Goal: Task Accomplishment & Management: Use online tool/utility

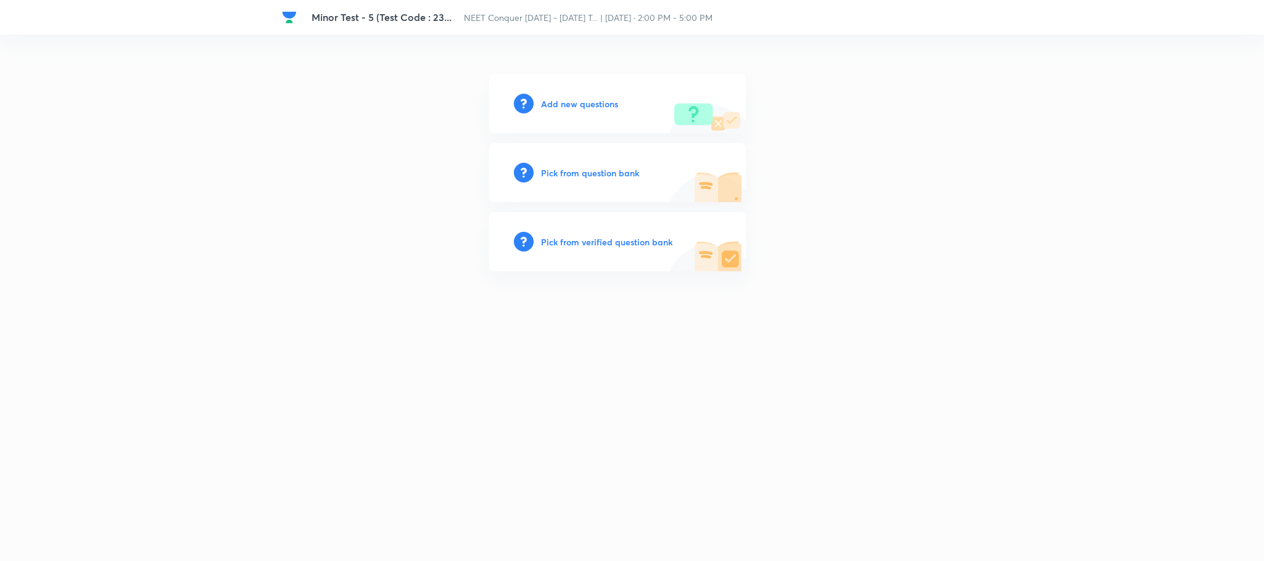
click at [573, 106] on h6 "Add new questions" at bounding box center [579, 103] width 77 height 13
click at [565, 97] on h6 "Add new questions" at bounding box center [579, 103] width 77 height 13
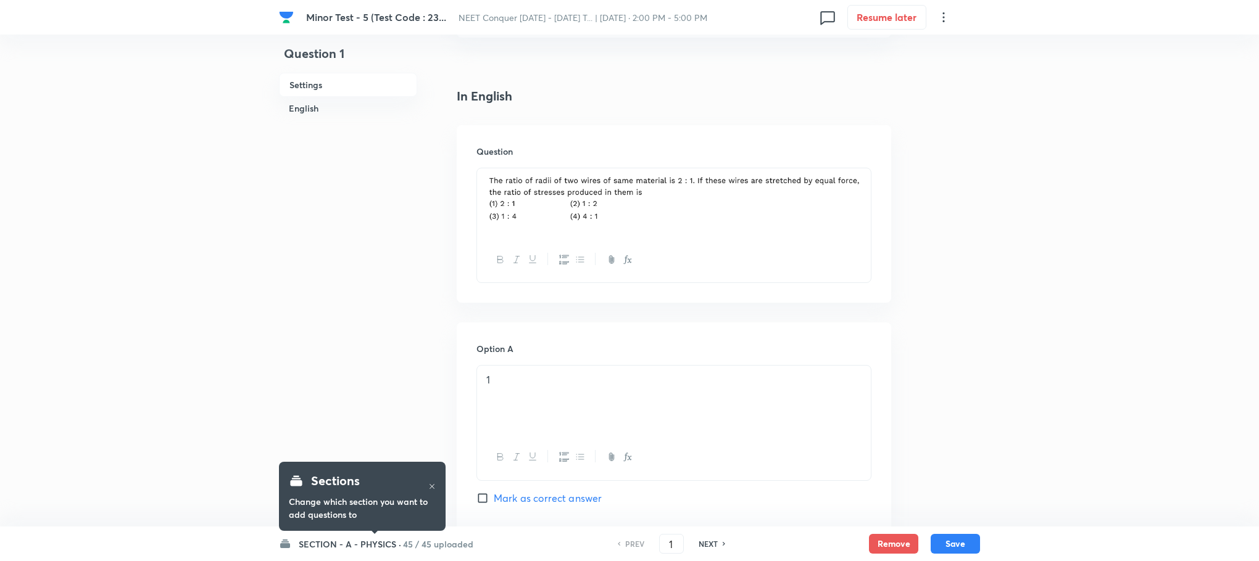
scroll to position [278, 0]
drag, startPoint x: 674, startPoint y: 541, endPoint x: 648, endPoint y: 541, distance: 26.5
click at [648, 541] on div "PREV 1 ​ NEXT" at bounding box center [671, 544] width 159 height 20
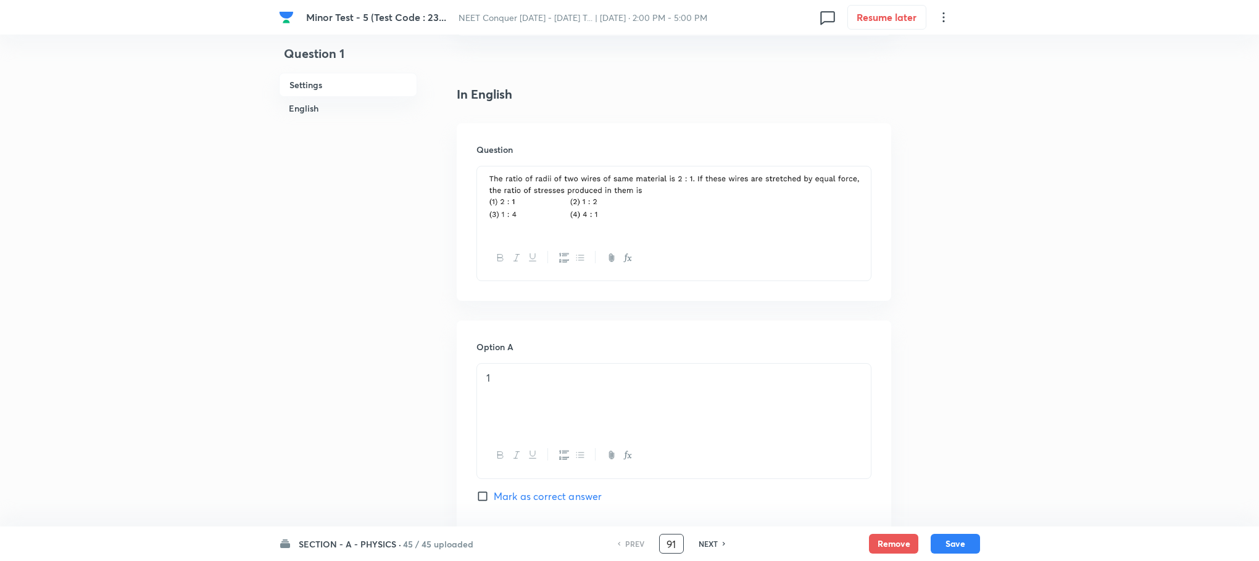
type input "91"
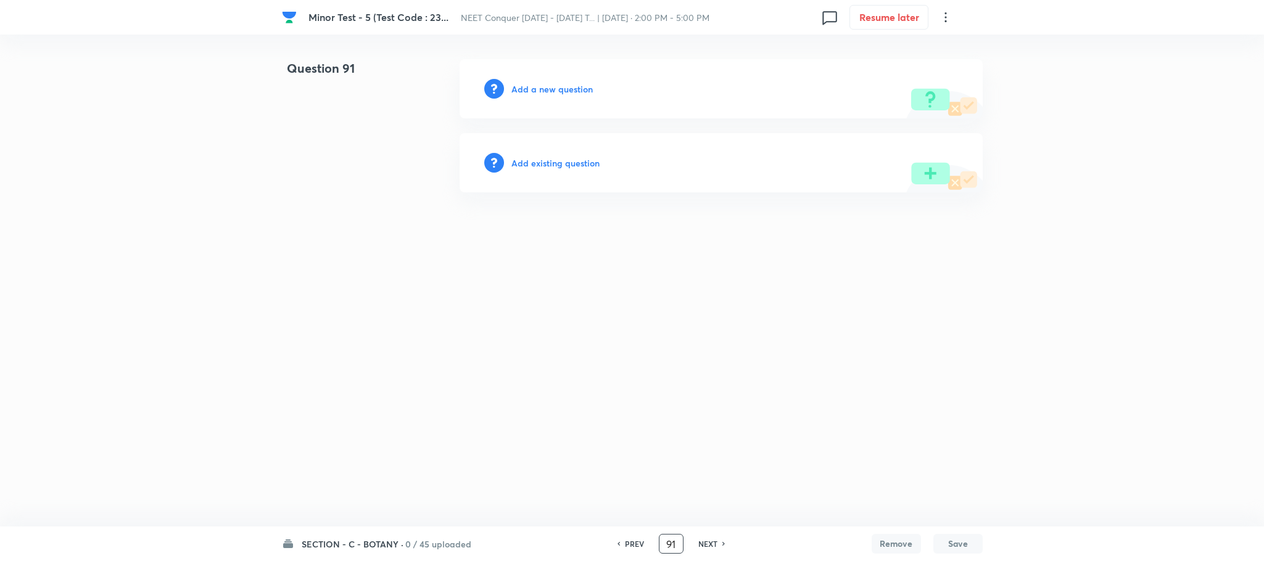
click at [566, 88] on h6 "Add a new question" at bounding box center [551, 89] width 81 height 13
click at [566, 88] on h6 "Choose a question type" at bounding box center [558, 89] width 95 height 13
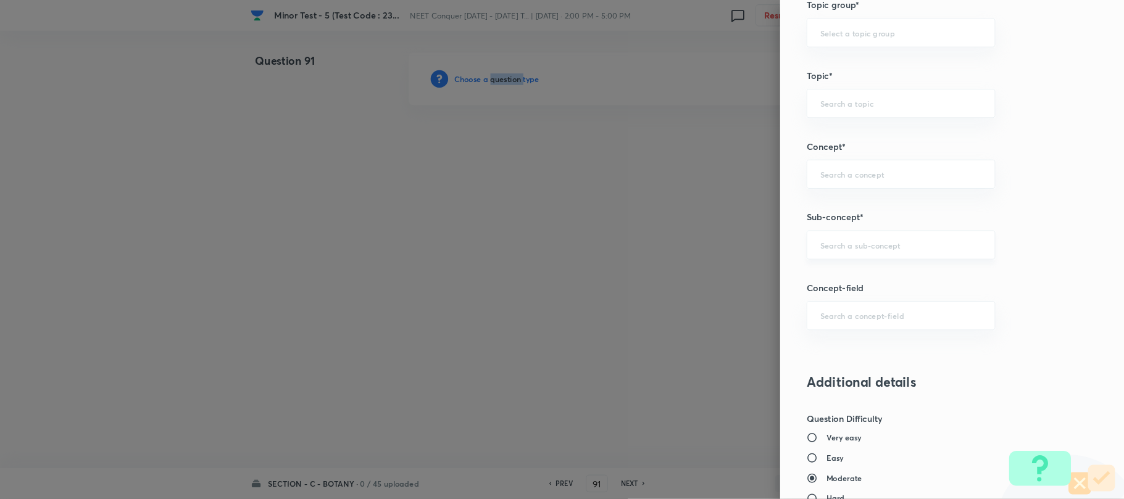
scroll to position [648, 0]
click at [955, 270] on input "text" at bounding box center [1012, 270] width 181 height 12
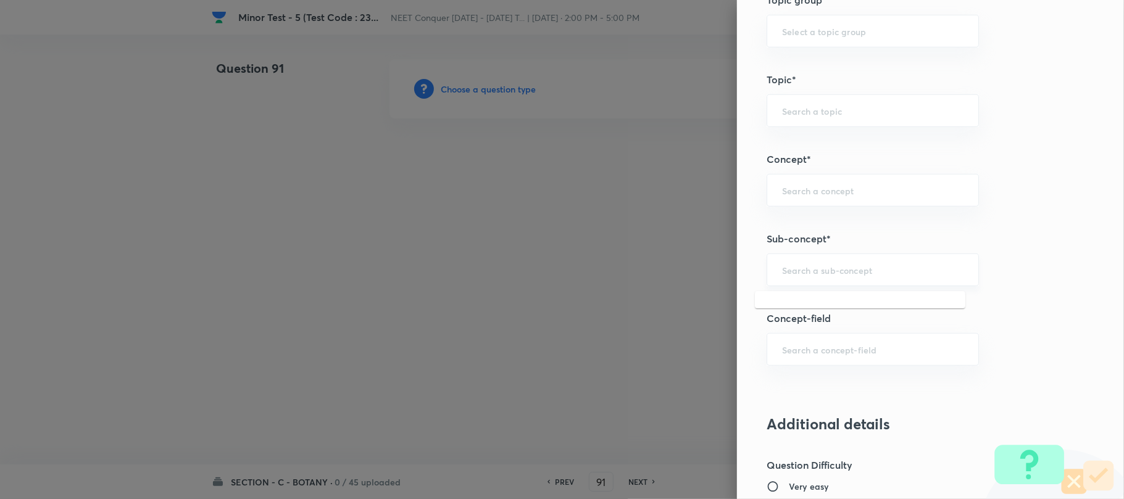
click at [823, 268] on input "text" at bounding box center [872, 270] width 181 height 12
click at [822, 268] on input "text" at bounding box center [872, 270] width 181 height 12
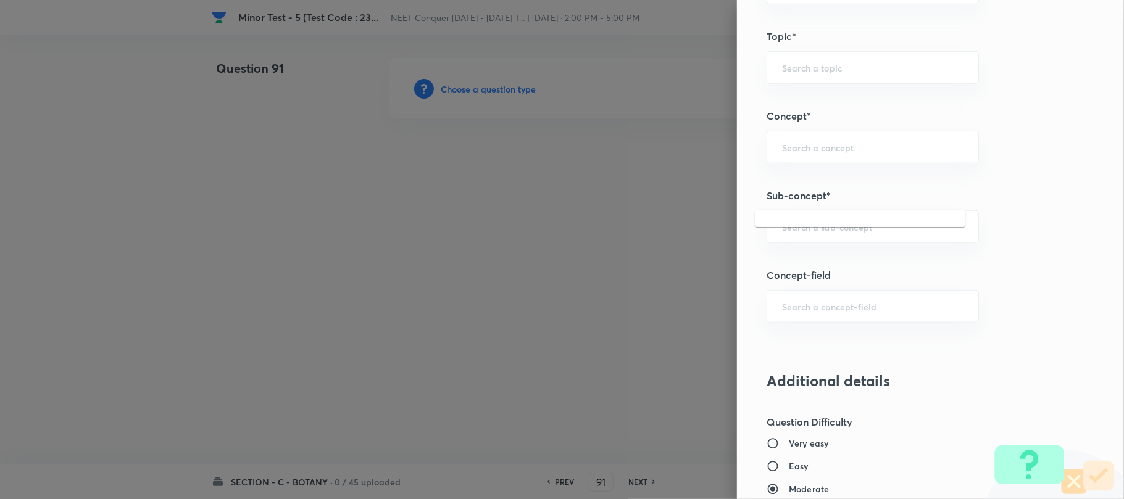
scroll to position [731, 0]
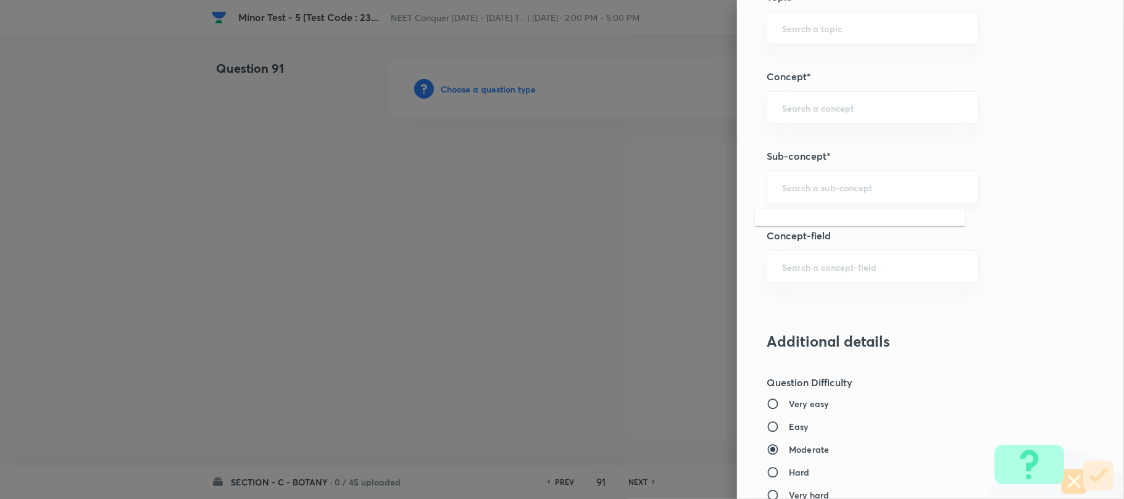
click at [810, 190] on input "text" at bounding box center [872, 187] width 181 height 12
click at [809, 186] on input "text" at bounding box center [872, 187] width 181 height 12
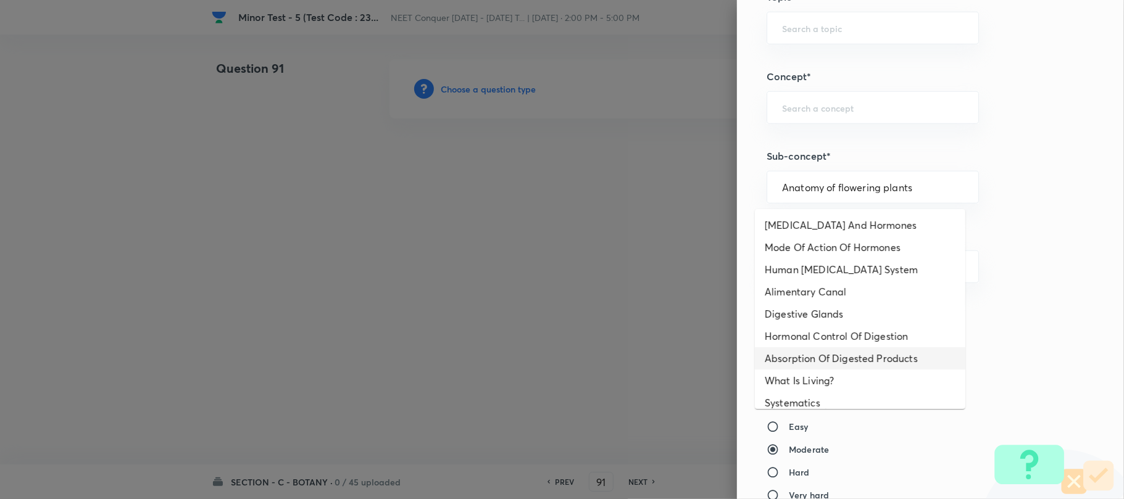
click at [800, 364] on li "Absorption Of Digested Products" at bounding box center [860, 358] width 210 height 22
type input "Absorption Of Digested Products"
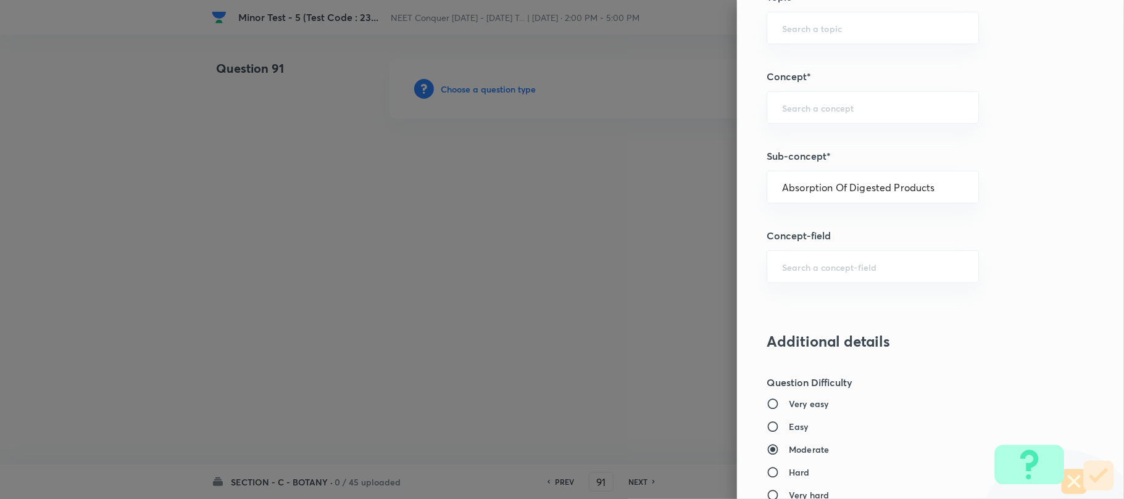
type input "Biology"
type input "Human Physiology"
type input "Digestion & Absorption"
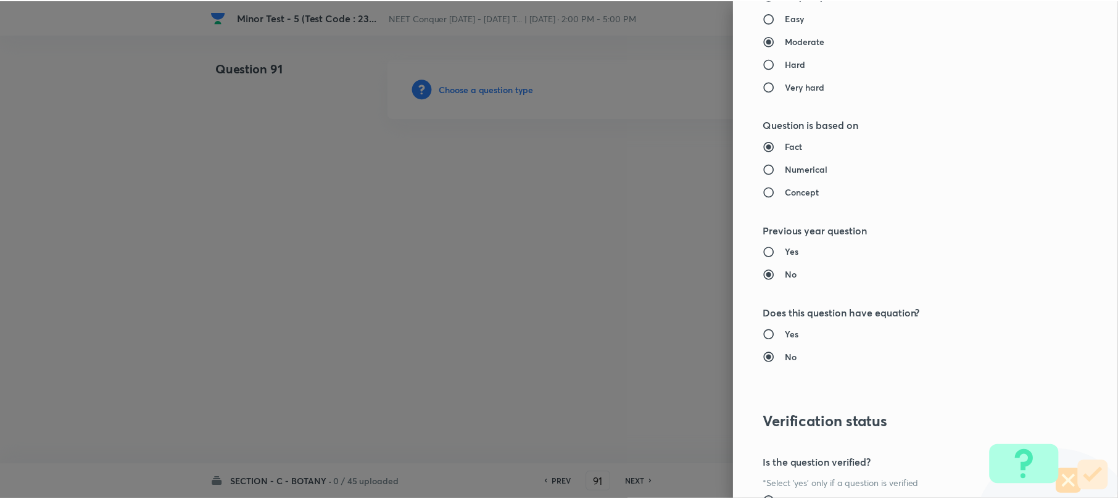
scroll to position [1269, 0]
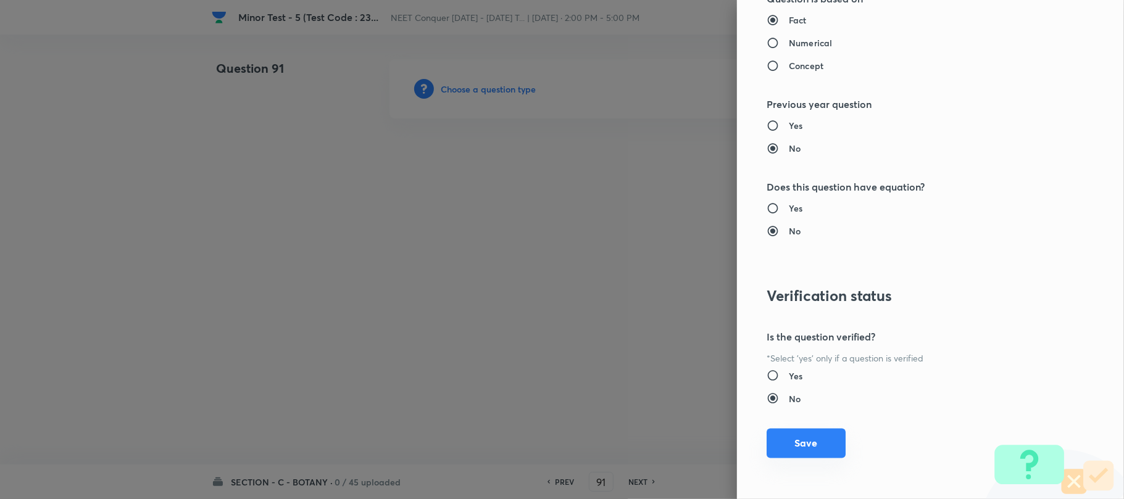
drag, startPoint x: 798, startPoint y: 443, endPoint x: 561, endPoint y: 365, distance: 248.8
click at [795, 442] on button "Save" at bounding box center [805, 445] width 79 height 30
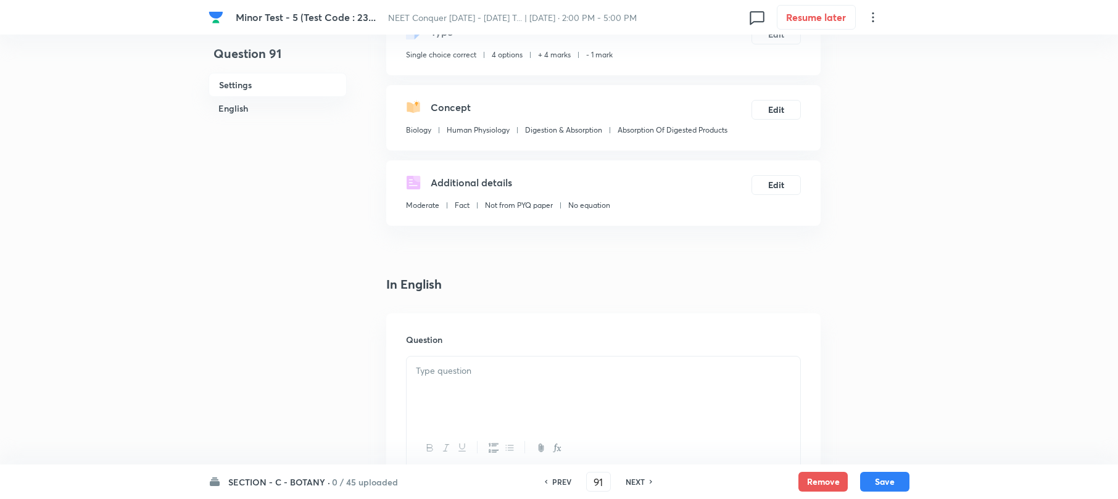
scroll to position [247, 0]
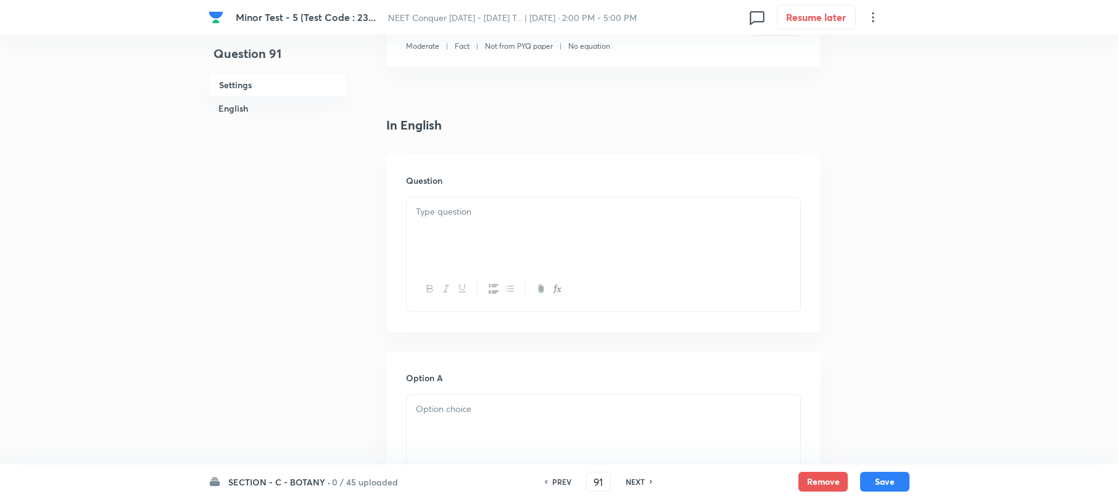
click at [430, 205] on div at bounding box center [604, 231] width 394 height 69
click at [434, 220] on div at bounding box center [604, 231] width 394 height 69
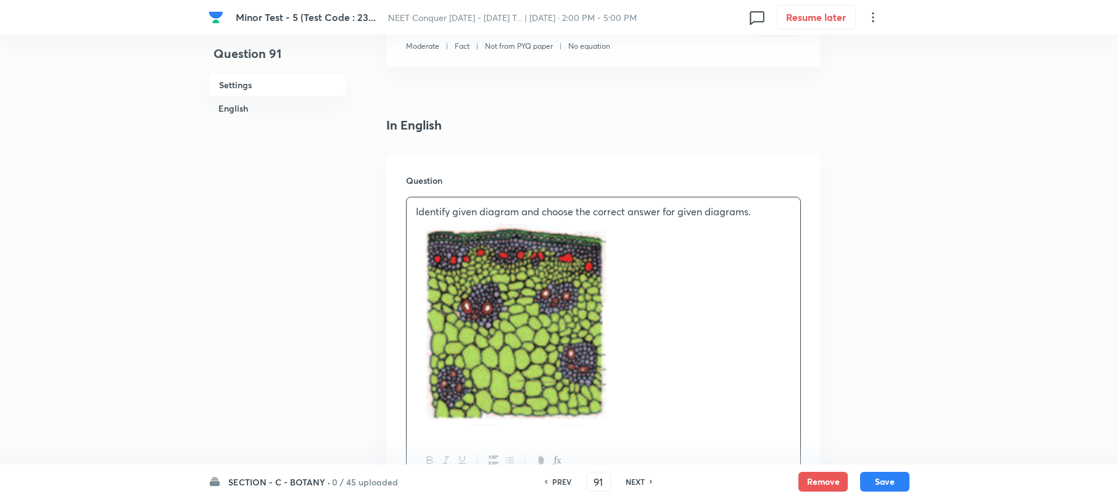
scroll to position [329, 0]
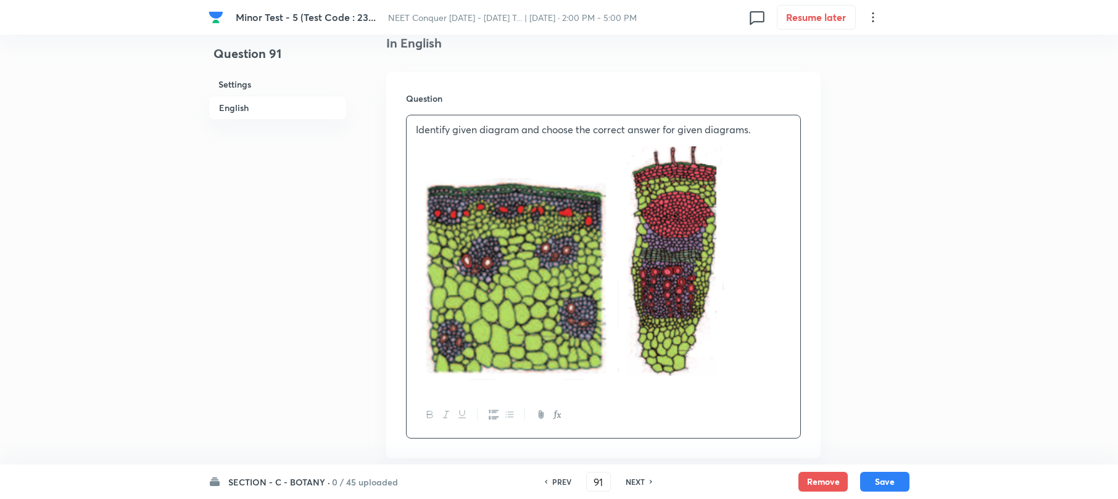
click at [781, 327] on p at bounding box center [603, 261] width 375 height 249
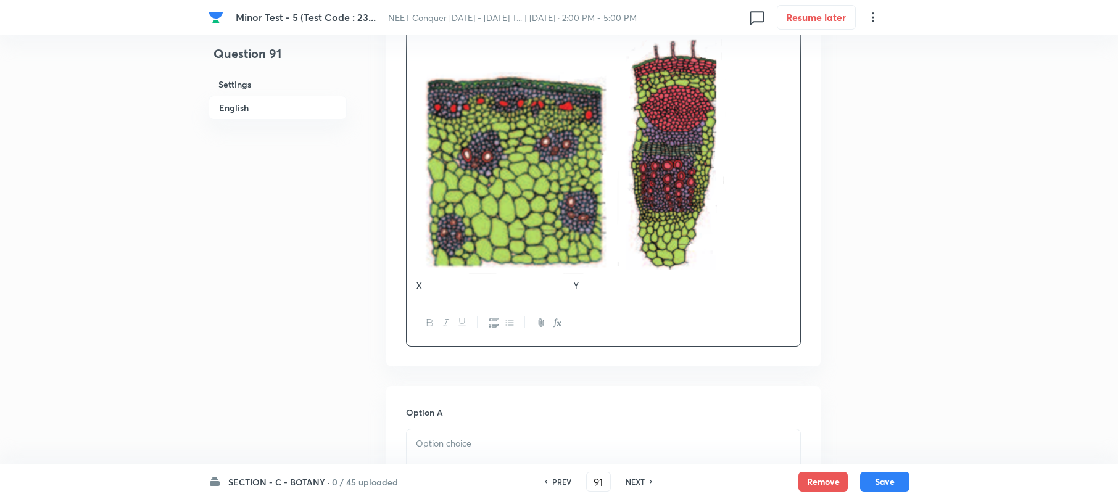
scroll to position [576, 0]
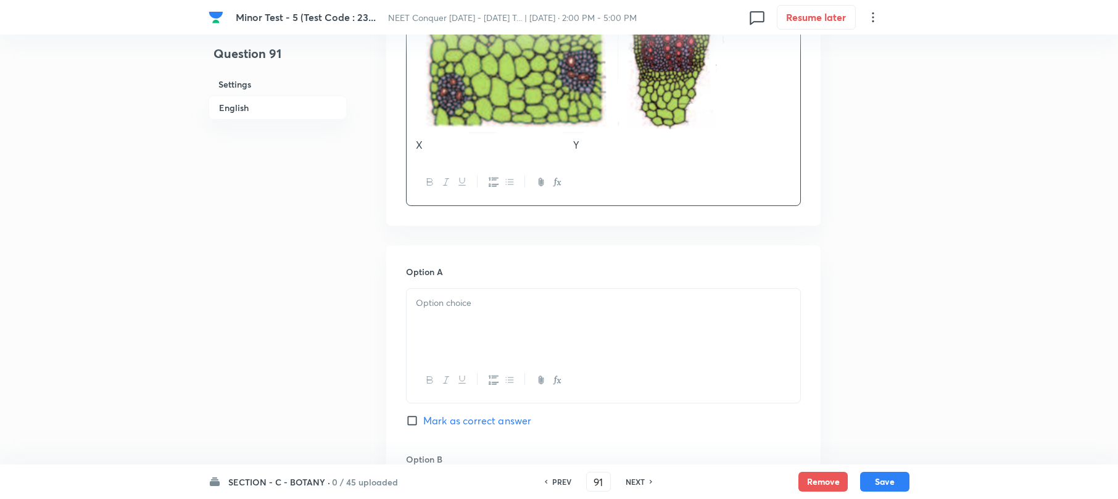
click at [480, 295] on div at bounding box center [604, 323] width 394 height 69
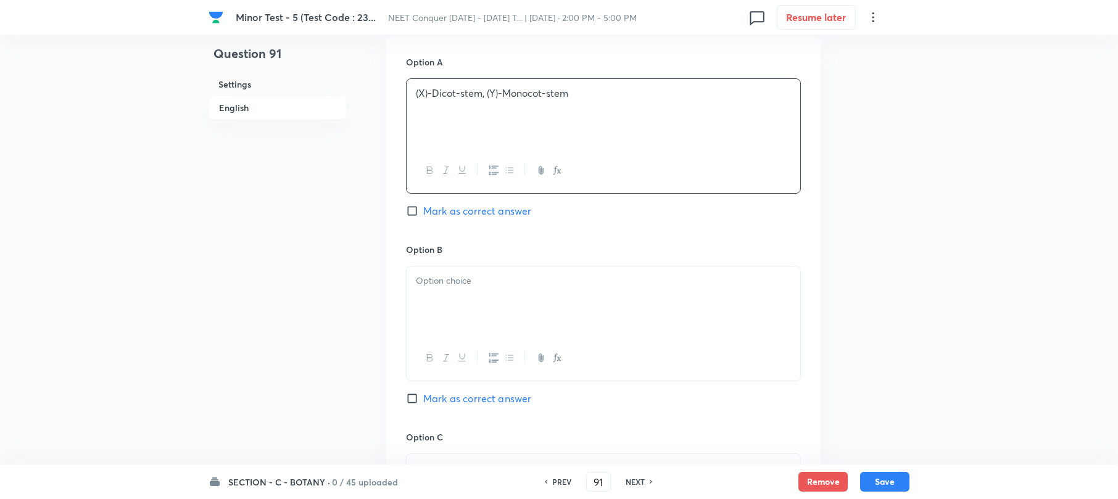
scroll to position [822, 0]
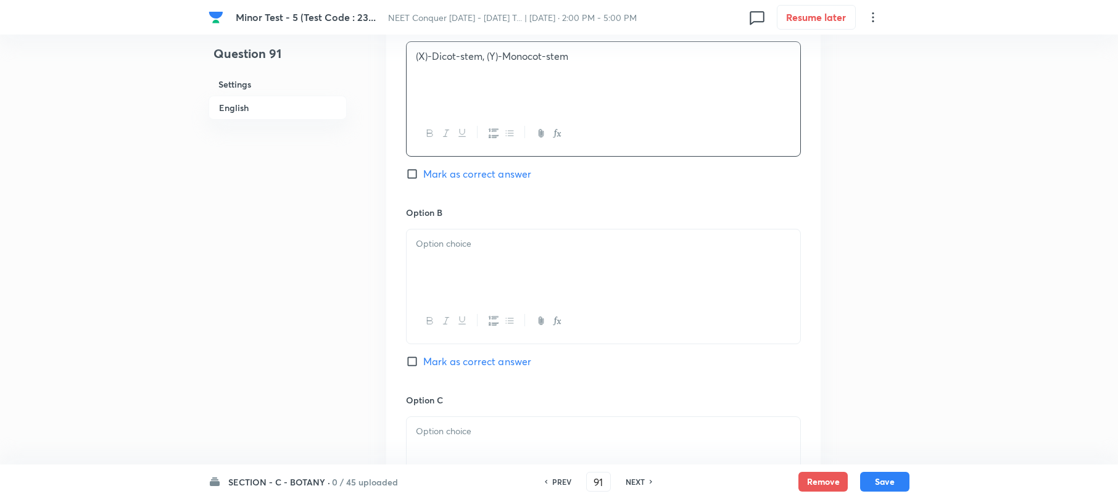
click at [450, 271] on div at bounding box center [604, 264] width 394 height 69
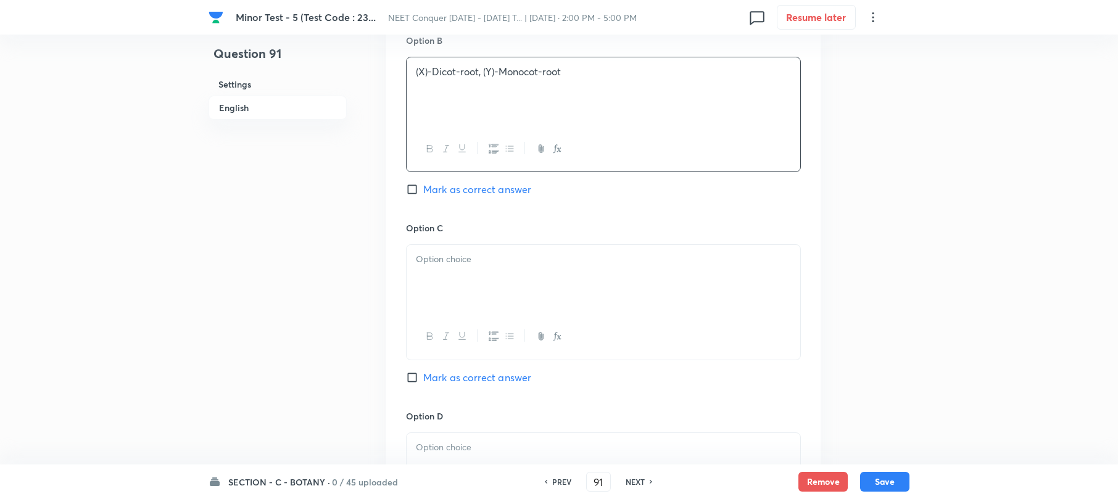
scroll to position [1069, 0]
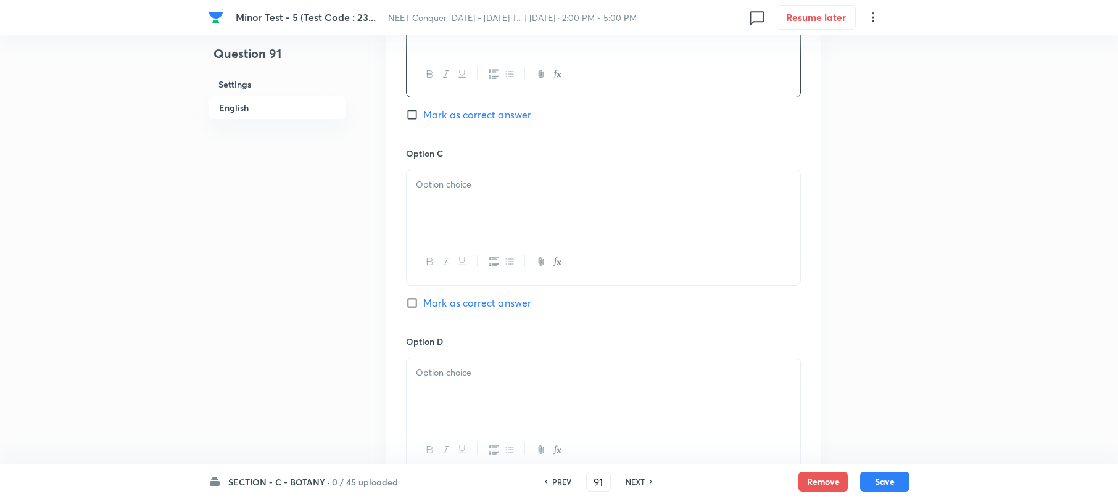
click at [442, 210] on div at bounding box center [604, 204] width 394 height 69
paste div
click at [410, 184] on div "X)-Monocot stem, (Y)-Dicot-stem" at bounding box center [604, 204] width 394 height 69
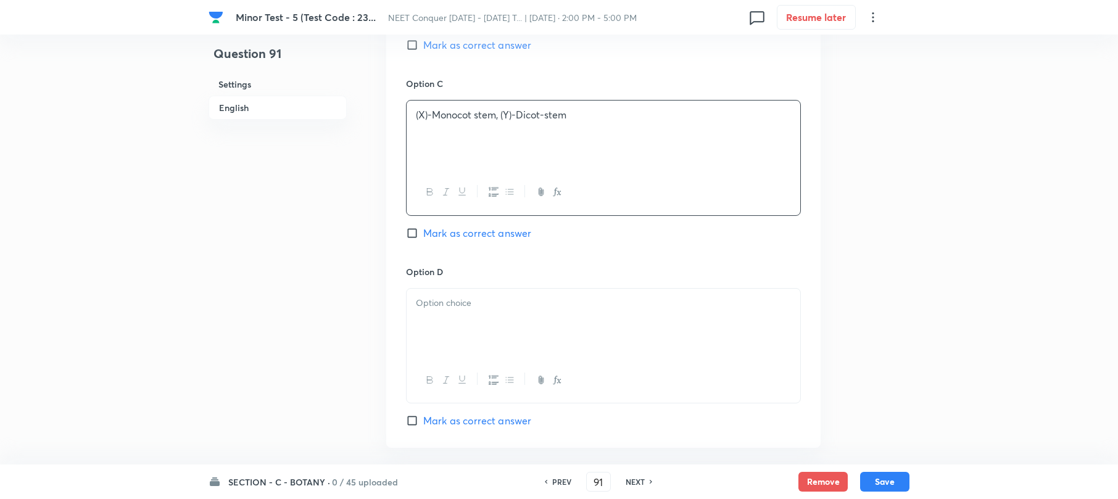
scroll to position [1234, 0]
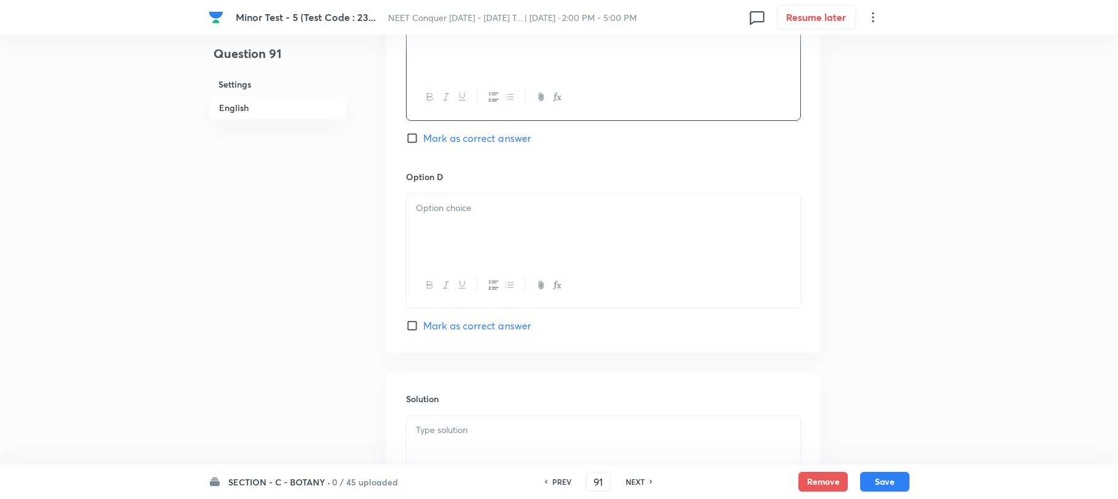
click at [438, 230] on div at bounding box center [604, 228] width 394 height 69
paste div
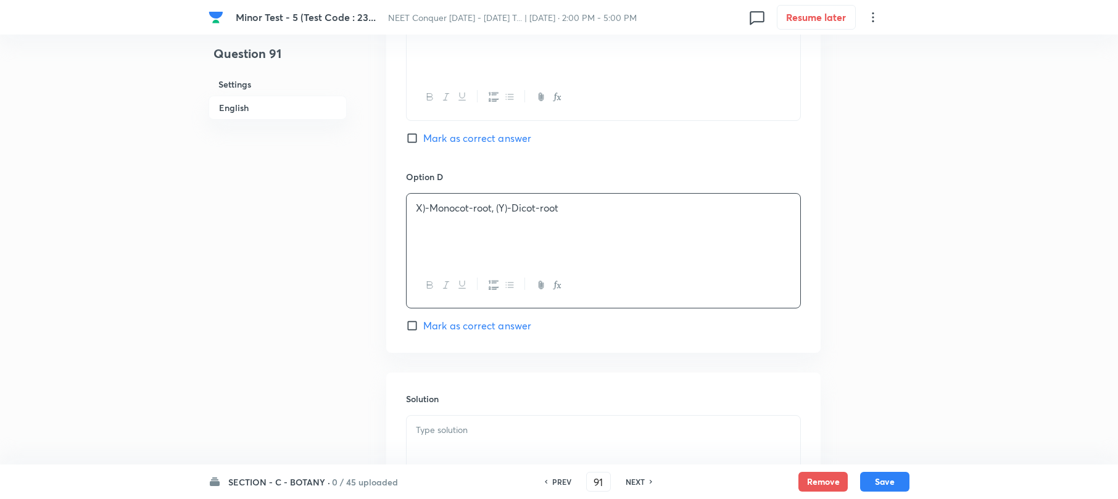
click at [410, 213] on div "X)-Monocot-root, (Y)-Dicot-root" at bounding box center [604, 228] width 394 height 69
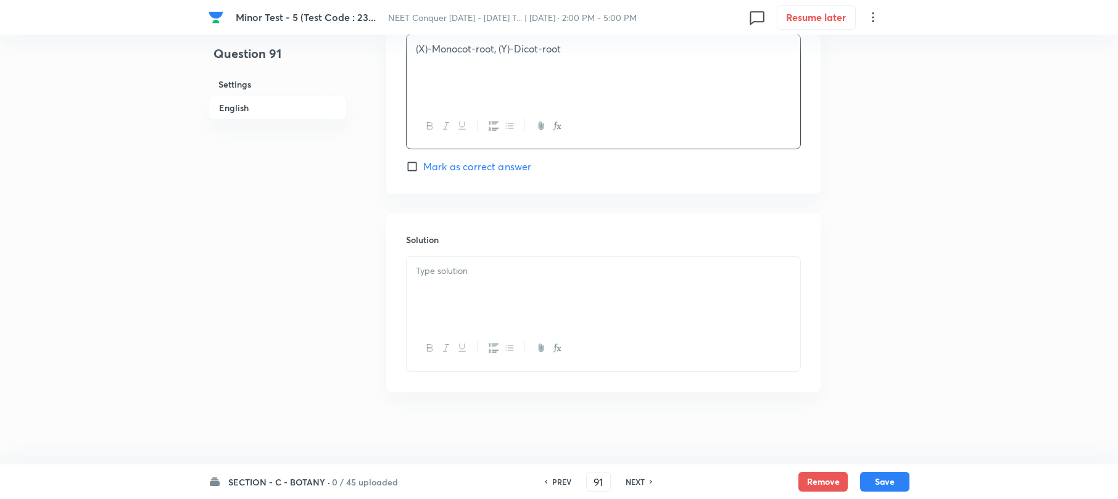
scroll to position [1397, 0]
click at [474, 304] on div at bounding box center [604, 289] width 394 height 69
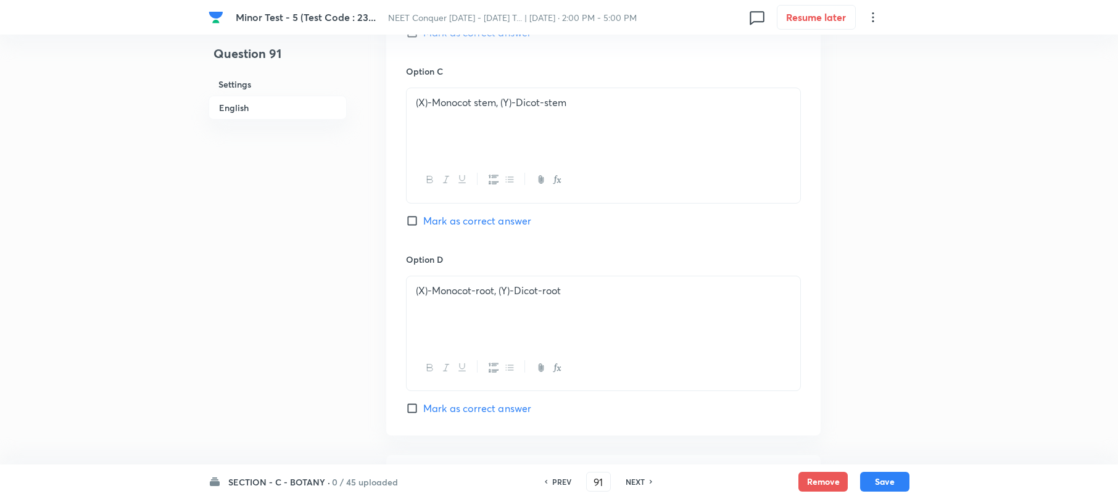
scroll to position [1151, 0]
click at [410, 218] on input "Mark as correct answer" at bounding box center [414, 221] width 17 height 12
checkbox input "true"
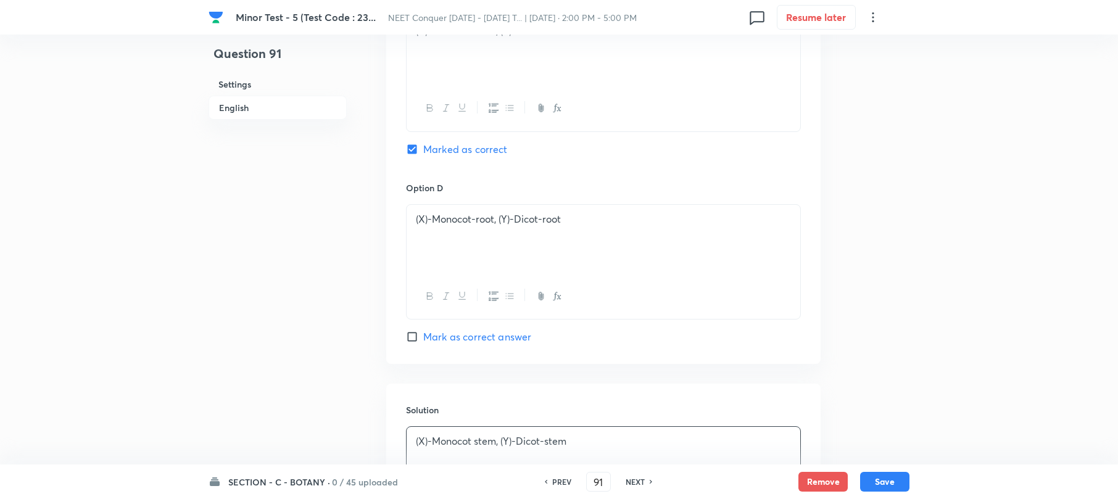
scroll to position [1397, 0]
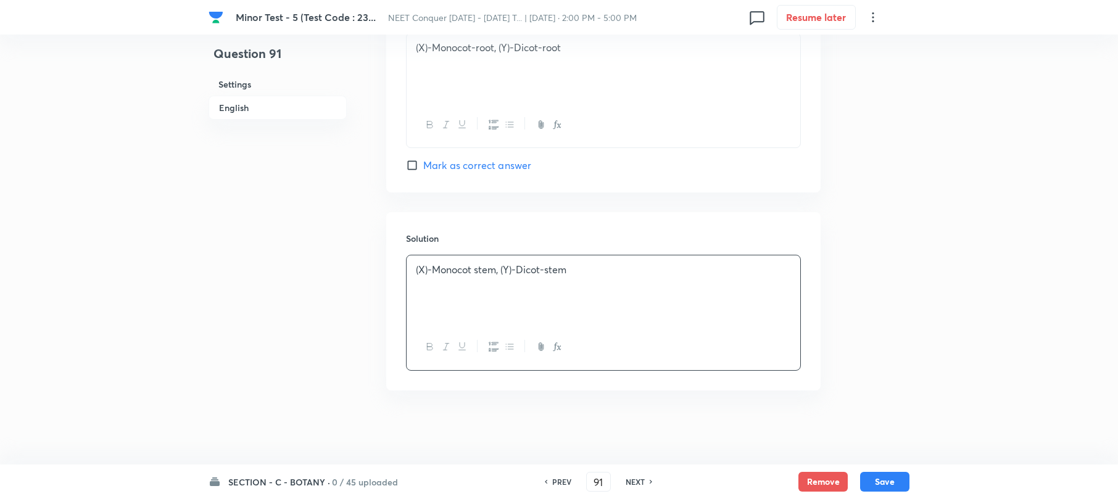
drag, startPoint x: 882, startPoint y: 479, endPoint x: 561, endPoint y: 291, distance: 371.1
click at [881, 479] on button "Save" at bounding box center [884, 482] width 49 height 20
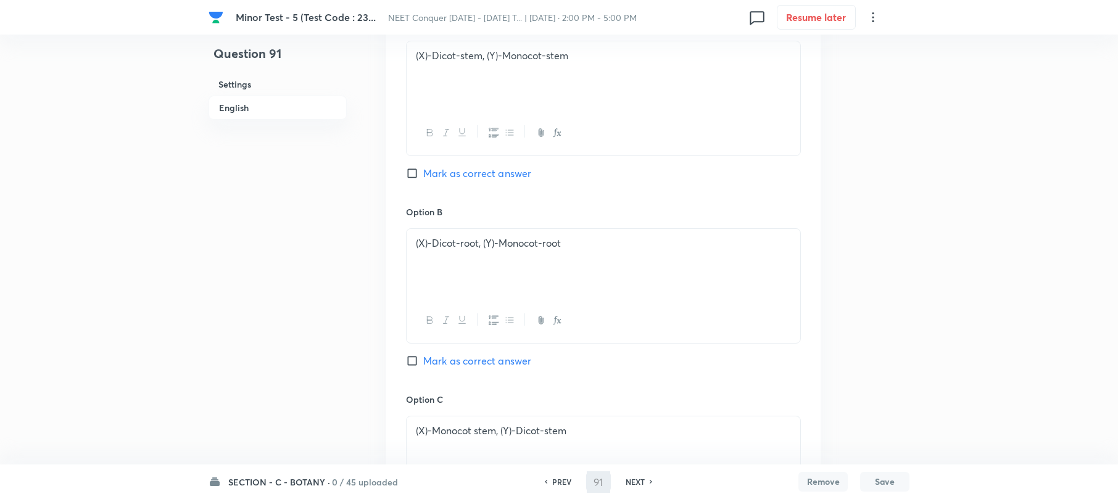
scroll to position [657, 0]
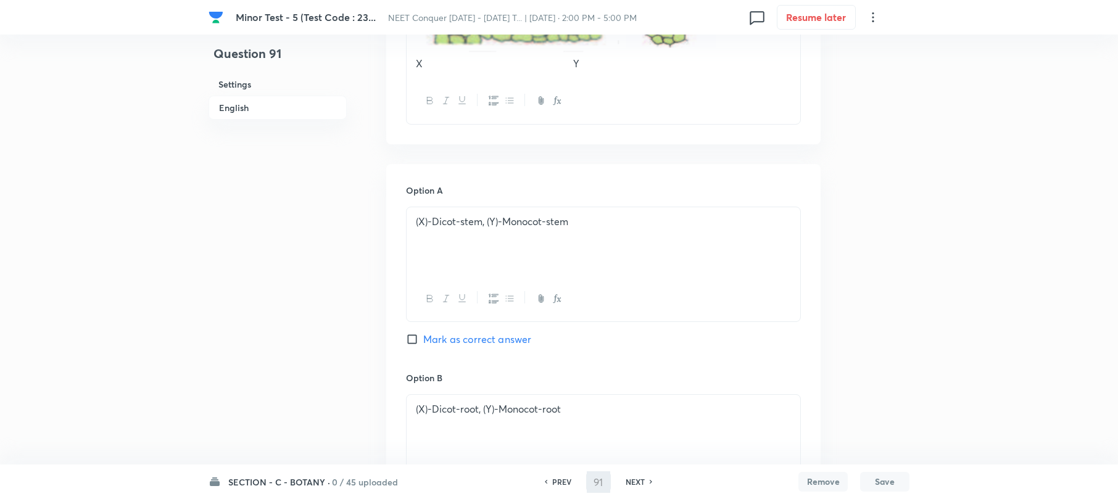
type input "92"
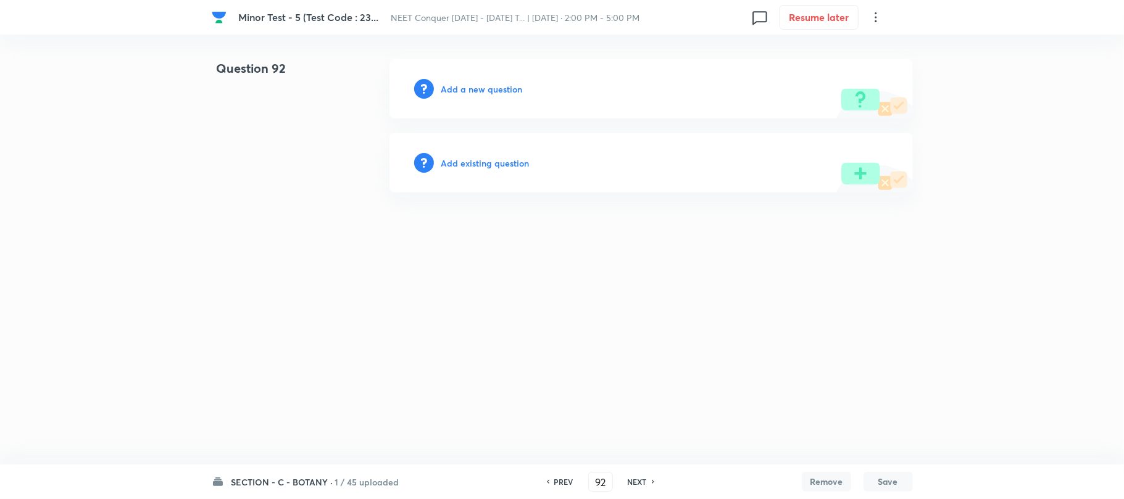
click at [487, 93] on h6 "Add a new question" at bounding box center [481, 89] width 81 height 13
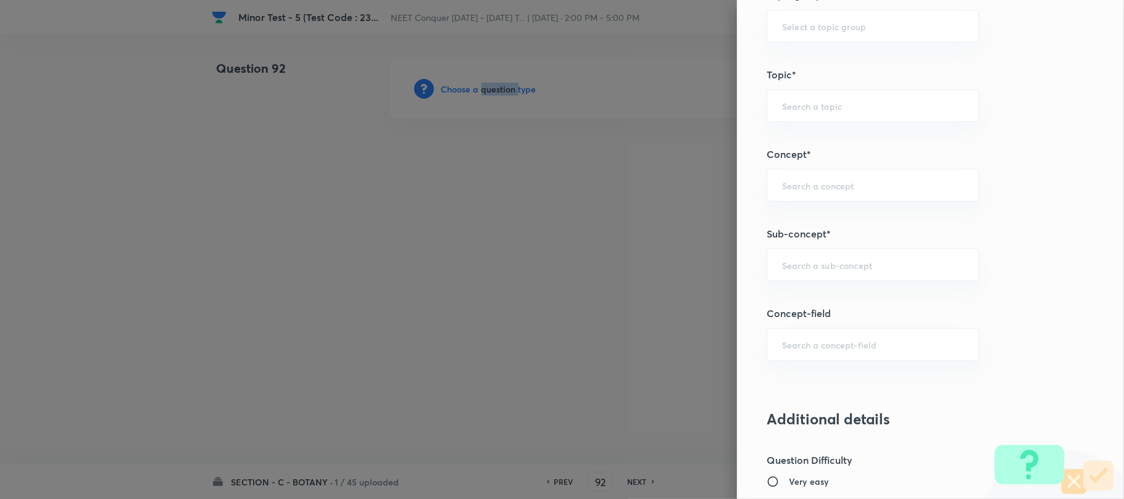
scroll to position [658, 0]
click at [796, 263] on input "text" at bounding box center [872, 260] width 181 height 12
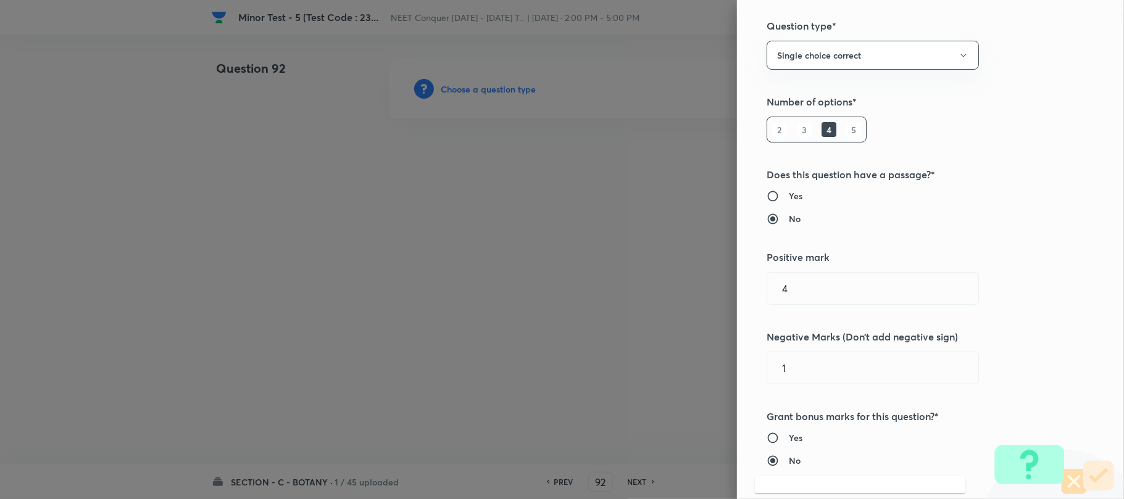
scroll to position [0, 0]
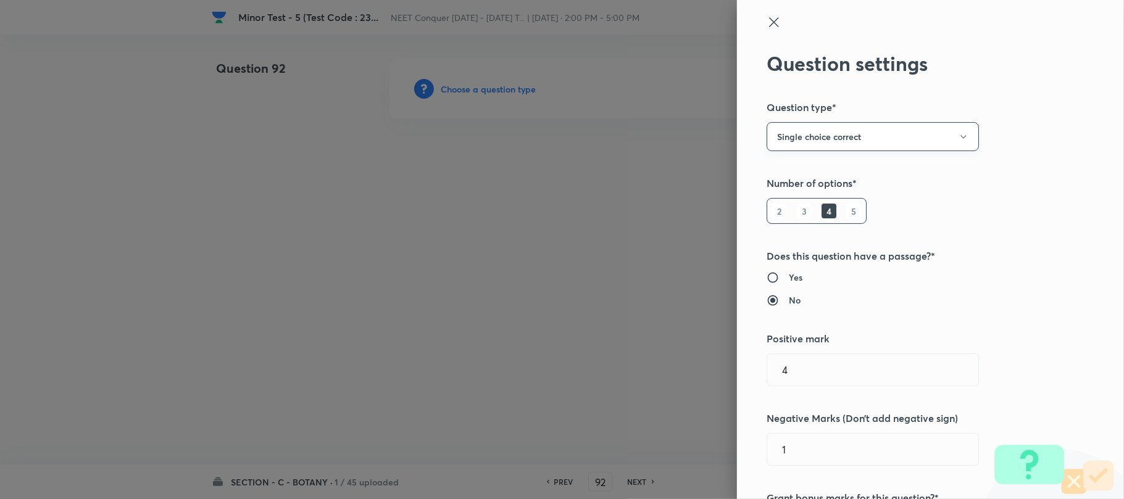
click at [814, 142] on button "Single choice correct" at bounding box center [872, 136] width 212 height 29
click at [784, 170] on span "Single choice correct" at bounding box center [860, 174] width 196 height 13
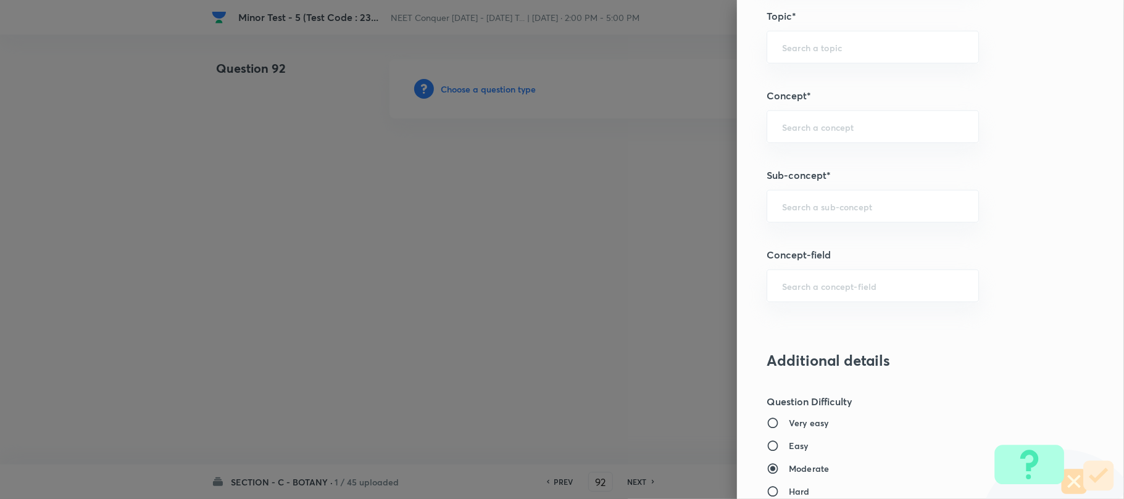
scroll to position [740, 0]
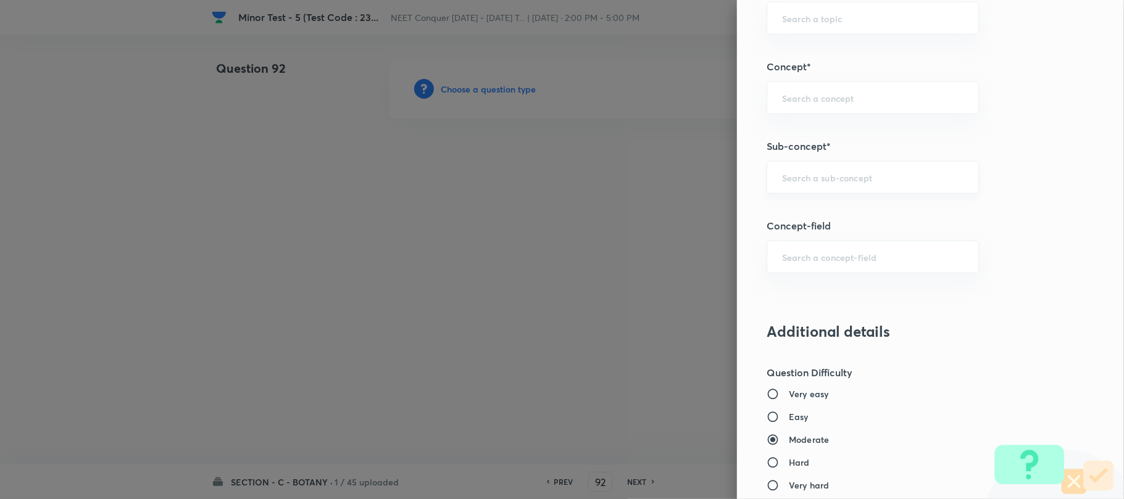
click at [819, 181] on input "text" at bounding box center [872, 178] width 181 height 12
click at [819, 179] on input "text" at bounding box center [872, 178] width 181 height 12
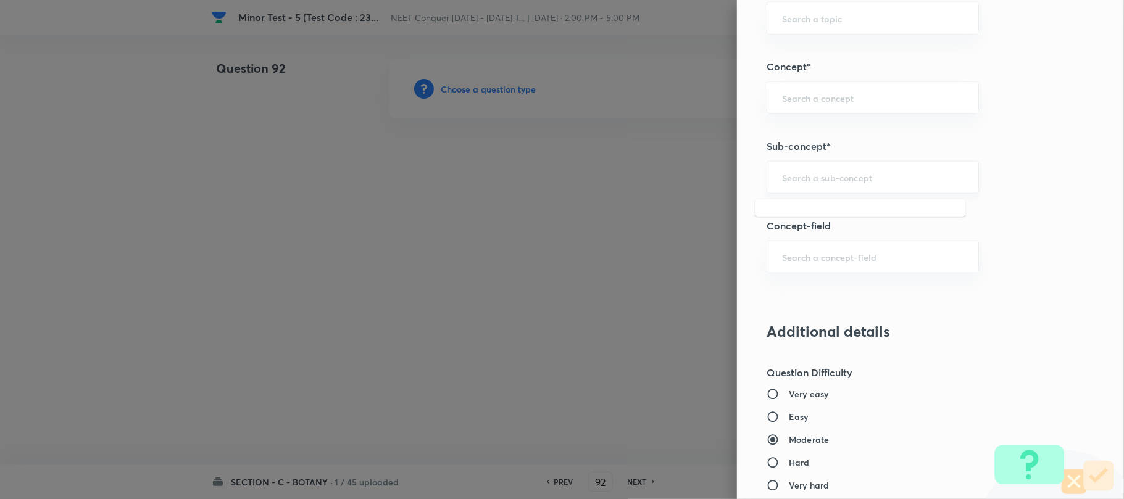
click at [815, 178] on input "text" at bounding box center [872, 178] width 181 height 12
click at [864, 175] on input "text" at bounding box center [872, 178] width 181 height 12
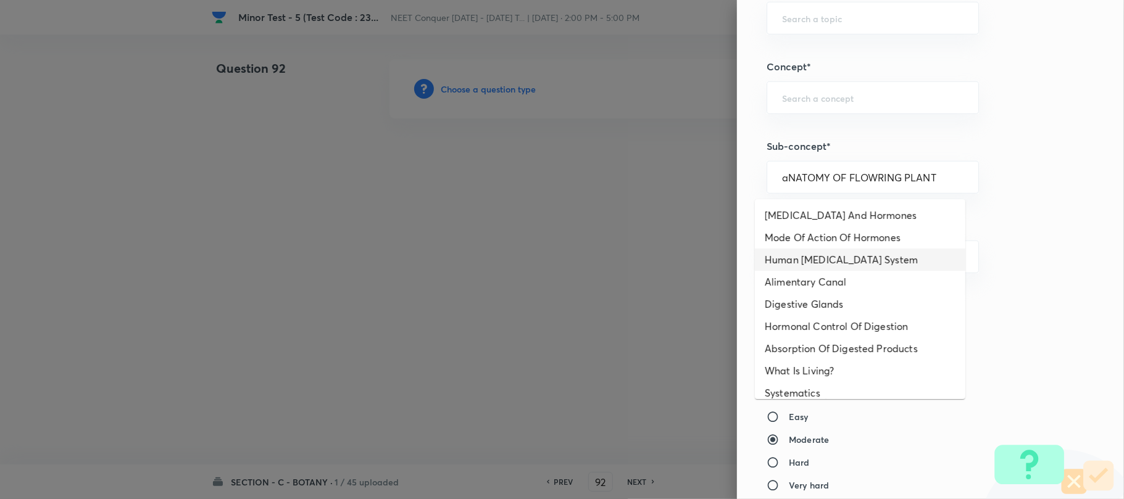
click at [843, 267] on li "Human [MEDICAL_DATA] System" at bounding box center [860, 260] width 210 height 22
type input "Human [MEDICAL_DATA] System"
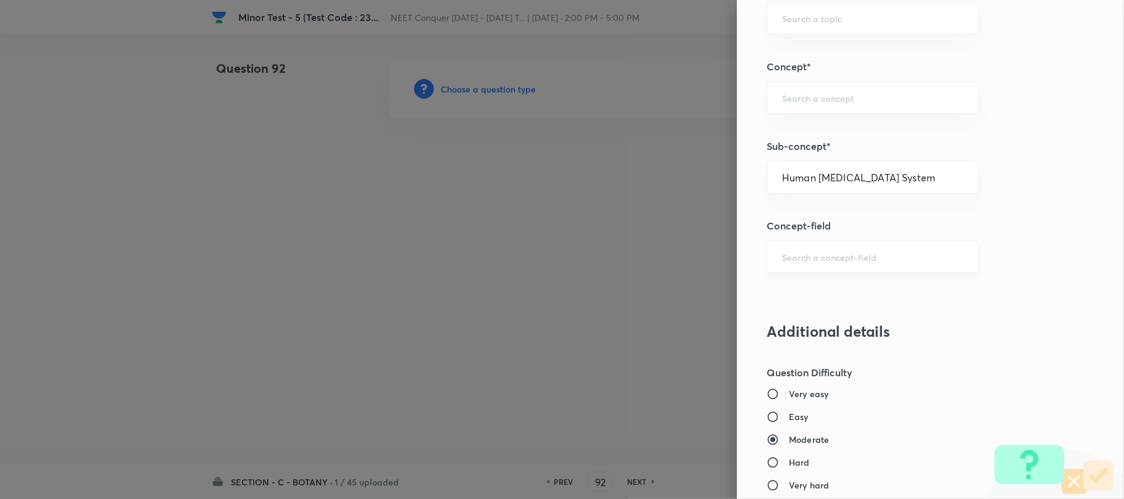
type input "Biology"
type input "Human Physiology"
type input "Chemical Coordinate & Integration"
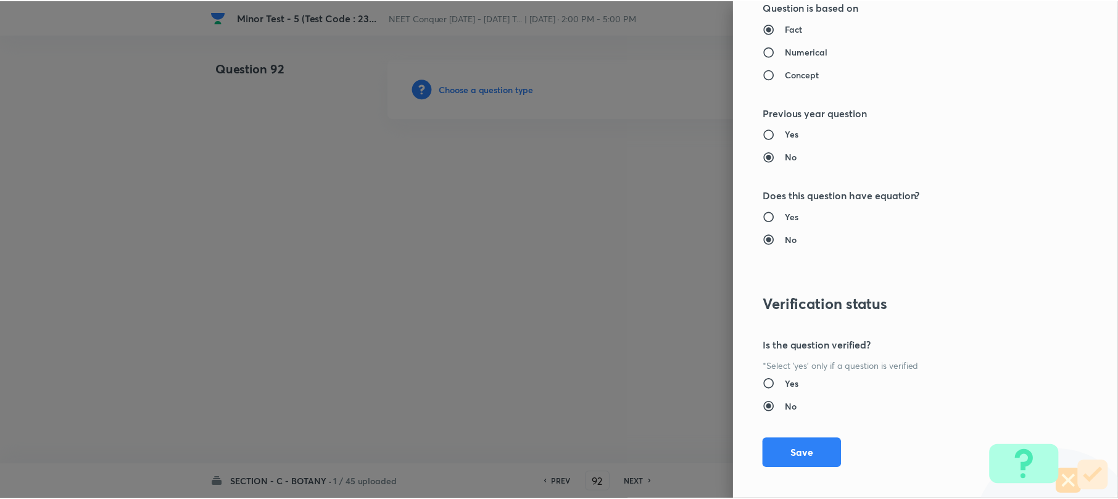
scroll to position [1269, 0]
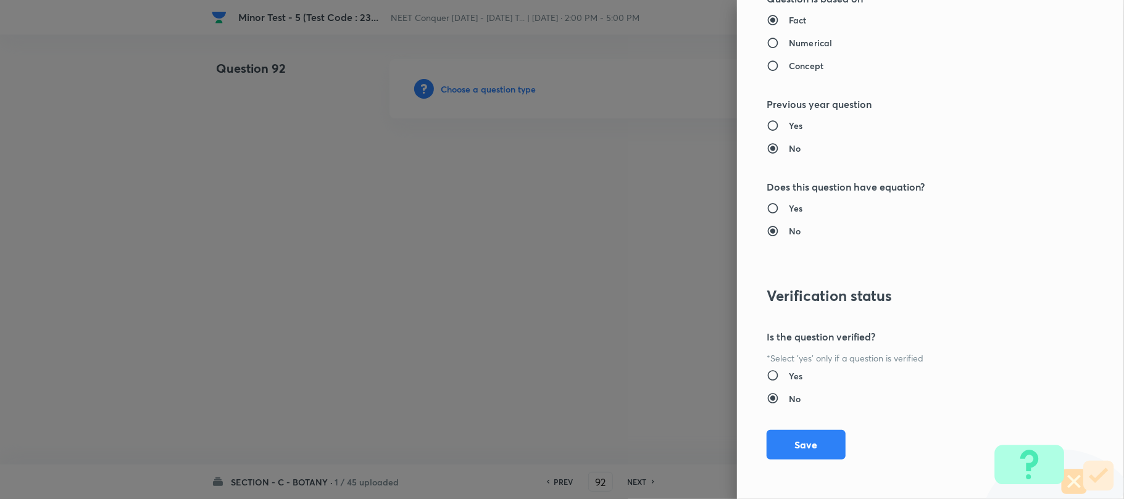
drag, startPoint x: 790, startPoint y: 438, endPoint x: 591, endPoint y: 431, distance: 199.4
click at [790, 438] on button "Save" at bounding box center [805, 445] width 79 height 30
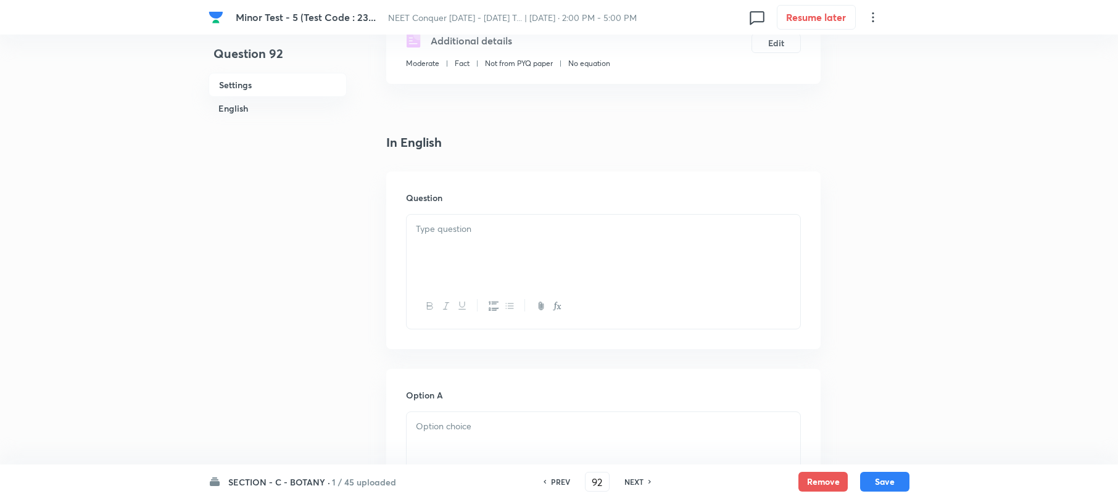
scroll to position [247, 0]
click at [450, 225] on div at bounding box center [604, 247] width 394 height 69
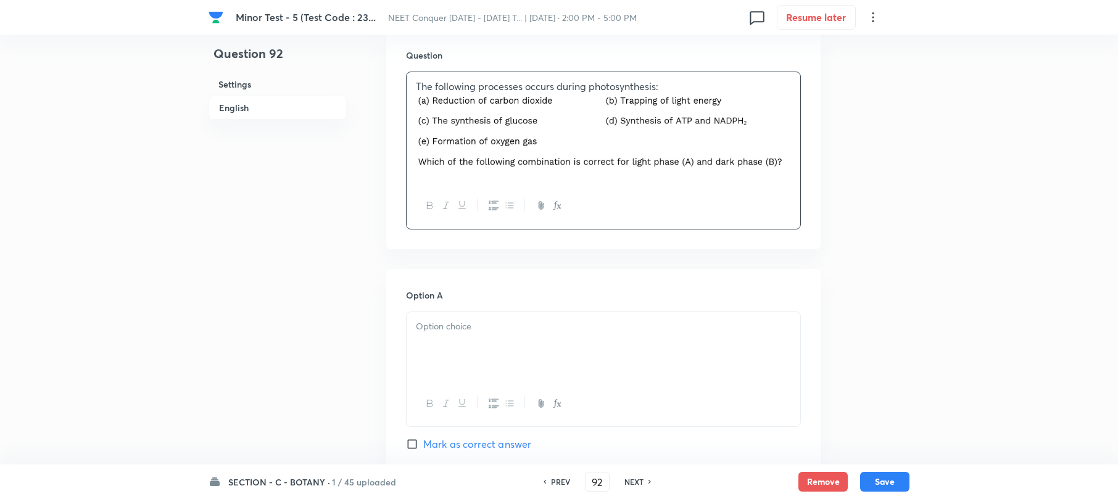
scroll to position [411, 0]
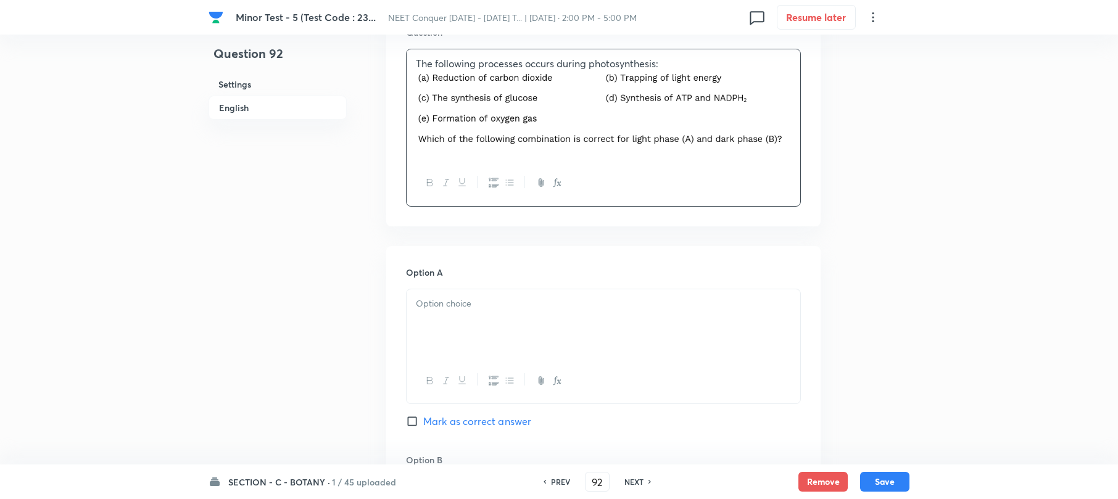
click at [452, 306] on div at bounding box center [604, 323] width 394 height 69
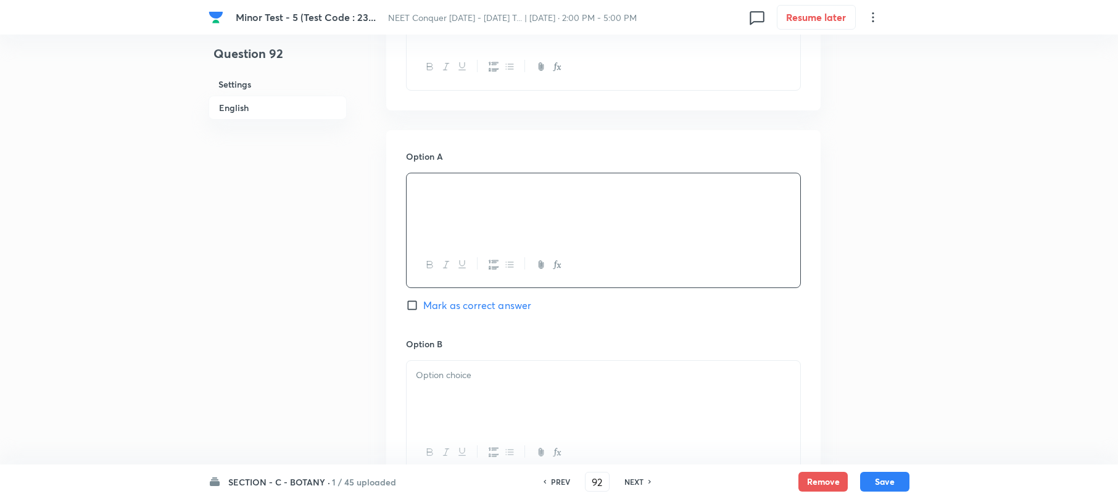
scroll to position [576, 0]
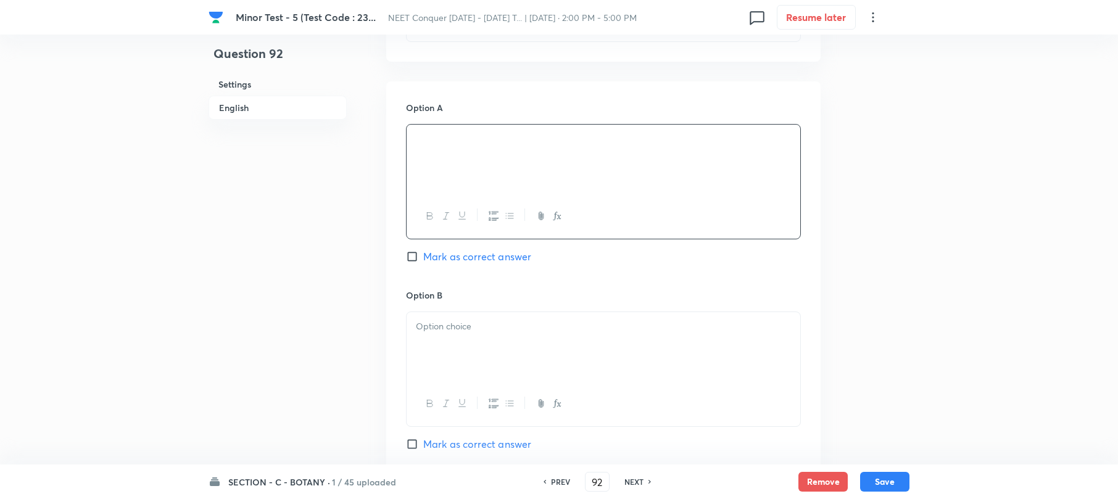
click at [433, 333] on div at bounding box center [604, 346] width 394 height 69
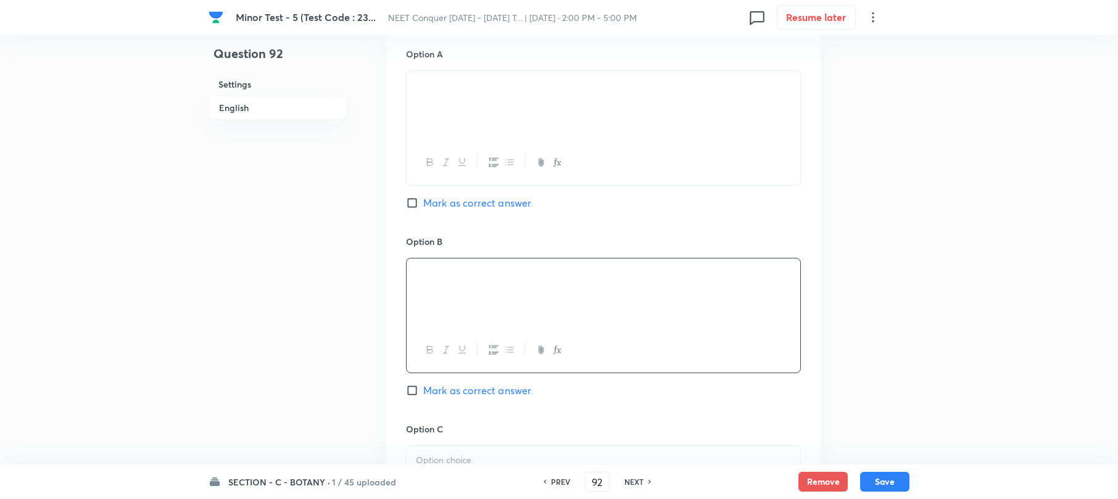
scroll to position [658, 0]
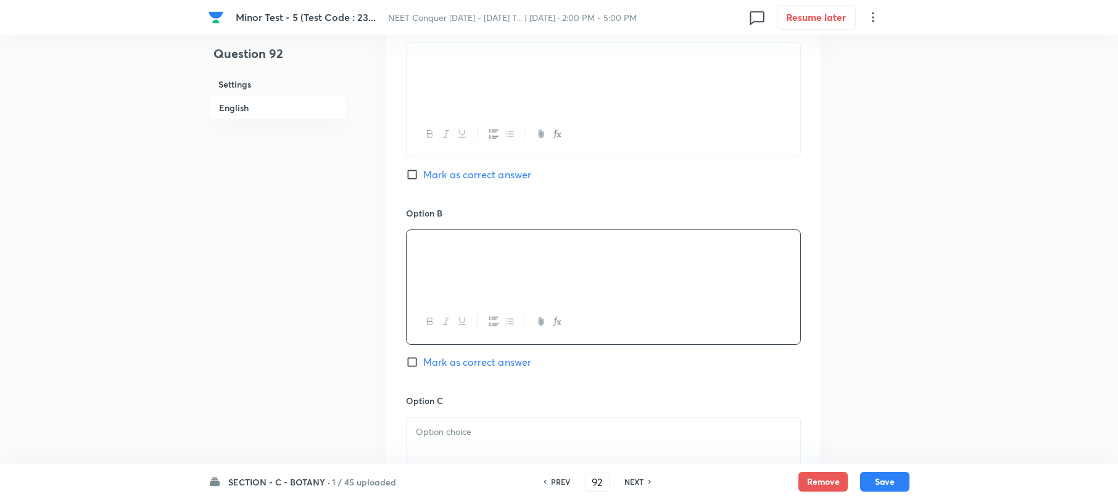
click at [433, 426] on div at bounding box center [604, 452] width 394 height 69
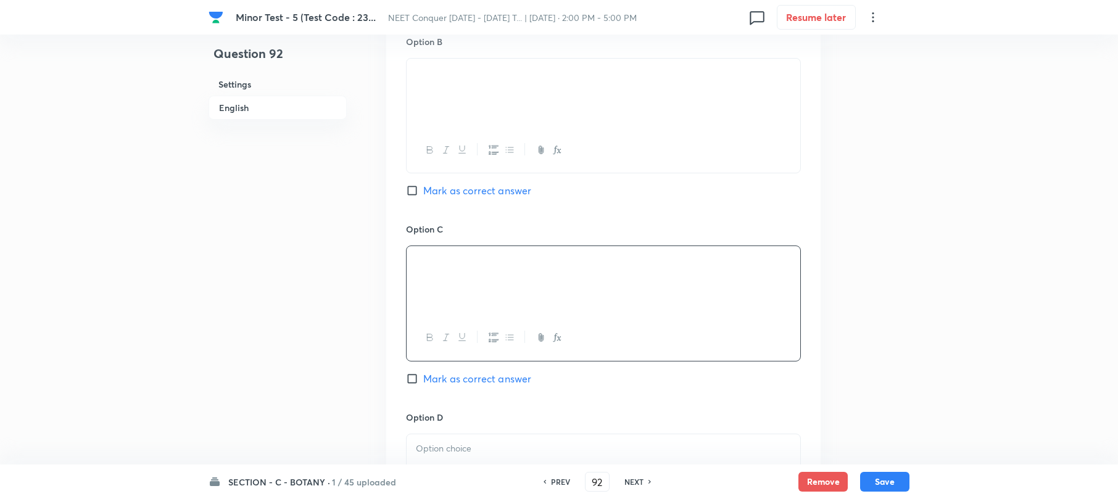
scroll to position [904, 0]
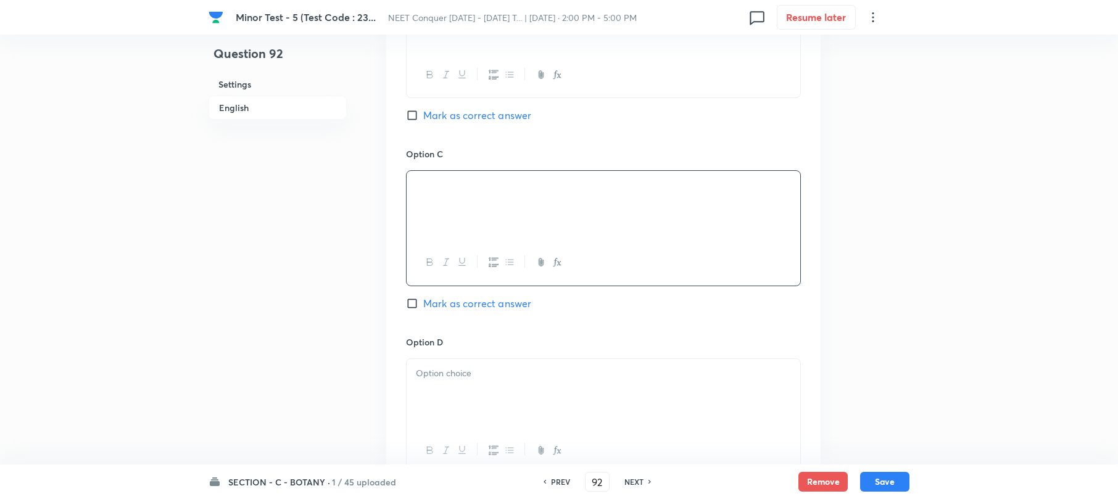
click at [438, 379] on div at bounding box center [604, 393] width 394 height 69
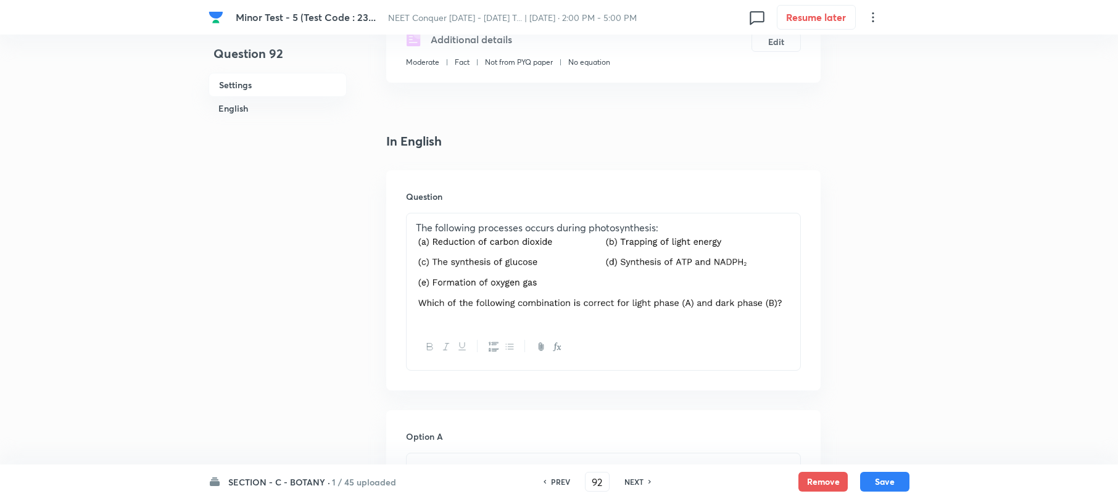
scroll to position [411, 0]
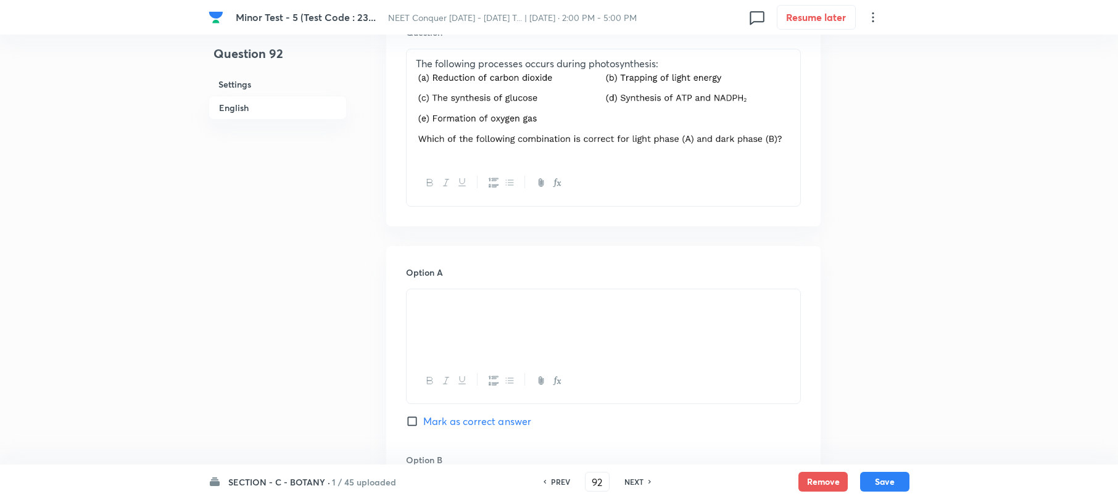
click at [416, 415] on input "Mark as correct answer" at bounding box center [414, 421] width 17 height 12
checkbox input "true"
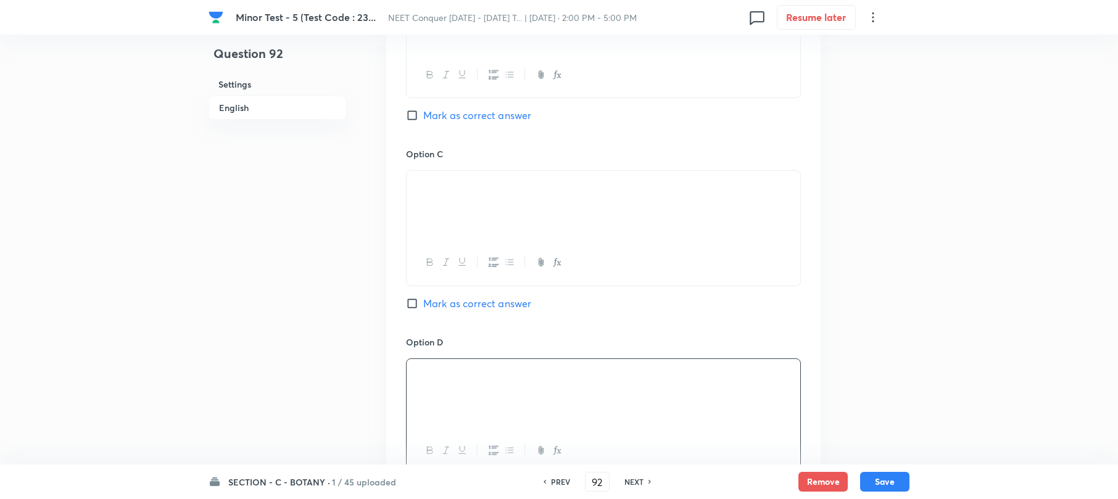
scroll to position [1217, 0]
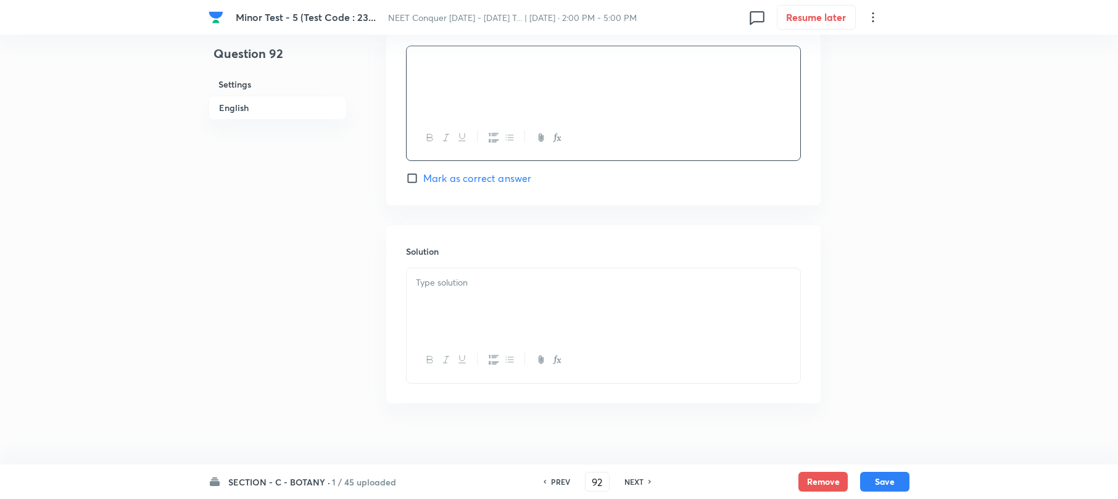
click at [457, 286] on div at bounding box center [604, 302] width 394 height 69
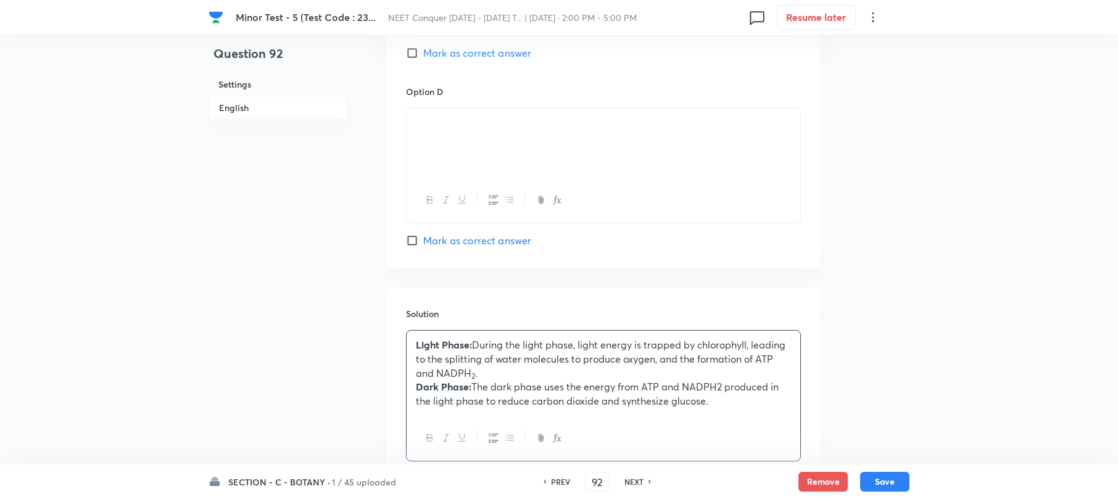
scroll to position [1233, 0]
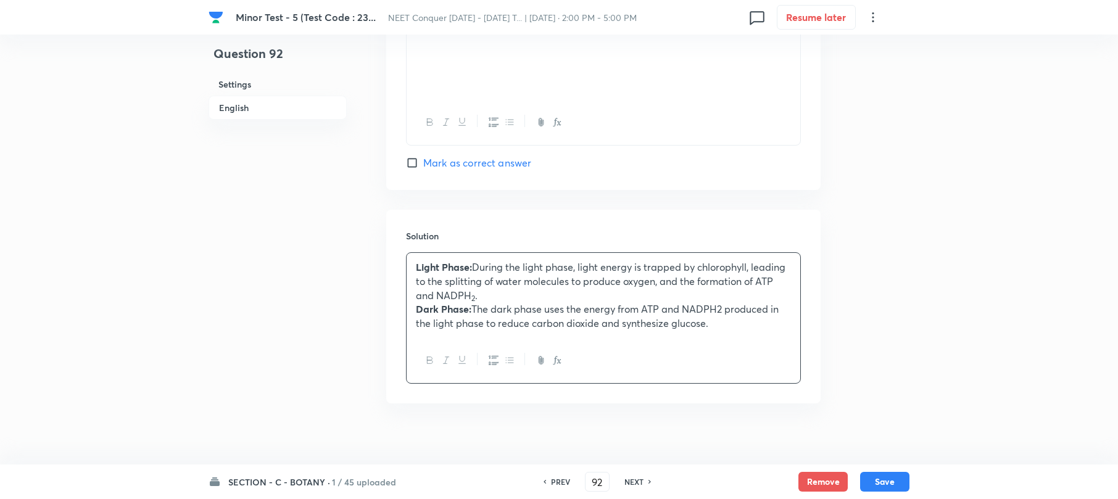
drag, startPoint x: 887, startPoint y: 484, endPoint x: 826, endPoint y: 447, distance: 71.7
click at [880, 482] on button "Save" at bounding box center [884, 482] width 49 height 20
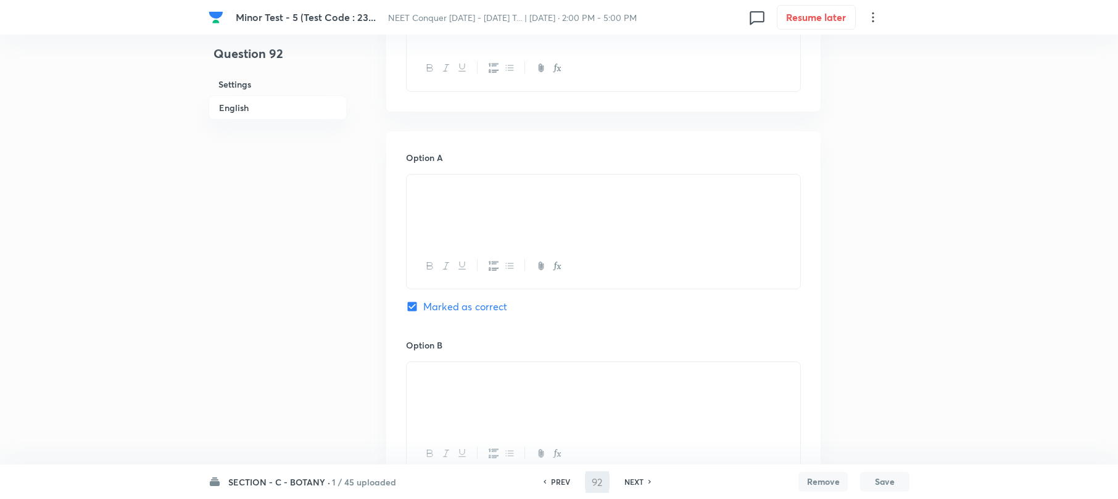
scroll to position [410, 0]
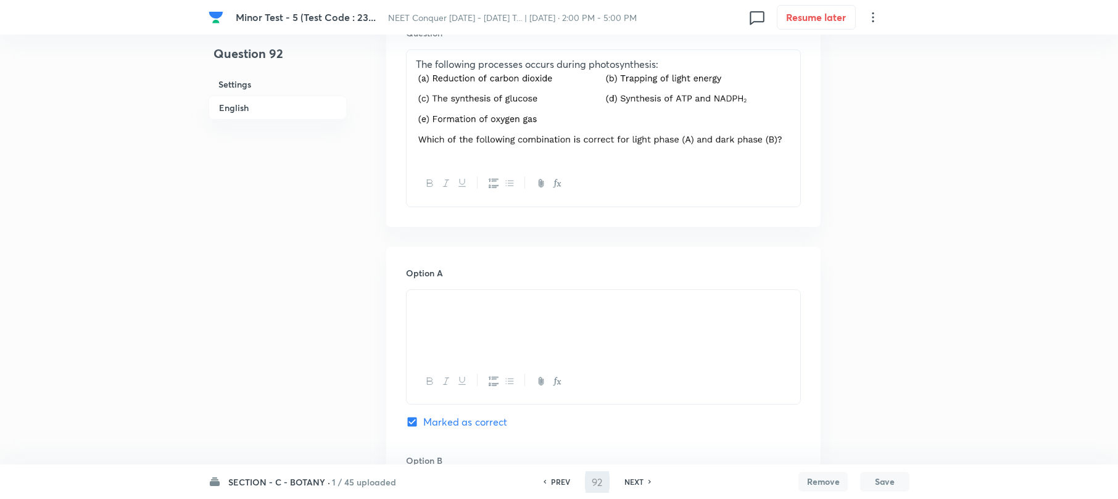
type input "93"
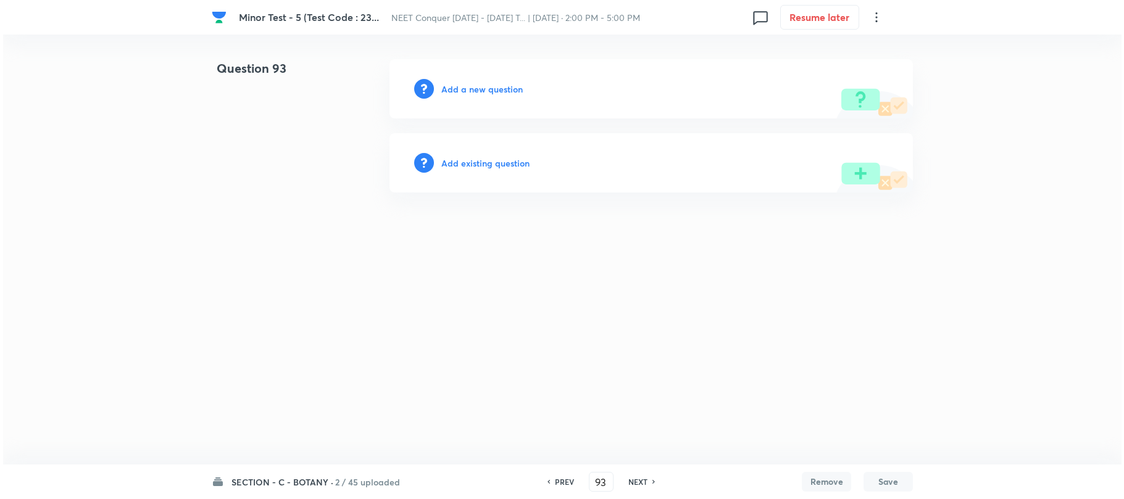
scroll to position [0, 0]
click at [459, 86] on h6 "Add a new question" at bounding box center [481, 89] width 81 height 13
click at [459, 86] on h6 "Choose a question type" at bounding box center [488, 89] width 95 height 13
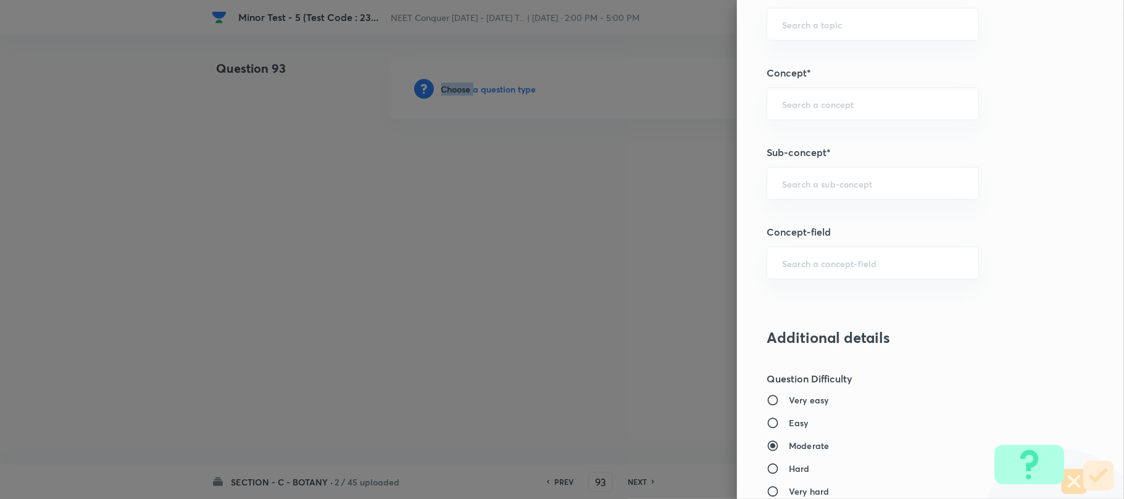
scroll to position [740, 0]
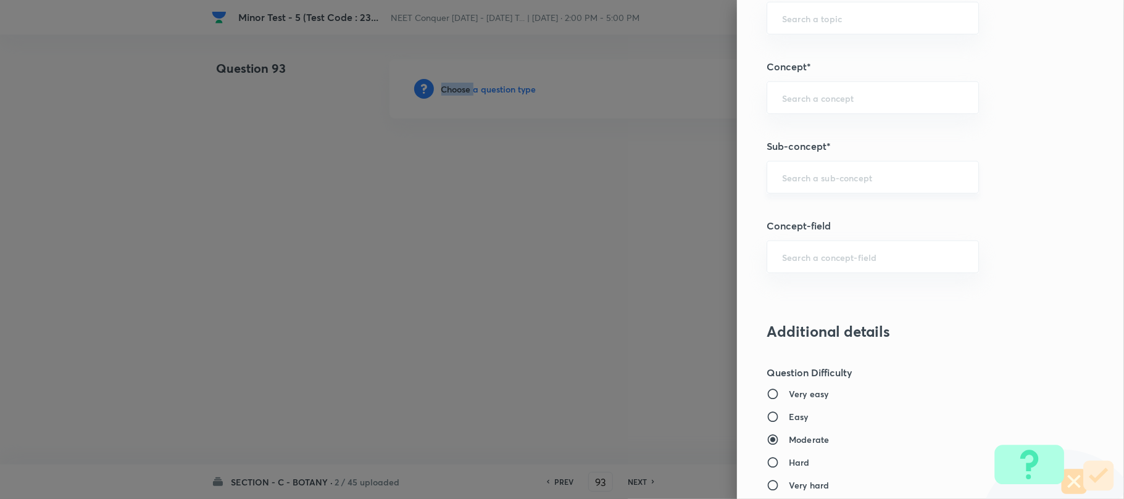
click at [793, 186] on div "​" at bounding box center [872, 177] width 212 height 33
click at [790, 181] on input "text" at bounding box center [872, 178] width 181 height 12
click at [788, 179] on input "text" at bounding box center [872, 178] width 181 height 12
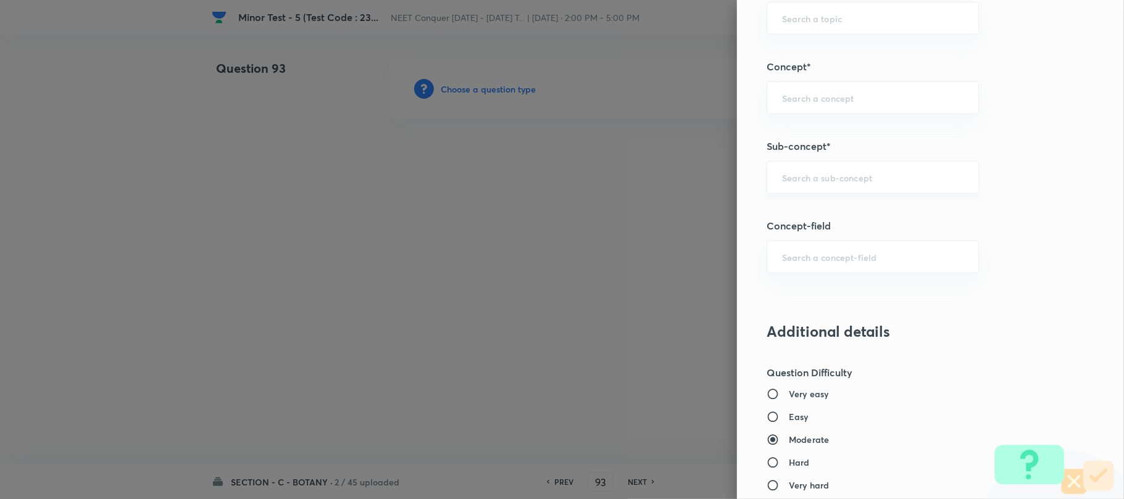
click at [782, 181] on input "text" at bounding box center [872, 178] width 181 height 12
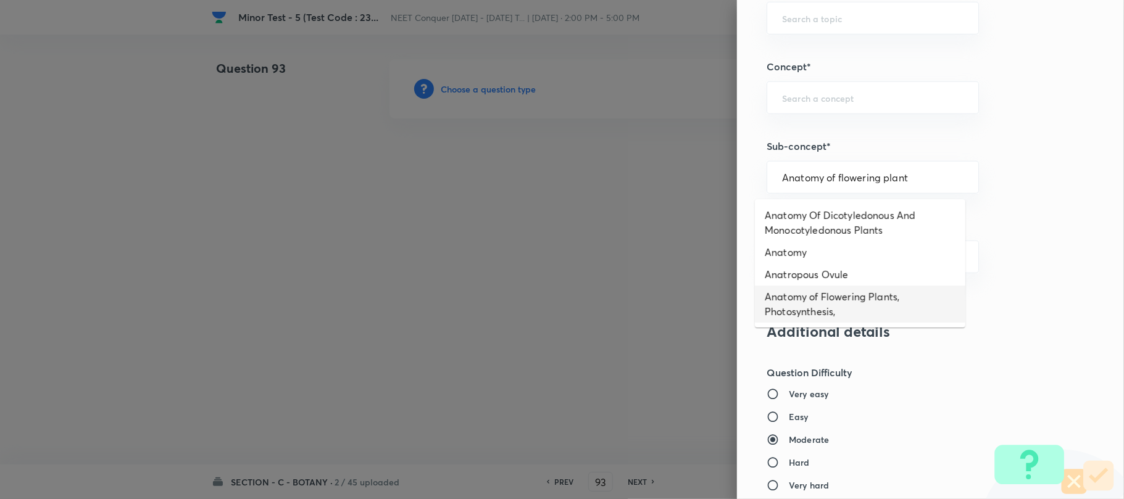
click at [811, 286] on li "Anatropous Ovule" at bounding box center [860, 274] width 210 height 22
type input "Anatomy of Flowering Plants, Photosynthesis,"
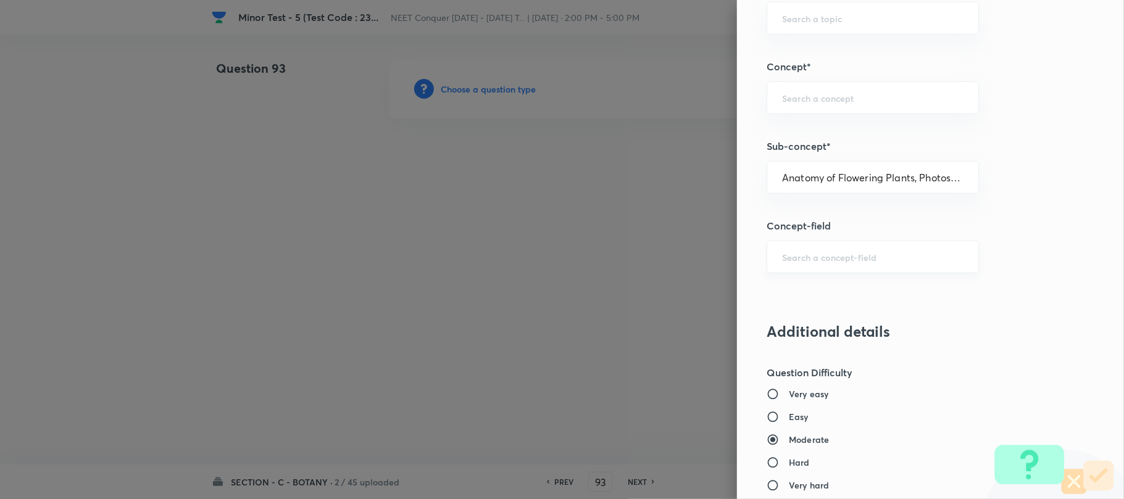
type input "Biology"
type input "Botany"
type input "Anatomy of Flowering Plants, Photosynthesis,"
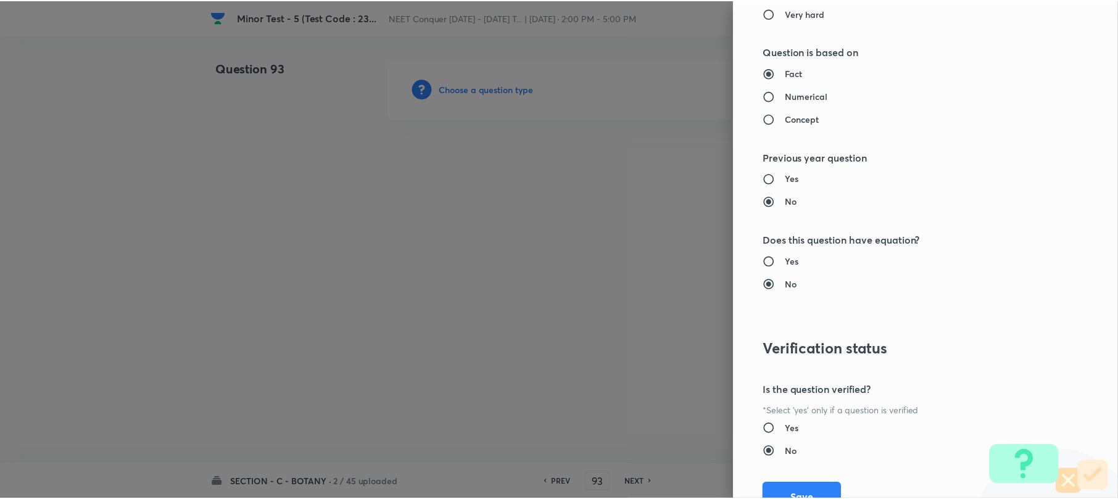
scroll to position [1269, 0]
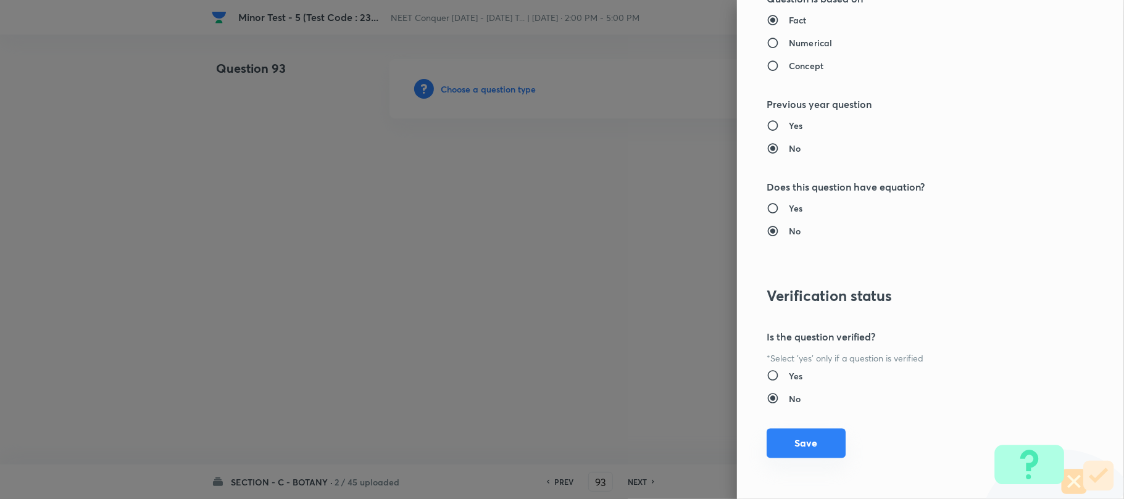
click at [798, 440] on button "Save" at bounding box center [805, 444] width 79 height 30
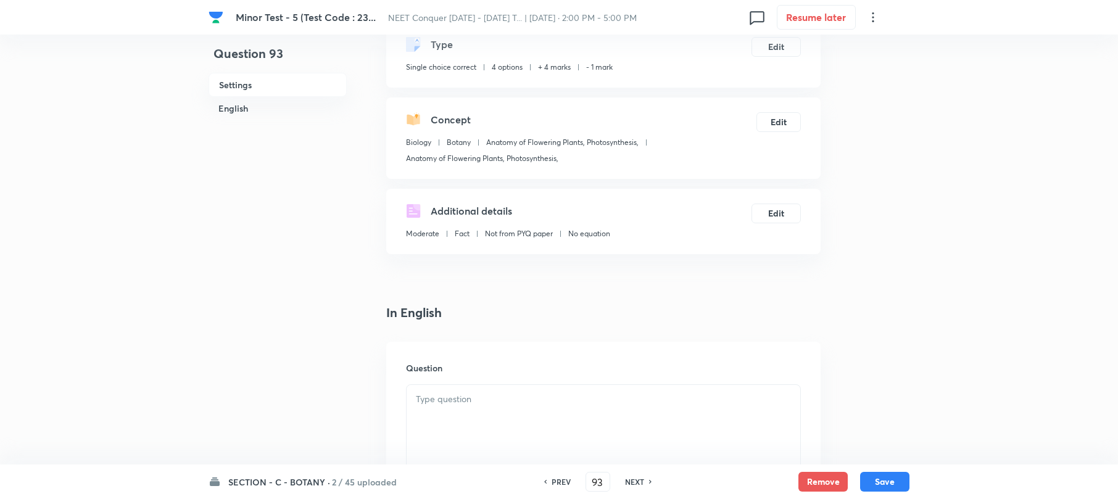
scroll to position [164, 0]
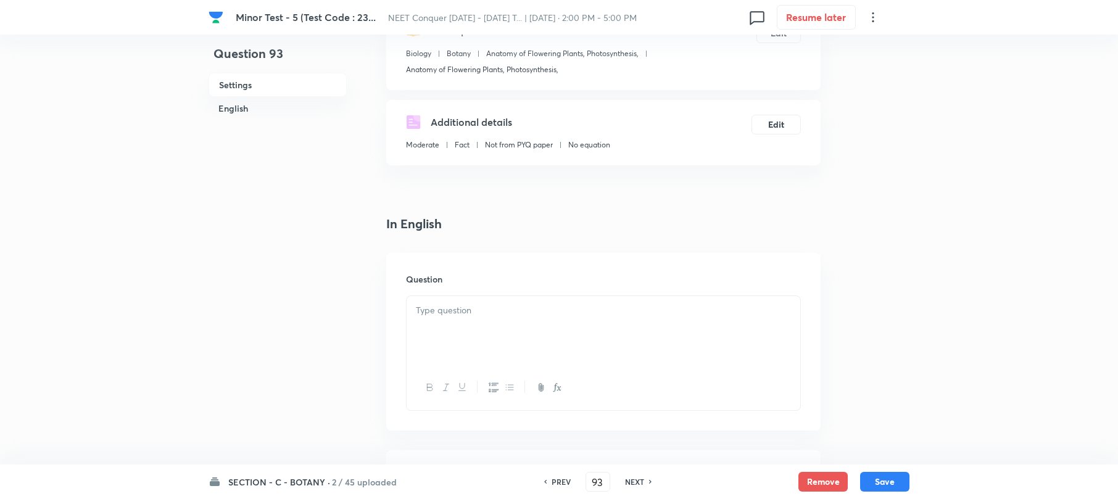
click at [440, 317] on div at bounding box center [604, 330] width 394 height 69
click at [460, 311] on p at bounding box center [603, 311] width 375 height 14
drag, startPoint x: 427, startPoint y: 312, endPoint x: 472, endPoint y: 334, distance: 50.2
click at [427, 310] on p at bounding box center [603, 311] width 375 height 14
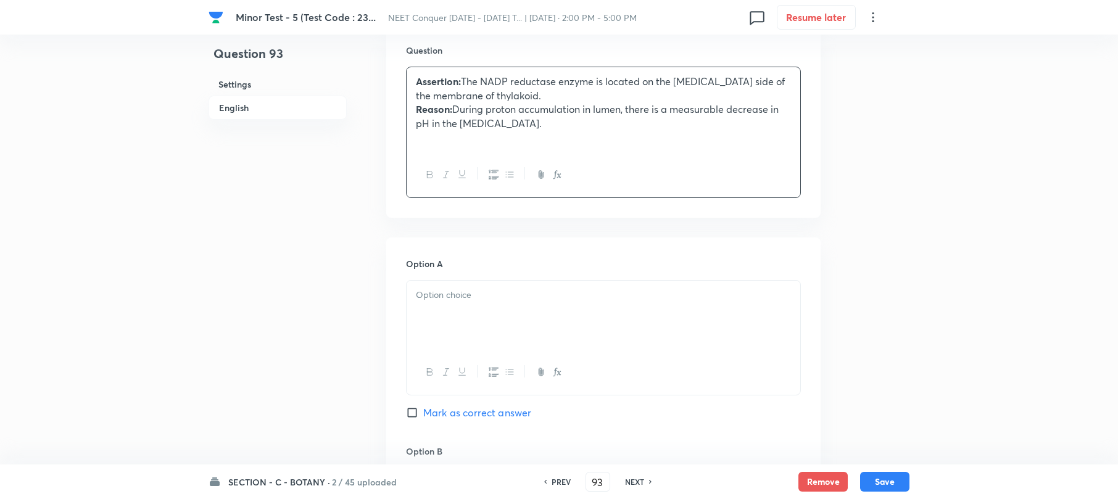
scroll to position [411, 0]
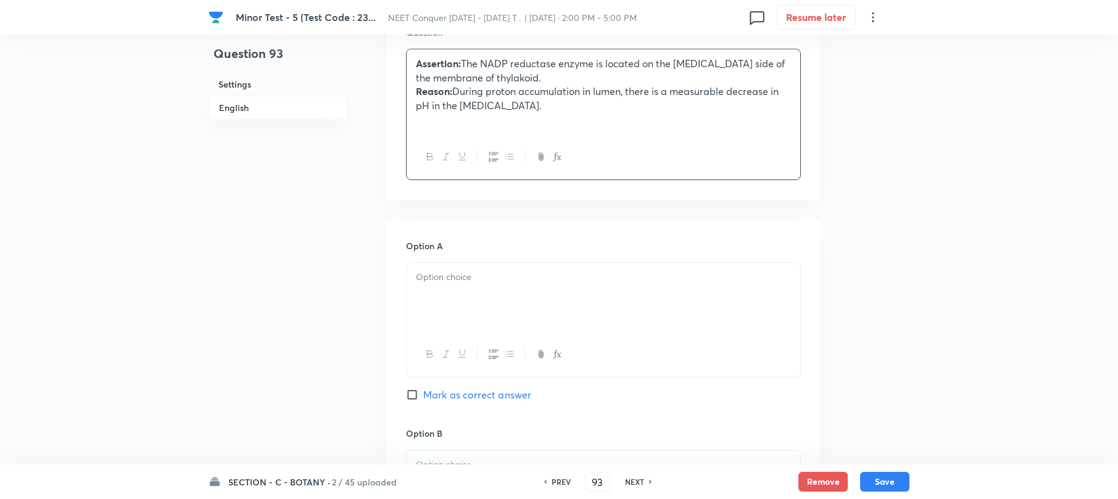
drag, startPoint x: 455, startPoint y: 301, endPoint x: 443, endPoint y: 307, distance: 13.2
click at [454, 300] on div at bounding box center [604, 297] width 394 height 69
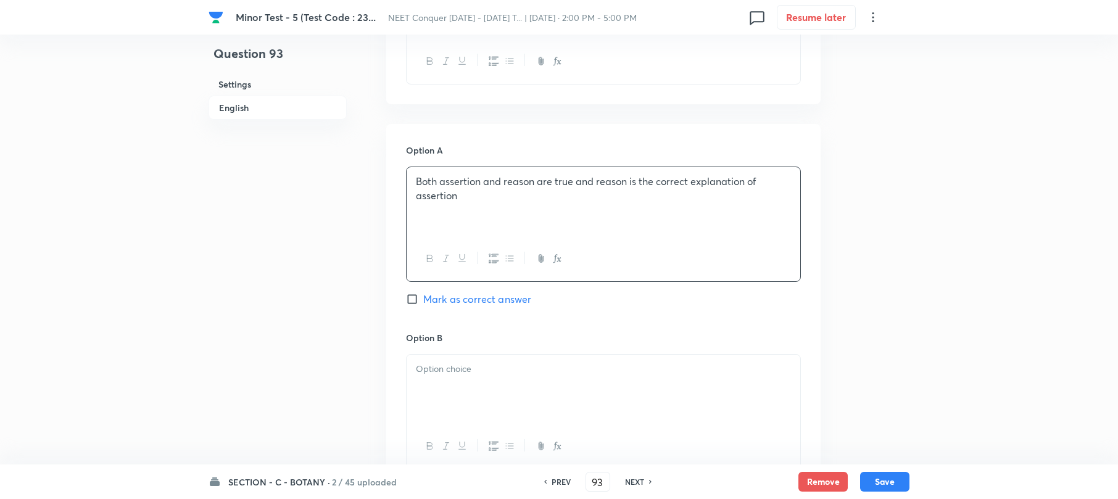
scroll to position [658, 0]
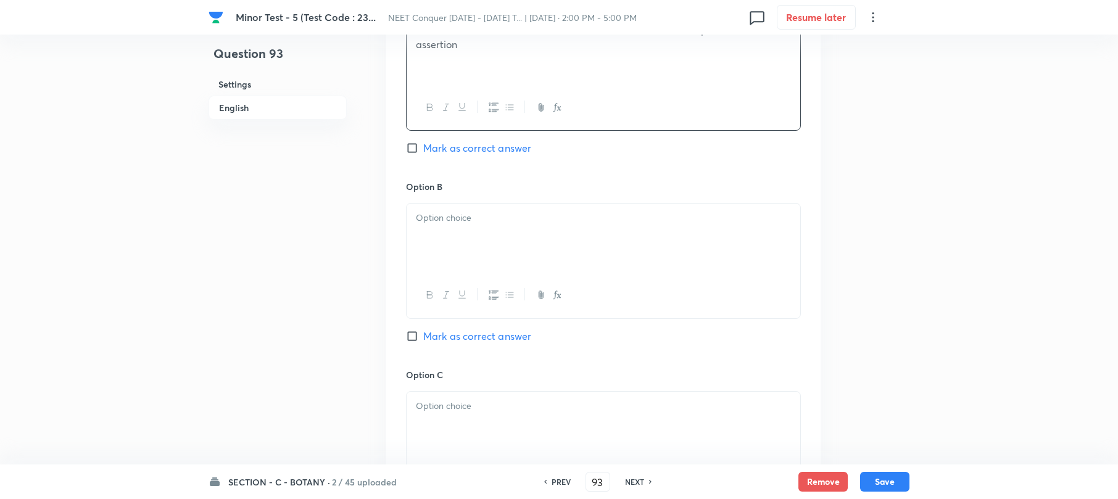
click at [462, 239] on div at bounding box center [604, 238] width 394 height 69
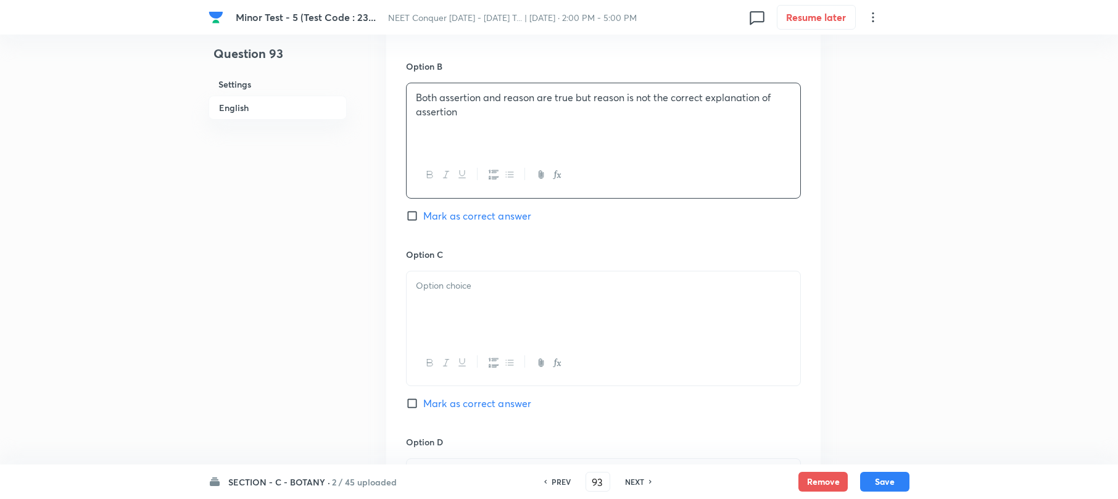
scroll to position [904, 0]
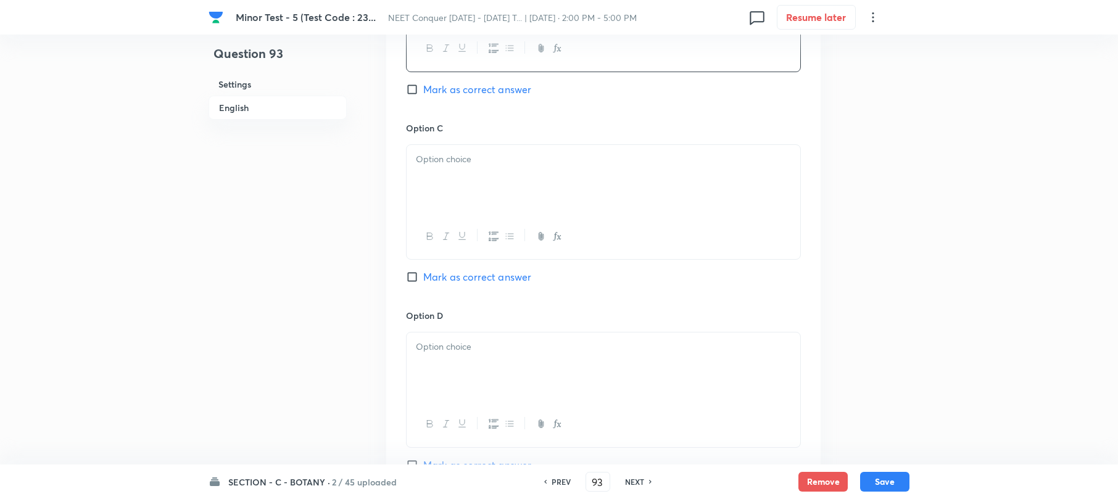
click at [437, 173] on div at bounding box center [604, 179] width 394 height 69
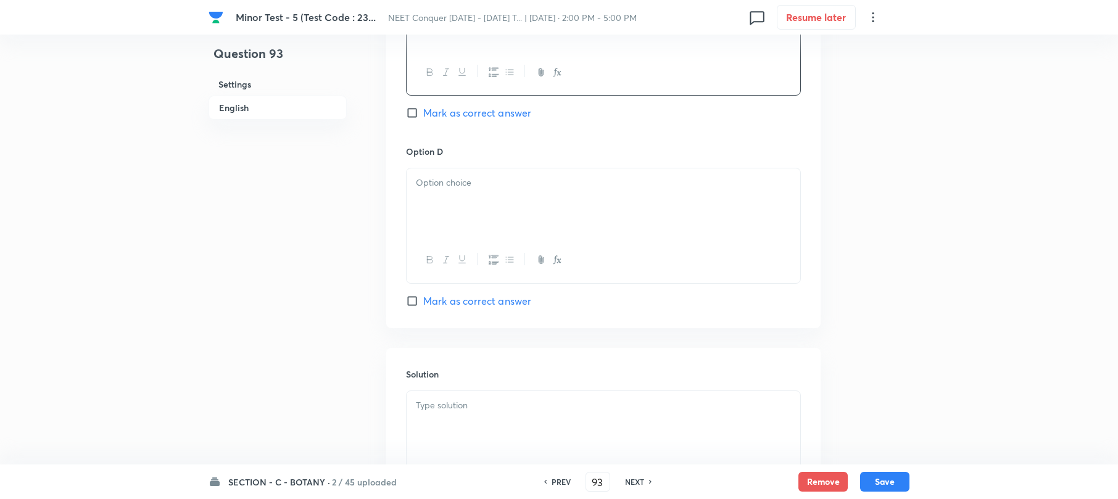
scroll to position [1069, 0]
click at [445, 201] on div at bounding box center [604, 202] width 394 height 69
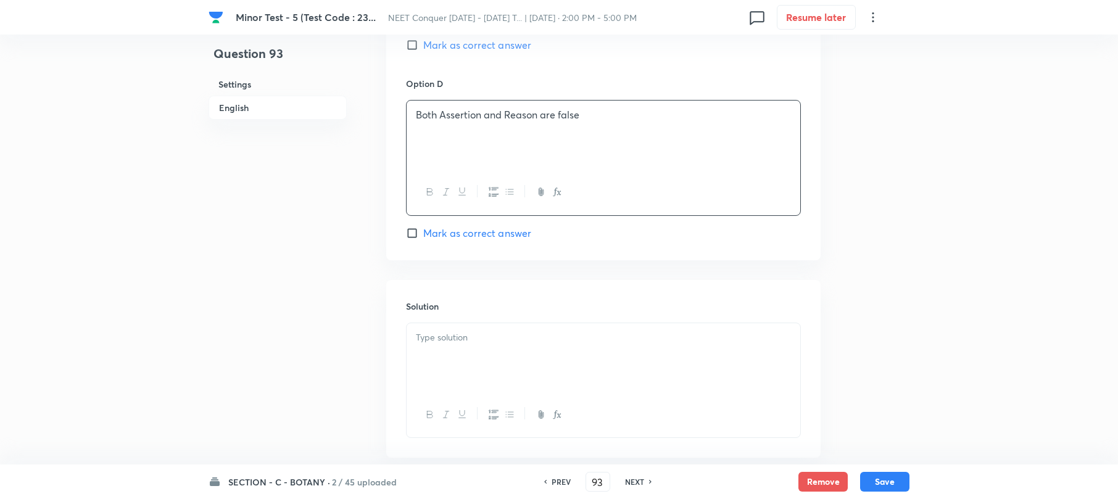
scroll to position [1207, 0]
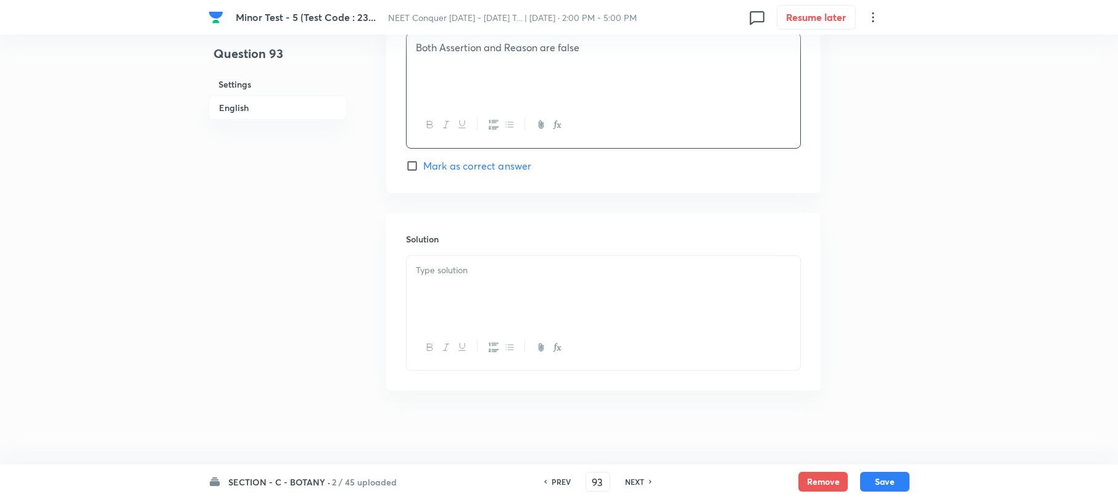
click at [449, 305] on div at bounding box center [604, 290] width 394 height 69
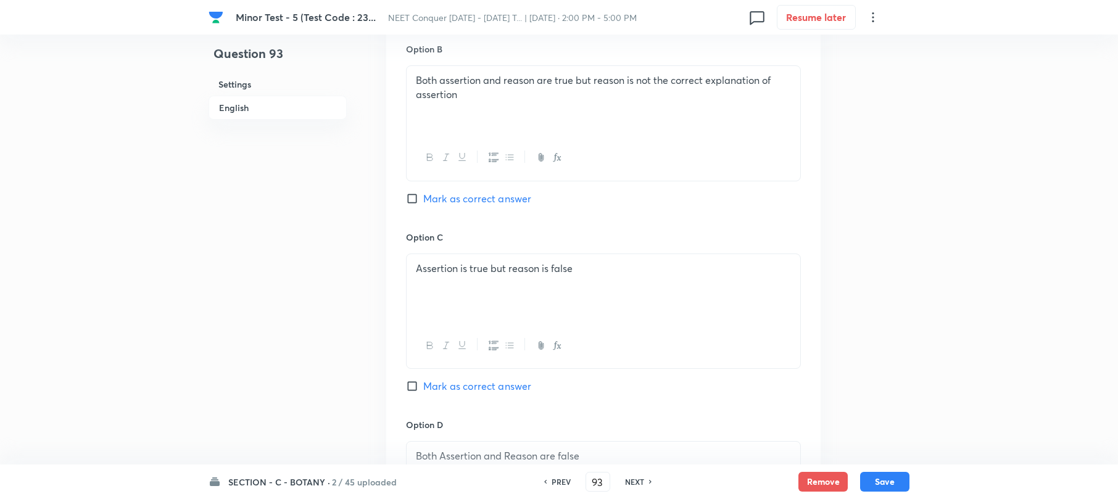
click at [415, 384] on input "Mark as correct answer" at bounding box center [414, 386] width 17 height 12
checkbox input "true"
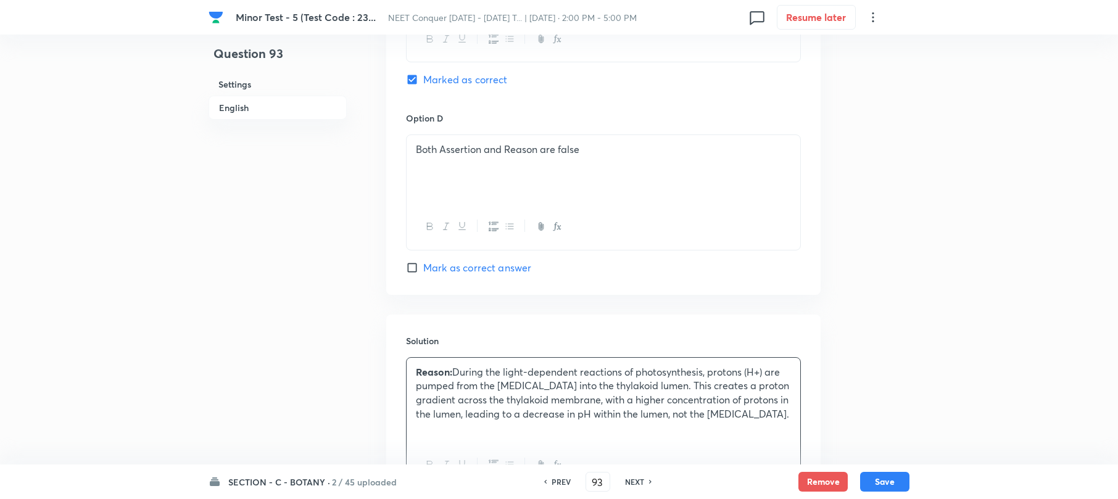
scroll to position [1223, 0]
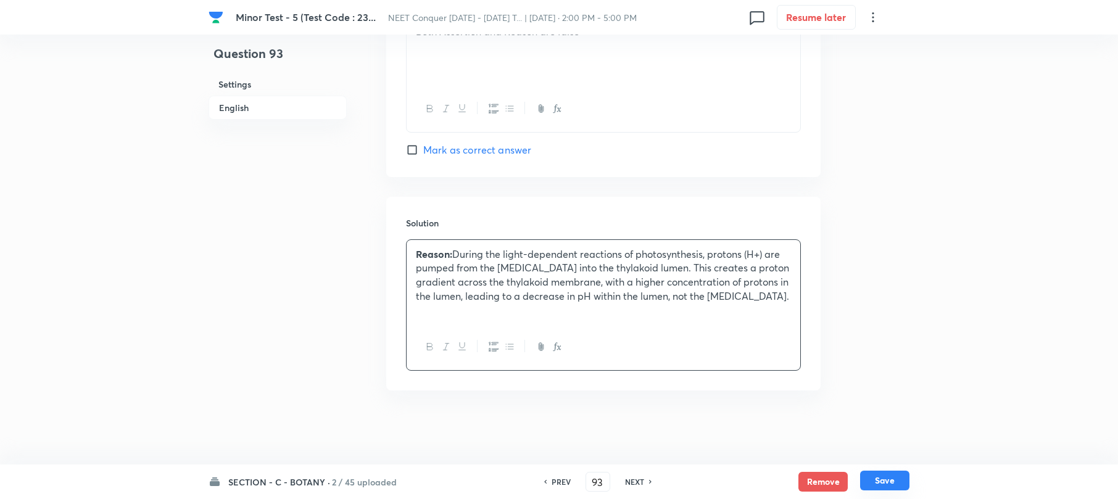
click at [879, 476] on button "Save" at bounding box center [884, 481] width 49 height 20
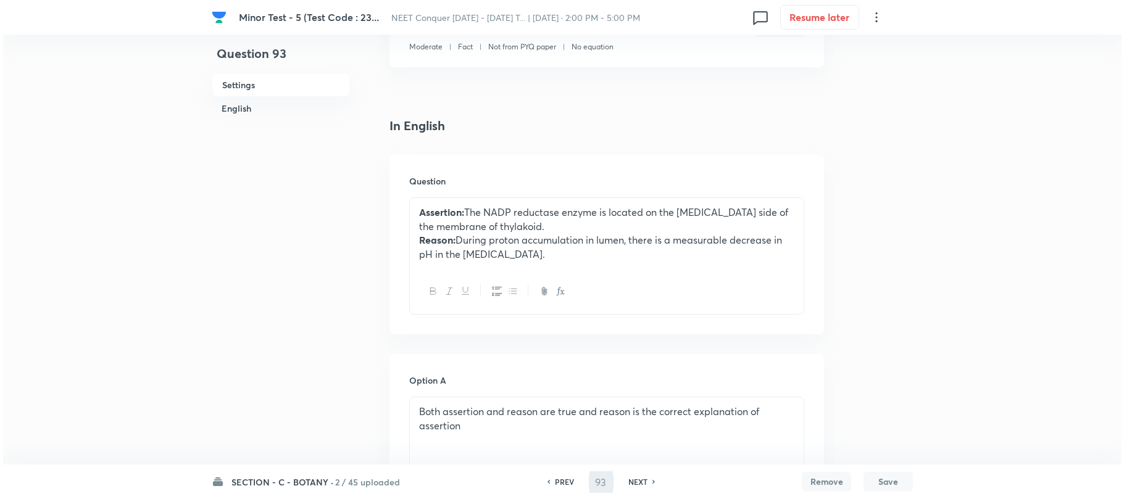
scroll to position [0, 0]
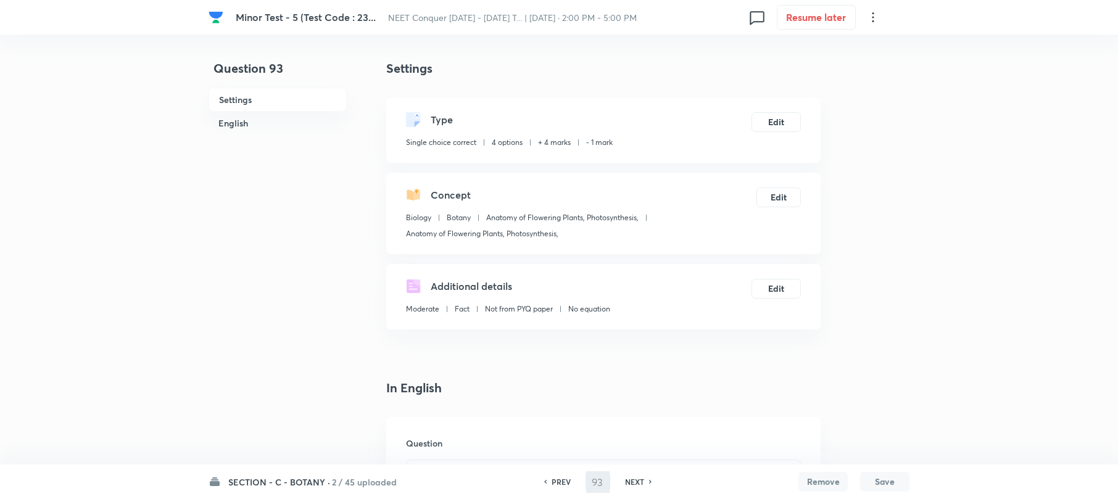
type input "94"
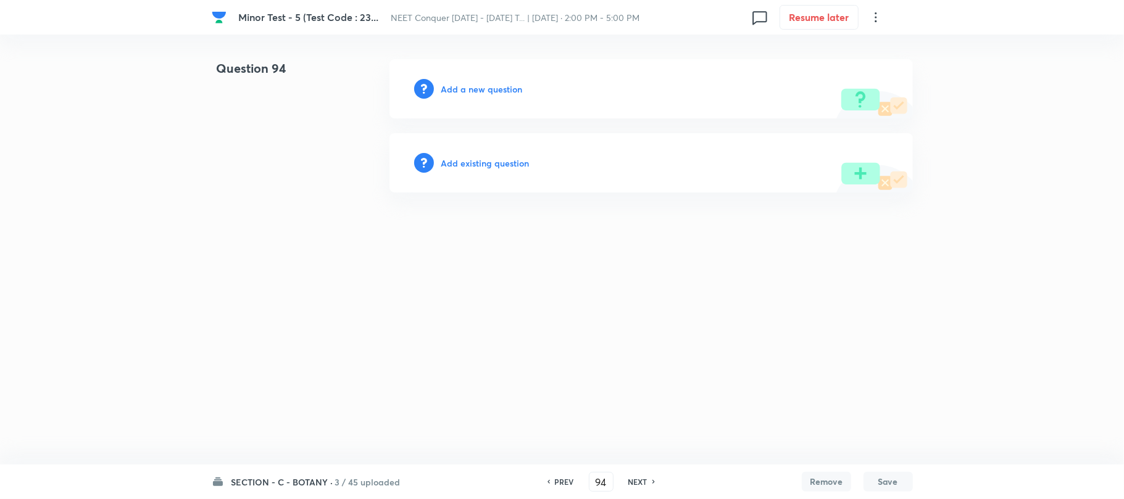
click at [482, 92] on h6 "Add a new question" at bounding box center [481, 89] width 81 height 13
click at [482, 92] on h6 "Choose a question type" at bounding box center [488, 89] width 95 height 13
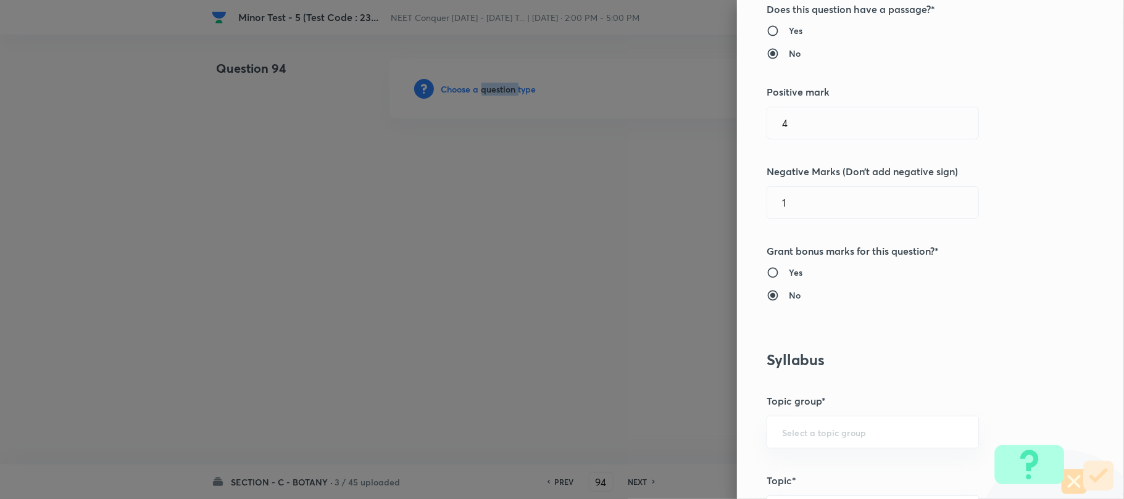
scroll to position [494, 0]
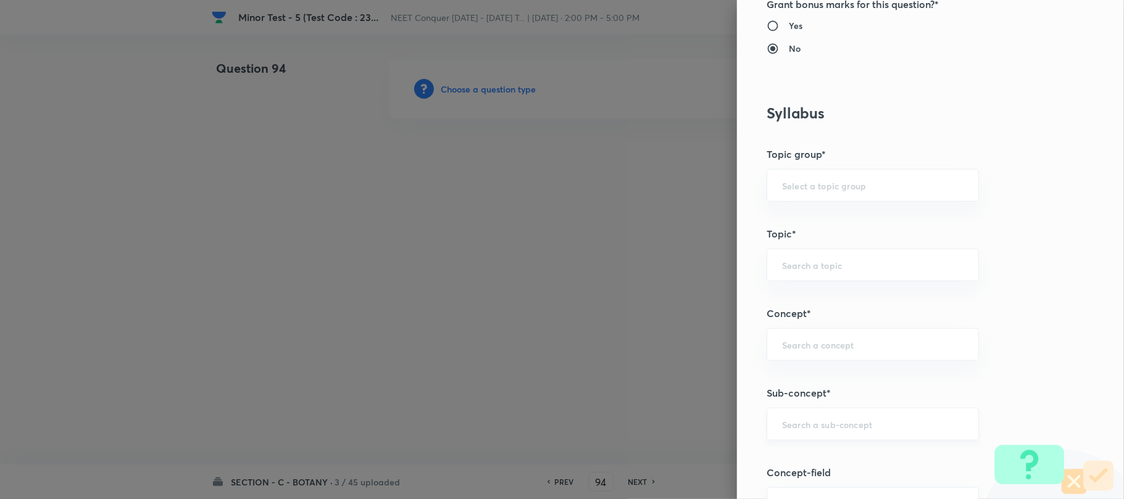
click at [793, 423] on input "text" at bounding box center [872, 424] width 181 height 12
click at [812, 386] on li "Anatomy of Flowering Plants, Photosynthesis," at bounding box center [860, 384] width 210 height 37
type input "Anatomy of Flowering Plants, Photosynthesis,"
type input "Biology"
type input "Botany"
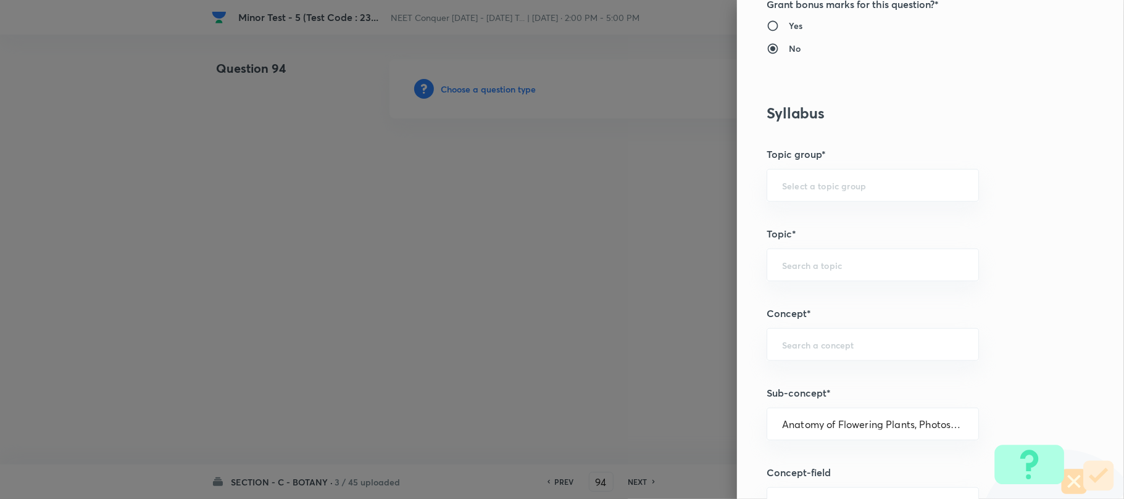
type input "Anatomy of Flowering Plants, Photosynthesis,"
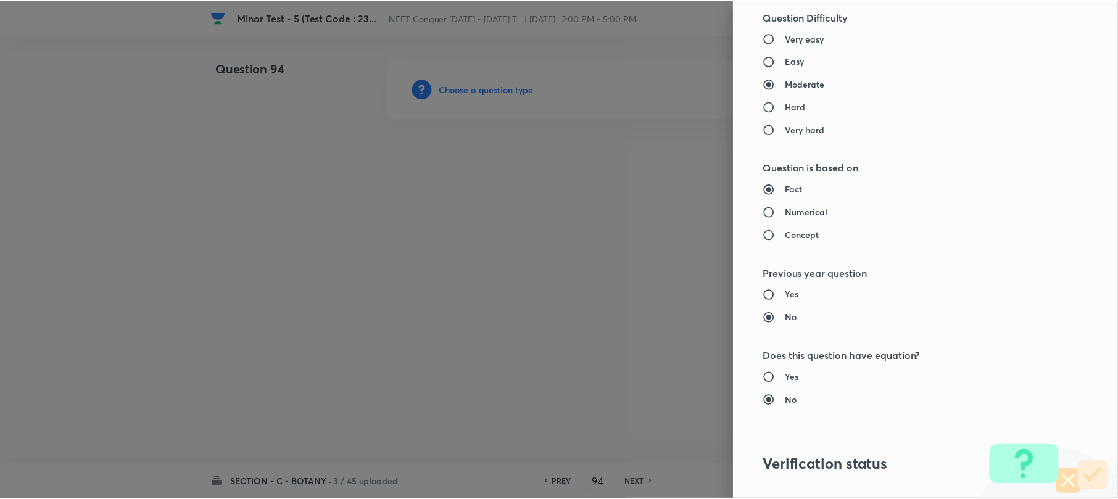
scroll to position [1269, 0]
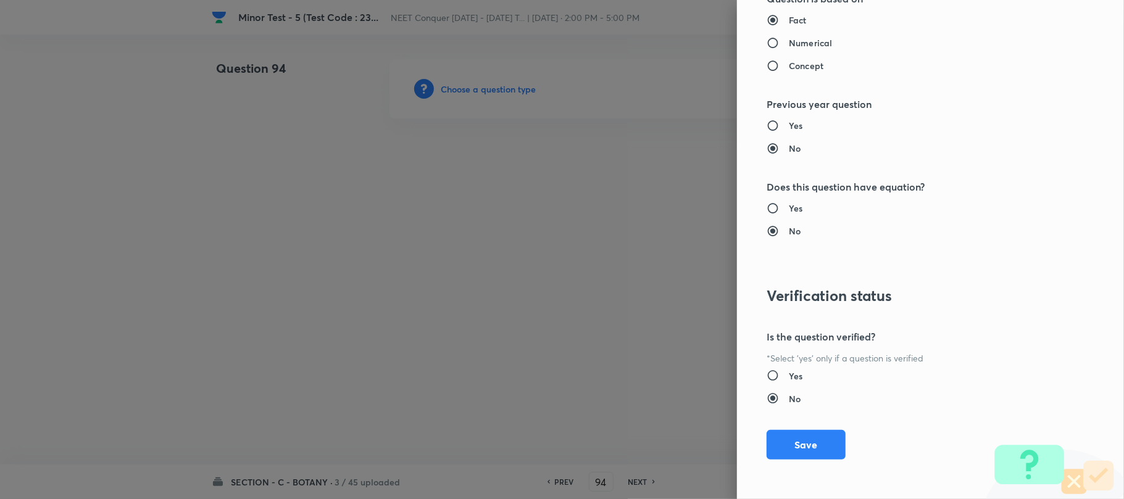
click at [798, 443] on button "Save" at bounding box center [805, 445] width 79 height 30
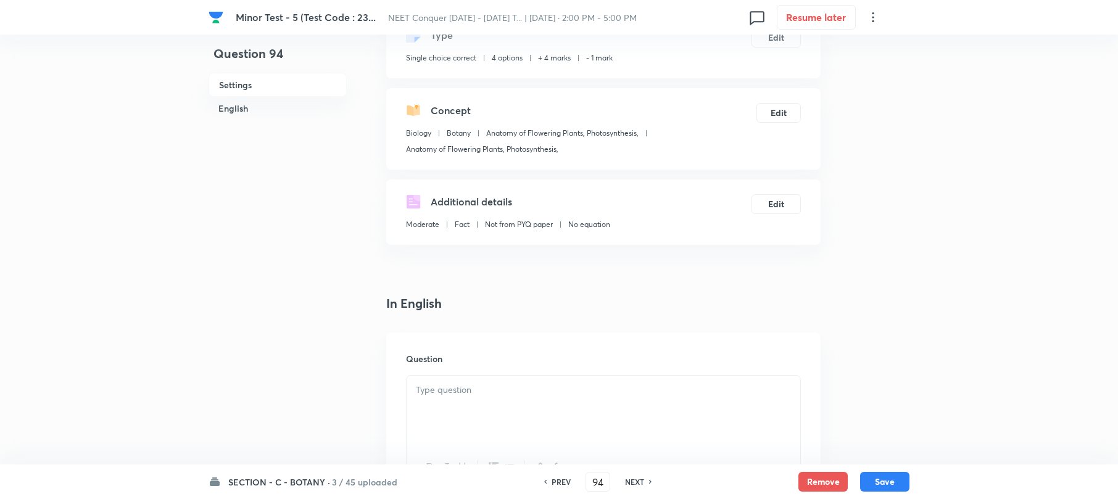
scroll to position [164, 0]
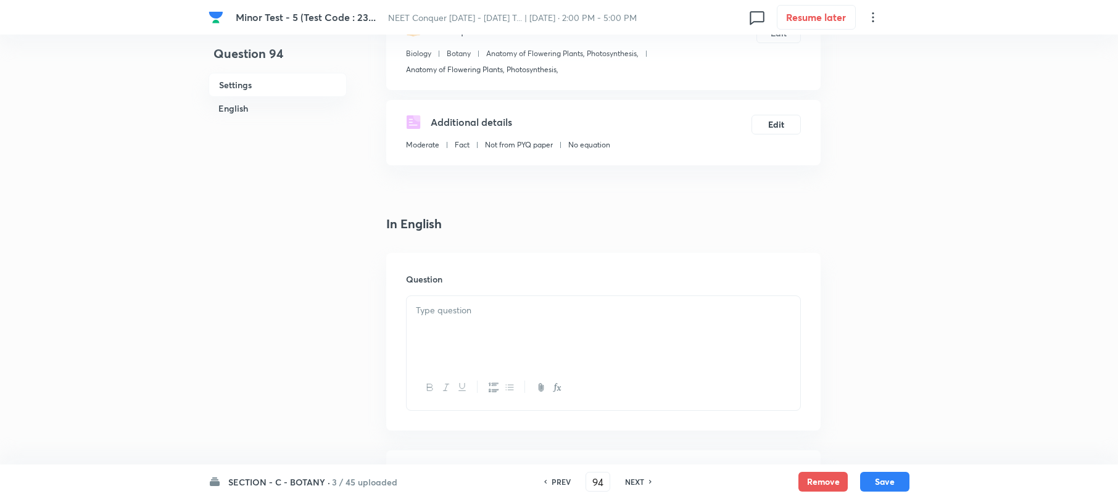
click at [462, 317] on div at bounding box center [604, 330] width 394 height 69
paste div
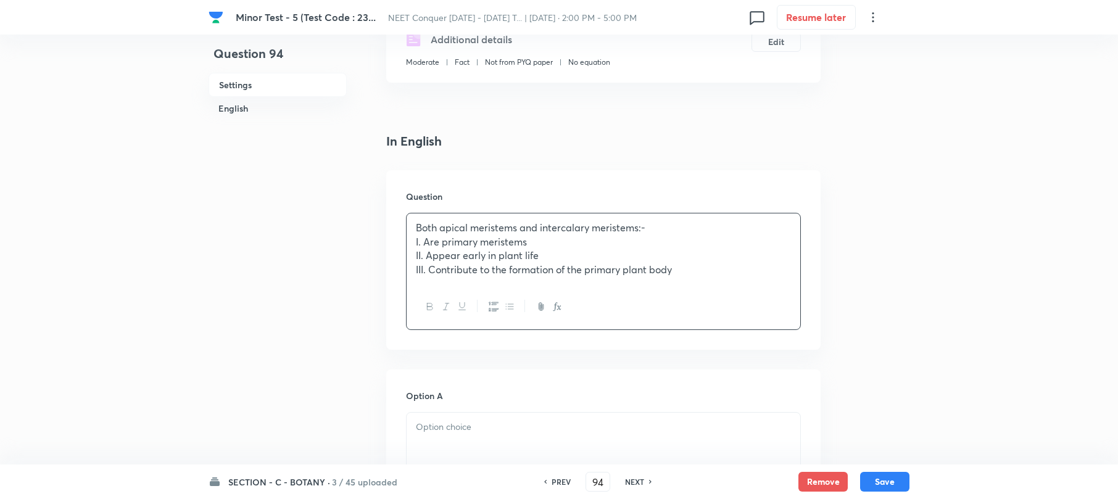
scroll to position [411, 0]
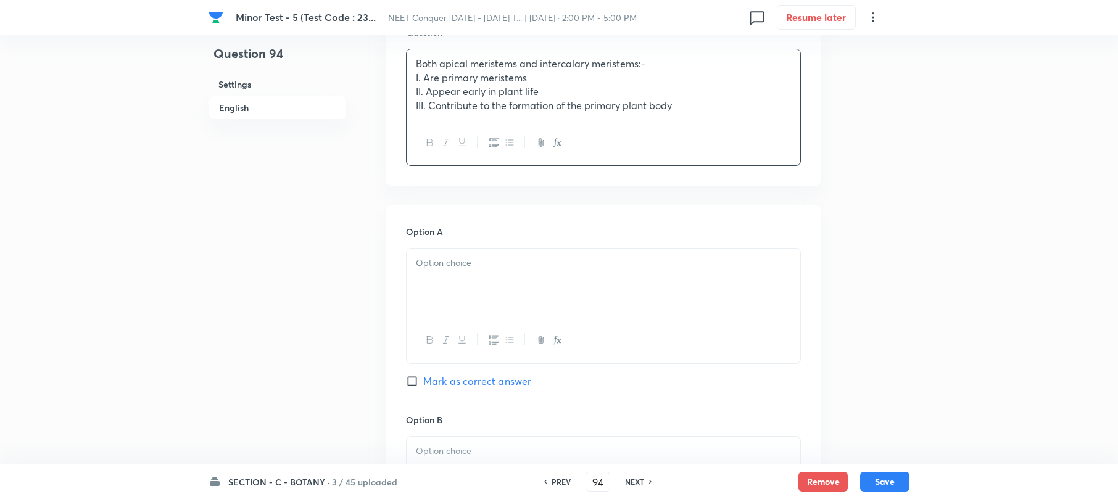
click at [416, 72] on p "I. Are primary meristems" at bounding box center [603, 78] width 375 height 14
click at [410, 80] on div "Both apical meristems and intercalary meristems:- I. Are primary meristems II. …" at bounding box center [604, 84] width 394 height 71
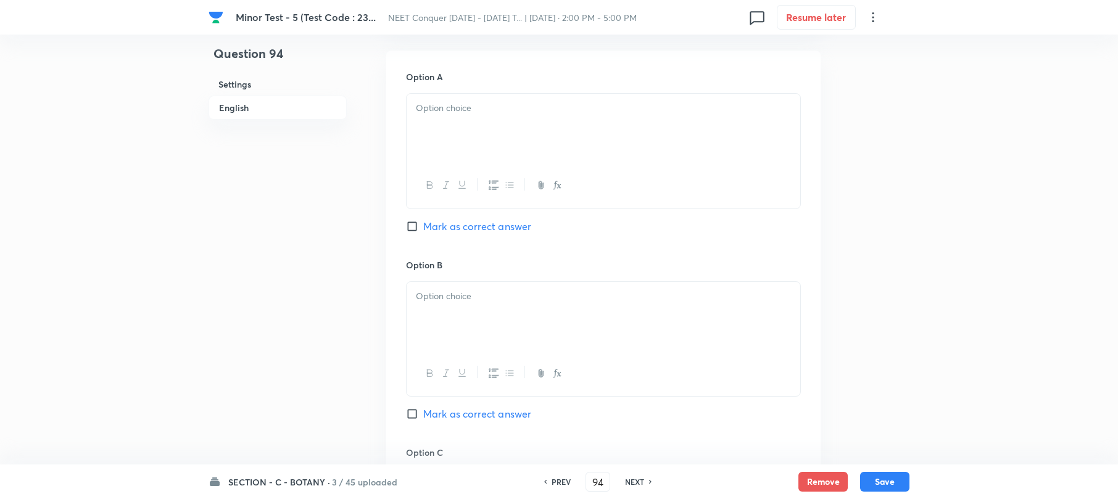
scroll to position [576, 0]
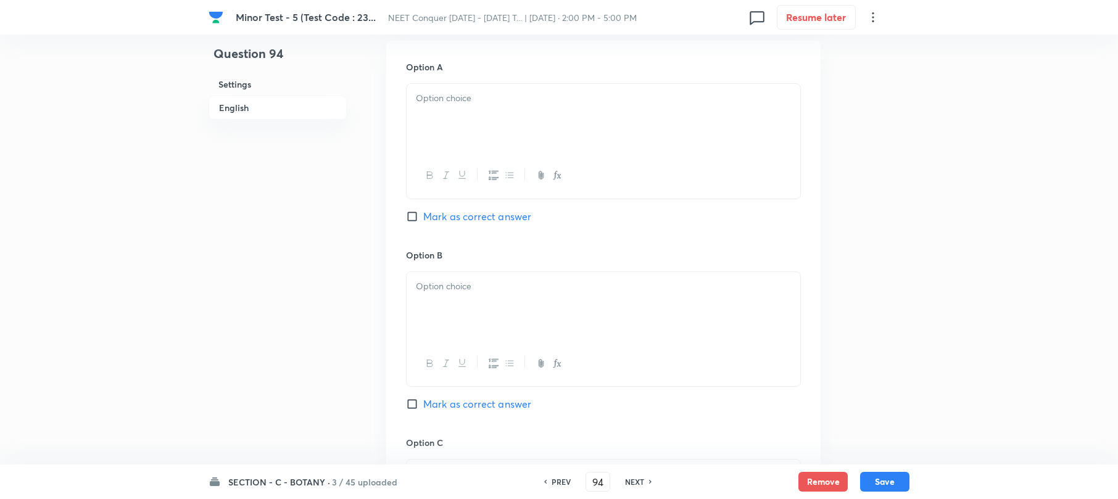
click at [440, 136] on div at bounding box center [604, 118] width 394 height 69
click at [445, 313] on div at bounding box center [604, 306] width 394 height 69
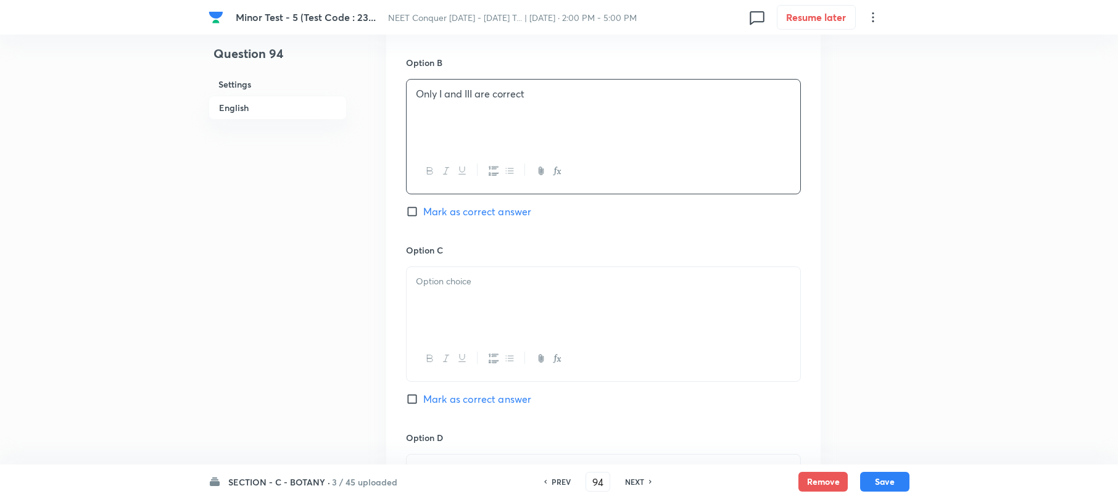
scroll to position [822, 0]
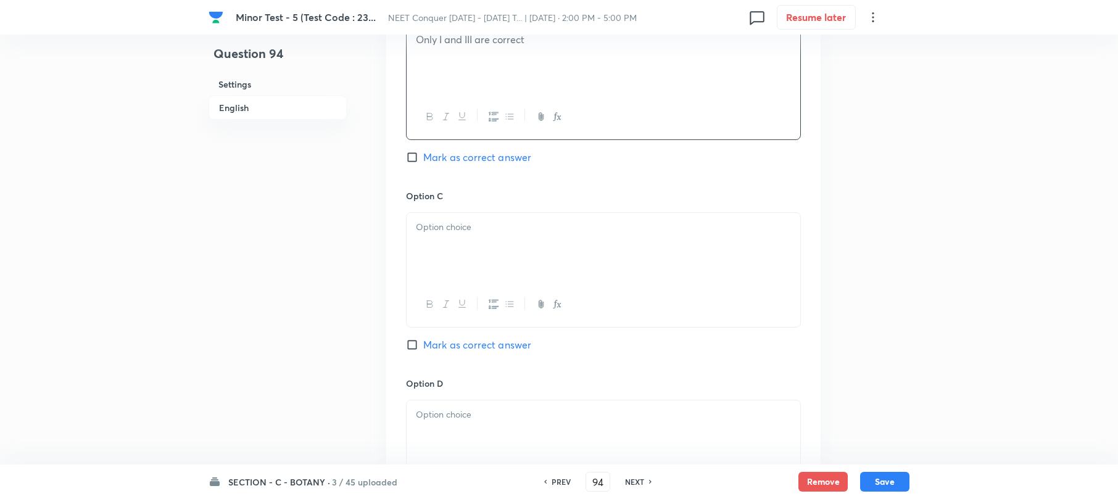
click at [454, 250] on div at bounding box center [604, 247] width 394 height 69
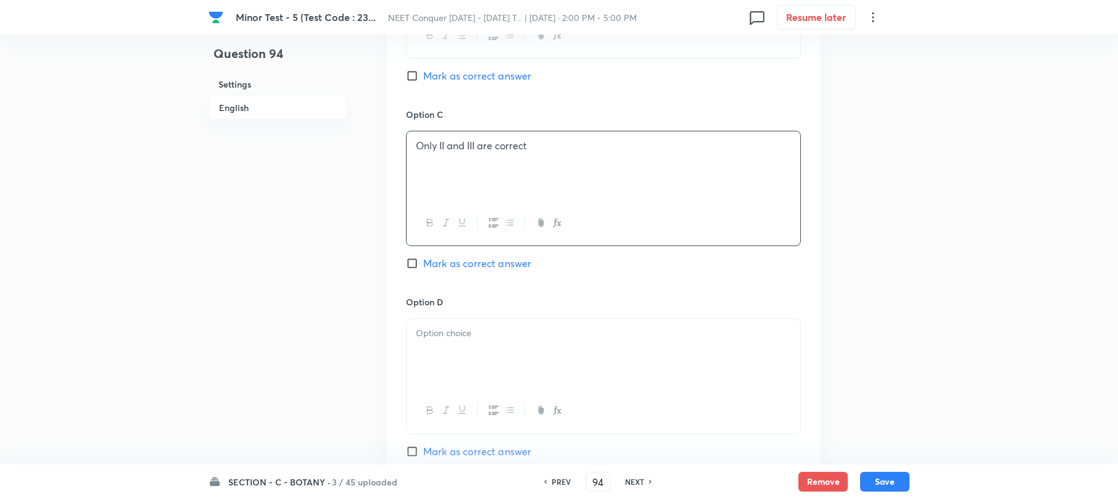
scroll to position [904, 0]
click at [433, 336] on p at bounding box center [603, 333] width 375 height 14
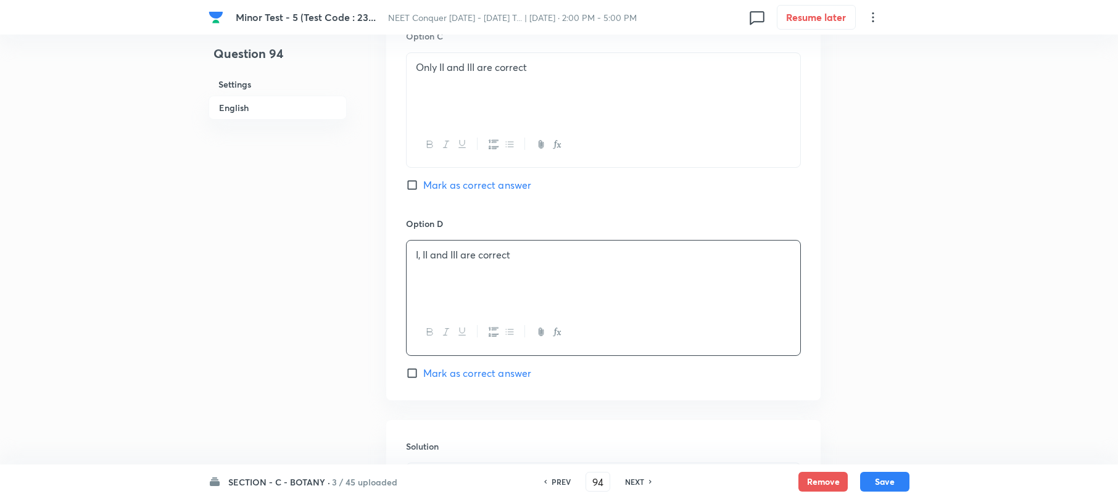
scroll to position [1151, 0]
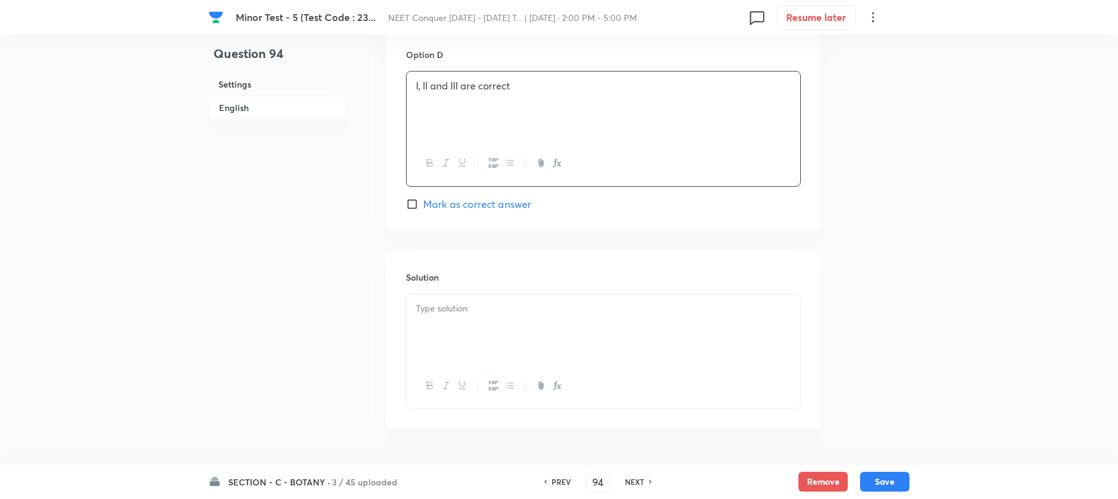
click at [441, 336] on div at bounding box center [604, 328] width 394 height 69
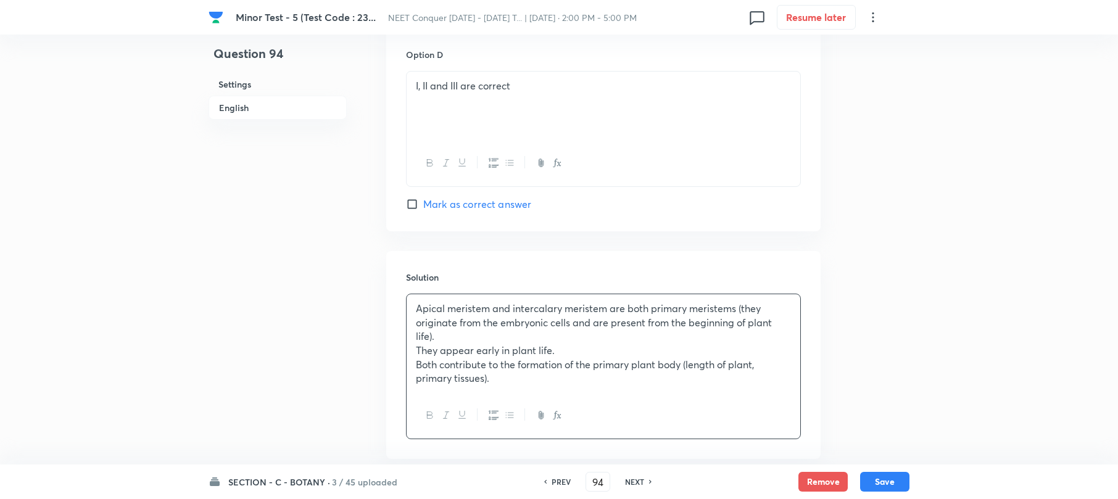
click at [416, 354] on p "They appear early in plant life." at bounding box center [603, 351] width 375 height 14
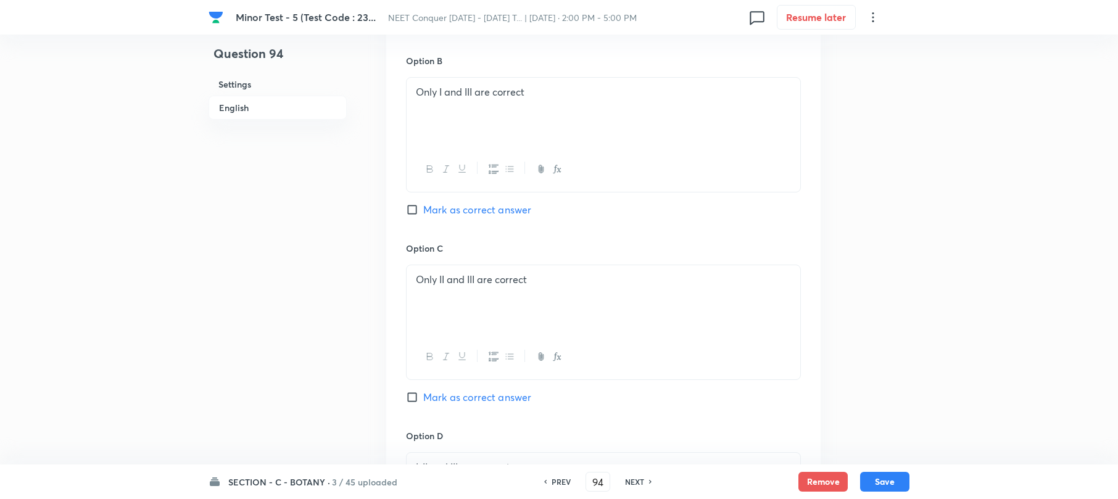
scroll to position [740, 0]
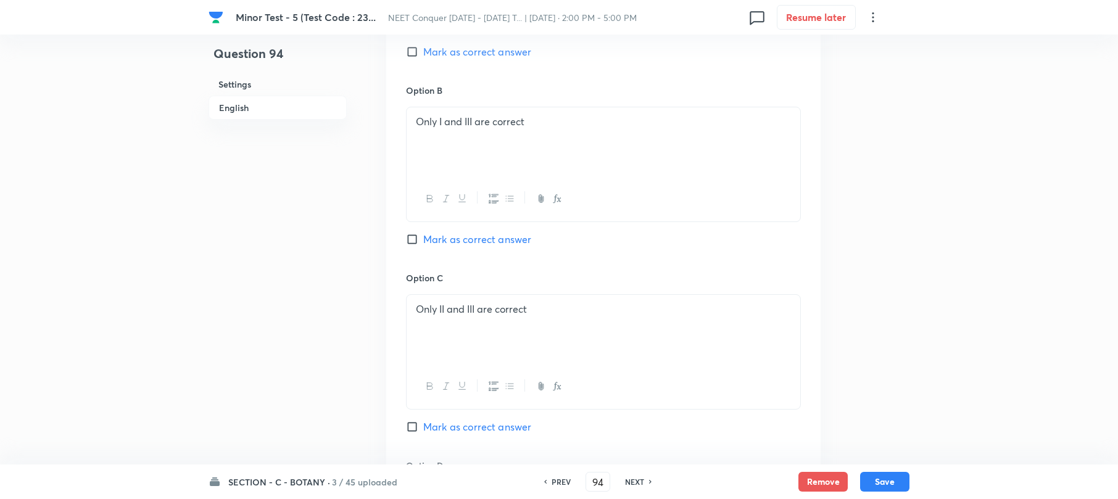
click at [408, 423] on input "Mark as correct answer" at bounding box center [414, 427] width 17 height 12
checkbox input "true"
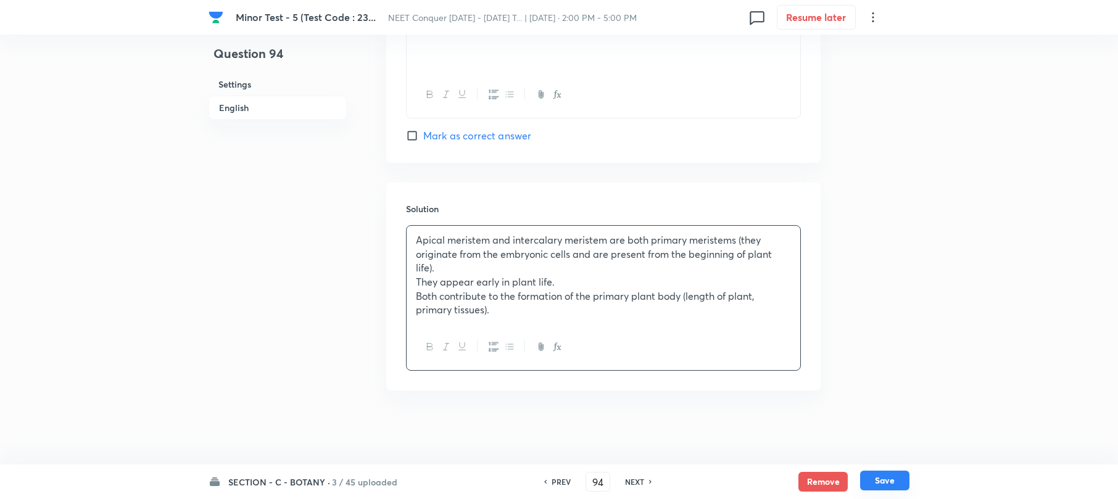
drag, startPoint x: 877, startPoint y: 476, endPoint x: 526, endPoint y: 326, distance: 382.0
click at [877, 475] on button "Save" at bounding box center [884, 482] width 49 height 20
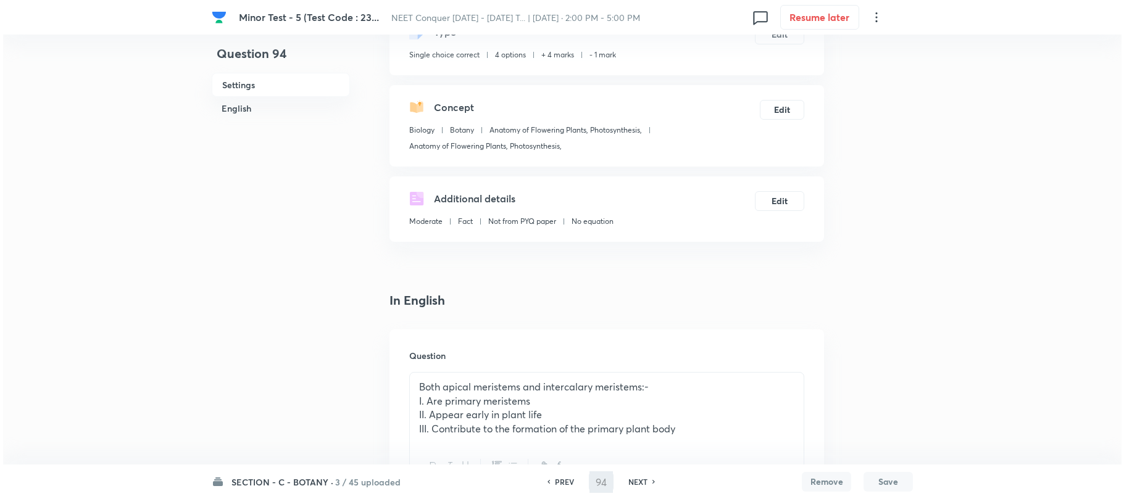
scroll to position [0, 0]
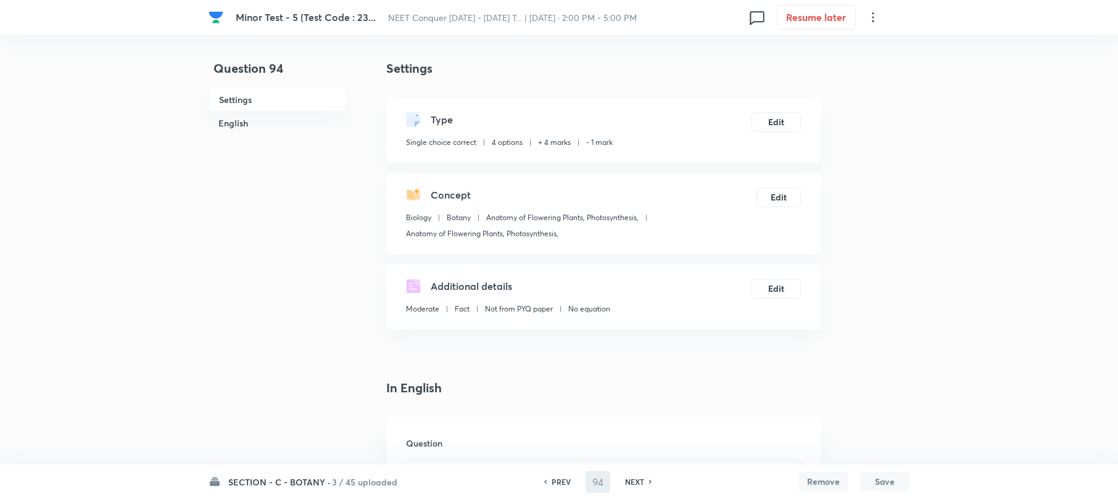
type input "95"
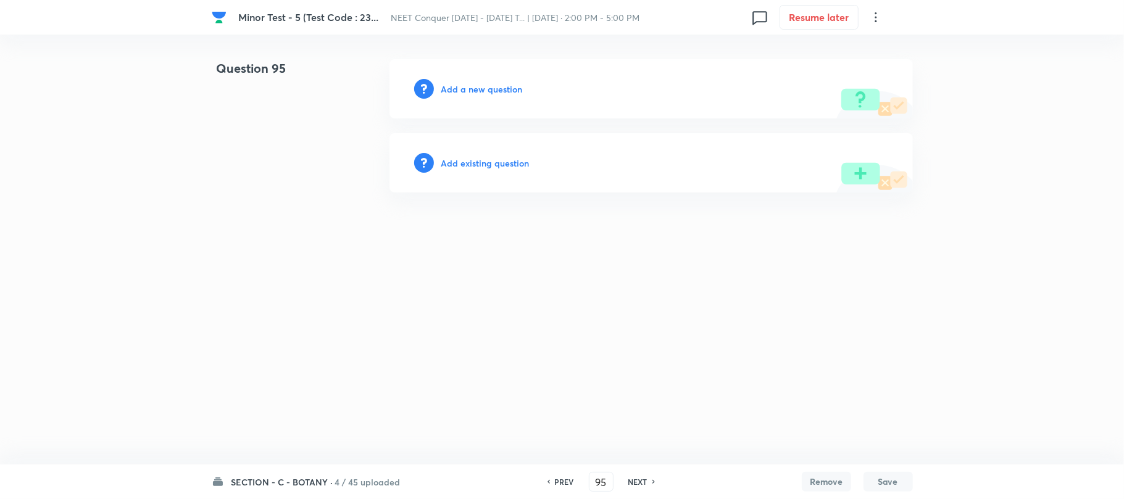
click at [489, 88] on h6 "Add a new question" at bounding box center [481, 89] width 81 height 13
click at [489, 88] on h6 "Choose a question type" at bounding box center [488, 89] width 95 height 13
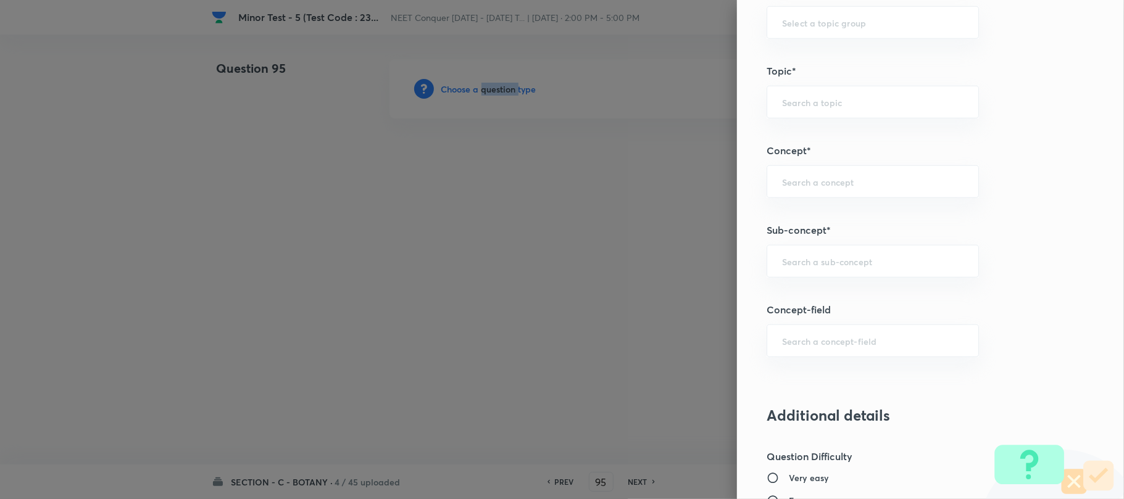
scroll to position [658, 0]
click at [797, 266] on input "text" at bounding box center [872, 260] width 181 height 12
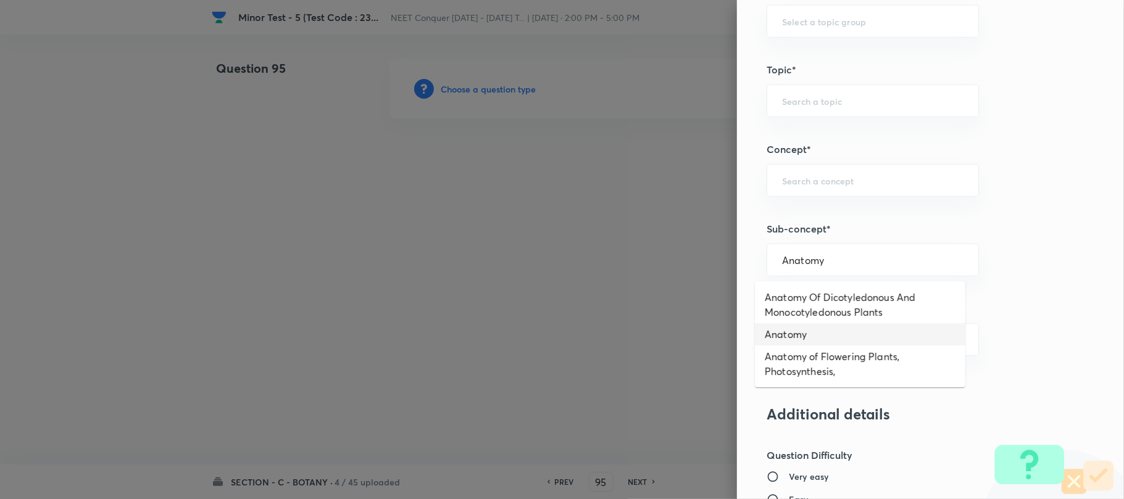
click at [823, 309] on li "Anatomy Of Dicotyledonous And Monocotyledonous Plants" at bounding box center [860, 304] width 210 height 37
type input "Anatomy Of Dicotyledonous And Monocotyledonous Plants"
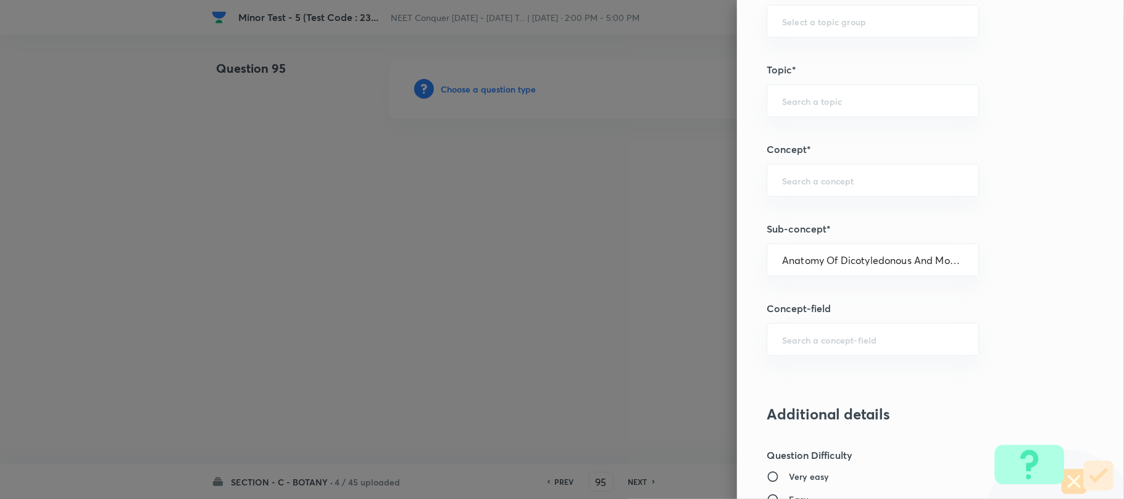
type input "Biology"
type input "Structural Organisation"
type input "Anatomy - Flowering Plants"
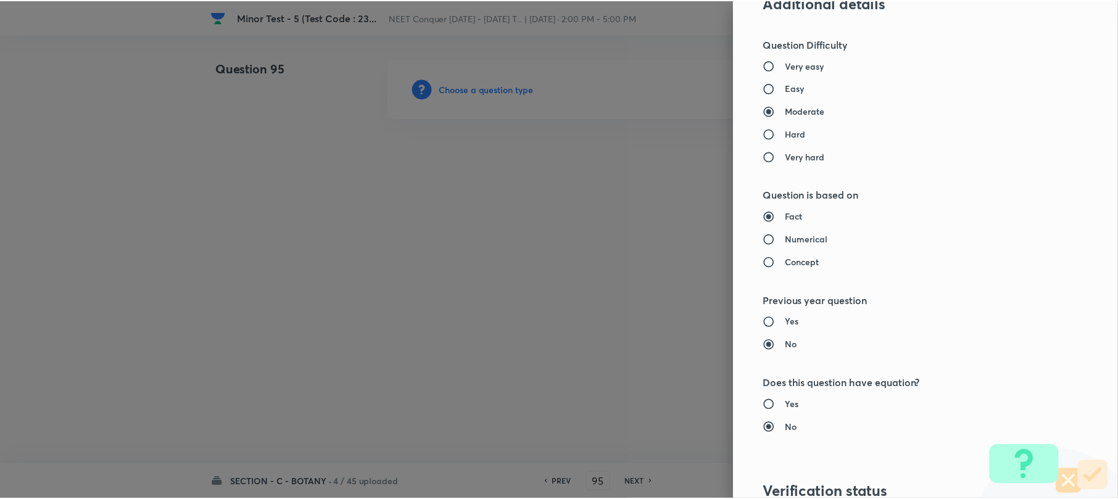
scroll to position [1269, 0]
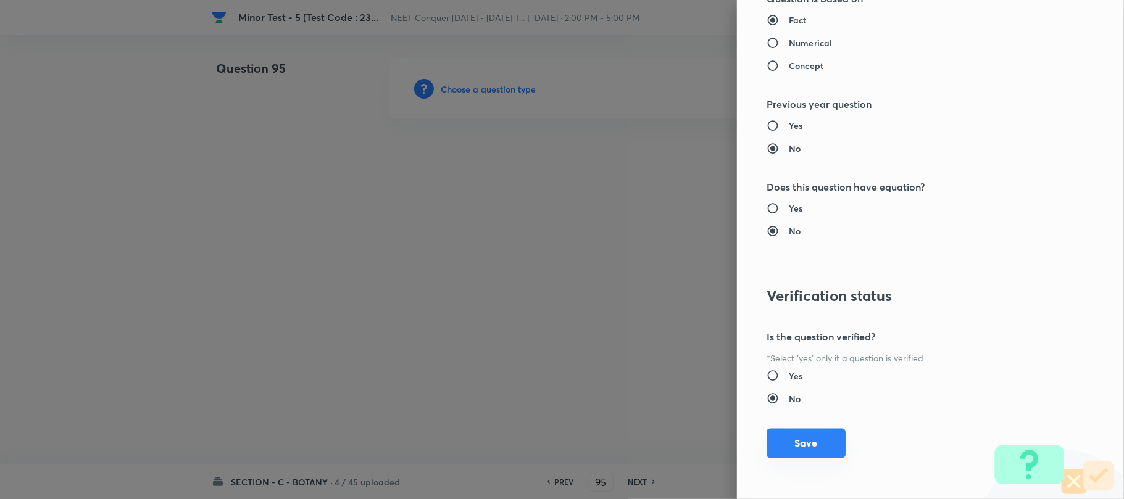
click at [784, 447] on button "Save" at bounding box center [805, 444] width 79 height 30
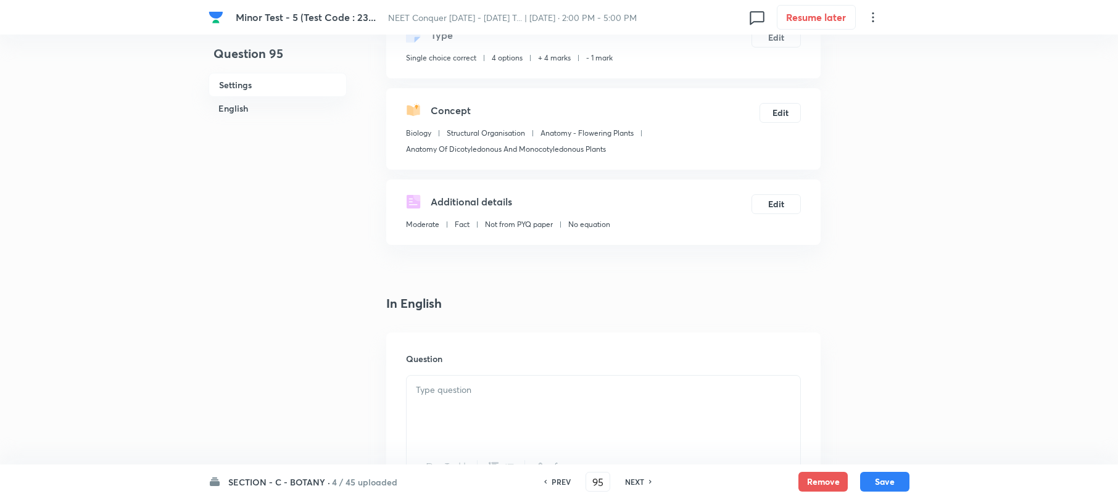
scroll to position [164, 0]
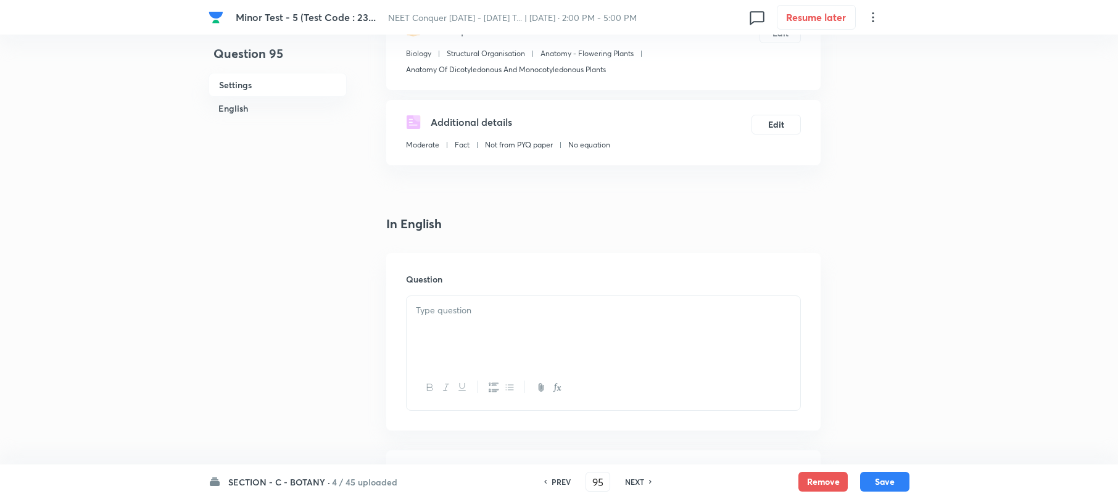
drag, startPoint x: 433, startPoint y: 290, endPoint x: 440, endPoint y: 301, distance: 13.0
click at [434, 290] on div "Question" at bounding box center [603, 342] width 434 height 178
click at [452, 313] on p at bounding box center [603, 311] width 375 height 14
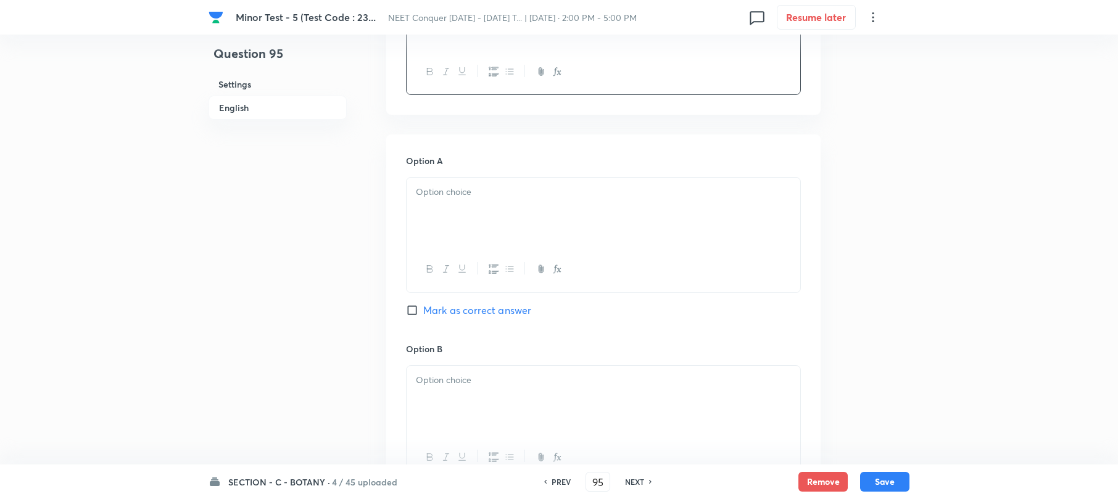
scroll to position [494, 0]
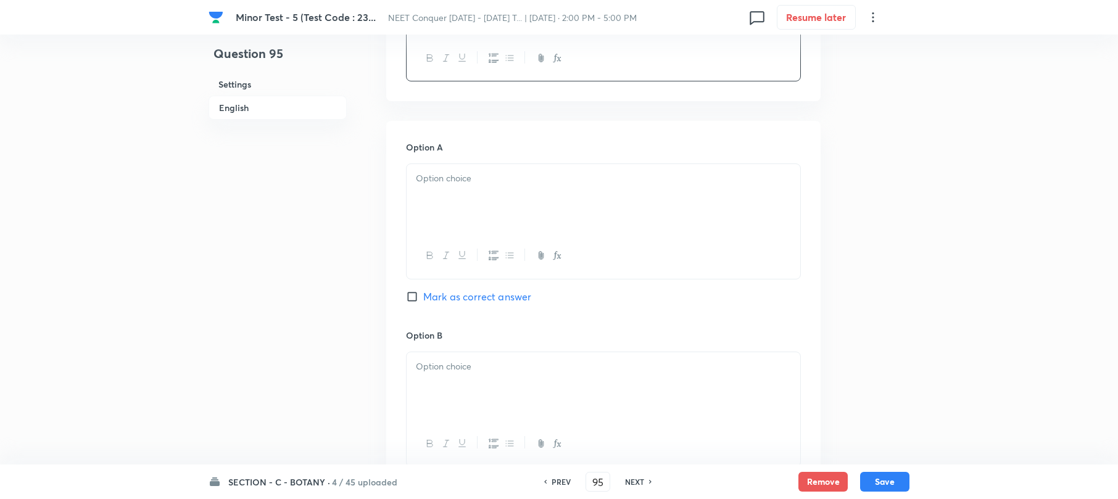
click at [484, 210] on div at bounding box center [604, 198] width 394 height 69
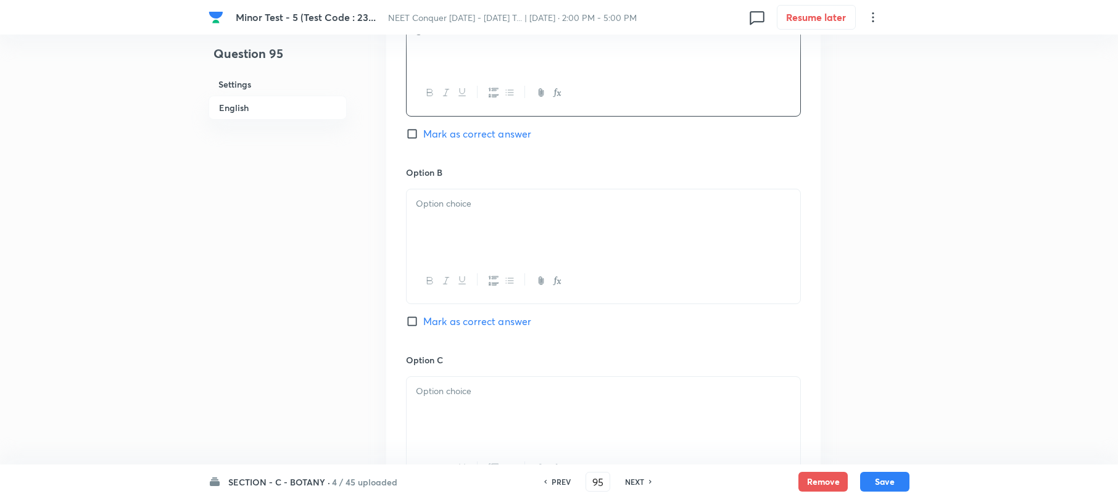
scroll to position [658, 0]
click at [428, 220] on div at bounding box center [604, 222] width 394 height 69
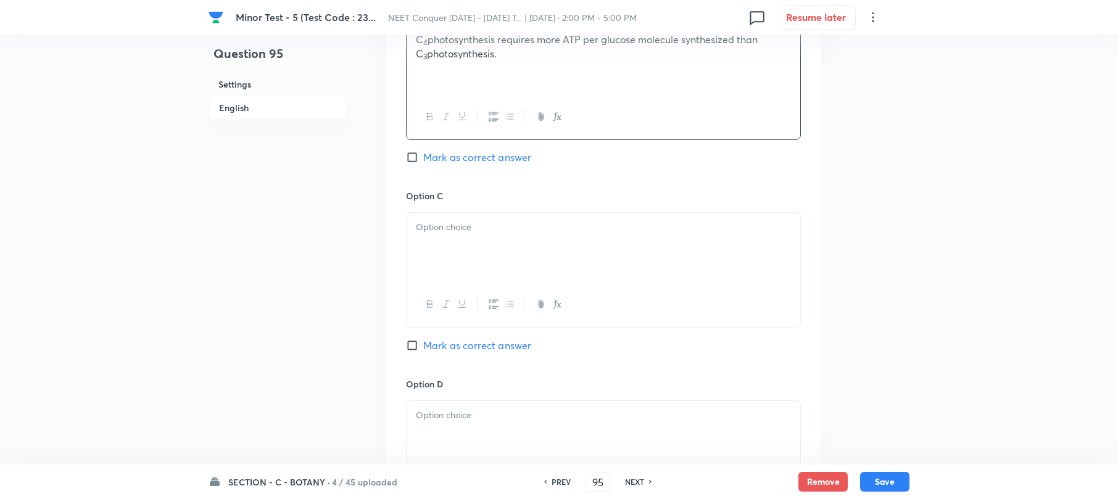
scroll to position [822, 0]
click at [431, 262] on div at bounding box center [604, 245] width 394 height 69
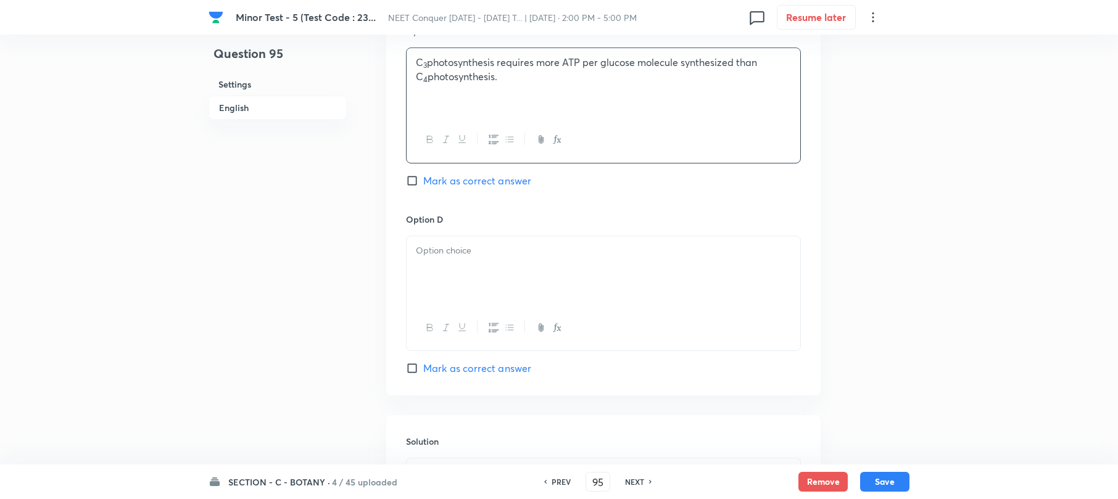
scroll to position [987, 0]
click at [438, 294] on div at bounding box center [604, 268] width 394 height 69
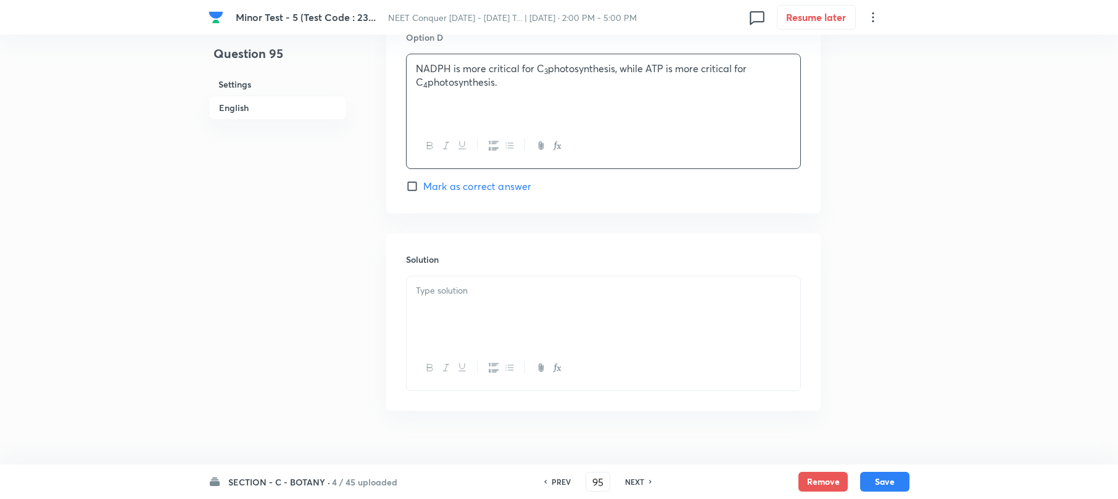
scroll to position [1191, 0]
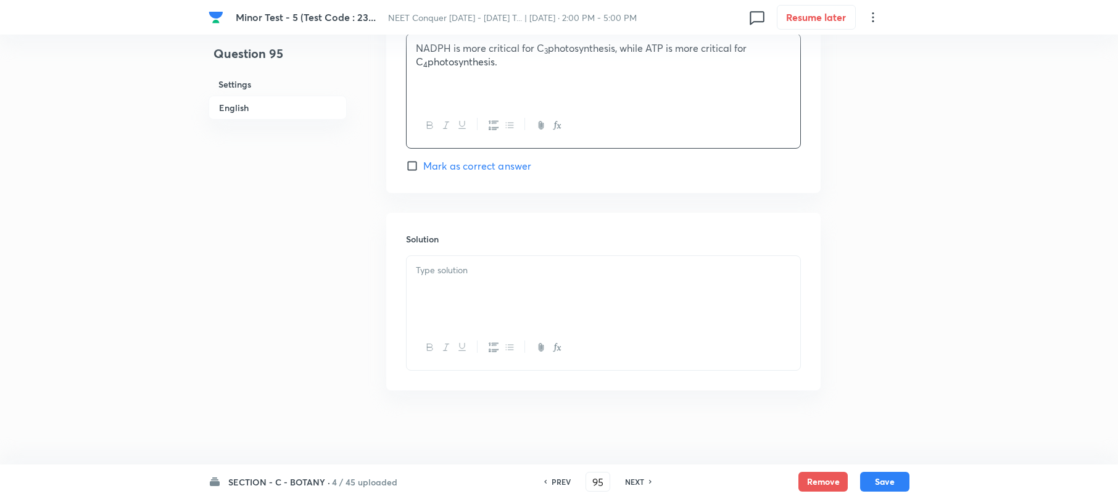
click at [444, 299] on div at bounding box center [604, 290] width 394 height 69
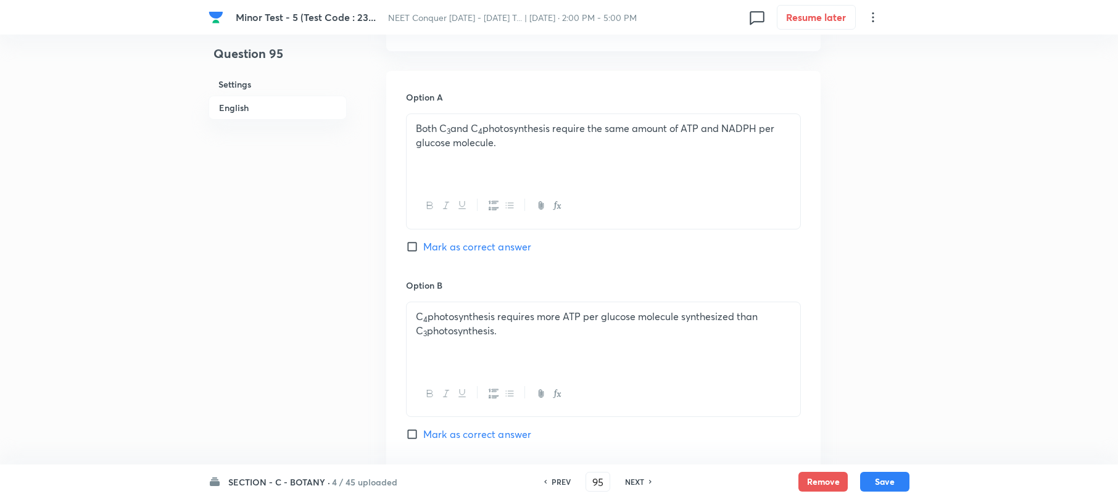
scroll to position [533, 0]
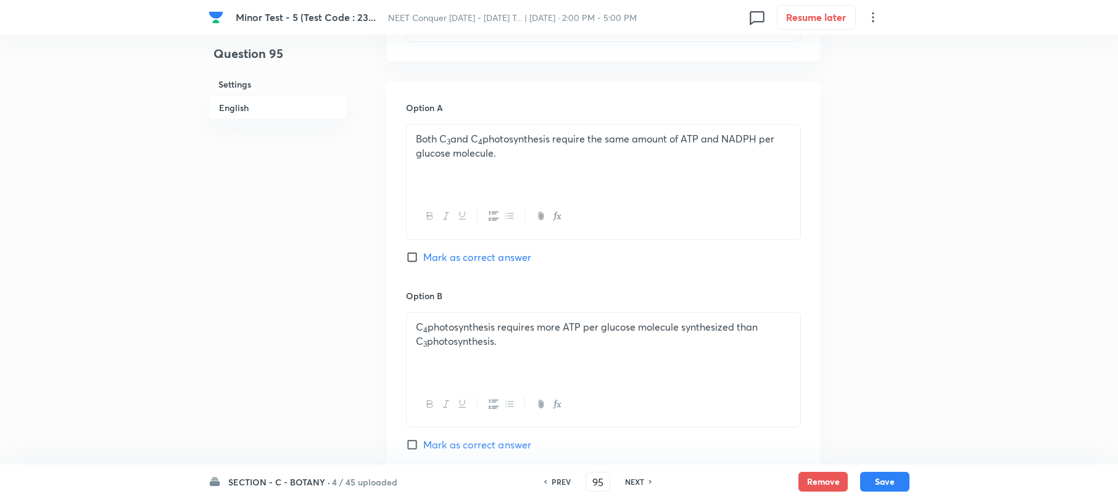
drag, startPoint x: 413, startPoint y: 447, endPoint x: 432, endPoint y: 434, distance: 22.8
click at [412, 445] on input "Mark as correct answer" at bounding box center [414, 445] width 17 height 12
checkbox input "true"
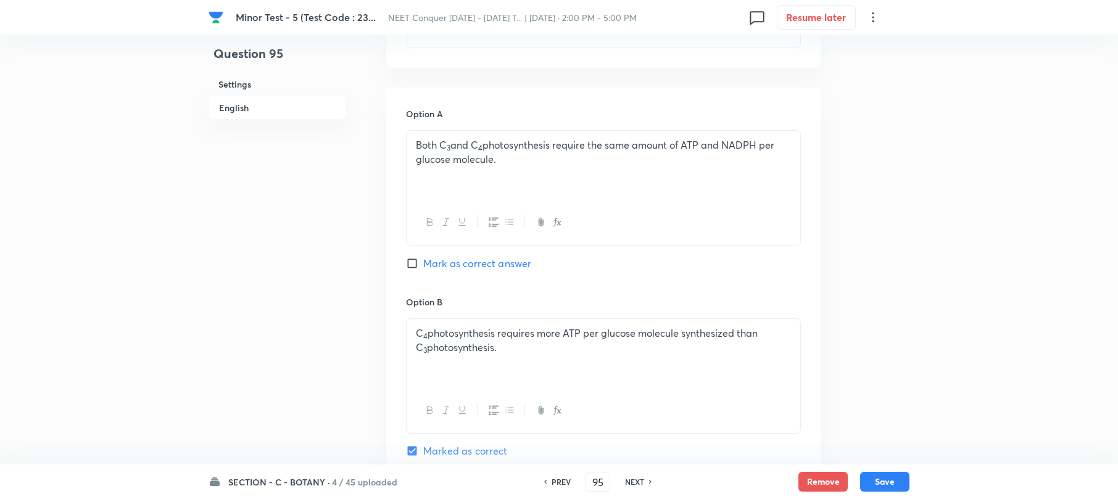
scroll to position [617, 0]
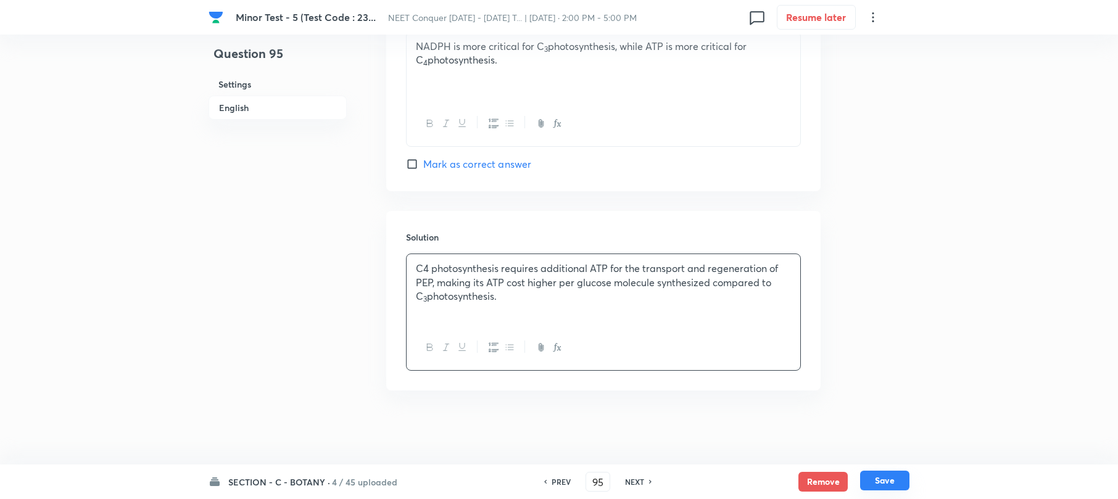
drag, startPoint x: 882, startPoint y: 487, endPoint x: 877, endPoint y: 479, distance: 9.8
click at [880, 484] on button "Save" at bounding box center [884, 481] width 49 height 20
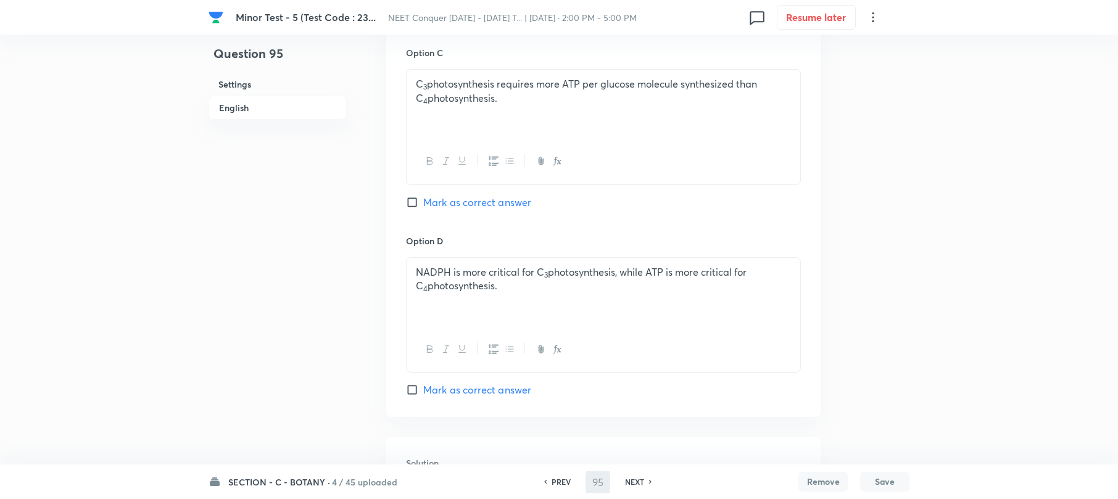
scroll to position [1017, 0]
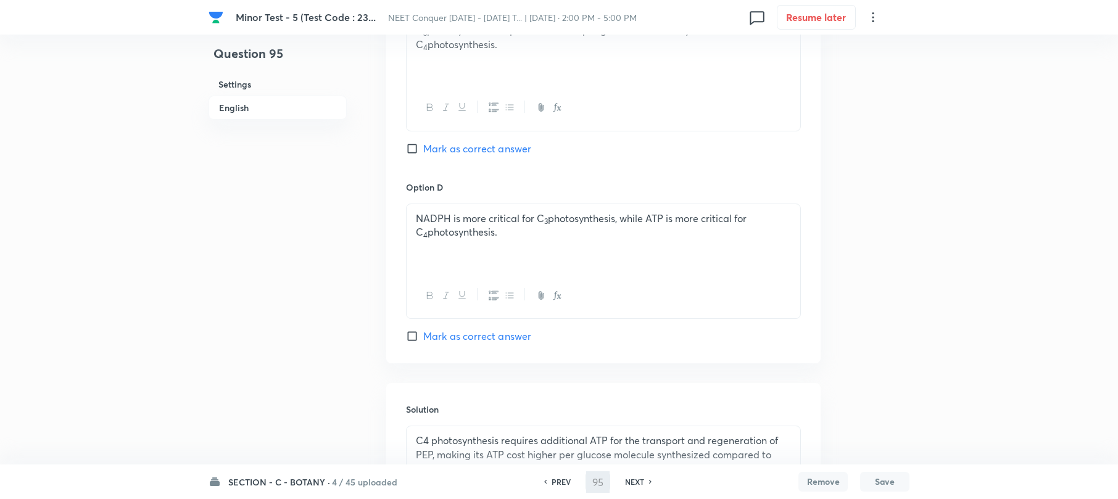
type input "96"
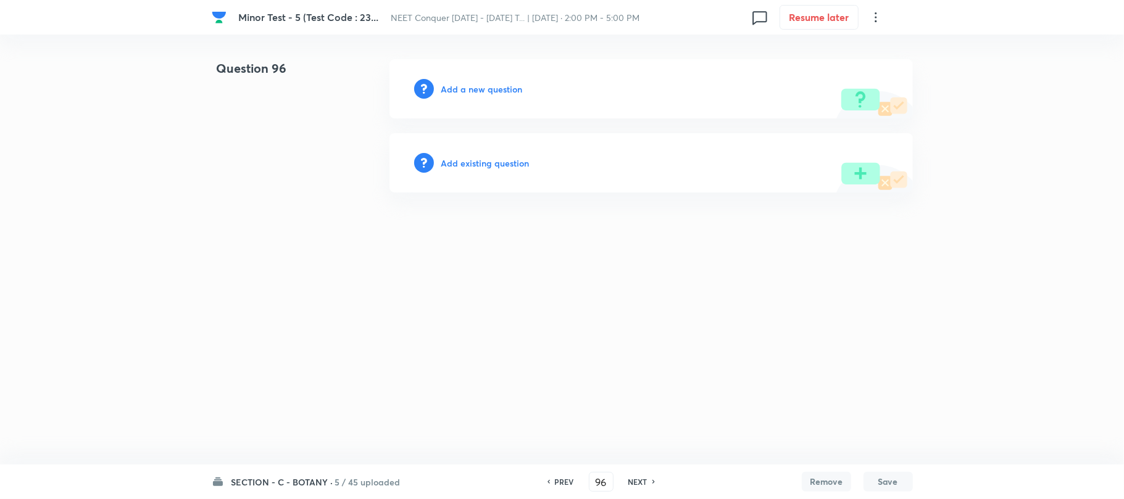
click at [474, 87] on h6 "Add a new question" at bounding box center [481, 89] width 81 height 13
click at [474, 87] on h6 "Choose a question type" at bounding box center [488, 89] width 95 height 13
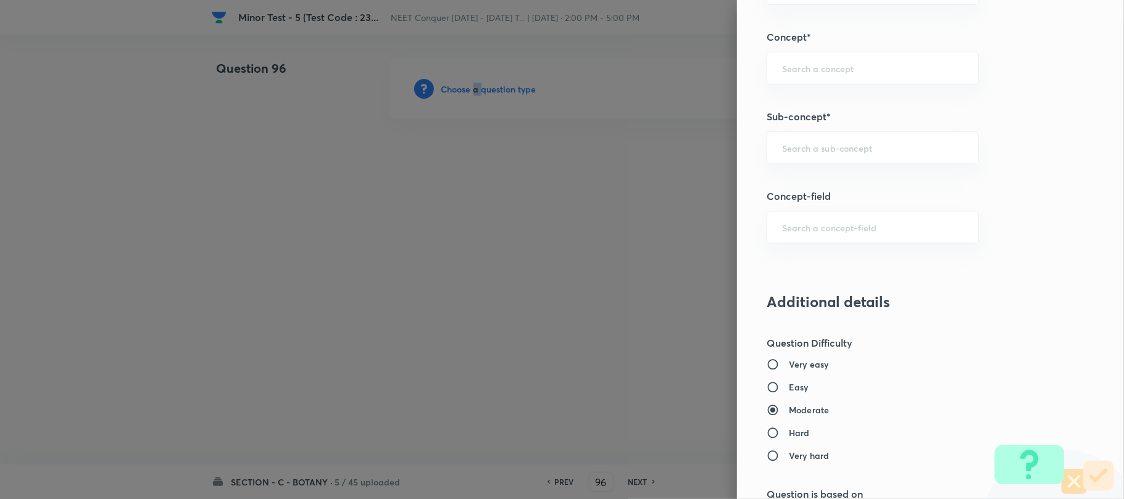
scroll to position [740, 0]
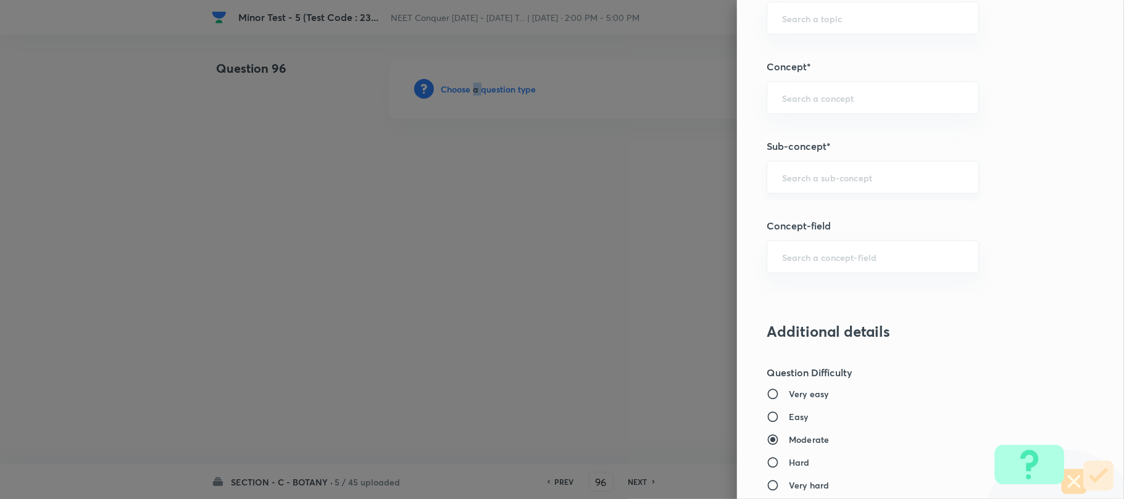
click at [785, 186] on div "​" at bounding box center [872, 177] width 212 height 33
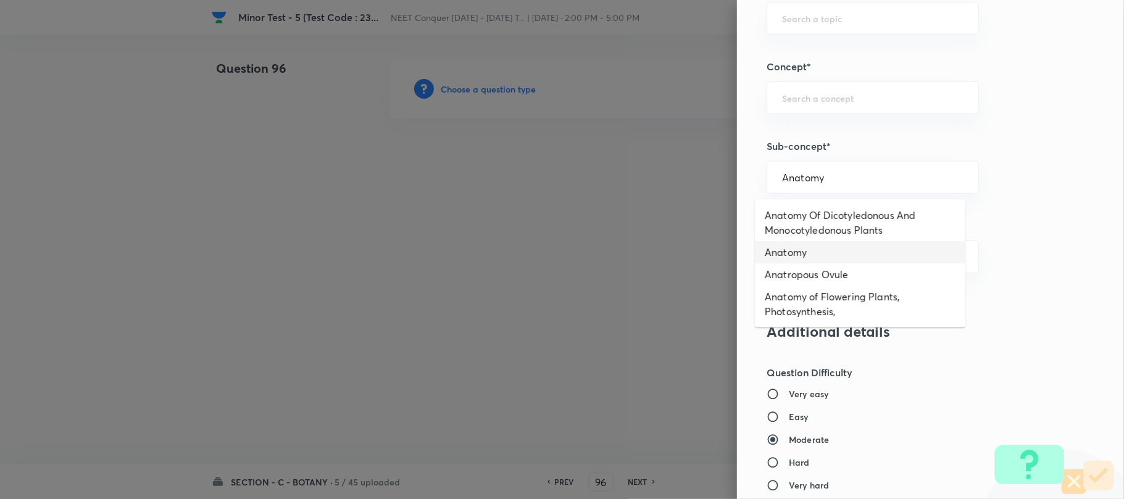
click at [792, 225] on li "Anatomy Of Dicotyledonous And Monocotyledonous Plants" at bounding box center [860, 222] width 210 height 37
type input "Anatomy Of Dicotyledonous And Monocotyledonous Plants"
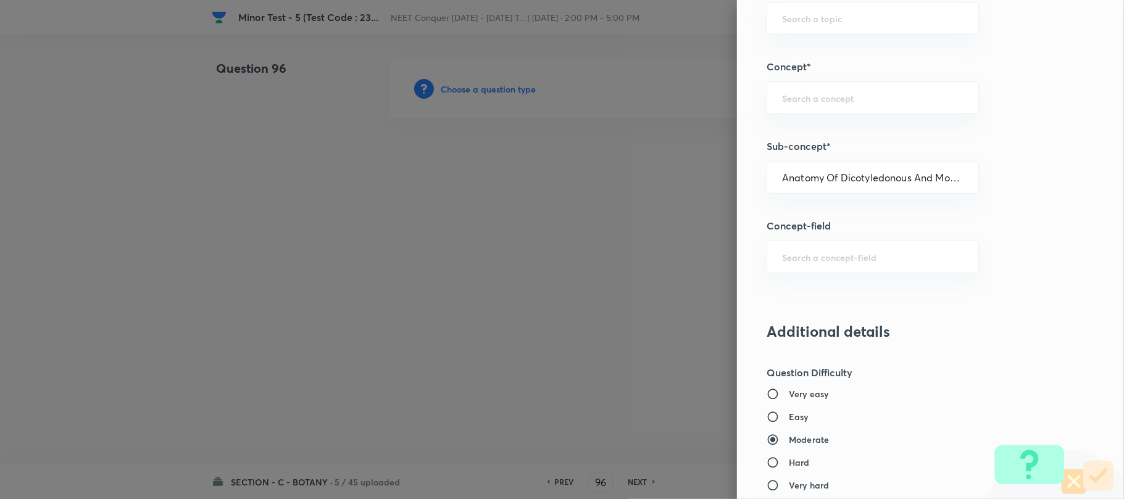
type input "Biology"
type input "Structural Organisation"
type input "Anatomy - Flowering Plants"
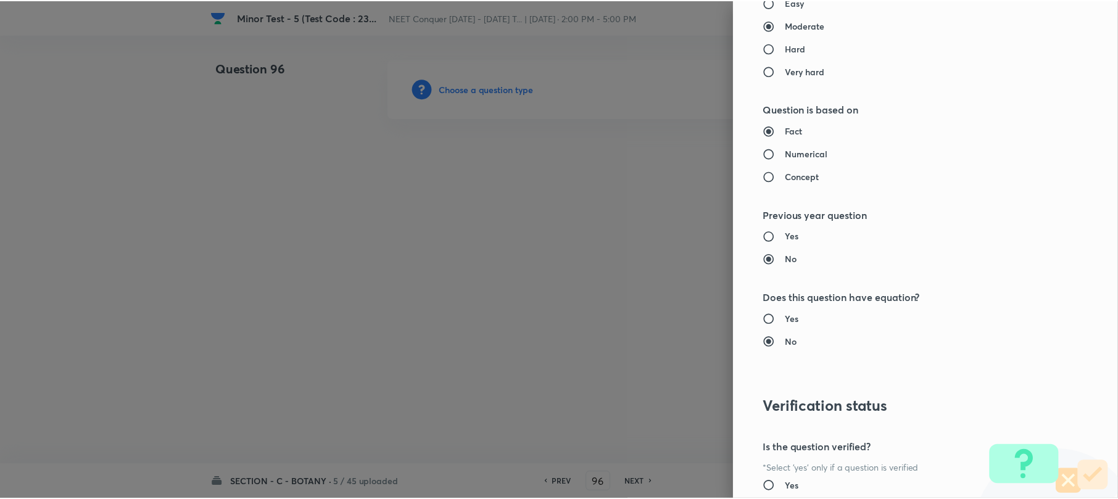
scroll to position [1269, 0]
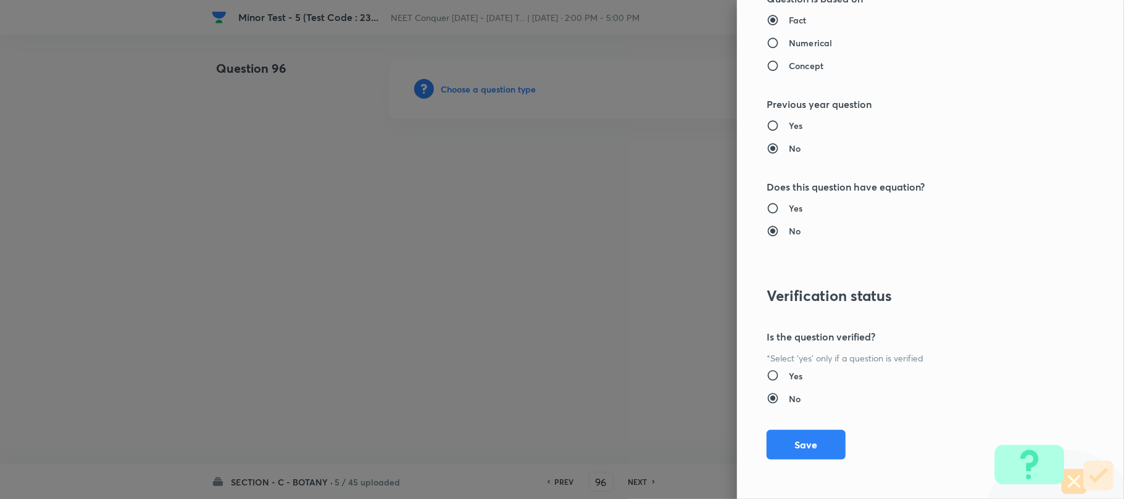
click at [798, 444] on button "Save" at bounding box center [805, 445] width 79 height 30
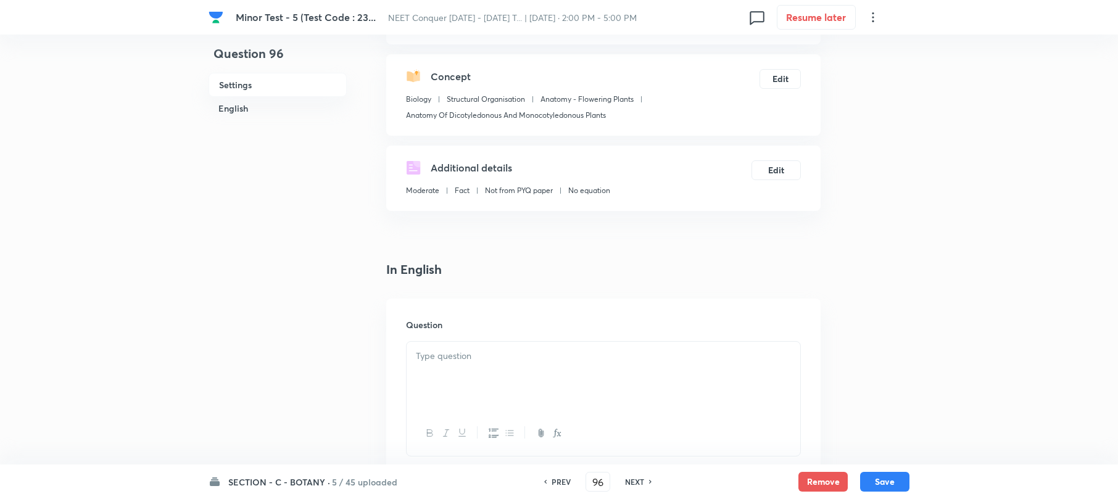
scroll to position [247, 0]
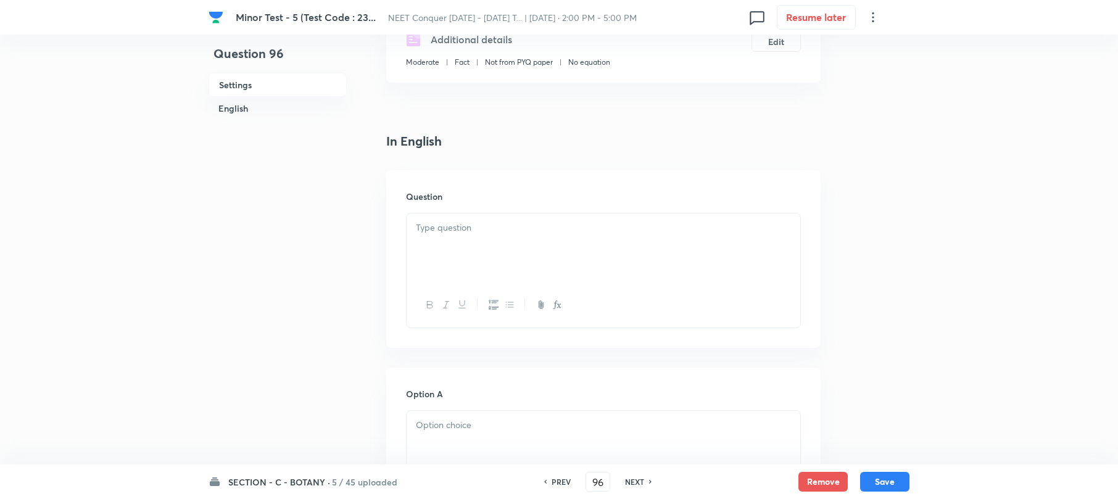
click at [455, 230] on p at bounding box center [603, 228] width 375 height 14
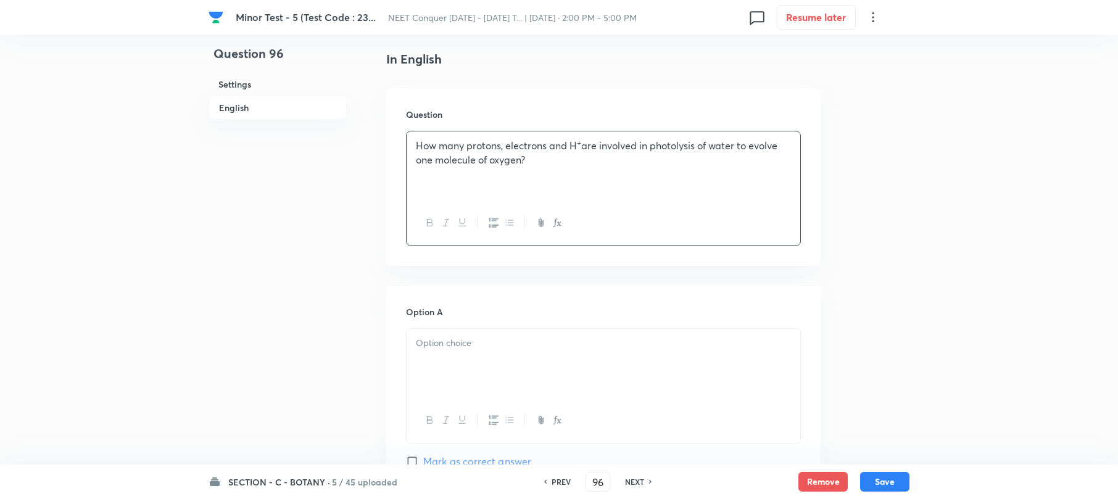
scroll to position [411, 0]
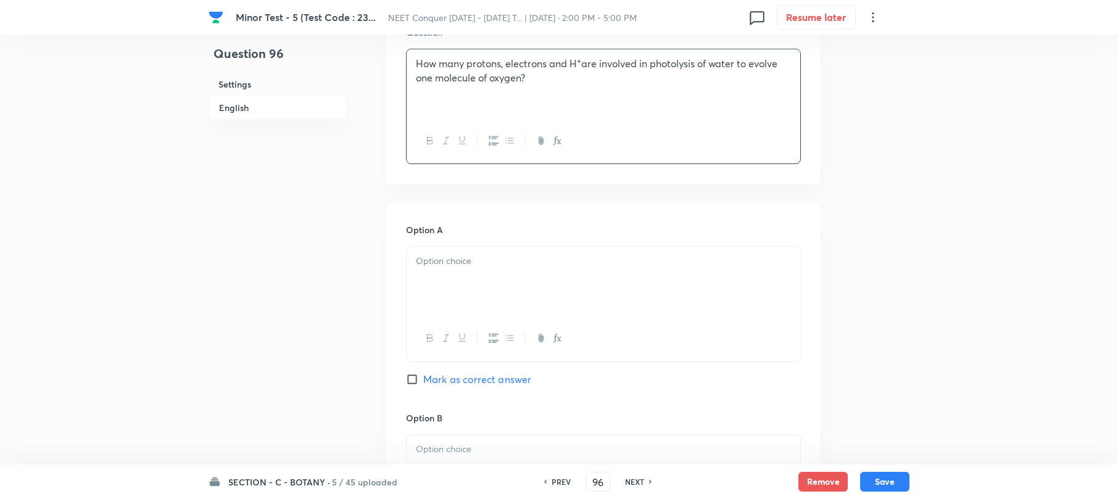
click at [438, 284] on div at bounding box center [604, 281] width 394 height 69
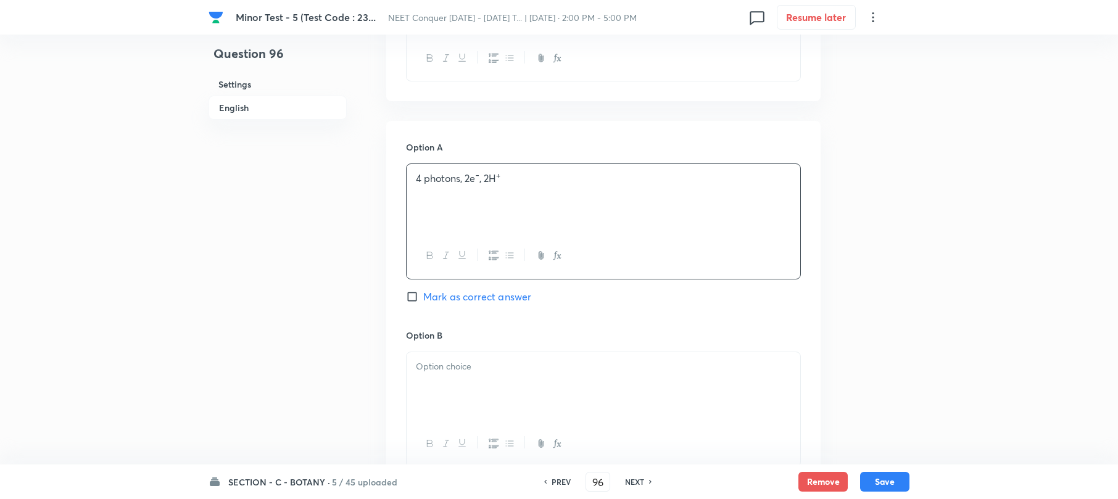
drag, startPoint x: 462, startPoint y: 397, endPoint x: 516, endPoint y: 353, distance: 70.2
click at [460, 395] on div at bounding box center [604, 386] width 394 height 69
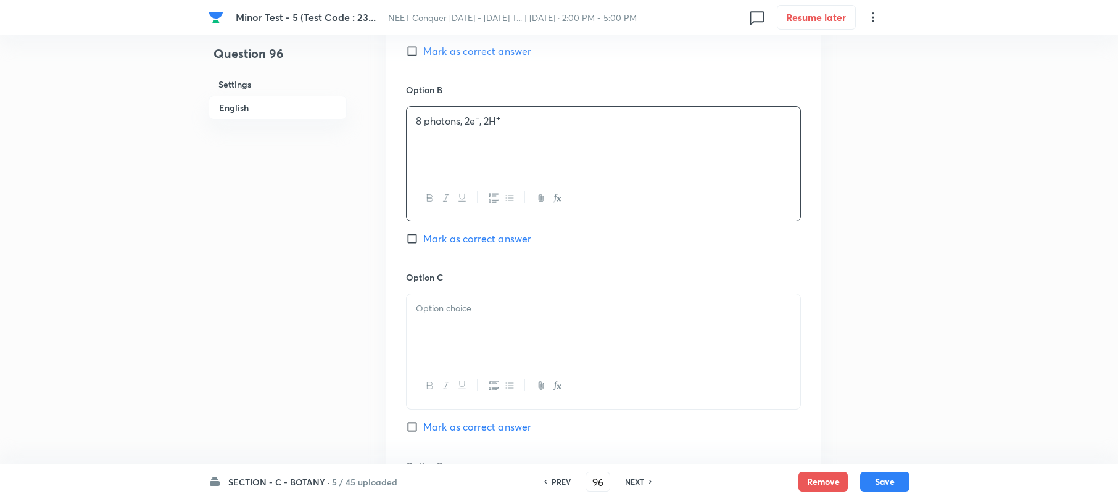
scroll to position [740, 0]
drag, startPoint x: 441, startPoint y: 325, endPoint x: 381, endPoint y: 304, distance: 62.8
click at [440, 323] on div at bounding box center [604, 327] width 394 height 69
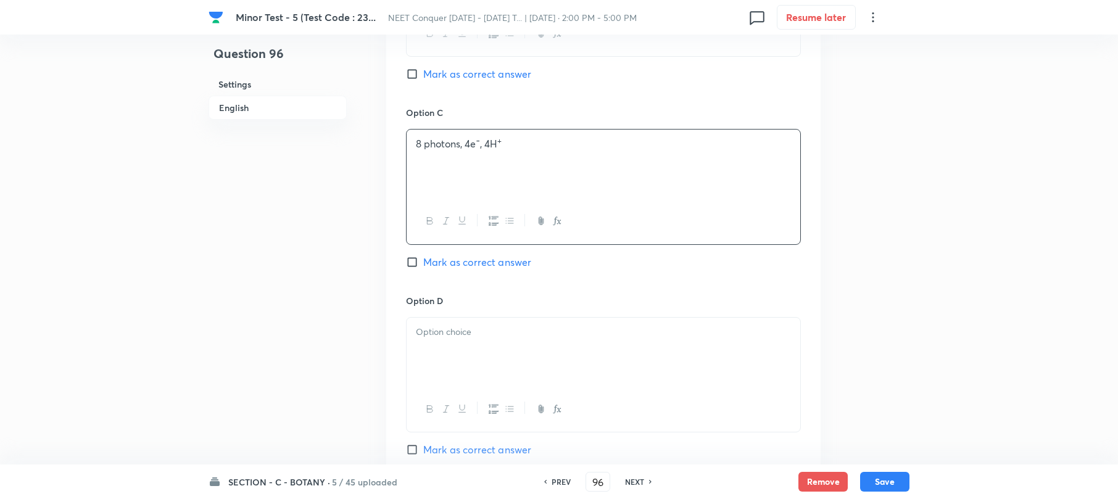
scroll to position [904, 0]
click at [434, 342] on div at bounding box center [604, 351] width 394 height 69
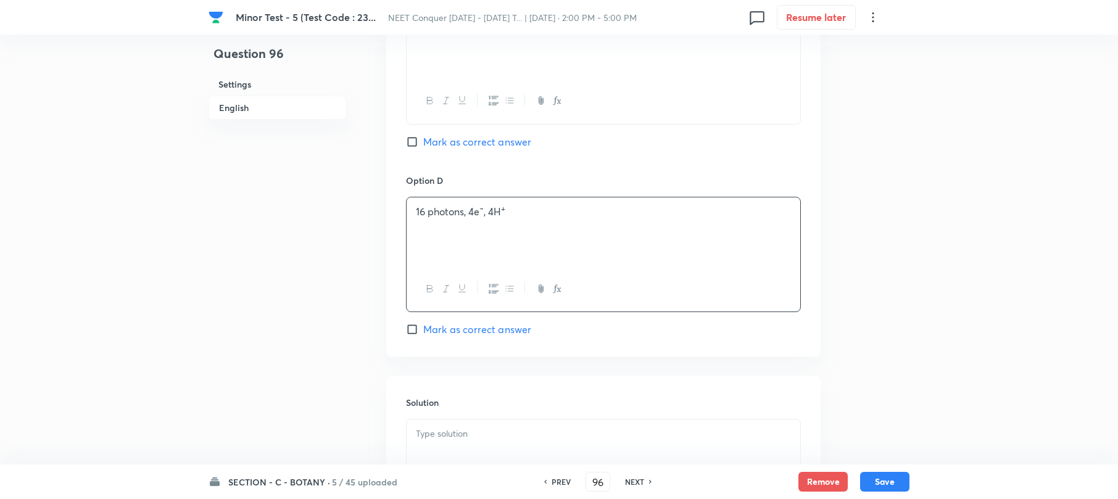
scroll to position [1151, 0]
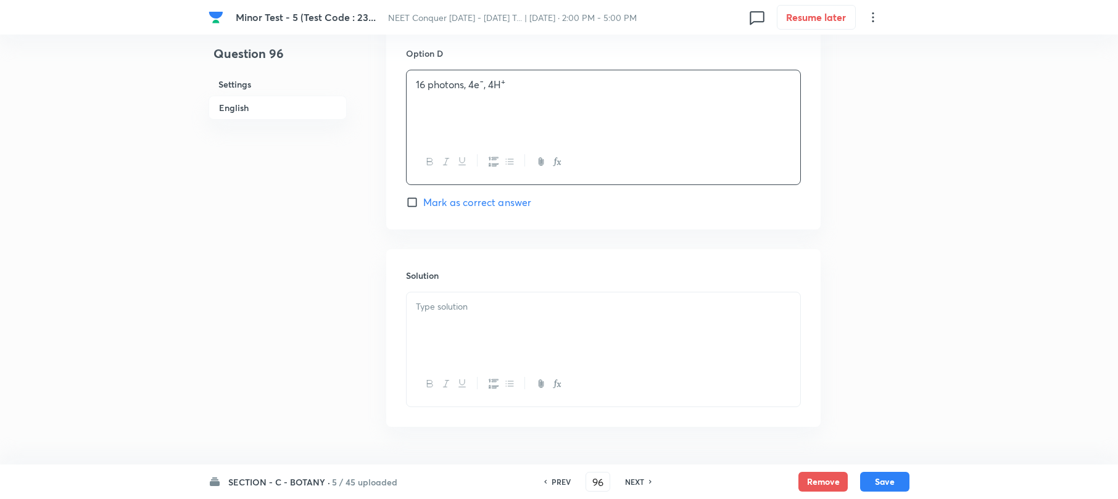
click at [437, 307] on p at bounding box center [603, 307] width 375 height 14
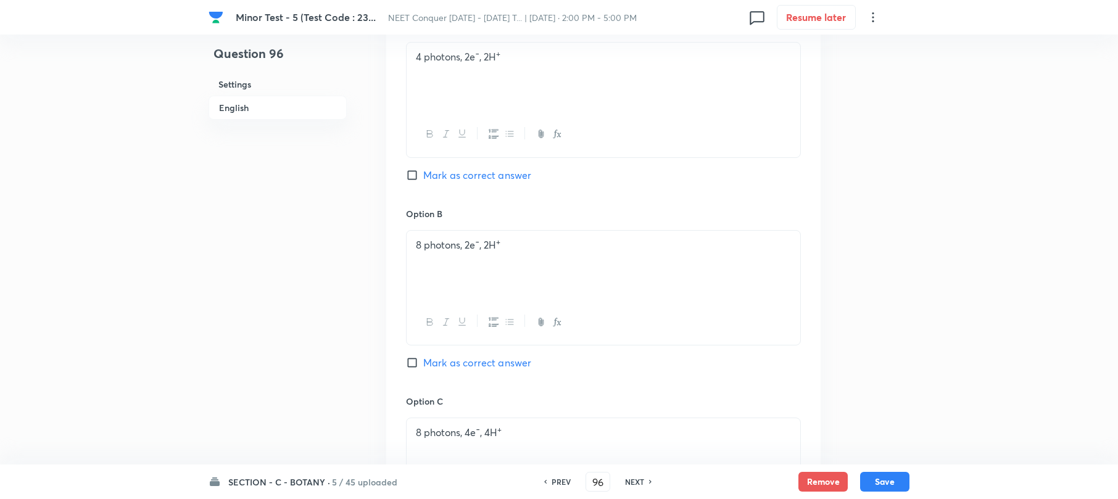
scroll to position [862, 0]
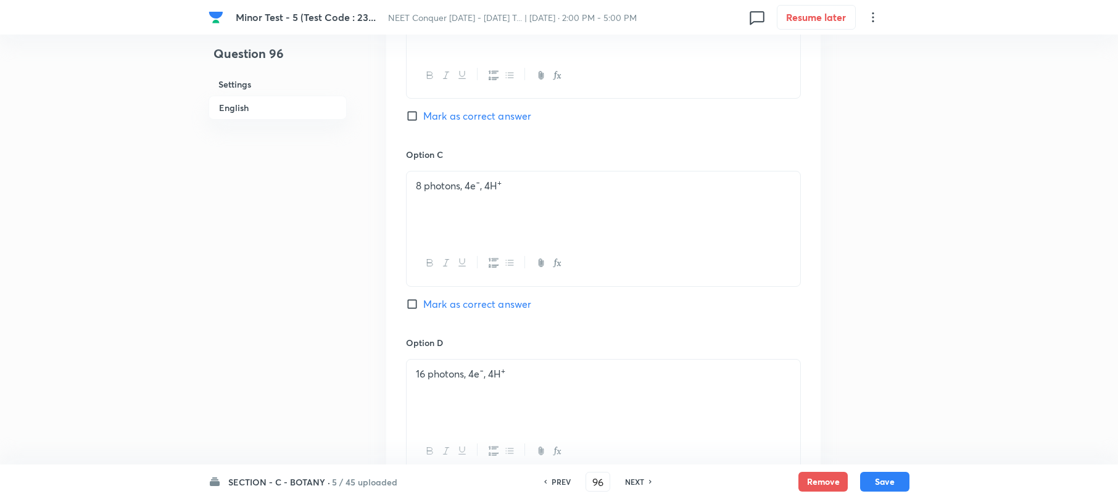
click at [415, 307] on input "Mark as correct answer" at bounding box center [414, 304] width 17 height 12
checkbox input "true"
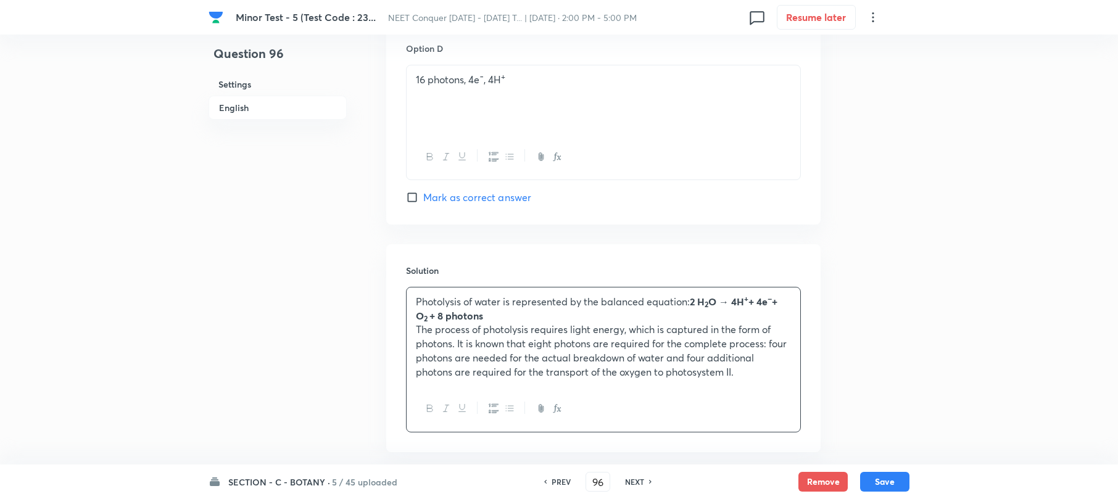
scroll to position [1220, 0]
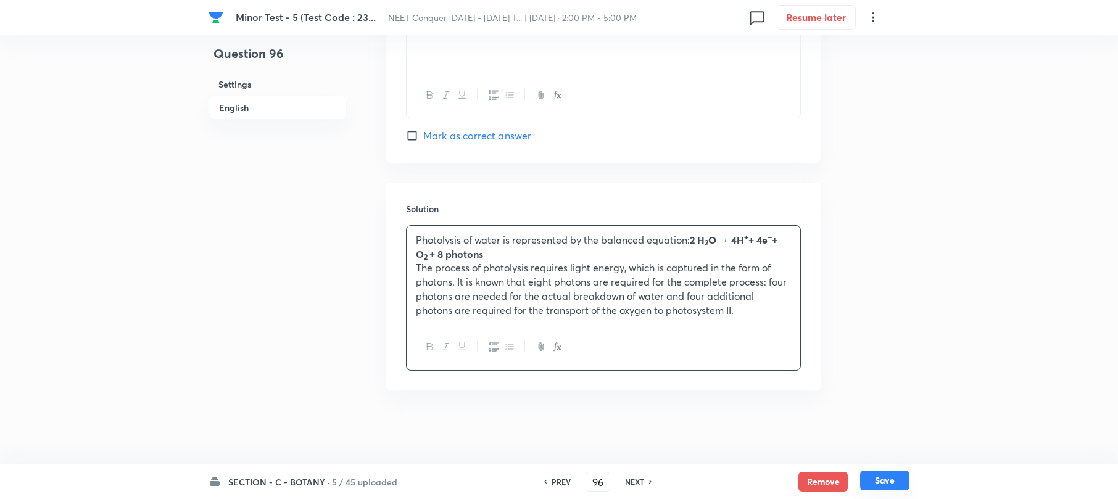
click at [875, 484] on button "Save" at bounding box center [884, 481] width 49 height 20
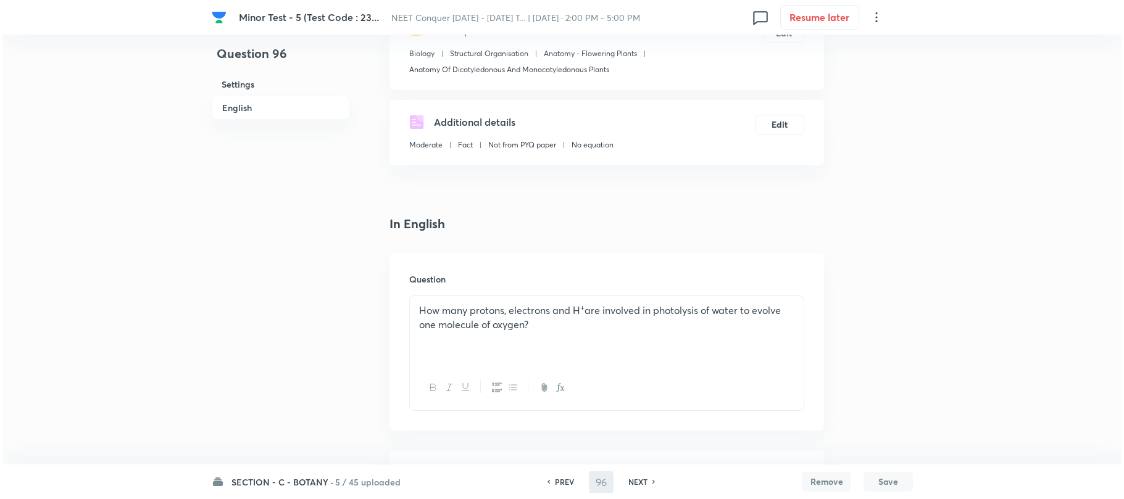
scroll to position [0, 0]
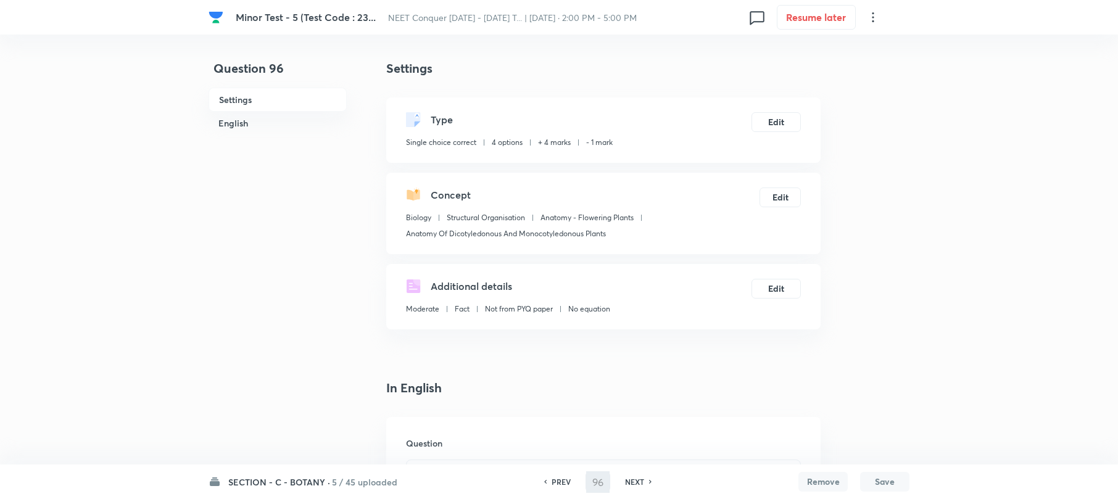
type input "97"
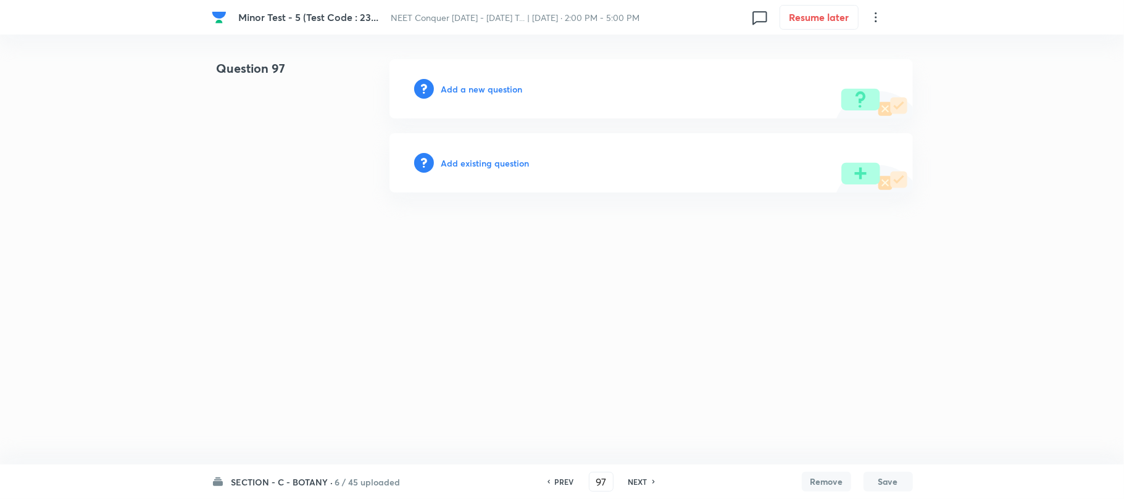
click at [489, 86] on h6 "Add a new question" at bounding box center [481, 89] width 81 height 13
click at [489, 86] on h6 "Choose a question type" at bounding box center [488, 89] width 95 height 13
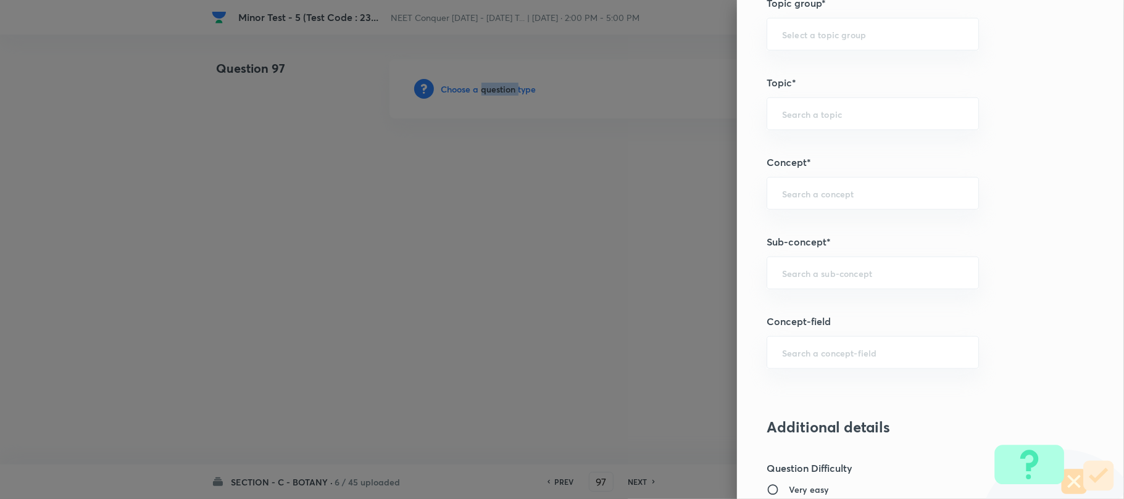
scroll to position [658, 0]
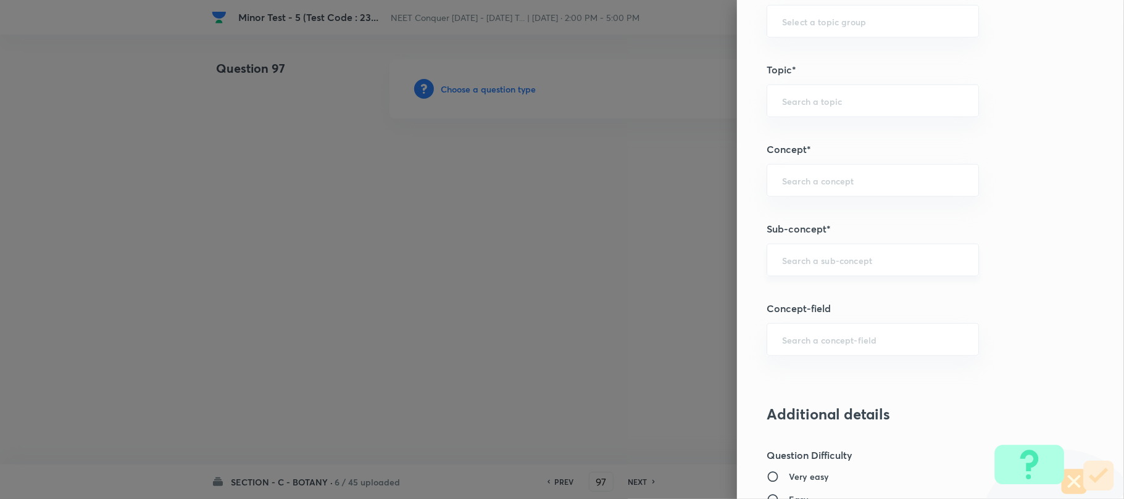
click at [782, 264] on input "text" at bounding box center [872, 260] width 181 height 12
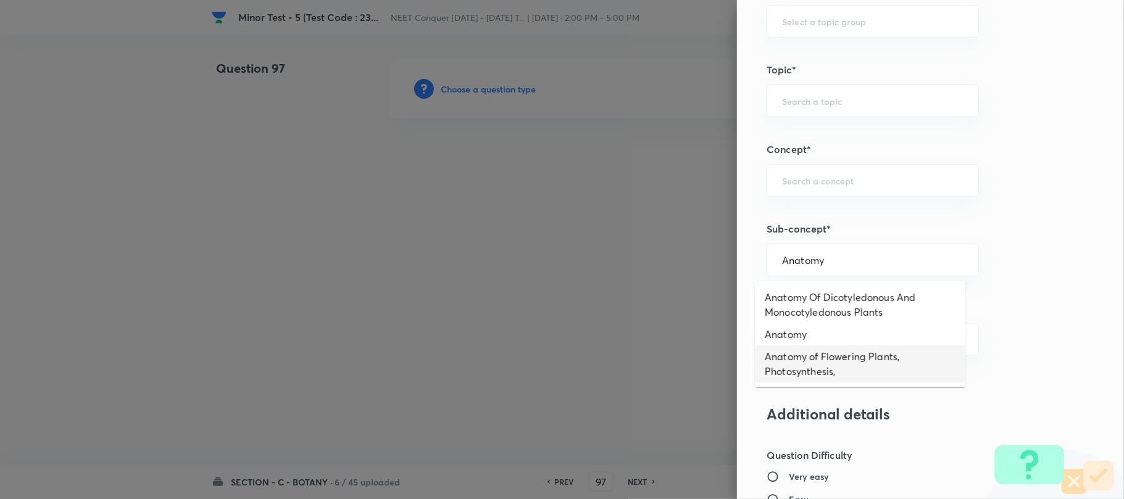
click at [787, 362] on li "Anatomy of Flowering Plants, Photosynthesis," at bounding box center [860, 364] width 210 height 37
type input "Anatomy of Flowering Plants, Photosynthesis,"
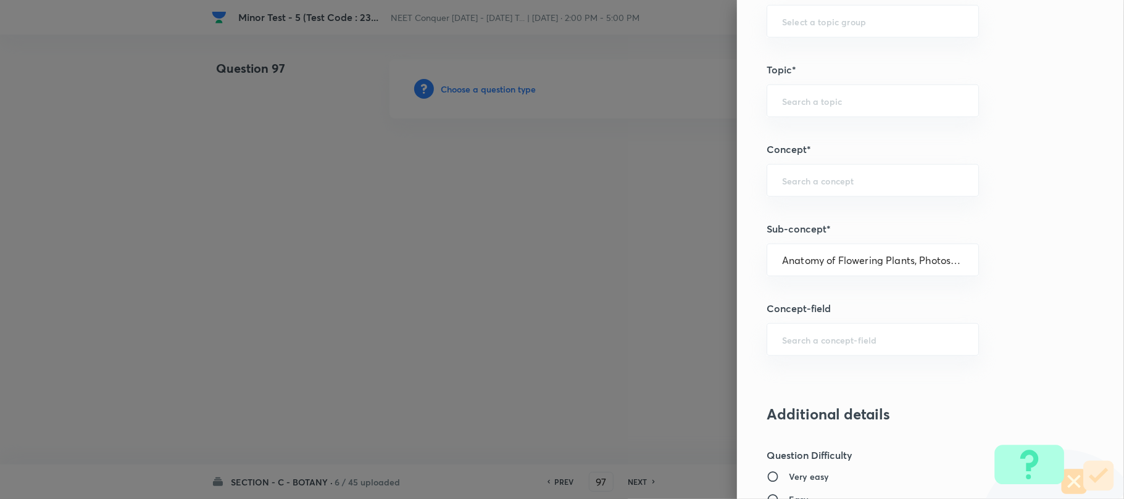
type input "Biology"
type input "Botany"
type input "Anatomy of Flowering Plants, Photosynthesis,"
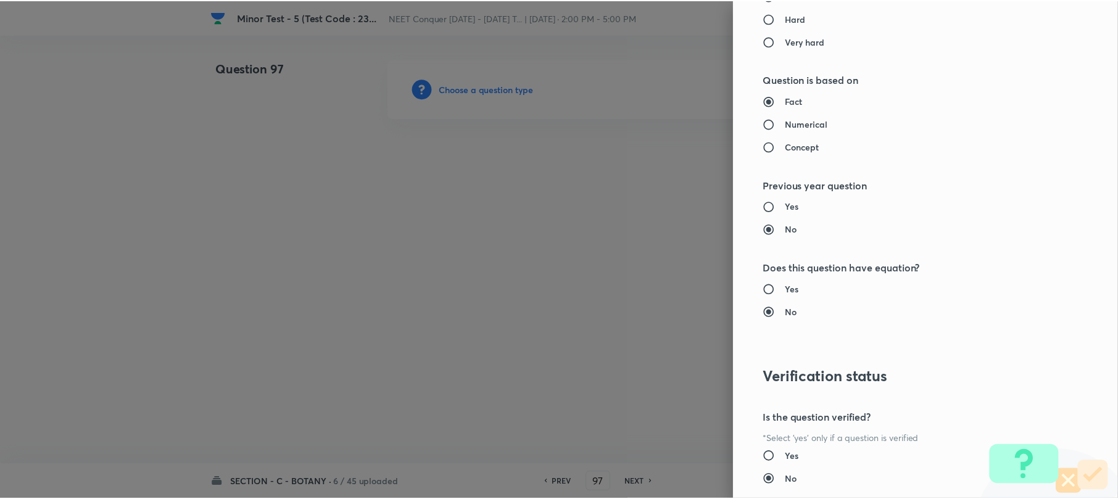
scroll to position [1269, 0]
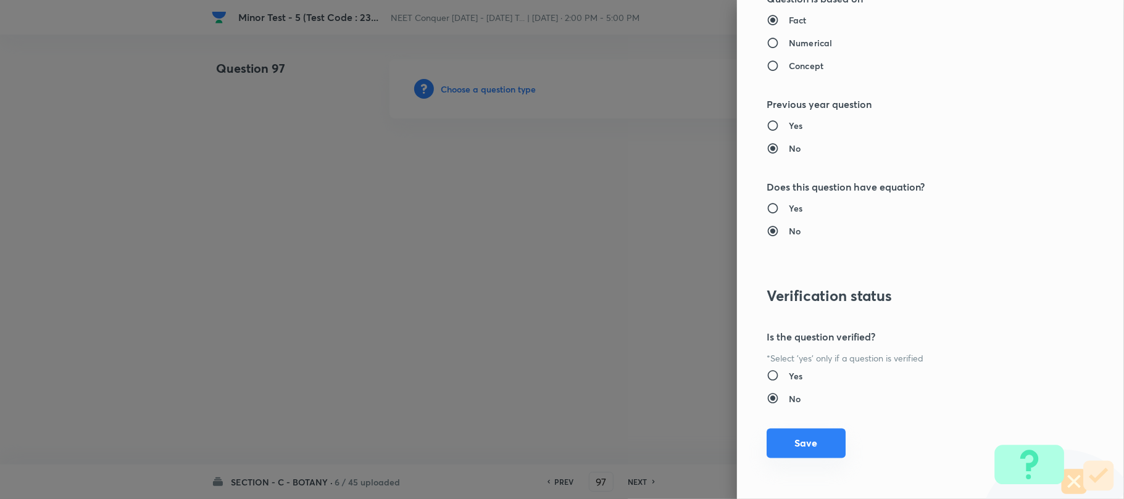
click at [801, 435] on button "Save" at bounding box center [805, 444] width 79 height 30
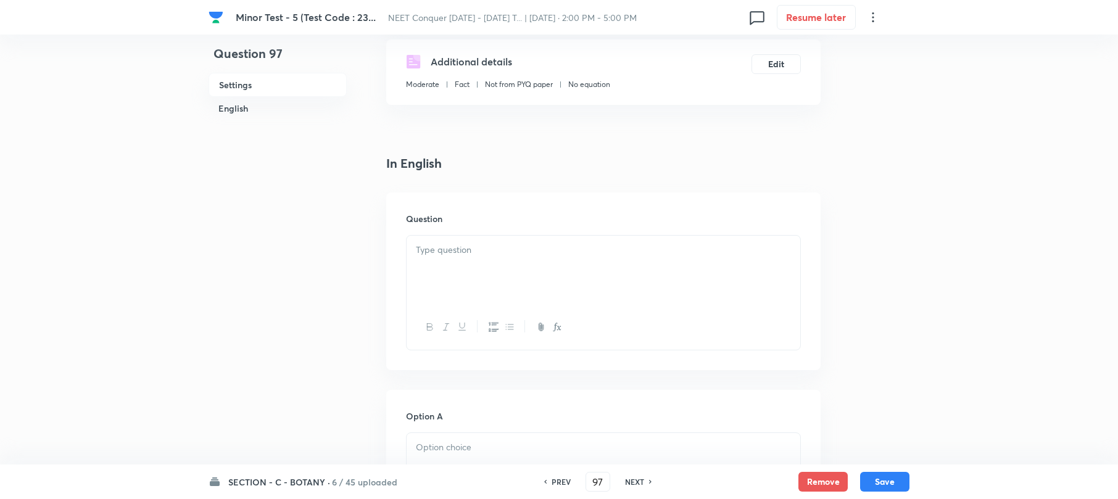
scroll to position [247, 0]
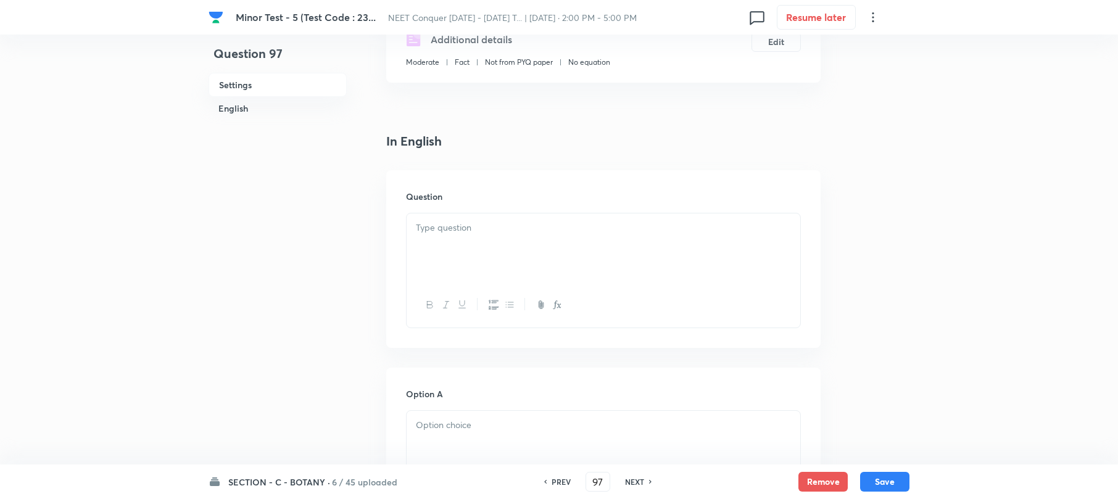
click at [450, 238] on div at bounding box center [604, 247] width 394 height 69
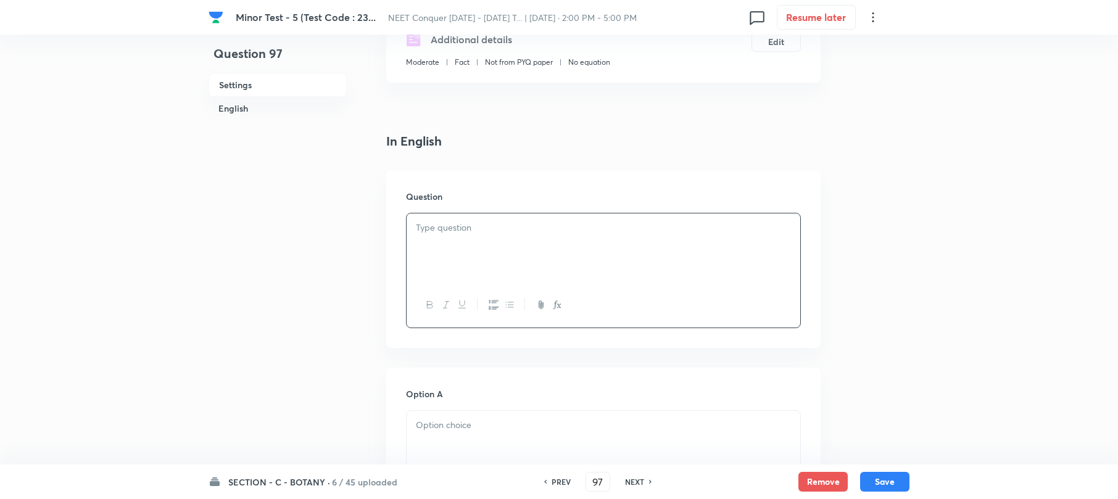
paste div
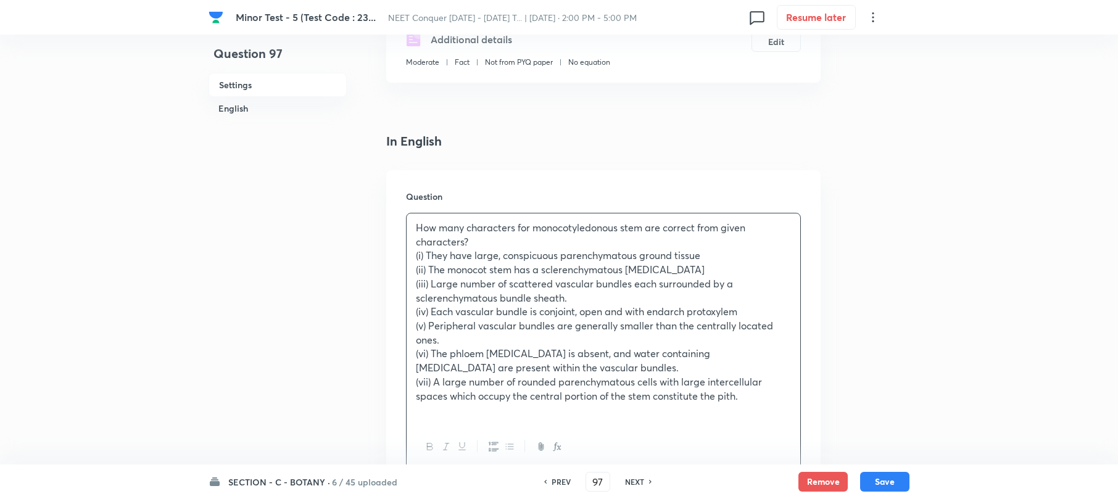
click at [413, 268] on div "How many characters for monocotyledonous stem are correct from given characters…" at bounding box center [604, 318] width 394 height 211
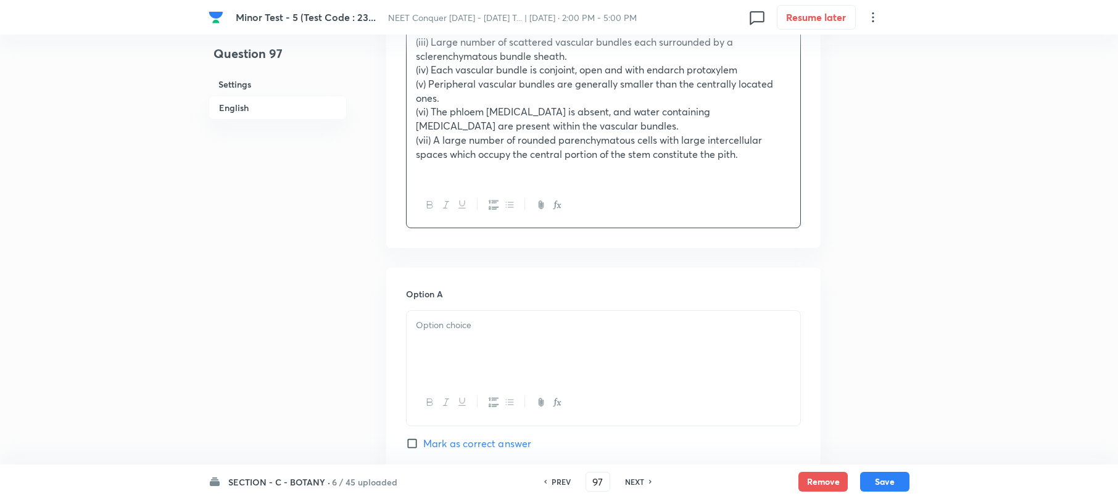
scroll to position [494, 0]
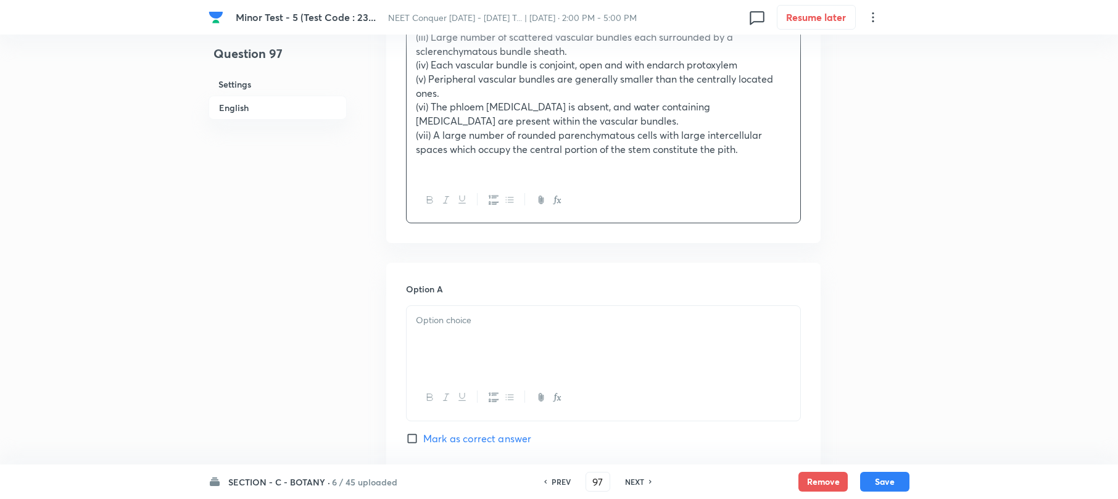
click at [475, 315] on p at bounding box center [603, 320] width 375 height 14
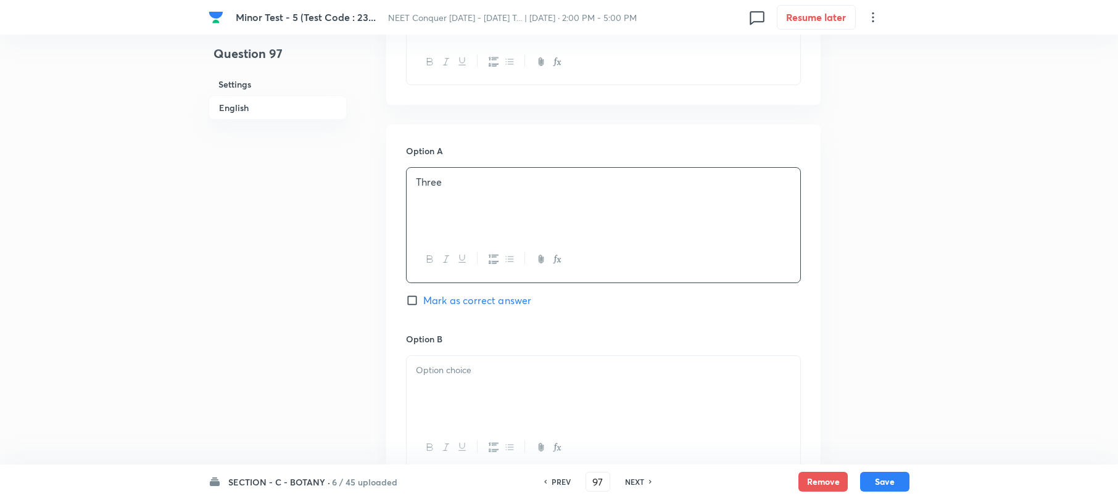
scroll to position [658, 0]
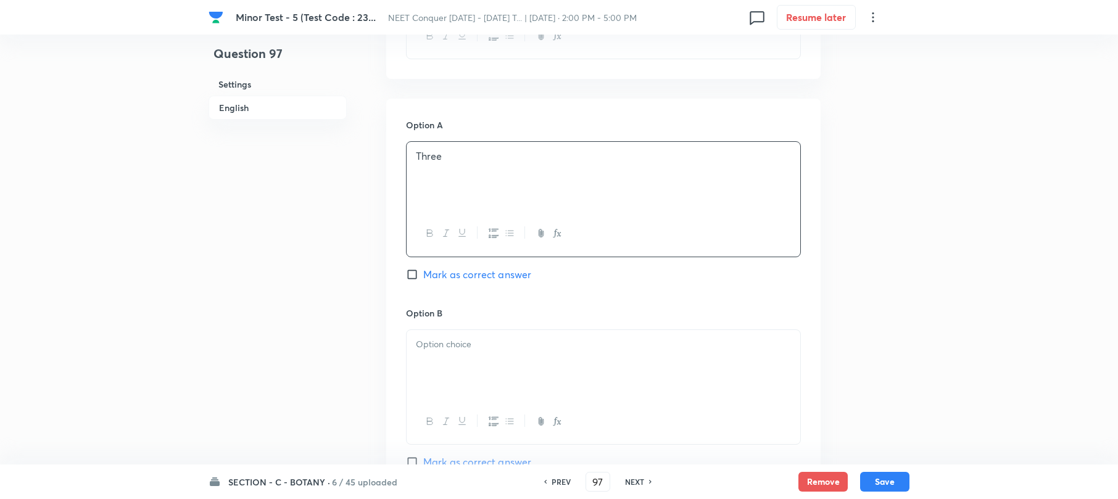
click at [447, 356] on div at bounding box center [604, 364] width 394 height 69
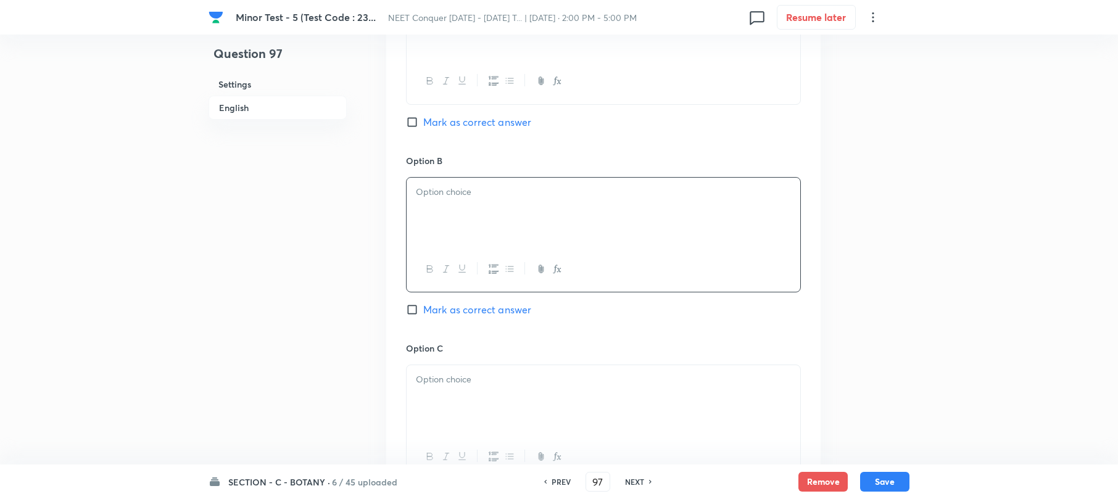
scroll to position [822, 0]
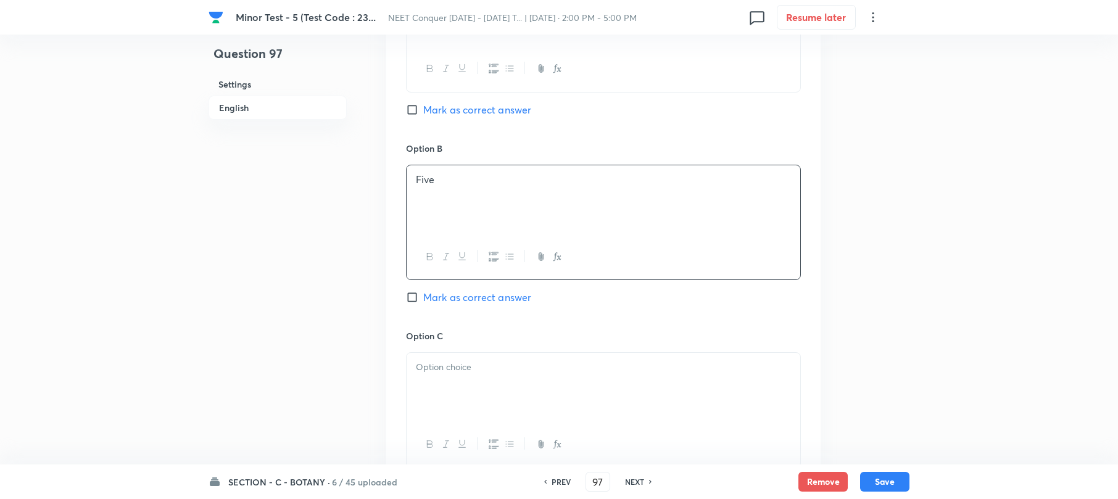
click at [463, 405] on div at bounding box center [604, 387] width 394 height 69
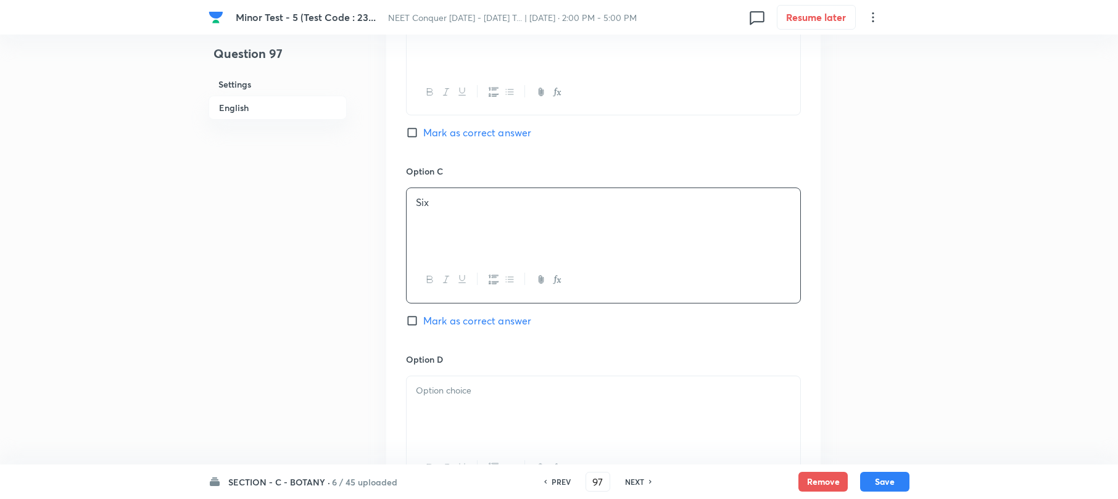
scroll to position [1069, 0]
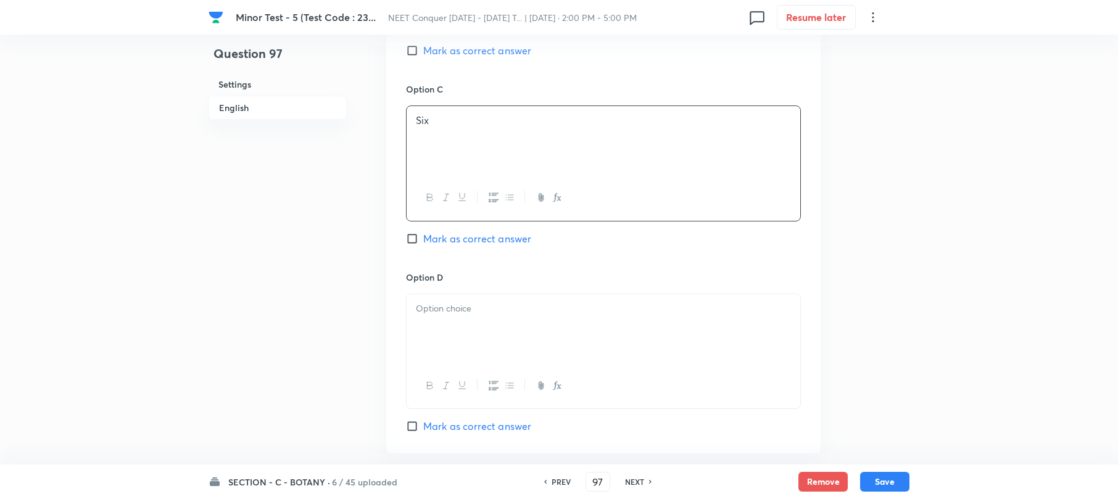
click at [455, 304] on p at bounding box center [603, 309] width 375 height 14
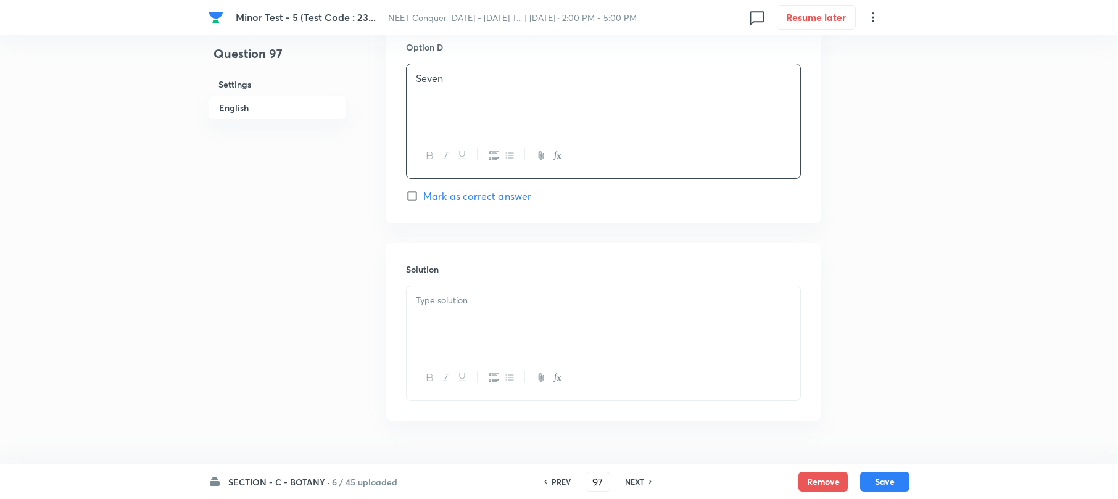
scroll to position [1316, 0]
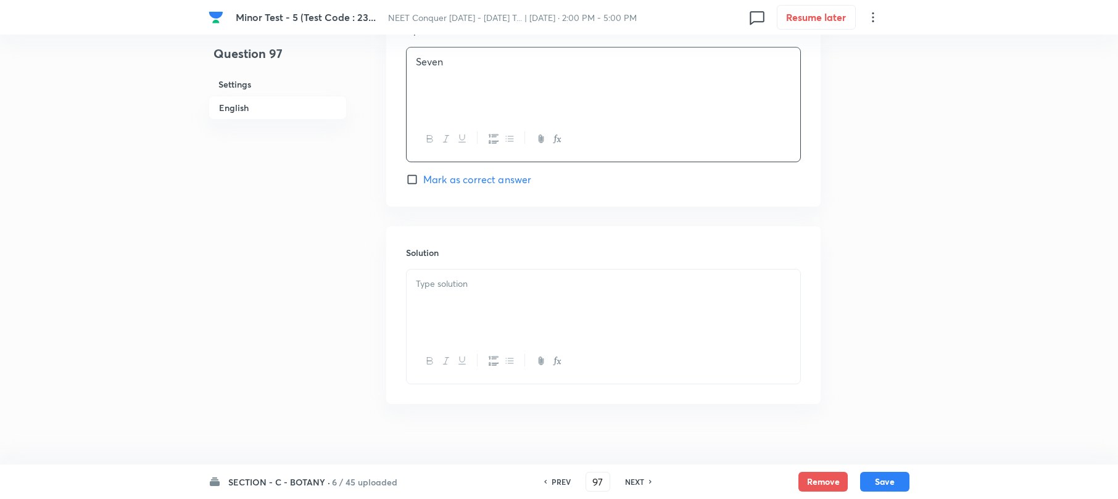
click at [470, 295] on div at bounding box center [604, 304] width 394 height 69
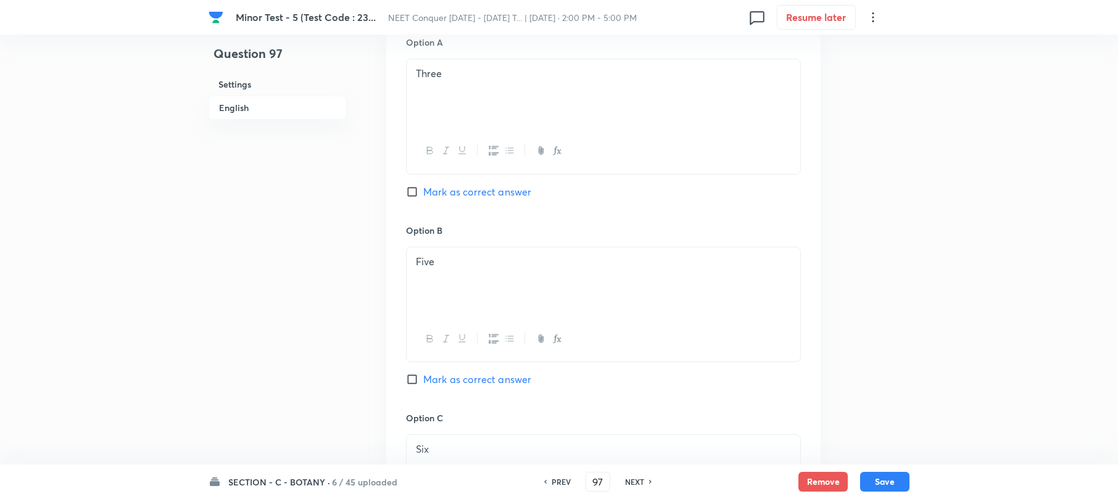
click at [415, 383] on input "Mark as correct answer" at bounding box center [414, 379] width 17 height 12
checkbox input "true"
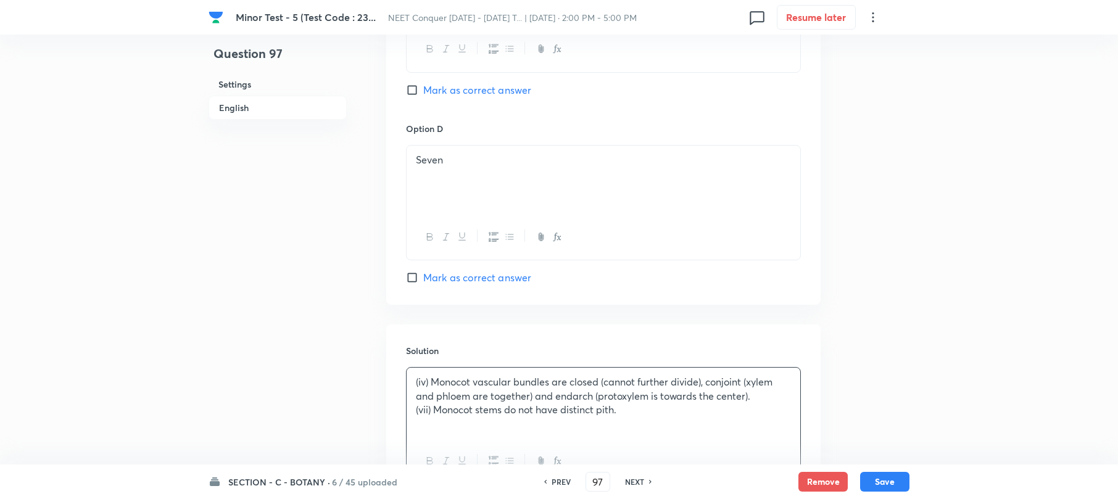
scroll to position [1335, 0]
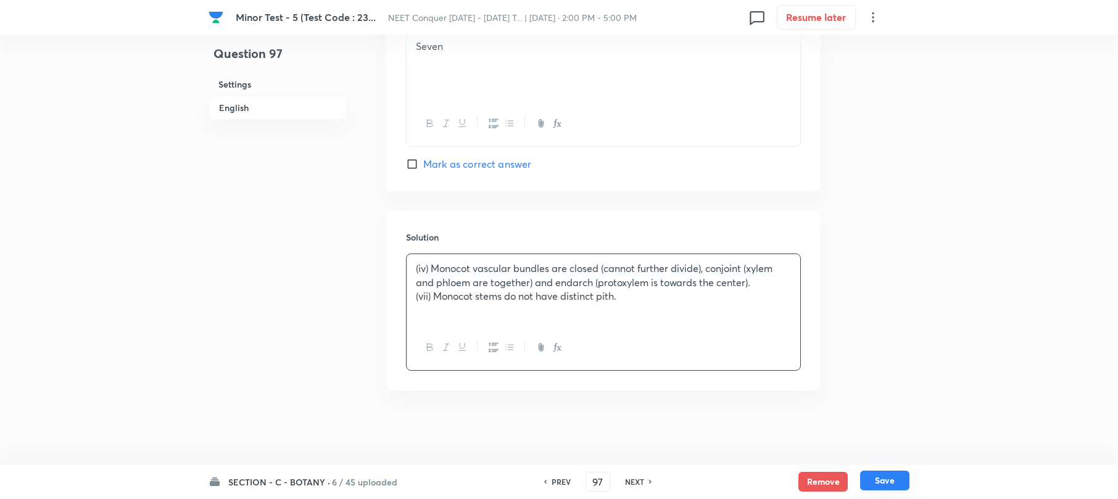
drag, startPoint x: 901, startPoint y: 475, endPoint x: 891, endPoint y: 475, distance: 10.5
click at [901, 475] on button "Save" at bounding box center [884, 481] width 49 height 20
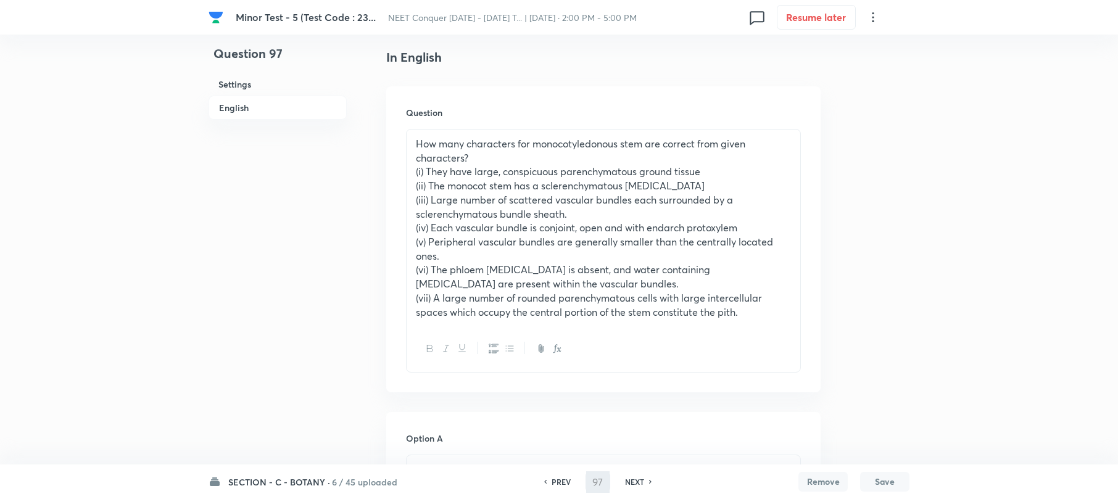
scroll to position [250, 0]
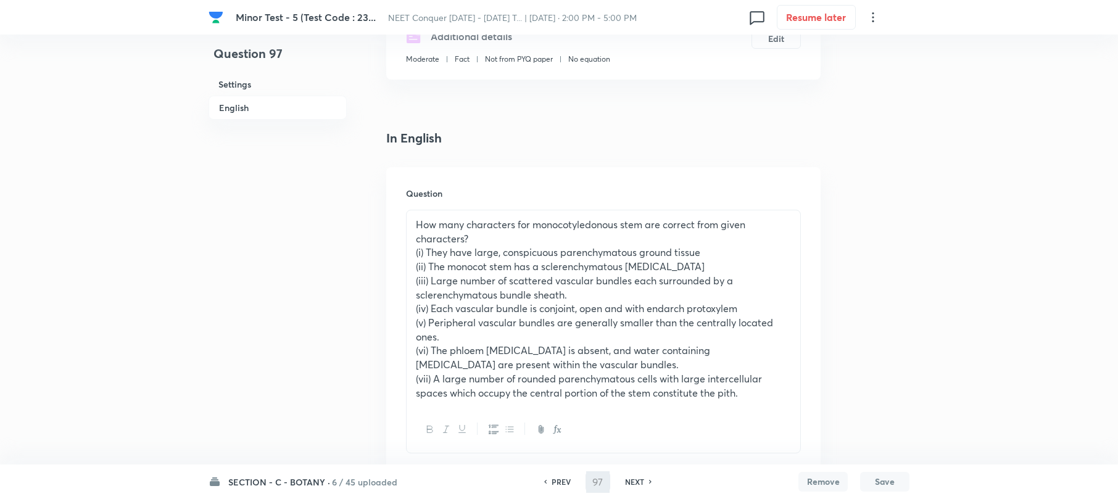
type input "98"
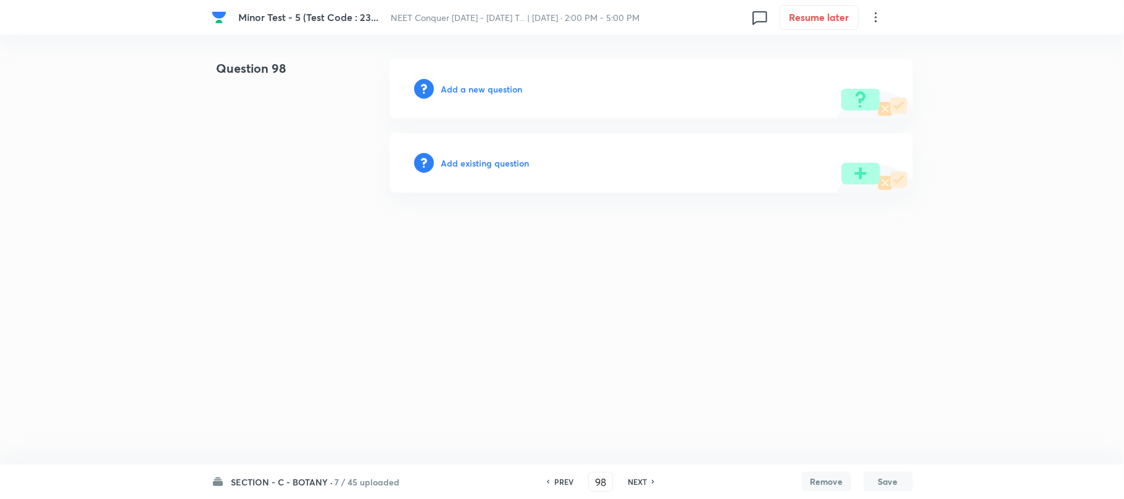
click at [460, 87] on h6 "Add a new question" at bounding box center [481, 89] width 81 height 13
click at [459, 87] on h6 "Choose a question type" at bounding box center [488, 89] width 95 height 13
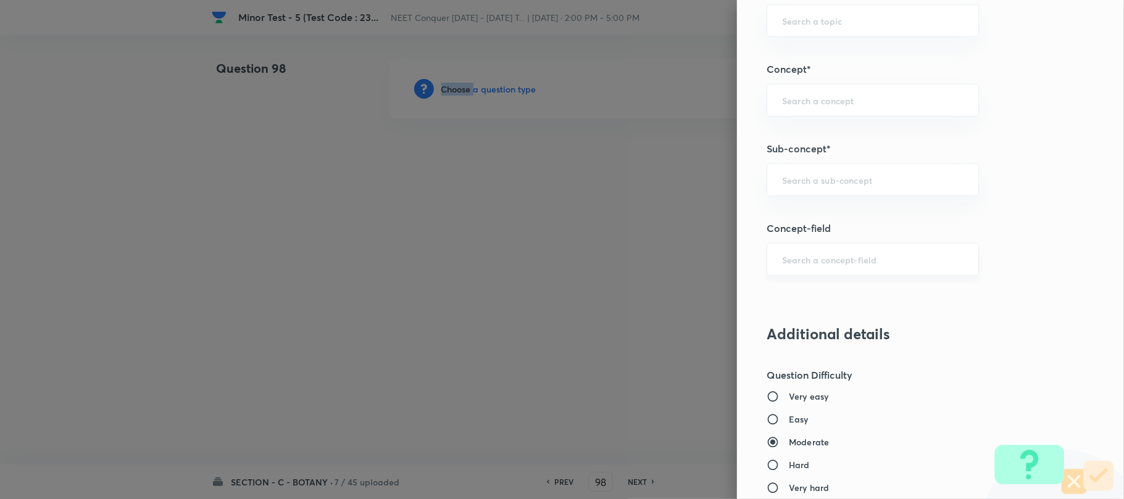
scroll to position [740, 0]
click at [808, 191] on div "​" at bounding box center [872, 177] width 212 height 33
click at [791, 179] on input "text" at bounding box center [872, 178] width 181 height 12
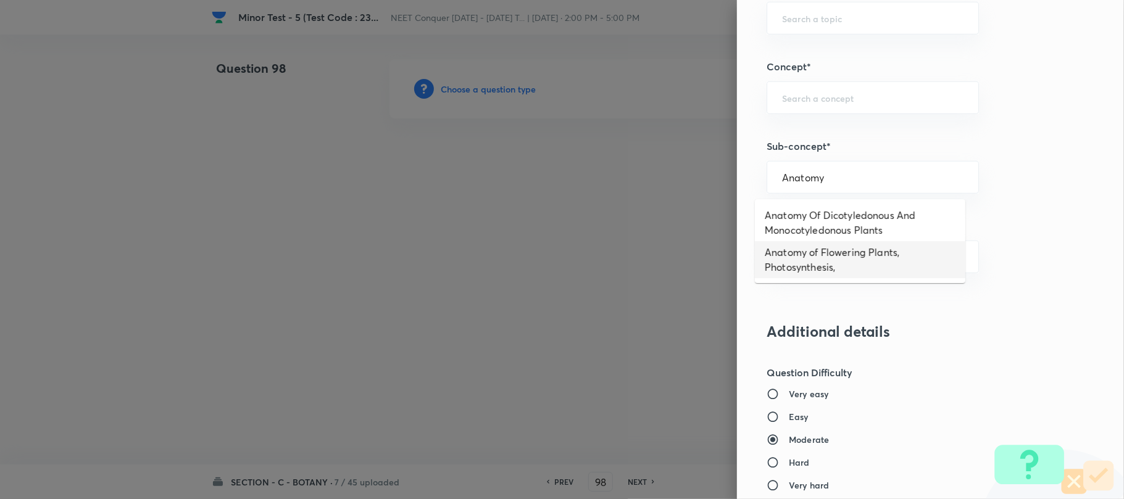
click at [817, 252] on li "Anatomy of Flowering Plants, Photosynthesis," at bounding box center [860, 259] width 210 height 37
type input "Anatomy of Flowering Plants, Photosynthesis,"
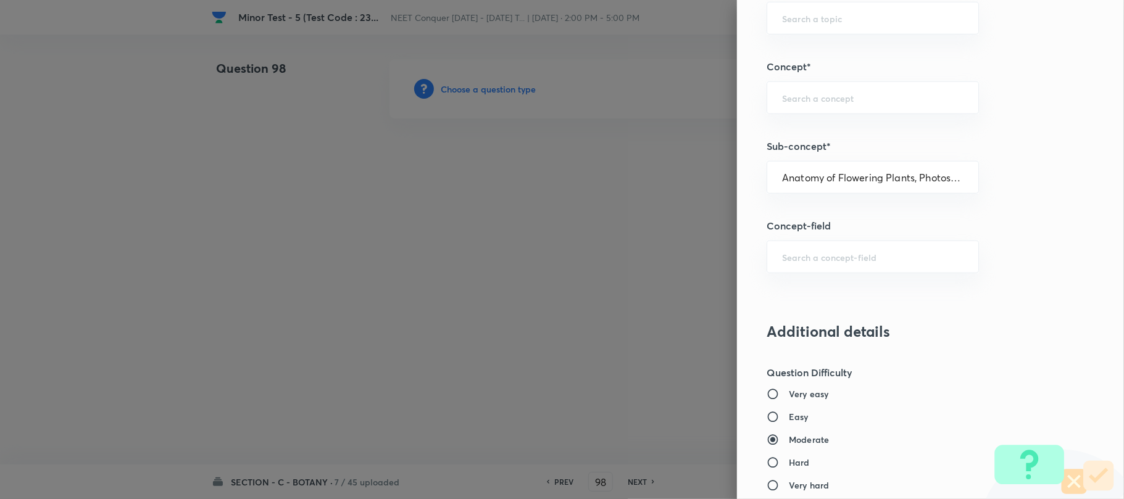
type input "Biology"
type input "Botany"
type input "Anatomy of Flowering Plants, Photosynthesis,"
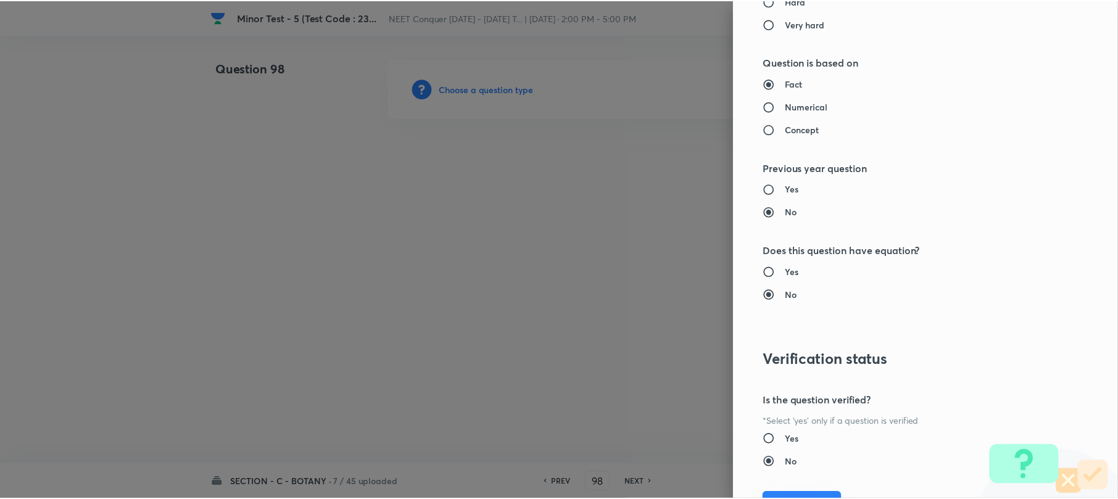
scroll to position [1269, 0]
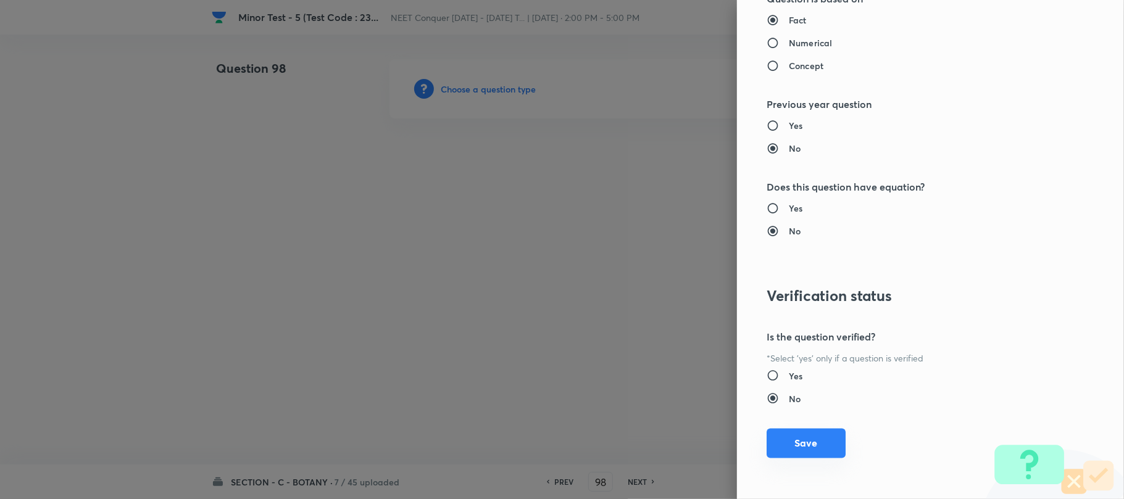
drag, startPoint x: 798, startPoint y: 439, endPoint x: 326, endPoint y: 291, distance: 494.1
click at [795, 439] on button "Save" at bounding box center [805, 444] width 79 height 30
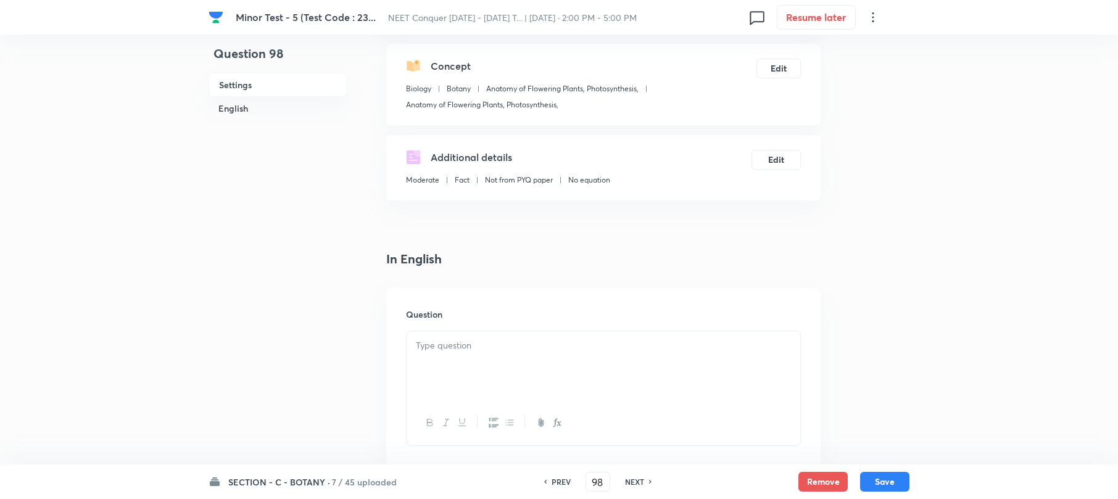
scroll to position [247, 0]
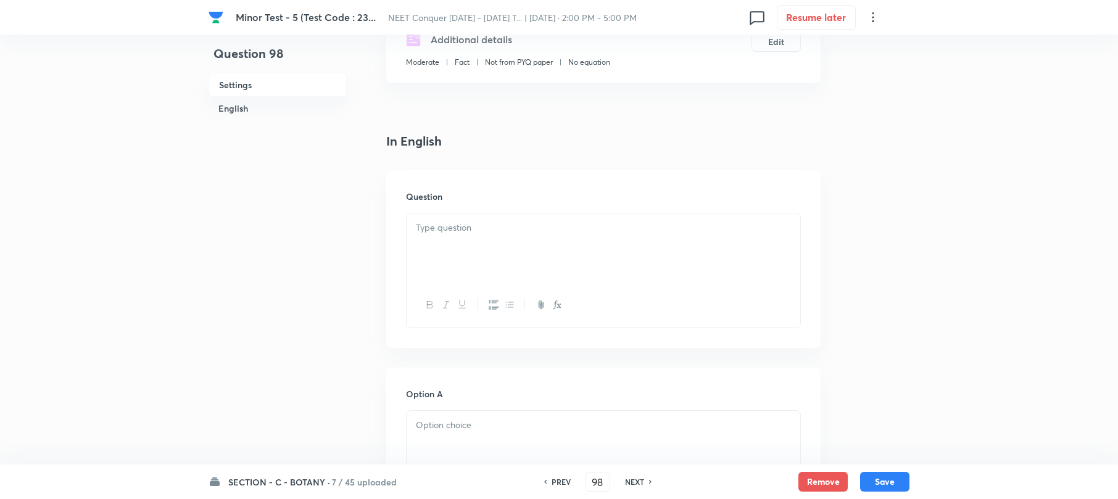
click at [422, 235] on div at bounding box center [604, 247] width 394 height 69
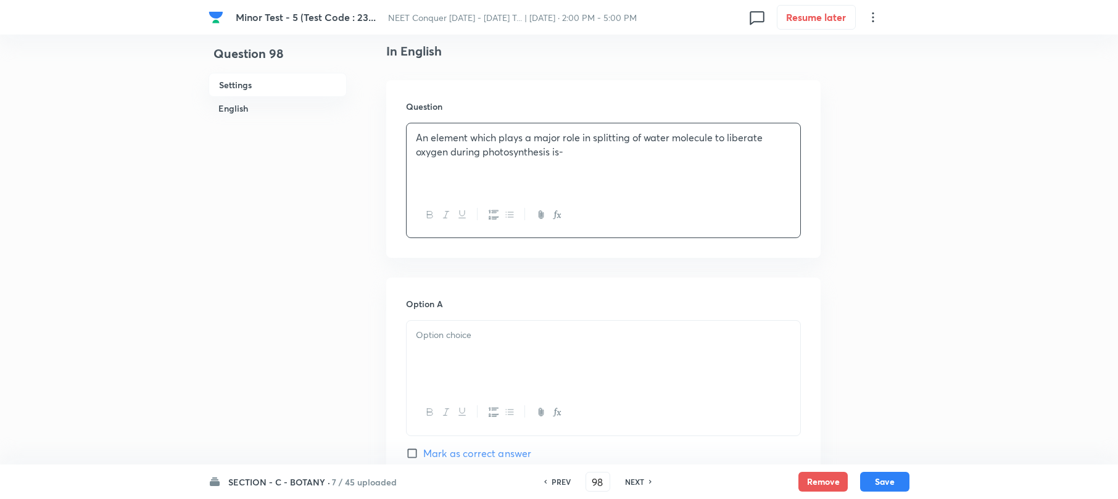
scroll to position [494, 0]
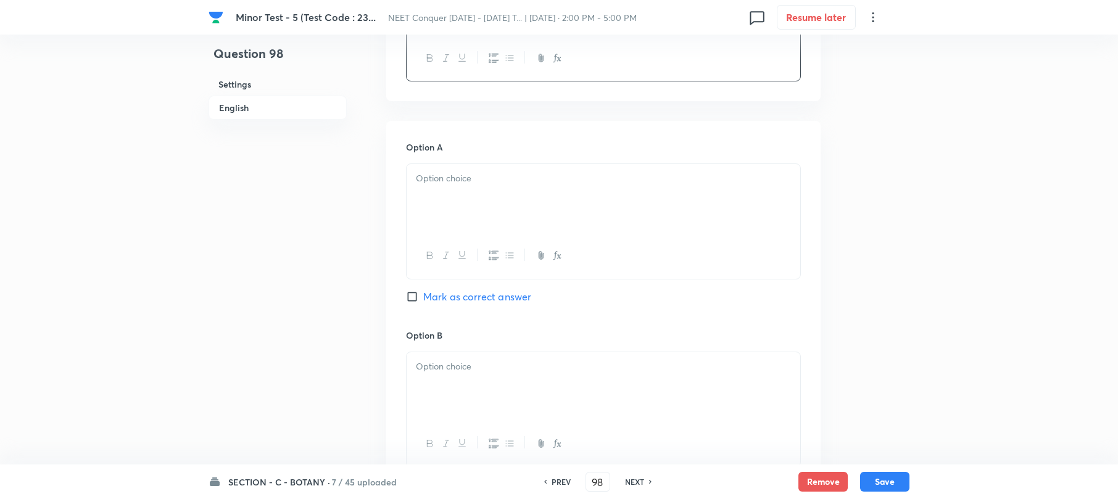
click at [463, 201] on div at bounding box center [604, 198] width 394 height 69
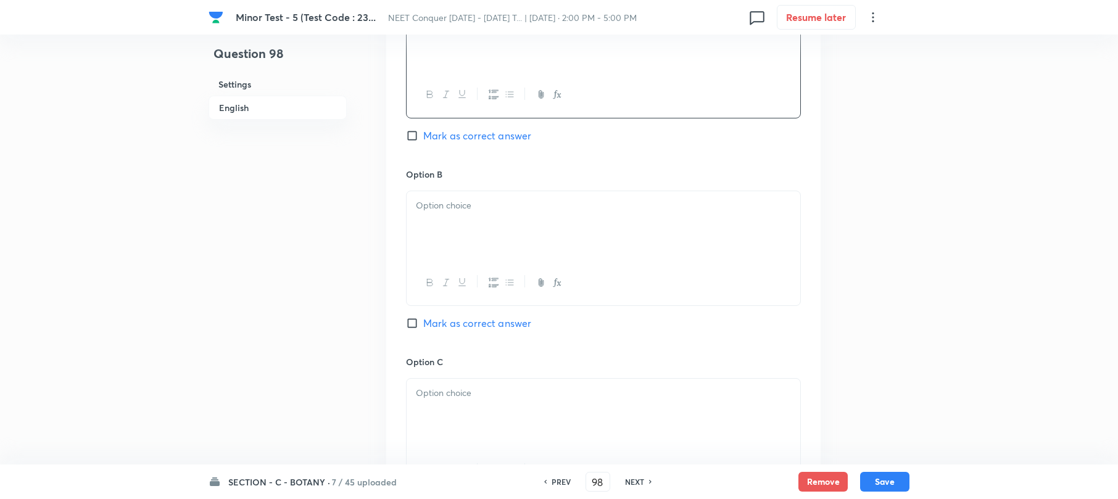
scroll to position [658, 0]
click at [428, 213] on div at bounding box center [604, 222] width 394 height 69
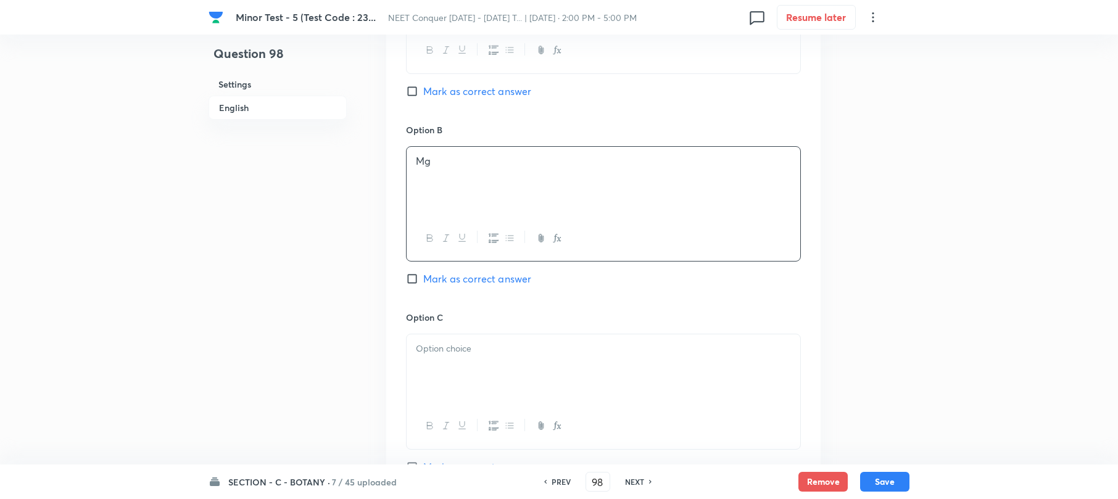
scroll to position [740, 0]
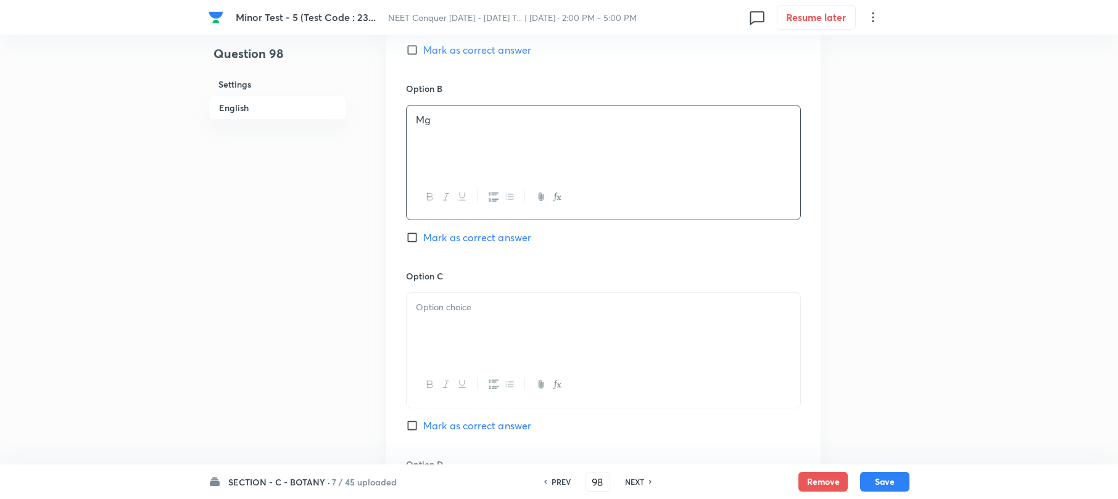
drag, startPoint x: 459, startPoint y: 321, endPoint x: 453, endPoint y: 319, distance: 6.4
click at [453, 319] on div at bounding box center [604, 327] width 394 height 69
drag, startPoint x: 433, startPoint y: 337, endPoint x: 428, endPoint y: 329, distance: 9.4
click at [431, 331] on div at bounding box center [604, 327] width 394 height 69
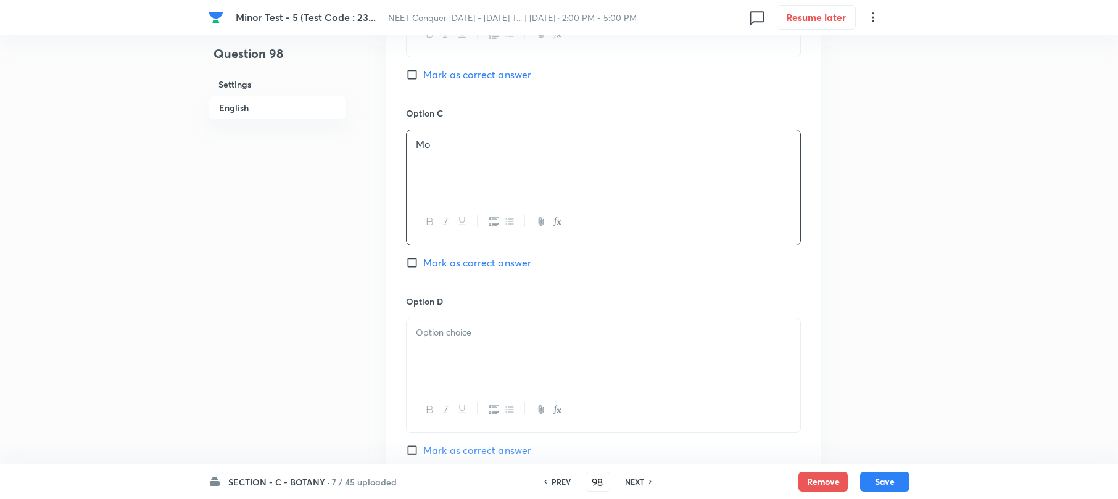
scroll to position [904, 0]
click at [450, 331] on p at bounding box center [603, 332] width 375 height 14
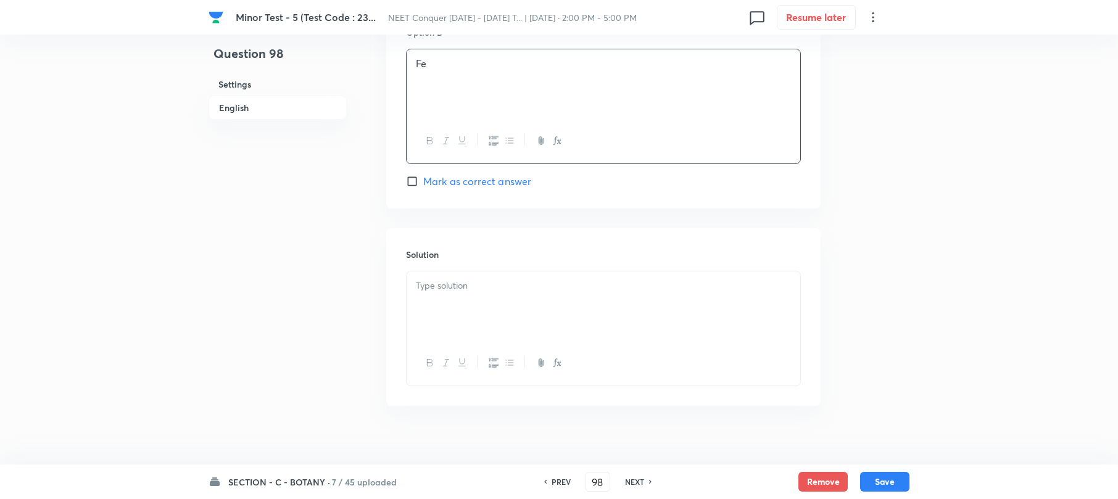
scroll to position [1191, 0]
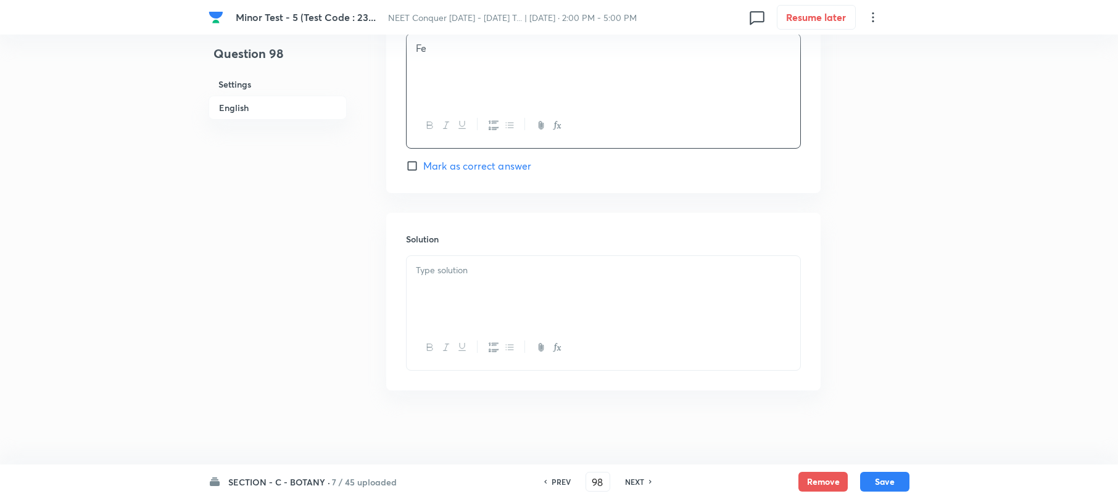
click at [457, 307] on div at bounding box center [604, 290] width 394 height 69
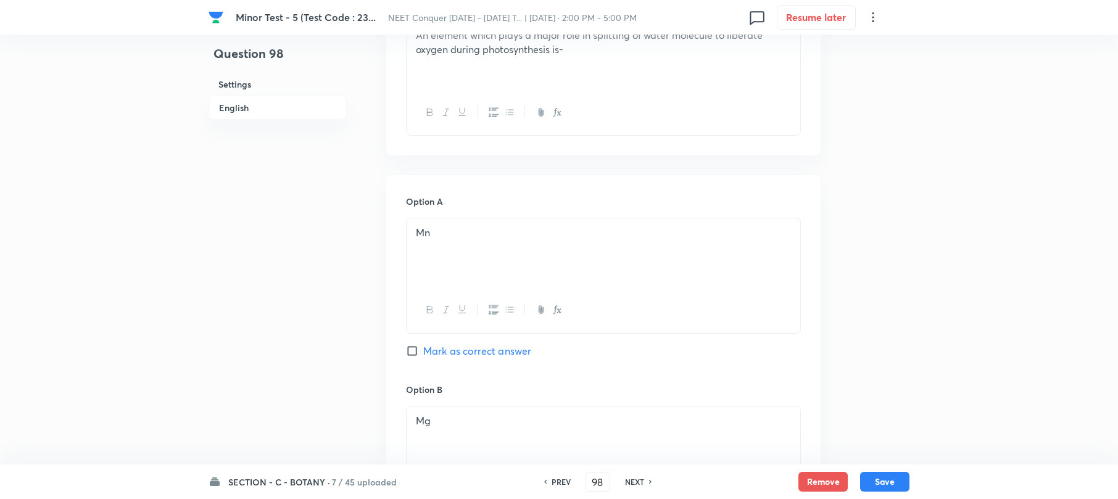
scroll to position [533, 0]
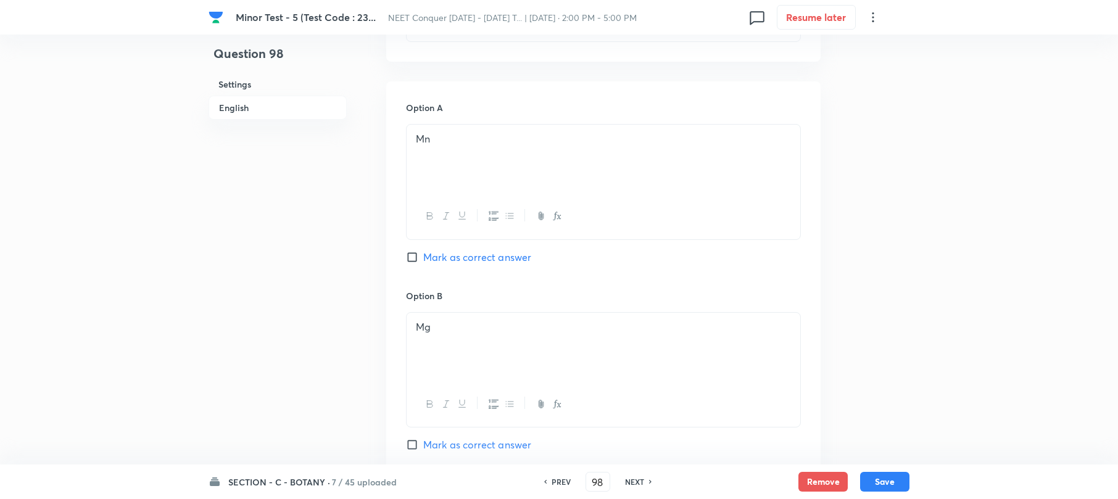
drag, startPoint x: 413, startPoint y: 257, endPoint x: 606, endPoint y: 297, distance: 196.5
click at [413, 257] on input "Mark as correct answer" at bounding box center [414, 257] width 17 height 12
checkbox input "true"
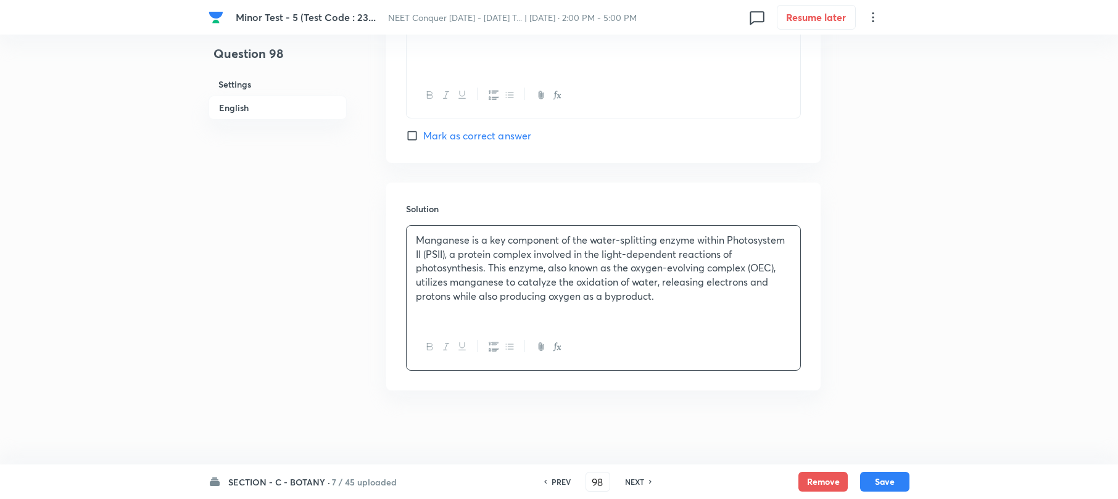
drag, startPoint x: 872, startPoint y: 476, endPoint x: 351, endPoint y: 225, distance: 578.7
click at [872, 474] on button "Save" at bounding box center [884, 482] width 49 height 20
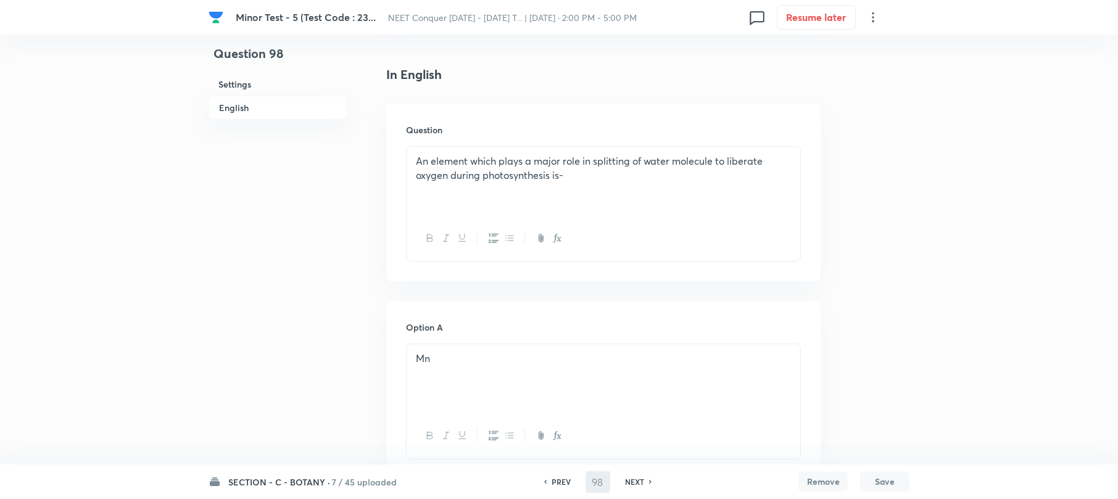
scroll to position [55, 0]
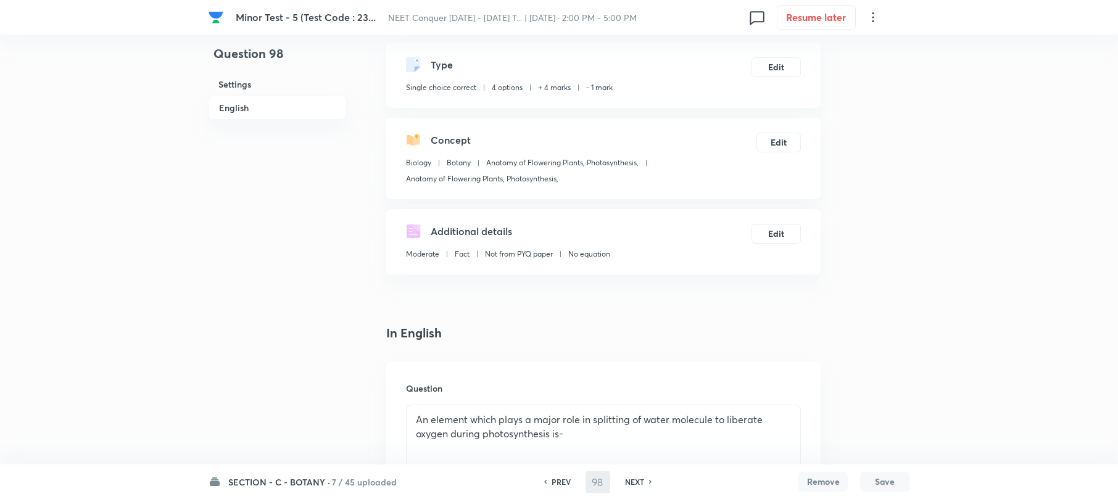
type input "99"
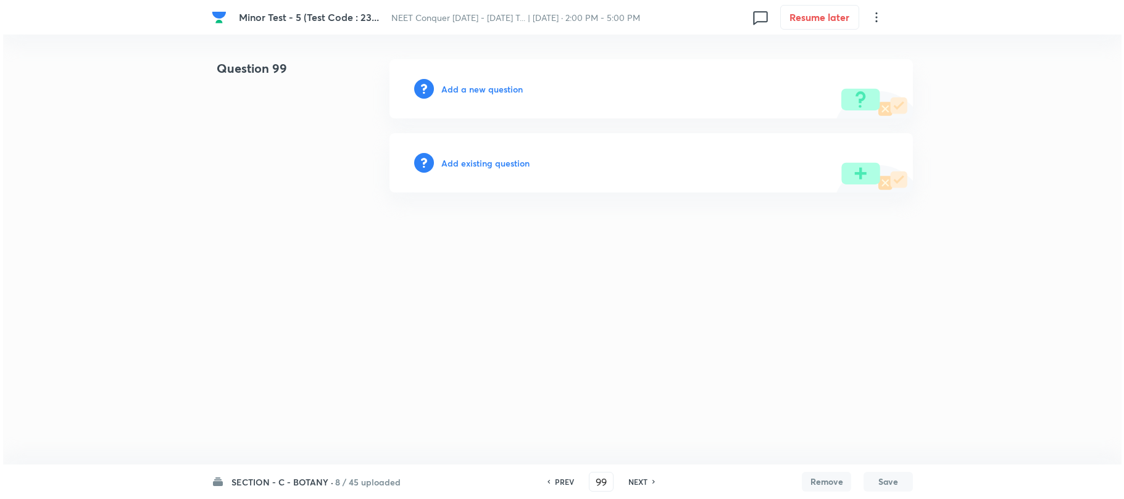
scroll to position [0, 0]
click at [487, 84] on h6 "Add a new question" at bounding box center [481, 89] width 81 height 13
click at [487, 84] on h6 "Choose a question type" at bounding box center [488, 89] width 95 height 13
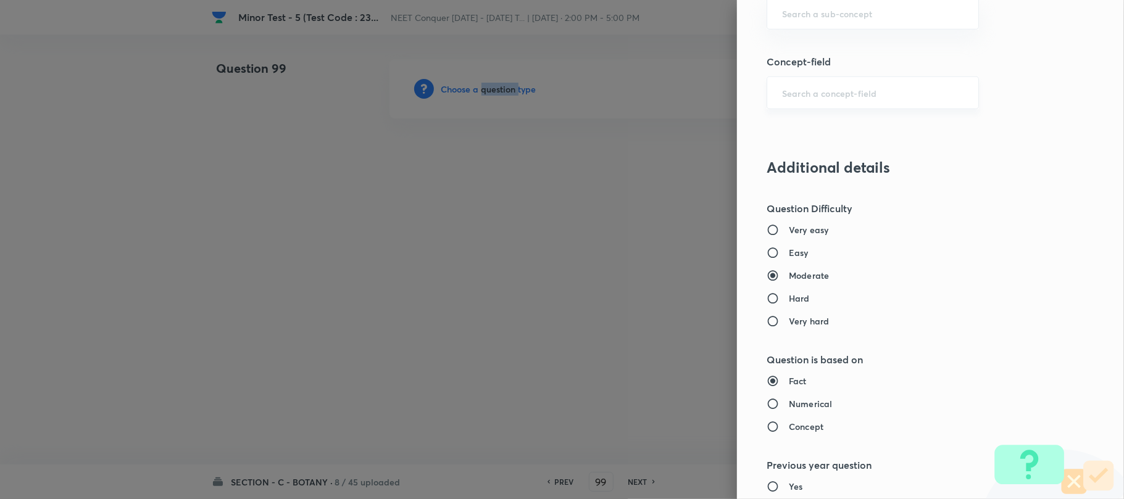
click at [793, 83] on div "​" at bounding box center [872, 93] width 212 height 33
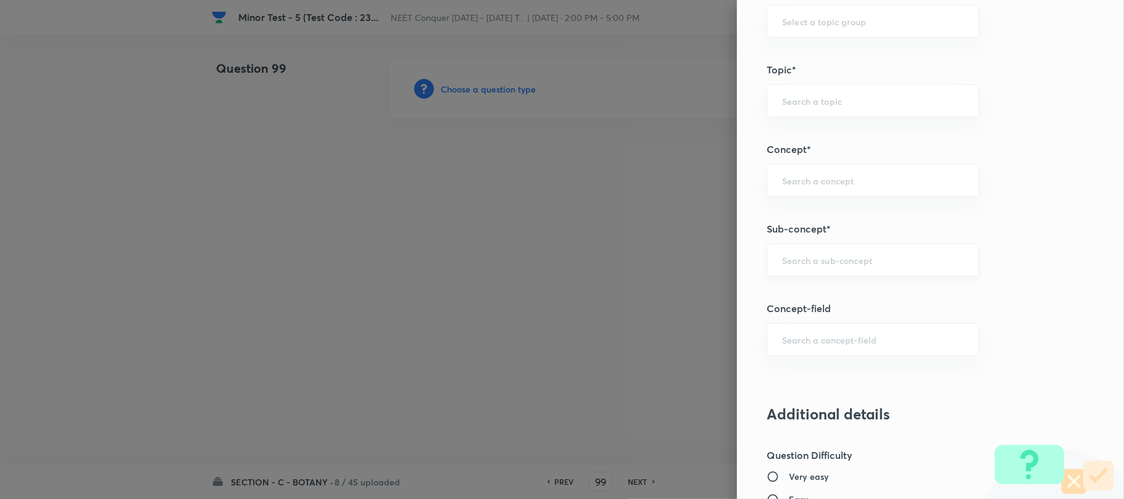
click at [782, 264] on input "text" at bounding box center [872, 260] width 181 height 12
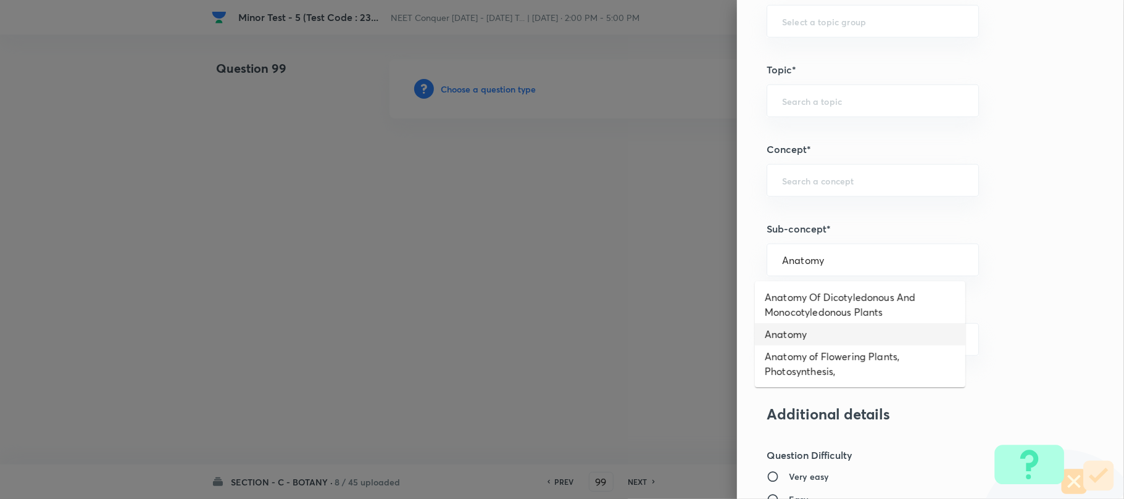
click at [808, 339] on li "Anatomy" at bounding box center [860, 334] width 210 height 22
type input "Anatomy"
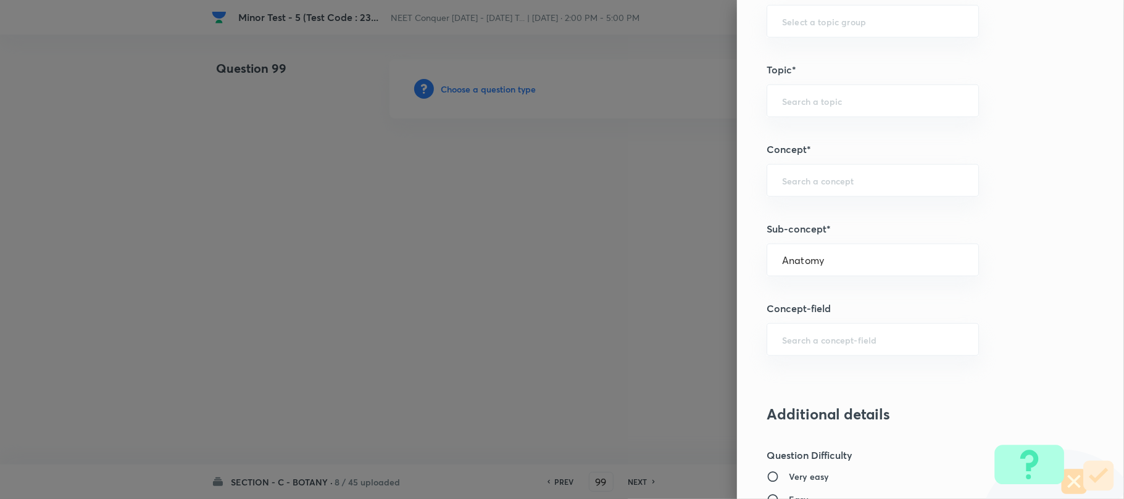
type input "Biology"
type input "Frog"
type input "Anatomy"
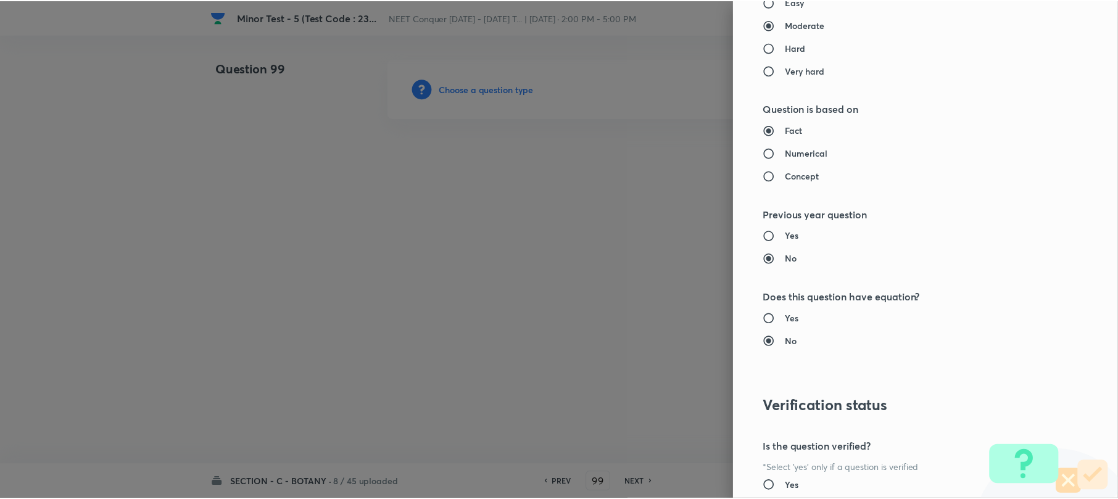
scroll to position [1269, 0]
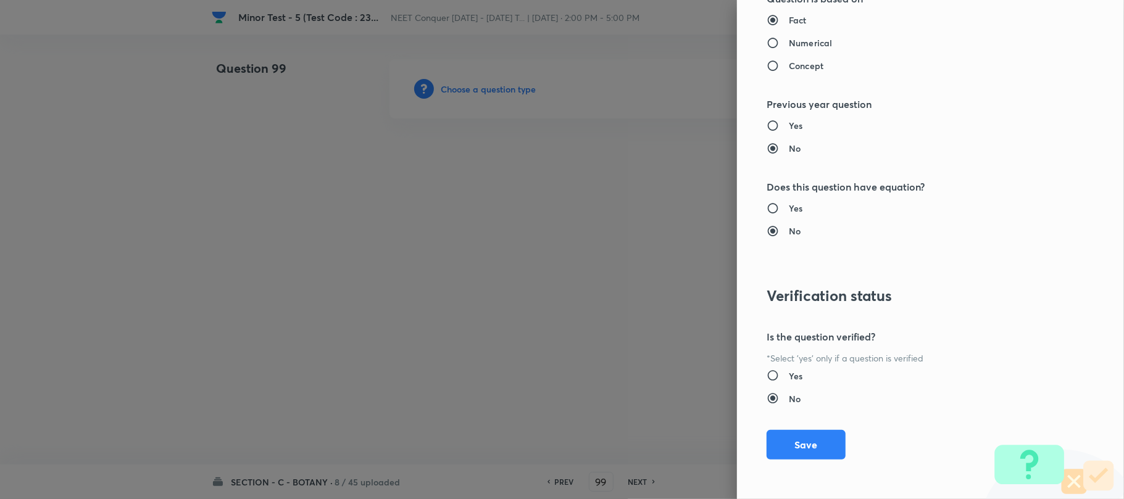
drag, startPoint x: 790, startPoint y: 442, endPoint x: 627, endPoint y: 386, distance: 172.3
click at [787, 441] on button "Save" at bounding box center [805, 445] width 79 height 30
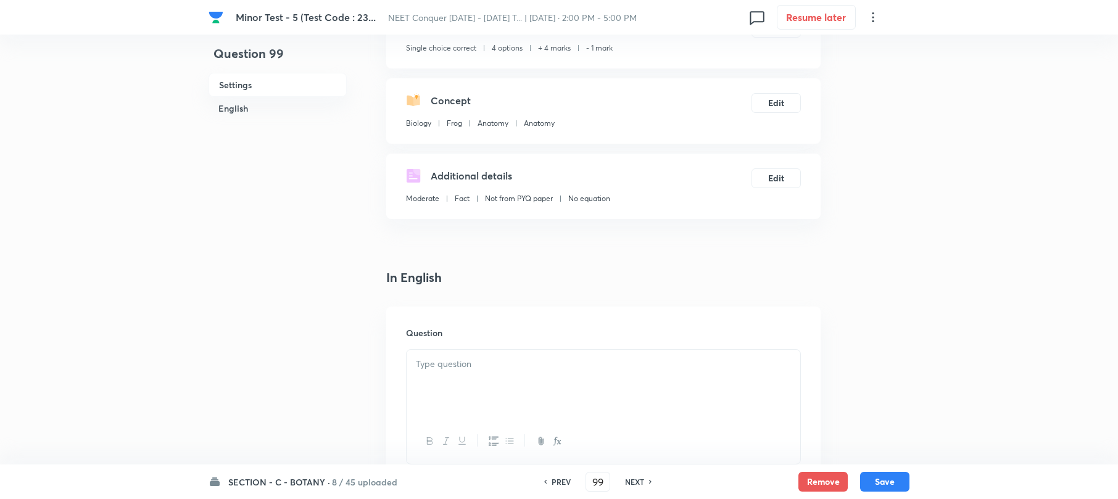
scroll to position [247, 0]
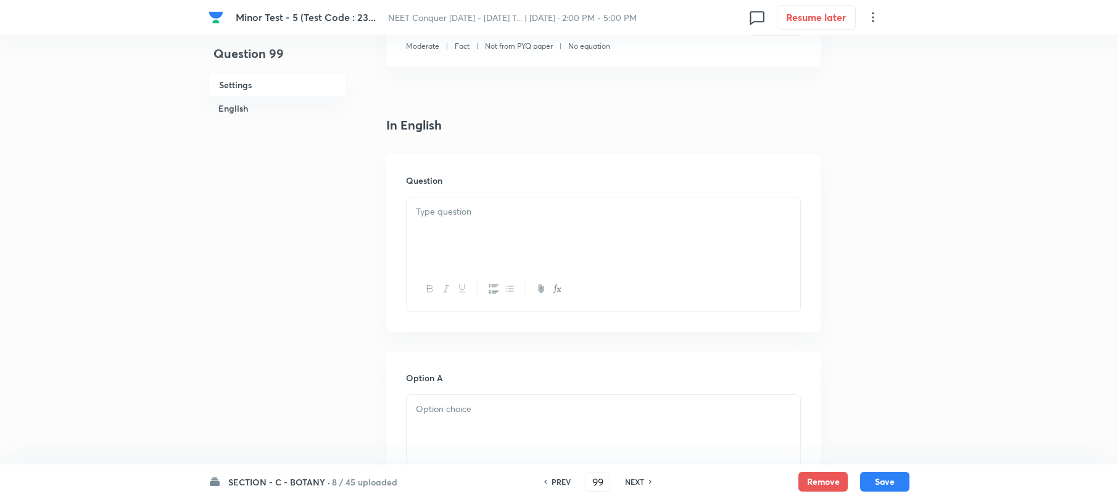
click at [423, 223] on div at bounding box center [604, 231] width 394 height 69
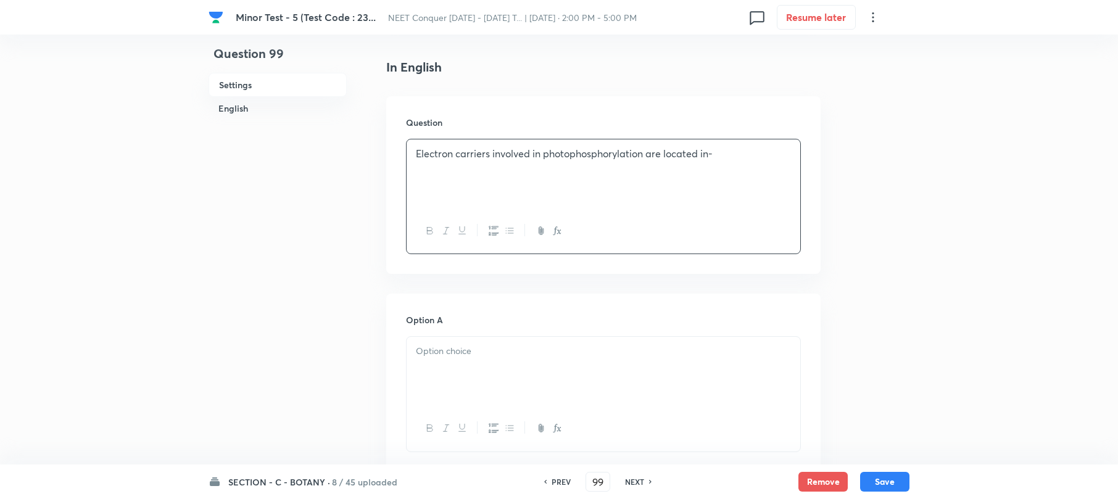
scroll to position [494, 0]
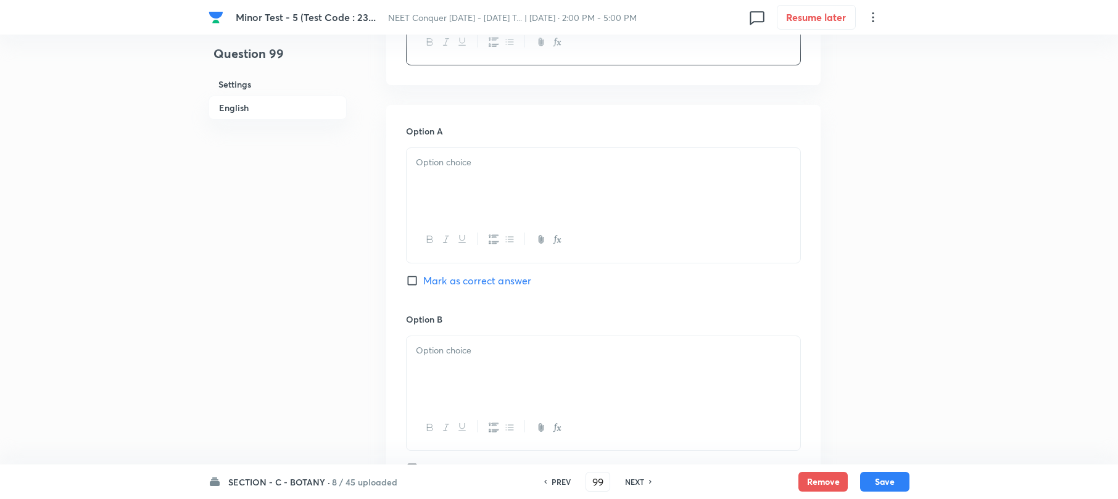
click at [465, 181] on div at bounding box center [604, 182] width 394 height 69
click at [467, 363] on div at bounding box center [604, 370] width 394 height 69
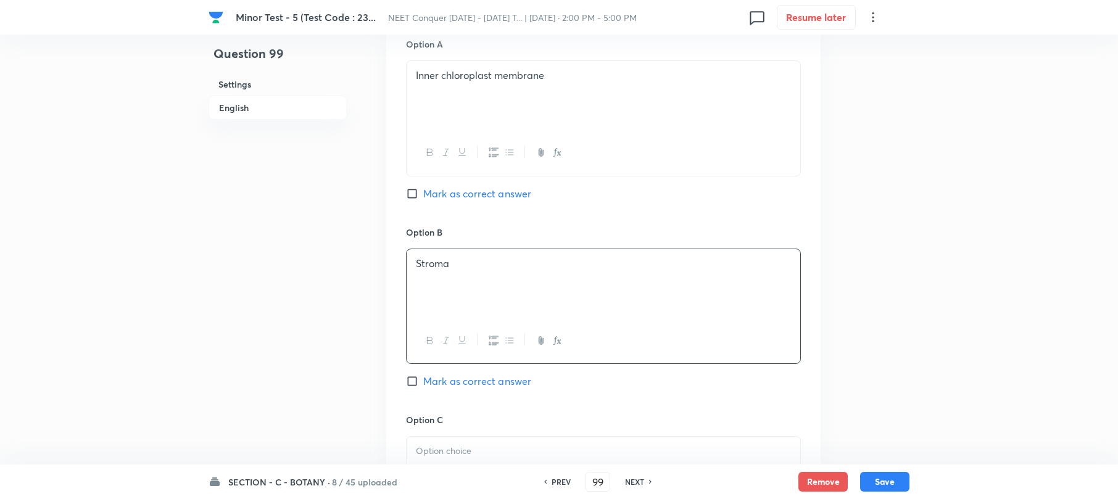
scroll to position [740, 0]
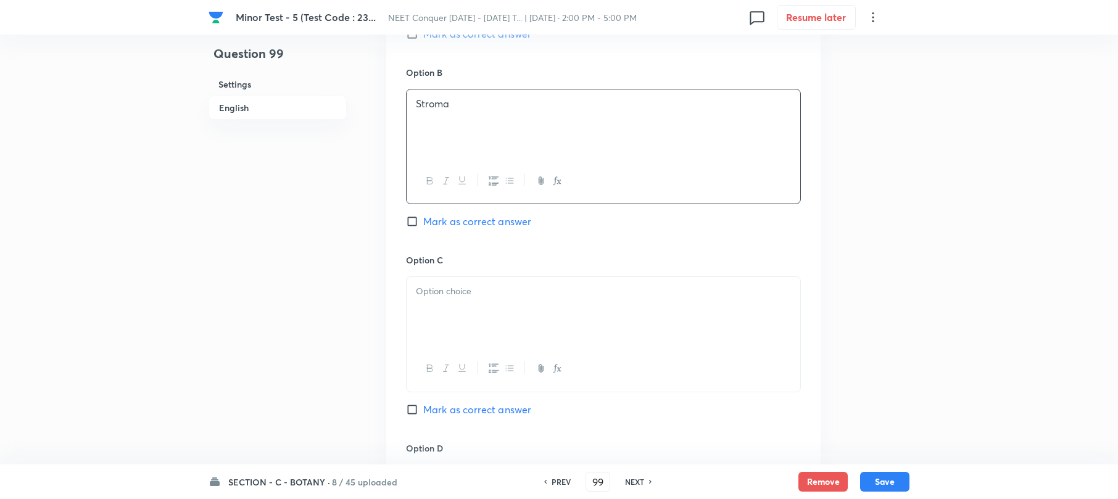
drag, startPoint x: 445, startPoint y: 284, endPoint x: 427, endPoint y: 285, distance: 17.9
click at [439, 285] on div at bounding box center [604, 311] width 394 height 69
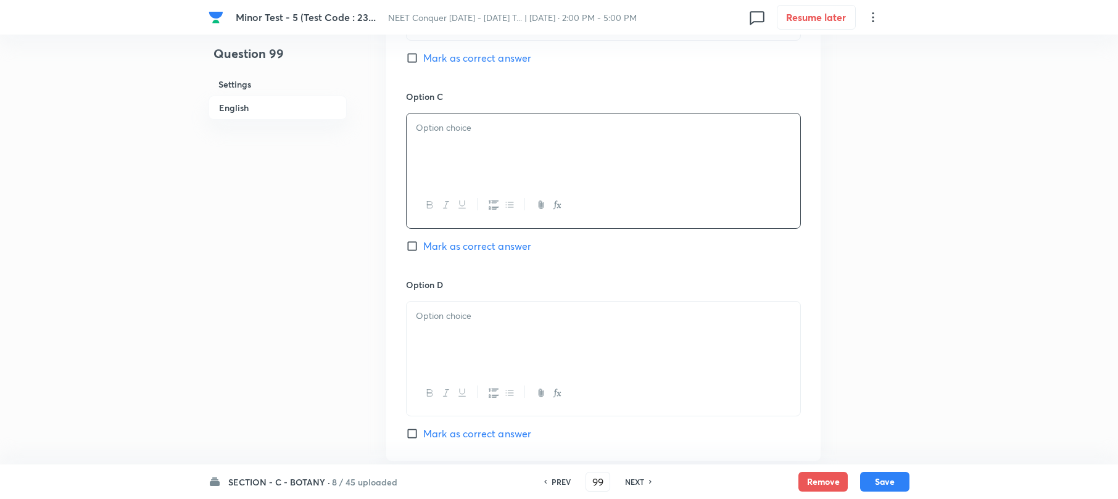
scroll to position [904, 0]
paste div
click at [410, 127] on div ") Thylakoid membranes" at bounding box center [604, 147] width 394 height 69
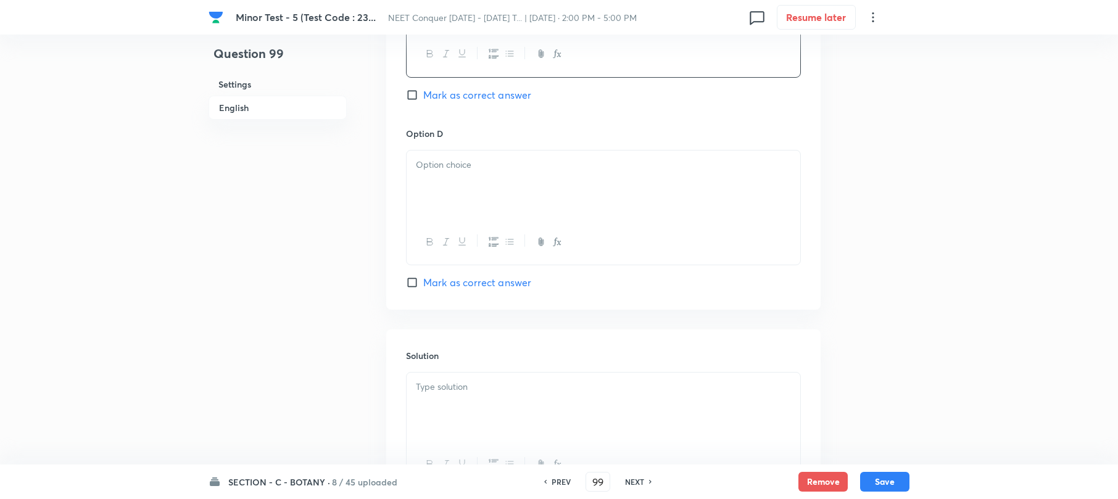
scroll to position [1069, 0]
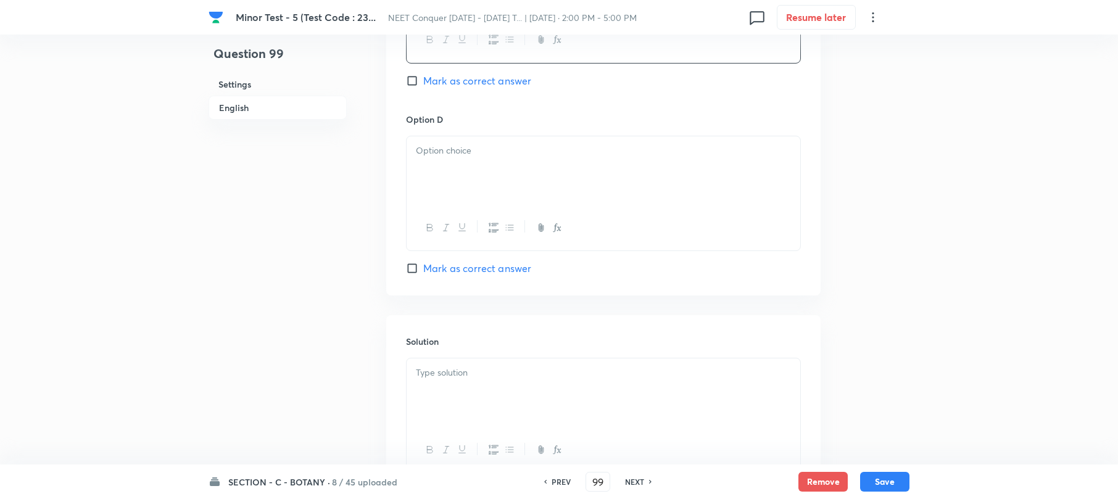
click at [471, 185] on div at bounding box center [604, 170] width 394 height 69
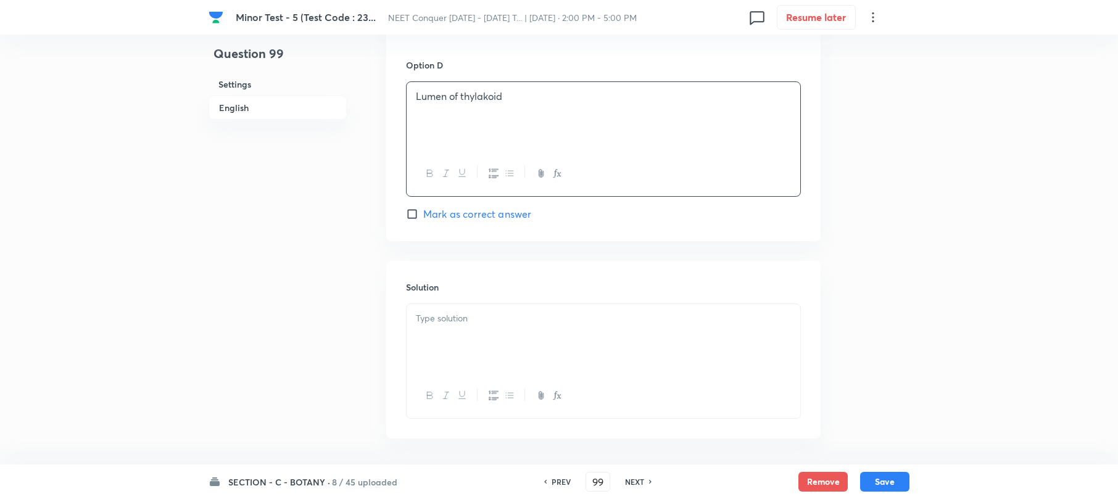
scroll to position [1175, 0]
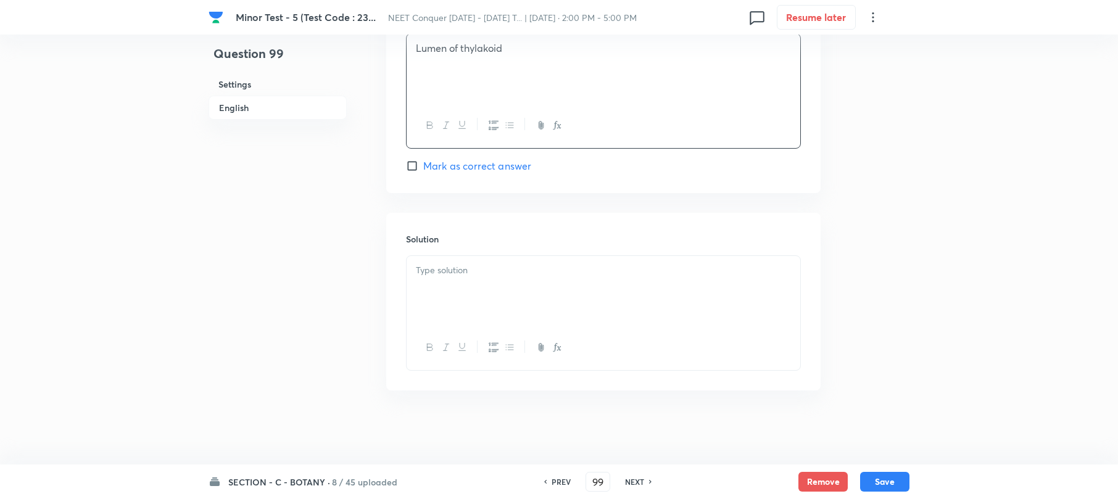
click at [464, 284] on div at bounding box center [604, 290] width 394 height 69
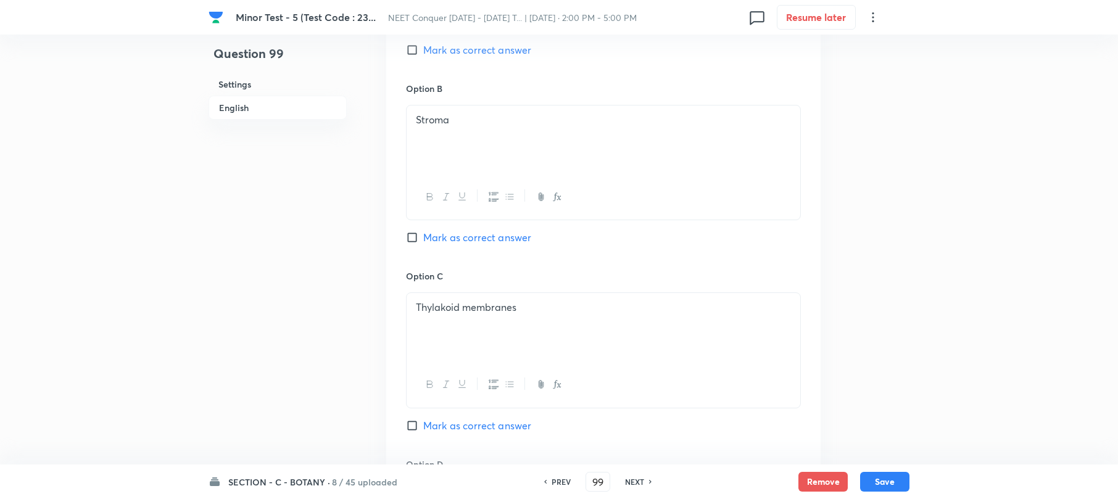
scroll to position [764, 0]
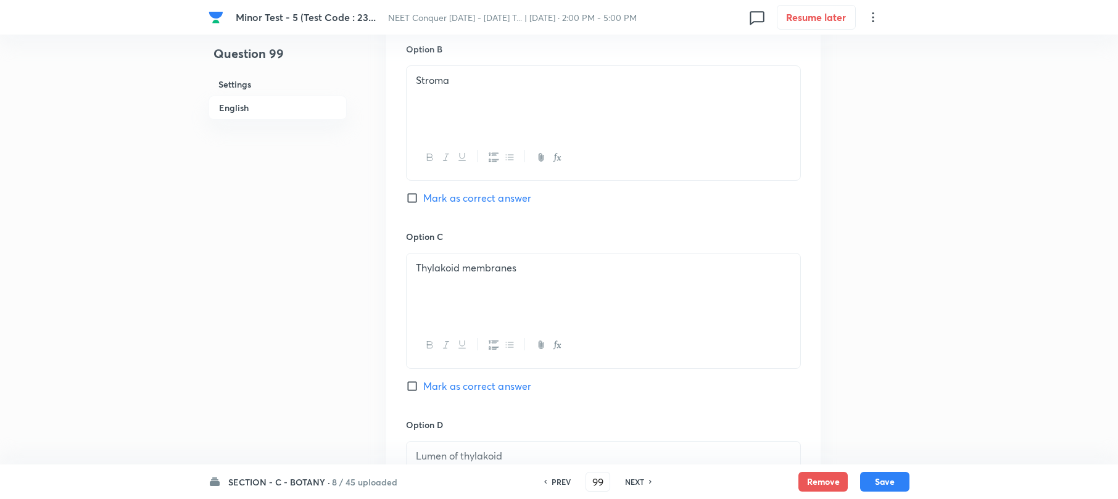
click at [415, 391] on input "Mark as correct answer" at bounding box center [414, 386] width 17 height 12
checkbox input "true"
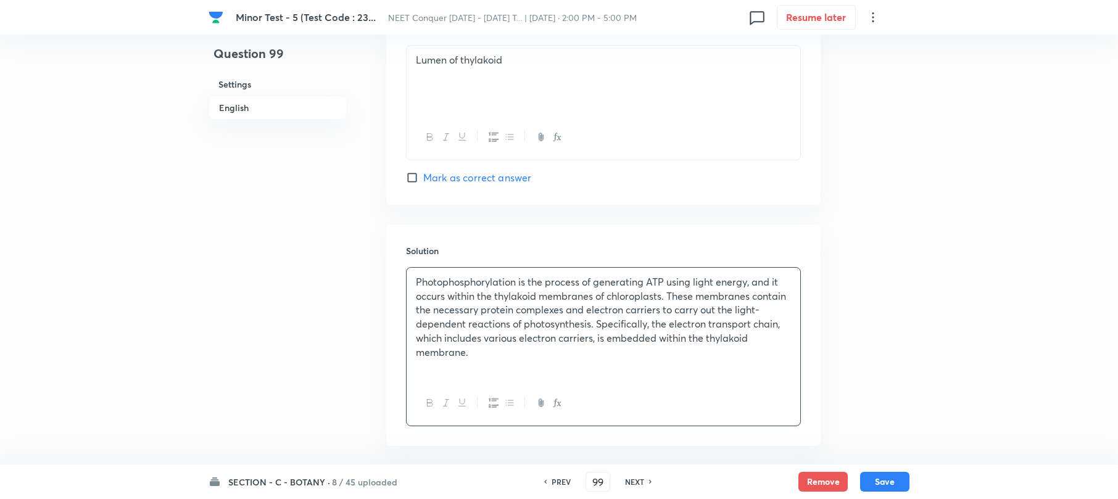
scroll to position [1219, 0]
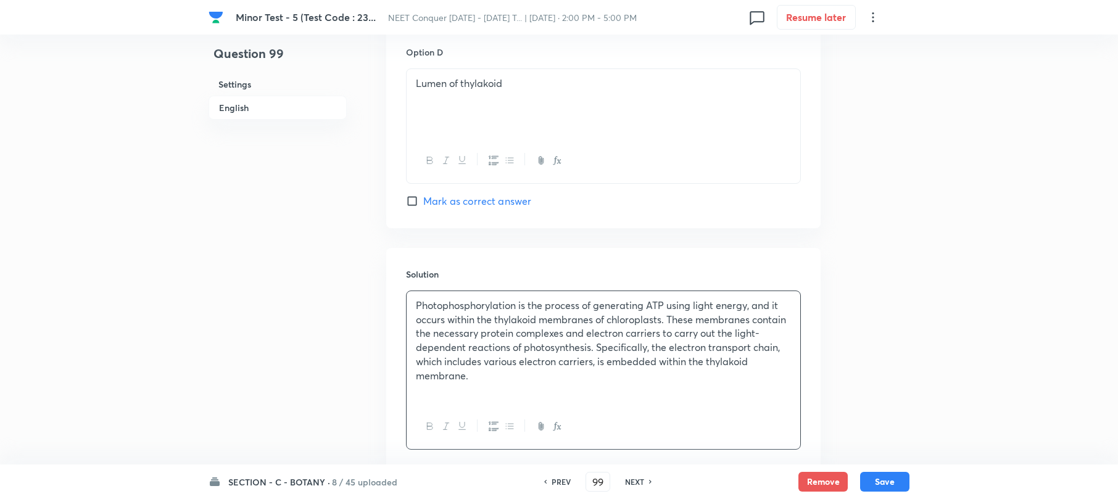
click at [869, 470] on div "SECTION - C - BOTANY · 8 / 45 uploaded PREV 99 ​ NEXT Remove Save" at bounding box center [559, 482] width 701 height 35
drag, startPoint x: 882, startPoint y: 475, endPoint x: 713, endPoint y: 398, distance: 185.3
click at [882, 475] on button "Save" at bounding box center [884, 482] width 49 height 20
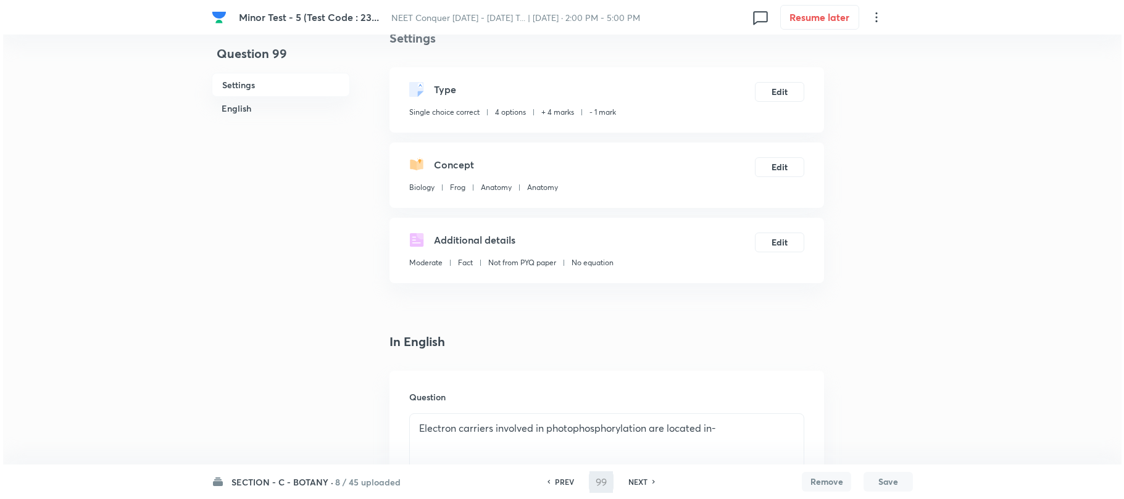
scroll to position [0, 0]
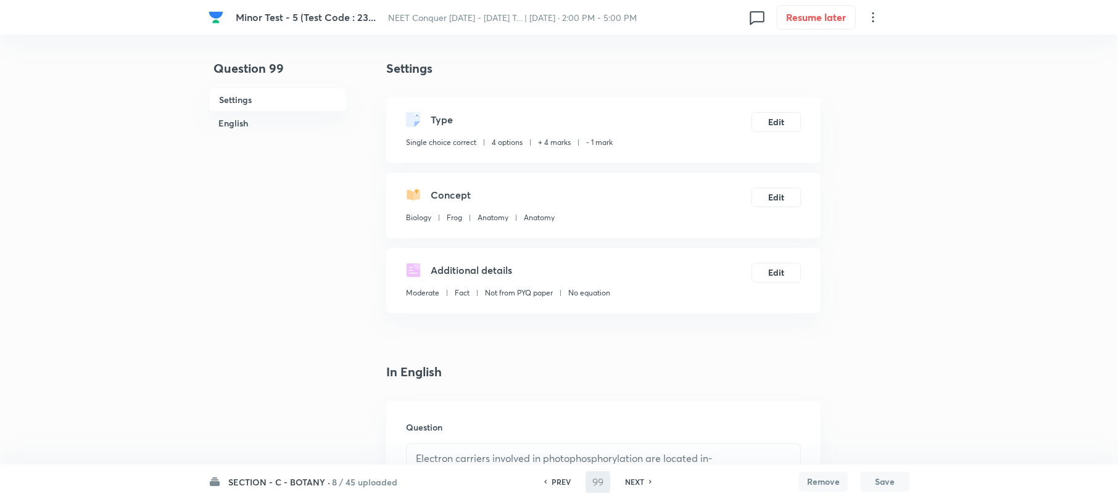
type input "100"
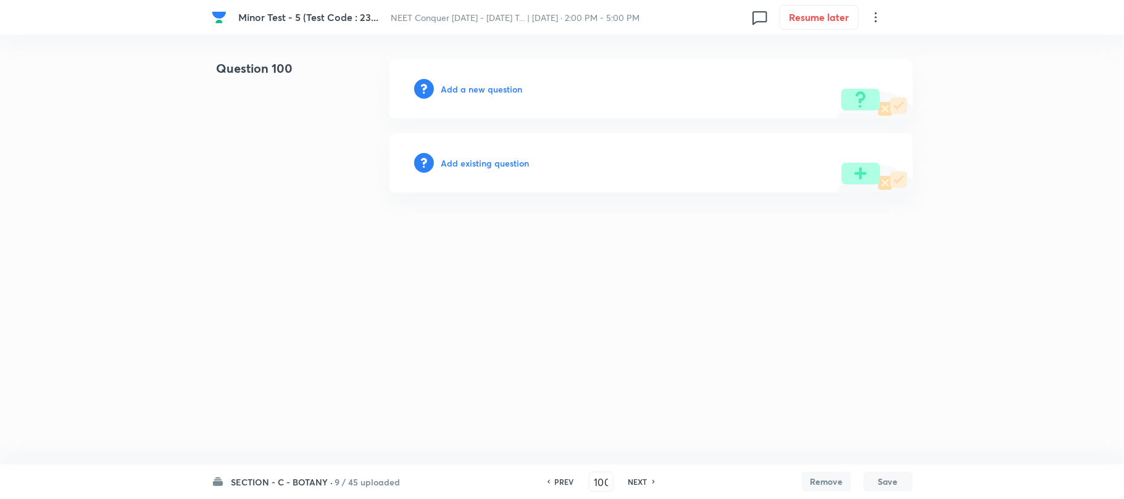
click at [469, 88] on h6 "Add a new question" at bounding box center [481, 89] width 81 height 13
click at [469, 88] on h6 "Choose a question type" at bounding box center [488, 89] width 95 height 13
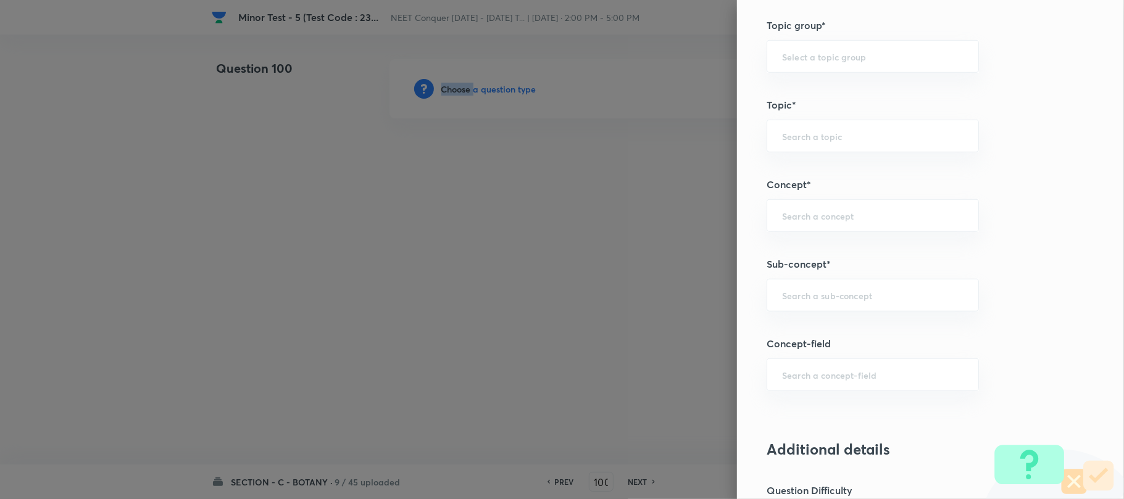
scroll to position [658, 0]
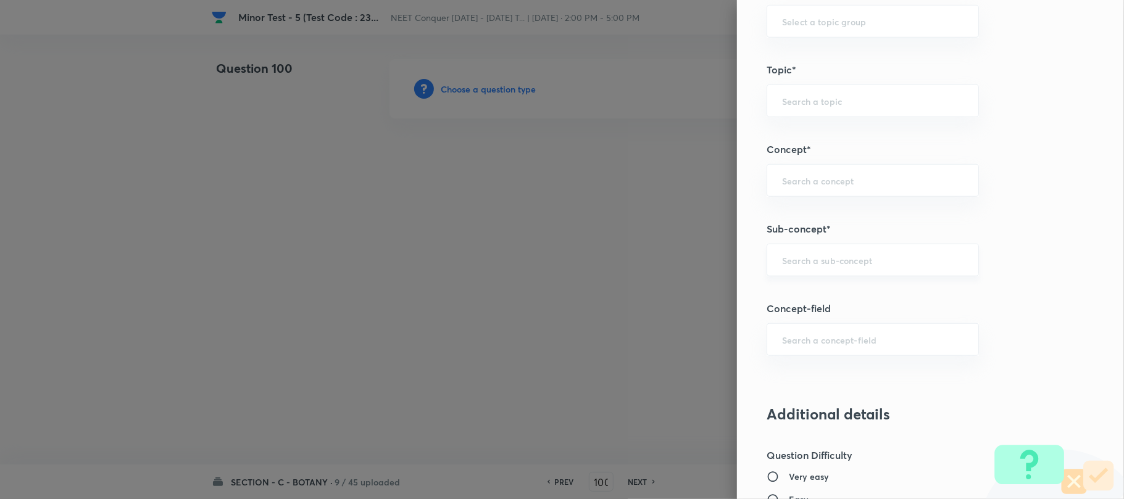
click at [785, 266] on input "text" at bounding box center [872, 260] width 181 height 12
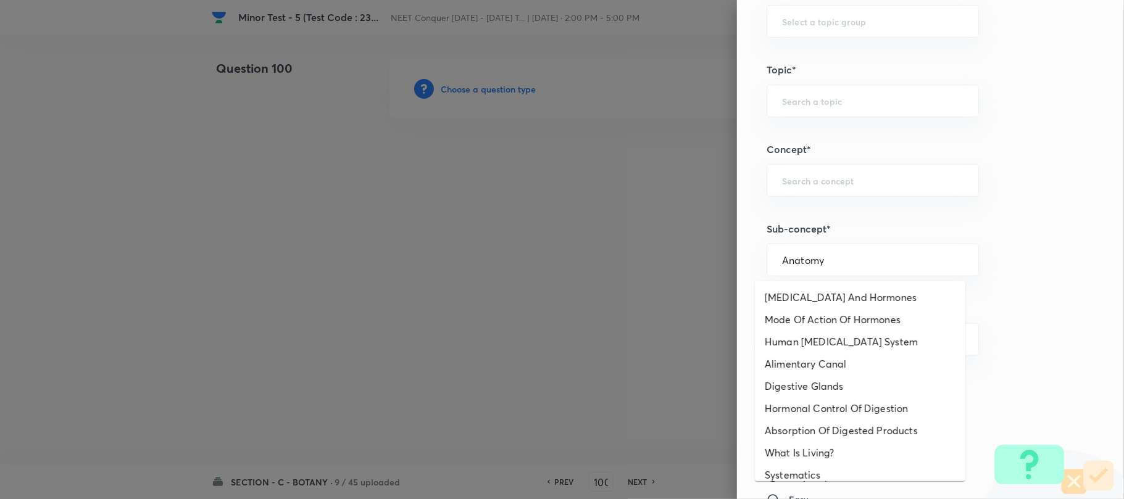
click at [862, 326] on li "Mode Of Action Of Hormones" at bounding box center [860, 319] width 210 height 22
type input "Anatomy"
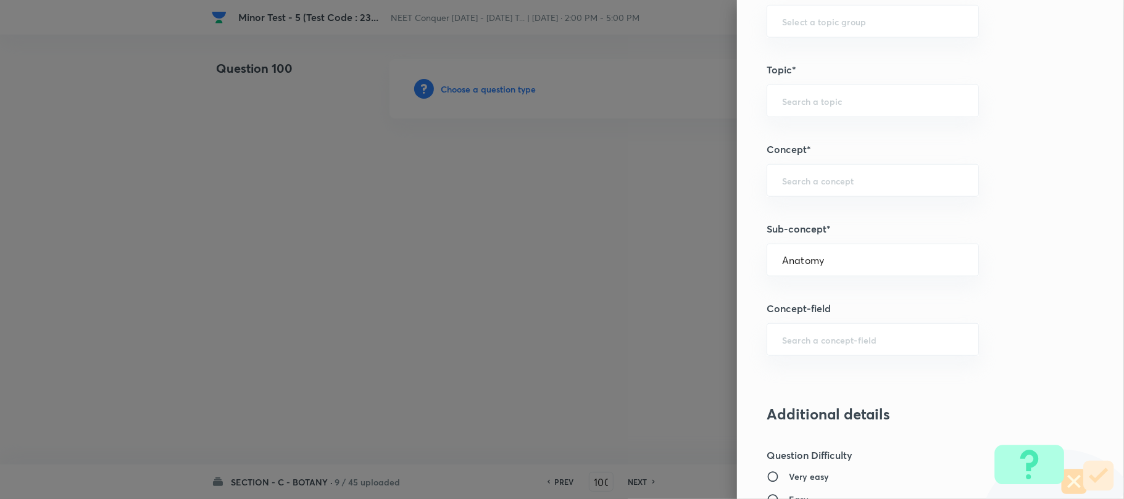
type input "Biology"
type input "Frog"
type input "Anatomy"
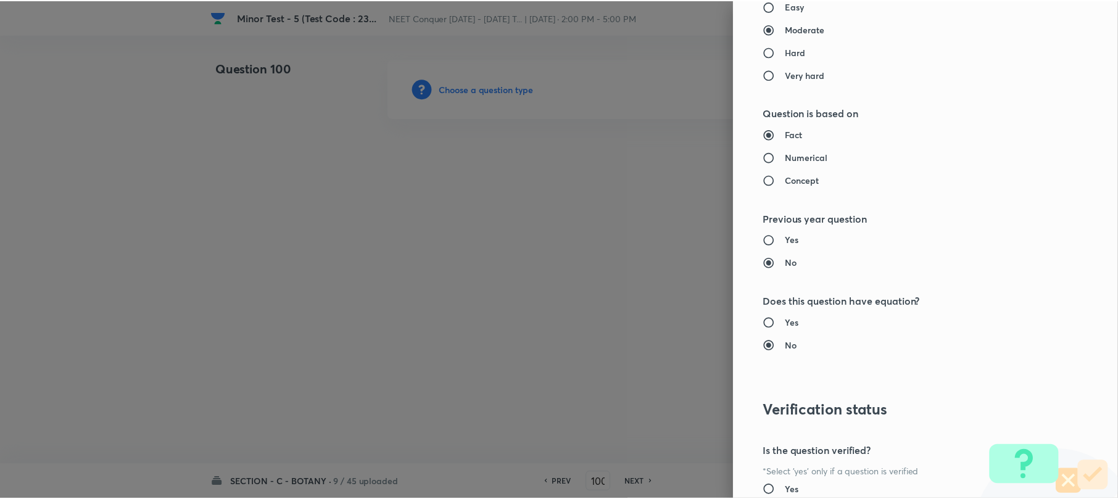
scroll to position [1269, 0]
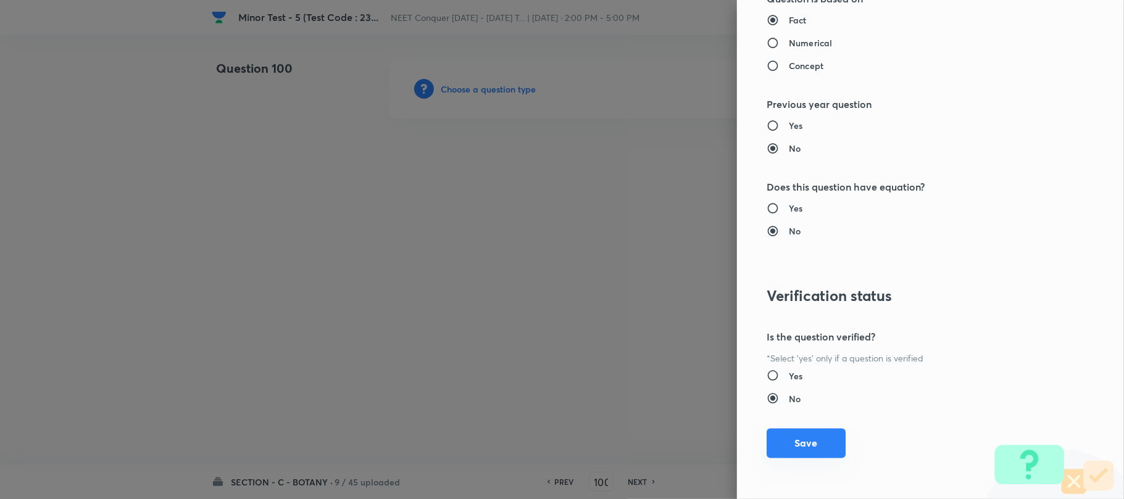
click at [805, 447] on button "Save" at bounding box center [805, 444] width 79 height 30
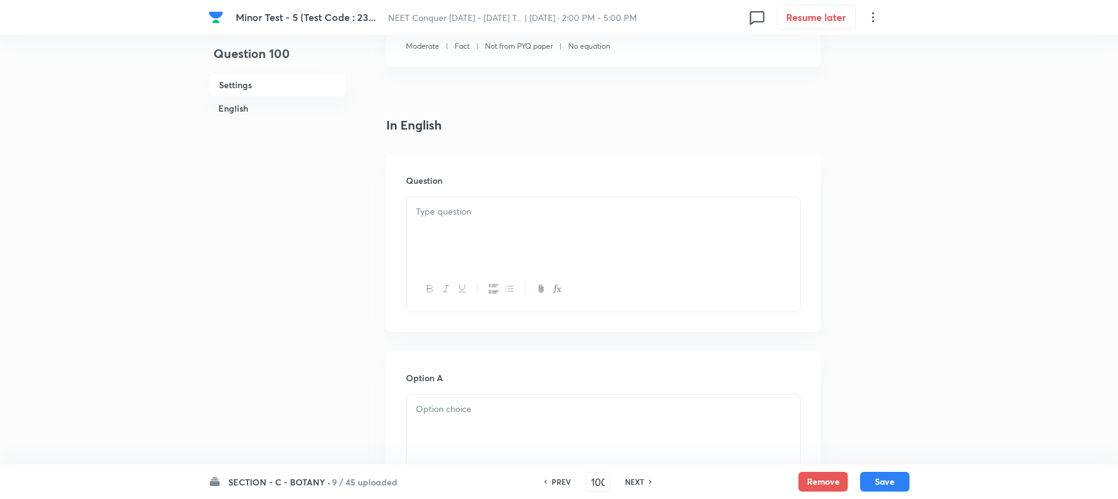
click at [434, 225] on div at bounding box center [604, 231] width 394 height 69
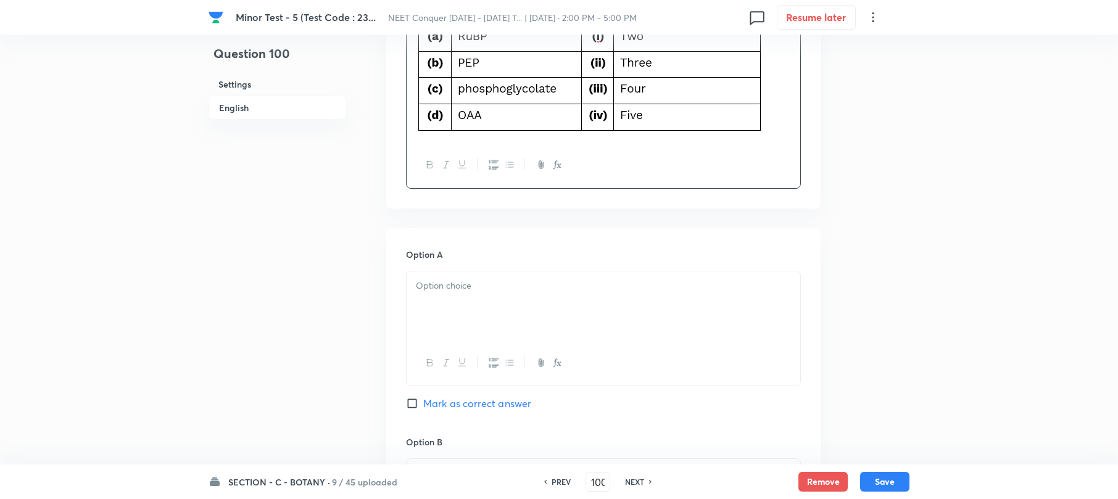
scroll to position [617, 0]
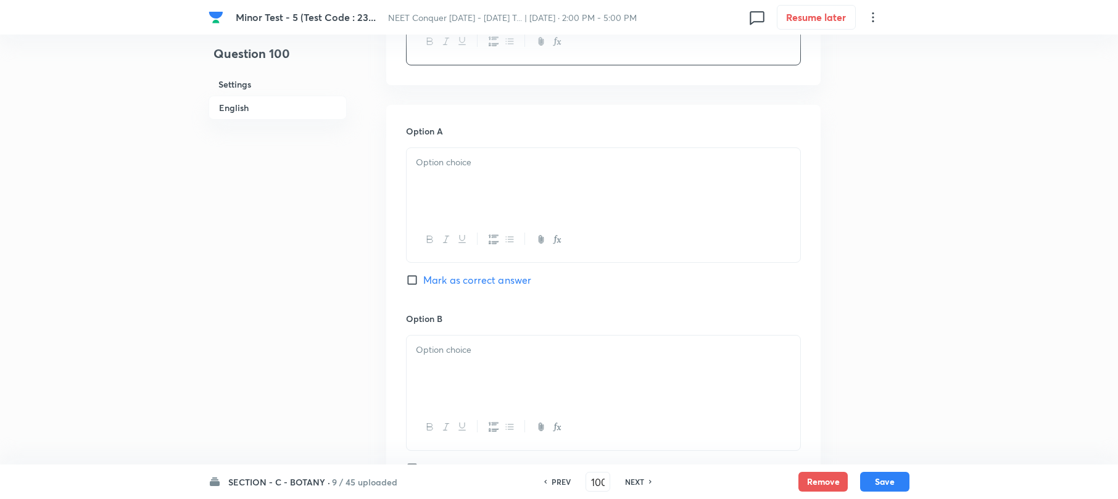
drag, startPoint x: 443, startPoint y: 192, endPoint x: 442, endPoint y: 203, distance: 10.5
click at [442, 192] on div at bounding box center [604, 182] width 394 height 69
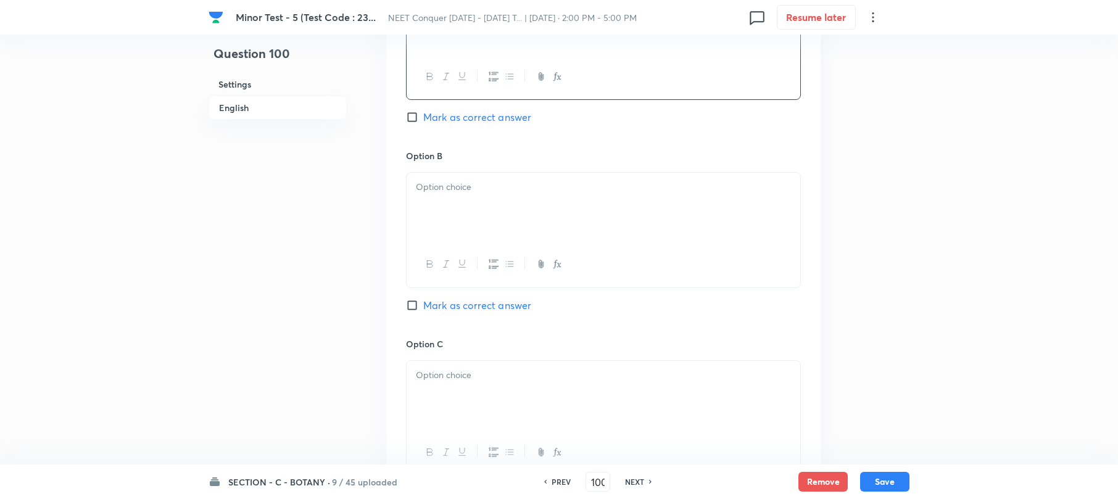
scroll to position [781, 0]
click at [470, 225] on div at bounding box center [604, 206] width 394 height 69
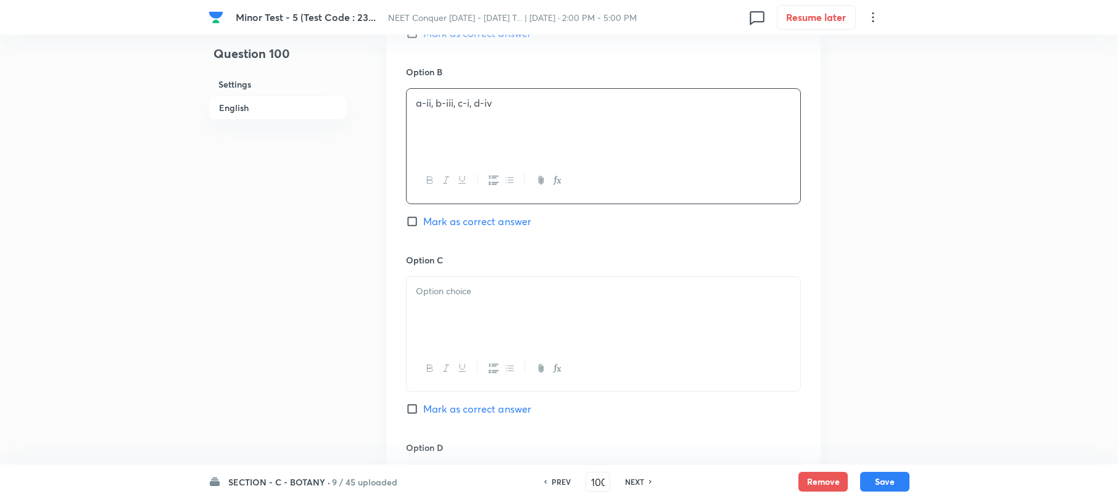
click at [462, 286] on p at bounding box center [603, 291] width 375 height 14
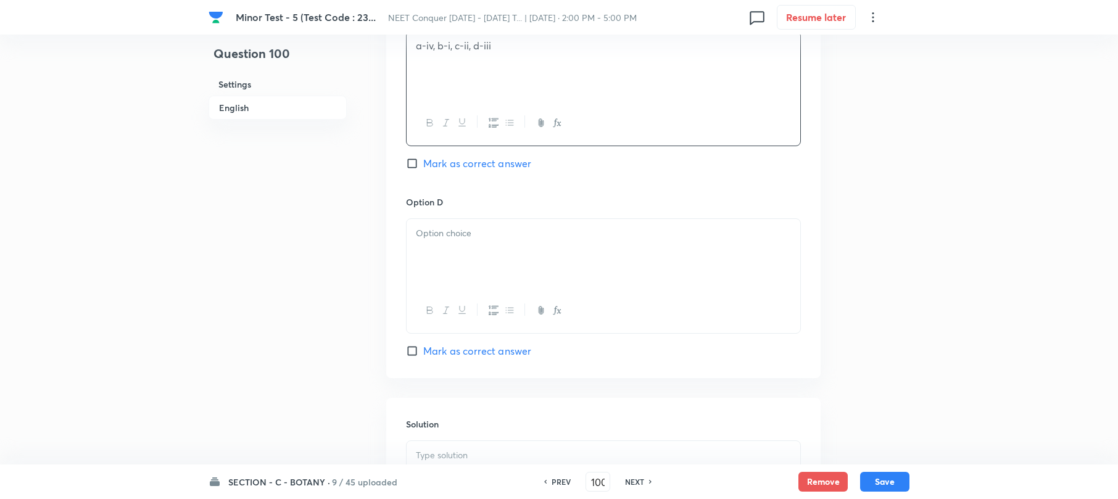
scroll to position [1111, 0]
click at [439, 270] on div at bounding box center [604, 252] width 394 height 69
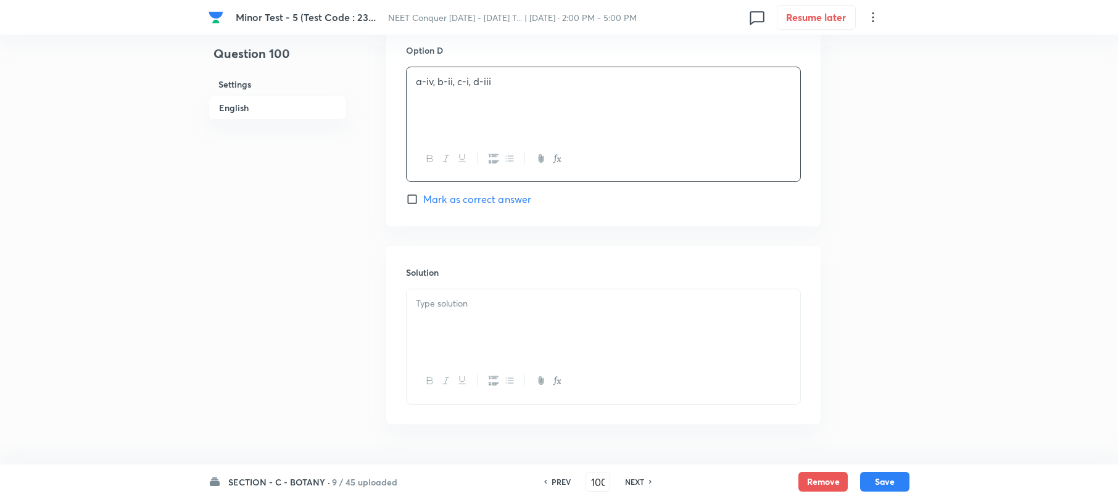
scroll to position [1275, 0]
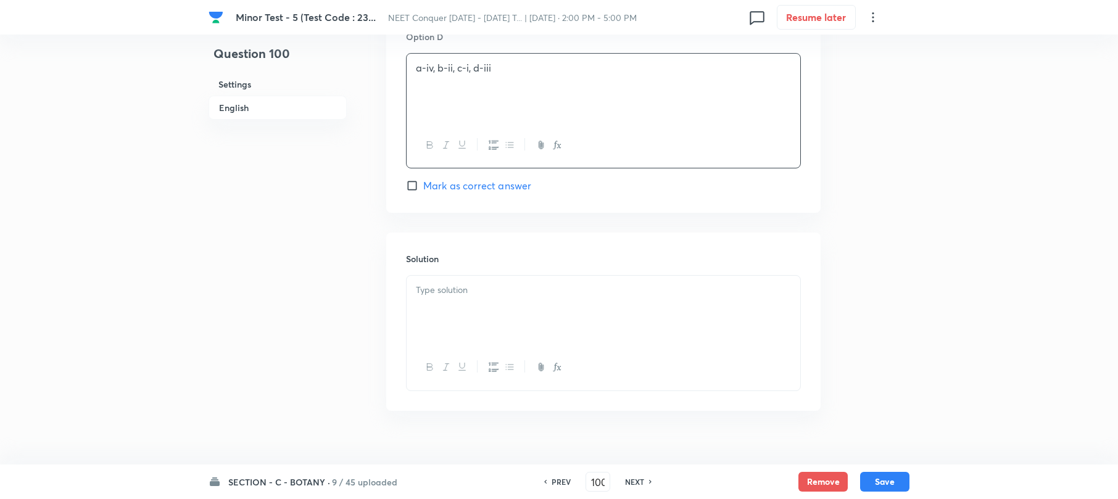
click at [444, 336] on div at bounding box center [604, 310] width 394 height 69
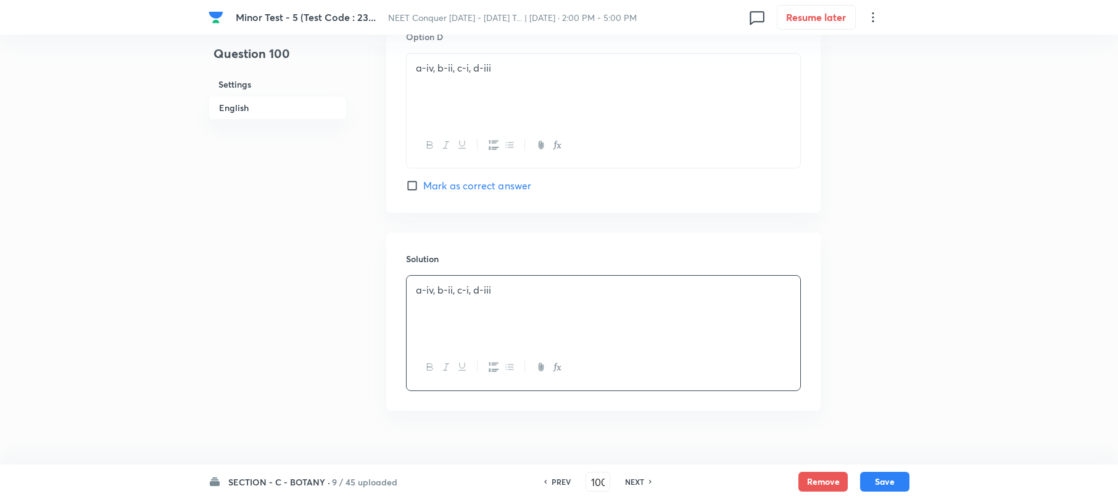
click at [415, 188] on input "Mark as correct answer" at bounding box center [414, 186] width 17 height 12
checkbox input "true"
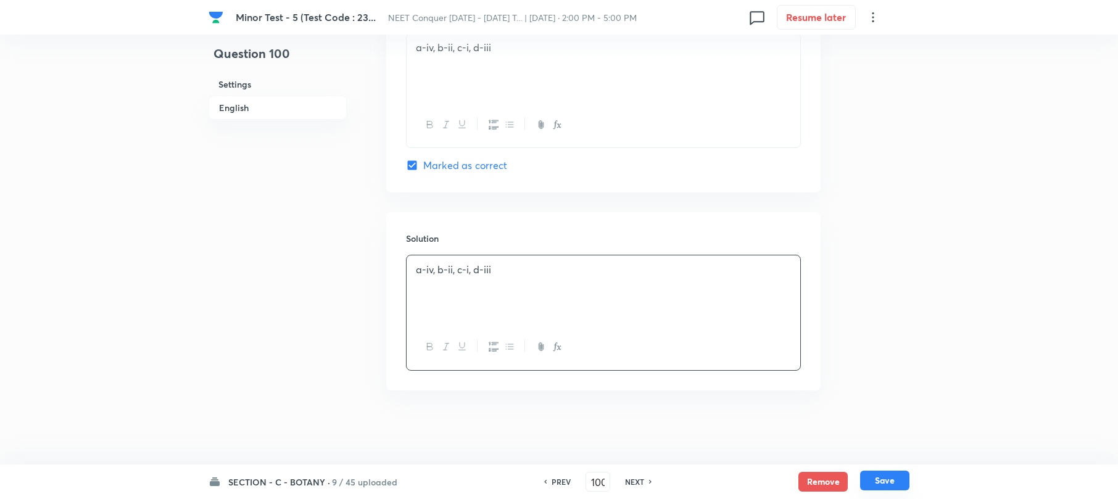
drag, startPoint x: 881, startPoint y: 487, endPoint x: 866, endPoint y: 482, distance: 15.4
click at [880, 486] on button "Save" at bounding box center [884, 481] width 49 height 20
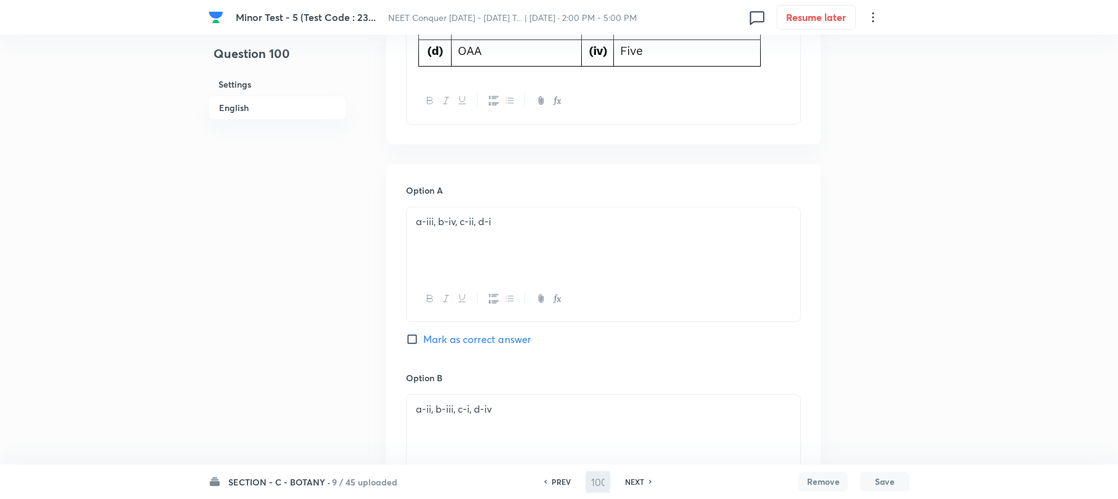
scroll to position [349, 0]
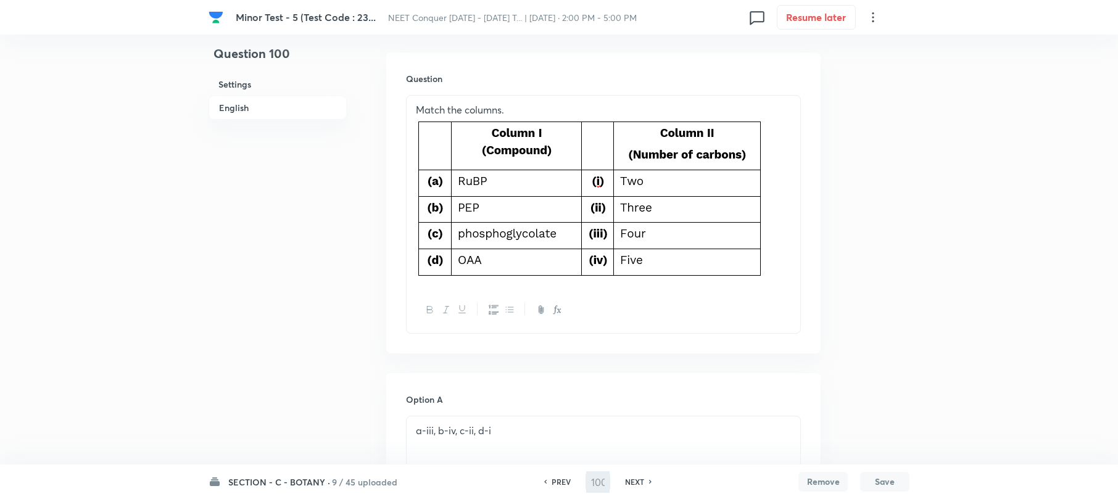
type input "101"
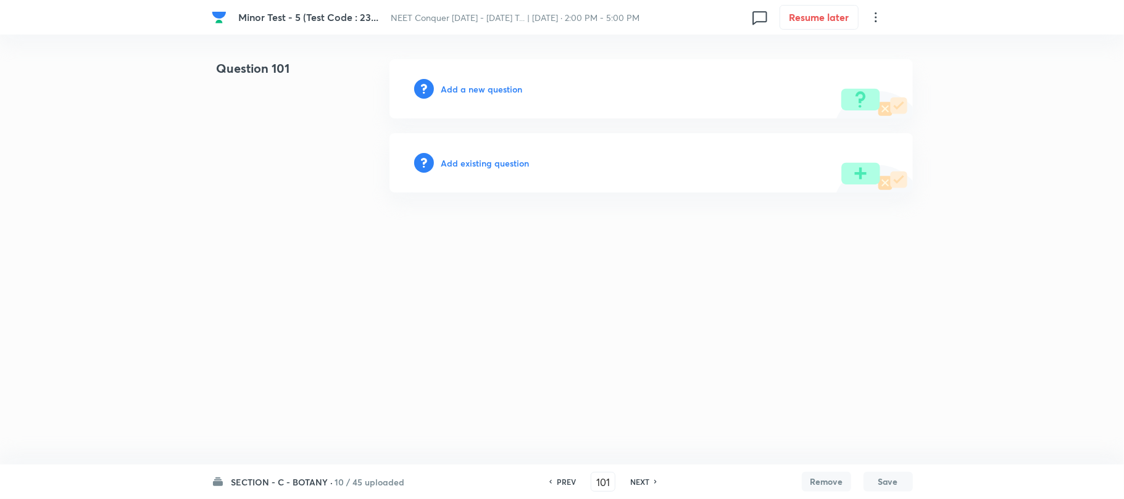
click at [501, 90] on h6 "Add a new question" at bounding box center [481, 89] width 81 height 13
click at [501, 90] on h6 "Choose a question type" at bounding box center [488, 89] width 95 height 13
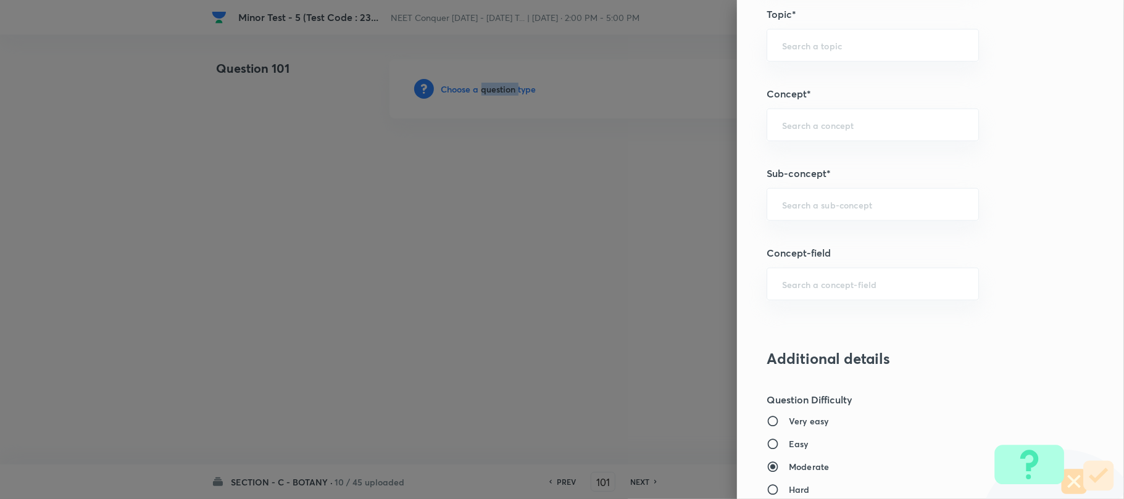
scroll to position [740, 0]
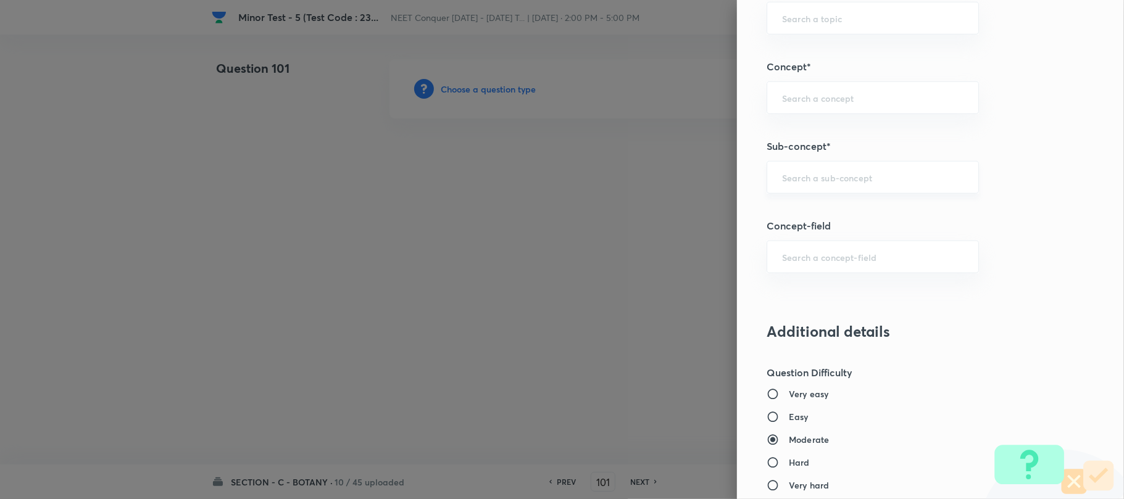
click at [817, 173] on div "​" at bounding box center [872, 177] width 212 height 33
click at [815, 173] on input "text" at bounding box center [872, 178] width 181 height 12
click at [814, 178] on input "text" at bounding box center [872, 178] width 181 height 12
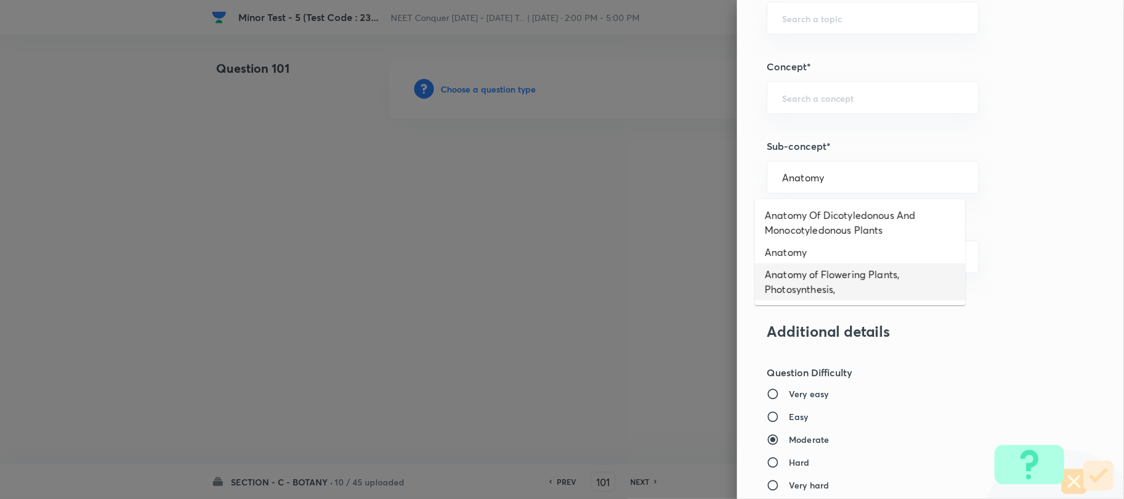
click at [845, 263] on li "Anatomy of Flowering Plants, Photosynthesis," at bounding box center [860, 281] width 210 height 37
type input "Anatomy of Flowering Plants, Photosynthesis,"
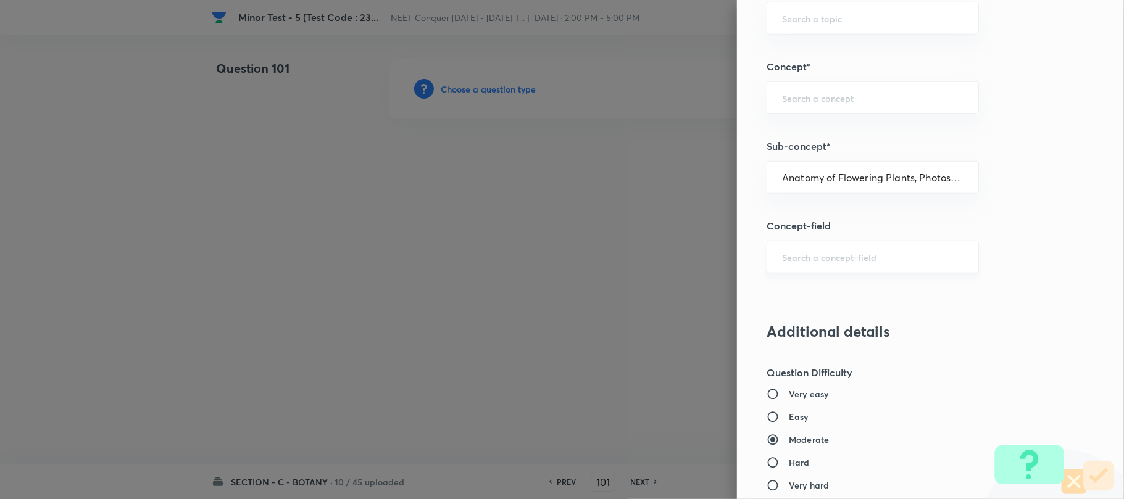
type input "Biology"
type input "Botany"
type input "Anatomy of Flowering Plants, Photosynthesis,"
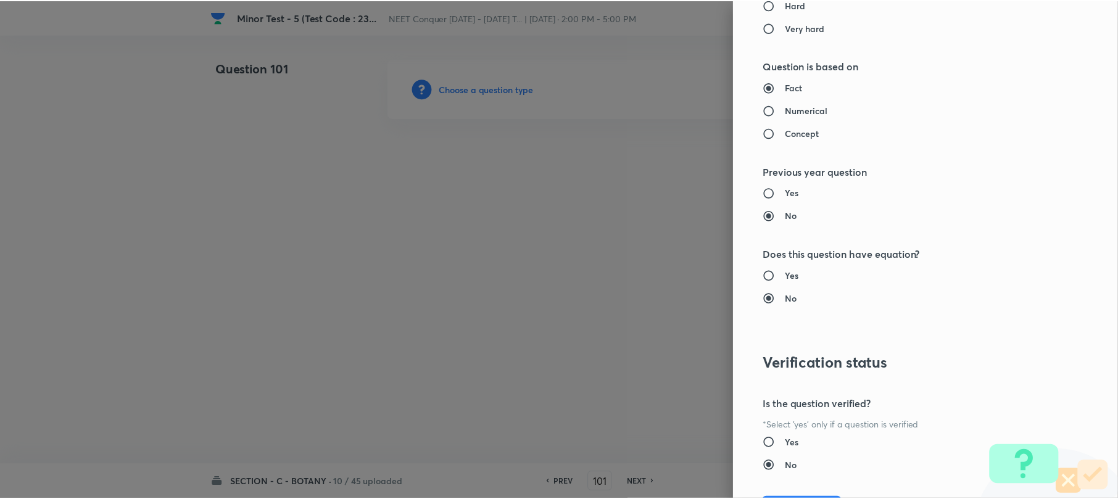
scroll to position [1269, 0]
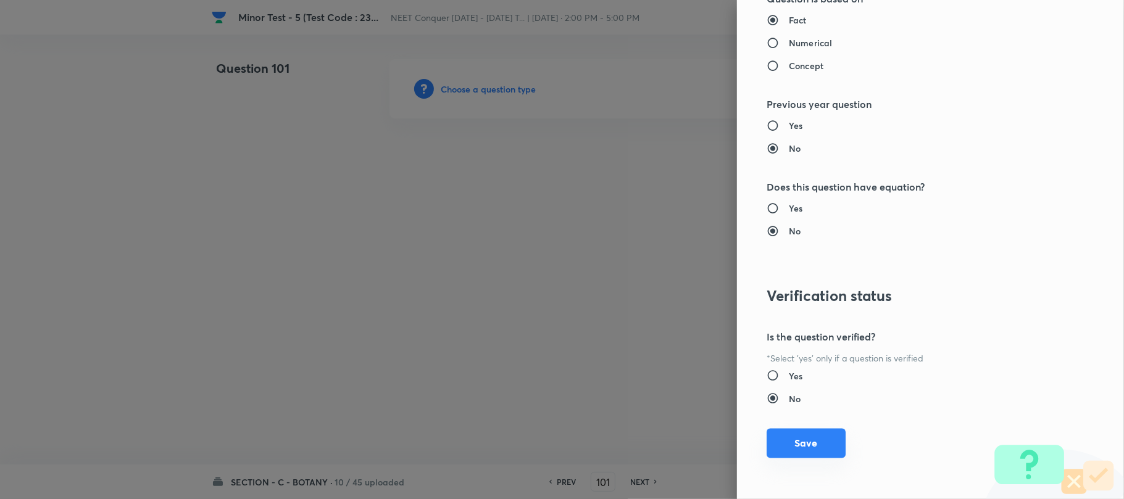
drag, startPoint x: 805, startPoint y: 437, endPoint x: 399, endPoint y: 341, distance: 417.7
click at [805, 435] on button "Save" at bounding box center [805, 444] width 79 height 30
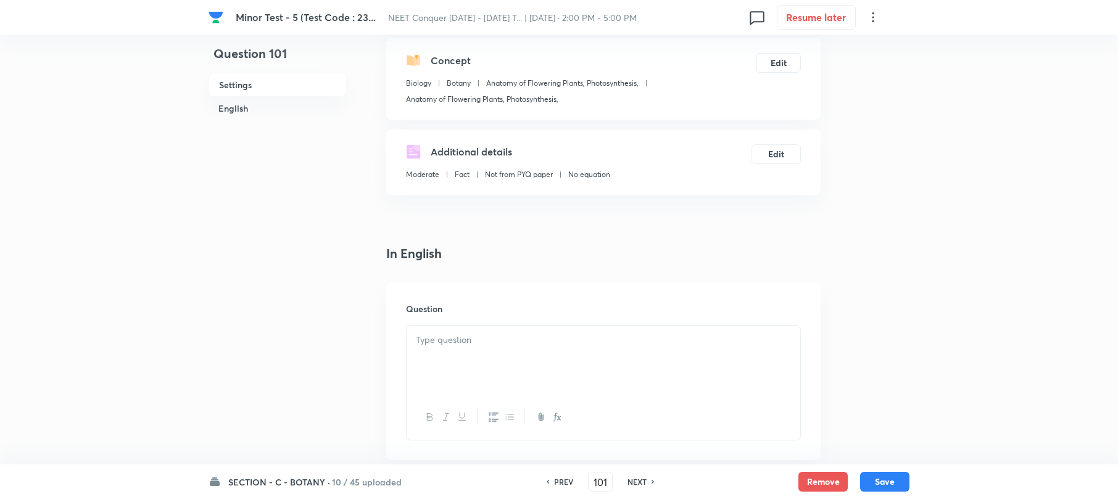
scroll to position [247, 0]
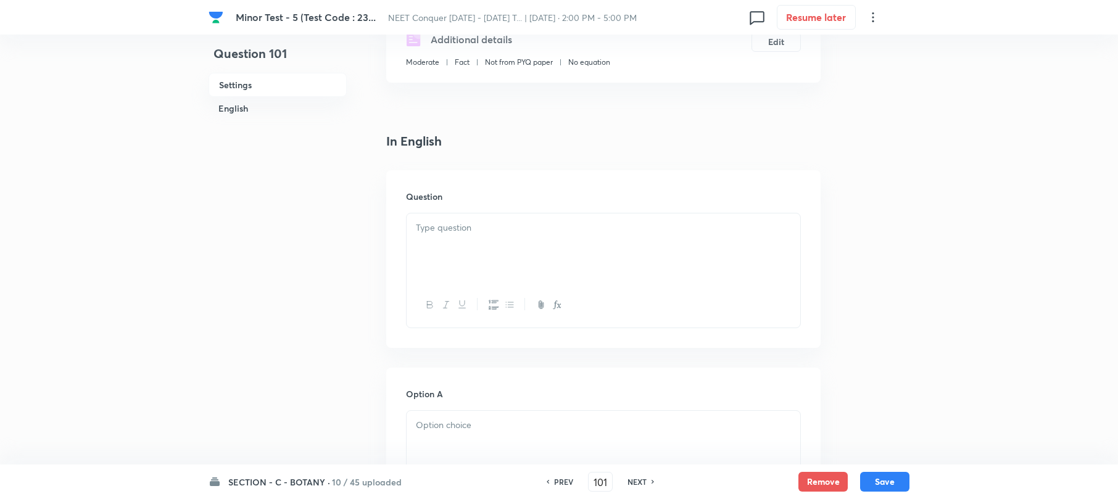
click at [457, 246] on div at bounding box center [604, 247] width 394 height 69
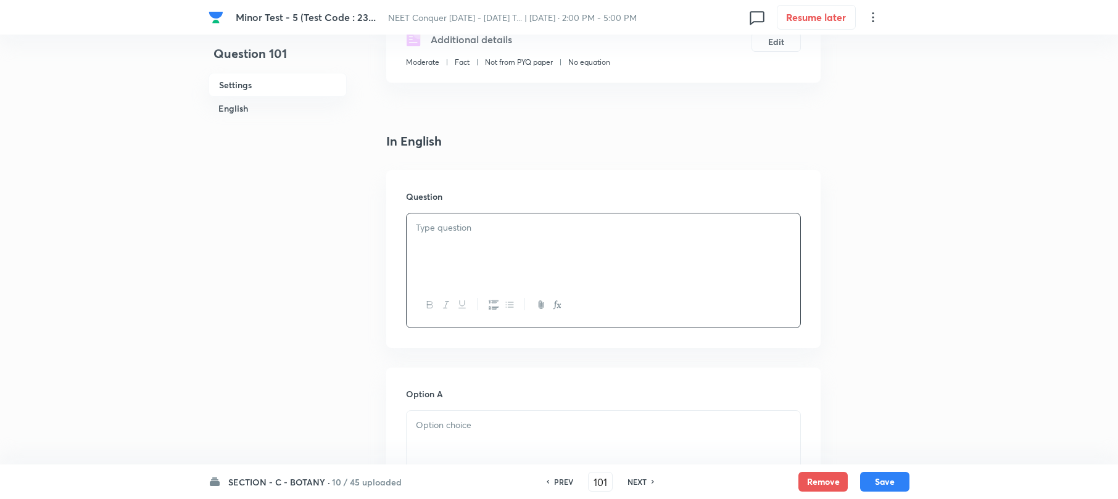
paste div
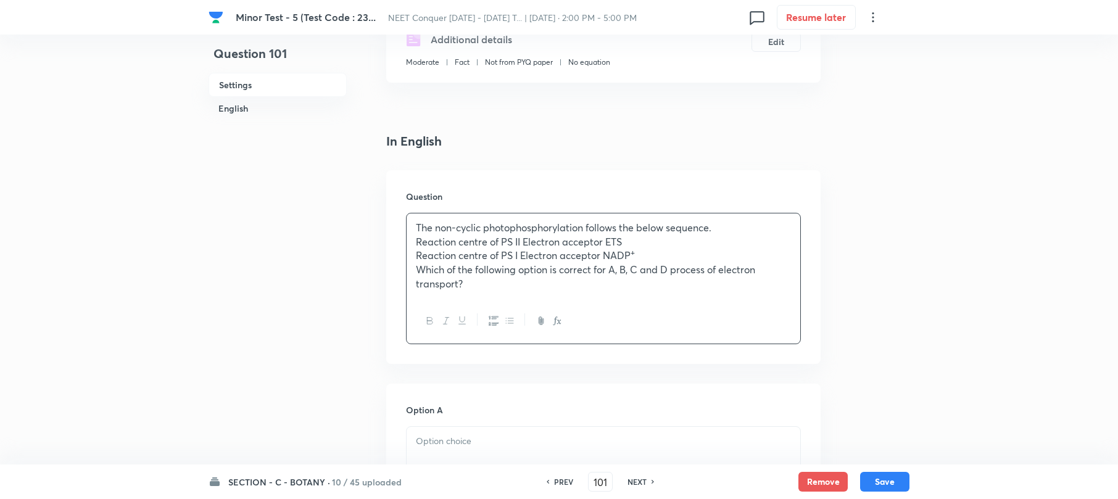
drag, startPoint x: 411, startPoint y: 242, endPoint x: 592, endPoint y: 332, distance: 202.3
click at [410, 244] on div "The non-cyclic photophosphorylation follows the below sequence. Reaction centre…" at bounding box center [604, 255] width 394 height 85
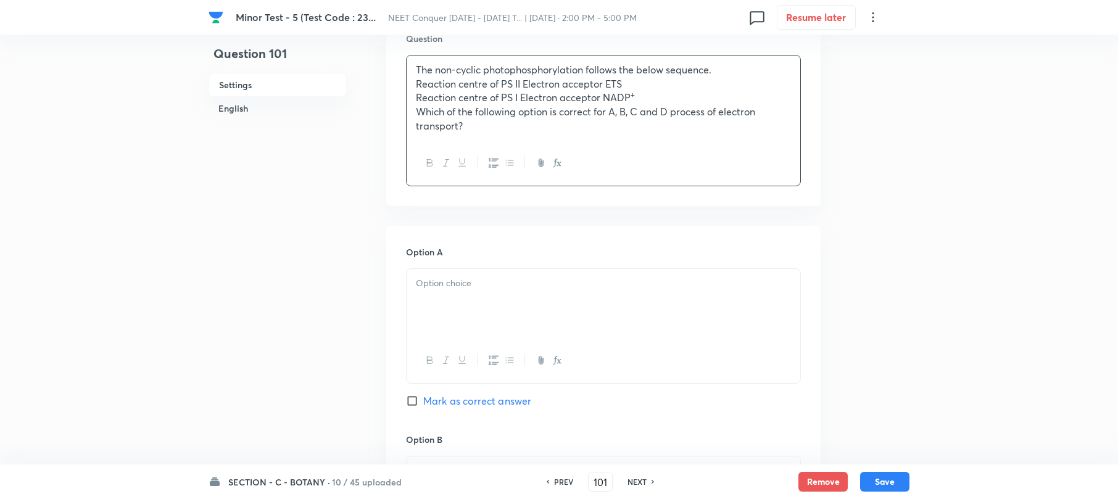
scroll to position [411, 0]
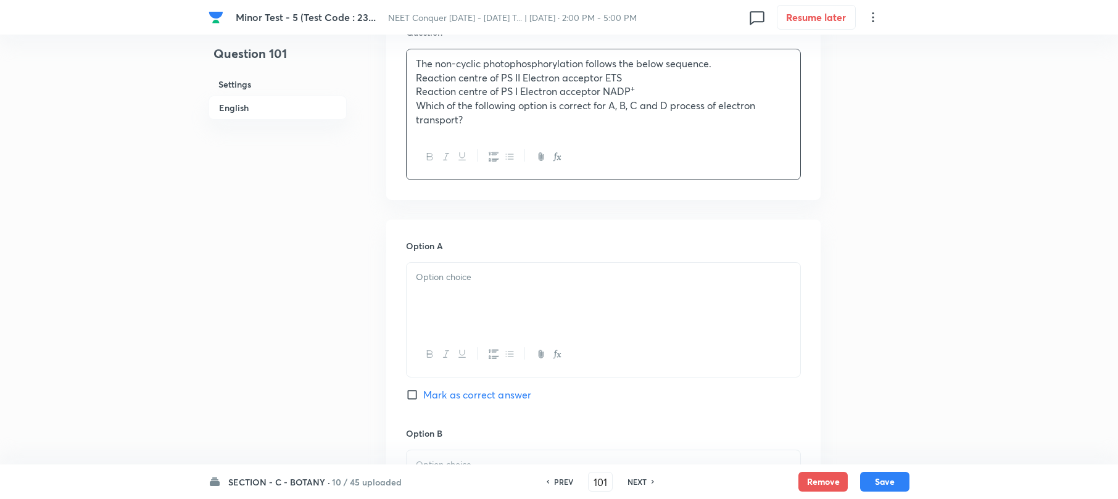
click at [460, 295] on div at bounding box center [604, 297] width 394 height 69
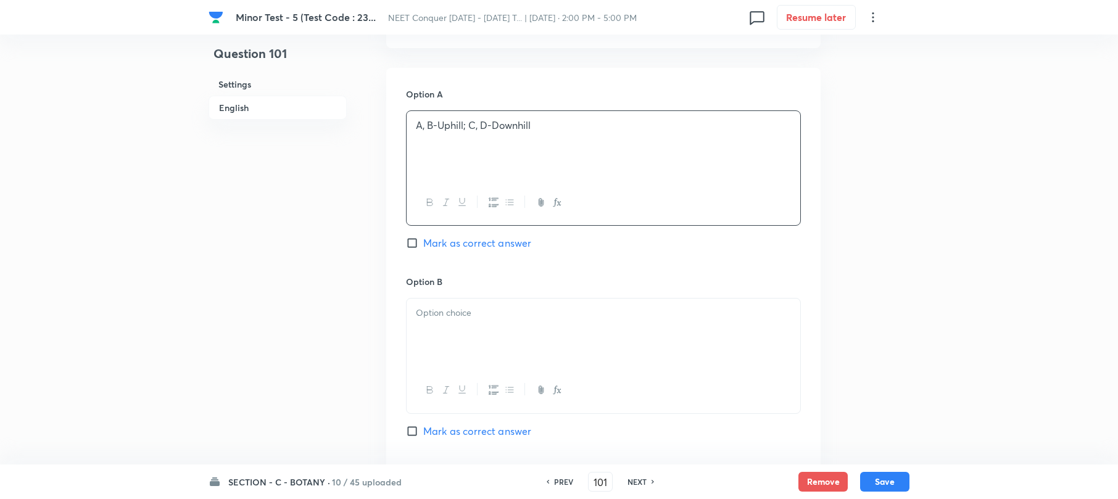
scroll to position [576, 0]
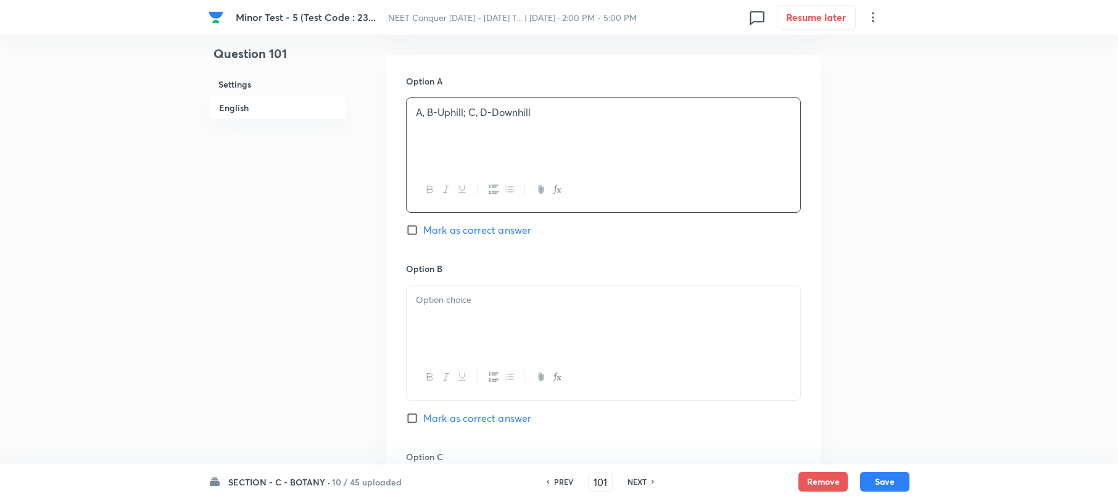
click at [465, 325] on div at bounding box center [604, 320] width 394 height 69
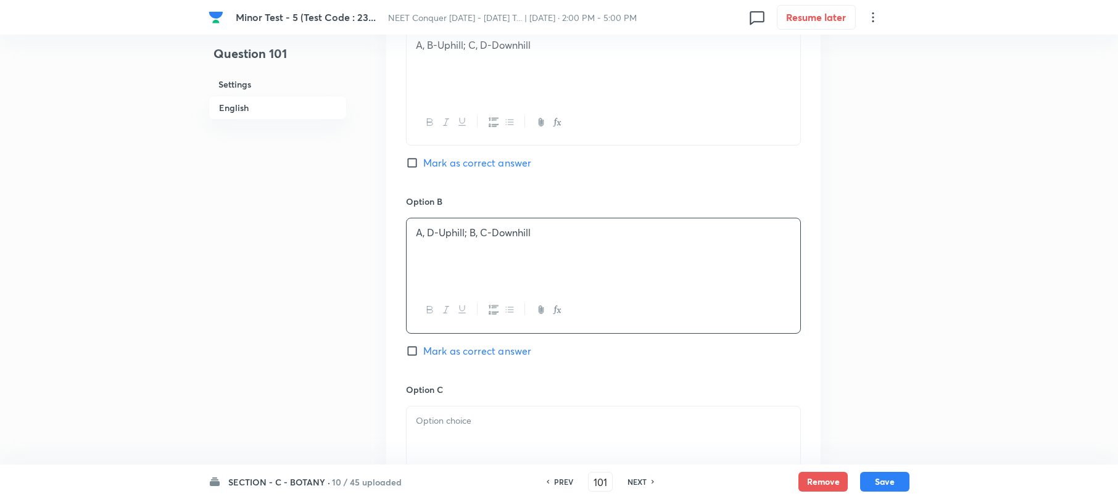
scroll to position [740, 0]
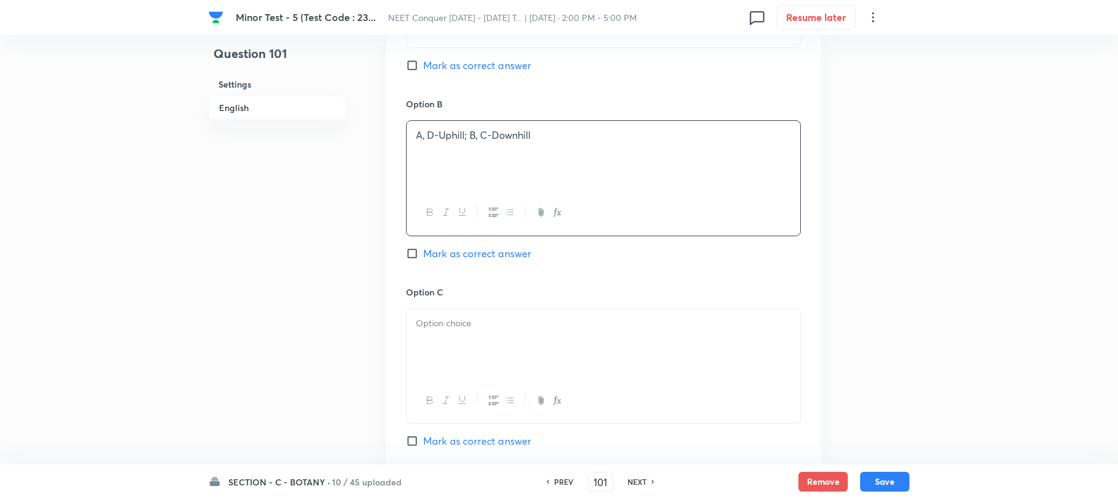
click at [447, 325] on p at bounding box center [603, 324] width 375 height 14
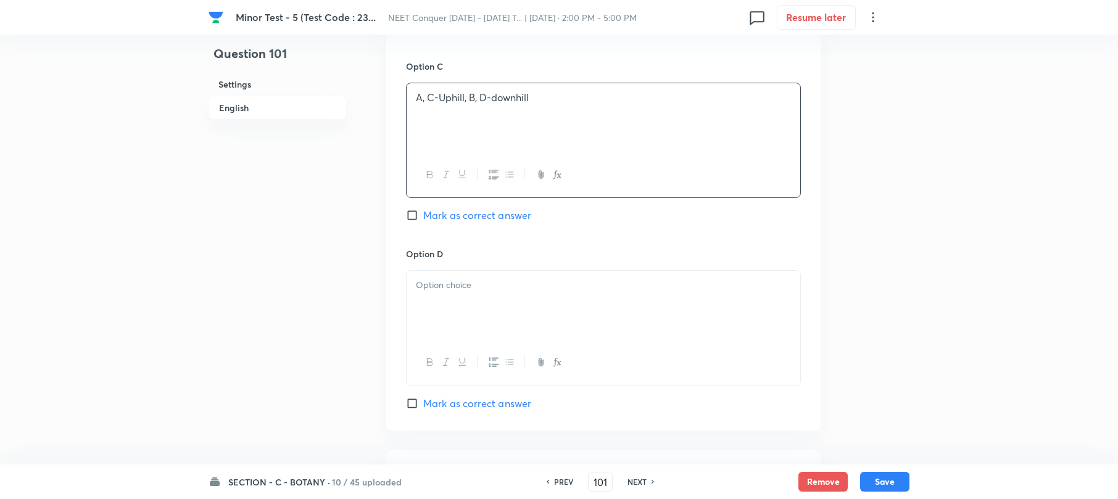
scroll to position [987, 0]
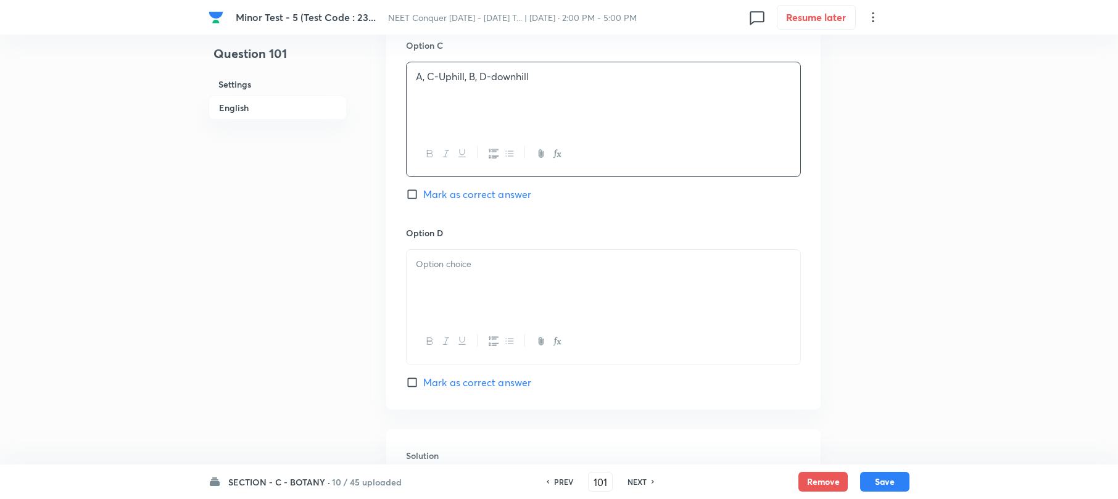
click at [445, 287] on div at bounding box center [604, 284] width 394 height 69
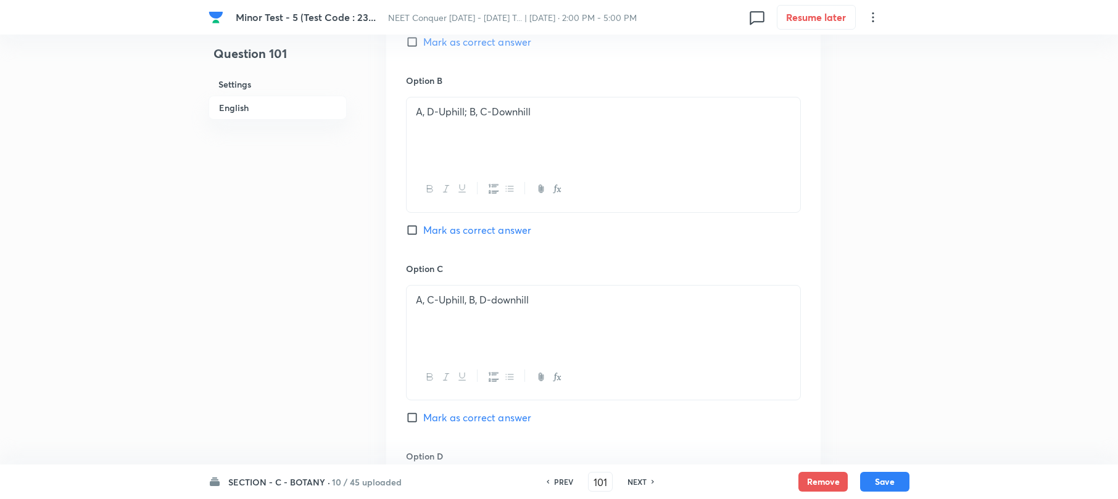
scroll to position [740, 0]
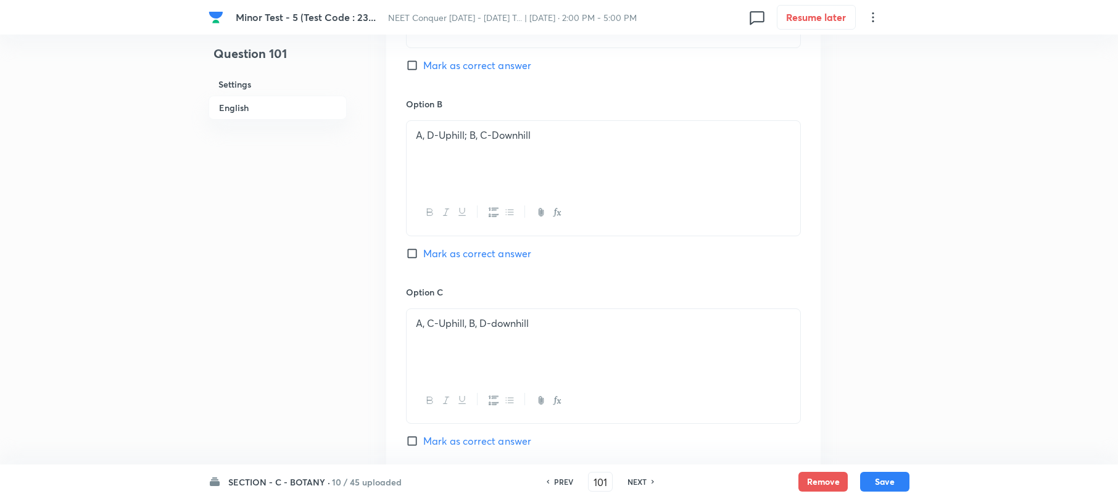
click at [418, 440] on input "Mark as correct answer" at bounding box center [414, 441] width 17 height 12
checkbox input "true"
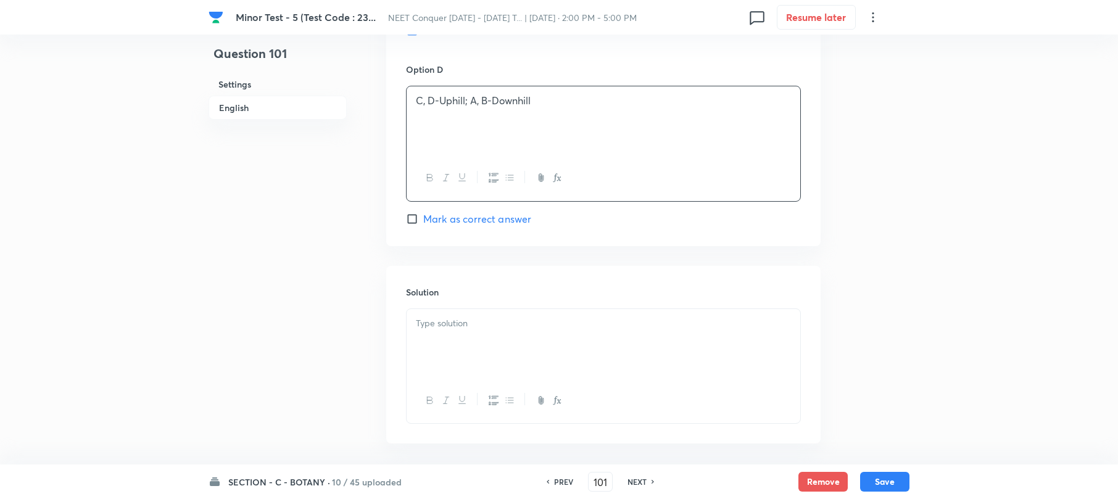
scroll to position [1207, 0]
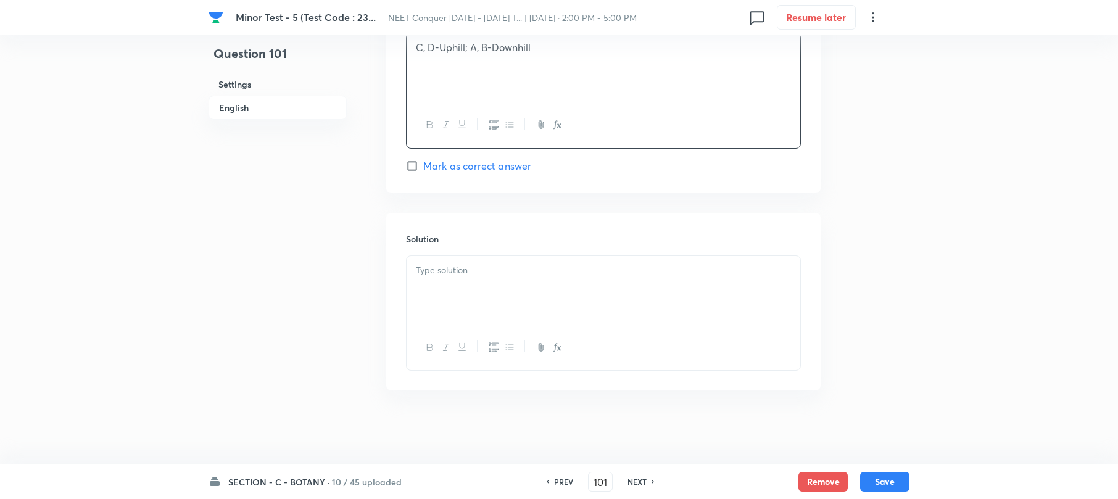
click at [460, 281] on div at bounding box center [604, 290] width 394 height 69
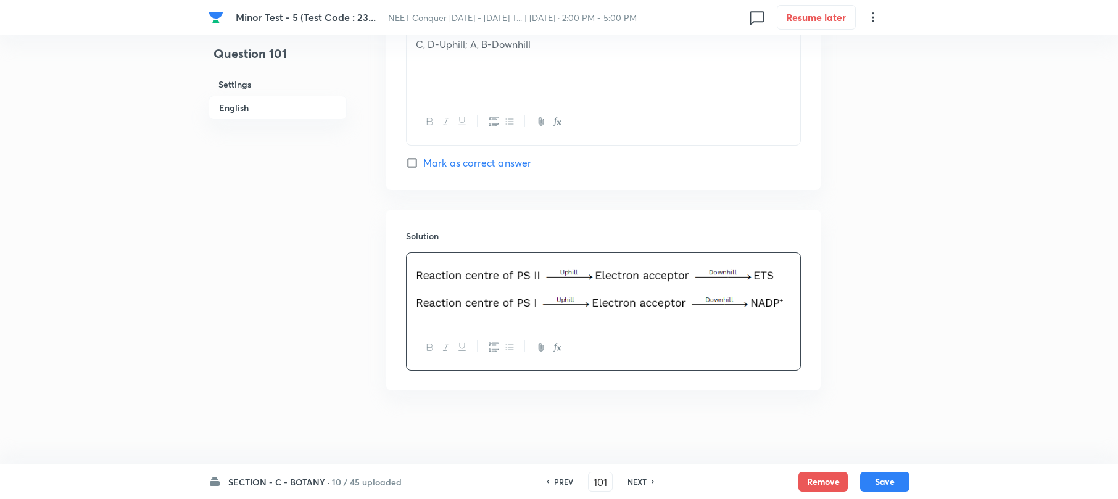
drag, startPoint x: 889, startPoint y: 476, endPoint x: 585, endPoint y: 402, distance: 313.1
click at [877, 467] on div "SECTION - C - BOTANY · 10 / 45 uploaded PREV 101 ​ NEXT Remove Save" at bounding box center [559, 482] width 701 height 35
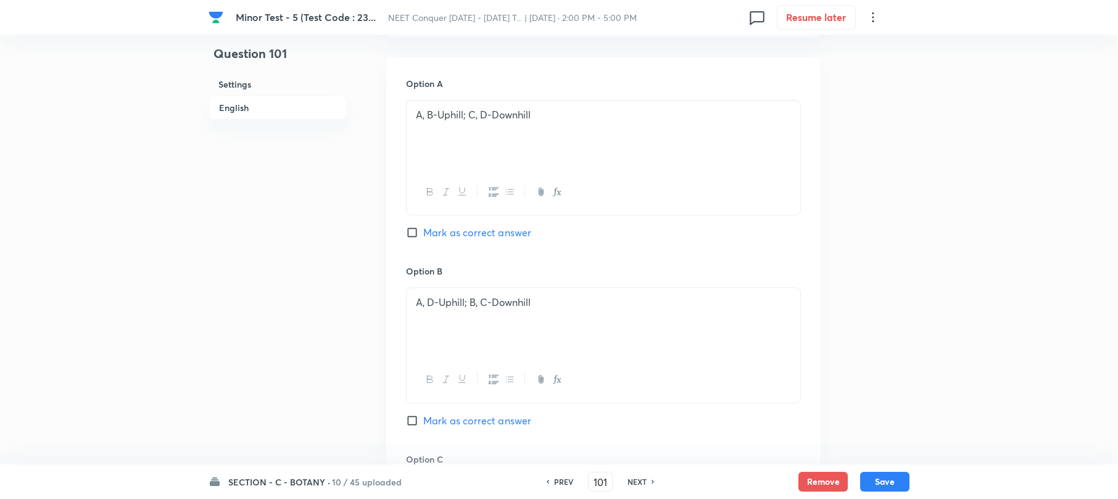
scroll to position [576, 0]
drag, startPoint x: 885, startPoint y: 480, endPoint x: 433, endPoint y: 304, distance: 485.5
click at [884, 478] on button "Save" at bounding box center [884, 482] width 49 height 20
type input "102"
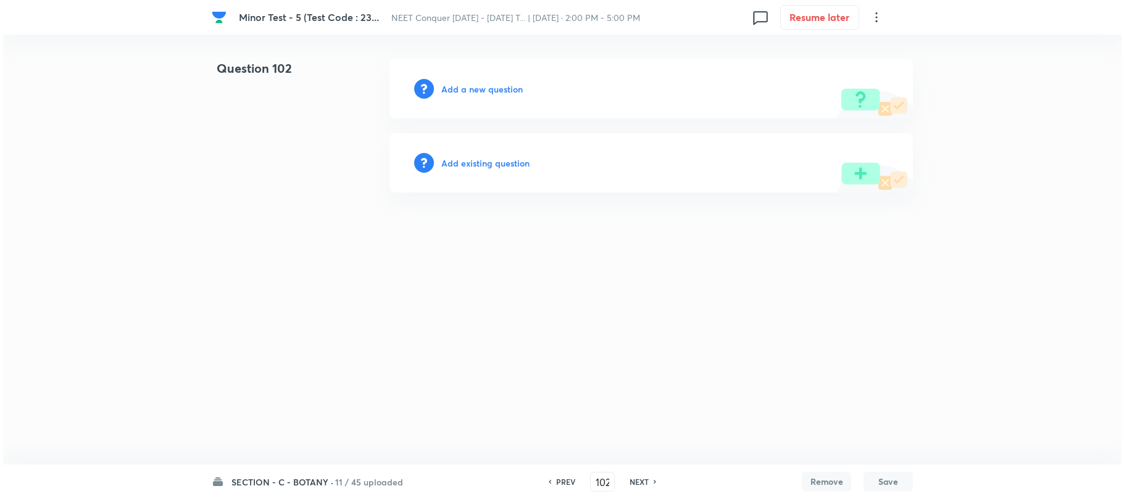
scroll to position [0, 0]
click at [490, 88] on h6 "Add a new question" at bounding box center [481, 89] width 81 height 13
click at [490, 87] on h6 "Choose a question type" at bounding box center [488, 89] width 95 height 13
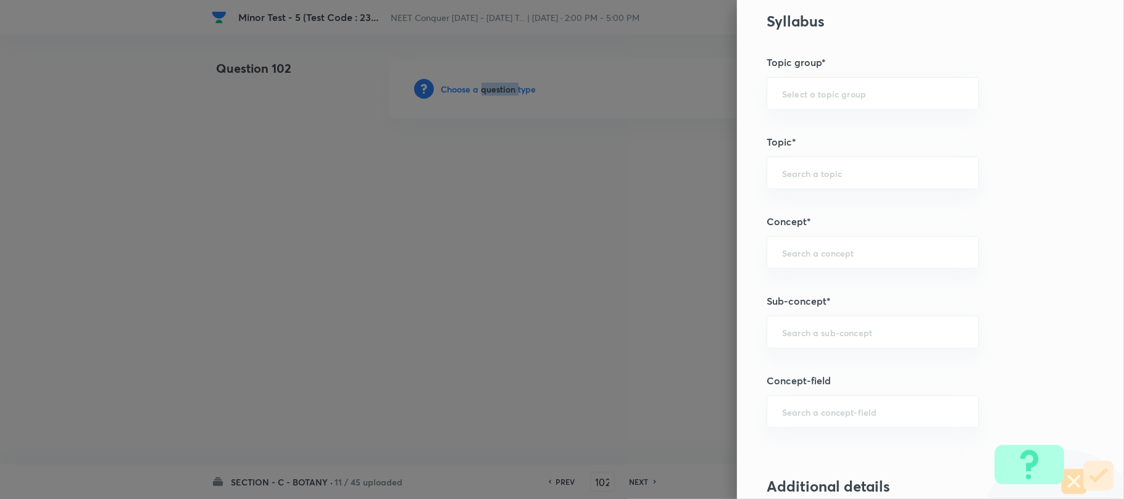
scroll to position [658, 0]
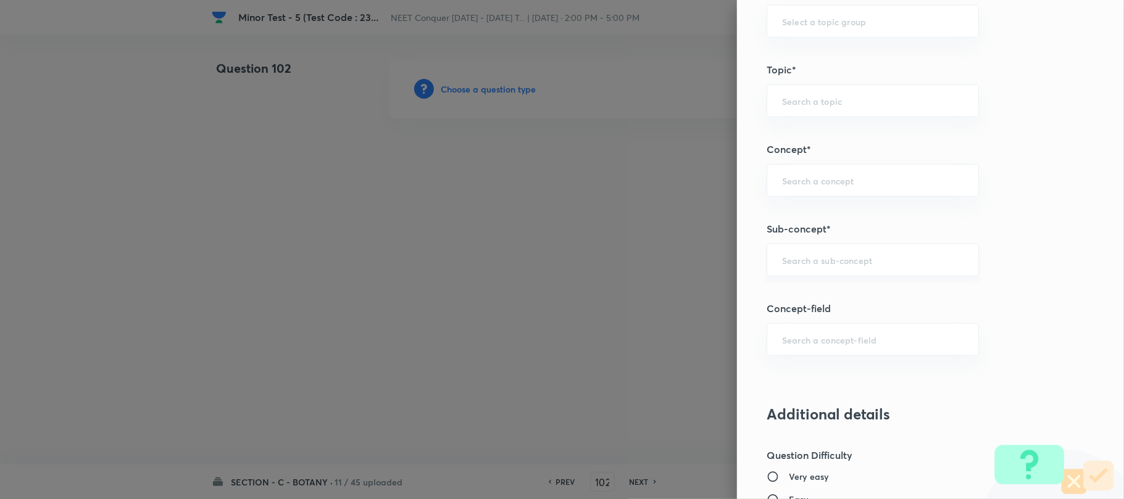
click at [797, 266] on input "text" at bounding box center [872, 260] width 181 height 12
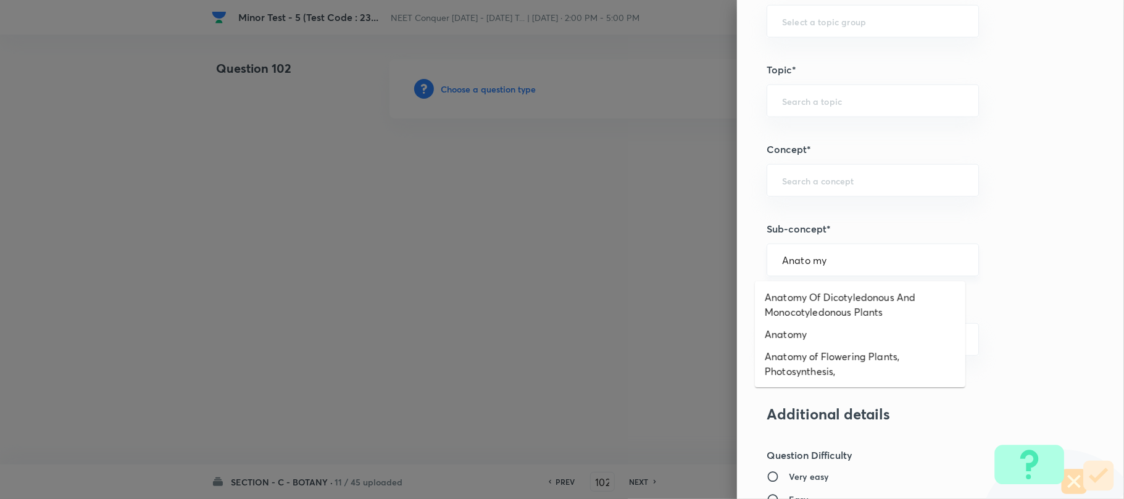
click at [797, 266] on input "Anato my" at bounding box center [872, 260] width 181 height 12
click at [796, 311] on li "Anatomy Of Dicotyledonous And Monocotyledonous Plants" at bounding box center [860, 304] width 210 height 37
type input "Anatomy Of Dicotyledonous And Monocotyledonous Plants"
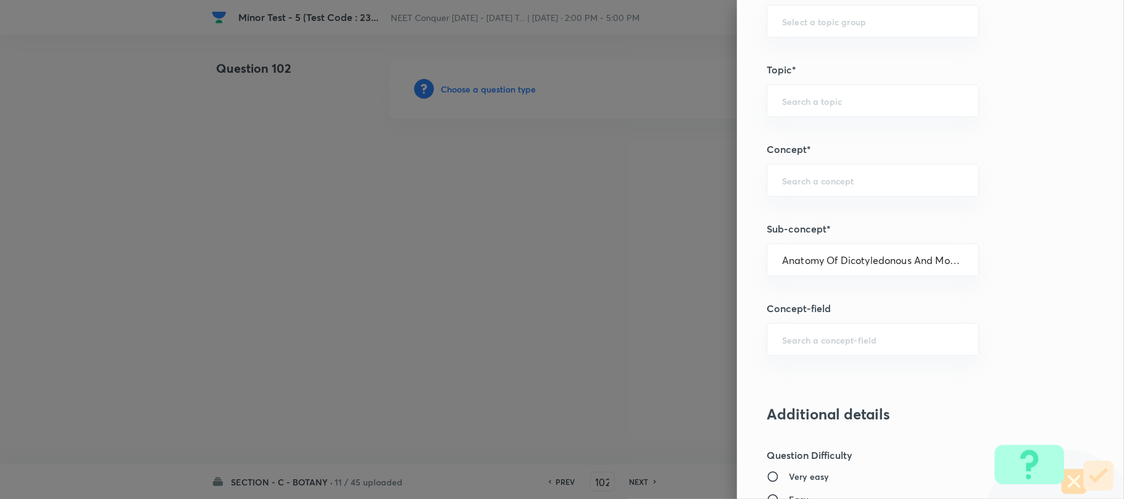
type input "Biology"
type input "Structural Organisation"
type input "Anatomy - Flowering Plants"
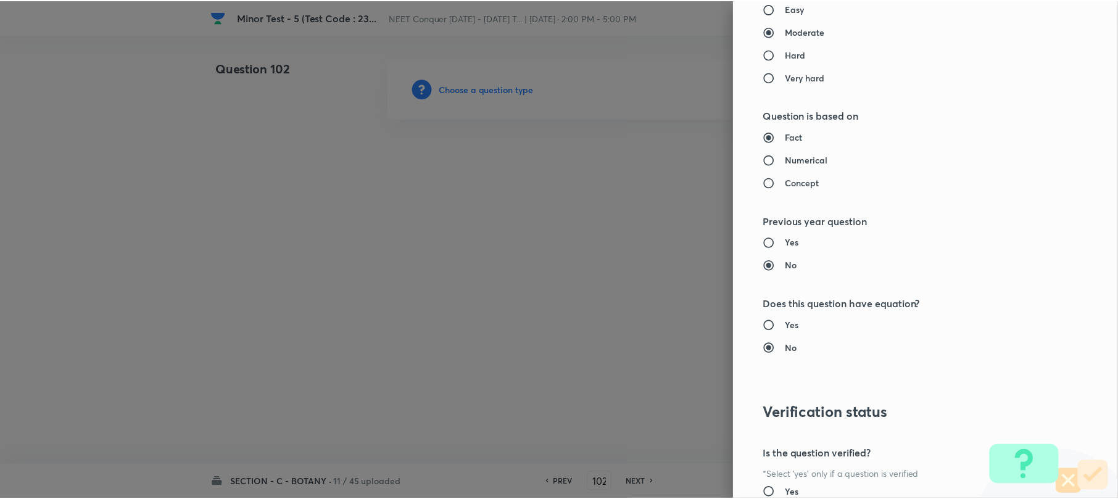
scroll to position [1269, 0]
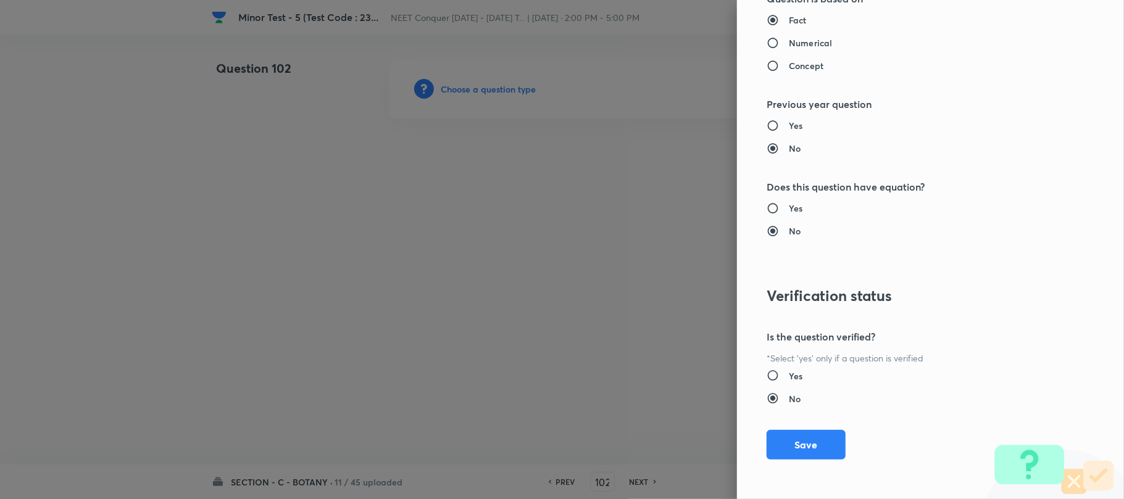
drag, startPoint x: 807, startPoint y: 452, endPoint x: 693, endPoint y: 417, distance: 118.7
click at [805, 447] on button "Save" at bounding box center [805, 445] width 79 height 30
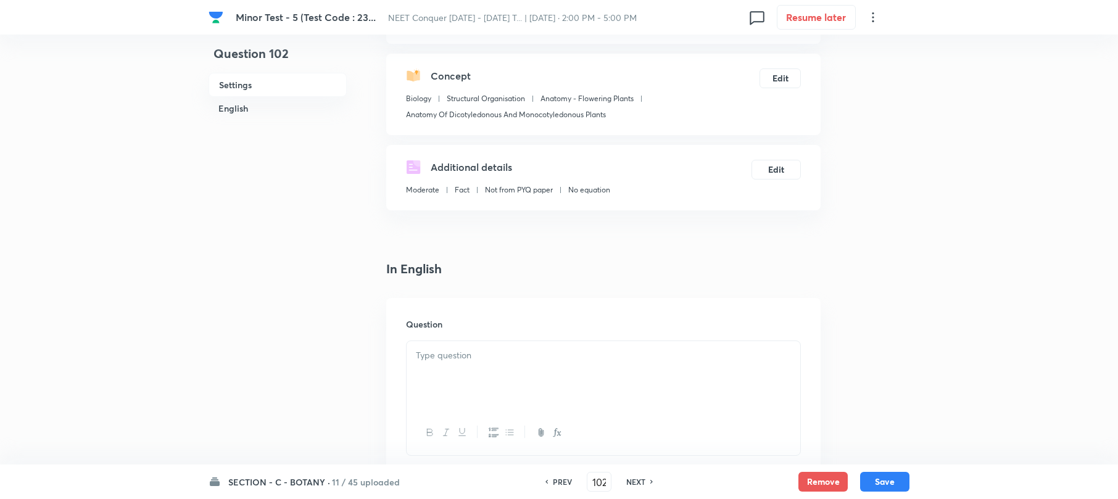
scroll to position [247, 0]
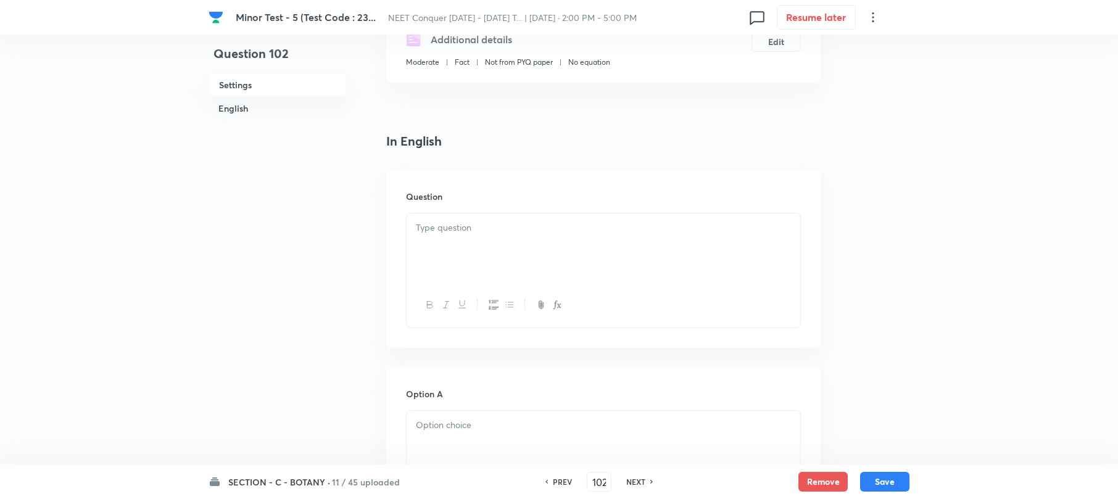
drag, startPoint x: 458, startPoint y: 236, endPoint x: 450, endPoint y: 235, distance: 7.4
click at [458, 235] on div at bounding box center [604, 247] width 394 height 69
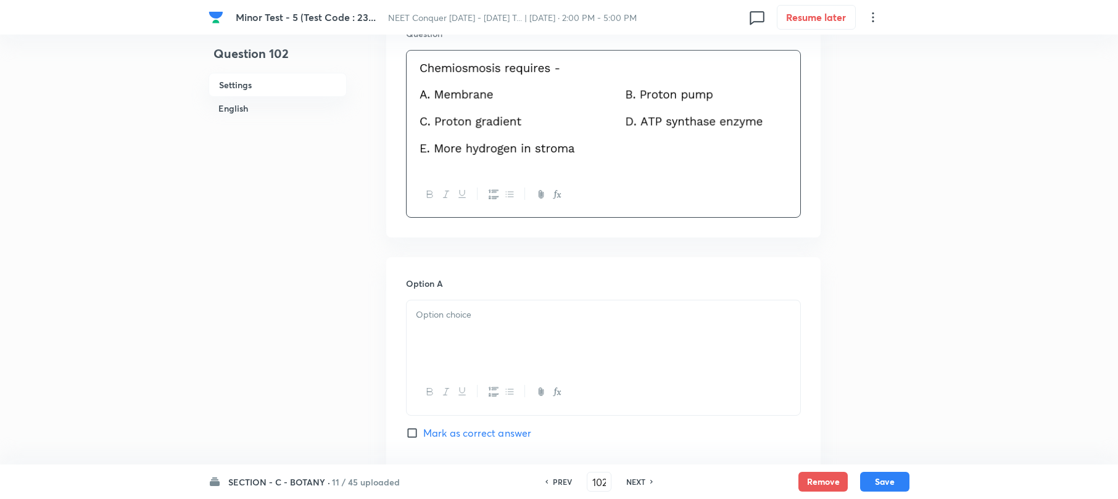
scroll to position [411, 0]
click at [429, 344] on div at bounding box center [604, 333] width 394 height 69
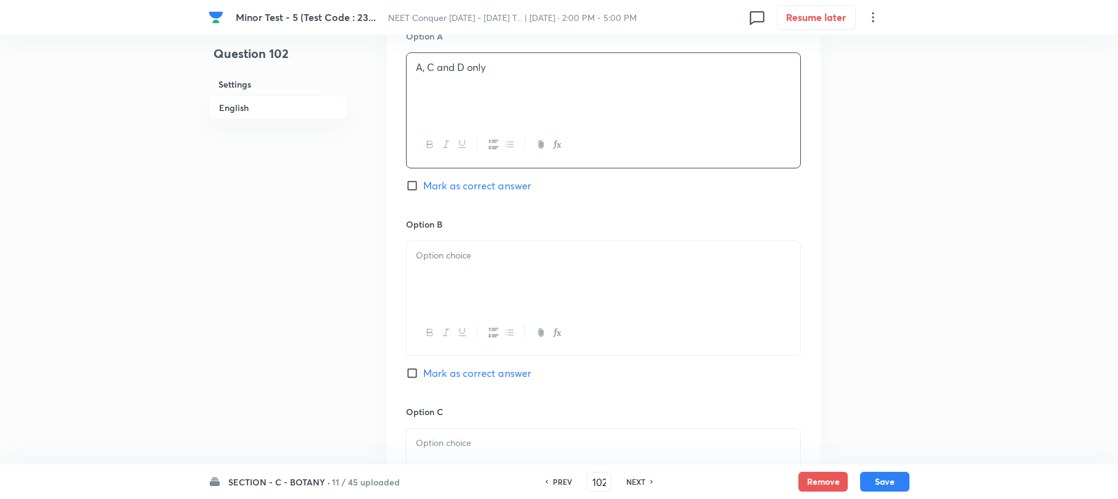
scroll to position [658, 0]
click at [436, 291] on div at bounding box center [604, 275] width 394 height 69
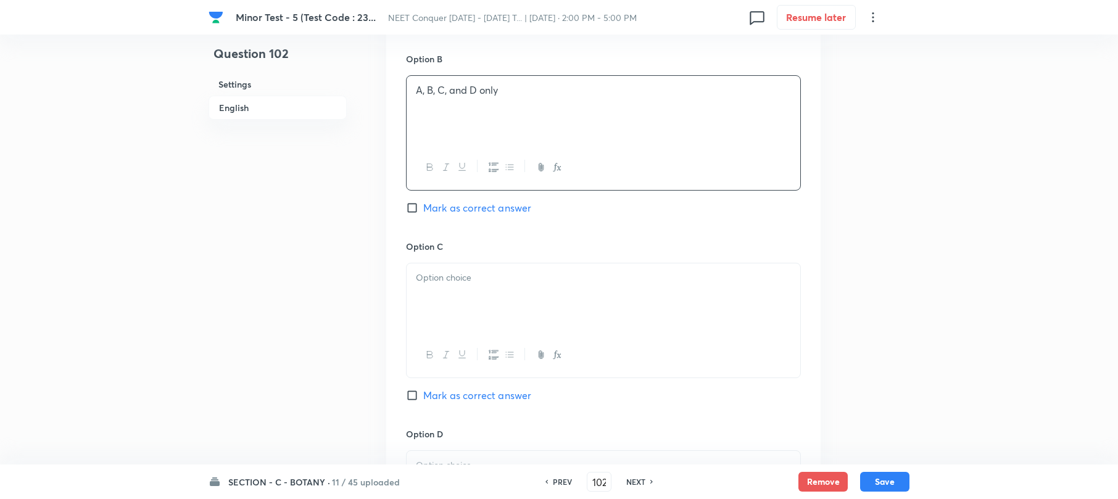
scroll to position [904, 0]
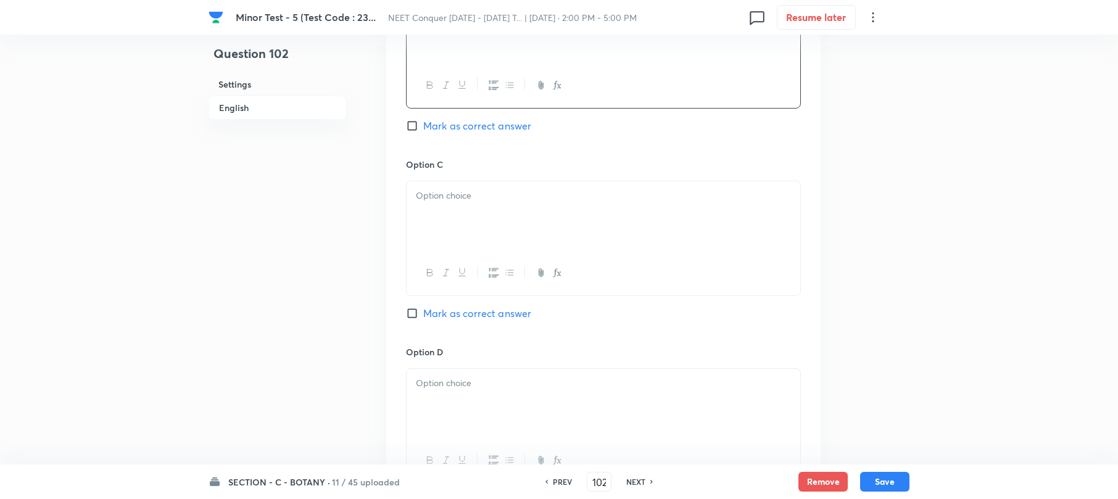
click at [479, 205] on div at bounding box center [604, 215] width 394 height 69
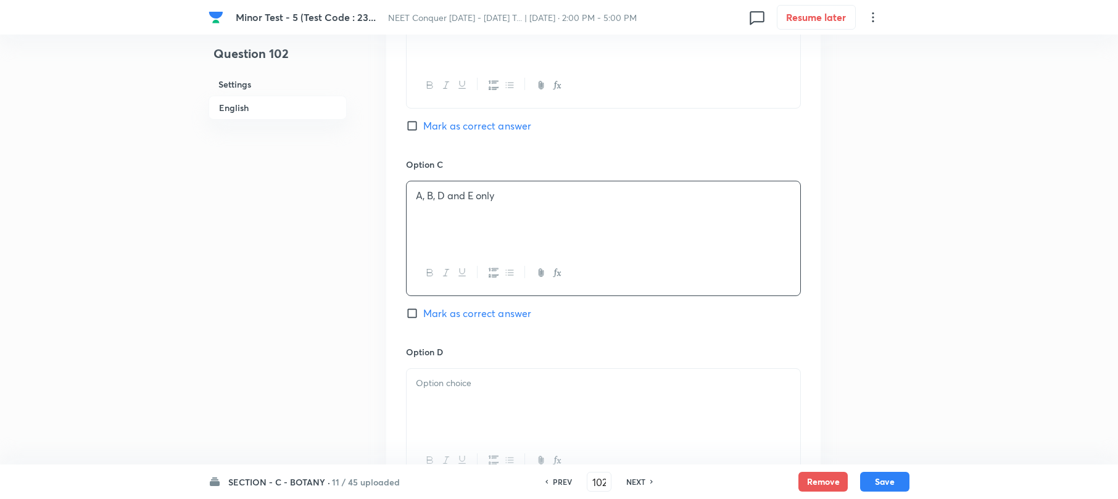
click at [427, 395] on div at bounding box center [604, 403] width 394 height 69
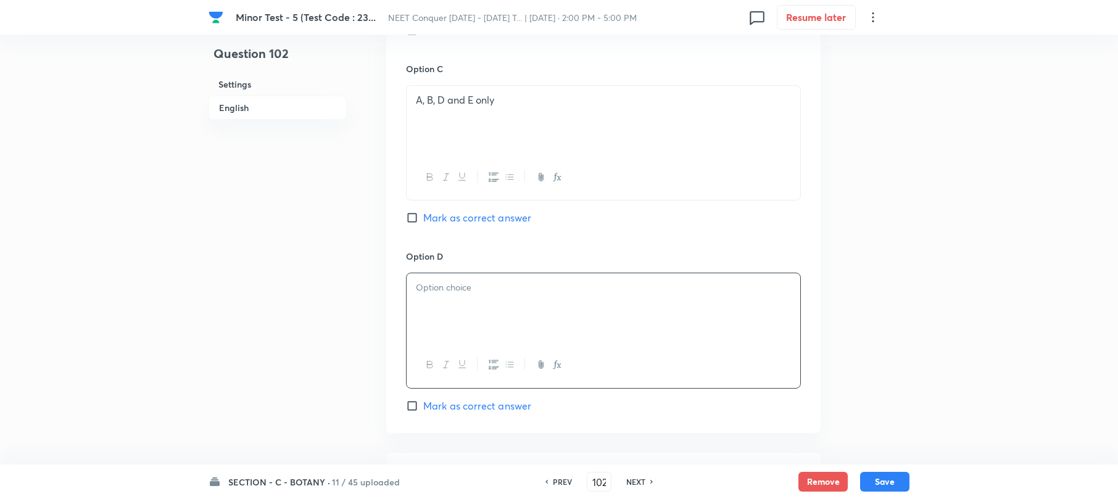
scroll to position [1151, 0]
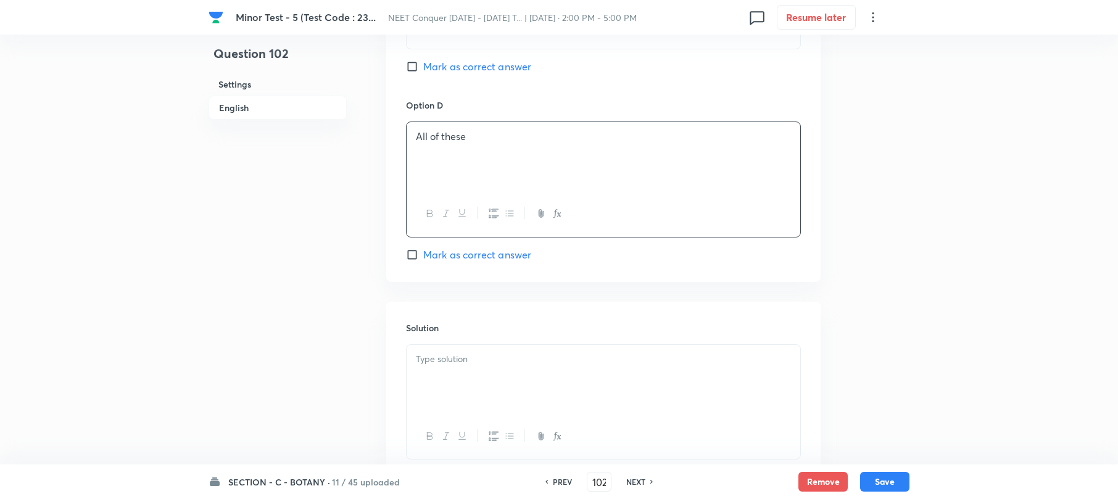
click at [452, 373] on div at bounding box center [604, 379] width 394 height 69
click at [452, 370] on div at bounding box center [604, 379] width 394 height 69
click at [452, 369] on div at bounding box center [604, 379] width 394 height 69
click at [452, 366] on p at bounding box center [603, 359] width 375 height 14
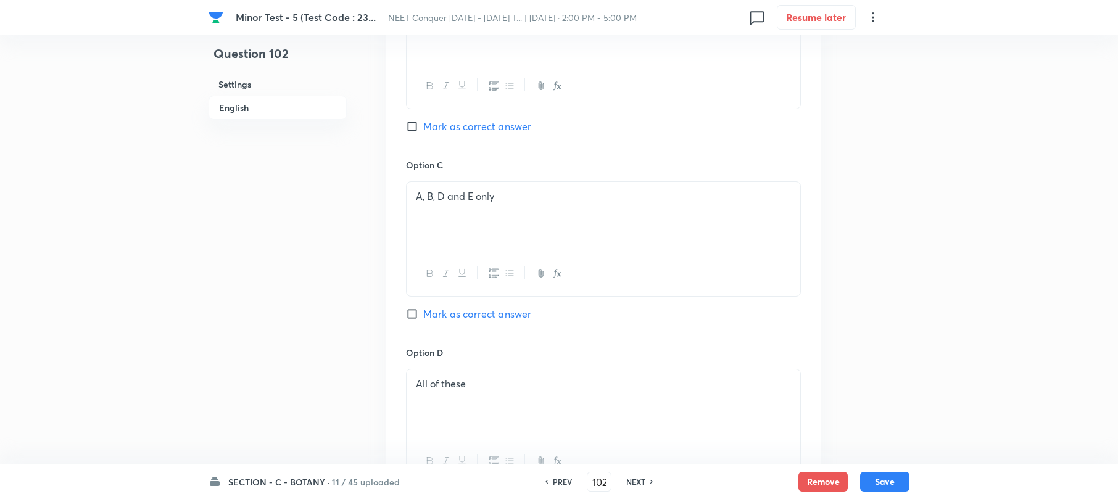
scroll to position [658, 0]
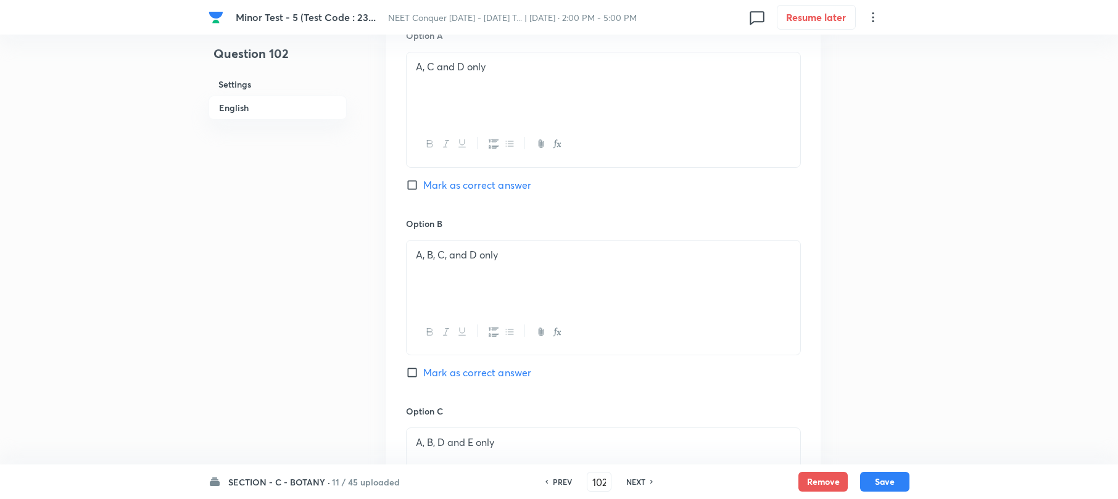
click at [417, 376] on input "Mark as correct answer" at bounding box center [414, 372] width 17 height 12
checkbox input "true"
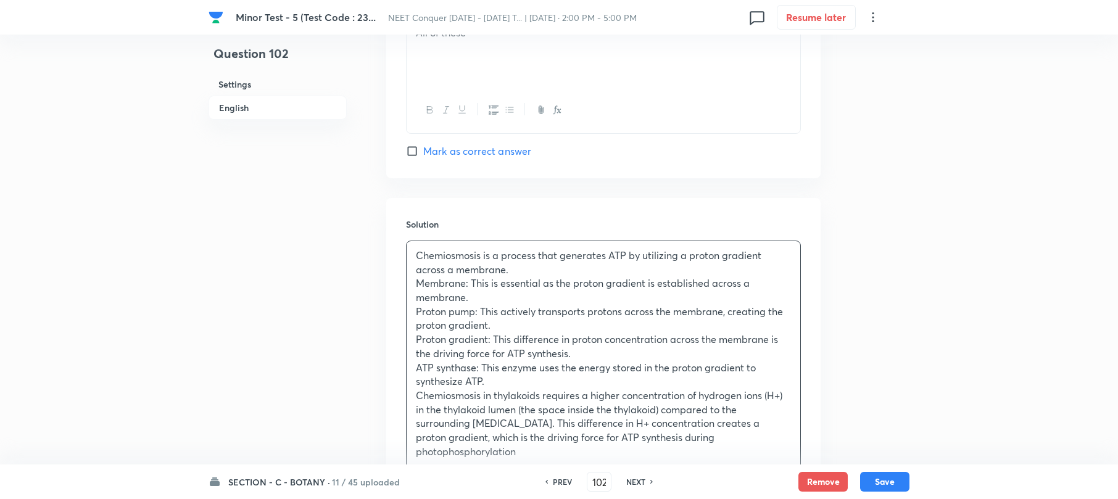
scroll to position [1398, 0]
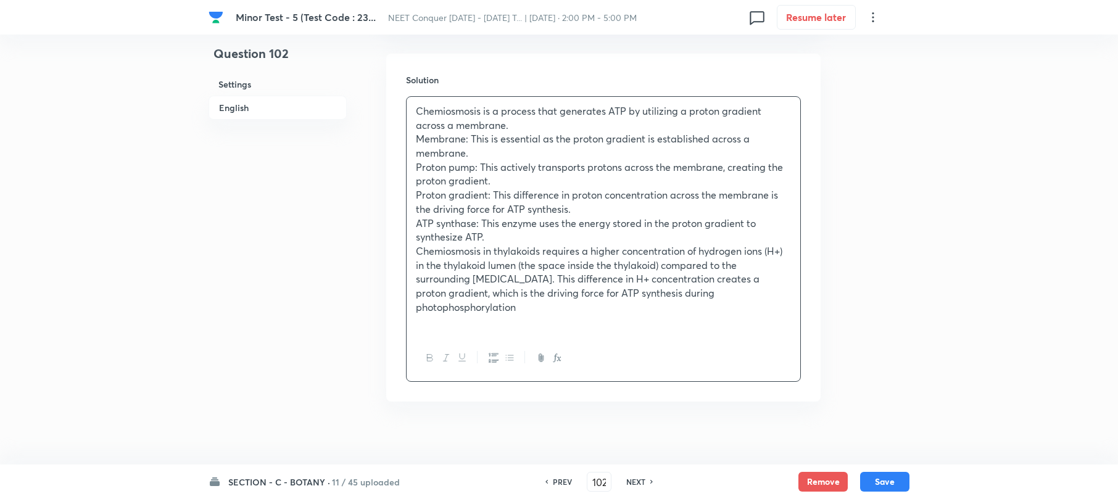
click at [877, 478] on button "Save" at bounding box center [884, 482] width 49 height 20
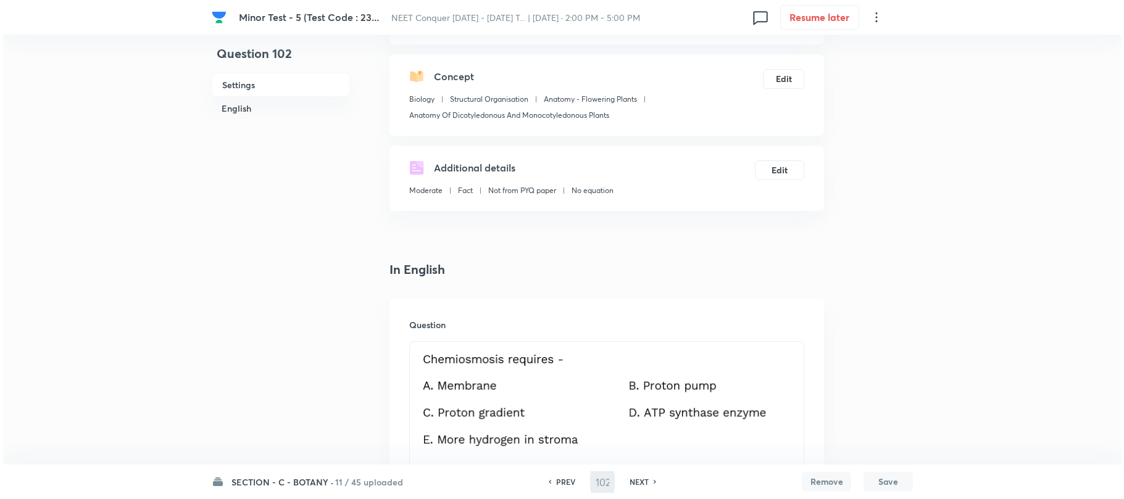
scroll to position [0, 0]
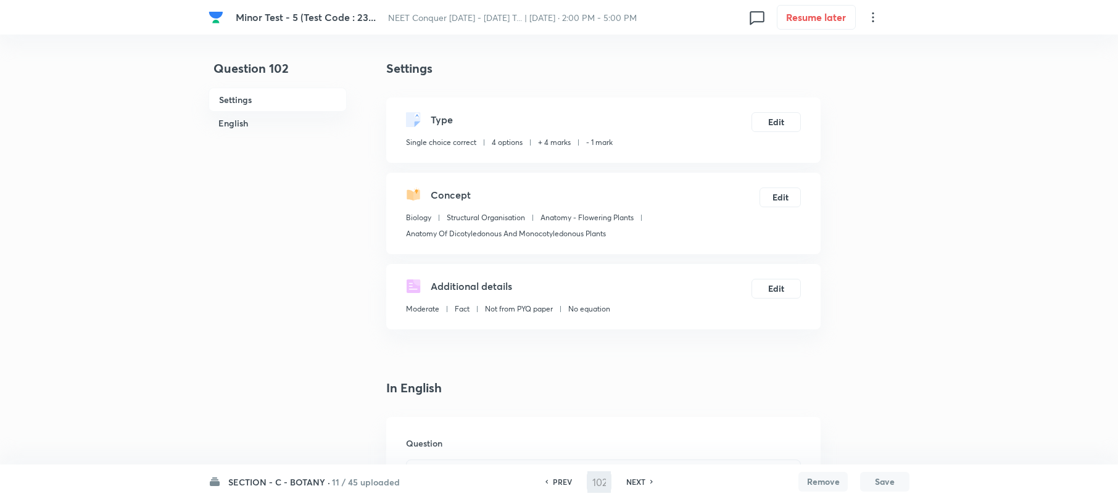
type input "103"
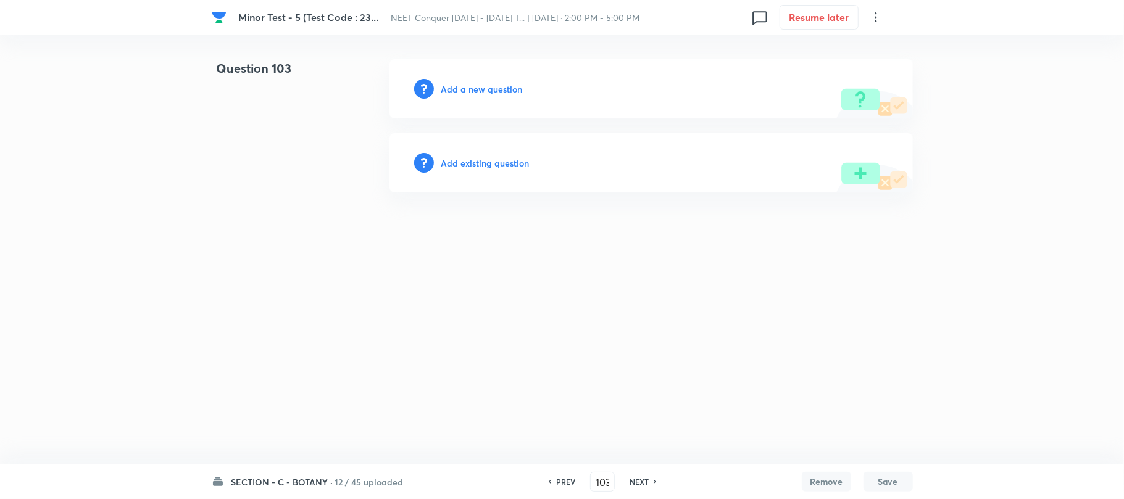
click at [468, 87] on h6 "Add a new question" at bounding box center [481, 89] width 81 height 13
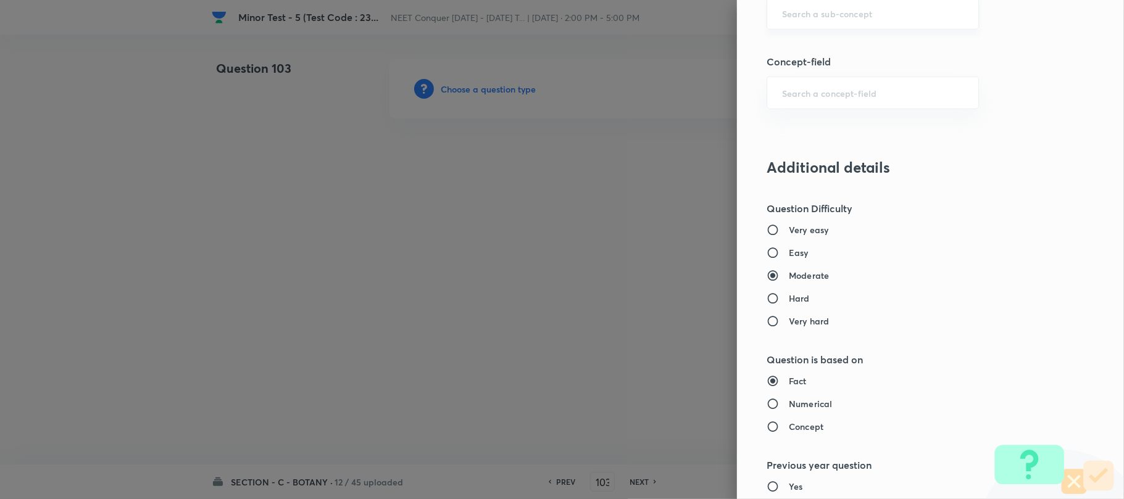
click at [798, 22] on div "​" at bounding box center [872, 13] width 212 height 33
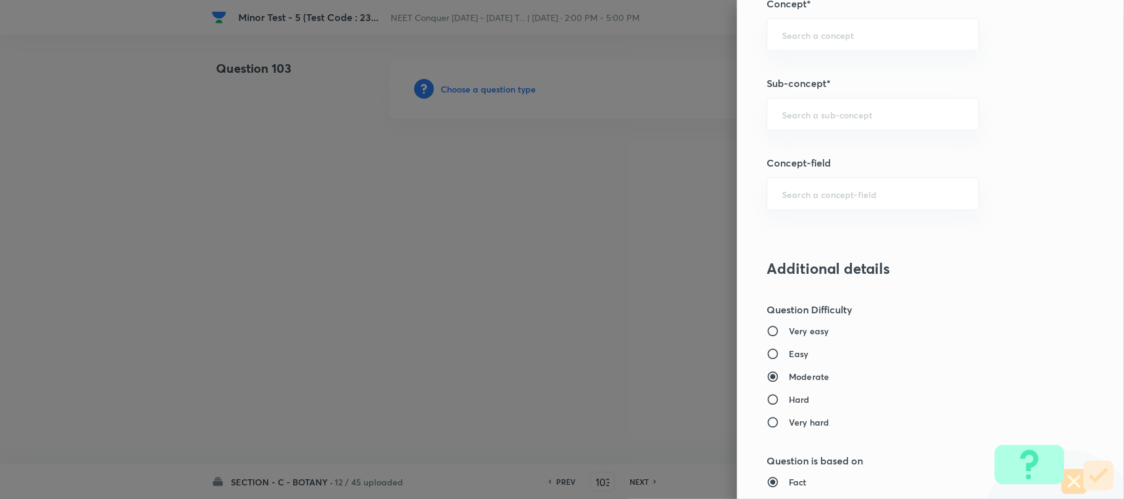
scroll to position [658, 0]
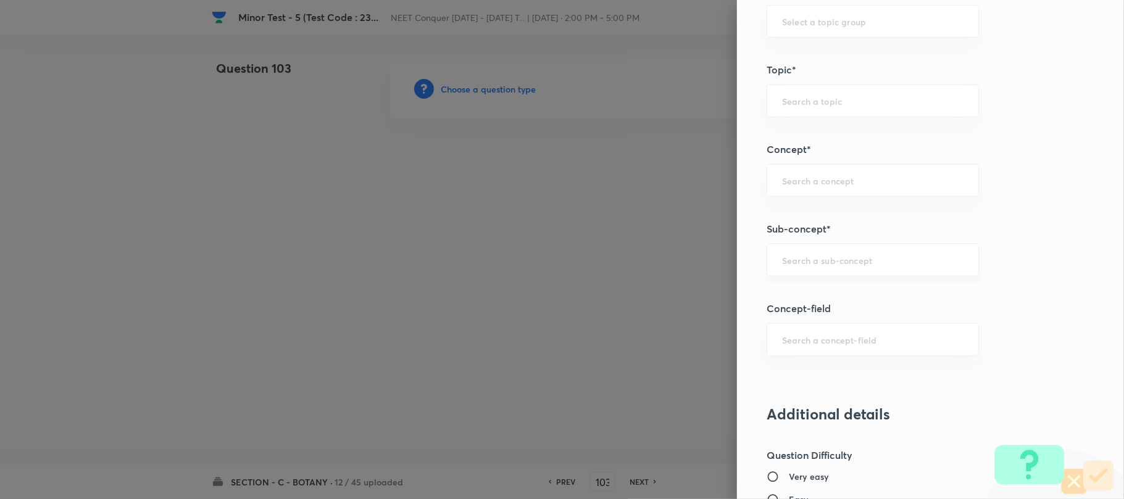
click at [802, 265] on input "text" at bounding box center [872, 260] width 181 height 12
click at [800, 265] on input "text" at bounding box center [872, 260] width 181 height 12
click at [796, 262] on input "text" at bounding box center [872, 260] width 181 height 12
click at [795, 262] on input "text" at bounding box center [872, 260] width 181 height 12
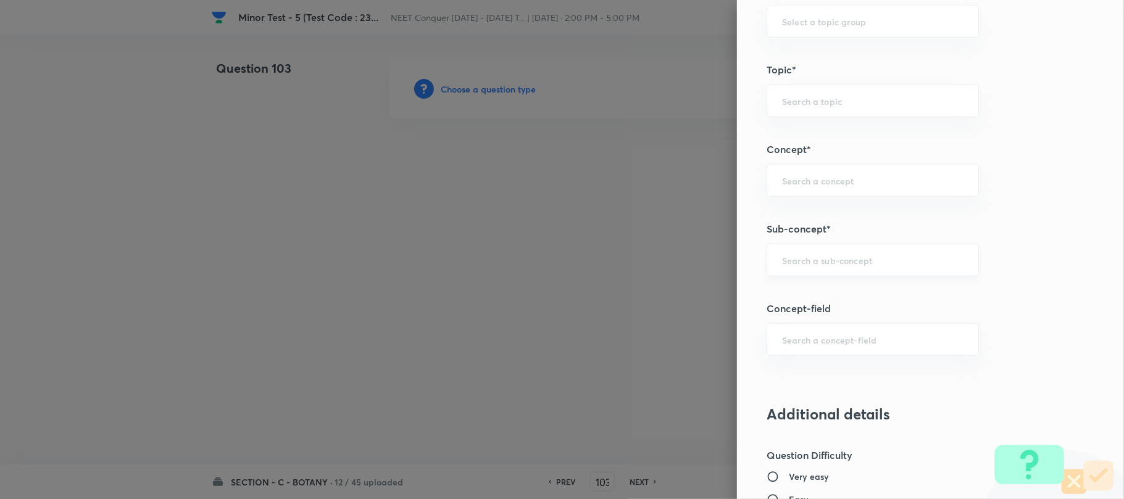
click at [795, 262] on input "text" at bounding box center [872, 260] width 181 height 12
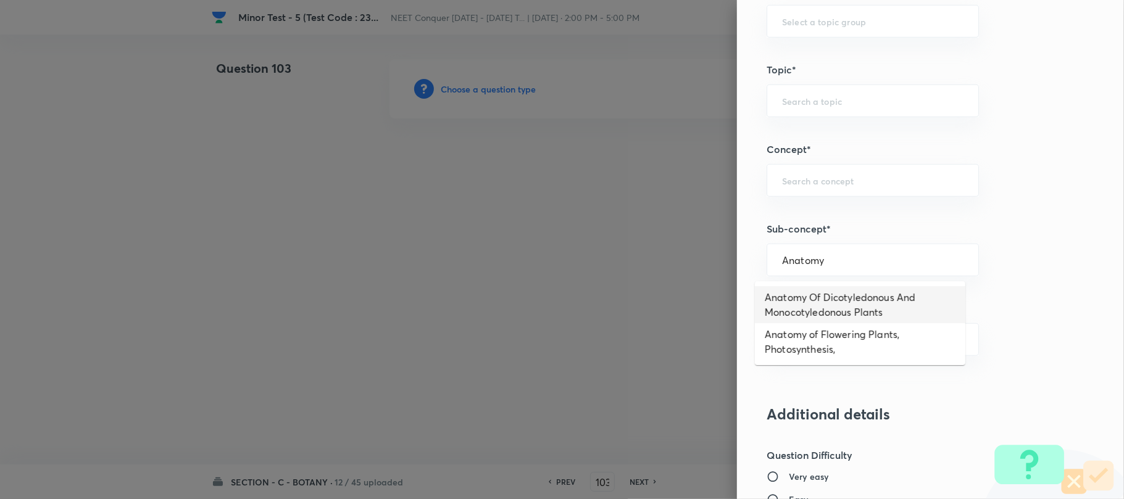
click at [822, 305] on li "Anatomy Of Dicotyledonous And Monocotyledonous Plants" at bounding box center [860, 304] width 210 height 37
type input "Anatomy Of Dicotyledonous And Monocotyledonous Plants"
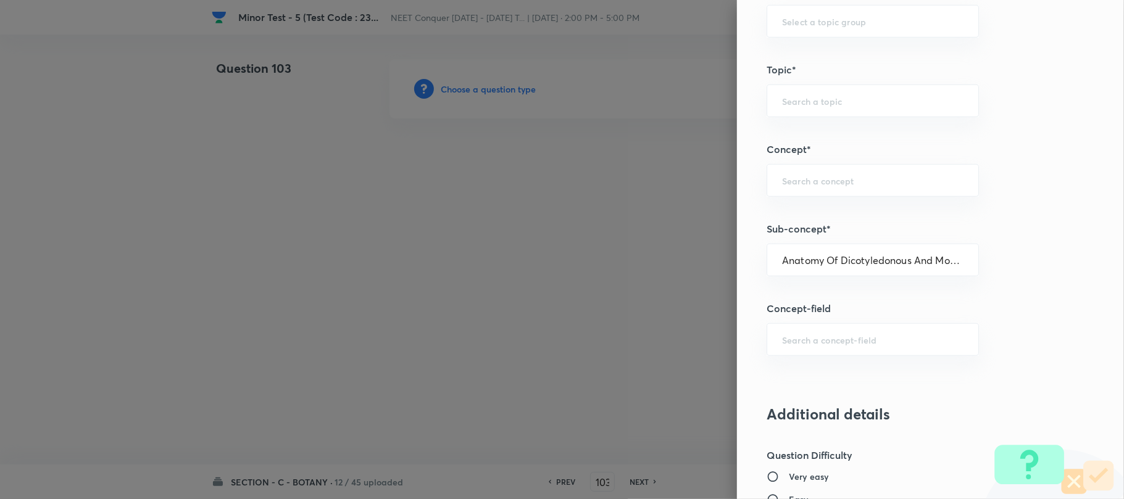
type input "Biology"
type input "Structural Organisation"
type input "Anatomy - Flowering Plants"
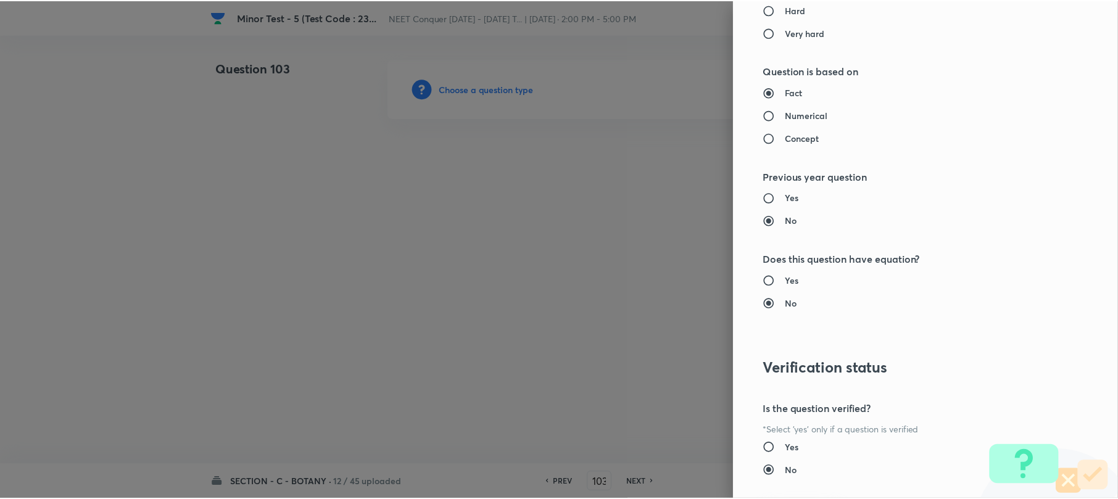
scroll to position [1269, 0]
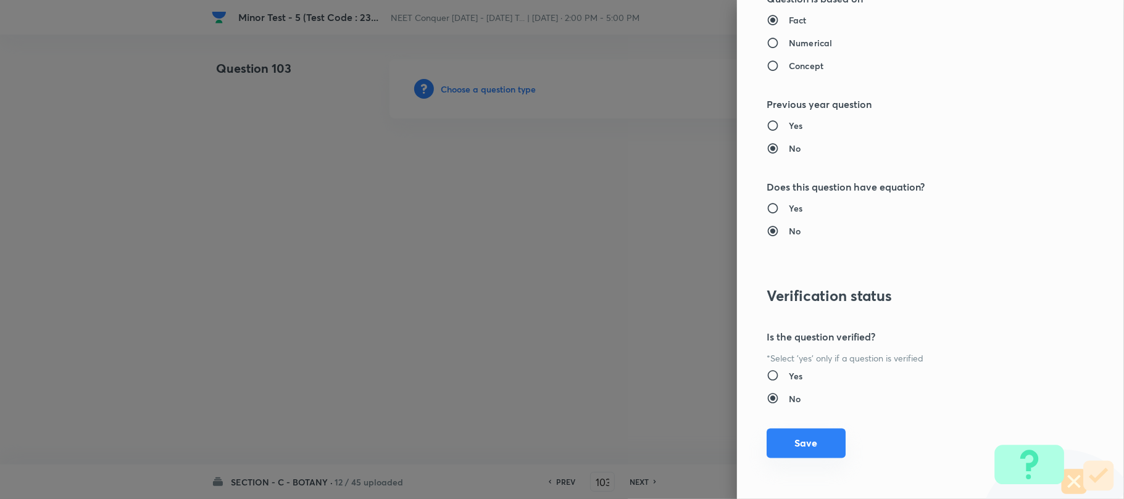
drag, startPoint x: 798, startPoint y: 445, endPoint x: 587, endPoint y: 361, distance: 227.3
click at [798, 445] on button "Save" at bounding box center [805, 444] width 79 height 30
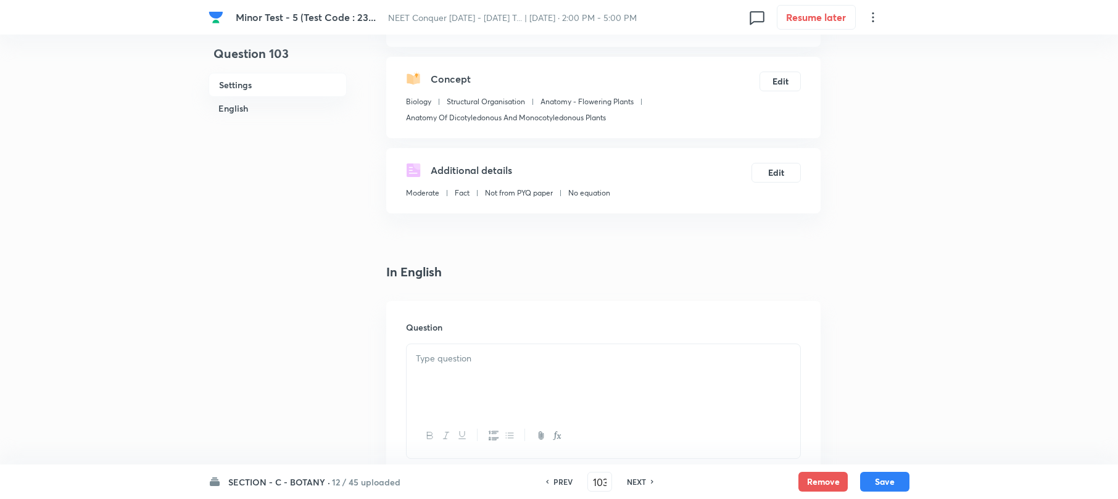
scroll to position [247, 0]
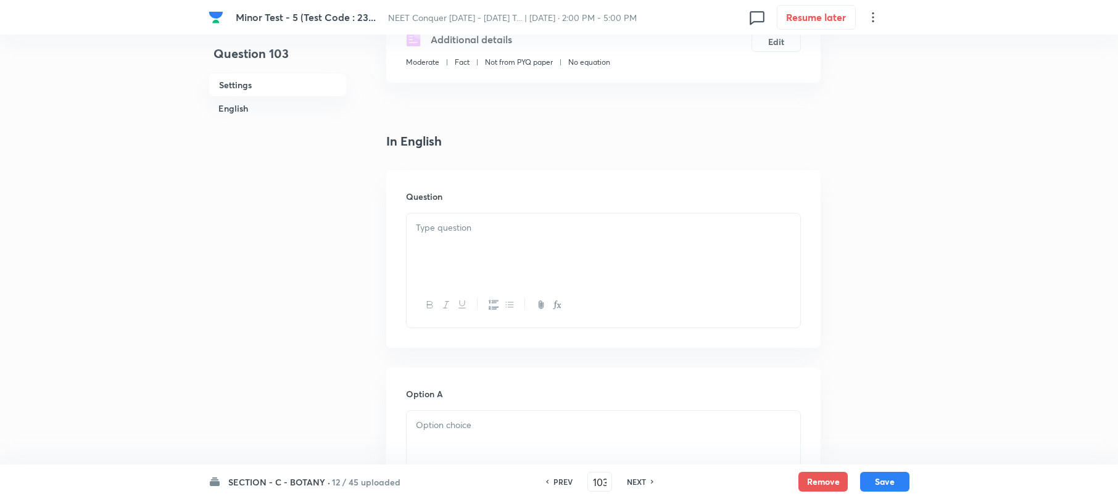
click at [424, 250] on div at bounding box center [604, 247] width 394 height 69
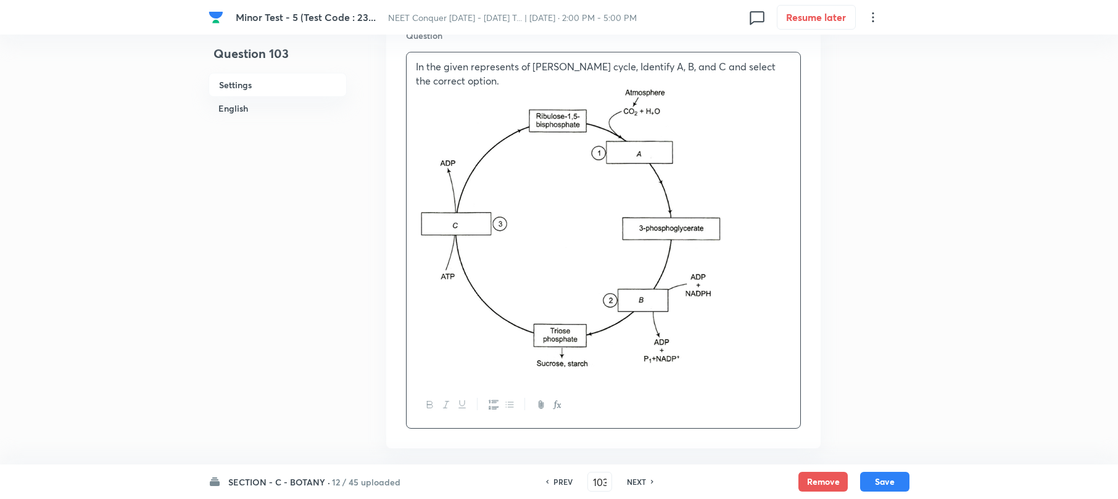
scroll to position [576, 0]
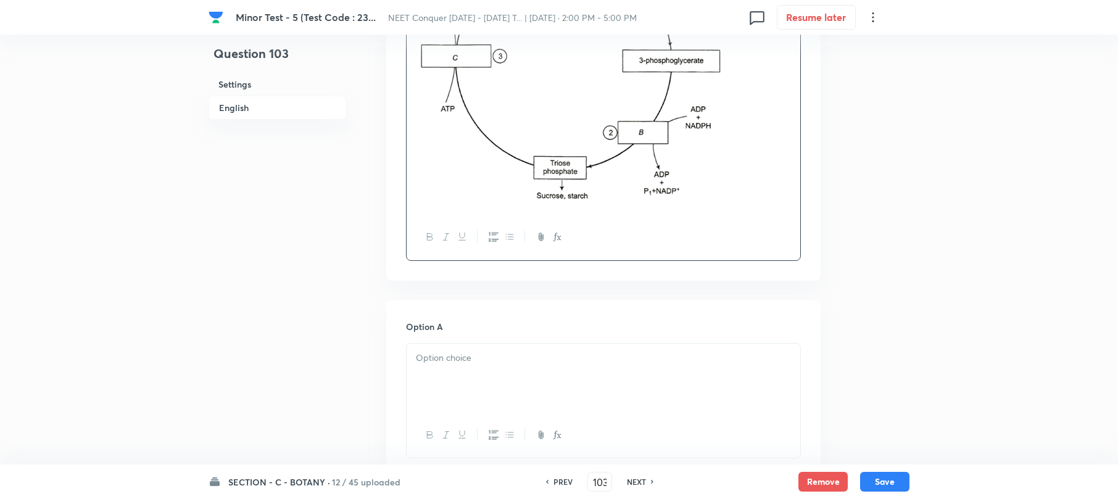
click at [460, 362] on p at bounding box center [603, 358] width 375 height 14
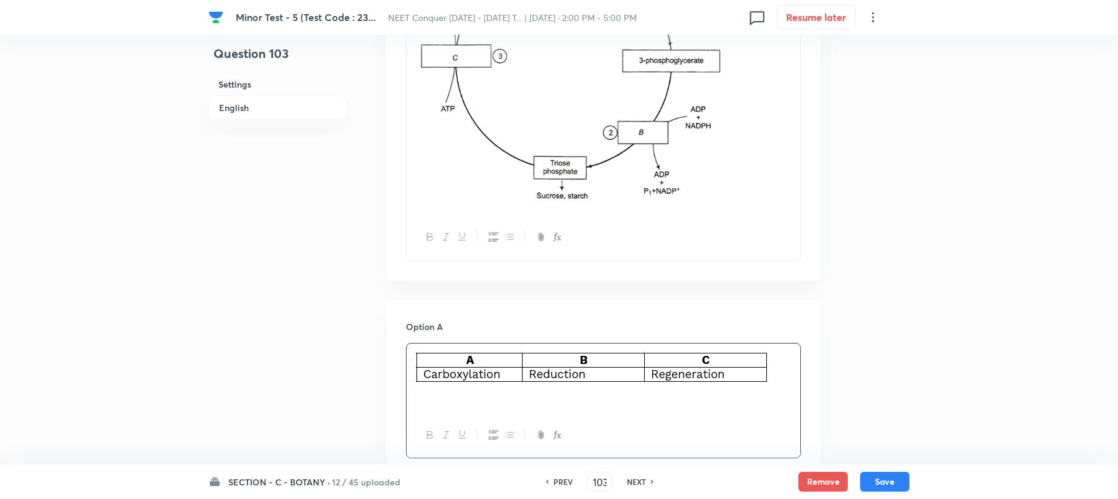
scroll to position [904, 0]
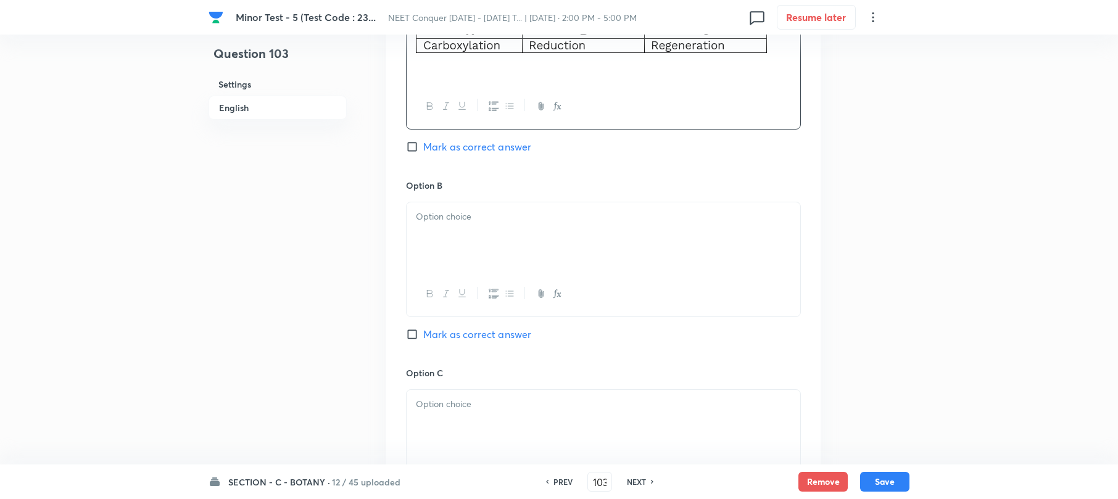
click at [433, 248] on div at bounding box center [604, 236] width 394 height 69
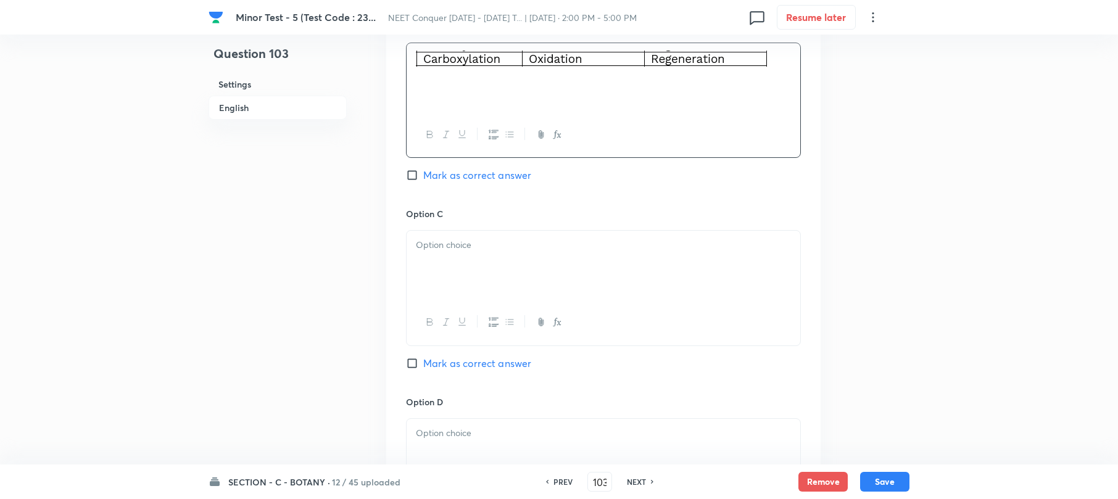
scroll to position [1069, 0]
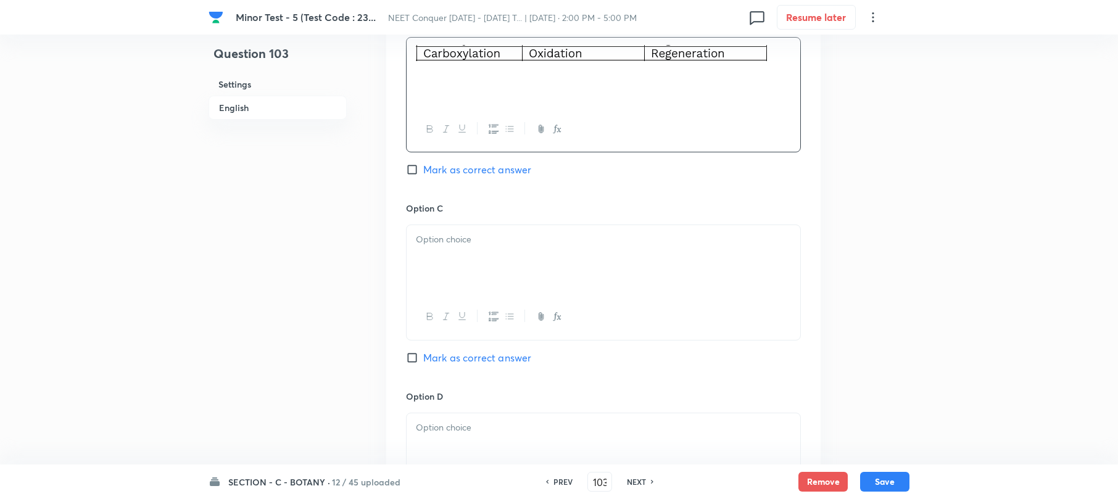
click at [452, 268] on div at bounding box center [604, 259] width 394 height 69
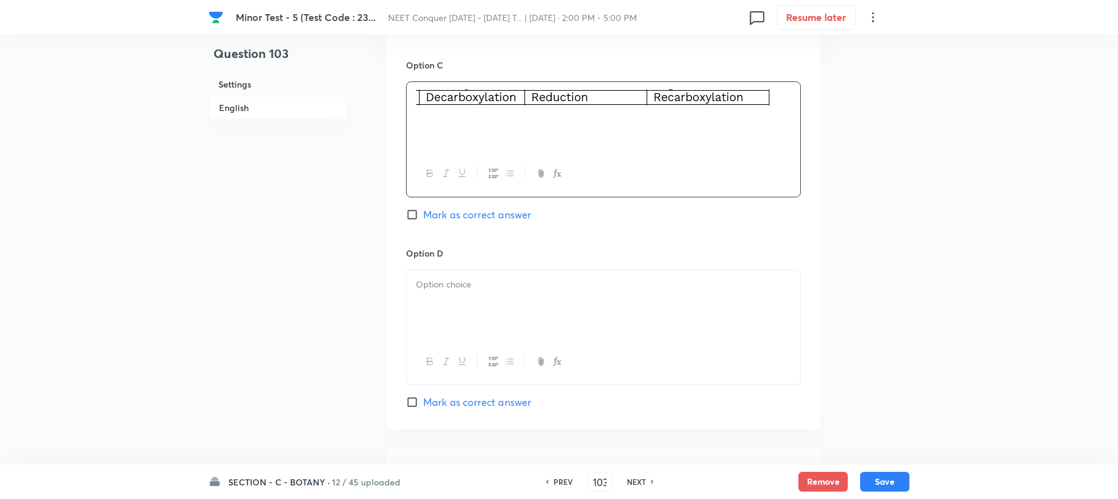
scroll to position [1234, 0]
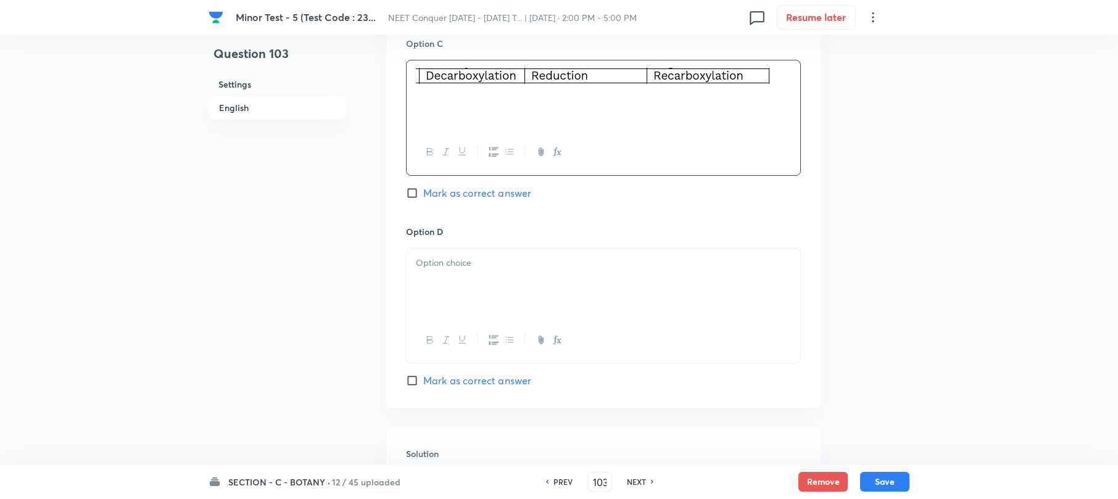
click at [447, 278] on div at bounding box center [604, 283] width 394 height 69
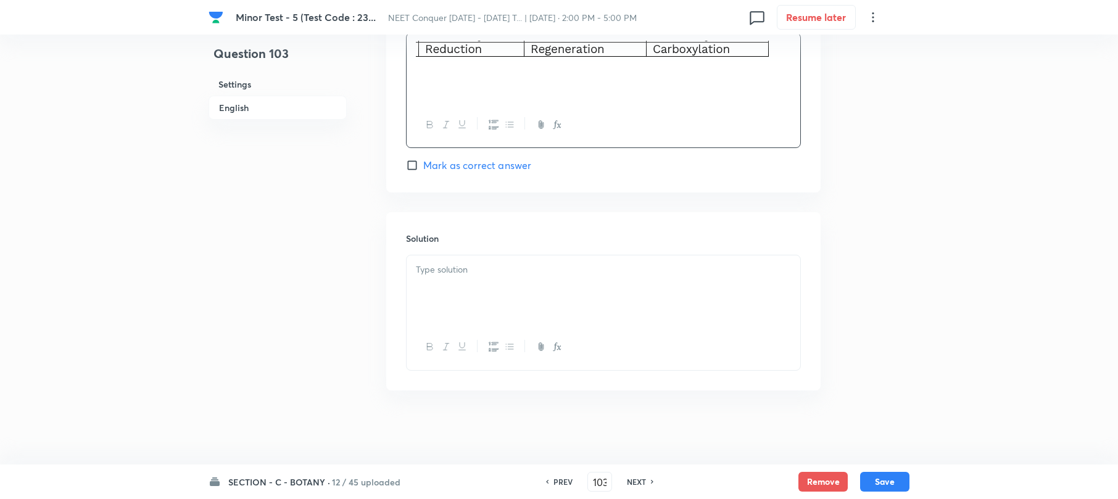
scroll to position [1452, 0]
click at [454, 300] on div at bounding box center [604, 289] width 394 height 69
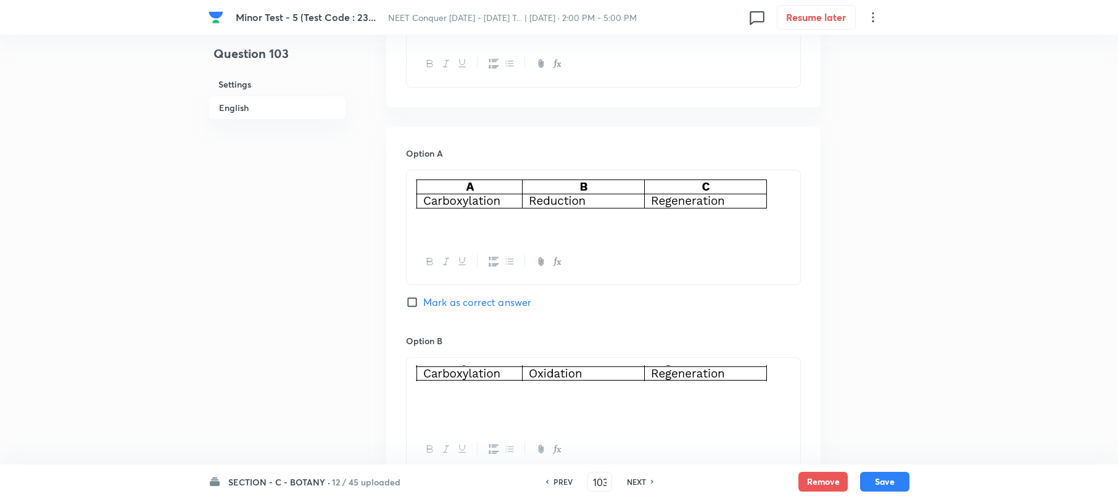
scroll to position [711, 0]
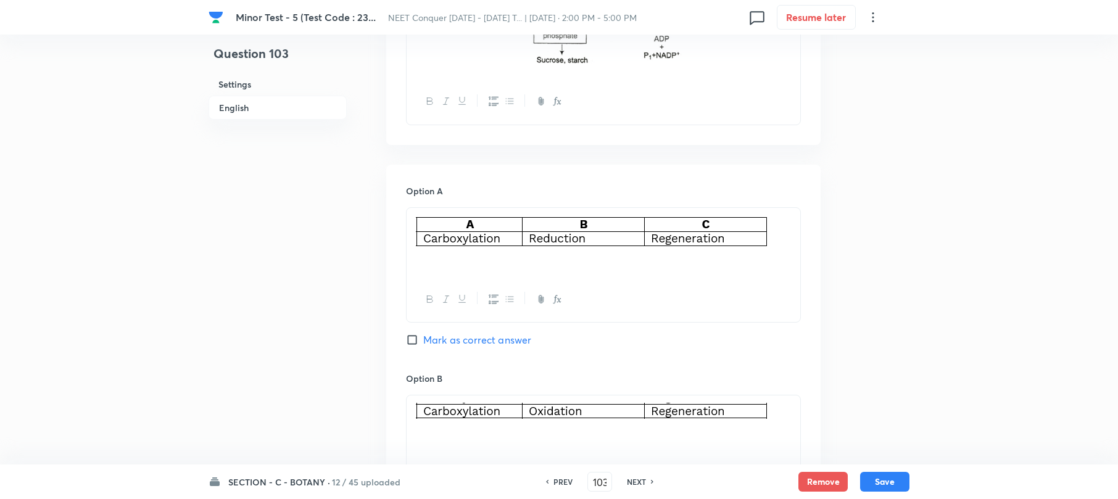
drag, startPoint x: 410, startPoint y: 343, endPoint x: 432, endPoint y: 343, distance: 21.6
click at [412, 342] on input "Mark as correct answer" at bounding box center [414, 340] width 17 height 12
checkbox input "true"
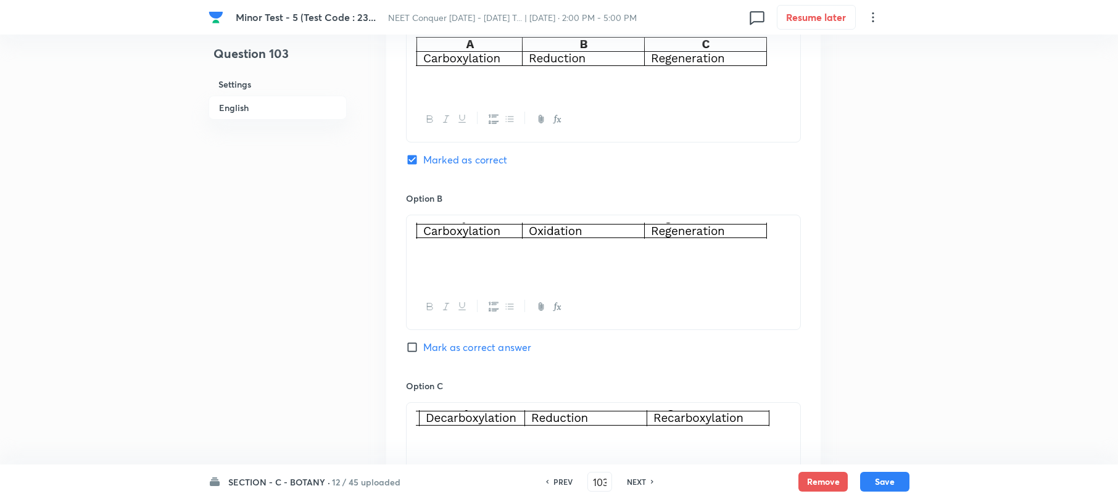
scroll to position [1040, 0]
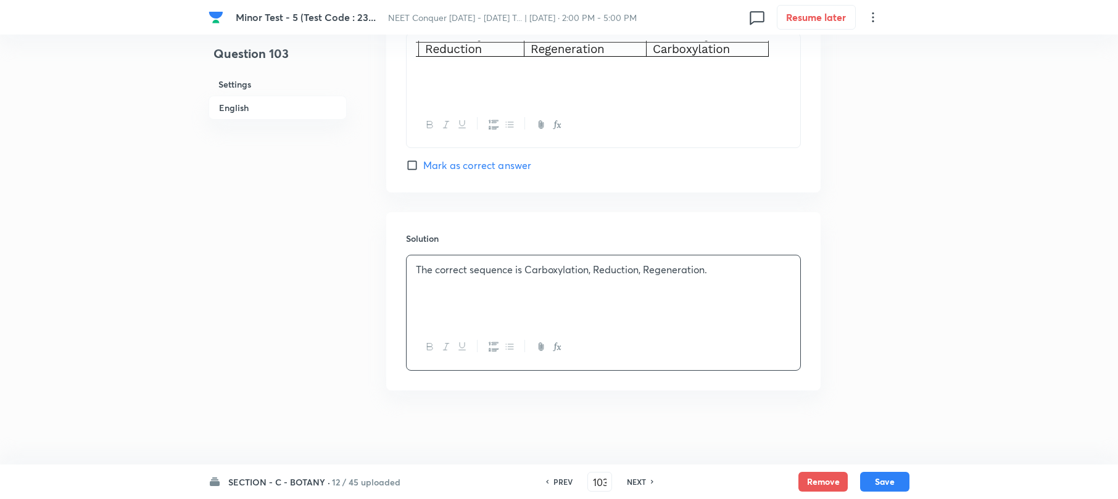
drag, startPoint x: 877, startPoint y: 482, endPoint x: 354, endPoint y: 183, distance: 603.0
click at [872, 474] on button "Save" at bounding box center [884, 482] width 49 height 20
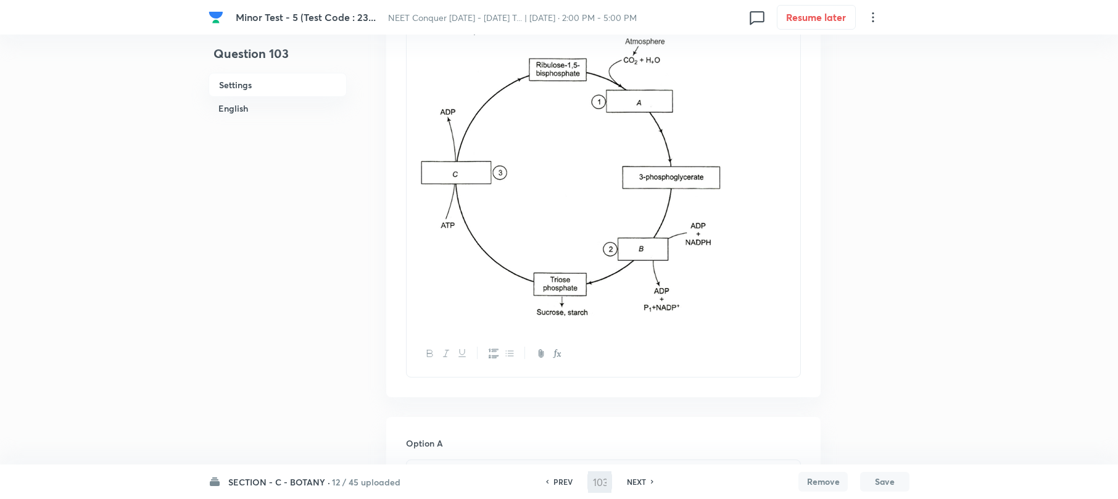
scroll to position [300, 0]
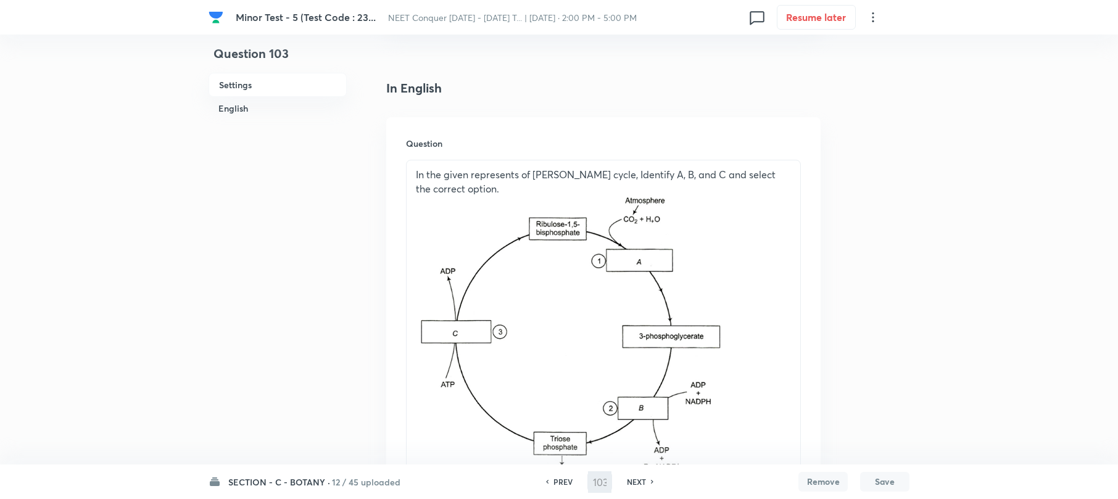
type input "104"
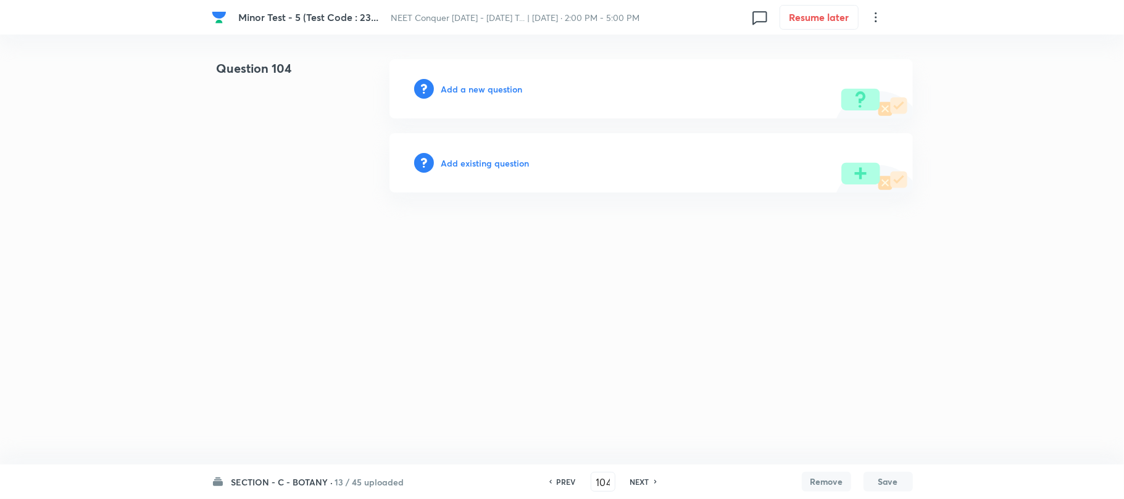
click at [494, 81] on div "Add a new question" at bounding box center [650, 88] width 523 height 59
click at [470, 85] on h6 "Add a new question" at bounding box center [481, 89] width 81 height 13
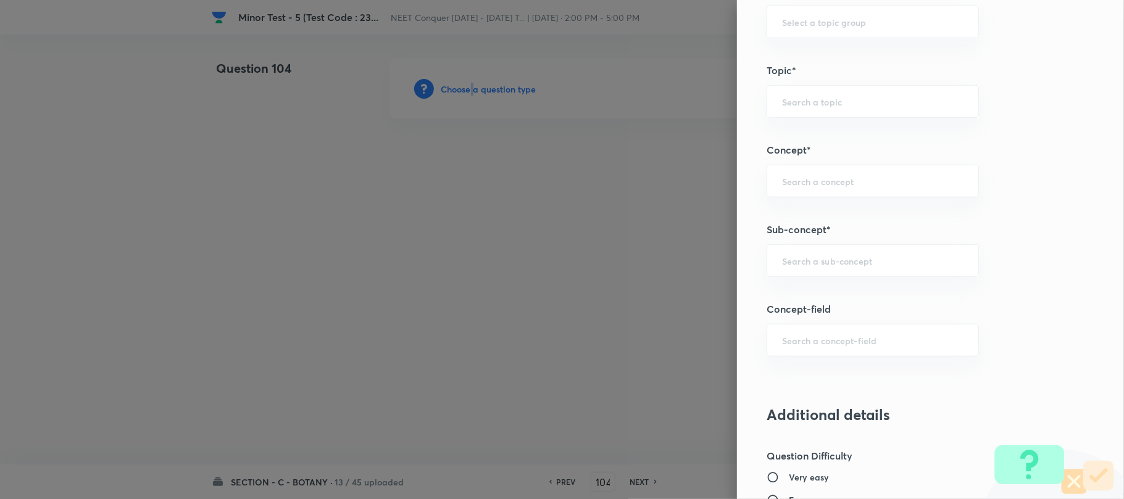
scroll to position [658, 0]
click at [805, 254] on div "​" at bounding box center [872, 260] width 212 height 33
click at [800, 263] on input "text" at bounding box center [872, 260] width 181 height 12
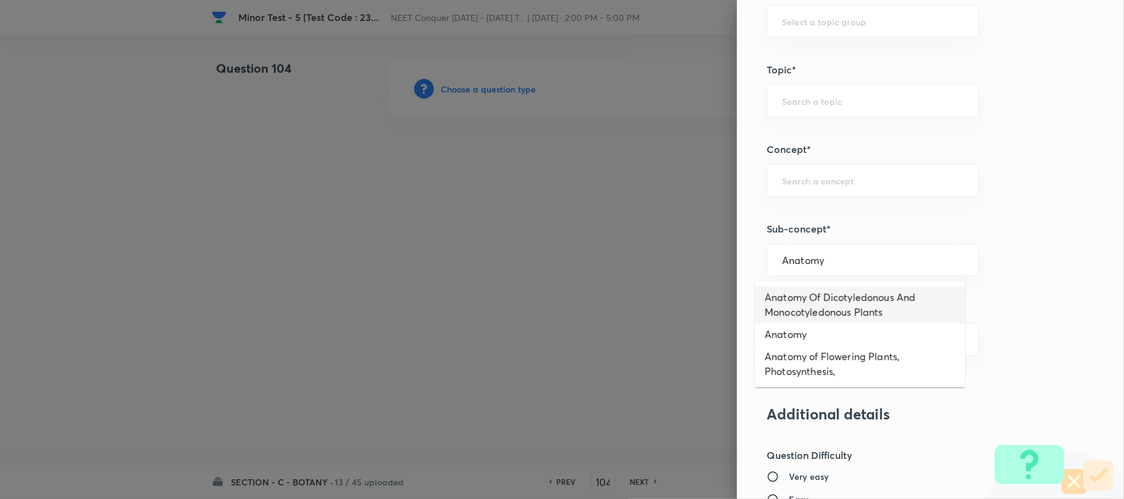
click at [800, 297] on li "Anatomy Of Dicotyledonous And Monocotyledonous Plants" at bounding box center [860, 304] width 210 height 37
type input "Anatomy Of Dicotyledonous And Monocotyledonous Plants"
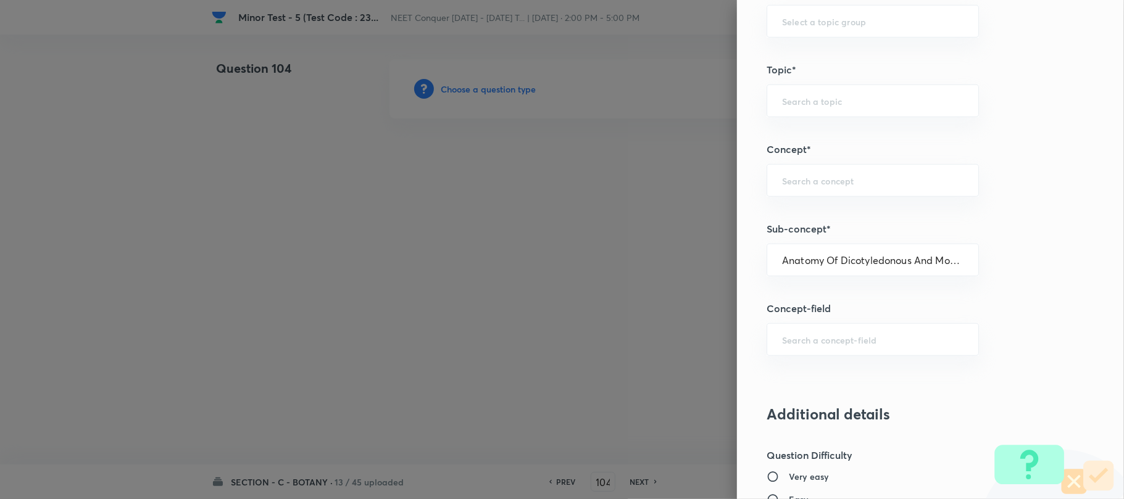
type input "Biology"
type input "Structural Organisation"
type input "Anatomy - Flowering Plants"
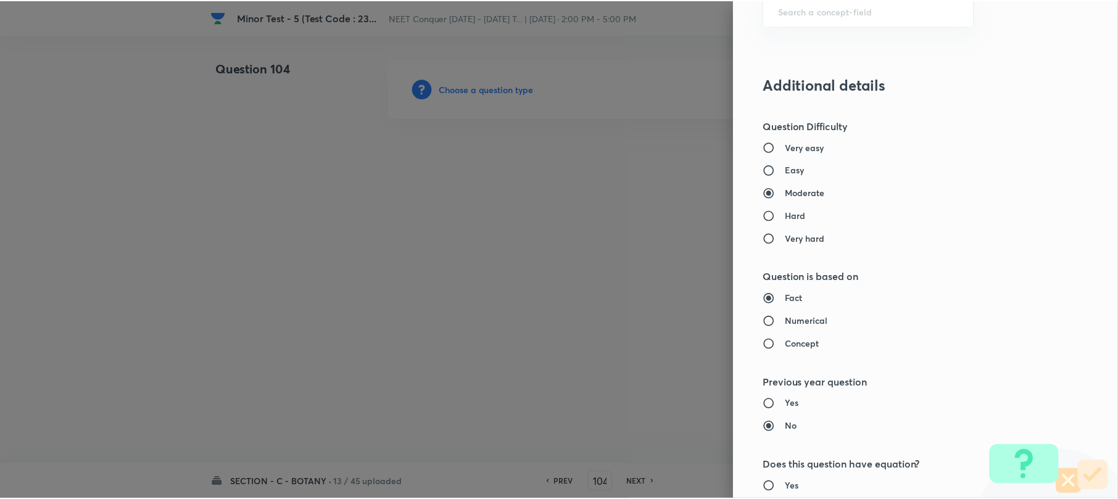
scroll to position [1269, 0]
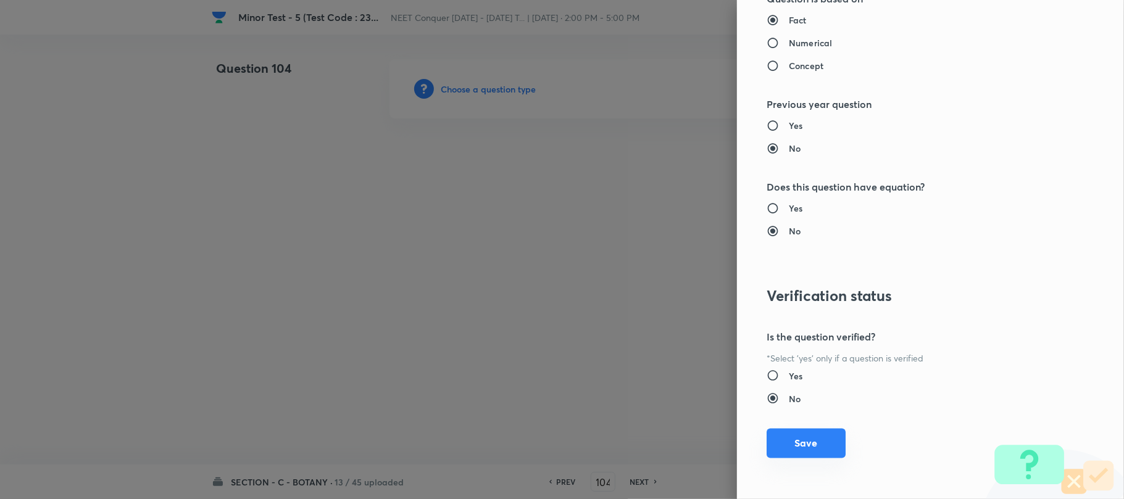
drag, startPoint x: 795, startPoint y: 445, endPoint x: 781, endPoint y: 440, distance: 14.7
click at [793, 445] on button "Save" at bounding box center [805, 444] width 79 height 30
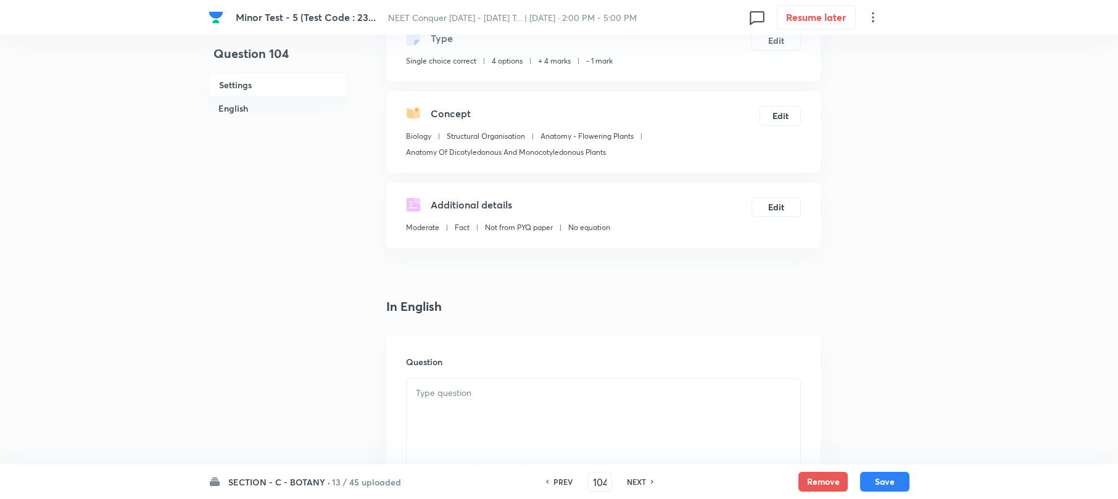
scroll to position [247, 0]
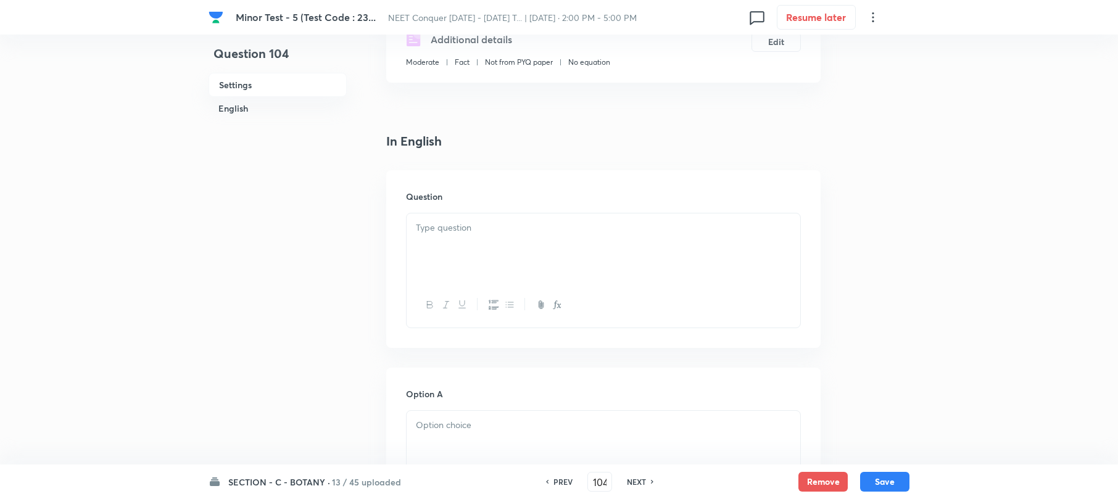
click at [455, 241] on div at bounding box center [604, 247] width 394 height 69
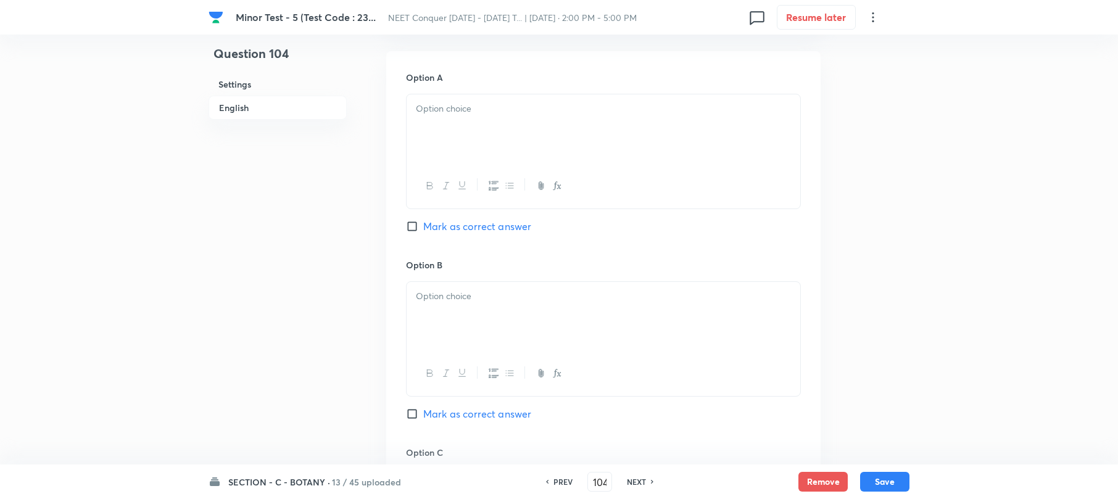
scroll to position [658, 0]
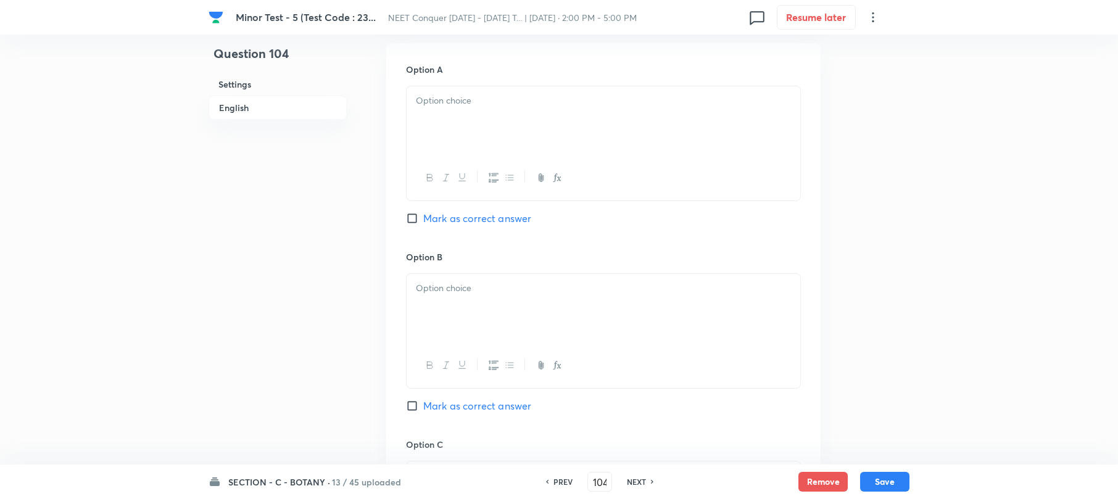
click at [482, 126] on div at bounding box center [604, 120] width 394 height 69
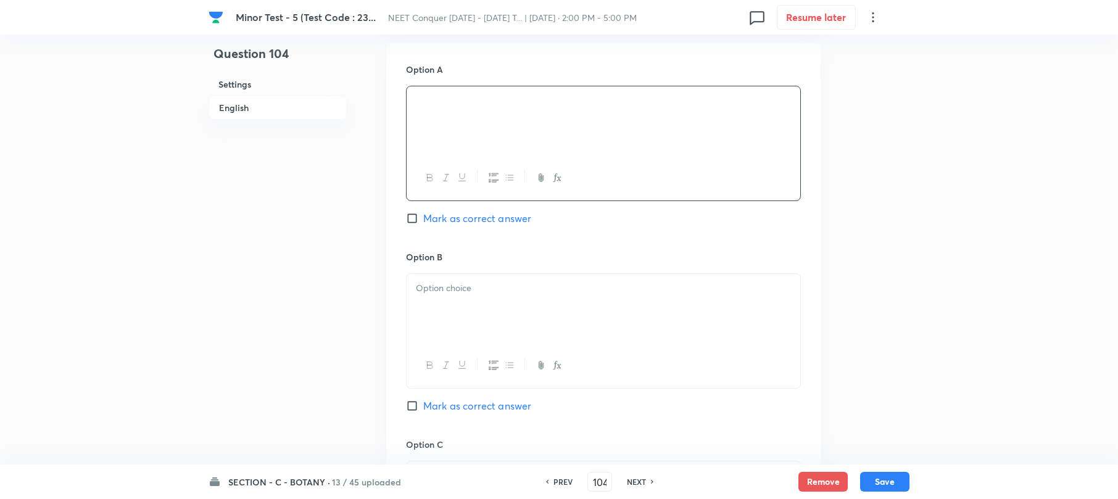
scroll to position [740, 0]
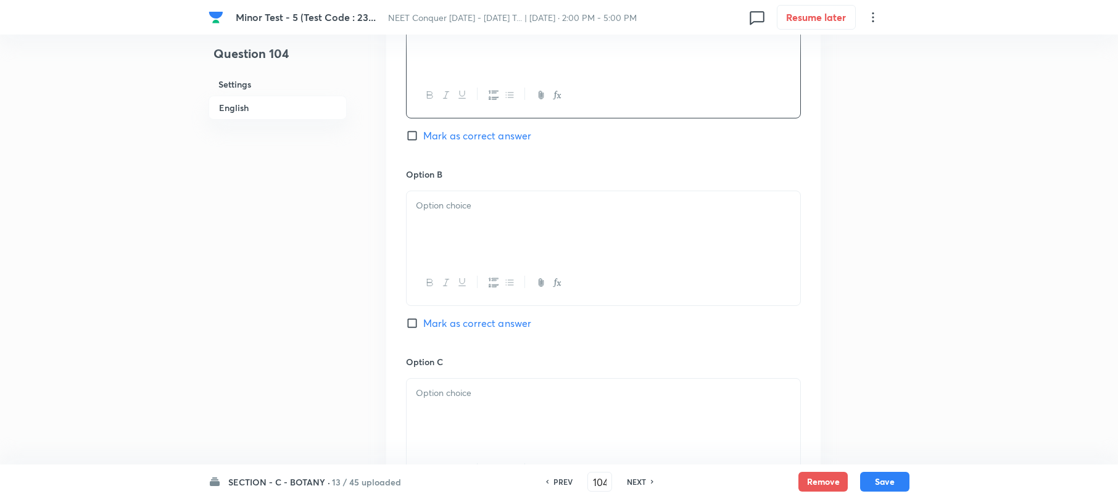
click at [491, 223] on div at bounding box center [604, 225] width 394 height 69
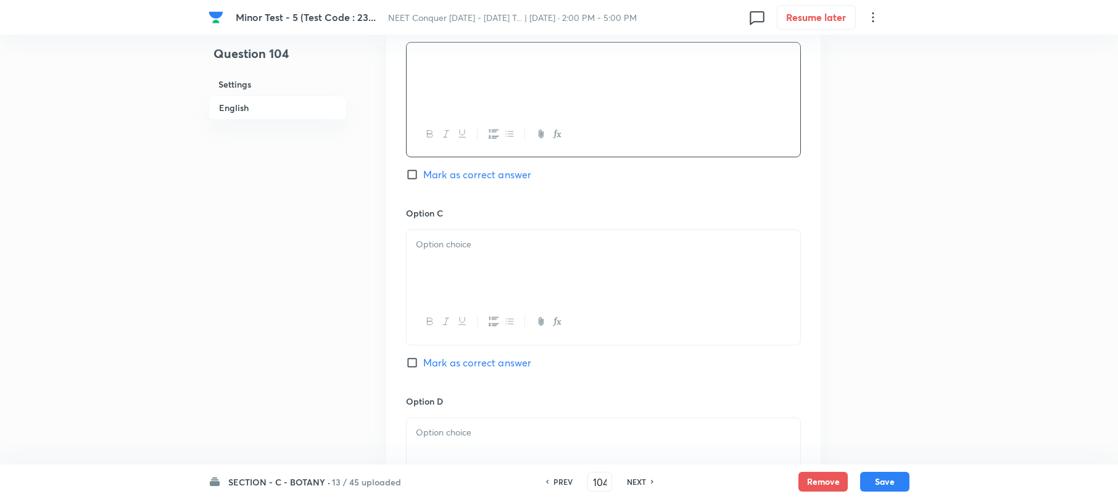
scroll to position [904, 0]
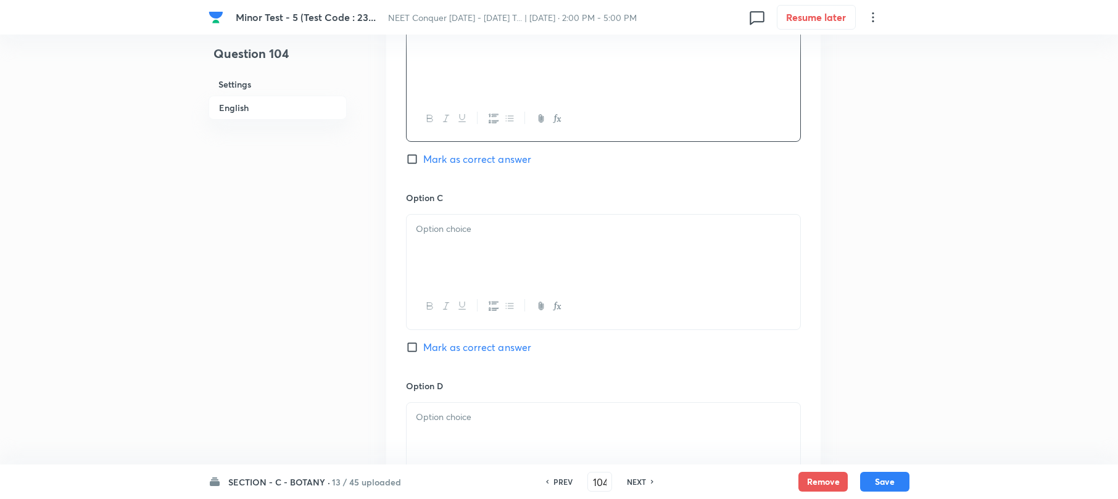
click at [453, 262] on div at bounding box center [604, 249] width 394 height 69
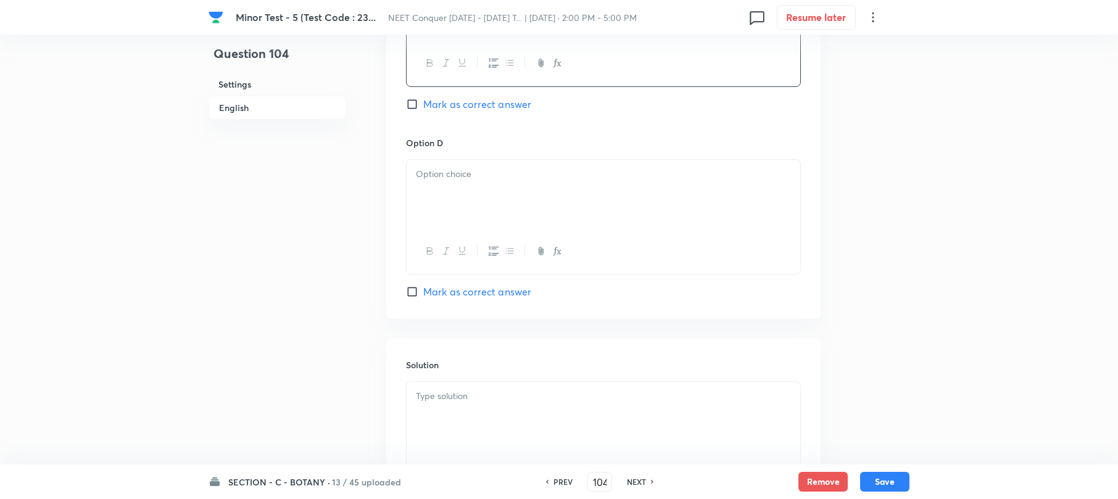
scroll to position [1151, 0]
drag, startPoint x: 450, startPoint y: 215, endPoint x: 460, endPoint y: 210, distance: 10.5
click at [450, 213] on div at bounding box center [604, 190] width 394 height 69
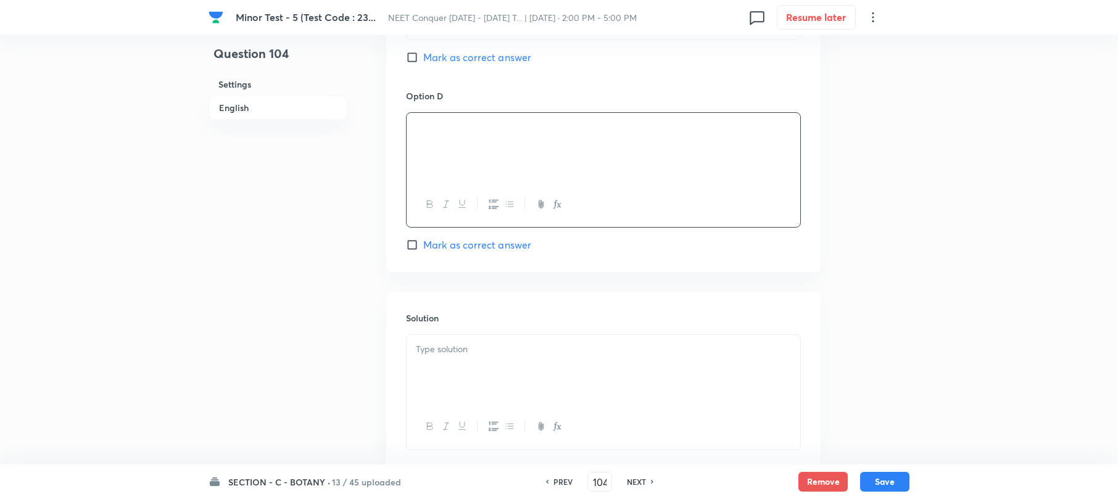
scroll to position [1234, 0]
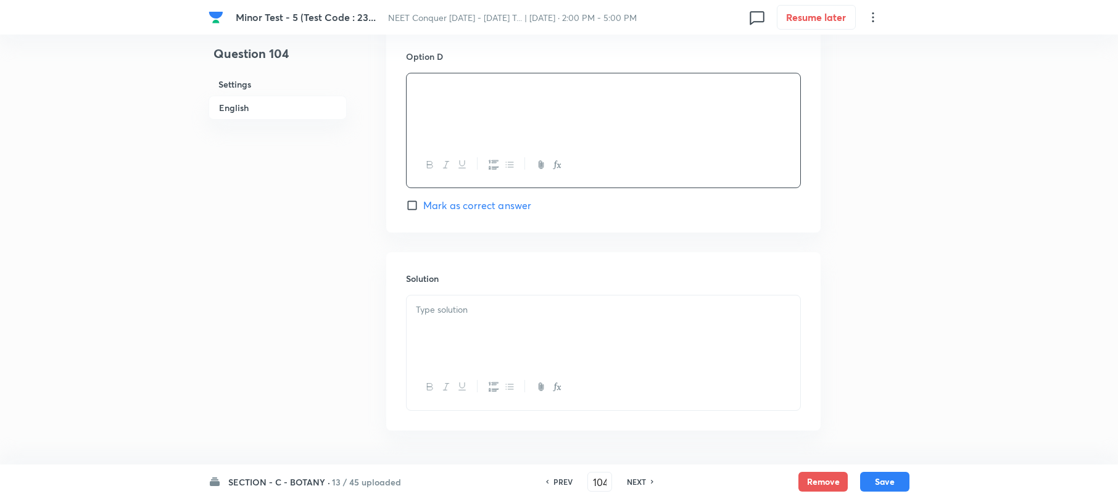
click at [479, 317] on p at bounding box center [603, 310] width 375 height 14
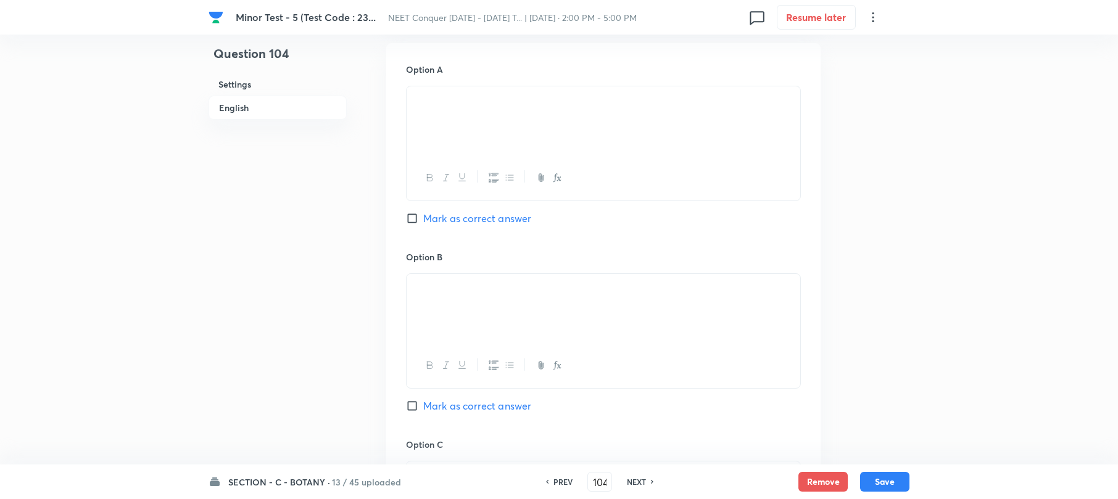
scroll to position [822, 0]
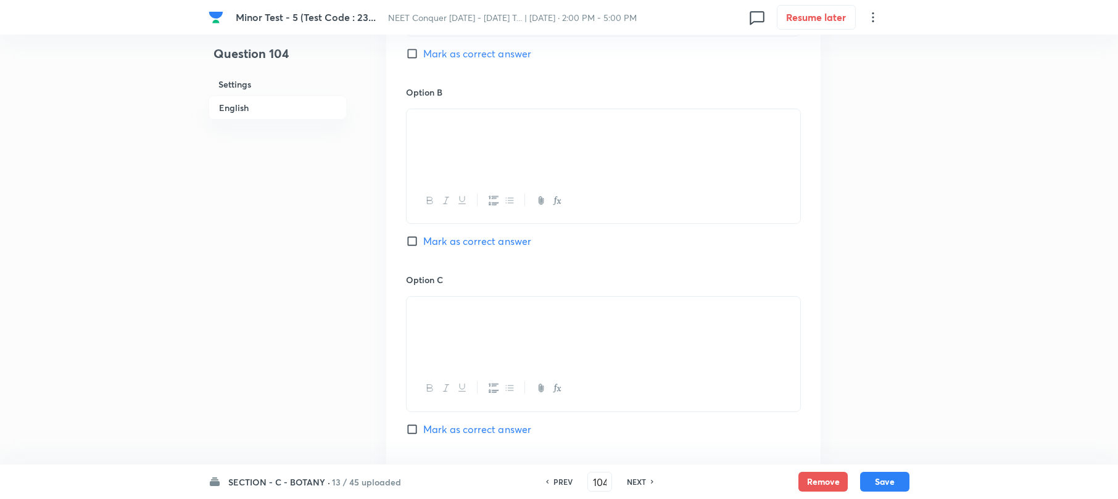
click at [413, 243] on input "Mark as correct answer" at bounding box center [414, 241] width 17 height 12
checkbox input "true"
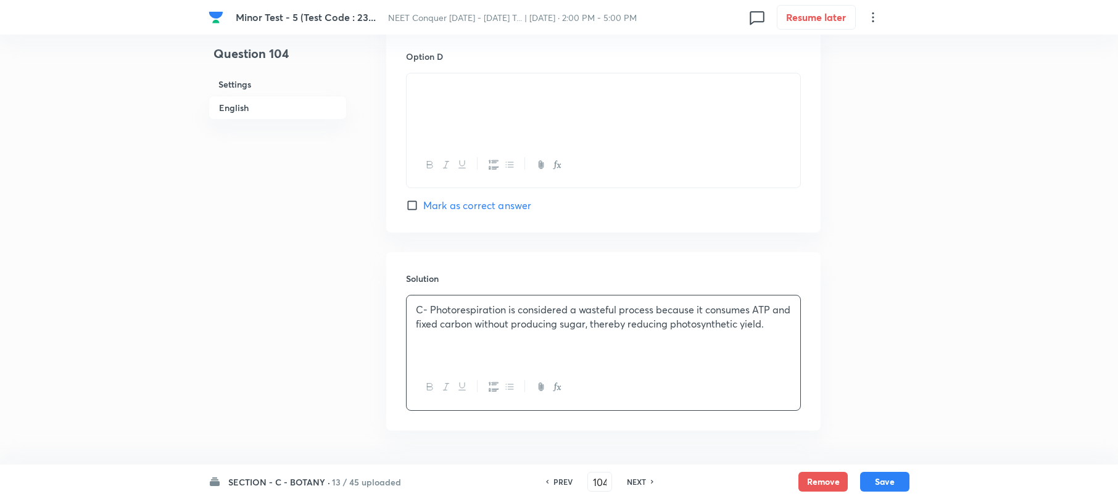
scroll to position [1277, 0]
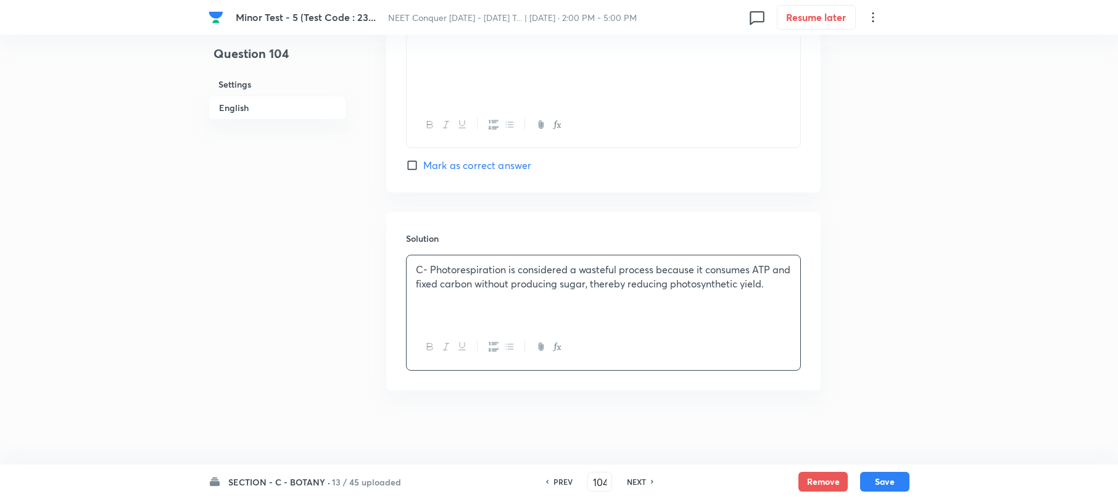
drag, startPoint x: 884, startPoint y: 481, endPoint x: 855, endPoint y: 464, distance: 33.8
click at [882, 479] on button "Save" at bounding box center [884, 482] width 49 height 20
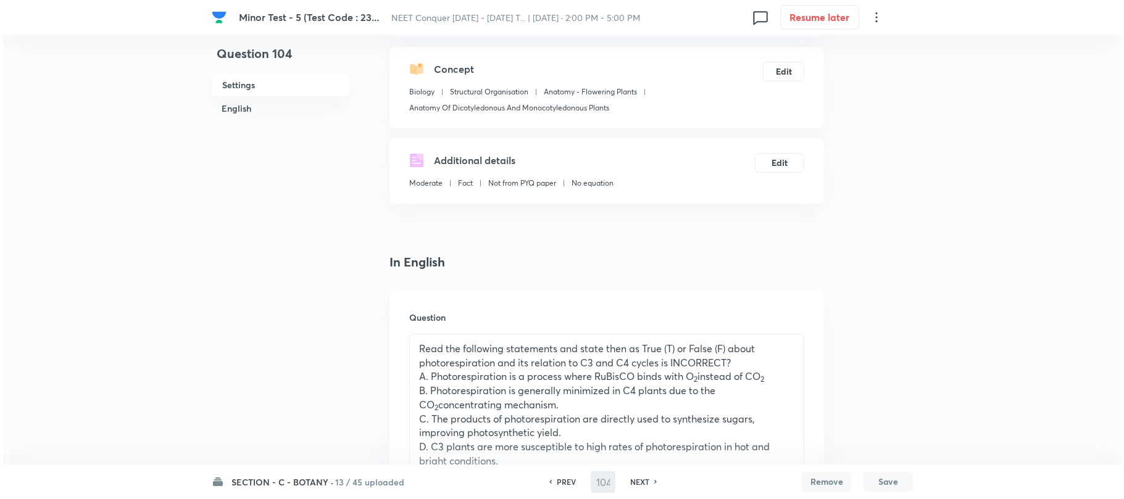
scroll to position [0, 0]
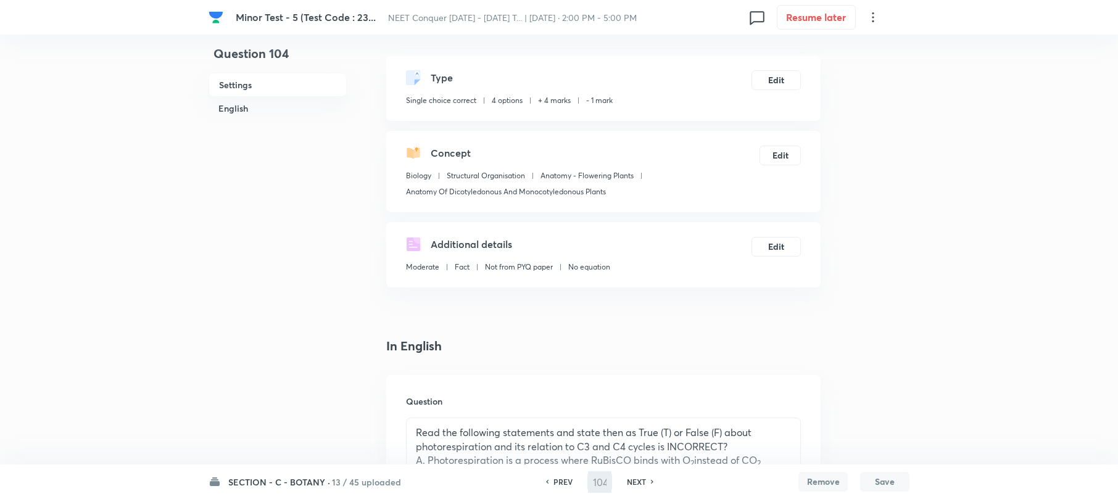
type input "105"
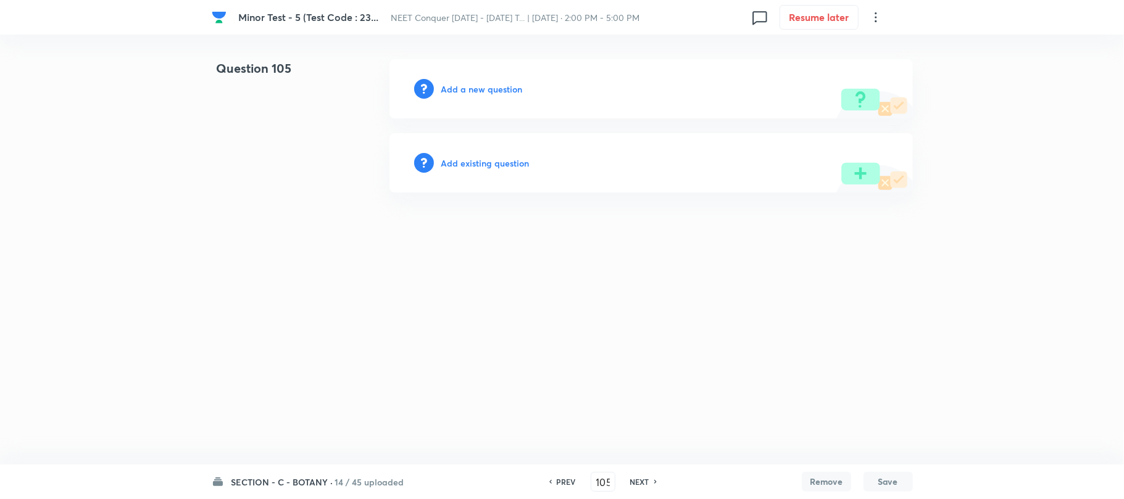
click at [473, 87] on h6 "Add a new question" at bounding box center [481, 89] width 81 height 13
click at [473, 87] on h6 "Choose a question type" at bounding box center [488, 89] width 95 height 13
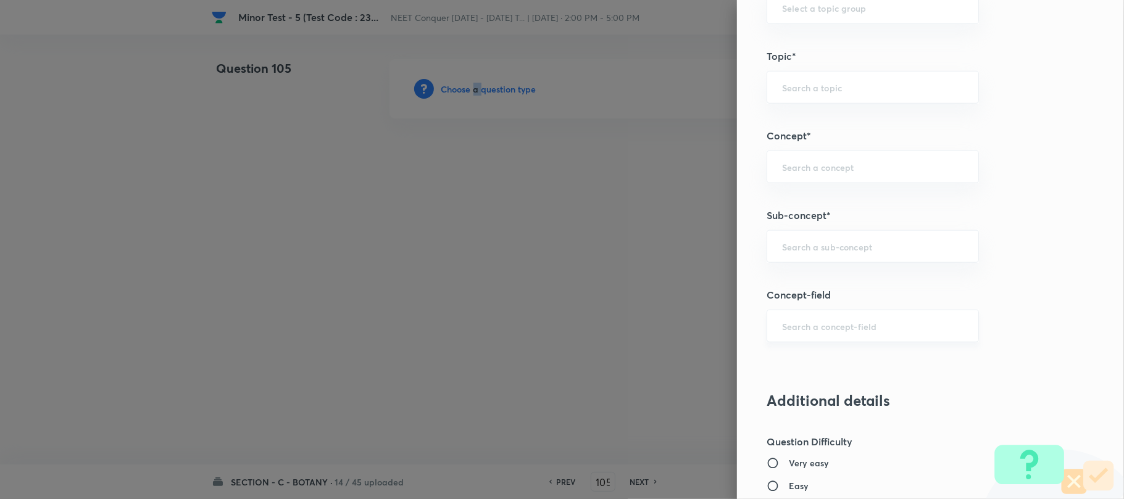
scroll to position [740, 0]
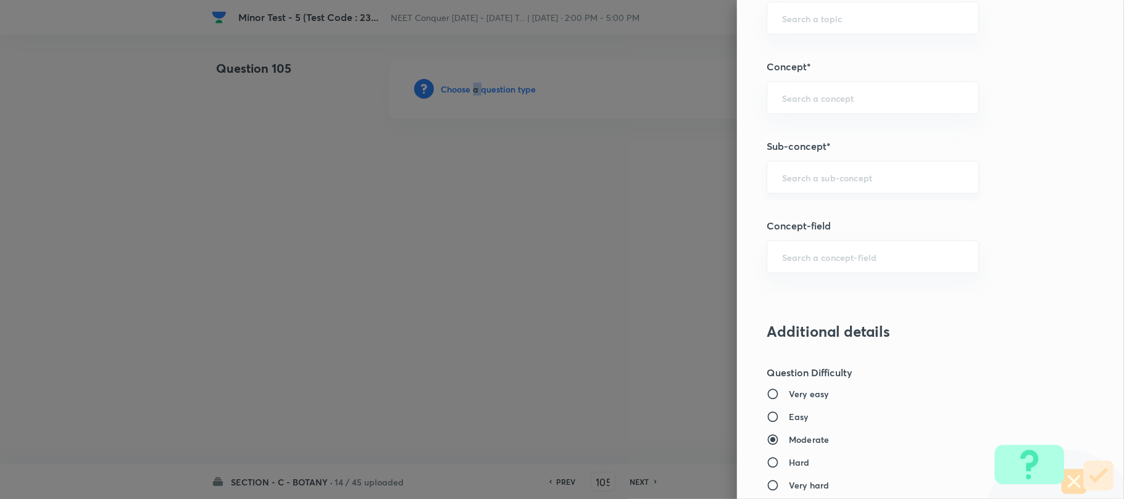
click at [800, 186] on div "​" at bounding box center [872, 177] width 212 height 33
click at [798, 183] on input "text" at bounding box center [872, 178] width 181 height 12
click at [797, 183] on input "text" at bounding box center [872, 178] width 181 height 12
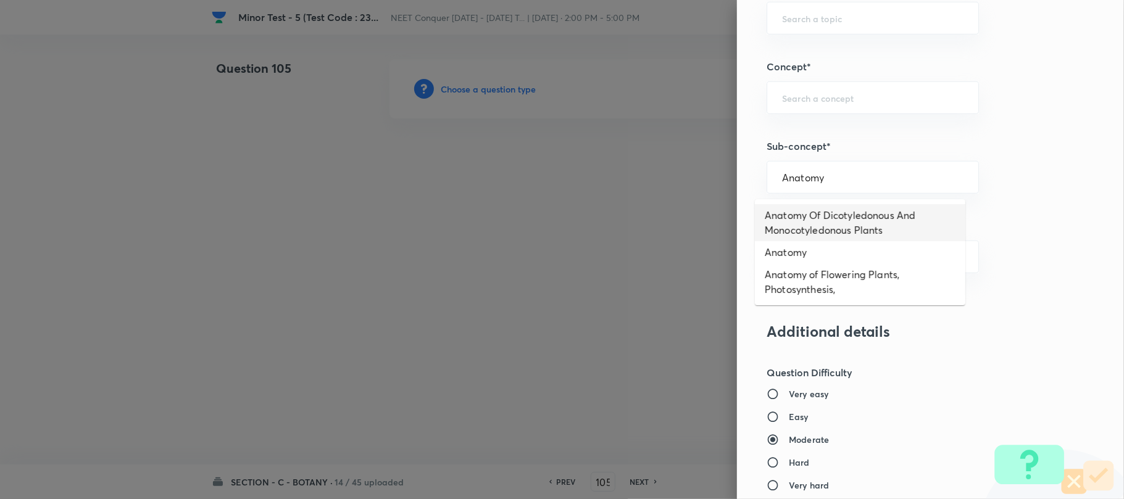
click at [811, 226] on li "Anatomy Of Dicotyledonous And Monocotyledonous Plants" at bounding box center [860, 222] width 210 height 37
type input "Anatomy Of Dicotyledonous And Monocotyledonous Plants"
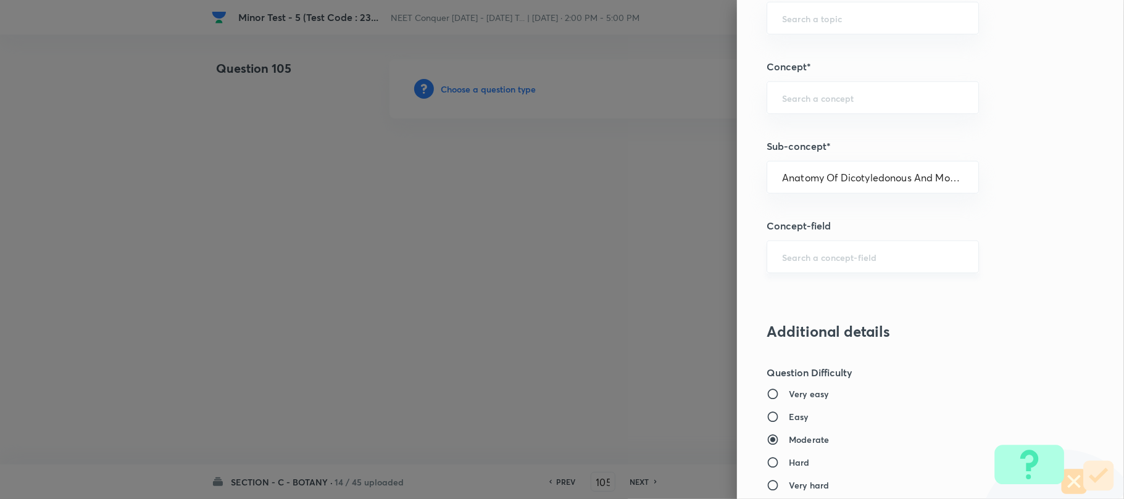
type input "Biology"
type input "Structural Organisation"
type input "Anatomy - Flowering Plants"
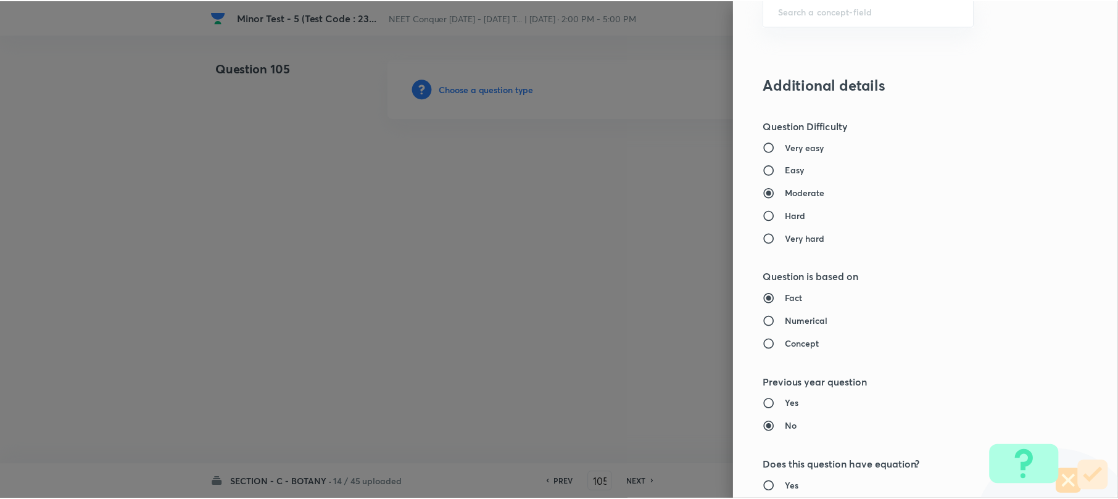
scroll to position [1269, 0]
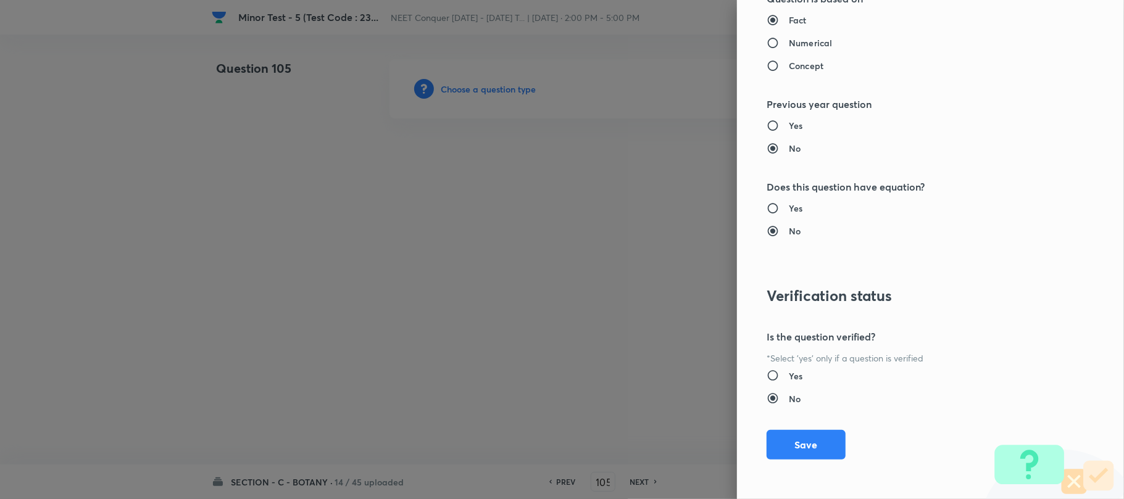
drag, startPoint x: 801, startPoint y: 442, endPoint x: 553, endPoint y: 321, distance: 275.7
click at [800, 444] on button "Save" at bounding box center [805, 445] width 79 height 30
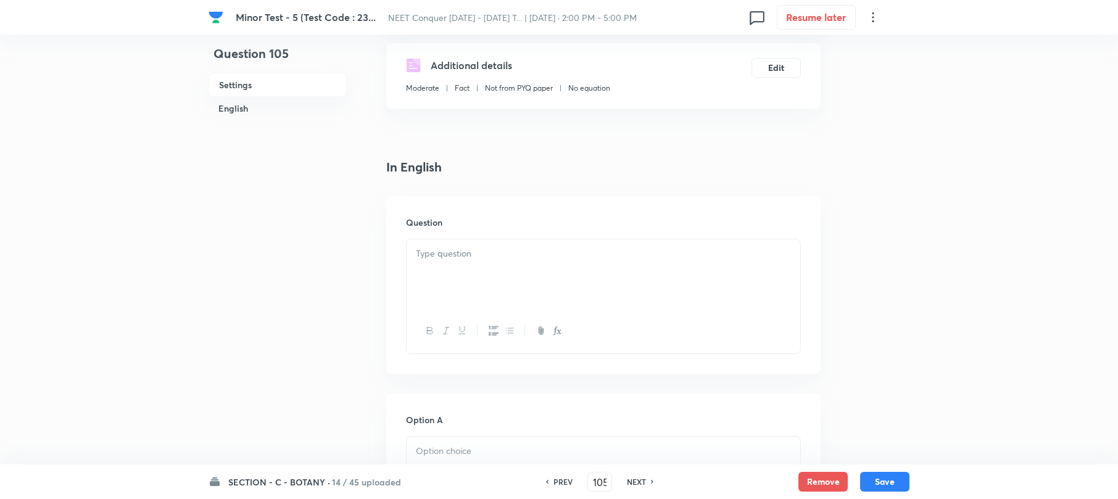
scroll to position [329, 0]
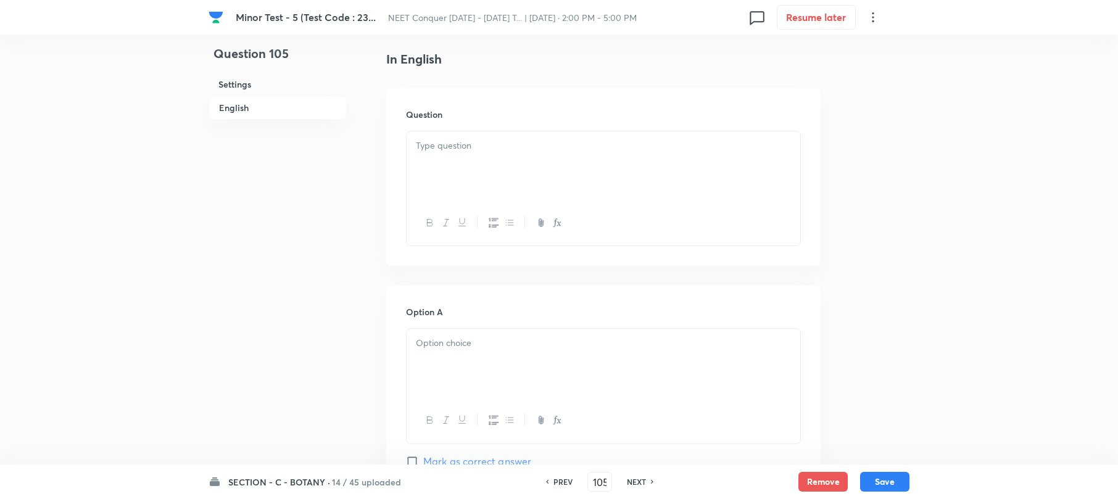
click at [423, 165] on div at bounding box center [604, 165] width 394 height 69
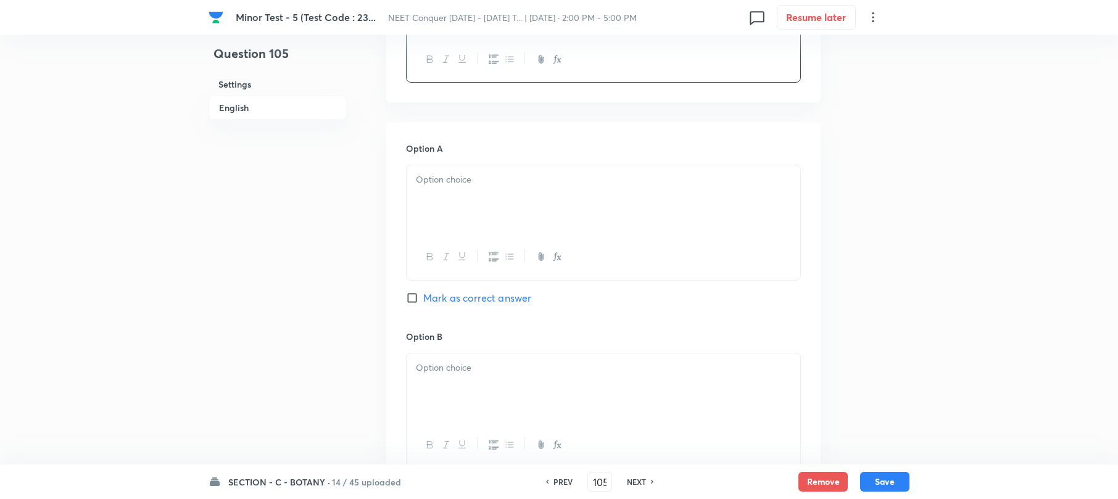
scroll to position [494, 0]
click at [437, 217] on div at bounding box center [604, 198] width 394 height 69
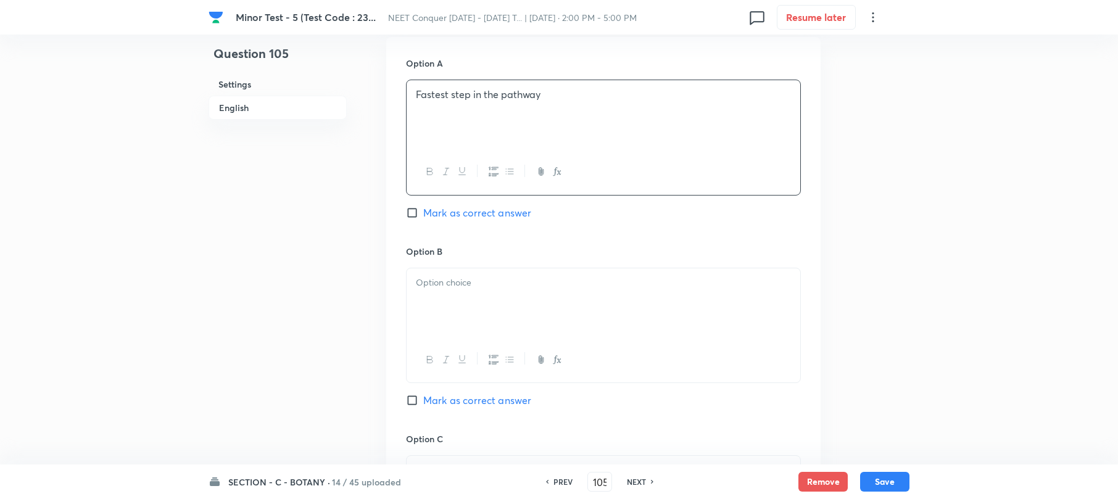
scroll to position [658, 0]
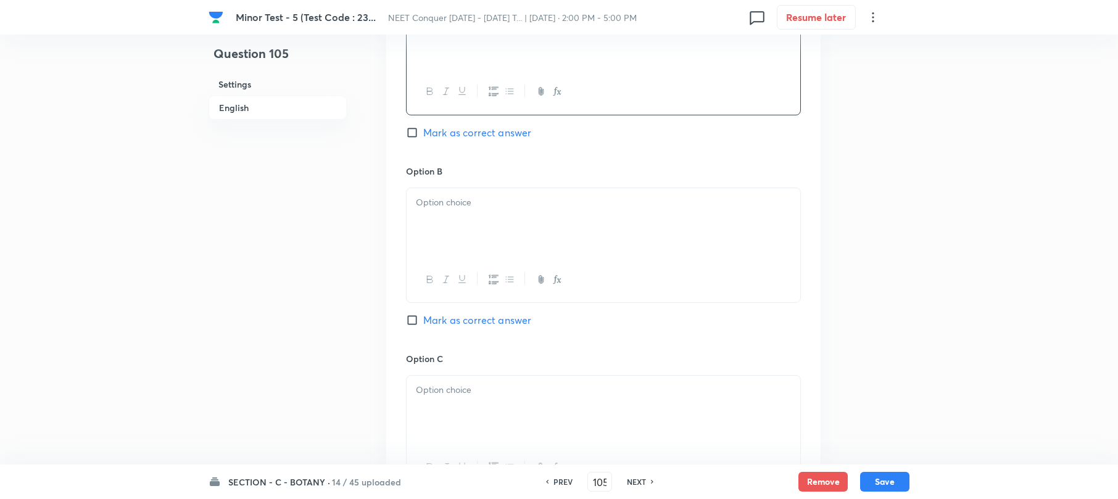
click at [430, 236] on div at bounding box center [604, 222] width 394 height 69
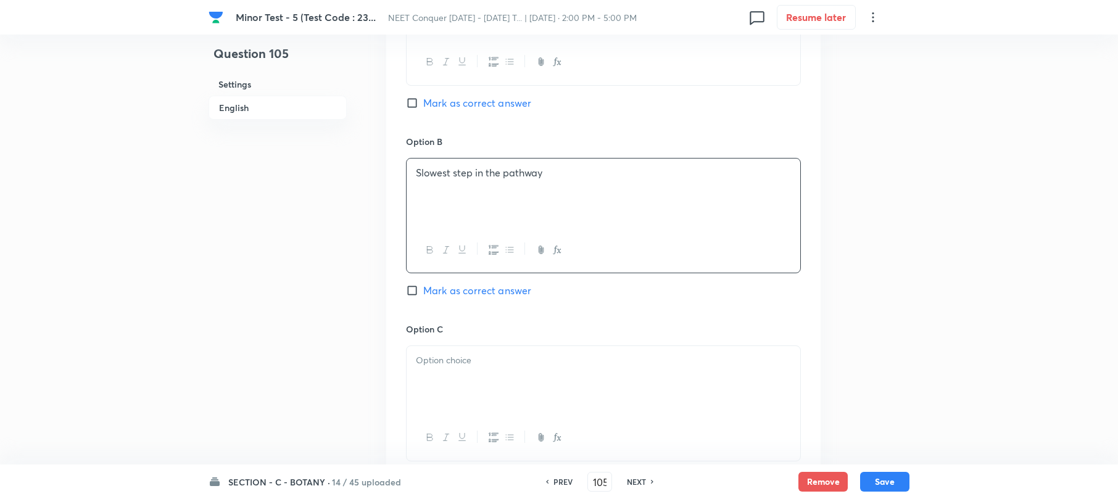
scroll to position [740, 0]
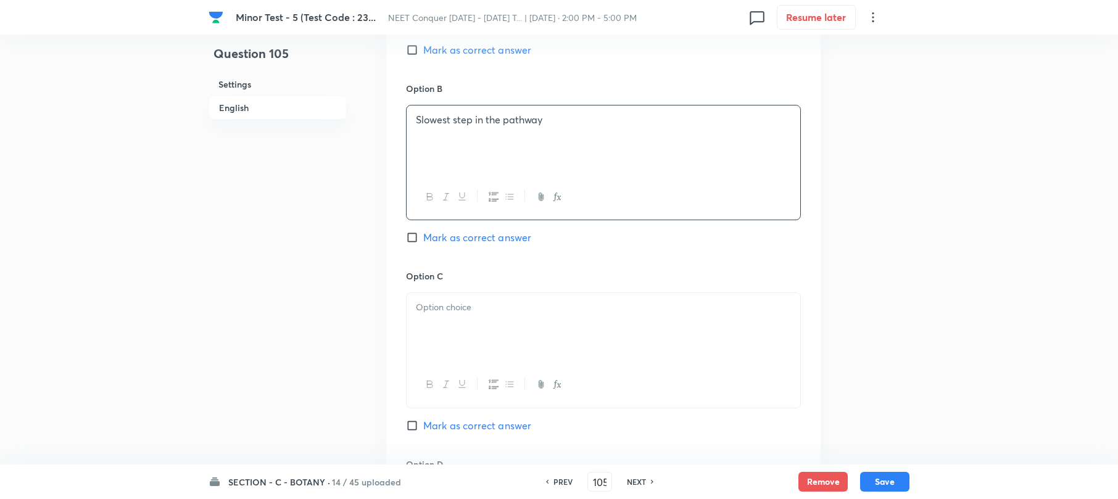
drag, startPoint x: 450, startPoint y: 329, endPoint x: 413, endPoint y: 314, distance: 39.5
click at [449, 326] on div at bounding box center [604, 327] width 394 height 69
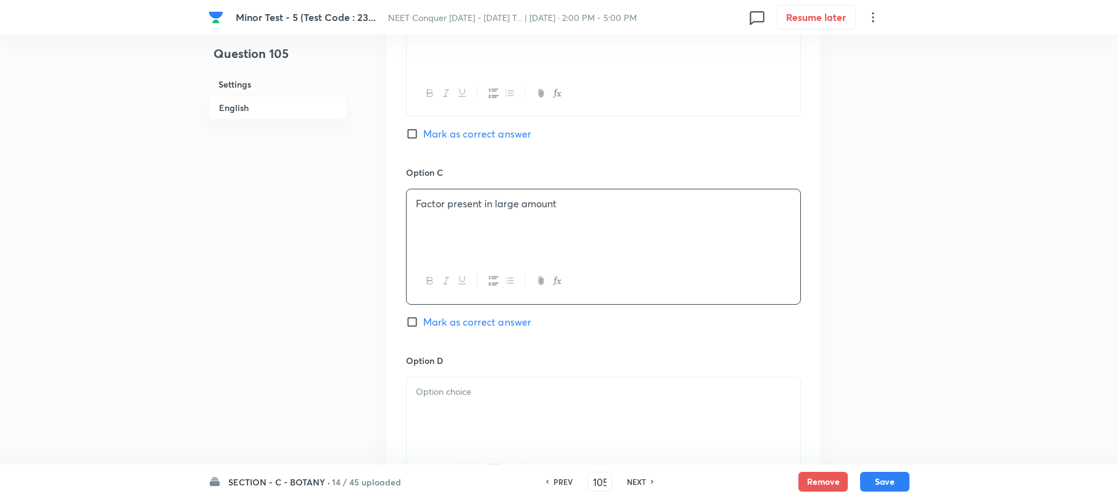
scroll to position [987, 0]
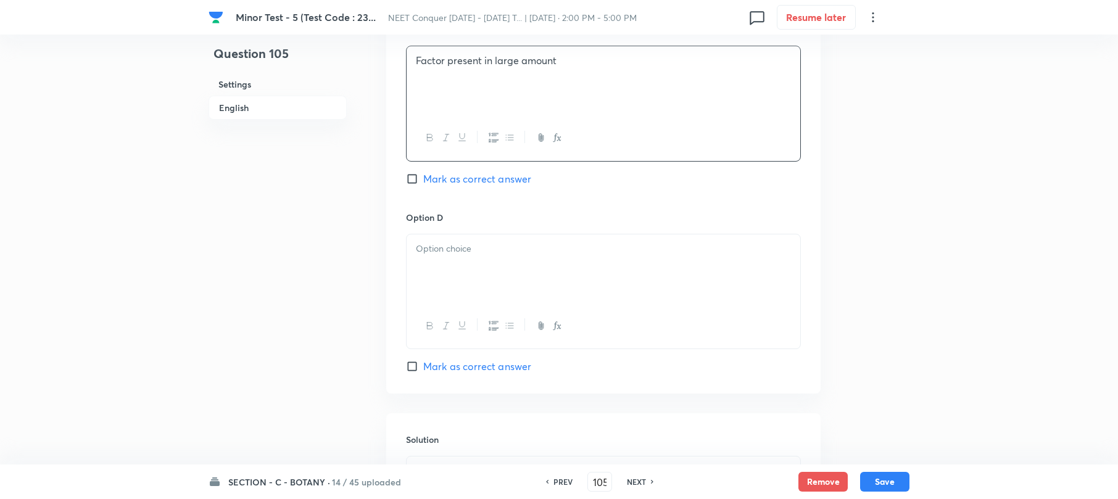
click at [434, 275] on div at bounding box center [604, 268] width 394 height 69
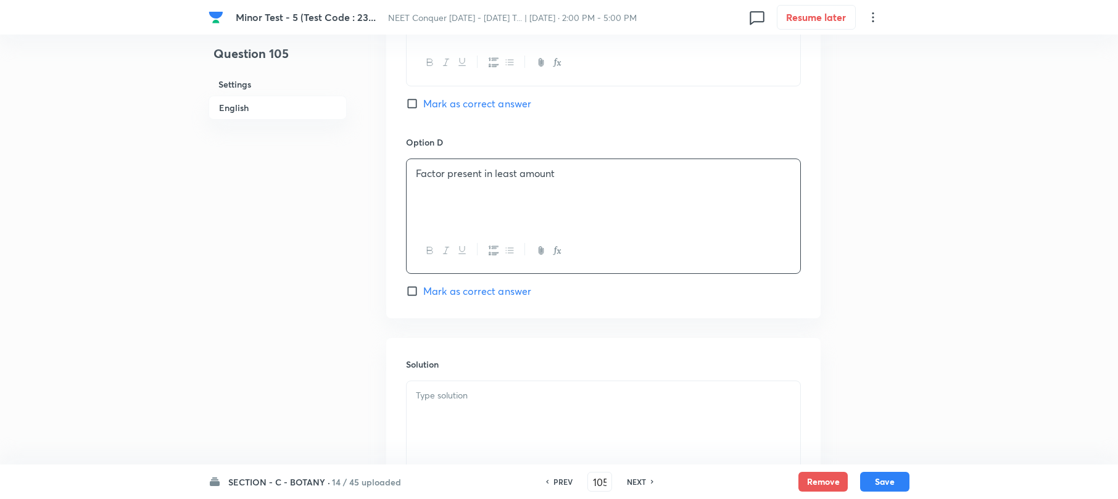
scroll to position [1191, 0]
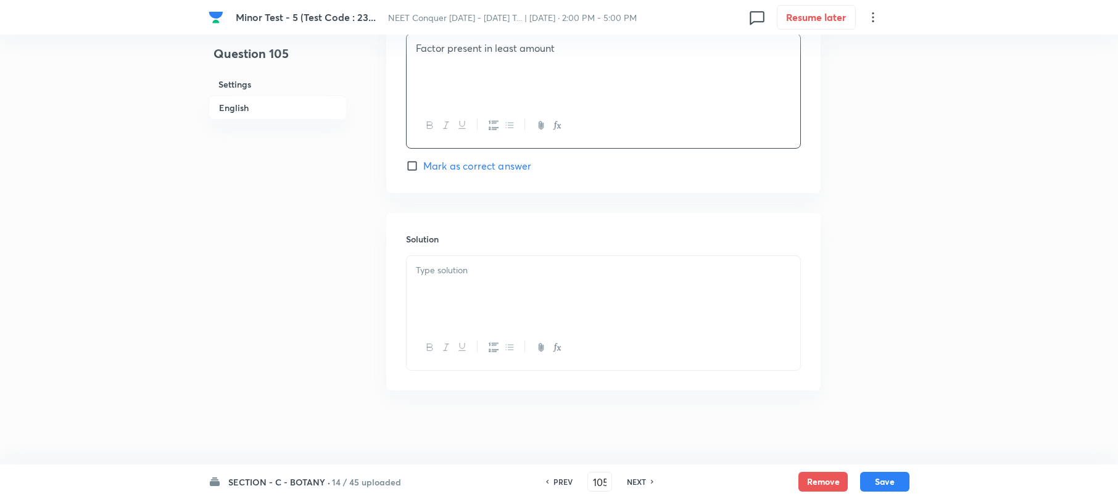
click at [437, 291] on div at bounding box center [604, 290] width 394 height 69
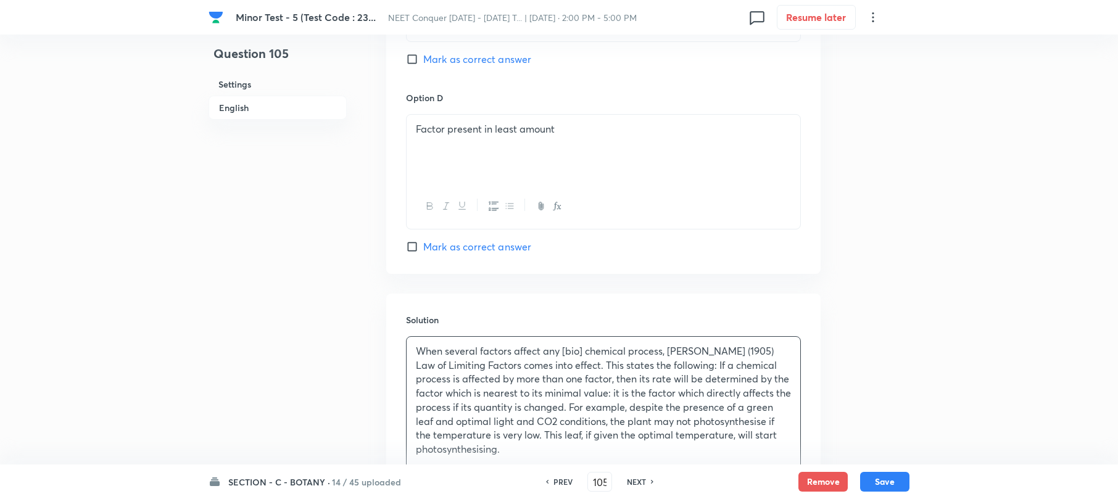
scroll to position [1109, 0]
click at [413, 250] on input "Mark as correct answer" at bounding box center [414, 245] width 17 height 12
checkbox input "true"
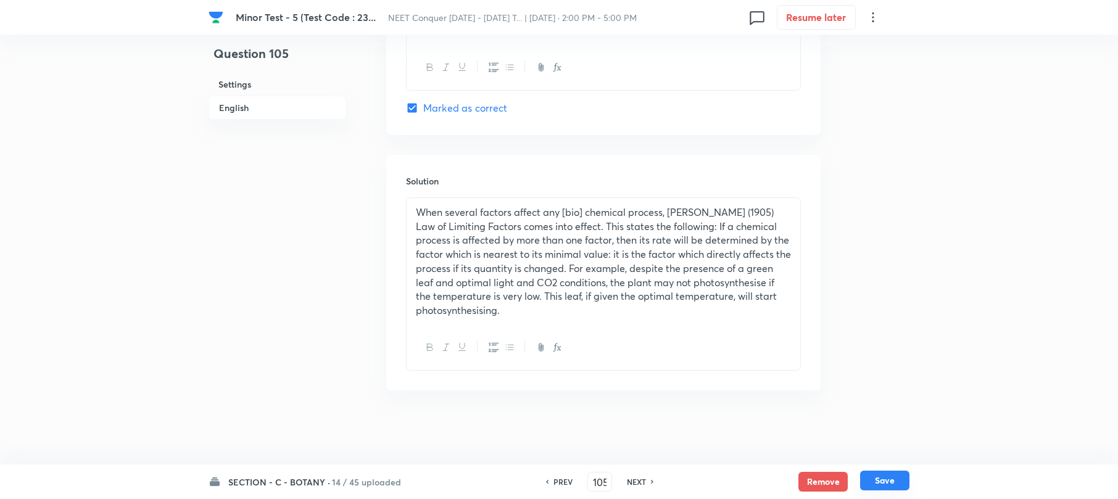
click at [872, 474] on button "Save" at bounding box center [884, 481] width 49 height 20
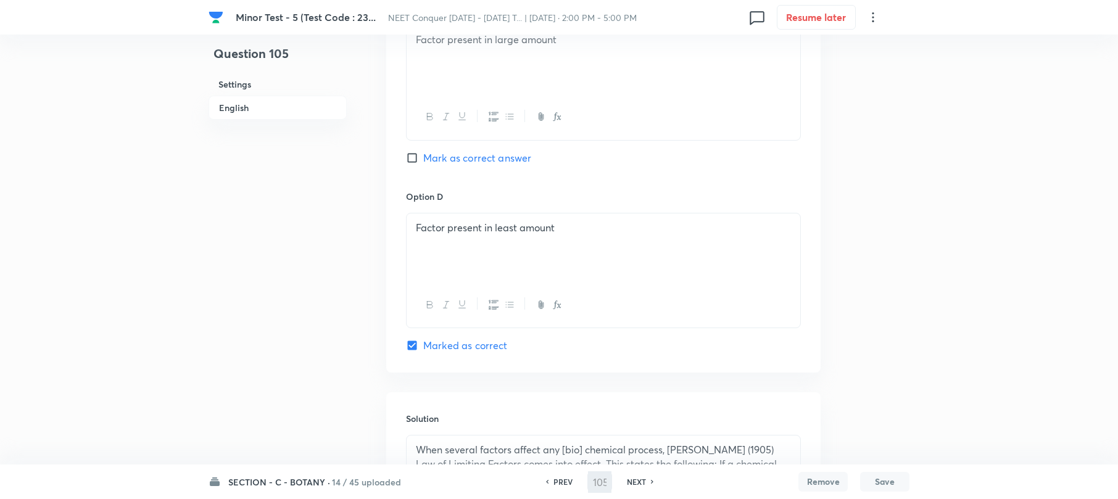
scroll to position [1003, 0]
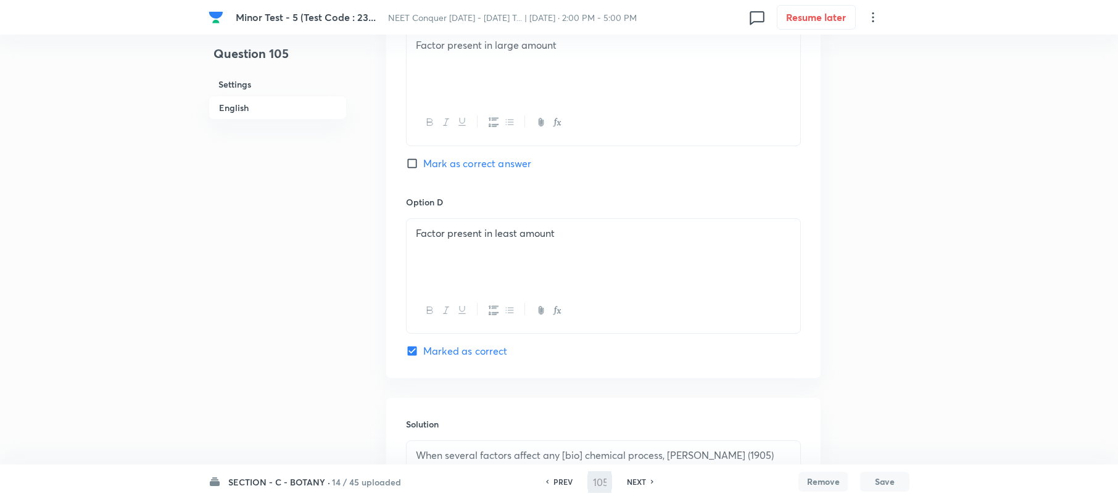
type input "106"
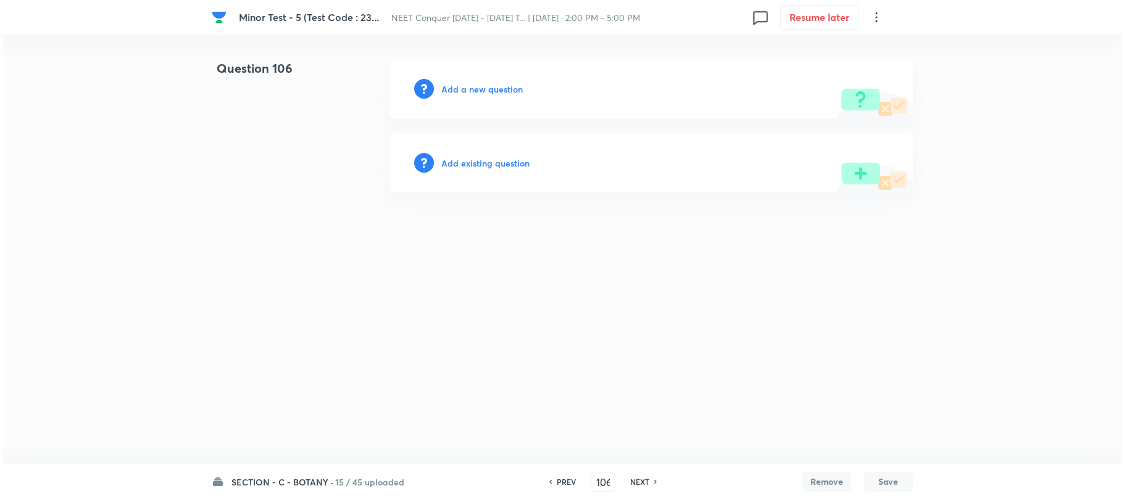
scroll to position [0, 0]
click at [503, 85] on h6 "Add a new question" at bounding box center [481, 89] width 81 height 13
click at [497, 81] on div "Choose a question type" at bounding box center [650, 88] width 523 height 59
click at [496, 85] on h6 "Choose a question type" at bounding box center [488, 89] width 95 height 13
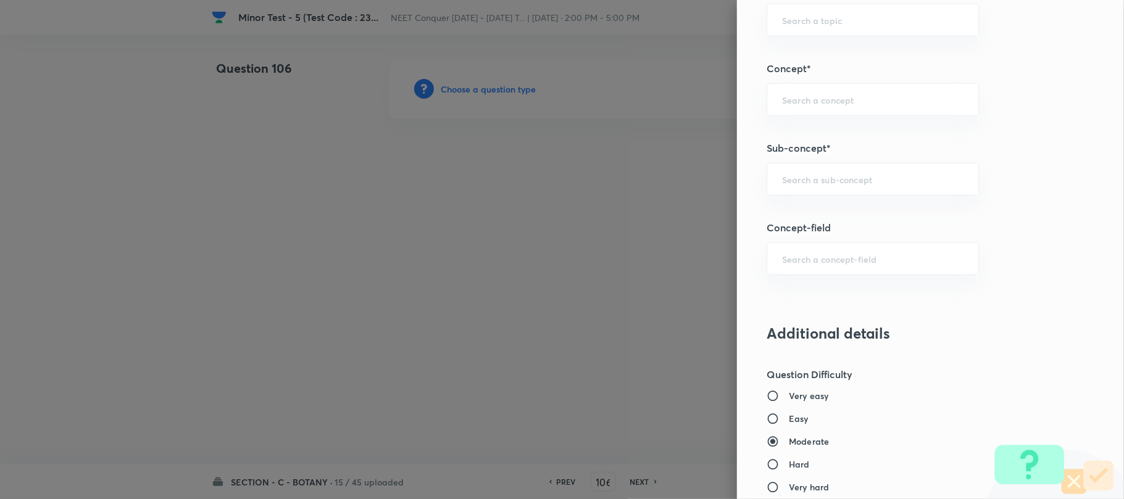
scroll to position [740, 0]
click at [832, 175] on input "text" at bounding box center [872, 178] width 181 height 12
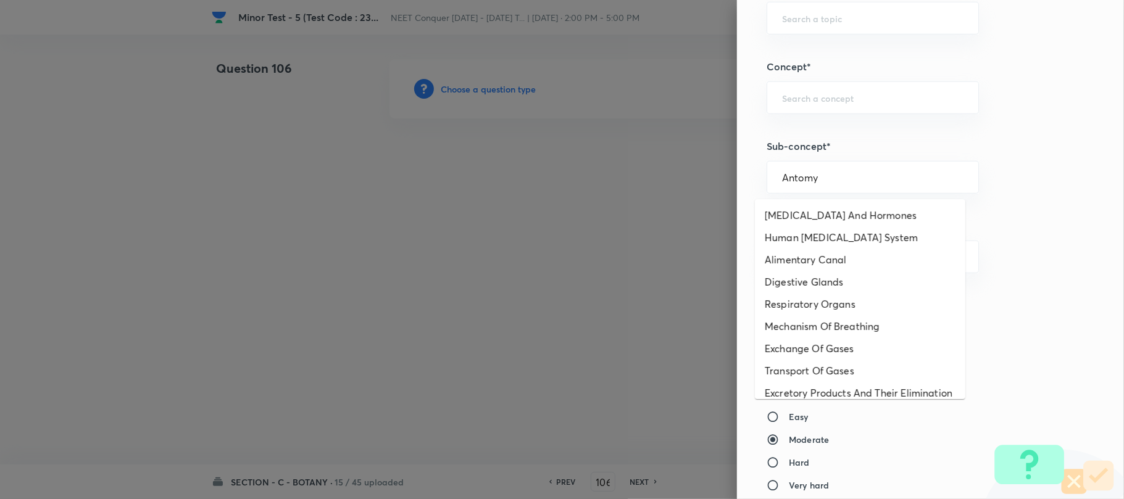
click at [789, 242] on li "Human [MEDICAL_DATA] System" at bounding box center [860, 237] width 210 height 22
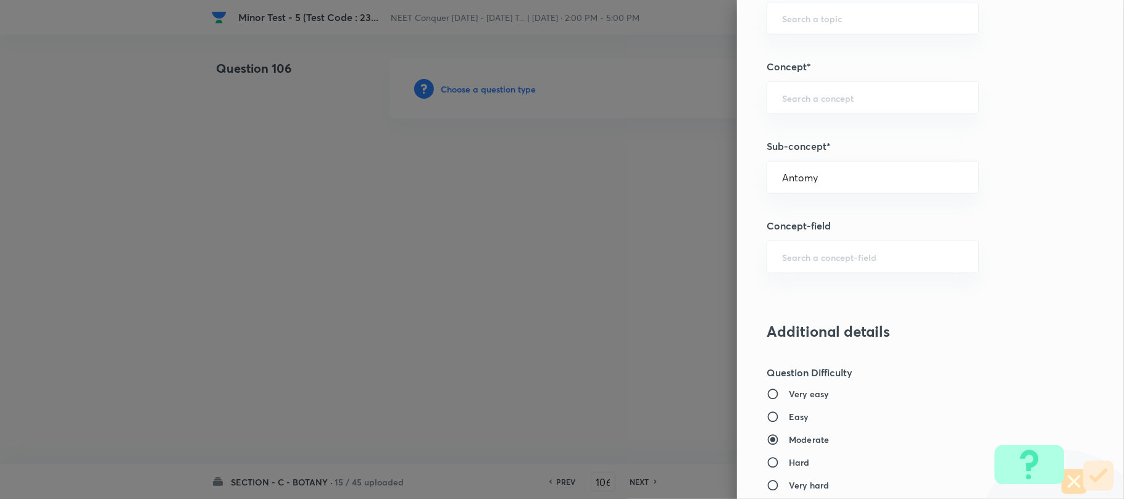
type input "Human [MEDICAL_DATA] System"
type input "Biology"
type input "Human Physiology"
type input "Chemical Coordinate & Integration"
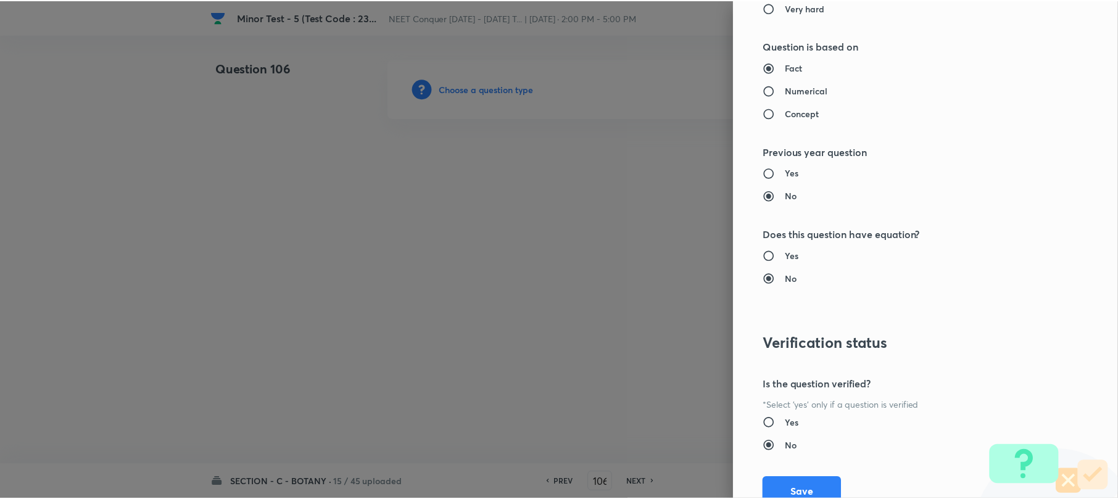
scroll to position [1269, 0]
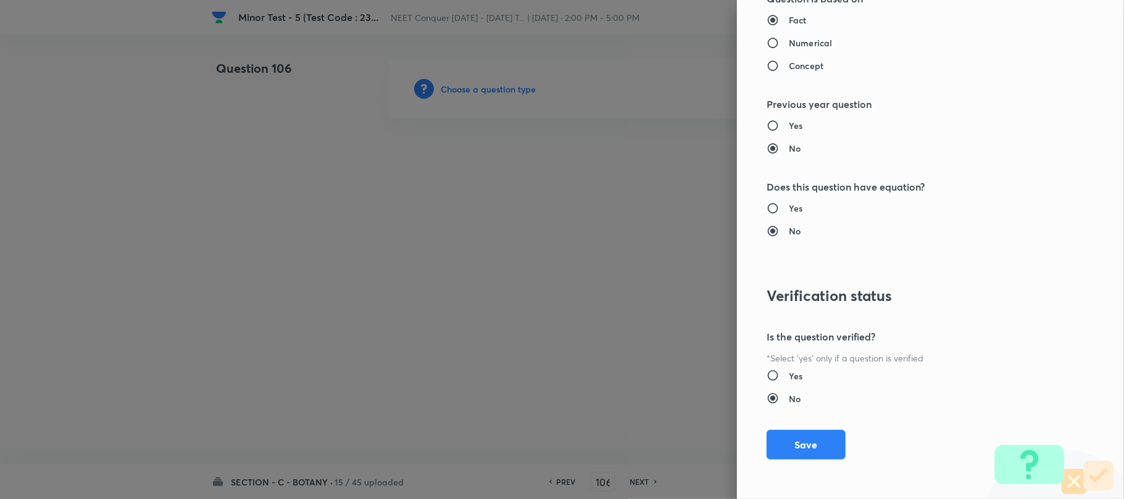
click at [788, 450] on button "Save" at bounding box center [805, 445] width 79 height 30
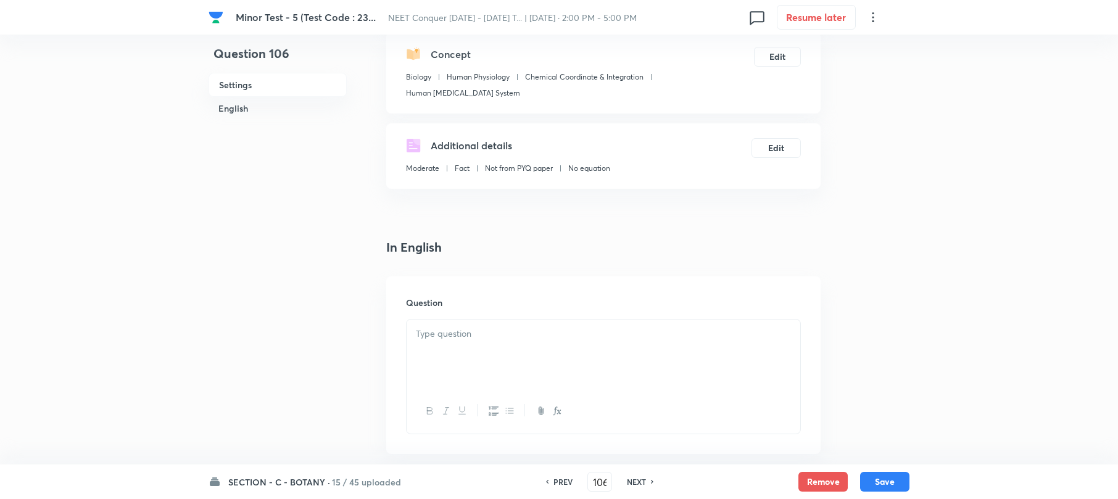
scroll to position [247, 0]
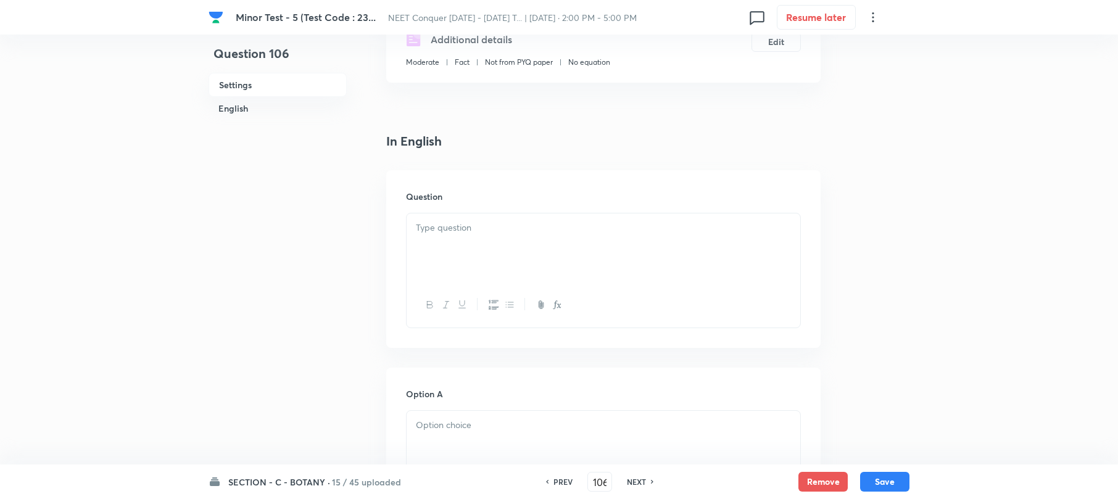
click at [431, 221] on p at bounding box center [603, 228] width 375 height 14
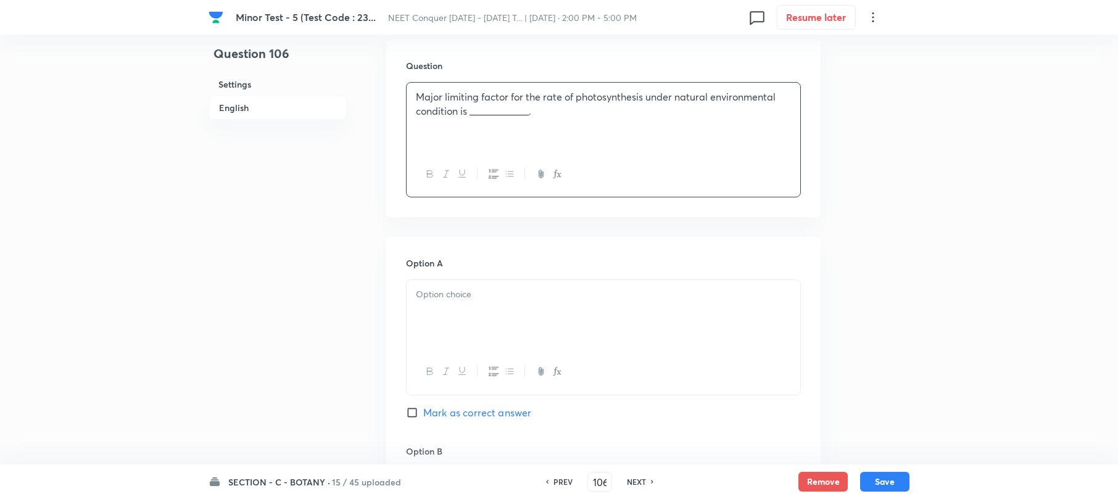
scroll to position [494, 0]
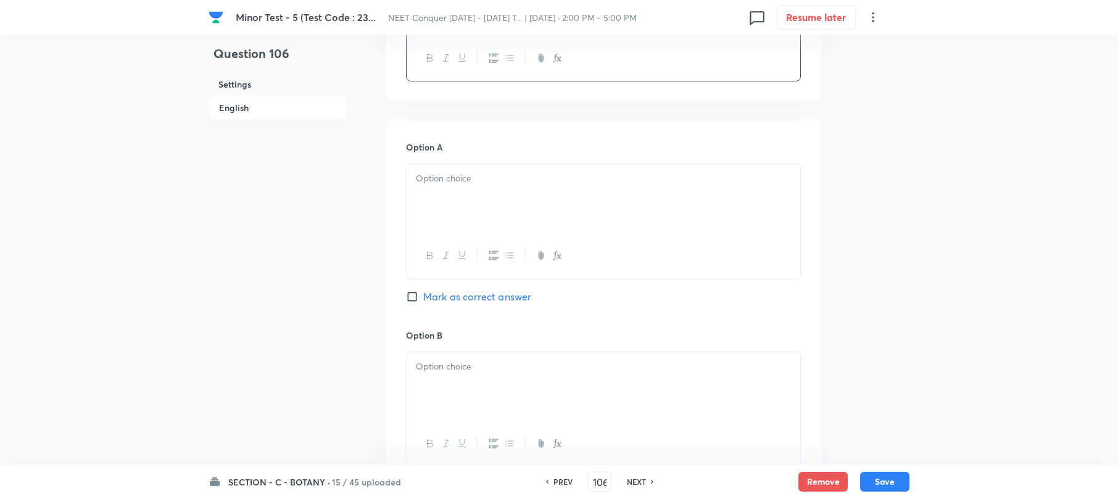
click at [462, 183] on div at bounding box center [604, 198] width 394 height 69
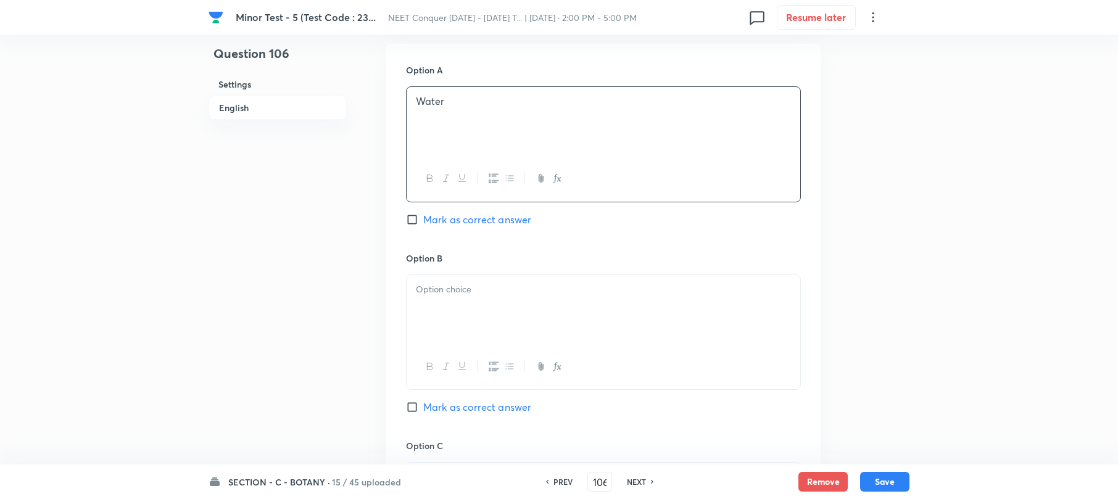
scroll to position [658, 0]
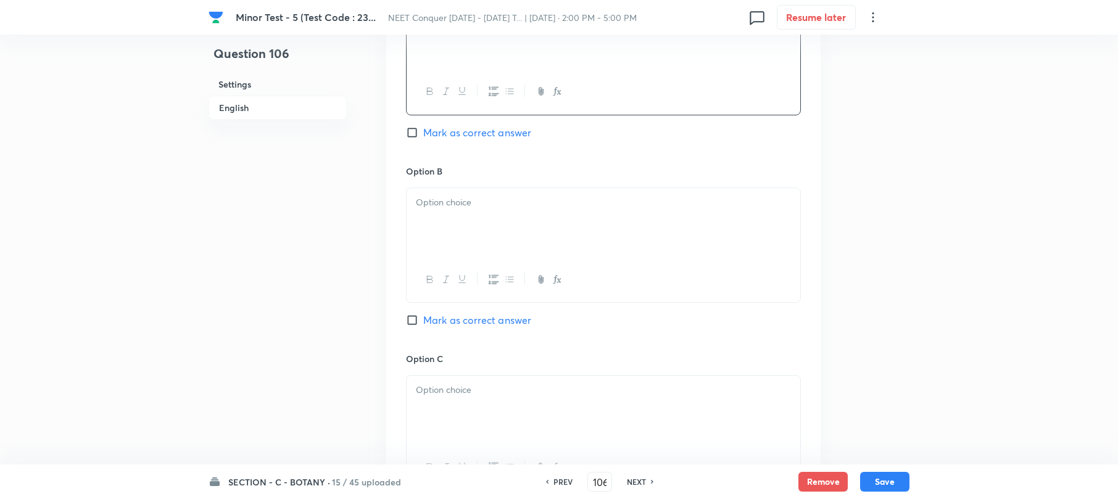
click at [479, 223] on div at bounding box center [604, 222] width 394 height 69
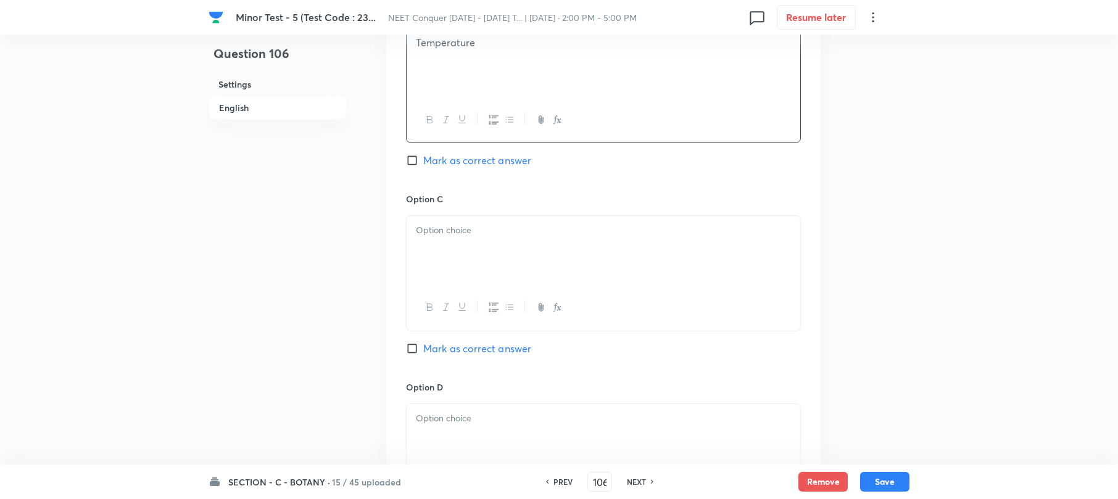
scroll to position [822, 0]
click at [457, 253] on div at bounding box center [604, 245] width 394 height 69
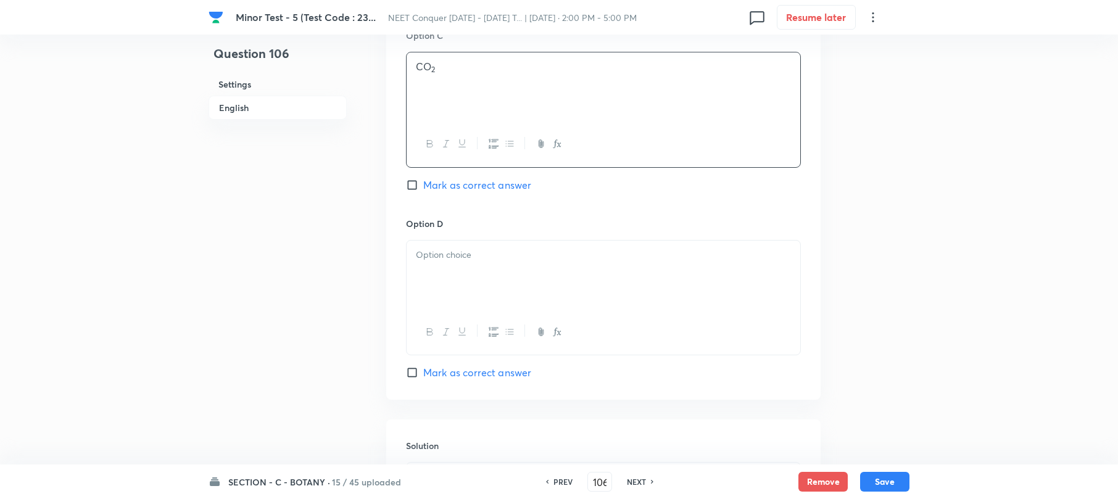
scroll to position [987, 0]
click at [432, 260] on div at bounding box center [604, 268] width 394 height 69
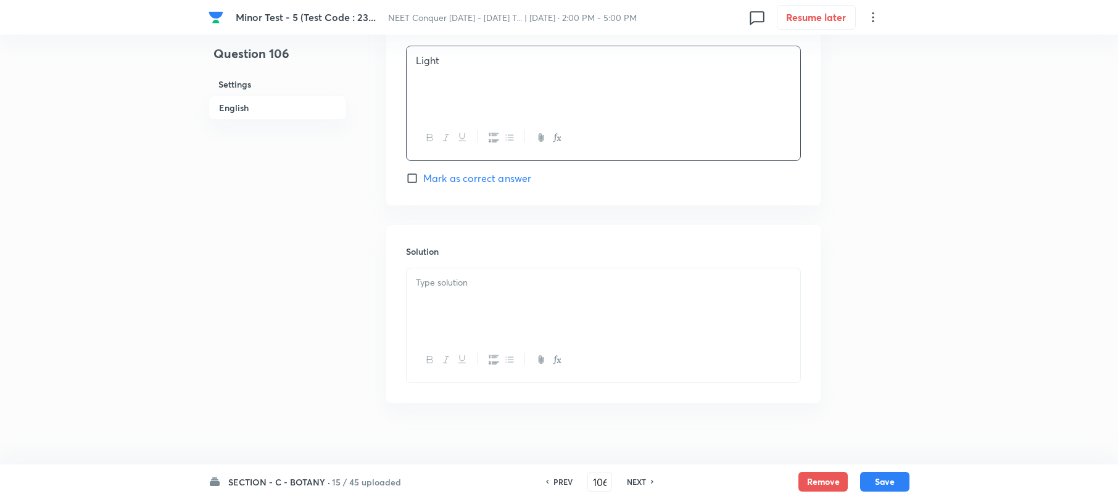
click at [457, 294] on div at bounding box center [604, 302] width 394 height 69
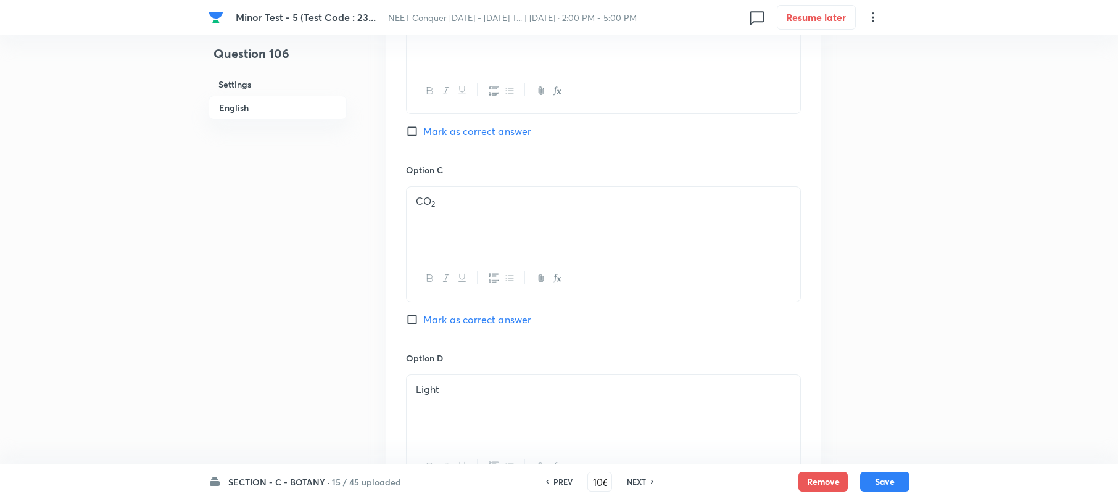
click at [415, 313] on input "Mark as correct answer" at bounding box center [414, 319] width 17 height 12
checkbox input "true"
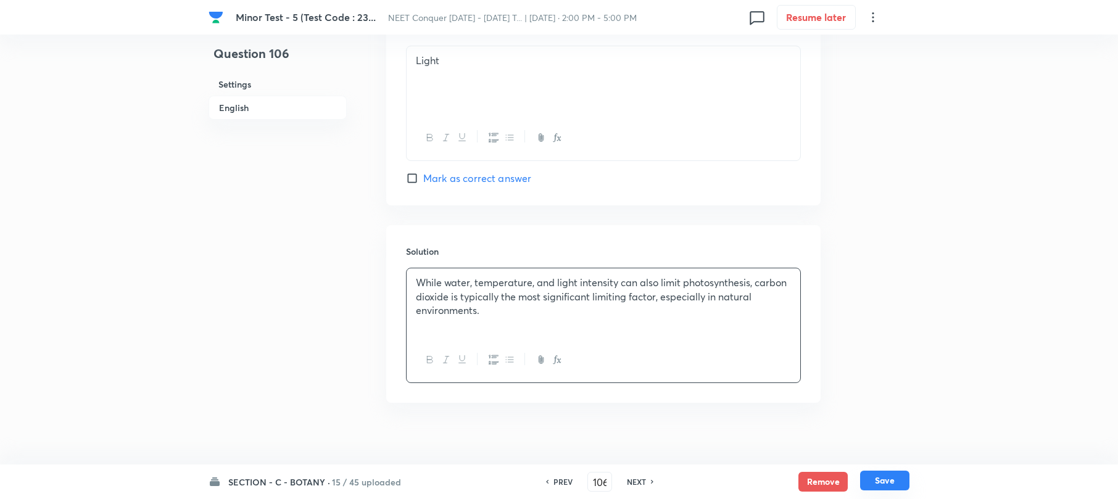
click at [879, 477] on button "Save" at bounding box center [884, 481] width 49 height 20
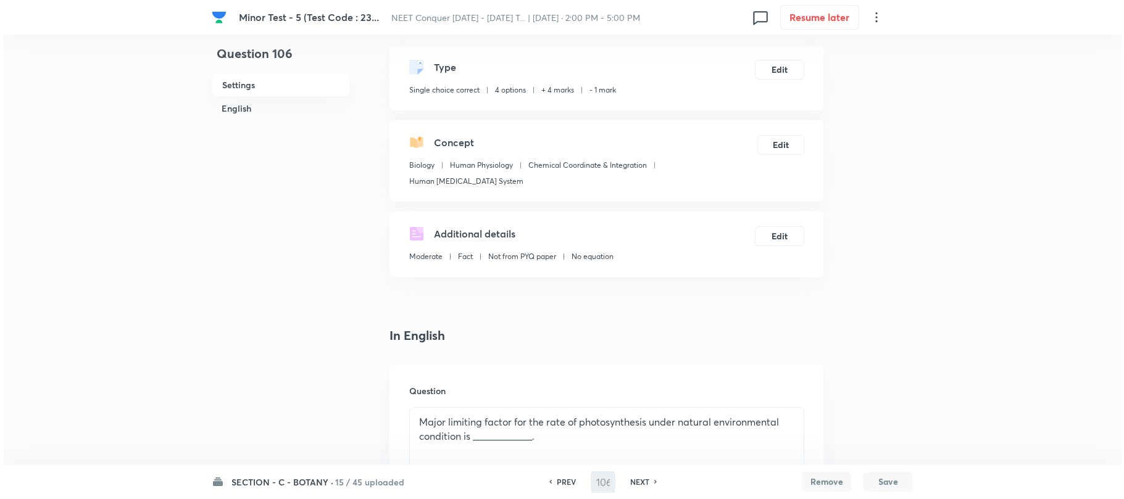
scroll to position [0, 0]
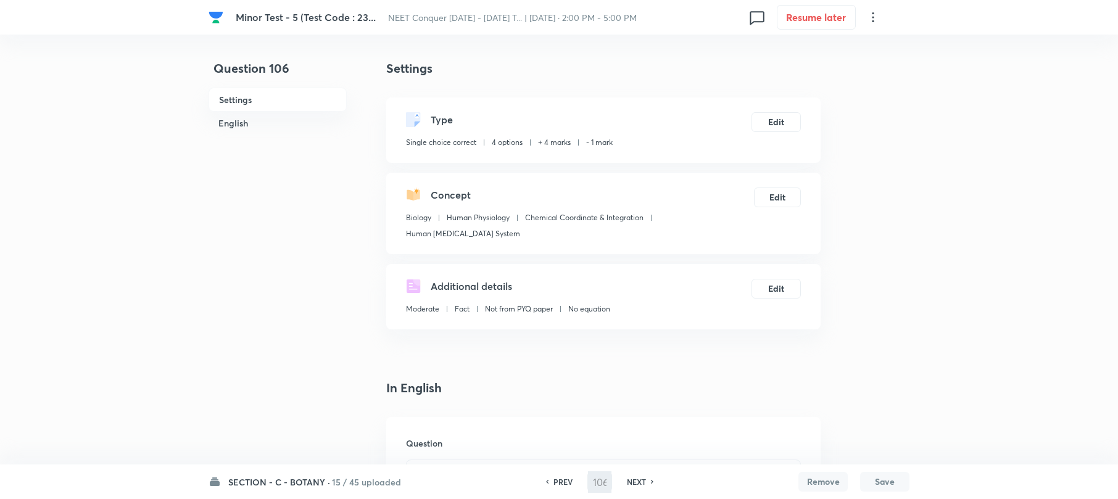
type input "107"
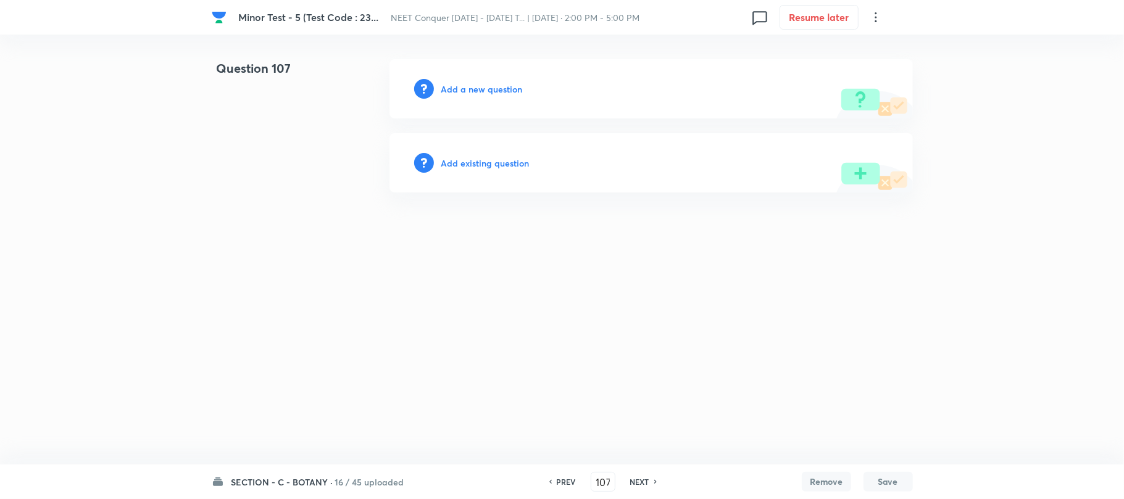
click at [487, 75] on div "Add a new question" at bounding box center [650, 88] width 523 height 59
click at [478, 89] on h6 "Add a new question" at bounding box center [481, 89] width 81 height 13
click at [478, 89] on h6 "Choose a question type" at bounding box center [488, 89] width 95 height 13
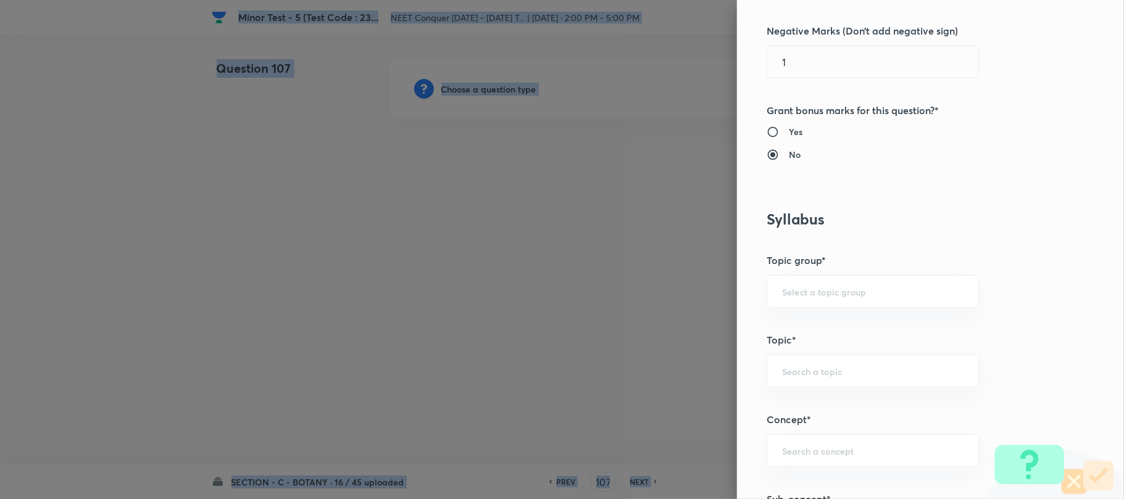
scroll to position [411, 0]
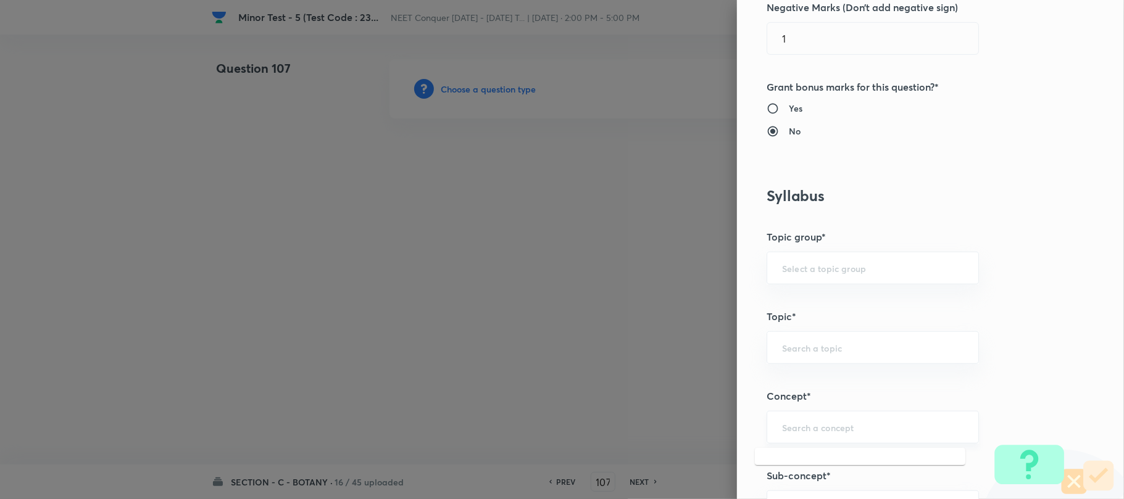
click at [793, 433] on input "text" at bounding box center [872, 427] width 181 height 12
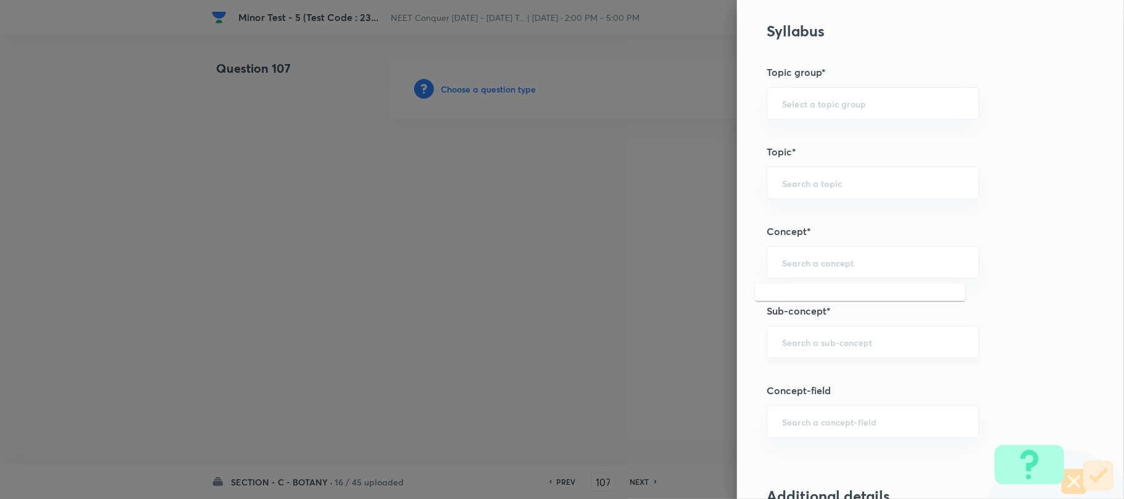
click at [797, 346] on input "text" at bounding box center [872, 342] width 181 height 12
click at [781, 352] on div "​" at bounding box center [872, 342] width 212 height 33
click at [785, 343] on input "text" at bounding box center [872, 342] width 181 height 12
click at [782, 344] on input "text" at bounding box center [872, 342] width 181 height 12
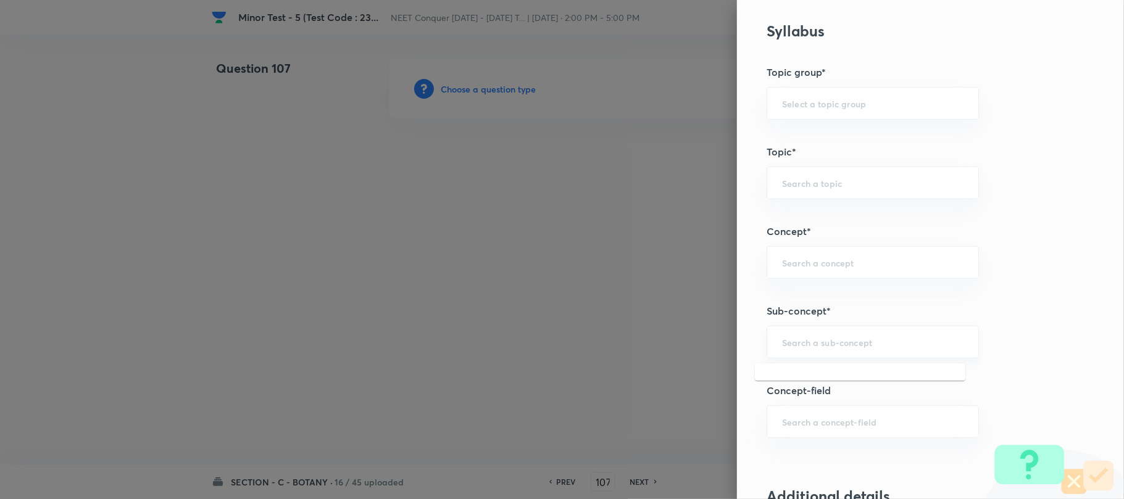
click at [782, 344] on input "text" at bounding box center [872, 342] width 181 height 12
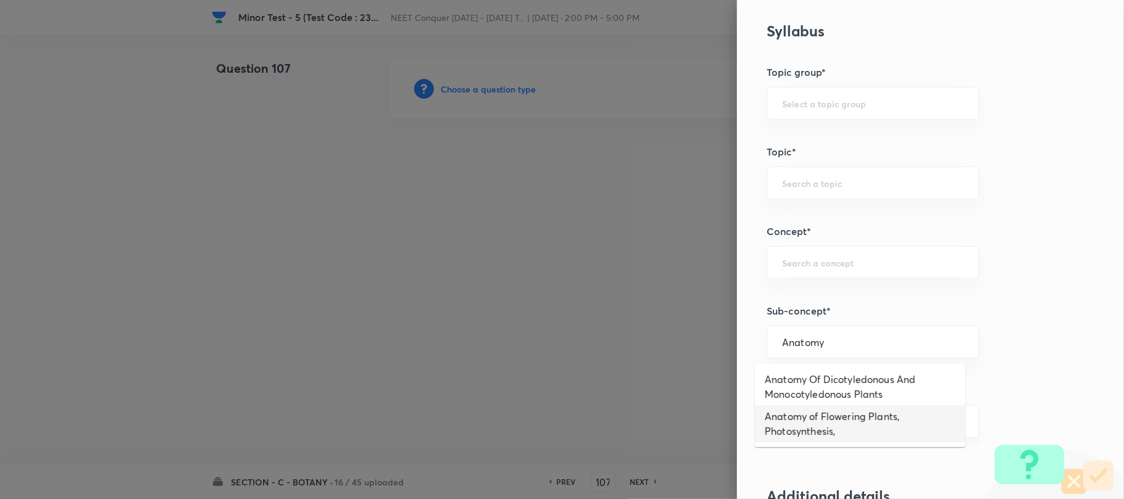
click at [823, 423] on li "Anatomy of Flowering Plants, Photosynthesis," at bounding box center [860, 423] width 210 height 37
type input "Anatomy of Flowering Plants, Photosynthesis,"
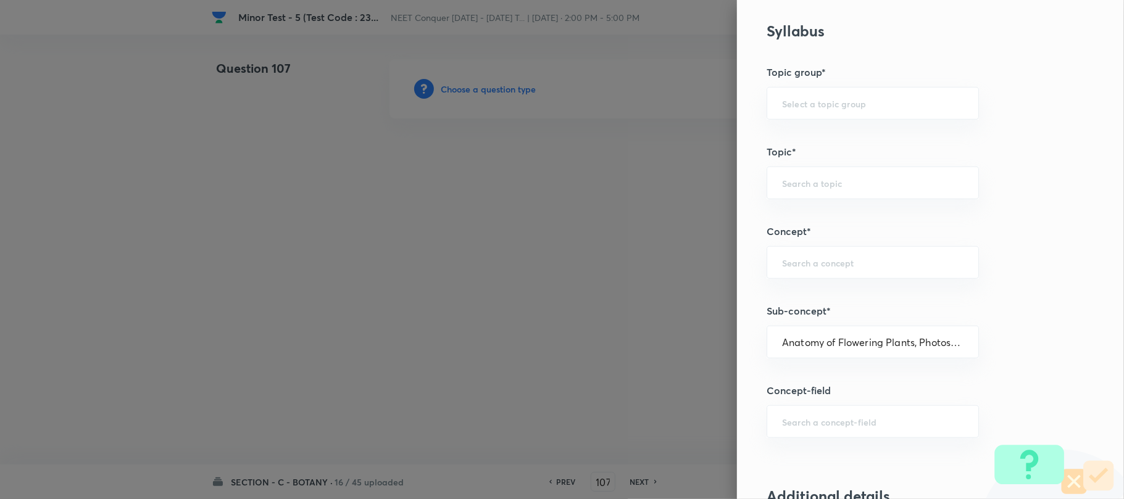
type input "Biology"
type input "Botany"
type input "Anatomy of Flowering Plants, Photosynthesis,"
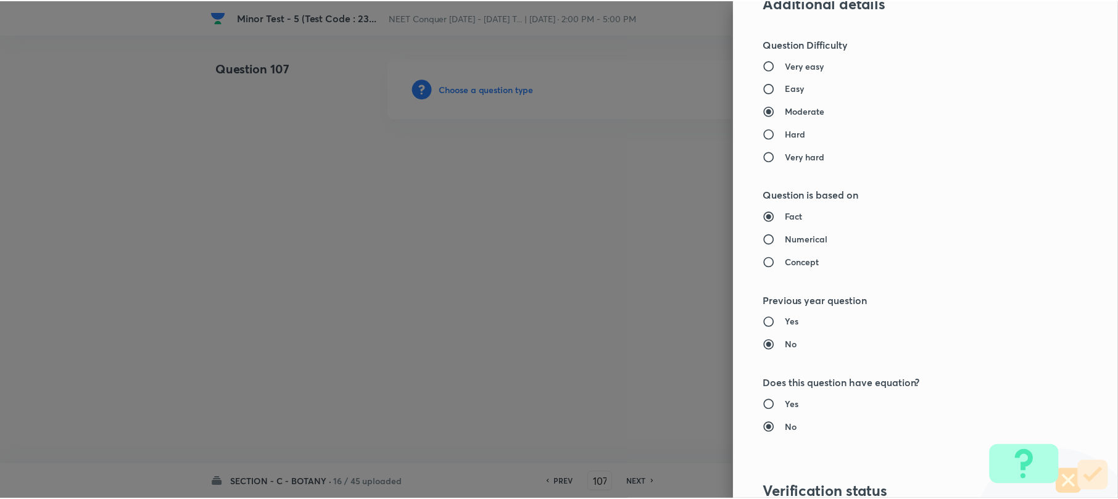
scroll to position [1269, 0]
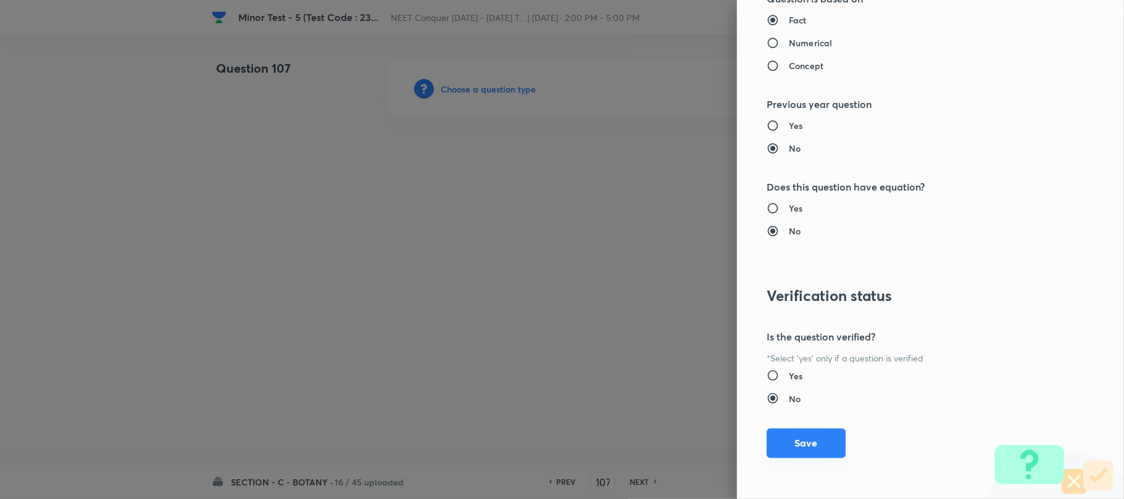
click at [780, 447] on button "Save" at bounding box center [805, 444] width 79 height 30
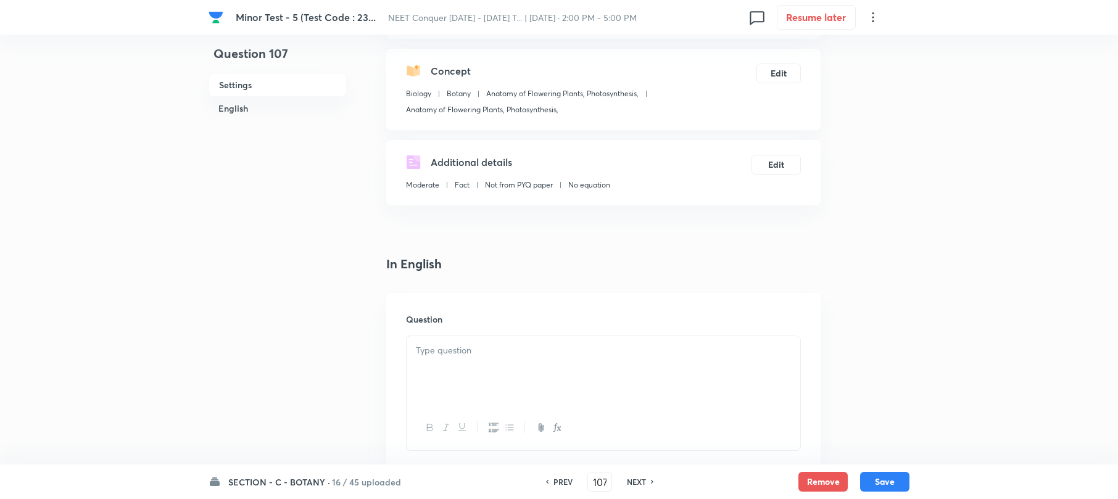
scroll to position [247, 0]
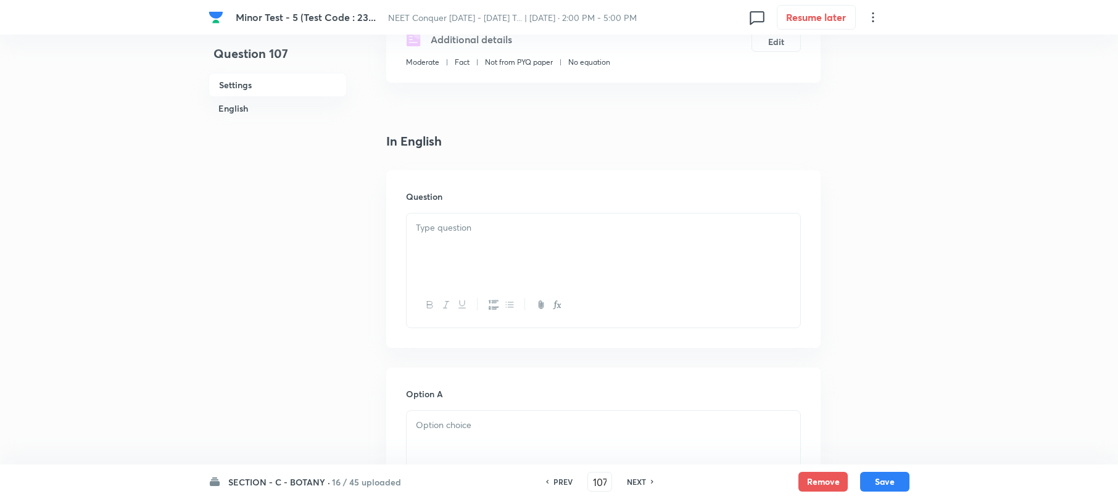
click at [438, 258] on div at bounding box center [604, 247] width 394 height 69
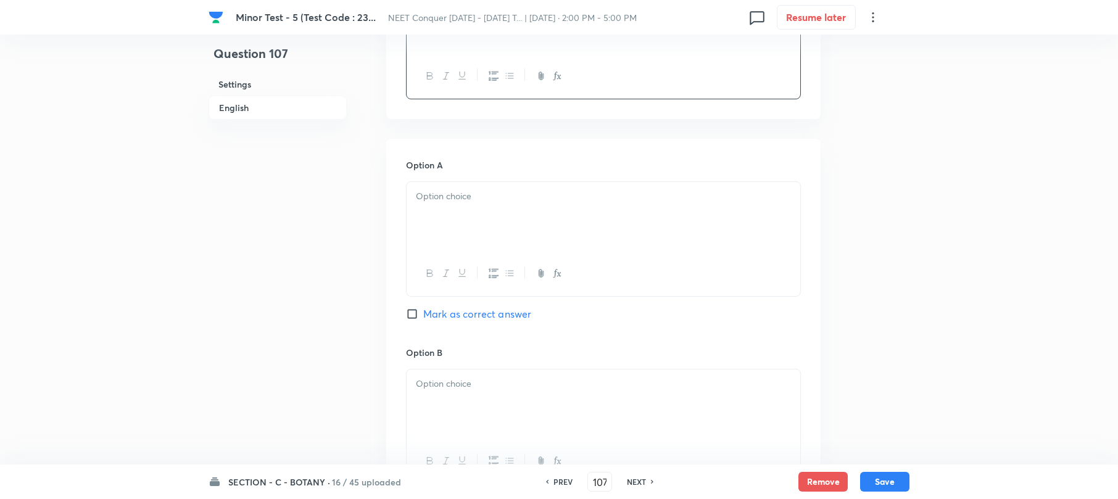
scroll to position [494, 0]
click at [469, 215] on div at bounding box center [604, 214] width 394 height 69
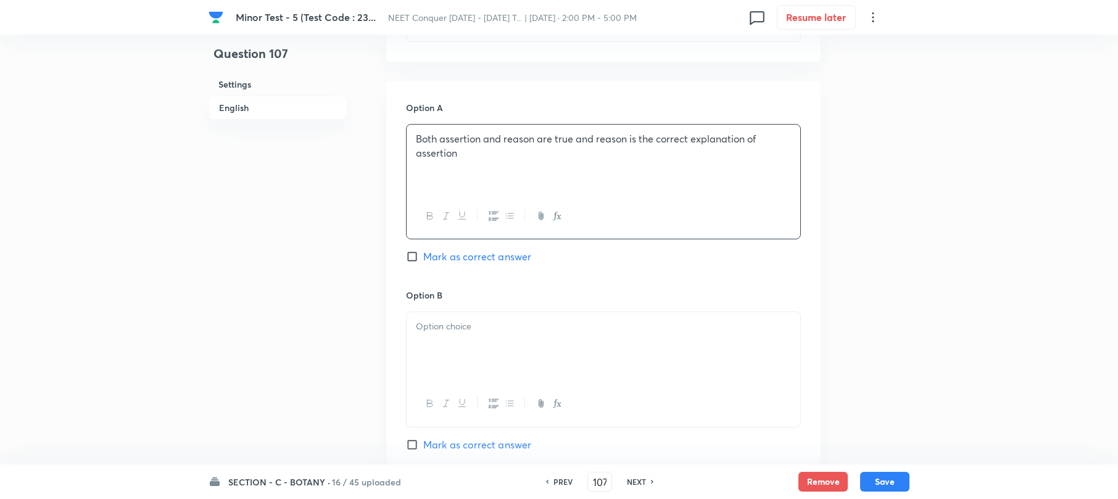
scroll to position [576, 0]
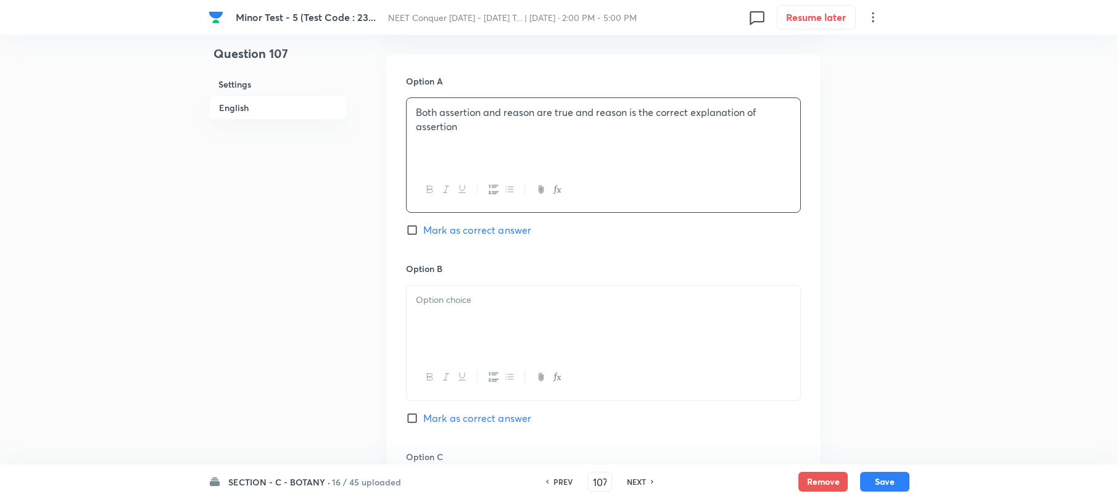
click at [441, 316] on div at bounding box center [604, 320] width 394 height 69
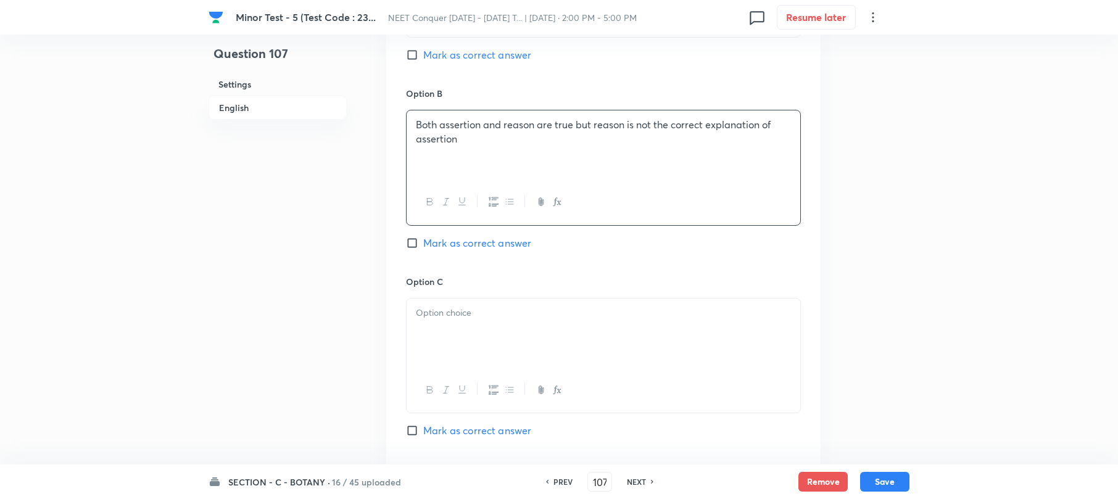
scroll to position [904, 0]
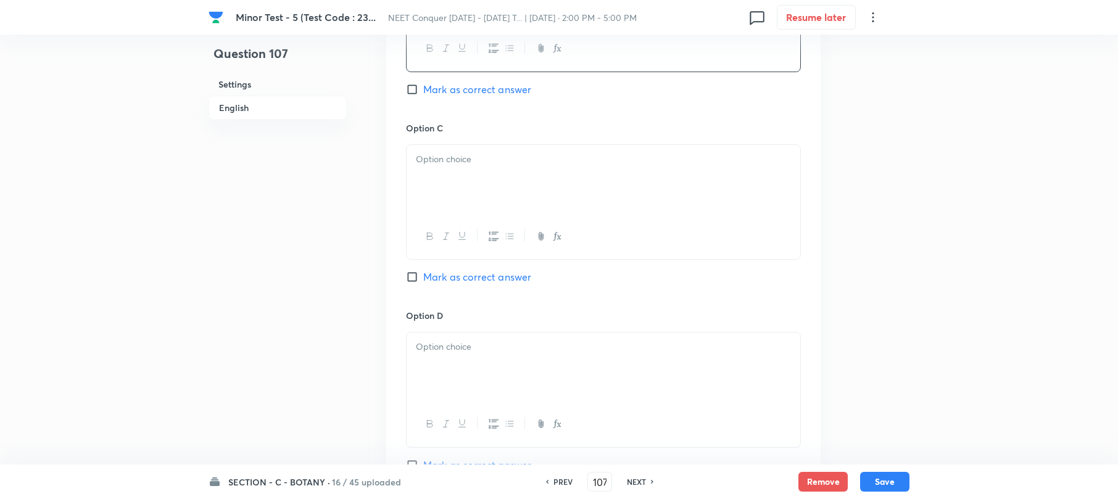
click at [425, 172] on div at bounding box center [604, 179] width 394 height 69
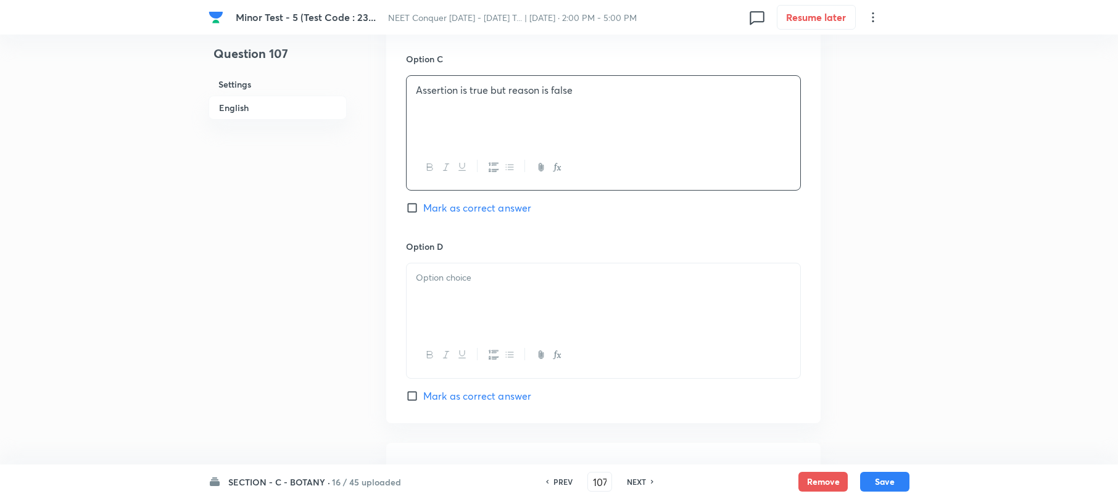
scroll to position [1069, 0]
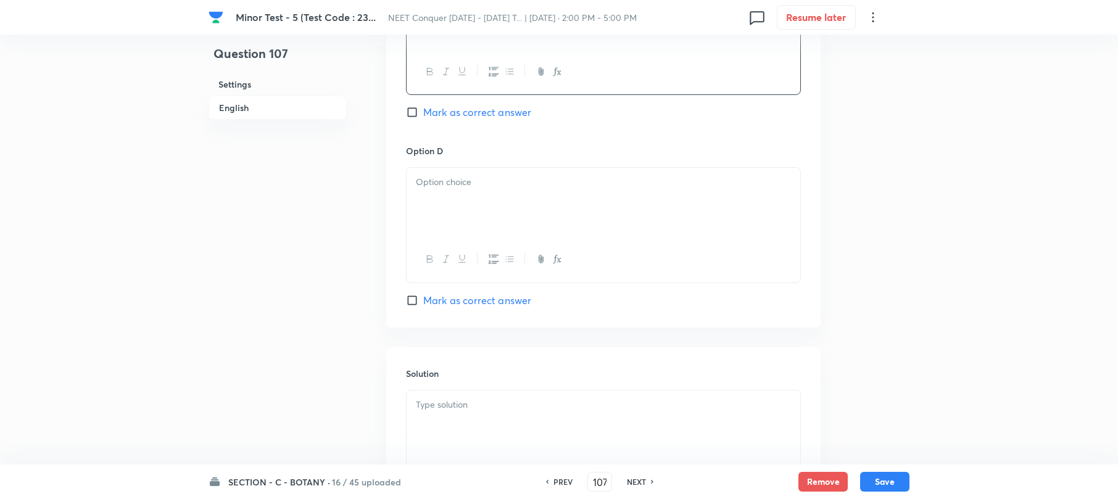
click at [441, 218] on div at bounding box center [604, 202] width 394 height 69
click at [417, 302] on input "Mark as correct answer" at bounding box center [414, 300] width 17 height 12
checkbox input "true"
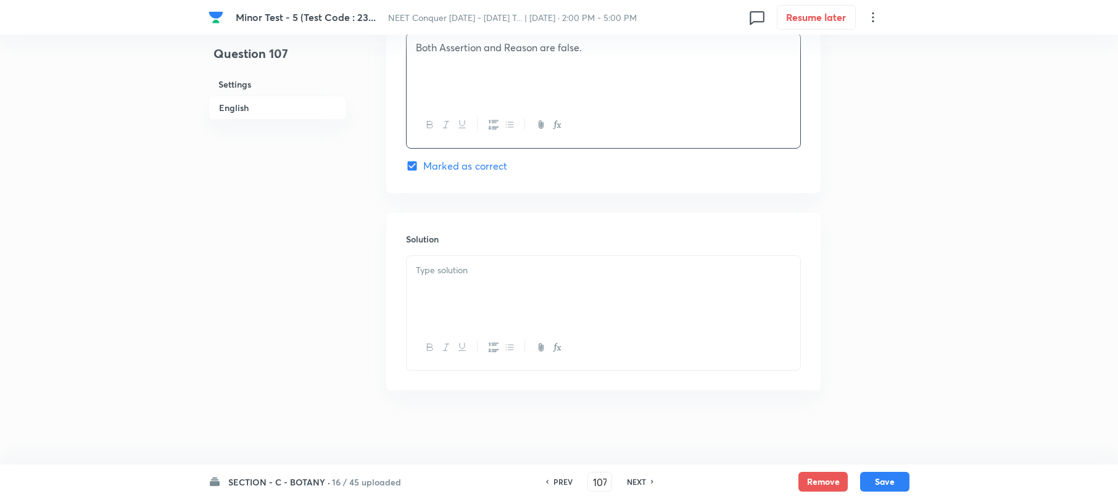
scroll to position [1207, 0]
click at [441, 281] on div at bounding box center [604, 290] width 394 height 69
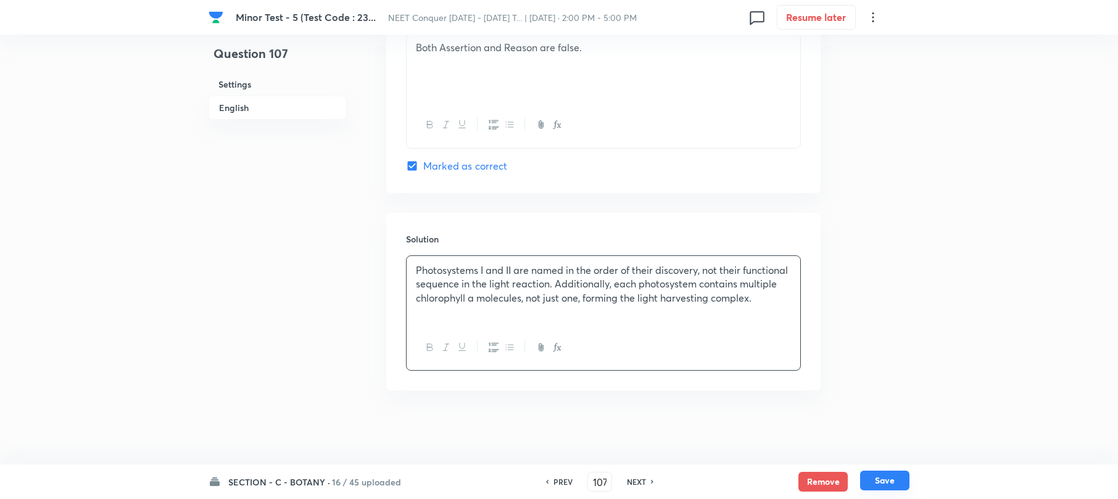
click at [880, 482] on button "Save" at bounding box center [884, 481] width 49 height 20
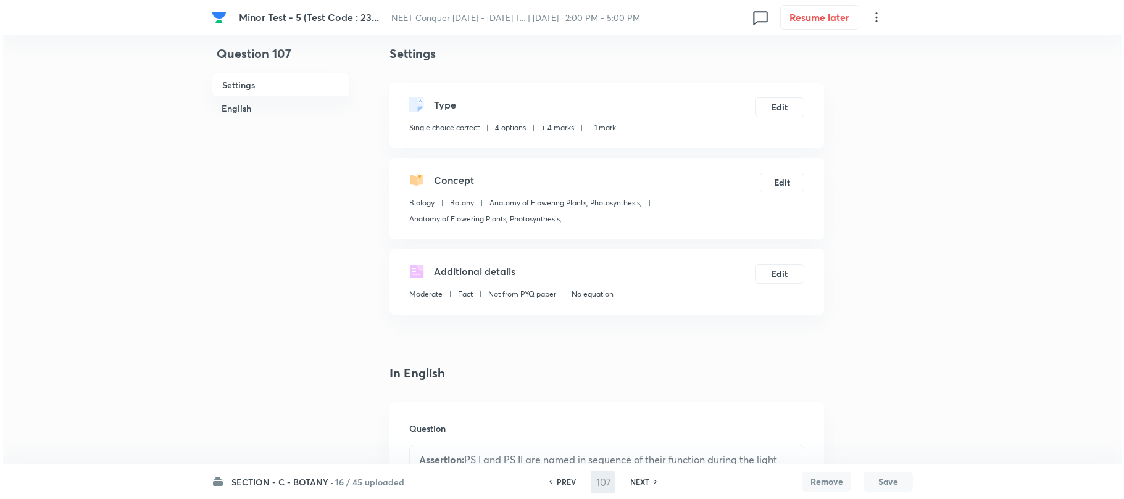
scroll to position [0, 0]
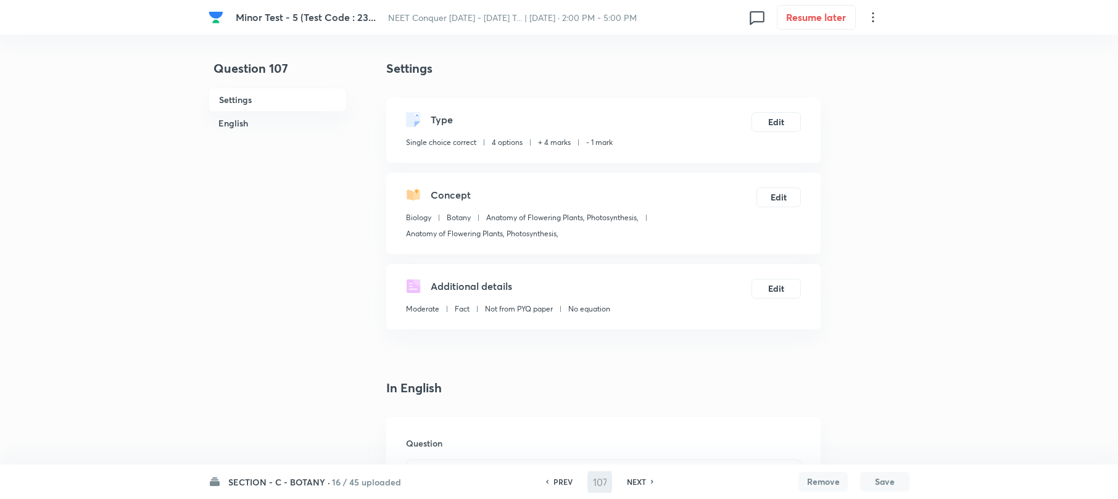
type input "108"
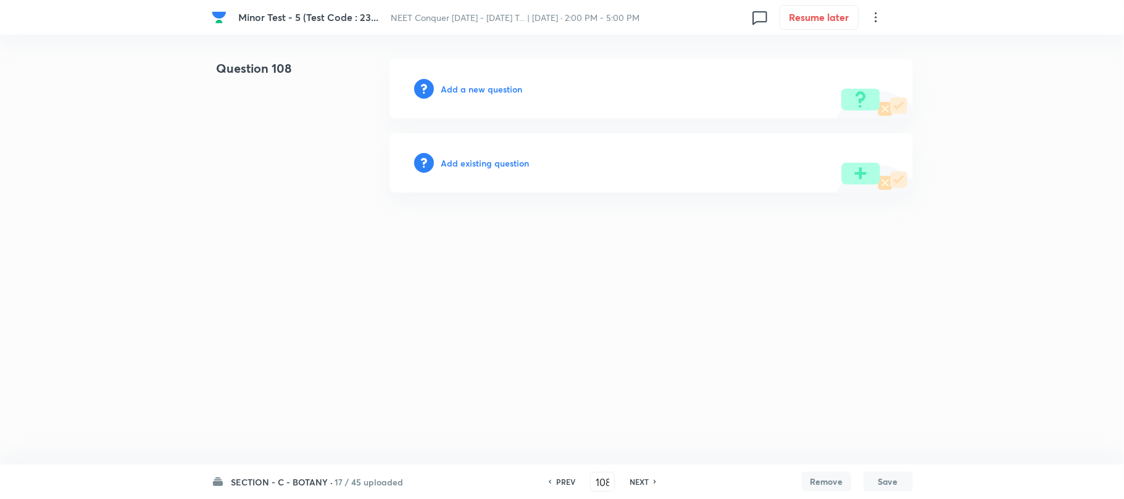
click at [464, 88] on h6 "Add a new question" at bounding box center [481, 89] width 81 height 13
click at [520, 87] on h6 "Choose a question type" at bounding box center [488, 89] width 95 height 13
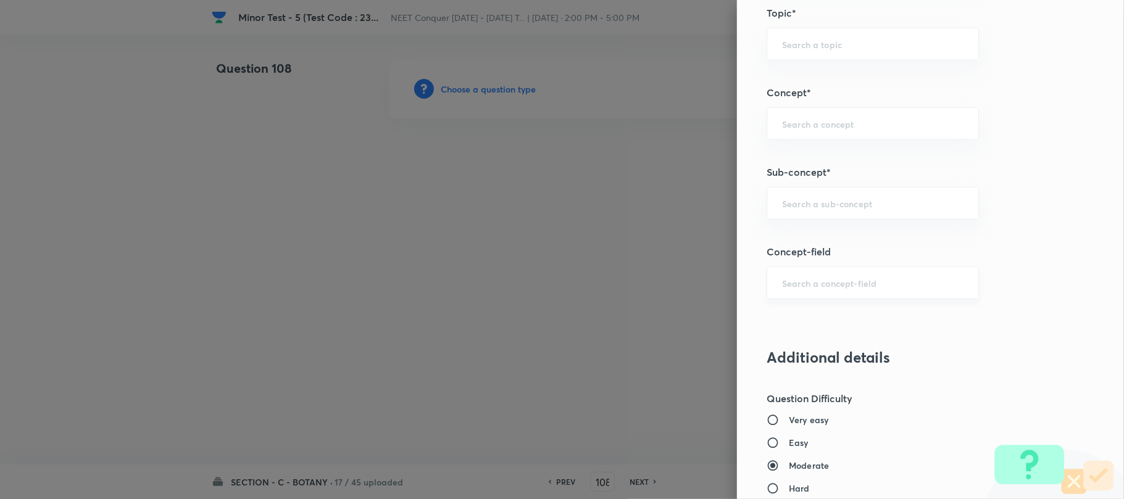
scroll to position [740, 0]
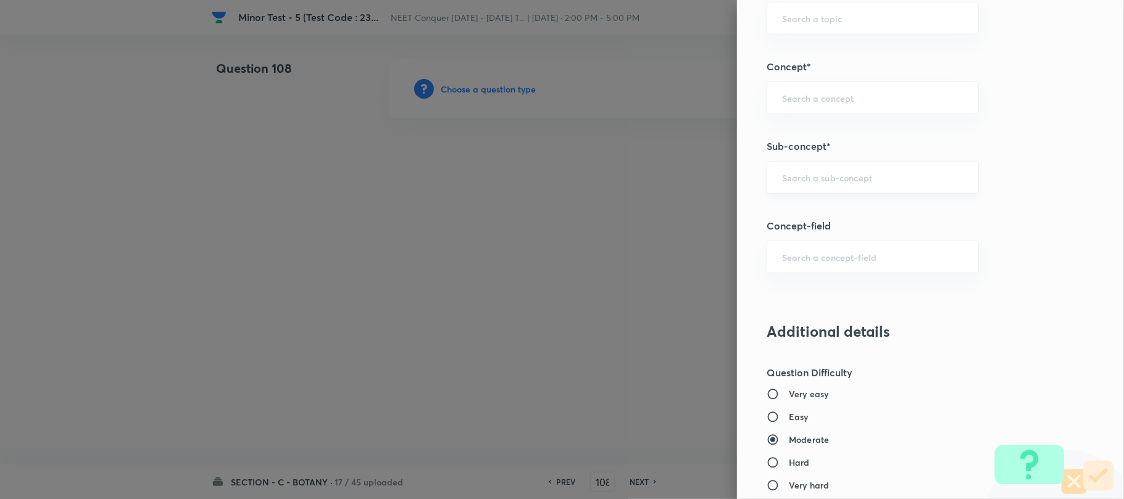
click at [802, 186] on div "​" at bounding box center [872, 177] width 212 height 33
click at [801, 178] on input "text" at bounding box center [872, 178] width 181 height 12
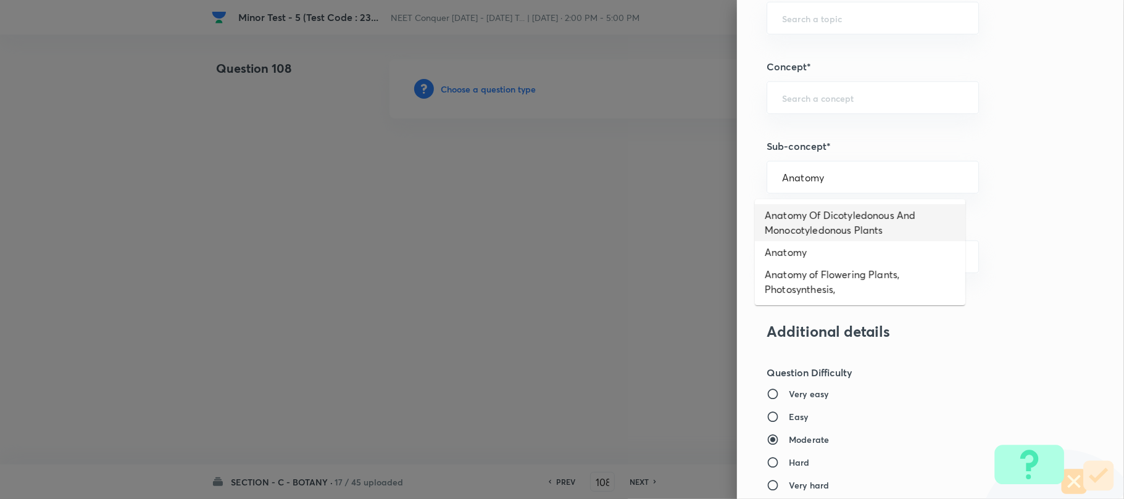
click at [801, 211] on li "Anatomy Of Dicotyledonous And Monocotyledonous Plants" at bounding box center [860, 222] width 210 height 37
type input "Anatomy Of Dicotyledonous And Monocotyledonous Plants"
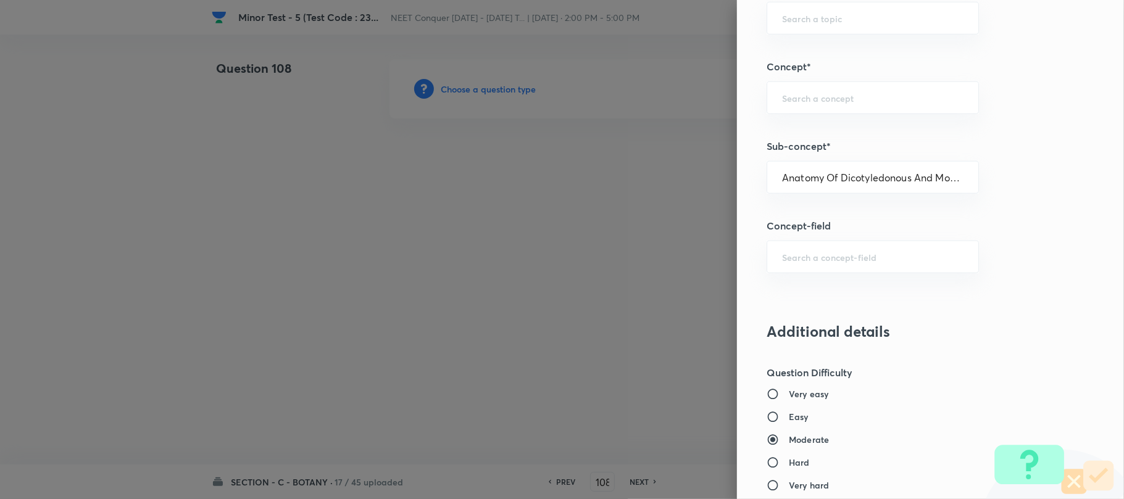
type input "Biology"
type input "Structural Organisation"
type input "Anatomy - Flowering Plants"
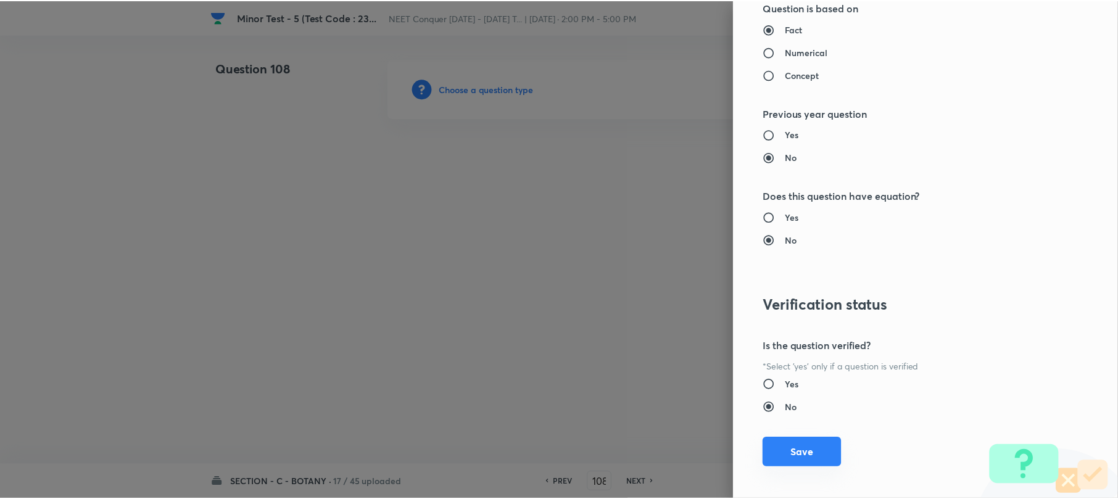
scroll to position [1269, 0]
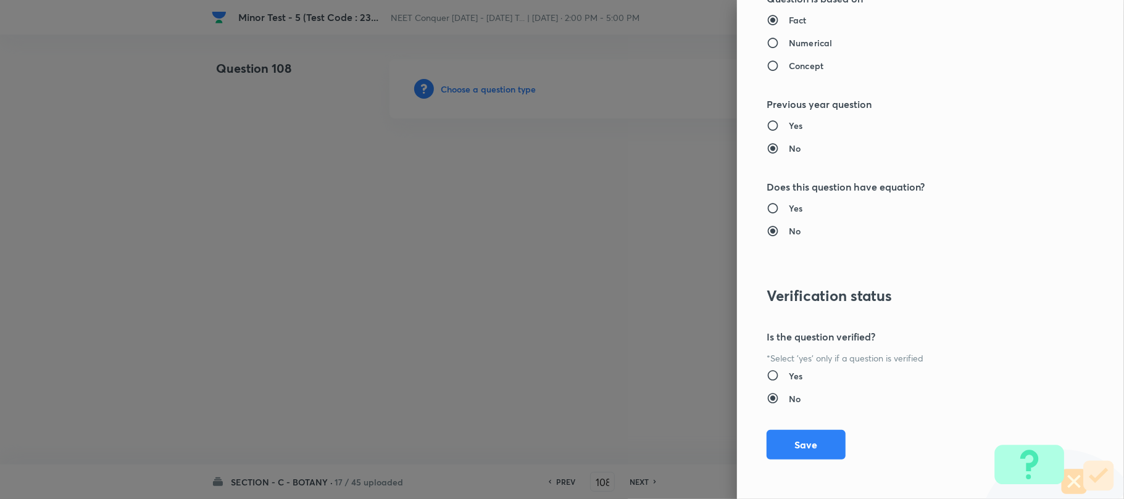
drag, startPoint x: 785, startPoint y: 445, endPoint x: 676, endPoint y: 411, distance: 114.5
click at [780, 442] on button "Save" at bounding box center [805, 445] width 79 height 30
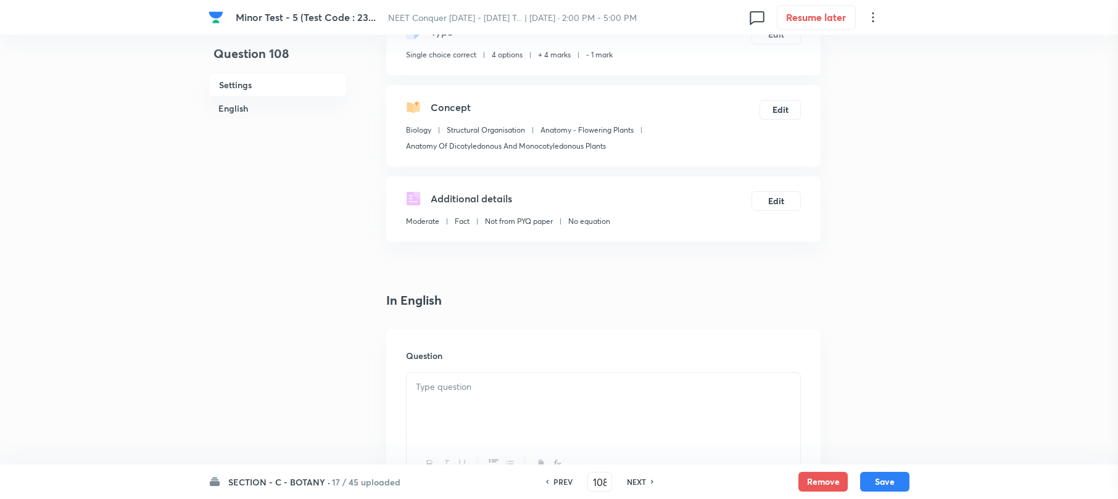
scroll to position [247, 0]
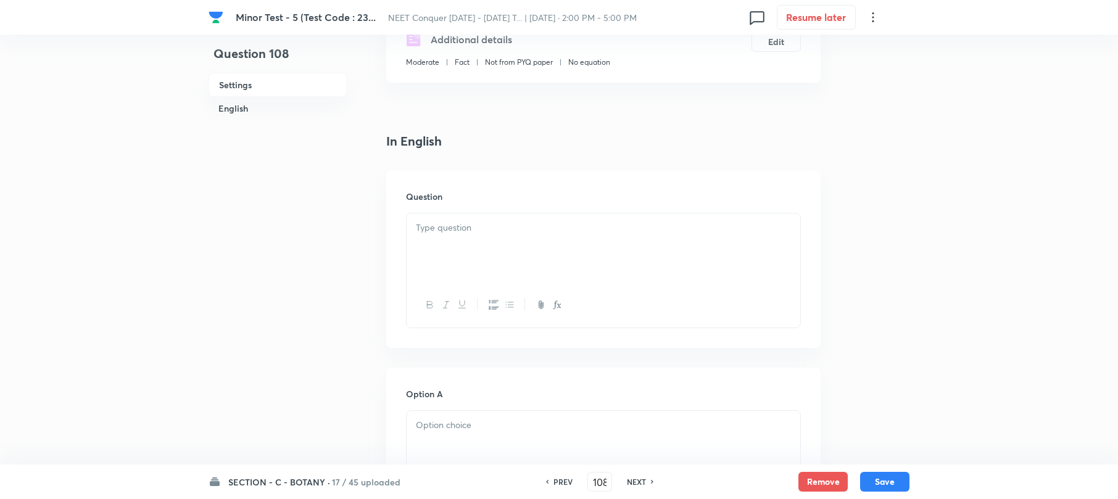
click at [428, 226] on p at bounding box center [603, 228] width 375 height 14
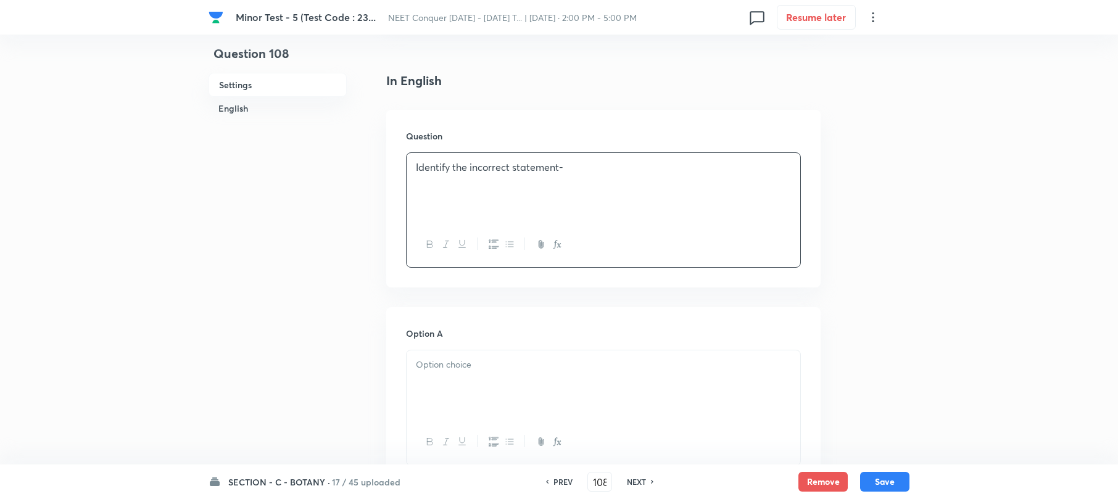
scroll to position [411, 0]
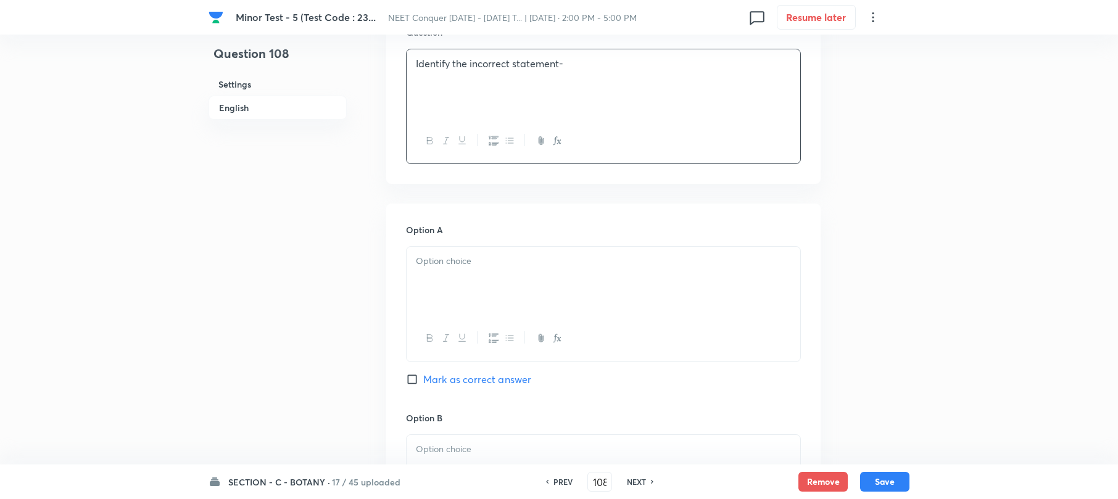
click at [432, 254] on div at bounding box center [604, 281] width 394 height 69
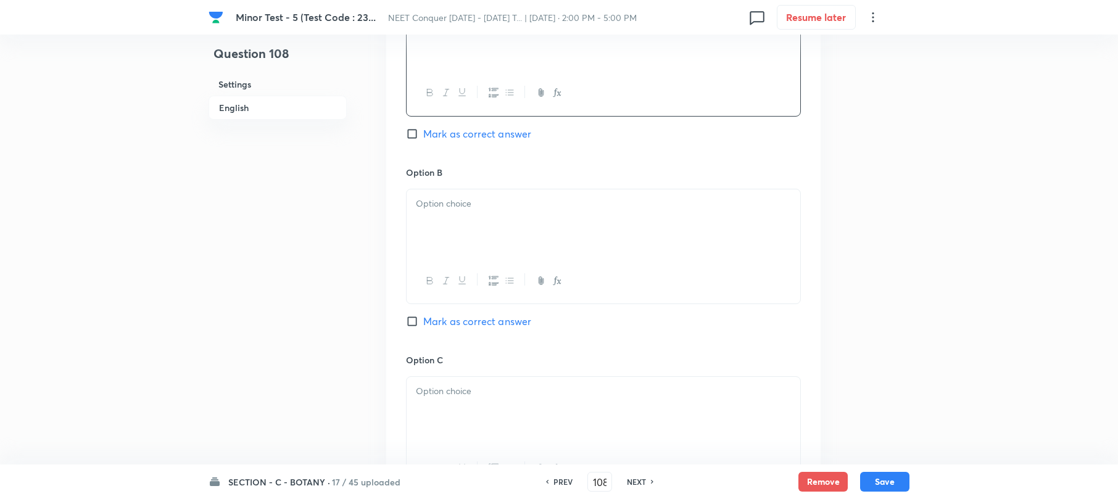
scroll to position [658, 0]
click at [439, 234] on div at bounding box center [604, 222] width 394 height 69
click at [445, 392] on p at bounding box center [603, 390] width 375 height 14
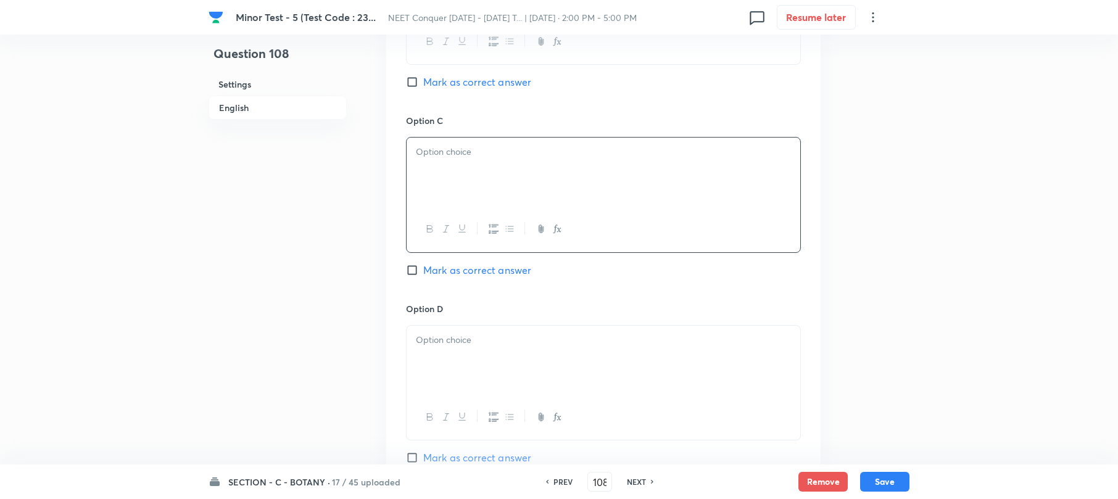
scroll to position [904, 0]
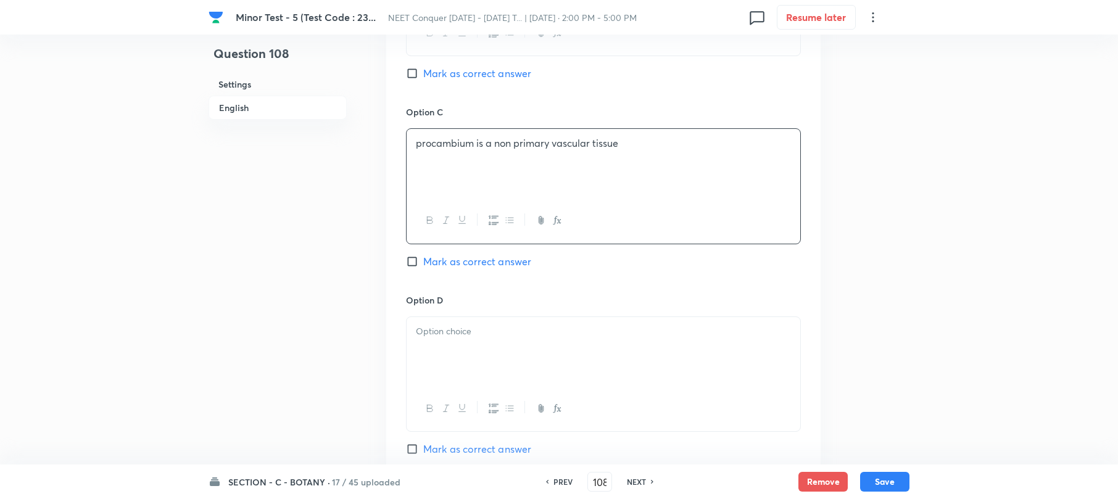
click at [430, 354] on div at bounding box center [604, 351] width 394 height 69
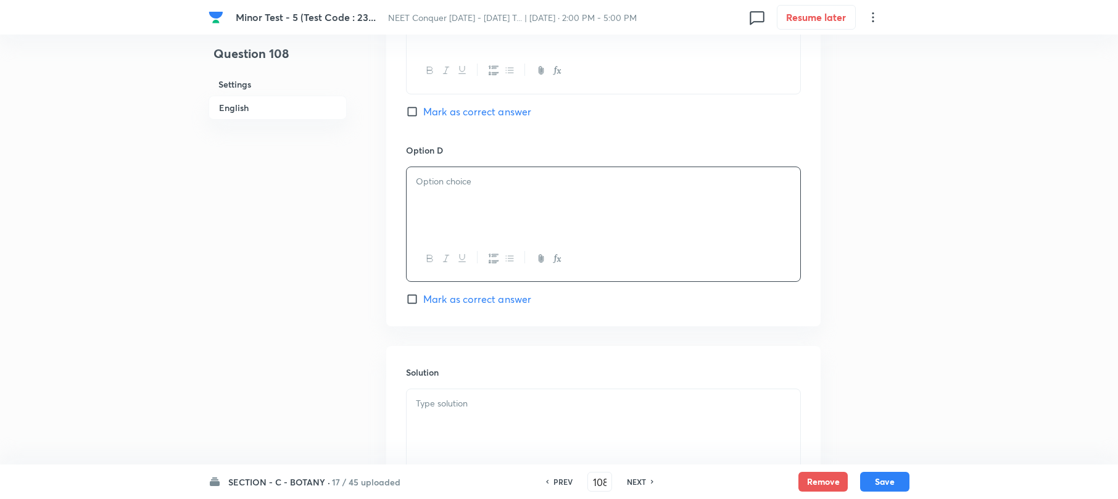
scroll to position [1069, 0]
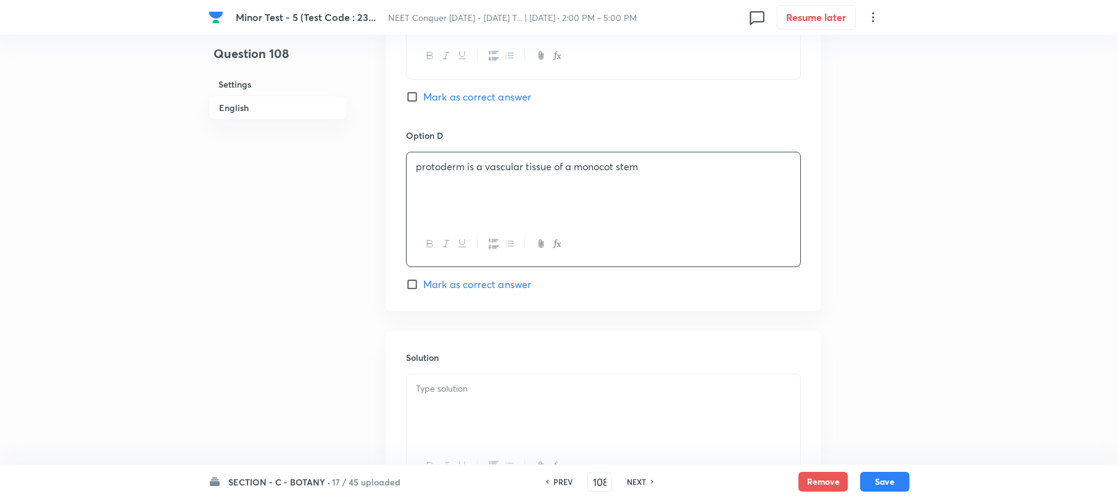
drag, startPoint x: 413, startPoint y: 289, endPoint x: 445, endPoint y: 380, distance: 97.0
click at [412, 289] on input "Mark as correct answer" at bounding box center [414, 284] width 17 height 12
checkbox input "true"
drag, startPoint x: 454, startPoint y: 403, endPoint x: 442, endPoint y: 395, distance: 14.2
click at [452, 400] on div at bounding box center [604, 409] width 394 height 69
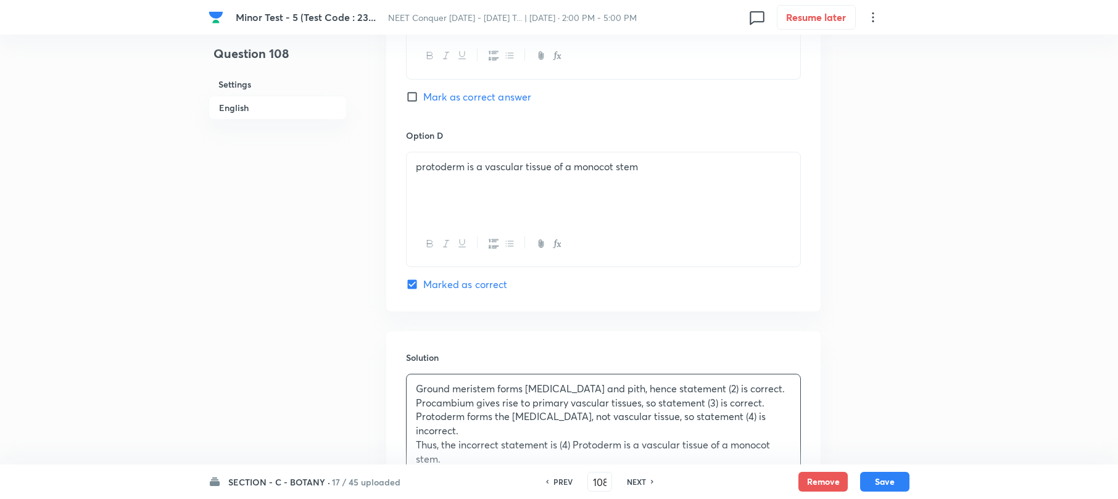
scroll to position [1234, 0]
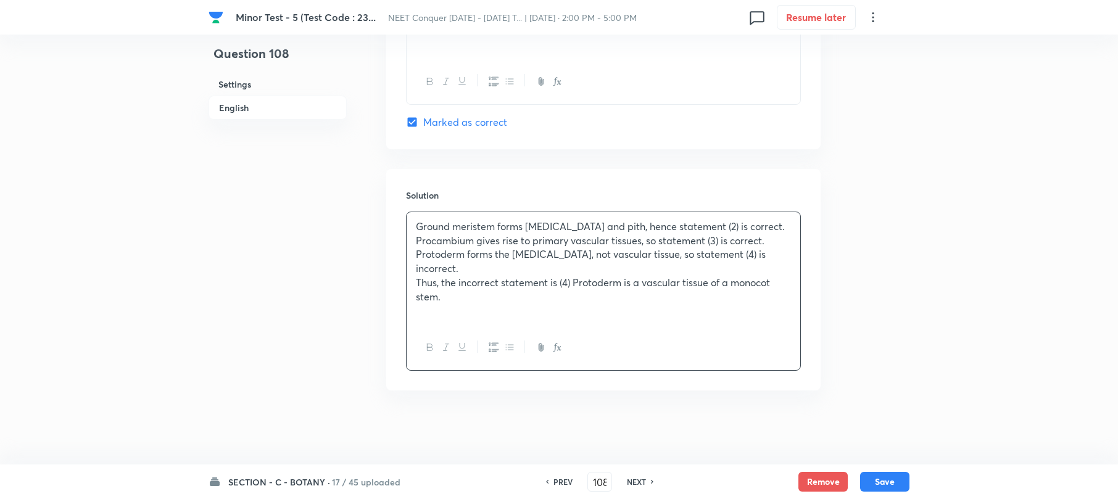
click at [404, 235] on div "Solution Ground meristem forms [MEDICAL_DATA] and pith, hence statement (2) is …" at bounding box center [603, 279] width 434 height 221
click at [411, 240] on div "Ground meristem forms [MEDICAL_DATA] and pith, hence statement (2) is correct. …" at bounding box center [604, 268] width 394 height 113
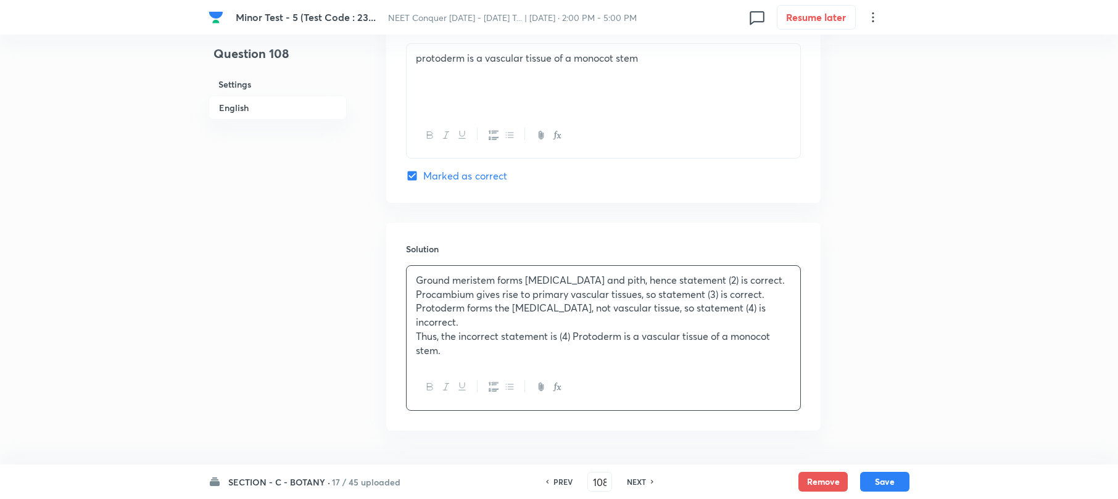
scroll to position [1207, 0]
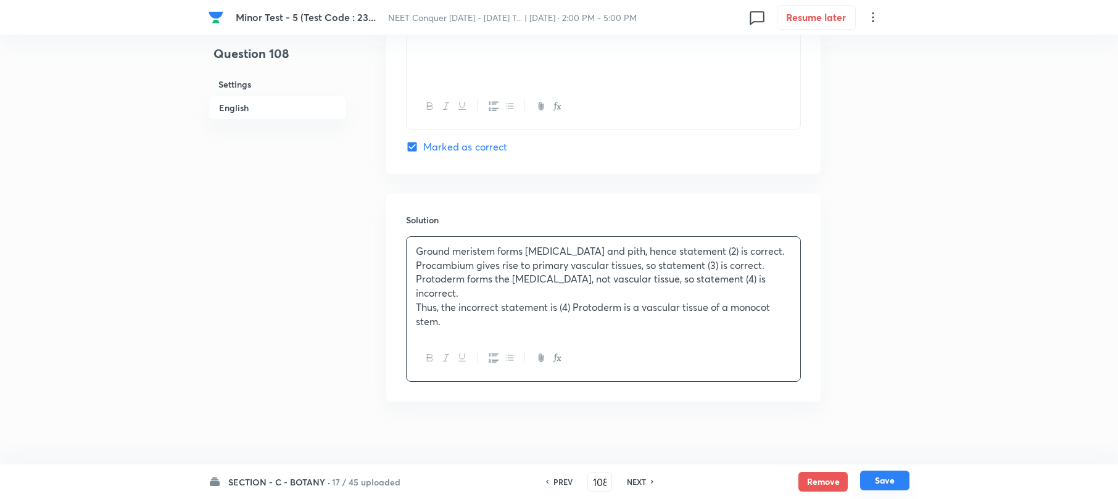
click at [877, 475] on button "Save" at bounding box center [884, 481] width 49 height 20
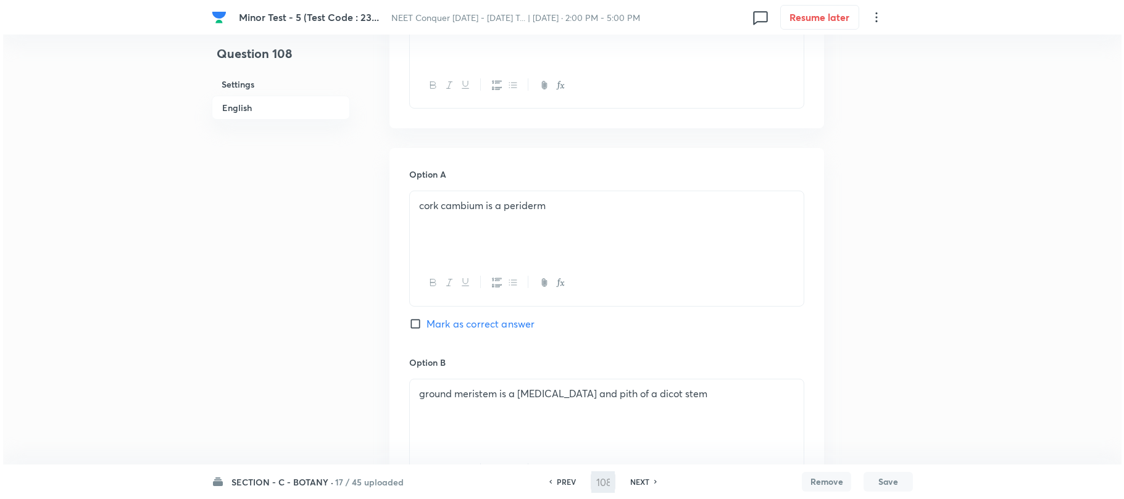
scroll to position [0, 0]
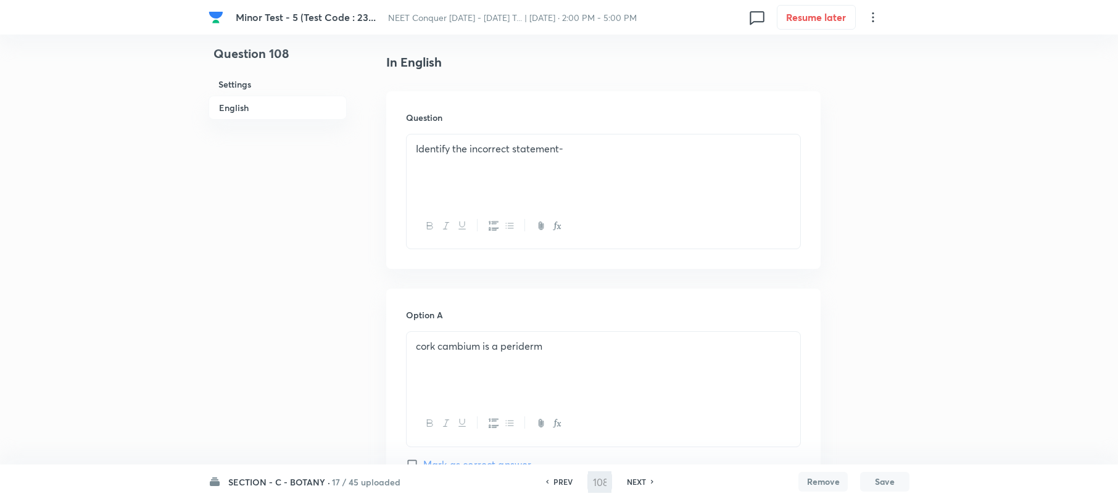
type input "109"
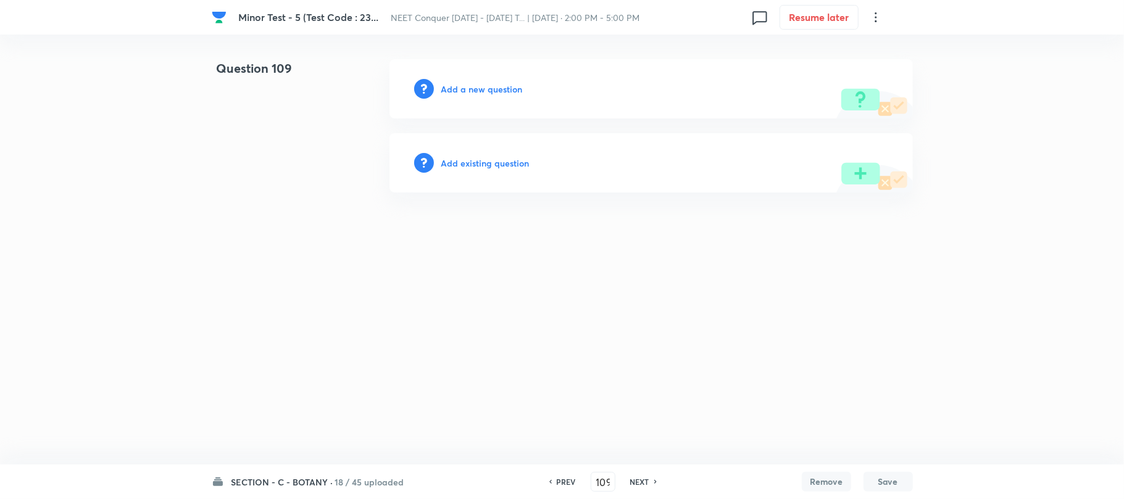
click at [460, 83] on h6 "Add a new question" at bounding box center [481, 89] width 81 height 13
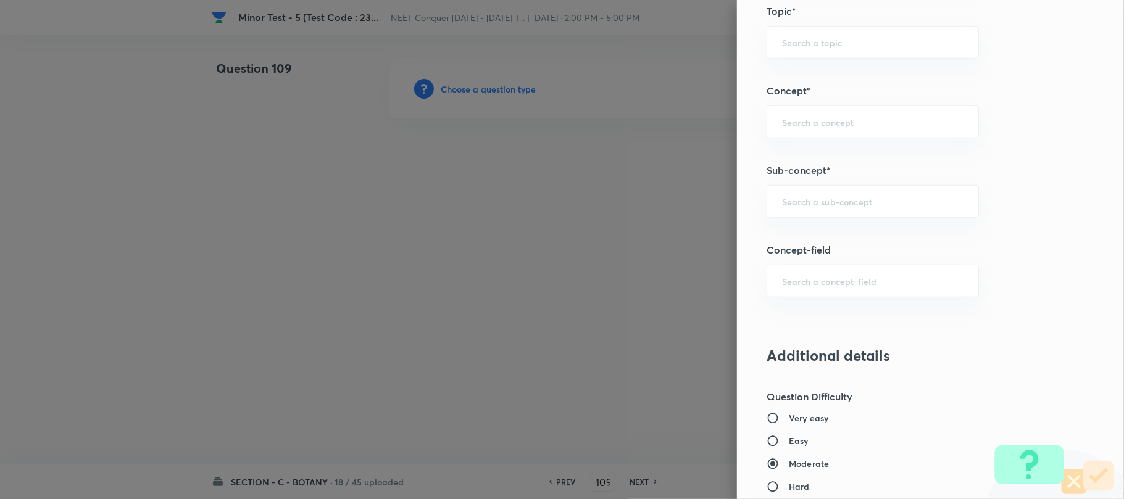
scroll to position [822, 0]
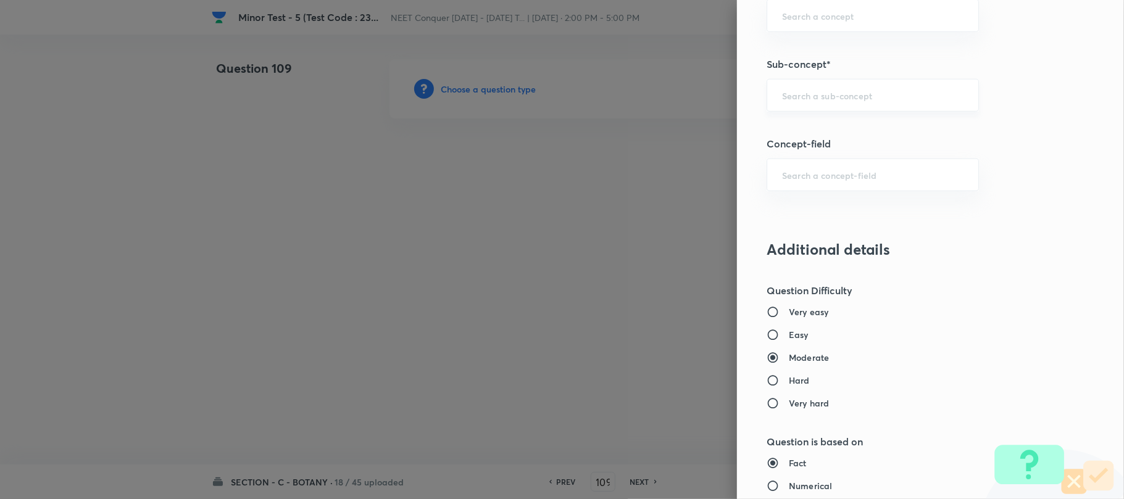
drag, startPoint x: 807, startPoint y: 88, endPoint x: 805, endPoint y: 94, distance: 6.4
click at [805, 92] on div "​" at bounding box center [872, 95] width 212 height 33
click at [803, 94] on input "text" at bounding box center [872, 95] width 181 height 12
click at [795, 92] on input "text" at bounding box center [872, 95] width 181 height 12
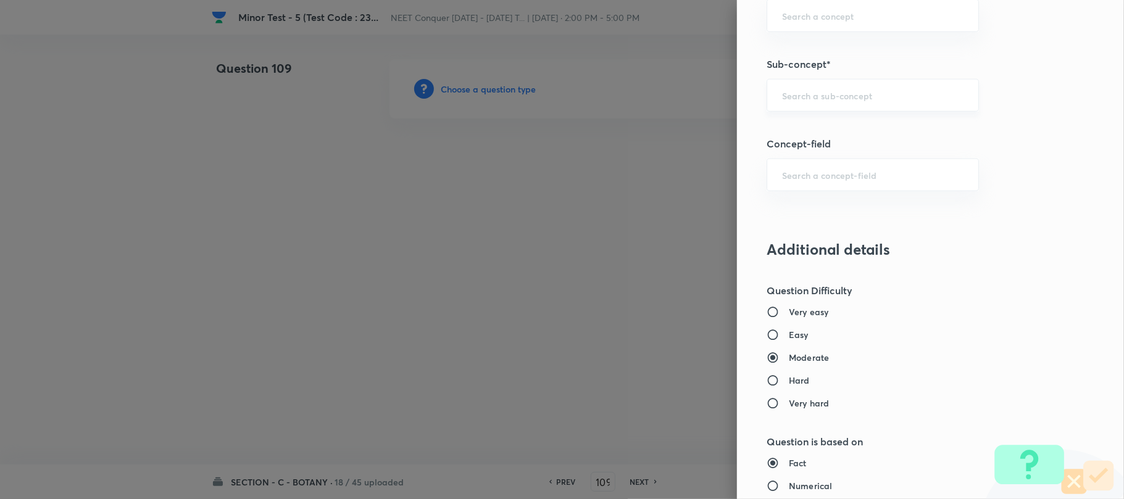
click at [791, 99] on input "text" at bounding box center [872, 95] width 181 height 12
click at [790, 99] on input "text" at bounding box center [872, 95] width 181 height 12
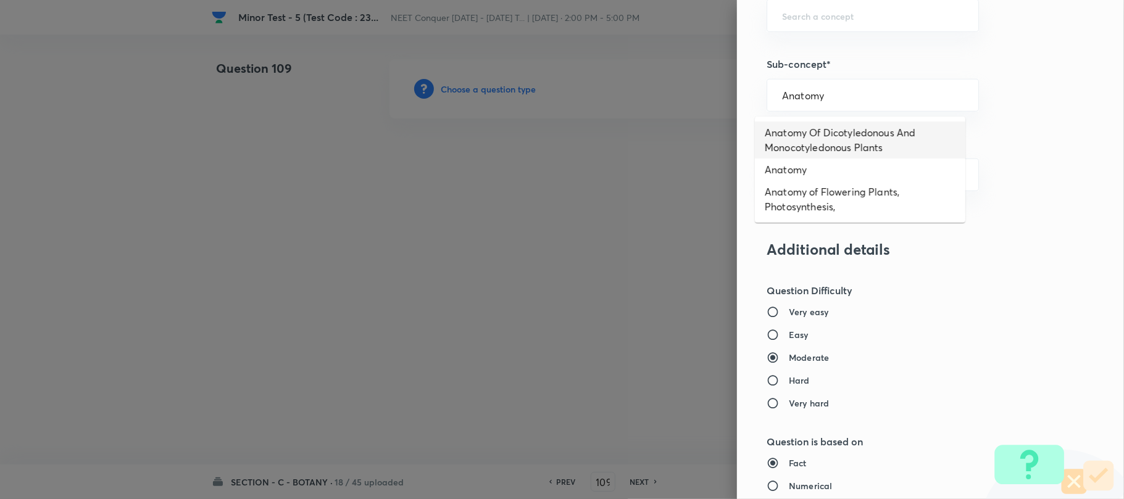
click at [832, 122] on li "Anatomy Of Dicotyledonous And Monocotyledonous Plants" at bounding box center [860, 140] width 210 height 37
type input "Anatomy Of Dicotyledonous And Monocotyledonous Plants"
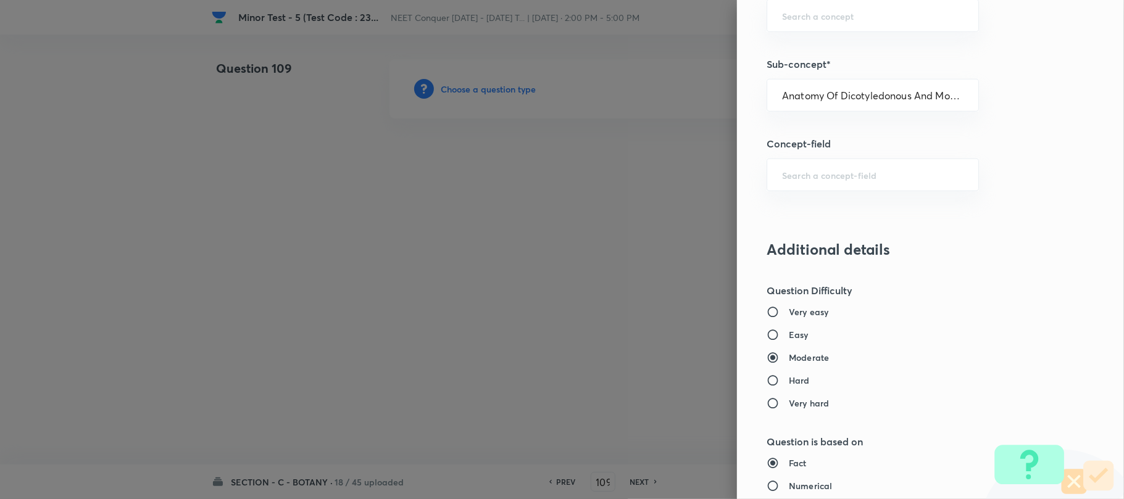
type input "Biology"
type input "Structural Organisation"
type input "Anatomy - Flowering Plants"
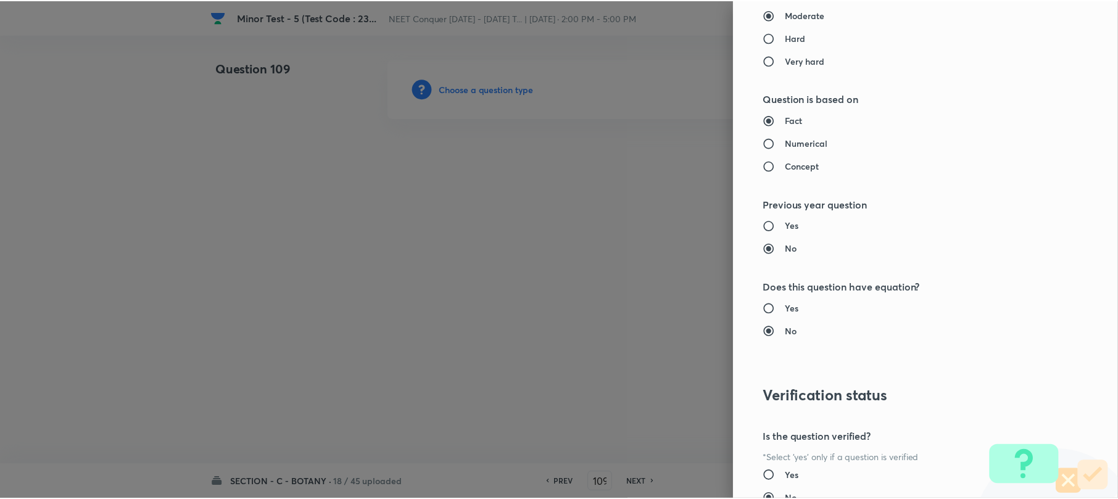
scroll to position [1269, 0]
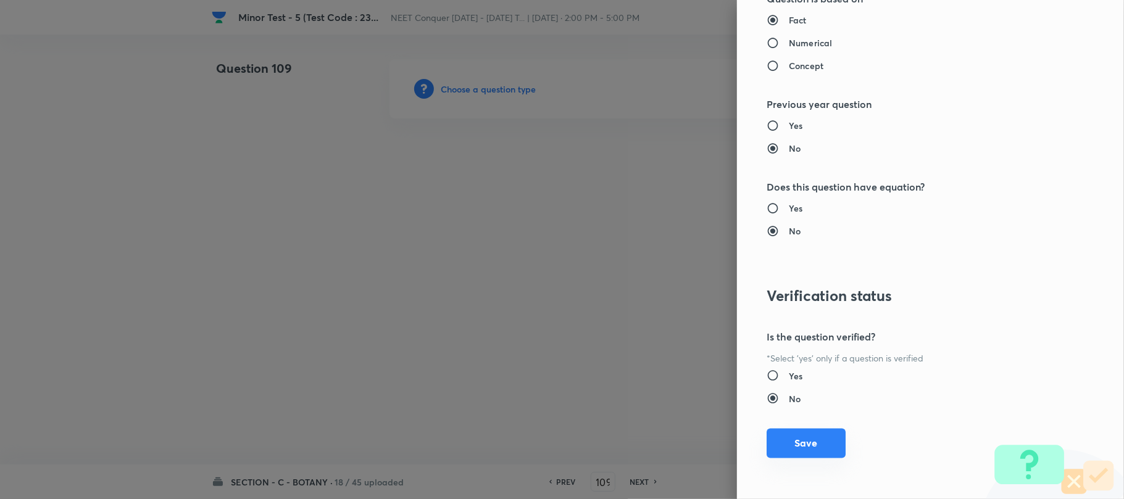
click at [812, 442] on button "Save" at bounding box center [805, 444] width 79 height 30
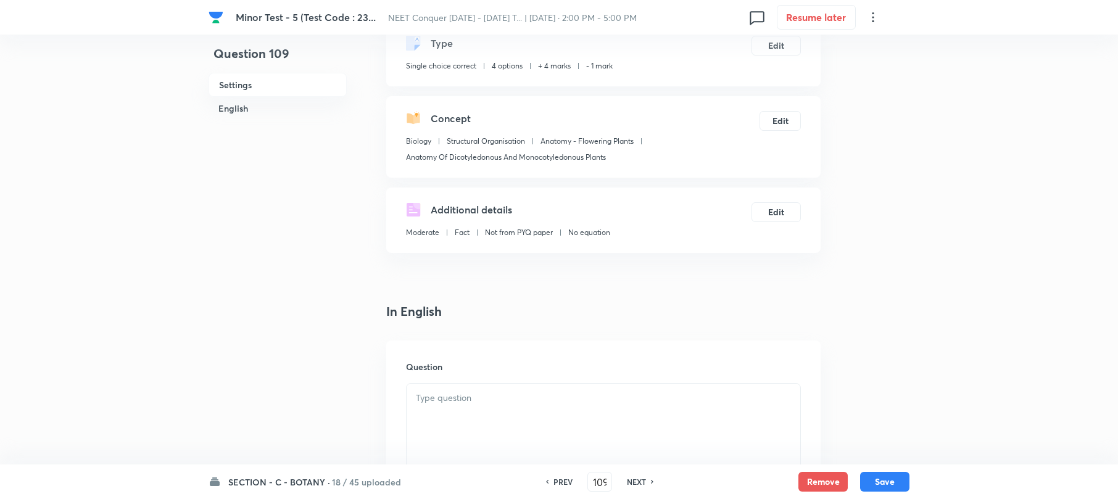
scroll to position [247, 0]
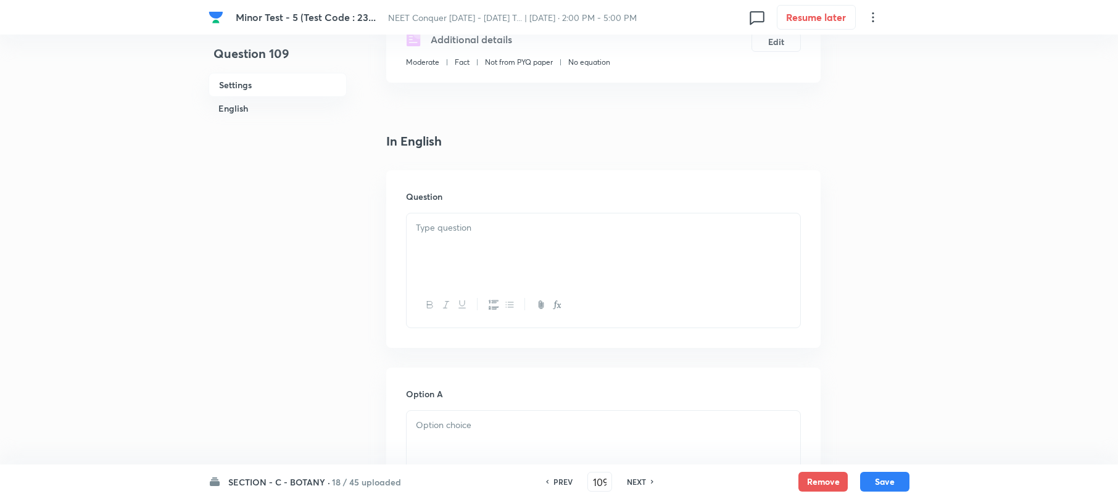
drag, startPoint x: 438, startPoint y: 248, endPoint x: 438, endPoint y: 255, distance: 7.4
click at [438, 247] on div at bounding box center [604, 247] width 394 height 69
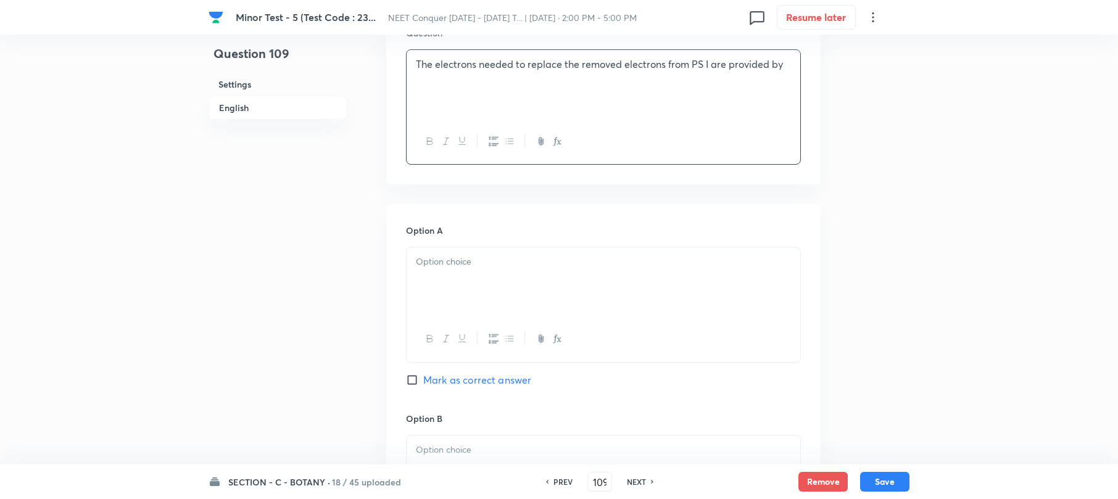
scroll to position [411, 0]
click at [438, 259] on p at bounding box center [603, 261] width 375 height 14
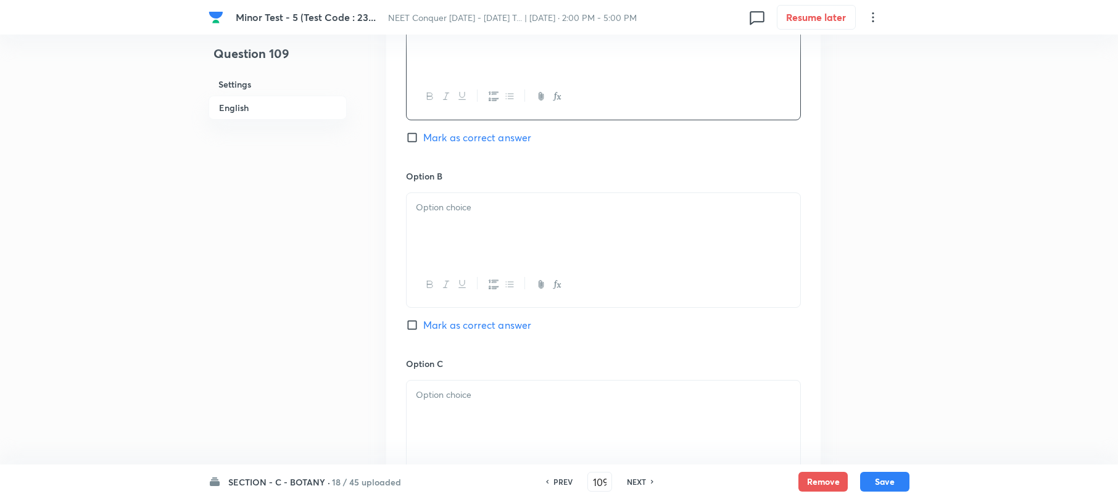
scroll to position [658, 0]
click at [434, 231] on div at bounding box center [604, 222] width 394 height 69
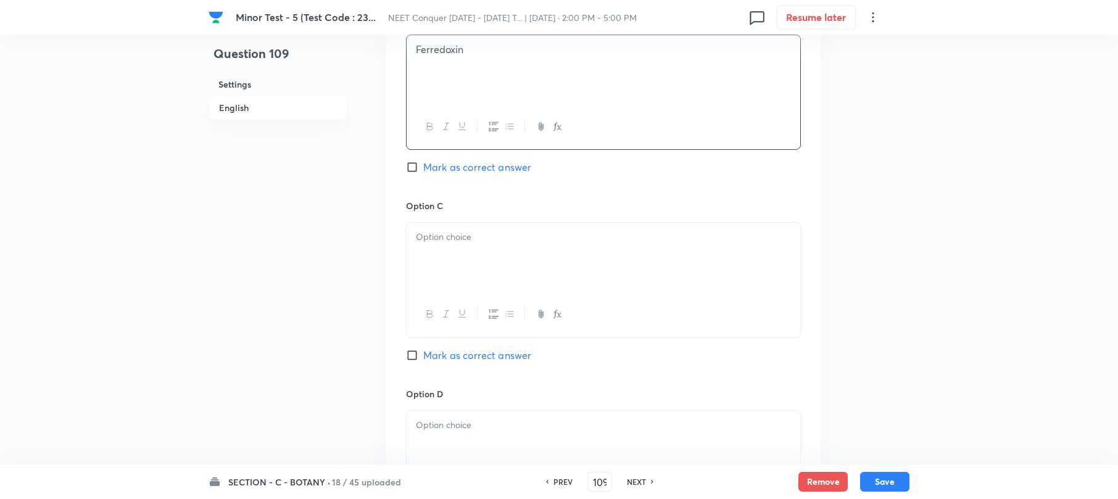
scroll to position [822, 0]
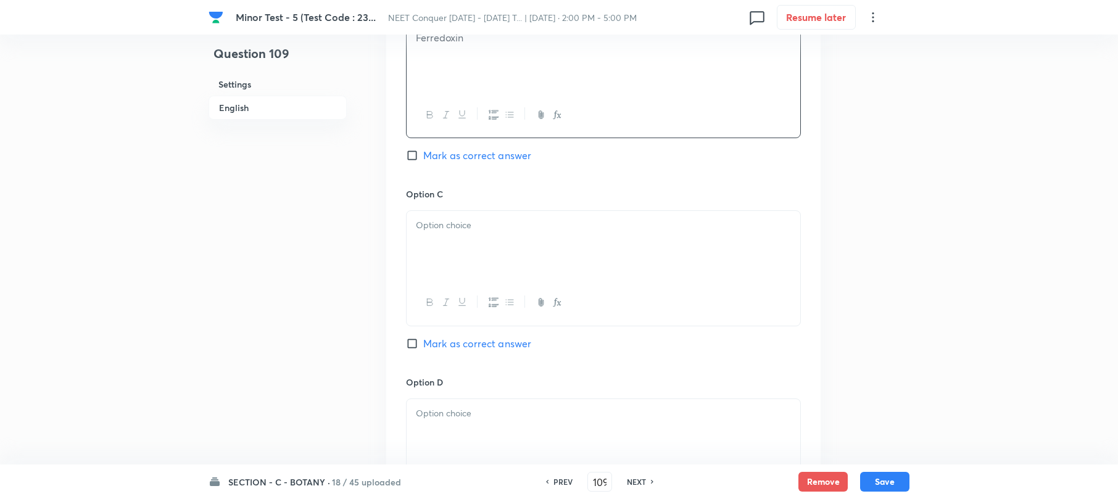
click at [459, 262] on div at bounding box center [604, 245] width 394 height 69
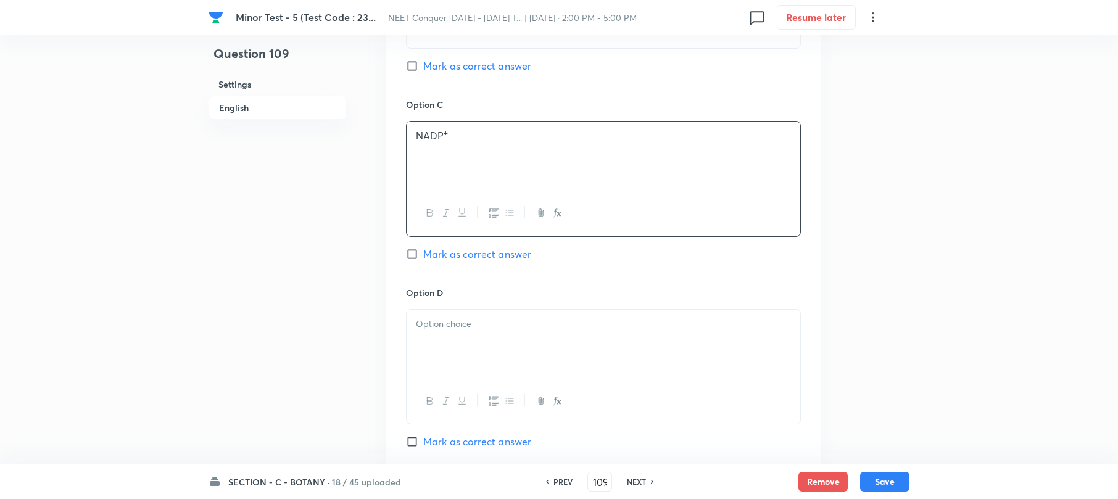
scroll to position [987, 0]
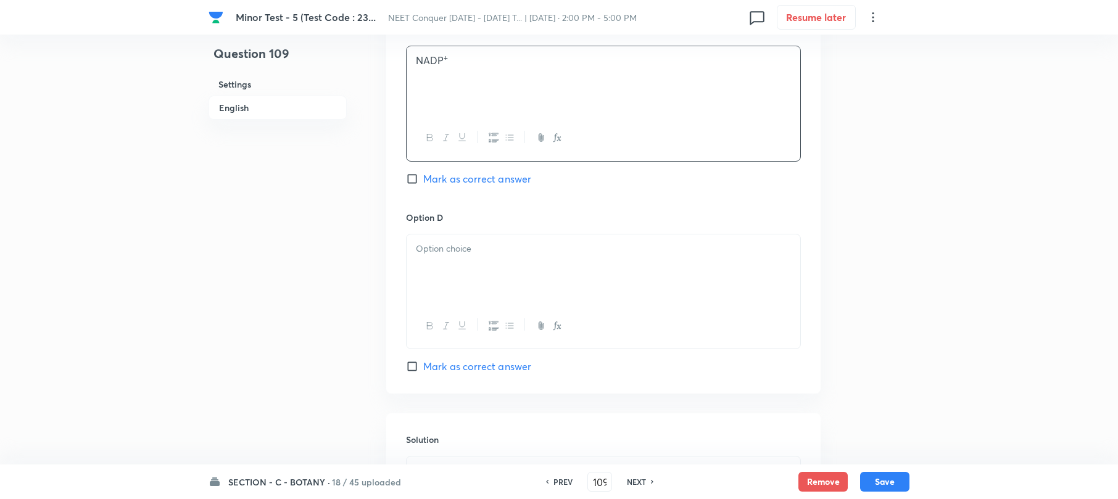
click at [437, 267] on div at bounding box center [604, 268] width 394 height 69
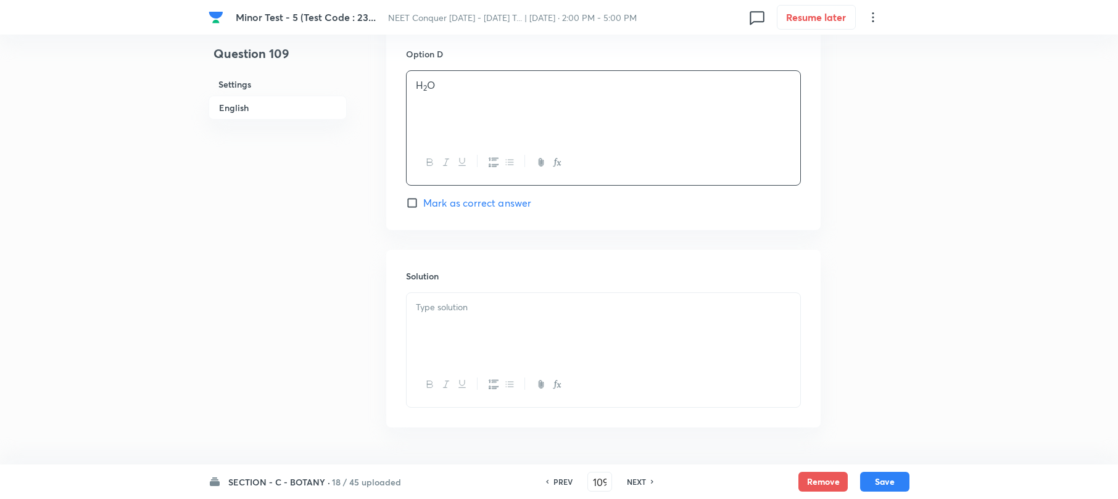
scroll to position [1151, 0]
click at [434, 348] on div at bounding box center [604, 326] width 394 height 69
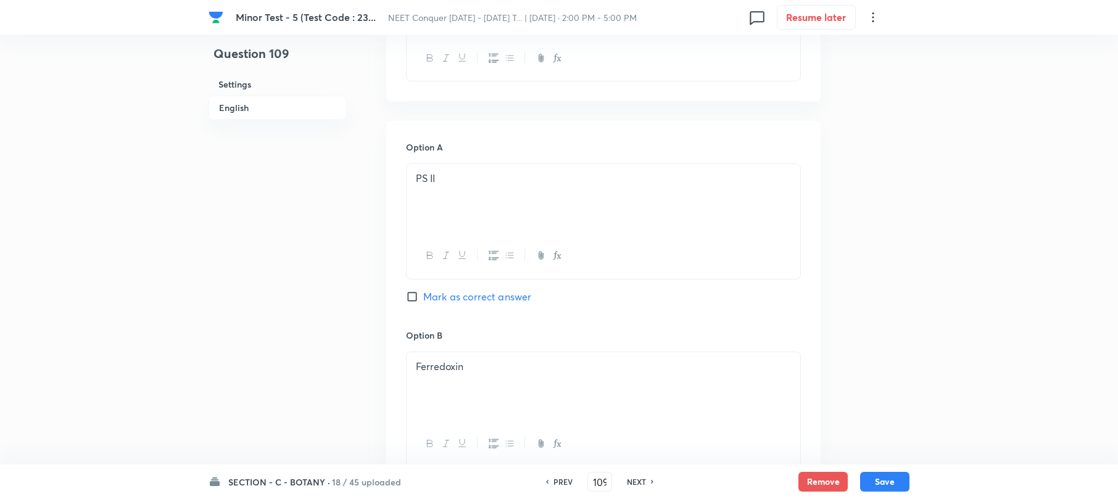
click at [413, 296] on input "Mark as correct answer" at bounding box center [414, 297] width 17 height 12
checkbox input "true"
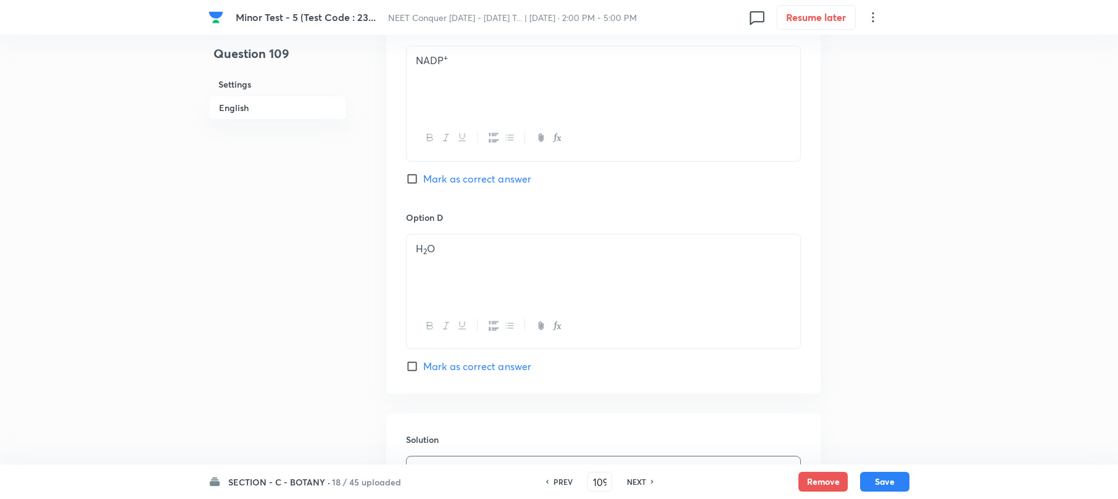
scroll to position [1234, 0]
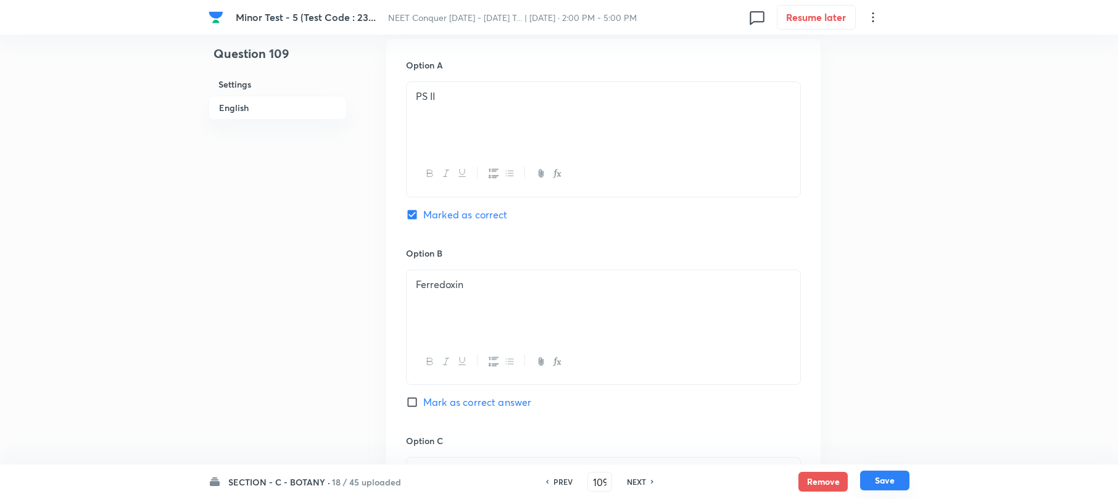
click at [876, 474] on button "Save" at bounding box center [884, 481] width 49 height 20
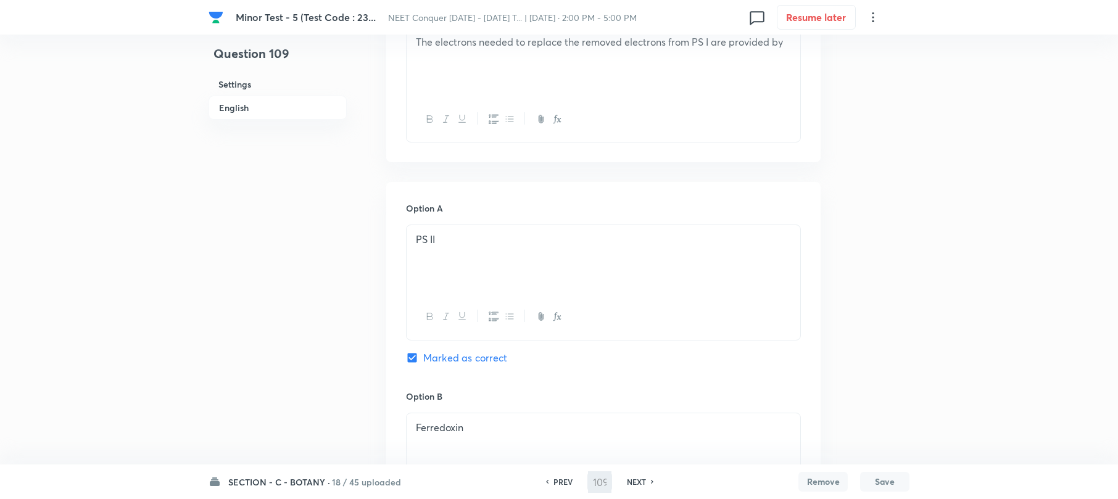
scroll to position [307, 0]
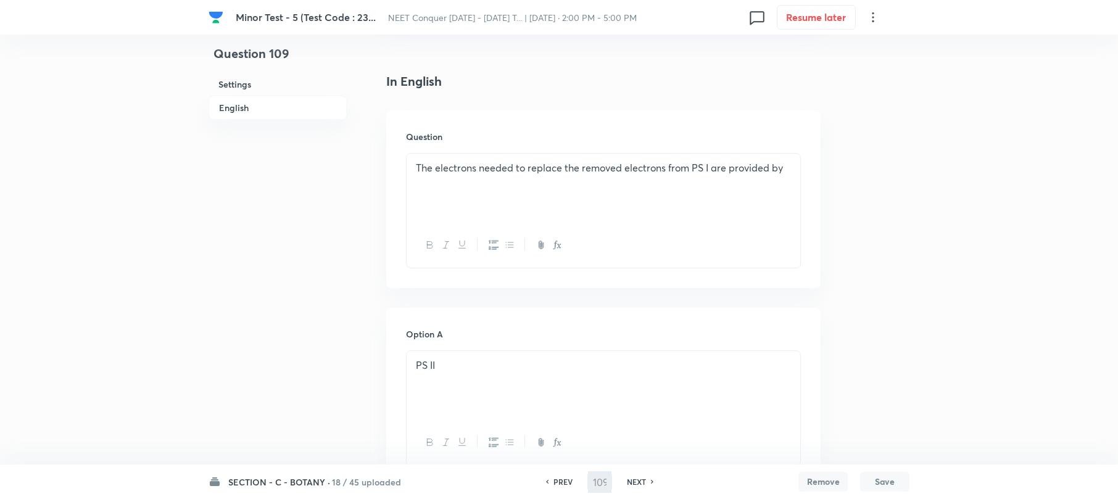
type input "110"
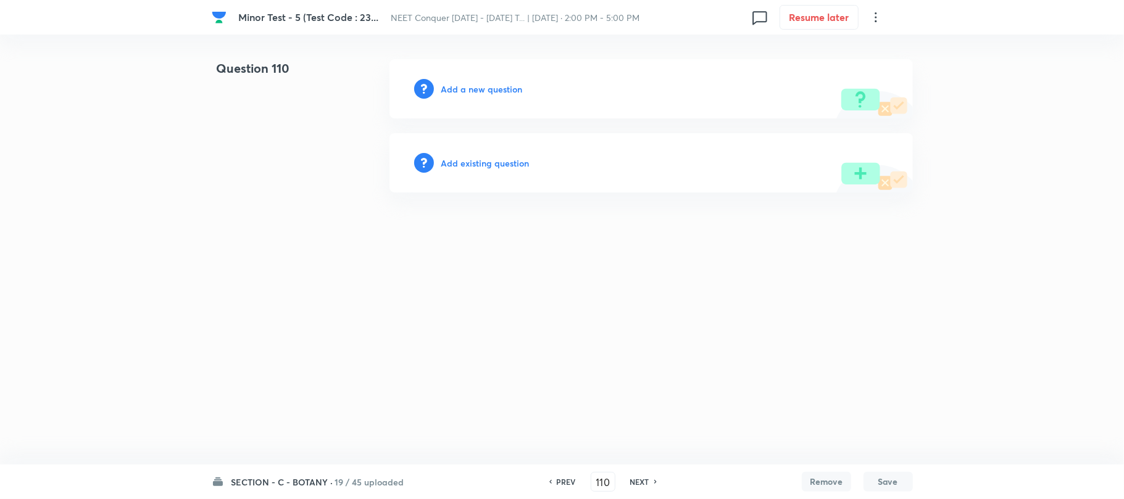
click at [474, 85] on h6 "Add a new question" at bounding box center [481, 89] width 81 height 13
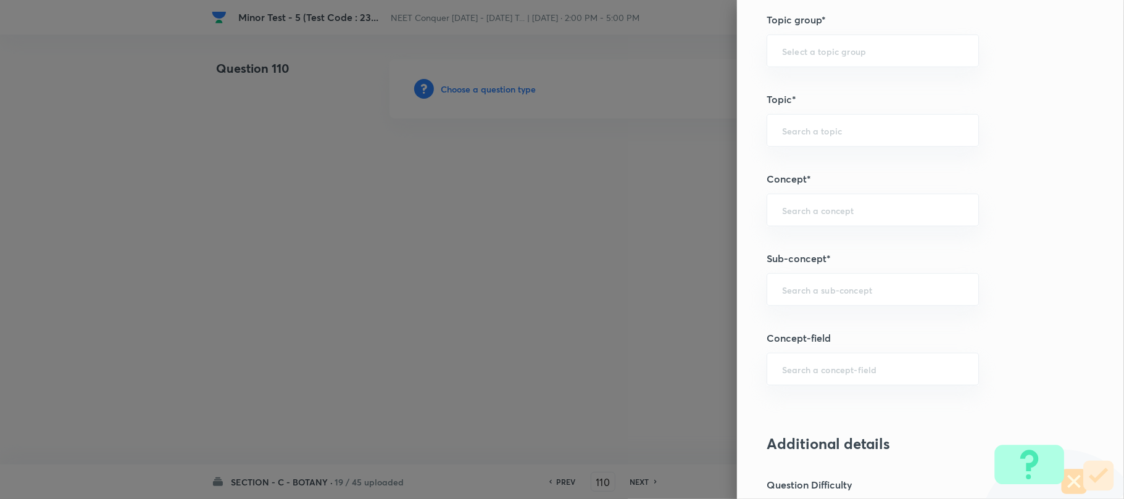
scroll to position [658, 0]
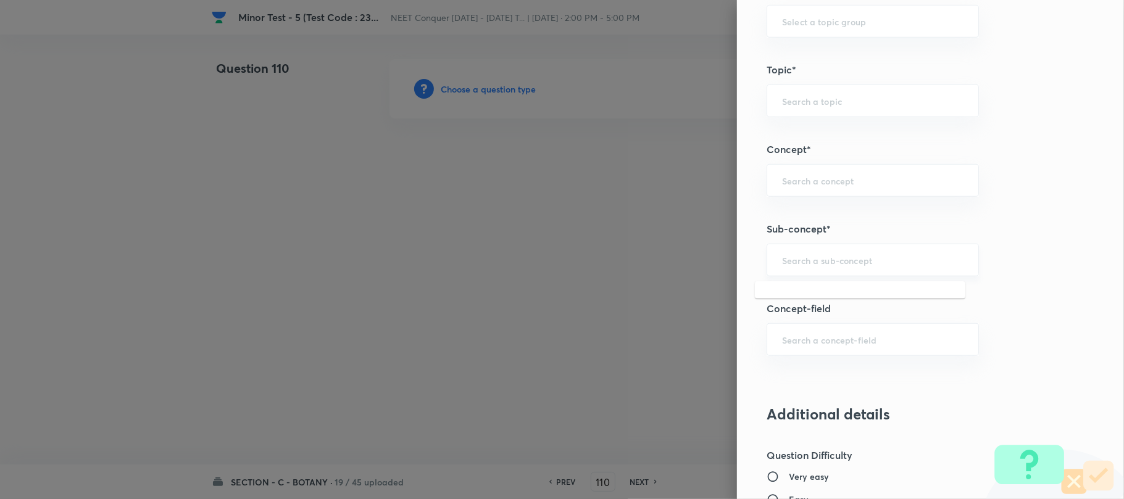
click at [800, 264] on input "text" at bounding box center [872, 260] width 181 height 12
click at [796, 264] on input "text" at bounding box center [872, 260] width 181 height 12
click at [795, 264] on input "text" at bounding box center [872, 260] width 181 height 12
click at [792, 263] on input "text" at bounding box center [872, 260] width 181 height 12
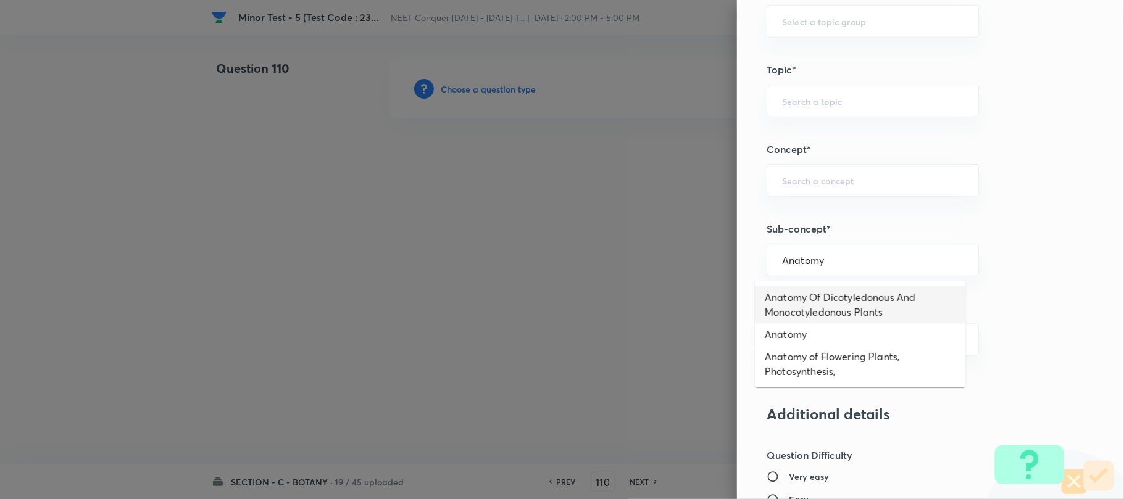
click at [797, 305] on li "Anatomy Of Dicotyledonous And Monocotyledonous Plants" at bounding box center [860, 304] width 210 height 37
type input "Anatomy Of Dicotyledonous And Monocotyledonous Plants"
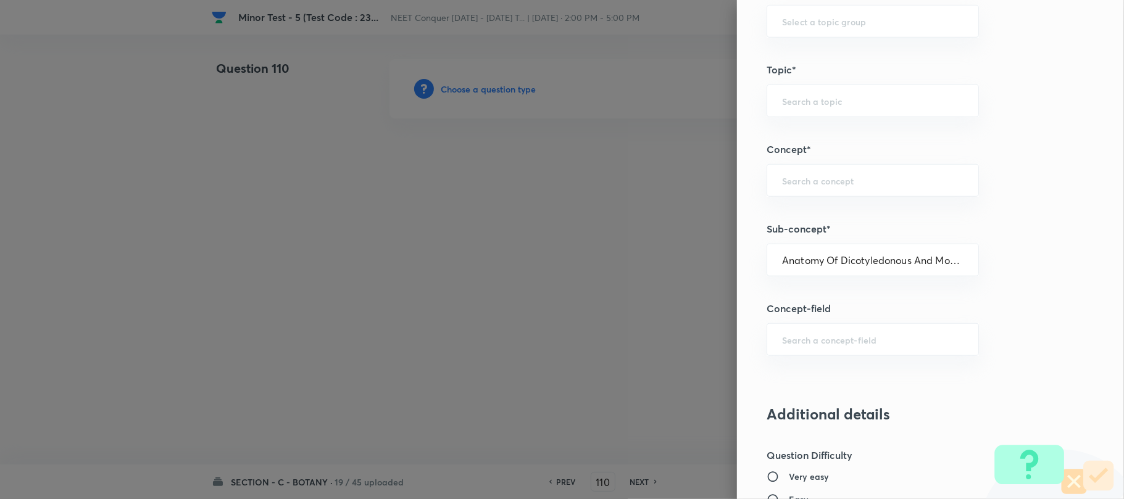
type input "Biology"
type input "Structural Organisation"
type input "Anatomy - Flowering Plants"
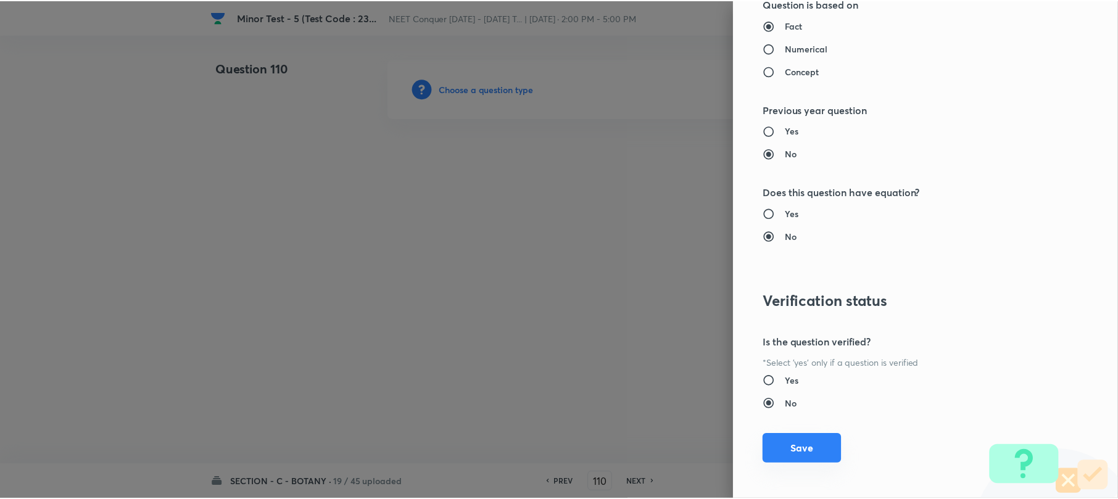
scroll to position [1269, 0]
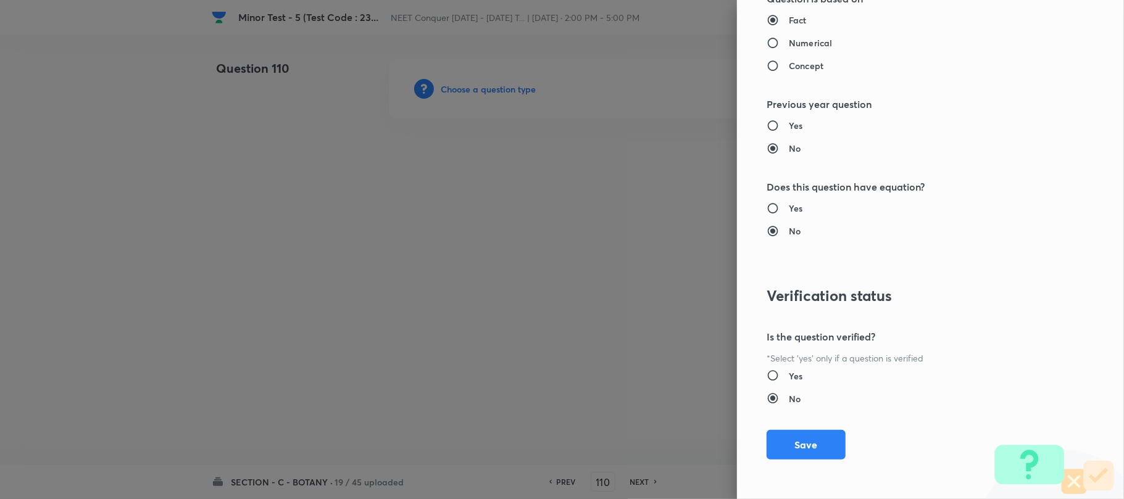
drag, startPoint x: 796, startPoint y: 449, endPoint x: 687, endPoint y: 418, distance: 113.6
click at [793, 447] on button "Save" at bounding box center [805, 445] width 79 height 30
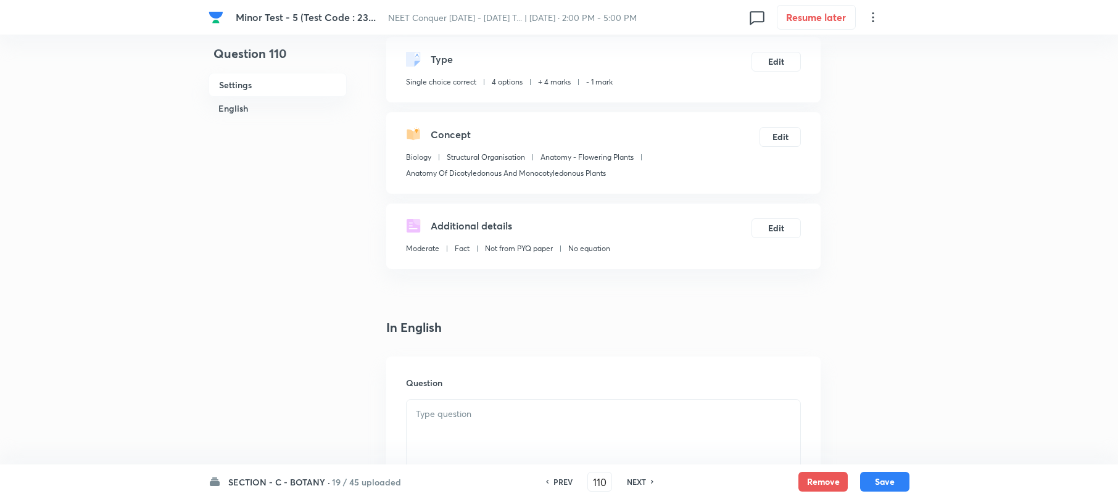
scroll to position [164, 0]
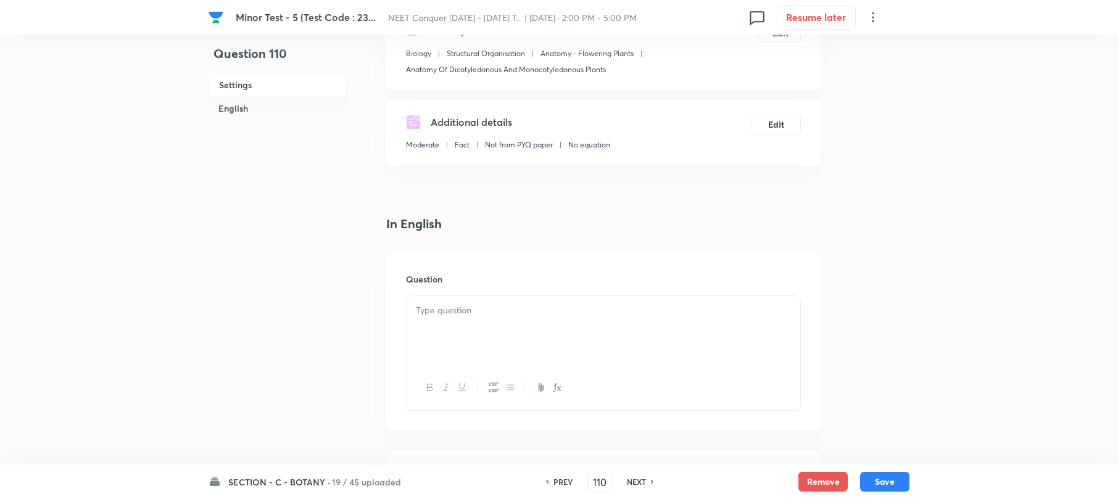
click at [428, 317] on div at bounding box center [604, 330] width 394 height 69
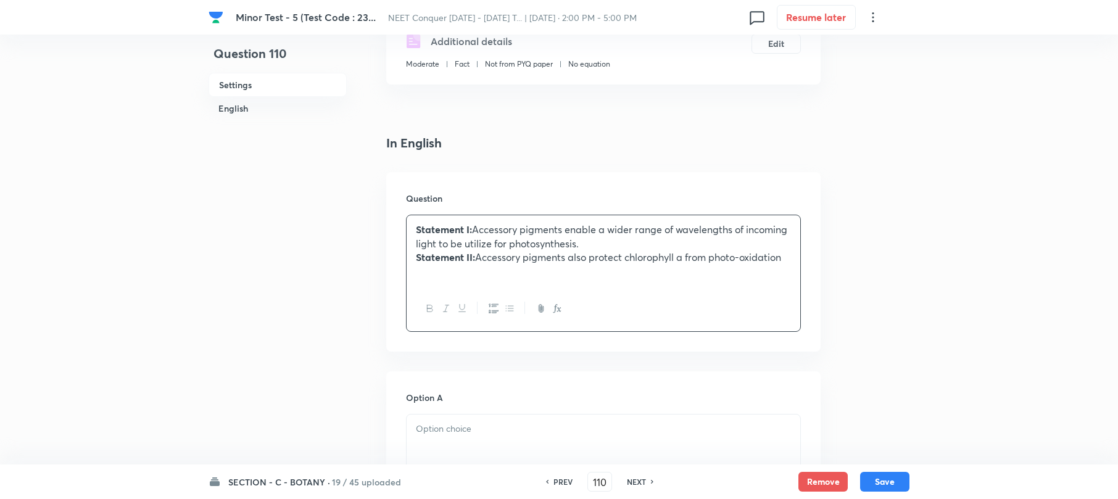
scroll to position [411, 0]
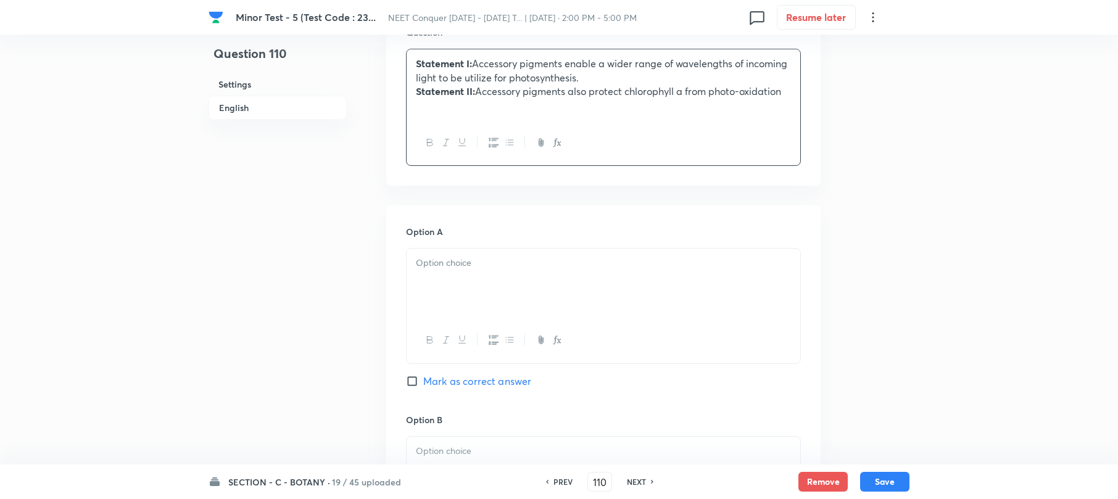
drag, startPoint x: 432, startPoint y: 284, endPoint x: 304, endPoint y: 286, distance: 128.4
click at [421, 282] on div at bounding box center [604, 283] width 394 height 69
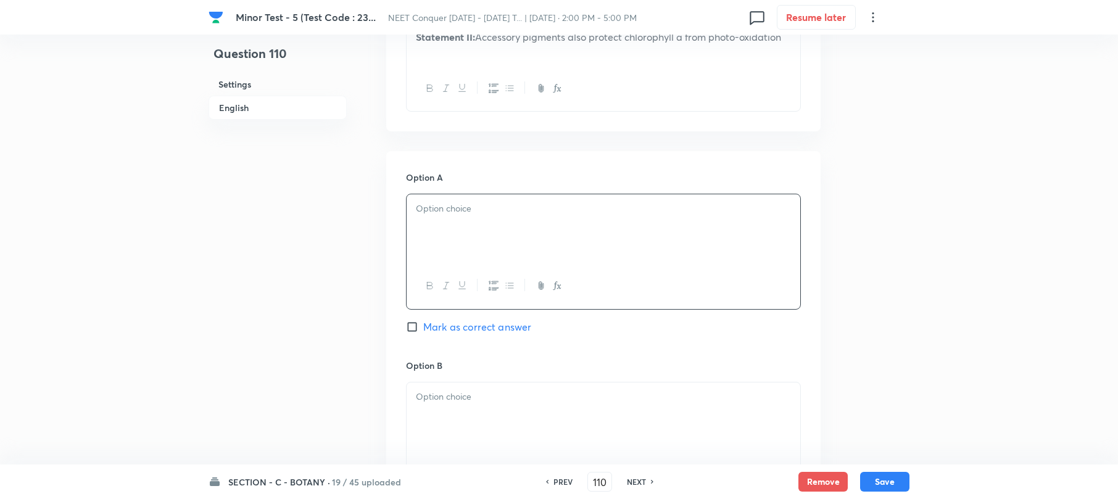
scroll to position [494, 0]
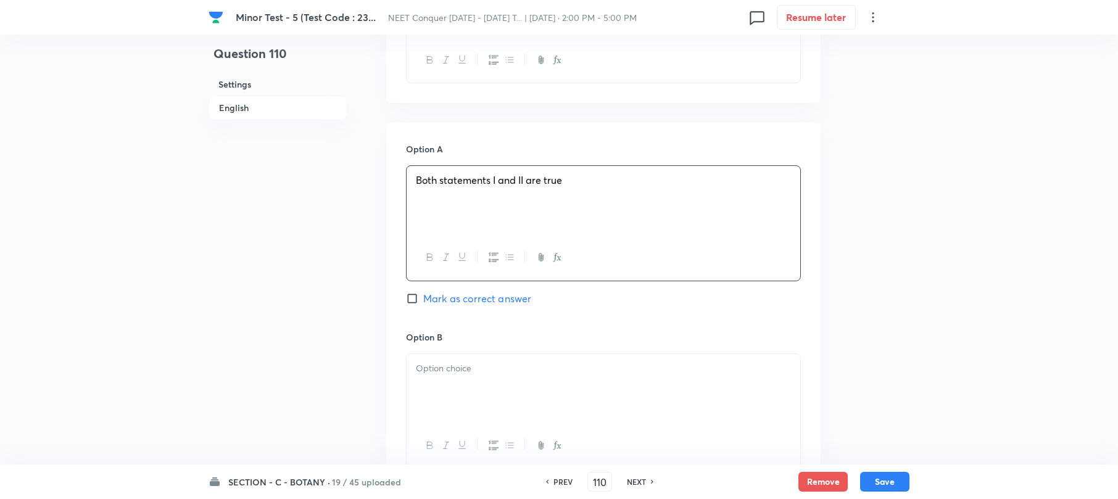
click at [450, 400] on div at bounding box center [604, 388] width 394 height 69
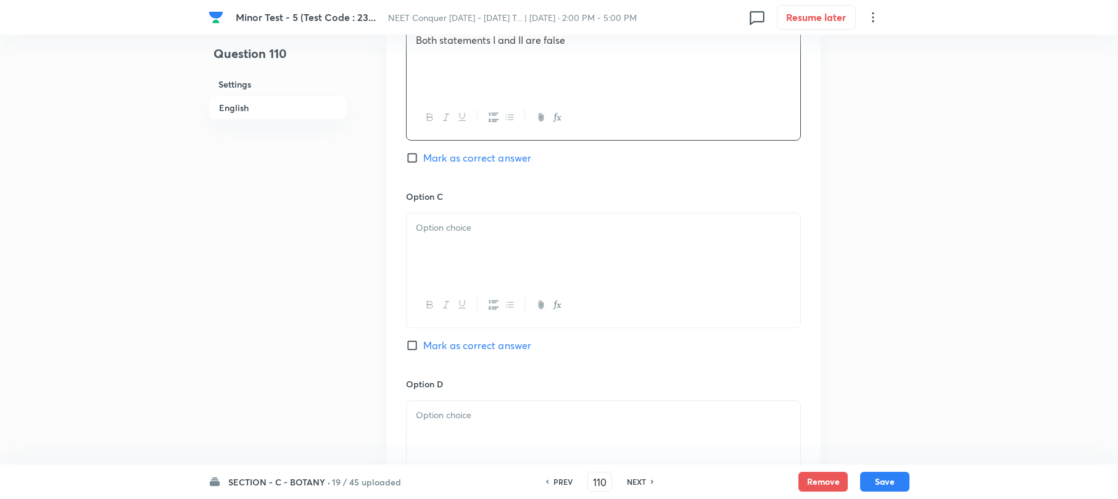
scroll to position [822, 0]
click at [455, 249] on div at bounding box center [604, 247] width 394 height 69
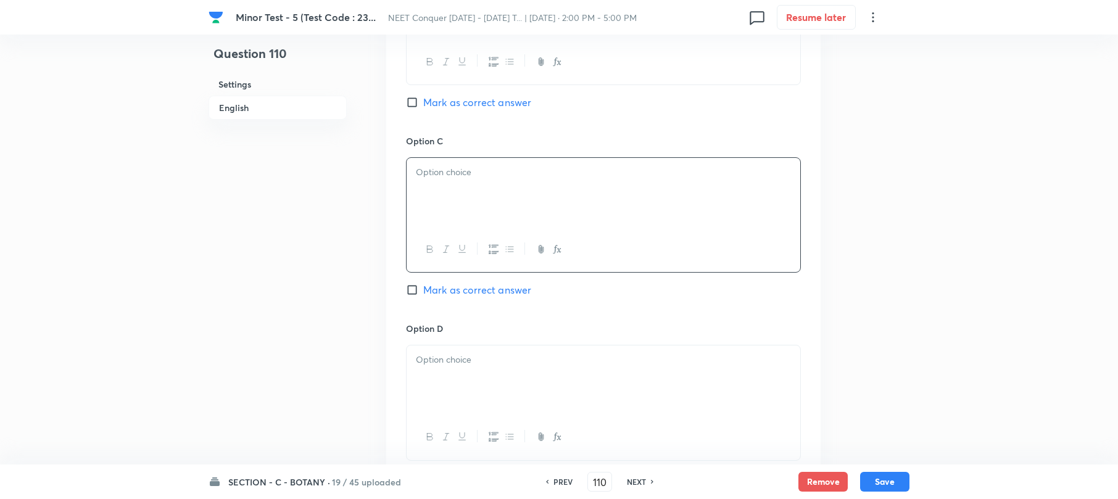
scroll to position [904, 0]
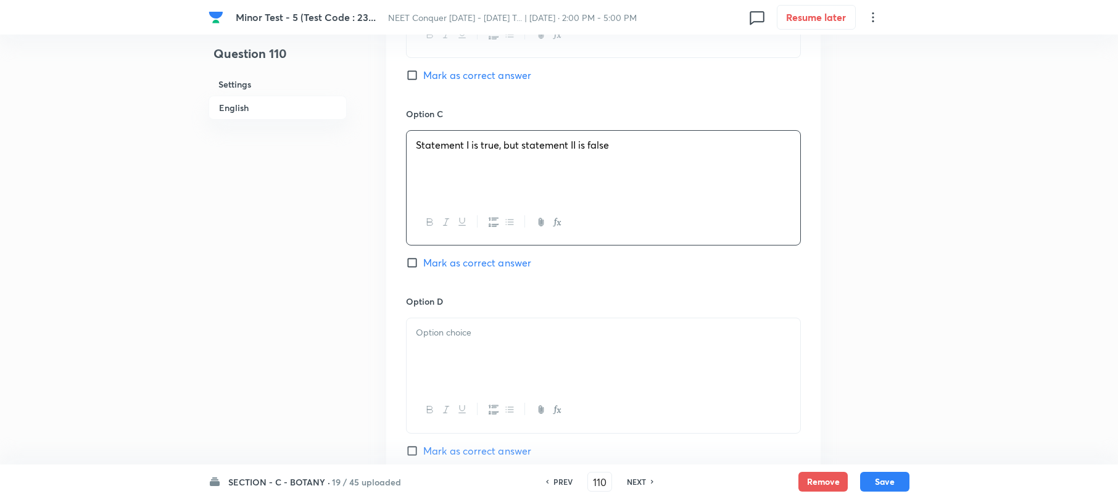
click at [468, 375] on div at bounding box center [604, 352] width 394 height 69
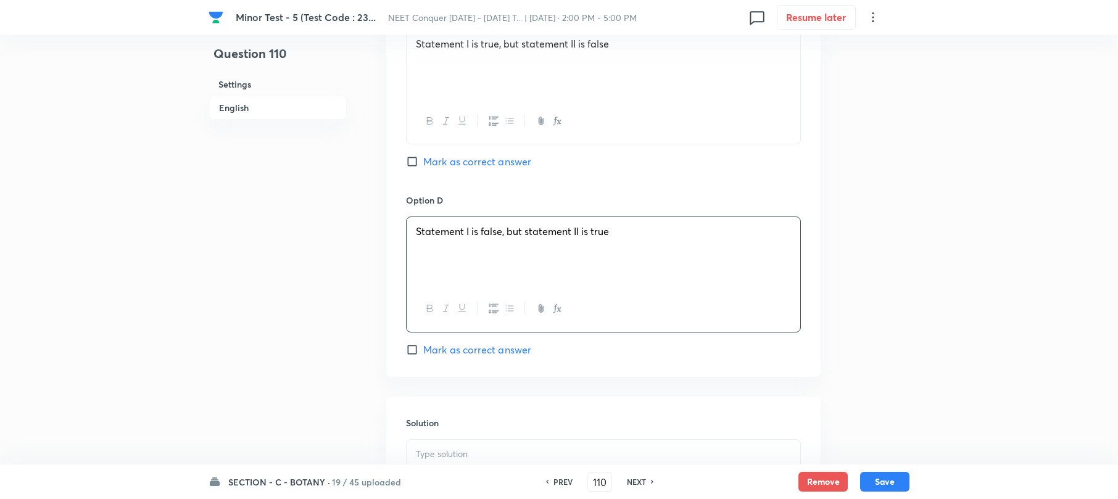
scroll to position [1151, 0]
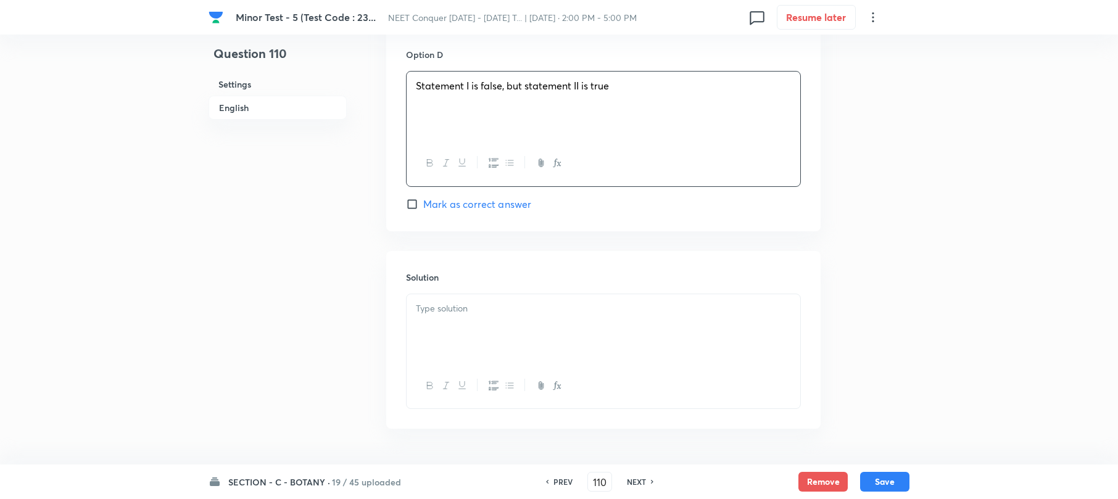
drag, startPoint x: 462, startPoint y: 343, endPoint x: 452, endPoint y: 336, distance: 12.3
click at [462, 339] on div at bounding box center [604, 328] width 394 height 69
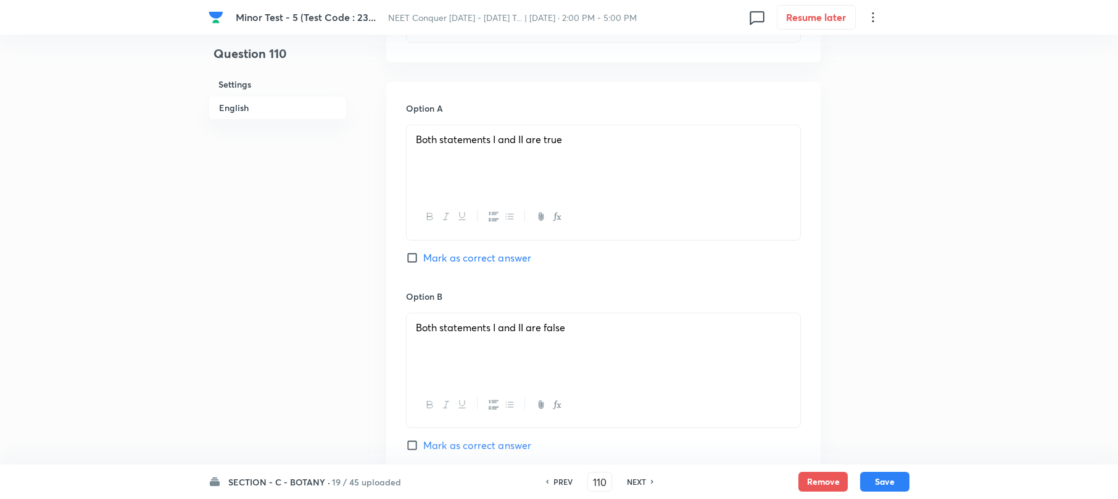
click at [408, 255] on input "Mark as correct answer" at bounding box center [414, 258] width 17 height 12
checkbox input "true"
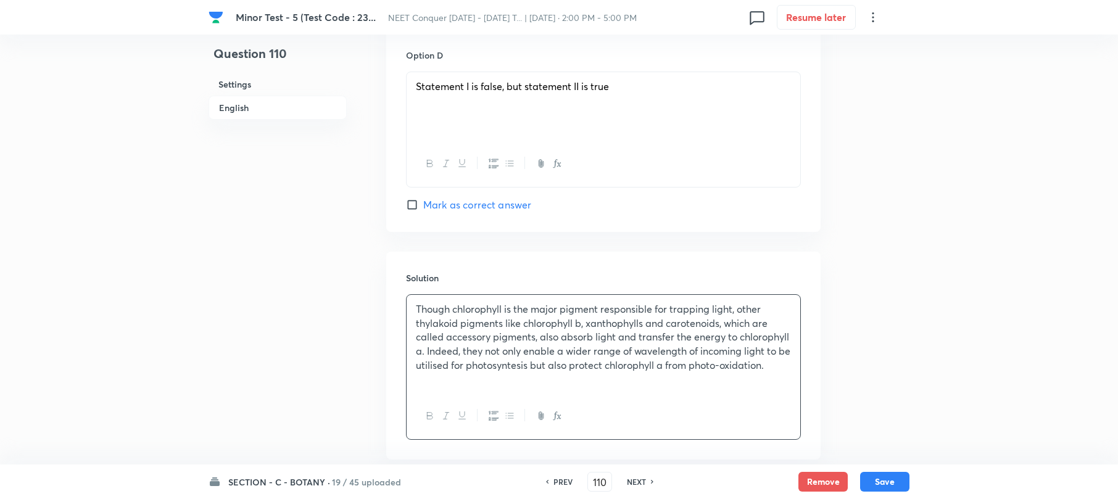
scroll to position [1223, 0]
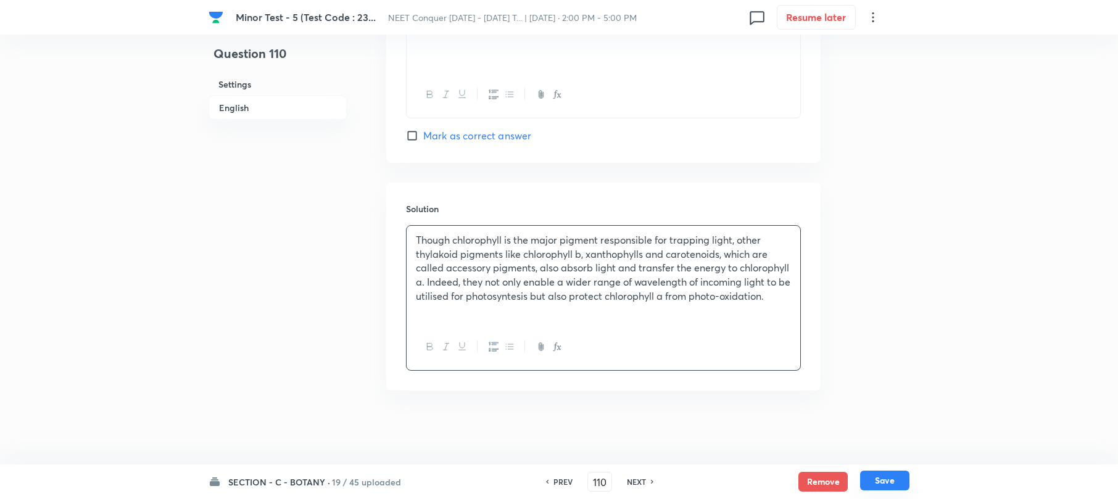
click at [892, 486] on button "Save" at bounding box center [884, 481] width 49 height 20
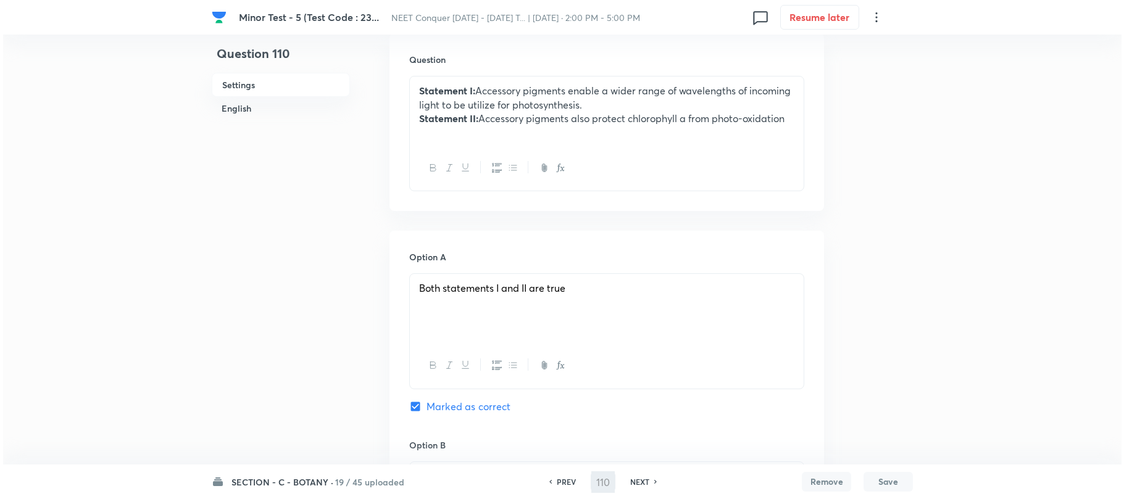
scroll to position [0, 0]
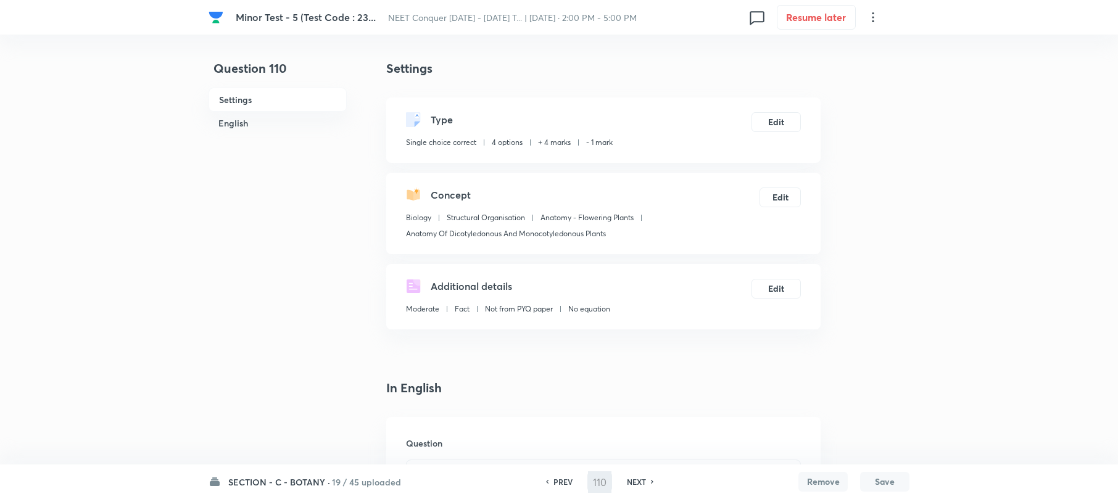
type input "111"
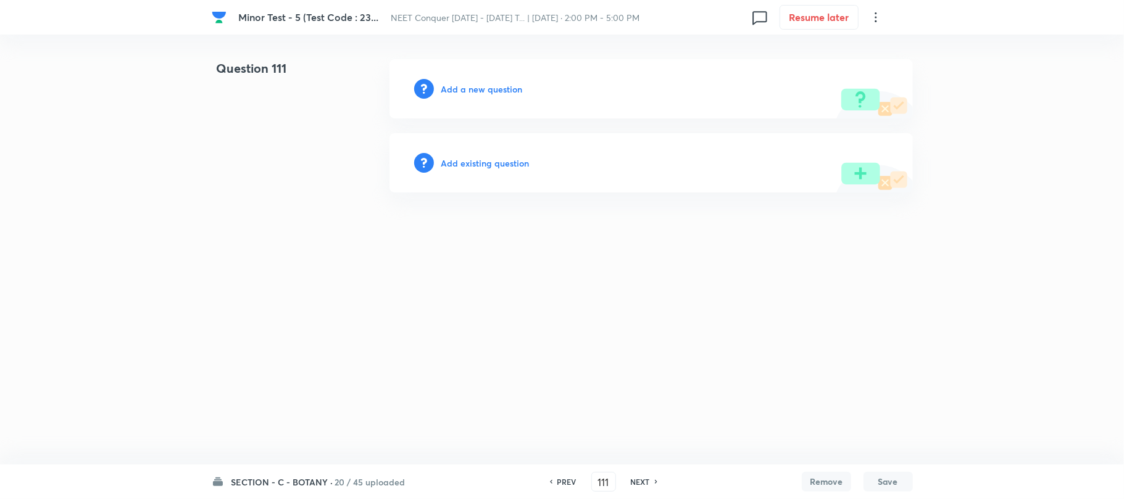
click at [458, 93] on h6 "Add a new question" at bounding box center [481, 89] width 81 height 13
click at [458, 93] on h6 "Choose a question type" at bounding box center [488, 89] width 95 height 13
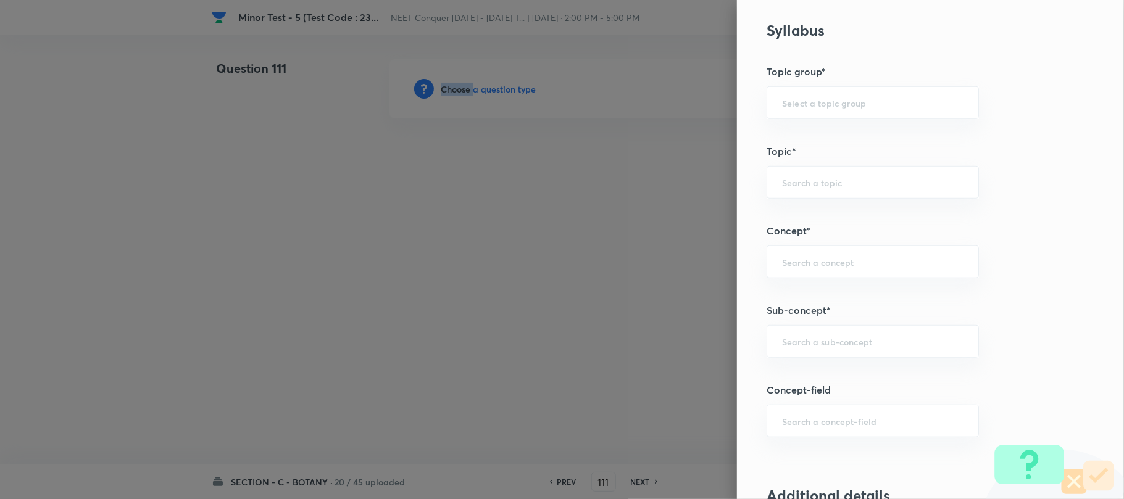
scroll to position [740, 0]
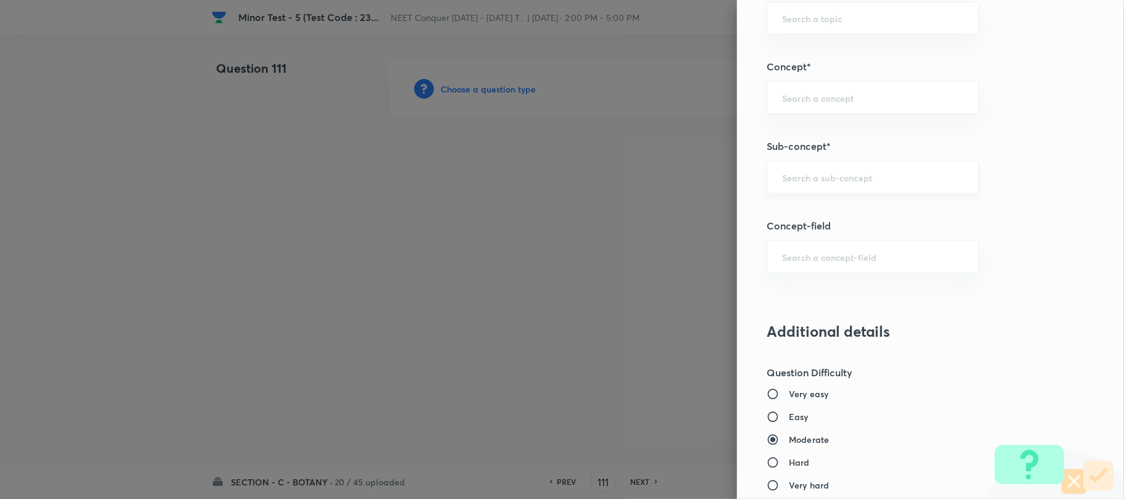
click at [816, 183] on input "text" at bounding box center [872, 178] width 181 height 12
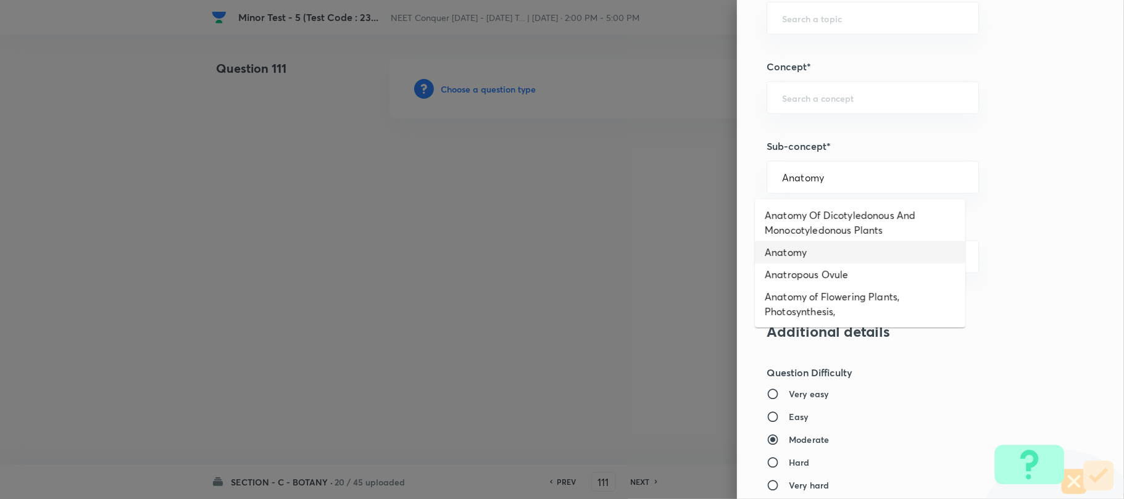
click at [822, 257] on li "Anatomy" at bounding box center [860, 252] width 210 height 22
type input "Anatomy"
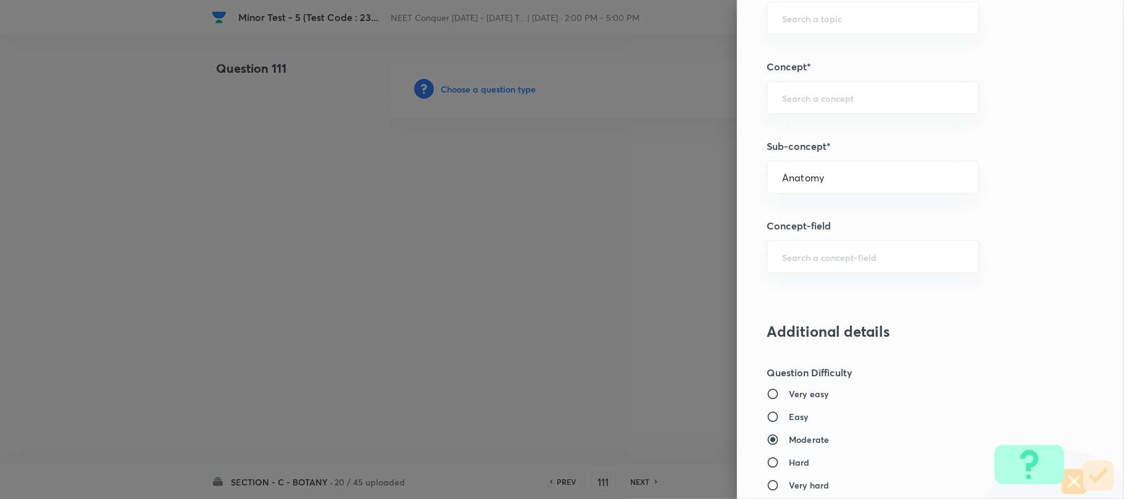
type input "Biology"
type input "Frog"
type input "Anatomy"
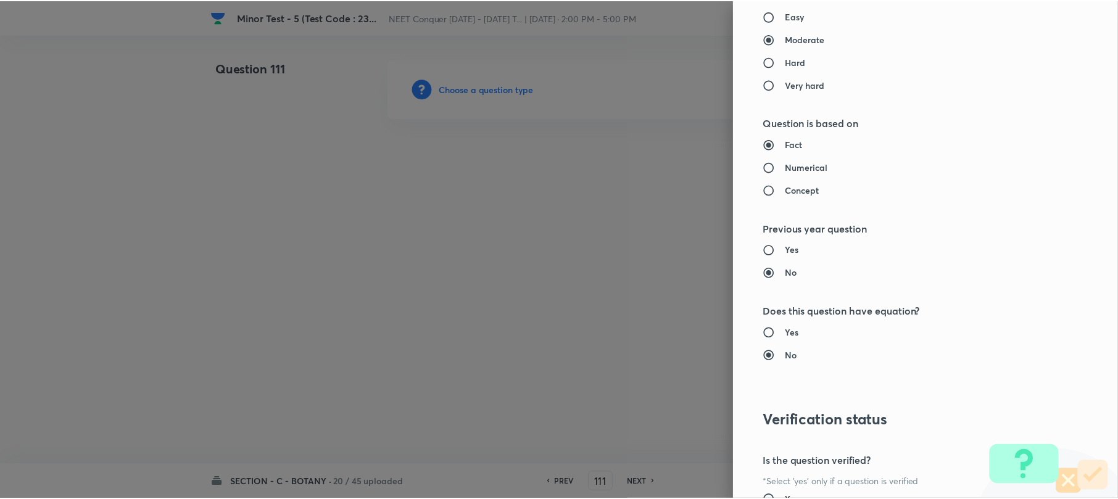
scroll to position [1269, 0]
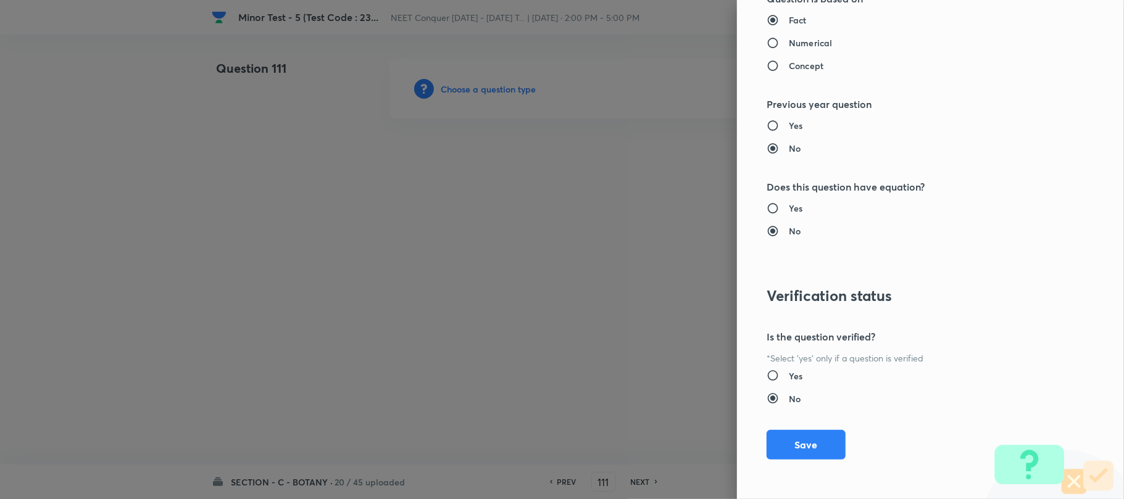
drag, startPoint x: 806, startPoint y: 445, endPoint x: 656, endPoint y: 401, distance: 155.6
click at [805, 444] on button "Save" at bounding box center [805, 445] width 79 height 30
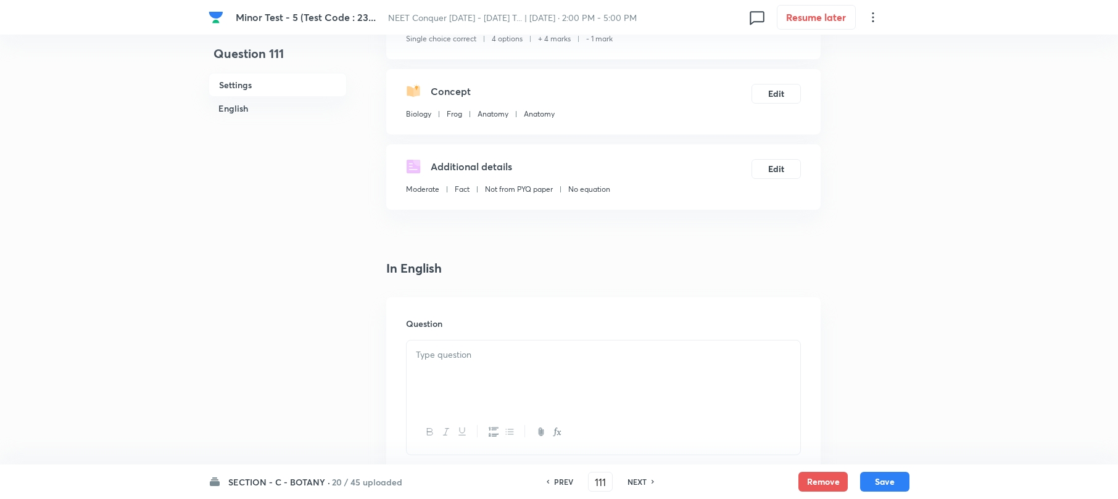
scroll to position [164, 0]
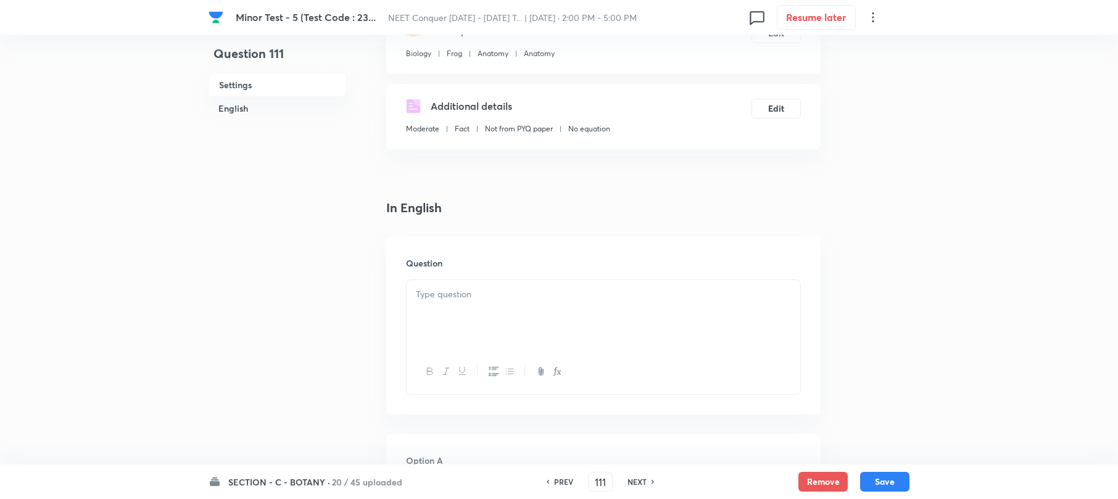
drag, startPoint x: 428, startPoint y: 257, endPoint x: 443, endPoint y: 281, distance: 28.8
click at [428, 257] on h6 "Question" at bounding box center [603, 263] width 395 height 13
click at [443, 282] on div at bounding box center [604, 314] width 394 height 69
click at [457, 309] on div at bounding box center [604, 314] width 394 height 69
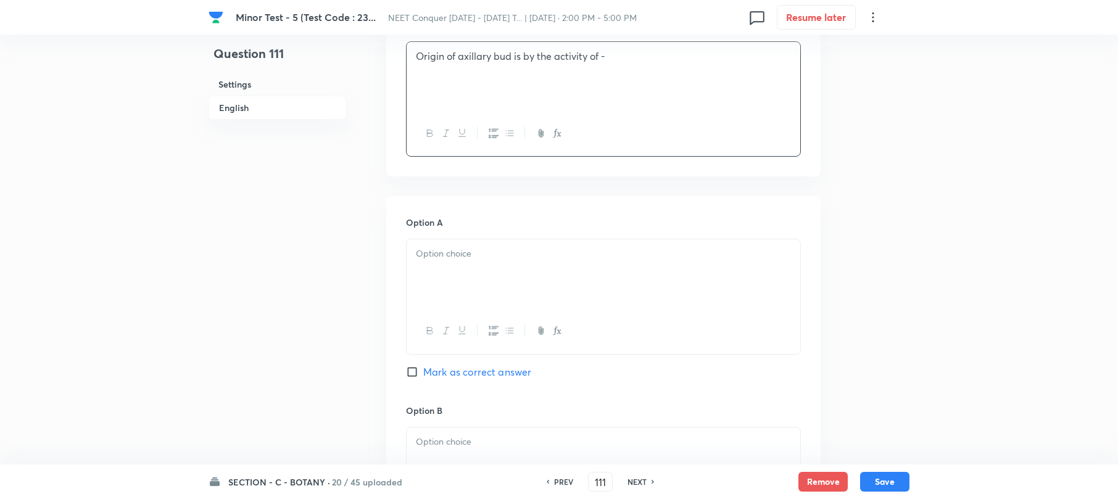
scroll to position [411, 0]
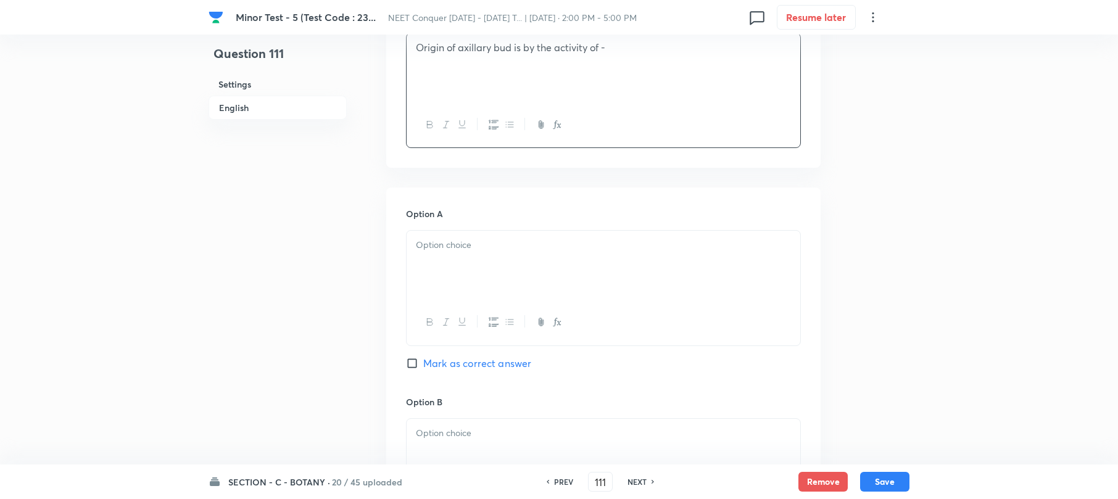
click at [457, 267] on div at bounding box center [604, 265] width 394 height 69
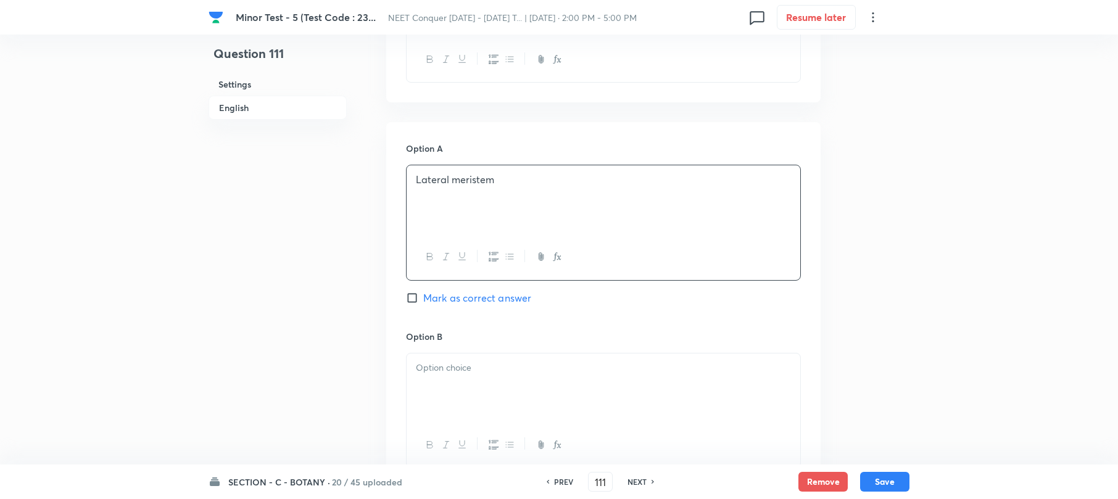
scroll to position [576, 0]
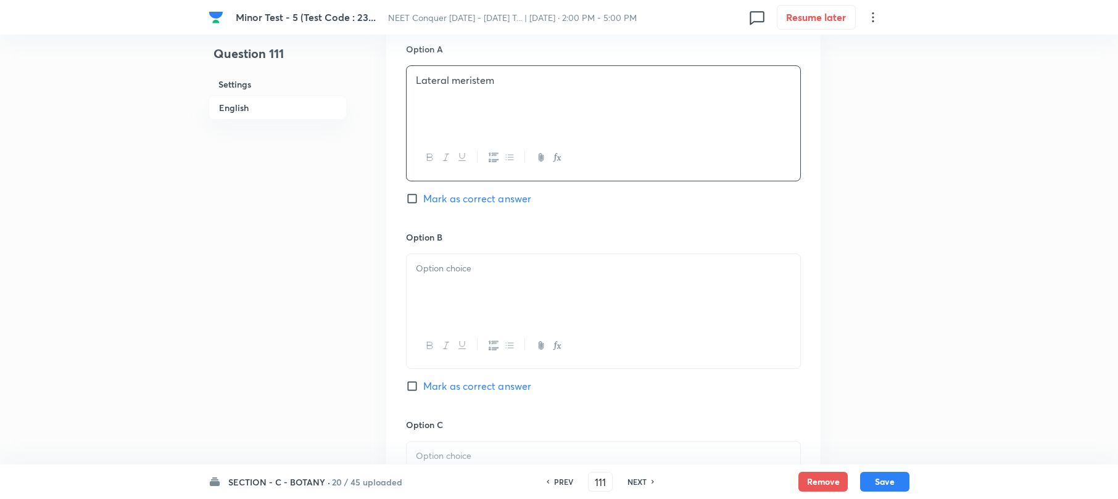
click at [462, 299] on div at bounding box center [604, 288] width 394 height 69
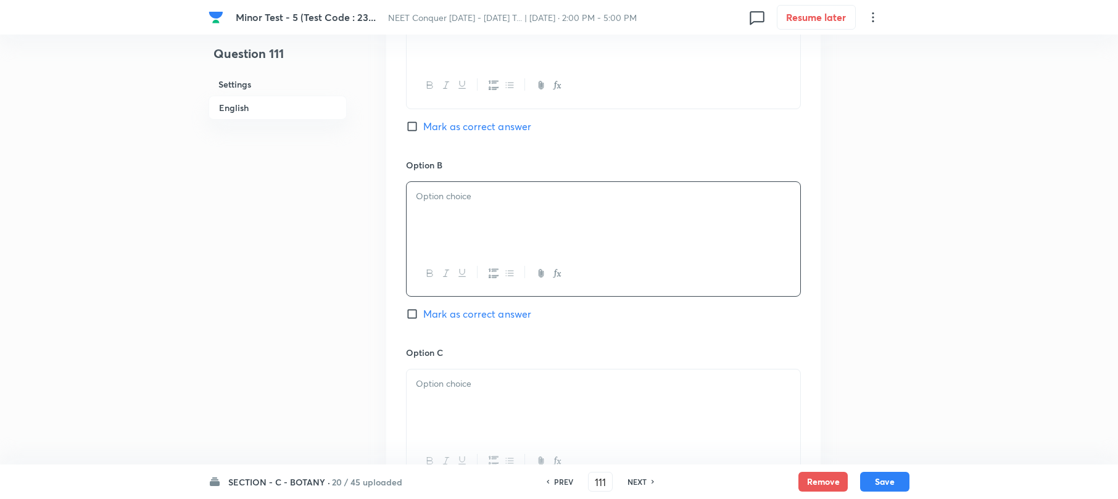
scroll to position [740, 0]
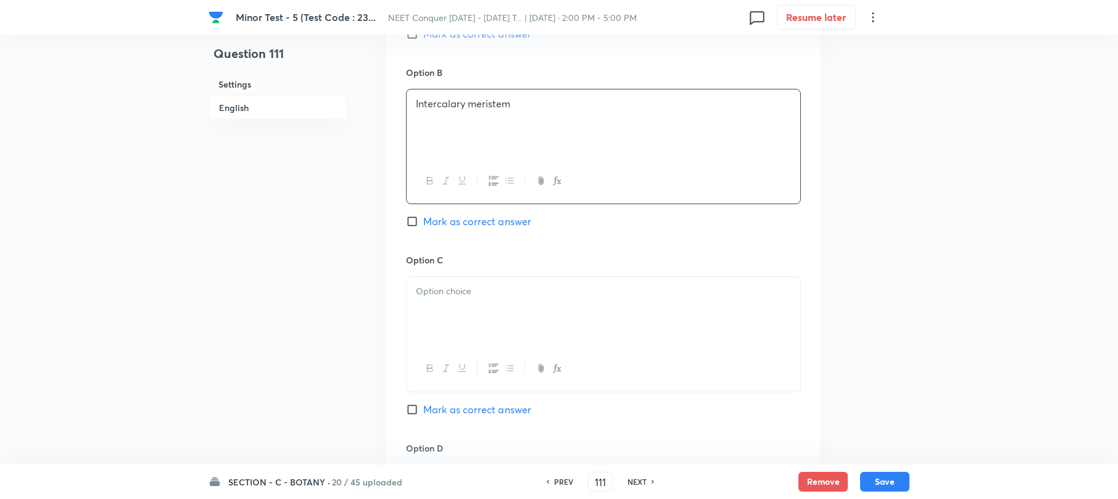
click at [443, 302] on div at bounding box center [604, 311] width 394 height 69
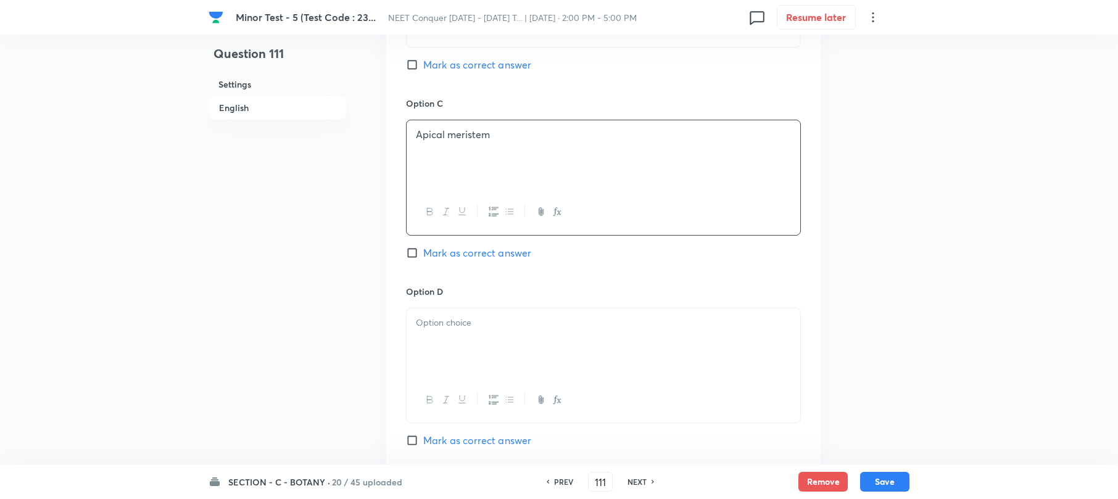
scroll to position [904, 0]
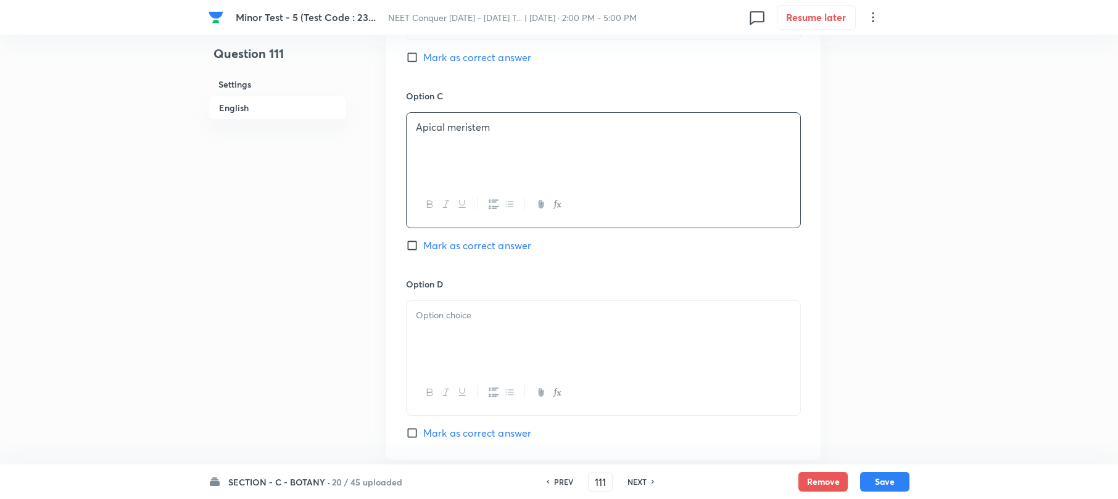
click at [434, 326] on div at bounding box center [604, 335] width 394 height 69
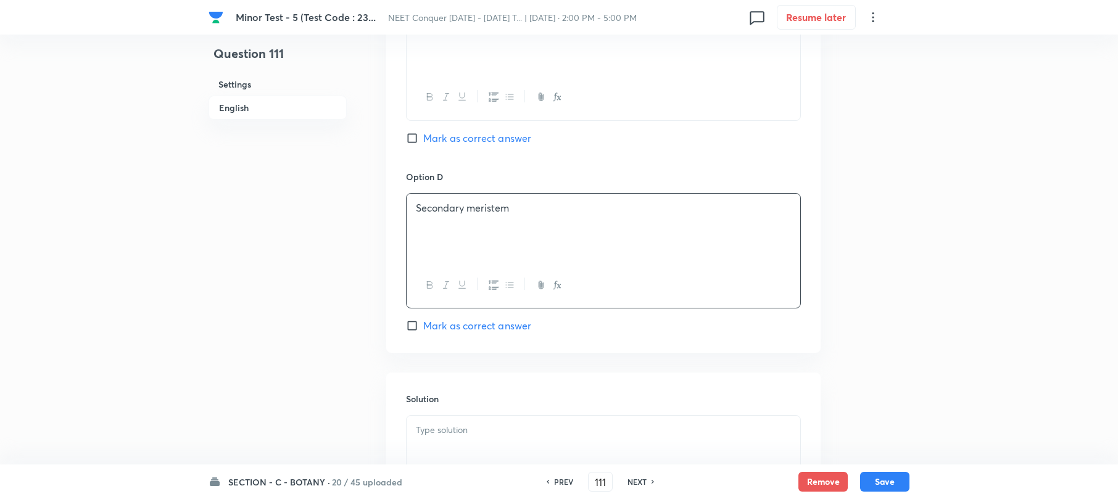
scroll to position [1151, 0]
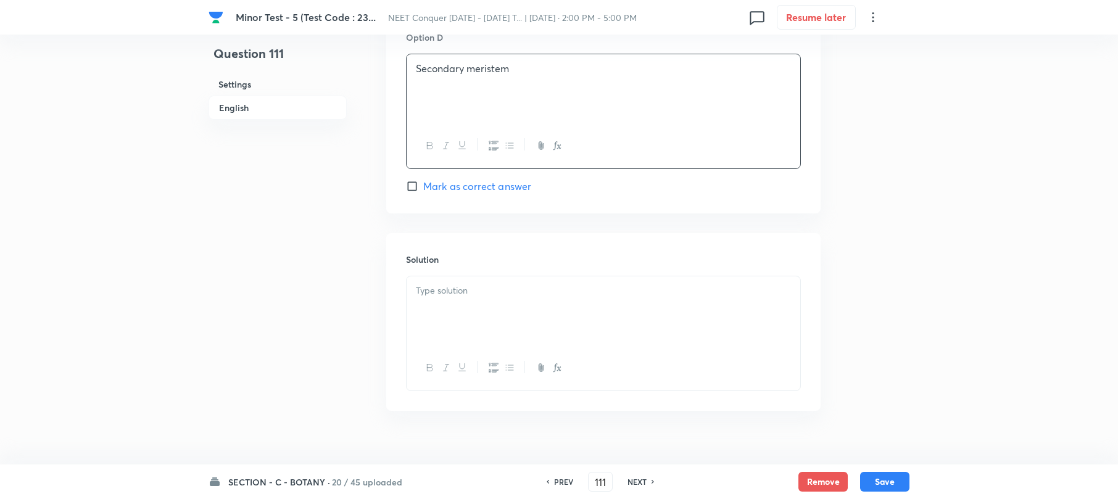
click at [450, 337] on div at bounding box center [604, 310] width 394 height 69
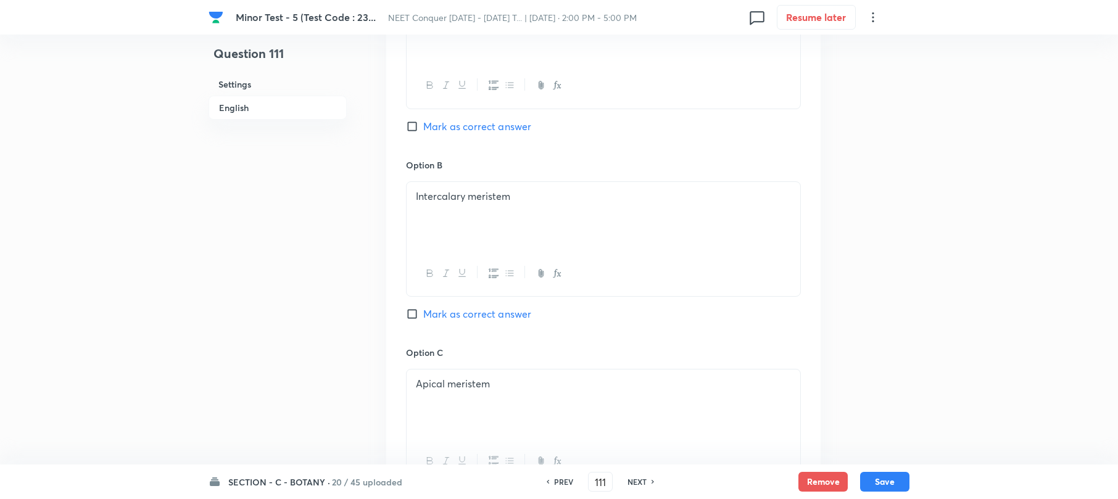
scroll to position [740, 0]
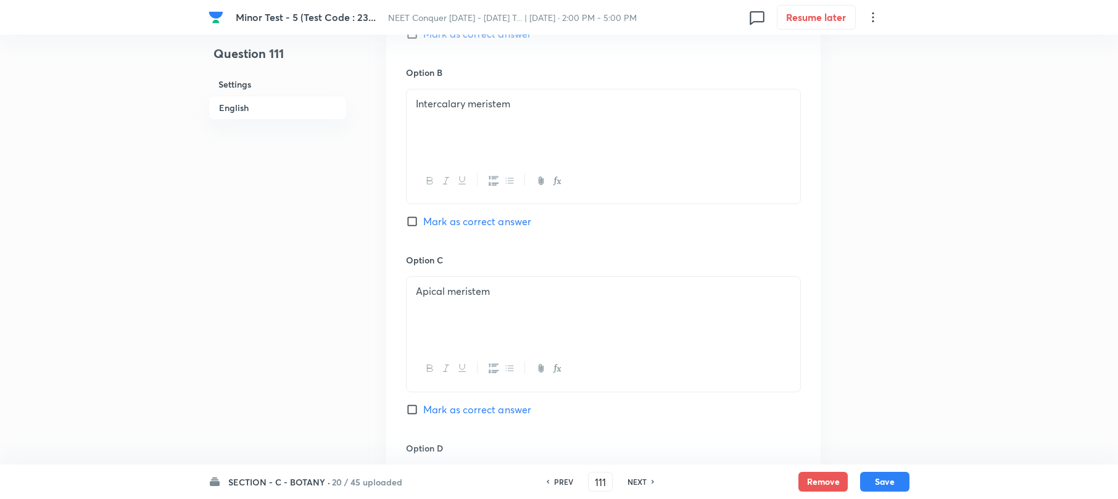
click at [411, 413] on input "Mark as correct answer" at bounding box center [414, 410] width 17 height 12
checkbox input "true"
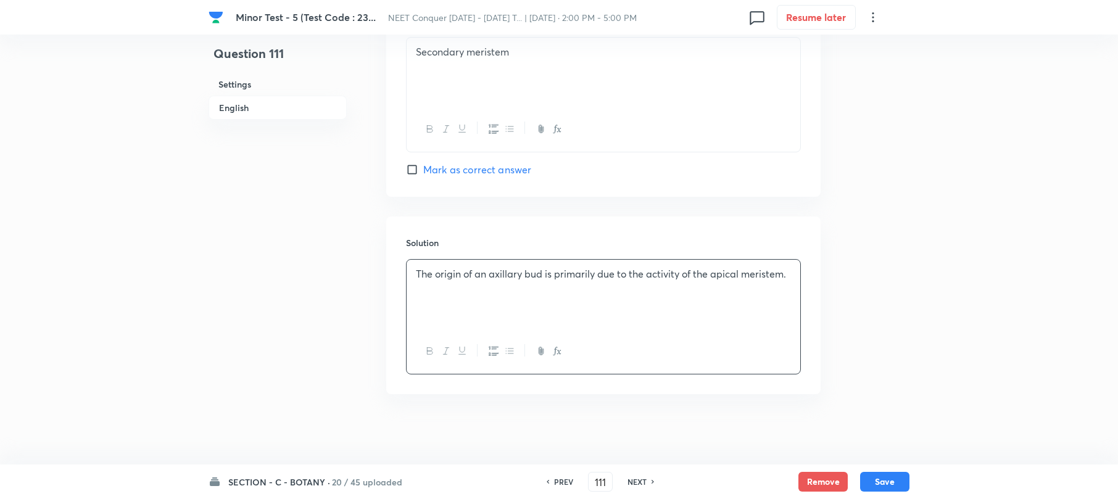
scroll to position [1175, 0]
click at [879, 479] on button "Save" at bounding box center [884, 481] width 49 height 20
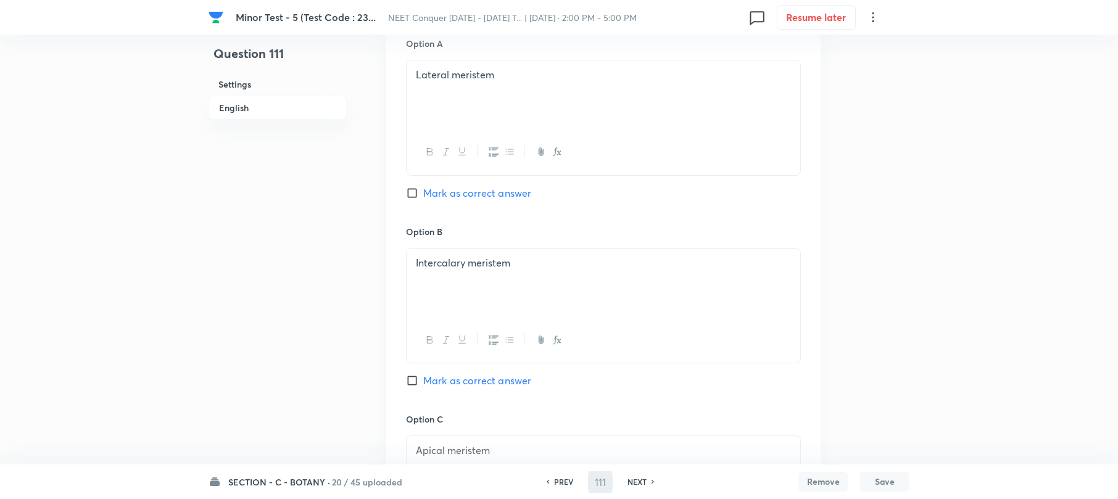
scroll to position [435, 0]
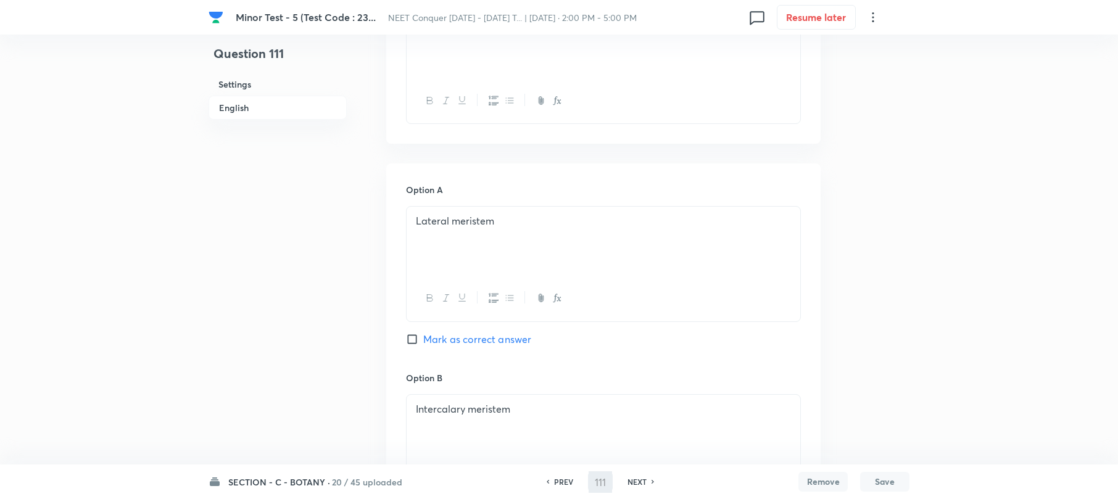
type input "112"
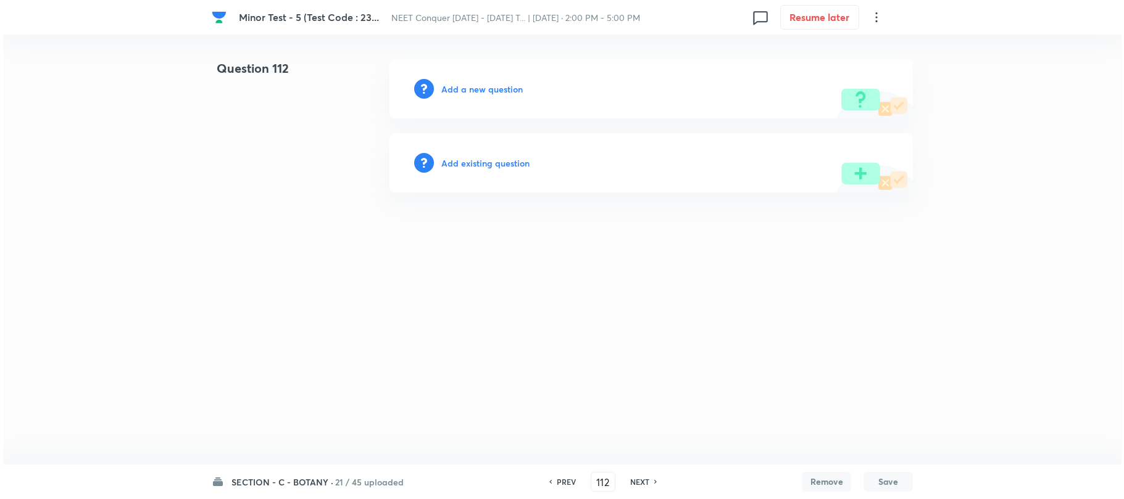
scroll to position [0, 0]
click at [503, 87] on h6 "Add a new question" at bounding box center [481, 89] width 81 height 13
click at [503, 85] on h6 "Choose a question type" at bounding box center [488, 89] width 95 height 13
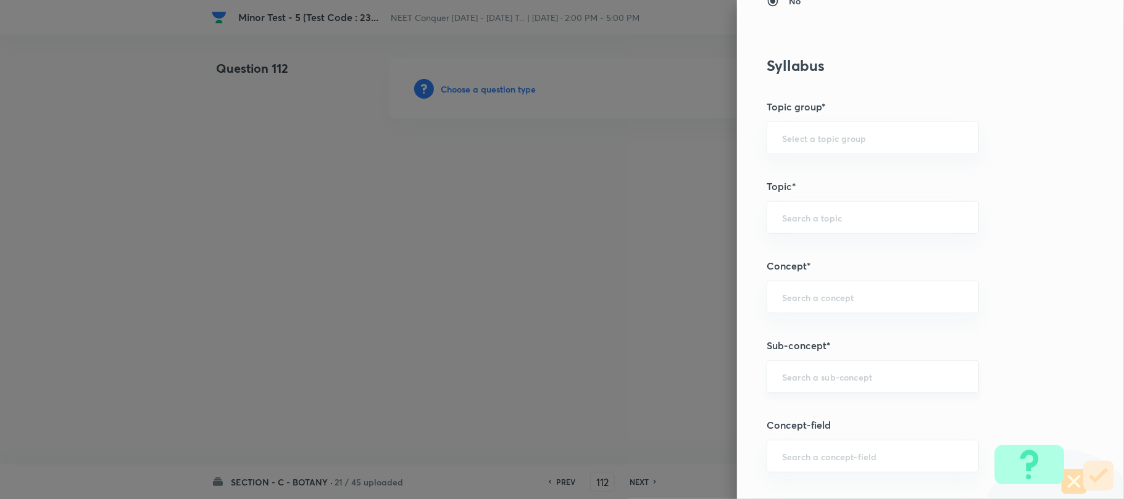
scroll to position [658, 0]
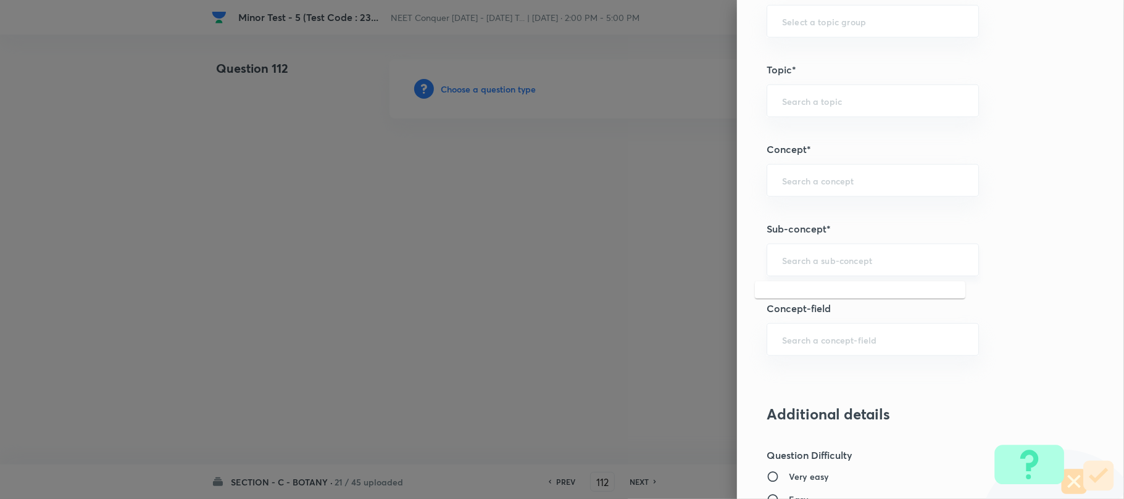
click at [803, 257] on input "text" at bounding box center [872, 260] width 181 height 12
click at [800, 257] on input "text" at bounding box center [872, 260] width 181 height 12
click at [800, 260] on input "text" at bounding box center [872, 260] width 181 height 12
type input "S"
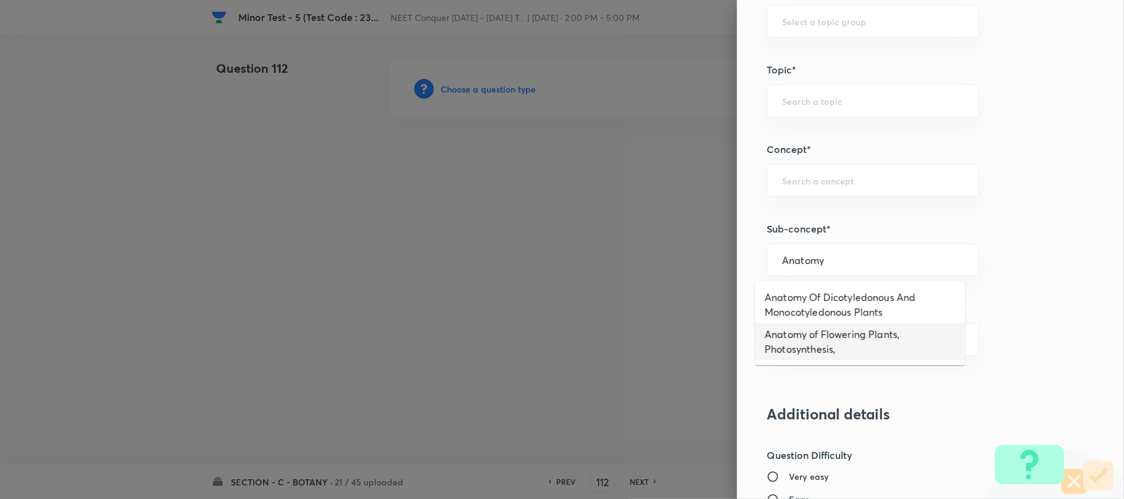
type input "Anatomy of Flowering Plants, Photosynthesis,"
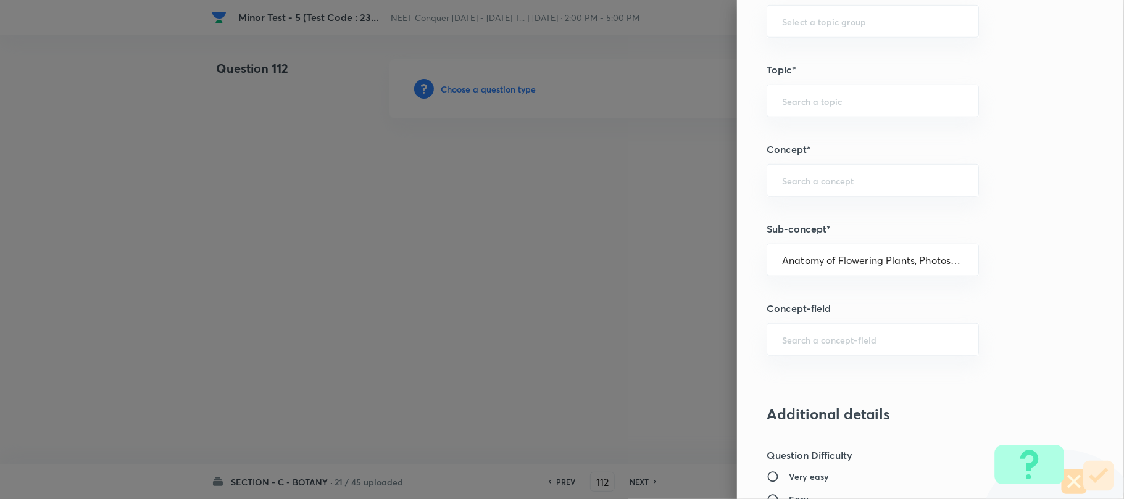
type input "Biology"
type input "Botany"
type input "Anatomy of Flowering Plants, Photosynthesis,"
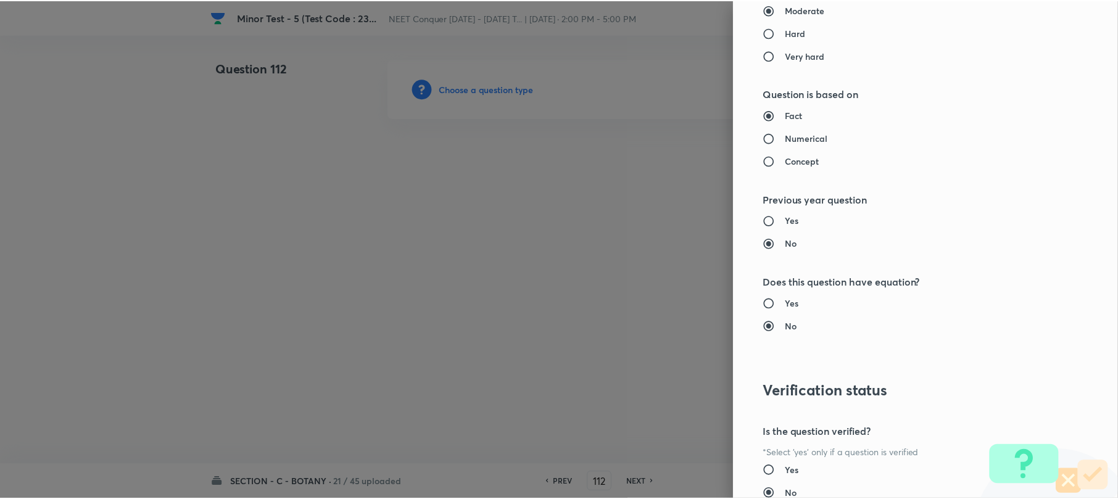
scroll to position [1269, 0]
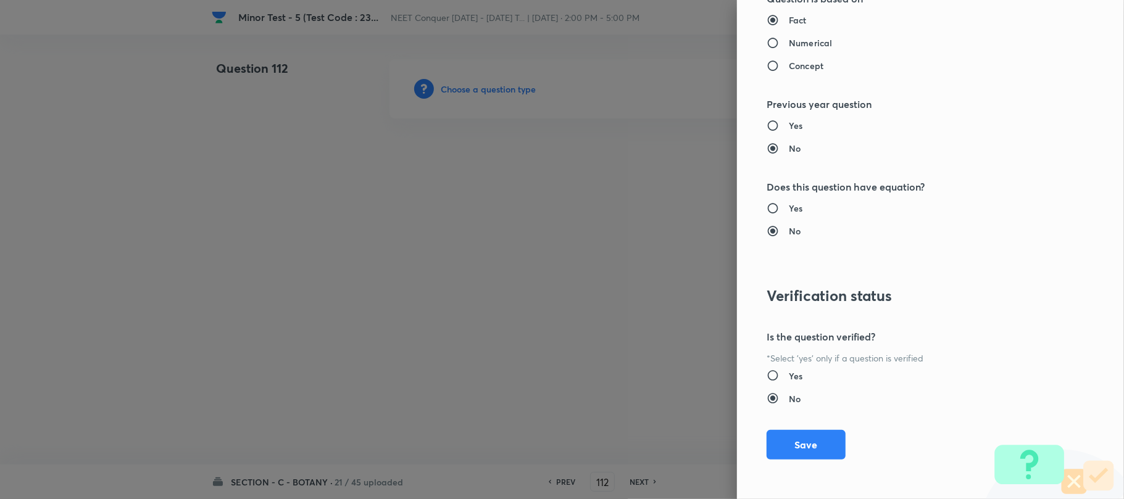
drag, startPoint x: 789, startPoint y: 443, endPoint x: 745, endPoint y: 430, distance: 45.1
click at [786, 443] on button "Save" at bounding box center [805, 445] width 79 height 30
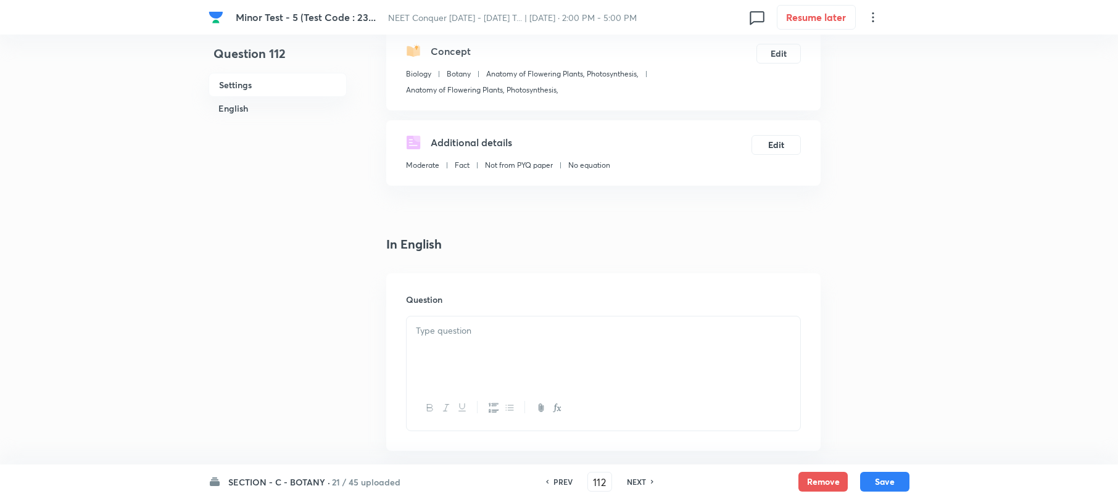
scroll to position [247, 0]
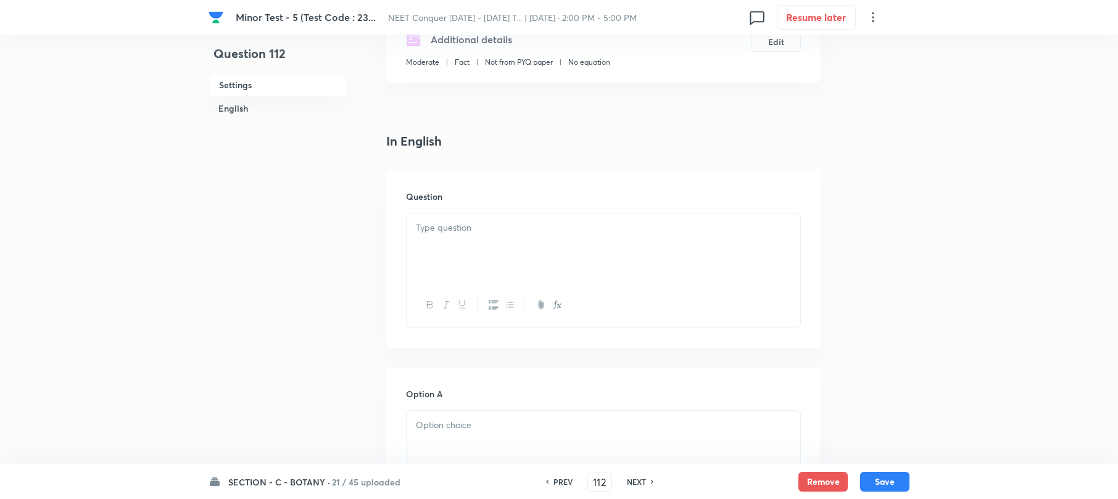
drag, startPoint x: 432, startPoint y: 218, endPoint x: 431, endPoint y: 226, distance: 7.5
click at [431, 220] on div at bounding box center [604, 247] width 394 height 69
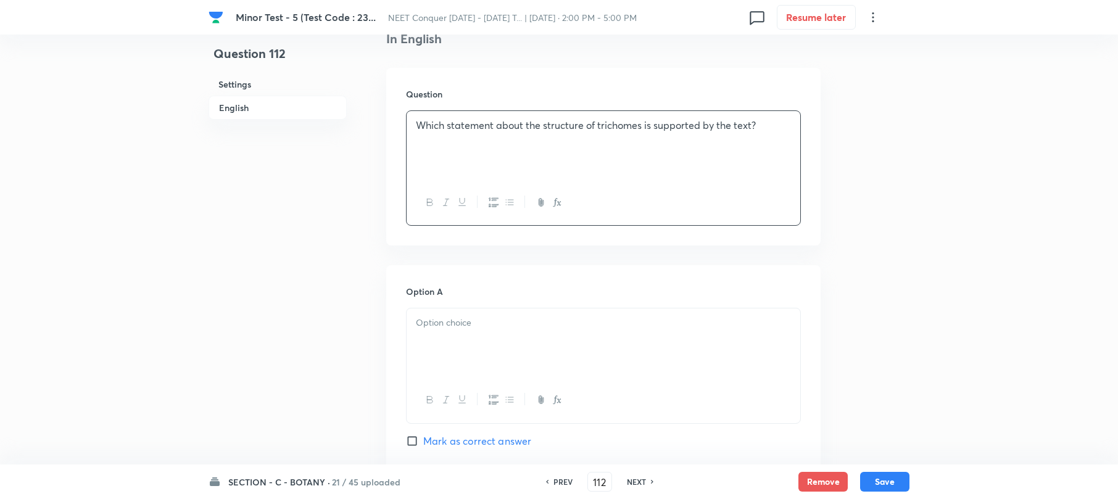
scroll to position [494, 0]
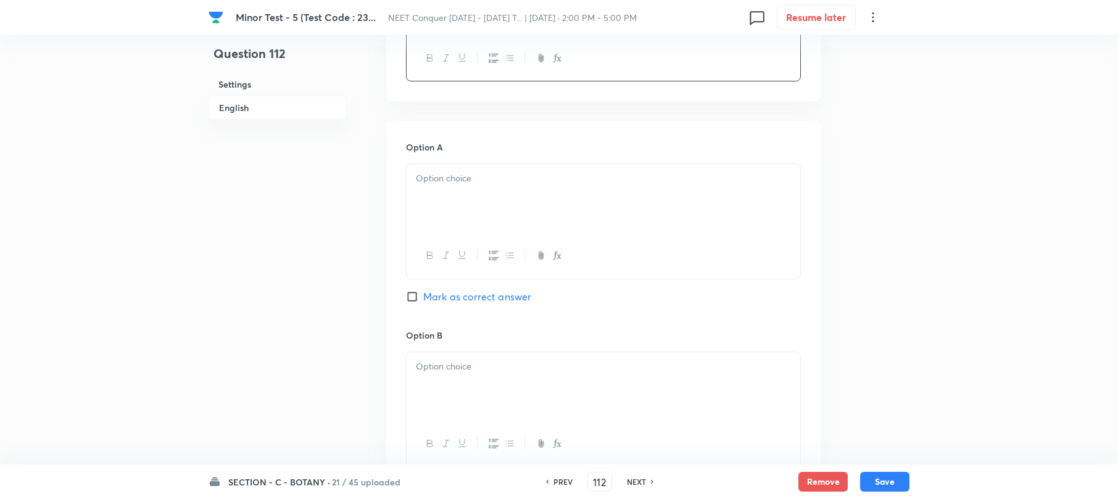
click at [454, 222] on div at bounding box center [604, 198] width 394 height 69
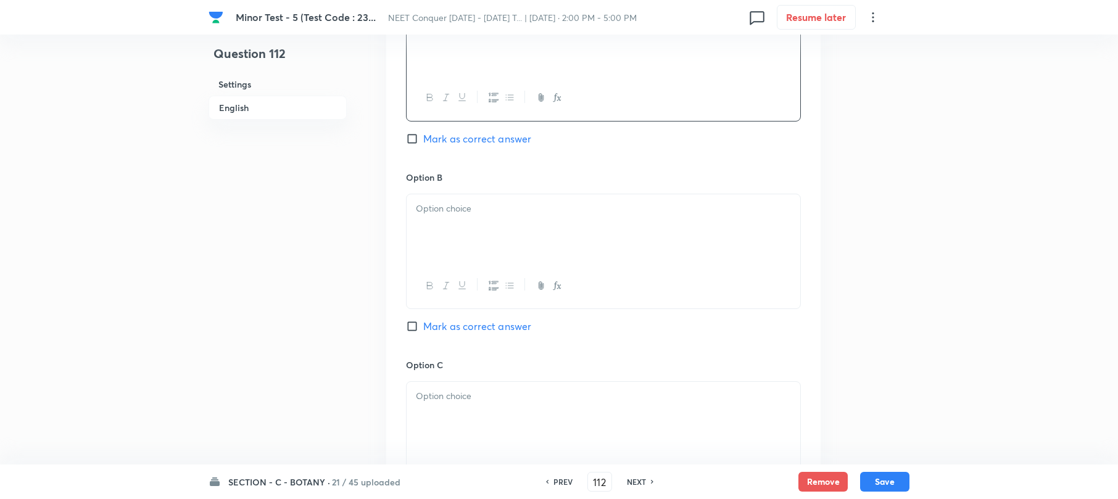
scroll to position [658, 0]
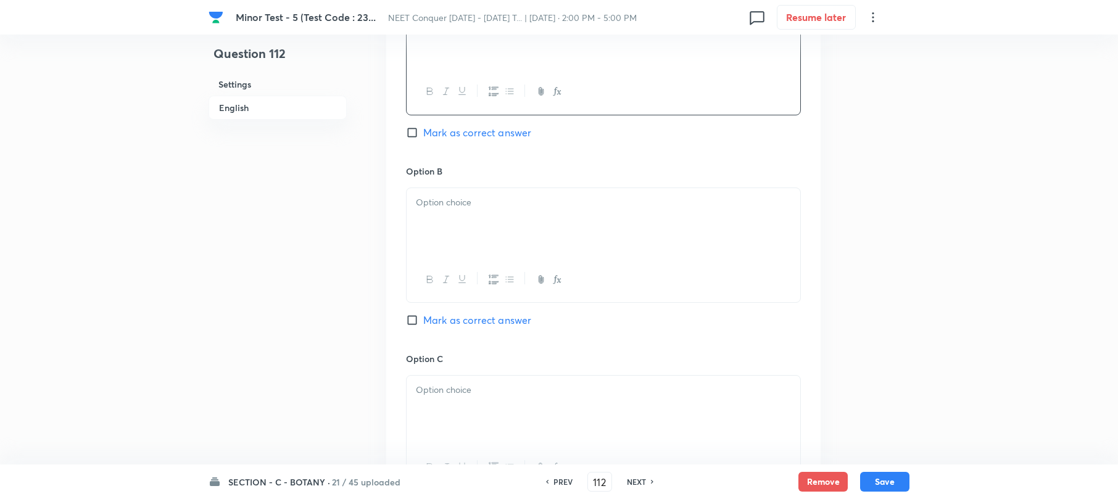
click at [464, 225] on div at bounding box center [604, 222] width 394 height 69
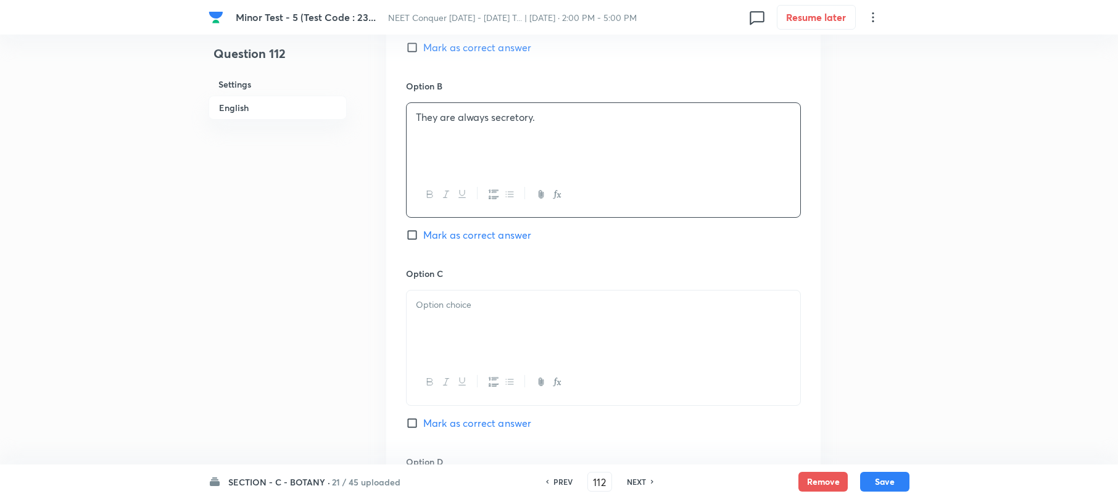
scroll to position [822, 0]
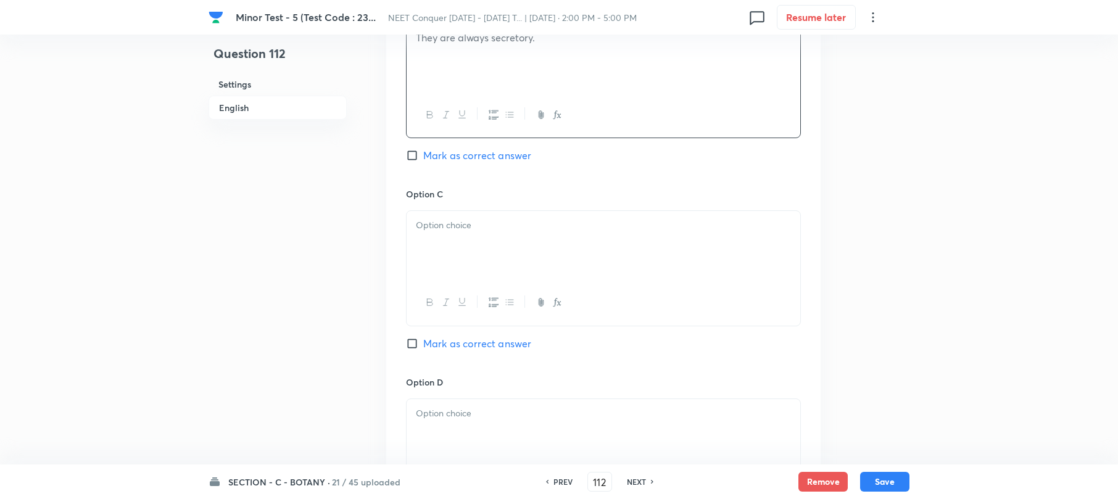
click at [463, 221] on p at bounding box center [603, 225] width 375 height 14
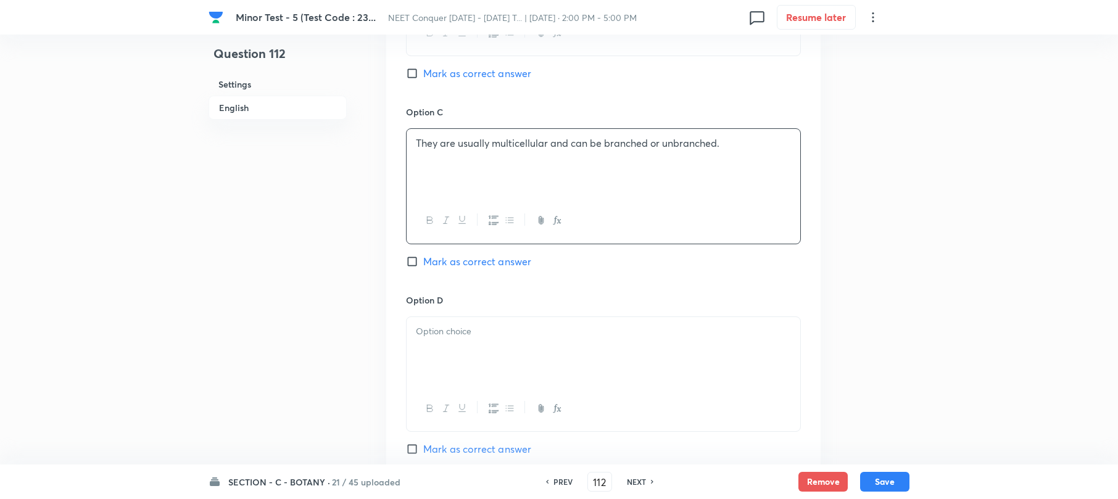
click at [487, 363] on div at bounding box center [604, 351] width 394 height 69
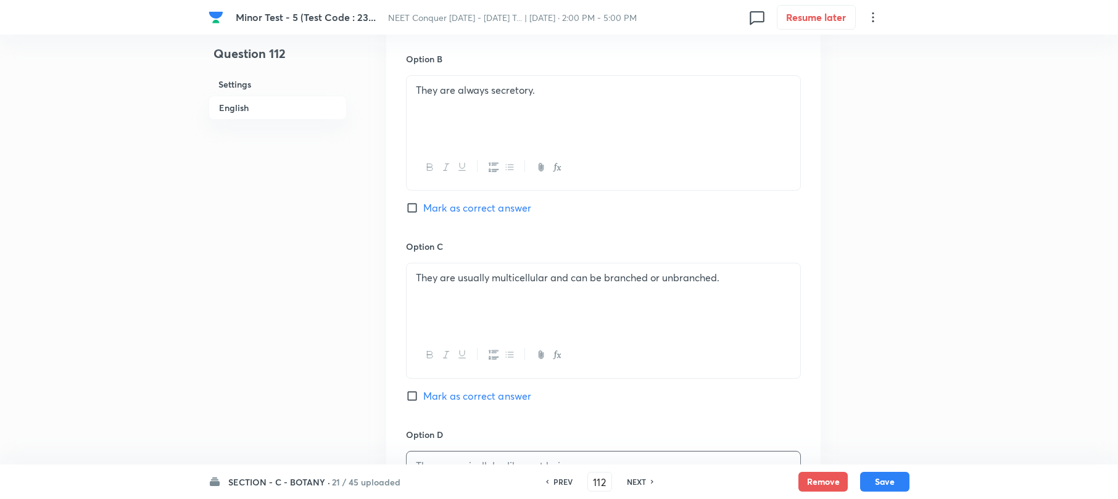
scroll to position [740, 0]
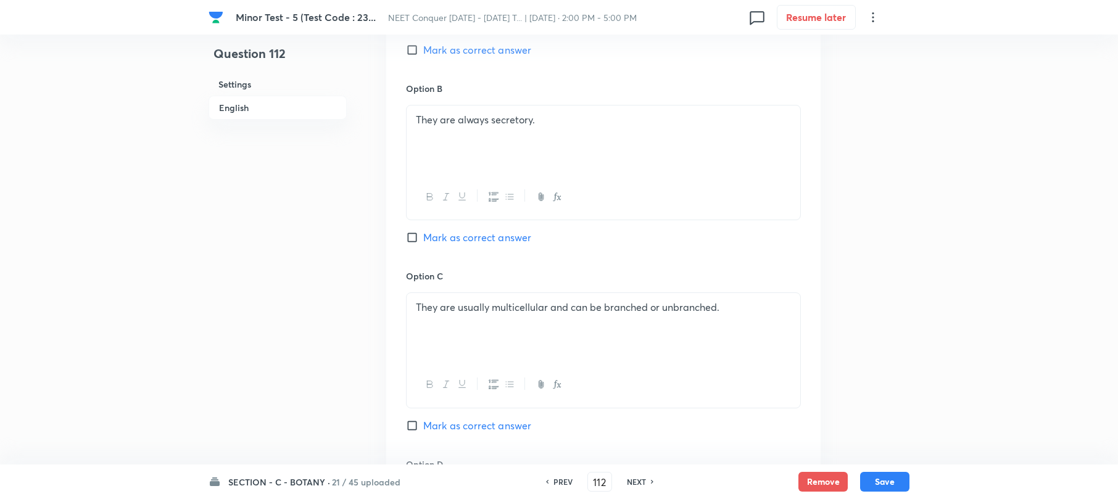
drag, startPoint x: 408, startPoint y: 428, endPoint x: 449, endPoint y: 359, distance: 80.5
click at [407, 427] on input "Mark as correct answer" at bounding box center [414, 426] width 17 height 12
checkbox input "true"
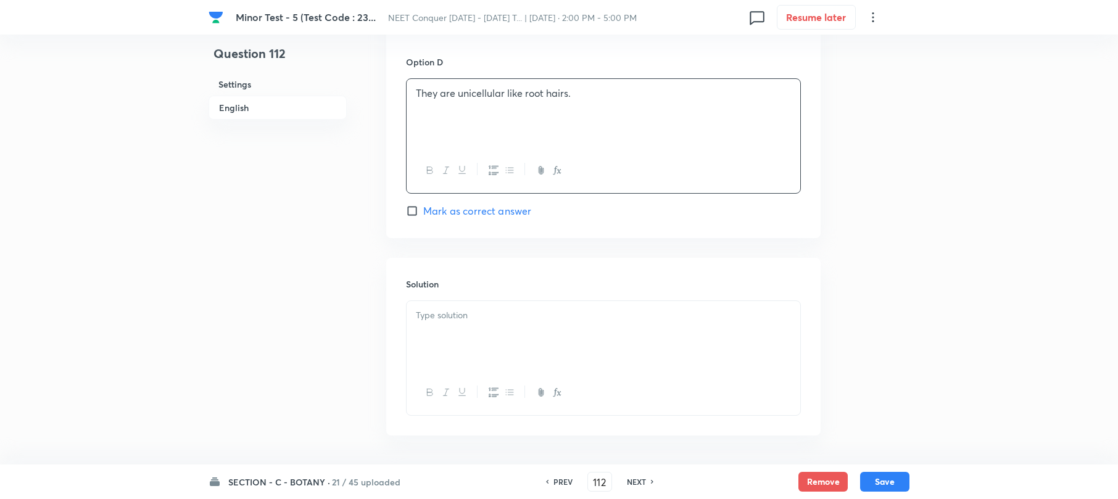
scroll to position [1151, 0]
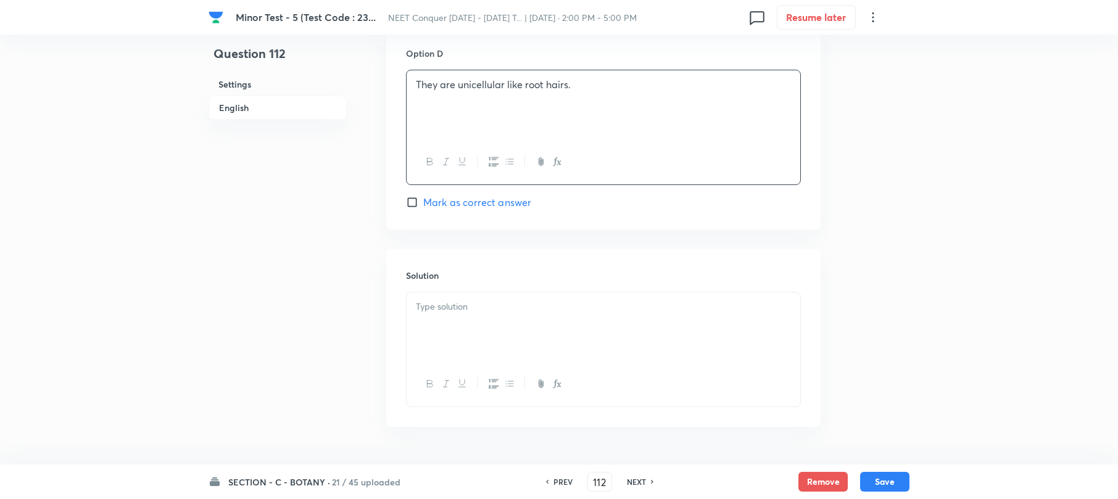
click at [434, 339] on div at bounding box center [604, 326] width 394 height 69
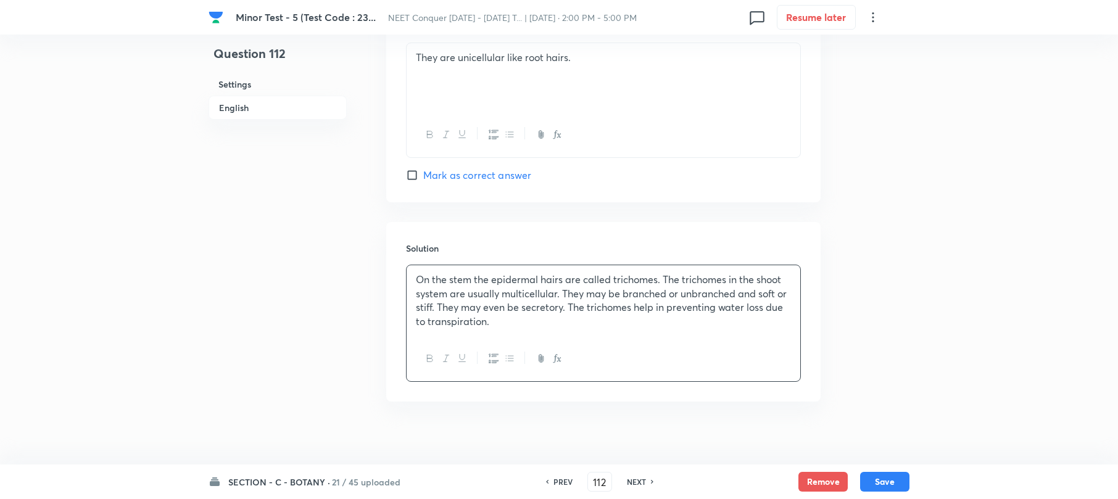
scroll to position [1193, 0]
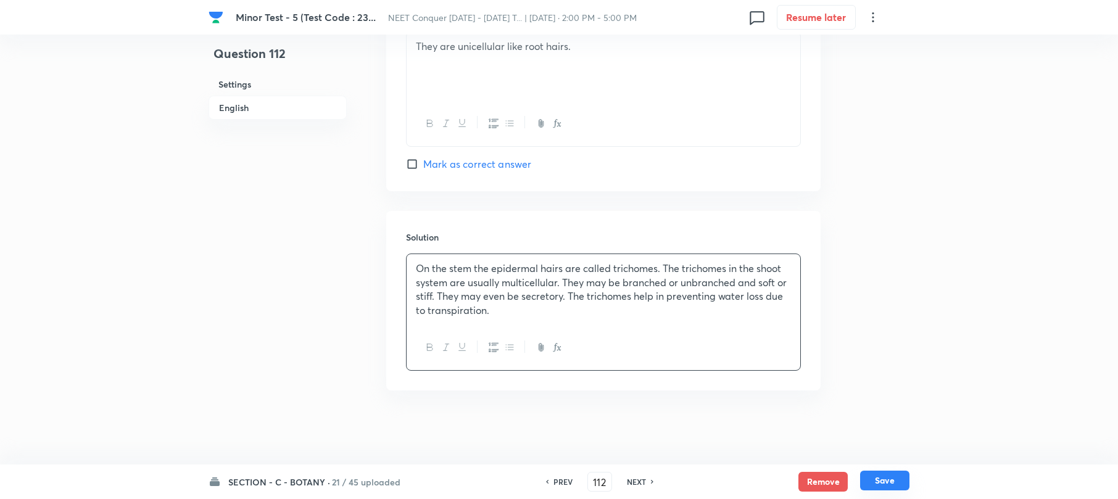
drag, startPoint x: 887, startPoint y: 477, endPoint x: 580, endPoint y: 292, distance: 358.7
click at [886, 477] on button "Save" at bounding box center [884, 482] width 49 height 20
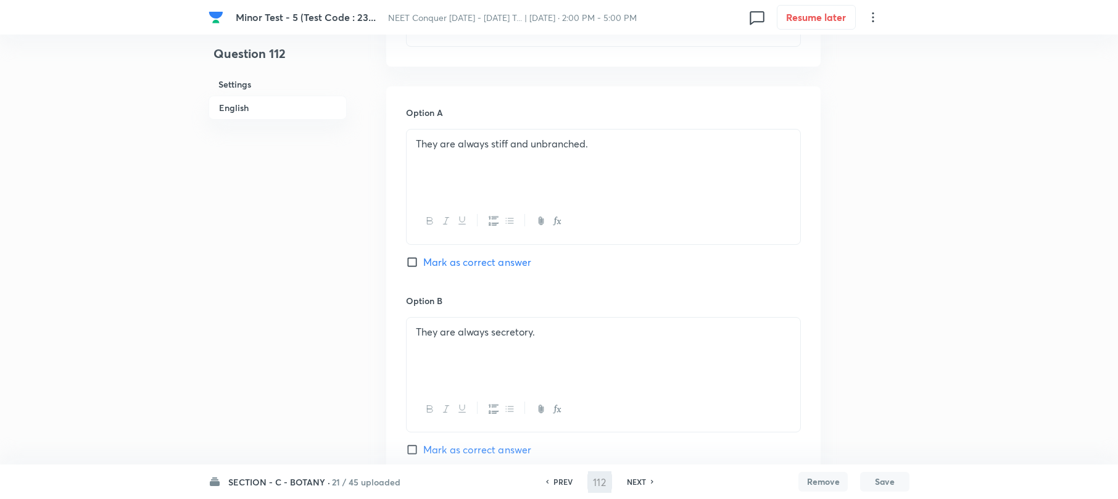
scroll to position [279, 0]
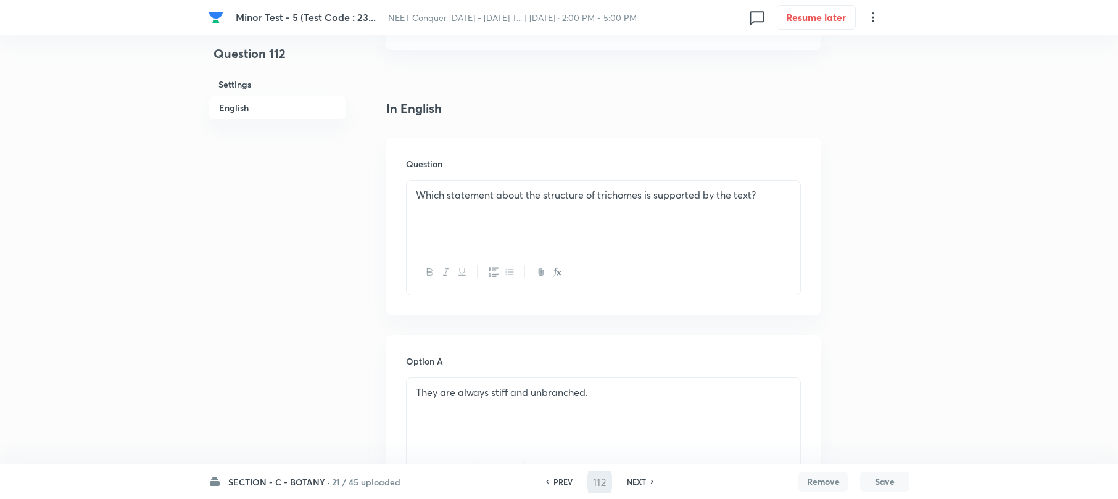
type input "113"
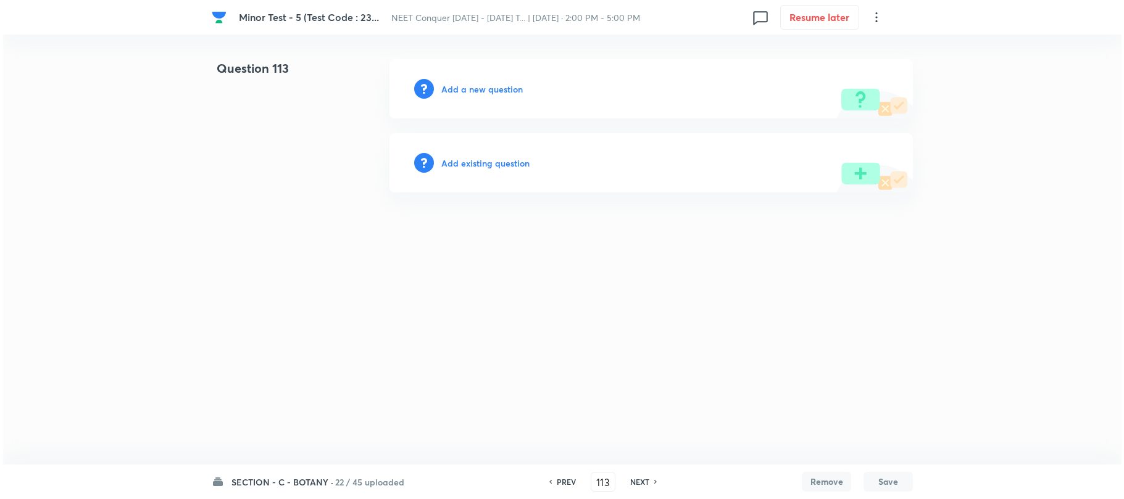
scroll to position [0, 0]
click at [462, 90] on h6 "Add a new question" at bounding box center [481, 89] width 81 height 13
click at [462, 90] on h6 "Choose a question type" at bounding box center [488, 89] width 95 height 13
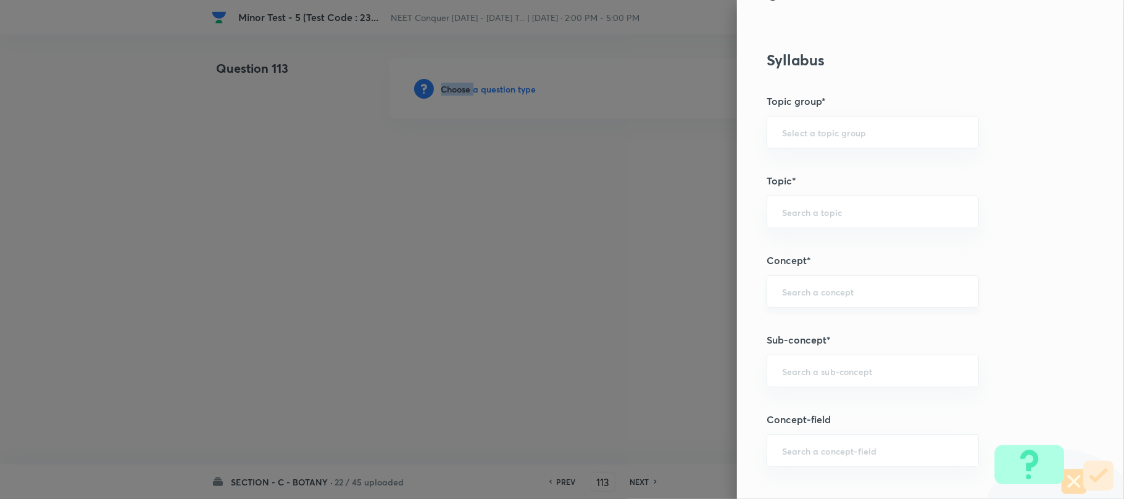
scroll to position [576, 0]
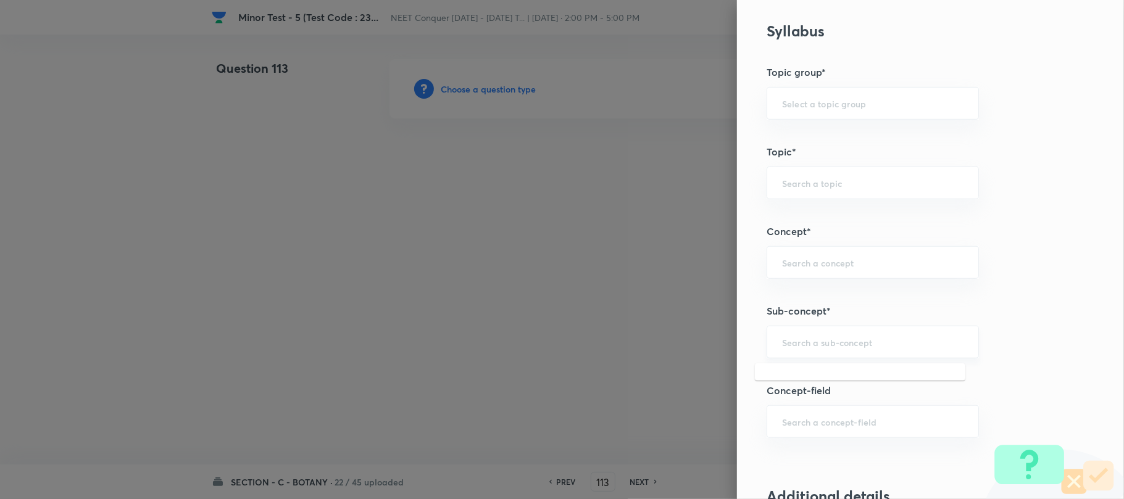
click at [785, 347] on input "text" at bounding box center [872, 342] width 181 height 12
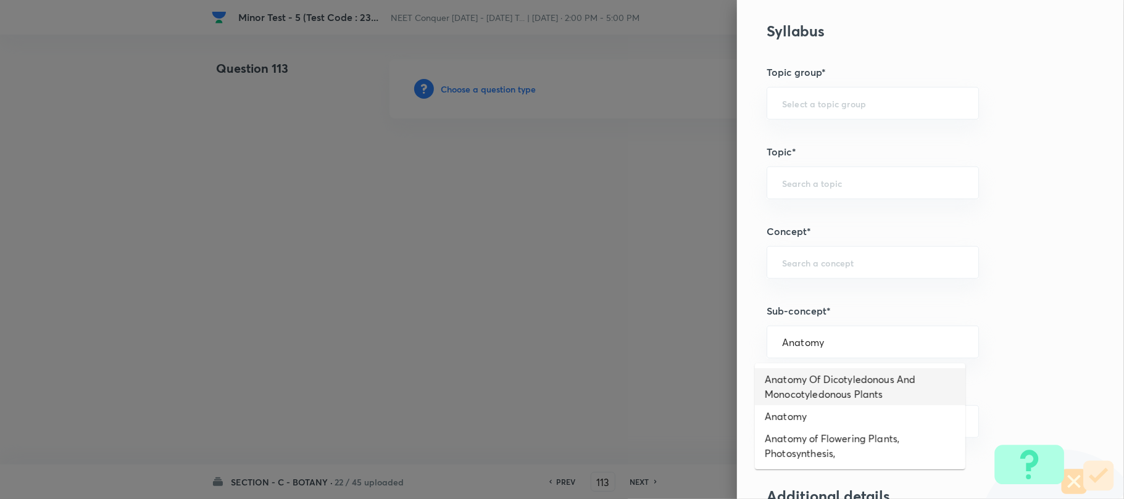
click at [865, 386] on li "Anatomy Of Dicotyledonous And Monocotyledonous Plants" at bounding box center [860, 386] width 210 height 37
type input "Anatomy Of Dicotyledonous And Monocotyledonous Plants"
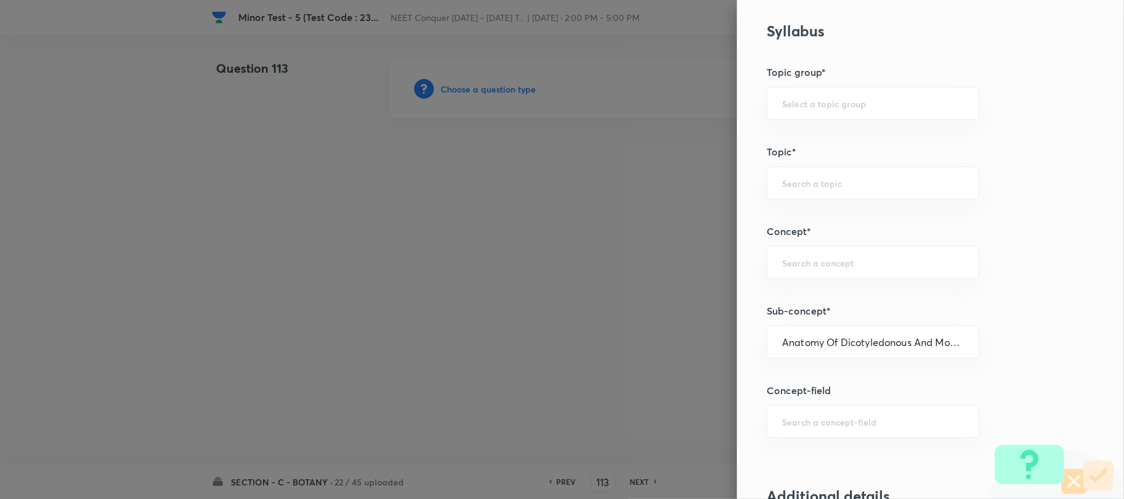
type input "Biology"
type input "Structural Organisation"
type input "Anatomy - Flowering Plants"
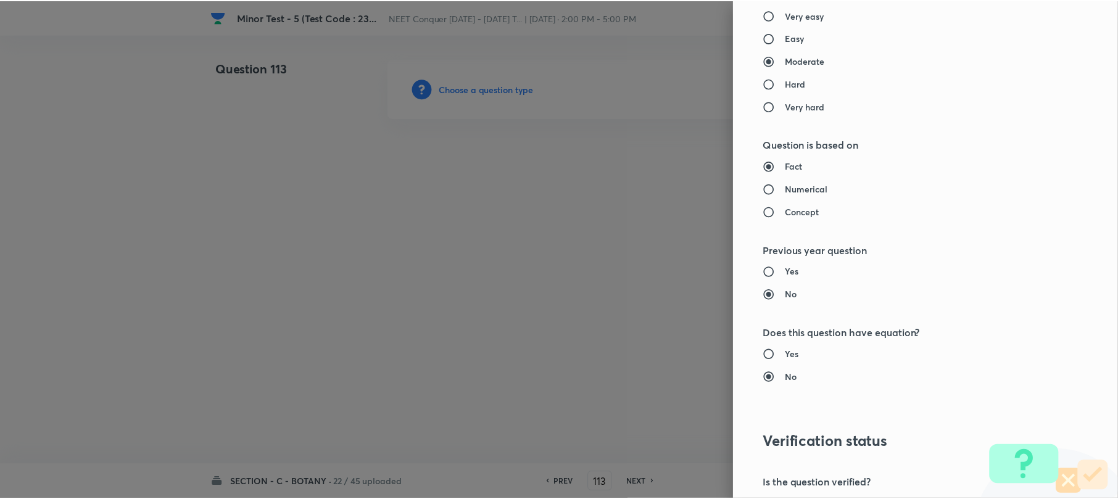
scroll to position [1269, 0]
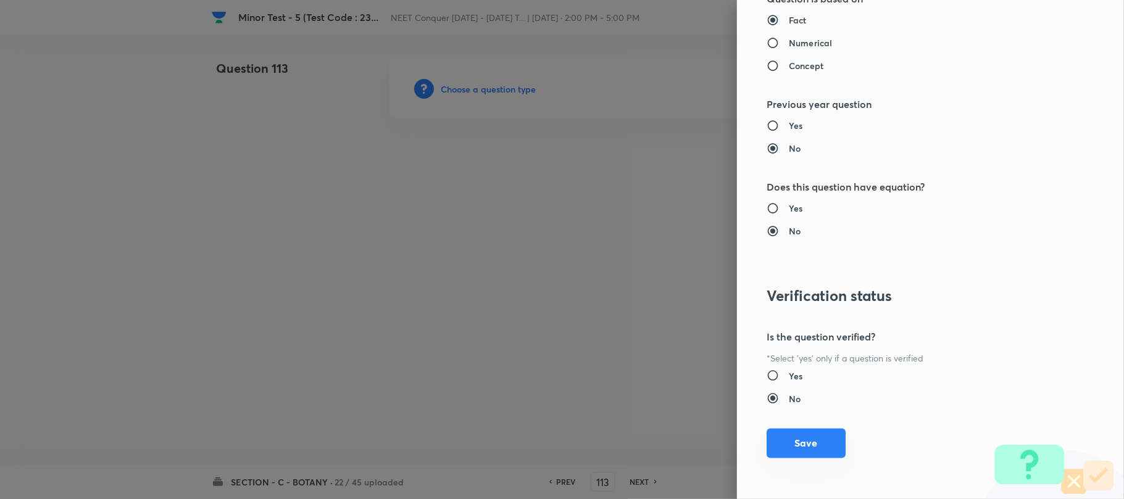
drag, startPoint x: 795, startPoint y: 438, endPoint x: 555, endPoint y: 352, distance: 255.1
click at [793, 437] on button "Save" at bounding box center [805, 445] width 79 height 30
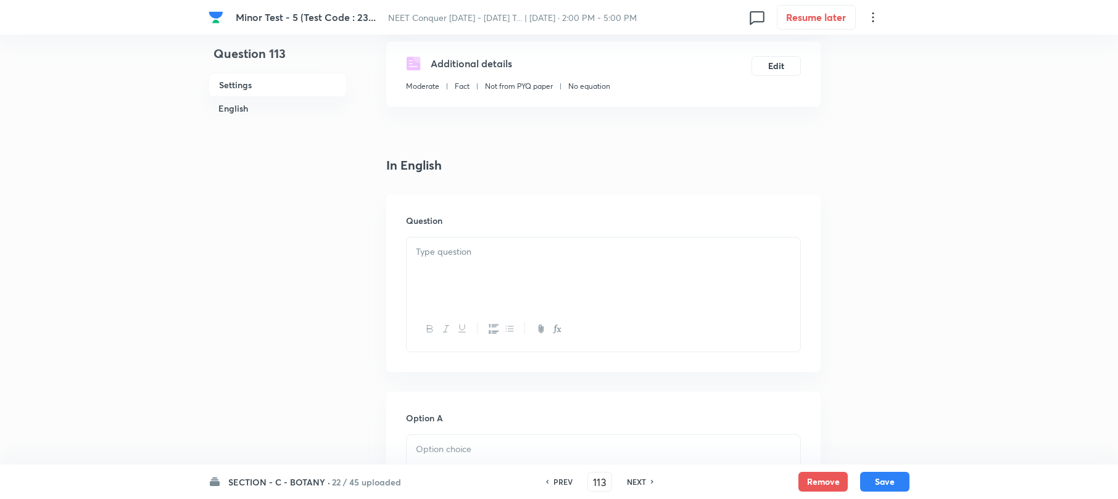
scroll to position [247, 0]
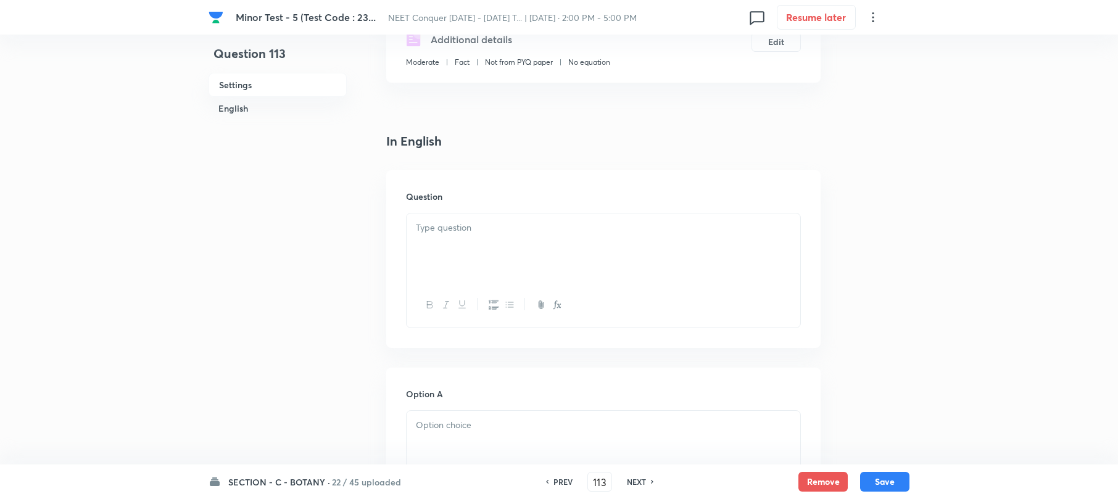
drag, startPoint x: 468, startPoint y: 242, endPoint x: 476, endPoint y: 252, distance: 13.1
click at [468, 242] on div at bounding box center [604, 247] width 394 height 69
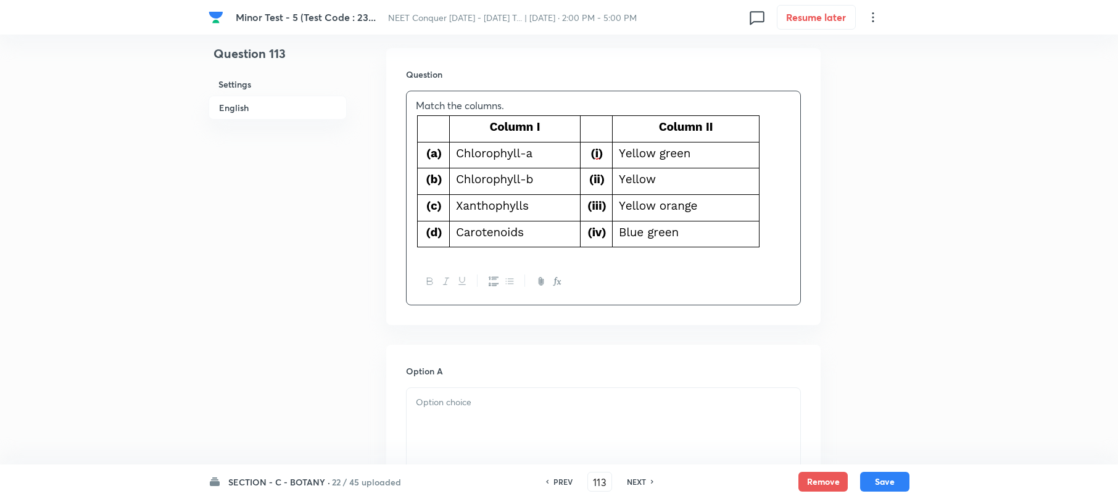
scroll to position [494, 0]
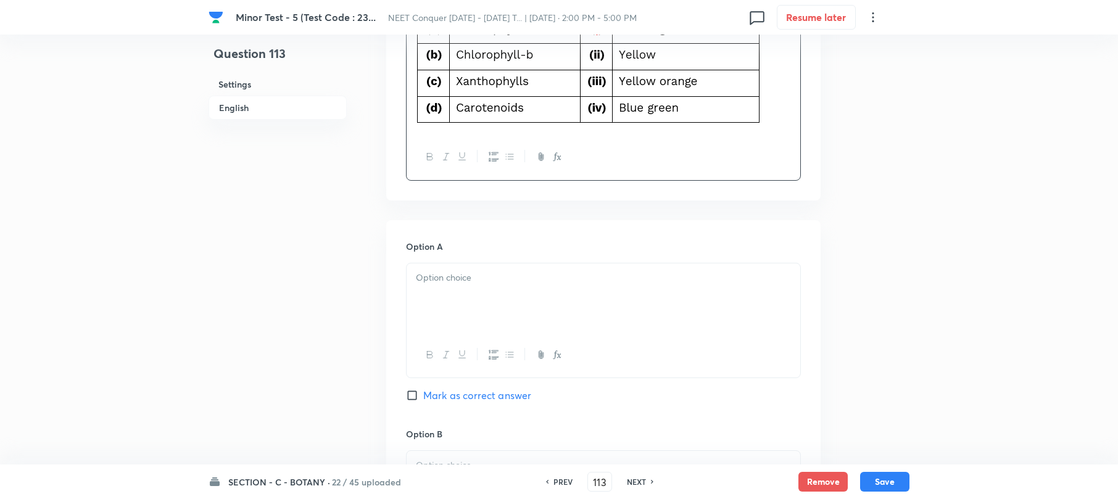
click at [449, 267] on div at bounding box center [604, 297] width 394 height 69
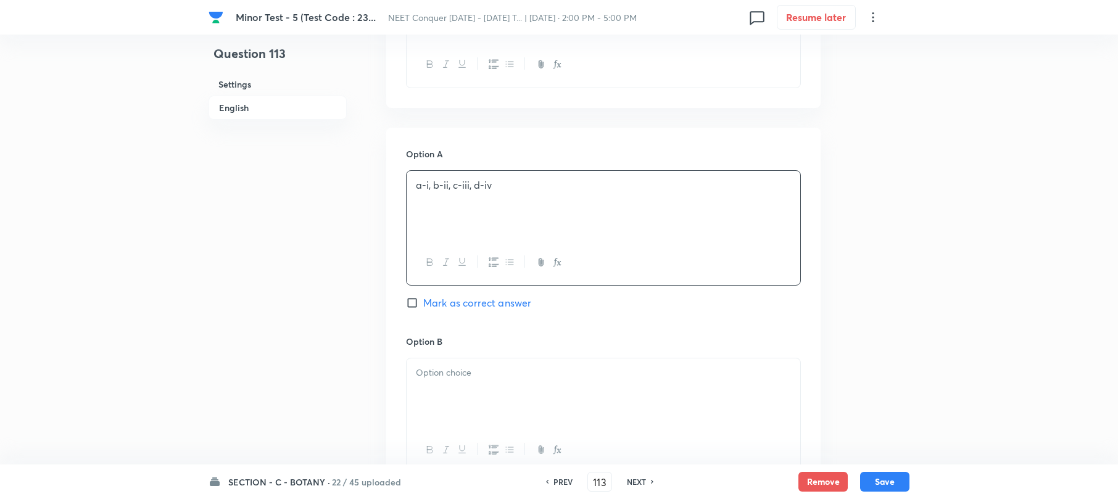
scroll to position [740, 0]
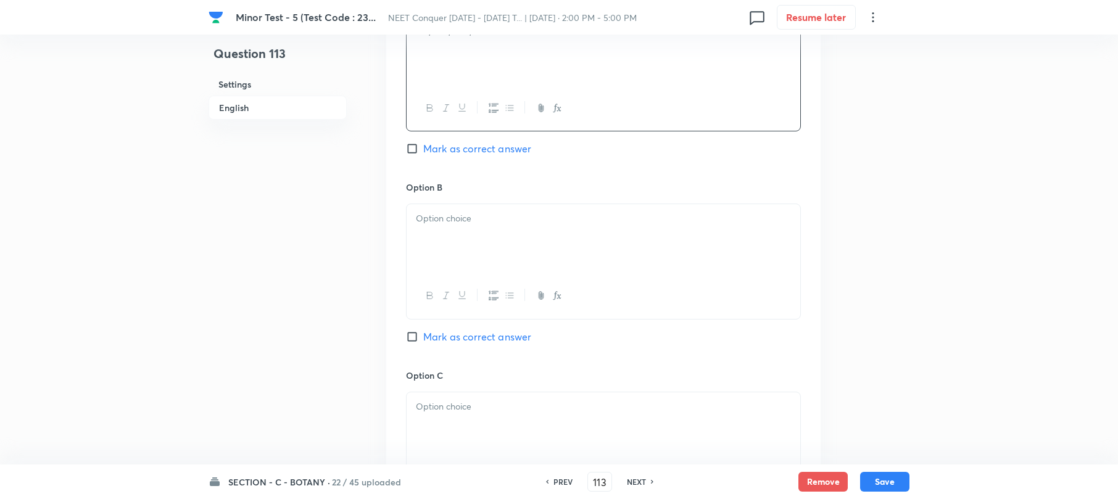
click at [436, 247] on div at bounding box center [604, 238] width 394 height 69
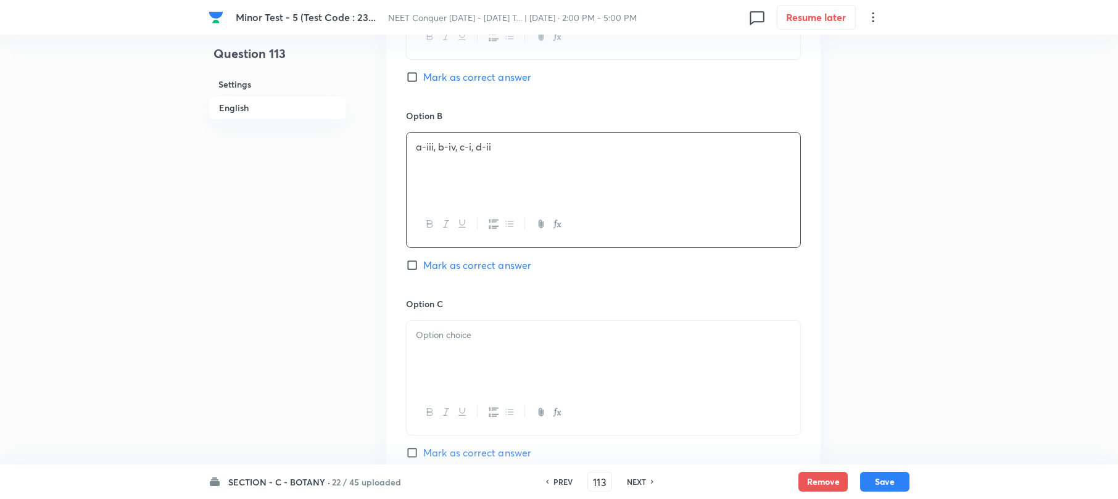
scroll to position [904, 0]
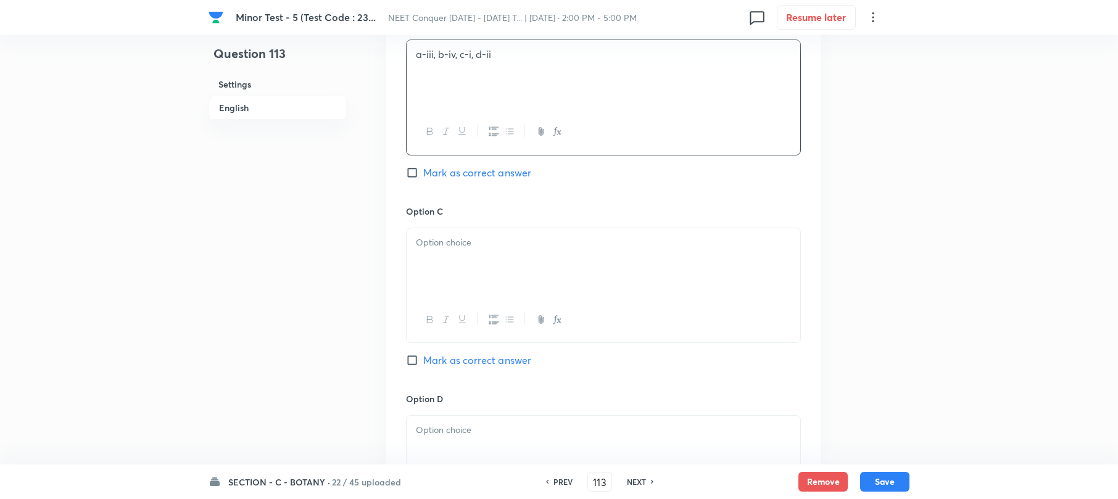
click at [428, 291] on div at bounding box center [604, 262] width 394 height 69
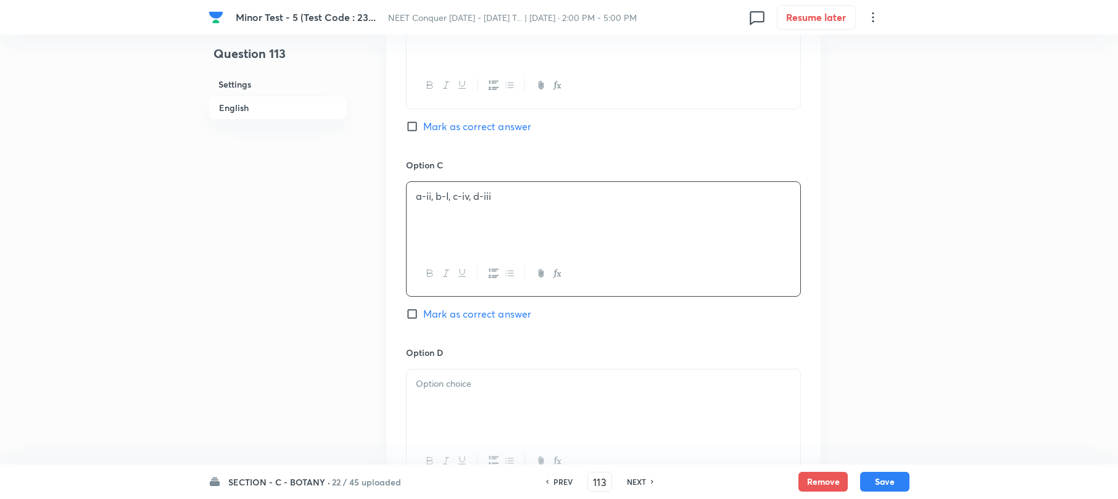
scroll to position [1069, 0]
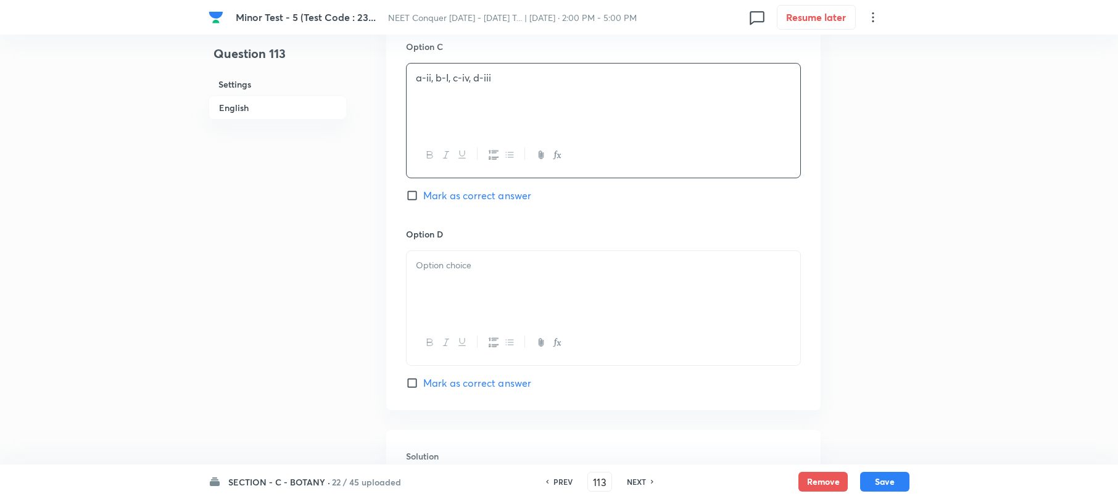
click at [445, 289] on div at bounding box center [604, 285] width 394 height 69
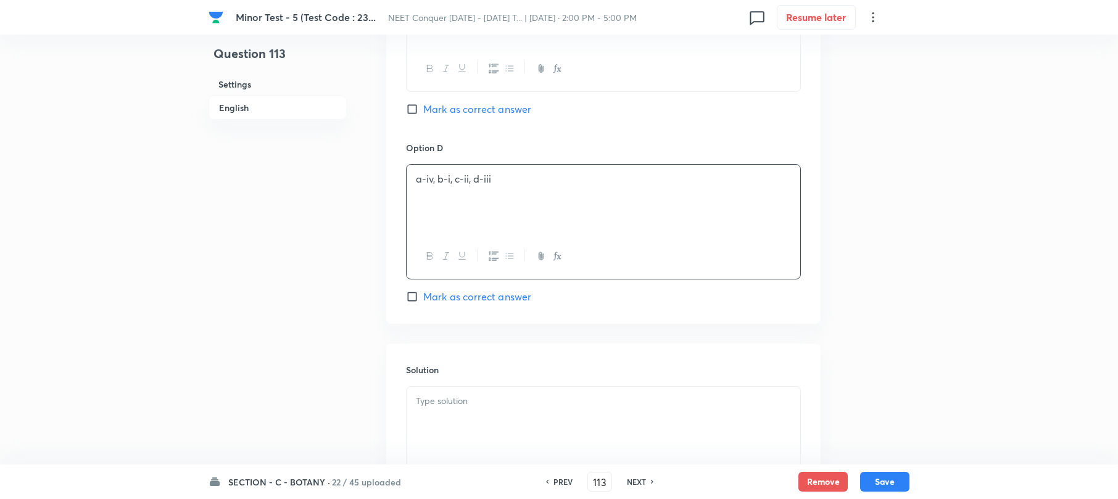
scroll to position [1289, 0]
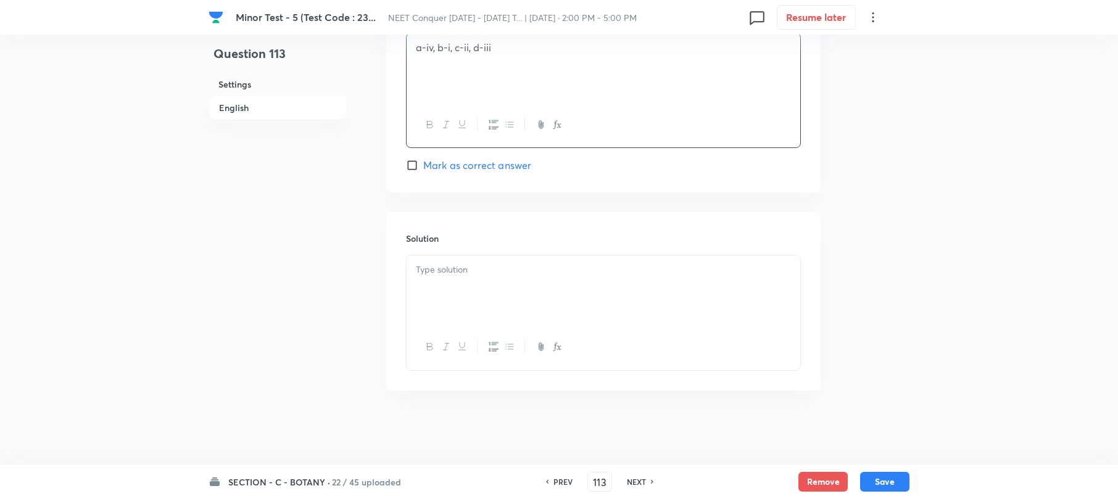
click at [424, 295] on div at bounding box center [604, 289] width 394 height 69
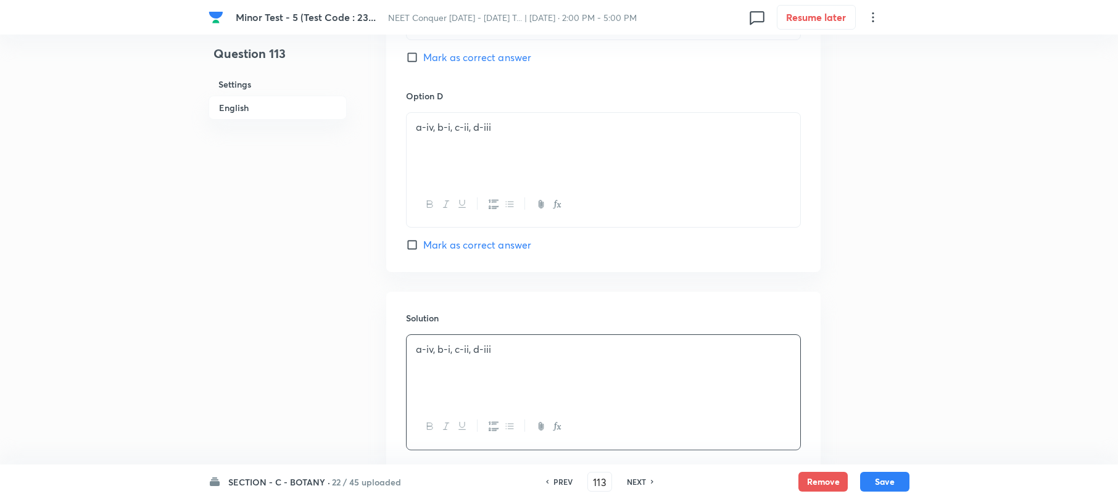
click at [417, 250] on input "Mark as correct answer" at bounding box center [414, 245] width 17 height 12
checkbox input "true"
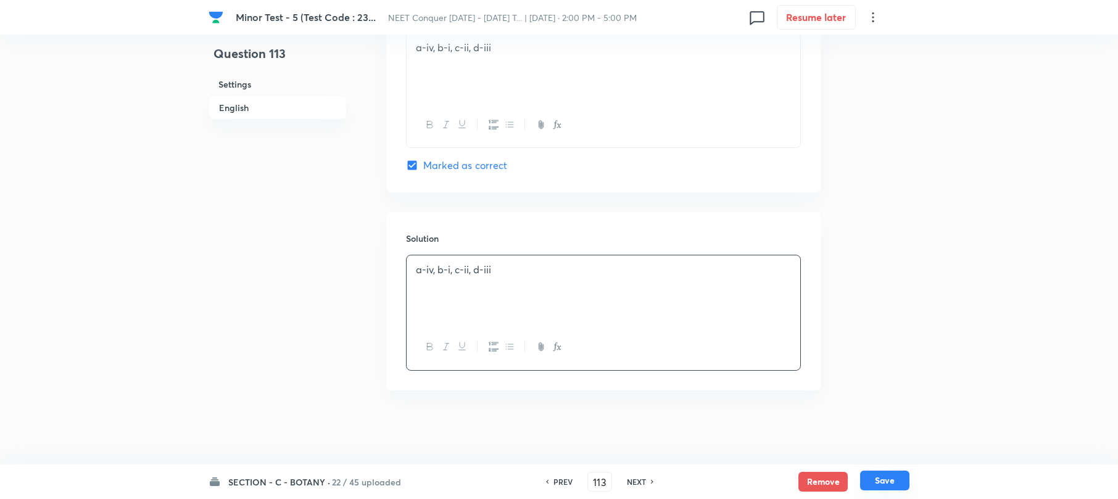
click at [882, 477] on button "Save" at bounding box center [884, 481] width 49 height 20
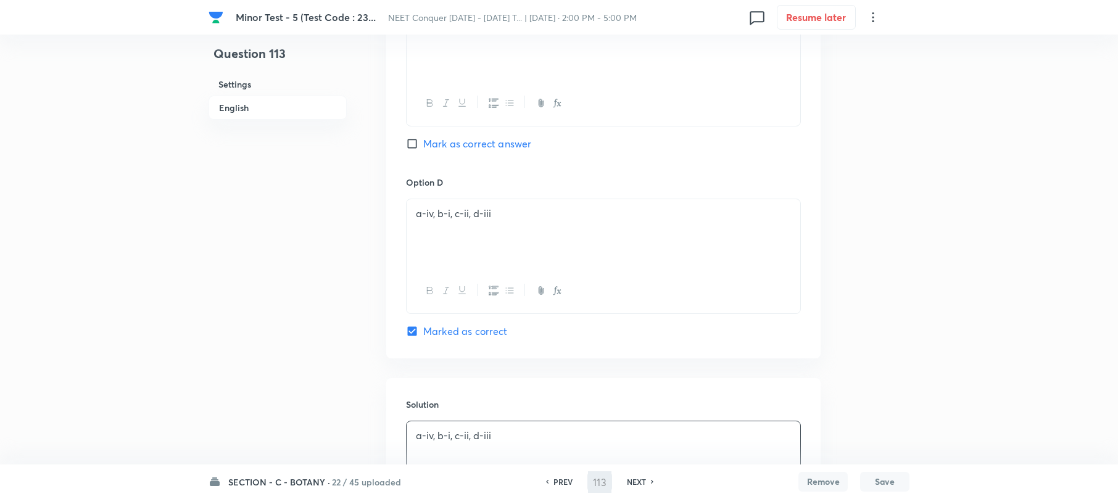
scroll to position [961, 0]
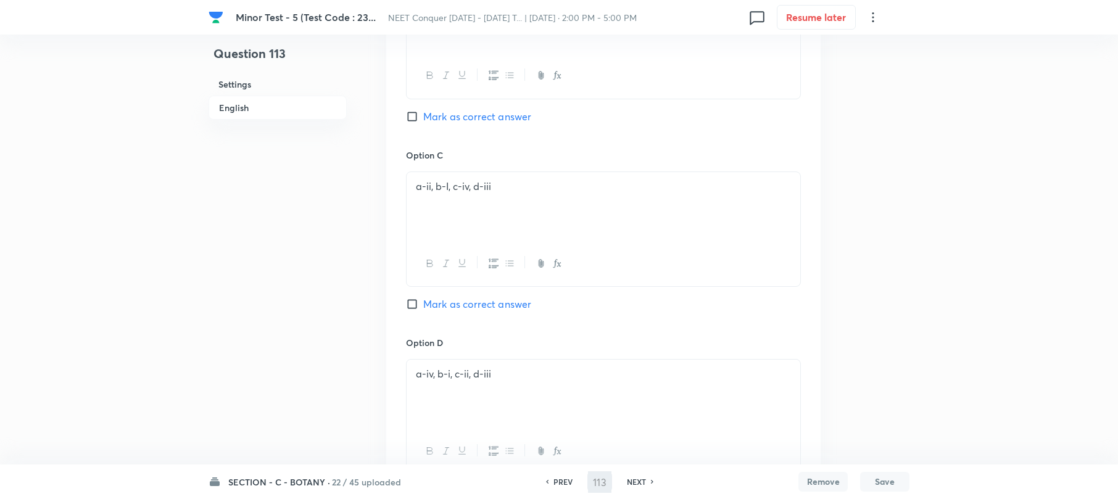
type input "114"
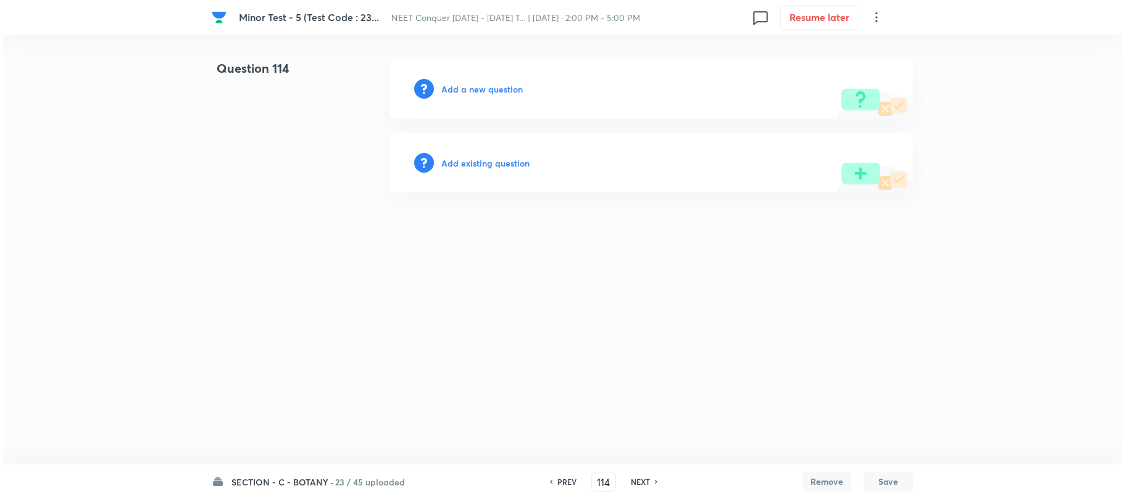
scroll to position [0, 0]
click at [457, 90] on h6 "Add a new question" at bounding box center [481, 89] width 81 height 13
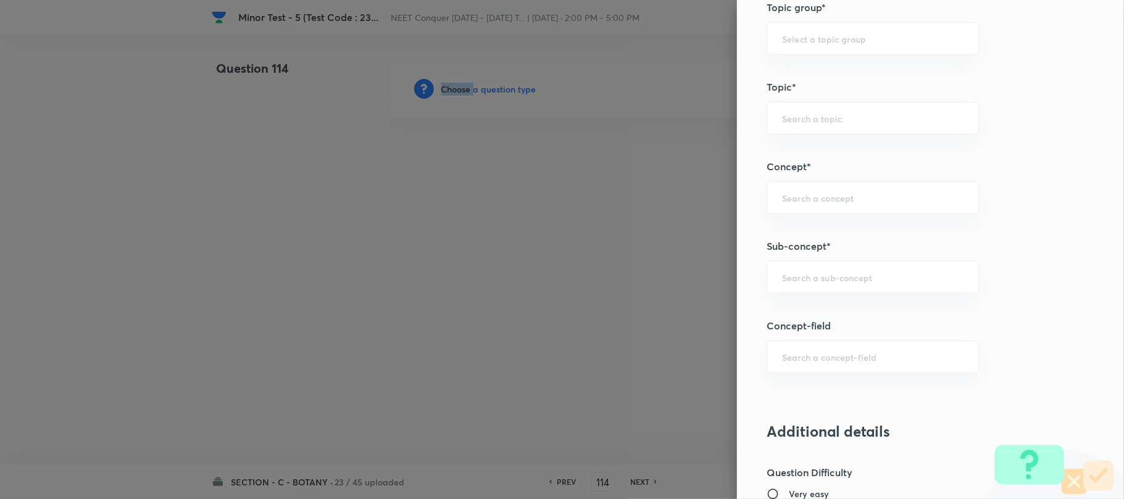
scroll to position [658, 0]
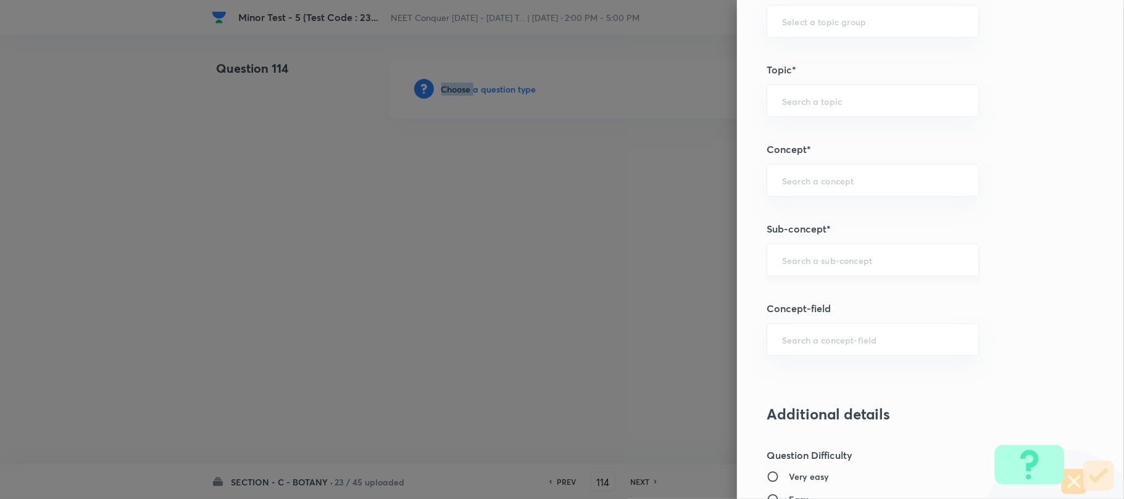
click at [788, 266] on input "text" at bounding box center [872, 260] width 181 height 12
click at [798, 269] on div "​" at bounding box center [872, 260] width 212 height 33
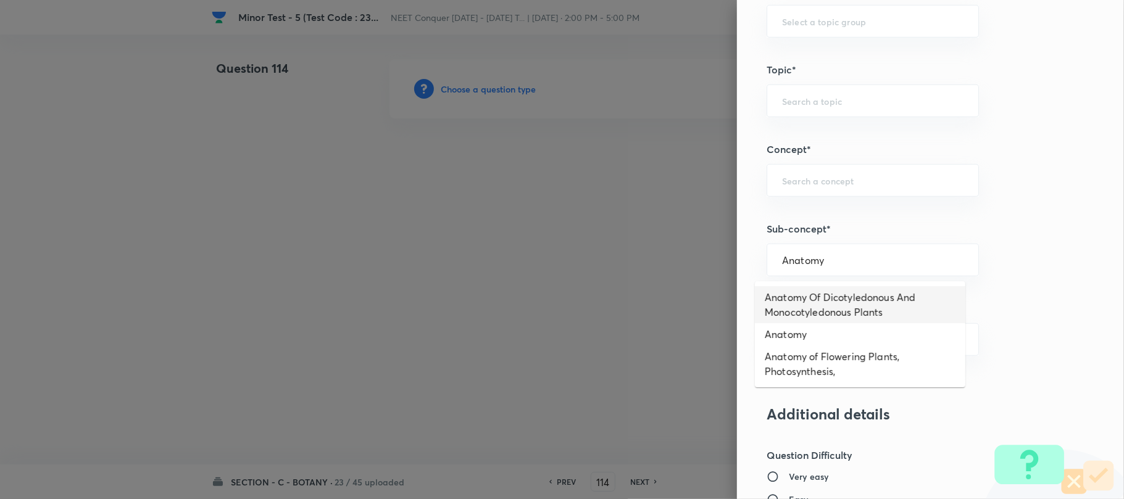
click at [797, 289] on li "Anatomy Of Dicotyledonous And Monocotyledonous Plants" at bounding box center [860, 304] width 210 height 37
type input "Anatomy Of Dicotyledonous And Monocotyledonous Plants"
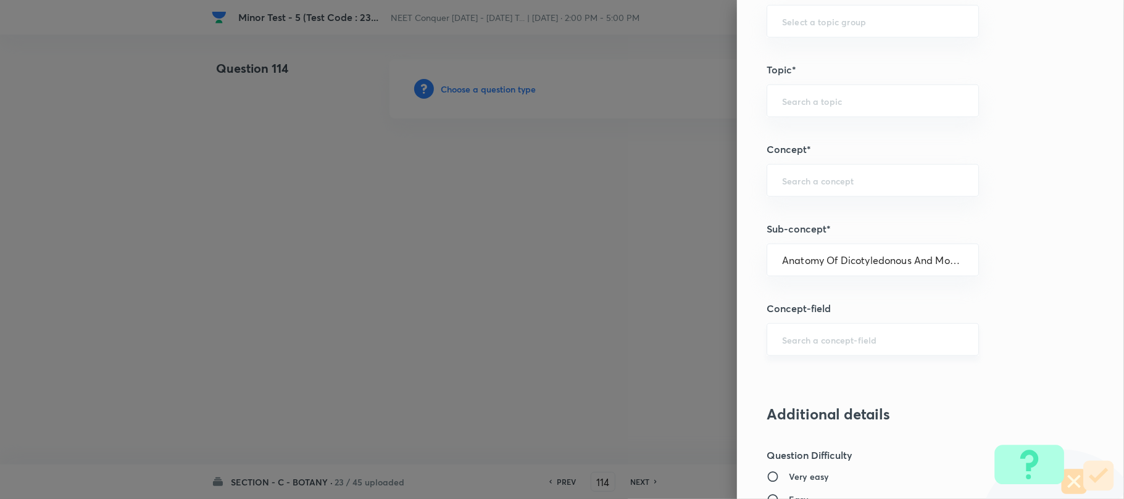
type input "Biology"
type input "Structural Organisation"
type input "Anatomy - Flowering Plants"
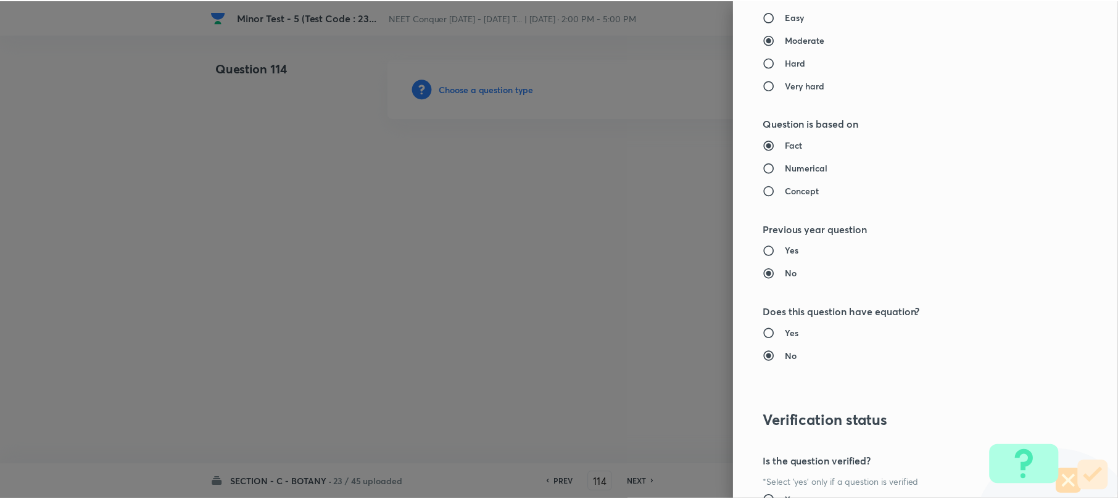
scroll to position [1269, 0]
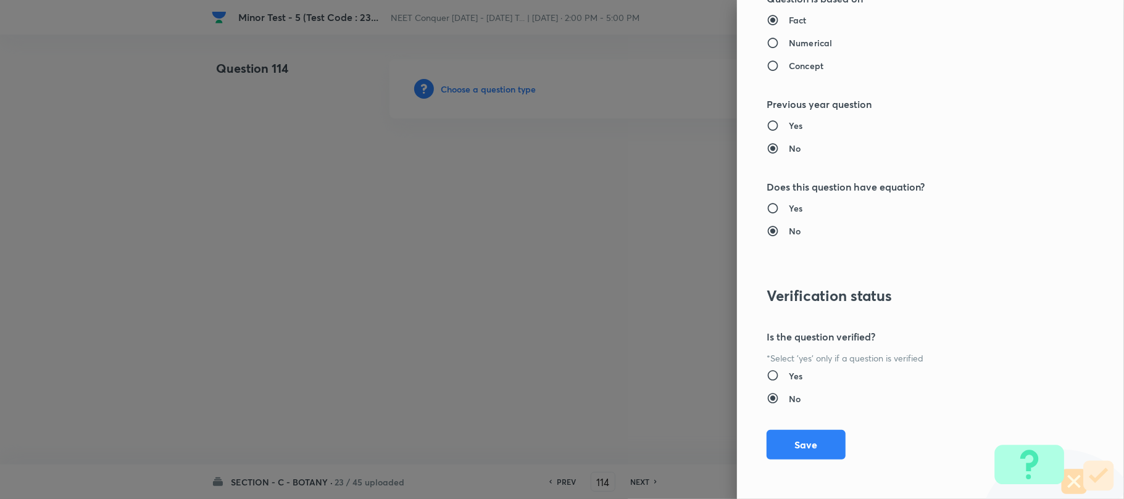
click at [781, 435] on button "Save" at bounding box center [805, 445] width 79 height 30
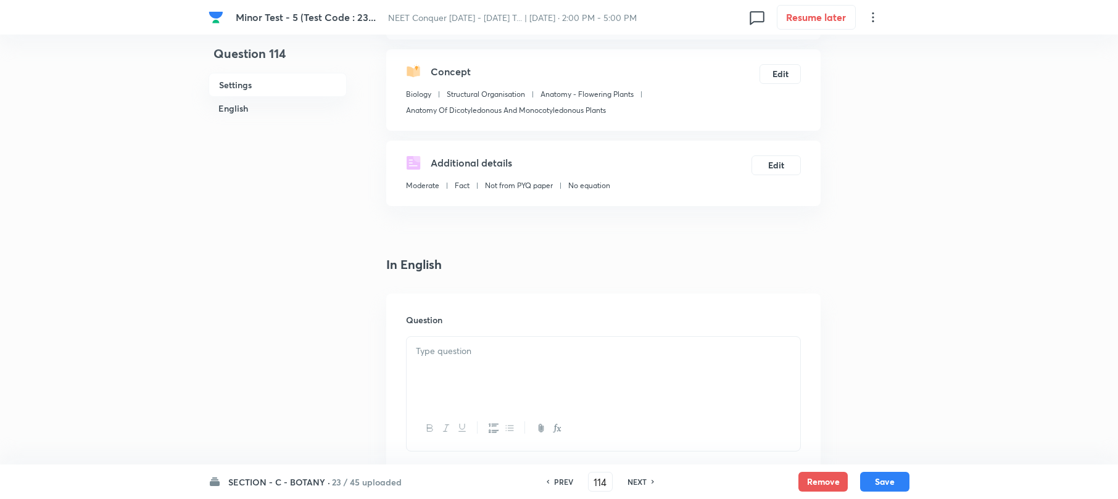
scroll to position [247, 0]
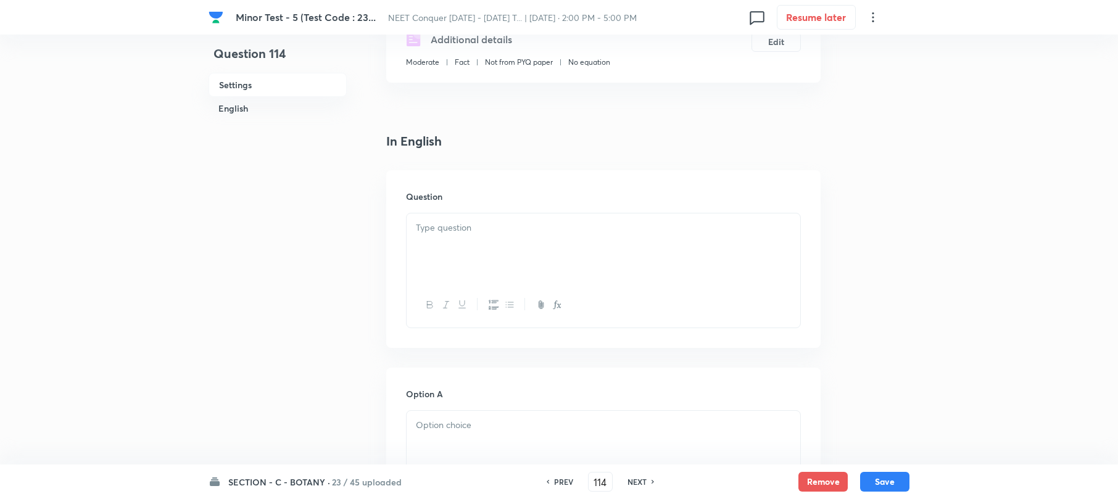
click at [477, 242] on div at bounding box center [604, 247] width 394 height 69
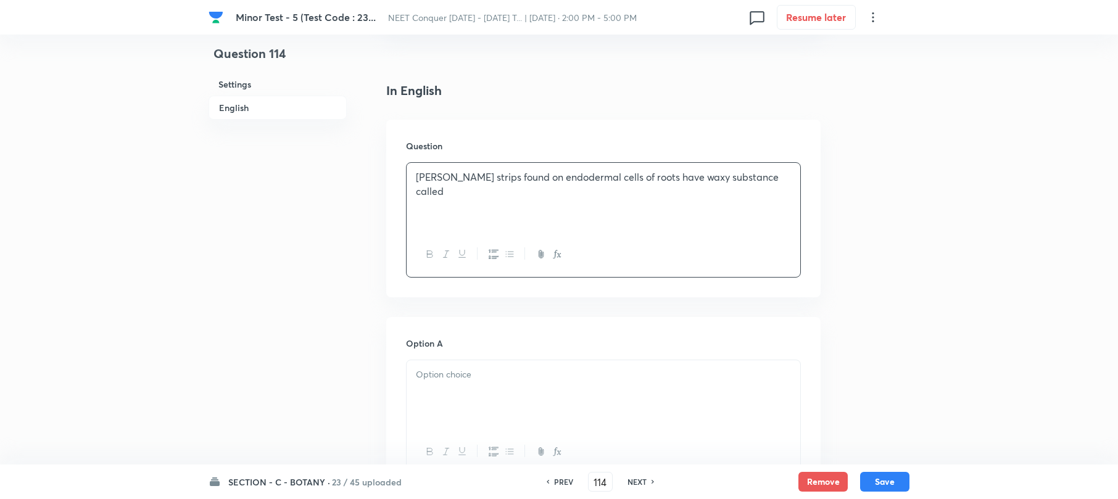
scroll to position [411, 0]
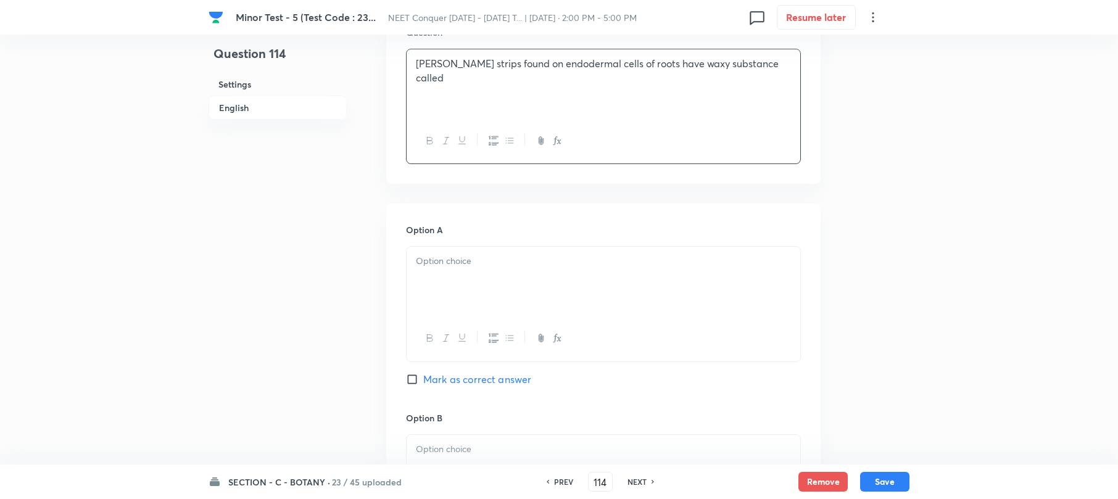
click at [459, 284] on div at bounding box center [604, 281] width 394 height 69
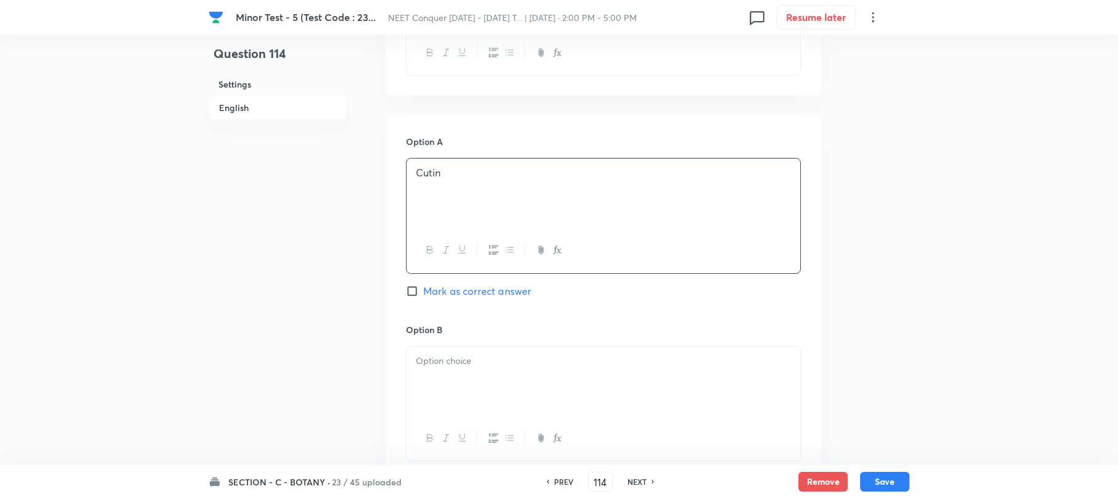
scroll to position [576, 0]
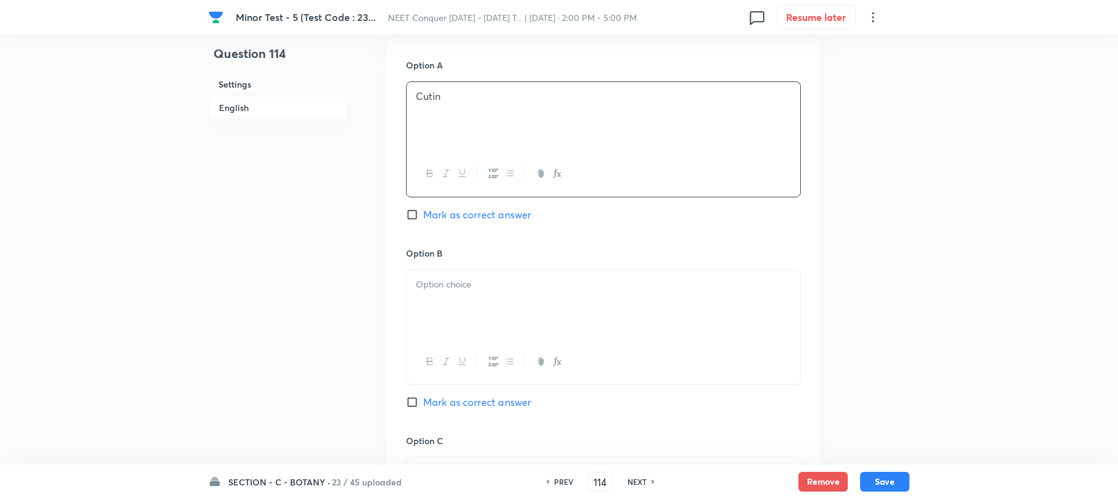
click at [444, 294] on div at bounding box center [604, 304] width 394 height 69
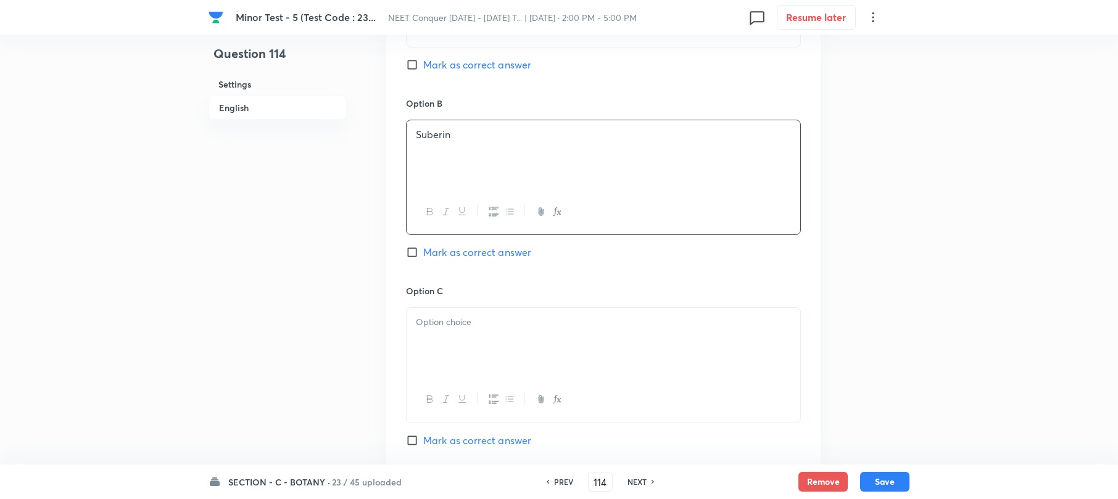
scroll to position [740, 0]
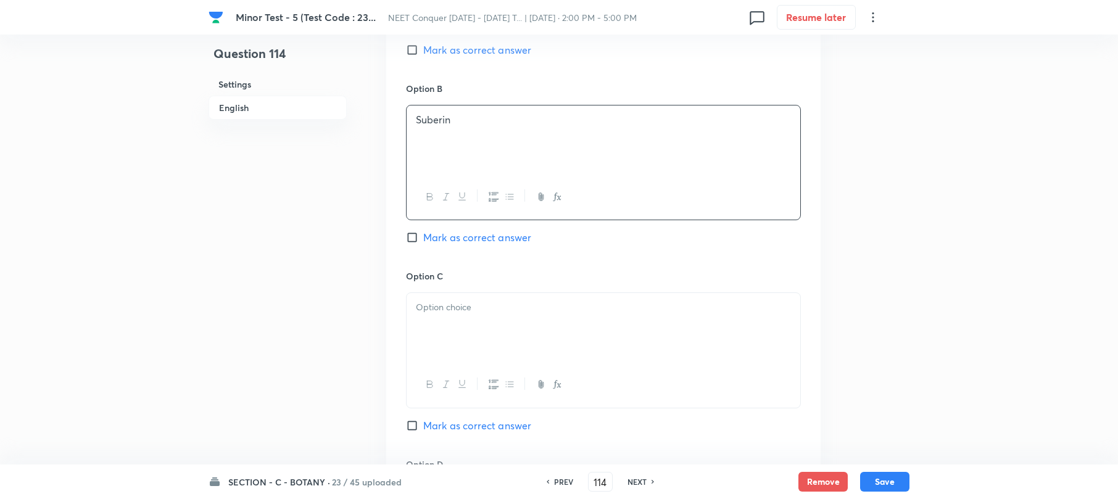
click at [442, 338] on div at bounding box center [604, 327] width 394 height 69
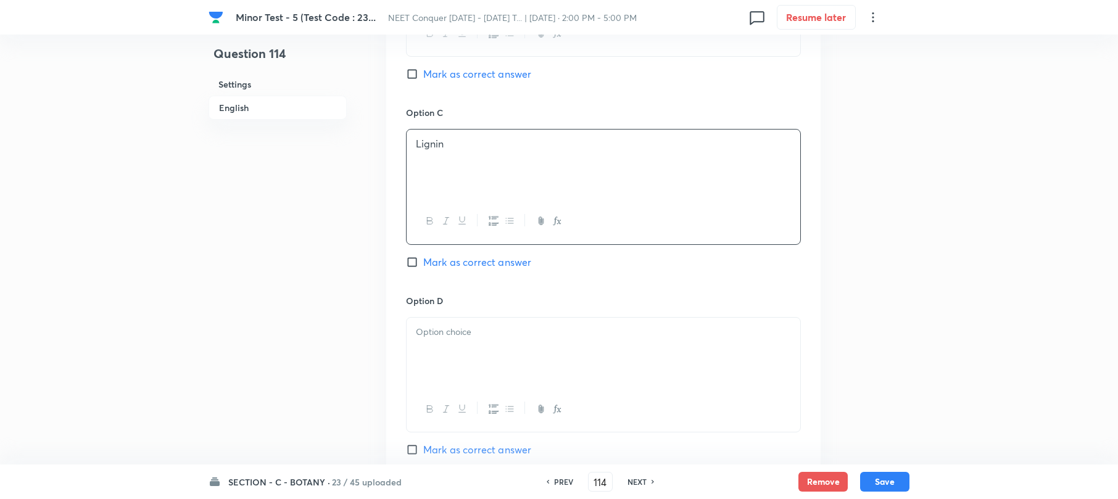
scroll to position [904, 0]
click at [433, 368] on div at bounding box center [604, 351] width 394 height 69
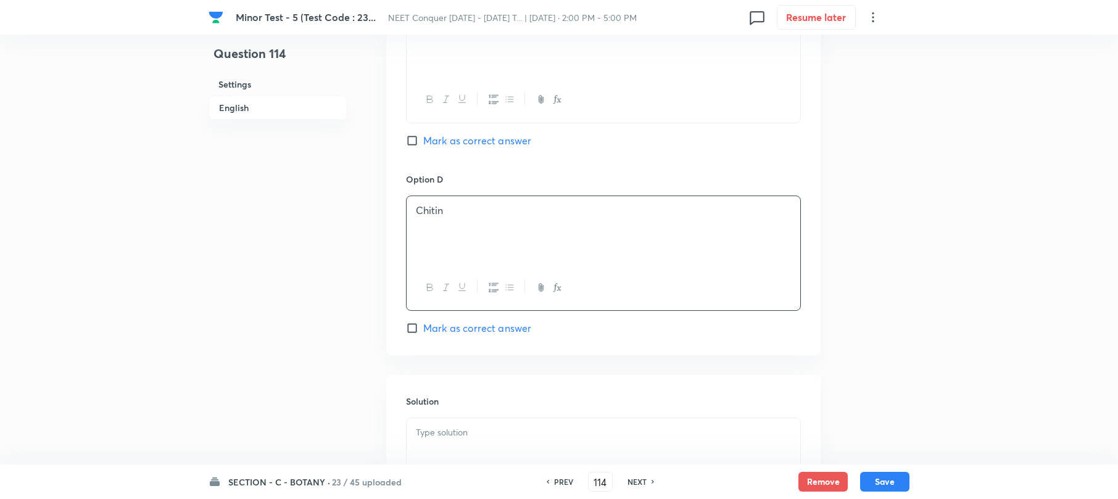
scroll to position [1151, 0]
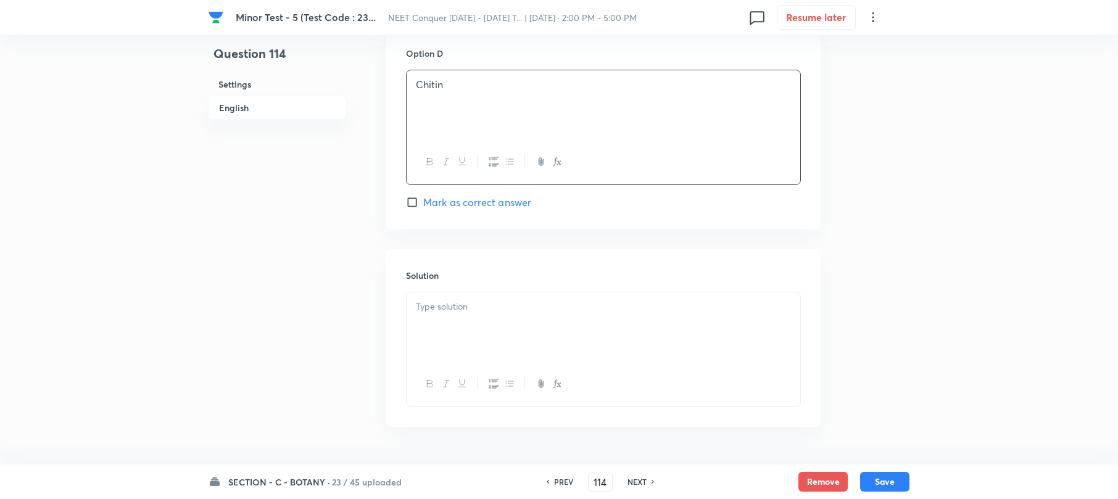
click at [433, 343] on div at bounding box center [604, 326] width 394 height 69
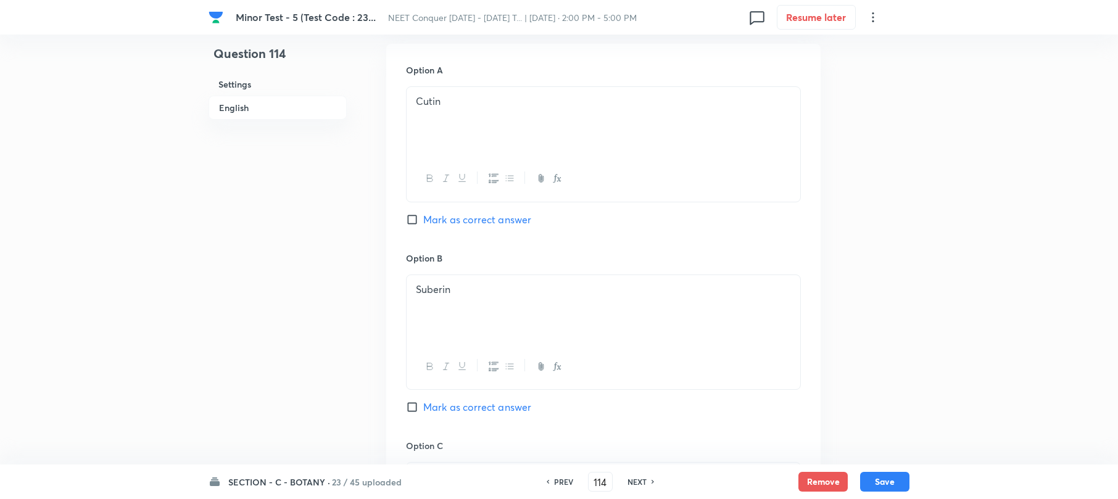
scroll to position [658, 0]
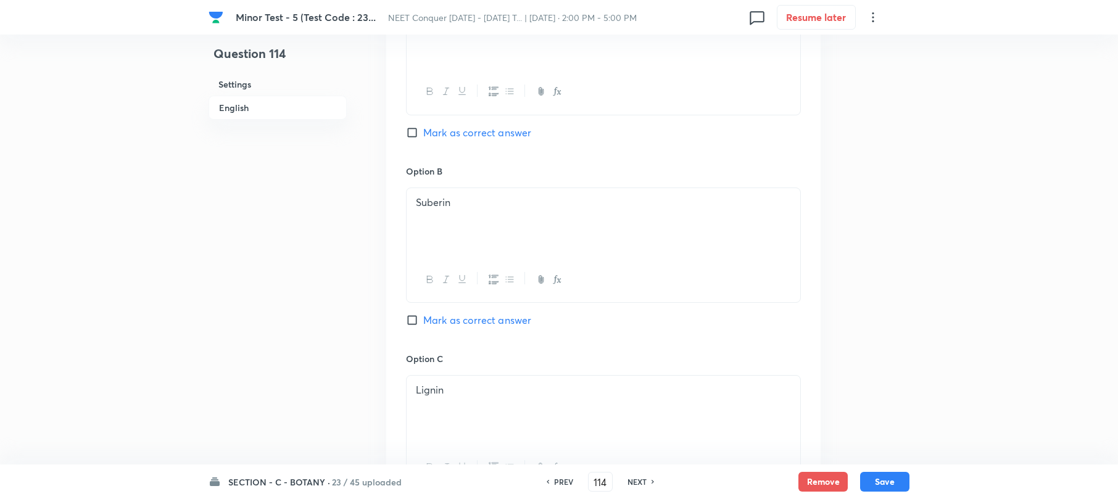
click at [402, 322] on div "Option A Cutin Mark as correct answer Option B Suberin Mark as correct answer O…" at bounding box center [603, 340] width 434 height 766
click at [418, 322] on input "Mark as correct answer" at bounding box center [414, 320] width 17 height 12
checkbox input "true"
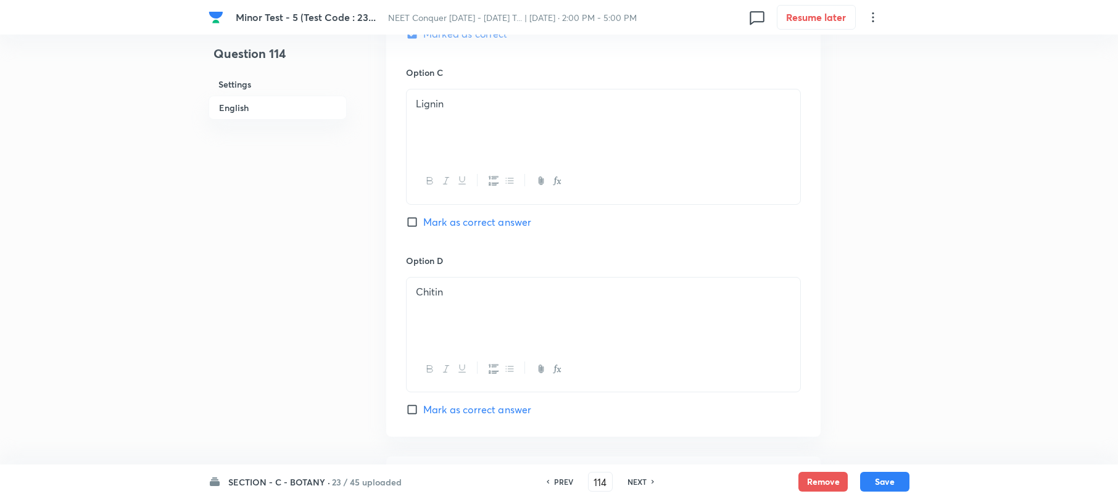
scroll to position [1191, 0]
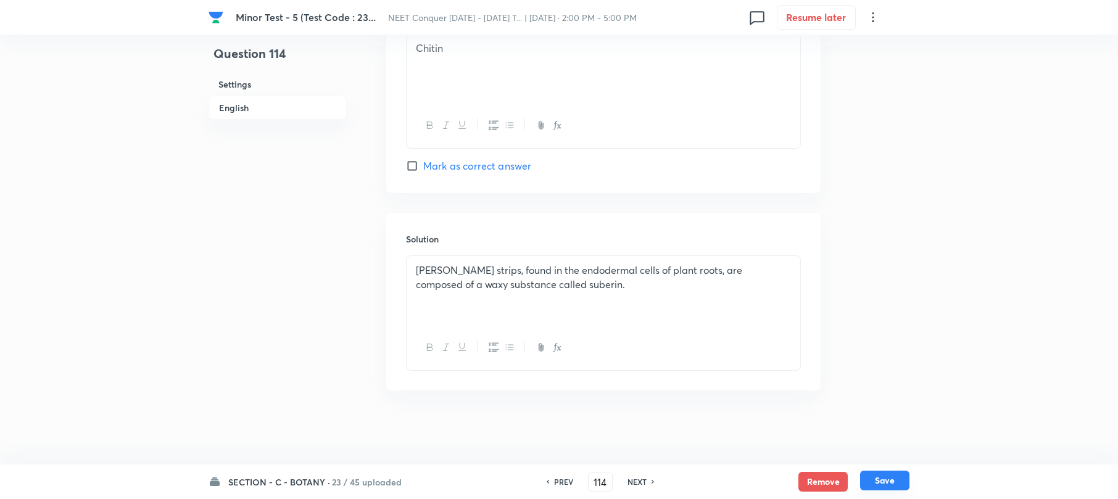
click at [882, 481] on button "Save" at bounding box center [884, 481] width 49 height 20
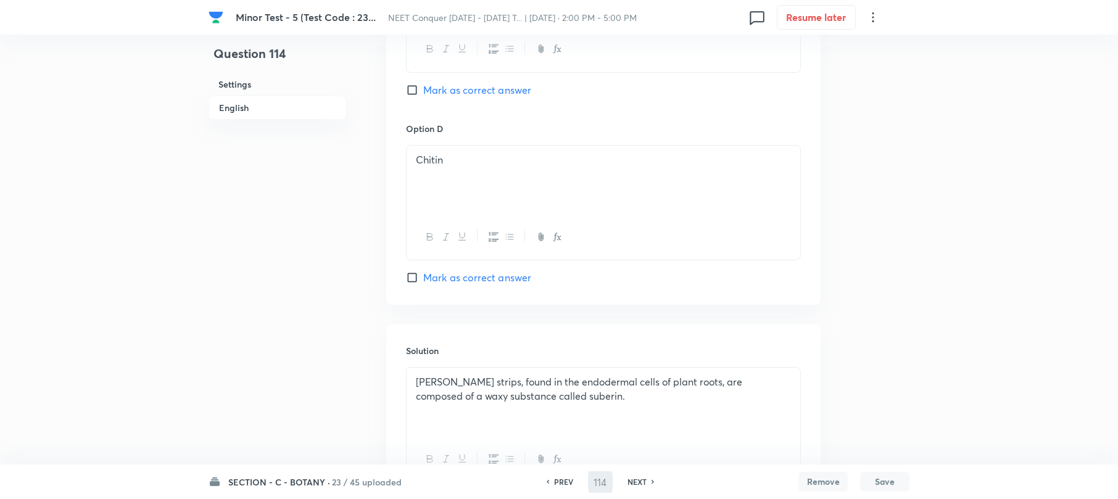
scroll to position [944, 0]
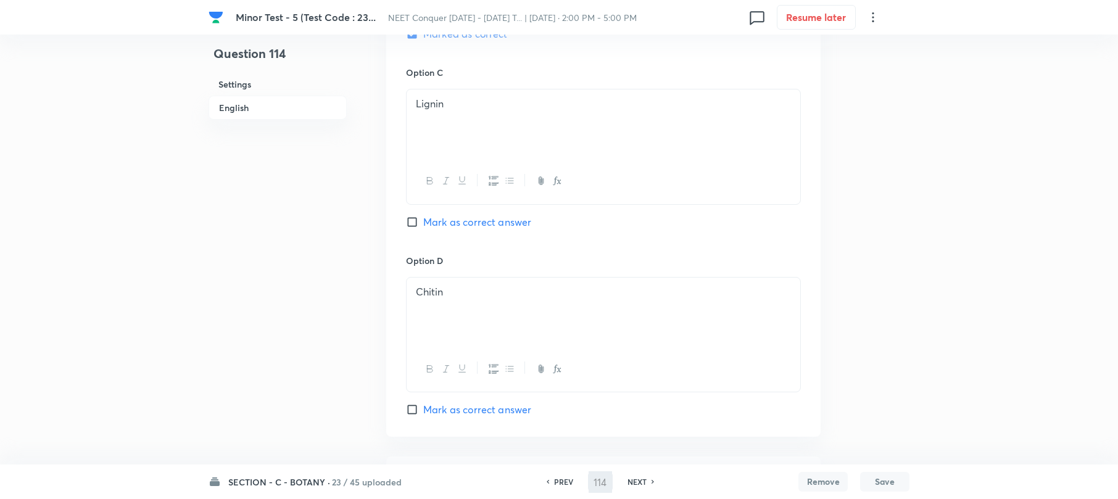
type input "115"
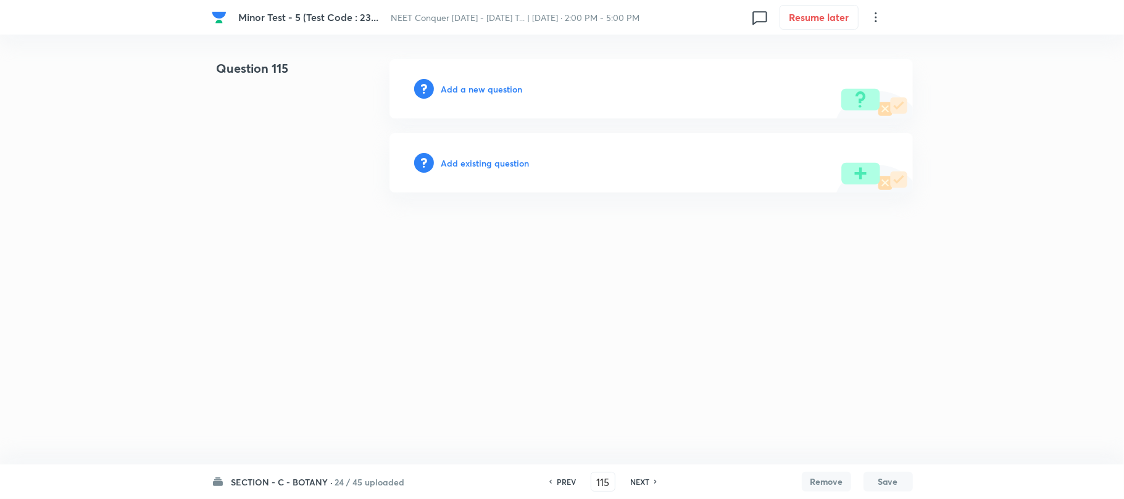
click at [479, 89] on h6 "Add a new question" at bounding box center [481, 89] width 81 height 13
click at [475, 88] on h6 "Choose a question type" at bounding box center [488, 89] width 95 height 13
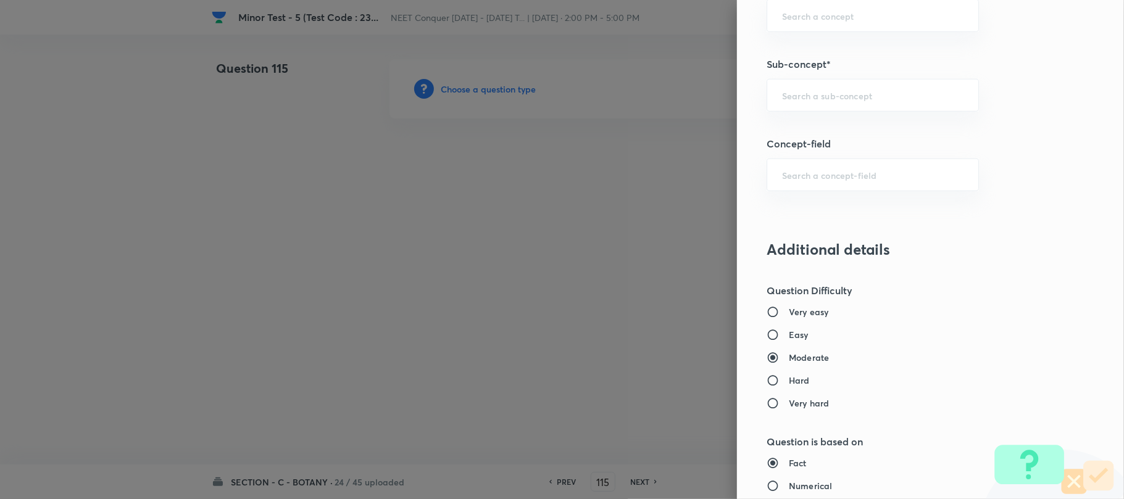
scroll to position [576, 0]
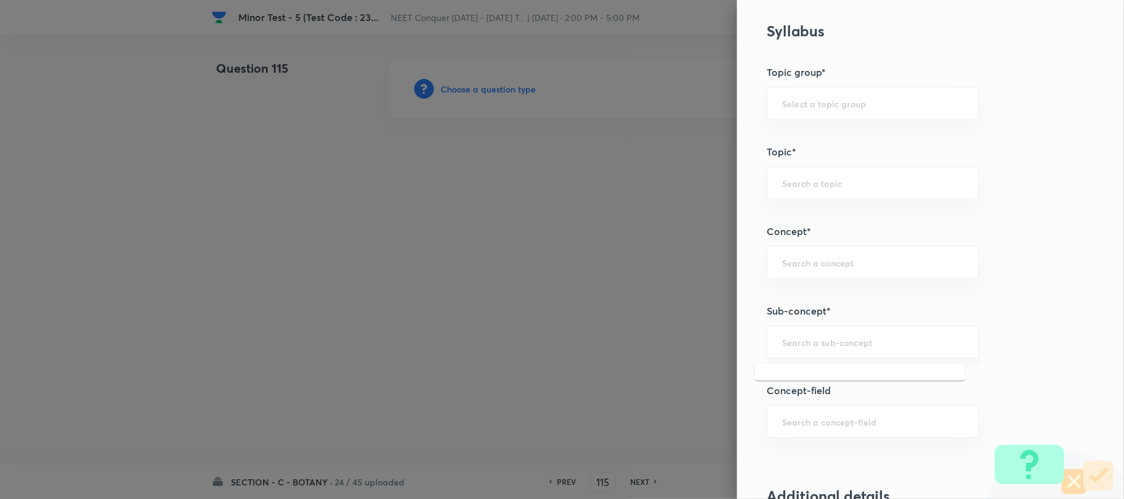
click at [785, 346] on input "text" at bounding box center [872, 342] width 181 height 12
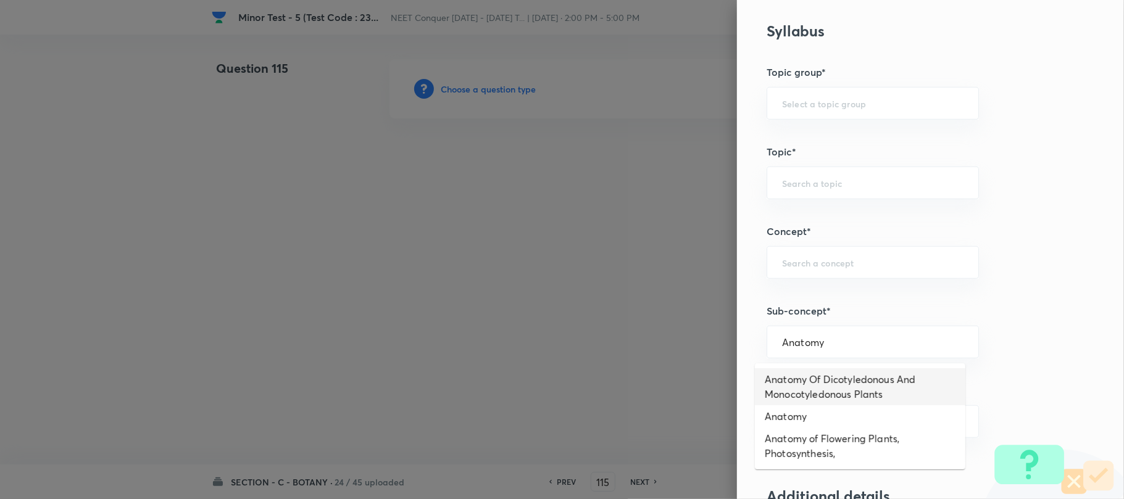
type input "Anatomy Of Dicotyledonous And Monocotyledonous Plants"
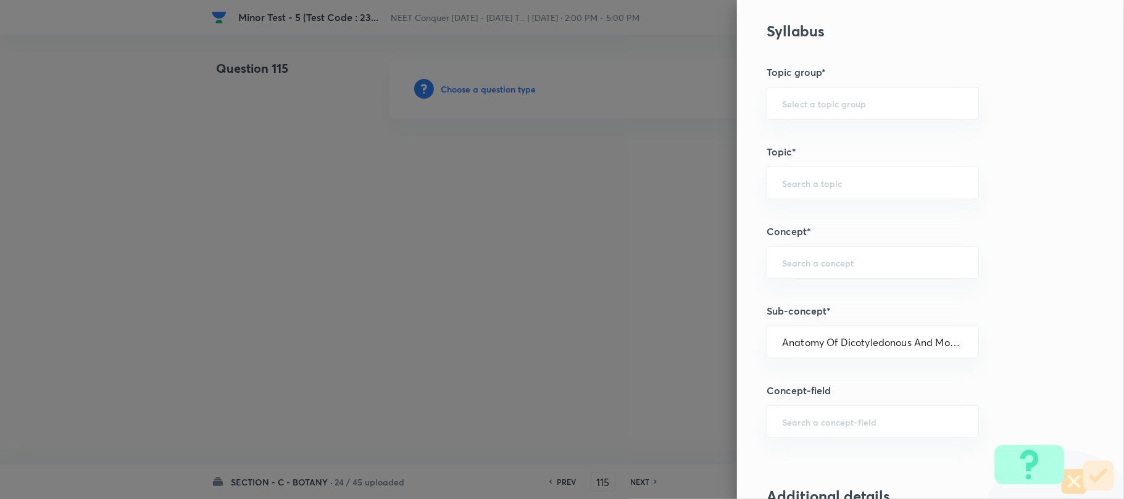
type input "Biology"
type input "Structural Organisation"
type input "Anatomy - Flowering Plants"
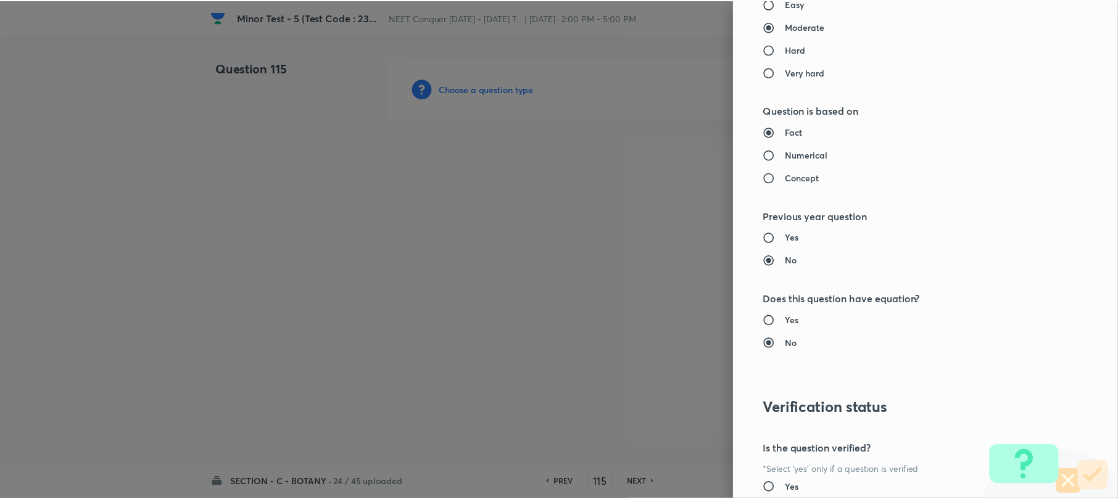
scroll to position [1269, 0]
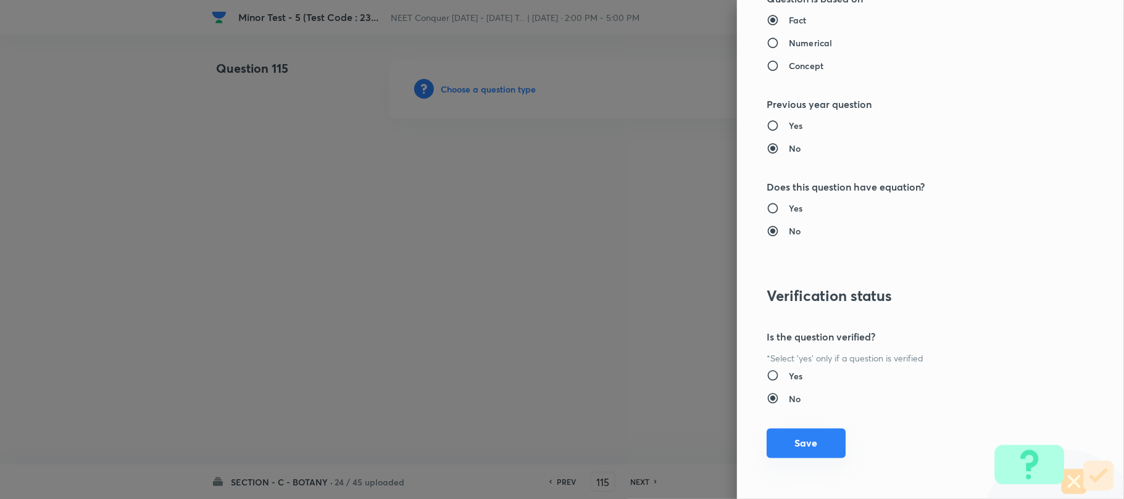
drag, startPoint x: 786, startPoint y: 452, endPoint x: 781, endPoint y: 445, distance: 8.9
click at [785, 450] on button "Save" at bounding box center [805, 444] width 79 height 30
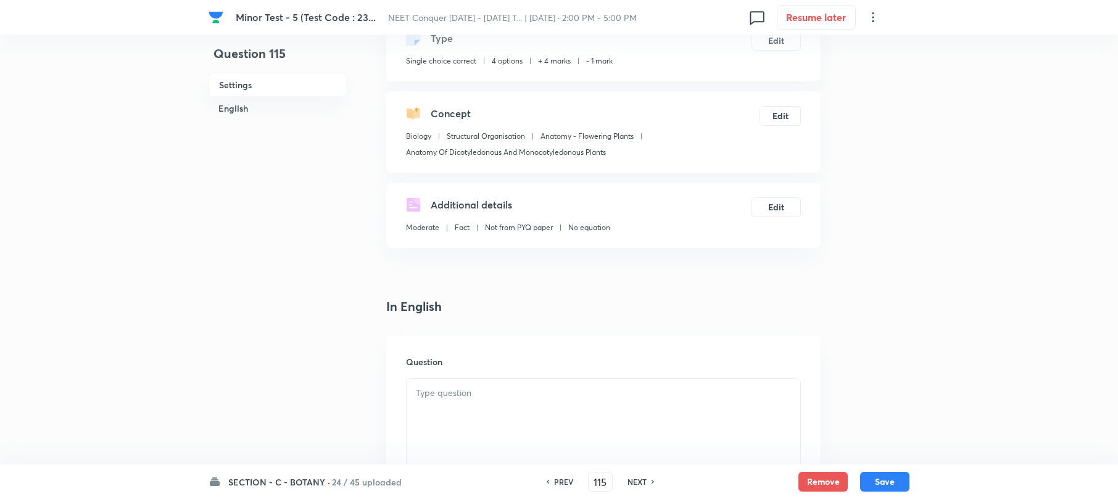
scroll to position [247, 0]
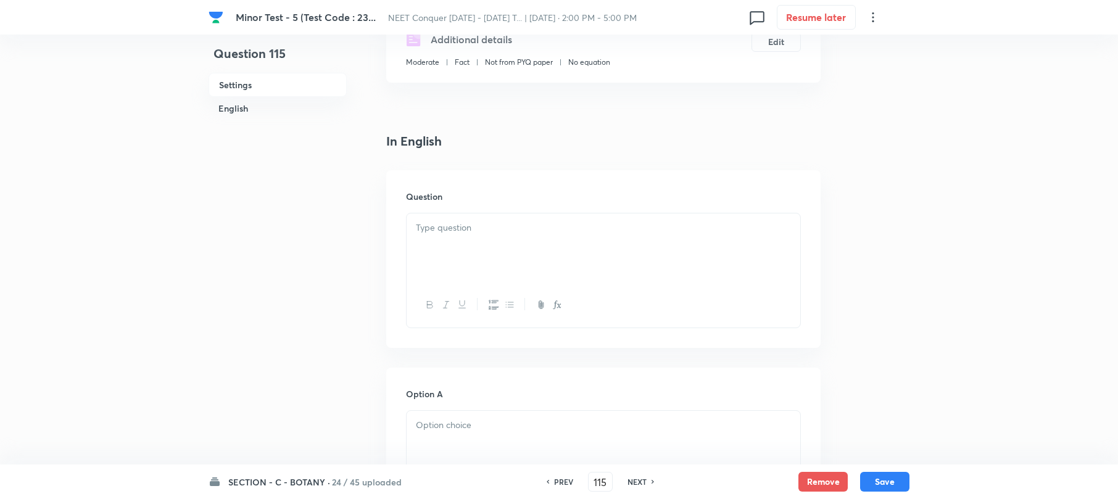
click at [440, 250] on div at bounding box center [604, 247] width 394 height 69
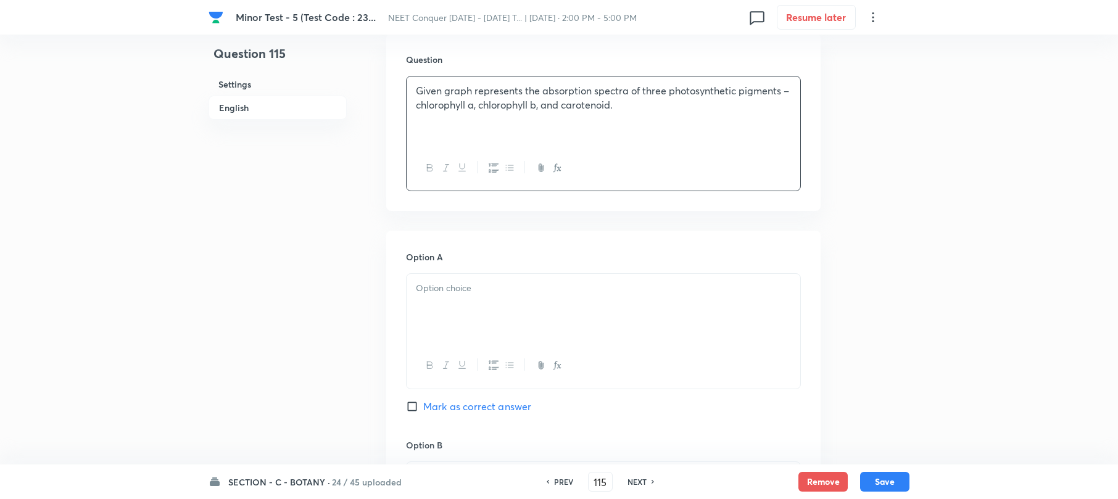
scroll to position [494, 0]
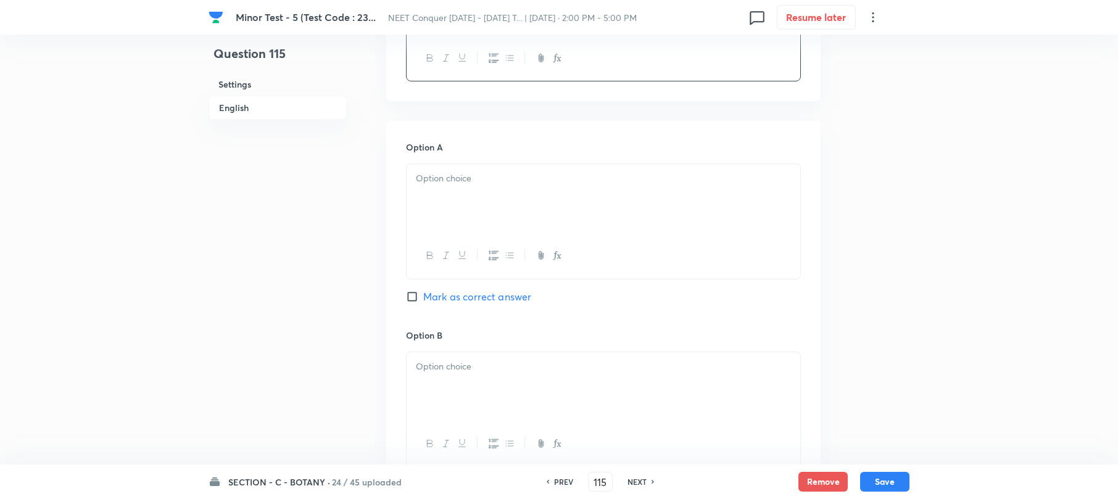
drag, startPoint x: 457, startPoint y: 211, endPoint x: 450, endPoint y: 211, distance: 6.8
click at [454, 211] on div at bounding box center [604, 198] width 394 height 69
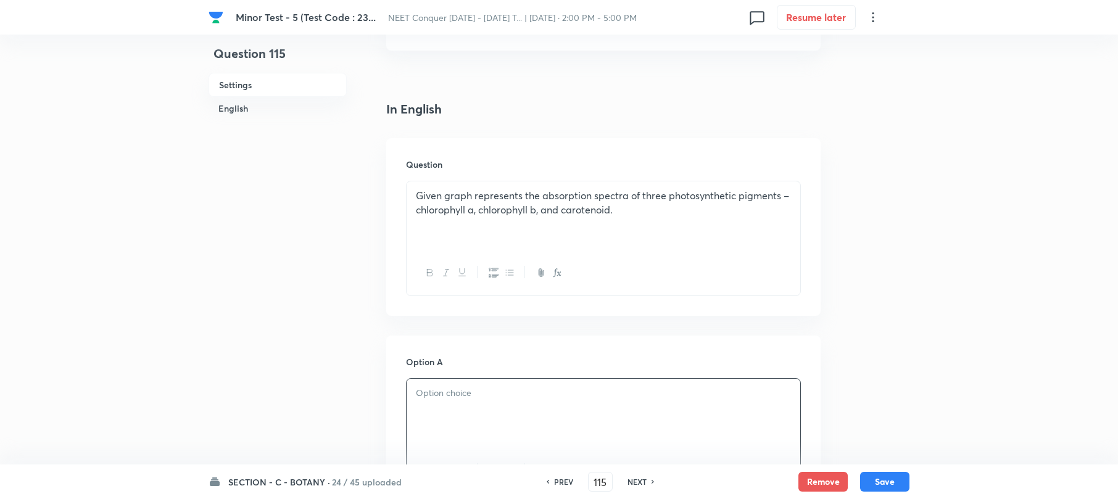
scroll to position [247, 0]
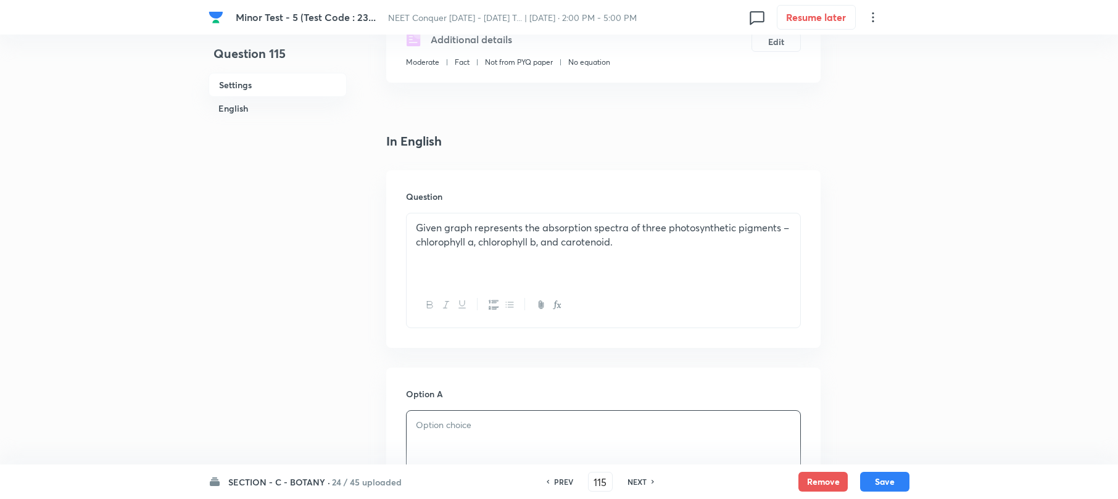
click at [647, 252] on div "Given graph represents the absorption spectra of three photosynthetic pigments …" at bounding box center [604, 247] width 394 height 69
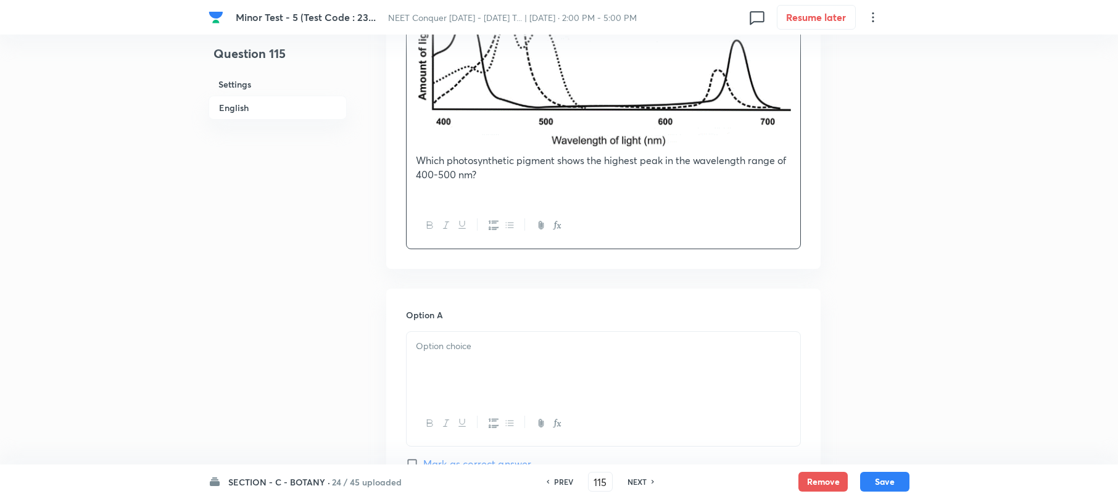
scroll to position [658, 0]
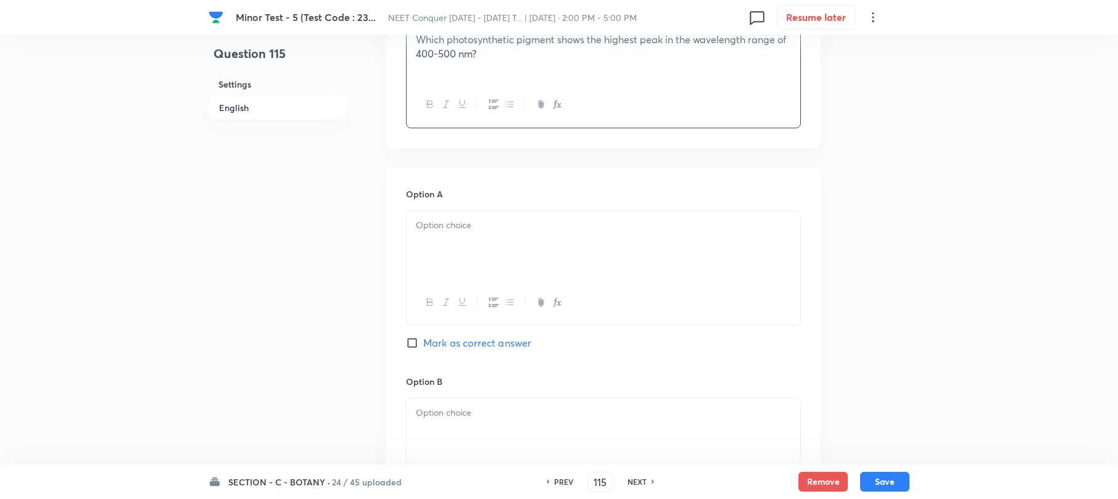
click at [441, 260] on div at bounding box center [604, 245] width 394 height 69
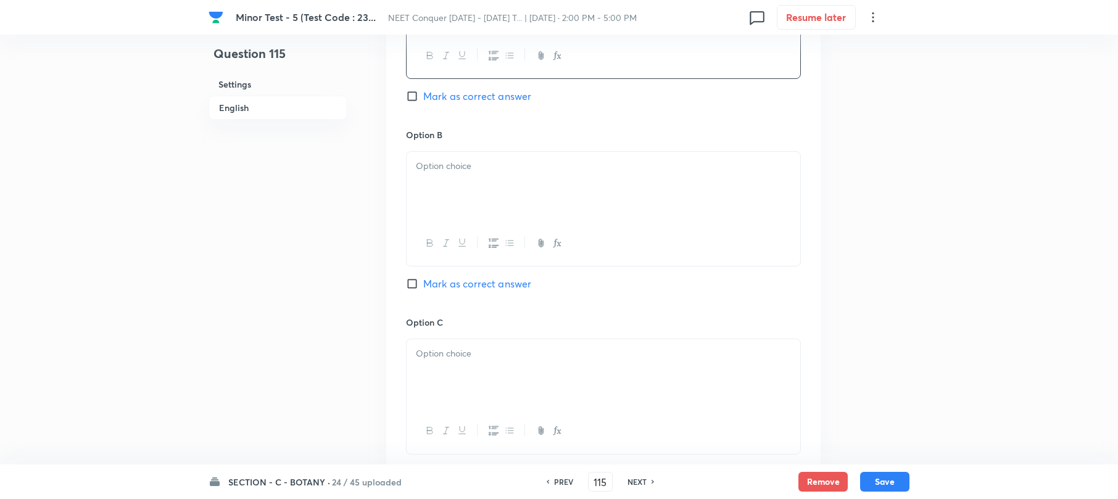
click at [442, 204] on div at bounding box center [604, 186] width 394 height 69
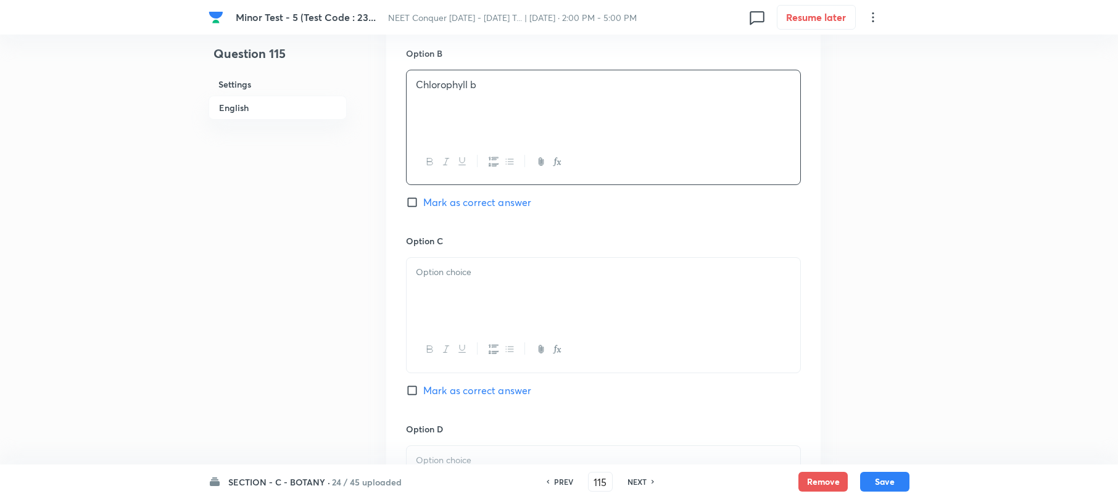
scroll to position [987, 0]
click at [434, 287] on div at bounding box center [604, 291] width 394 height 69
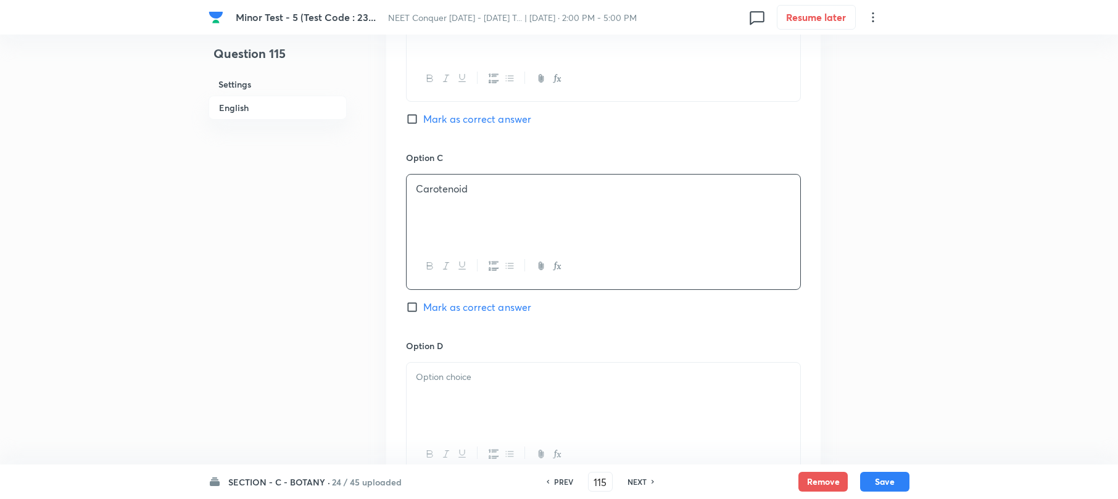
drag, startPoint x: 432, startPoint y: 400, endPoint x: 344, endPoint y: 363, distance: 95.1
click at [430, 398] on div at bounding box center [604, 397] width 394 height 69
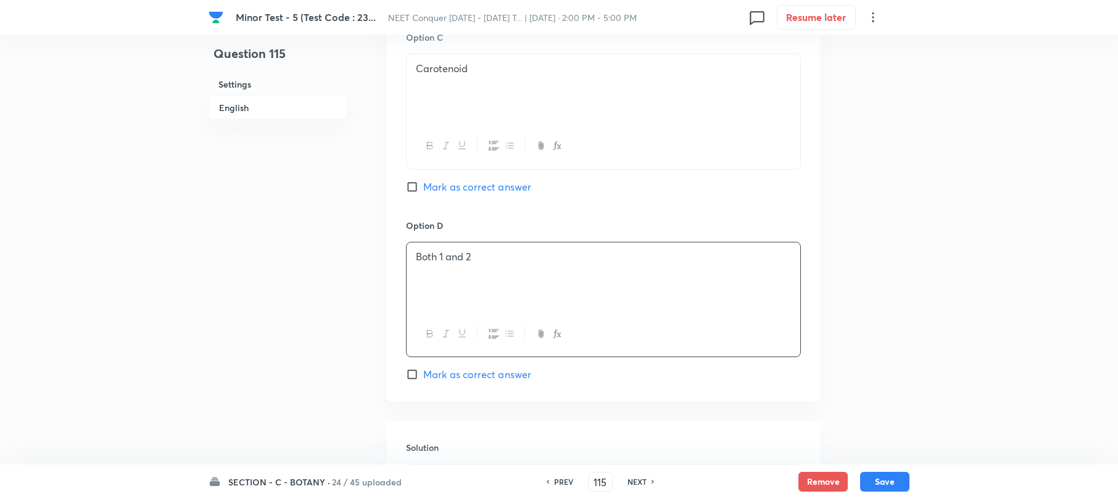
scroll to position [1316, 0]
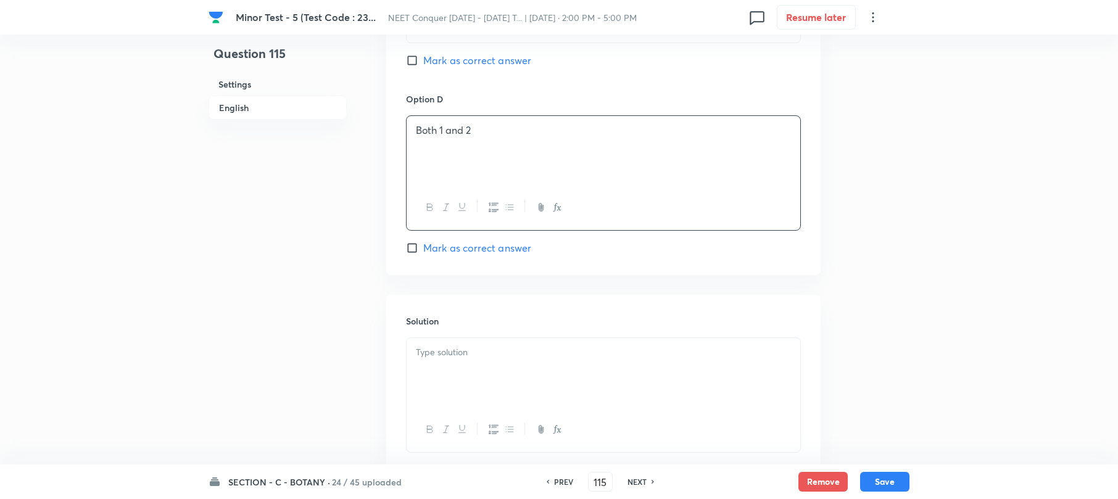
click at [478, 348] on p at bounding box center [603, 353] width 375 height 14
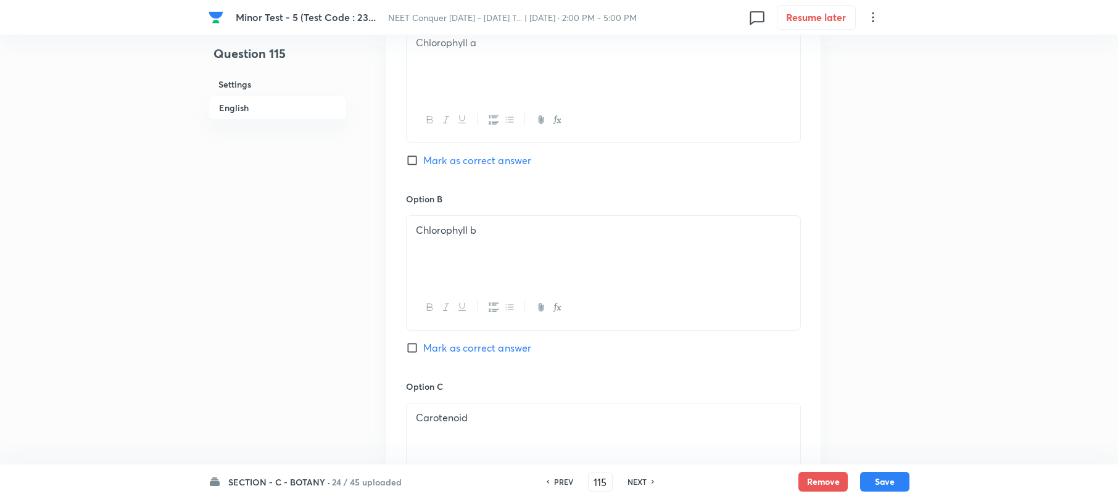
scroll to position [822, 0]
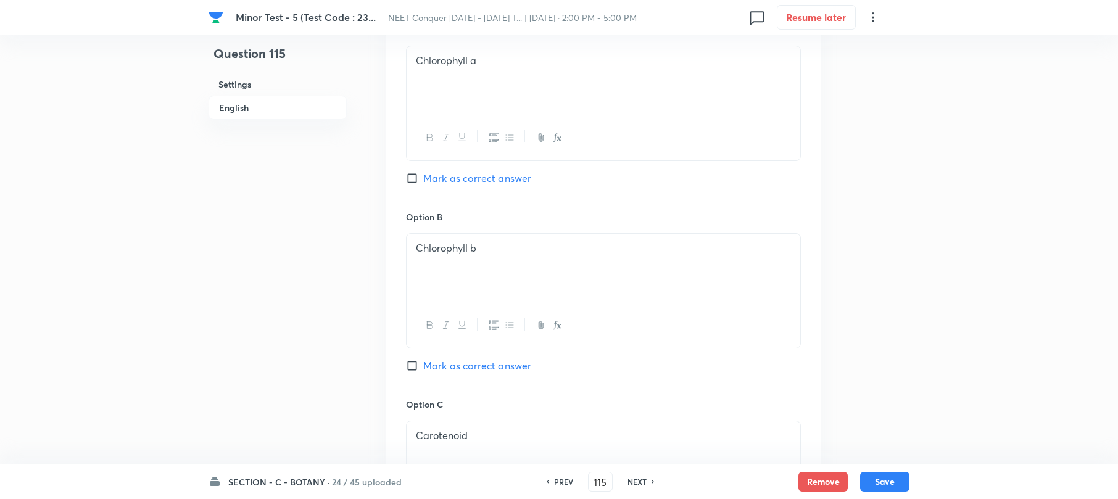
click at [407, 372] on input "Mark as correct answer" at bounding box center [414, 366] width 17 height 12
checkbox input "true"
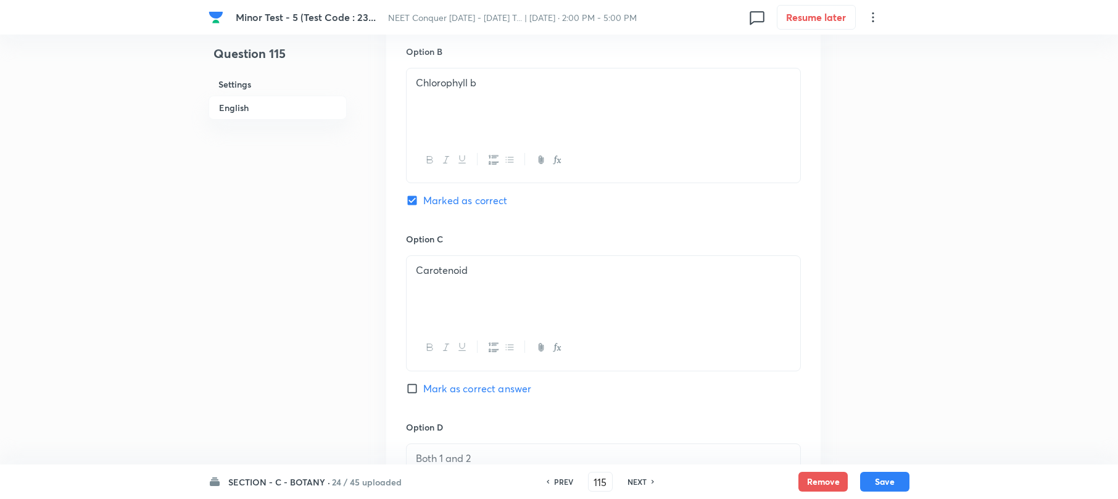
scroll to position [1151, 0]
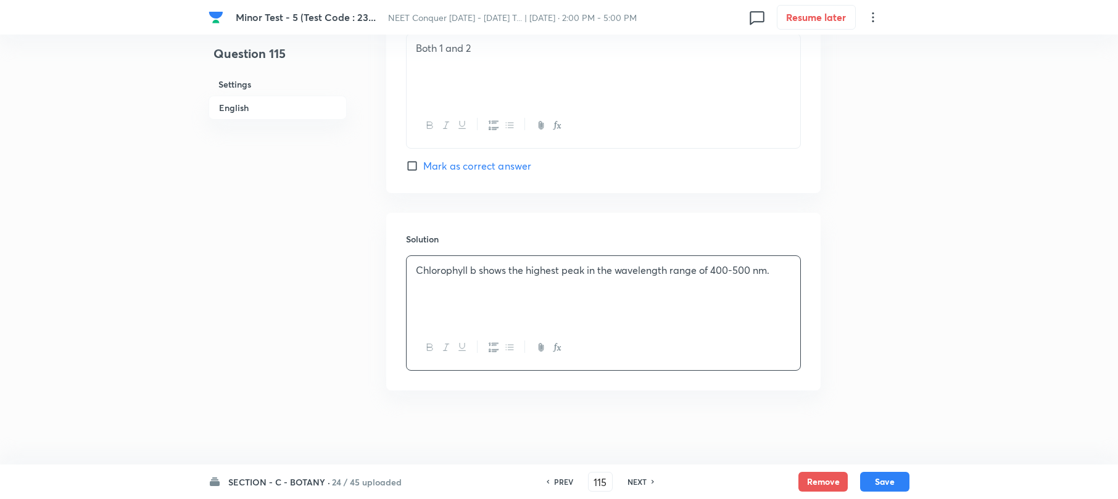
drag, startPoint x: 881, startPoint y: 481, endPoint x: 858, endPoint y: 465, distance: 28.8
click at [877, 478] on button "Save" at bounding box center [884, 482] width 49 height 20
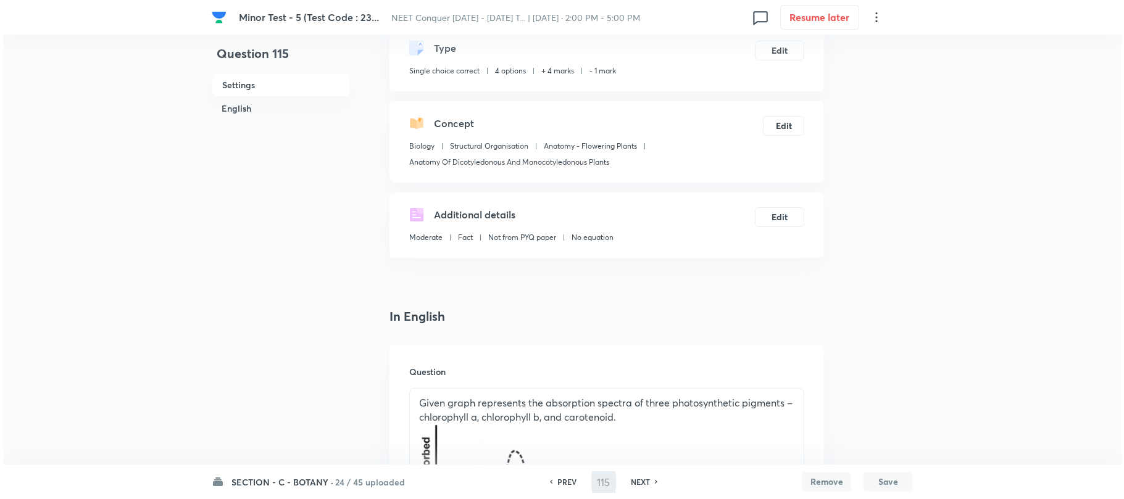
scroll to position [0, 0]
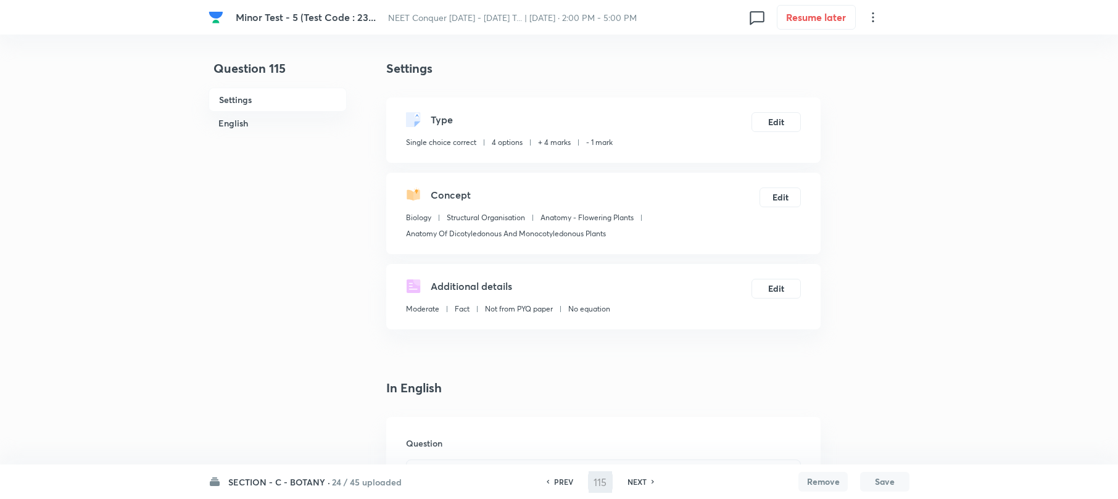
type input "116"
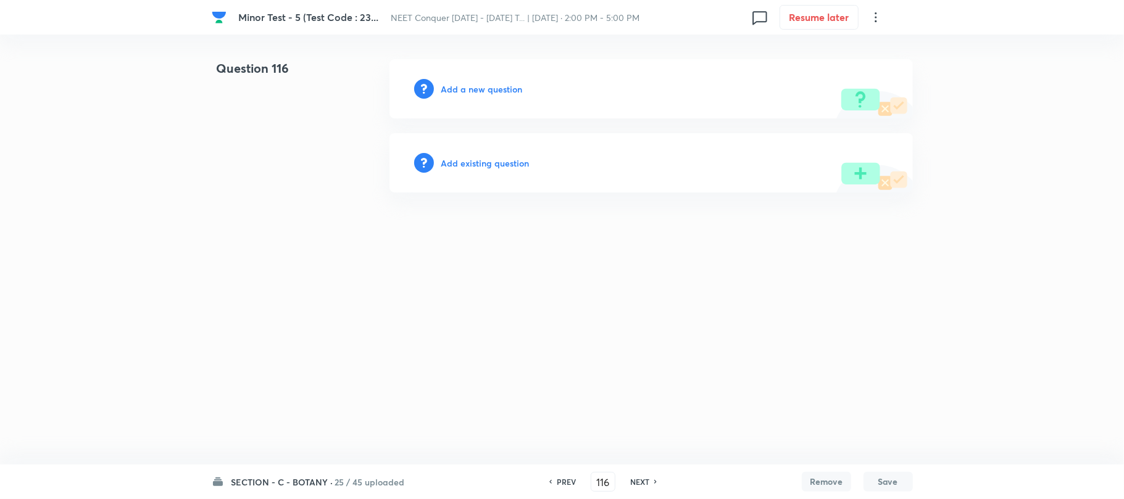
click at [454, 86] on h6 "Add a new question" at bounding box center [481, 89] width 81 height 13
click at [454, 86] on h6 "Choose a question type" at bounding box center [488, 89] width 95 height 13
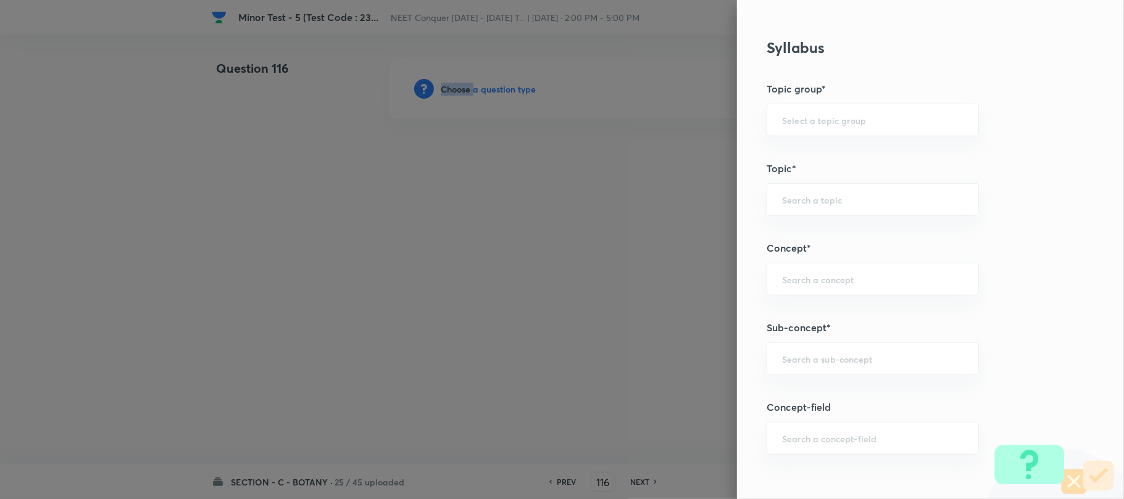
scroll to position [576, 0]
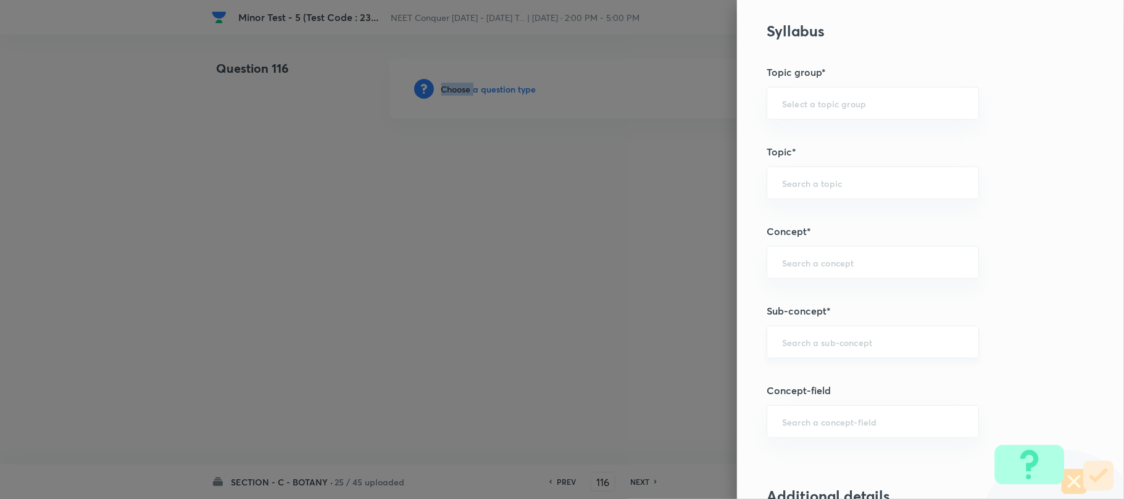
click at [806, 336] on div "​" at bounding box center [872, 342] width 212 height 33
drag, startPoint x: 854, startPoint y: 270, endPoint x: 808, endPoint y: 342, distance: 85.2
click at [853, 270] on div "​" at bounding box center [872, 262] width 212 height 33
click at [782, 341] on input "text" at bounding box center [872, 342] width 181 height 12
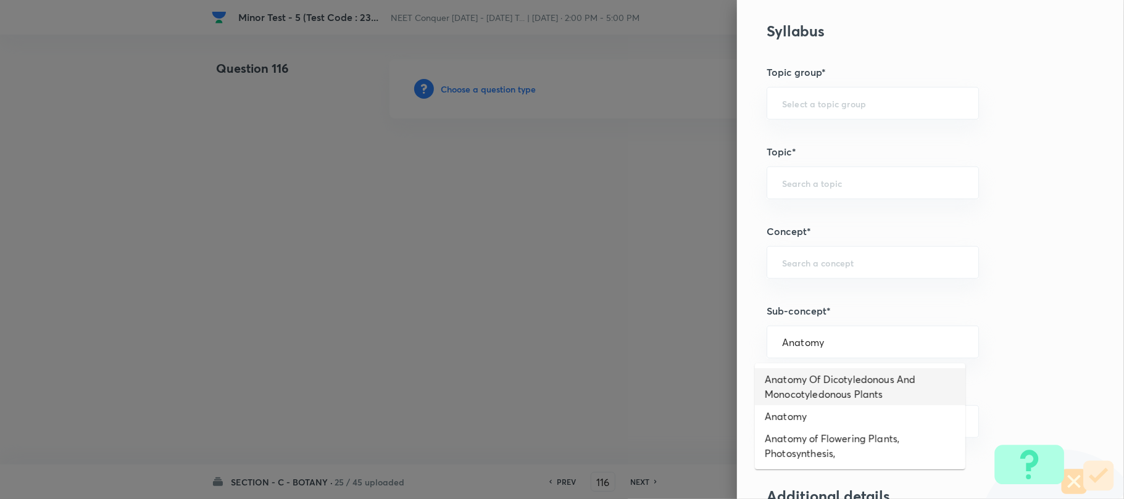
drag, startPoint x: 869, startPoint y: 393, endPoint x: 835, endPoint y: 373, distance: 40.1
click at [867, 388] on li "Anatomy Of Dicotyledonous And Monocotyledonous Plants" at bounding box center [860, 386] width 210 height 37
type input "Anatomy Of Dicotyledonous And Monocotyledonous Plants"
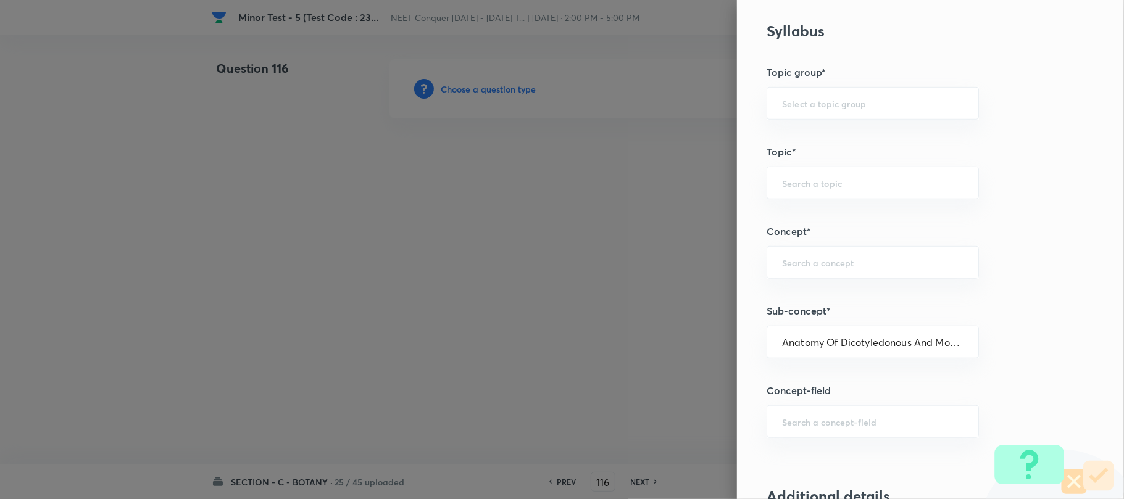
type input "Biology"
type input "Structural Organisation"
type input "Anatomy - Flowering Plants"
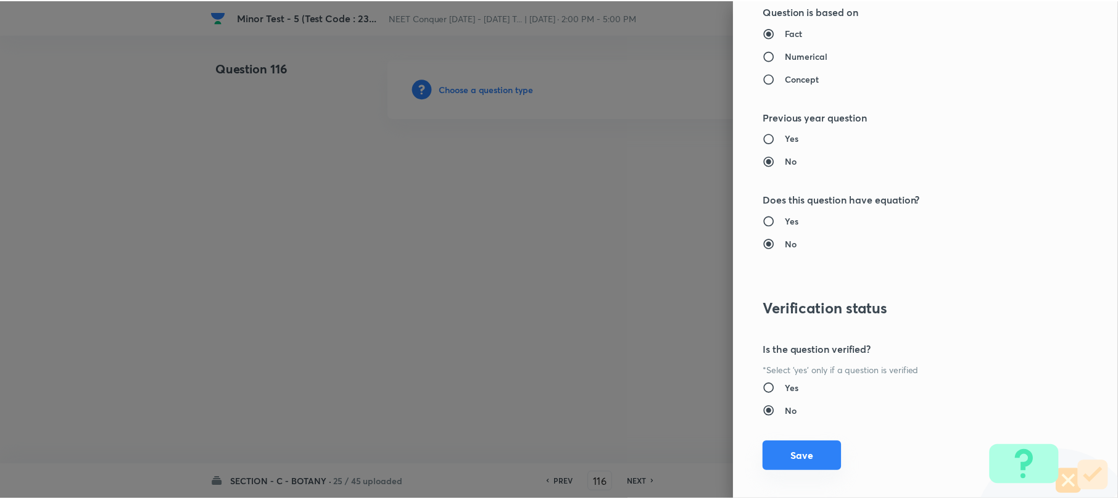
scroll to position [1269, 0]
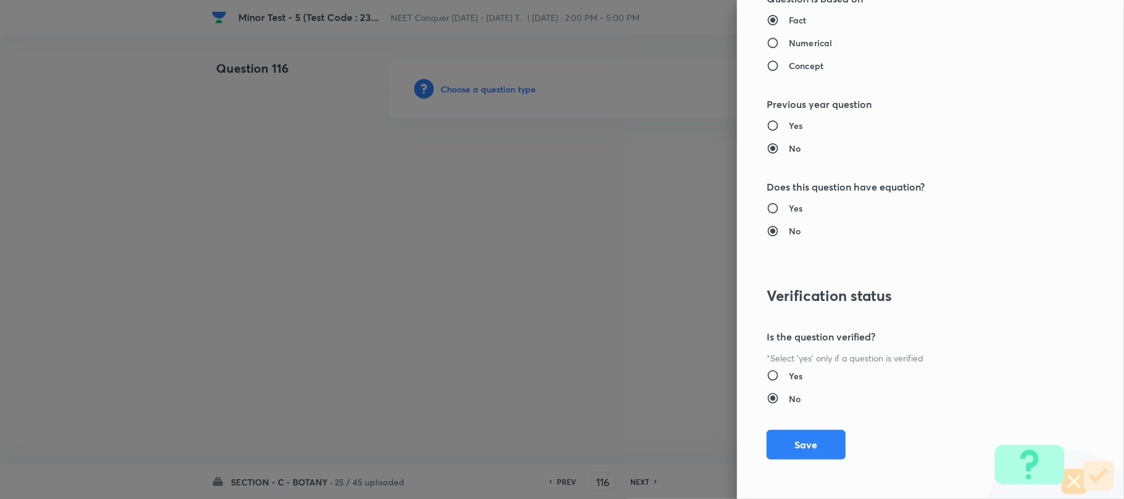
drag, startPoint x: 805, startPoint y: 440, endPoint x: 544, endPoint y: 359, distance: 272.6
click at [803, 438] on button "Save" at bounding box center [805, 445] width 79 height 30
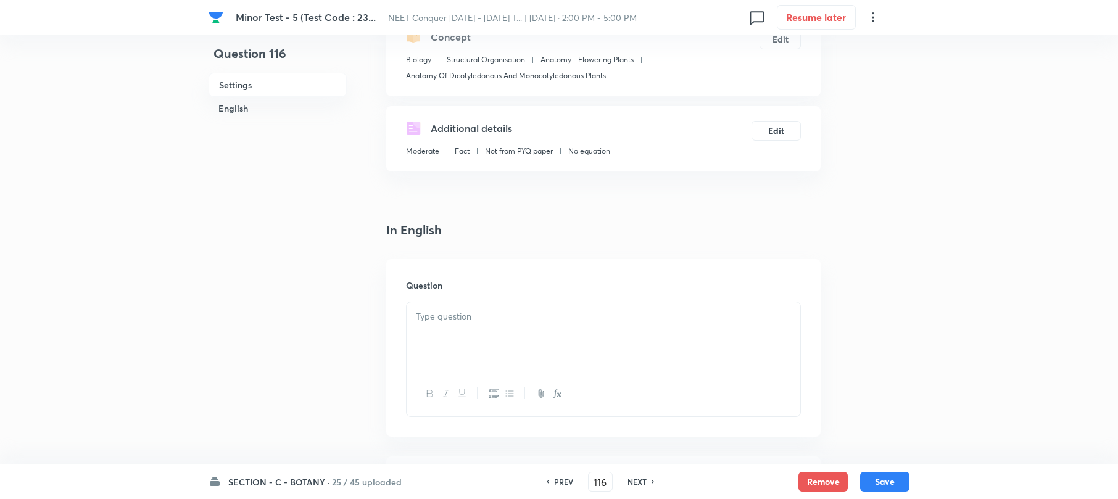
scroll to position [164, 0]
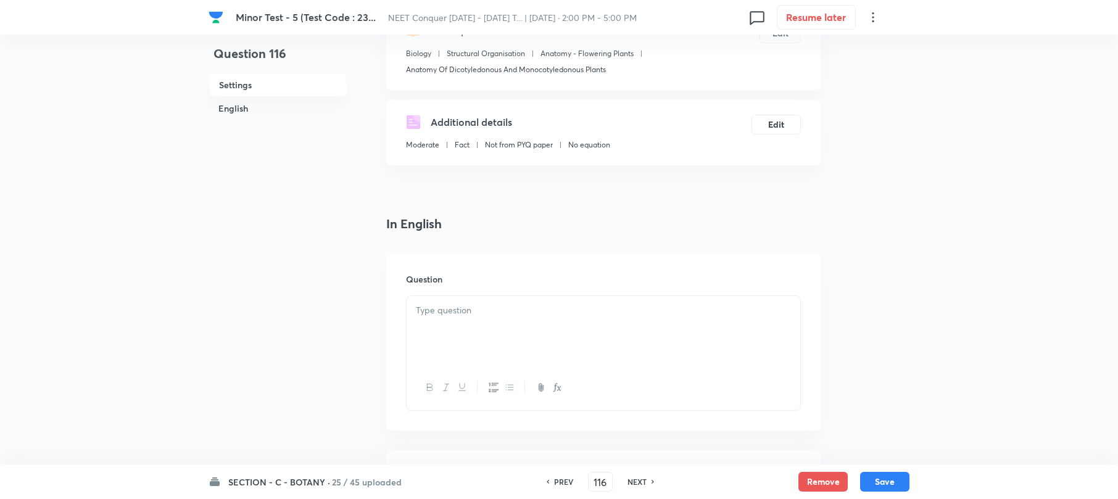
click at [445, 337] on div at bounding box center [604, 330] width 394 height 69
paste div
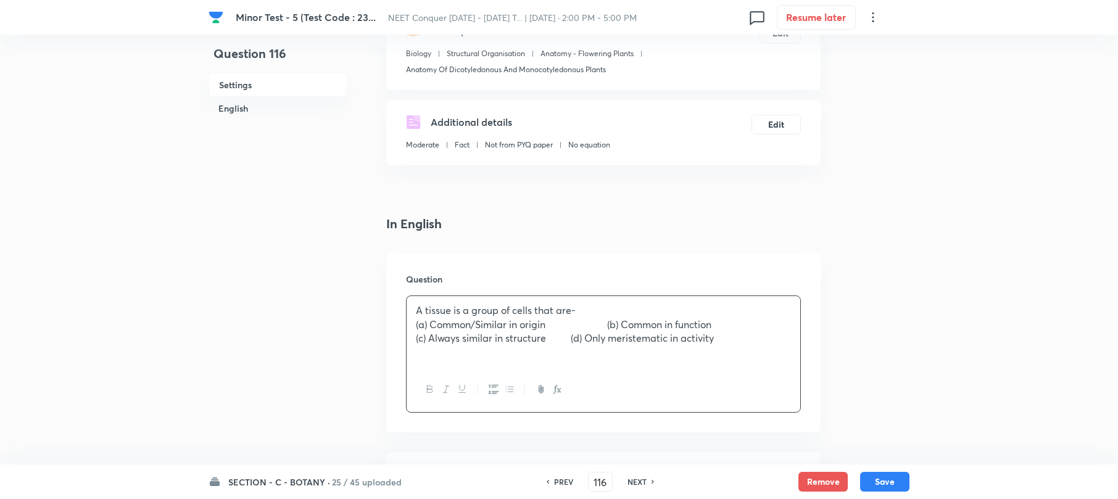
click at [411, 326] on div "A tissue is a group of cells that are- (a) Common/Similar in origin (b) Common …" at bounding box center [604, 331] width 394 height 71
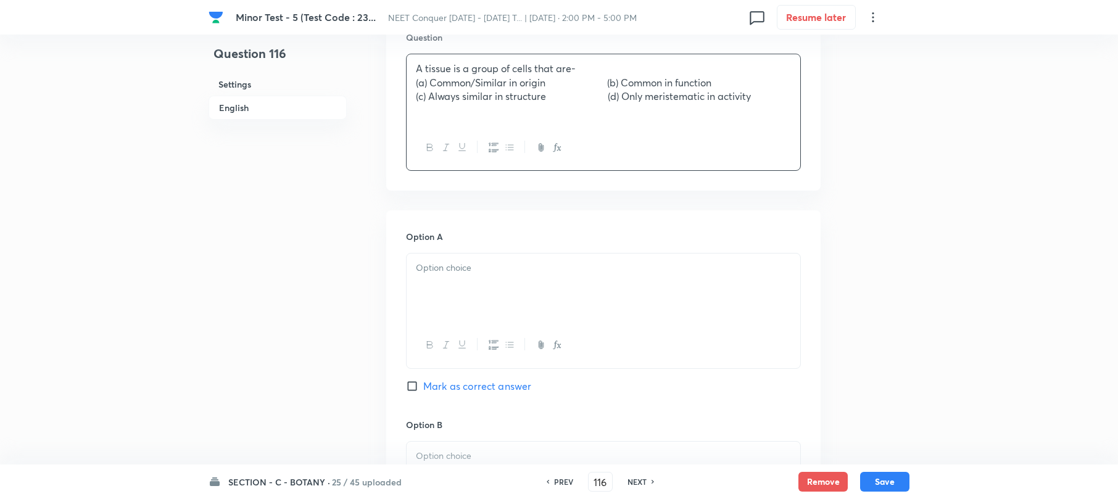
scroll to position [411, 0]
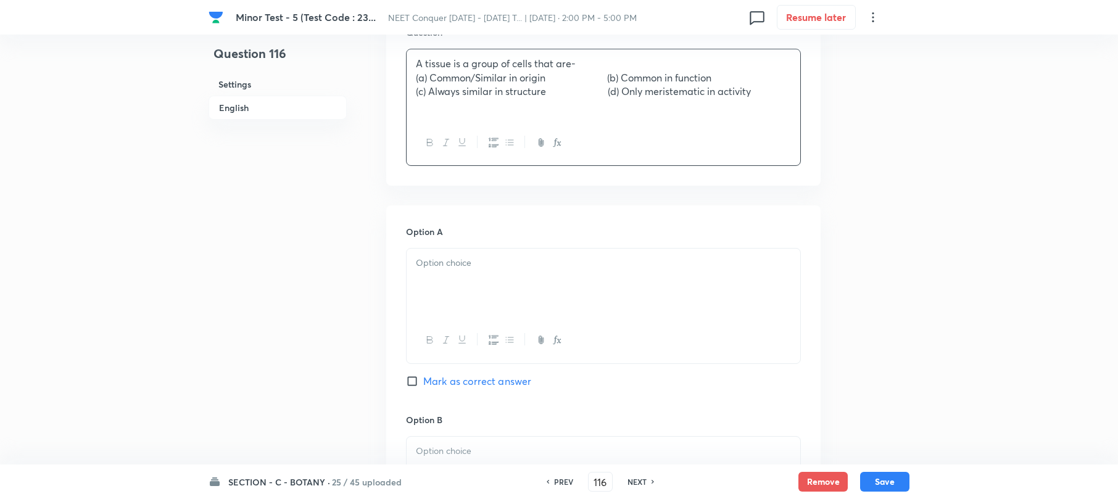
click at [442, 289] on div at bounding box center [604, 283] width 394 height 69
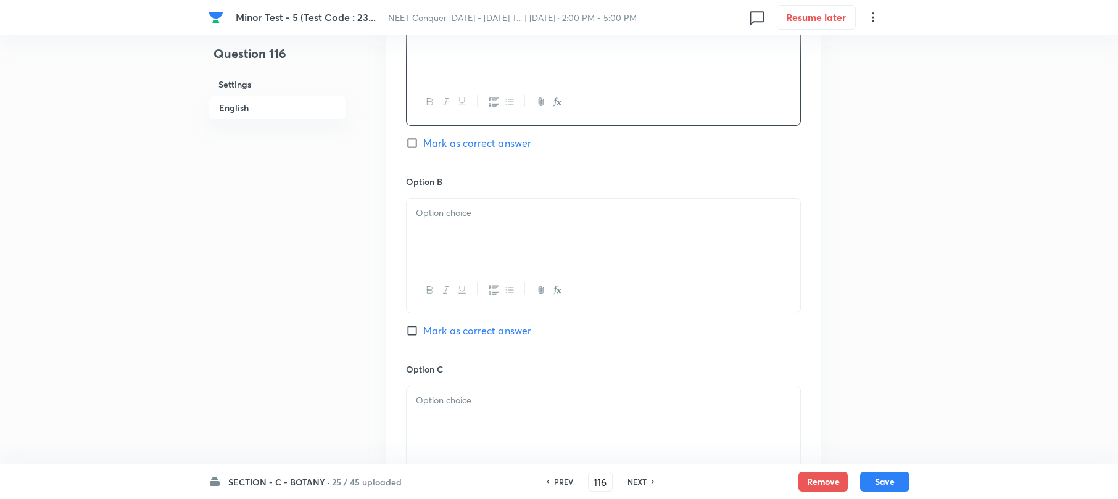
scroll to position [658, 0]
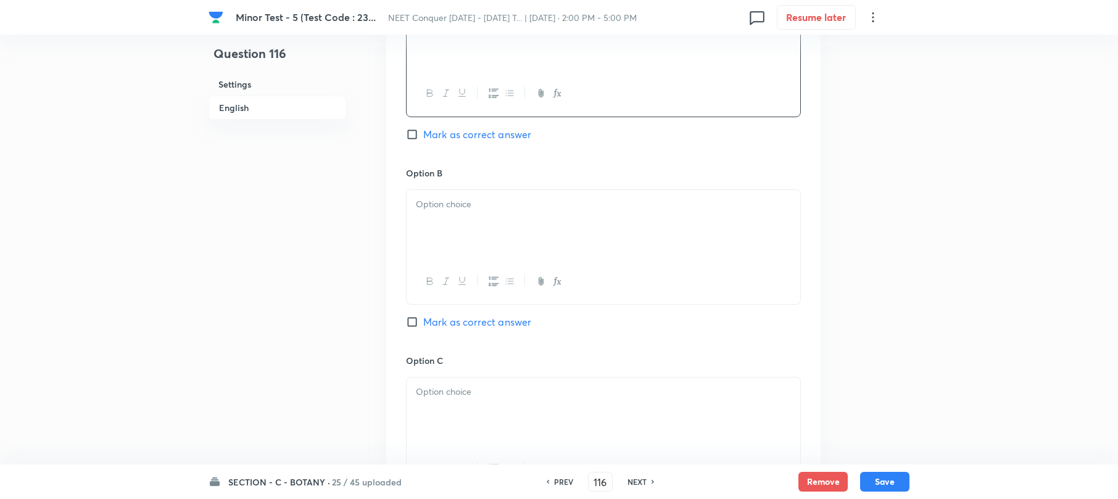
click at [415, 209] on div at bounding box center [604, 224] width 394 height 69
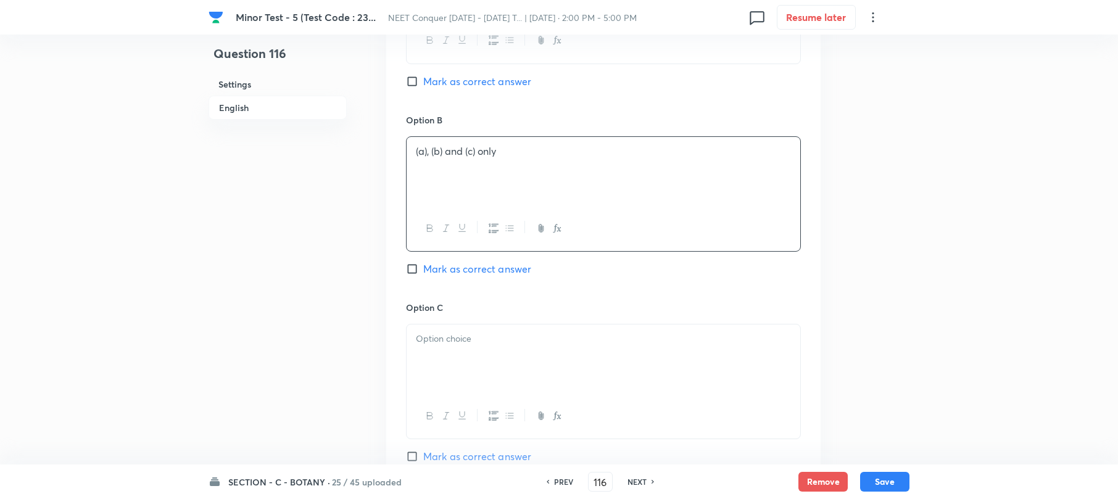
scroll to position [740, 0]
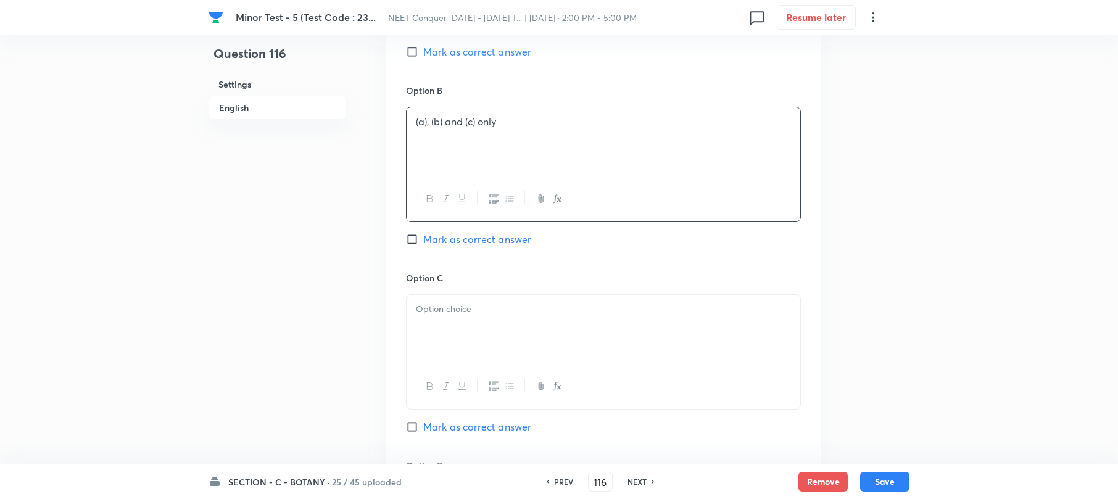
click at [450, 346] on div at bounding box center [604, 329] width 394 height 69
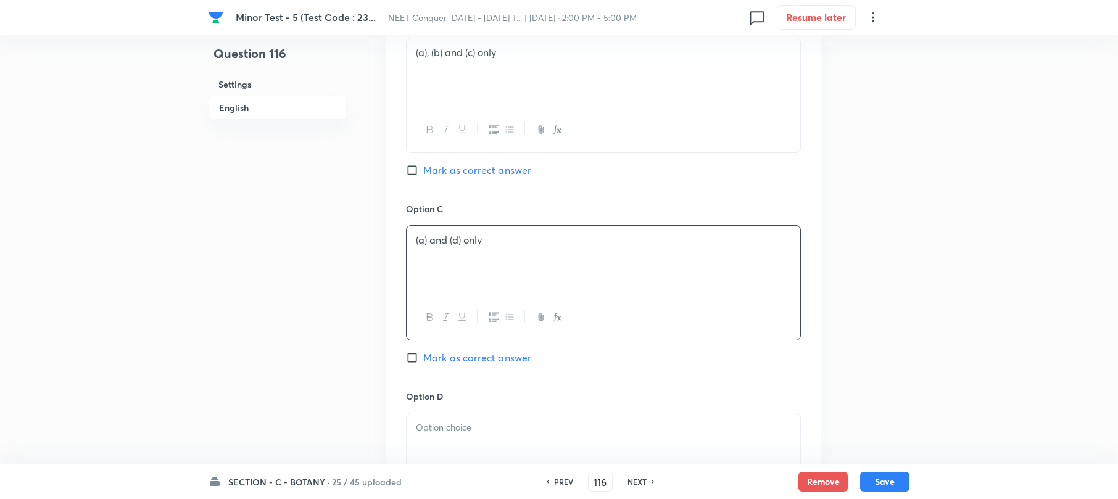
scroll to position [904, 0]
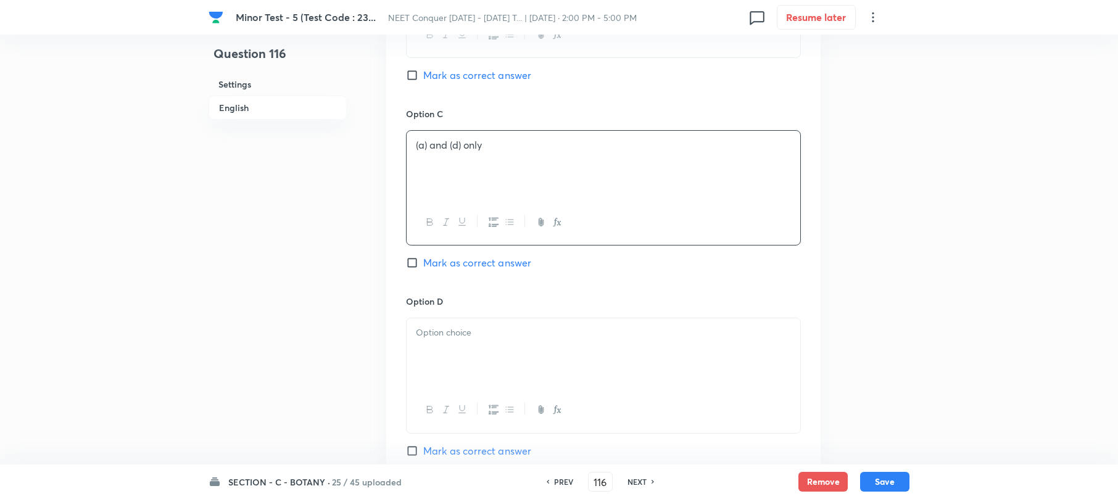
click at [436, 354] on div at bounding box center [604, 352] width 394 height 69
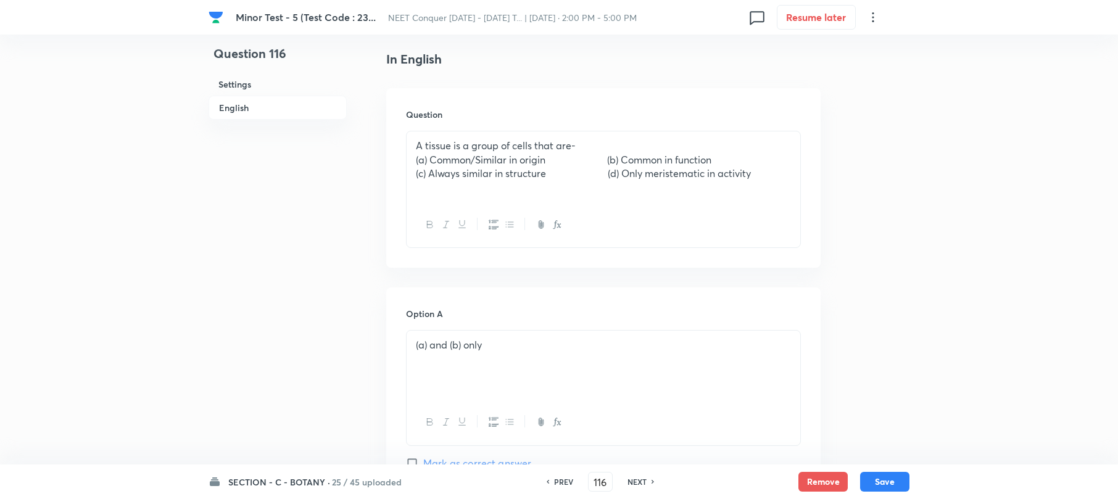
scroll to position [494, 0]
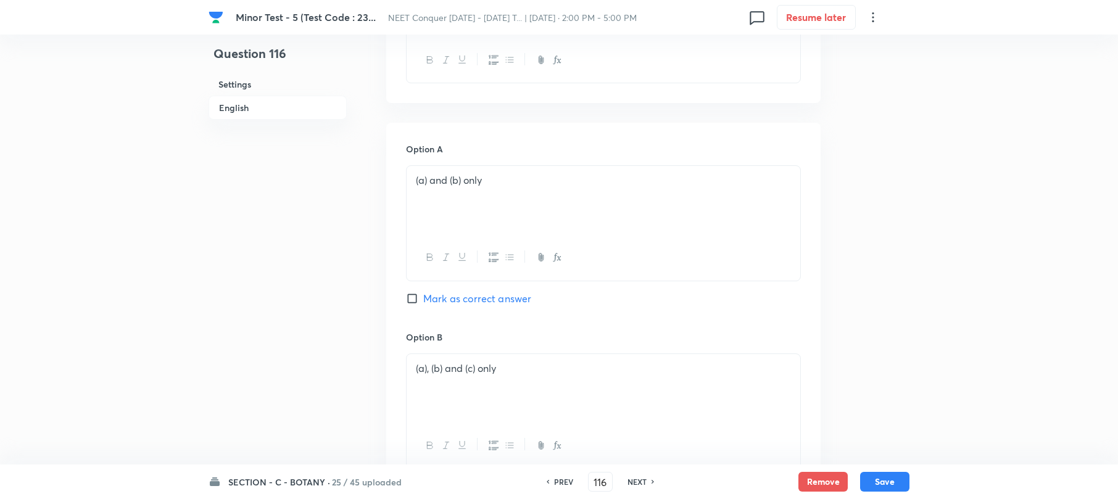
click at [417, 302] on input "Mark as correct answer" at bounding box center [414, 298] width 17 height 12
checkbox input "true"
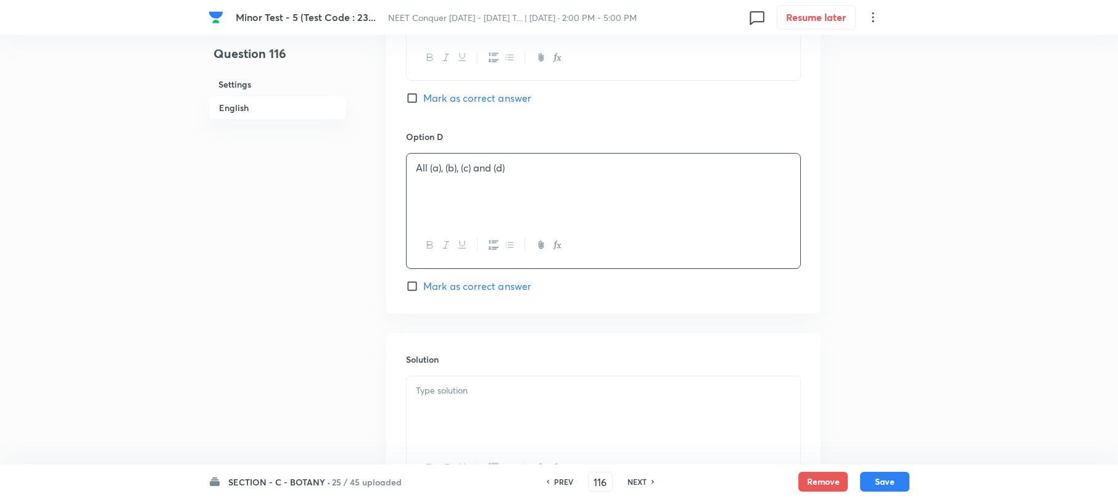
scroll to position [1193, 0]
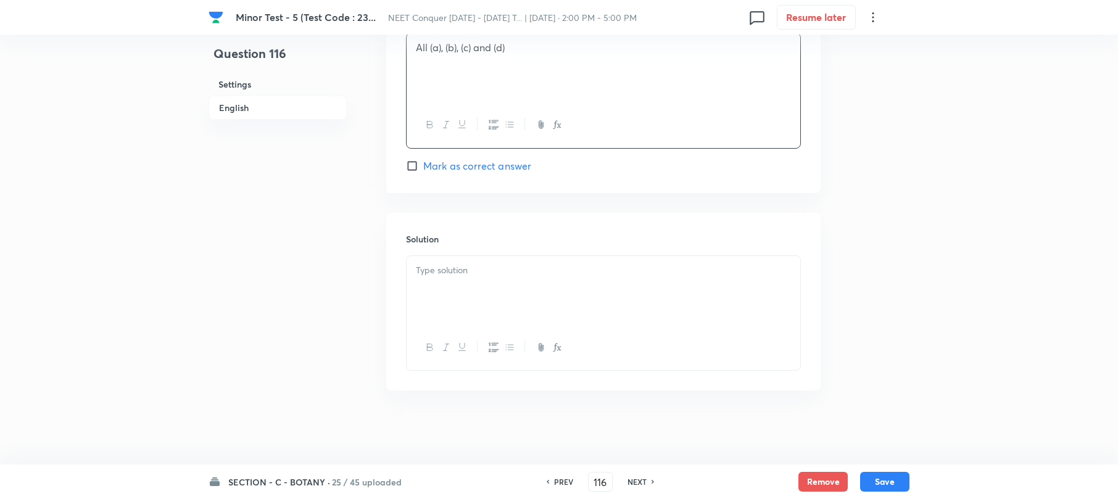
click at [474, 301] on div at bounding box center [604, 290] width 394 height 69
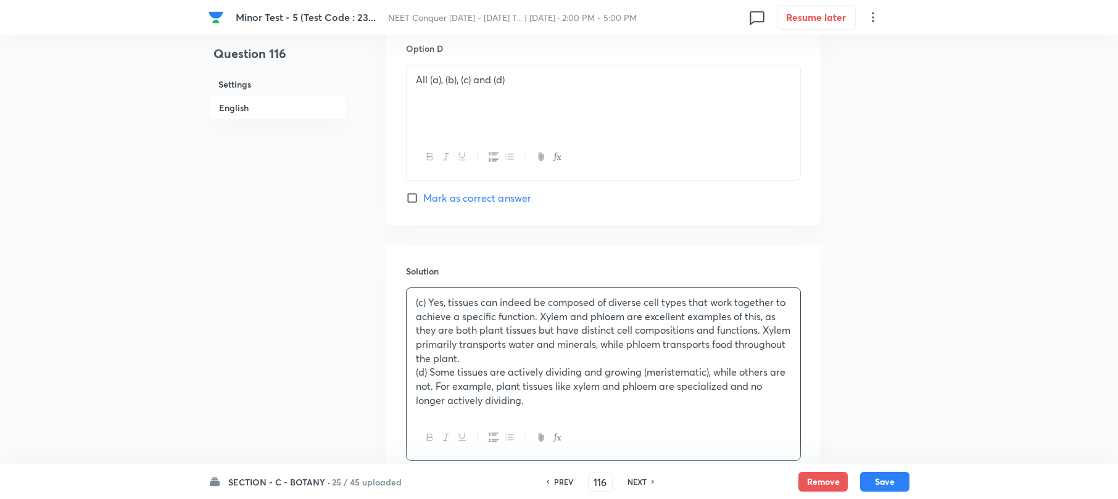
scroll to position [1251, 0]
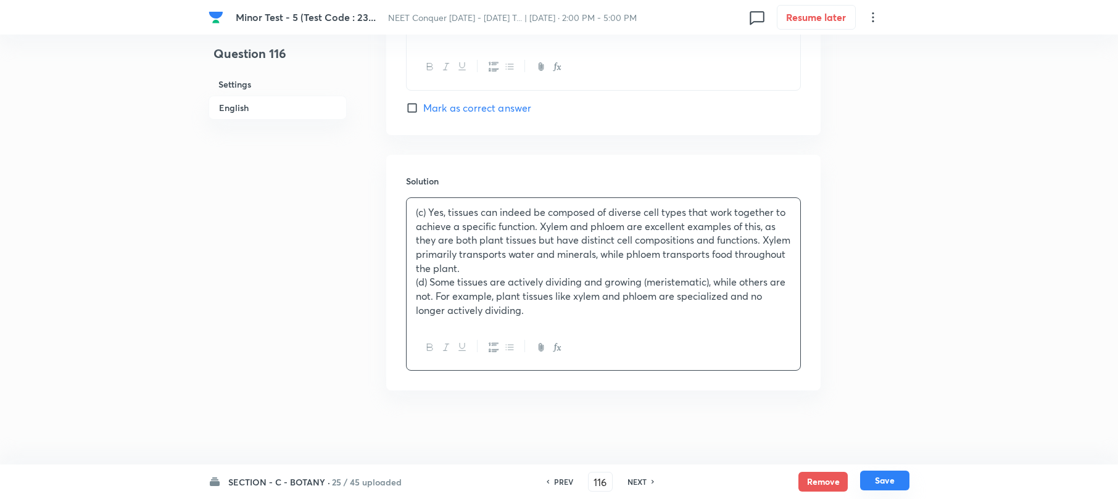
drag, startPoint x: 894, startPoint y: 484, endPoint x: 583, endPoint y: 338, distance: 343.6
click at [893, 484] on button "Save" at bounding box center [884, 482] width 49 height 20
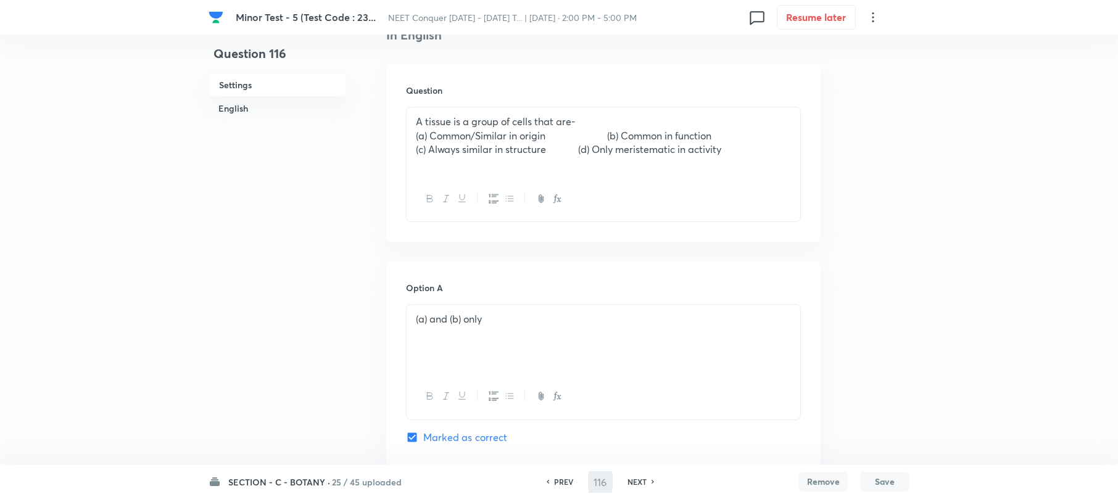
scroll to position [180, 0]
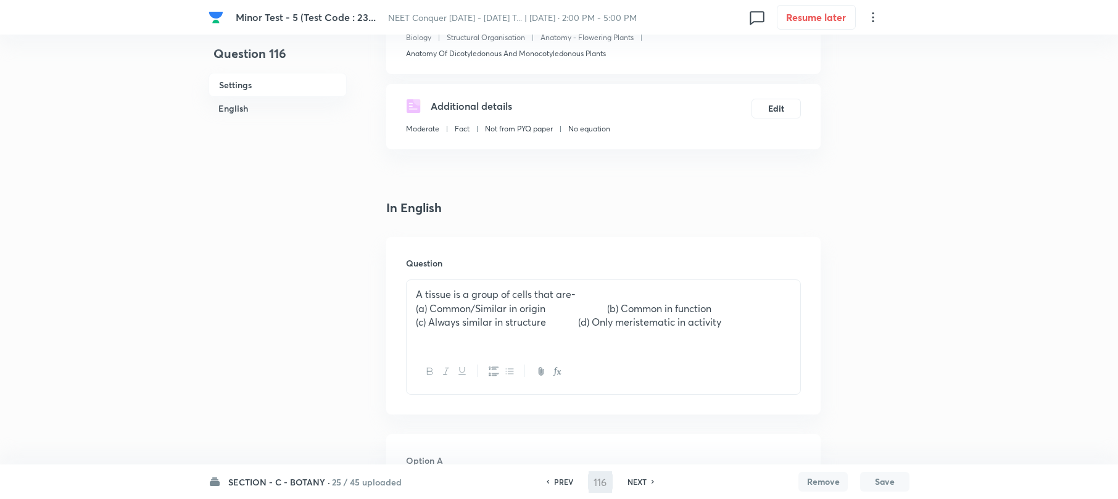
type input "117"
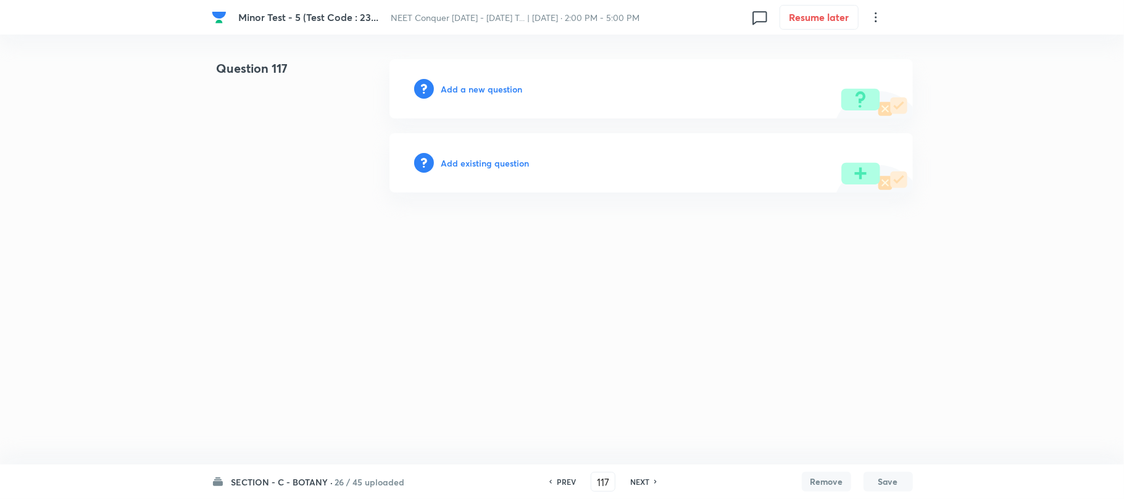
click at [460, 91] on h6 "Add a new question" at bounding box center [481, 89] width 81 height 13
click at [460, 91] on h6 "Choose a question type" at bounding box center [488, 89] width 95 height 13
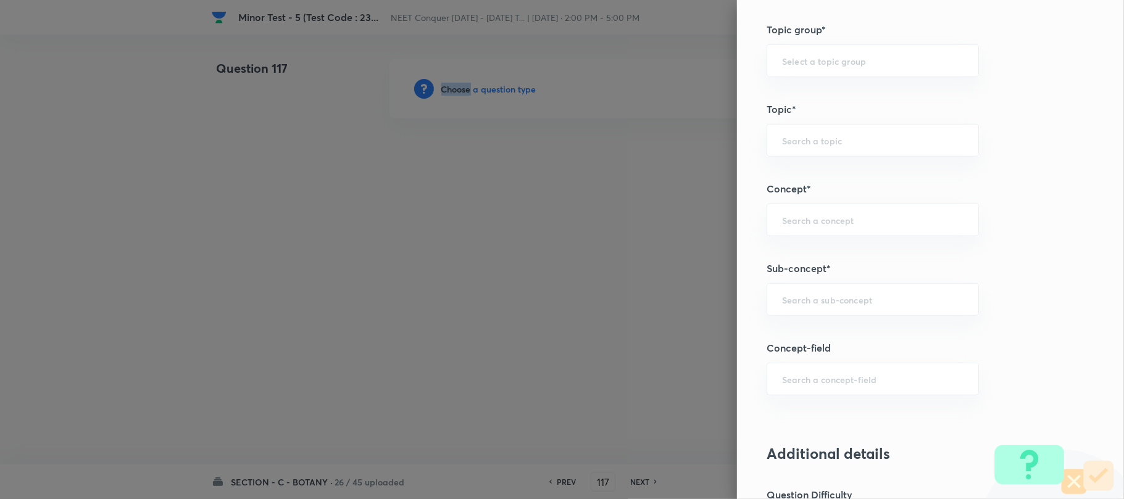
scroll to position [658, 0]
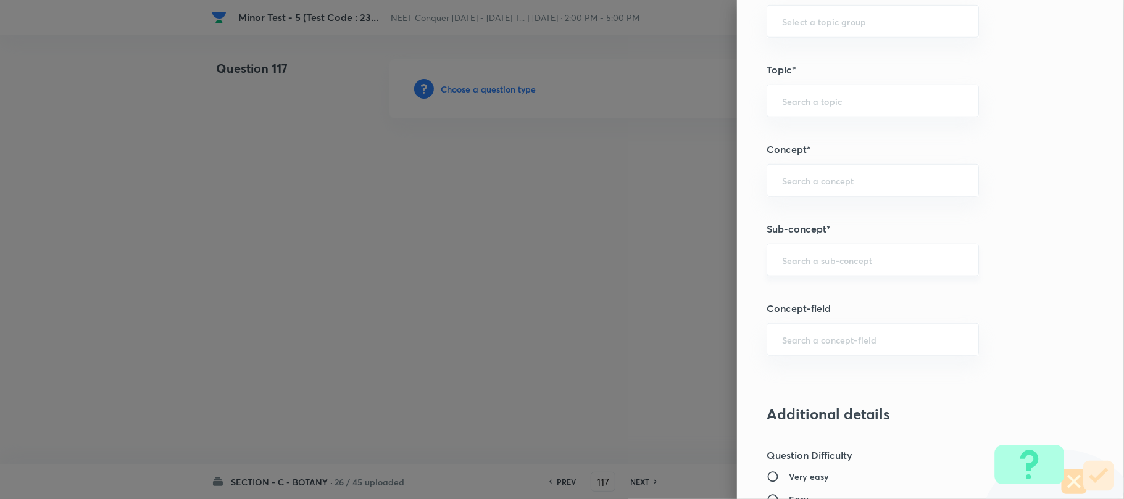
click at [798, 263] on input "text" at bounding box center [872, 260] width 181 height 12
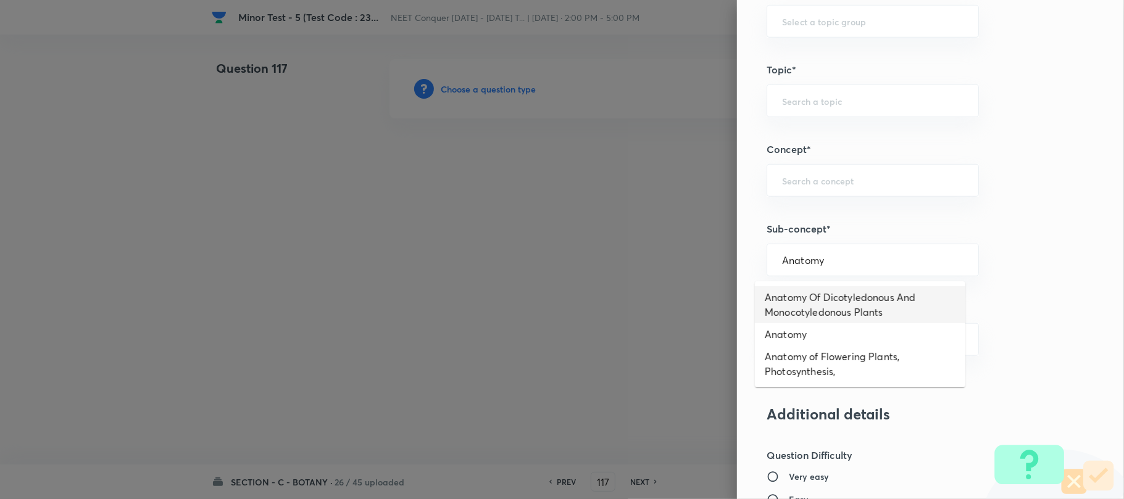
click at [810, 304] on li "Anatomy Of Dicotyledonous And Monocotyledonous Plants" at bounding box center [860, 304] width 210 height 37
type input "Anatomy Of Dicotyledonous And Monocotyledonous Plants"
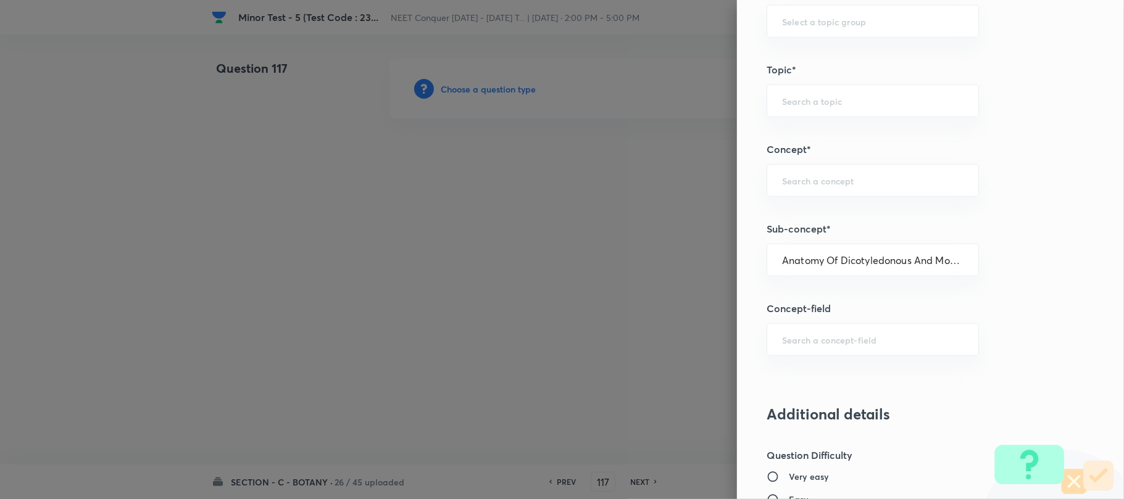
type input "Biology"
type input "Structural Organisation"
type input "Anatomy - Flowering Plants"
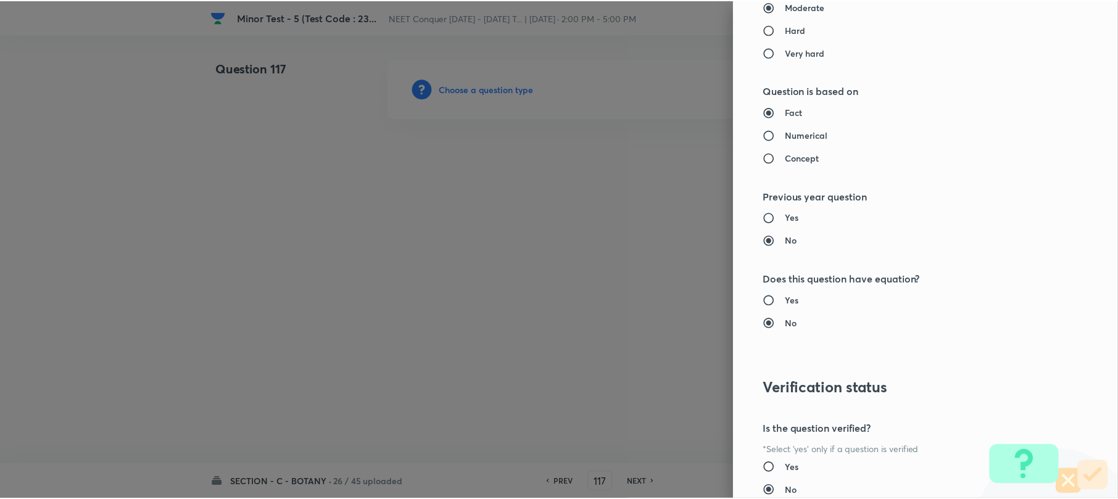
scroll to position [1269, 0]
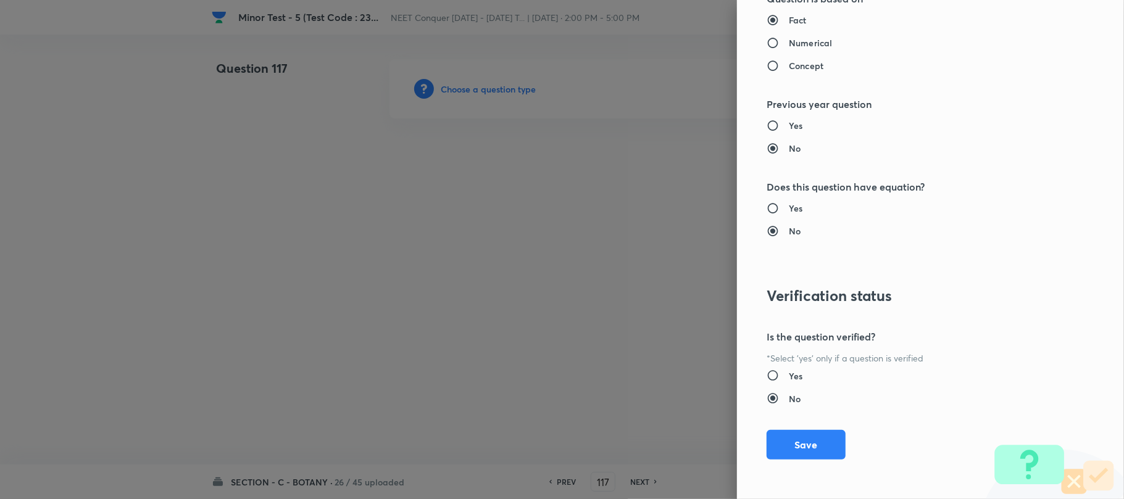
drag, startPoint x: 806, startPoint y: 443, endPoint x: 368, endPoint y: 272, distance: 470.2
click at [805, 443] on button "Save" at bounding box center [805, 445] width 79 height 30
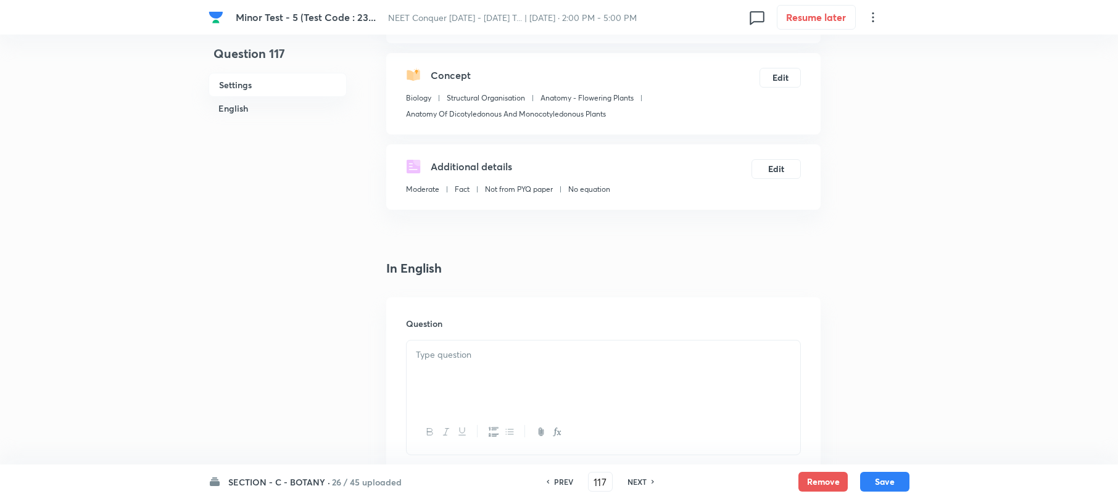
scroll to position [247, 0]
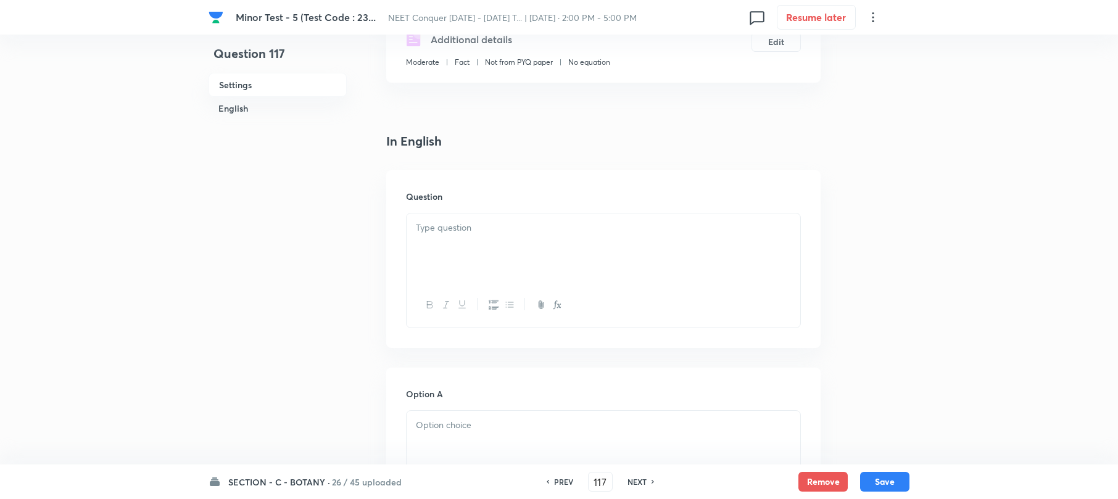
click at [442, 250] on div at bounding box center [604, 247] width 394 height 69
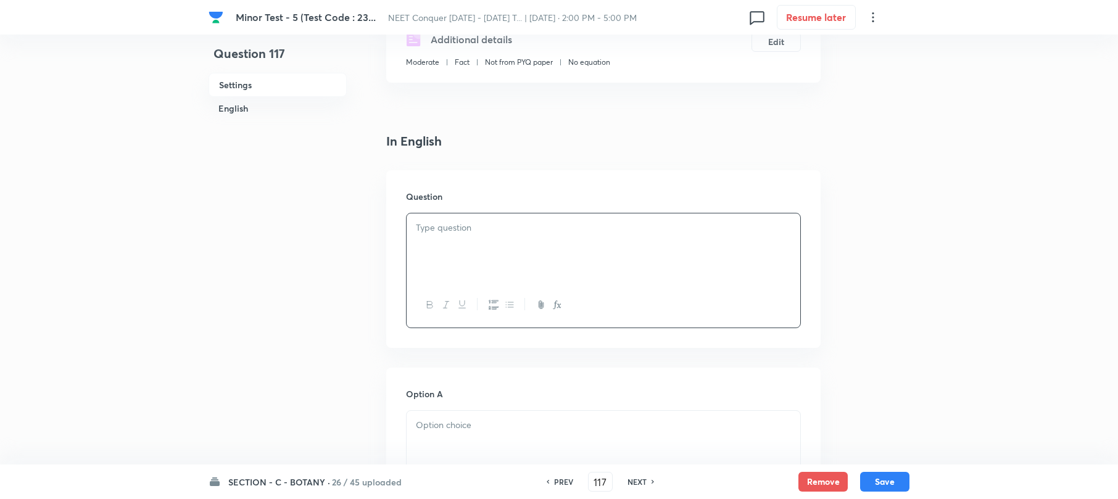
paste div
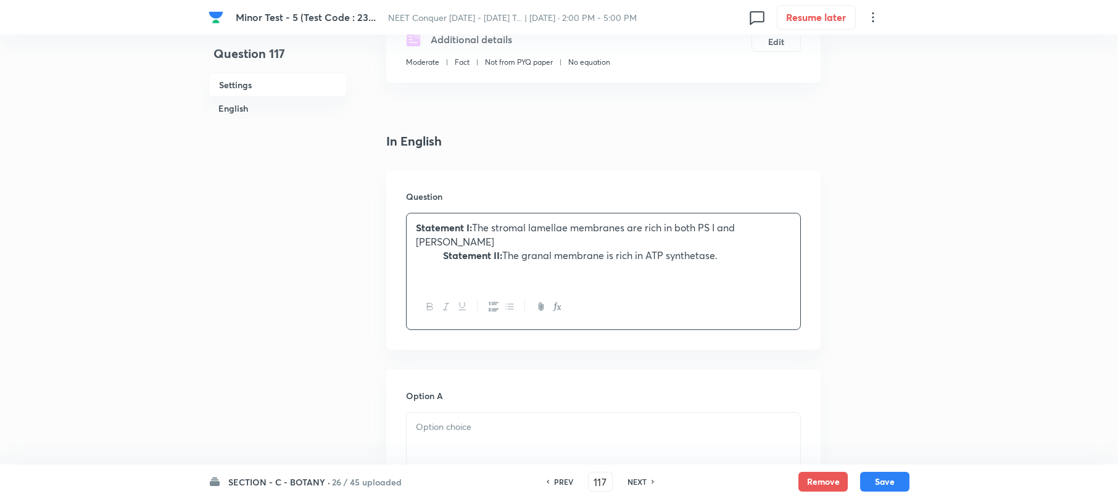
click at [408, 244] on div "Statement I: The stromal lamellae membranes are rich in both PS I and [PERSON_N…" at bounding box center [604, 248] width 394 height 71
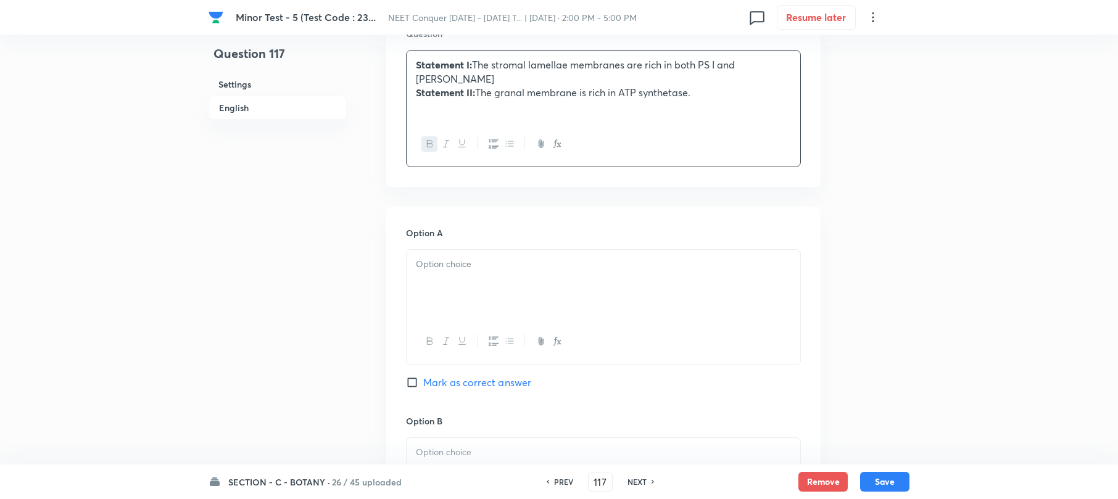
scroll to position [411, 0]
click at [457, 279] on div at bounding box center [604, 283] width 394 height 69
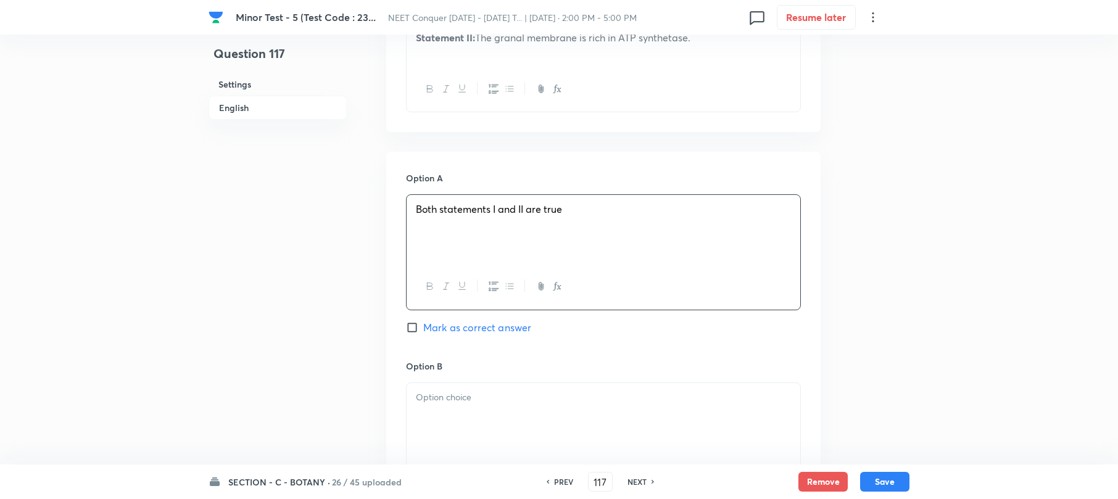
scroll to position [494, 0]
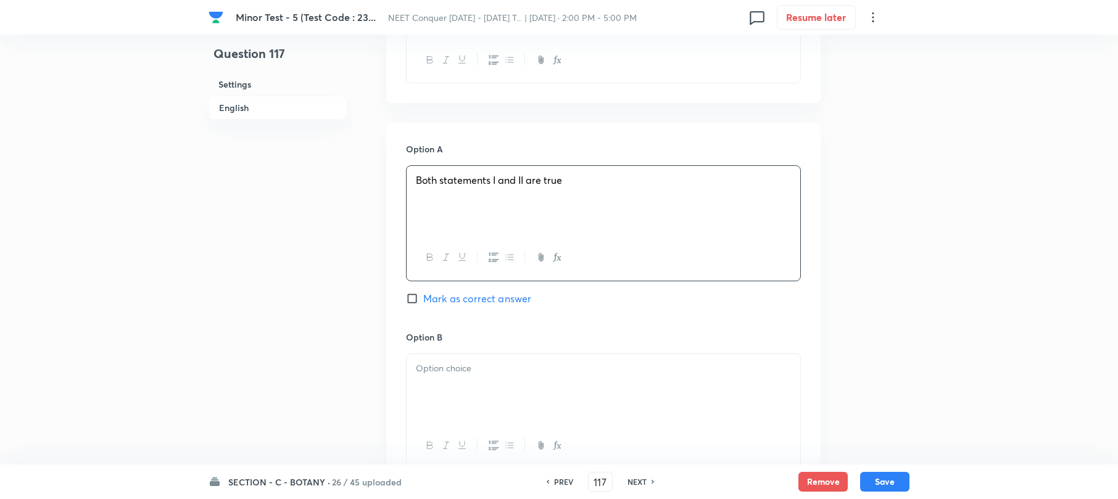
click at [445, 373] on p at bounding box center [603, 369] width 375 height 14
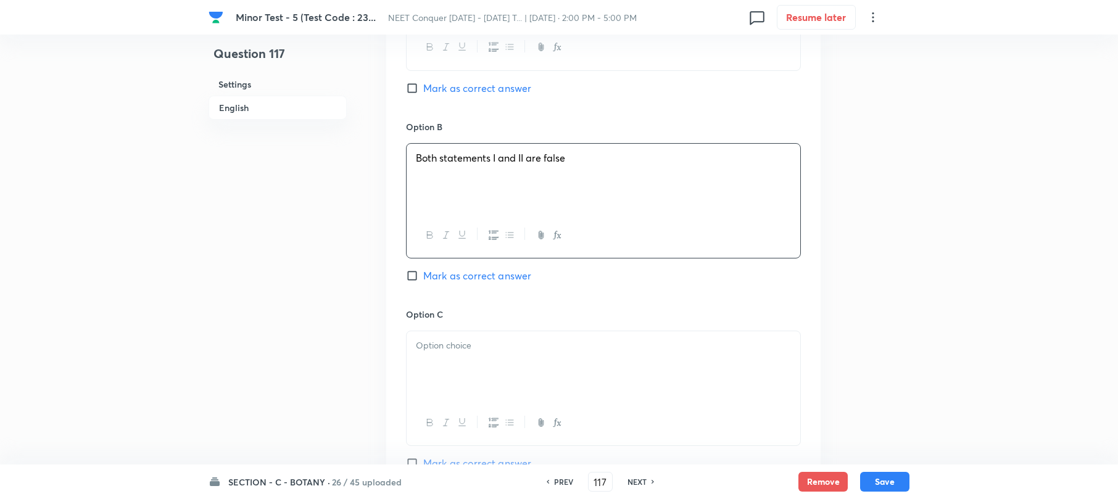
scroll to position [740, 0]
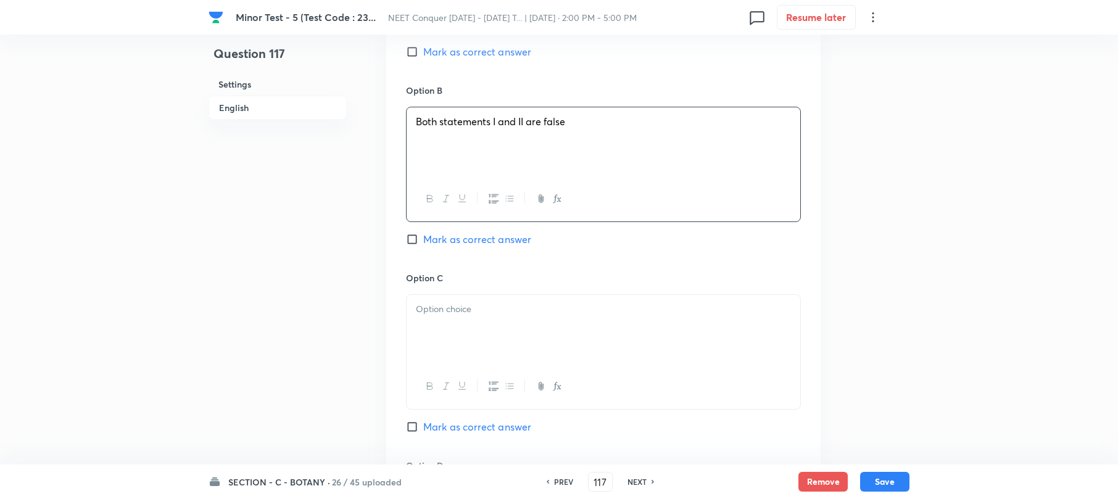
click at [429, 346] on div at bounding box center [604, 329] width 394 height 69
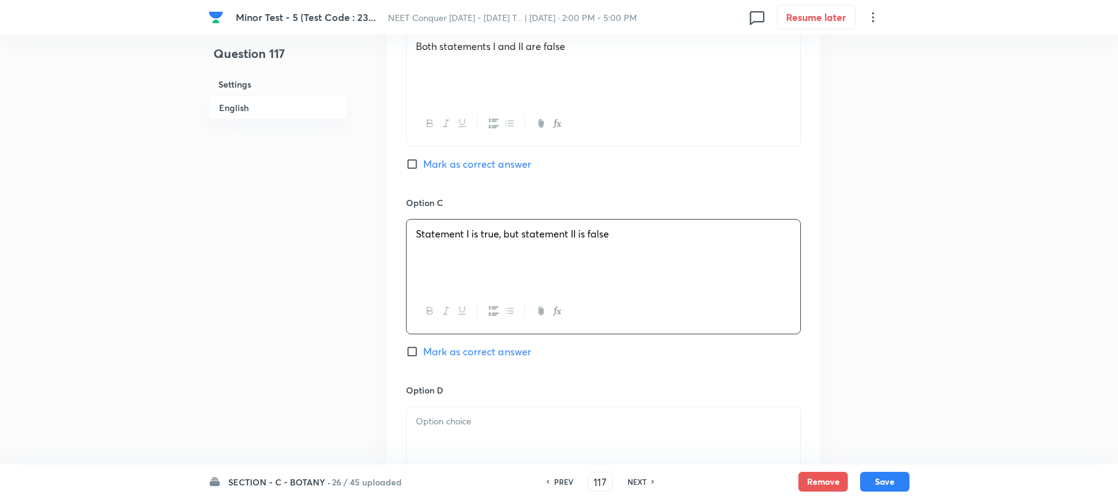
scroll to position [904, 0]
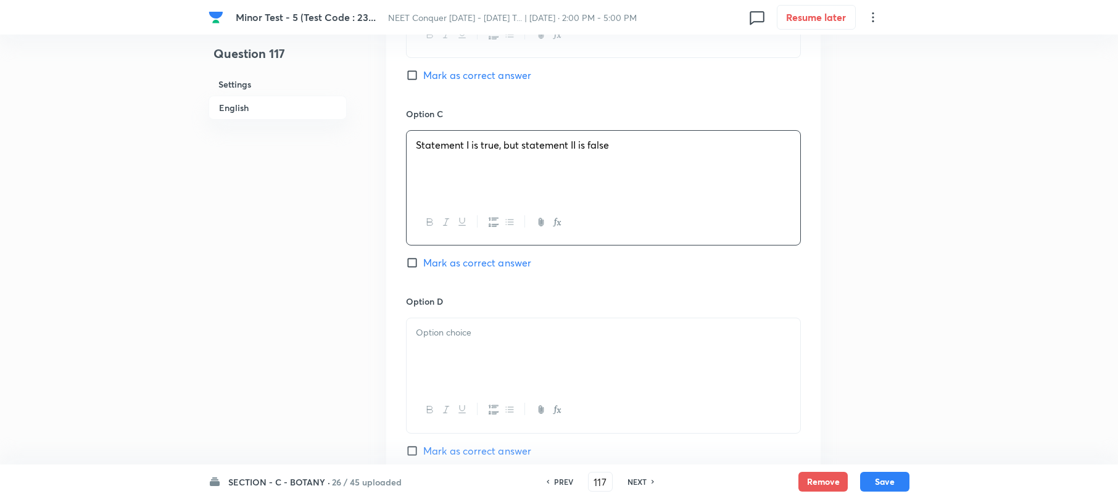
click at [475, 334] on p at bounding box center [603, 333] width 375 height 14
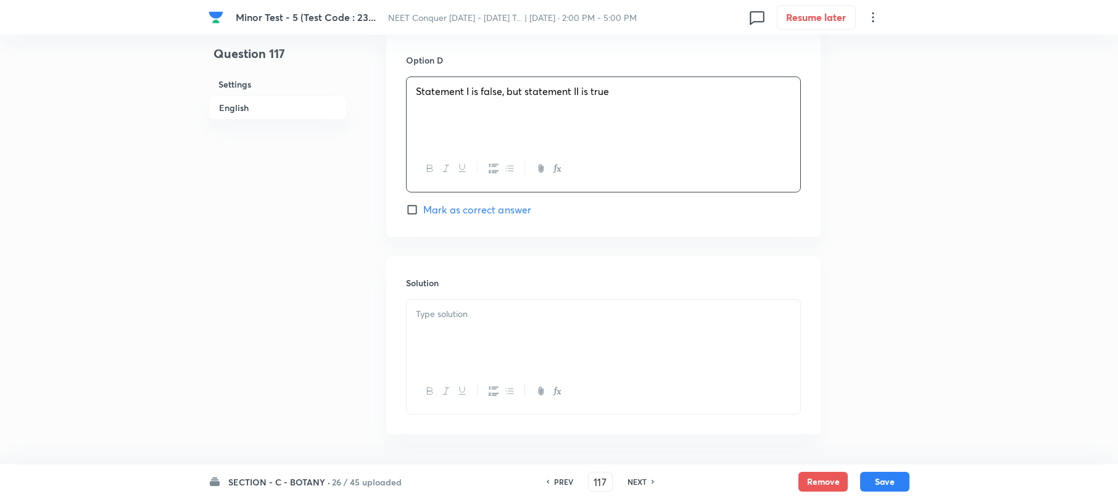
scroll to position [1151, 0]
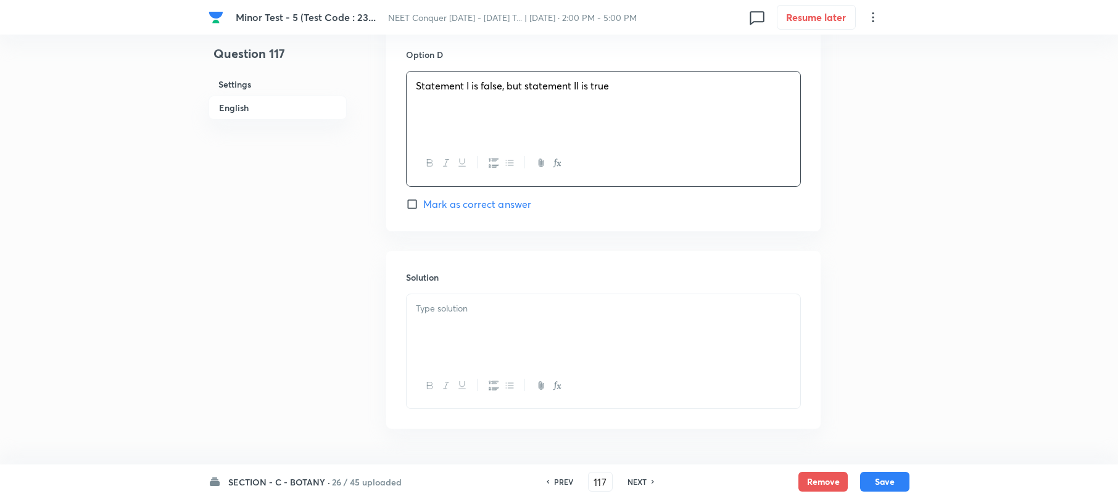
click at [429, 344] on div at bounding box center [604, 328] width 394 height 69
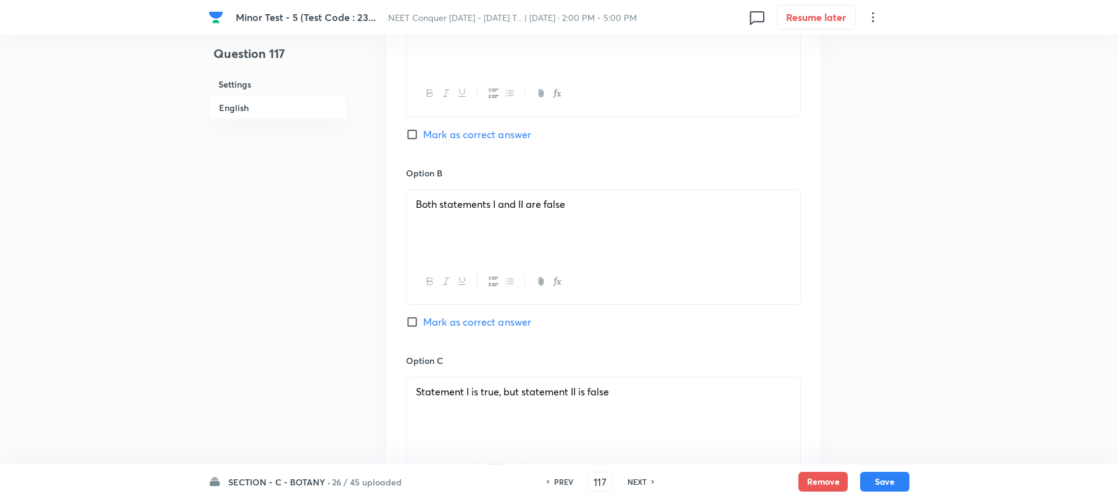
click at [416, 323] on input "Mark as correct answer" at bounding box center [414, 322] width 17 height 12
checkbox input "true"
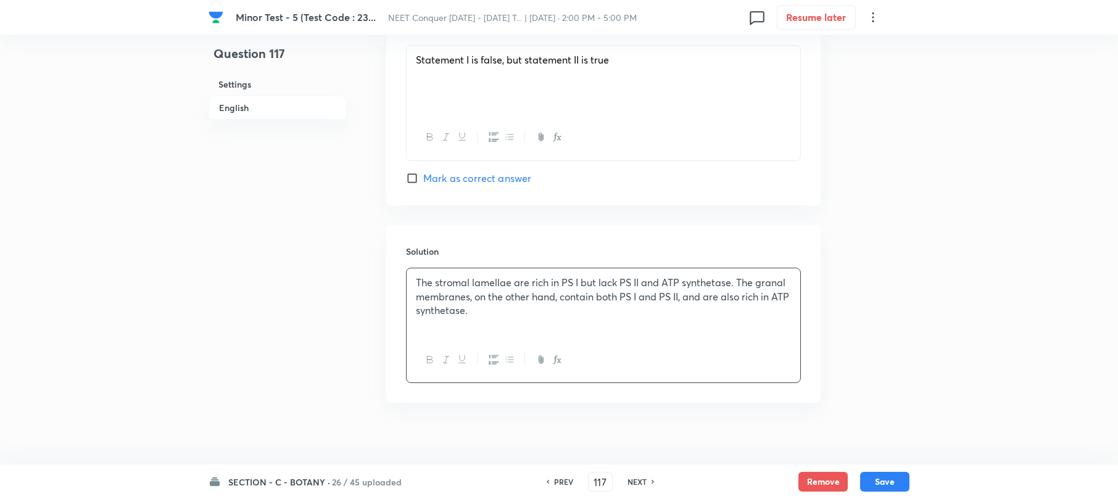
scroll to position [1191, 0]
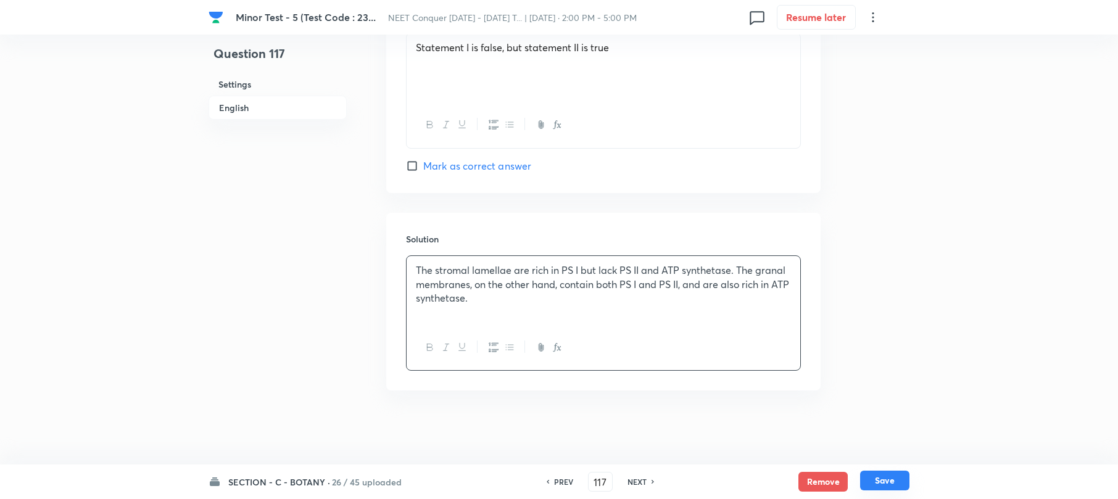
drag, startPoint x: 881, startPoint y: 479, endPoint x: 469, endPoint y: 326, distance: 439.8
click at [879, 479] on button "Save" at bounding box center [884, 482] width 49 height 20
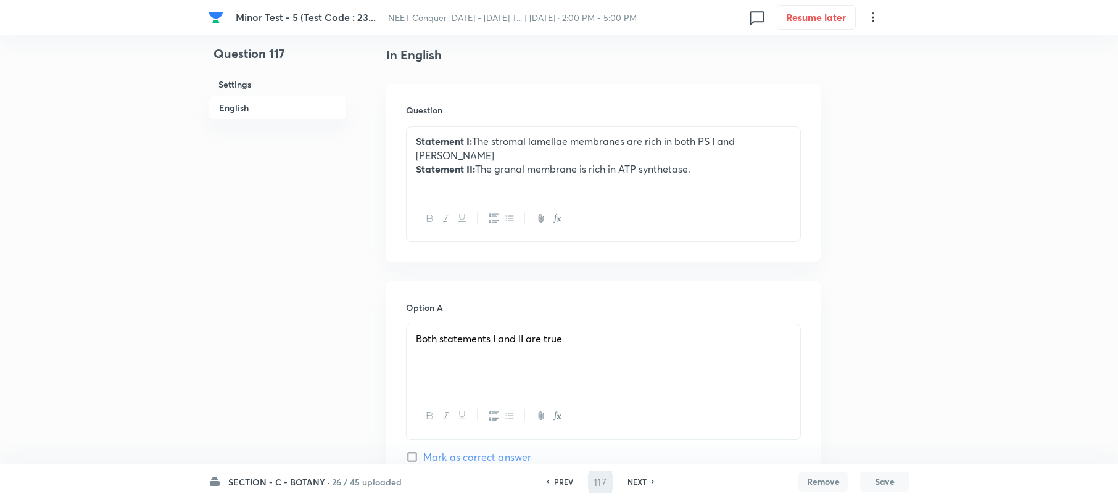
scroll to position [122, 0]
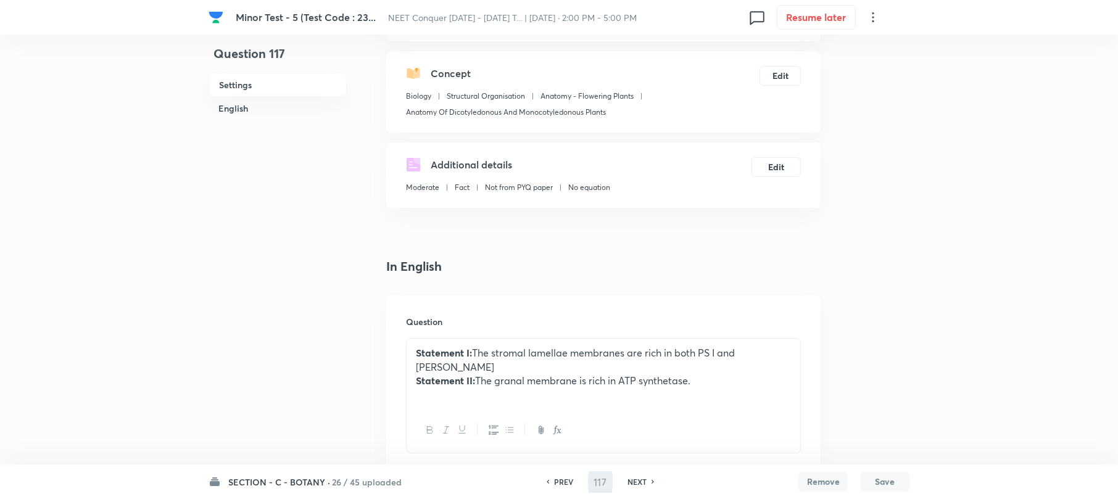
type input "118"
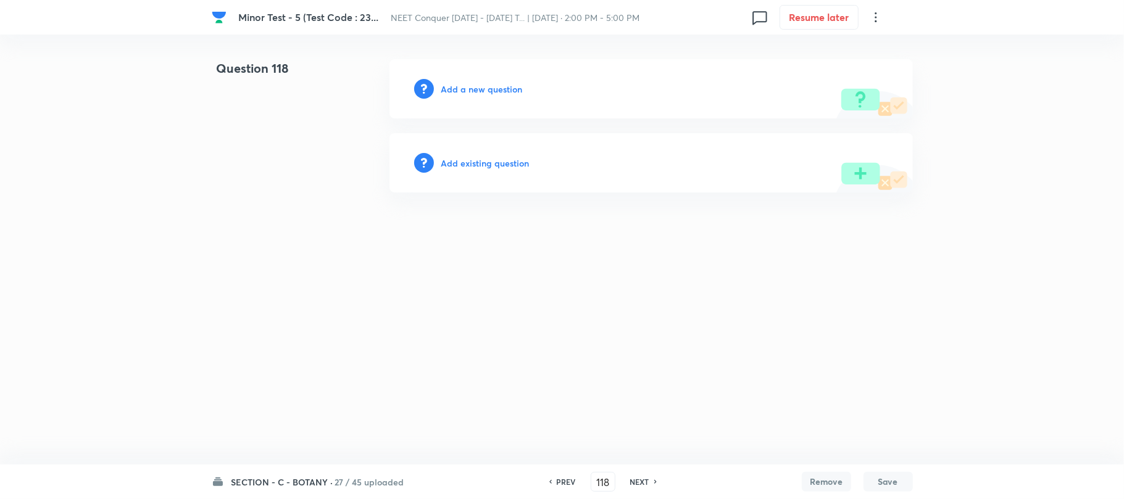
click at [471, 85] on h6 "Add a new question" at bounding box center [481, 89] width 81 height 13
click at [471, 85] on h6 "Choose a question type" at bounding box center [488, 89] width 95 height 13
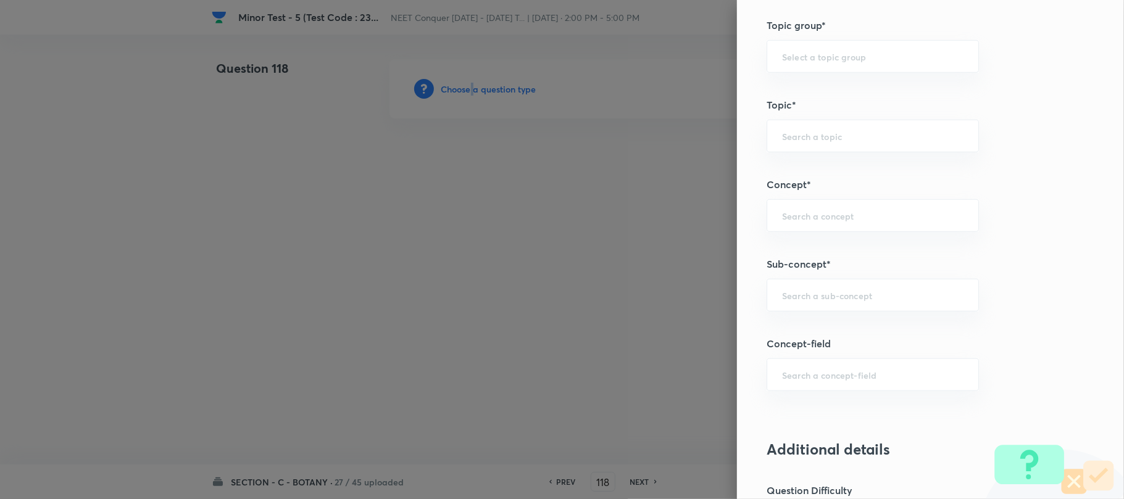
scroll to position [658, 0]
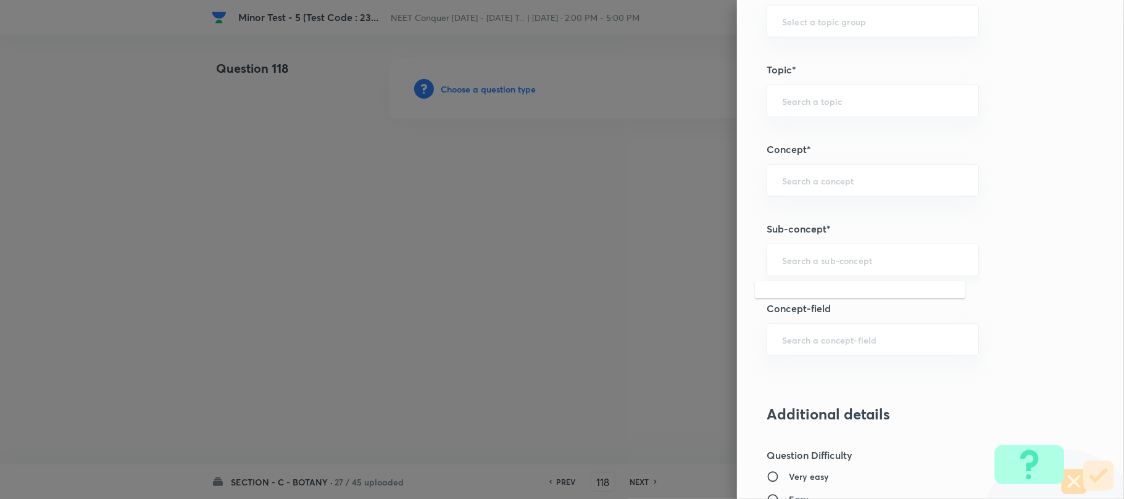
click at [800, 257] on input "text" at bounding box center [872, 260] width 181 height 12
click at [803, 260] on input "text" at bounding box center [872, 260] width 181 height 12
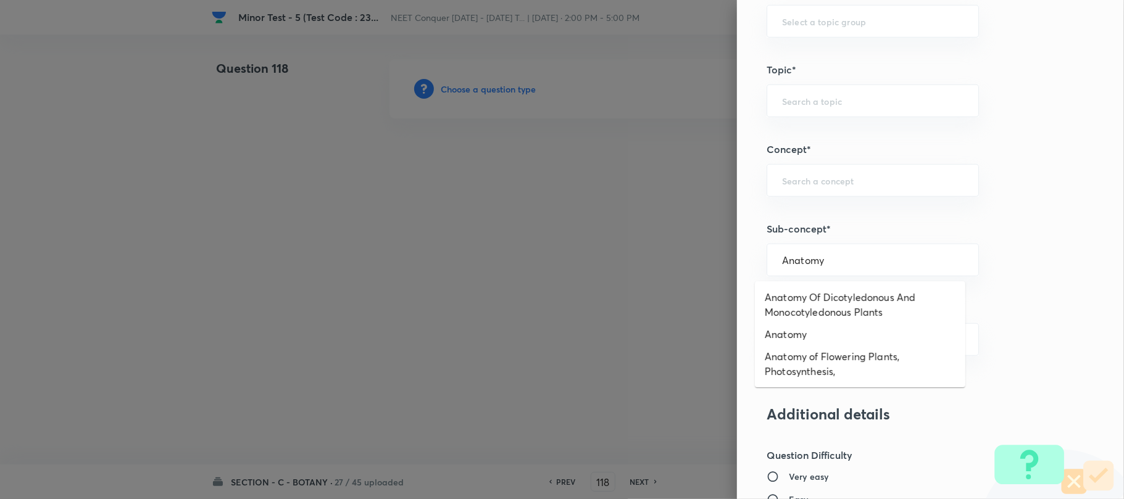
click at [832, 297] on li "Anatomy Of Dicotyledonous And Monocotyledonous Plants" at bounding box center [860, 304] width 210 height 37
type input "Anatomy Of Dicotyledonous And Monocotyledonous Plants"
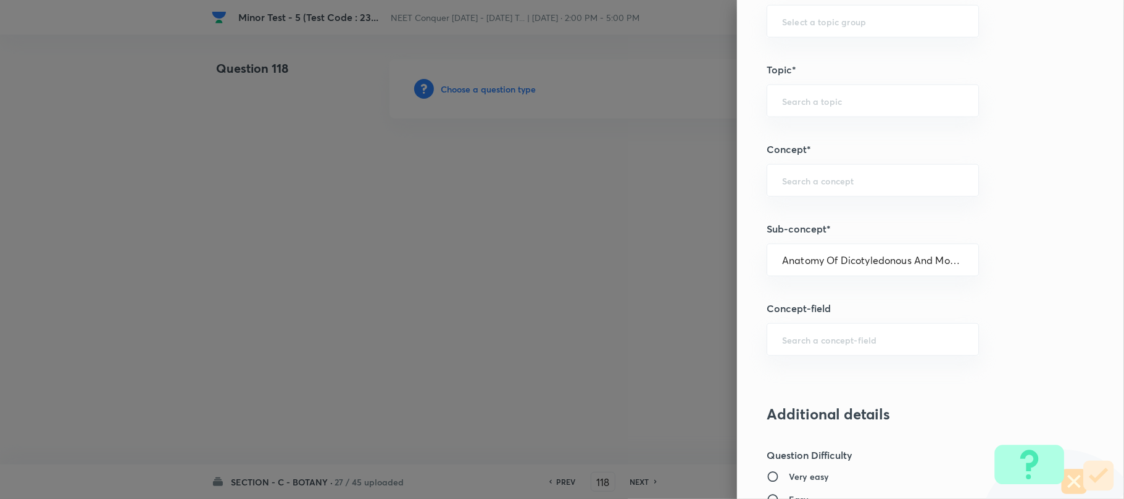
type input "Biology"
type input "Structural Organisation"
type input "Anatomy - Flowering Plants"
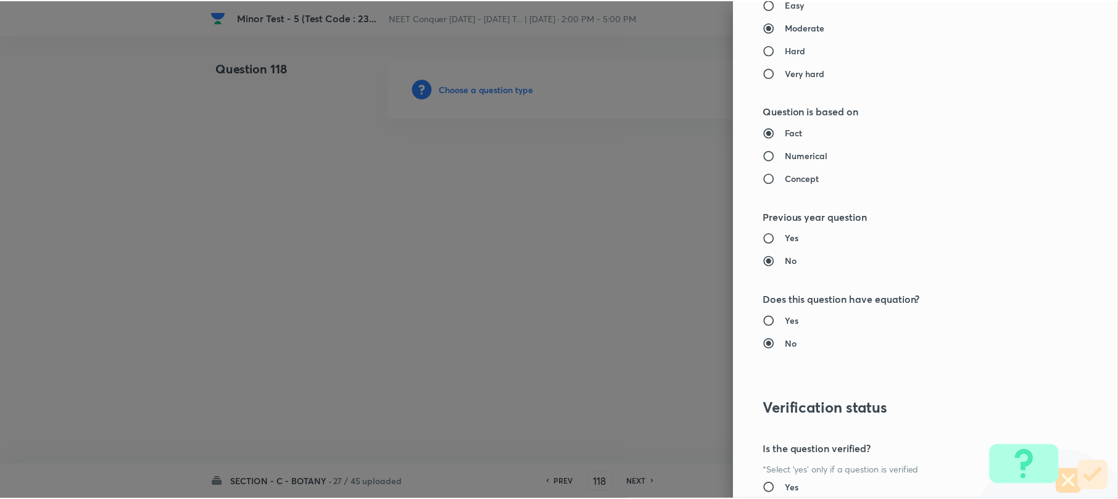
scroll to position [1269, 0]
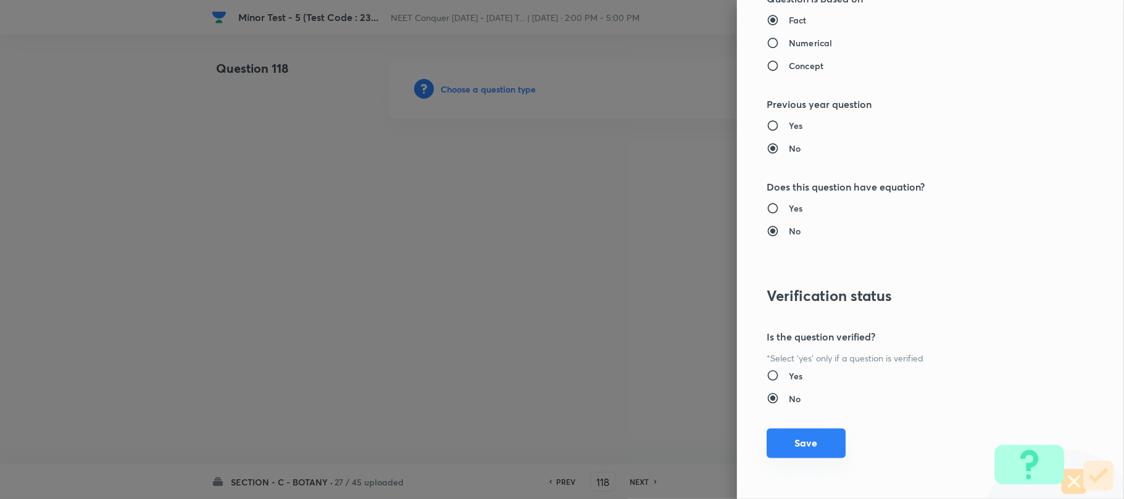
click at [802, 449] on button "Save" at bounding box center [805, 444] width 79 height 30
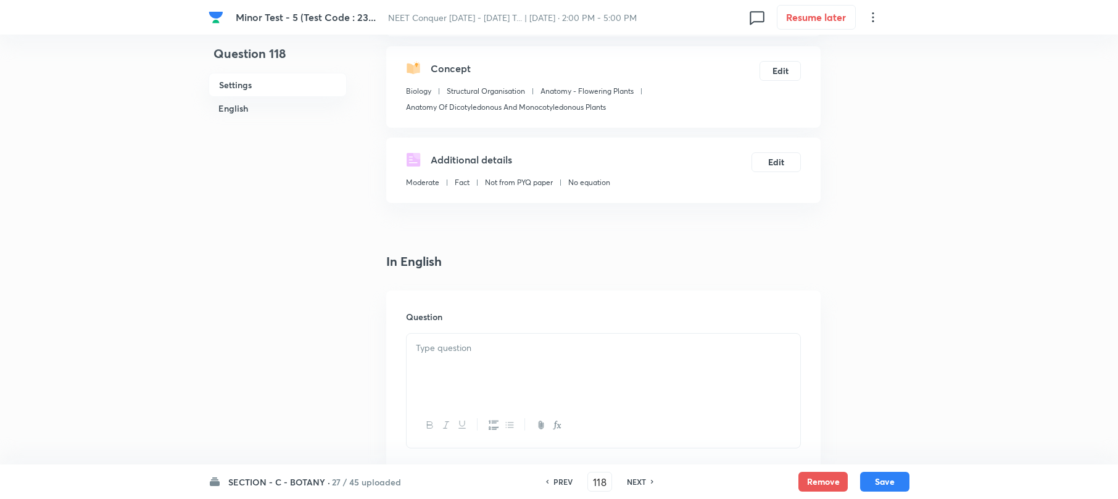
scroll to position [247, 0]
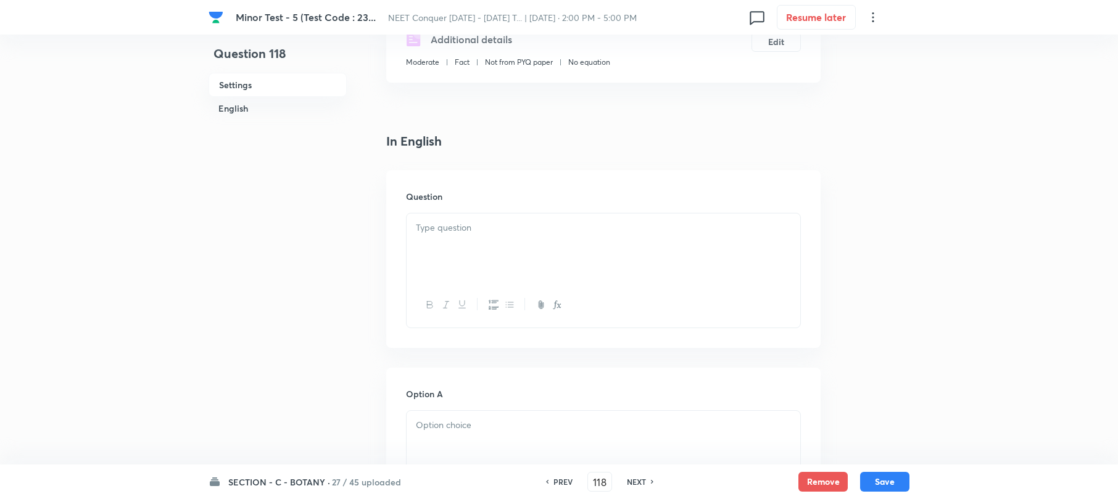
click at [447, 255] on div at bounding box center [604, 247] width 394 height 69
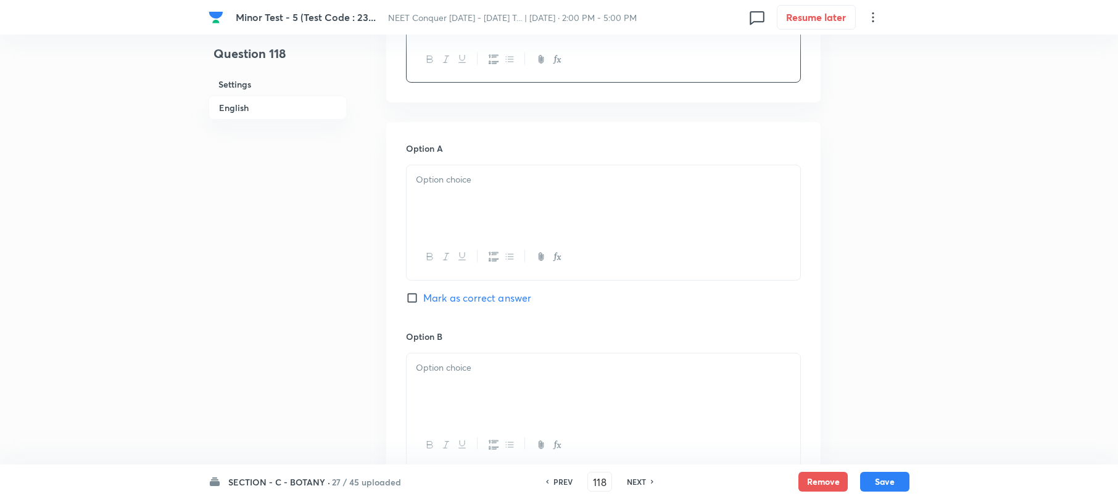
scroll to position [494, 0]
click at [453, 204] on div at bounding box center [604, 198] width 394 height 69
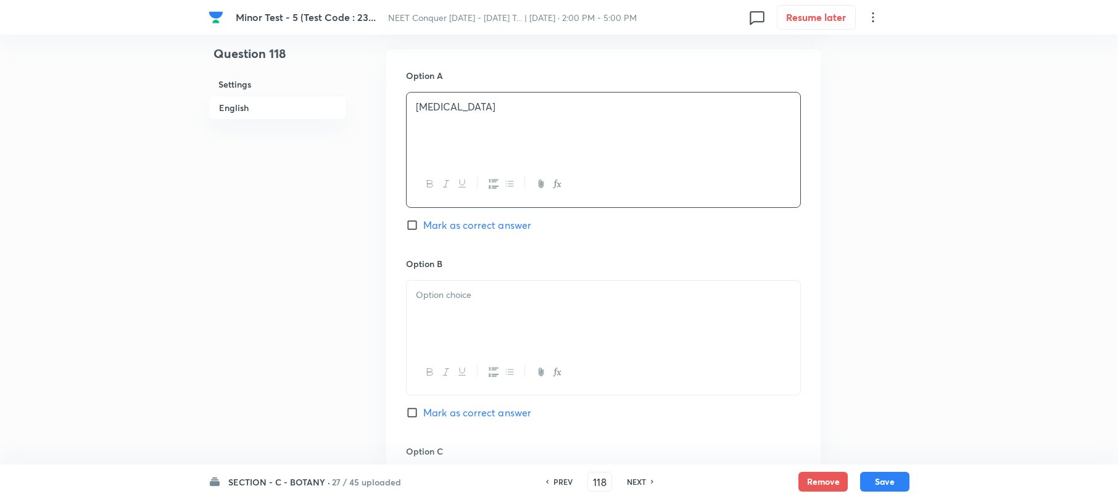
scroll to position [658, 0]
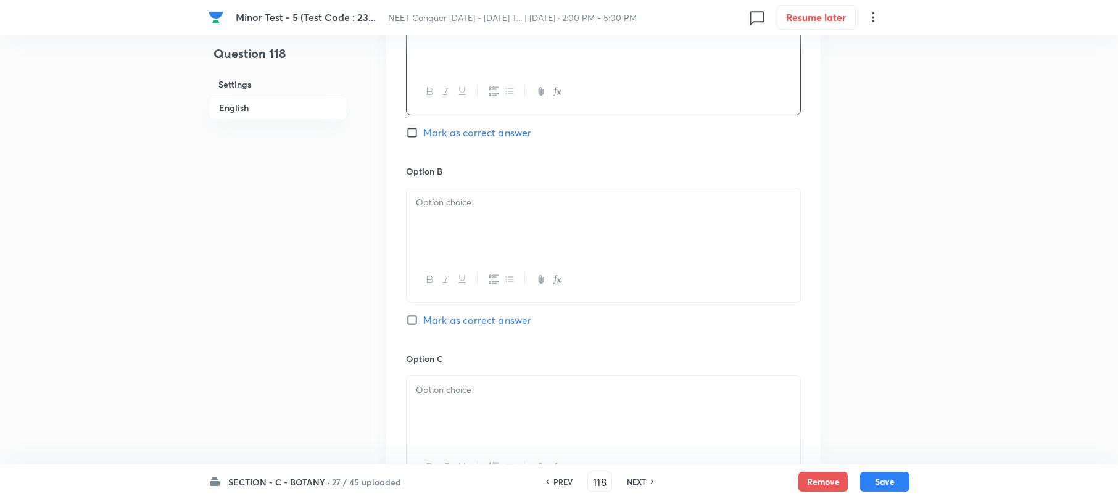
click at [424, 243] on div at bounding box center [604, 222] width 394 height 69
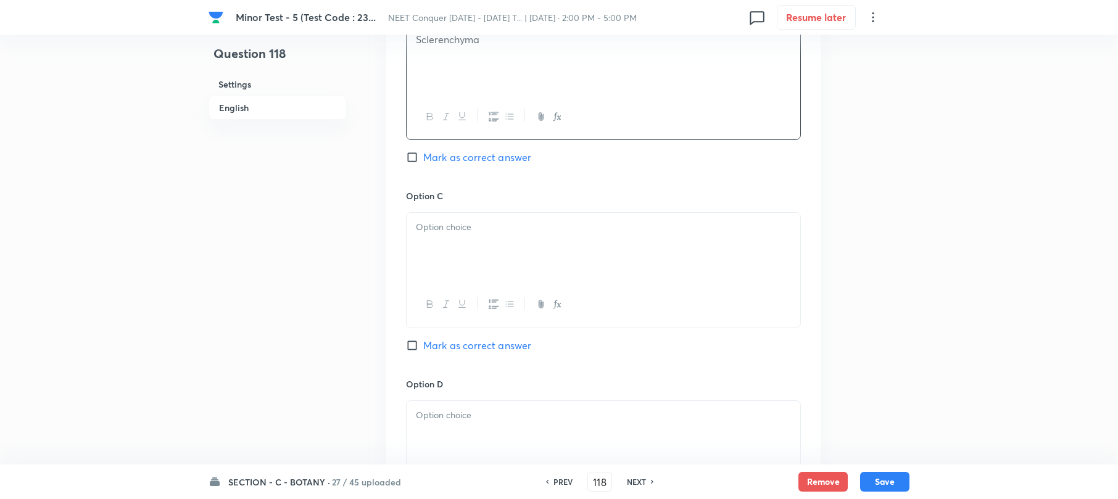
scroll to position [822, 0]
click at [426, 258] on div at bounding box center [604, 245] width 394 height 69
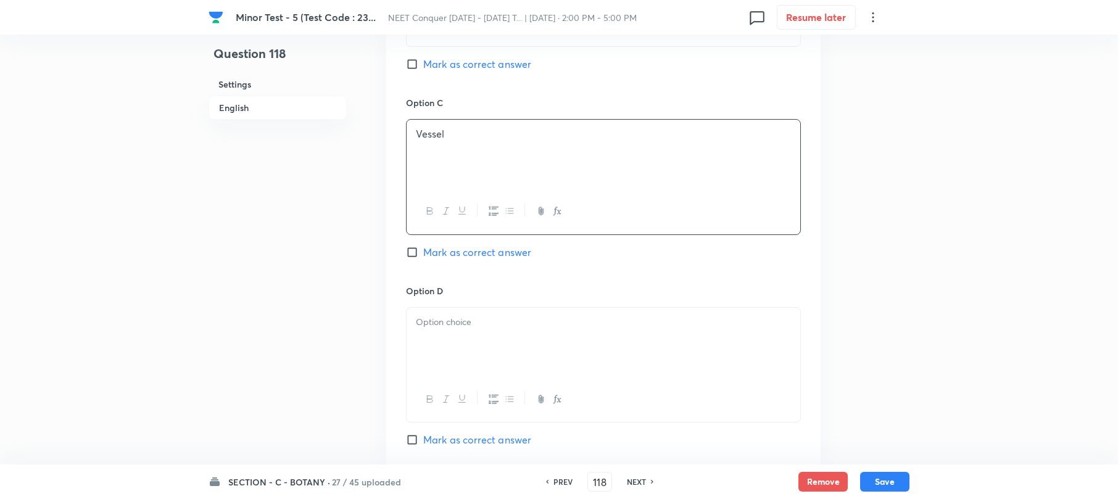
scroll to position [987, 0]
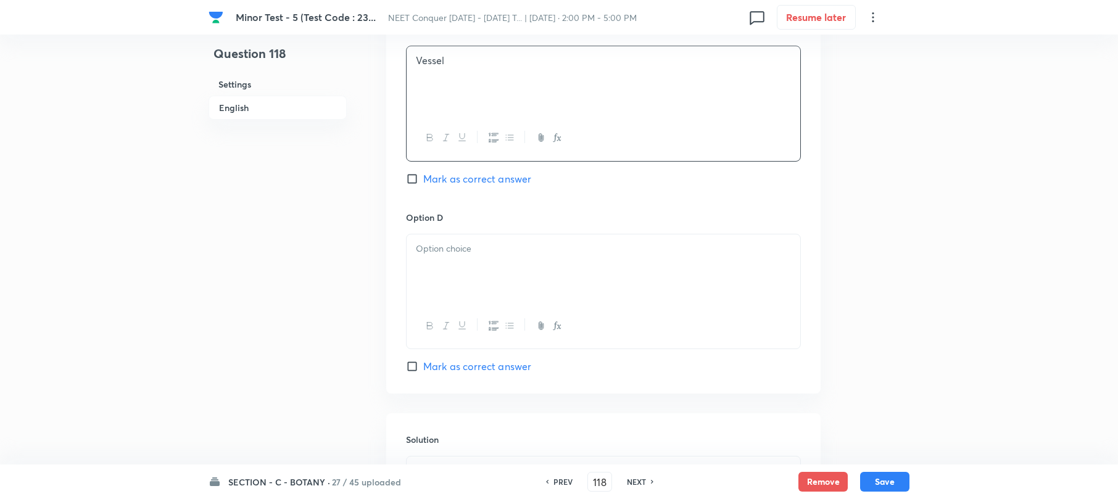
click at [447, 277] on div at bounding box center [604, 268] width 394 height 69
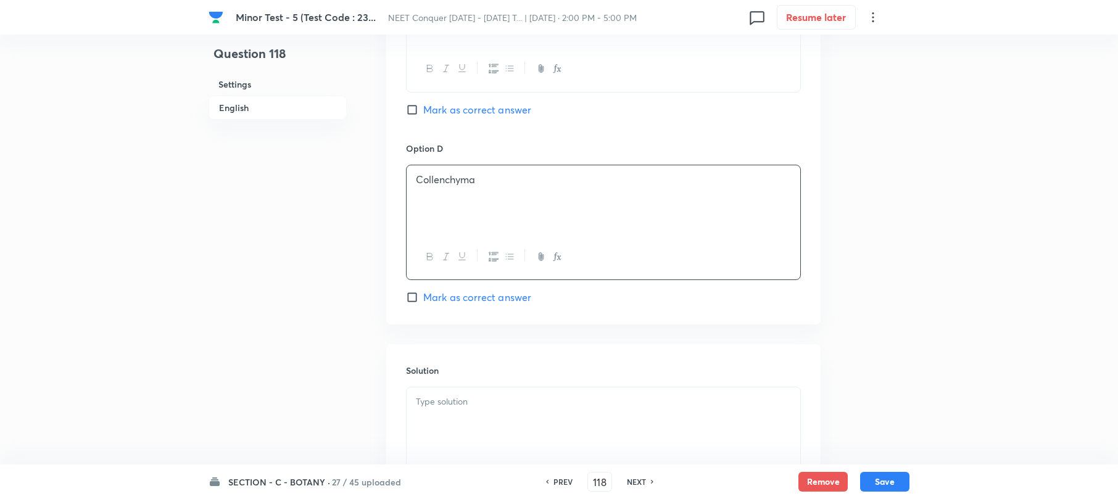
scroll to position [1151, 0]
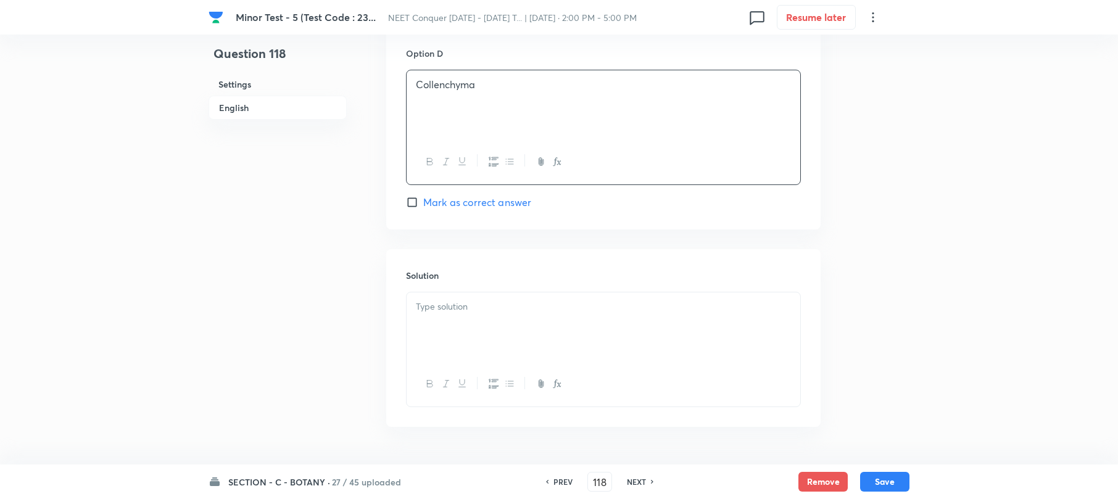
click at [464, 325] on div at bounding box center [604, 326] width 394 height 69
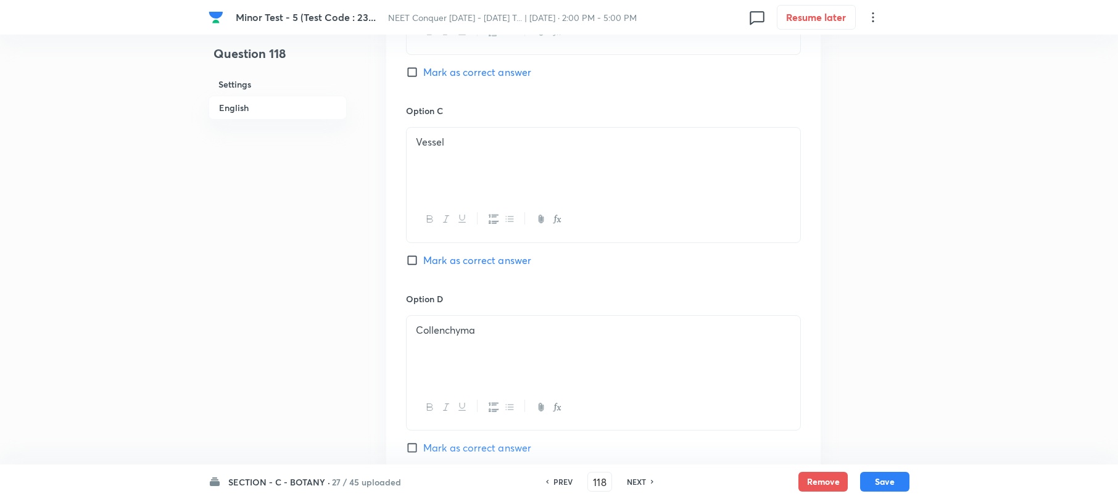
scroll to position [904, 0]
drag, startPoint x: 415, startPoint y: 449, endPoint x: 675, endPoint y: 245, distance: 330.9
click at [415, 447] on input "Mark as correct answer" at bounding box center [414, 449] width 17 height 12
checkbox input "true"
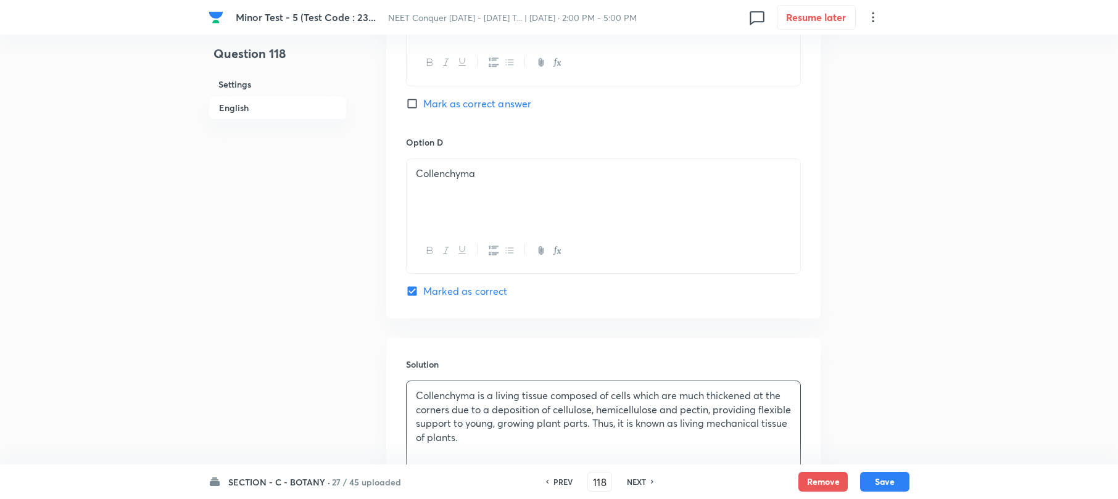
scroll to position [1193, 0]
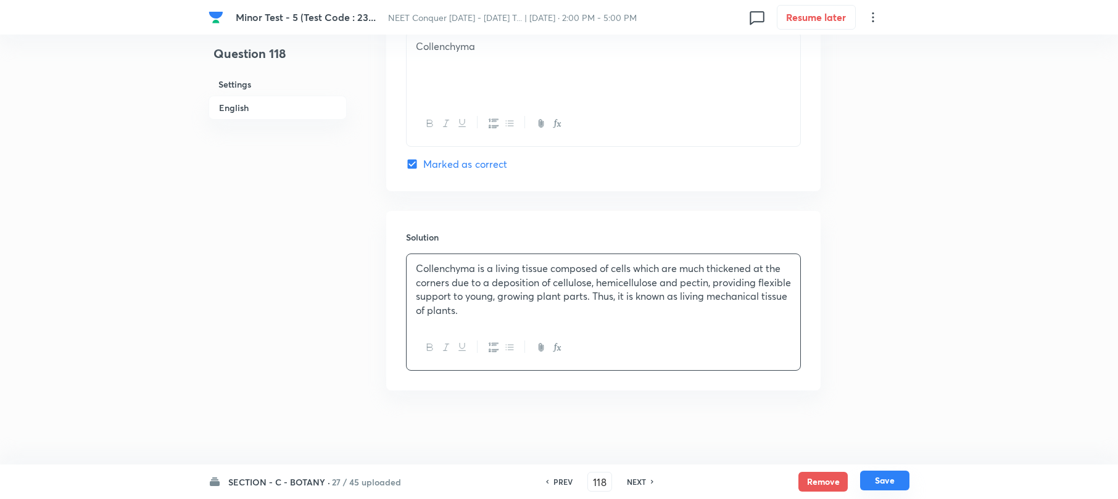
click at [877, 473] on button "Save" at bounding box center [884, 481] width 49 height 20
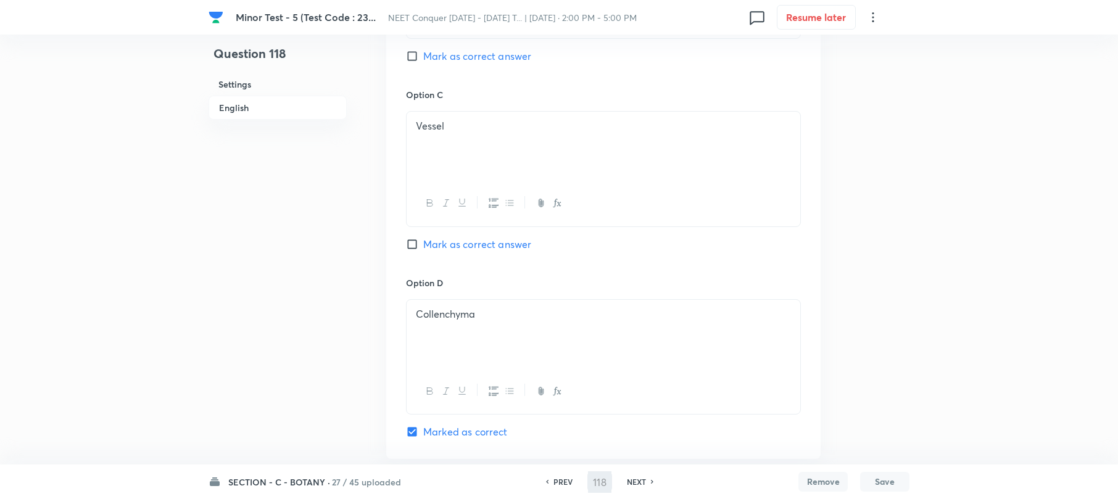
type input "119"
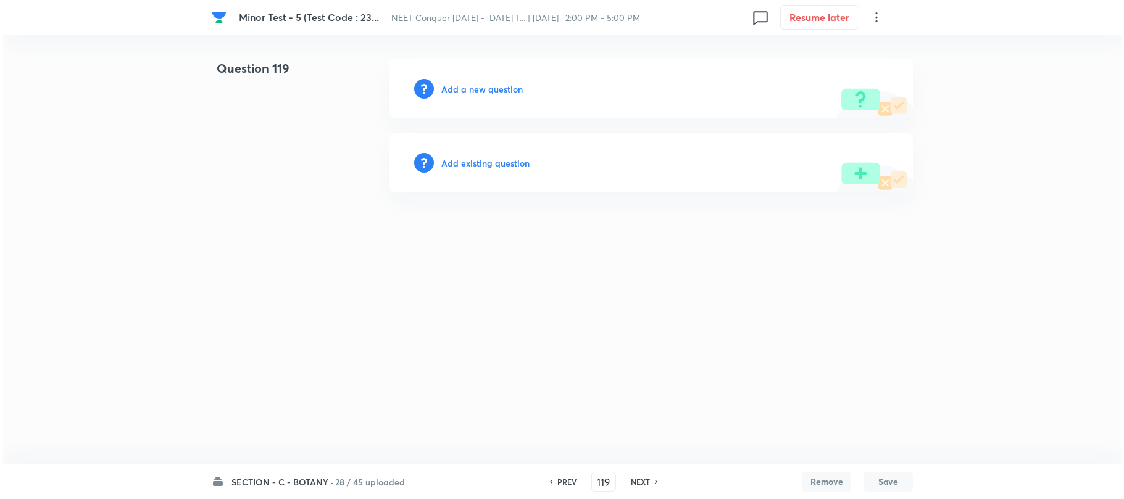
scroll to position [0, 0]
click at [494, 91] on h6 "Add a new question" at bounding box center [481, 89] width 81 height 13
click at [494, 91] on h6 "Choose a question type" at bounding box center [488, 89] width 95 height 13
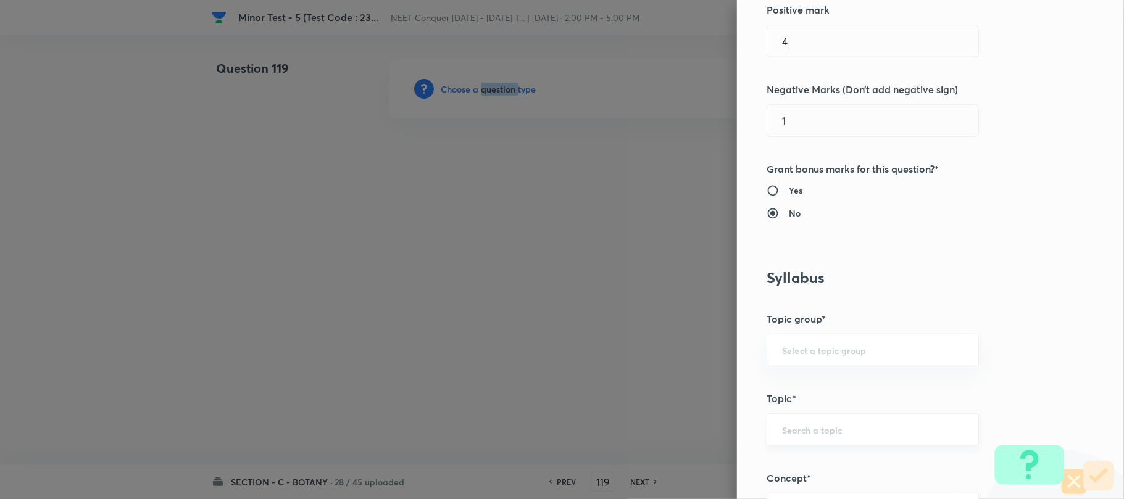
scroll to position [576, 0]
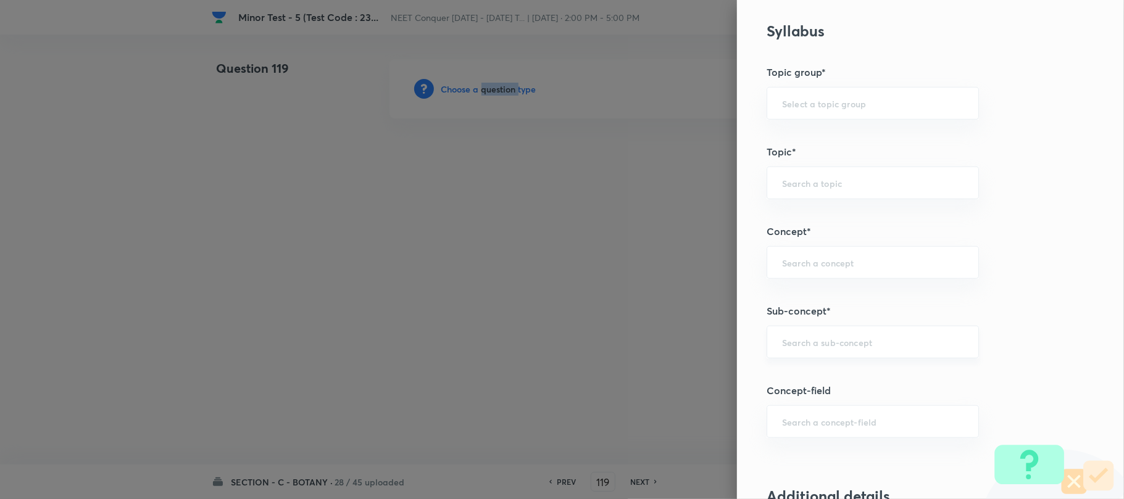
click at [786, 337] on div "​" at bounding box center [872, 342] width 212 height 33
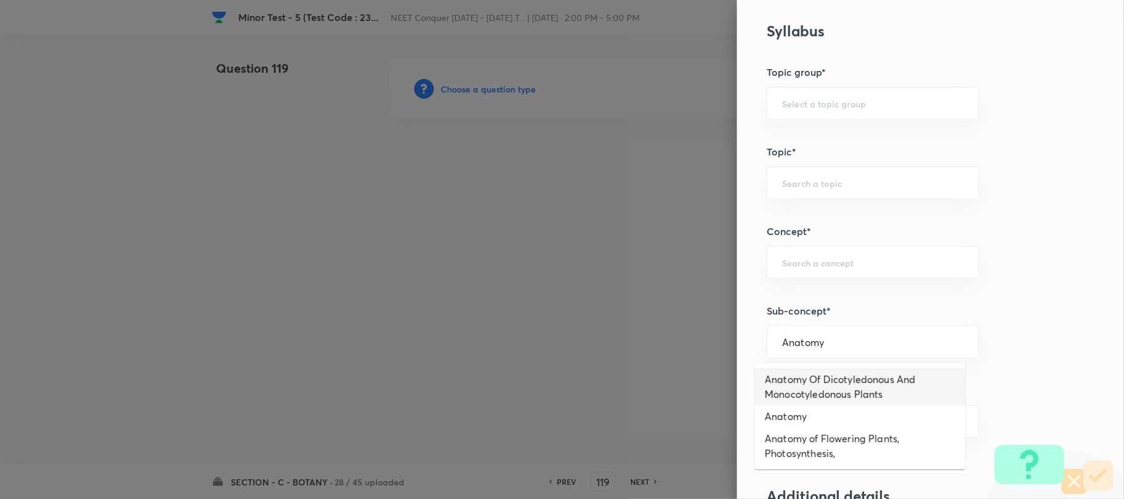
click at [876, 381] on li "Anatomy Of Dicotyledonous And Monocotyledonous Plants" at bounding box center [860, 386] width 210 height 37
type input "Anatomy Of Dicotyledonous And Monocotyledonous Plants"
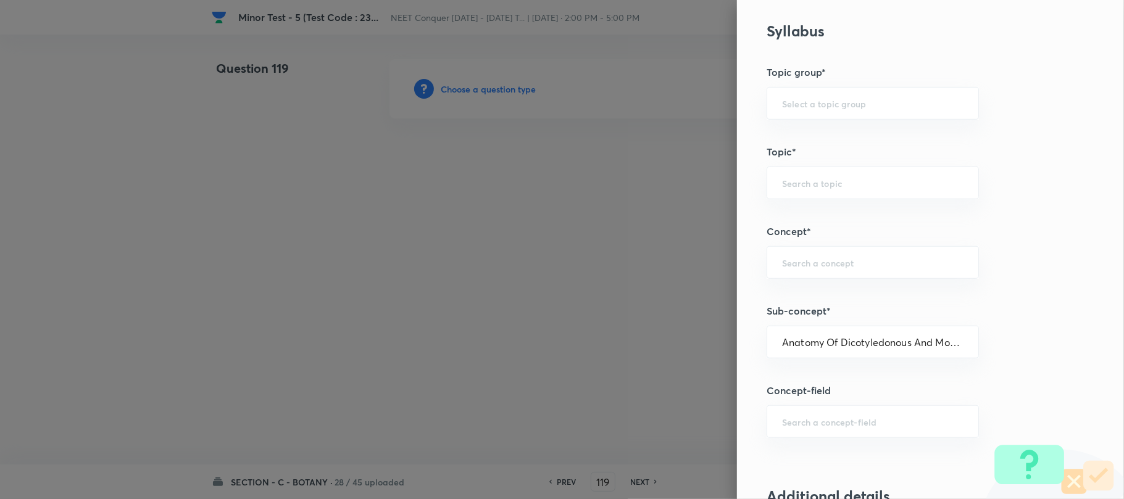
type input "Biology"
type input "Structural Organisation"
type input "Anatomy - Flowering Plants"
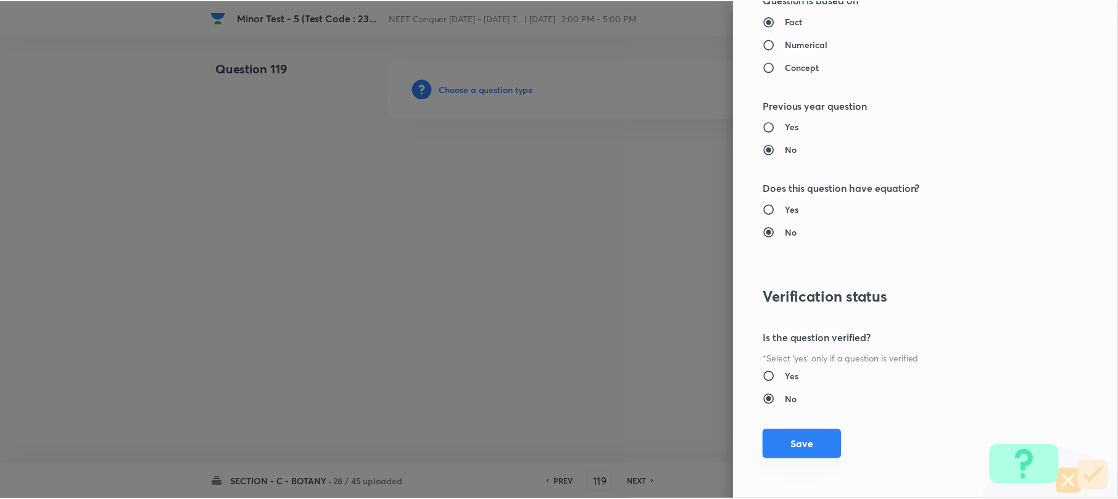
scroll to position [1269, 0]
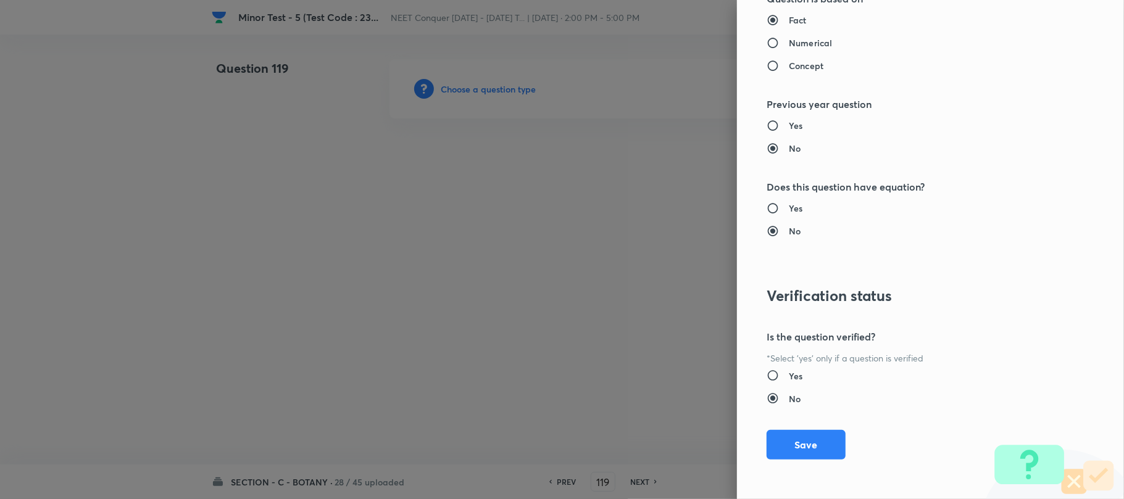
click at [793, 443] on button "Save" at bounding box center [805, 445] width 79 height 30
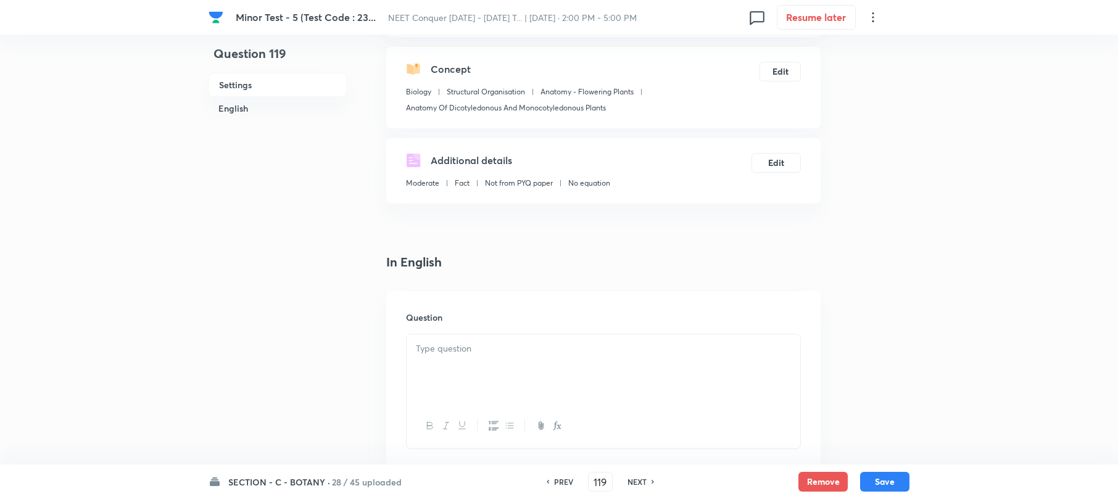
scroll to position [247, 0]
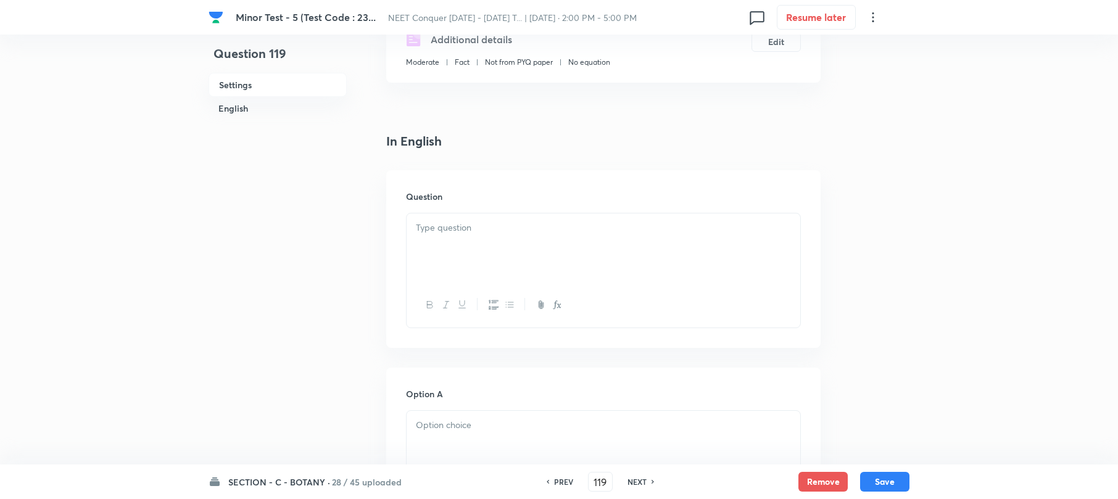
click at [442, 237] on div at bounding box center [604, 247] width 394 height 69
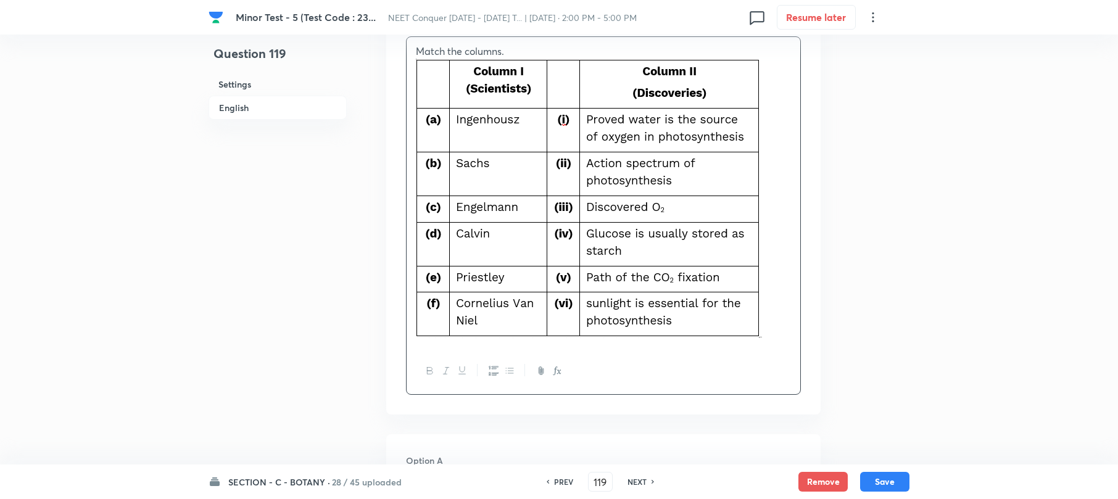
scroll to position [494, 0]
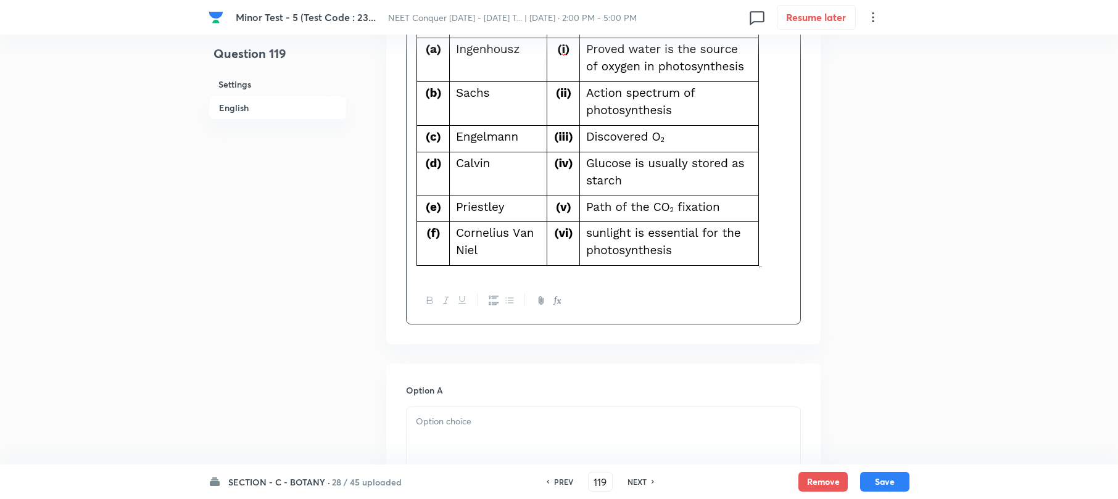
click at [431, 420] on p at bounding box center [603, 422] width 375 height 14
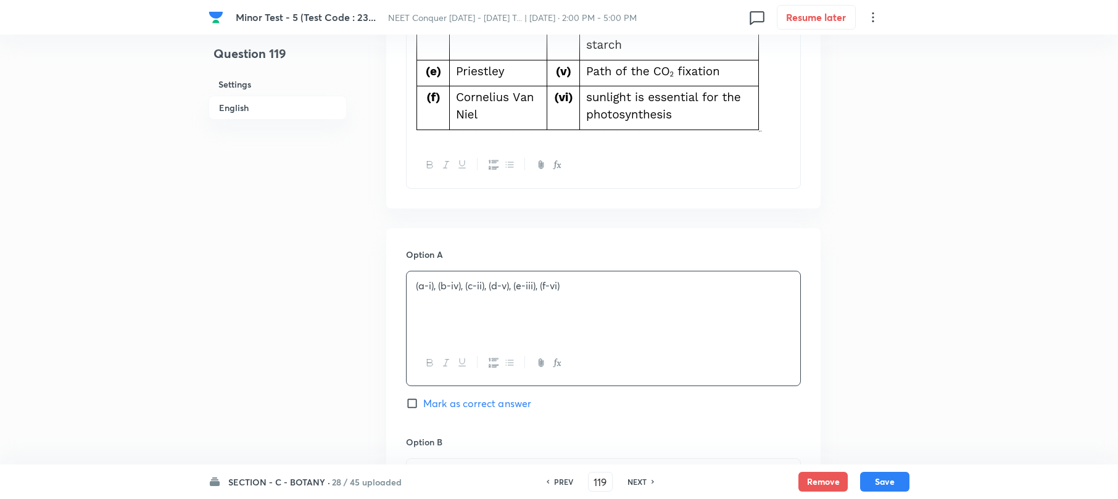
scroll to position [740, 0]
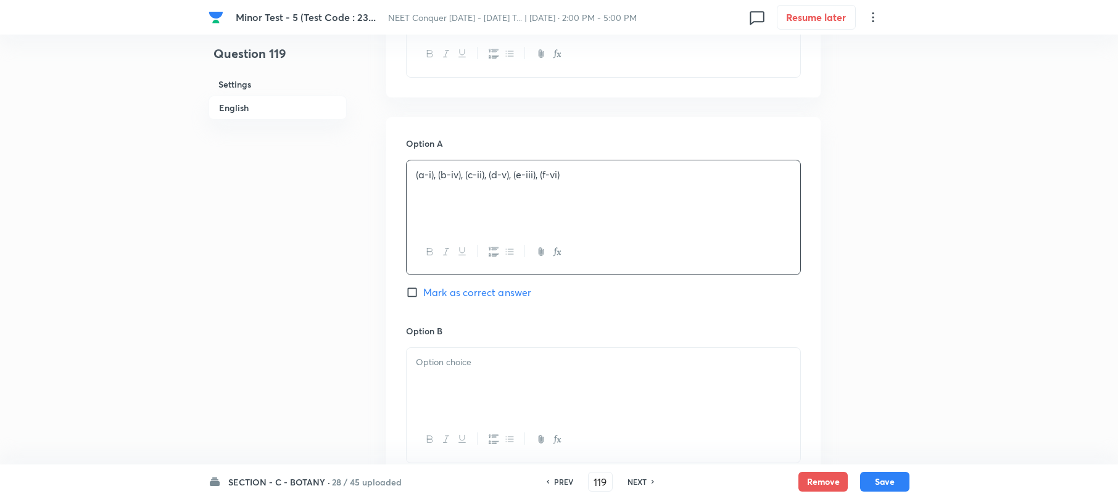
click at [426, 380] on div at bounding box center [604, 382] width 394 height 69
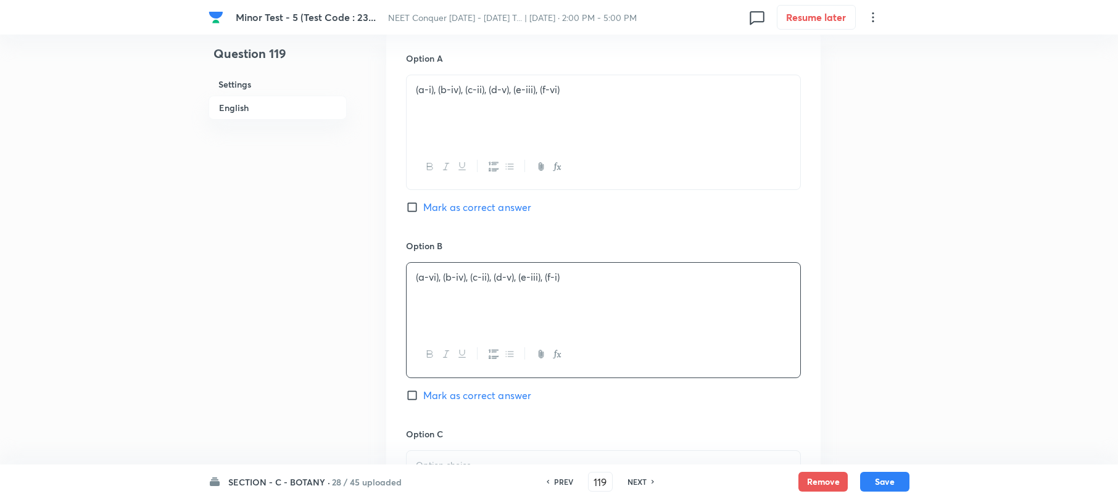
scroll to position [987, 0]
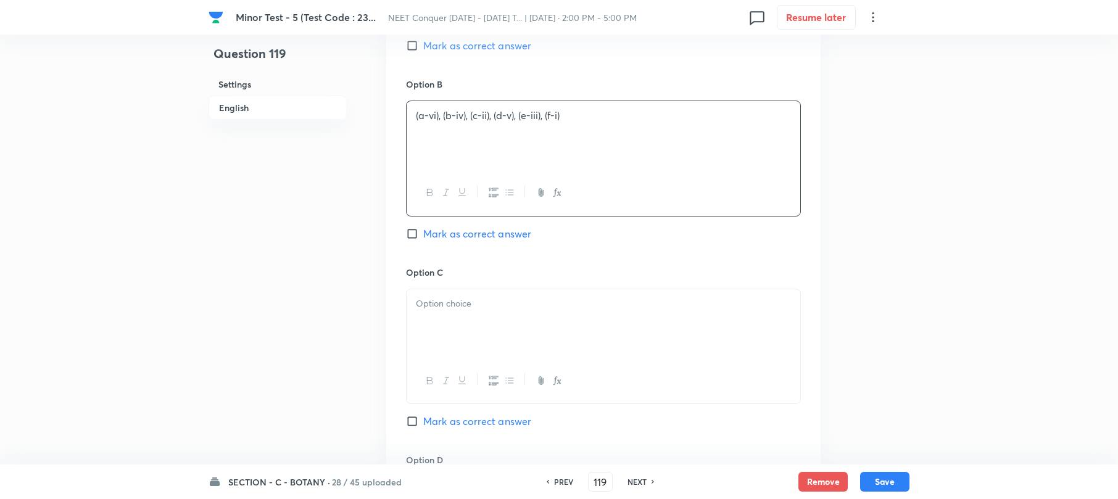
click at [418, 334] on div at bounding box center [604, 323] width 394 height 69
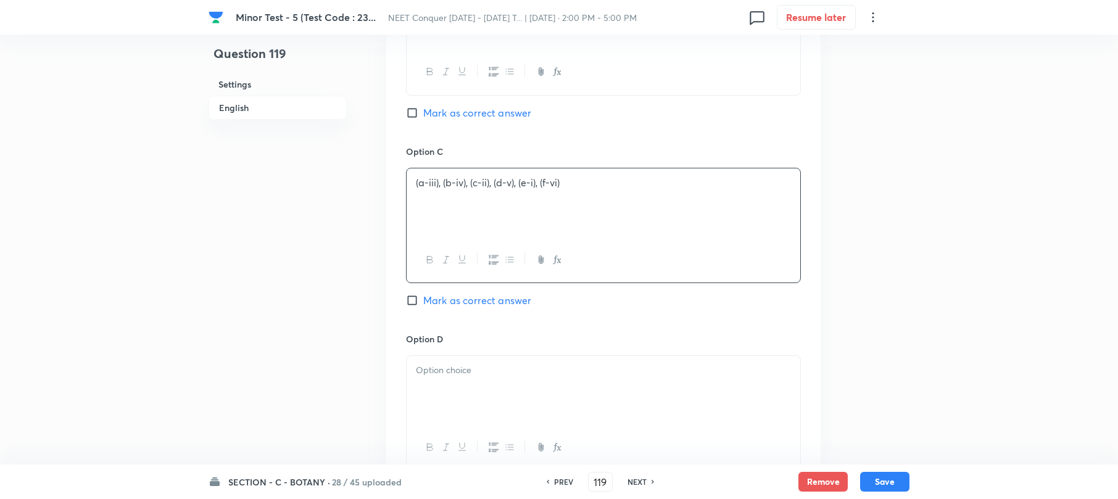
scroll to position [1234, 0]
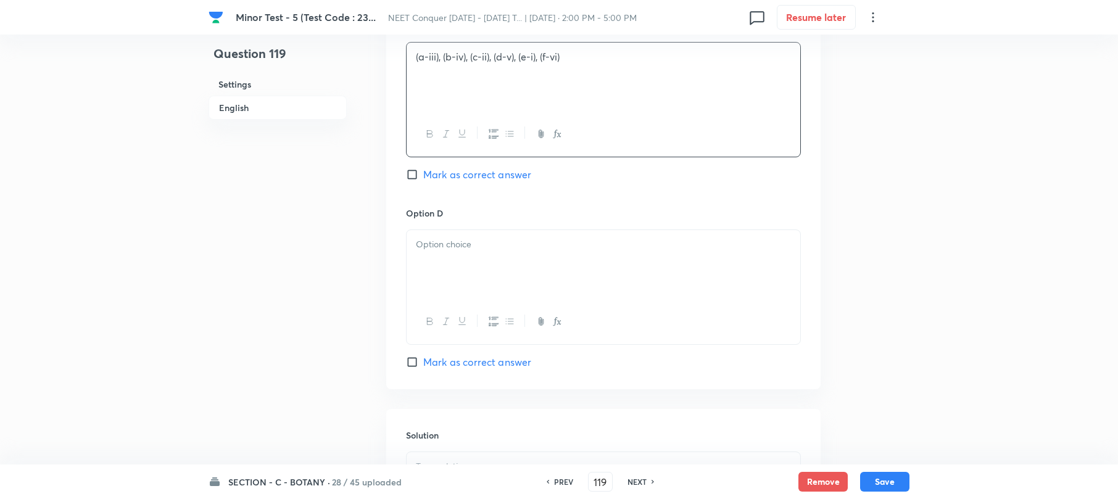
click at [448, 284] on div at bounding box center [604, 264] width 394 height 69
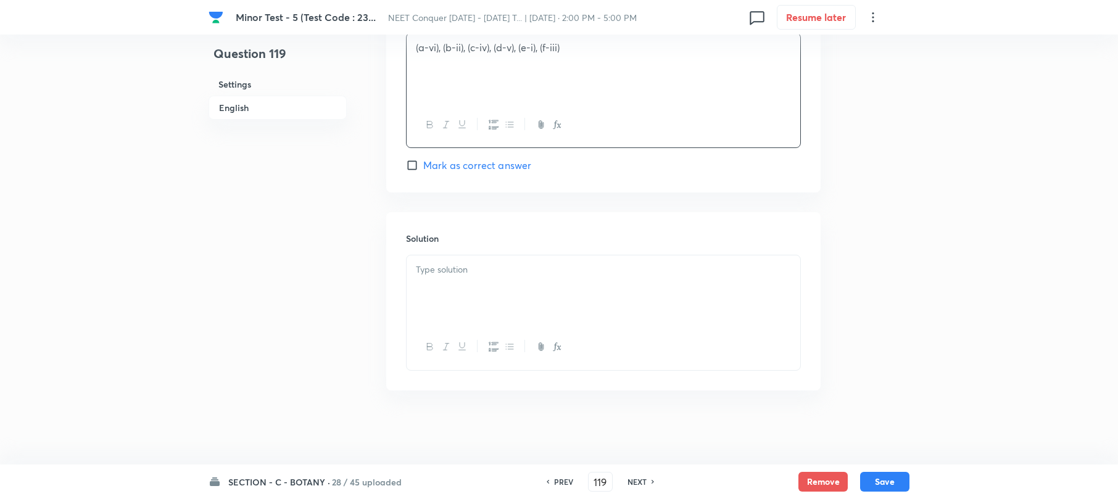
click at [453, 294] on div at bounding box center [604, 289] width 394 height 69
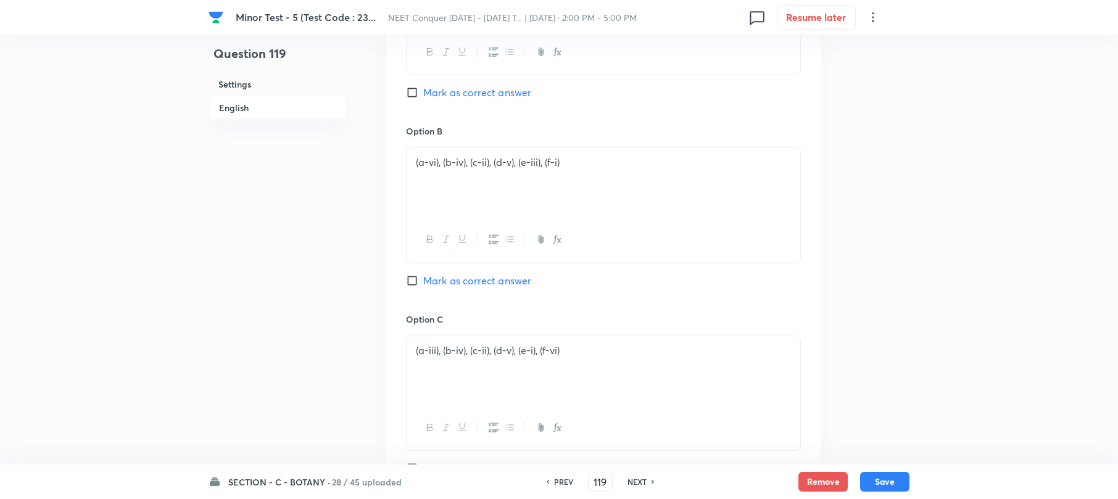
click at [410, 282] on input "Mark as correct answer" at bounding box center [414, 281] width 17 height 12
checkbox input "true"
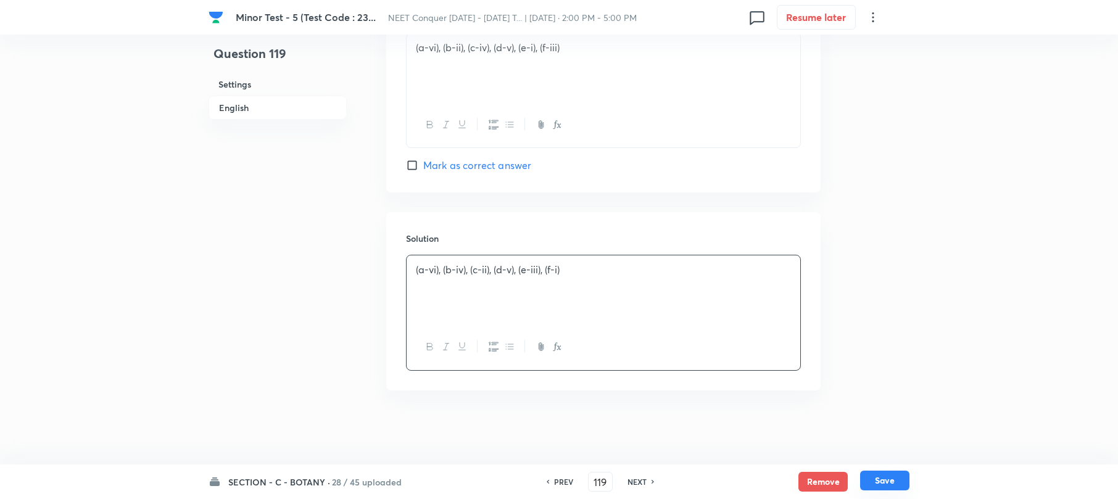
click at [872, 479] on button "Save" at bounding box center [884, 481] width 49 height 20
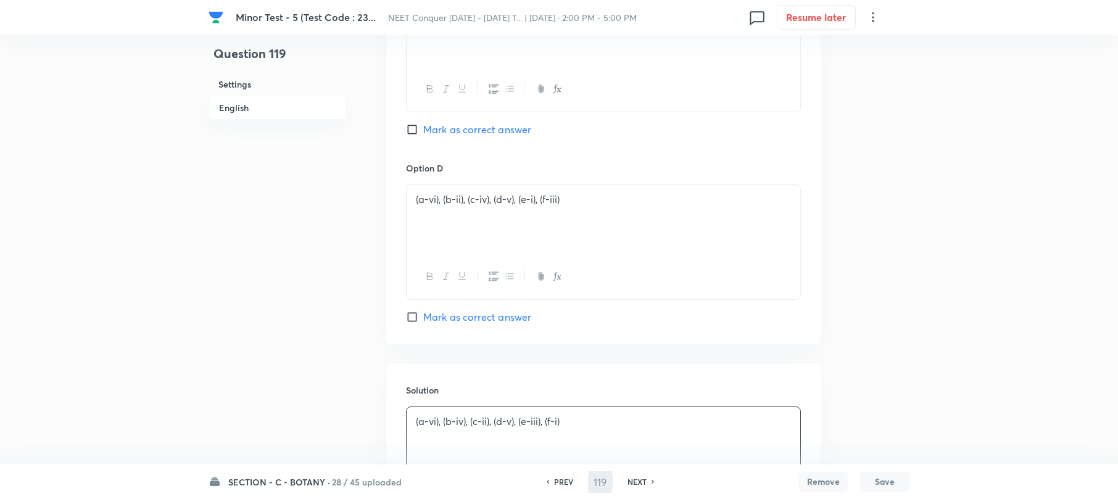
scroll to position [1104, 0]
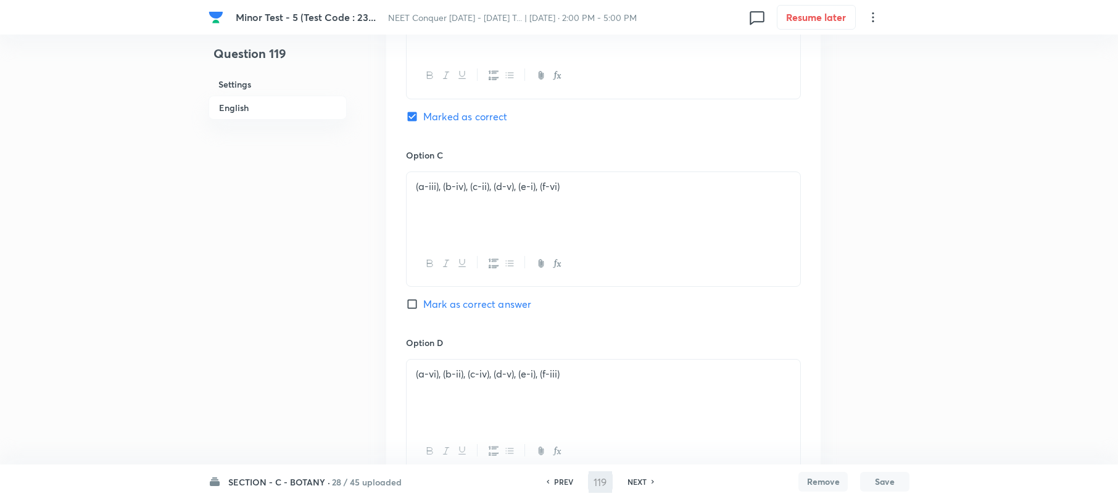
type input "120"
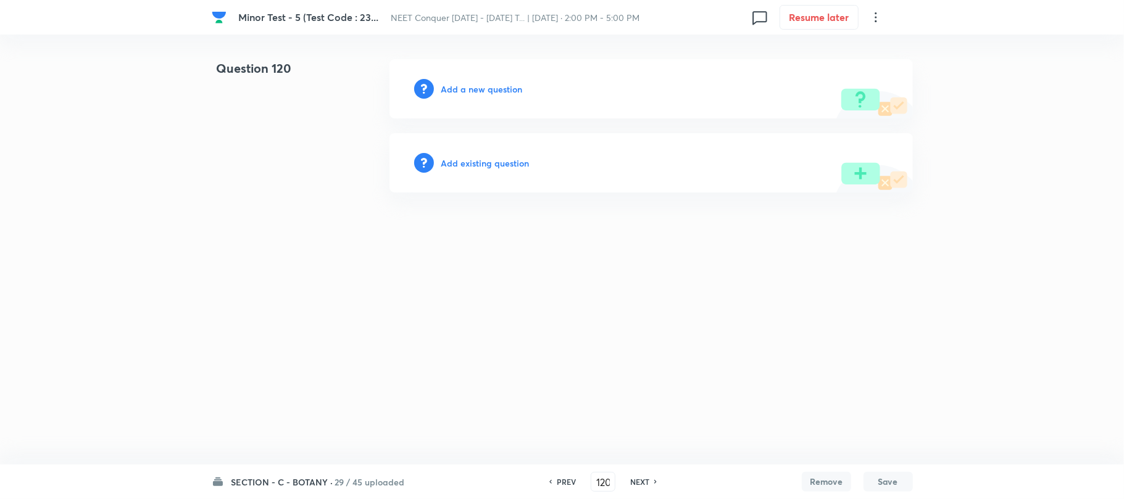
click at [454, 86] on h6 "Add a new question" at bounding box center [481, 89] width 81 height 13
click at [454, 86] on h6 "Choose a question type" at bounding box center [488, 89] width 95 height 13
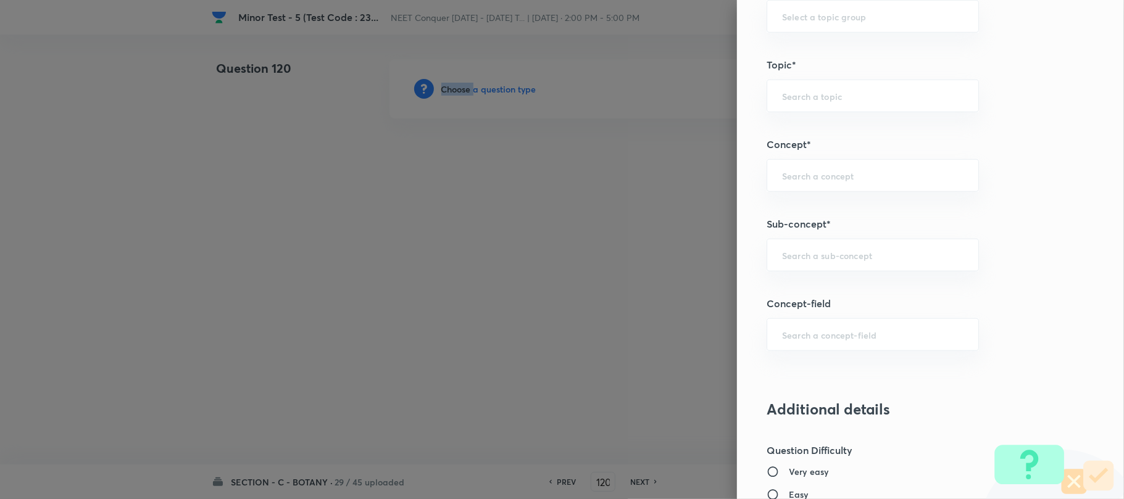
scroll to position [740, 0]
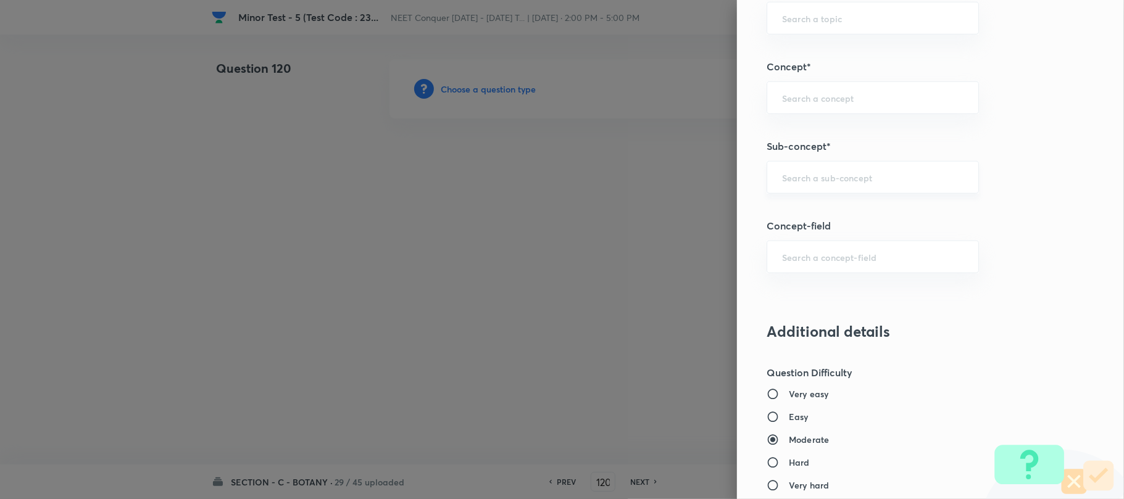
click at [798, 183] on input "text" at bounding box center [872, 178] width 181 height 12
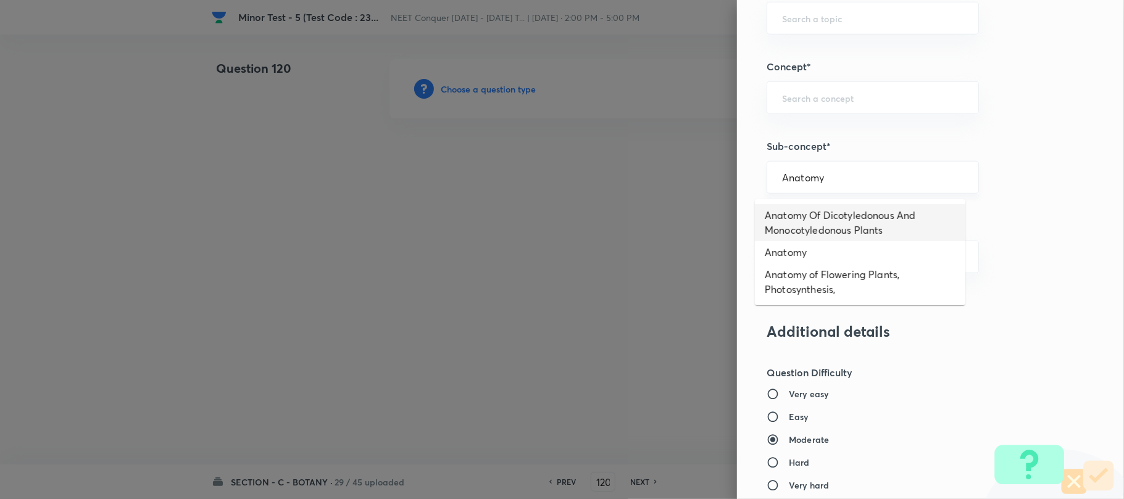
type input "Anatomy Of Dicotyledonous And Monocotyledonous Plants"
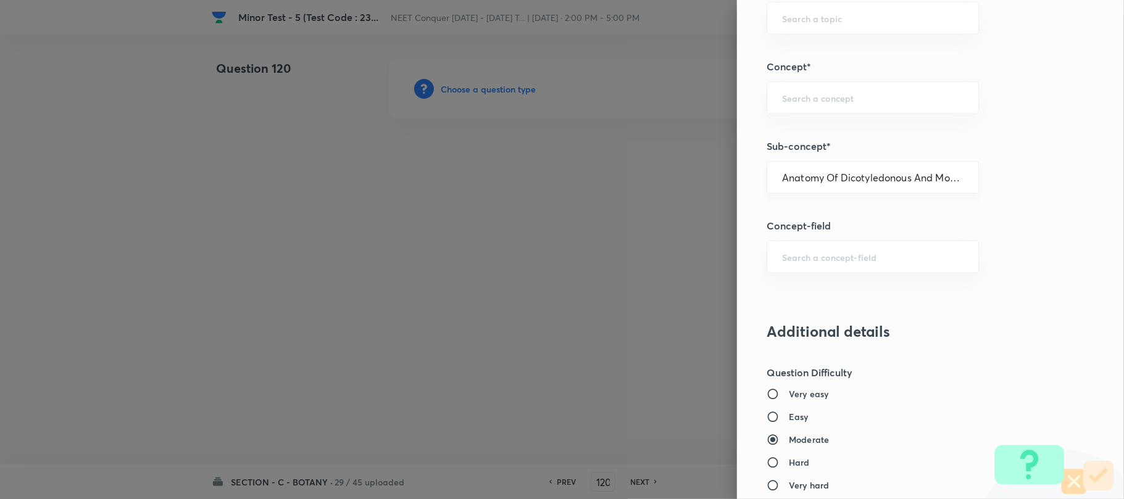
type input "Biology"
type input "Structural Organisation"
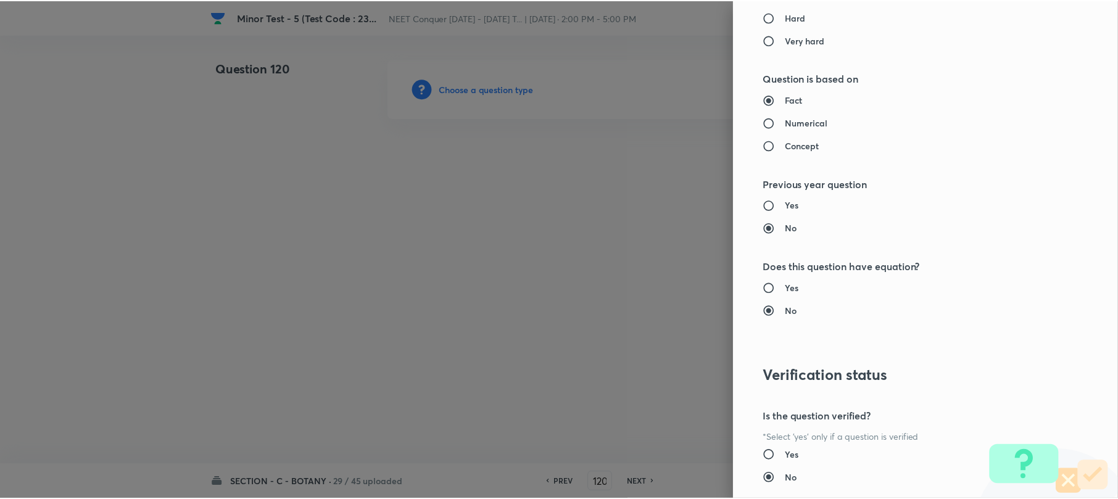
scroll to position [1269, 0]
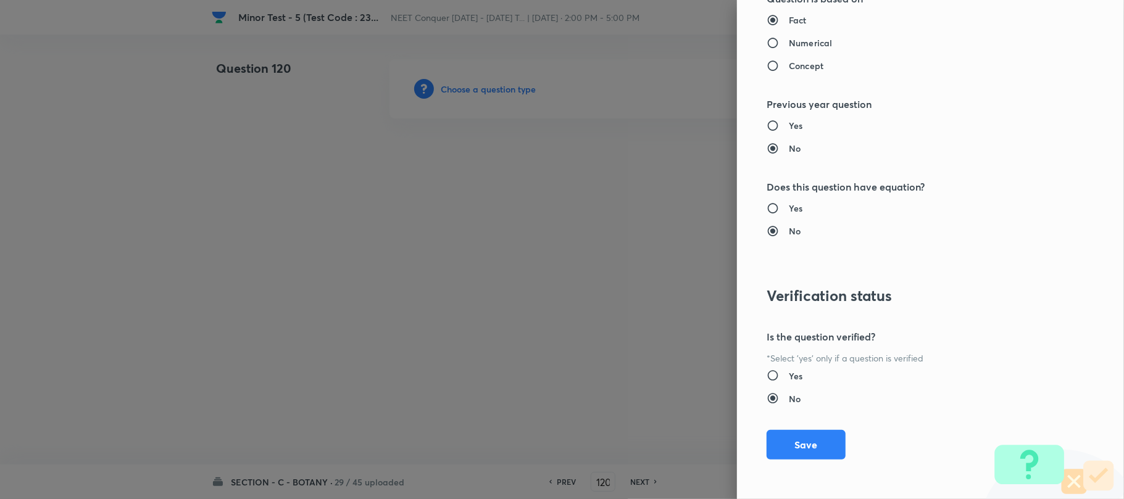
click at [788, 428] on div "Question settings Question type* Single choice correct Number of options* 2 3 4…" at bounding box center [930, 249] width 387 height 499
drag, startPoint x: 764, startPoint y: 455, endPoint x: 768, endPoint y: 441, distance: 15.3
click at [766, 455] on button "Save" at bounding box center [805, 445] width 79 height 30
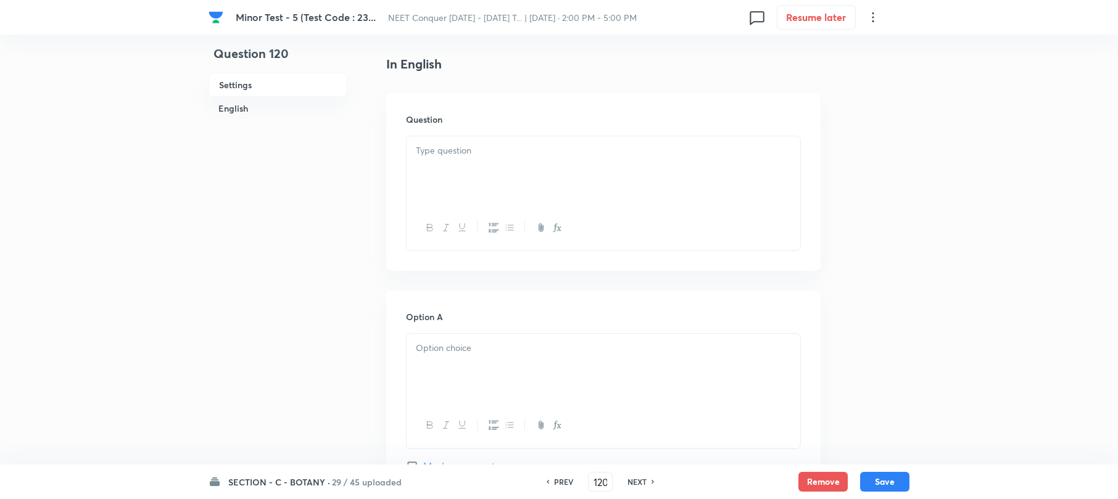
scroll to position [329, 0]
click at [448, 176] on div at bounding box center [604, 165] width 394 height 69
paste div
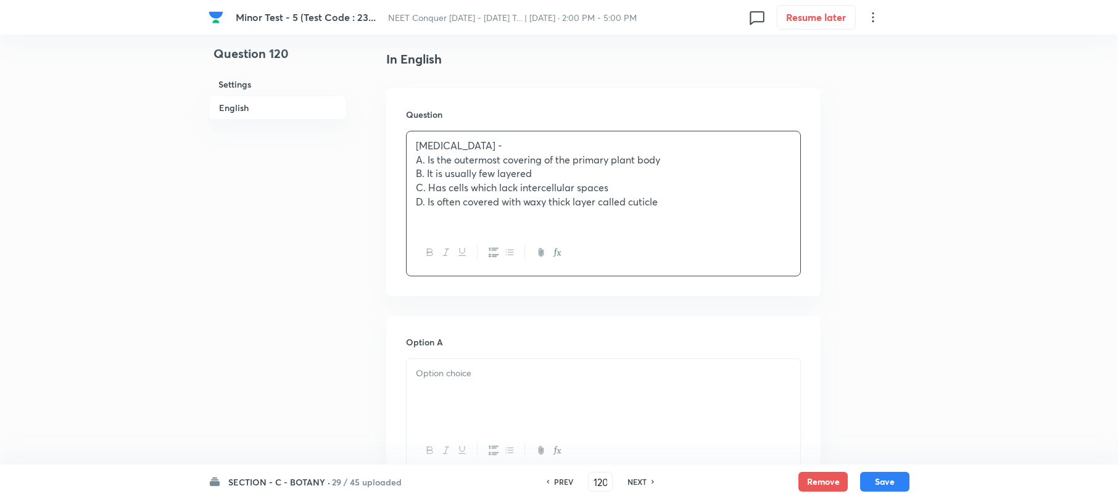
click at [413, 164] on div "[MEDICAL_DATA] - A. Is the outermost covering of the primary plant body B. It i…" at bounding box center [604, 180] width 394 height 99
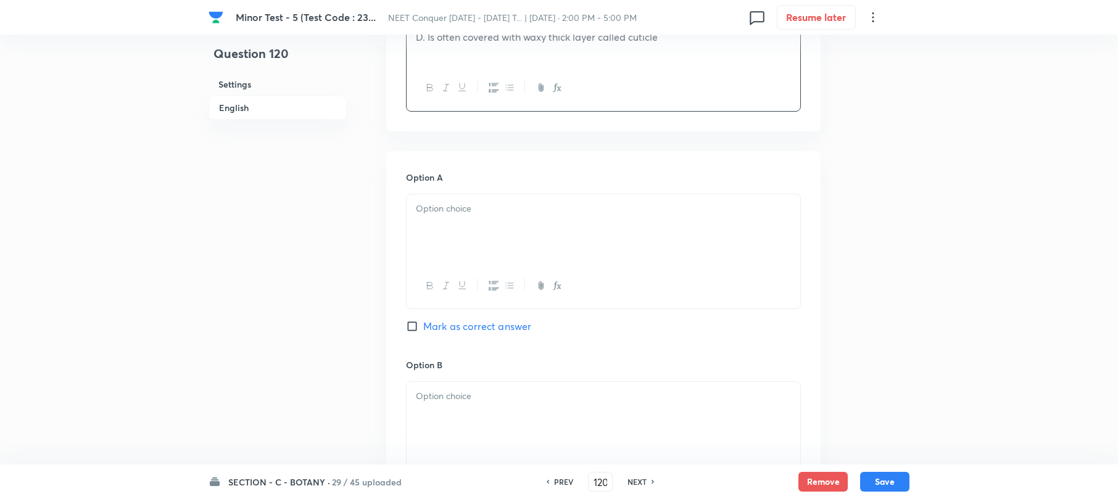
click at [470, 242] on div at bounding box center [604, 228] width 394 height 69
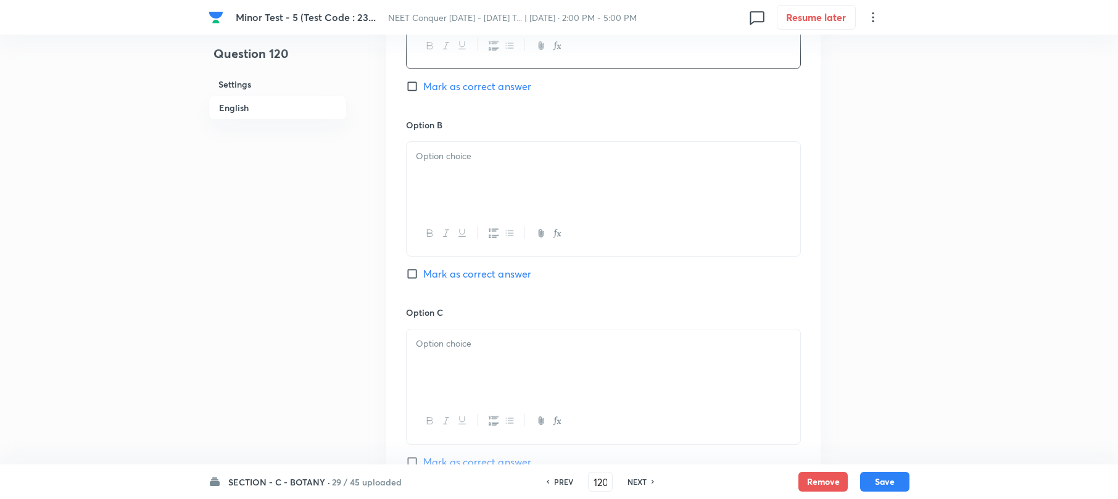
scroll to position [740, 0]
click at [457, 186] on div at bounding box center [604, 169] width 394 height 69
click at [455, 186] on div at bounding box center [604, 169] width 394 height 69
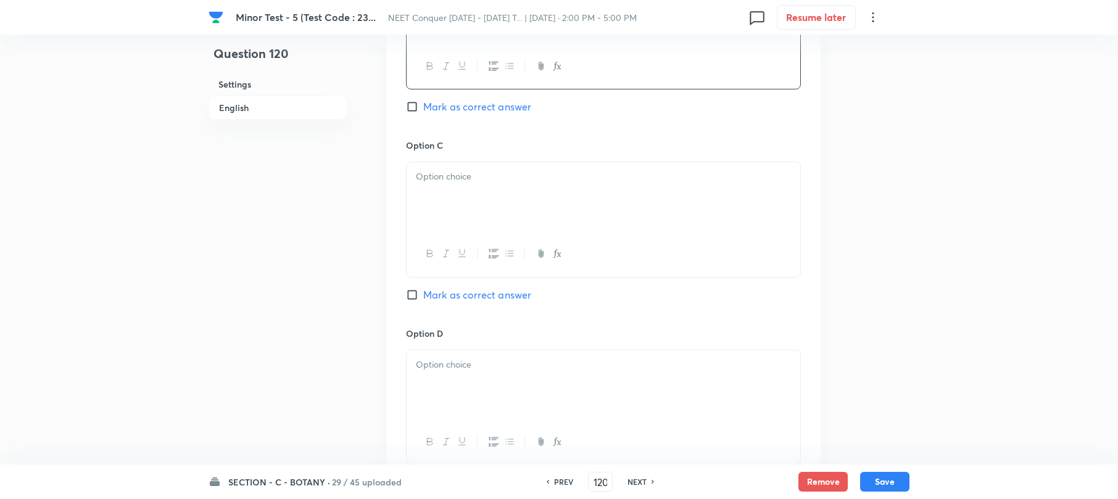
scroll to position [904, 0]
click at [450, 206] on div at bounding box center [604, 193] width 394 height 69
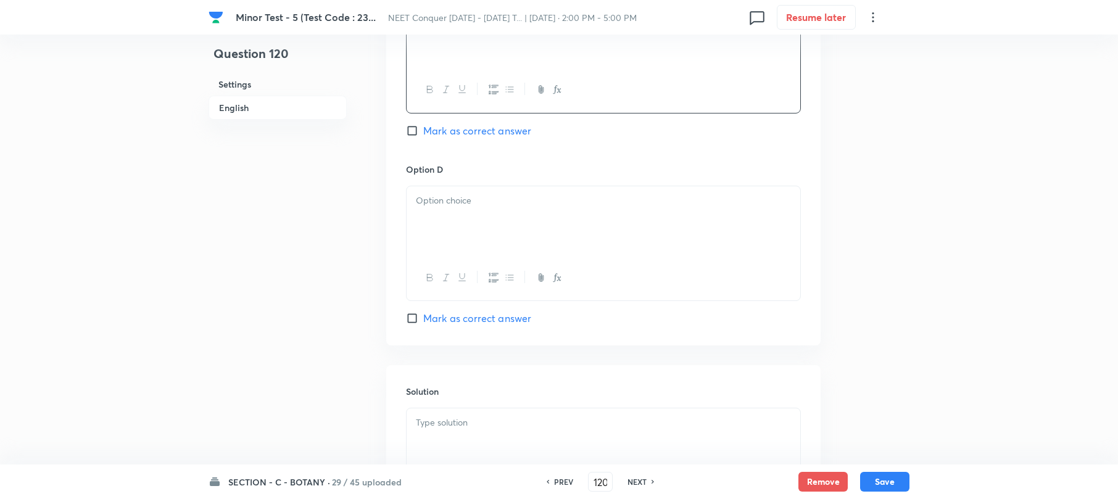
scroll to position [1069, 0]
click at [454, 239] on div at bounding box center [604, 216] width 394 height 69
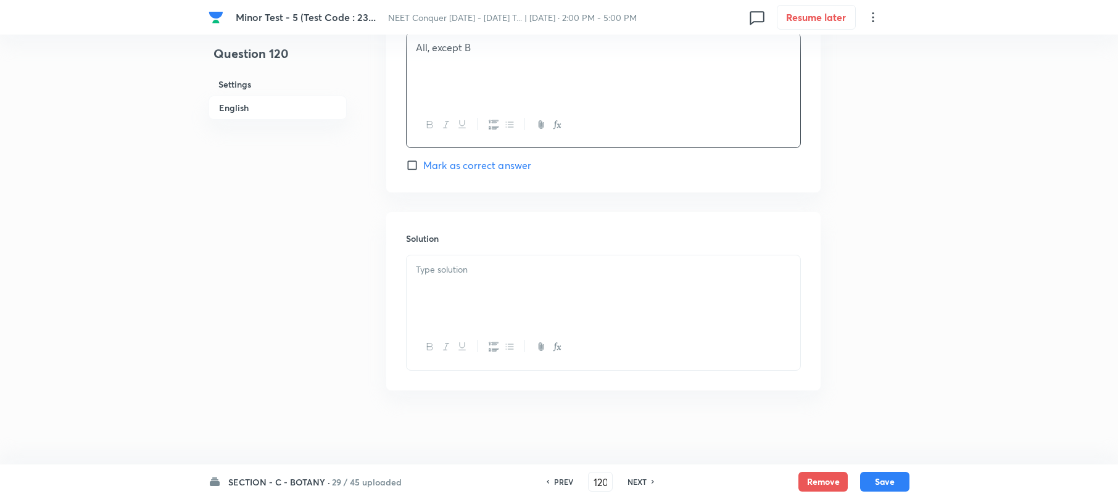
scroll to position [1220, 0]
click at [426, 299] on div at bounding box center [604, 289] width 394 height 69
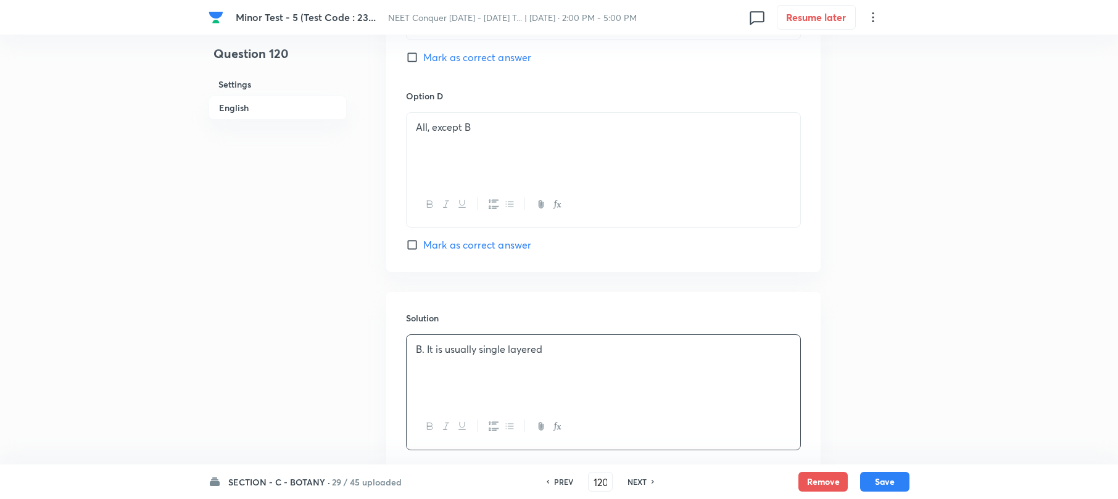
click at [416, 251] on input "Mark as correct answer" at bounding box center [414, 245] width 17 height 12
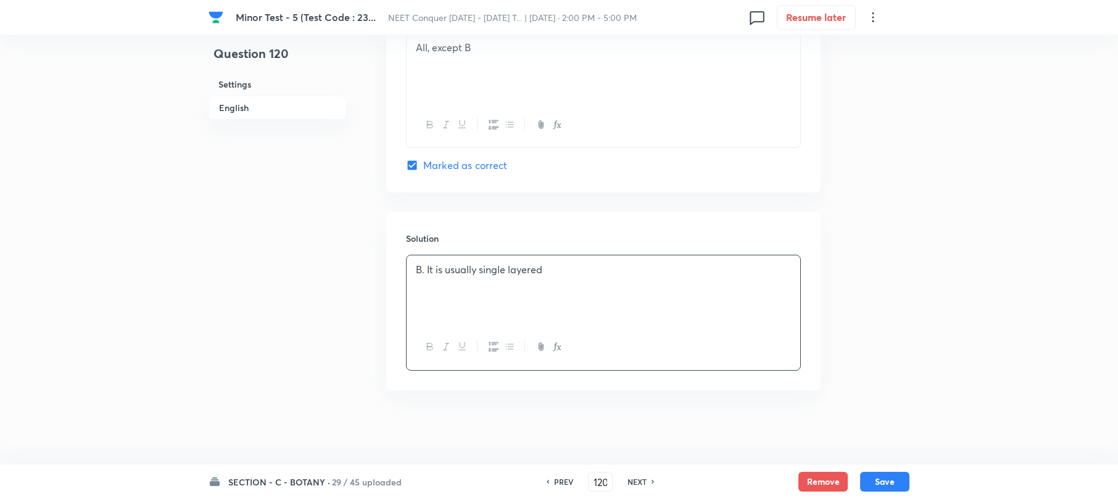
drag, startPoint x: 895, startPoint y: 479, endPoint x: 608, endPoint y: 300, distance: 338.1
click at [892, 479] on button "Save" at bounding box center [884, 482] width 49 height 20
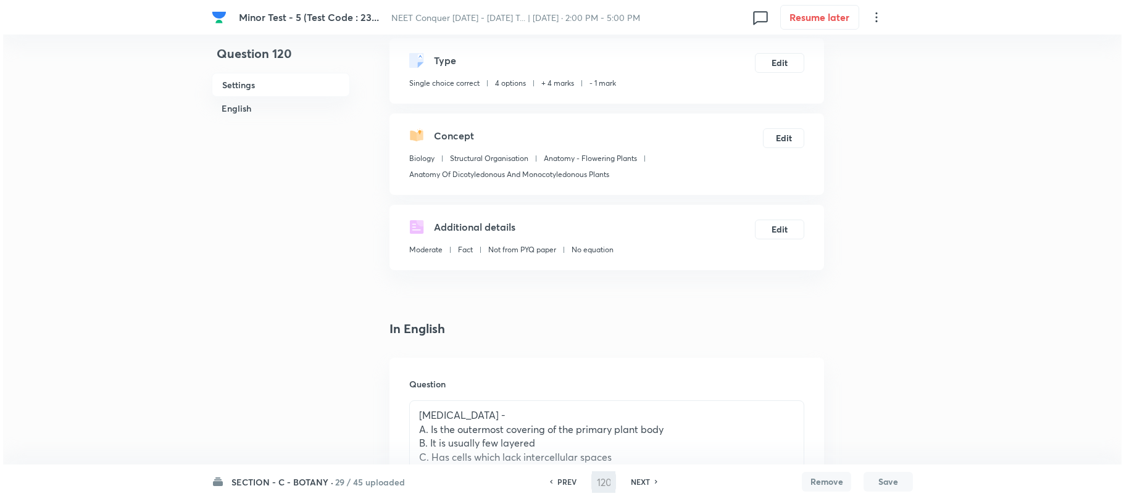
scroll to position [0, 0]
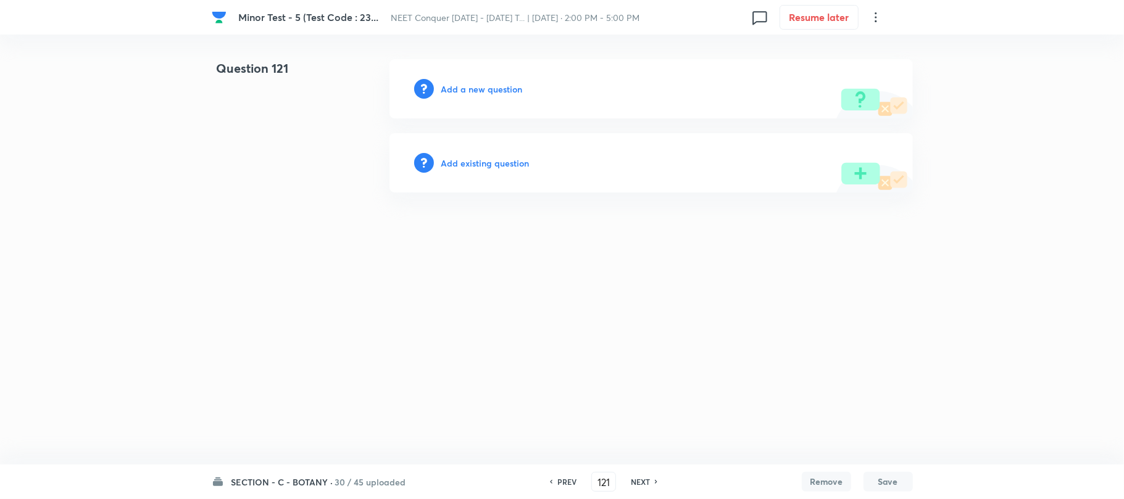
click at [485, 85] on h6 "Add a new question" at bounding box center [481, 89] width 81 height 13
click at [485, 85] on h6 "Choose a question type" at bounding box center [488, 89] width 95 height 13
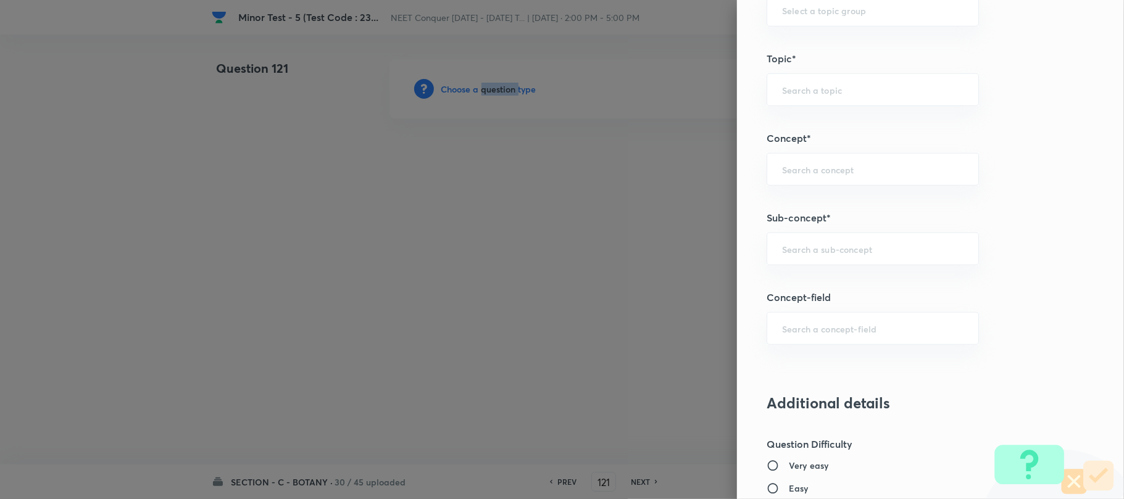
scroll to position [822, 0]
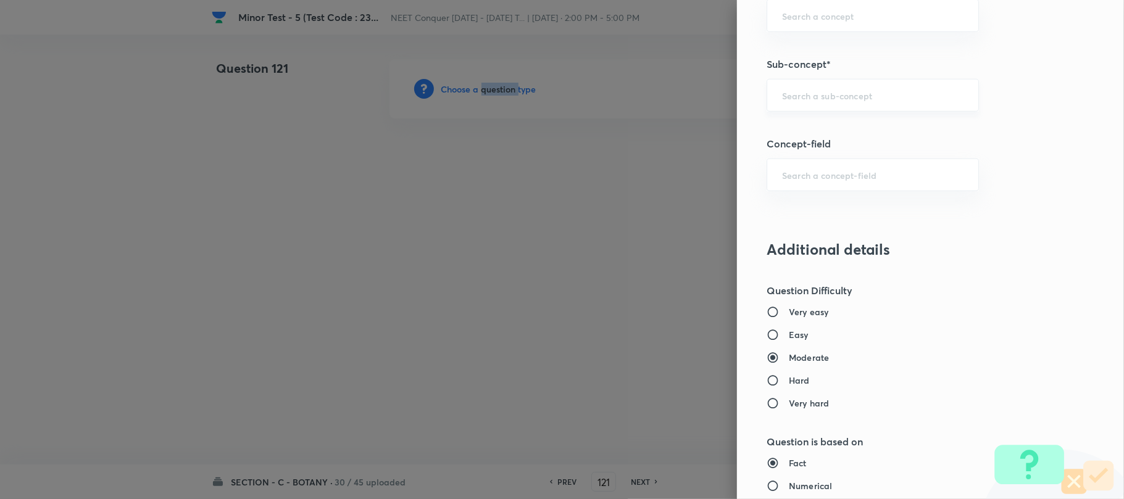
click at [784, 101] on input "text" at bounding box center [872, 95] width 181 height 12
click at [782, 101] on input "text" at bounding box center [872, 95] width 181 height 12
click at [783, 100] on input "text" at bounding box center [872, 95] width 181 height 12
click at [800, 92] on input "text" at bounding box center [872, 95] width 181 height 12
click at [803, 94] on input "text" at bounding box center [872, 95] width 181 height 12
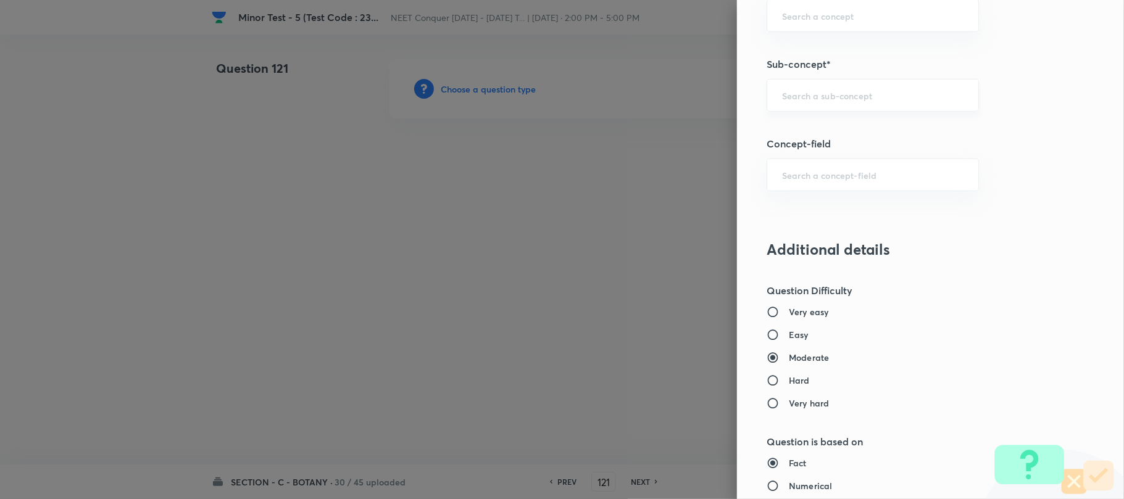
click at [806, 95] on input "text" at bounding box center [872, 95] width 181 height 12
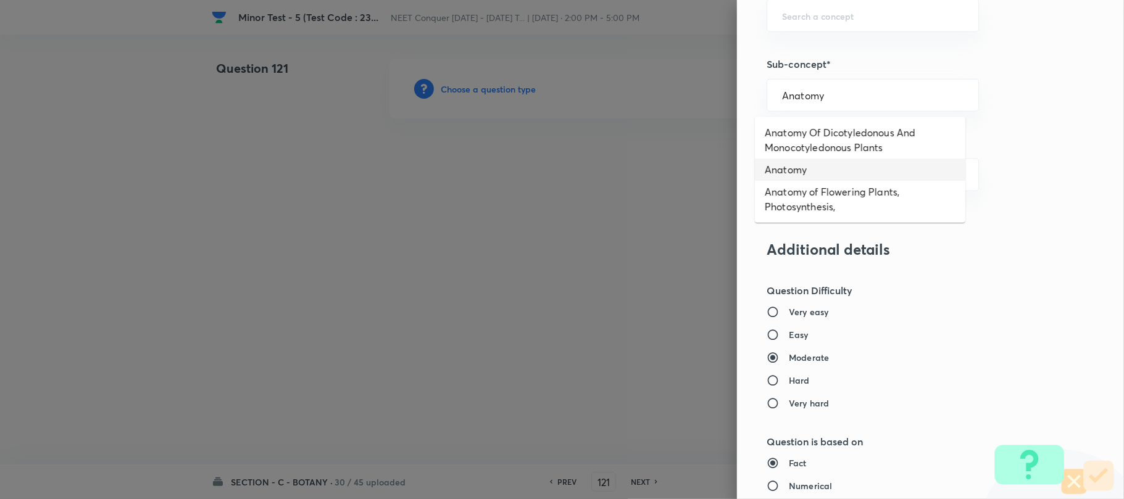
click at [840, 144] on li "Anatomy Of Dicotyledonous And Monocotyledonous Plants" at bounding box center [860, 140] width 210 height 37
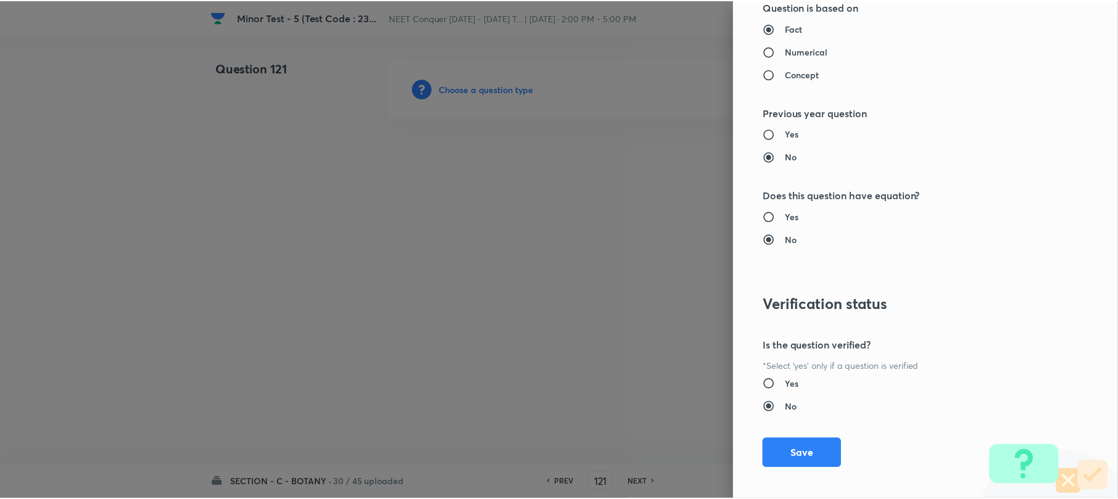
scroll to position [1269, 0]
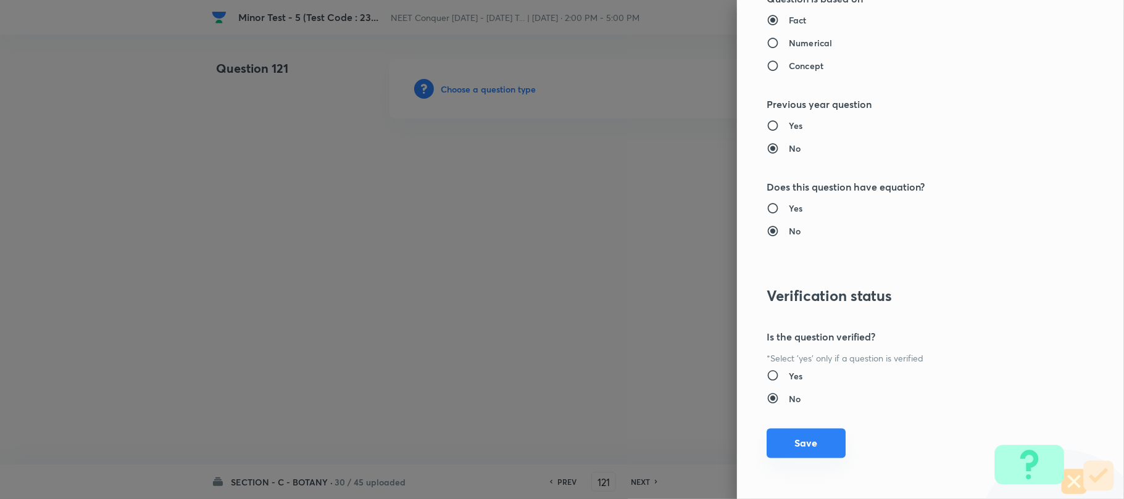
click at [801, 438] on button "Save" at bounding box center [805, 444] width 79 height 30
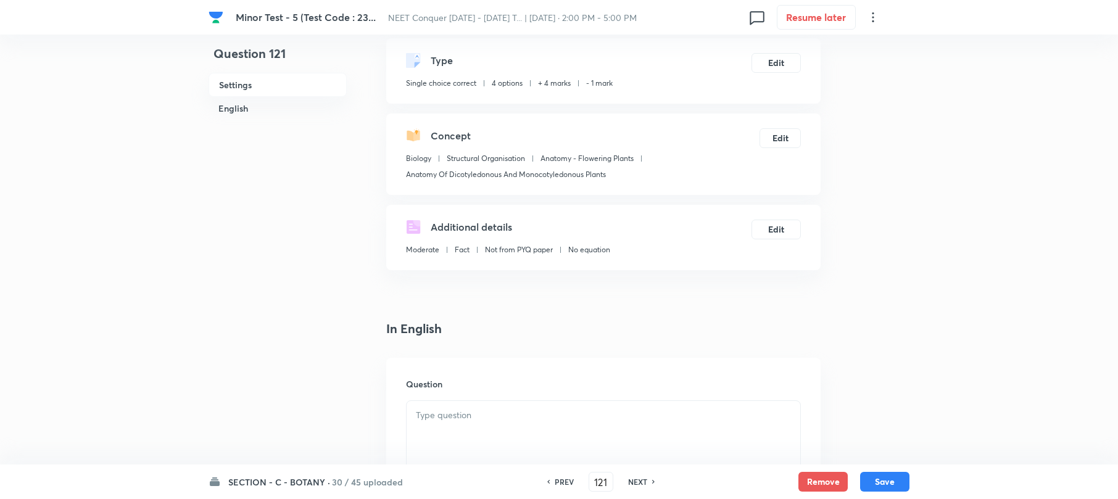
scroll to position [164, 0]
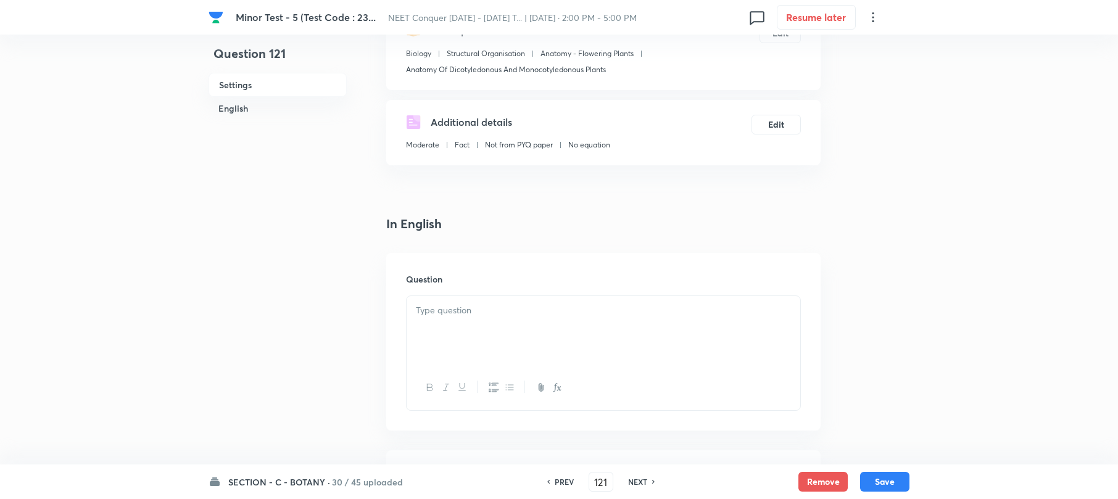
click at [466, 329] on div at bounding box center [604, 330] width 394 height 69
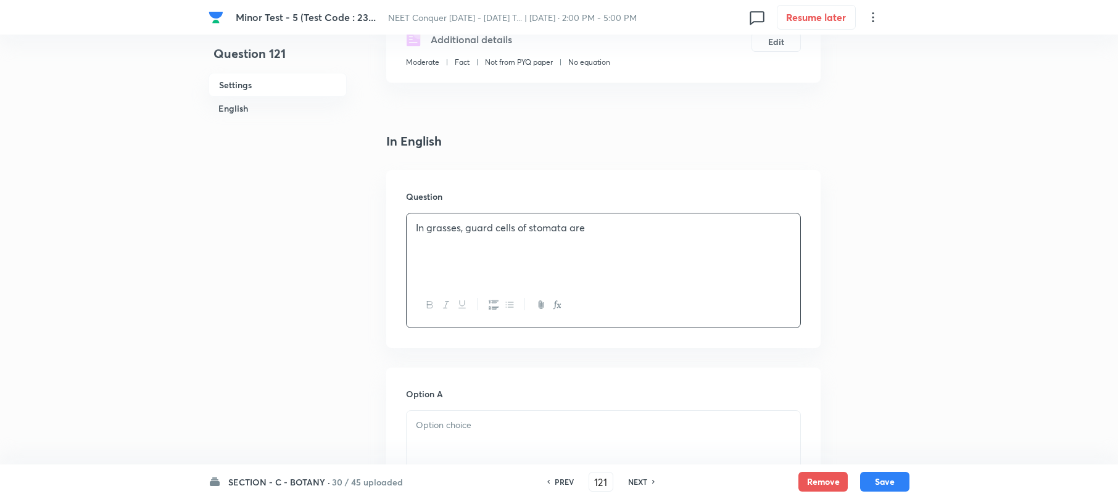
scroll to position [411, 0]
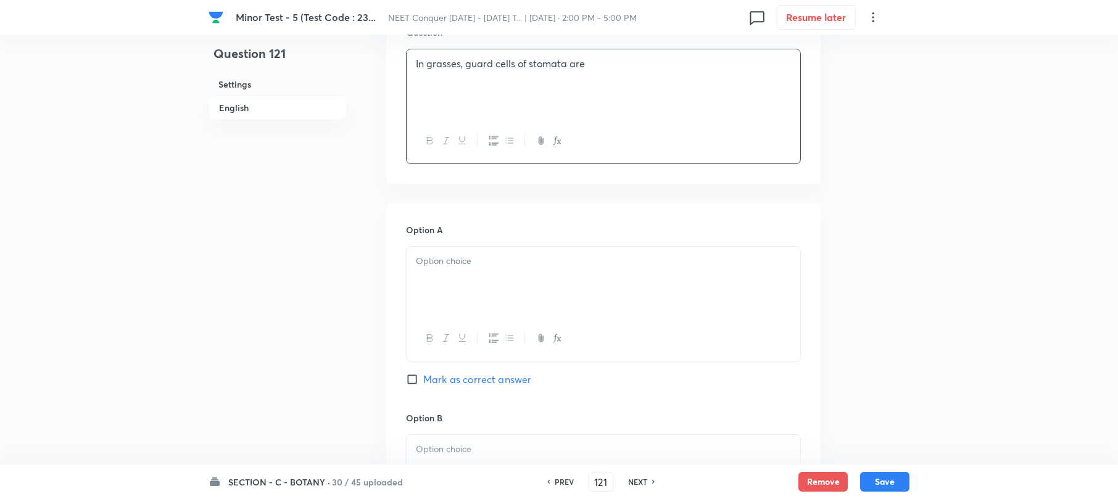
click at [439, 276] on div at bounding box center [604, 281] width 394 height 69
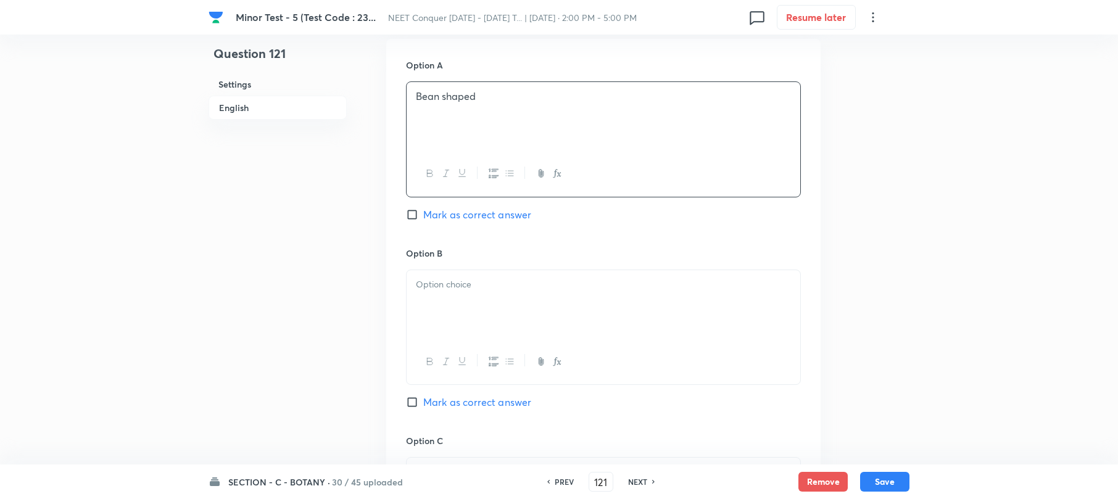
click at [457, 302] on div at bounding box center [604, 304] width 394 height 69
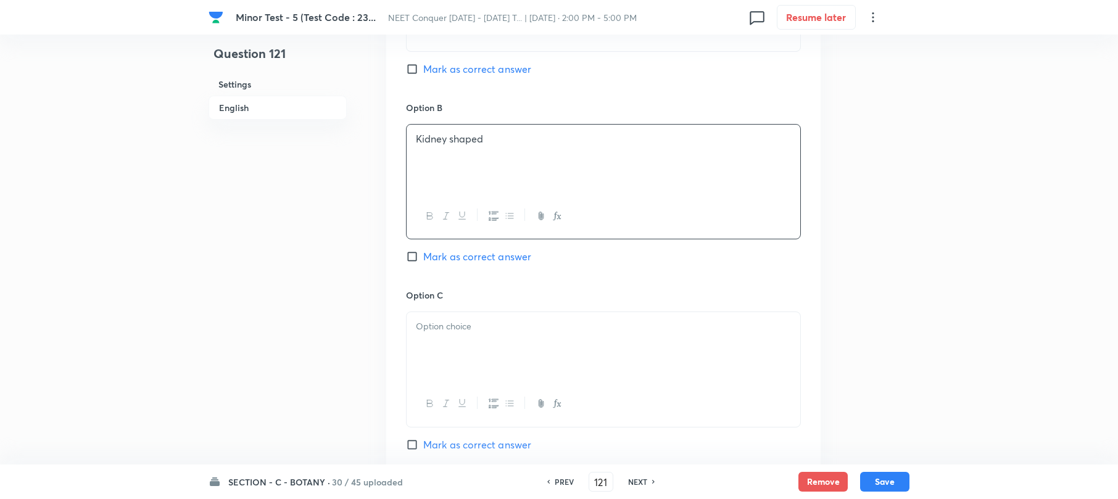
scroll to position [740, 0]
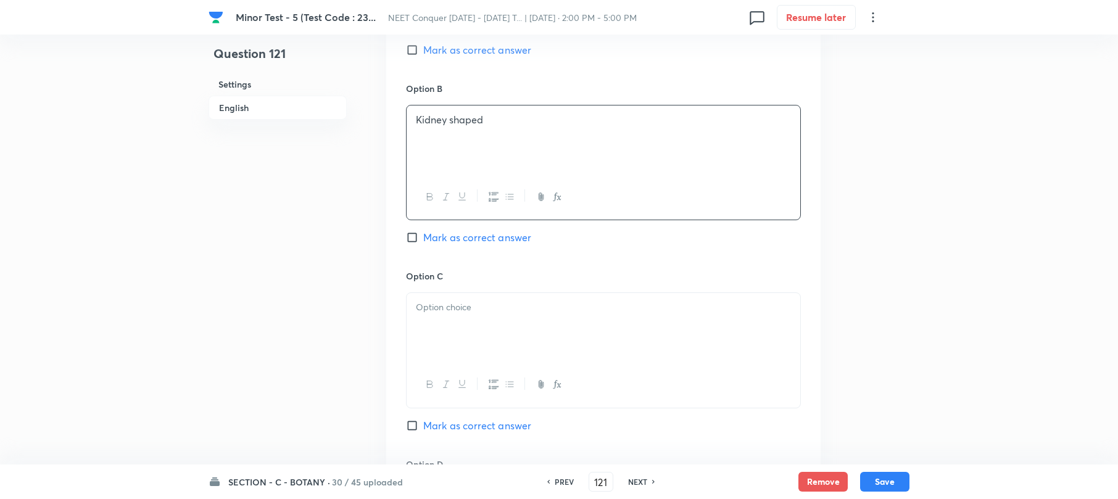
click at [443, 321] on div at bounding box center [604, 327] width 394 height 69
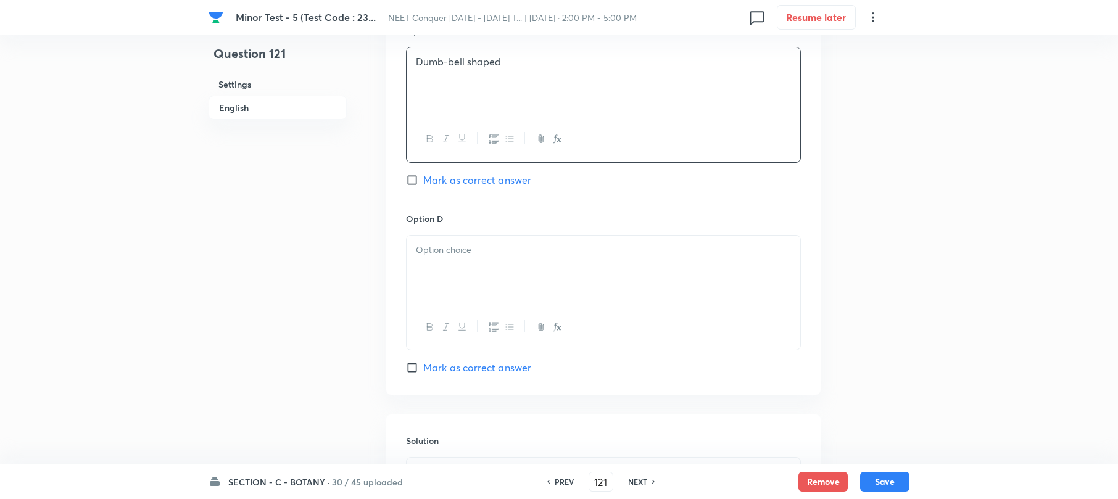
scroll to position [987, 0]
click at [430, 296] on div at bounding box center [604, 268] width 394 height 69
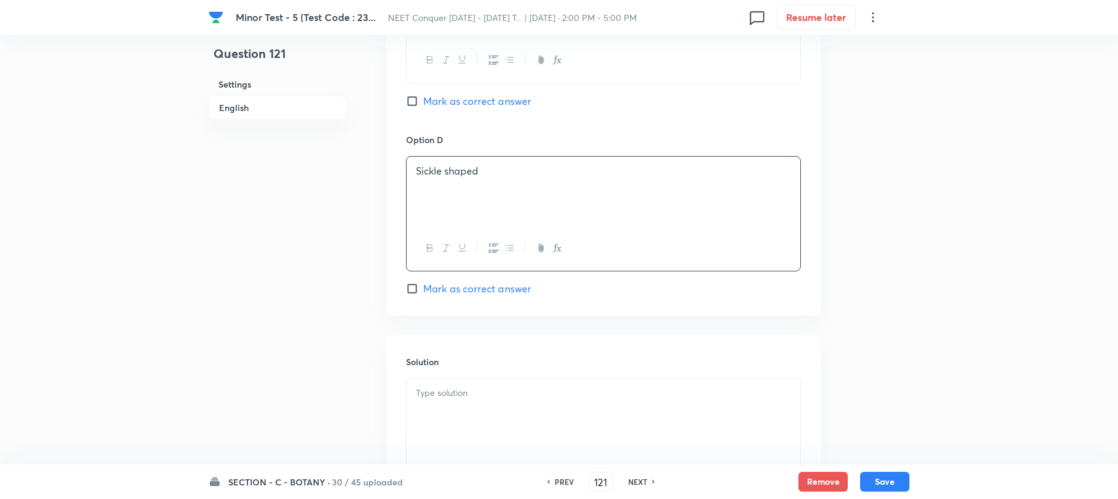
scroll to position [1191, 0]
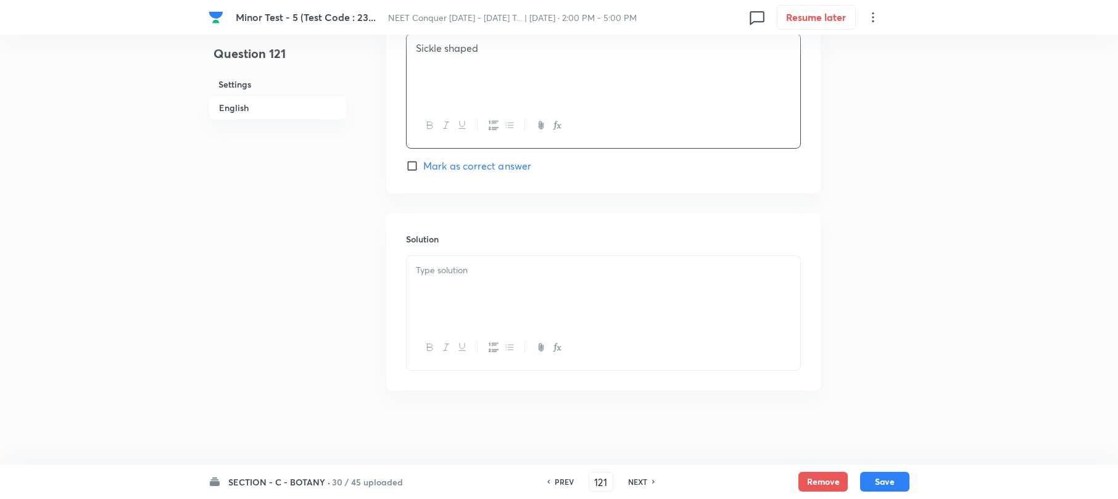
click at [437, 302] on div at bounding box center [604, 290] width 394 height 69
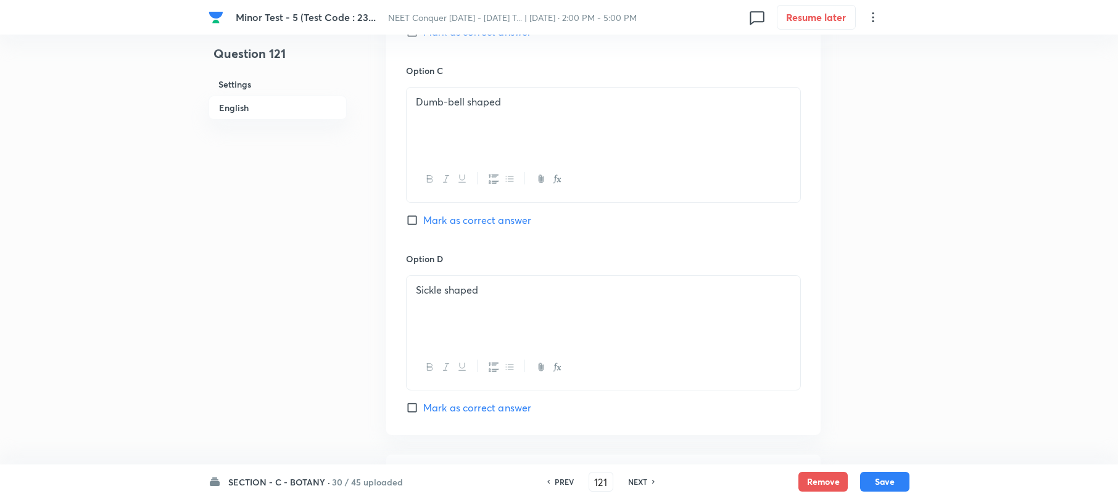
scroll to position [944, 0]
click at [411, 226] on input "Mark as correct answer" at bounding box center [414, 222] width 17 height 12
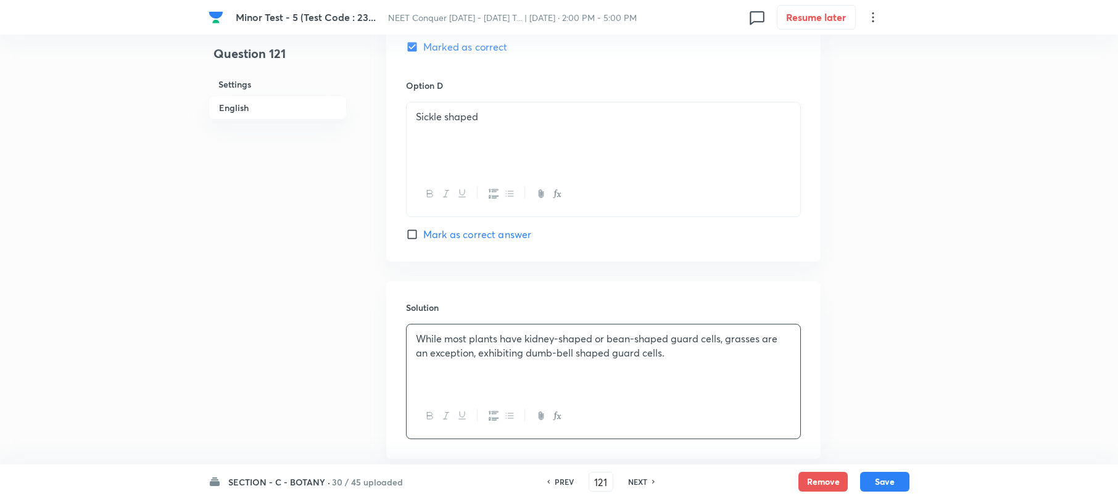
scroll to position [1191, 0]
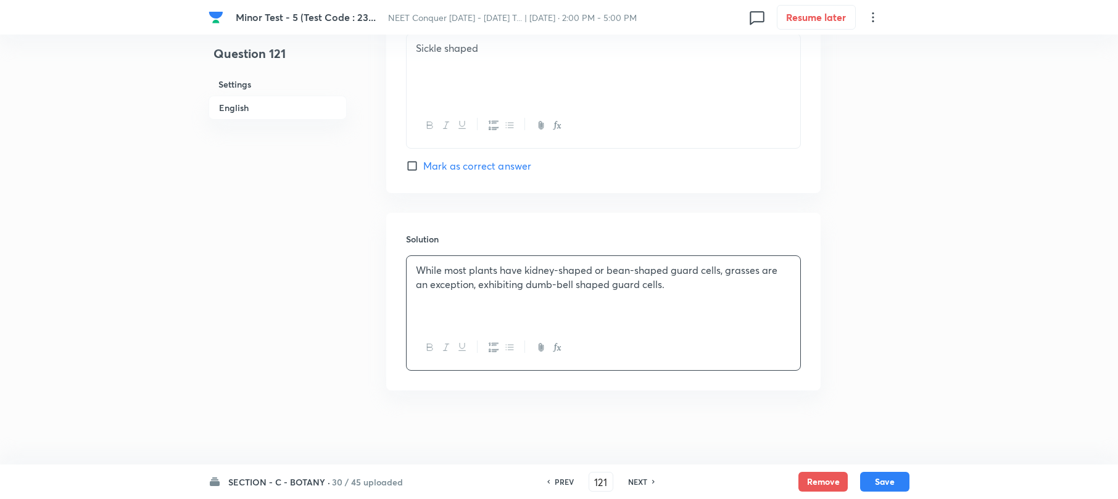
drag, startPoint x: 877, startPoint y: 479, endPoint x: 637, endPoint y: 359, distance: 269.0
click at [876, 479] on button "Save" at bounding box center [884, 482] width 49 height 20
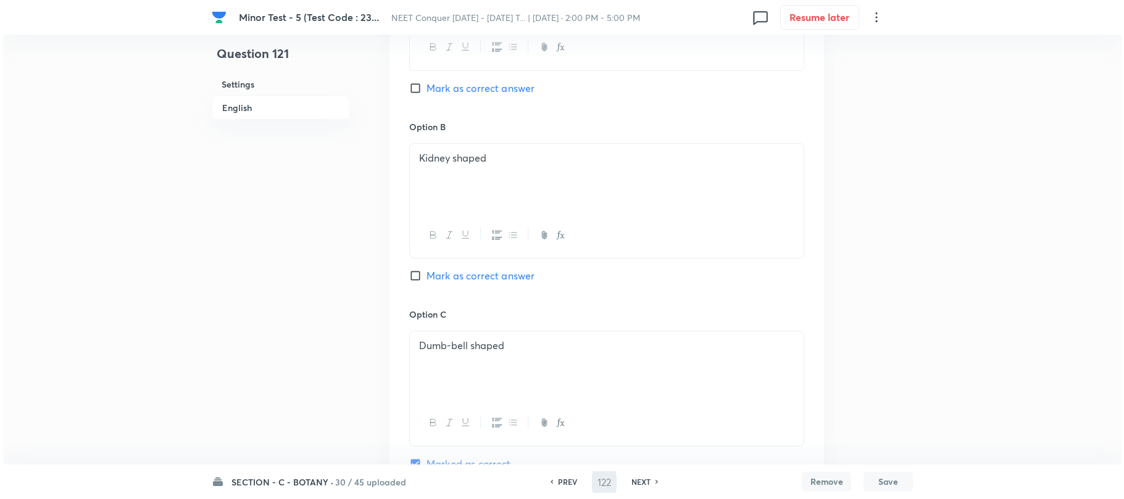
scroll to position [0, 0]
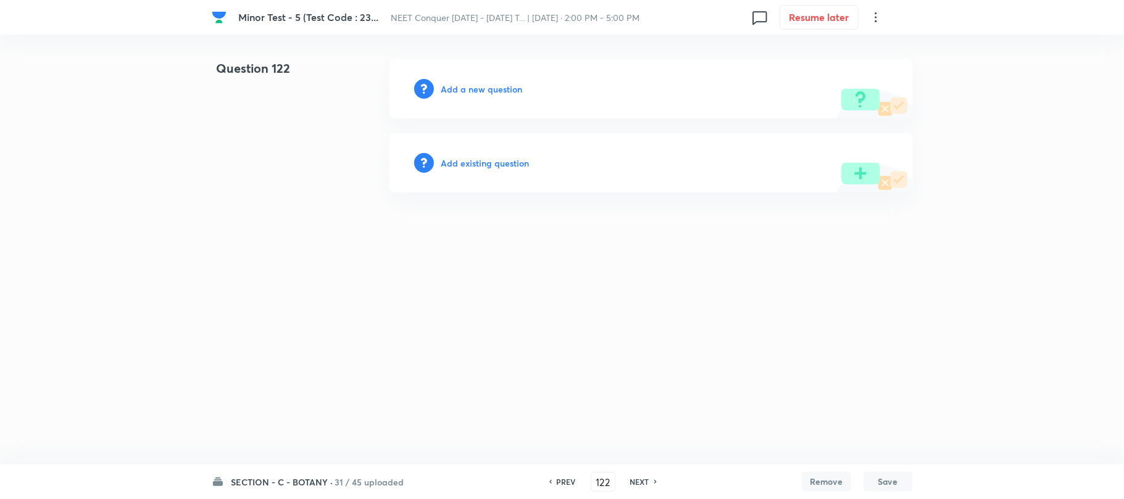
click at [494, 86] on h6 "Add a new question" at bounding box center [481, 89] width 81 height 13
click at [494, 86] on h6 "Choose a question type" at bounding box center [488, 89] width 95 height 13
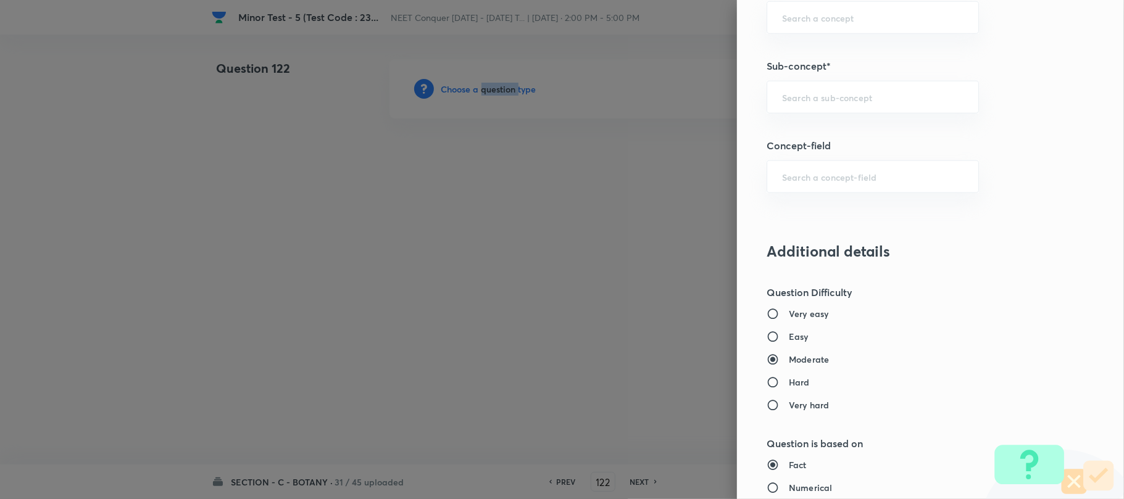
scroll to position [822, 0]
click at [806, 101] on input "text" at bounding box center [872, 95] width 181 height 12
click at [802, 101] on input "text" at bounding box center [872, 95] width 181 height 12
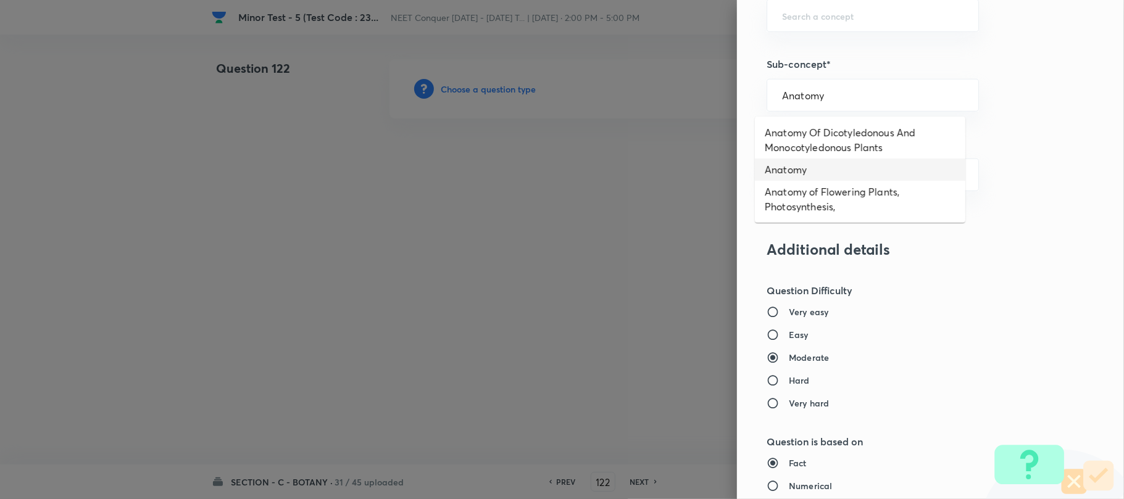
click at [796, 164] on li "Anatomy" at bounding box center [860, 170] width 210 height 22
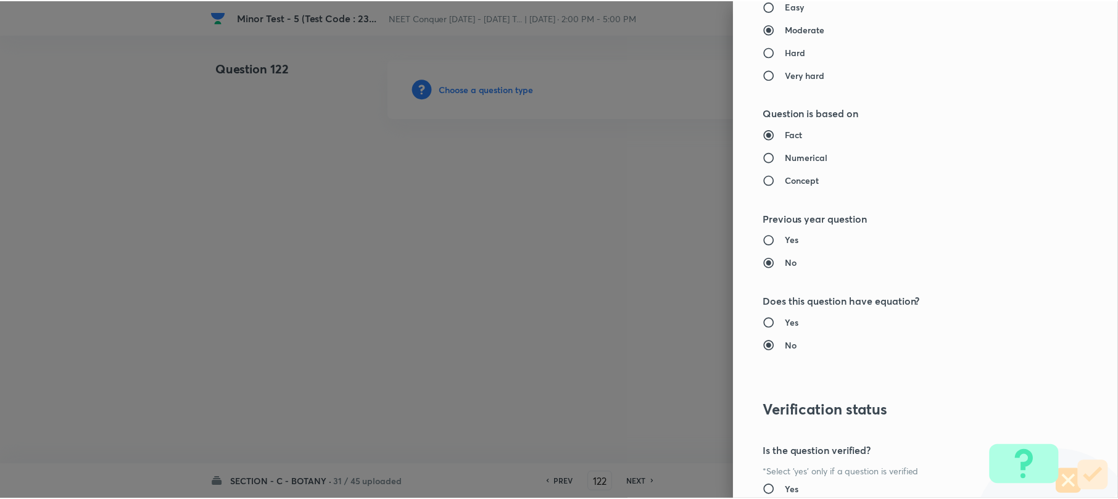
scroll to position [1269, 0]
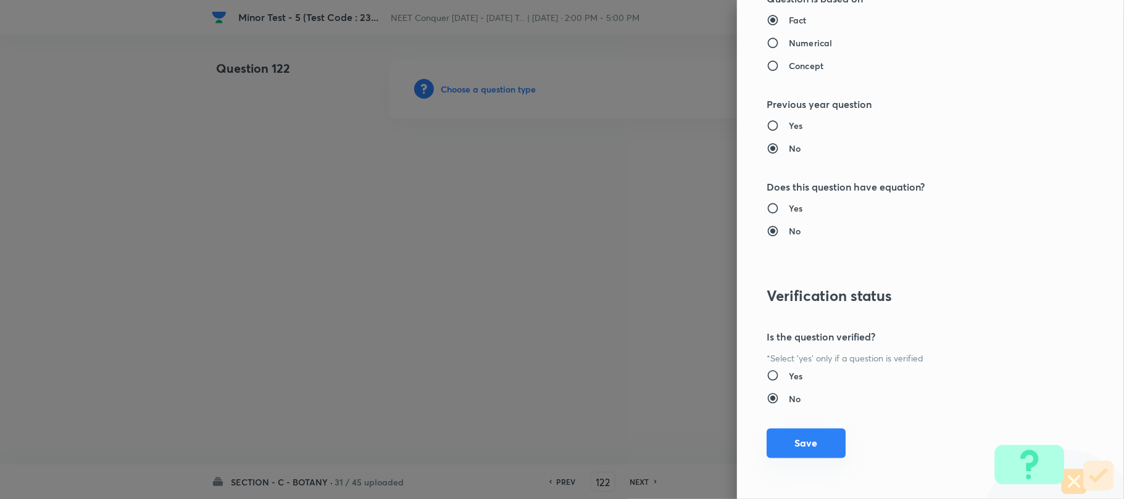
drag, startPoint x: 793, startPoint y: 433, endPoint x: 721, endPoint y: 418, distance: 73.8
click at [793, 432] on button "Save" at bounding box center [805, 444] width 79 height 30
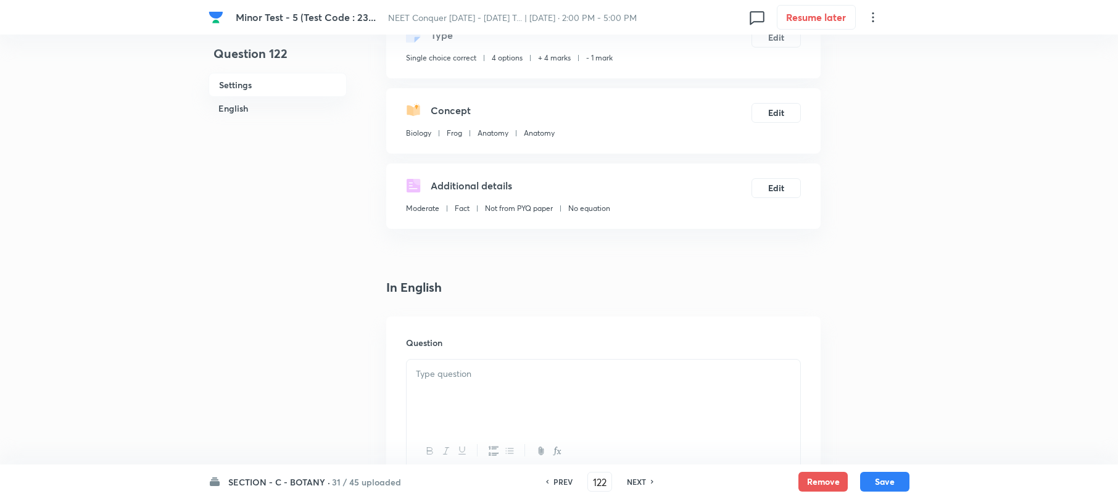
scroll to position [164, 0]
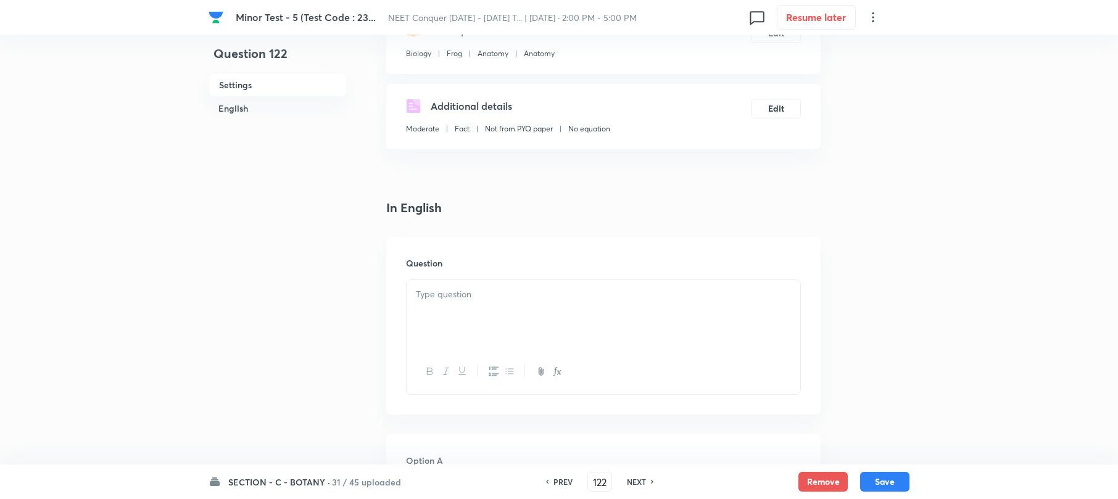
click at [444, 294] on p at bounding box center [603, 295] width 375 height 14
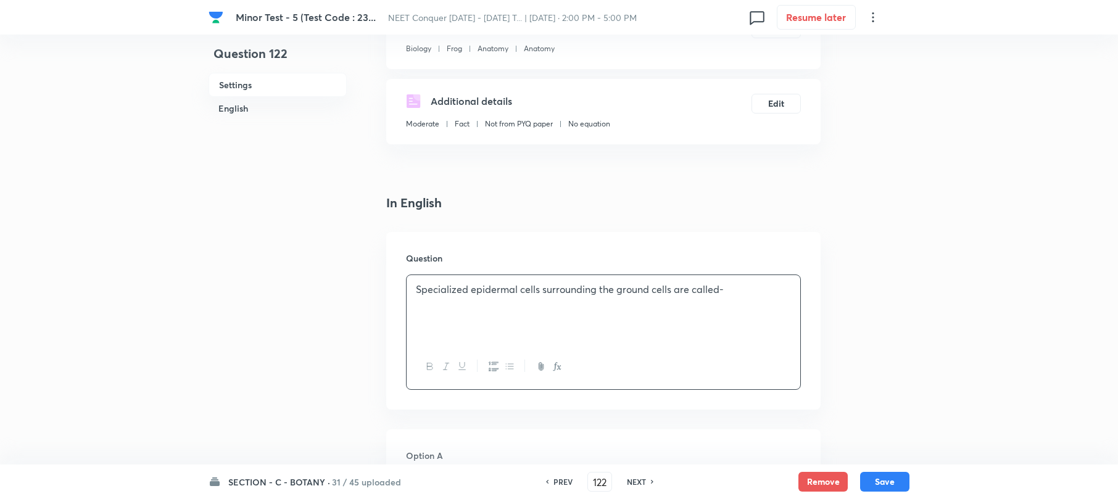
scroll to position [411, 0]
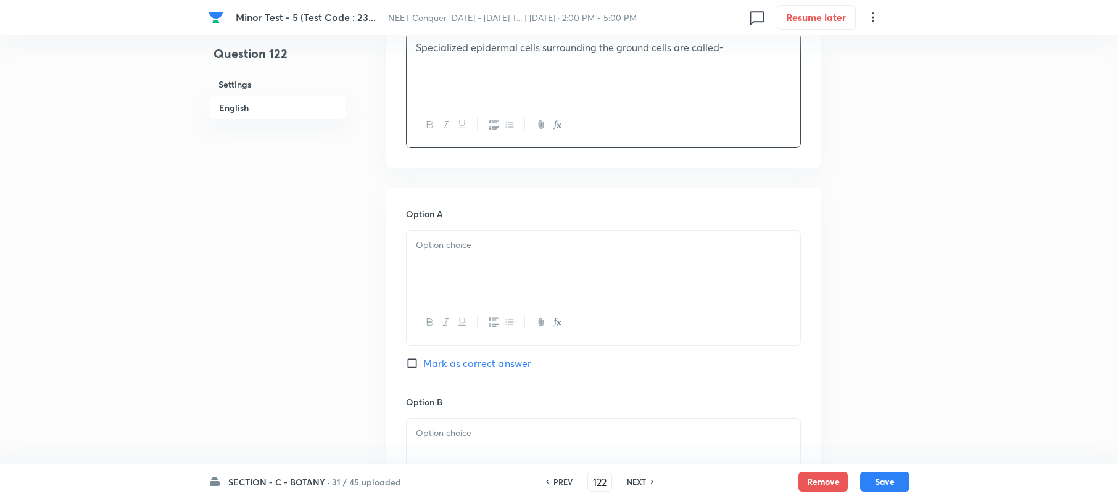
click at [432, 272] on div at bounding box center [604, 265] width 394 height 69
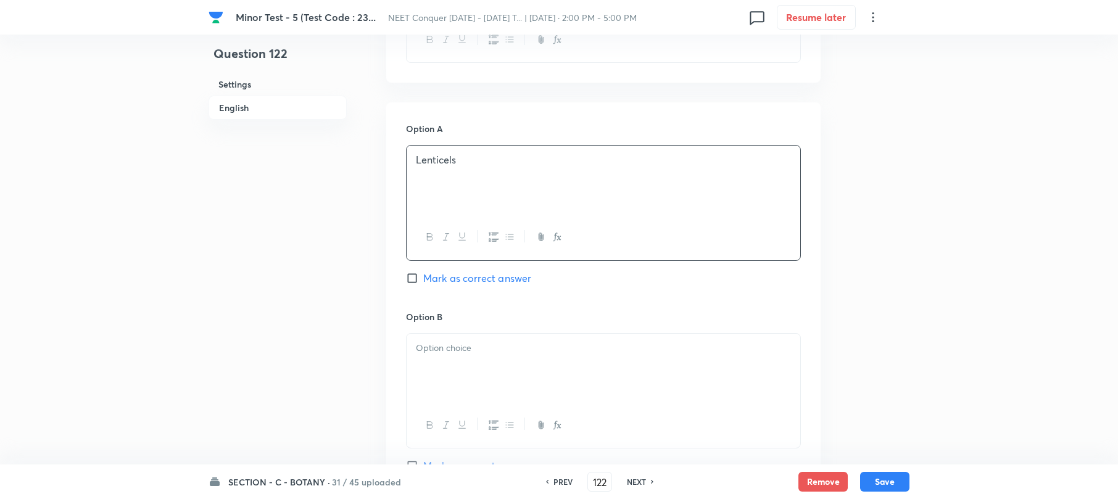
scroll to position [658, 0]
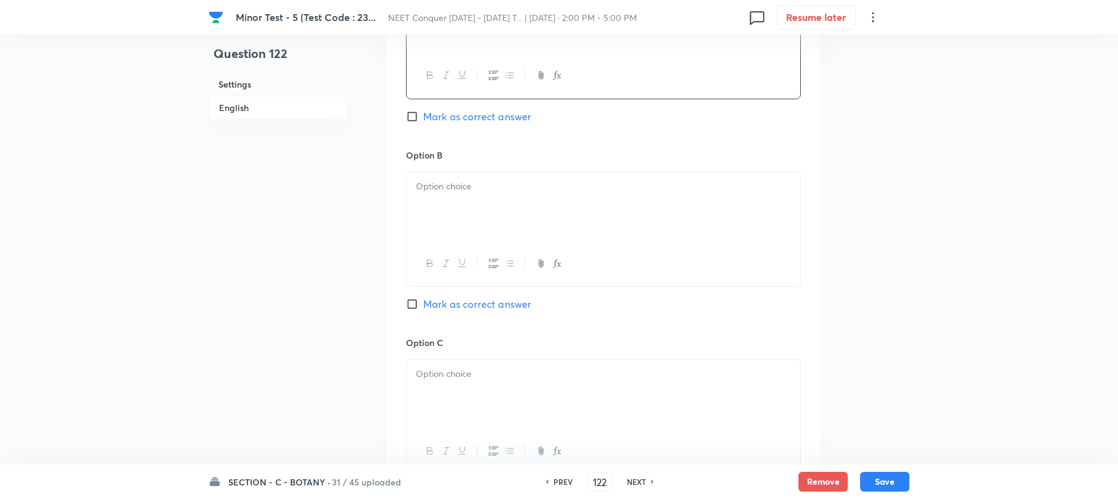
click at [430, 211] on div at bounding box center [604, 206] width 394 height 69
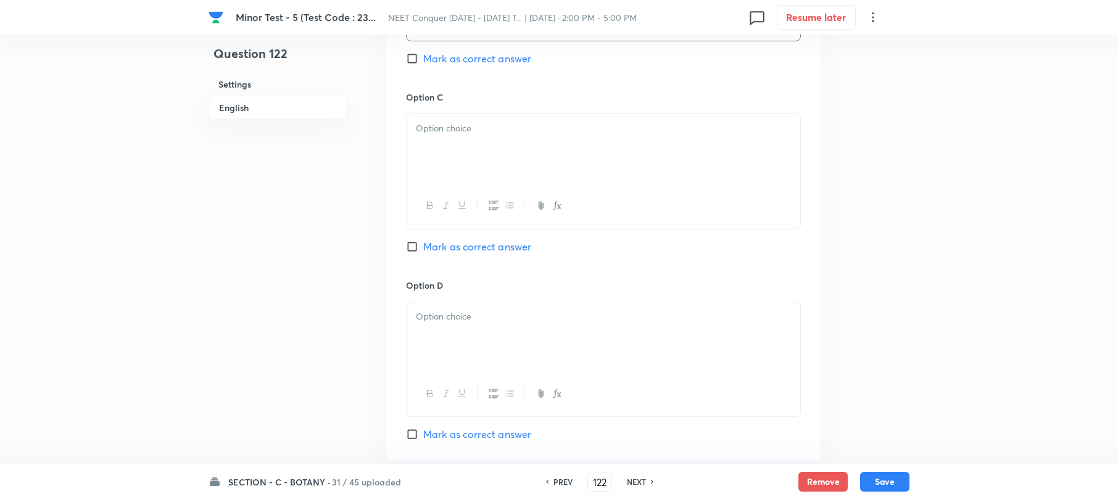
scroll to position [904, 0]
drag, startPoint x: 464, startPoint y: 174, endPoint x: 536, endPoint y: 255, distance: 108.4
click at [463, 174] on div at bounding box center [604, 147] width 394 height 69
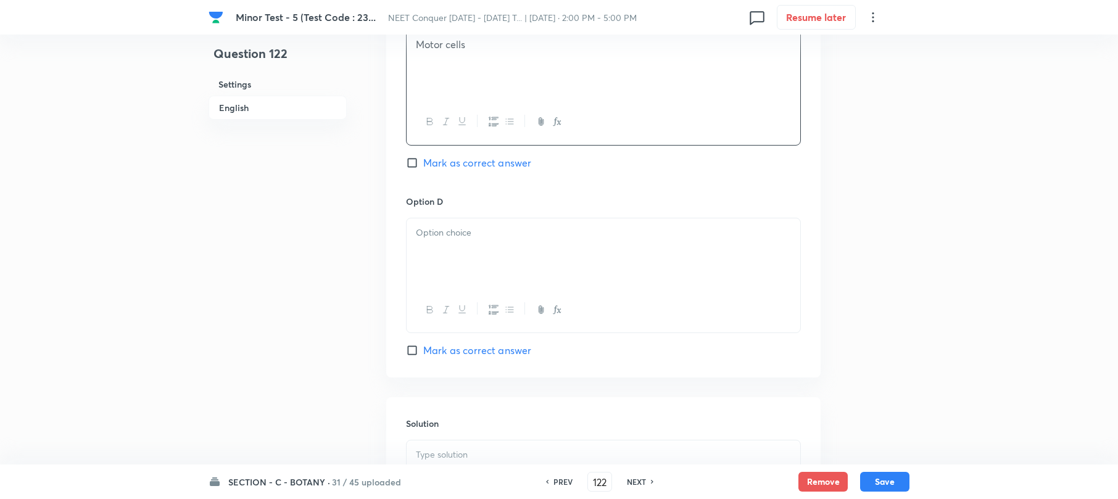
click at [473, 228] on p at bounding box center [603, 233] width 375 height 14
click at [472, 248] on div at bounding box center [604, 252] width 394 height 69
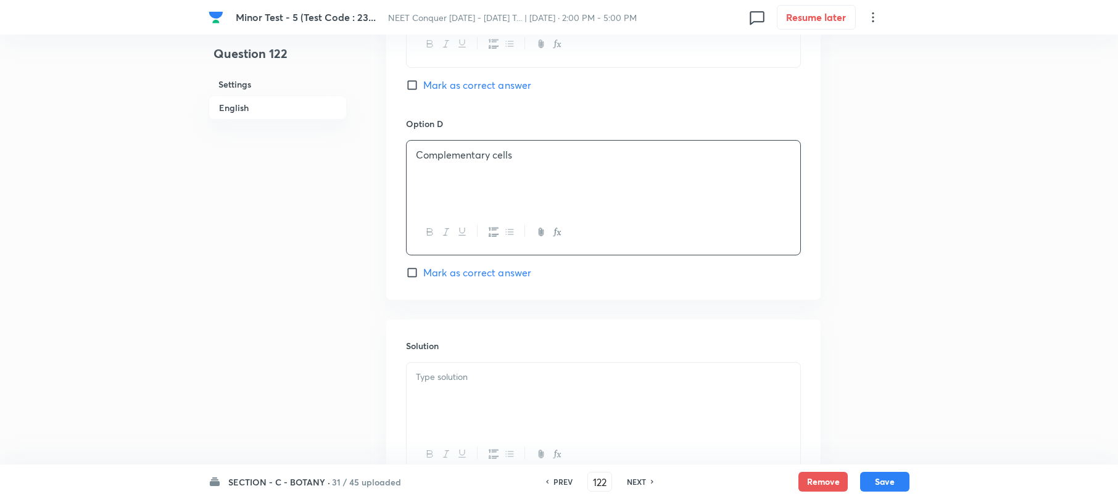
scroll to position [1175, 0]
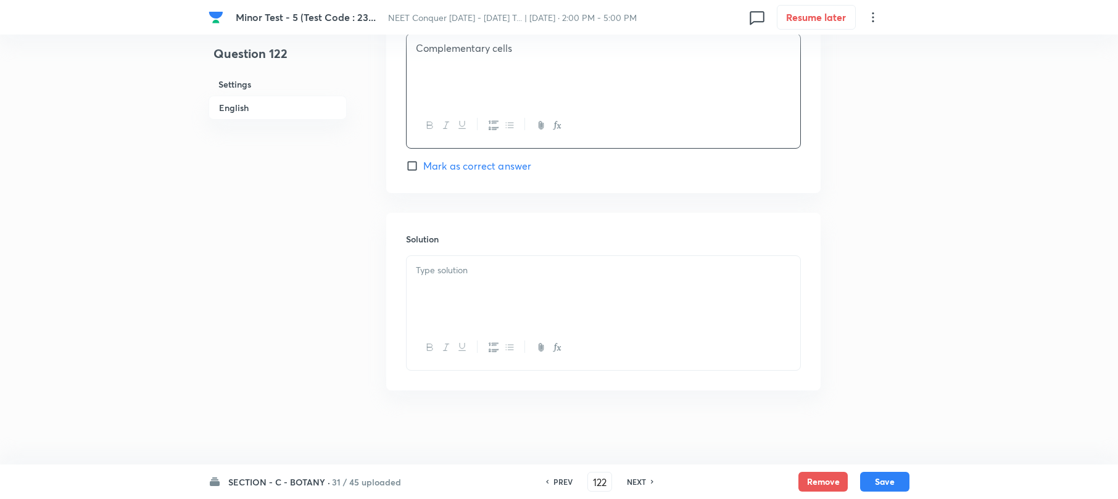
drag, startPoint x: 442, startPoint y: 262, endPoint x: 192, endPoint y: 267, distance: 249.9
click at [440, 262] on div at bounding box center [604, 290] width 394 height 69
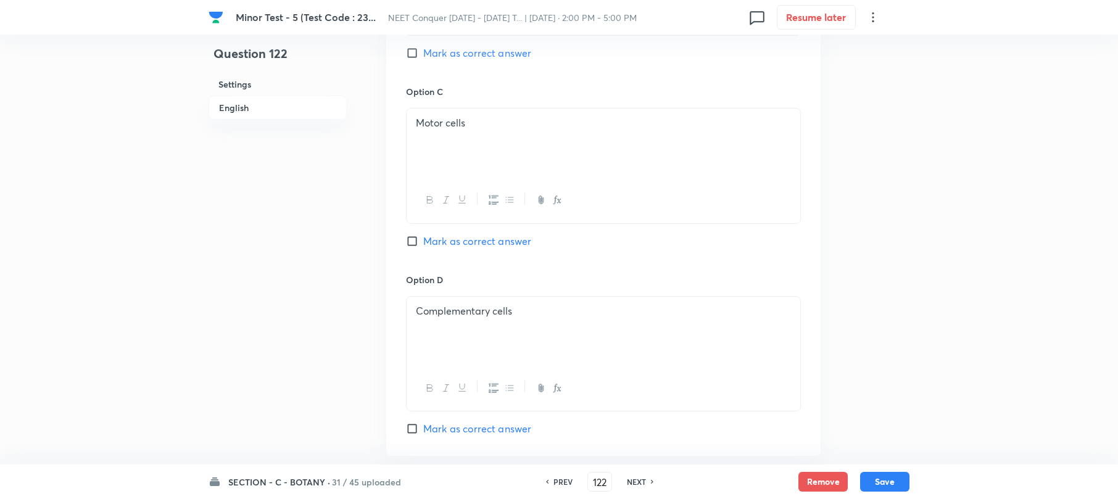
scroll to position [764, 0]
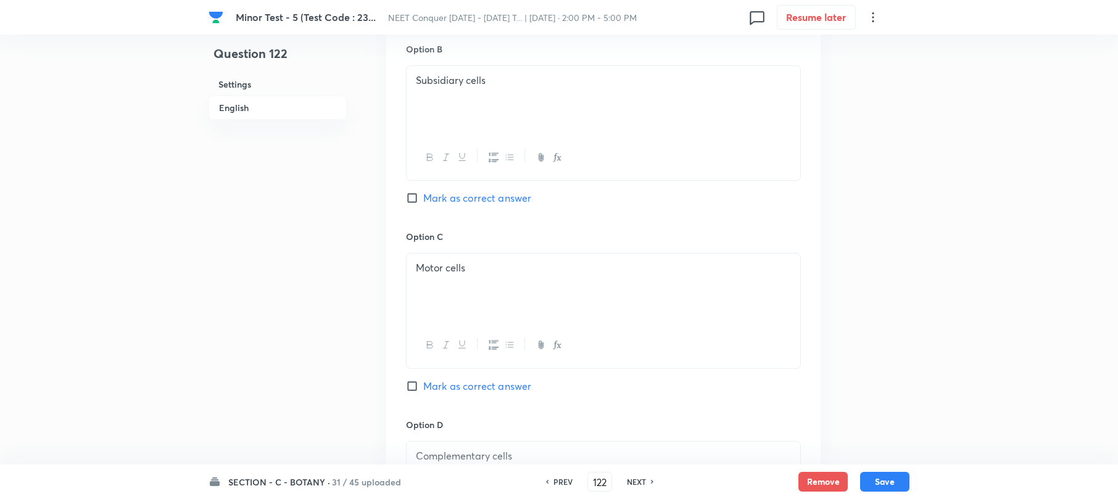
click at [408, 202] on input "Mark as correct answer" at bounding box center [414, 198] width 17 height 12
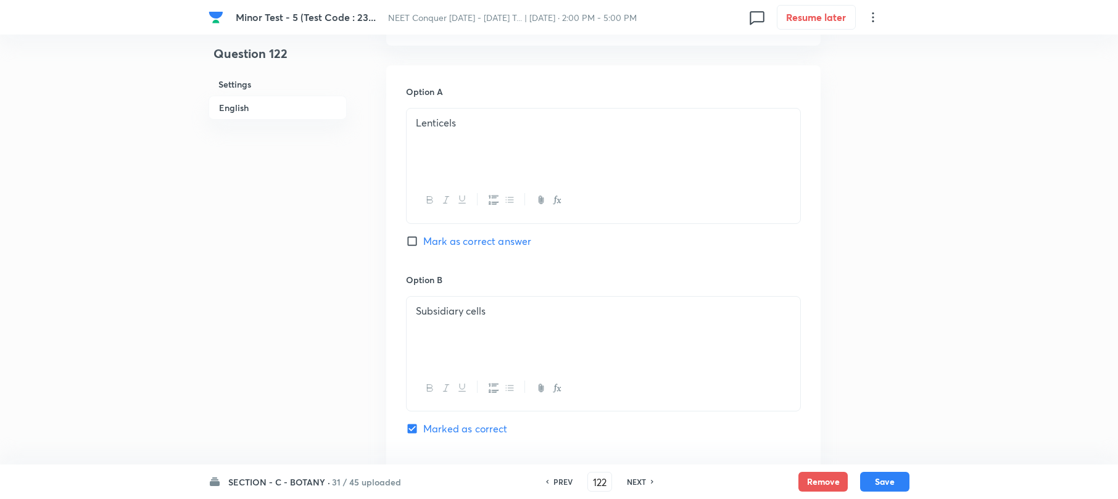
scroll to position [697, 0]
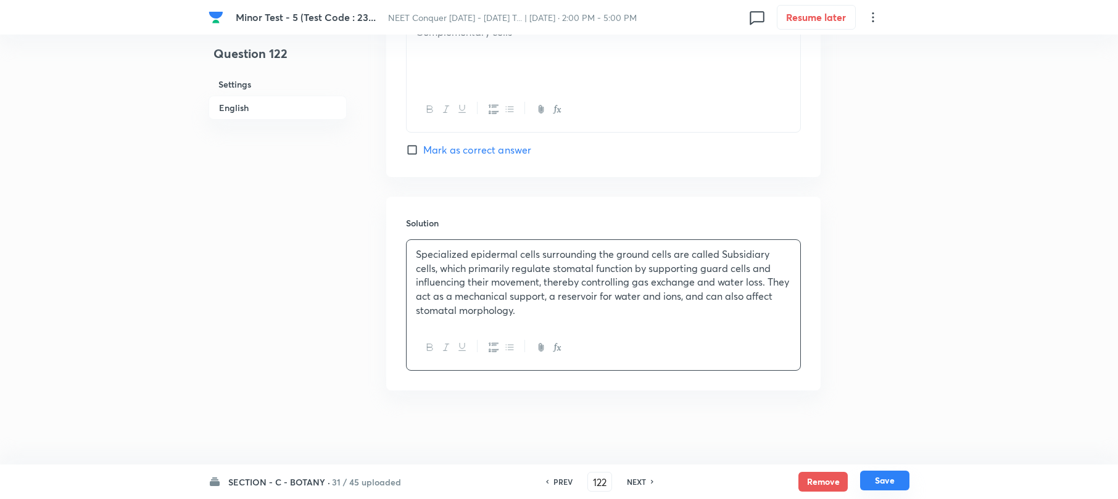
drag, startPoint x: 884, startPoint y: 479, endPoint x: 872, endPoint y: 474, distance: 12.7
click at [879, 477] on button "Save" at bounding box center [884, 481] width 49 height 20
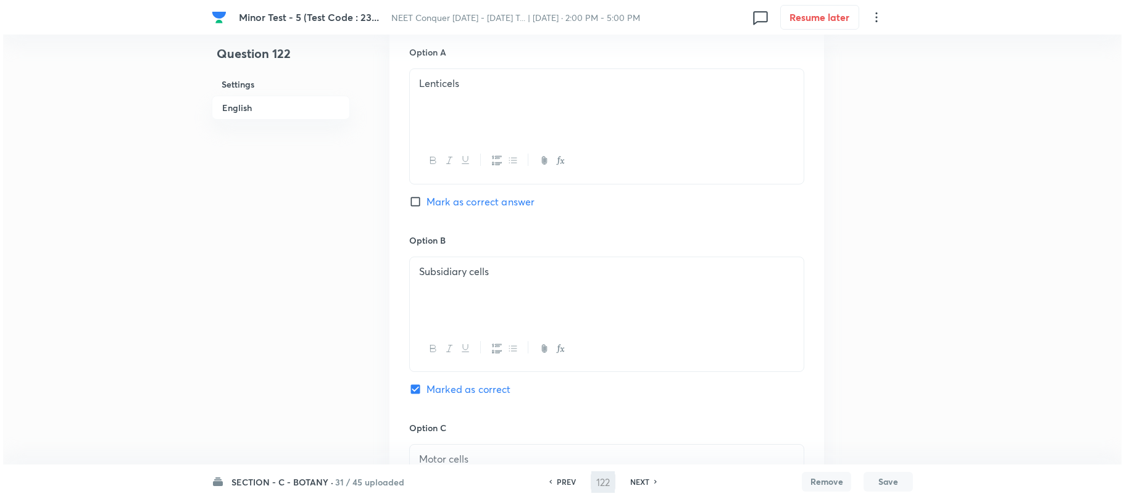
scroll to position [0, 0]
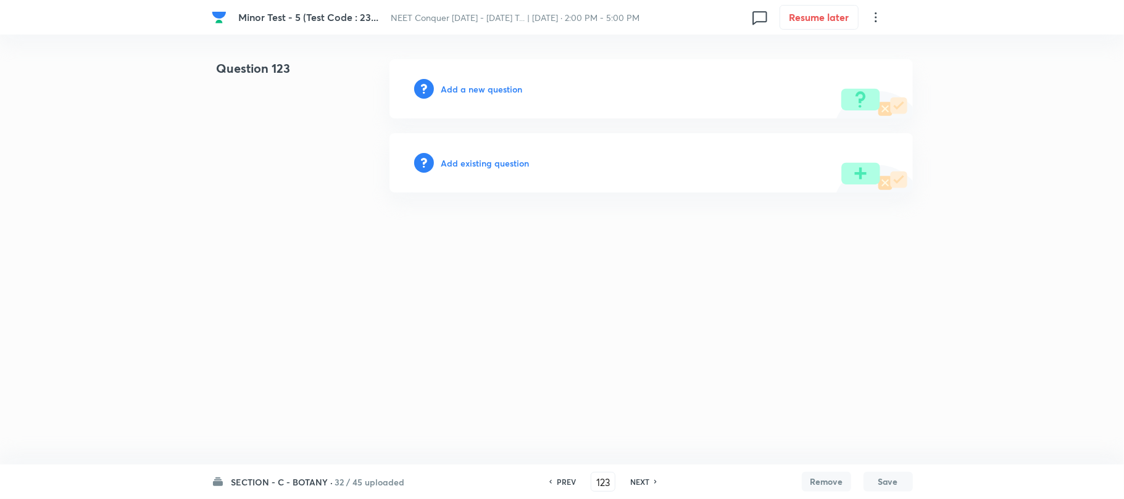
click at [473, 89] on h6 "Add a new question" at bounding box center [481, 89] width 81 height 13
click at [473, 89] on h6 "Choose a question type" at bounding box center [488, 89] width 95 height 13
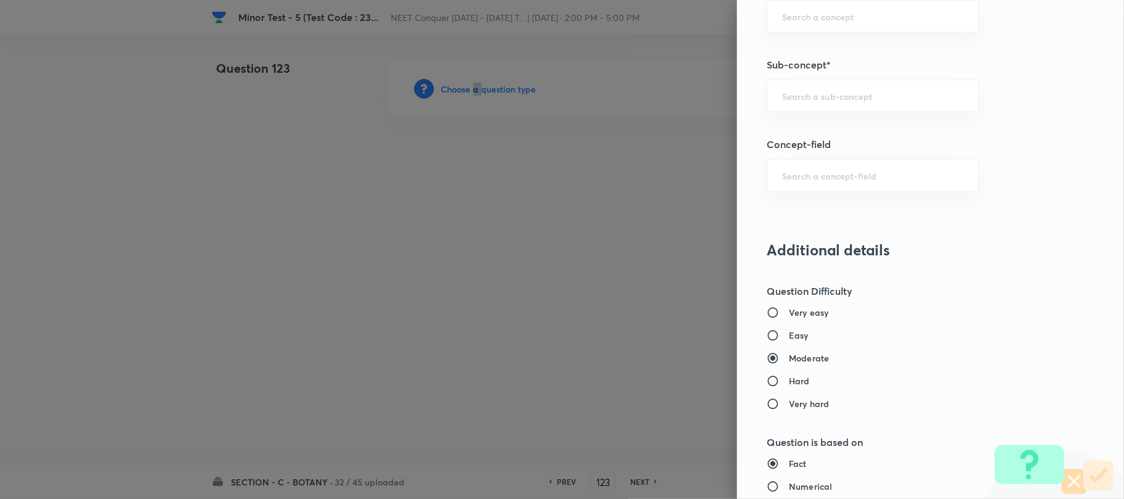
scroll to position [822, 0]
click at [788, 101] on input "text" at bounding box center [872, 95] width 181 height 12
click at [788, 202] on li "Anatomy of Flowering Plants, Photosynthesis," at bounding box center [860, 199] width 210 height 37
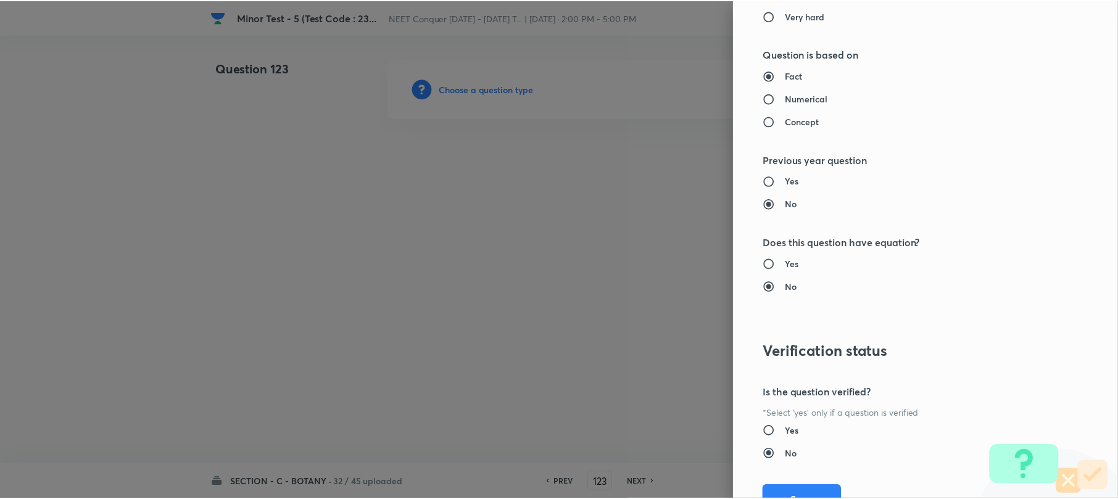
scroll to position [1269, 0]
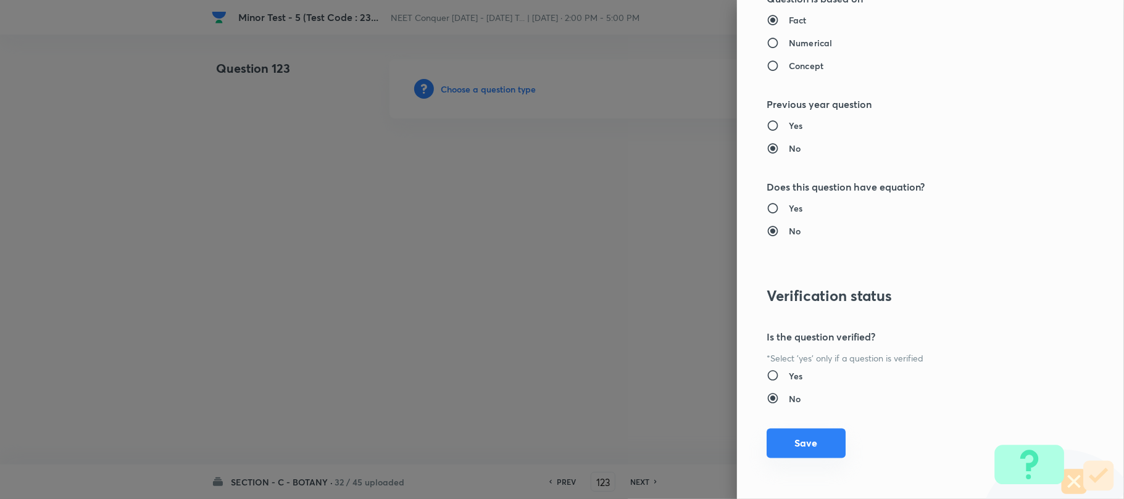
drag, startPoint x: 793, startPoint y: 437, endPoint x: 598, endPoint y: 311, distance: 231.5
click at [793, 435] on button "Save" at bounding box center [805, 444] width 79 height 30
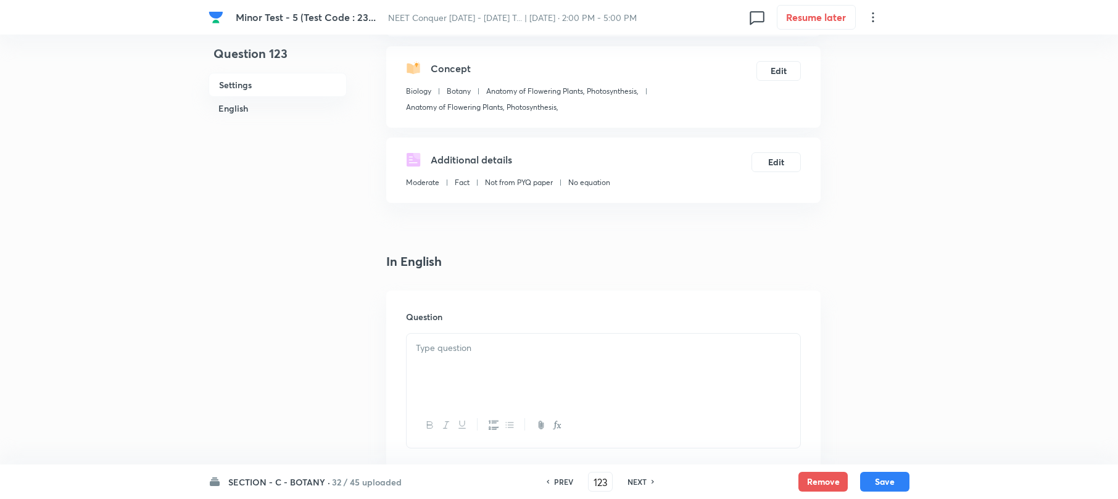
scroll to position [247, 0]
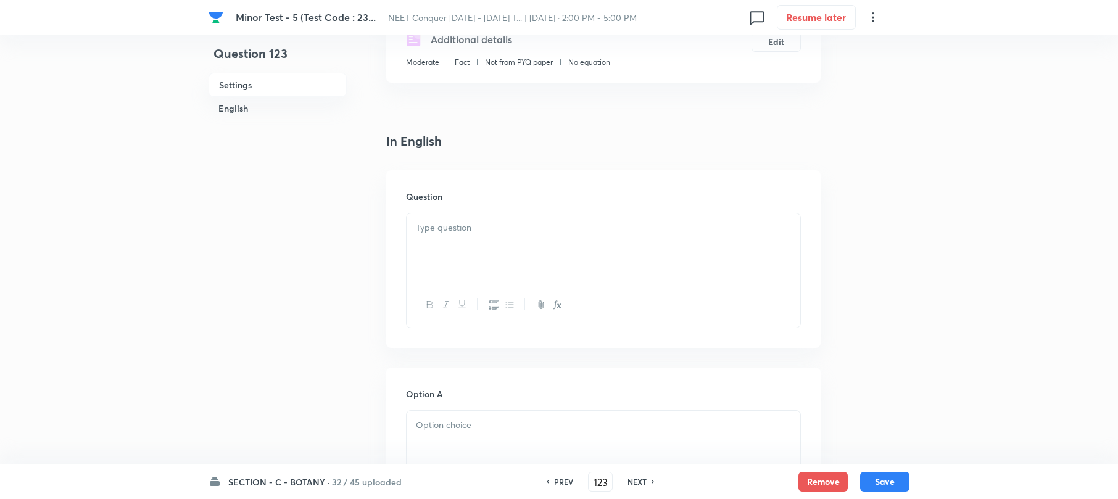
drag, startPoint x: 492, startPoint y: 242, endPoint x: 500, endPoint y: 241, distance: 8.2
click at [492, 242] on div at bounding box center [604, 247] width 394 height 69
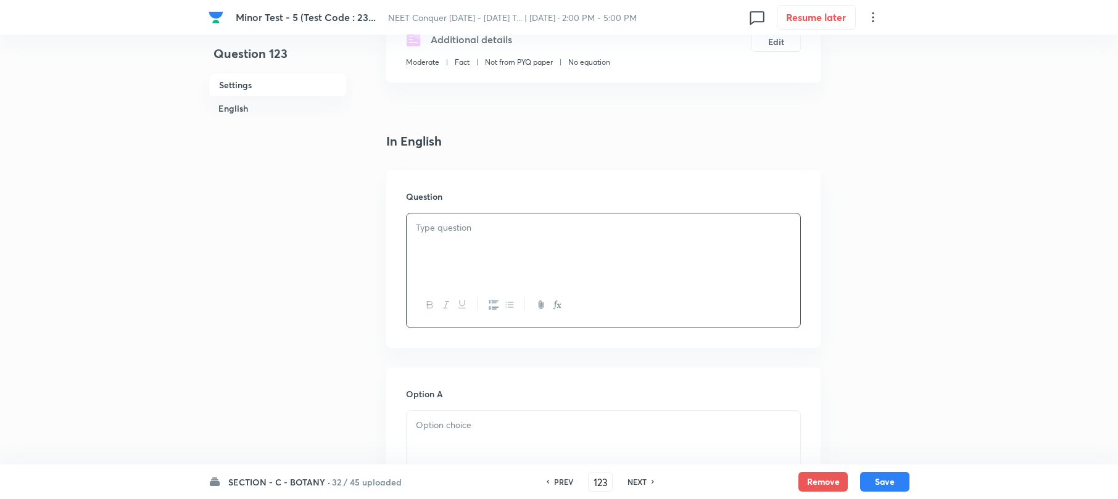
paste div
click at [407, 247] on div "Pith is well developed in A. Monocot root B. Dicot root C. Monocot stem D. Dico…" at bounding box center [604, 247] width 394 height 69
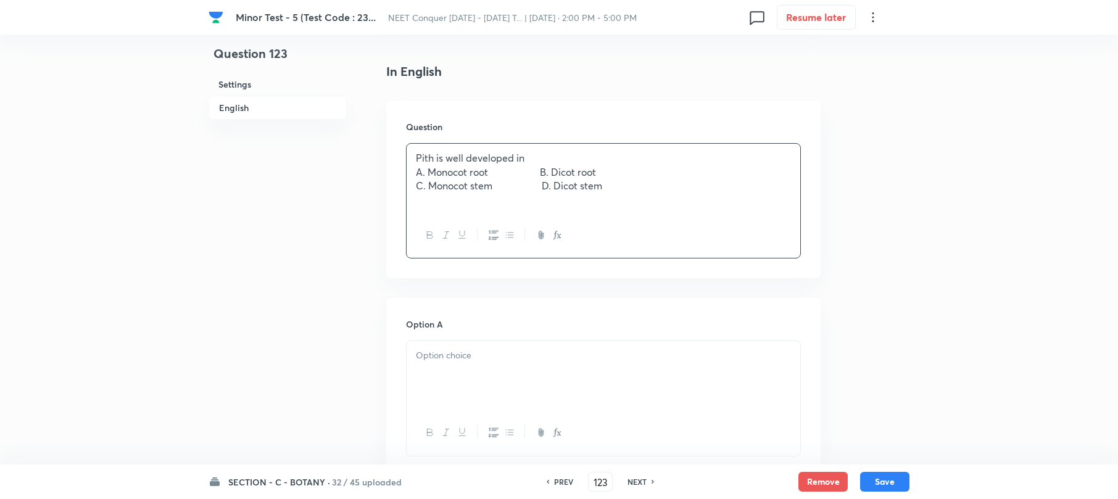
scroll to position [411, 0]
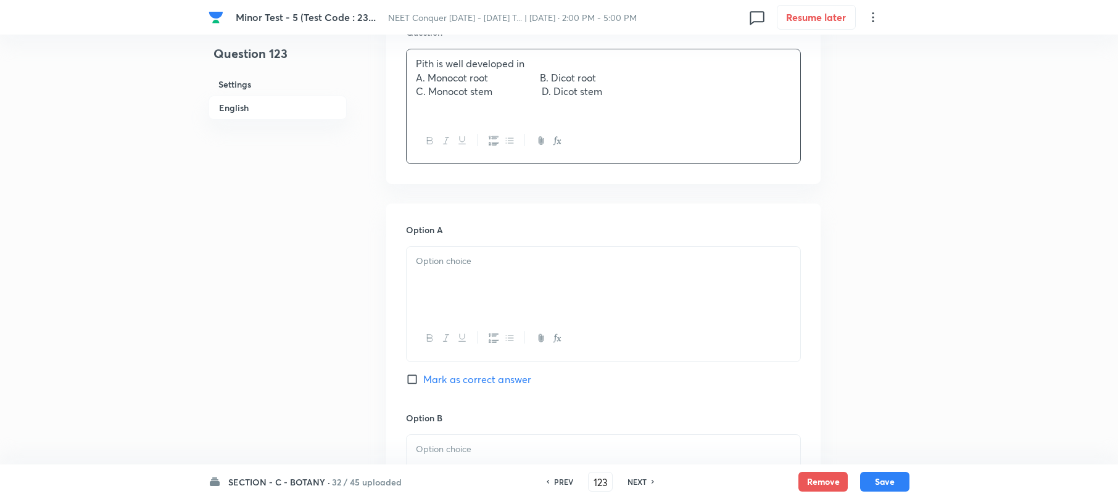
click at [452, 277] on div at bounding box center [604, 281] width 394 height 69
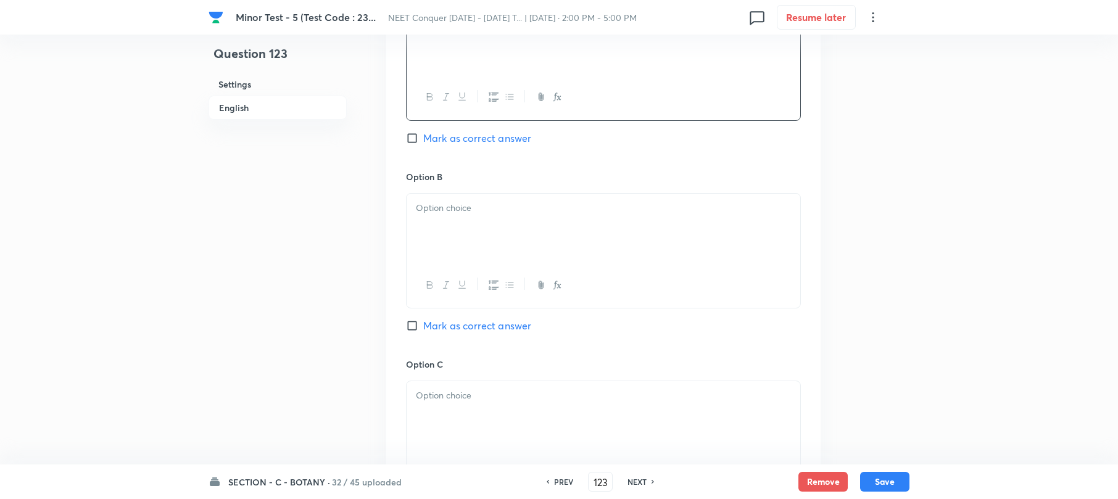
scroll to position [658, 0]
click at [454, 230] on div at bounding box center [604, 222] width 394 height 69
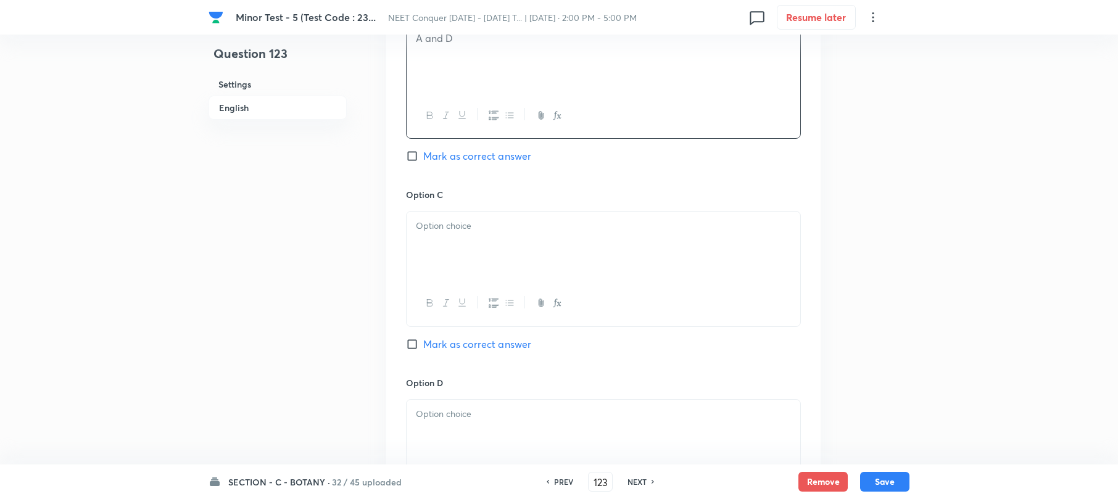
scroll to position [822, 0]
click at [450, 263] on div at bounding box center [604, 245] width 394 height 69
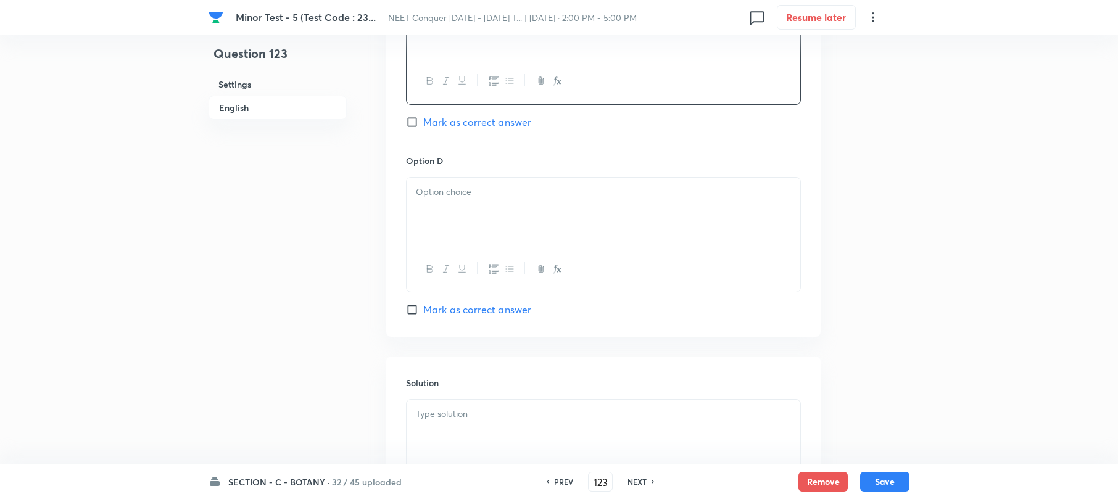
scroll to position [1069, 0]
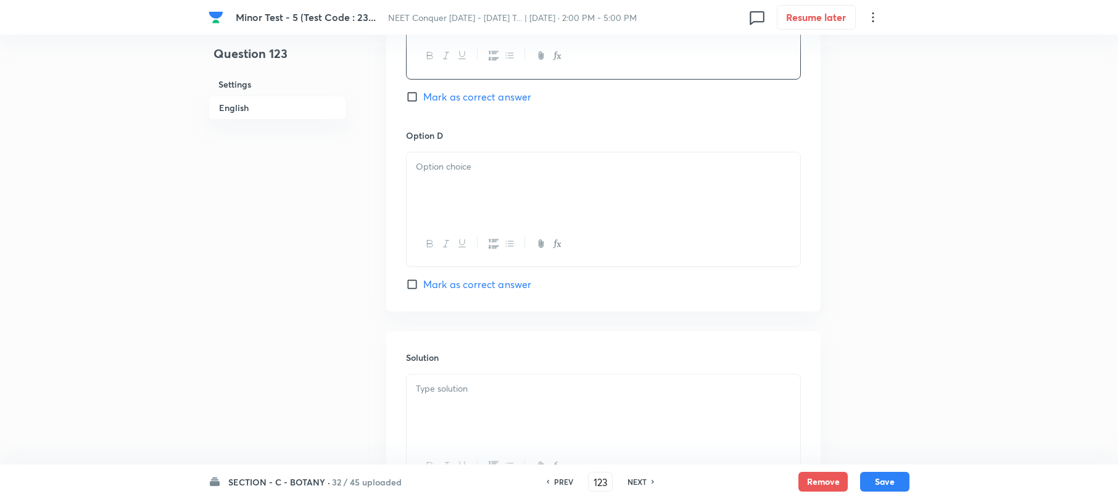
click at [458, 216] on div at bounding box center [604, 186] width 394 height 69
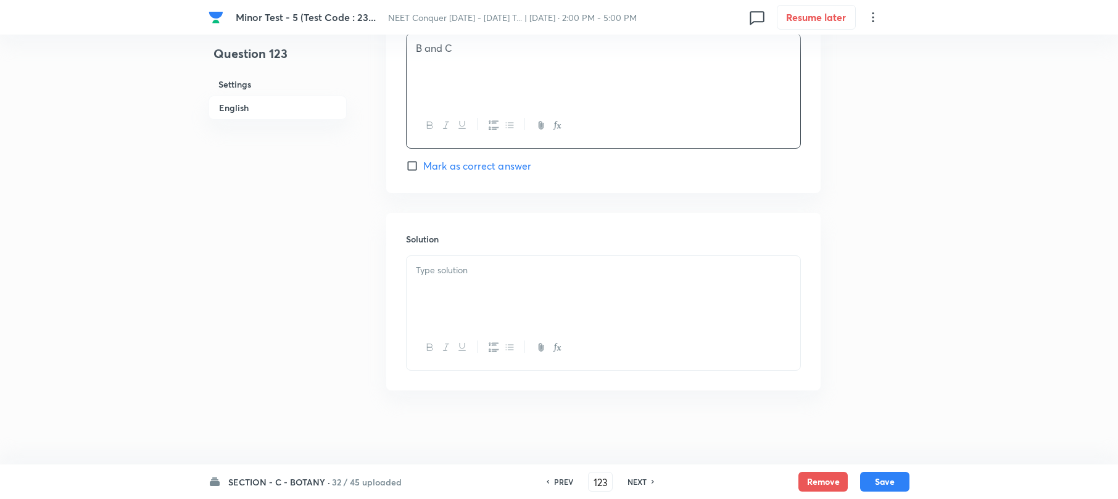
scroll to position [1191, 0]
click at [471, 285] on div at bounding box center [604, 290] width 394 height 69
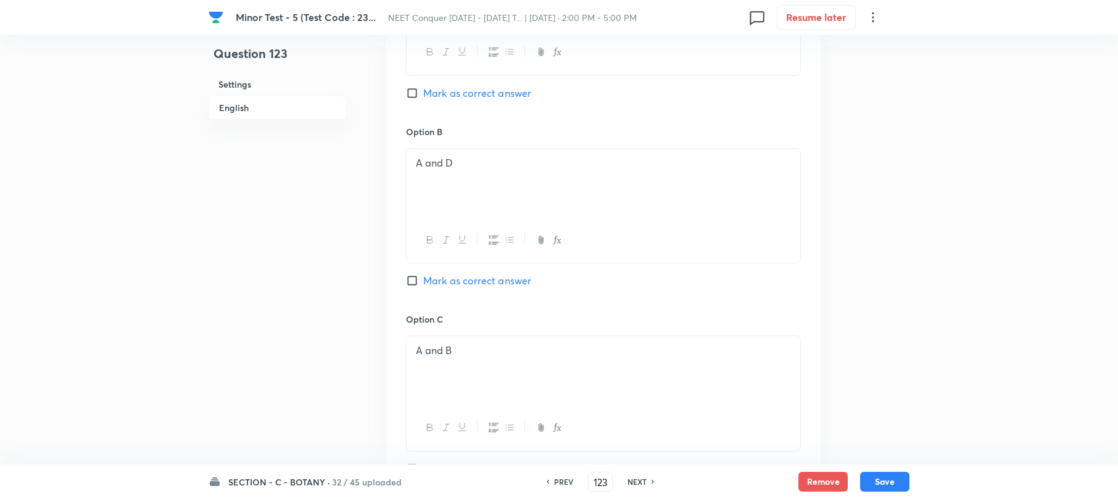
click at [410, 285] on input "Mark as correct answer" at bounding box center [414, 281] width 17 height 12
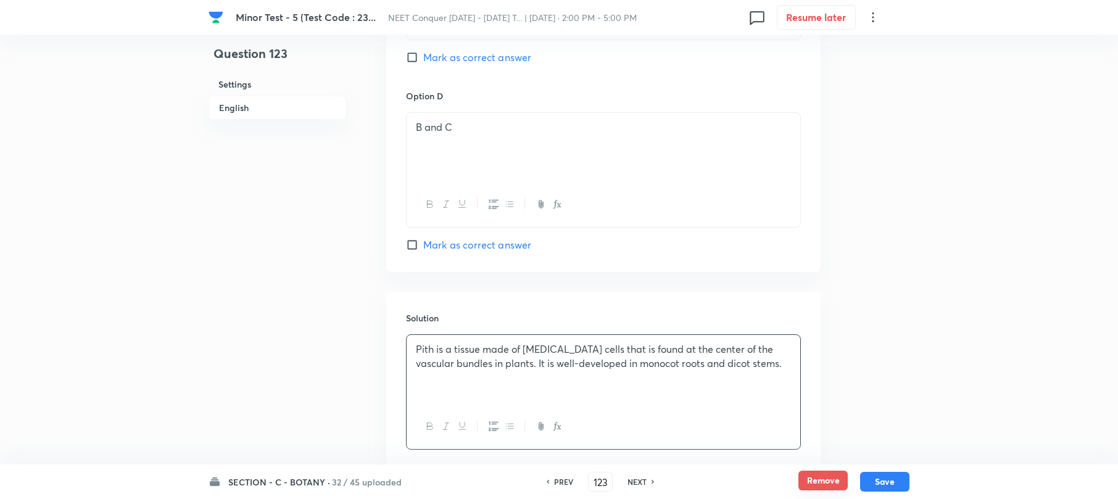
drag, startPoint x: 879, startPoint y: 482, endPoint x: 847, endPoint y: 472, distance: 34.3
click at [869, 481] on button "Save" at bounding box center [884, 482] width 49 height 20
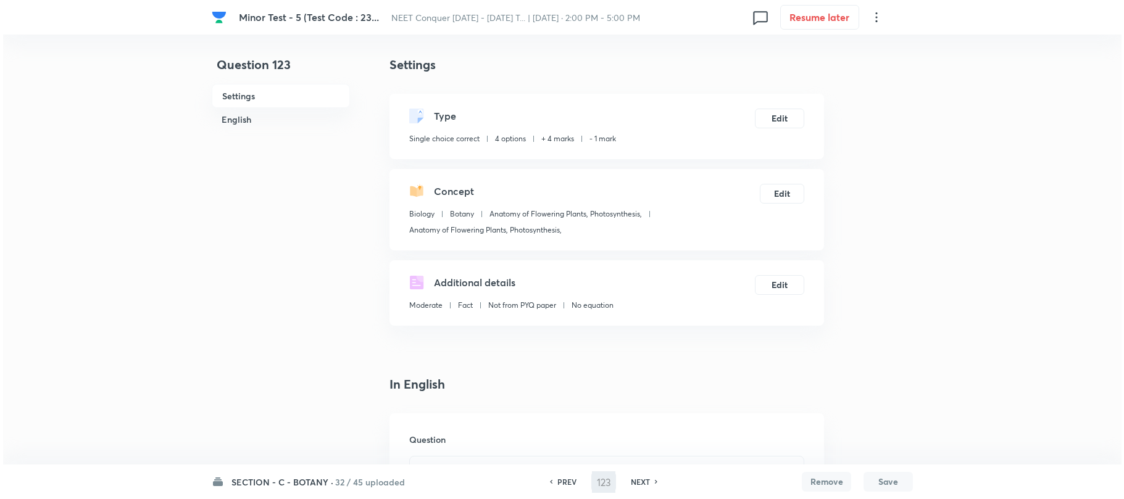
scroll to position [0, 0]
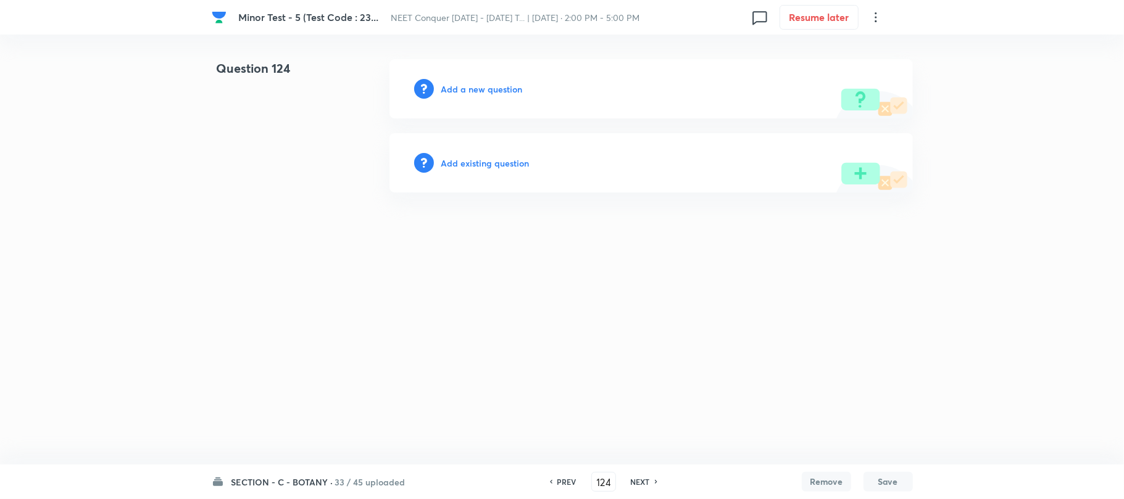
click at [479, 86] on h6 "Add a new question" at bounding box center [481, 89] width 81 height 13
click at [479, 86] on h6 "Choose a question type" at bounding box center [488, 89] width 95 height 13
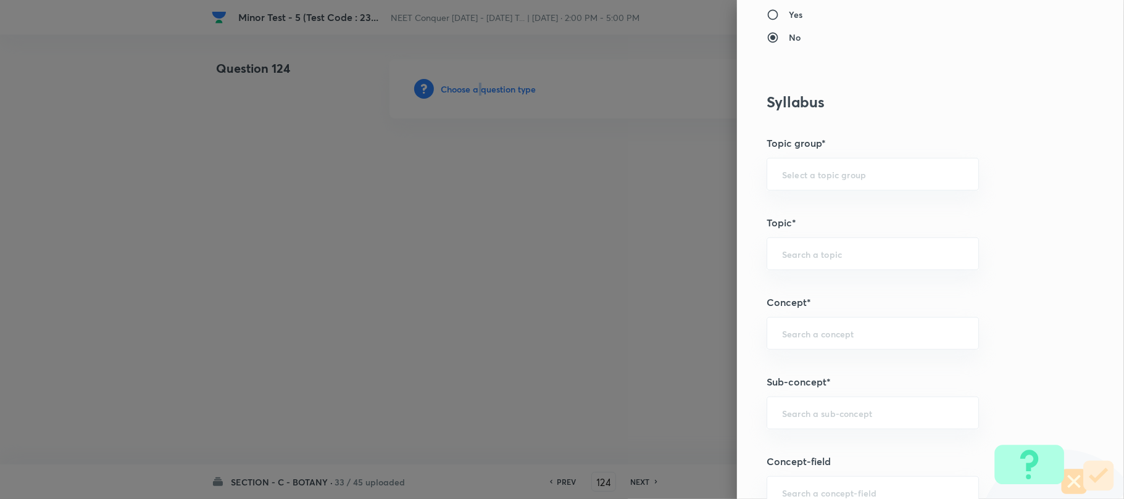
scroll to position [576, 0]
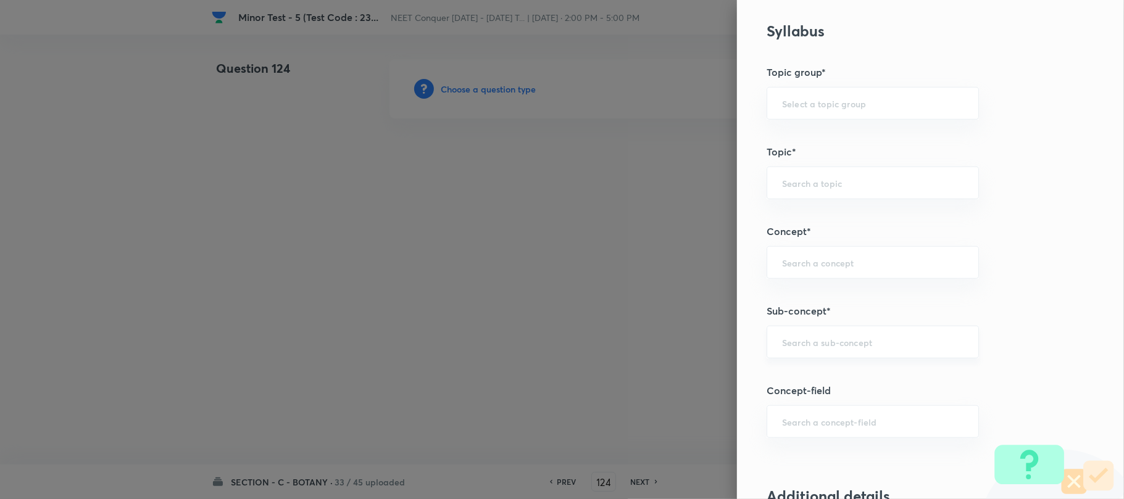
click at [782, 344] on input "text" at bounding box center [872, 342] width 181 height 12
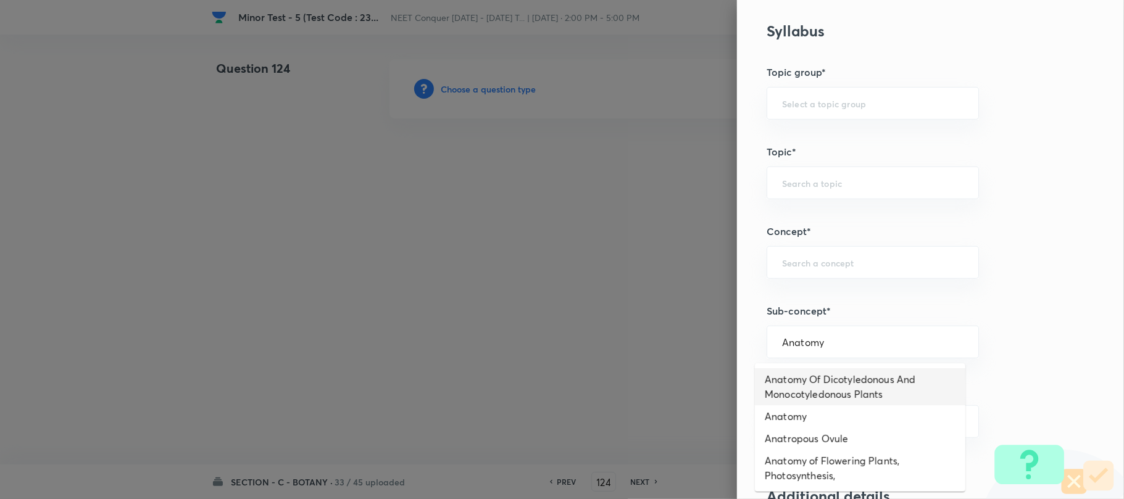
click at [837, 389] on li "Anatomy Of Dicotyledonous And Monocotyledonous Plants" at bounding box center [860, 386] width 210 height 37
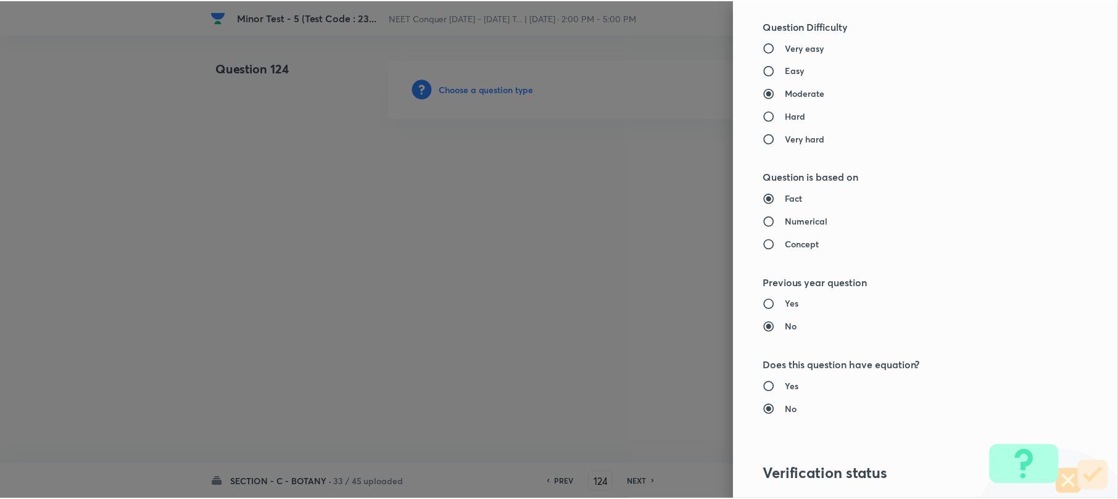
scroll to position [1269, 0]
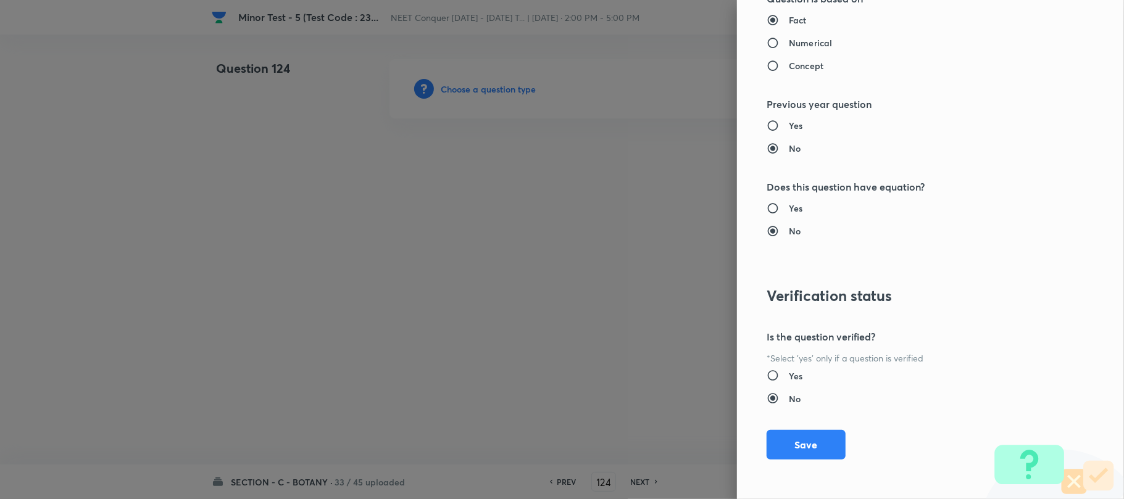
drag, startPoint x: 796, startPoint y: 440, endPoint x: 672, endPoint y: 410, distance: 127.6
click at [790, 438] on button "Save" at bounding box center [805, 445] width 79 height 30
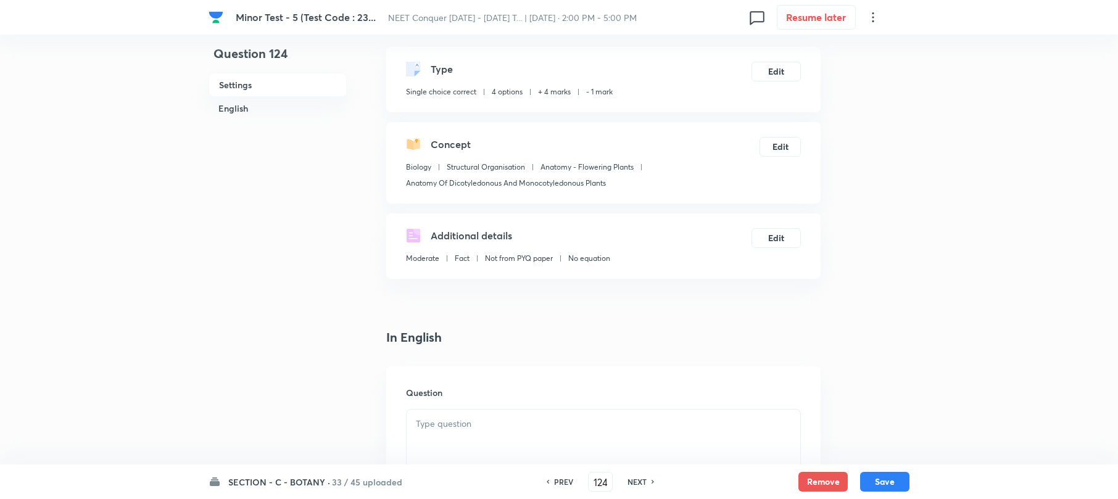
scroll to position [247, 0]
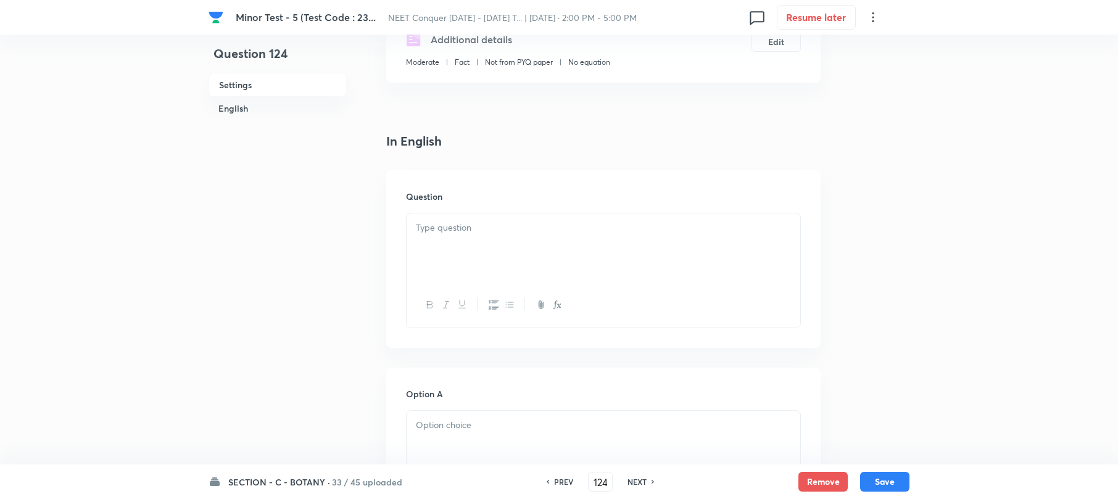
drag, startPoint x: 455, startPoint y: 246, endPoint x: 441, endPoint y: 242, distance: 14.5
click at [444, 243] on div at bounding box center [604, 247] width 394 height 69
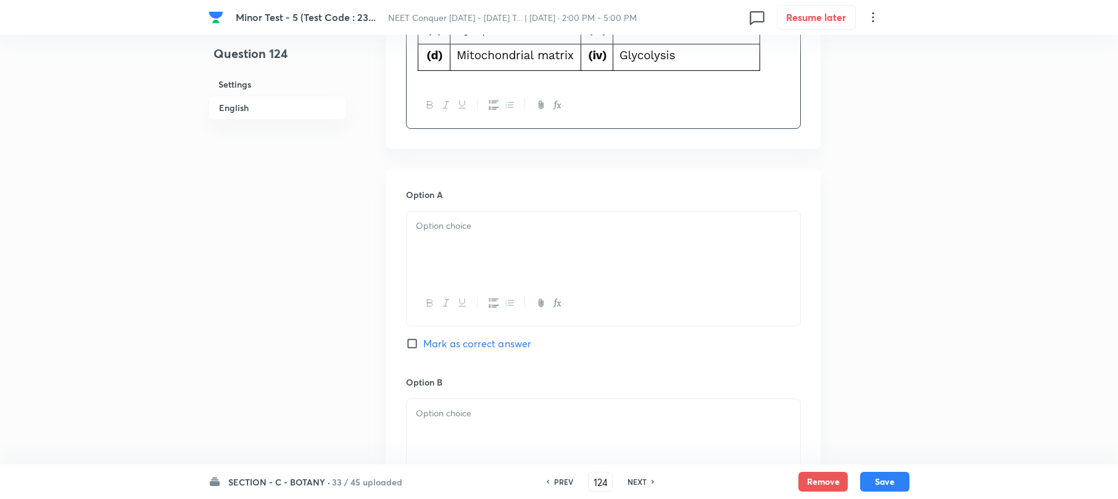
scroll to position [576, 0]
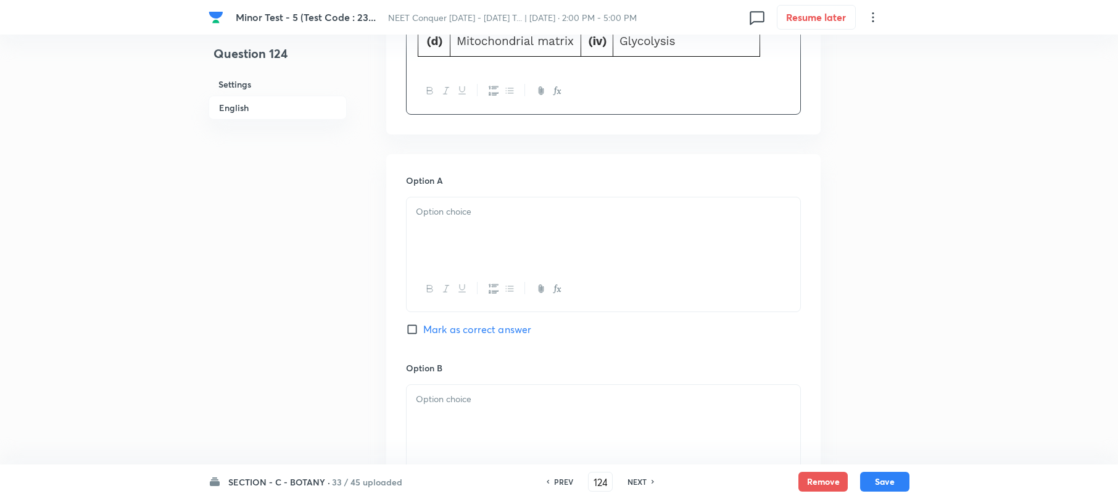
click at [455, 248] on div at bounding box center [604, 231] width 394 height 69
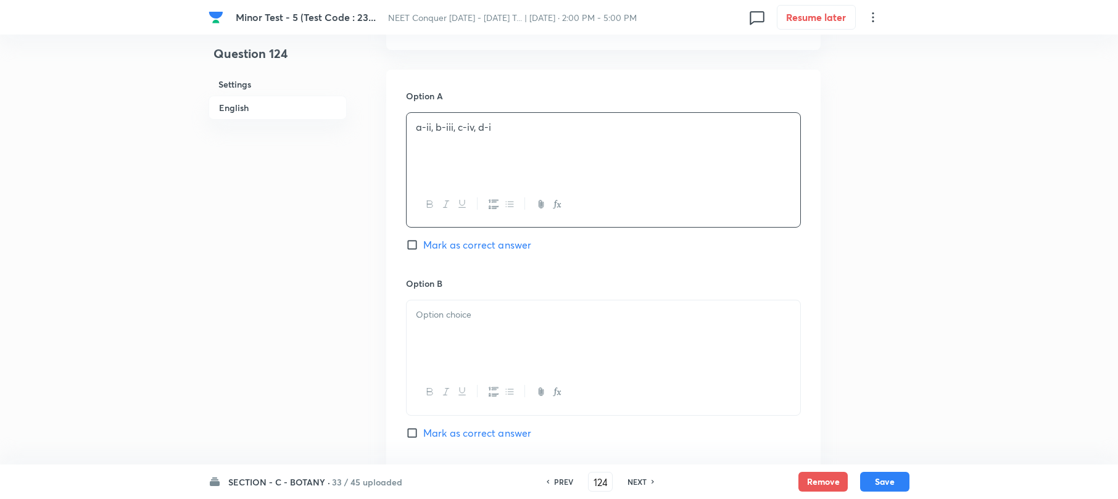
scroll to position [740, 0]
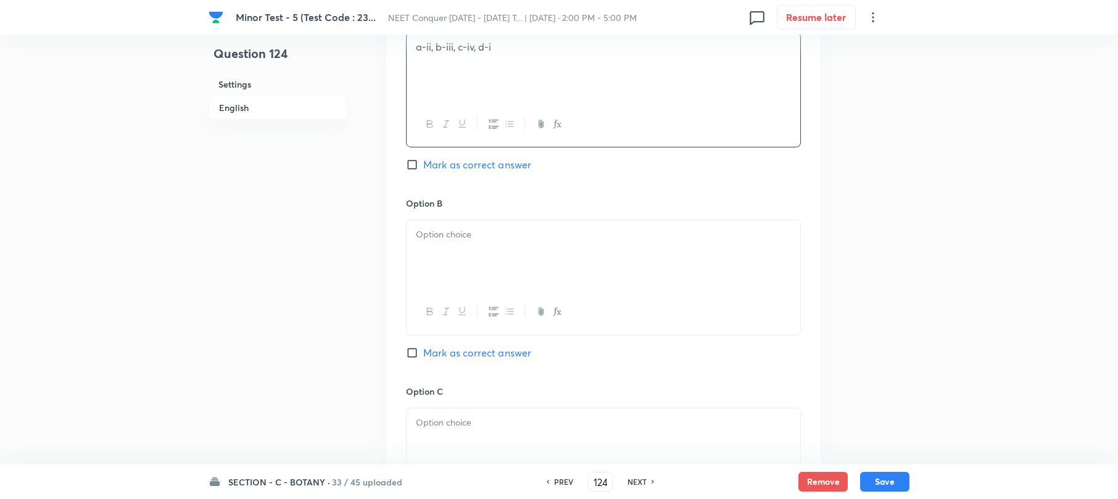
click at [434, 244] on div at bounding box center [604, 254] width 394 height 69
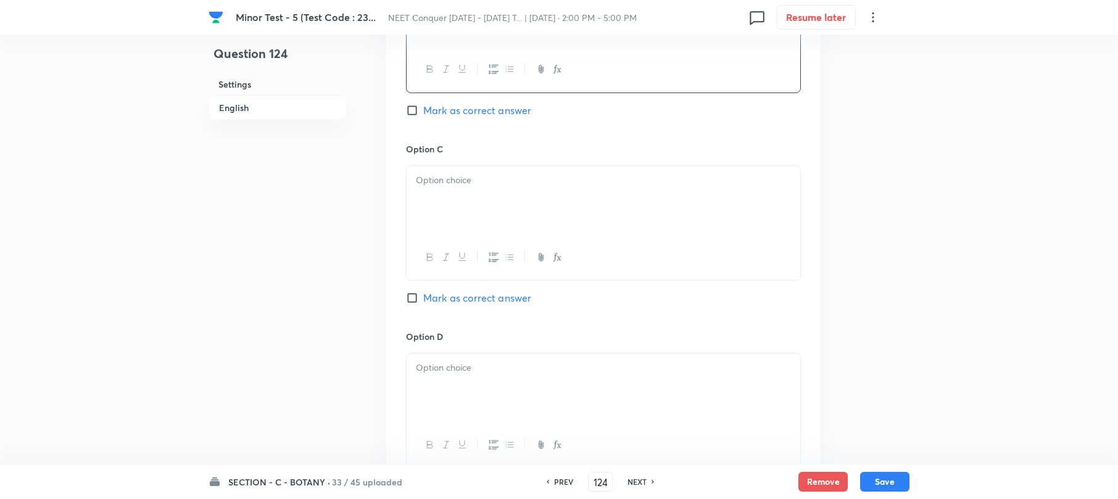
scroll to position [987, 0]
click at [428, 205] on div at bounding box center [604, 196] width 394 height 69
click at [449, 404] on div at bounding box center [604, 383] width 394 height 69
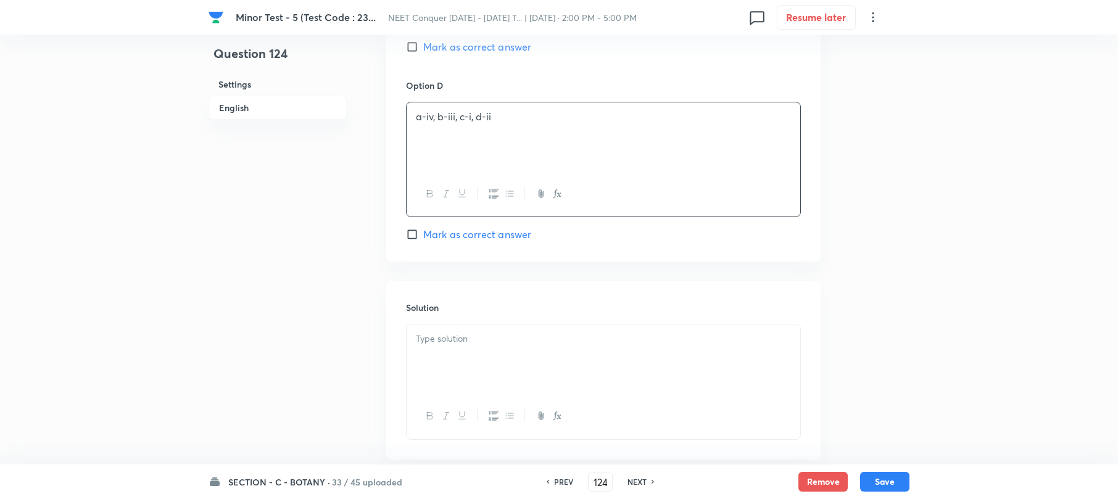
click at [443, 354] on div at bounding box center [604, 359] width 394 height 69
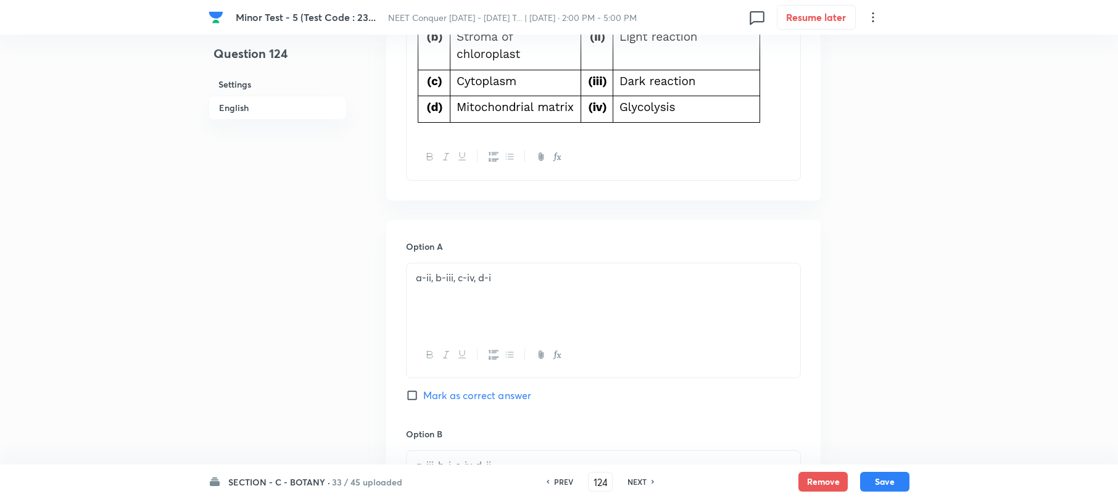
scroll to position [494, 0]
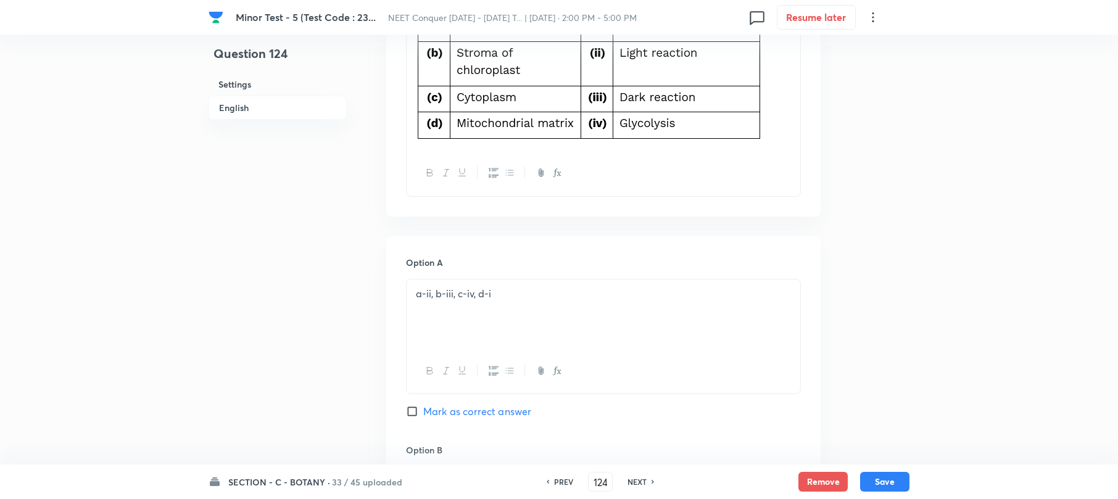
click at [410, 418] on input "Mark as correct answer" at bounding box center [414, 411] width 17 height 12
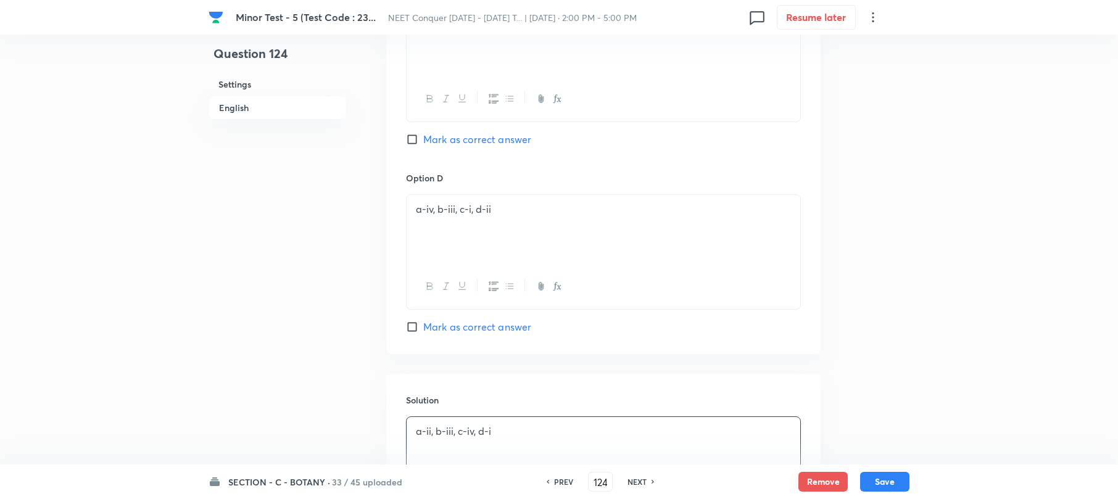
scroll to position [1234, 0]
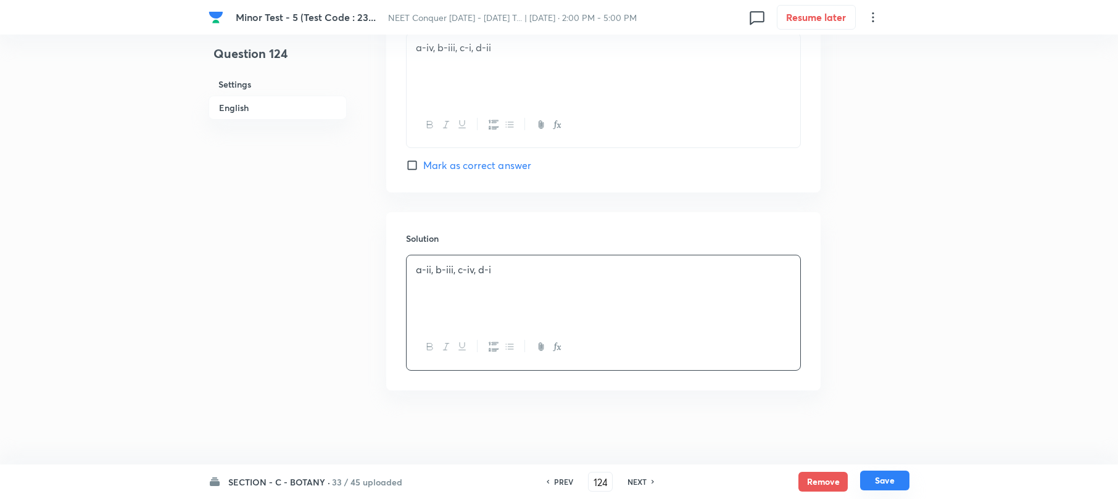
click at [876, 489] on button "Save" at bounding box center [884, 481] width 49 height 20
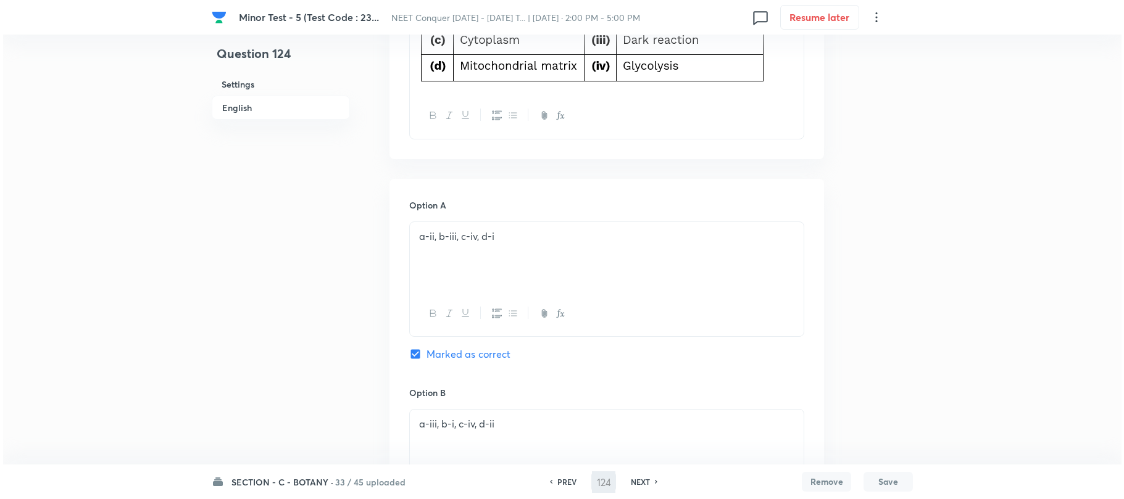
scroll to position [0, 0]
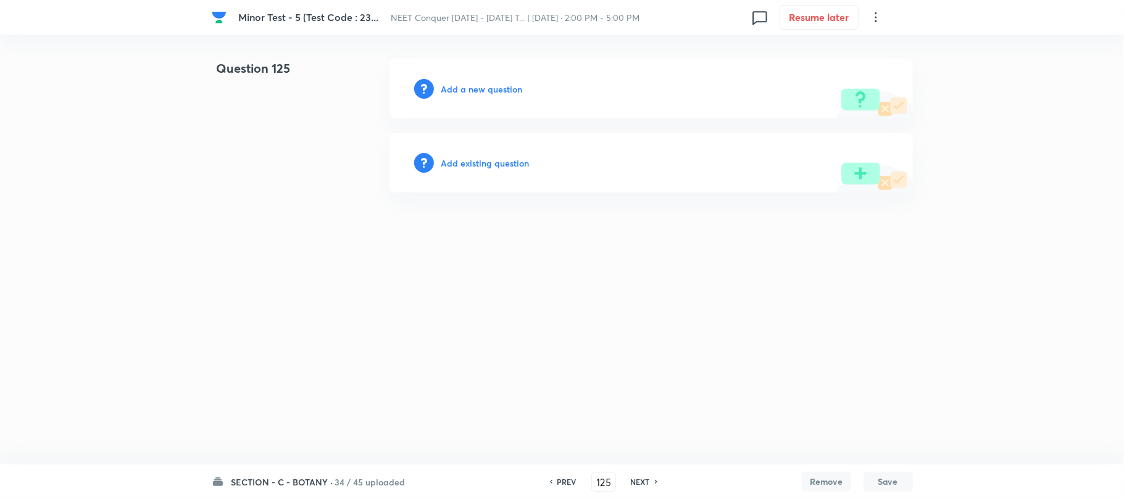
click at [464, 92] on h6 "Add a new question" at bounding box center [481, 89] width 81 height 13
click at [464, 92] on h6 "Choose a question type" at bounding box center [488, 89] width 95 height 13
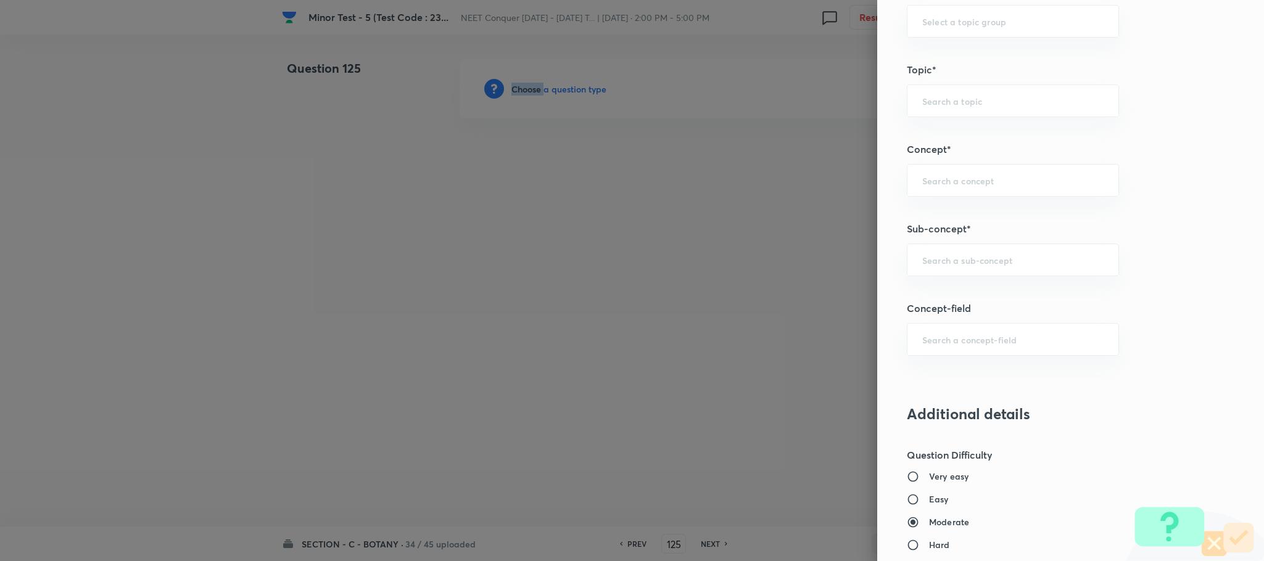
scroll to position [658, 0]
click at [922, 266] on input "text" at bounding box center [1012, 260] width 181 height 12
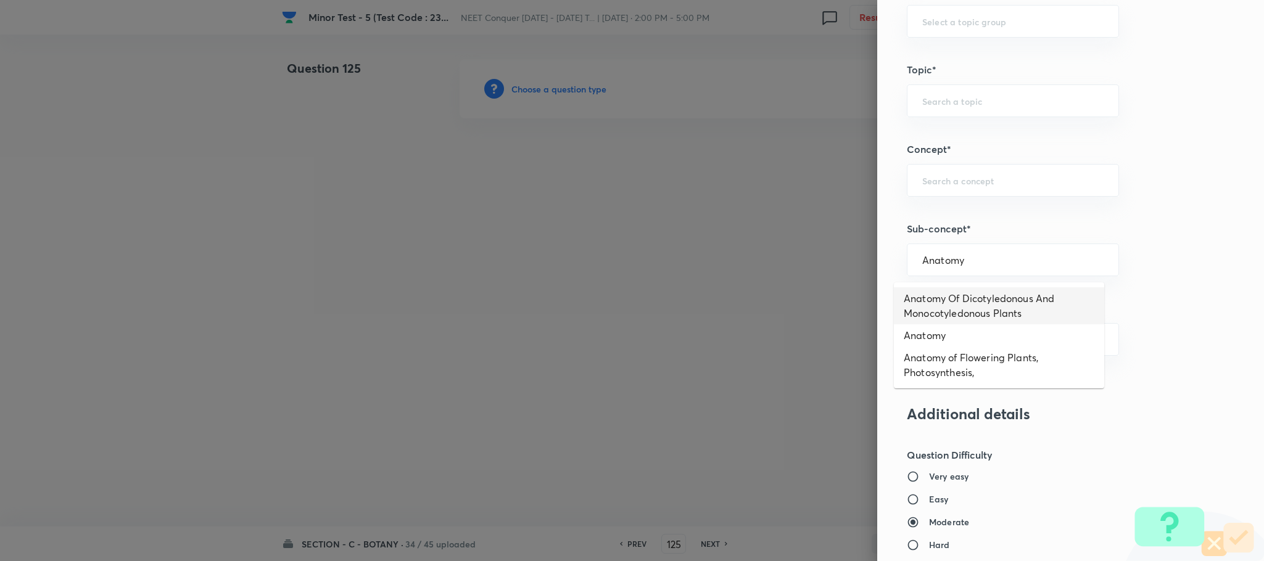
click at [972, 292] on li "Anatomy Of Dicotyledonous And Monocotyledonous Plants" at bounding box center [999, 306] width 210 height 37
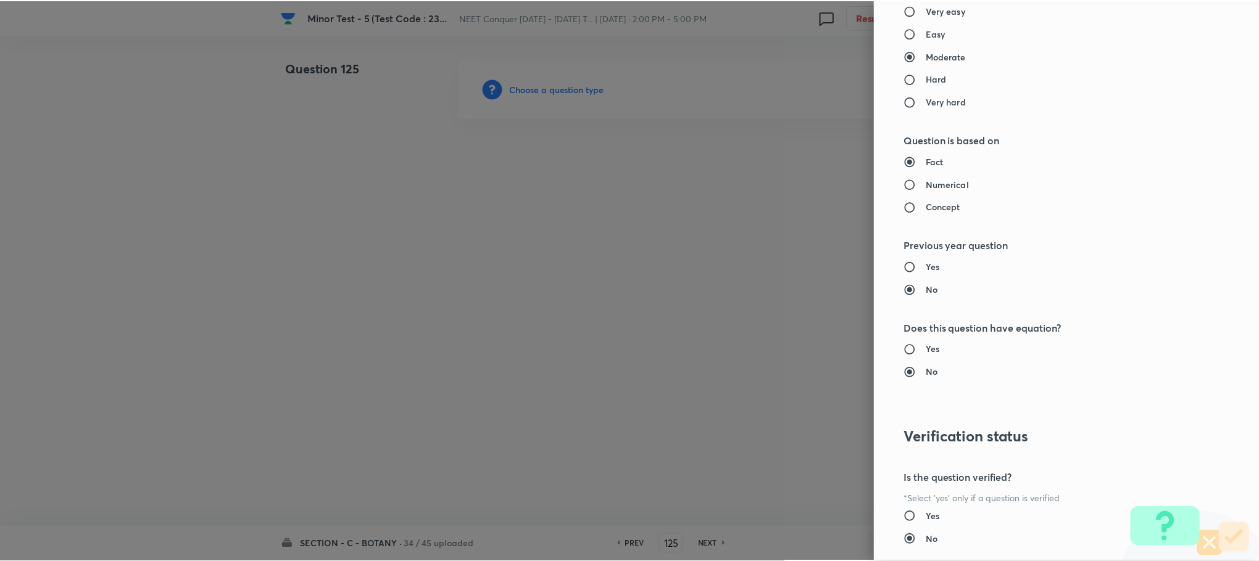
scroll to position [1207, 0]
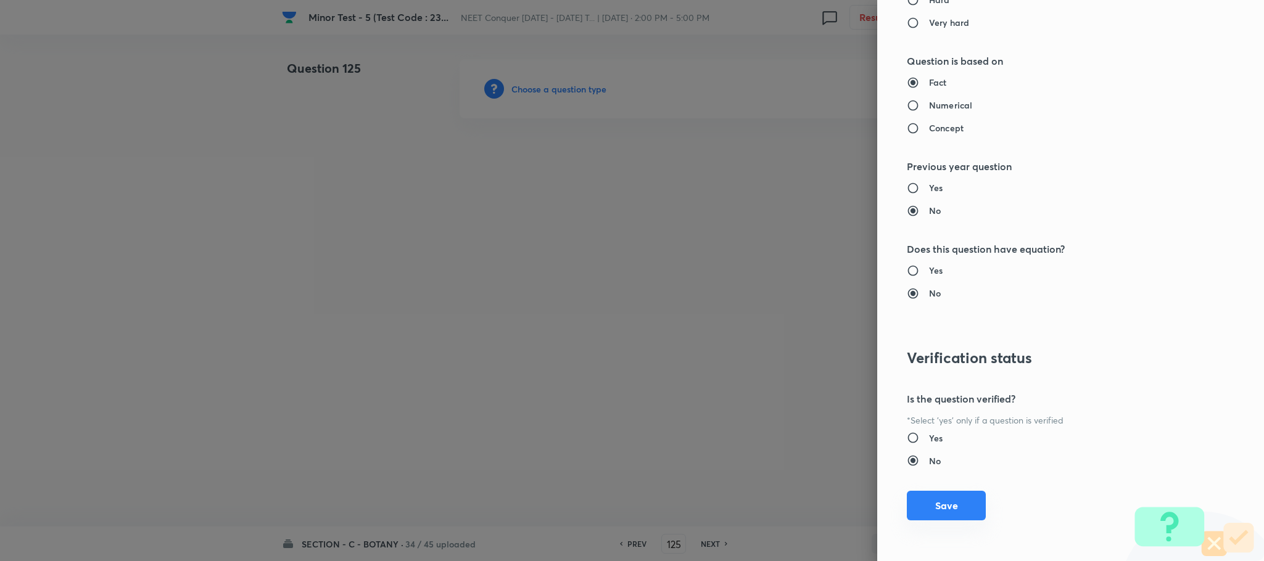
click at [929, 498] on button "Save" at bounding box center [946, 506] width 79 height 30
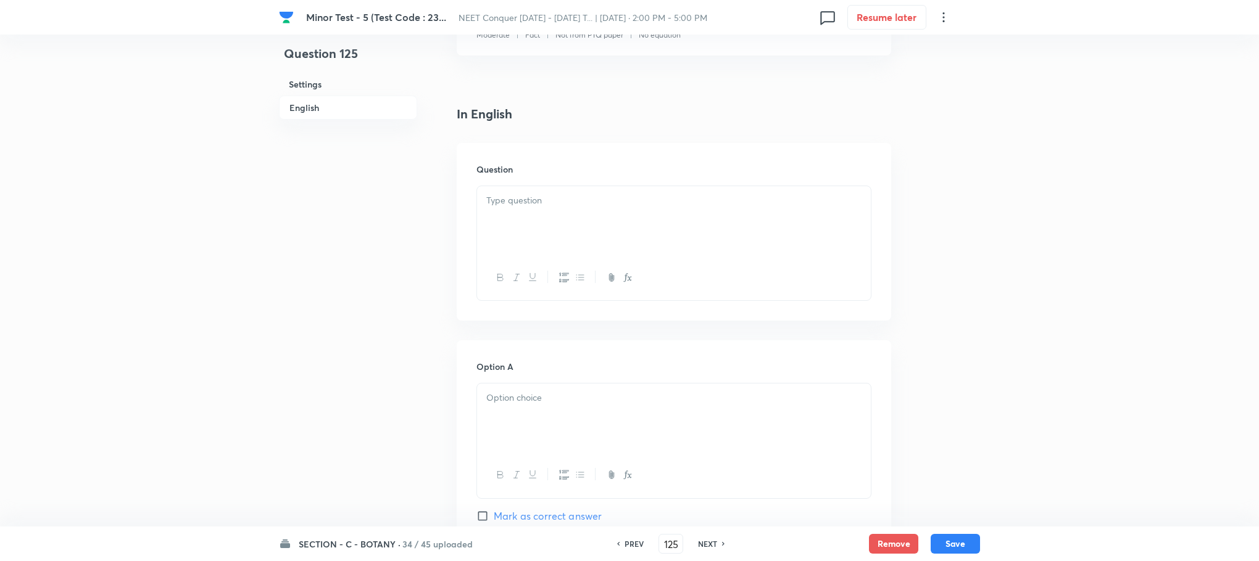
scroll to position [370, 0]
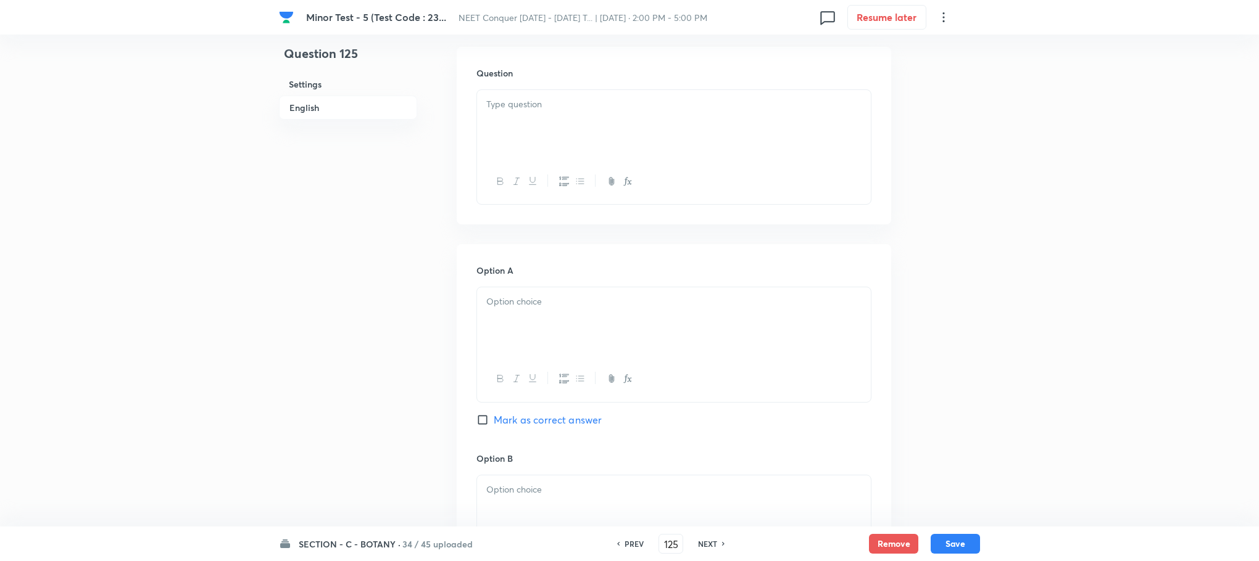
click at [548, 135] on div at bounding box center [674, 124] width 394 height 69
click at [495, 115] on div at bounding box center [674, 124] width 394 height 69
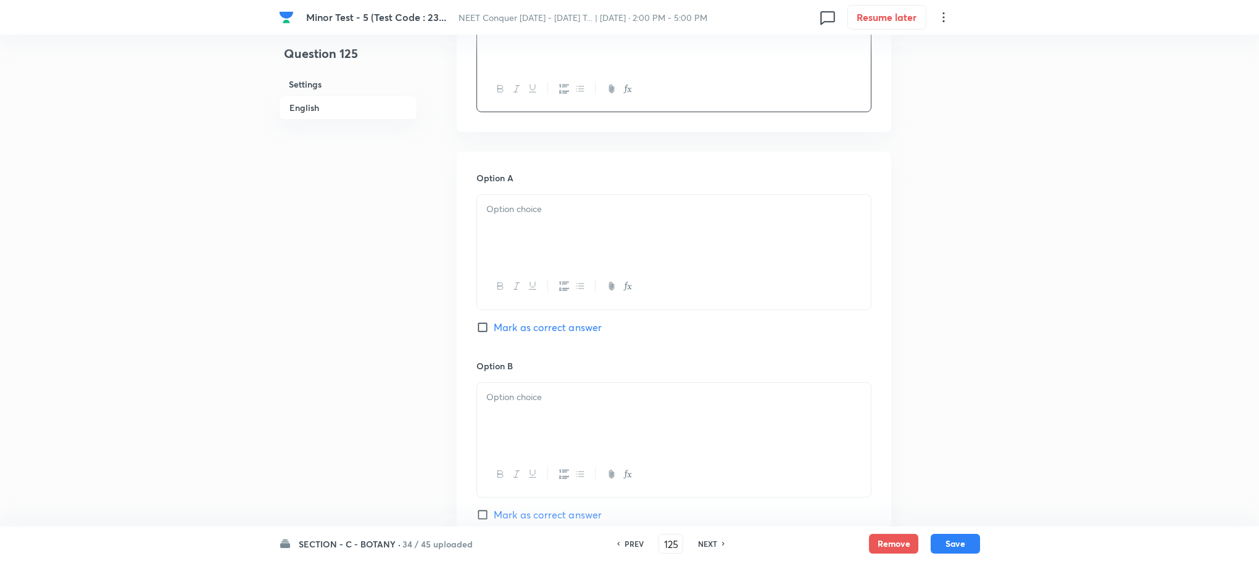
click at [505, 254] on div at bounding box center [674, 229] width 394 height 69
click at [515, 402] on p at bounding box center [673, 398] width 375 height 14
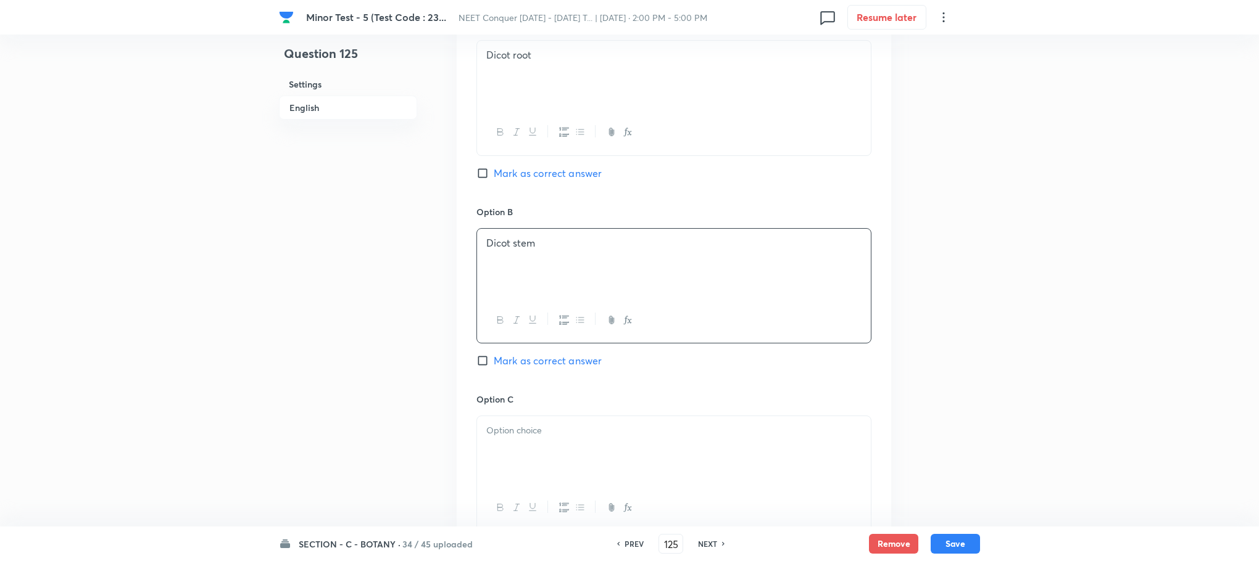
scroll to position [740, 0]
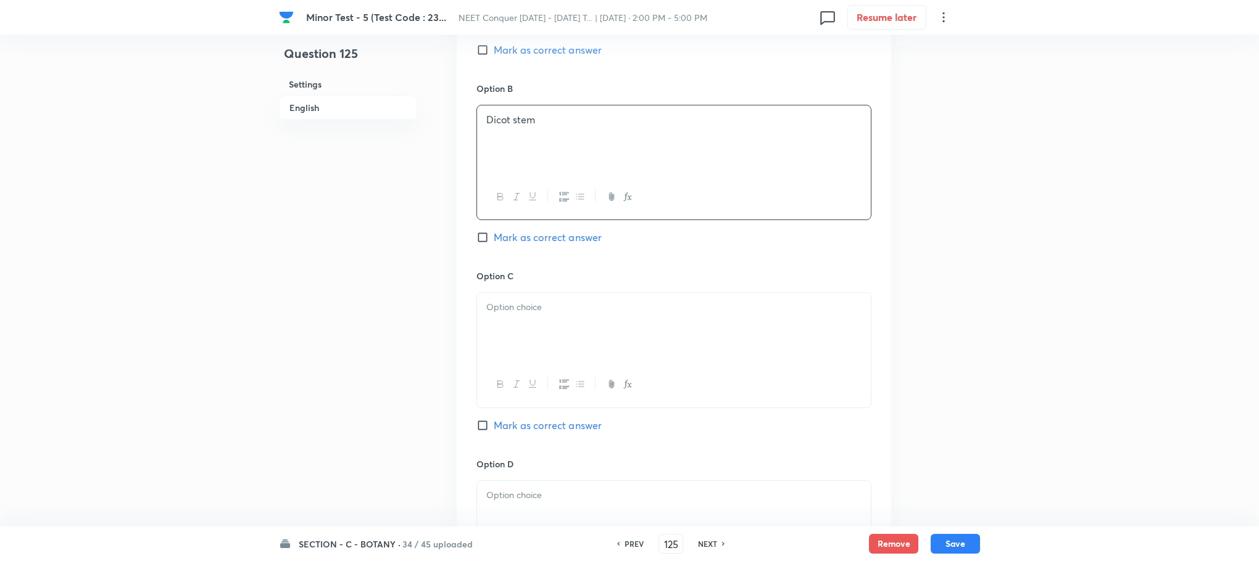
click at [513, 341] on div at bounding box center [674, 327] width 394 height 69
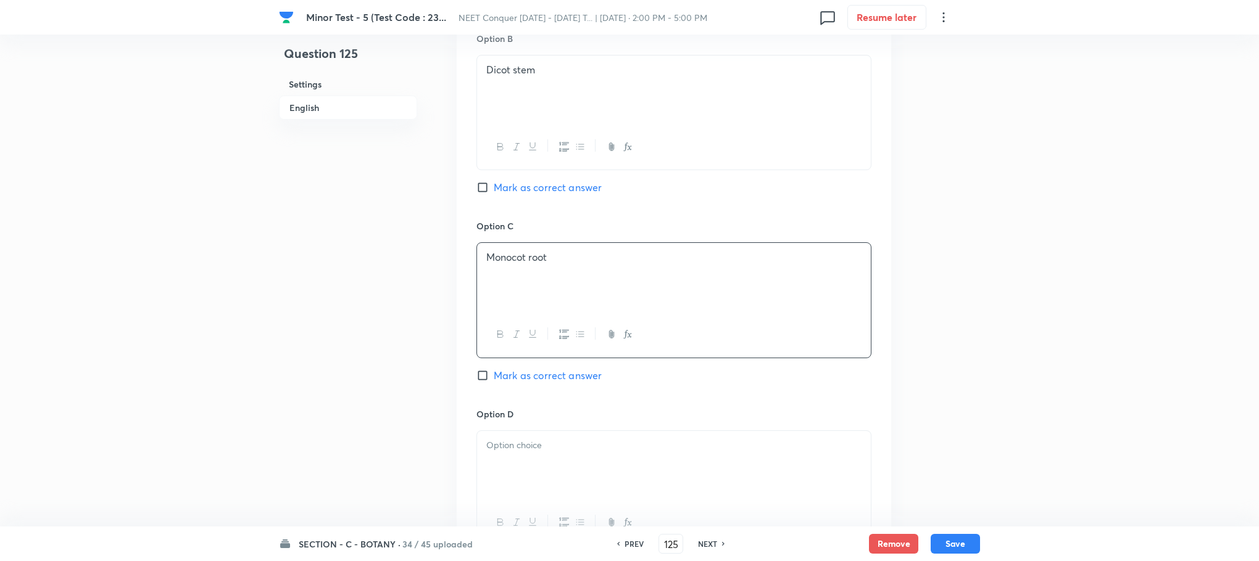
scroll to position [833, 0]
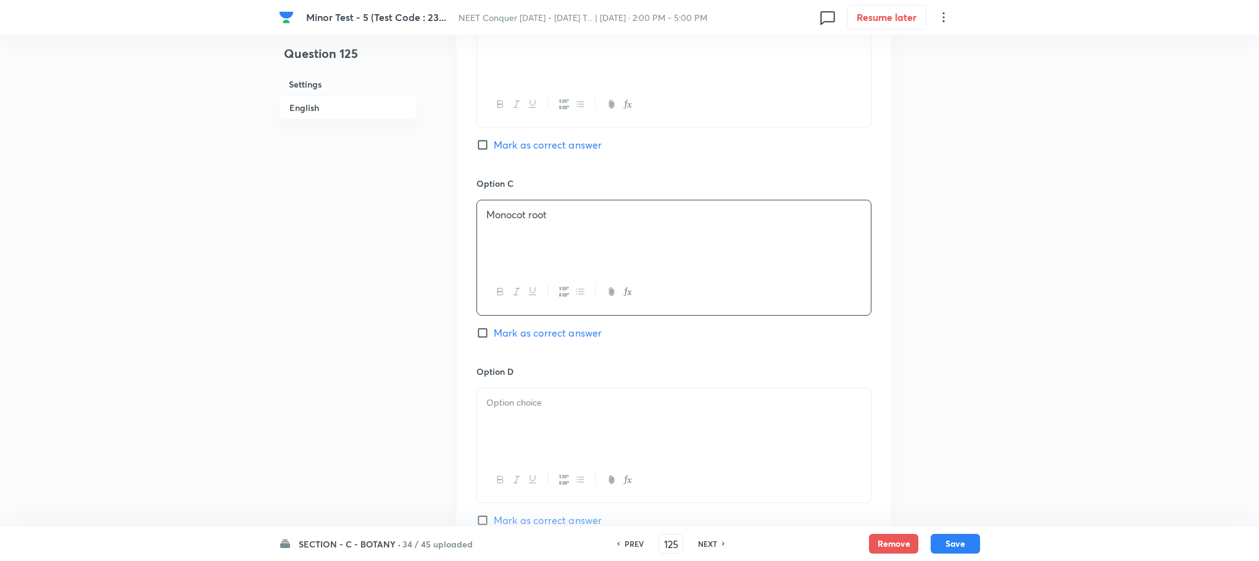
click at [534, 404] on p at bounding box center [673, 403] width 375 height 14
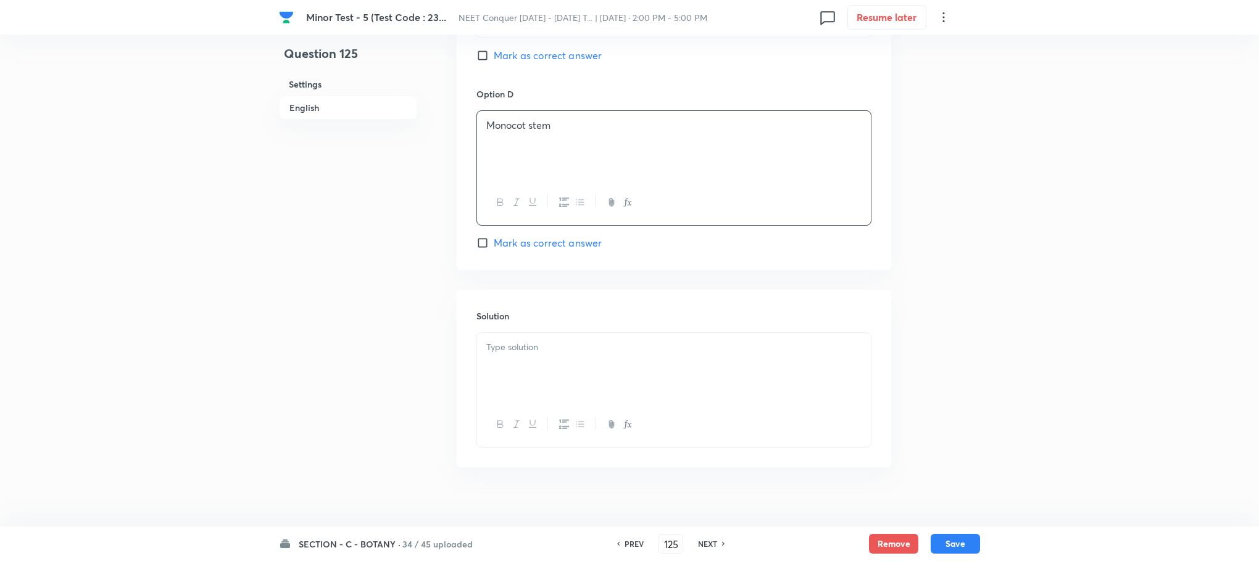
click at [524, 372] on div at bounding box center [674, 367] width 394 height 69
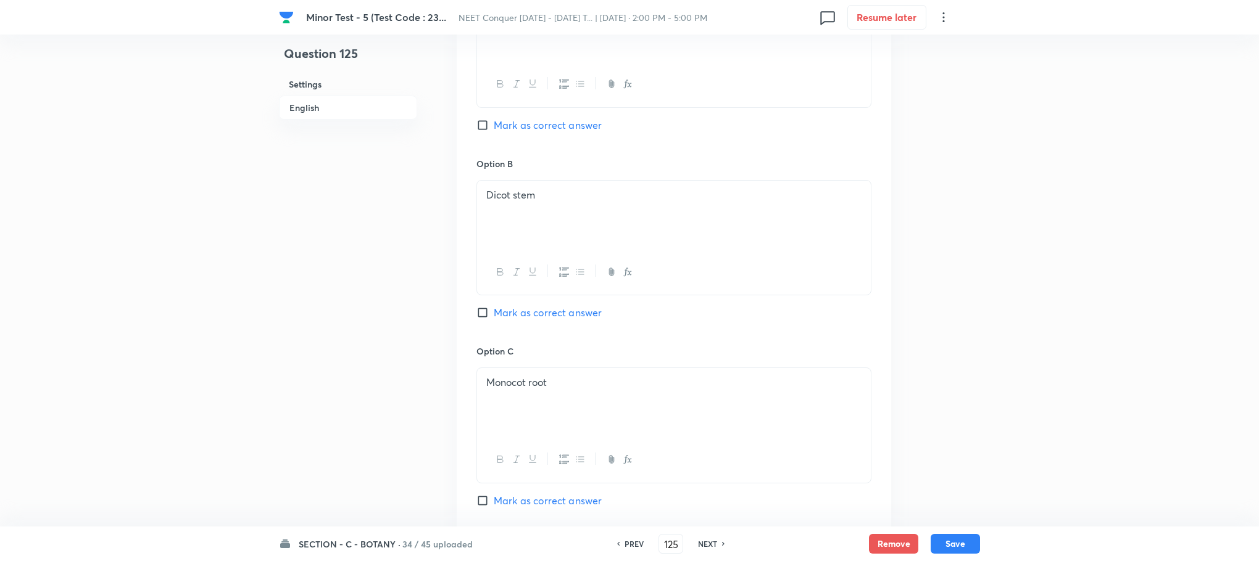
scroll to position [573, 0]
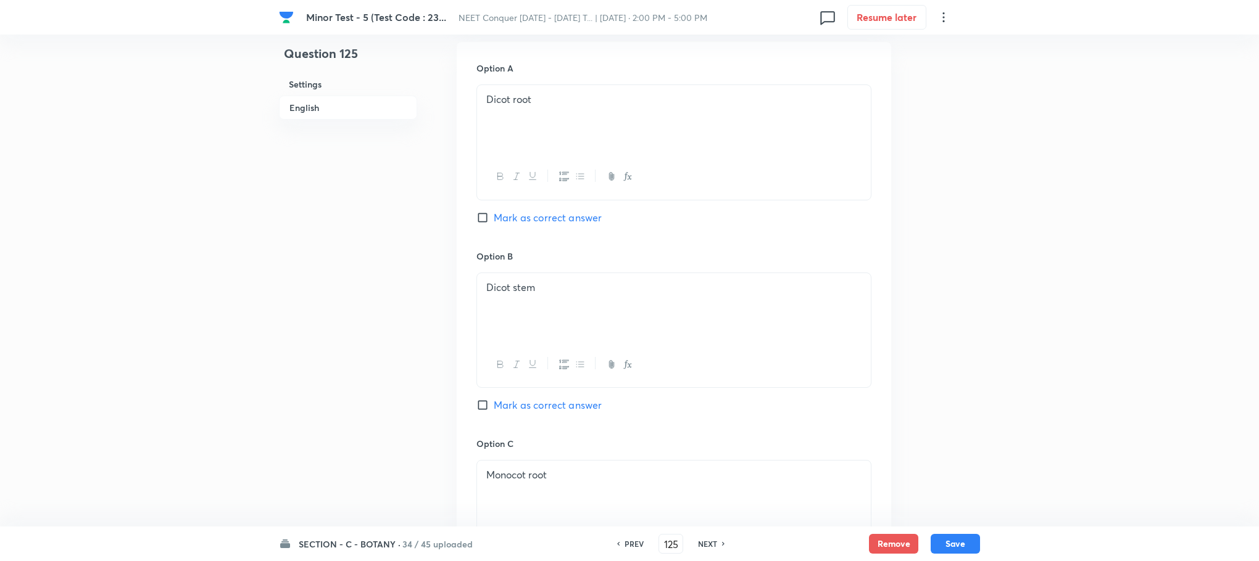
click at [485, 405] on input "Mark as correct answer" at bounding box center [484, 405] width 17 height 12
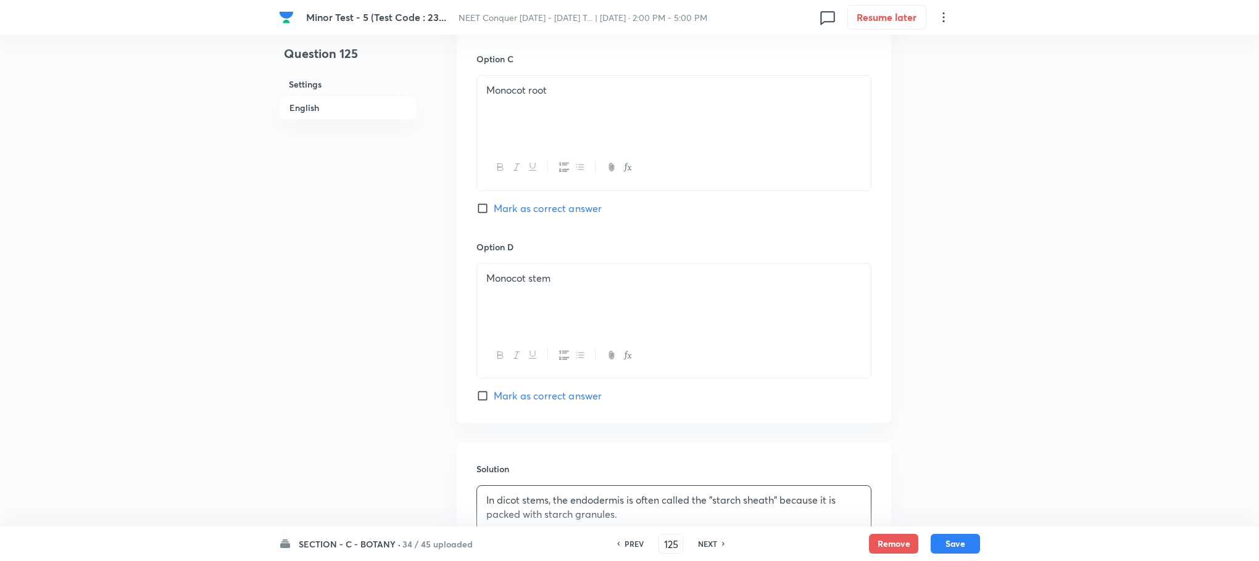
scroll to position [1128, 0]
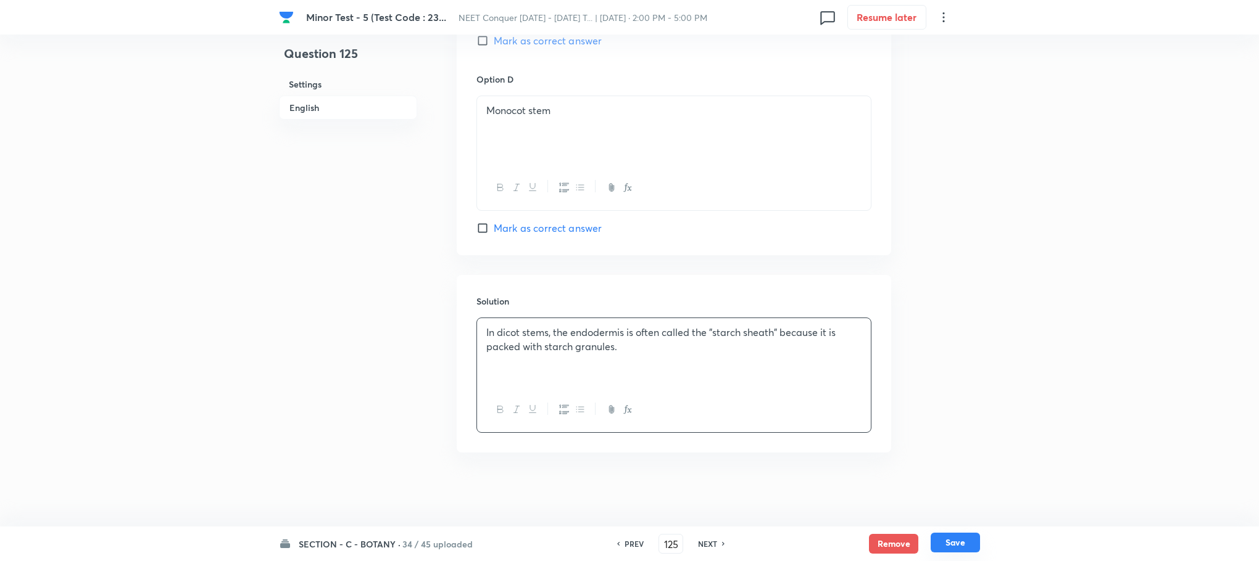
drag, startPoint x: 950, startPoint y: 543, endPoint x: 844, endPoint y: 513, distance: 110.2
click at [948, 543] on button "Save" at bounding box center [954, 544] width 49 height 20
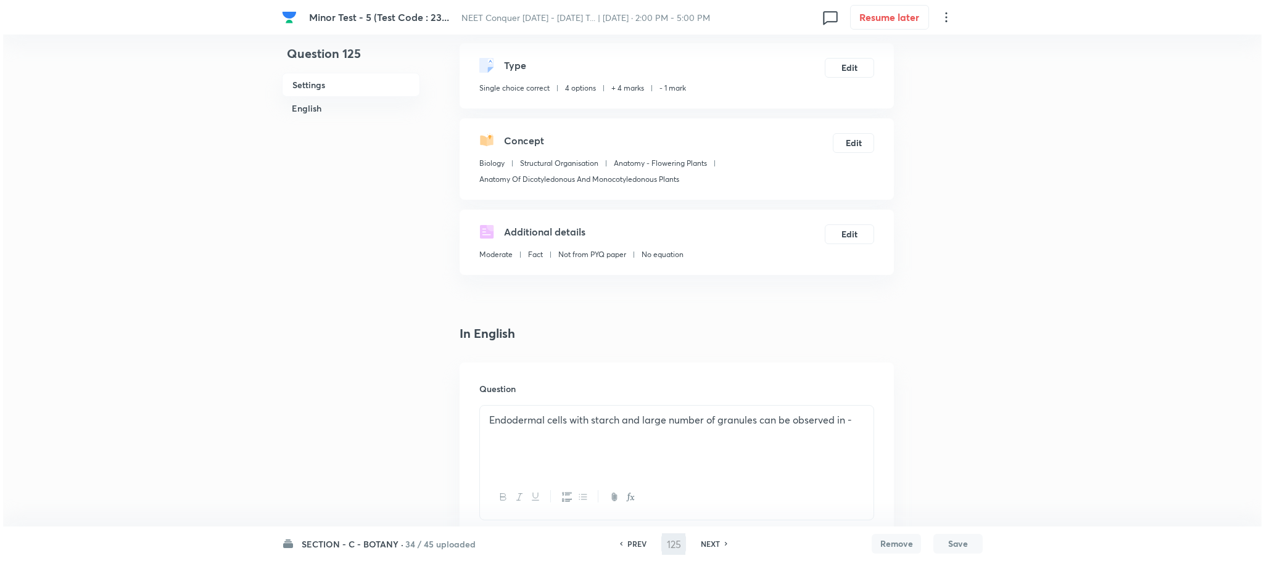
scroll to position [0, 0]
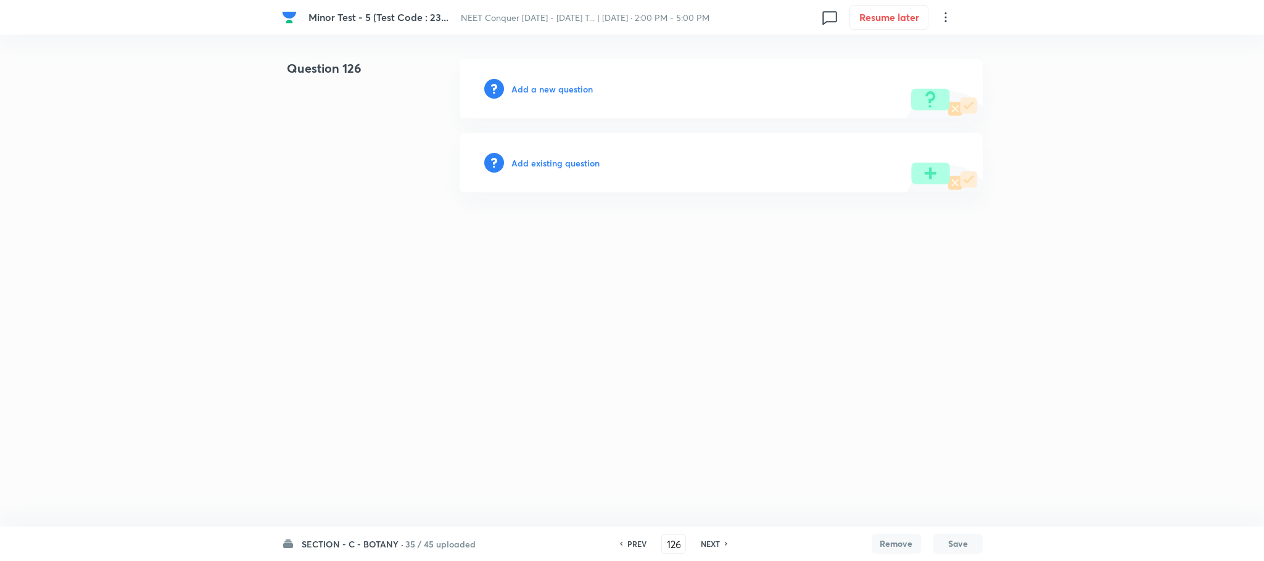
click at [530, 78] on div "Add a new question" at bounding box center [721, 88] width 523 height 59
click at [537, 89] on h6 "Add a new question" at bounding box center [551, 89] width 81 height 13
click at [539, 89] on h6 "Choose a question type" at bounding box center [558, 89] width 95 height 13
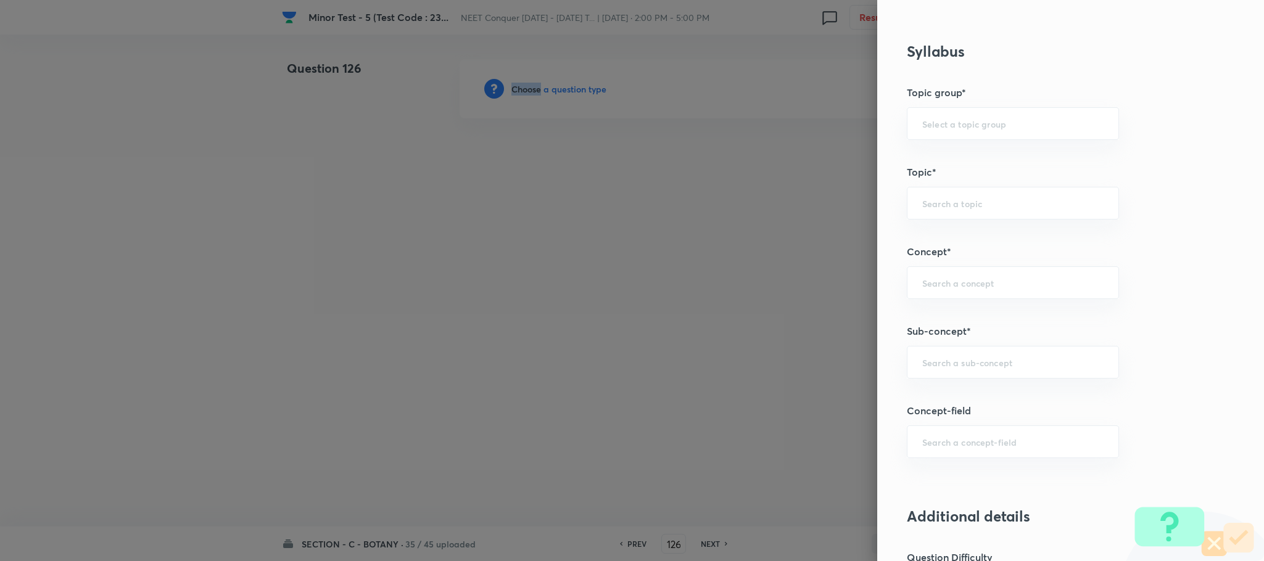
scroll to position [740, 0]
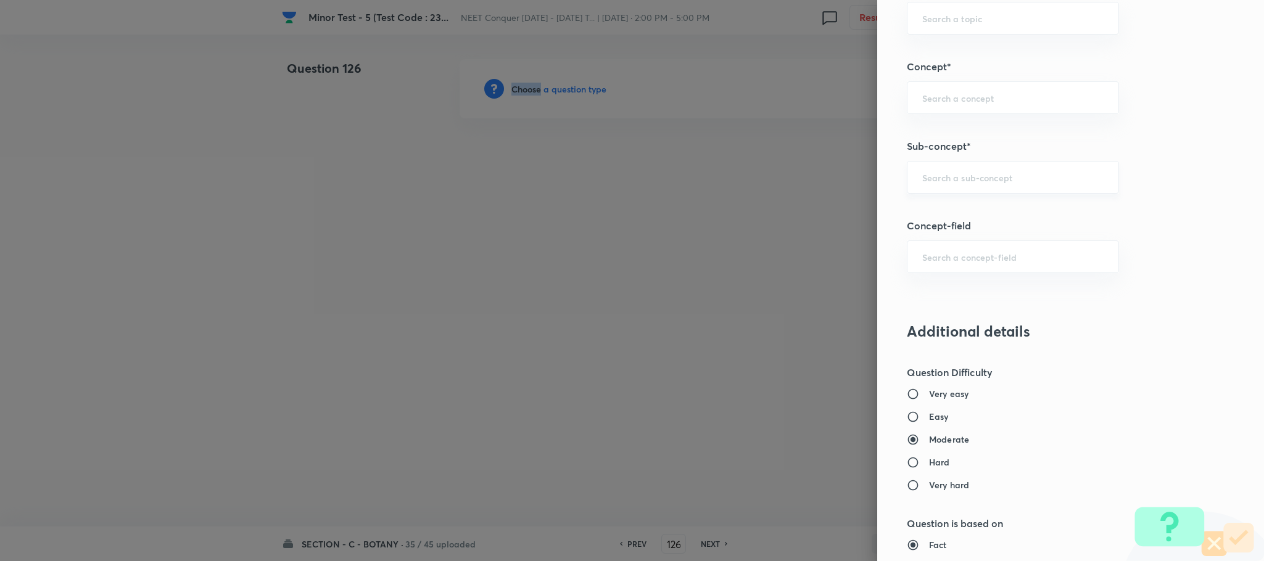
click at [919, 191] on div "​" at bounding box center [1013, 177] width 212 height 33
click at [922, 183] on input "text" at bounding box center [1012, 178] width 181 height 12
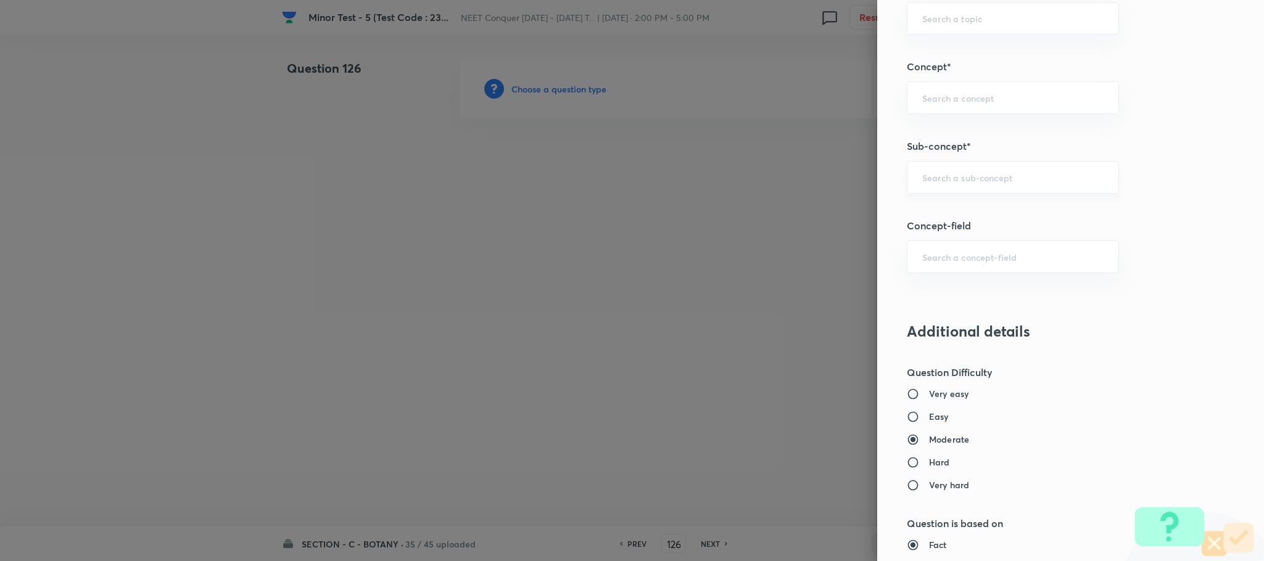
click at [922, 183] on input "text" at bounding box center [1012, 178] width 181 height 12
click at [1050, 226] on li "Anatomy Of Dicotyledonous And Monocotyledonous Plants" at bounding box center [999, 223] width 210 height 37
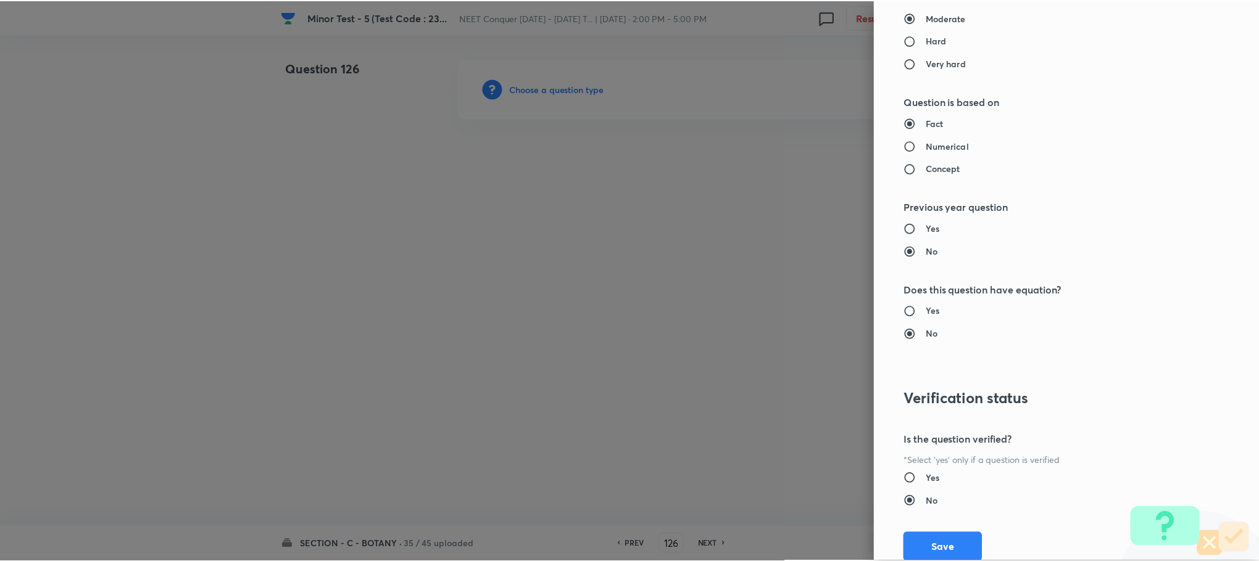
scroll to position [1207, 0]
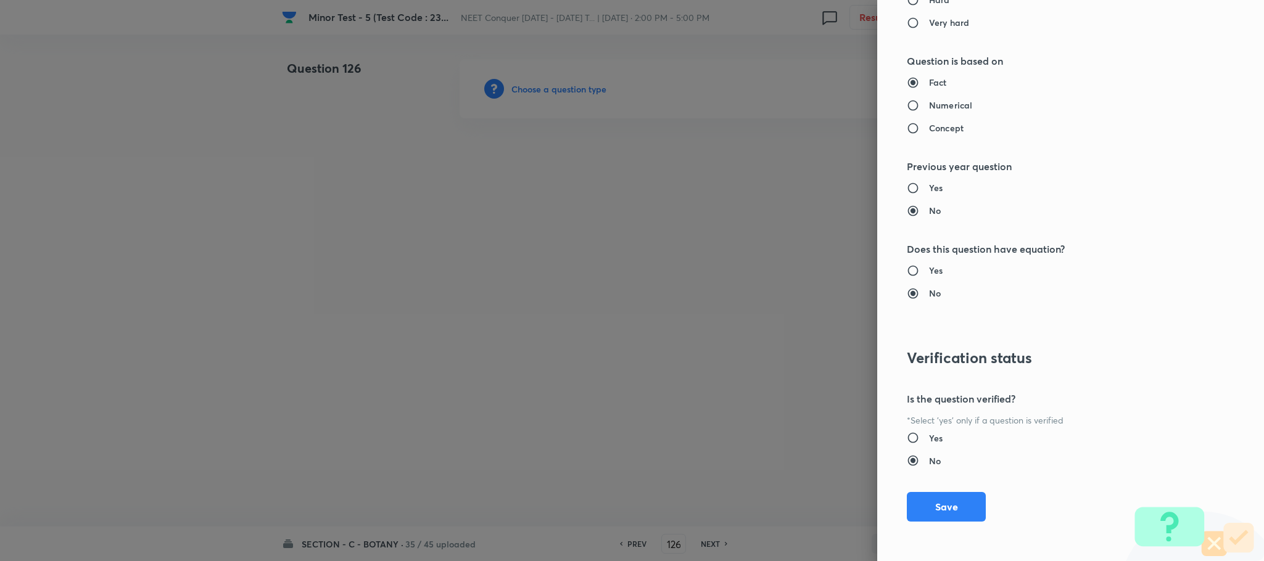
drag, startPoint x: 929, startPoint y: 513, endPoint x: 745, endPoint y: 426, distance: 204.0
click at [927, 510] on button "Save" at bounding box center [946, 507] width 79 height 30
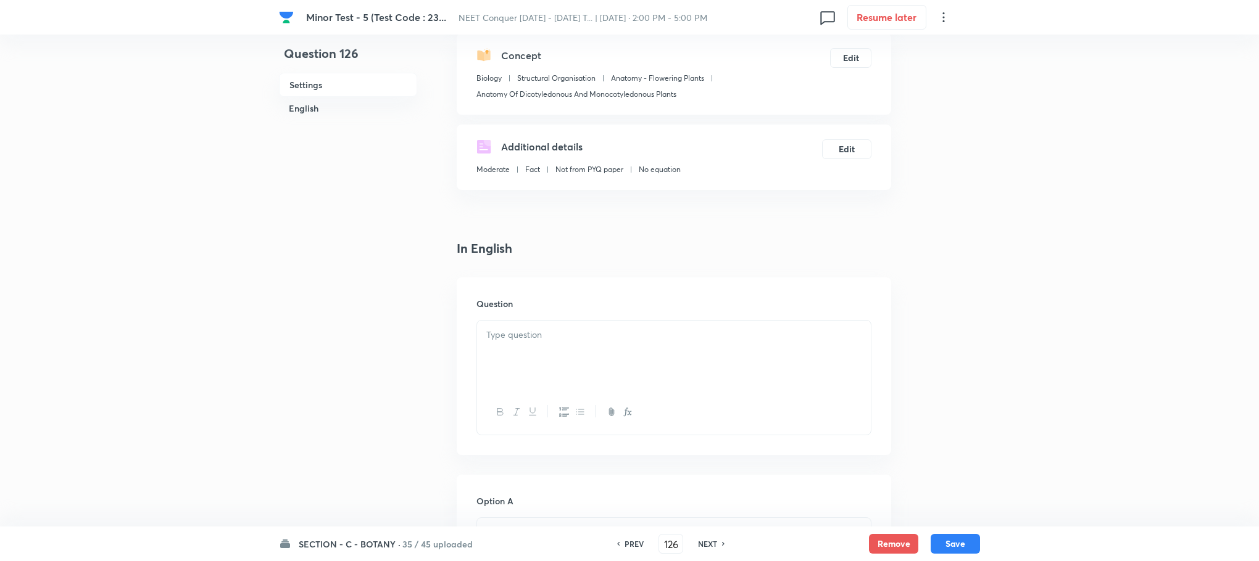
scroll to position [278, 0]
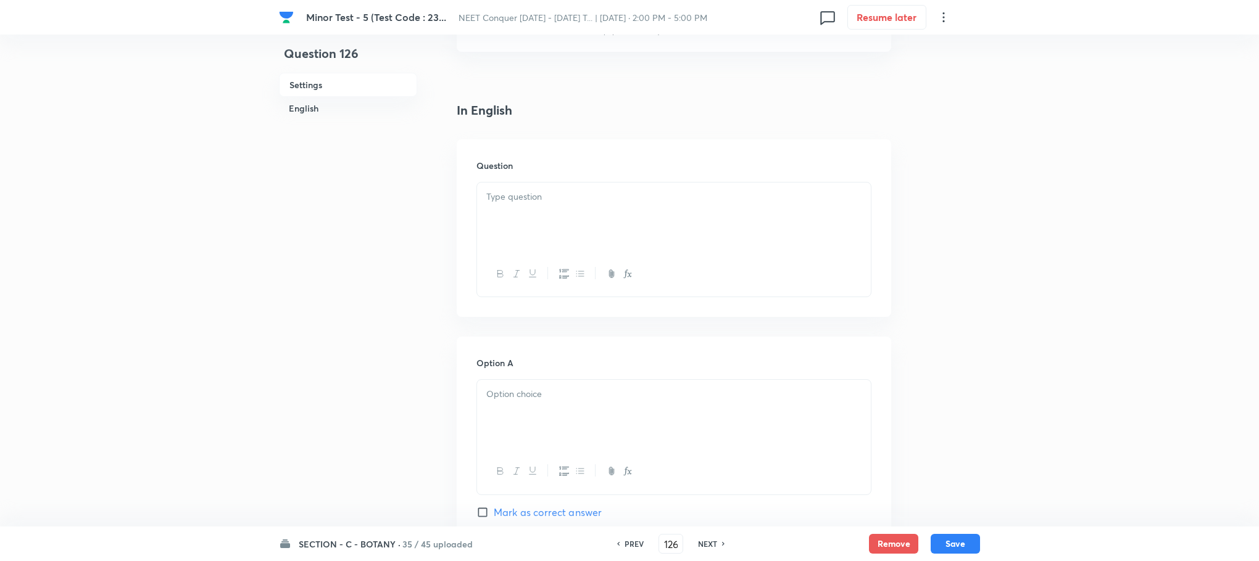
click at [524, 194] on p at bounding box center [673, 197] width 375 height 14
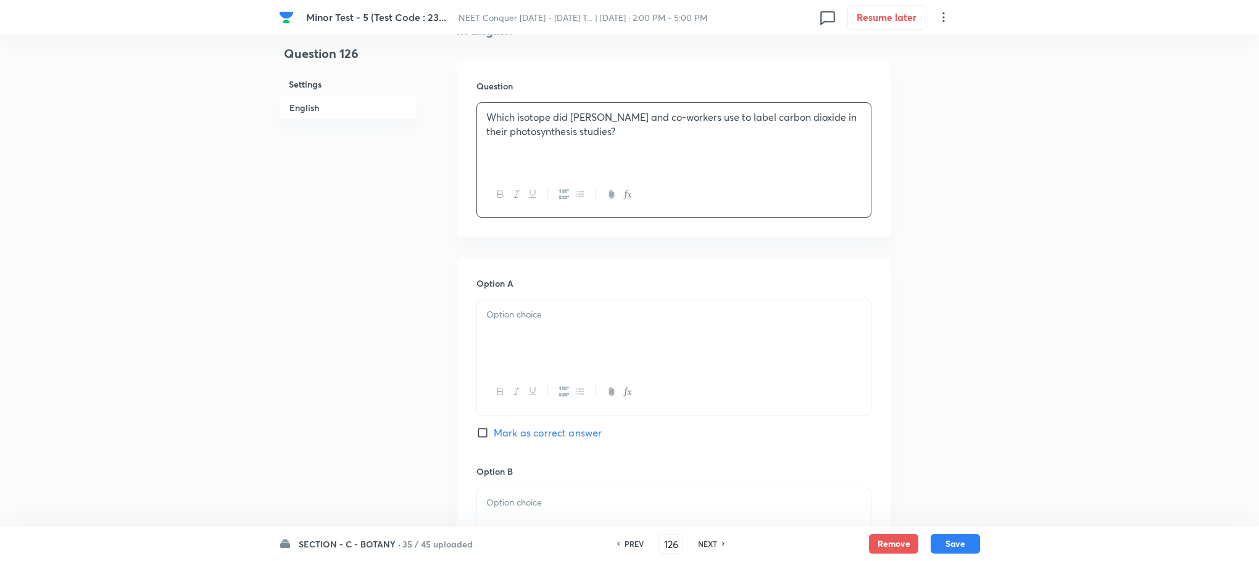
scroll to position [463, 0]
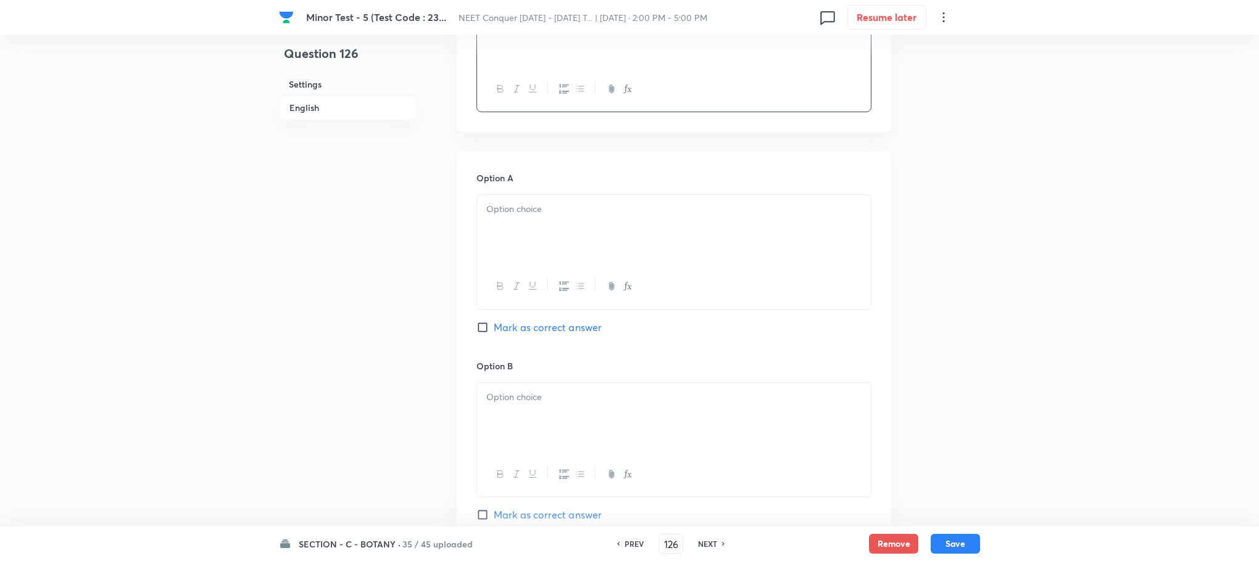
click at [503, 246] on div at bounding box center [674, 229] width 394 height 69
click at [518, 243] on div at bounding box center [674, 232] width 394 height 69
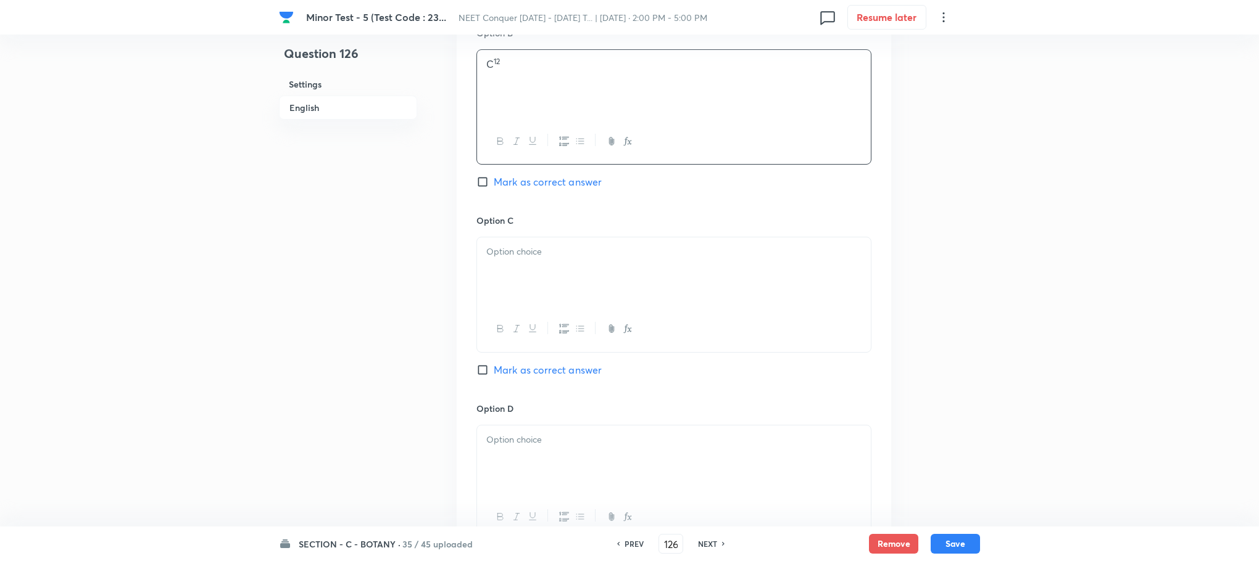
scroll to position [833, 0]
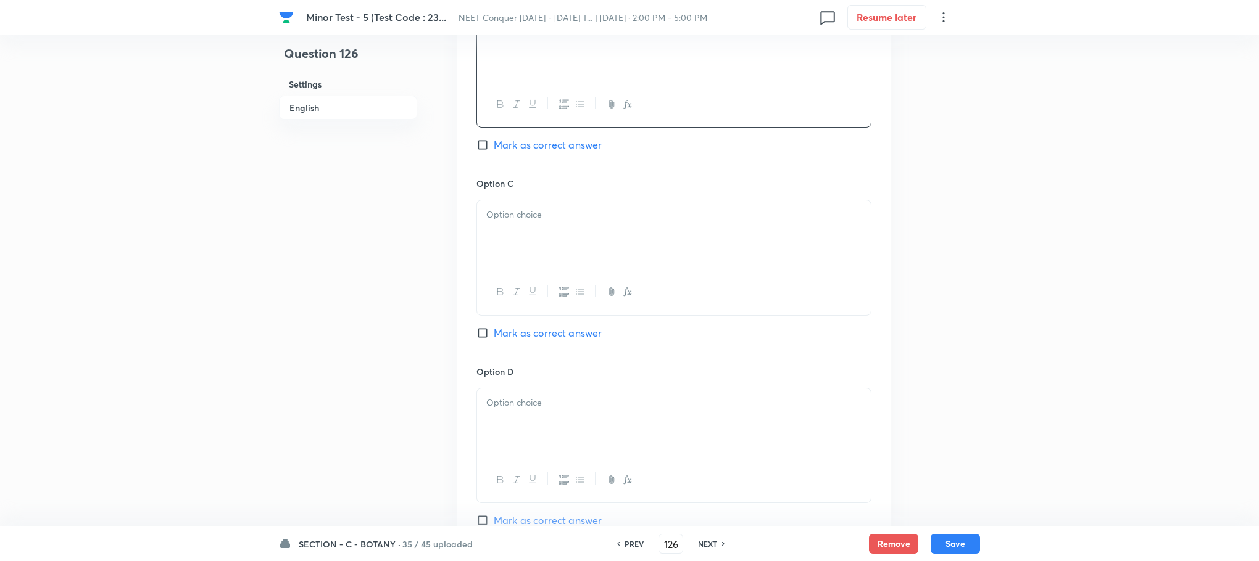
click at [518, 265] on div at bounding box center [674, 235] width 394 height 69
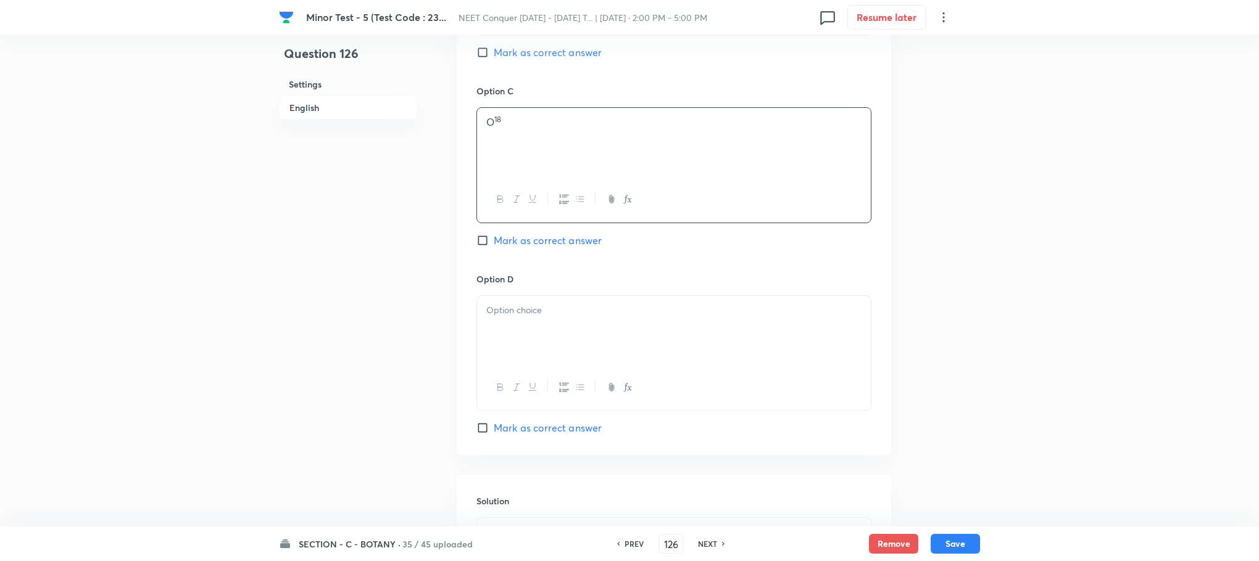
click at [526, 313] on p at bounding box center [673, 311] width 375 height 14
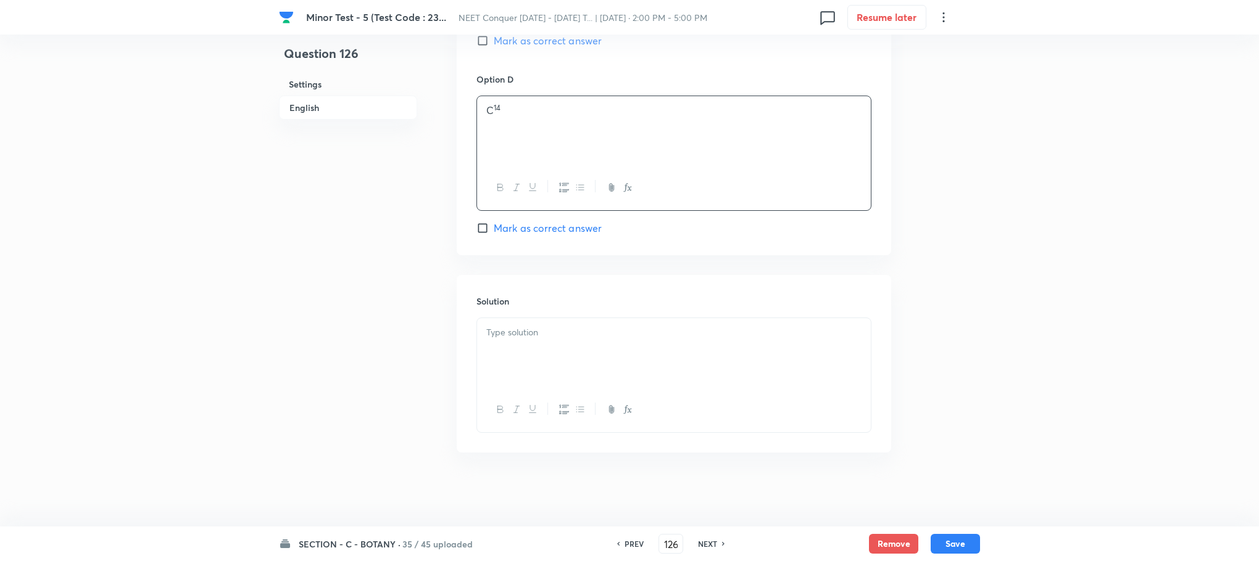
scroll to position [1128, 0]
click at [522, 352] on div at bounding box center [674, 352] width 394 height 69
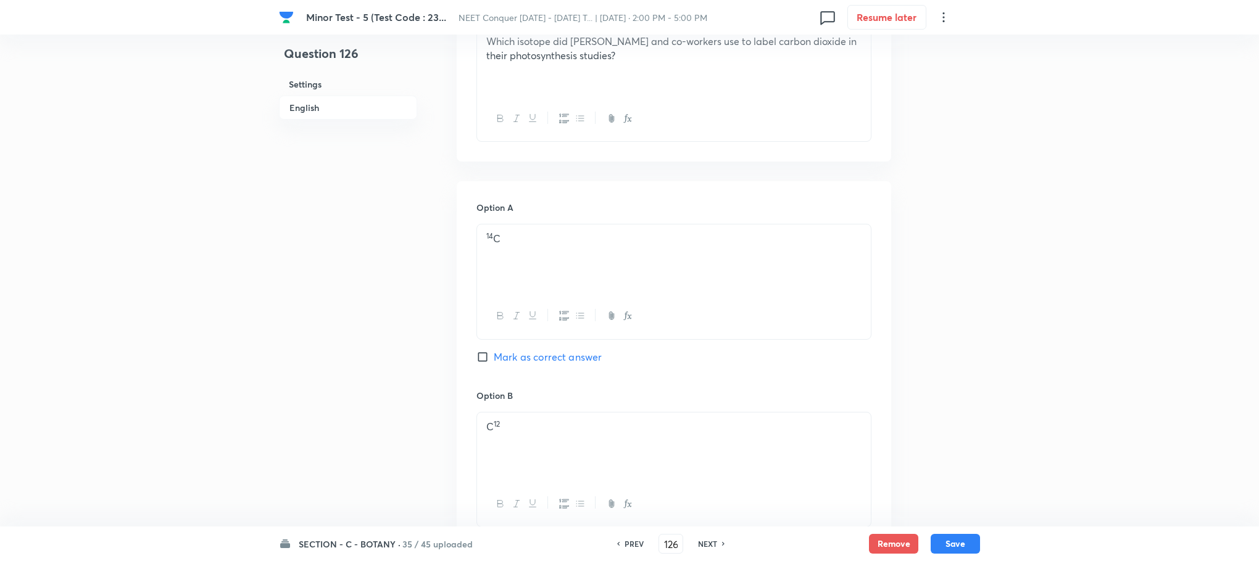
scroll to position [387, 0]
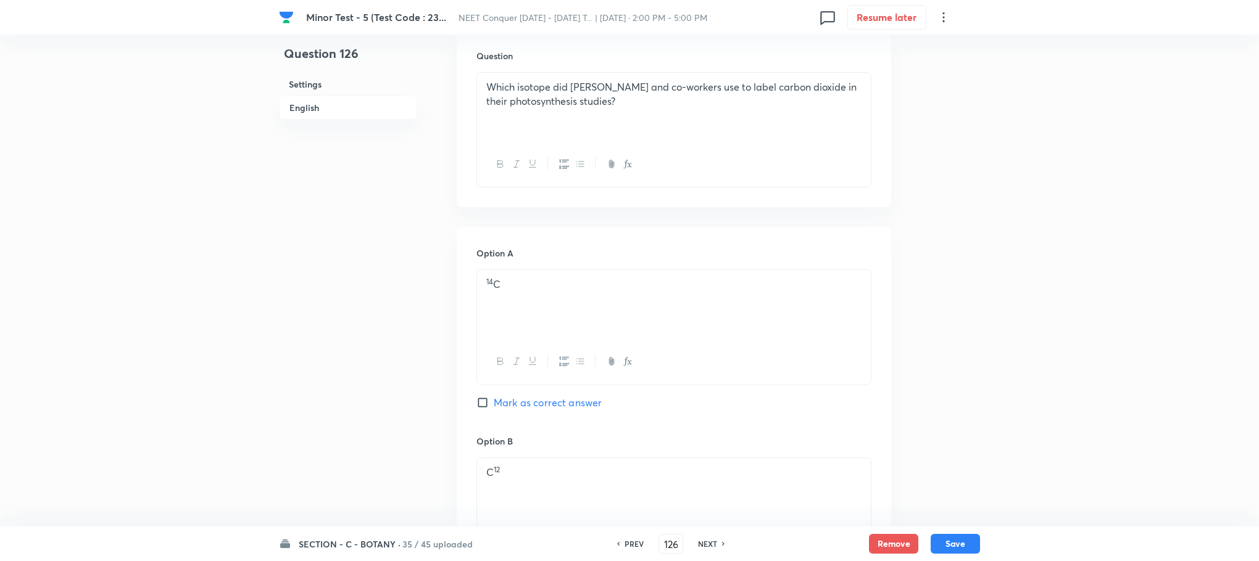
click at [478, 400] on input "Mark as correct answer" at bounding box center [484, 403] width 17 height 12
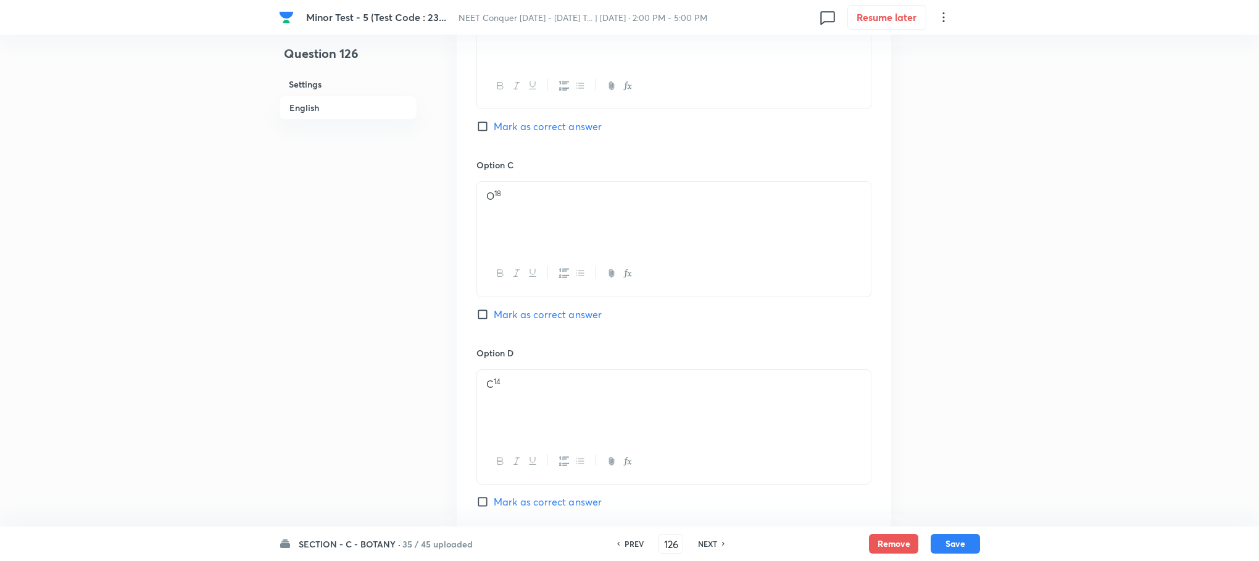
scroll to position [1035, 0]
click at [953, 541] on button "Save" at bounding box center [954, 543] width 49 height 20
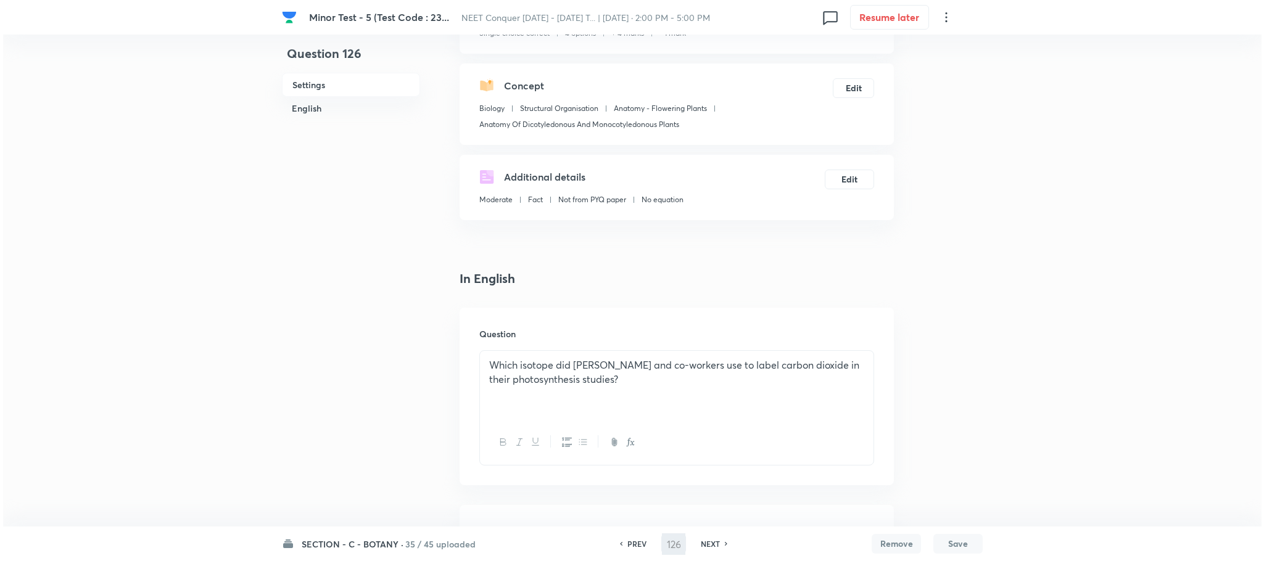
scroll to position [0, 0]
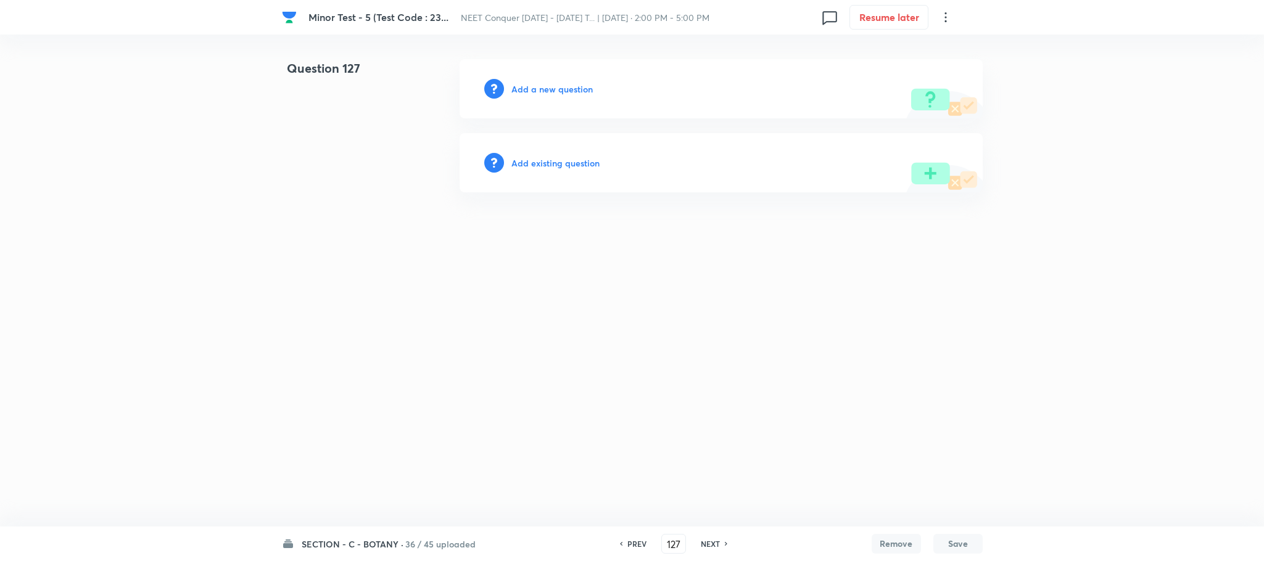
click at [533, 91] on h6 "Add a new question" at bounding box center [551, 89] width 81 height 13
click at [533, 91] on h6 "Choose a question type" at bounding box center [558, 89] width 95 height 13
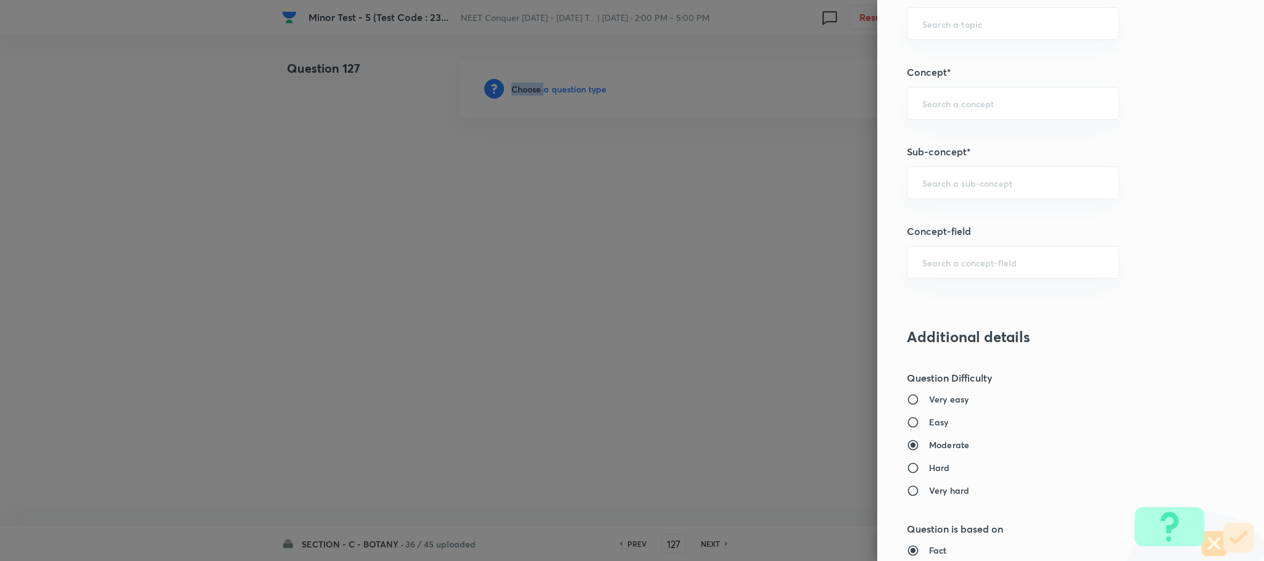
scroll to position [740, 0]
click at [930, 178] on input "text" at bounding box center [1012, 178] width 181 height 12
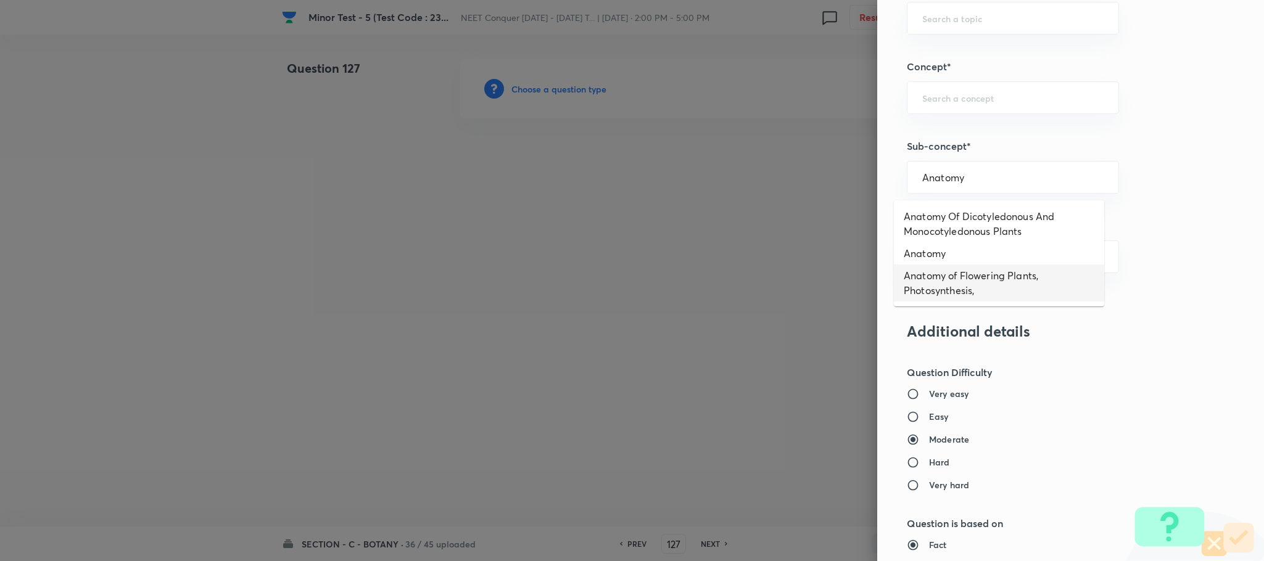
click at [946, 285] on li "Anatomy of Flowering Plants, Photosynthesis," at bounding box center [999, 283] width 210 height 37
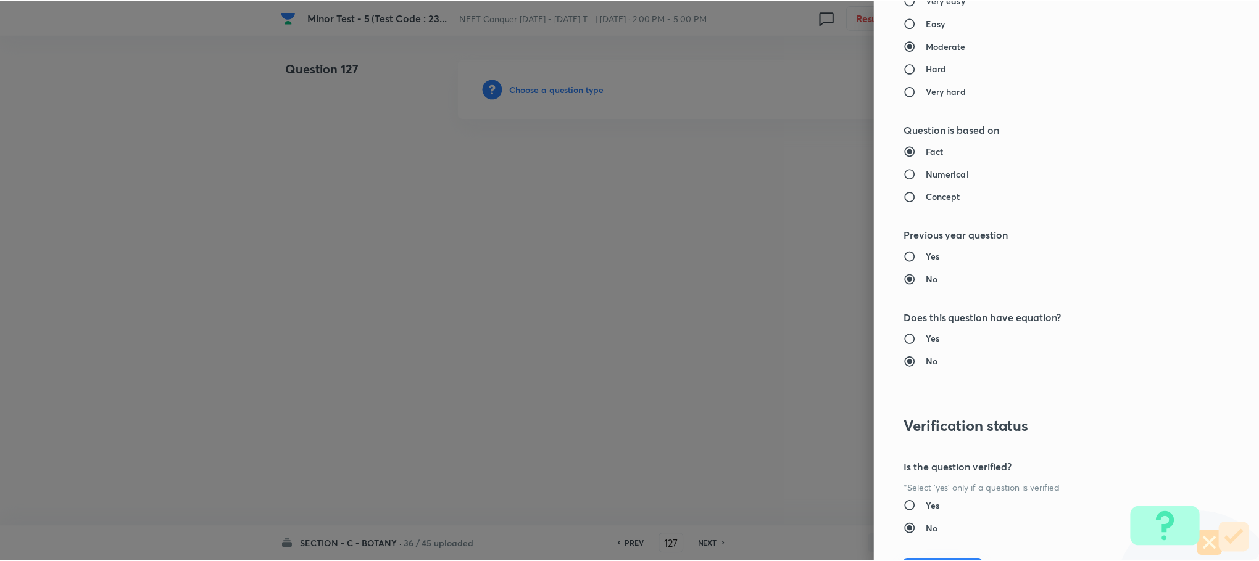
scroll to position [1207, 0]
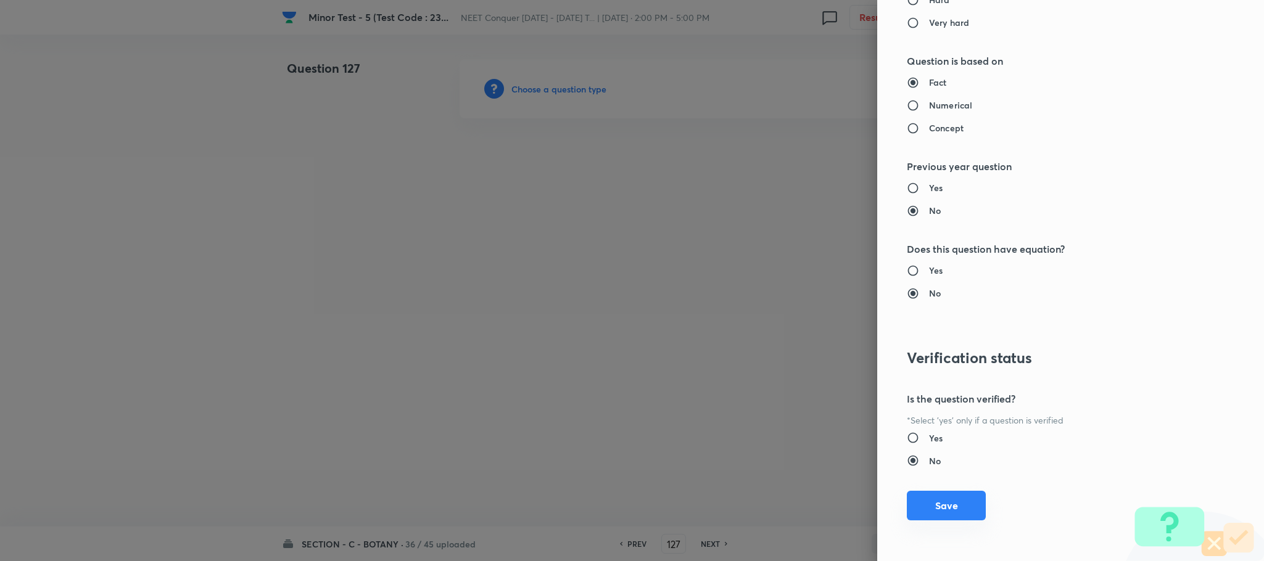
click at [933, 509] on button "Save" at bounding box center [946, 506] width 79 height 30
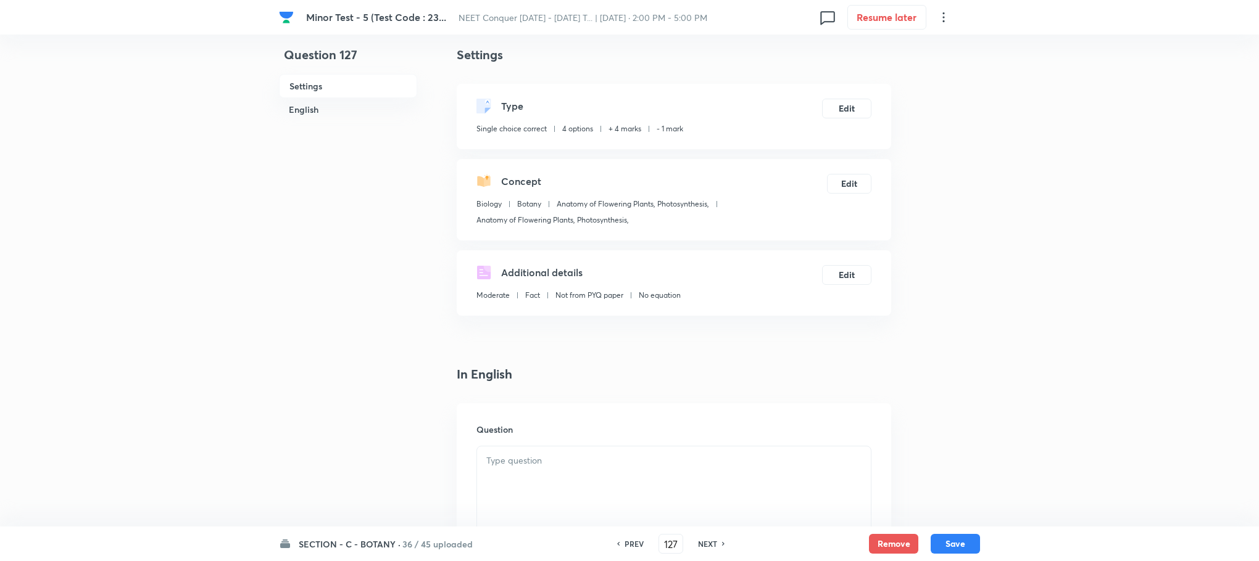
scroll to position [278, 0]
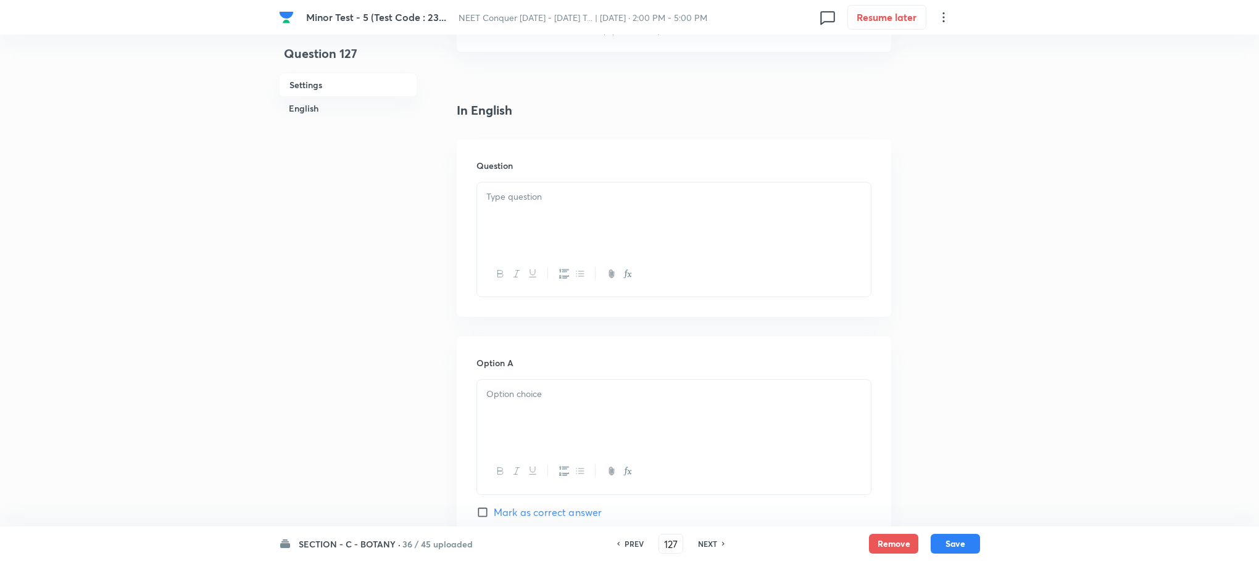
click at [523, 188] on div at bounding box center [674, 217] width 394 height 69
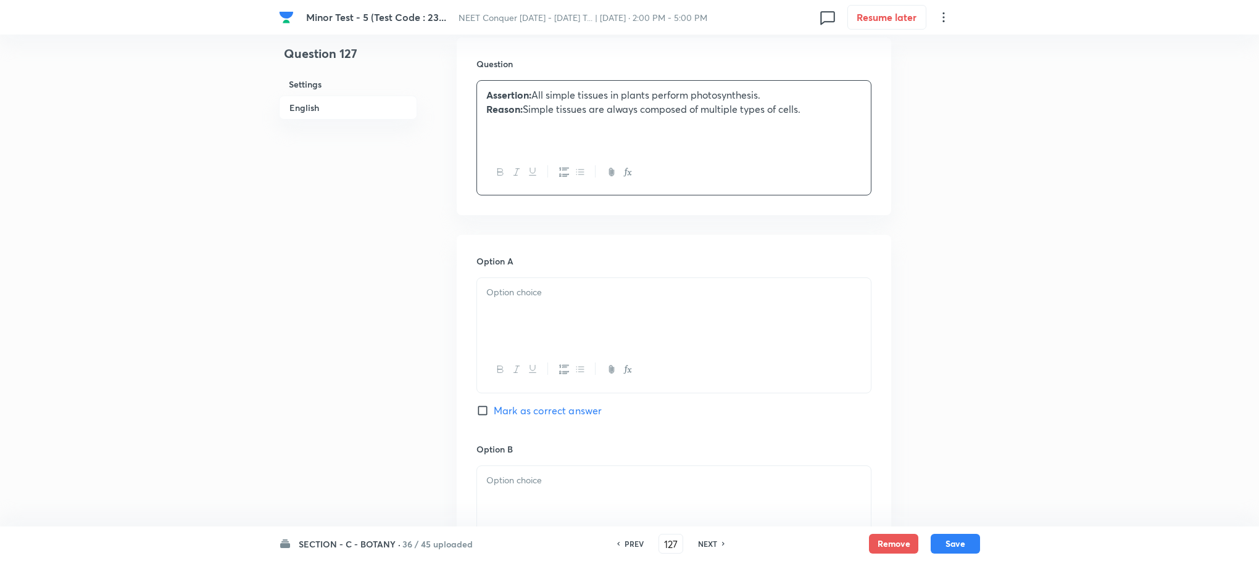
scroll to position [463, 0]
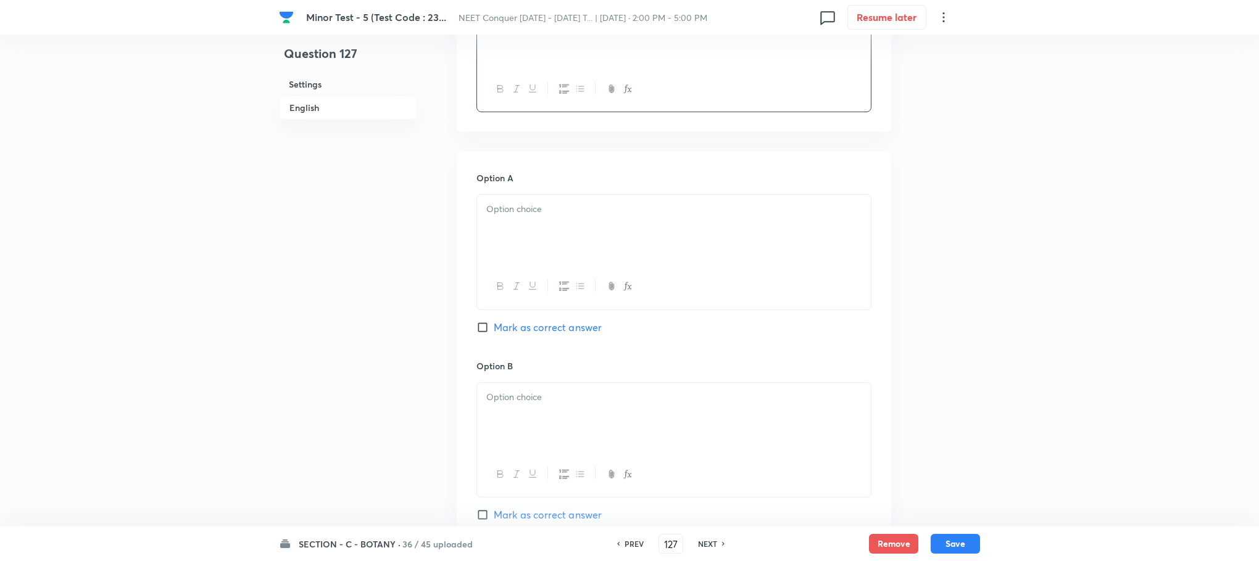
click at [500, 231] on div at bounding box center [674, 229] width 394 height 69
click at [502, 228] on div at bounding box center [674, 232] width 394 height 69
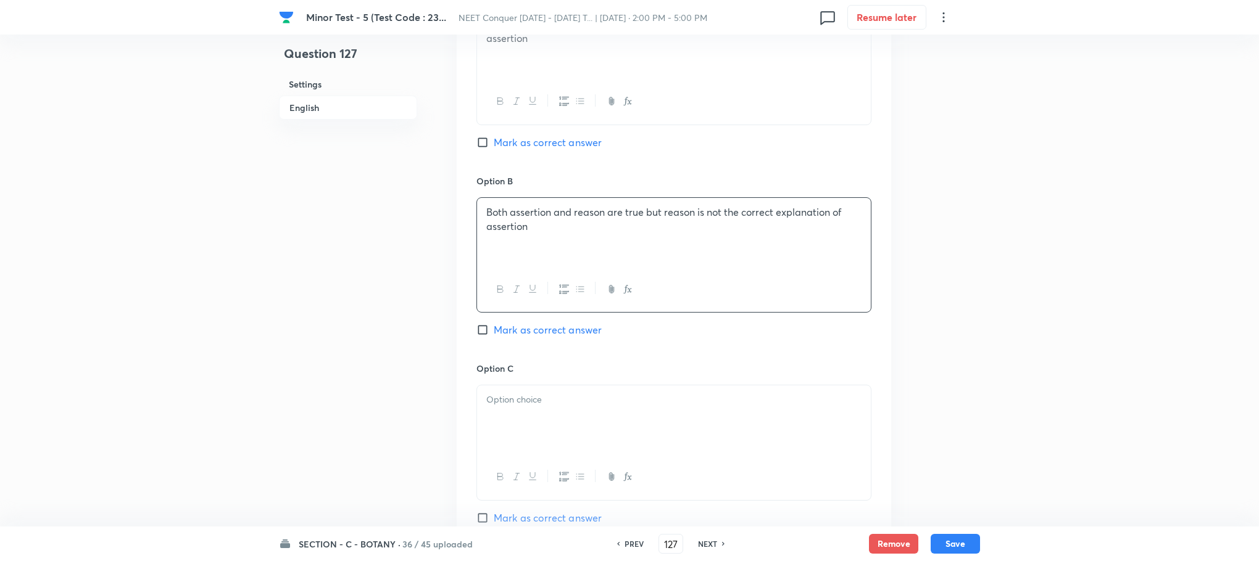
click at [553, 407] on p at bounding box center [673, 400] width 375 height 14
click at [513, 419] on div at bounding box center [674, 423] width 394 height 69
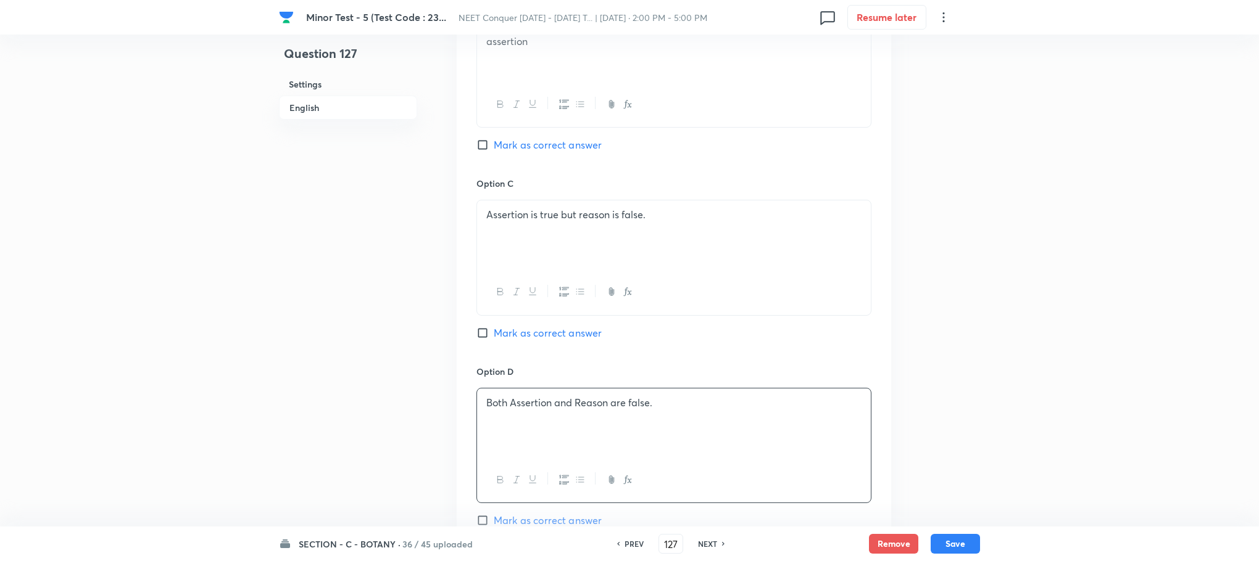
scroll to position [925, 0]
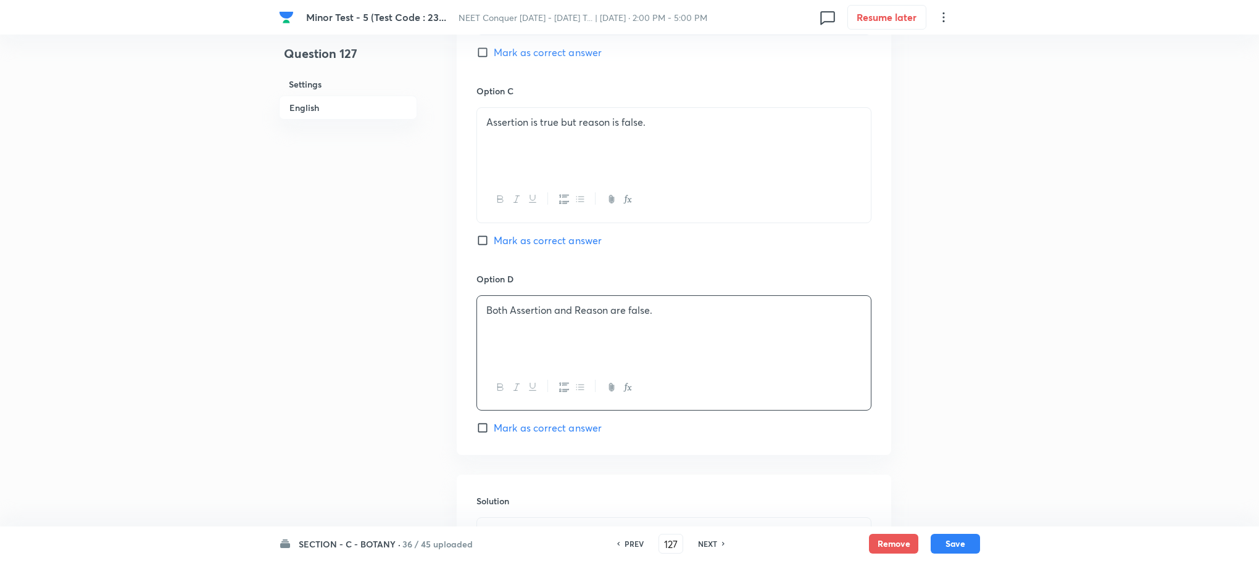
click at [482, 430] on input "Mark as correct answer" at bounding box center [484, 428] width 17 height 12
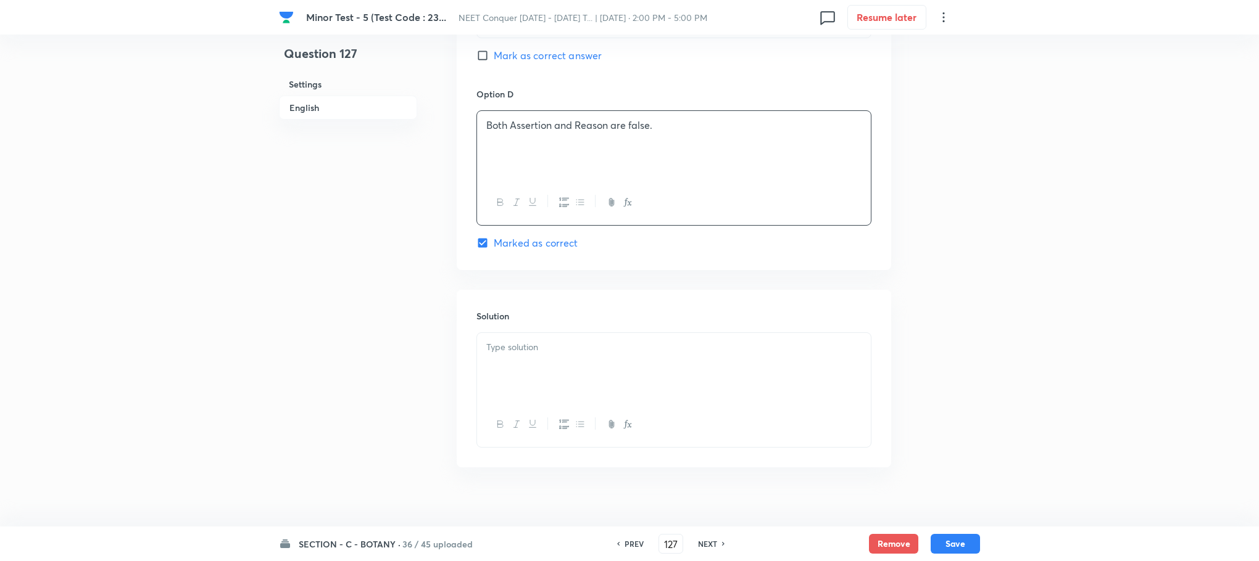
scroll to position [1128, 0]
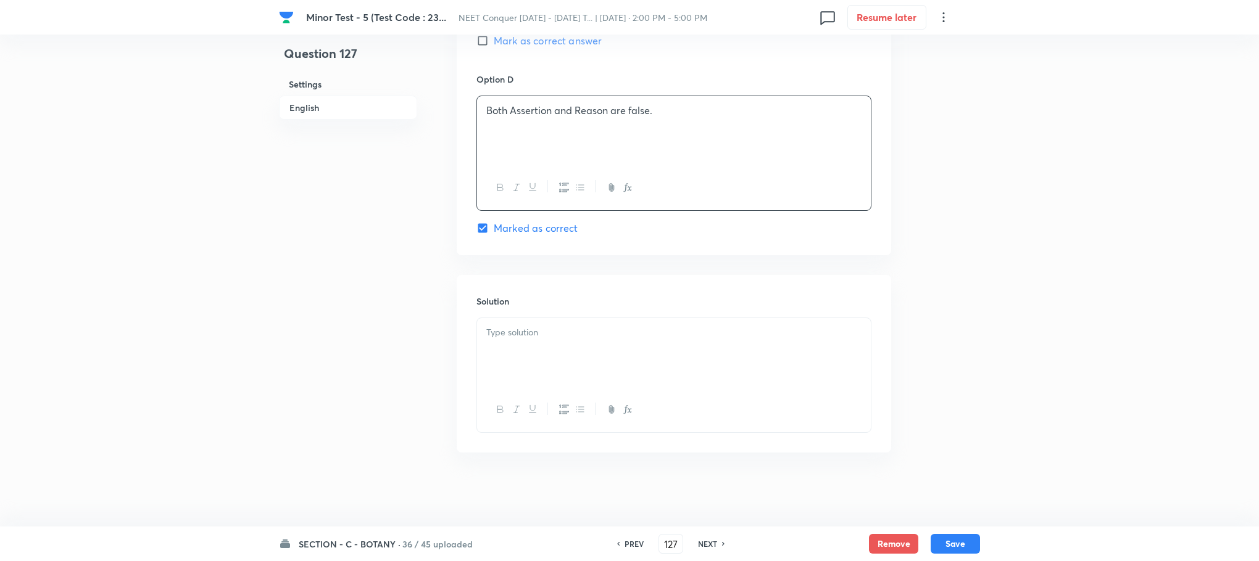
click at [508, 324] on div at bounding box center [674, 352] width 394 height 69
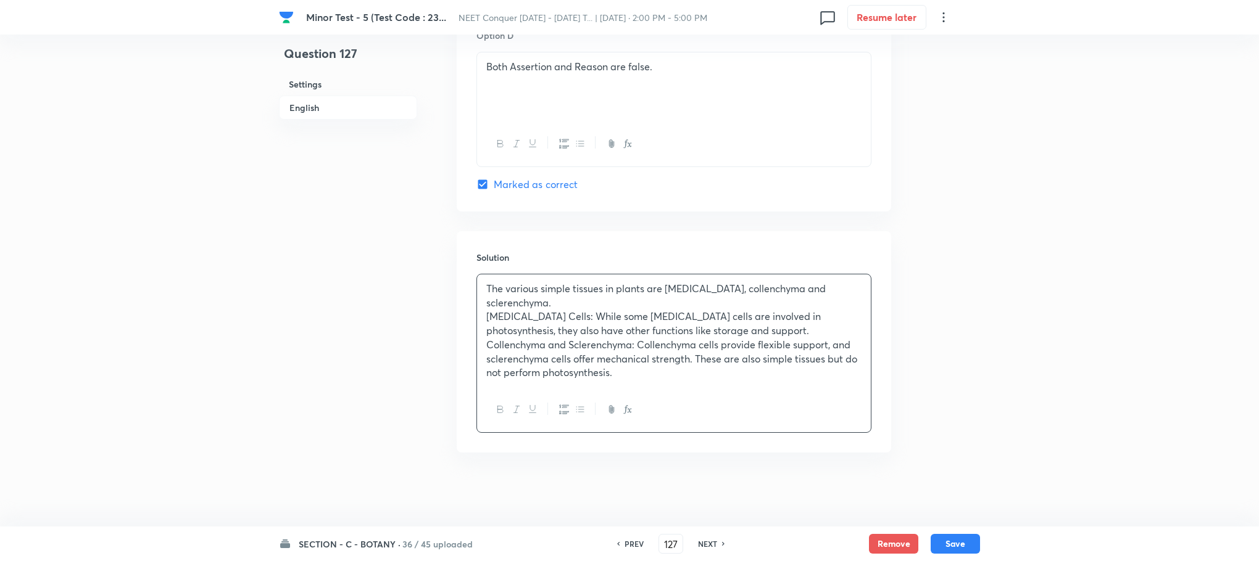
scroll to position [1172, 0]
click at [946, 536] on button "Save" at bounding box center [954, 543] width 49 height 20
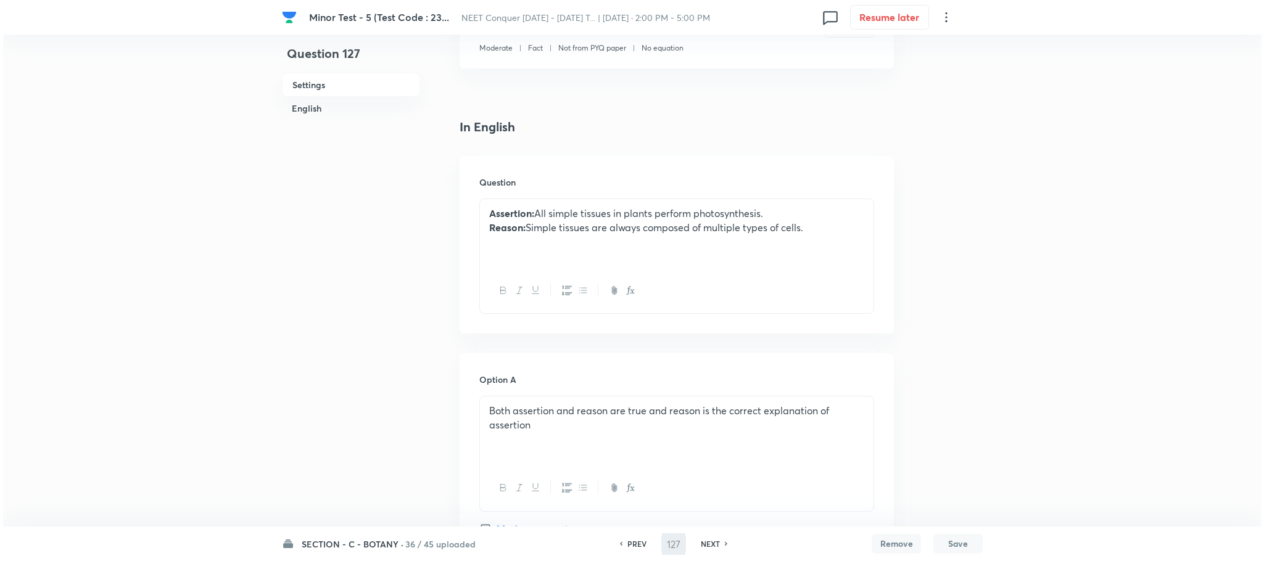
scroll to position [0, 0]
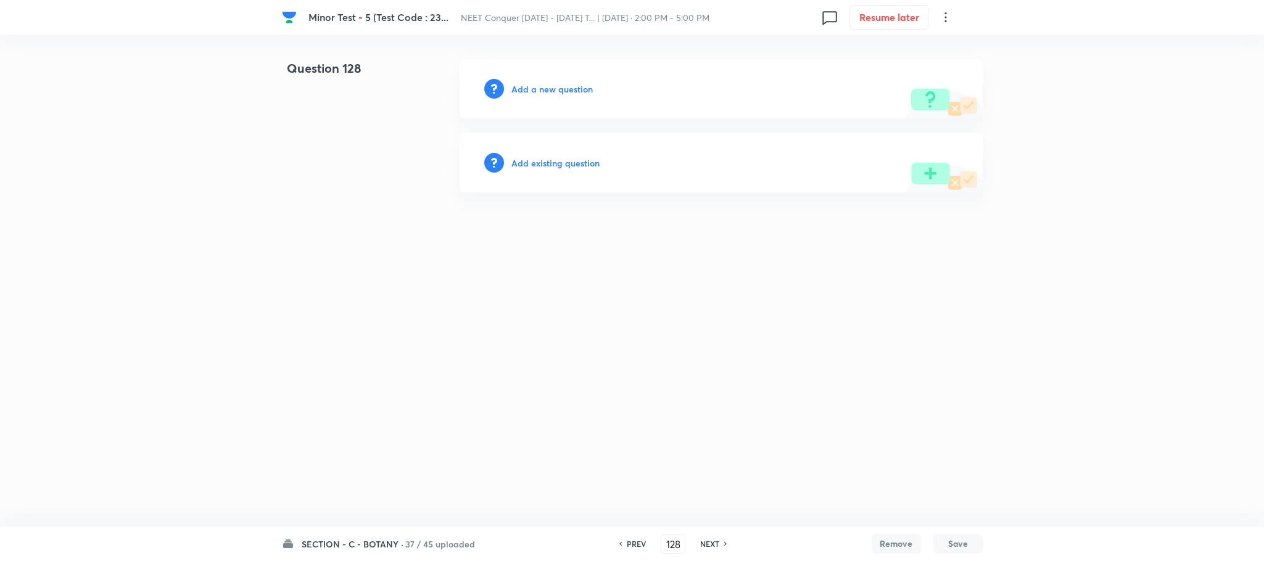
click at [536, 83] on h6 "Add a new question" at bounding box center [551, 89] width 81 height 13
click at [536, 83] on h6 "Choose a question type" at bounding box center [558, 89] width 95 height 13
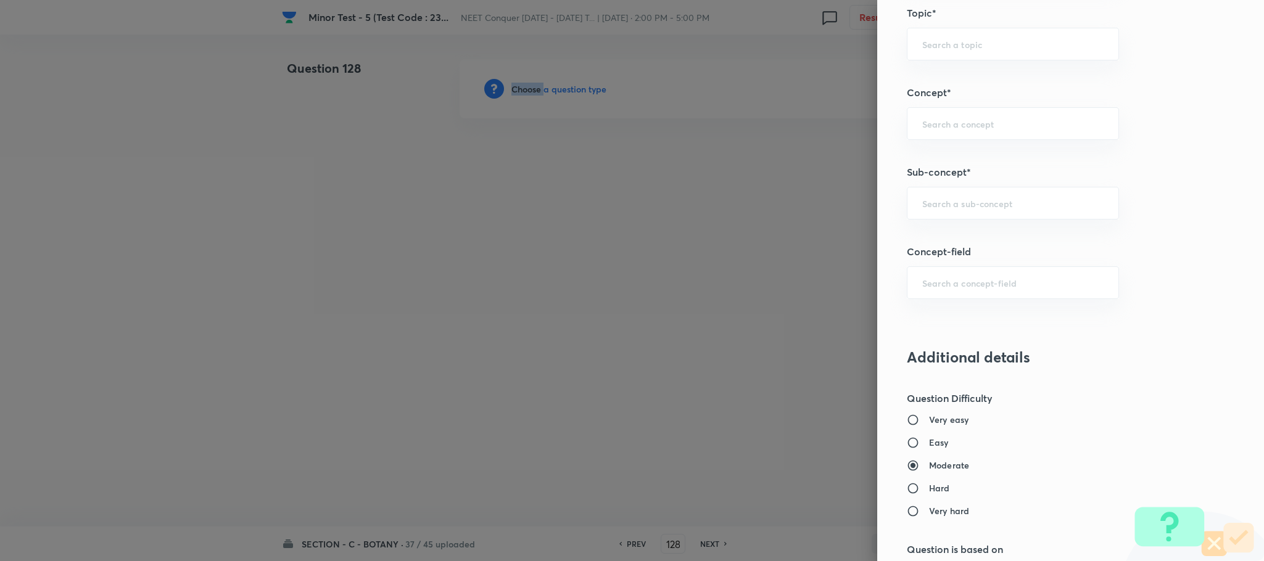
scroll to position [740, 0]
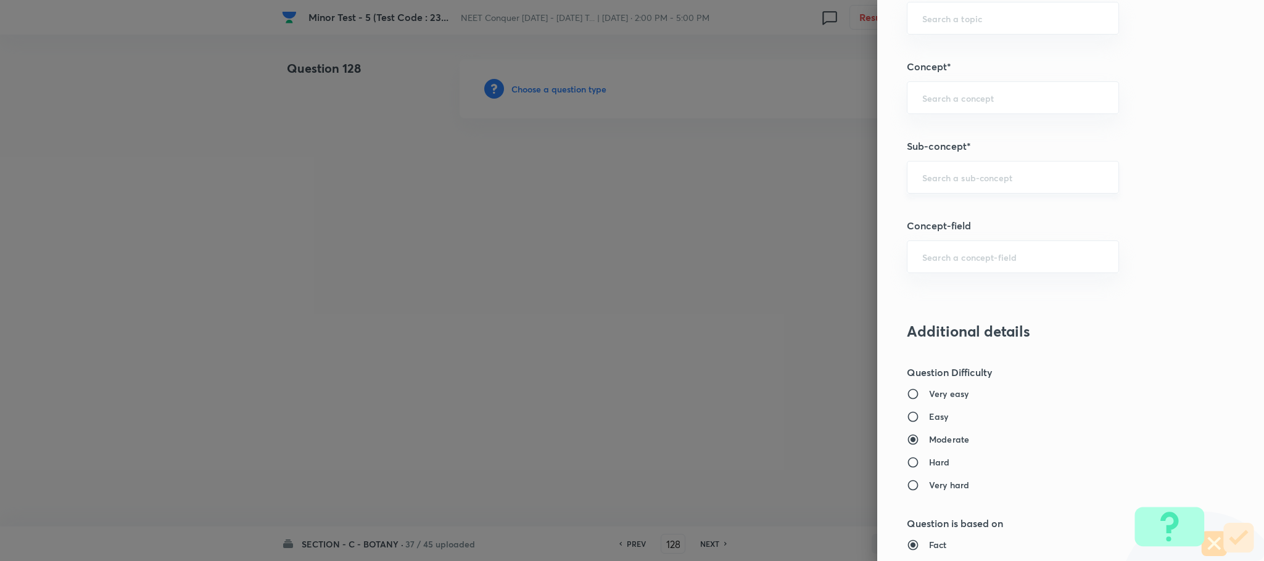
click at [935, 176] on input "text" at bounding box center [1012, 178] width 181 height 12
click at [961, 217] on li "[MEDICAL_DATA]-[MEDICAL_DATA]–[MEDICAL_DATA] System (RAAS)" at bounding box center [999, 223] width 210 height 37
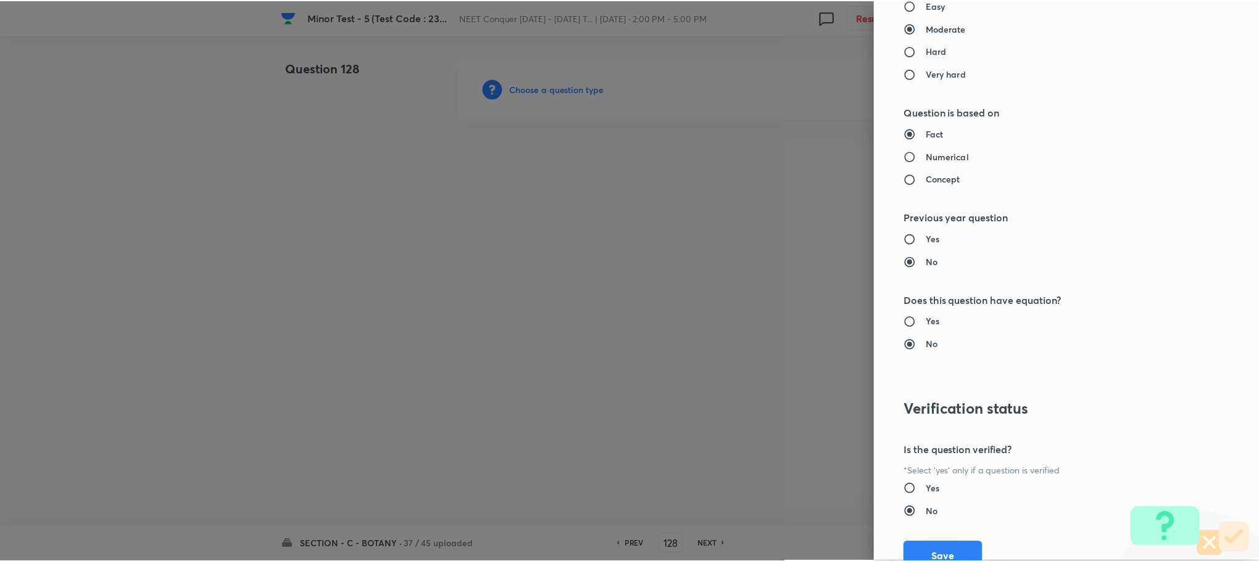
scroll to position [1207, 0]
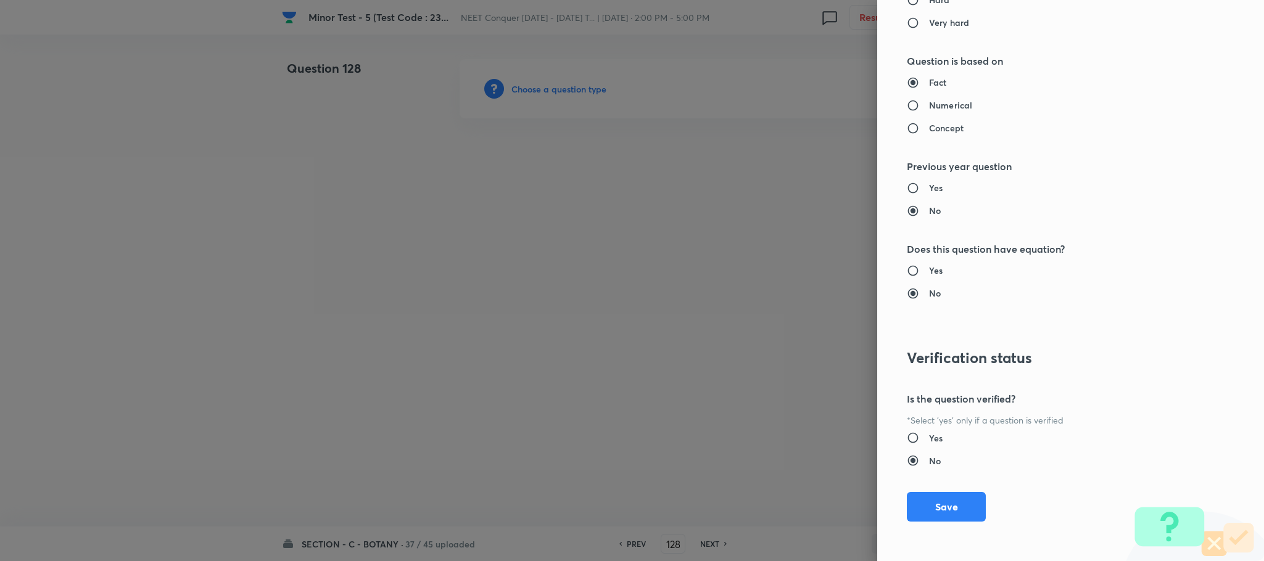
drag, startPoint x: 930, startPoint y: 506, endPoint x: 856, endPoint y: 474, distance: 80.4
click at [929, 504] on button "Save" at bounding box center [946, 507] width 79 height 30
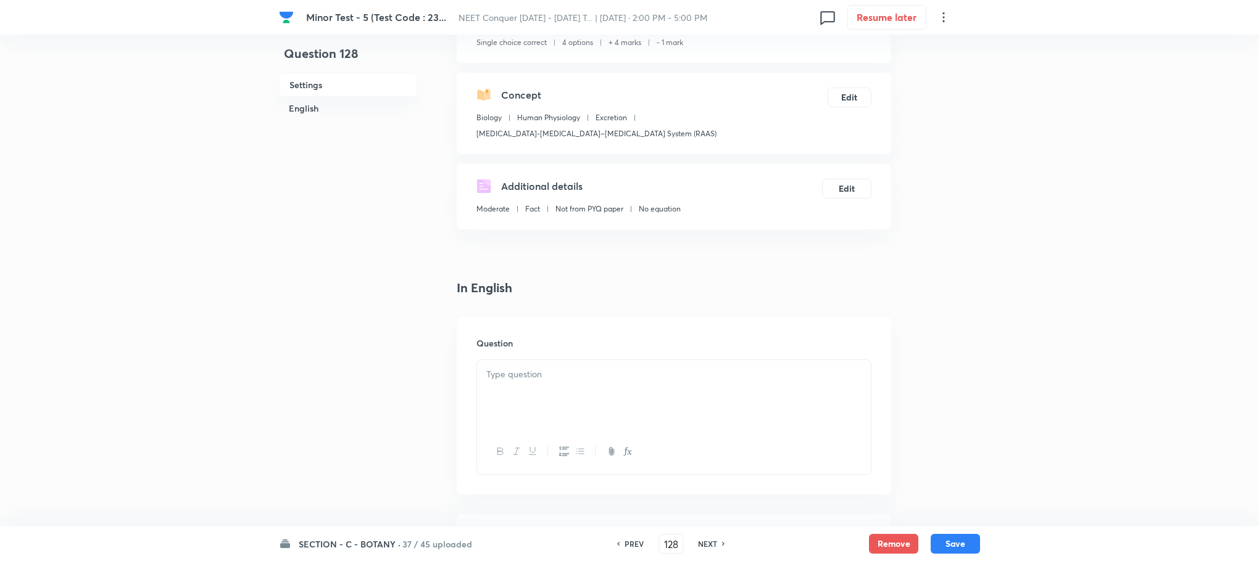
scroll to position [278, 0]
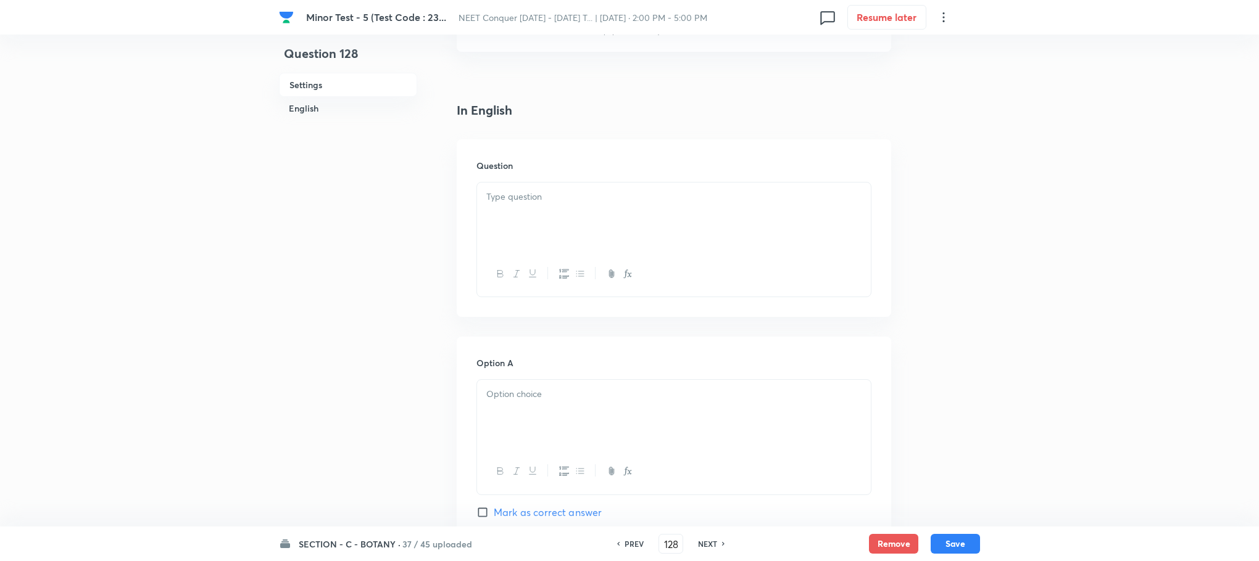
click at [566, 204] on div at bounding box center [674, 217] width 394 height 69
click at [535, 398] on div at bounding box center [674, 414] width 394 height 69
click at [513, 232] on div at bounding box center [674, 232] width 394 height 69
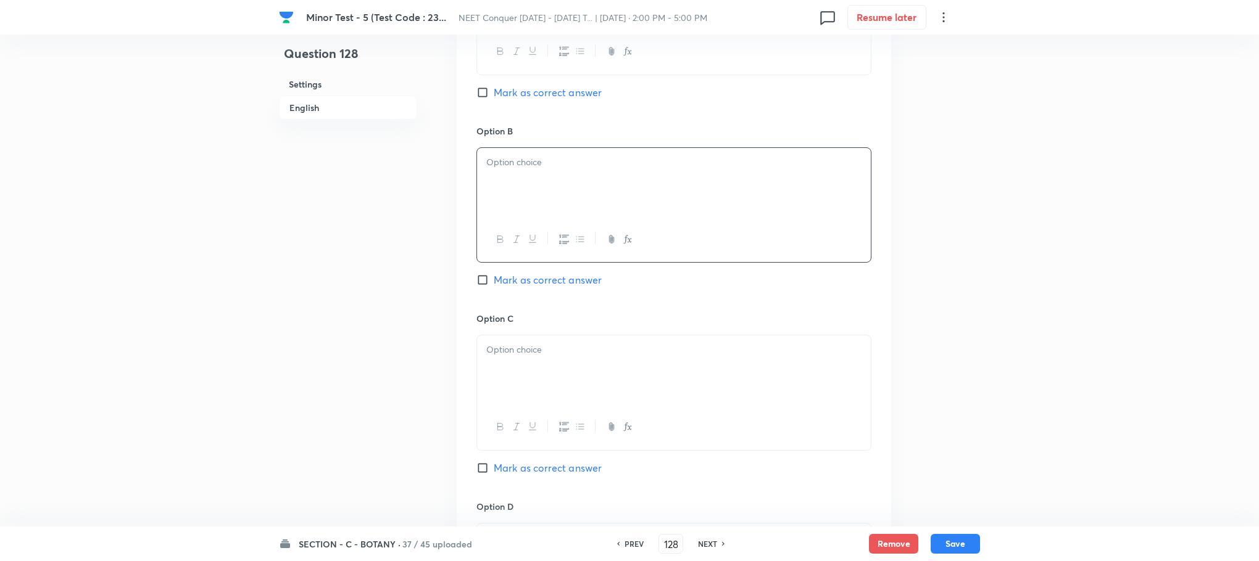
scroll to position [740, 0]
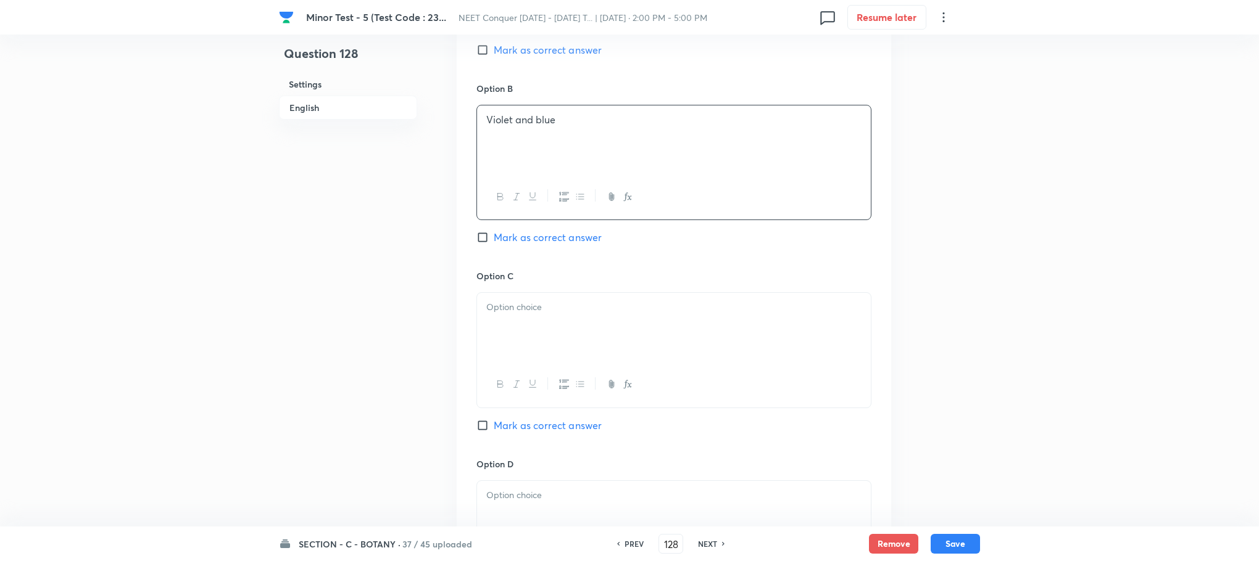
drag, startPoint x: 515, startPoint y: 313, endPoint x: 176, endPoint y: 367, distance: 343.0
click at [513, 313] on div at bounding box center [674, 327] width 394 height 69
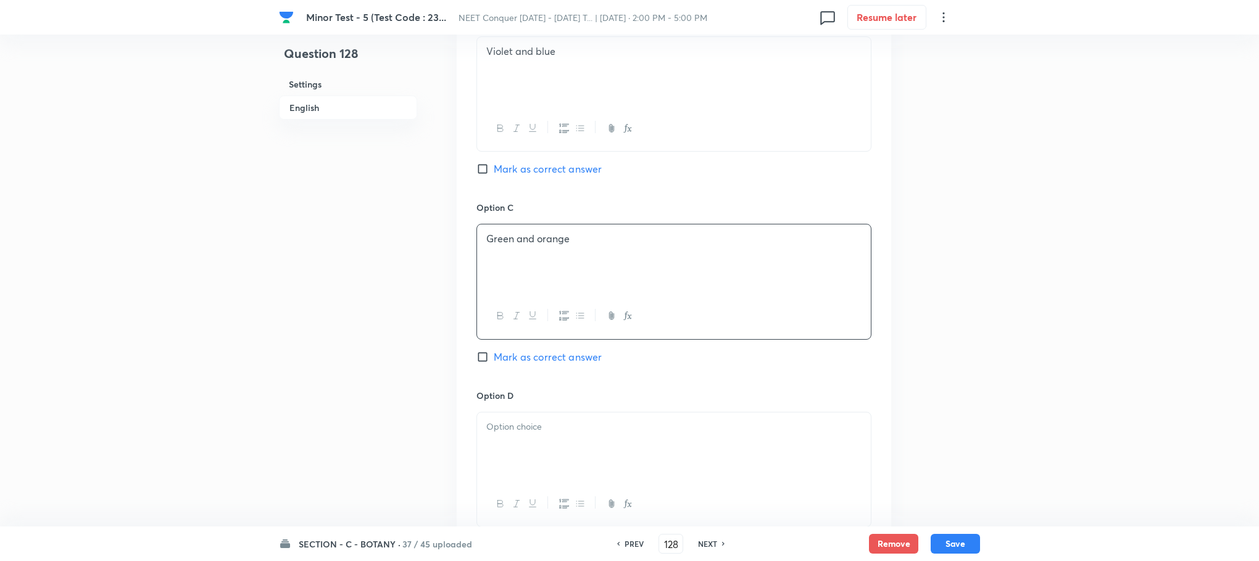
scroll to position [925, 0]
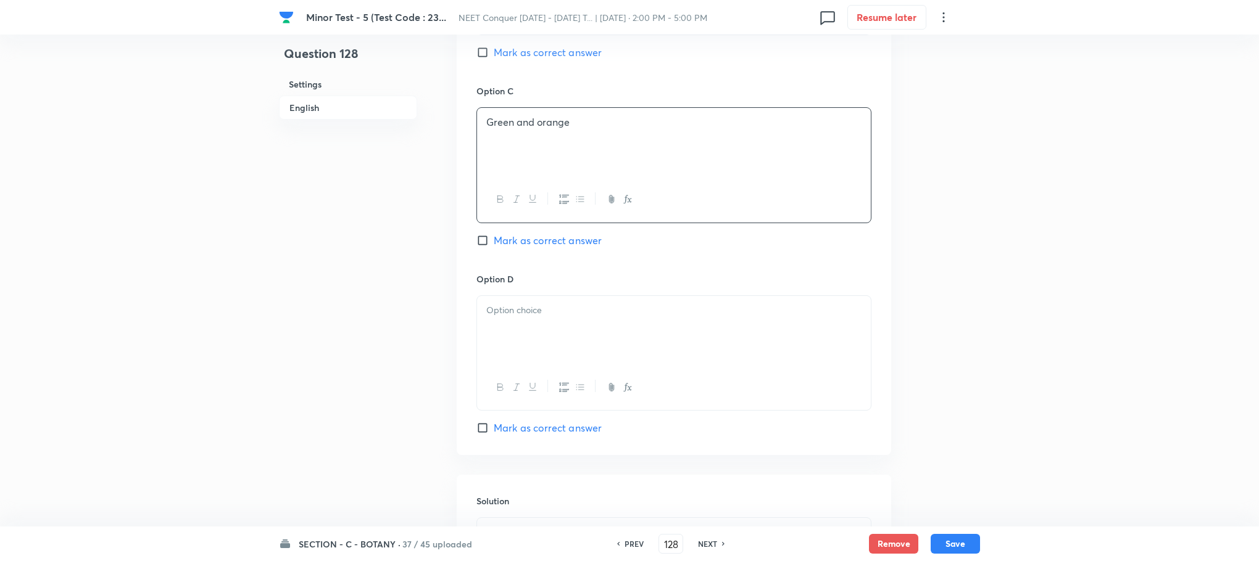
click at [534, 305] on div at bounding box center [674, 330] width 394 height 69
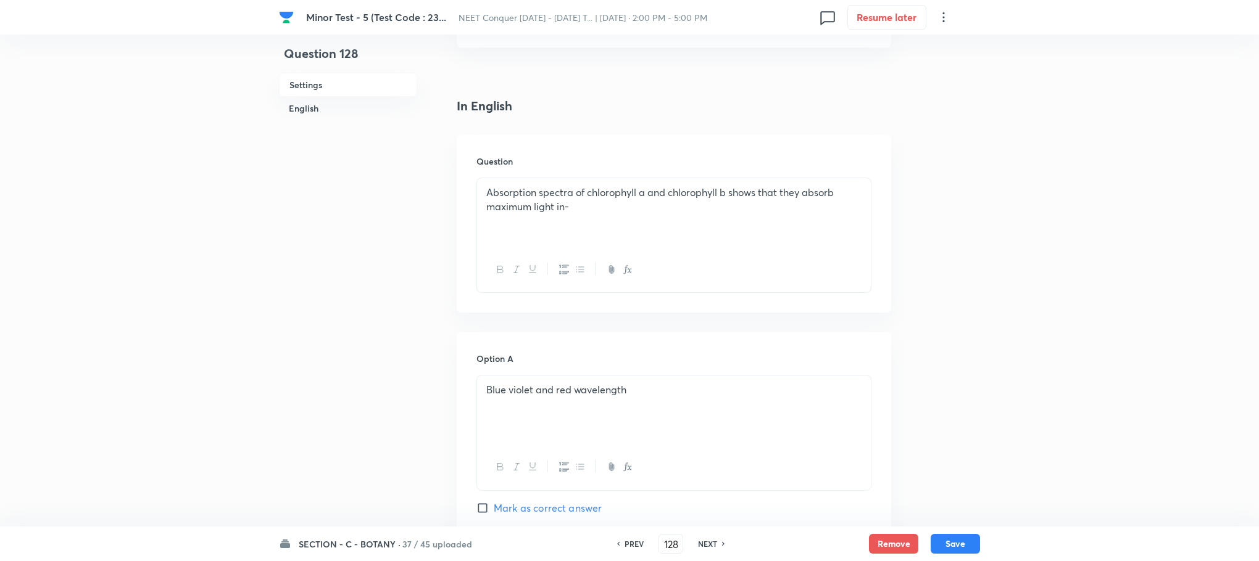
scroll to position [278, 0]
click at [481, 507] on input "Mark as correct answer" at bounding box center [484, 513] width 17 height 12
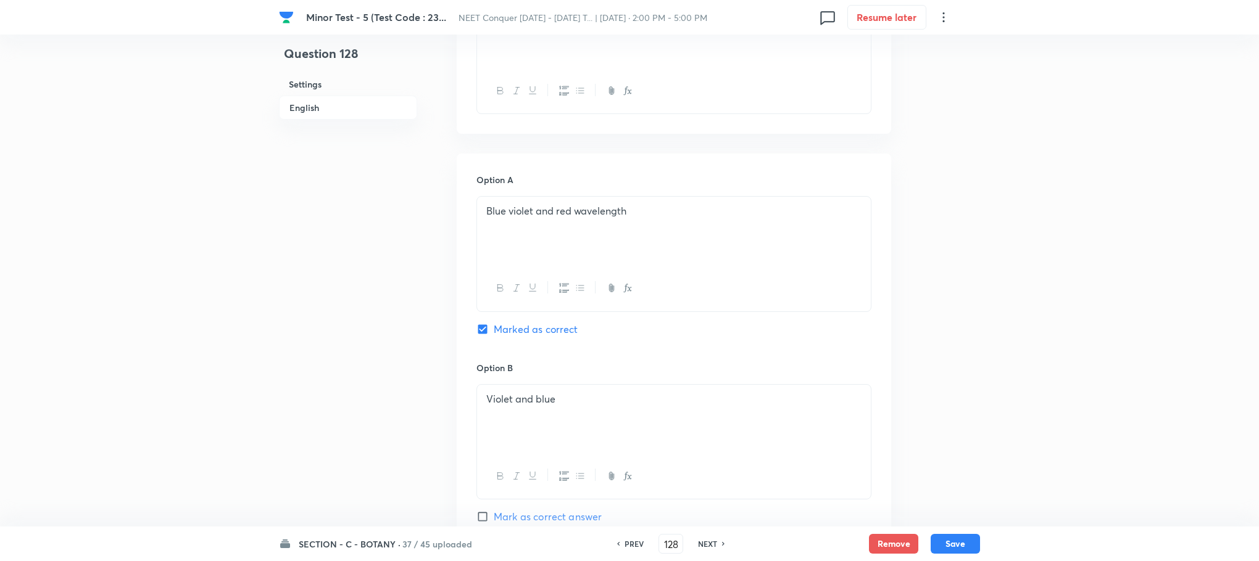
scroll to position [463, 0]
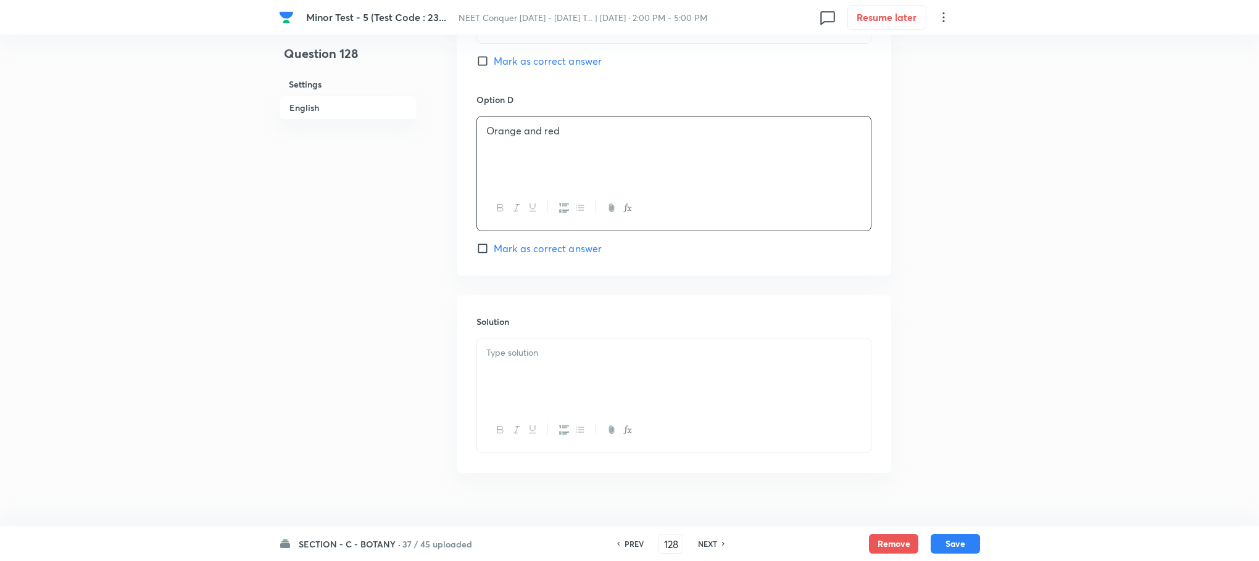
scroll to position [1112, 0]
drag, startPoint x: 541, startPoint y: 355, endPoint x: 261, endPoint y: 394, distance: 282.8
click at [541, 350] on div at bounding box center [674, 365] width 394 height 69
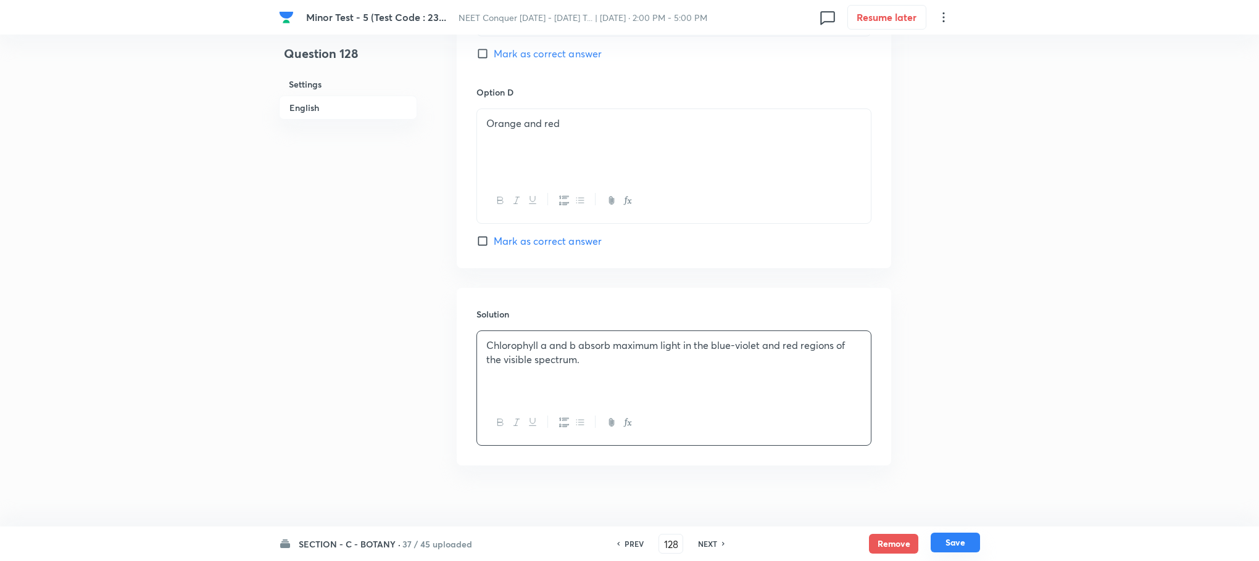
click at [953, 539] on button "Save" at bounding box center [954, 543] width 49 height 20
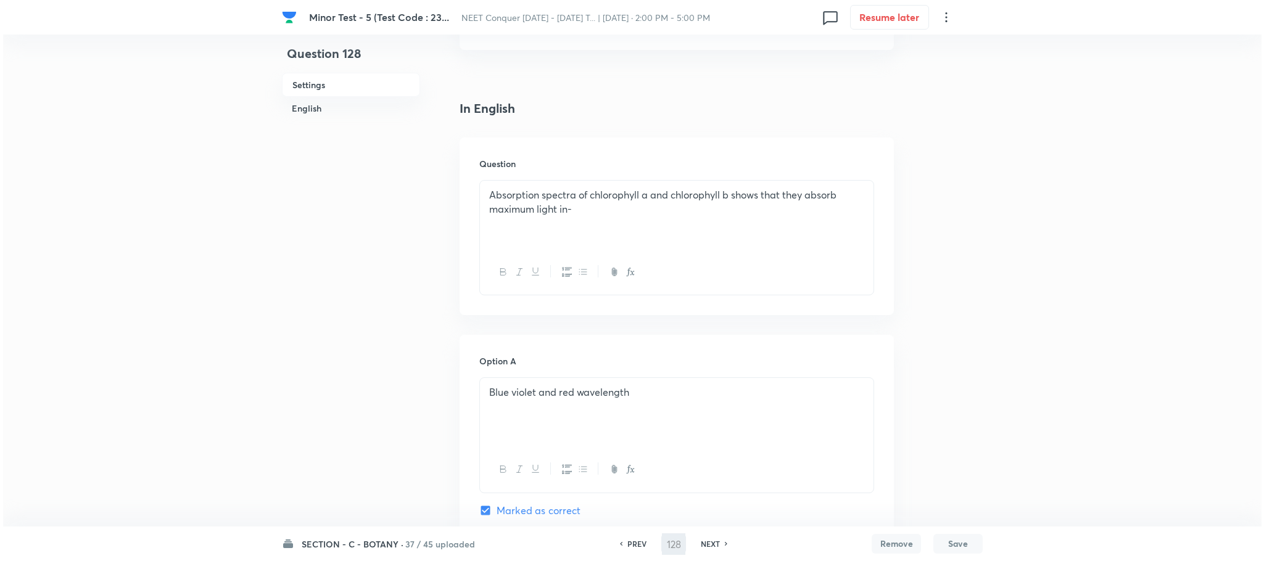
scroll to position [0, 0]
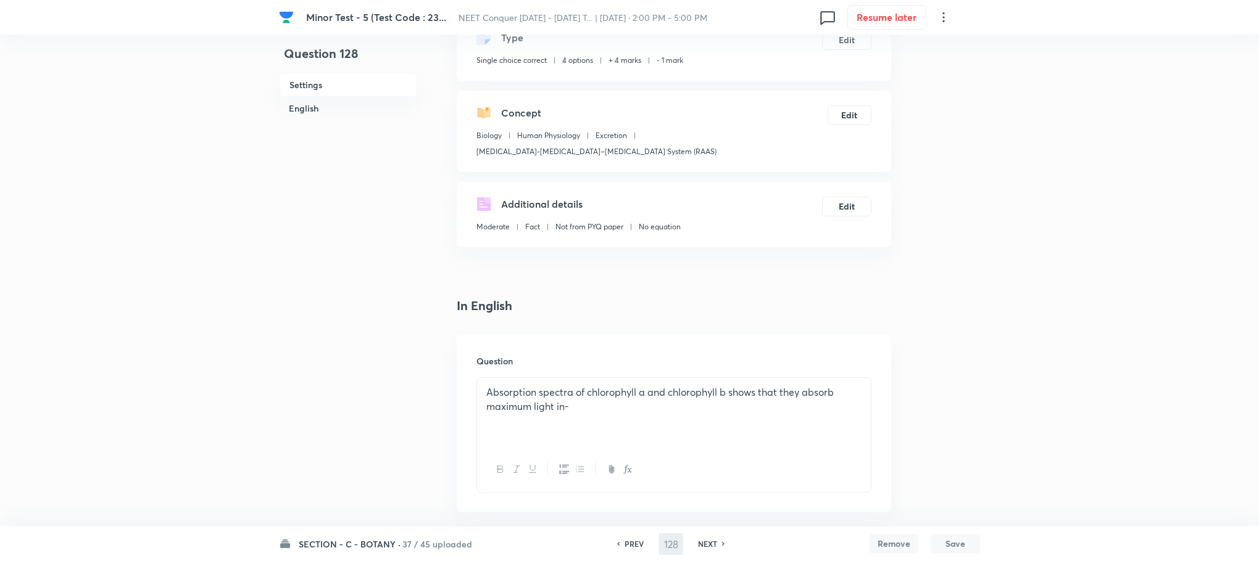
type input "129"
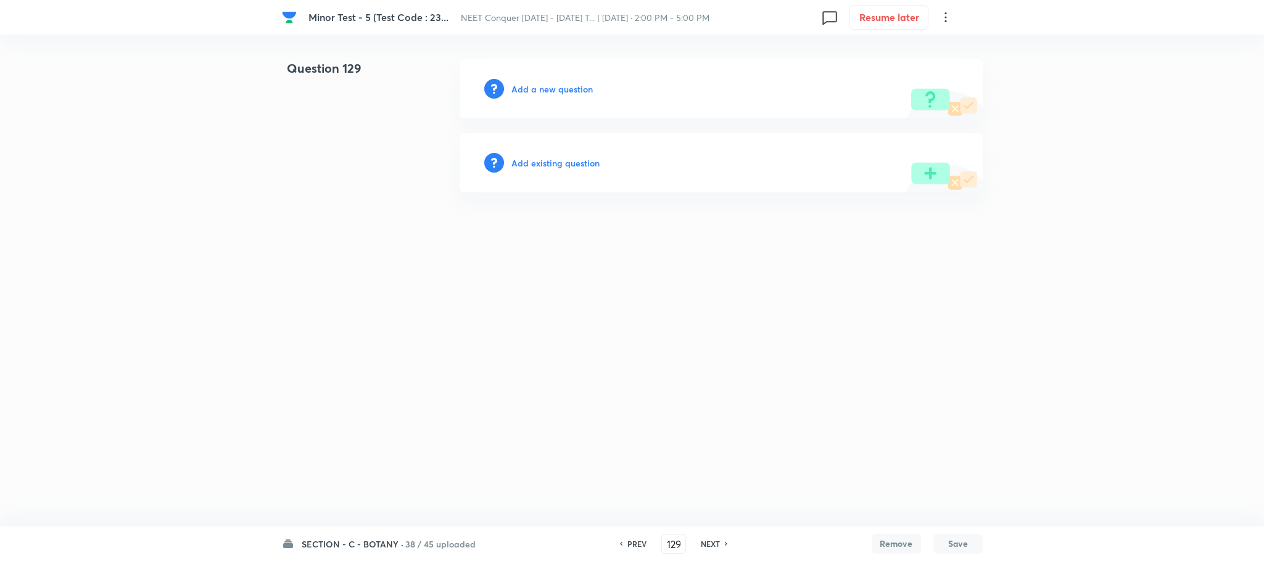
click at [552, 83] on h6 "Add a new question" at bounding box center [551, 89] width 81 height 13
click at [552, 83] on h6 "Choose a question type" at bounding box center [558, 89] width 95 height 13
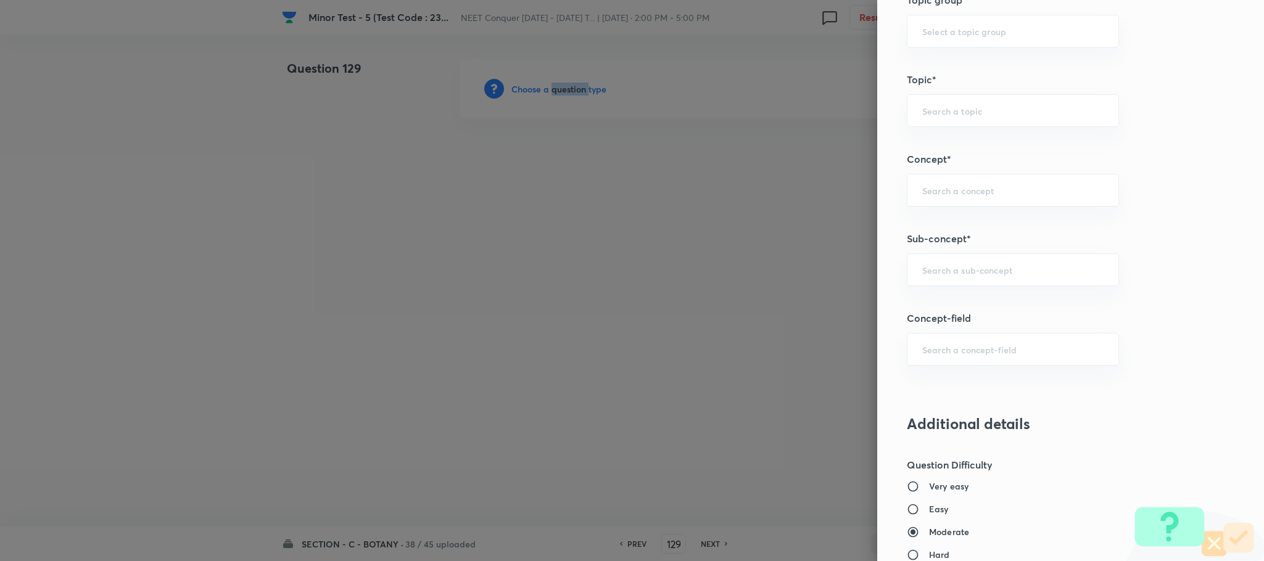
scroll to position [833, 0]
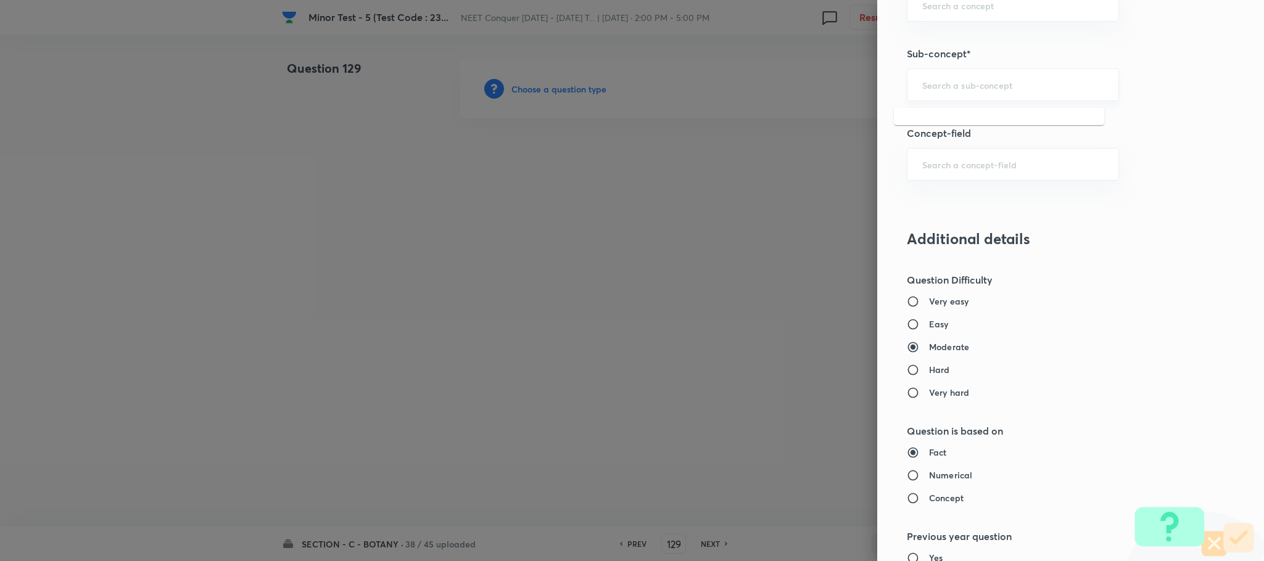
click at [937, 87] on input "text" at bounding box center [1012, 85] width 181 height 12
click at [946, 139] on li "Anatomy Of Dicotyledonous And Monocotyledonous Plants" at bounding box center [999, 131] width 210 height 37
type input "Anatomy Of Dicotyledonous And Monocotyledonous Plants"
type input "Biology"
type input "Structural Organisation"
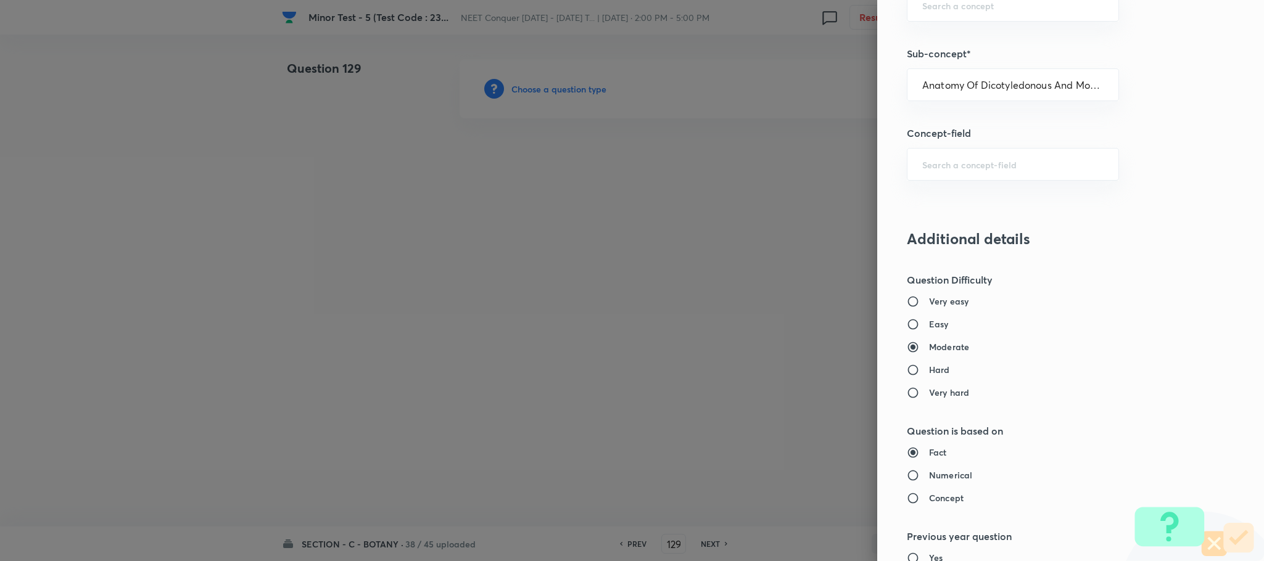
type input "Anatomy - Flowering Plants"
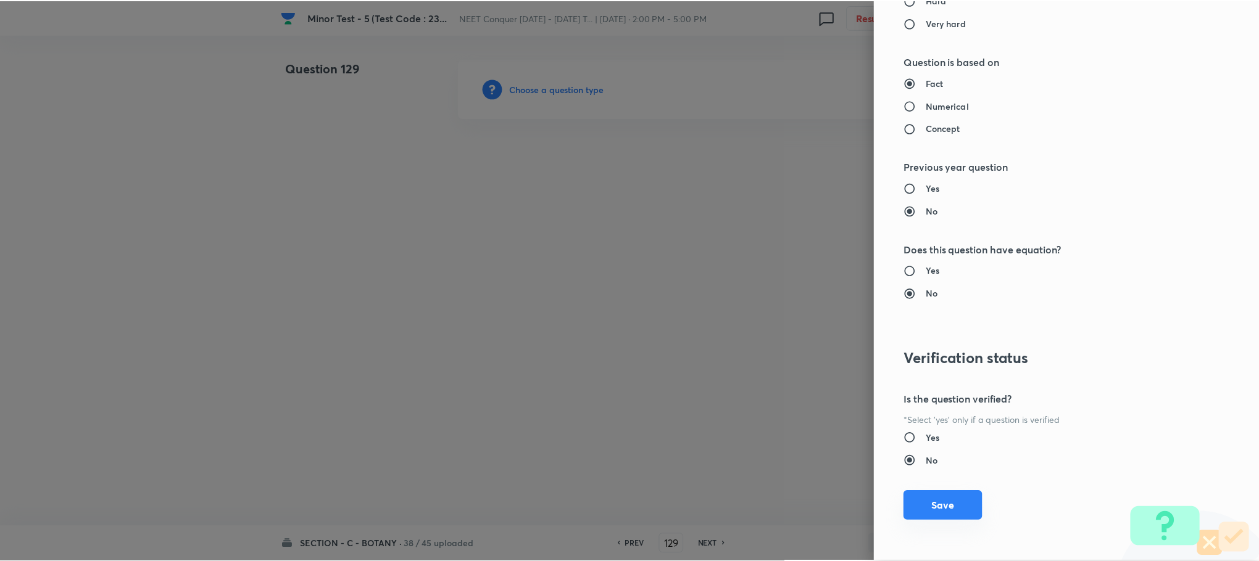
scroll to position [1207, 0]
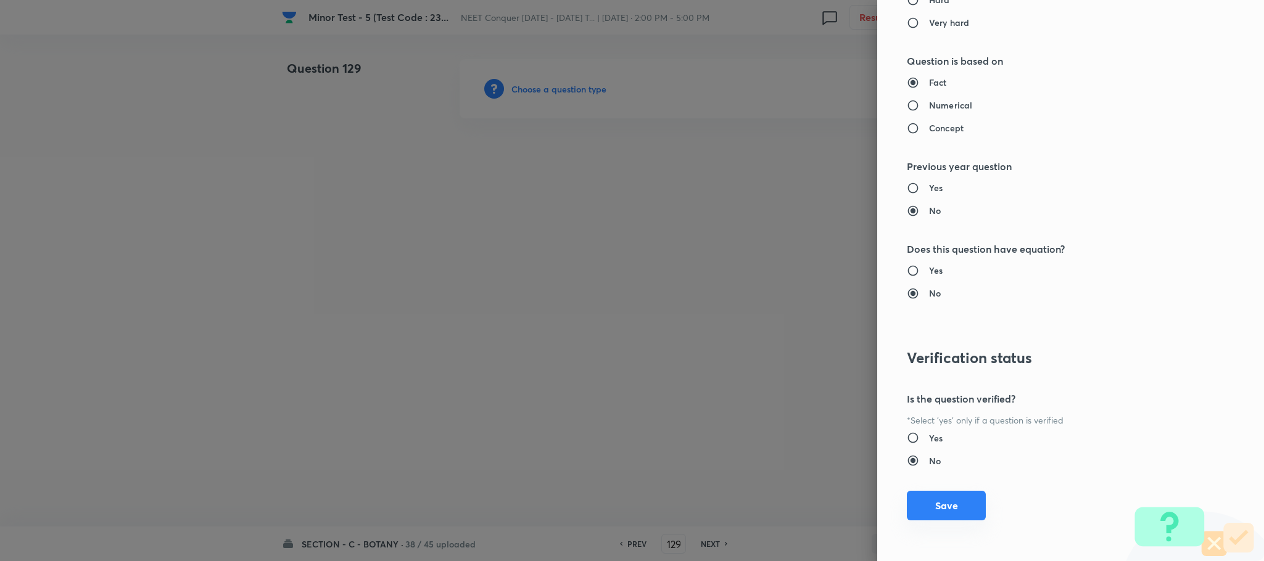
drag, startPoint x: 950, startPoint y: 511, endPoint x: 365, endPoint y: 326, distance: 612.9
click at [948, 511] on button "Save" at bounding box center [946, 506] width 79 height 30
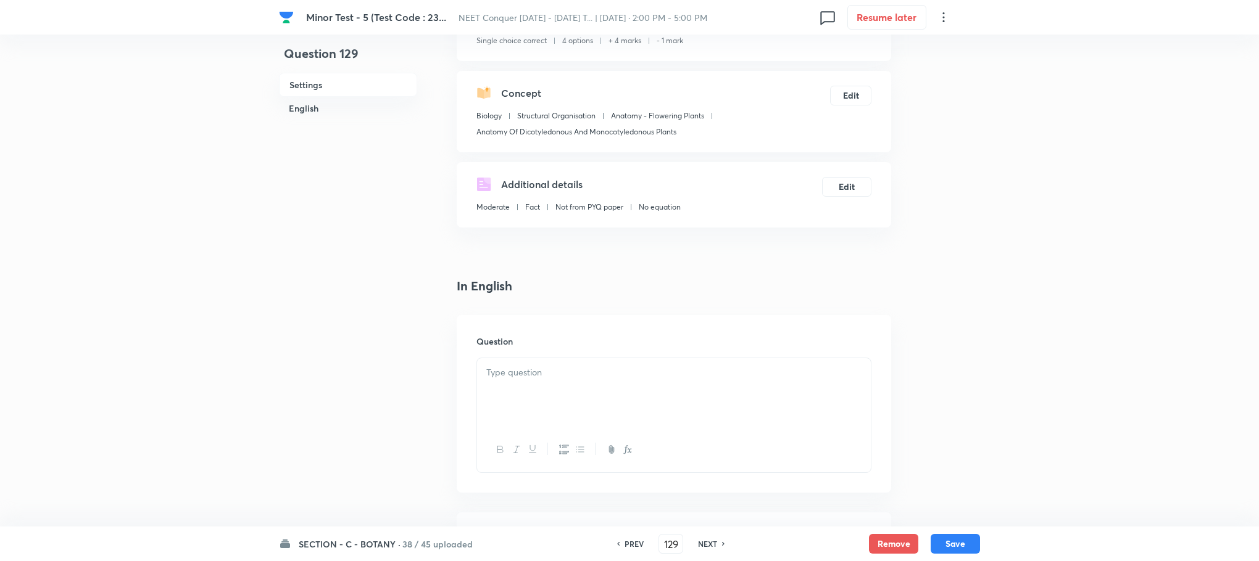
scroll to position [185, 0]
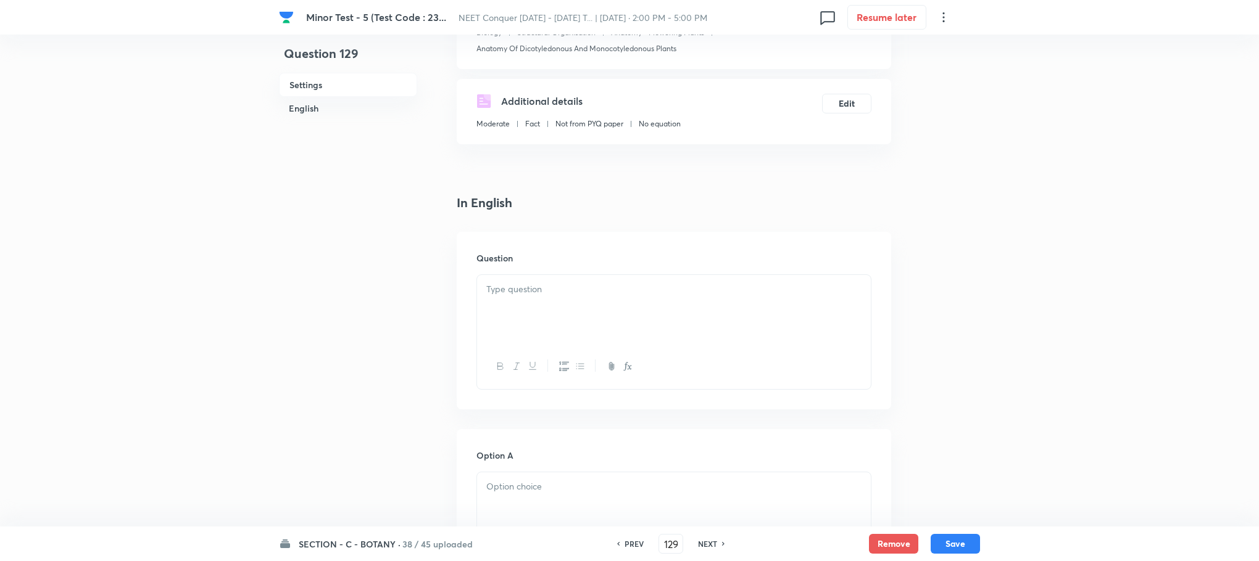
click at [520, 302] on div at bounding box center [674, 309] width 394 height 69
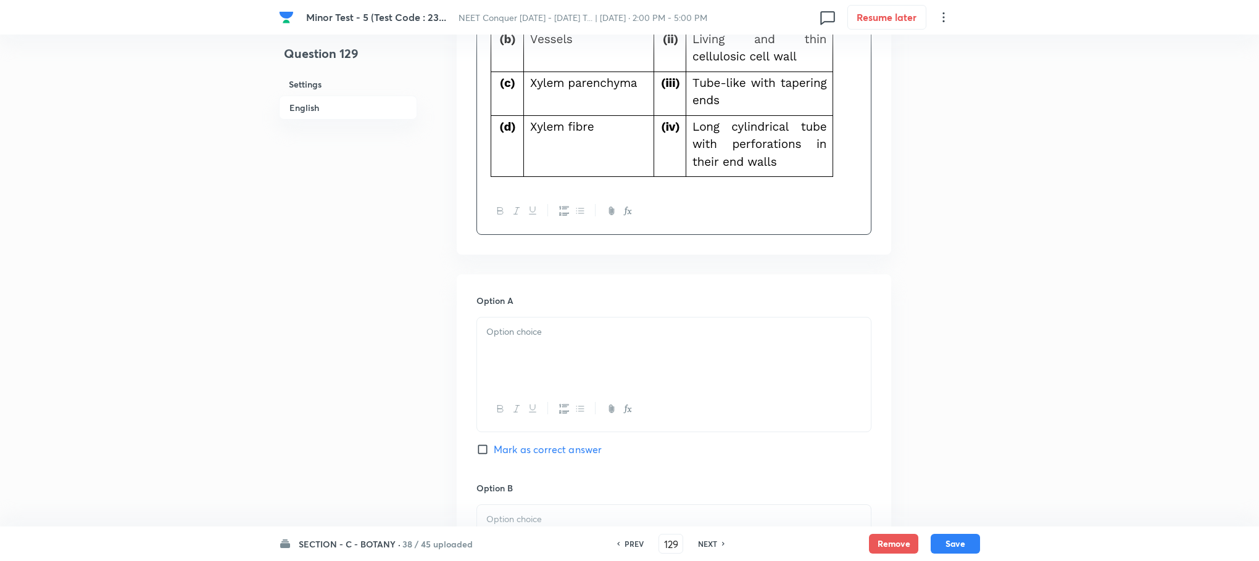
scroll to position [555, 0]
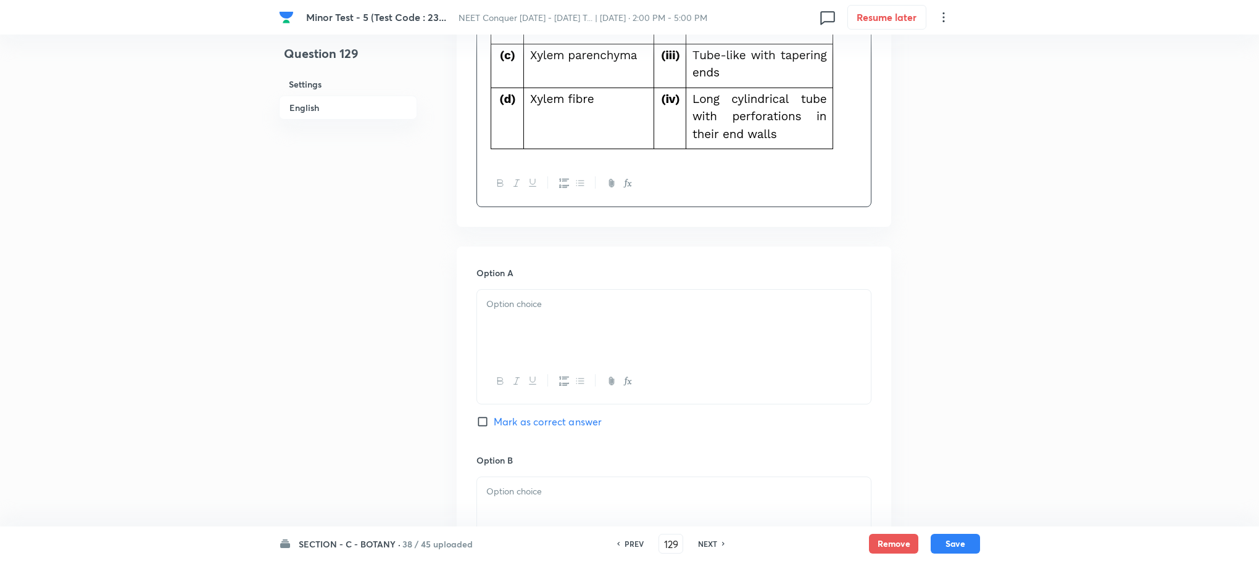
click at [511, 302] on p at bounding box center [673, 304] width 375 height 14
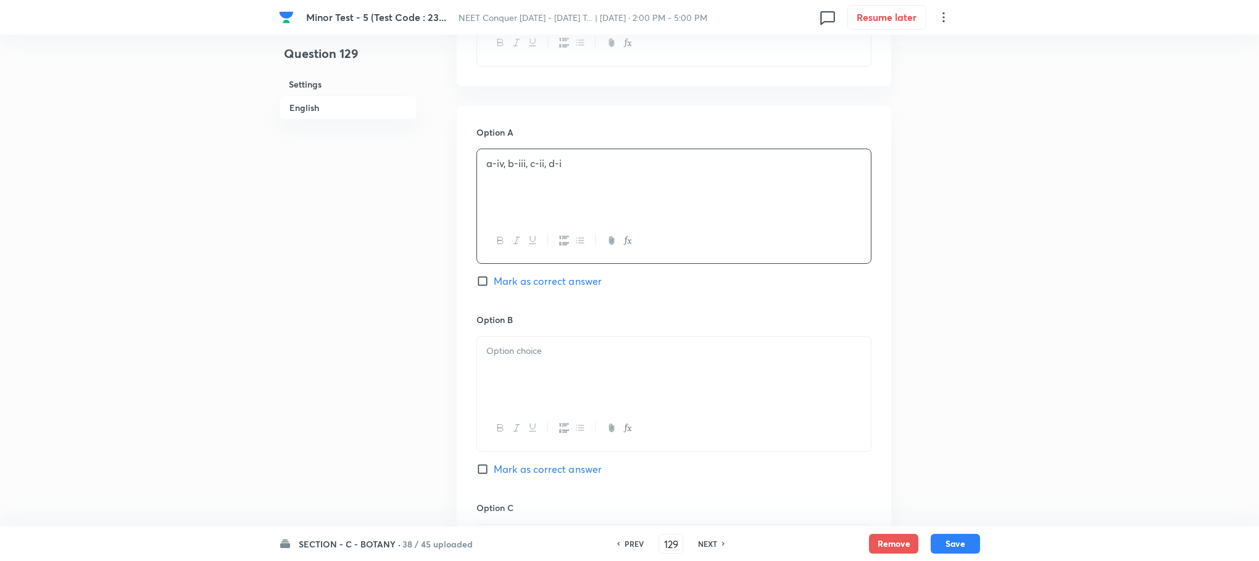
scroll to position [740, 0]
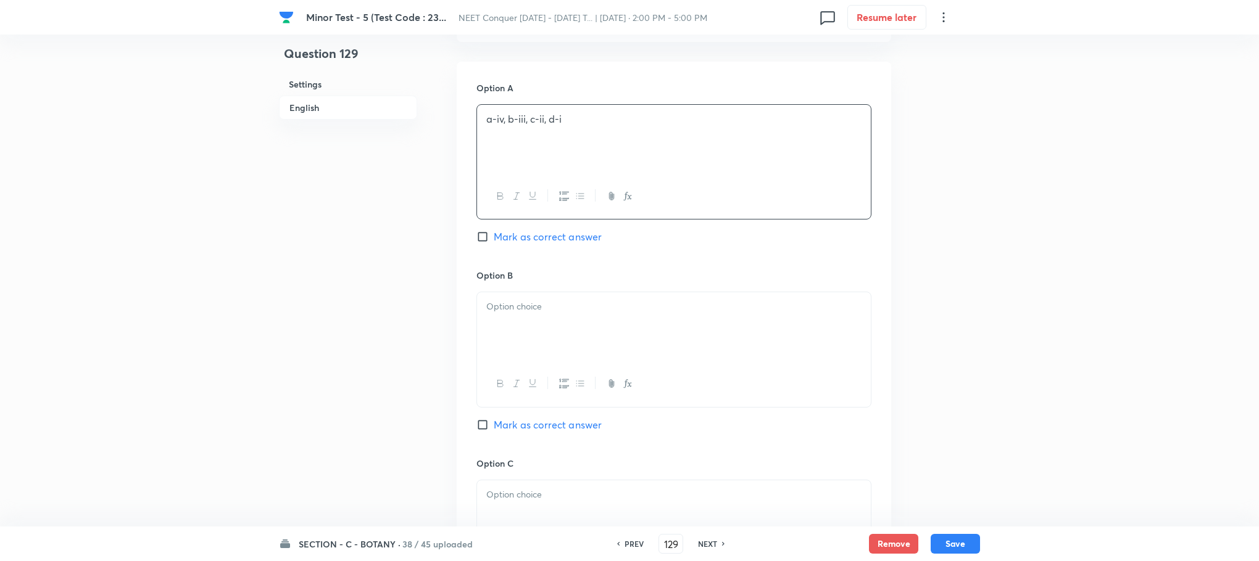
click at [504, 337] on div at bounding box center [674, 326] width 394 height 69
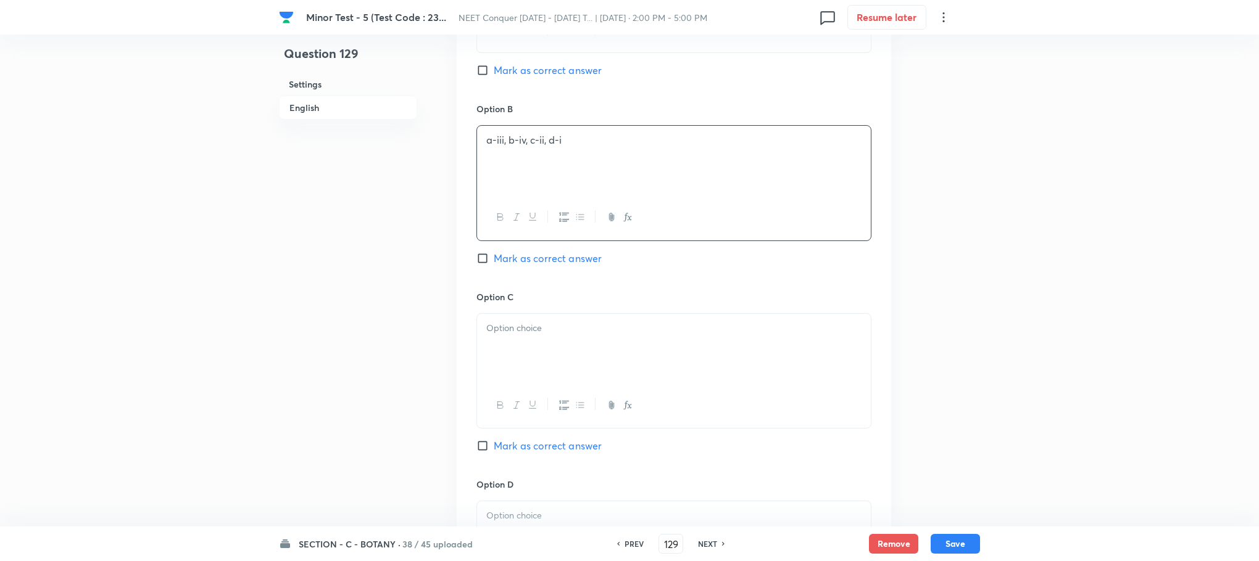
scroll to position [925, 0]
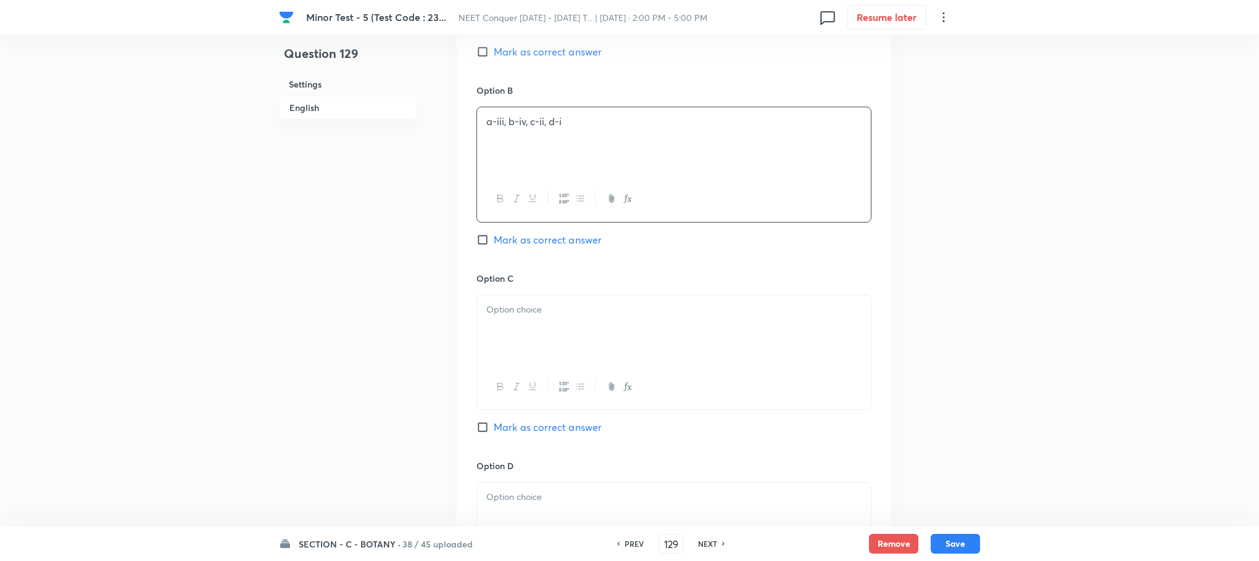
click at [543, 341] on div at bounding box center [674, 330] width 394 height 69
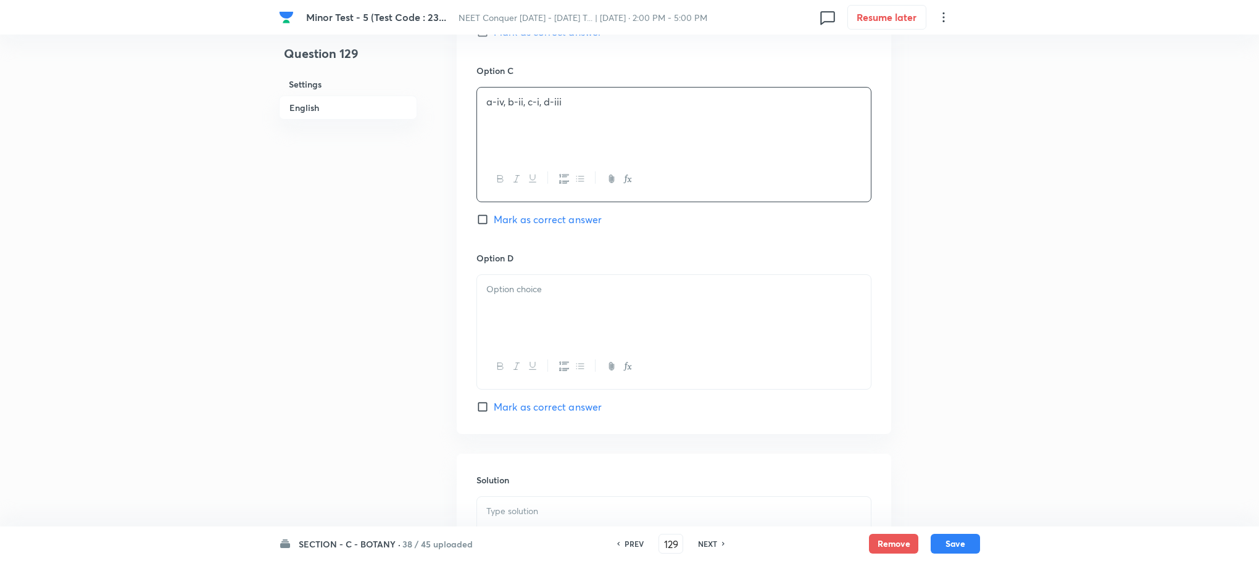
scroll to position [1203, 0]
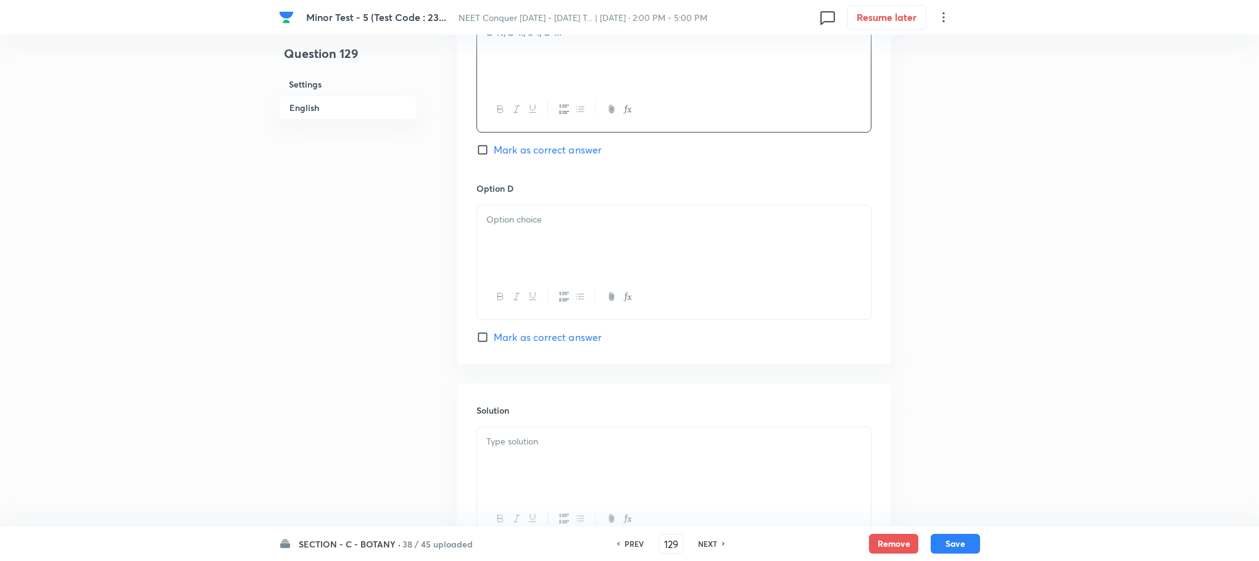
click at [506, 254] on div at bounding box center [674, 239] width 394 height 69
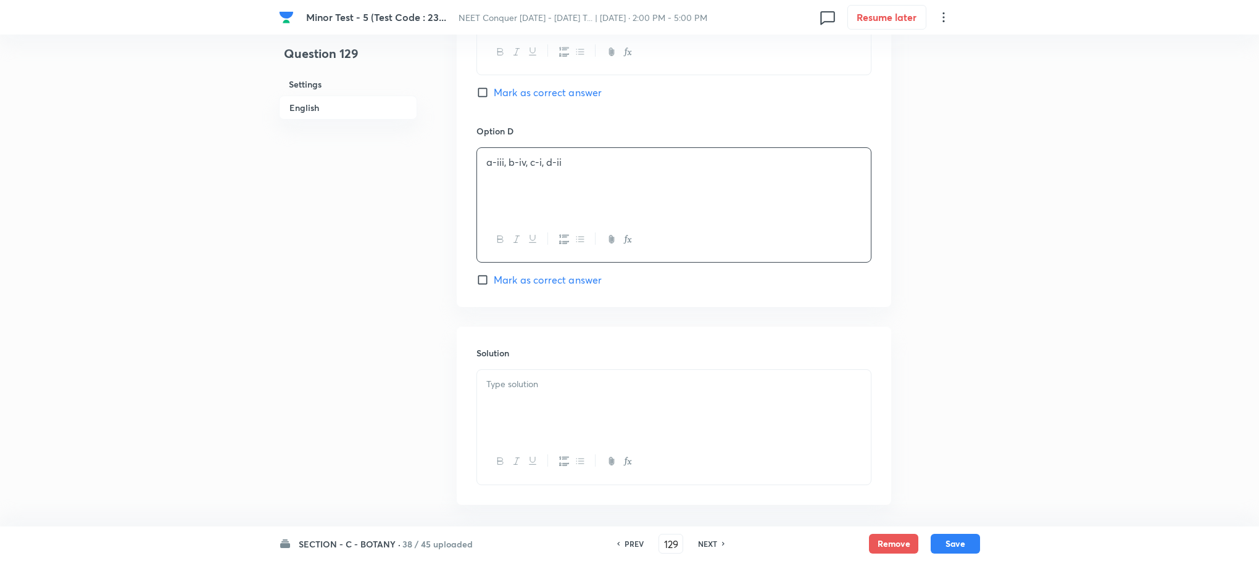
scroll to position [1316, 0]
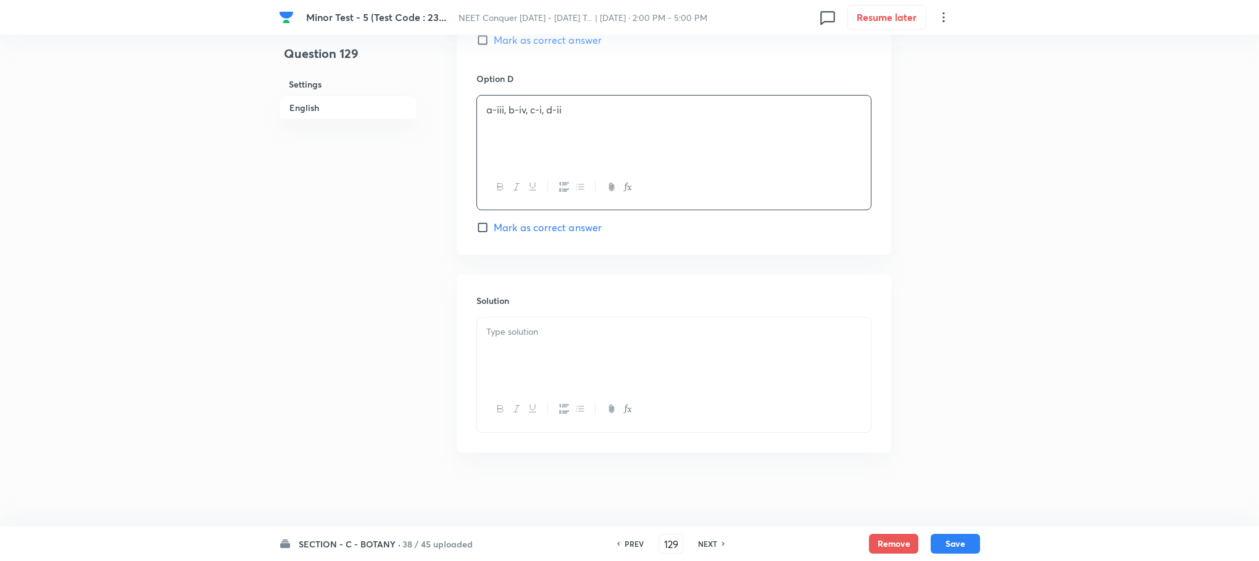
click at [530, 323] on div at bounding box center [674, 352] width 394 height 69
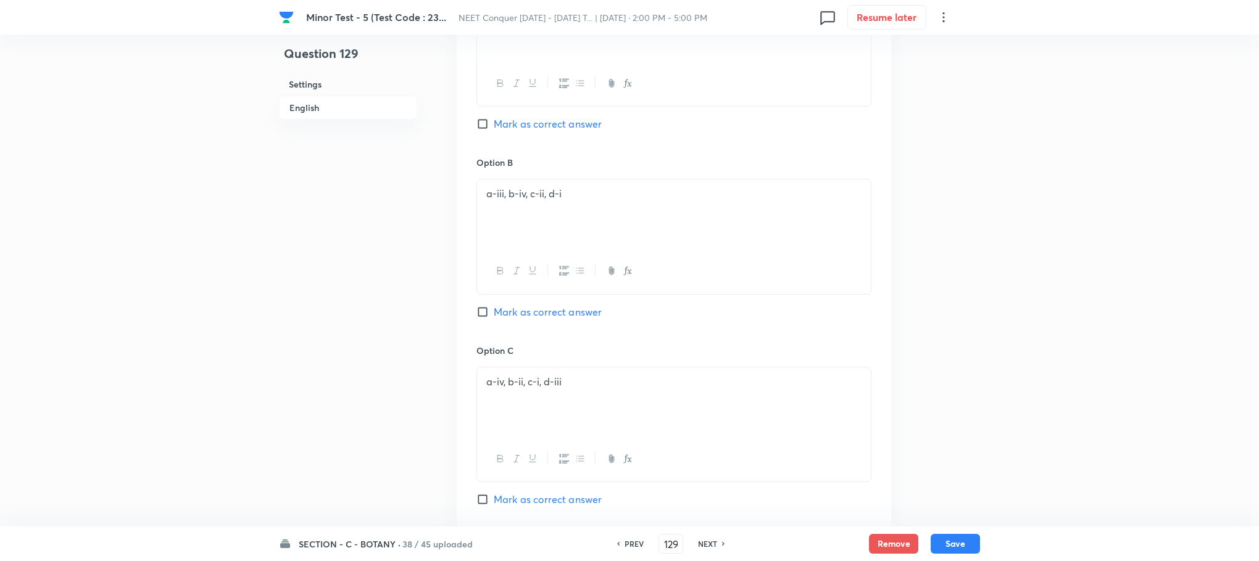
click at [483, 317] on input "Mark as correct answer" at bounding box center [484, 312] width 17 height 12
checkbox input "true"
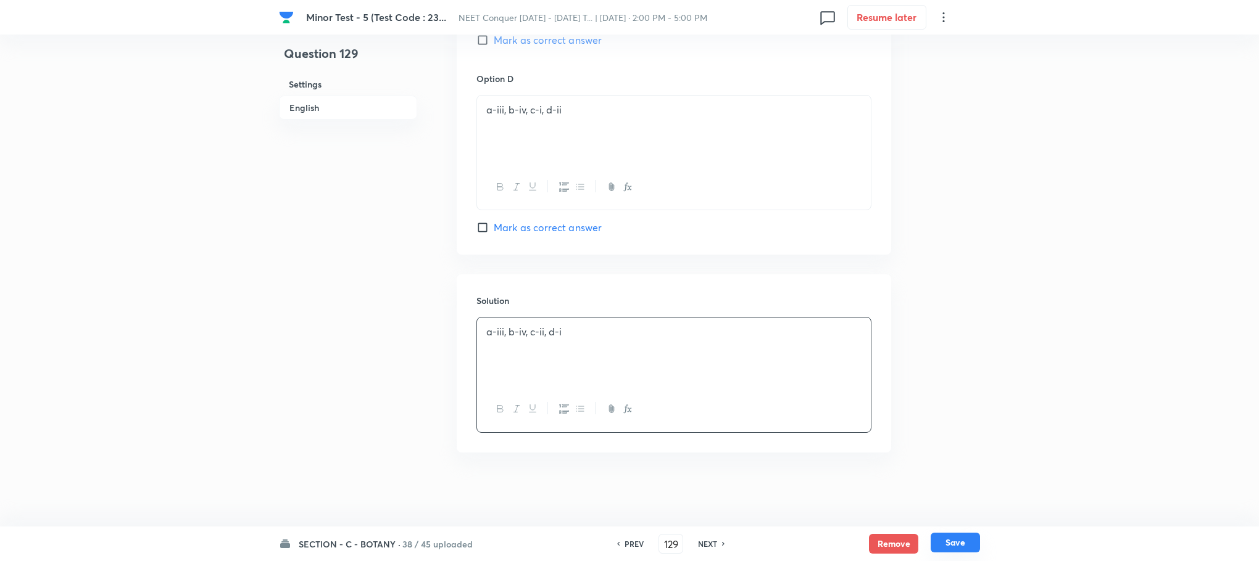
click at [955, 540] on button "Save" at bounding box center [954, 543] width 49 height 20
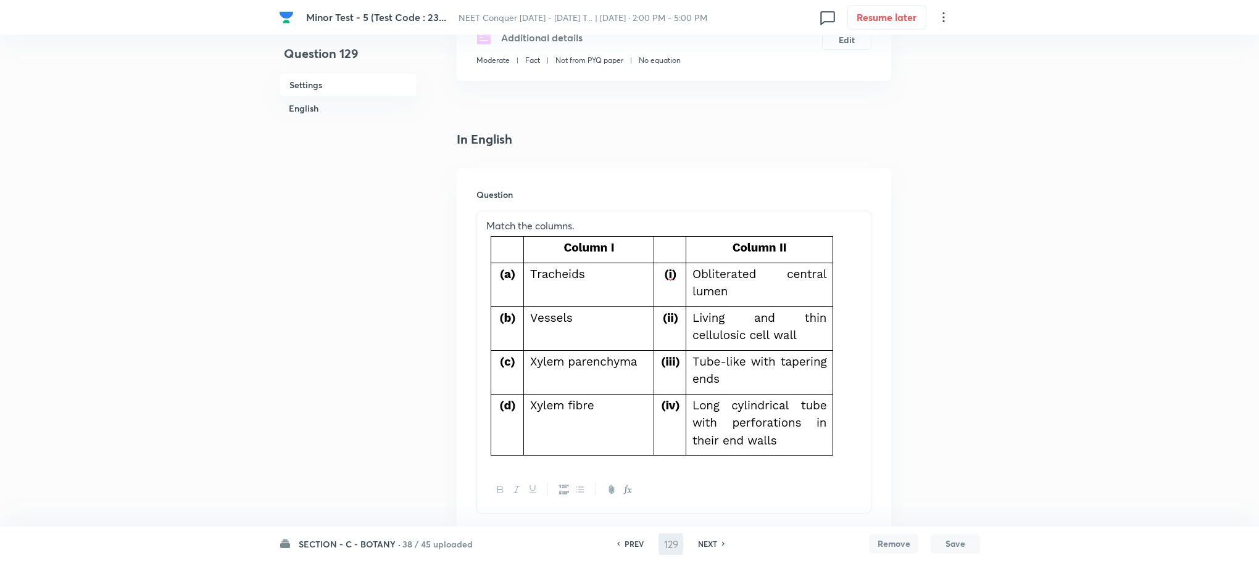
scroll to position [113, 0]
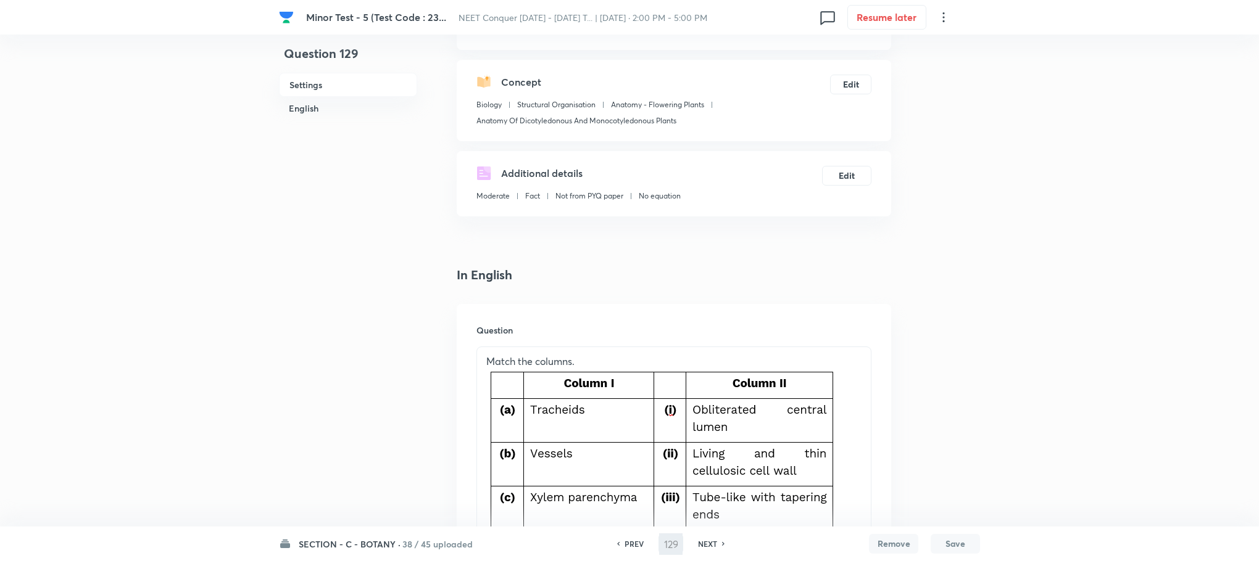
type input "130"
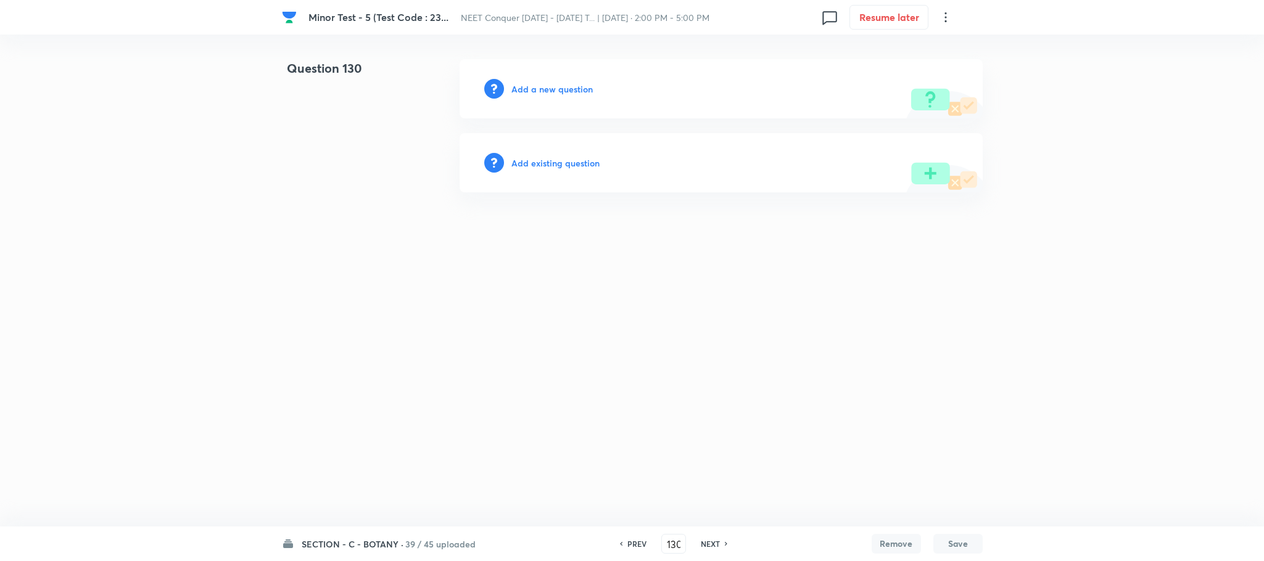
click at [533, 88] on h6 "Add a new question" at bounding box center [551, 89] width 81 height 13
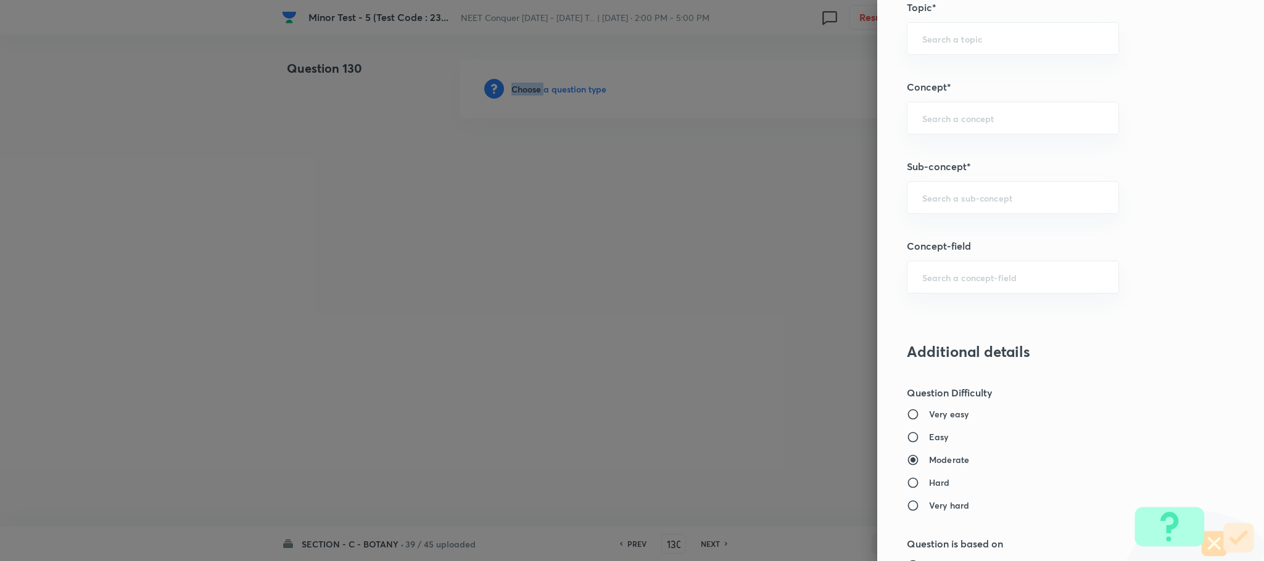
scroll to position [740, 0]
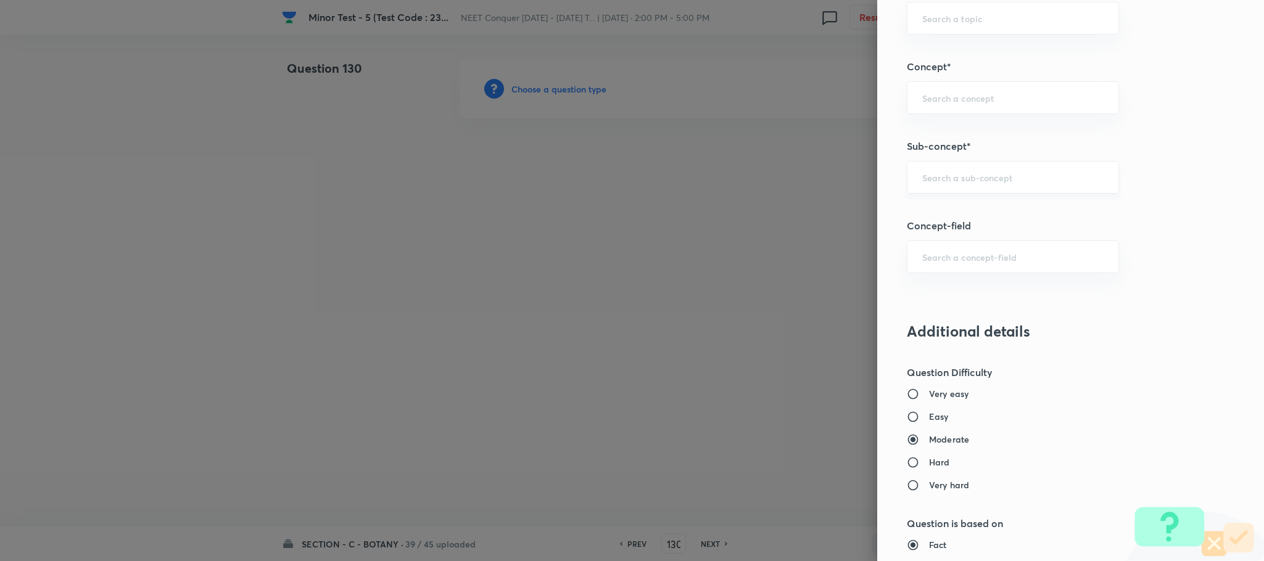
click at [931, 182] on input "text" at bounding box center [1012, 178] width 181 height 12
type input "Anatomy of Flowering Plants, Photosynthesis,"
type input "Biology"
type input "Botany"
type input "Anatomy of Flowering Plants, Photosynthesis,"
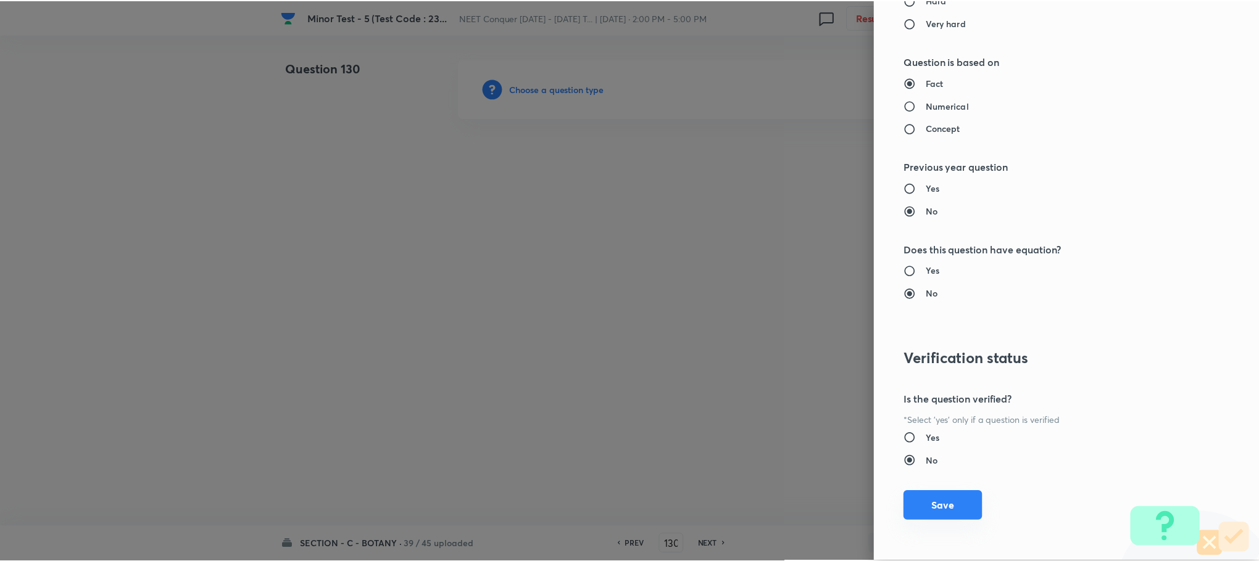
scroll to position [1207, 0]
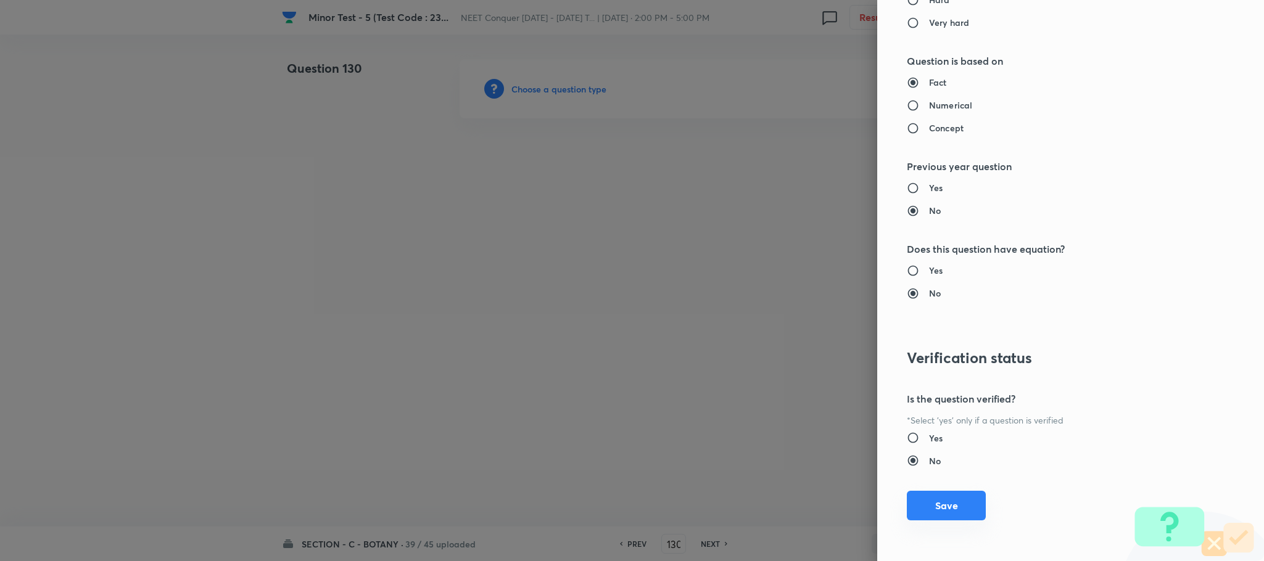
click at [922, 513] on button "Save" at bounding box center [946, 506] width 79 height 30
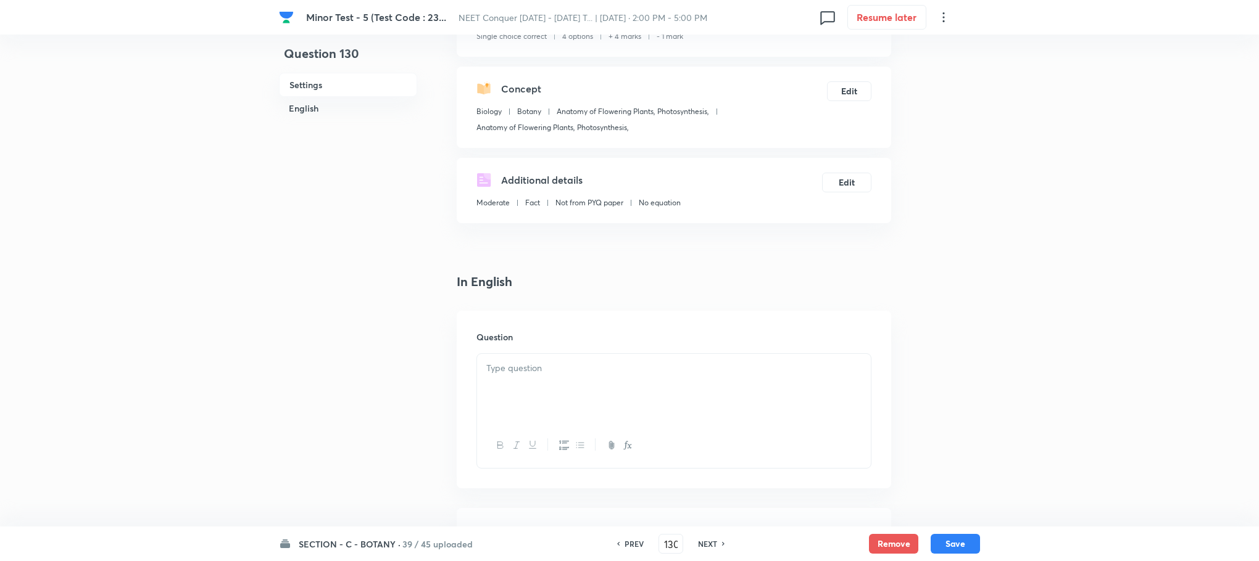
scroll to position [185, 0]
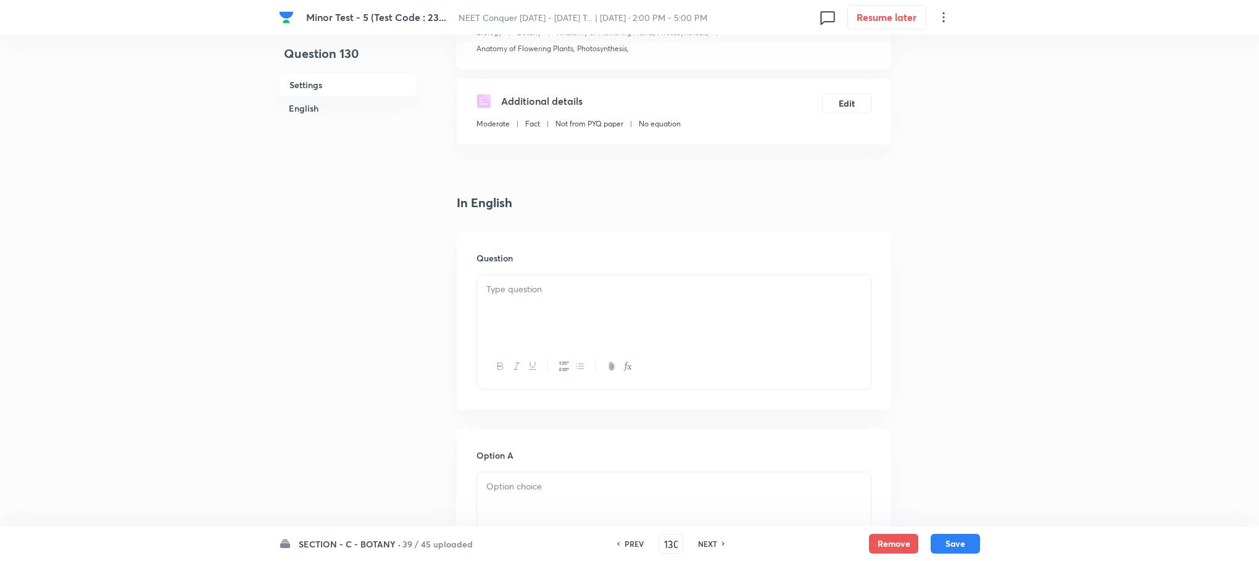
click at [496, 285] on p at bounding box center [673, 290] width 375 height 14
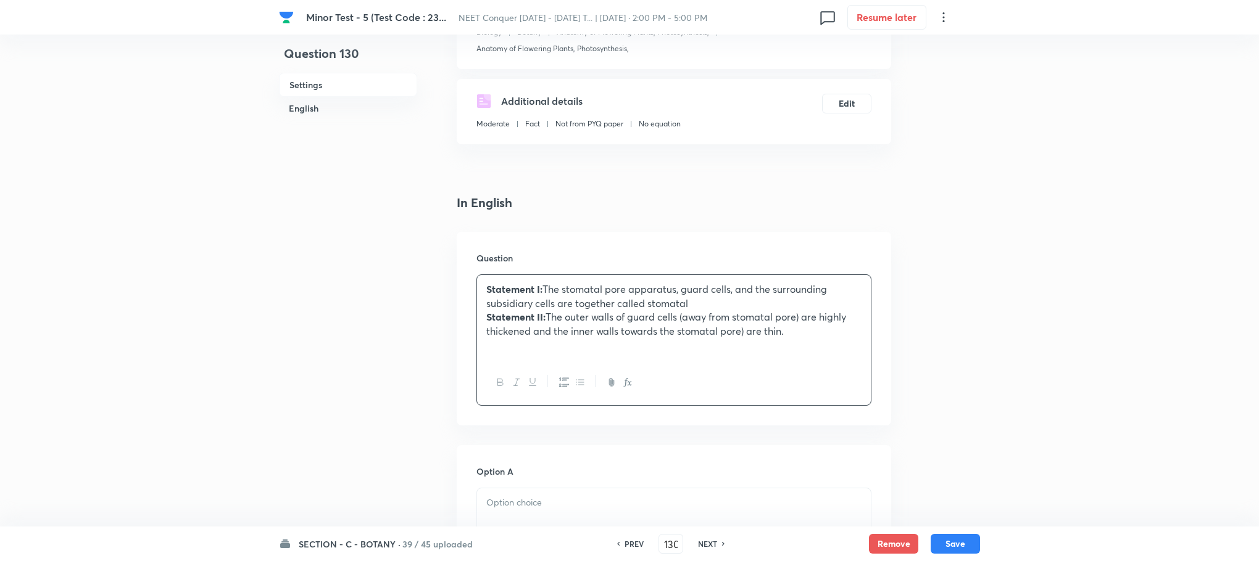
scroll to position [278, 0]
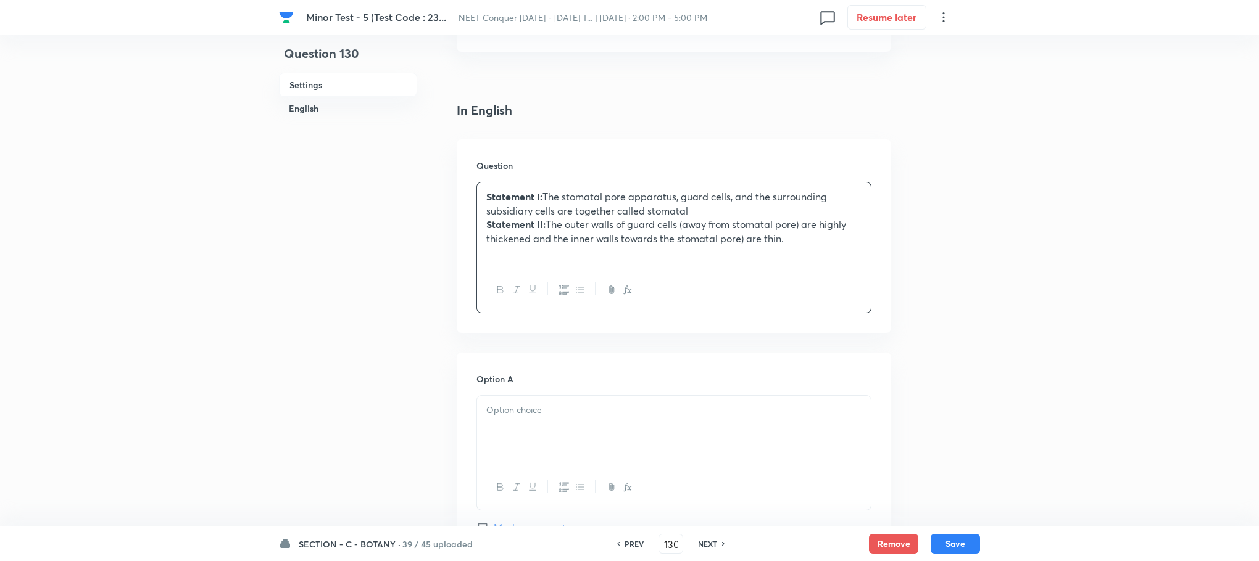
click at [485, 431] on div at bounding box center [674, 430] width 394 height 69
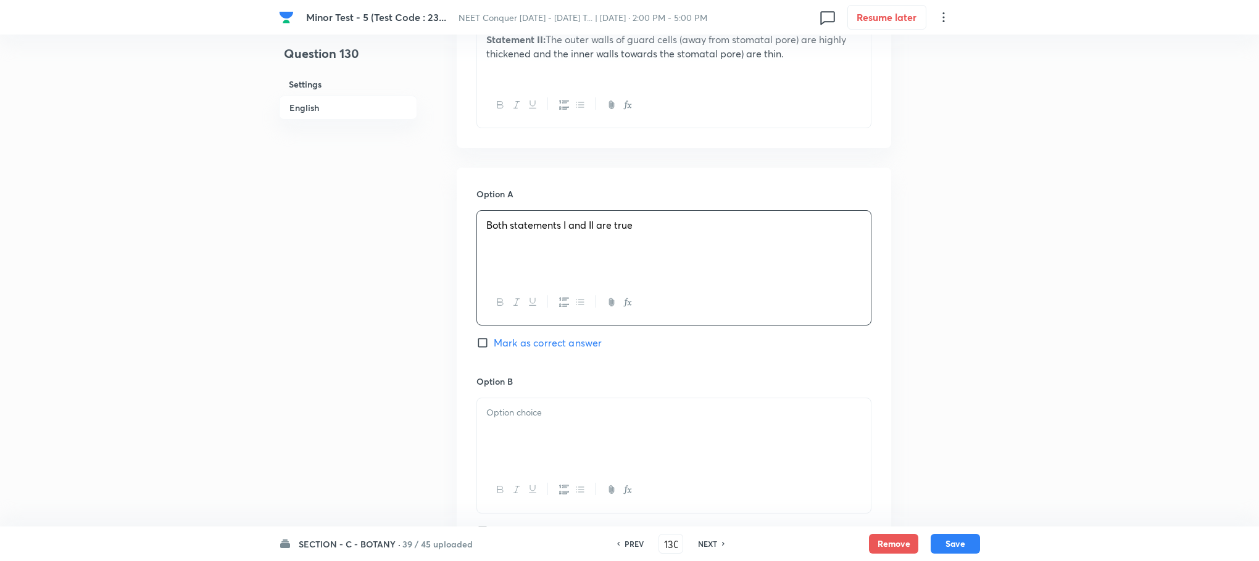
drag, startPoint x: 518, startPoint y: 415, endPoint x: 476, endPoint y: 404, distance: 43.4
click at [516, 415] on p at bounding box center [673, 413] width 375 height 14
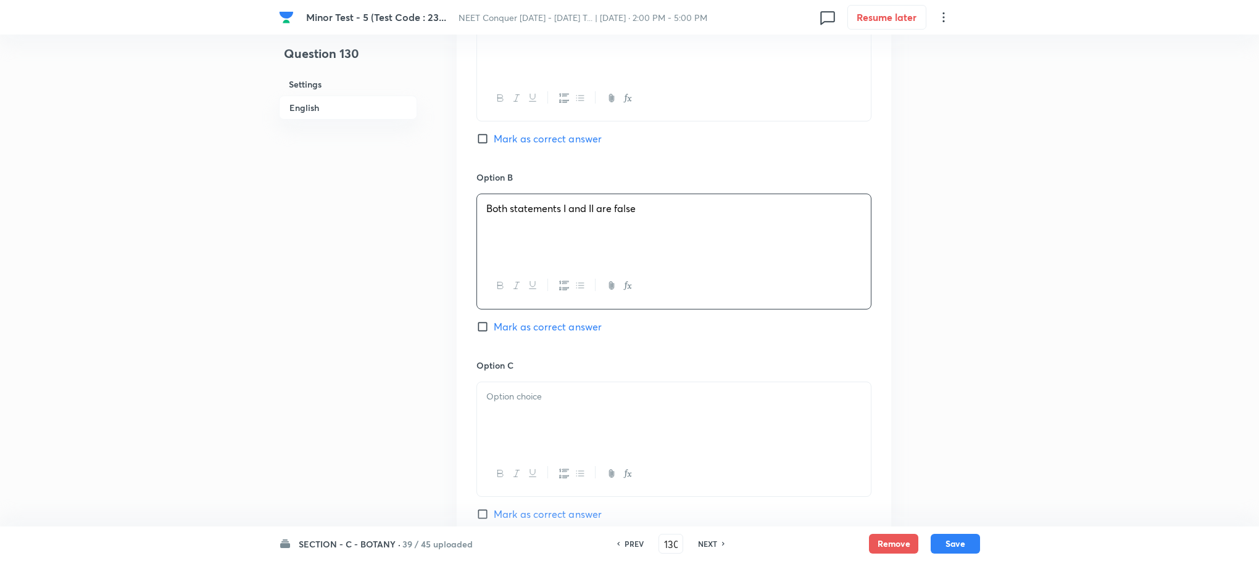
scroll to position [833, 0]
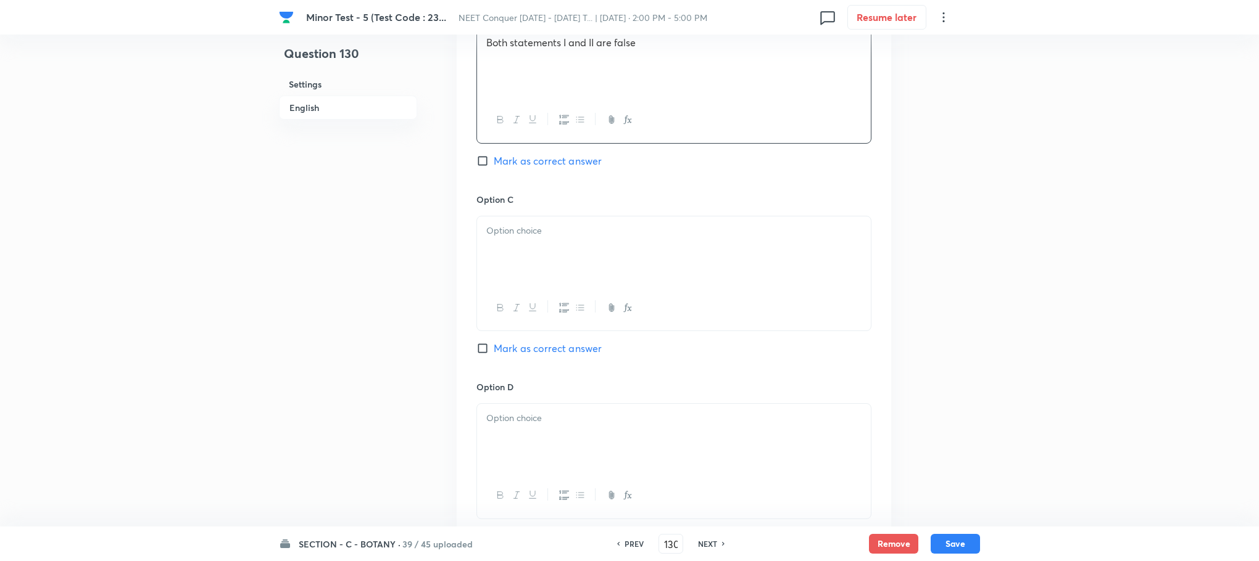
click at [518, 291] on div at bounding box center [674, 308] width 394 height 45
click at [515, 238] on p at bounding box center [673, 231] width 375 height 14
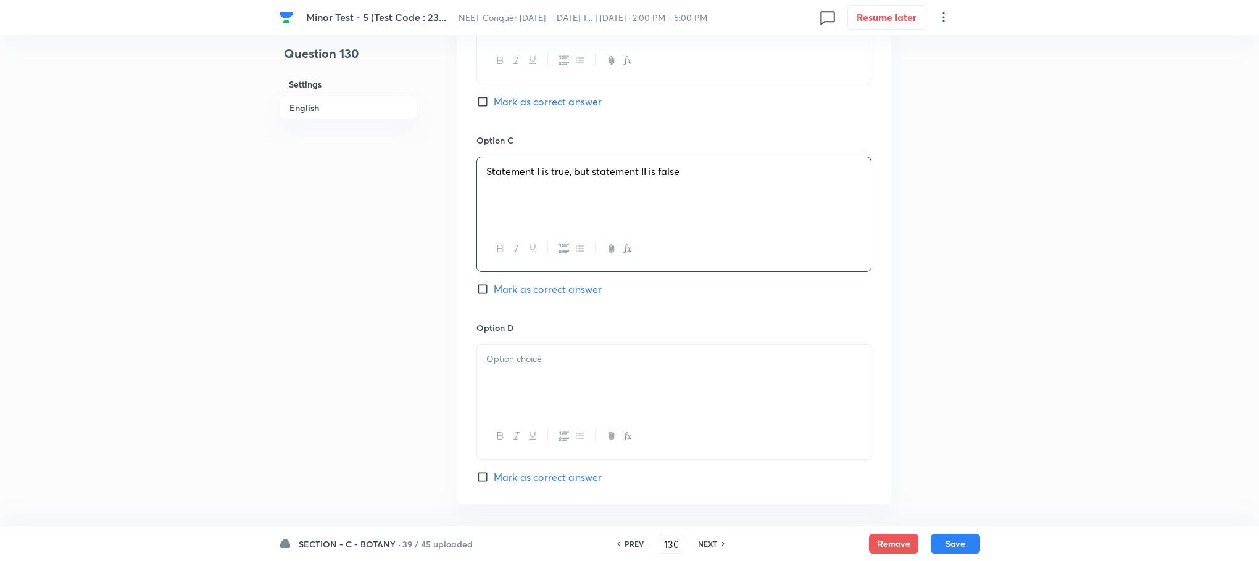
scroll to position [925, 0]
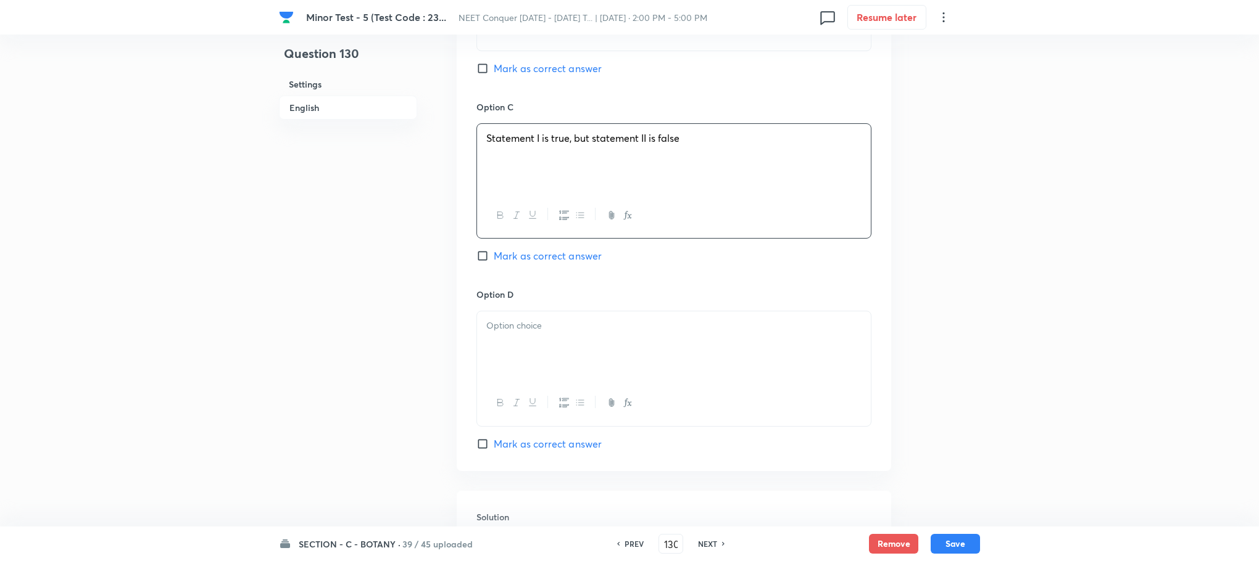
click at [526, 342] on div at bounding box center [674, 346] width 394 height 69
click at [572, 367] on p at bounding box center [673, 364] width 375 height 14
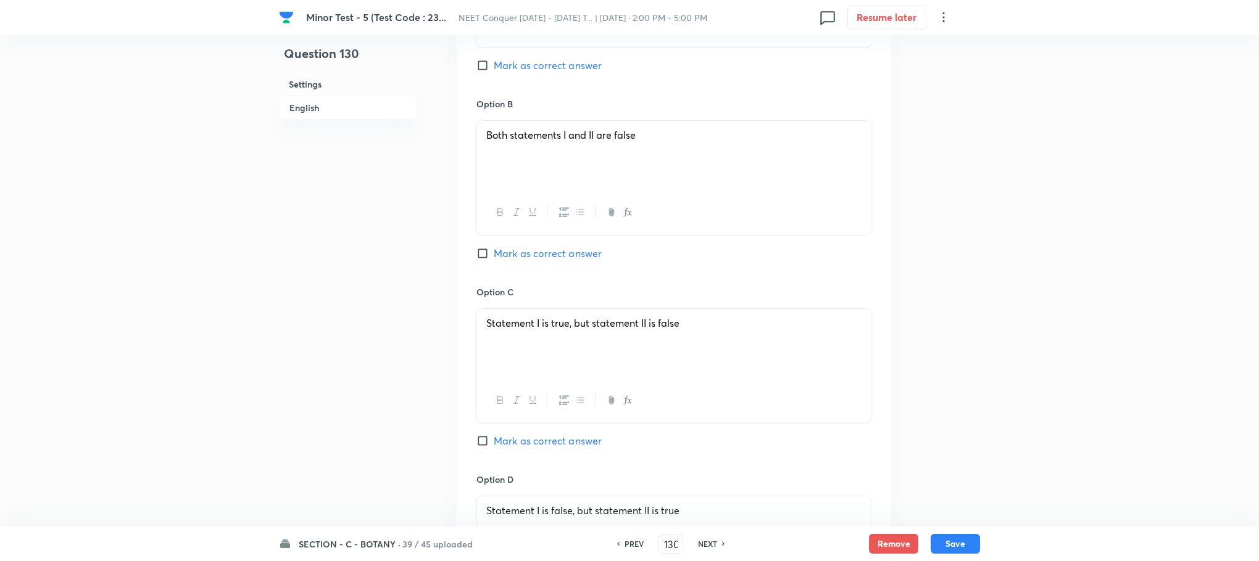
click at [480, 441] on input "Mark as correct answer" at bounding box center [484, 441] width 17 height 12
checkbox input "true"
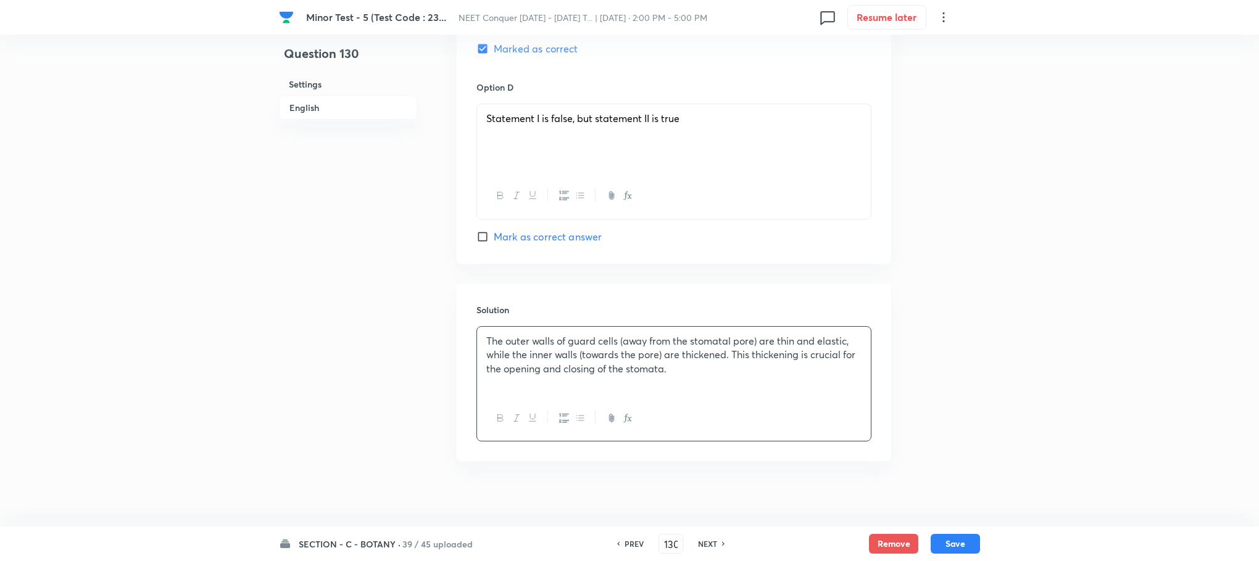
scroll to position [1144, 0]
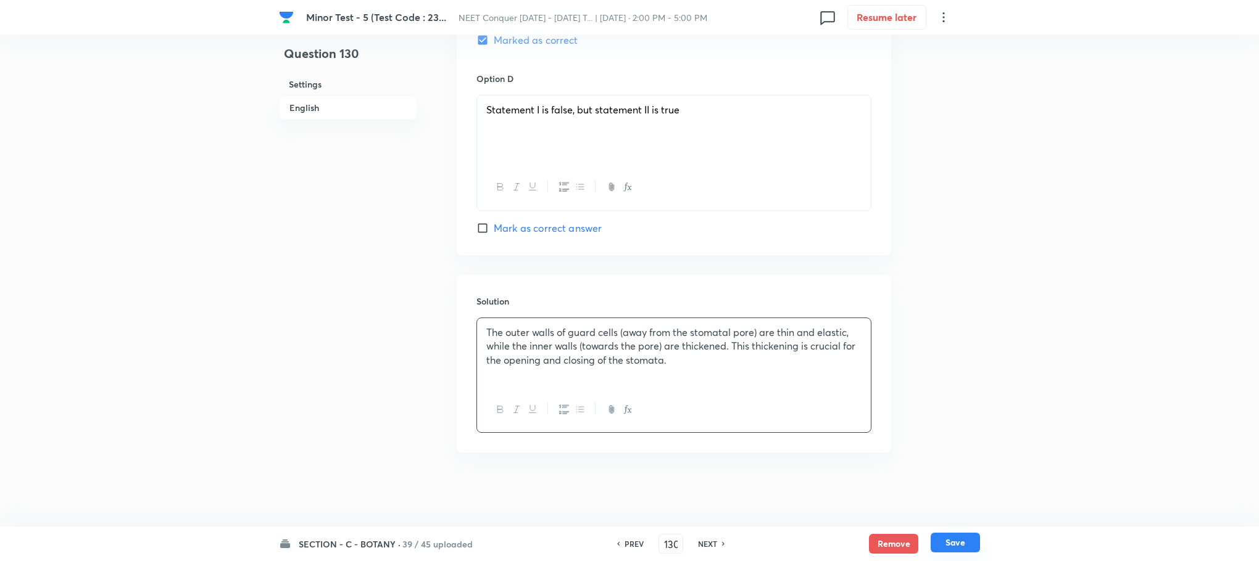
click at [945, 537] on button "Save" at bounding box center [954, 543] width 49 height 20
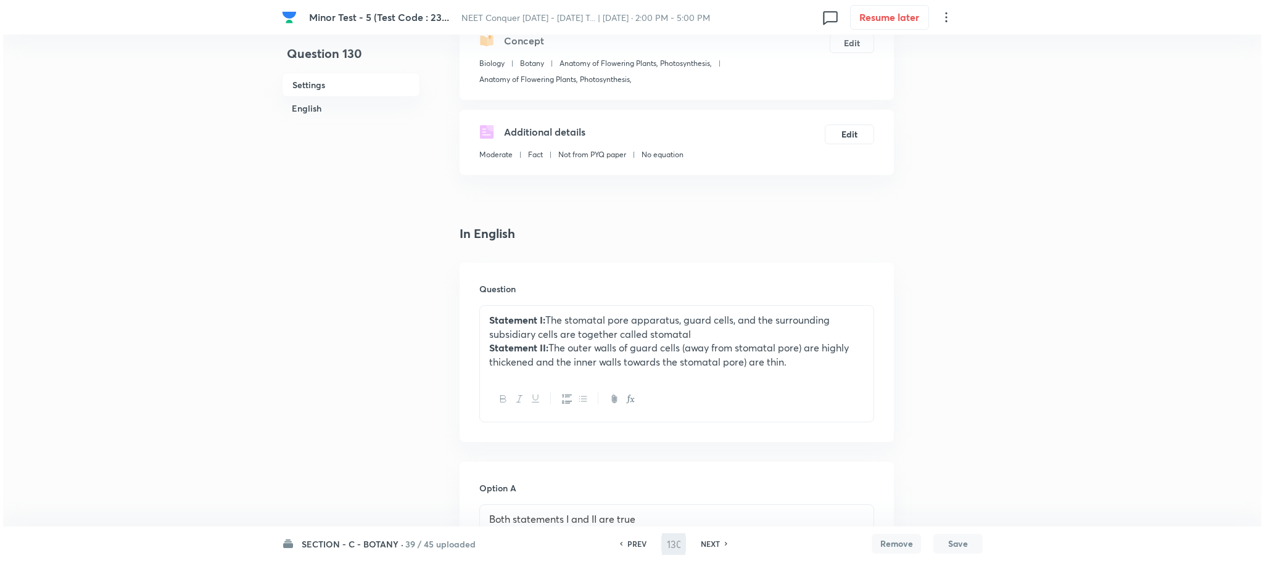
scroll to position [0, 0]
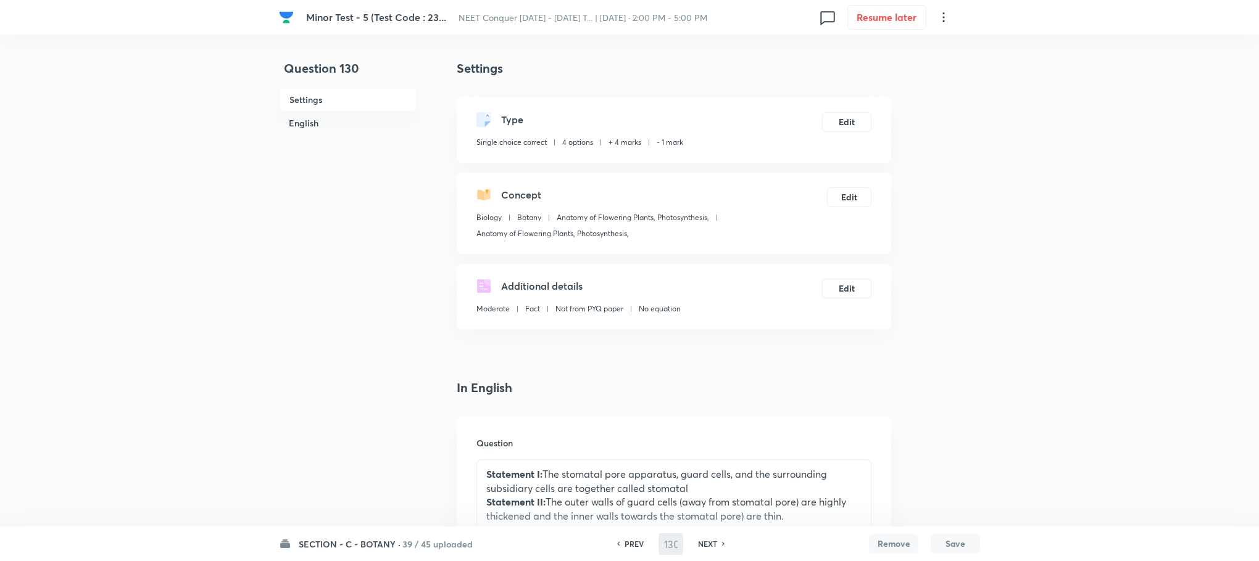
type input "131"
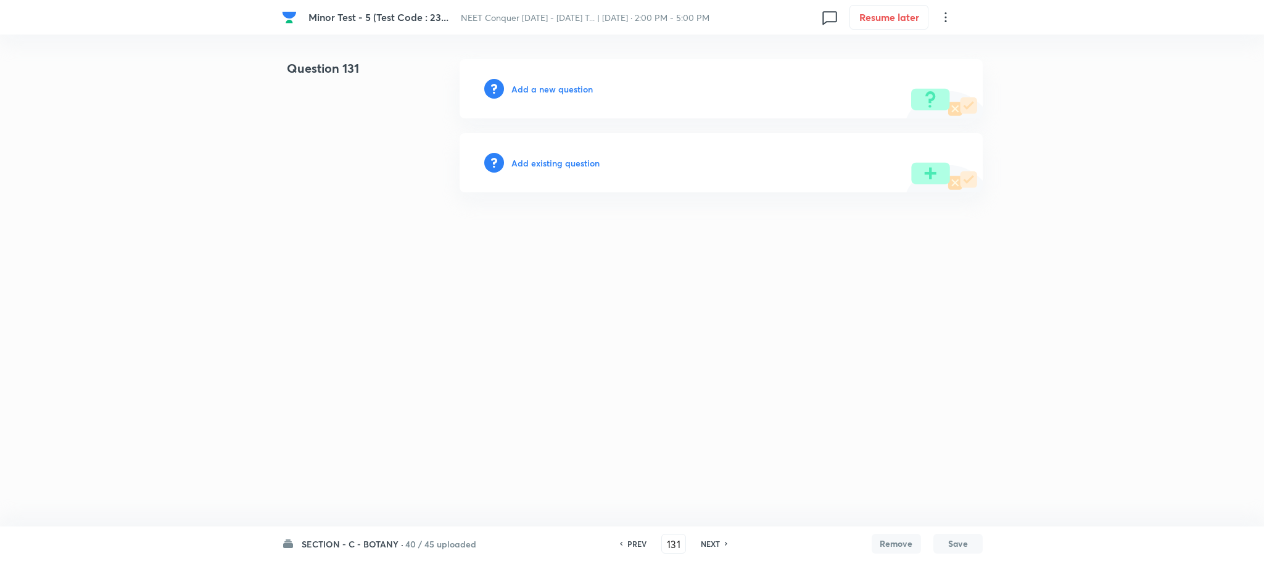
click at [541, 88] on h6 "Add a new question" at bounding box center [551, 89] width 81 height 13
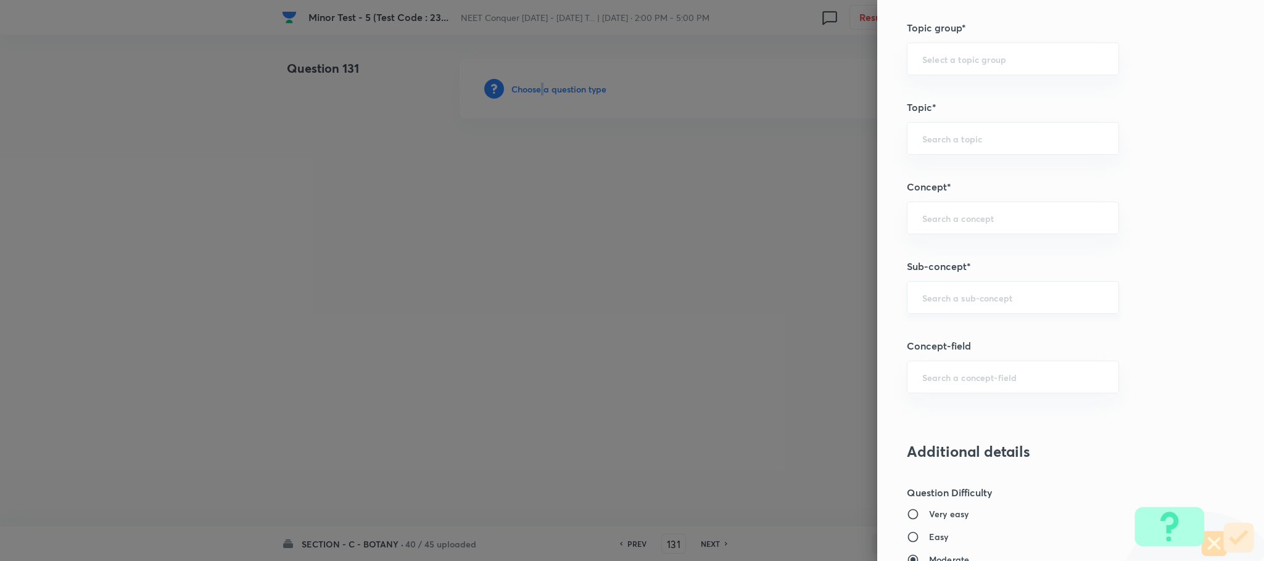
scroll to position [648, 0]
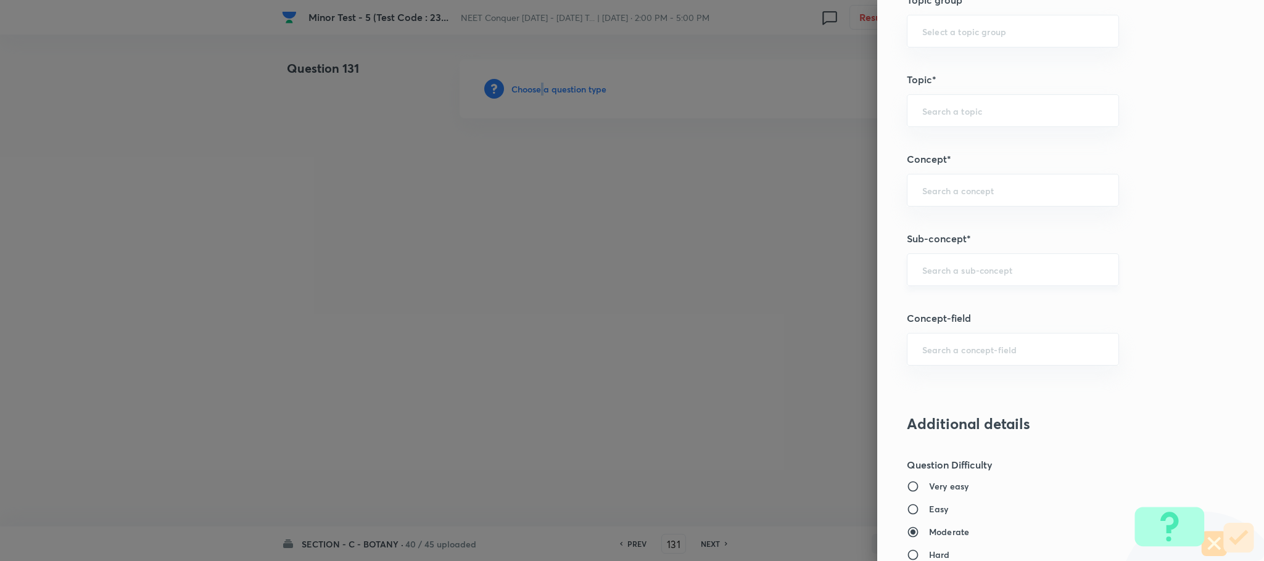
click at [928, 265] on div "​" at bounding box center [1013, 270] width 212 height 33
click at [928, 269] on input "text" at bounding box center [1012, 270] width 181 height 12
click at [952, 311] on li "Anatomy Of Dicotyledonous And Monocotyledonous Plants" at bounding box center [999, 316] width 210 height 37
type input "Anatomy Of Dicotyledonous And Monocotyledonous Plants"
type input "Biology"
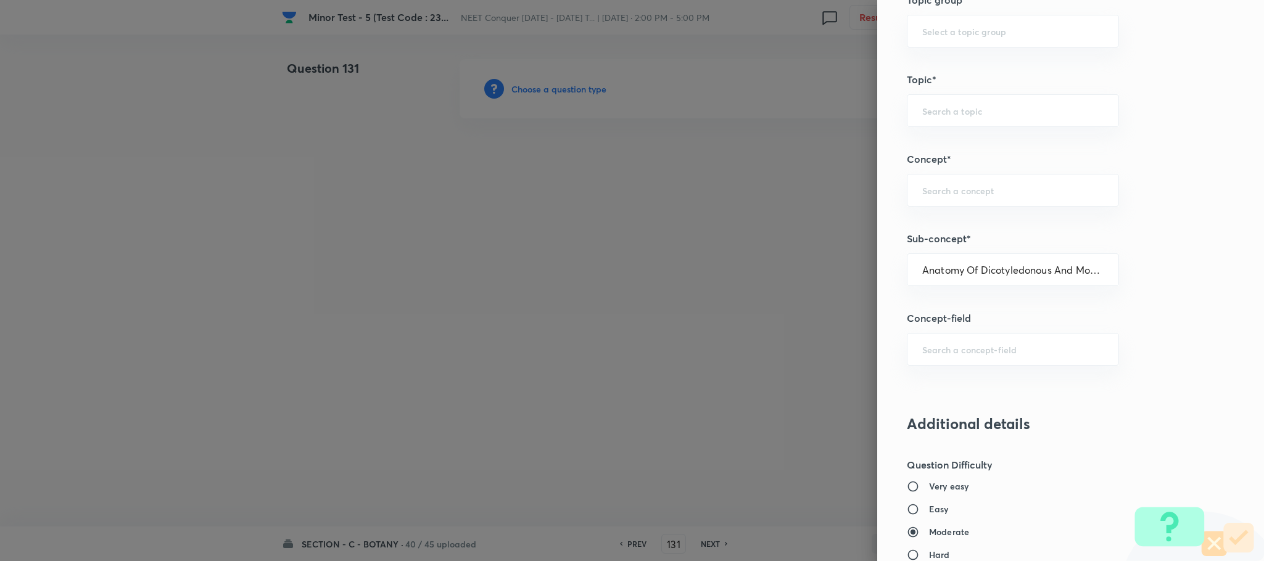
type input "Structural Organisation"
type input "Anatomy - Flowering Plants"
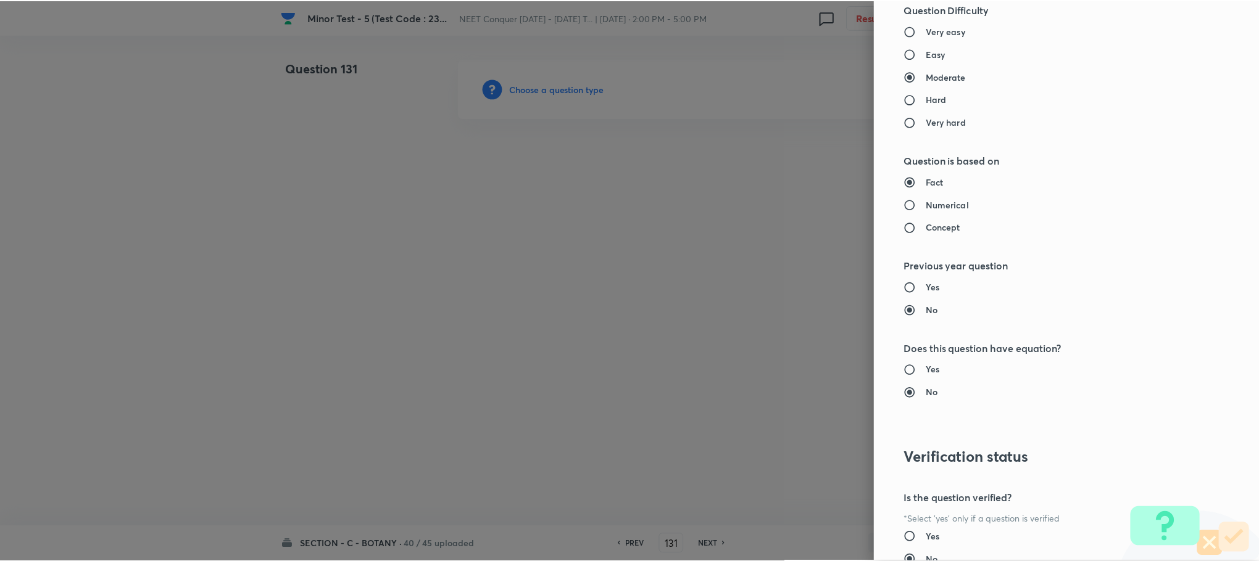
scroll to position [1207, 0]
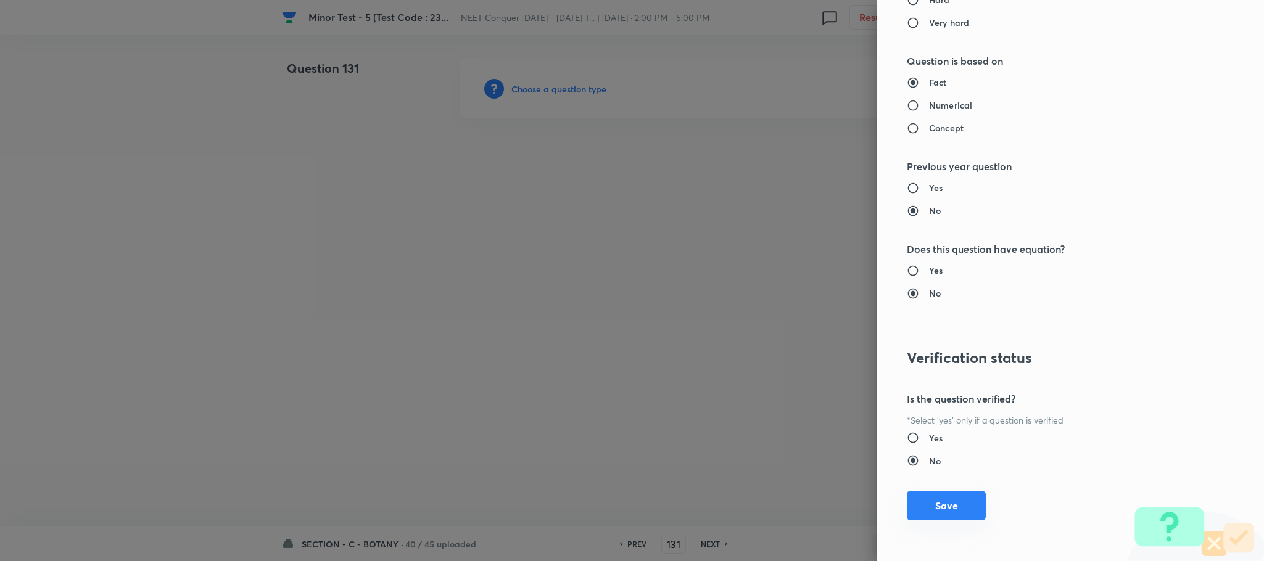
click at [930, 511] on button "Save" at bounding box center [946, 506] width 79 height 30
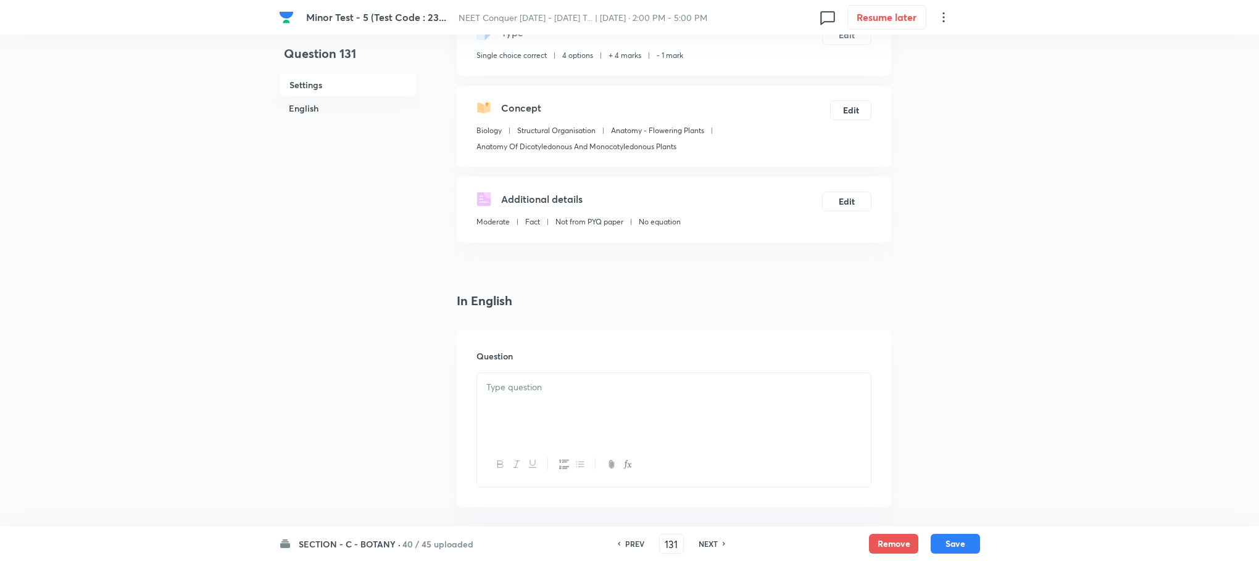
scroll to position [185, 0]
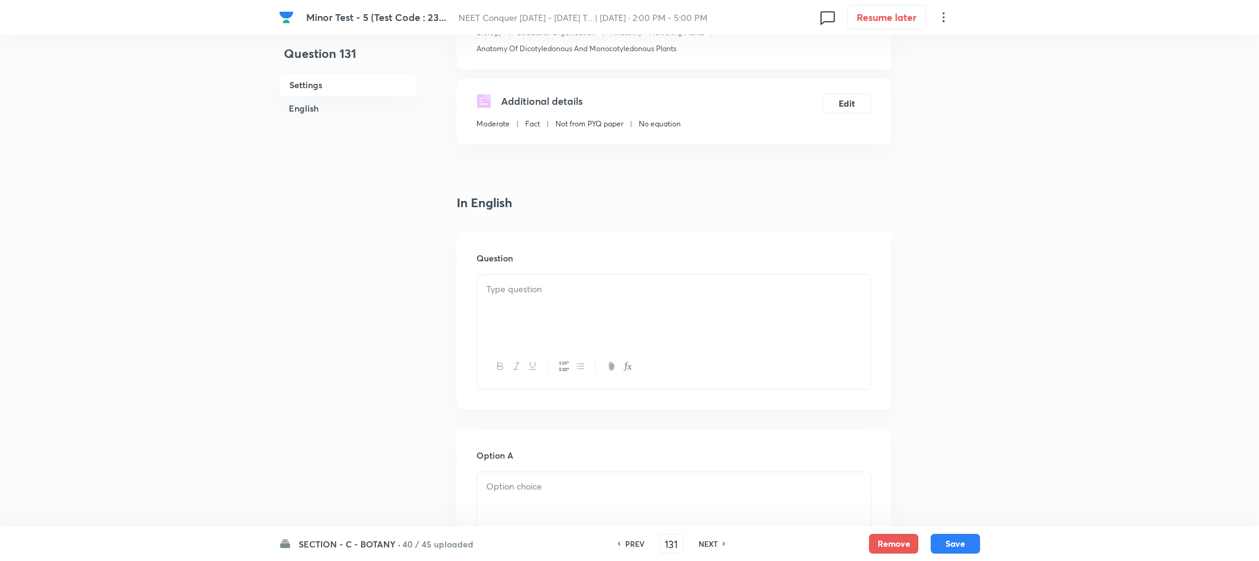
click at [537, 289] on p at bounding box center [673, 290] width 375 height 14
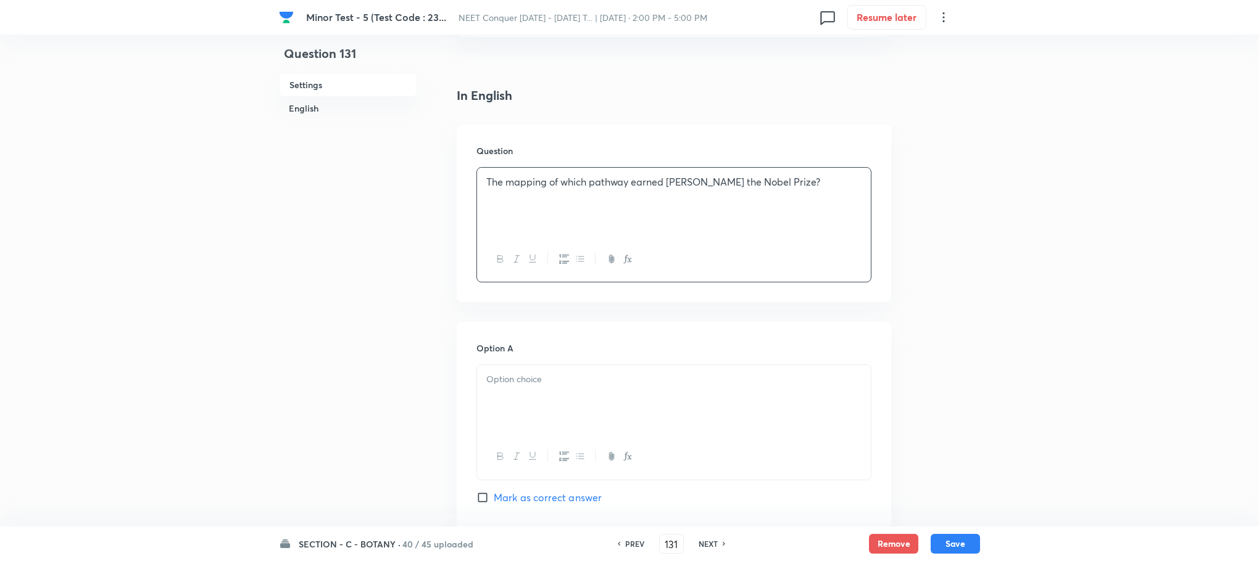
scroll to position [463, 0]
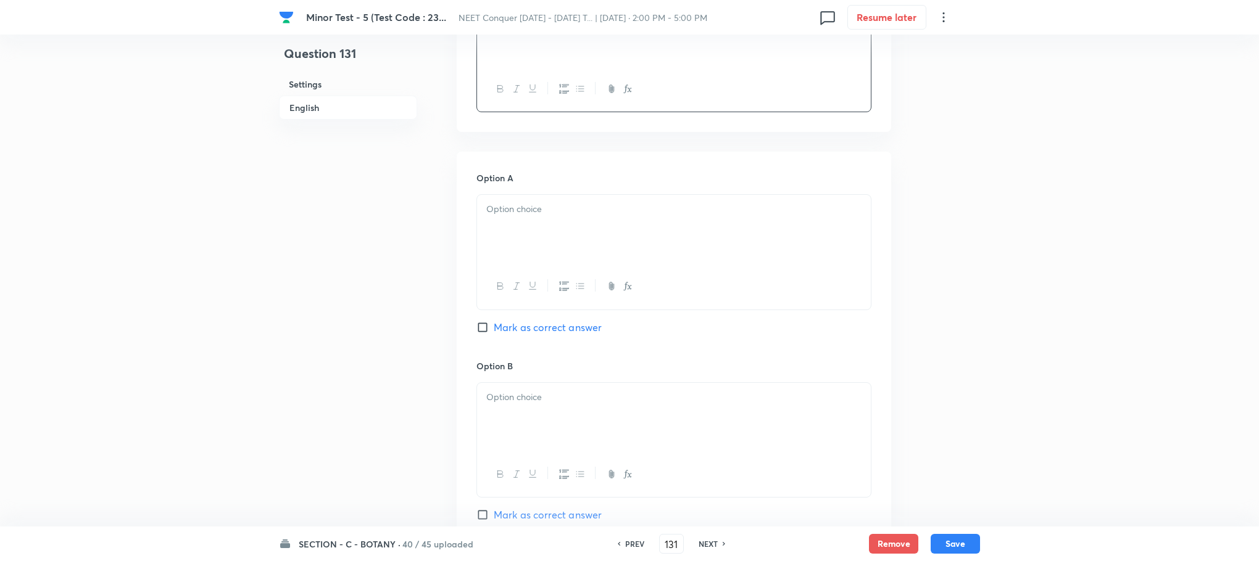
click at [534, 241] on div at bounding box center [674, 229] width 394 height 69
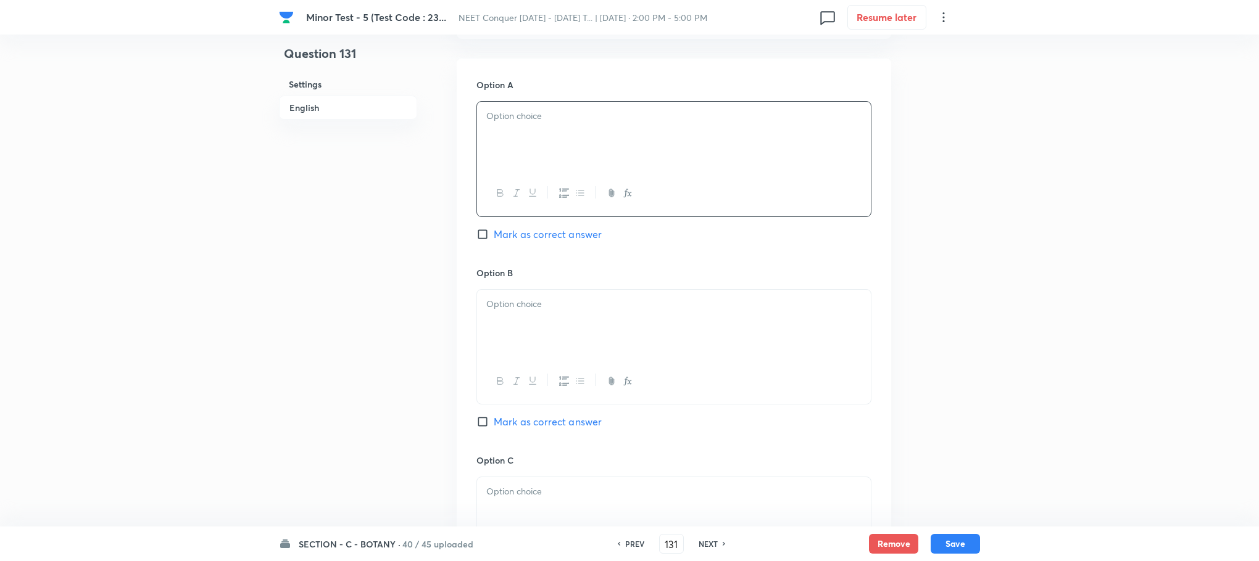
scroll to position [555, 0]
click at [515, 319] on div at bounding box center [674, 325] width 394 height 69
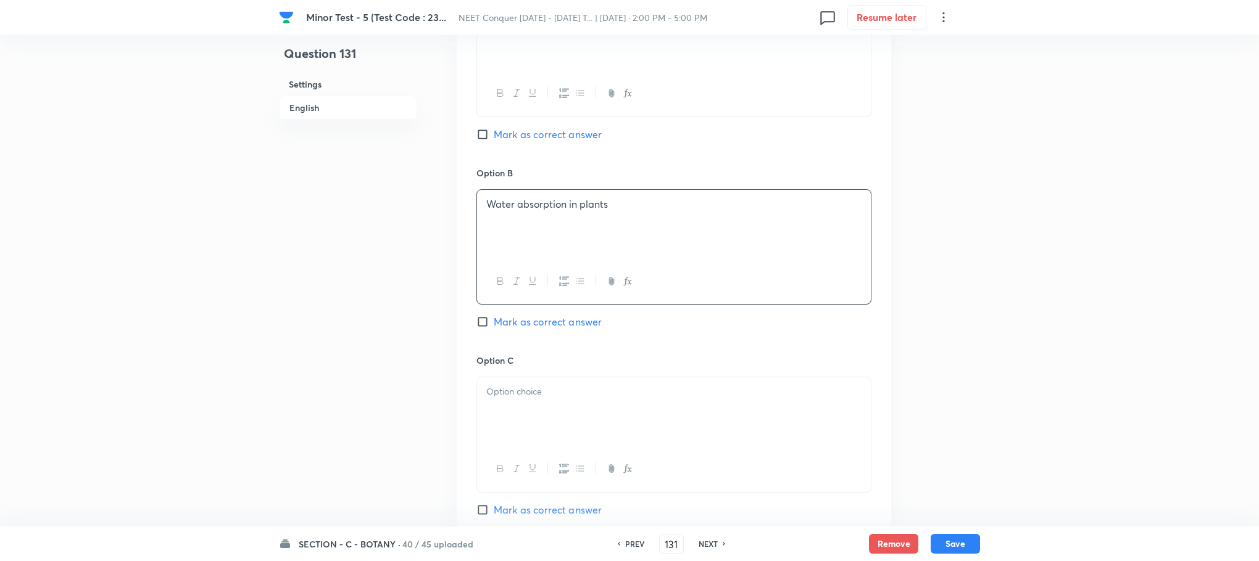
scroll to position [740, 0]
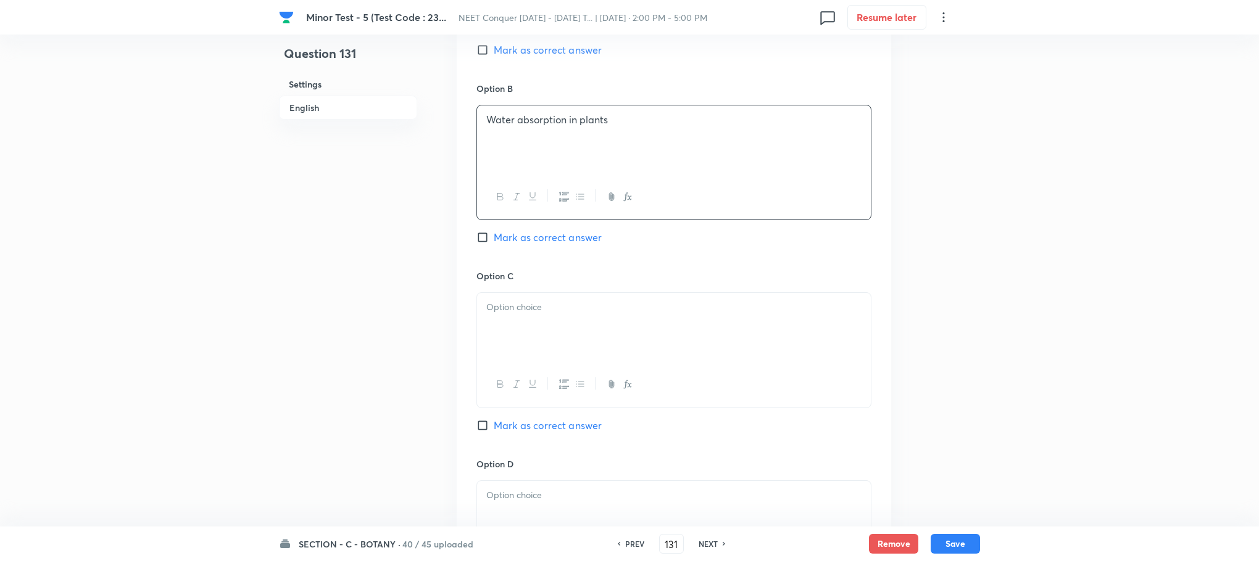
click at [511, 299] on div at bounding box center [674, 327] width 394 height 69
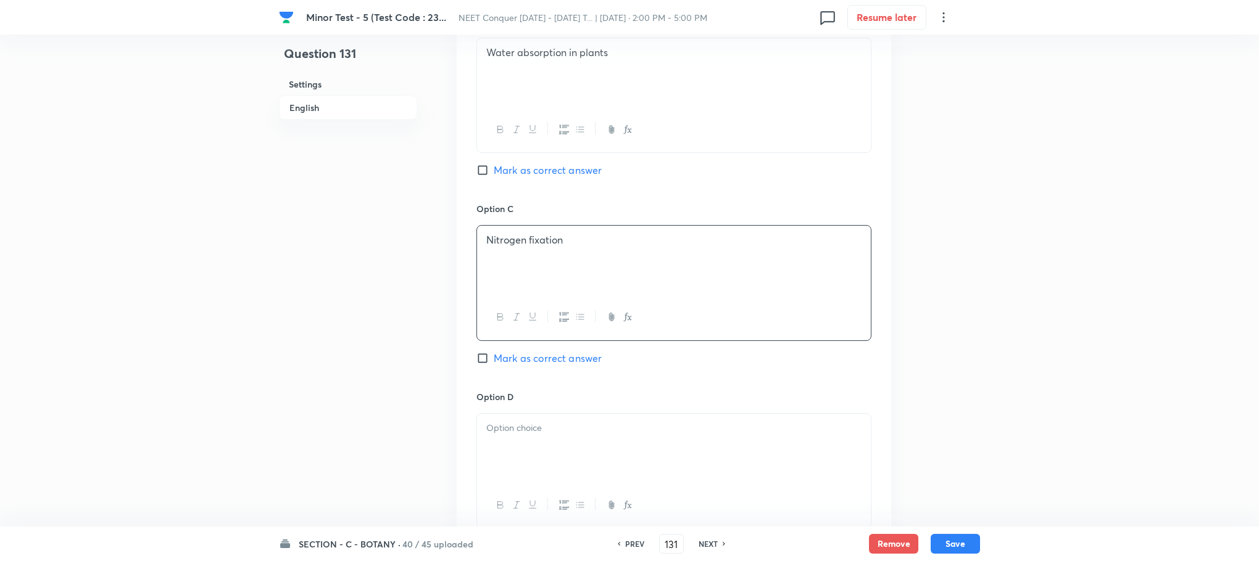
scroll to position [1018, 0]
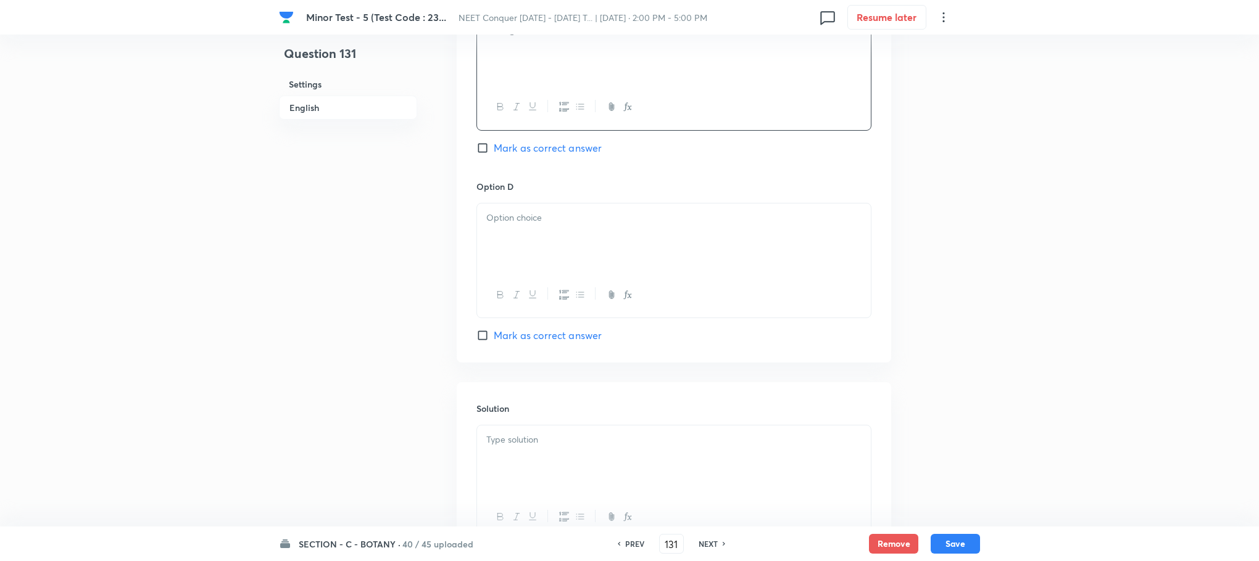
click at [529, 248] on div at bounding box center [674, 238] width 394 height 69
click at [481, 337] on input "Mark as correct answer" at bounding box center [484, 335] width 17 height 12
checkbox input "true"
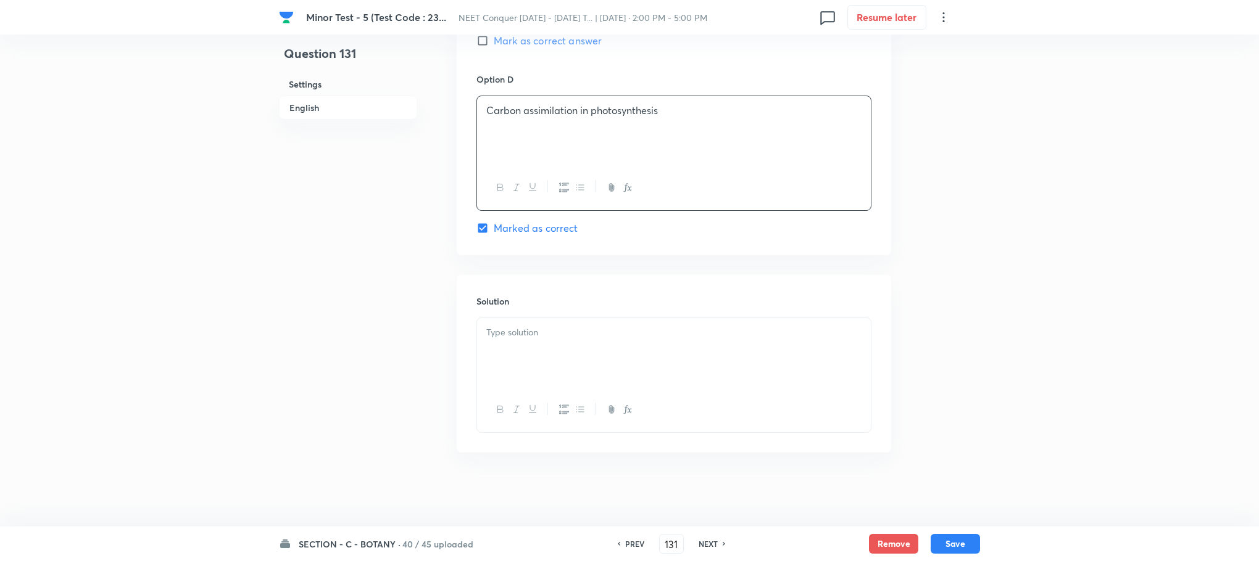
scroll to position [1128, 0]
click at [539, 335] on p at bounding box center [673, 333] width 375 height 14
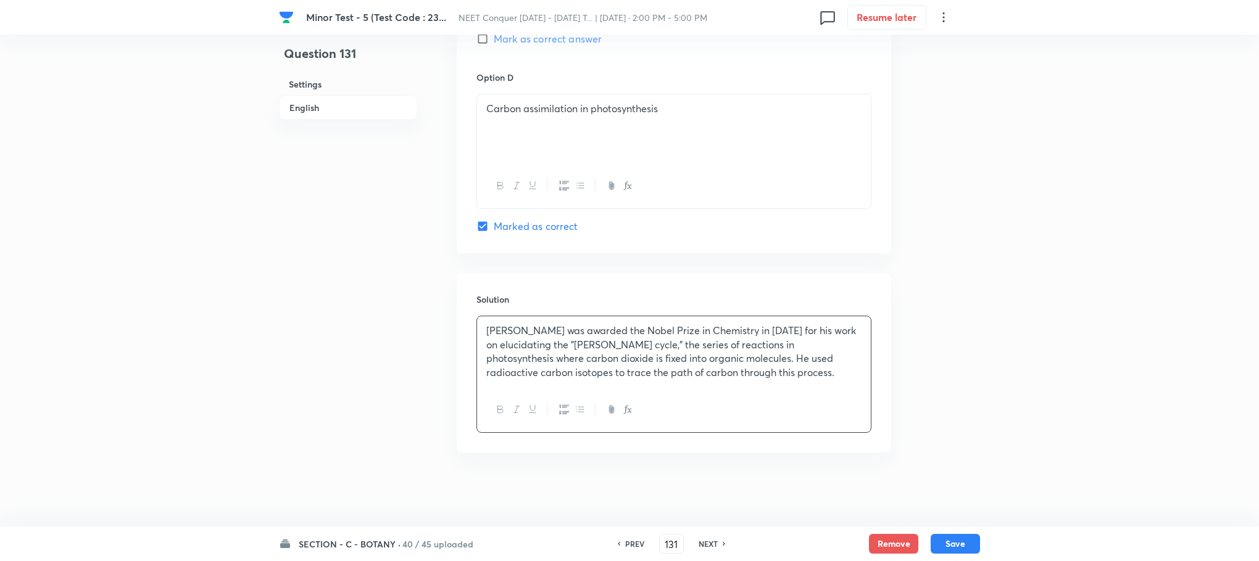
click at [951, 544] on button "Save" at bounding box center [954, 544] width 49 height 20
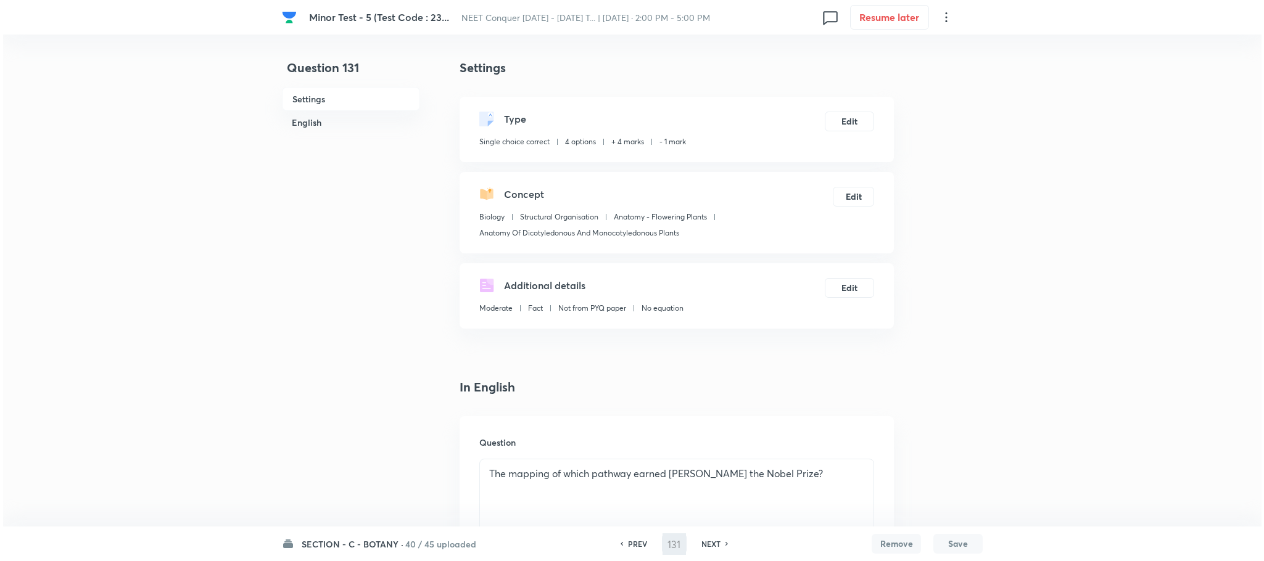
scroll to position [0, 0]
type input "132"
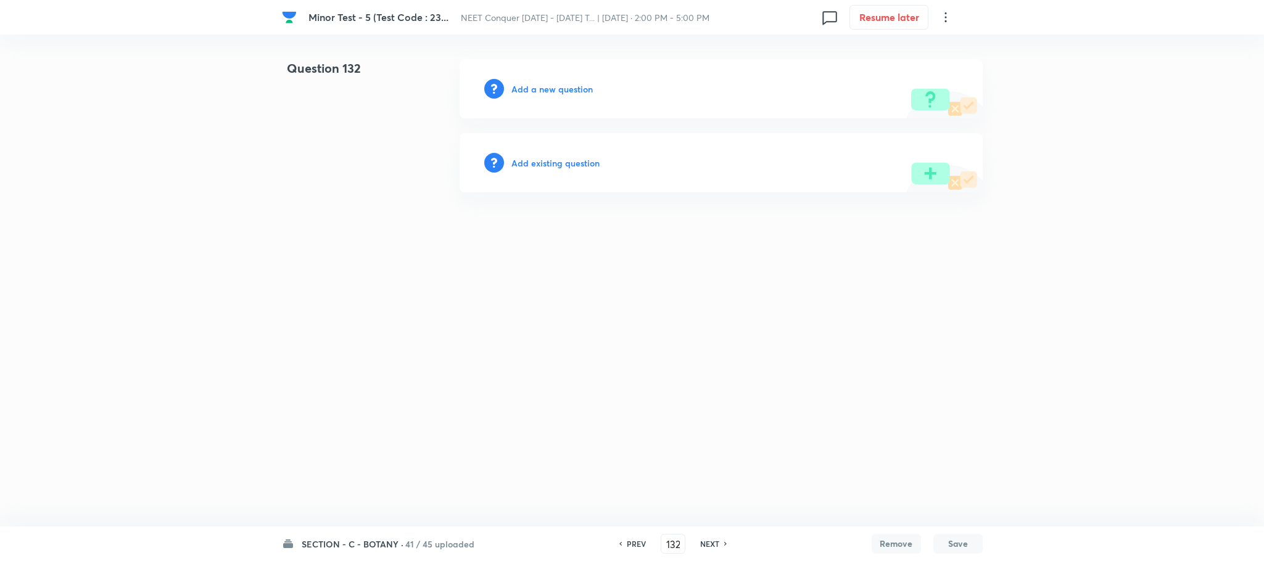
click at [534, 86] on h6 "Add a new question" at bounding box center [551, 89] width 81 height 13
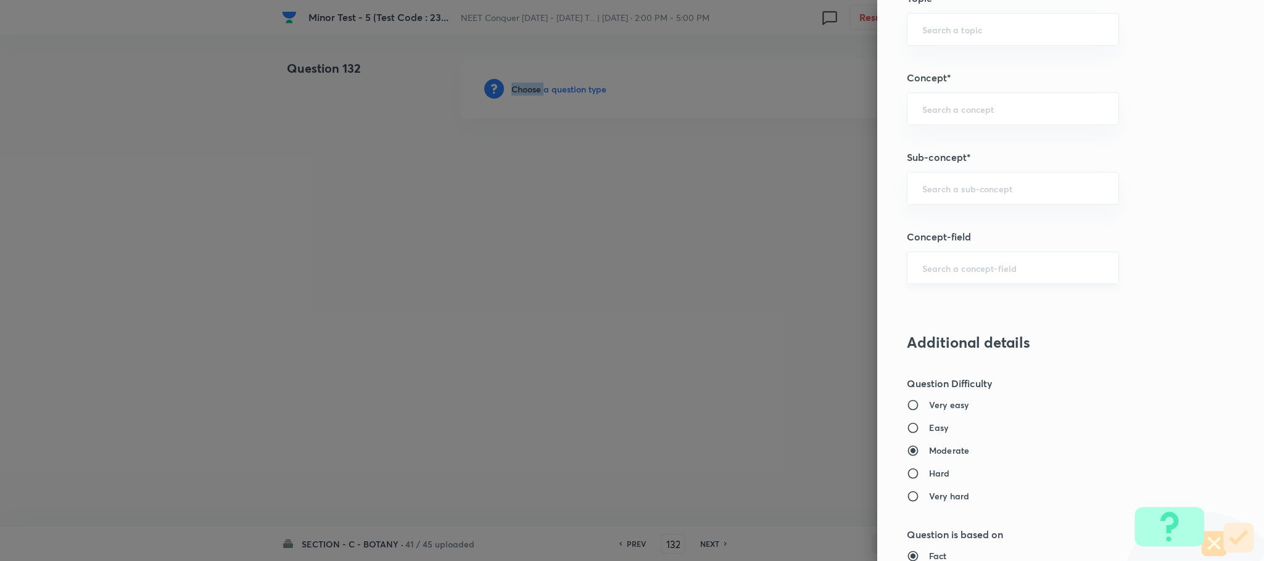
scroll to position [740, 0]
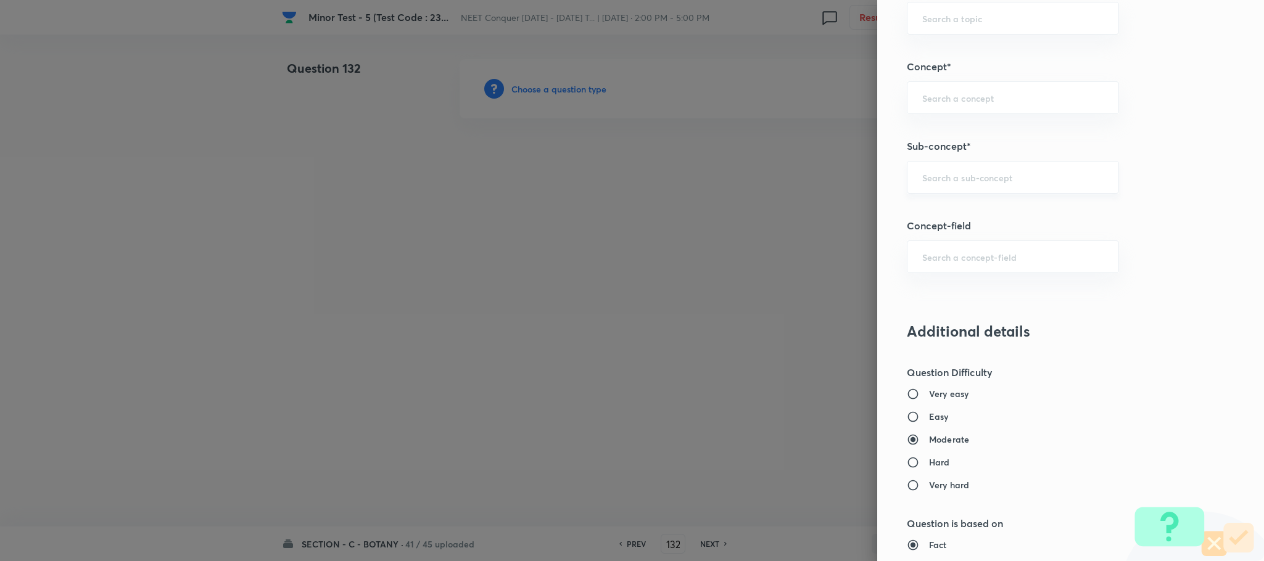
click at [945, 183] on input "text" at bounding box center [1012, 178] width 181 height 12
click at [945, 182] on input "text" at bounding box center [1012, 178] width 181 height 12
type input "Anatomy"
click at [933, 180] on div "​" at bounding box center [1013, 177] width 212 height 33
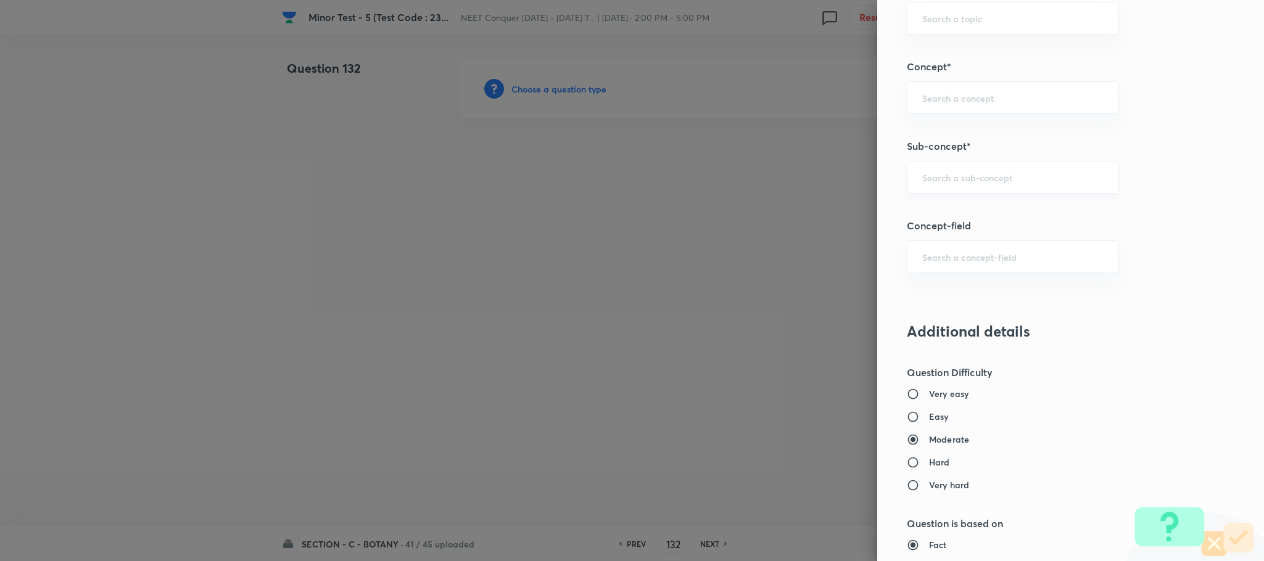
click at [937, 183] on input "text" at bounding box center [1012, 178] width 181 height 12
click at [938, 171] on div "​" at bounding box center [1013, 177] width 212 height 33
click at [937, 182] on input "text" at bounding box center [1012, 178] width 181 height 12
click at [920, 168] on div "​" at bounding box center [1013, 177] width 212 height 33
click at [922, 180] on input "text" at bounding box center [1012, 178] width 181 height 12
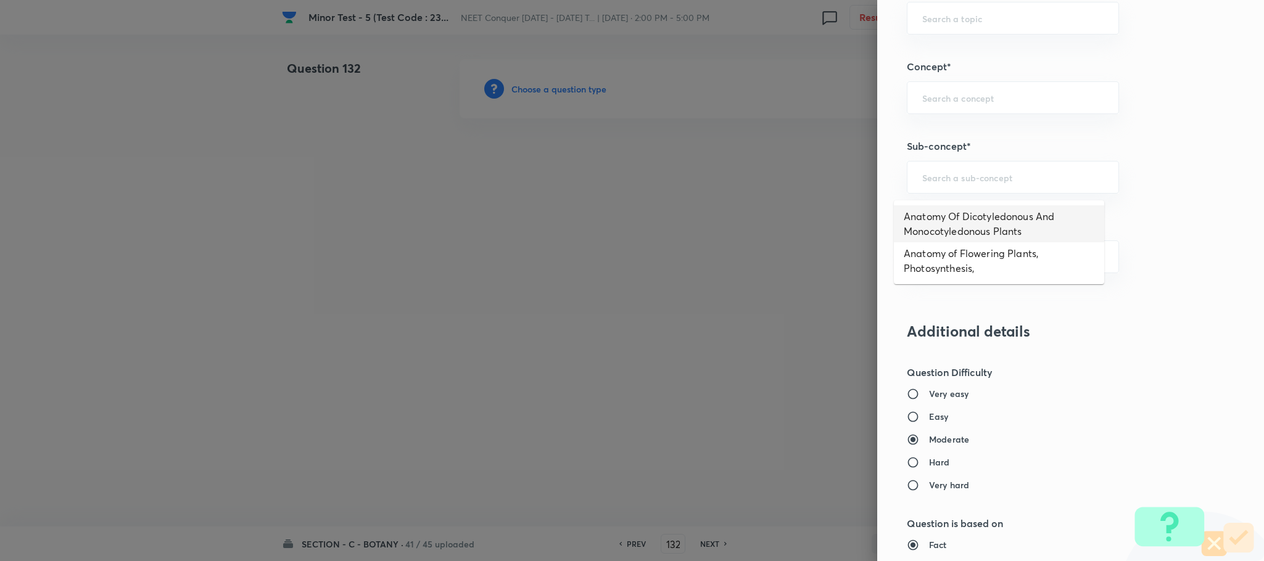
click at [932, 226] on li "Anatomy Of Dicotyledonous And Monocotyledonous Plants" at bounding box center [999, 223] width 210 height 37
type input "Anatomy Of Dicotyledonous And Monocotyledonous Plants"
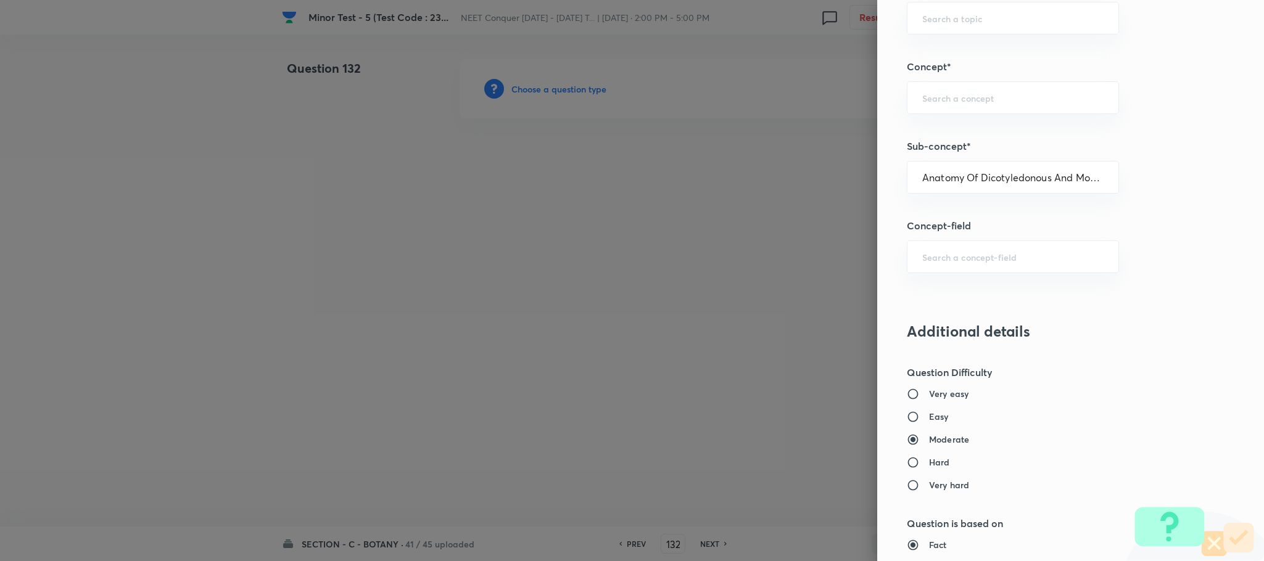
type input "Biology"
type input "Structural Organisation"
type input "Anatomy - Flowering Plants"
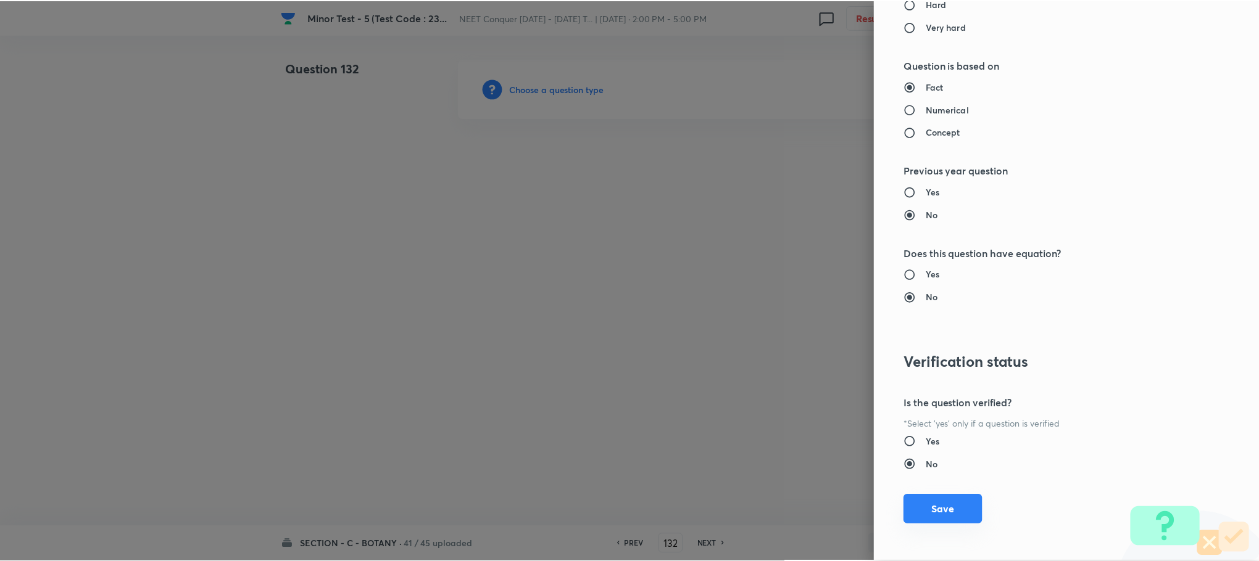
scroll to position [1207, 0]
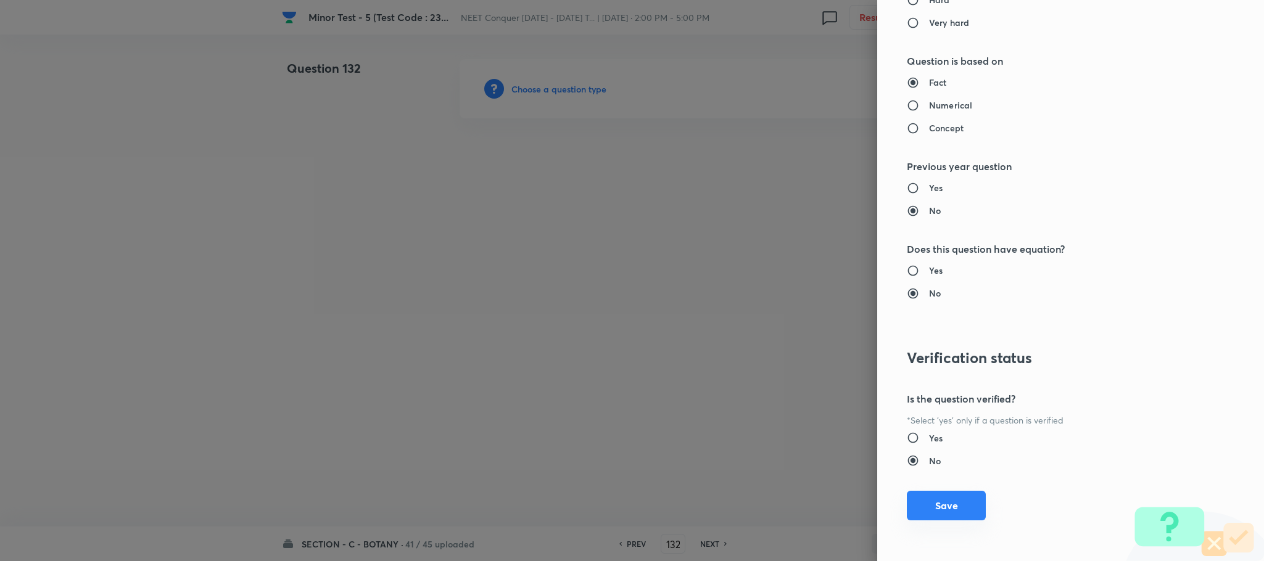
click at [937, 502] on button "Save" at bounding box center [946, 506] width 79 height 30
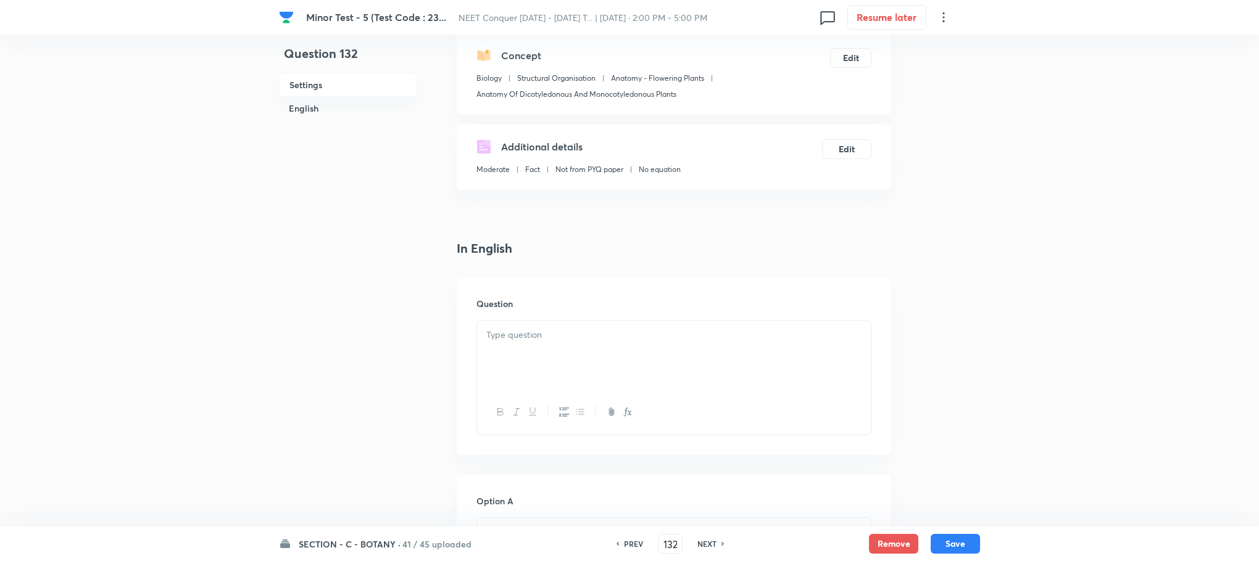
scroll to position [278, 0]
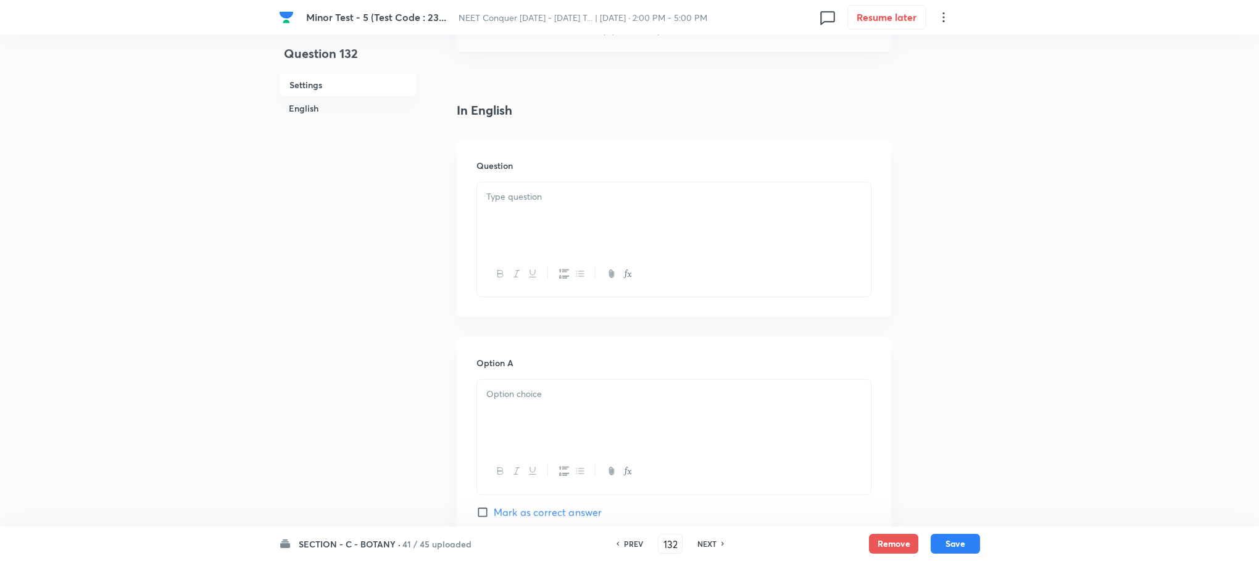
click at [502, 228] on div at bounding box center [674, 217] width 394 height 69
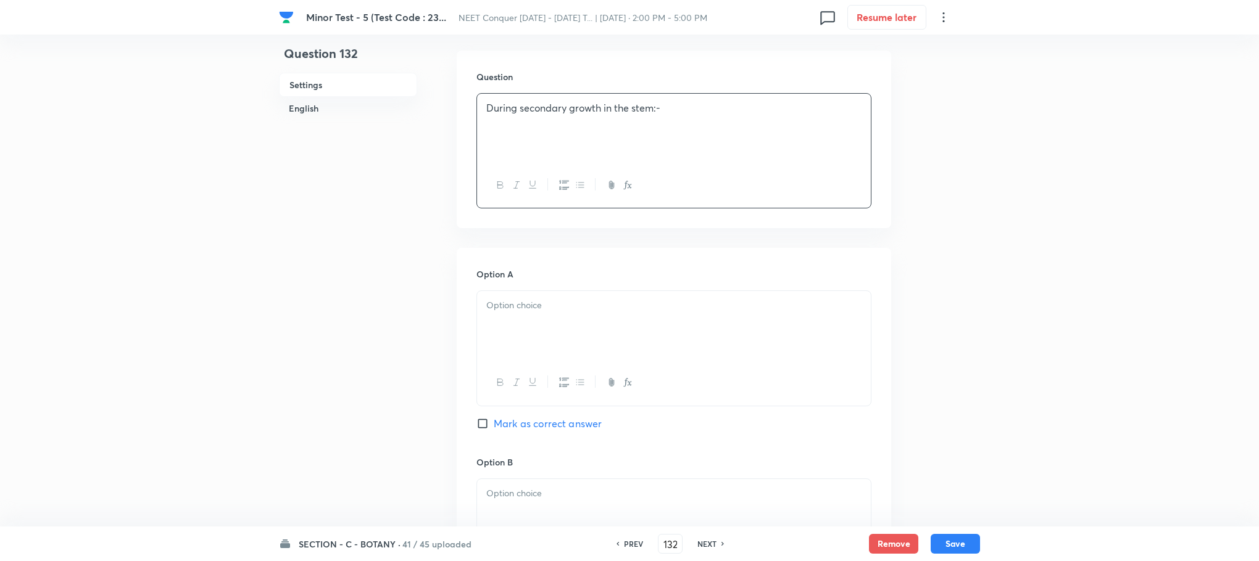
scroll to position [463, 0]
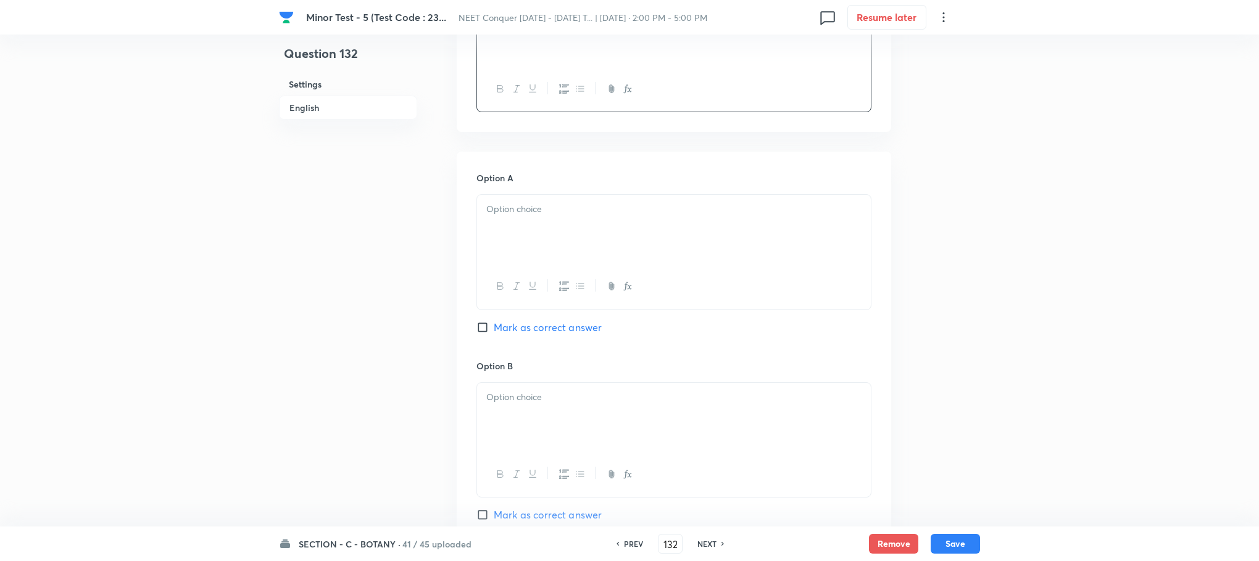
click at [499, 241] on div at bounding box center [674, 229] width 394 height 69
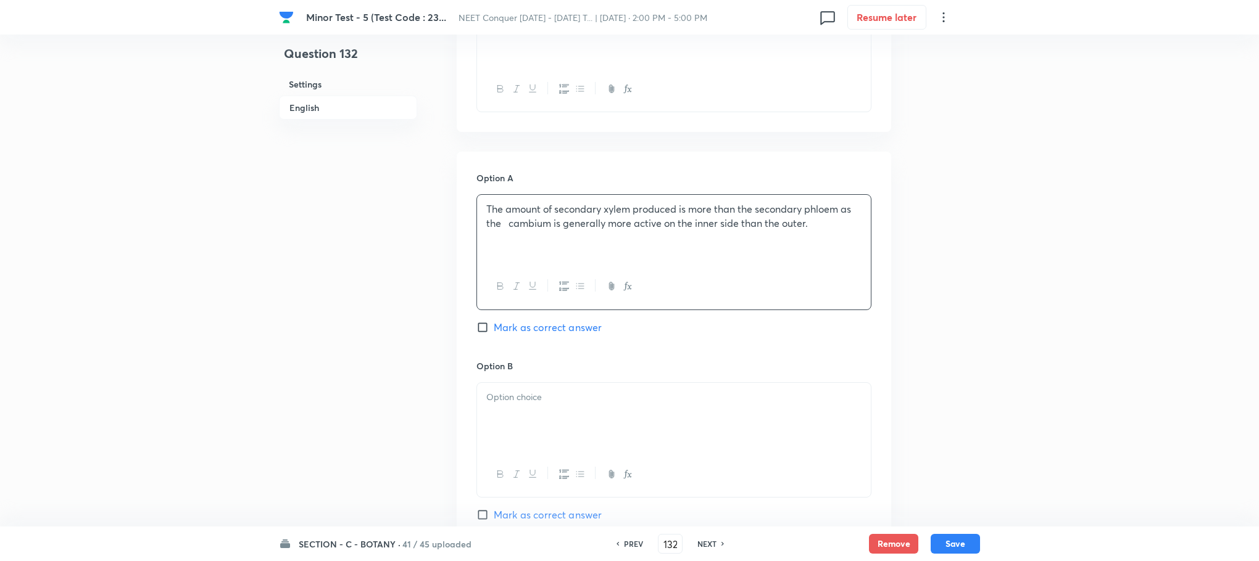
scroll to position [555, 0]
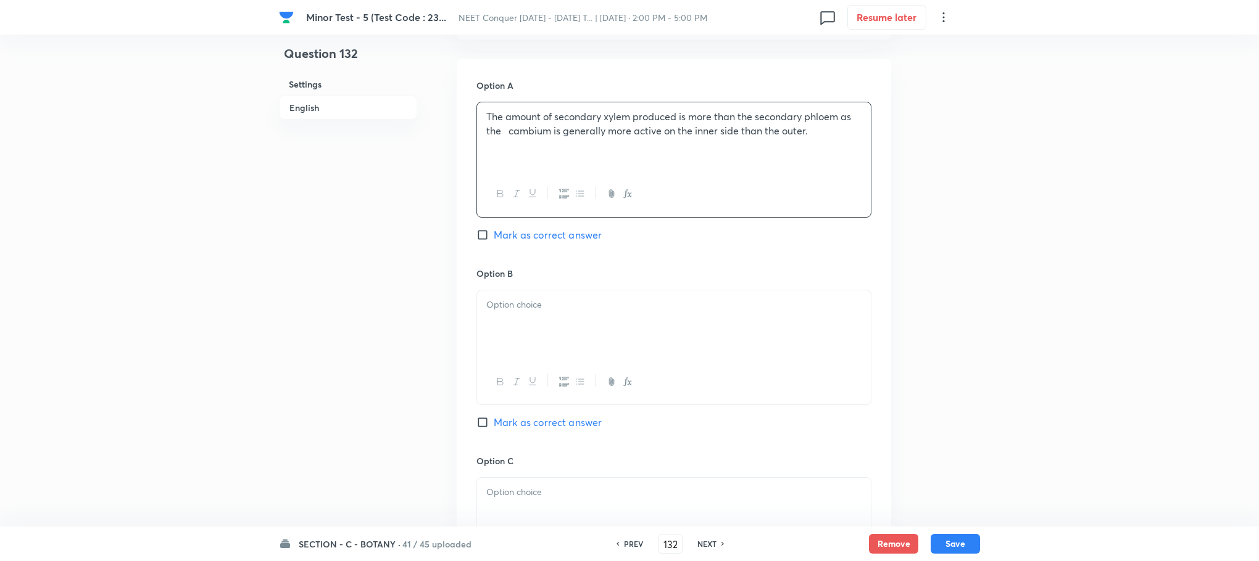
click at [505, 343] on div at bounding box center [674, 325] width 394 height 69
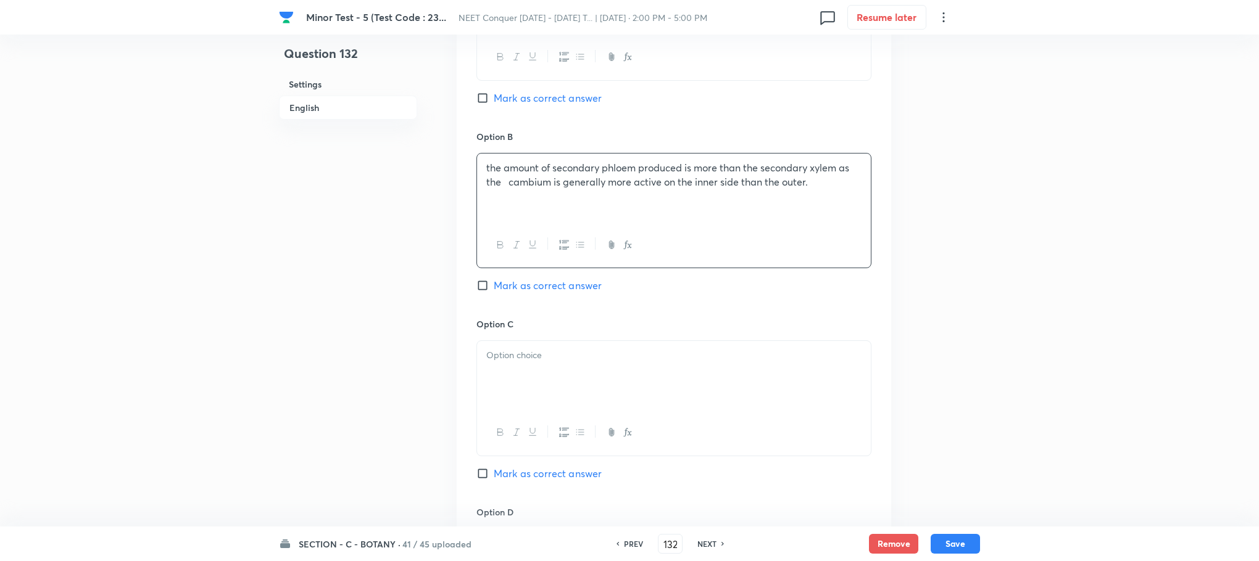
scroll to position [833, 0]
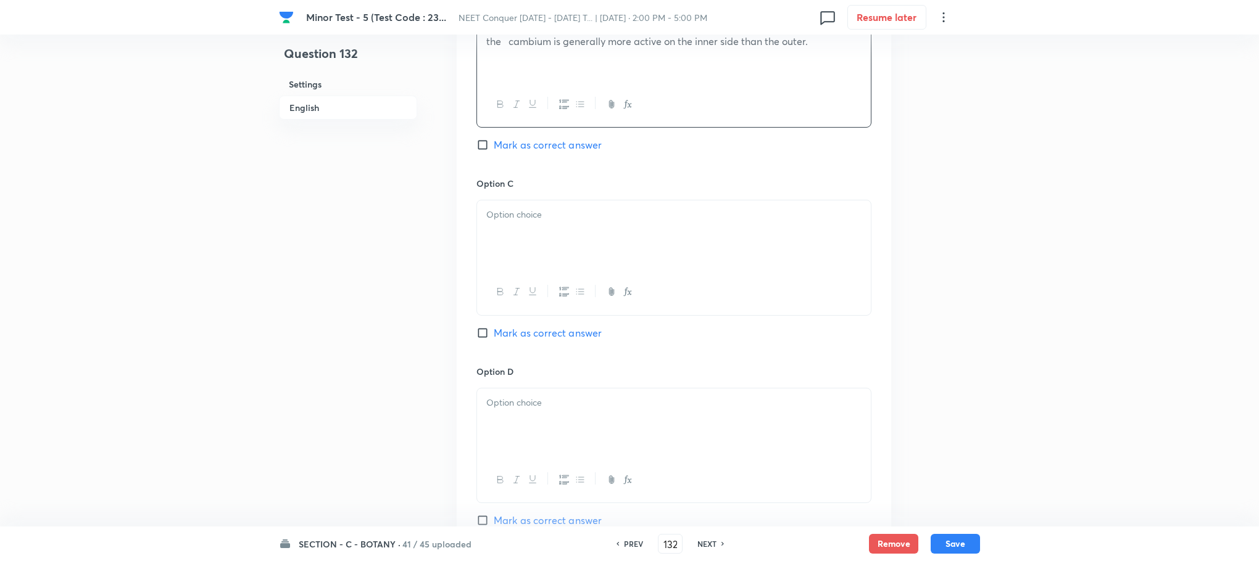
click at [524, 261] on div at bounding box center [674, 235] width 394 height 69
click at [487, 254] on div at bounding box center [674, 238] width 394 height 69
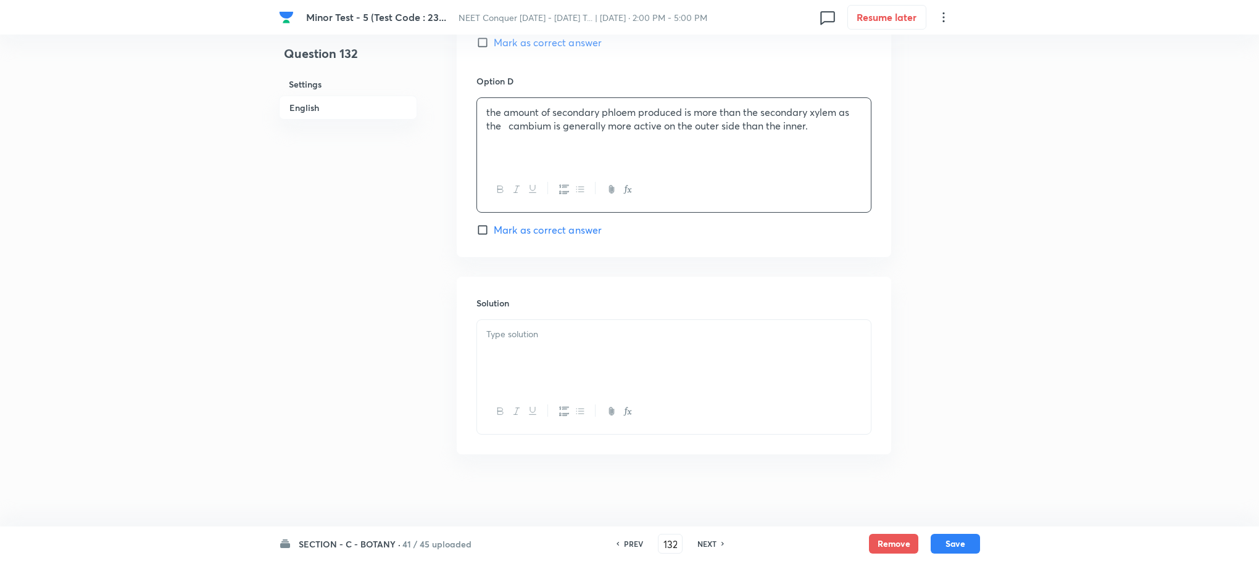
scroll to position [1128, 0]
click at [524, 359] on div at bounding box center [674, 352] width 394 height 69
paste div
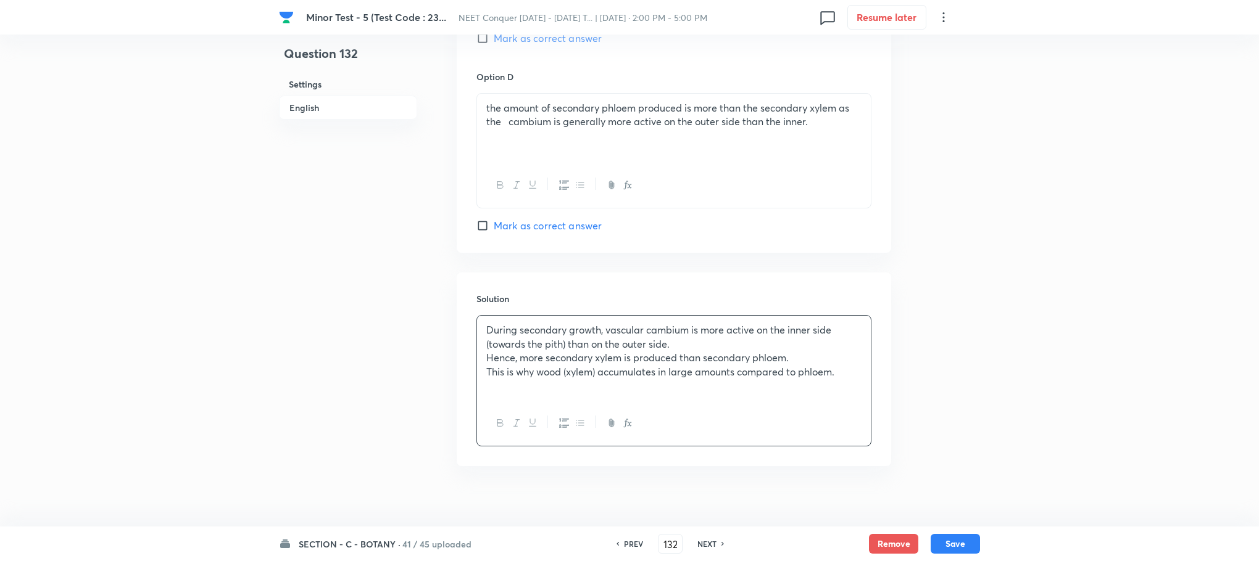
click at [489, 362] on p "Hence, more secondary xylem is produced than secondary phloem." at bounding box center [673, 358] width 375 height 14
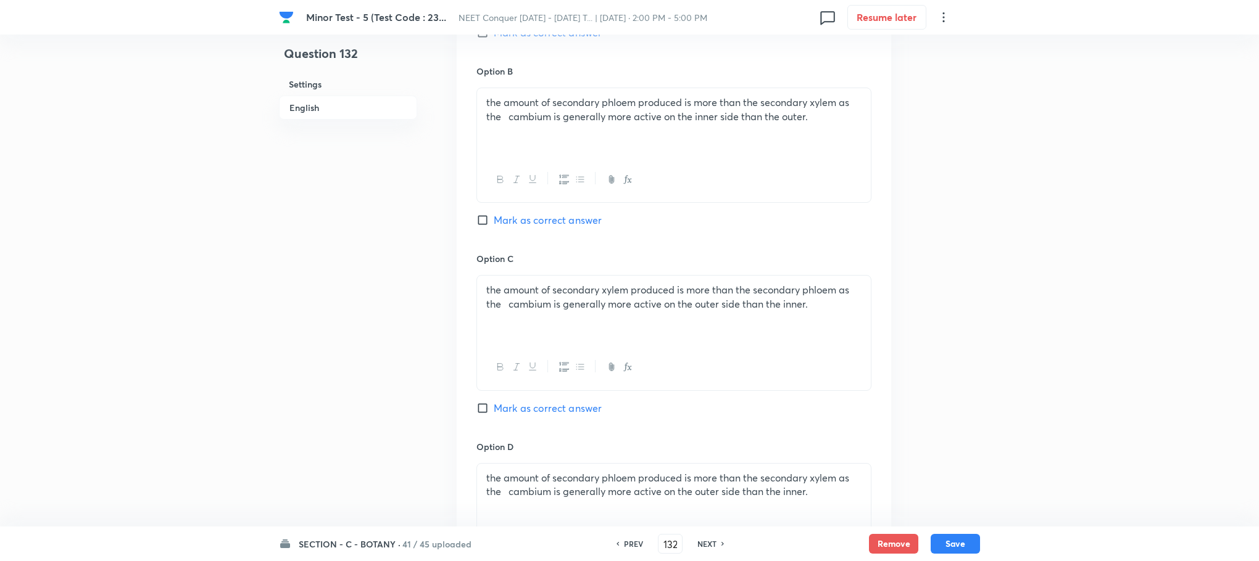
scroll to position [387, 0]
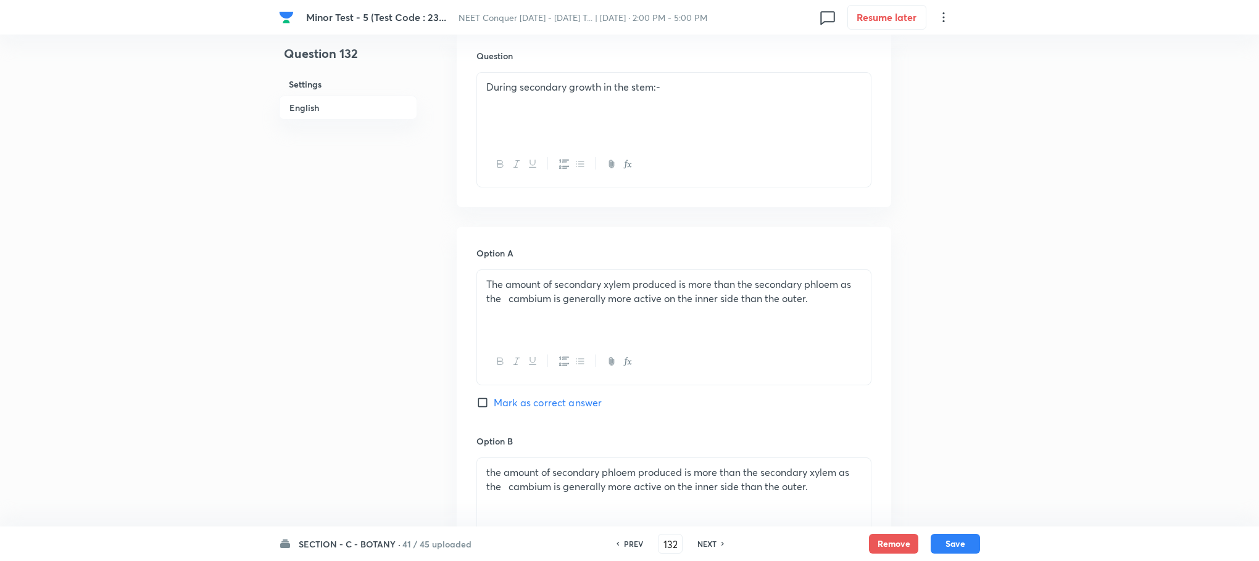
click at [480, 406] on input "Mark as correct answer" at bounding box center [484, 403] width 17 height 12
checkbox input "true"
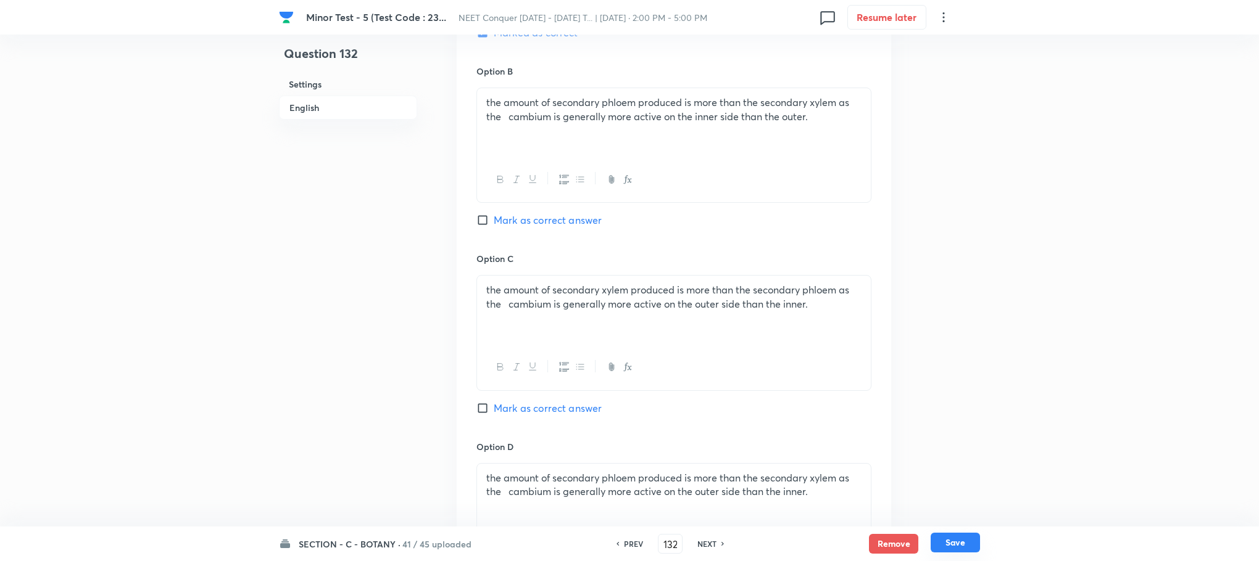
click at [953, 543] on button "Save" at bounding box center [954, 543] width 49 height 20
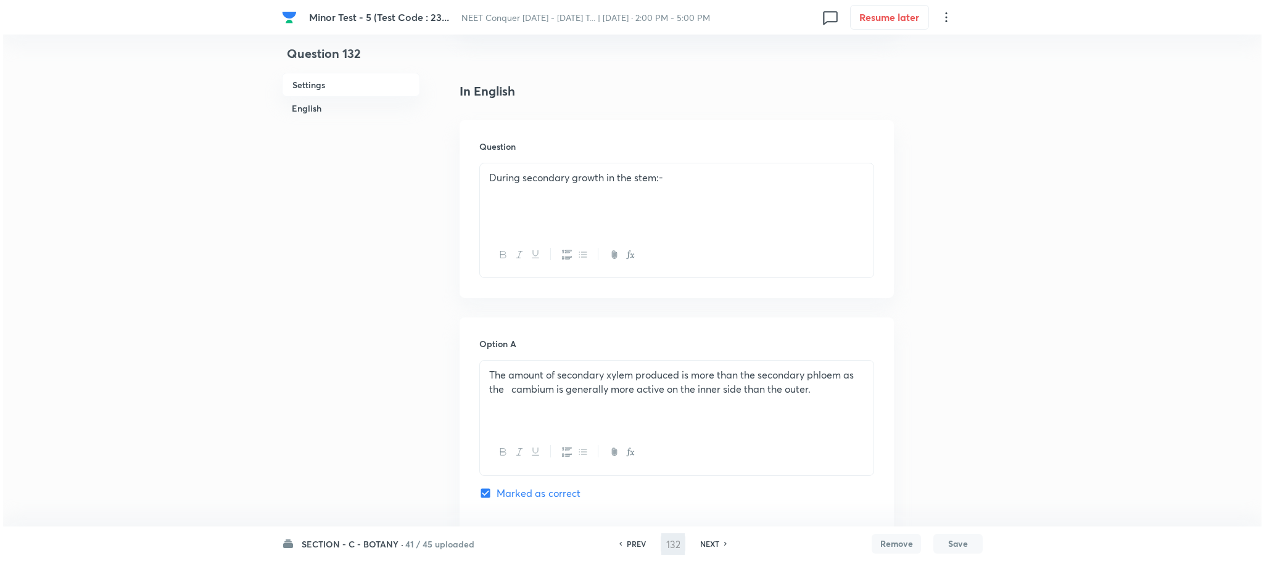
scroll to position [0, 0]
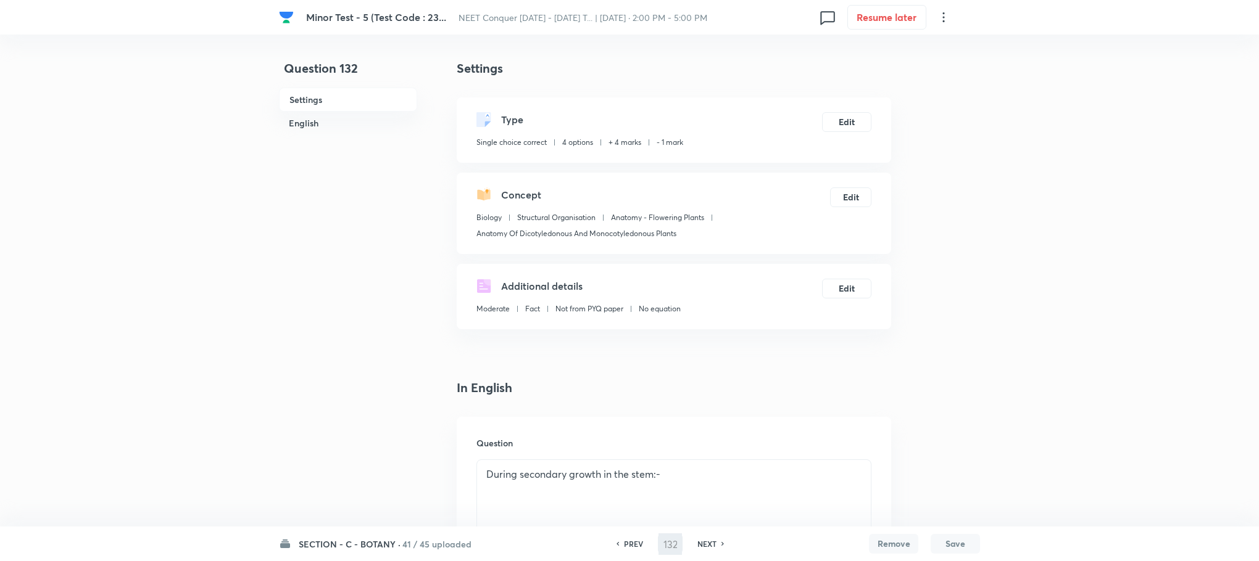
type input "133"
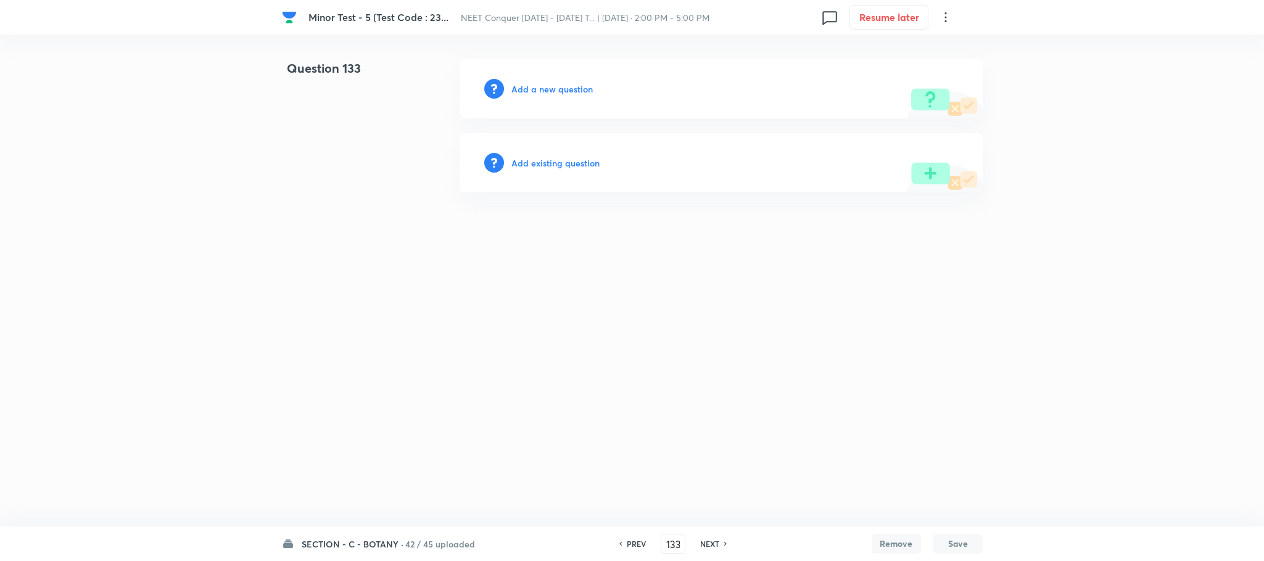
click at [529, 89] on h6 "Add a new question" at bounding box center [551, 89] width 81 height 13
click at [529, 89] on h6 "Choose a question type" at bounding box center [558, 89] width 95 height 13
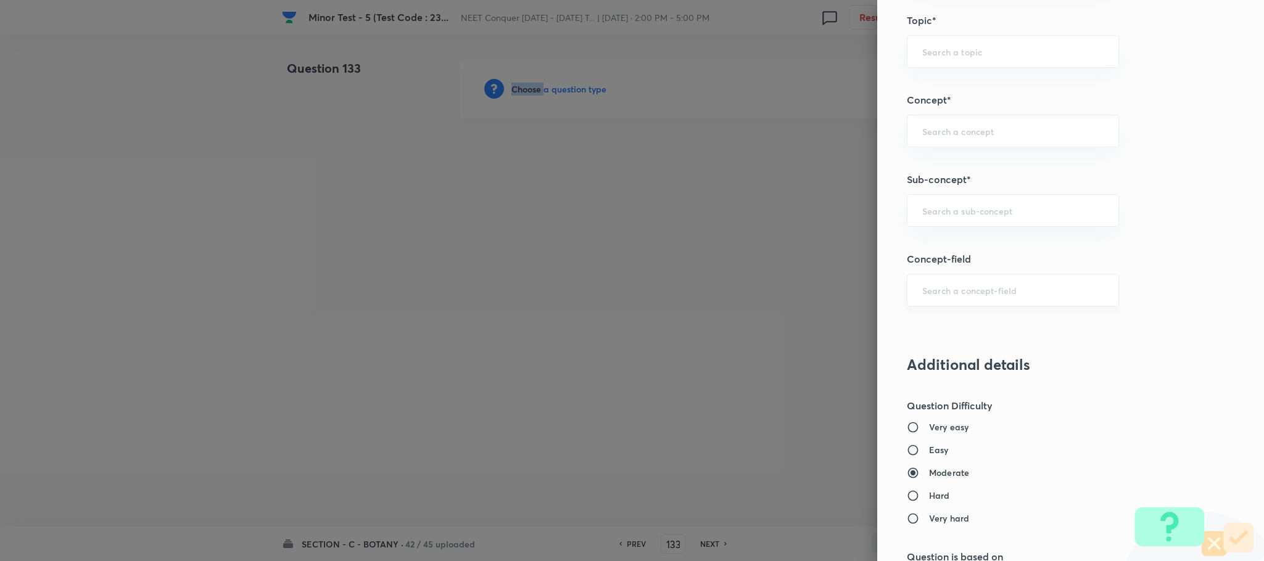
scroll to position [740, 0]
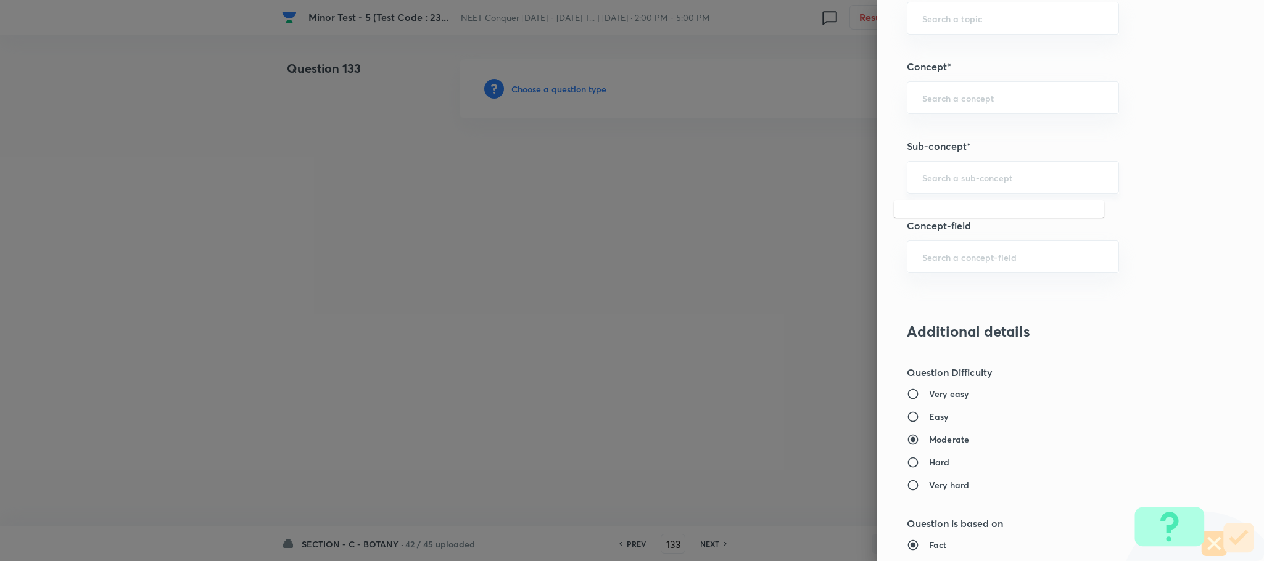
click at [922, 176] on input "text" at bounding box center [1012, 178] width 181 height 12
click at [922, 178] on input "text" at bounding box center [1012, 178] width 181 height 12
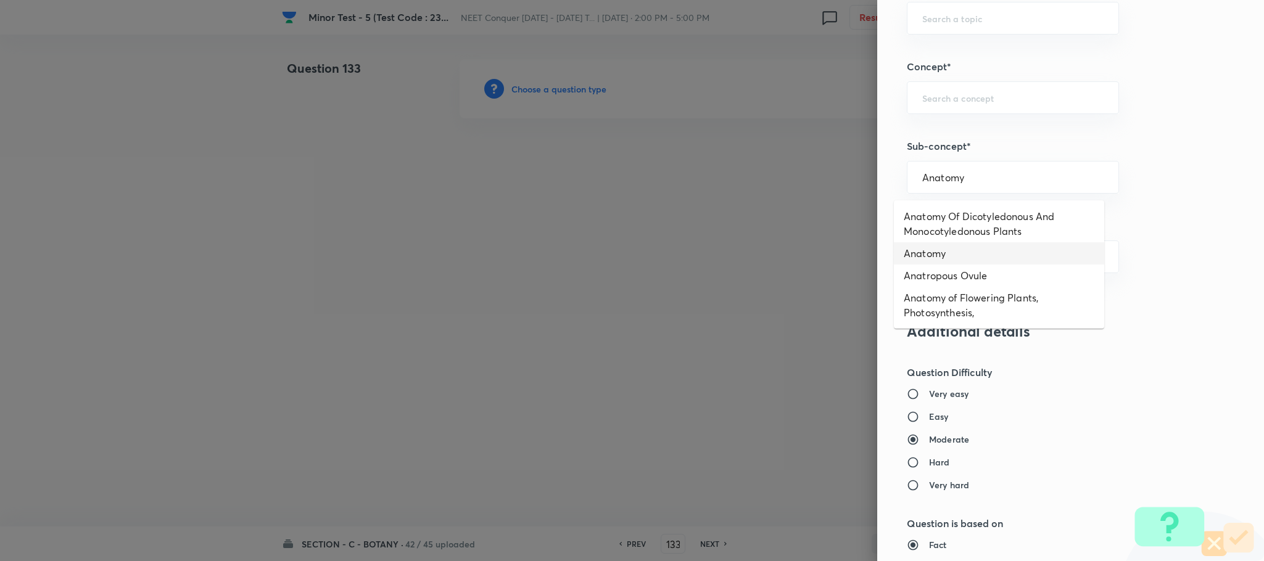
click at [952, 254] on li "Anatomy" at bounding box center [999, 253] width 210 height 22
type input "Anatomy"
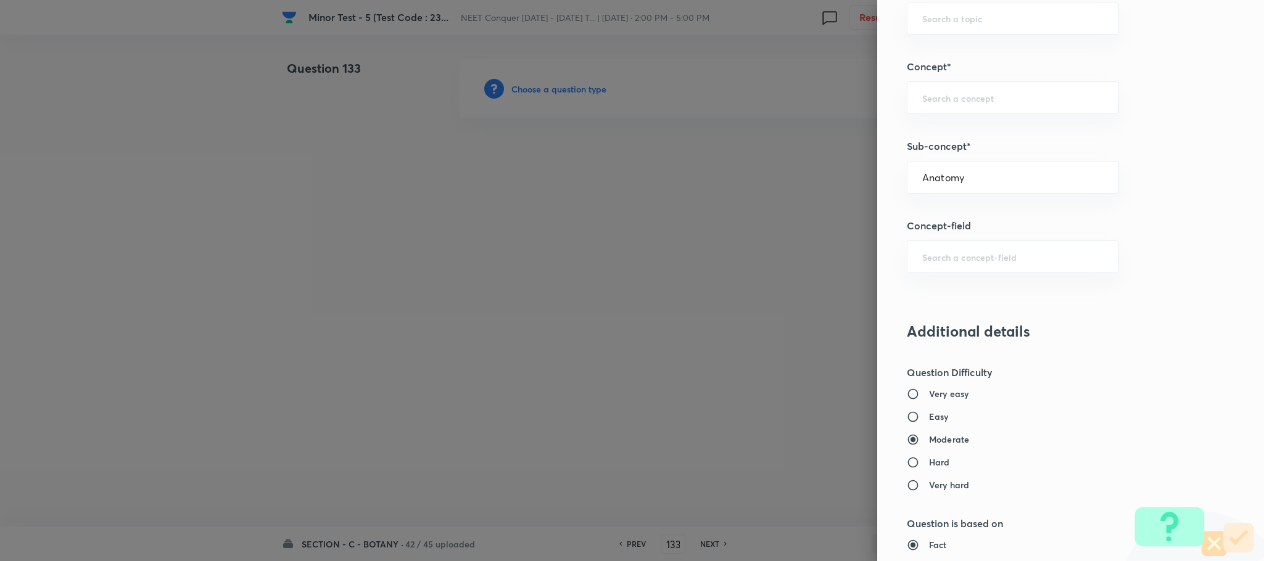
type input "Biology"
type input "Frog"
type input "Anatomy"
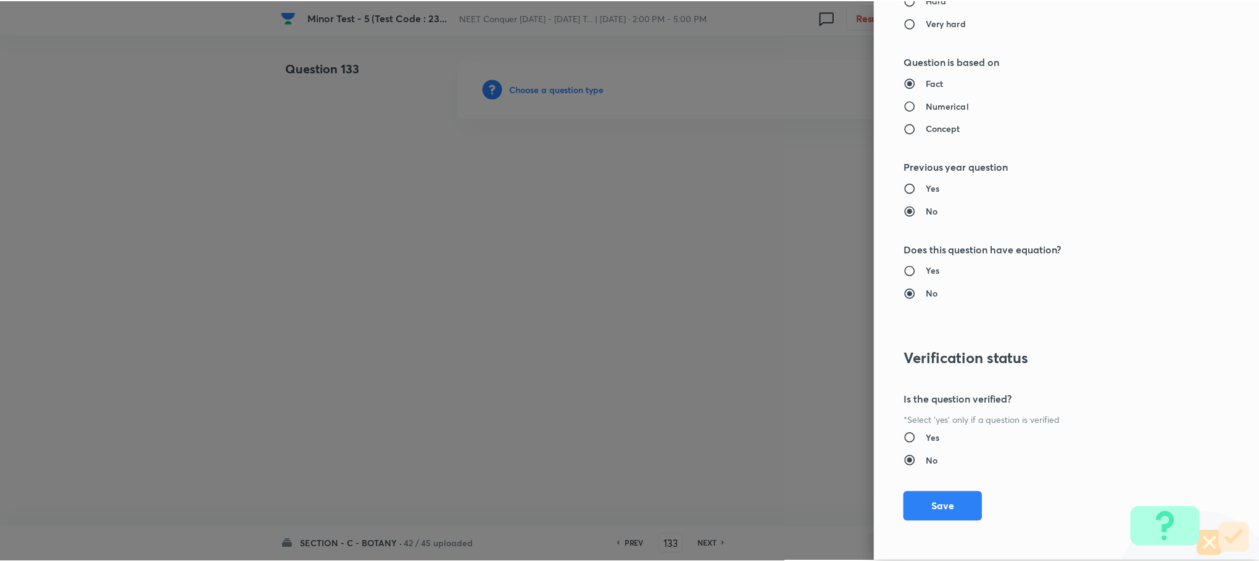
scroll to position [1207, 0]
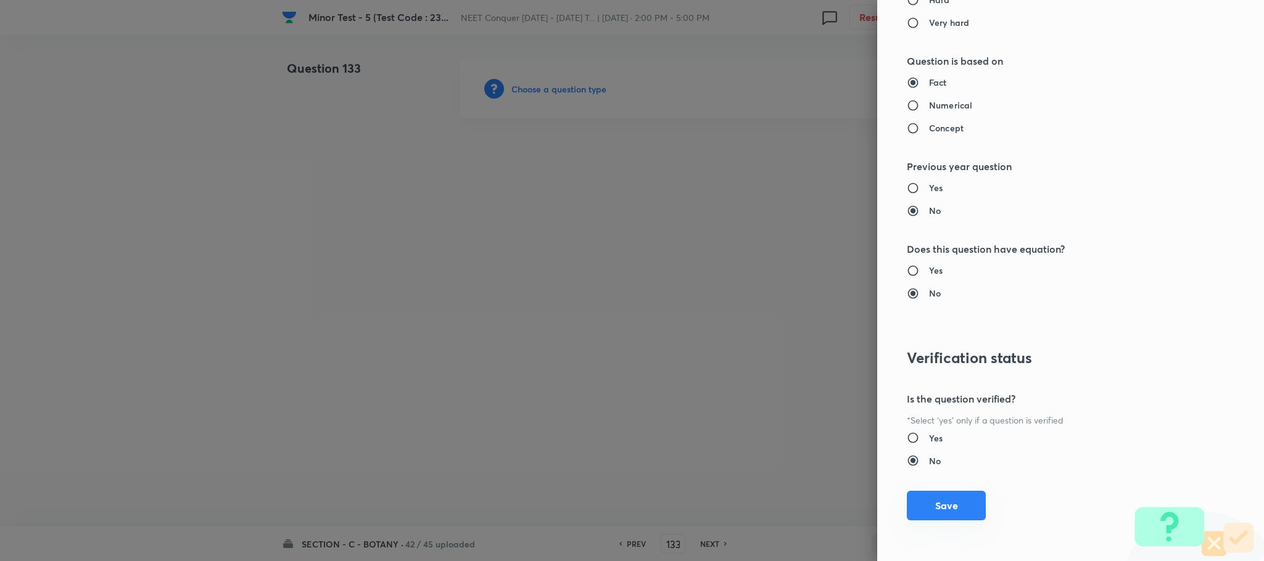
click at [933, 509] on button "Save" at bounding box center [946, 506] width 79 height 30
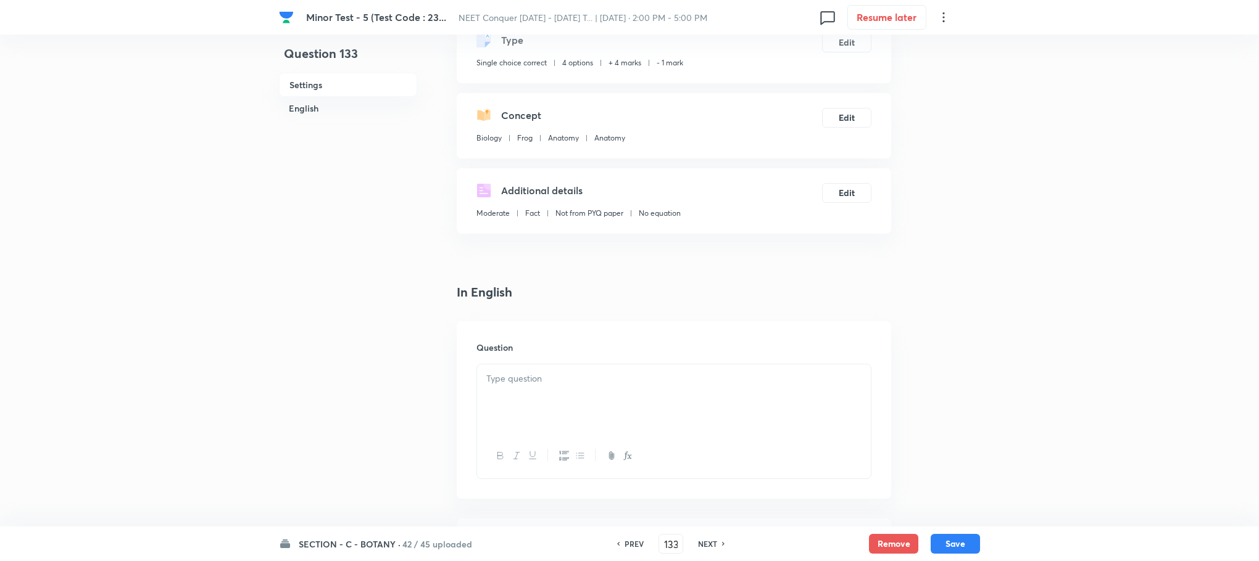
scroll to position [185, 0]
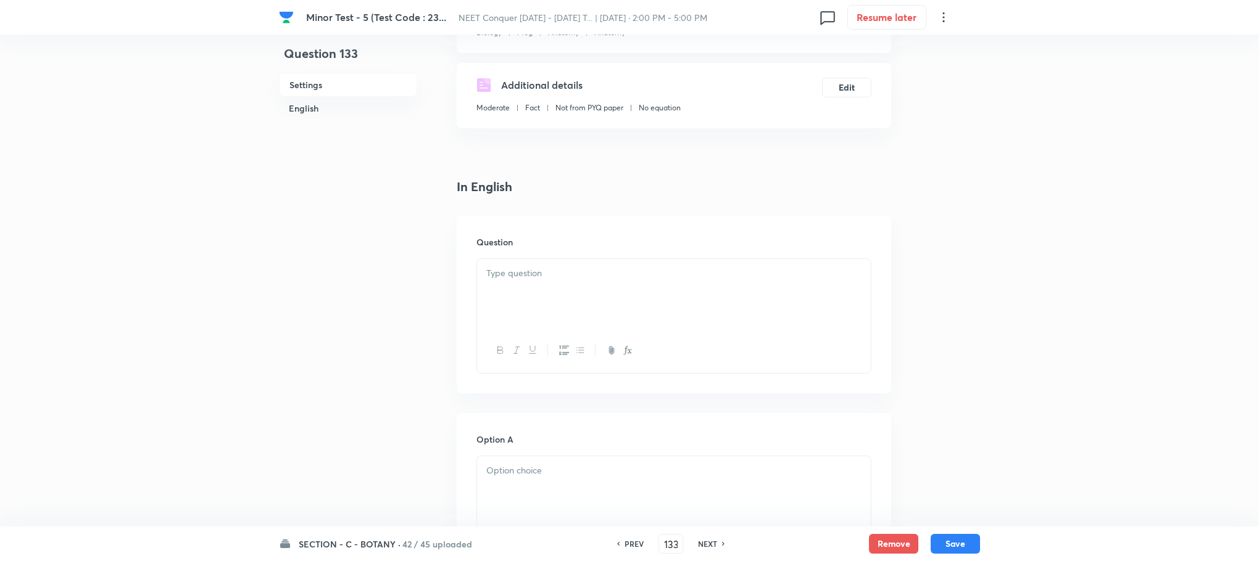
click at [519, 286] on div at bounding box center [674, 293] width 394 height 69
paste div
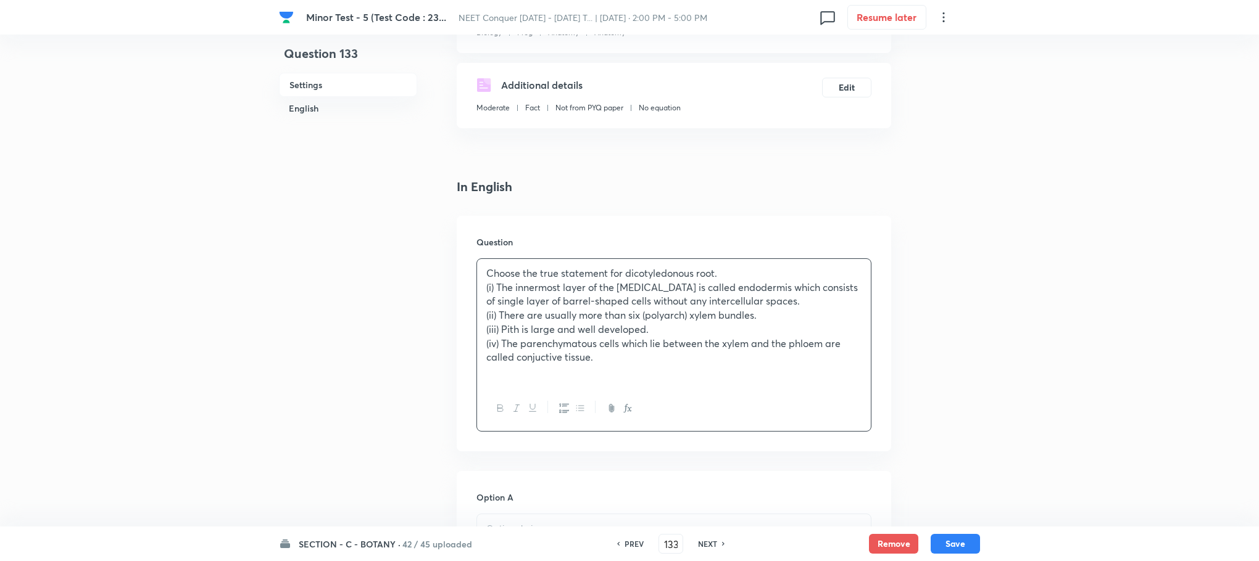
click at [483, 330] on div "Choose the true statement for dicotyledonous root. (i) The innermost layer of t…" at bounding box center [674, 322] width 394 height 127
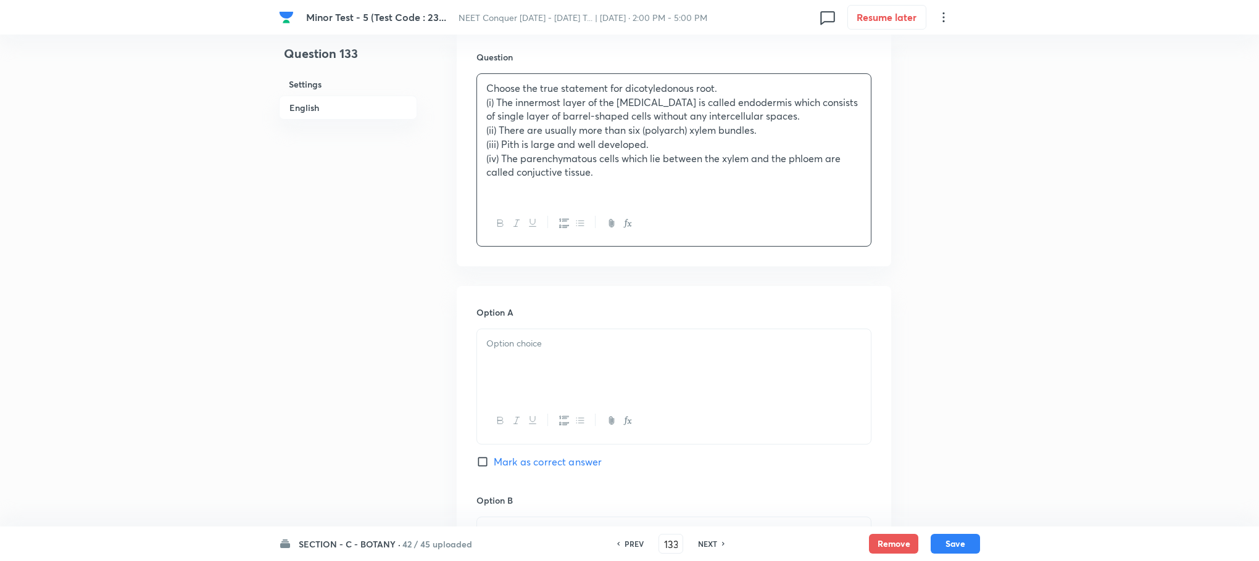
click at [495, 335] on div at bounding box center [674, 363] width 394 height 69
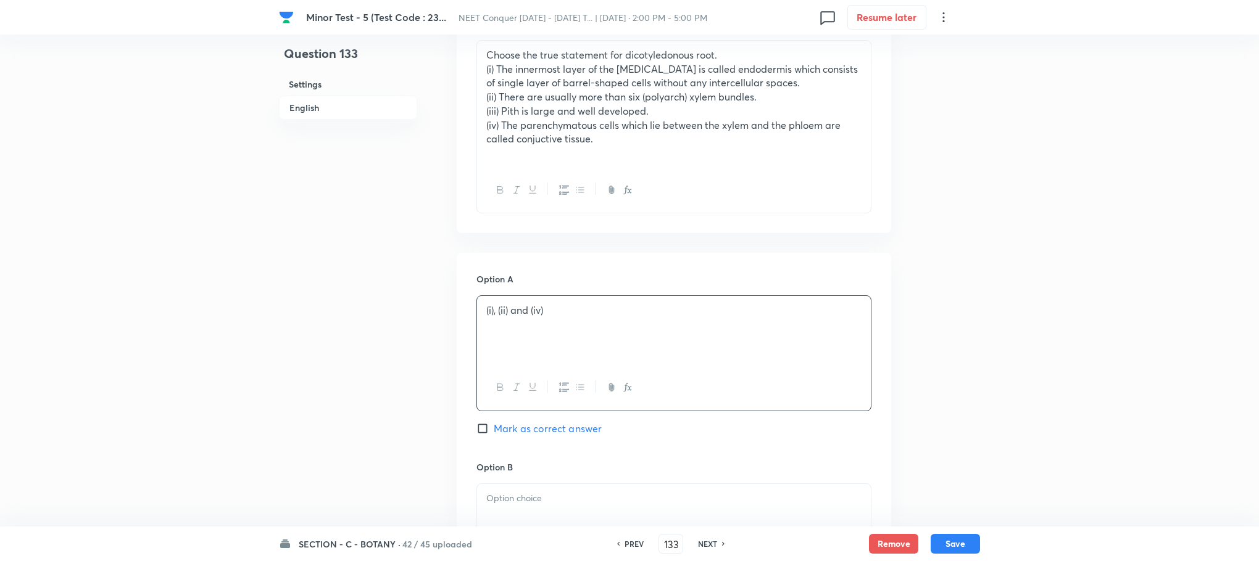
scroll to position [648, 0]
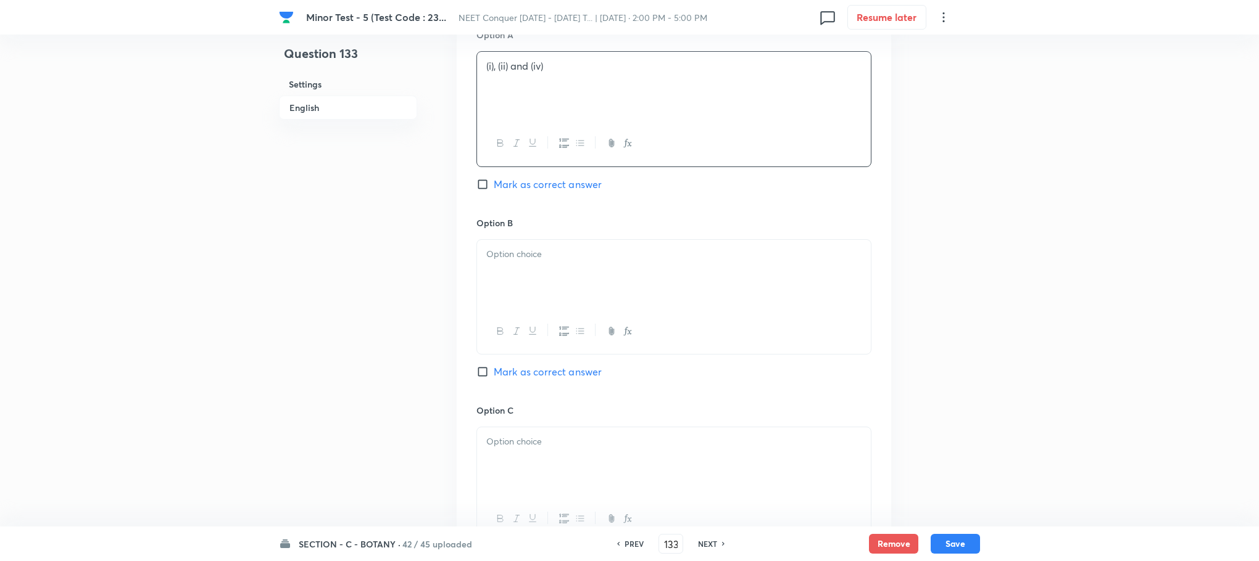
click at [523, 298] on div at bounding box center [674, 274] width 394 height 69
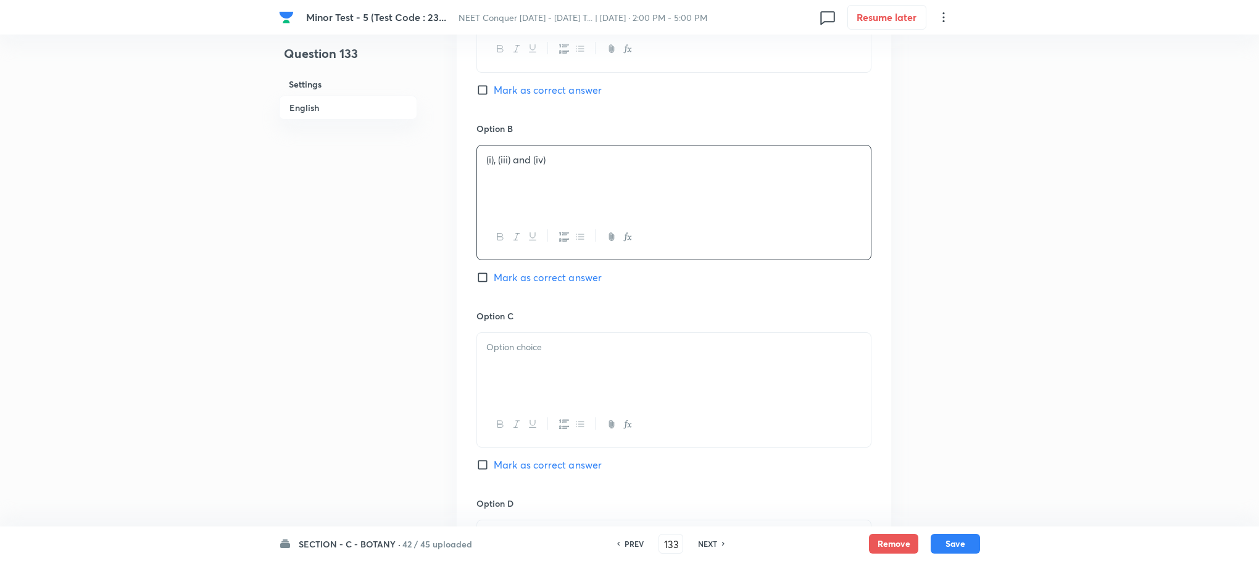
scroll to position [925, 0]
click at [503, 209] on div at bounding box center [674, 184] width 394 height 69
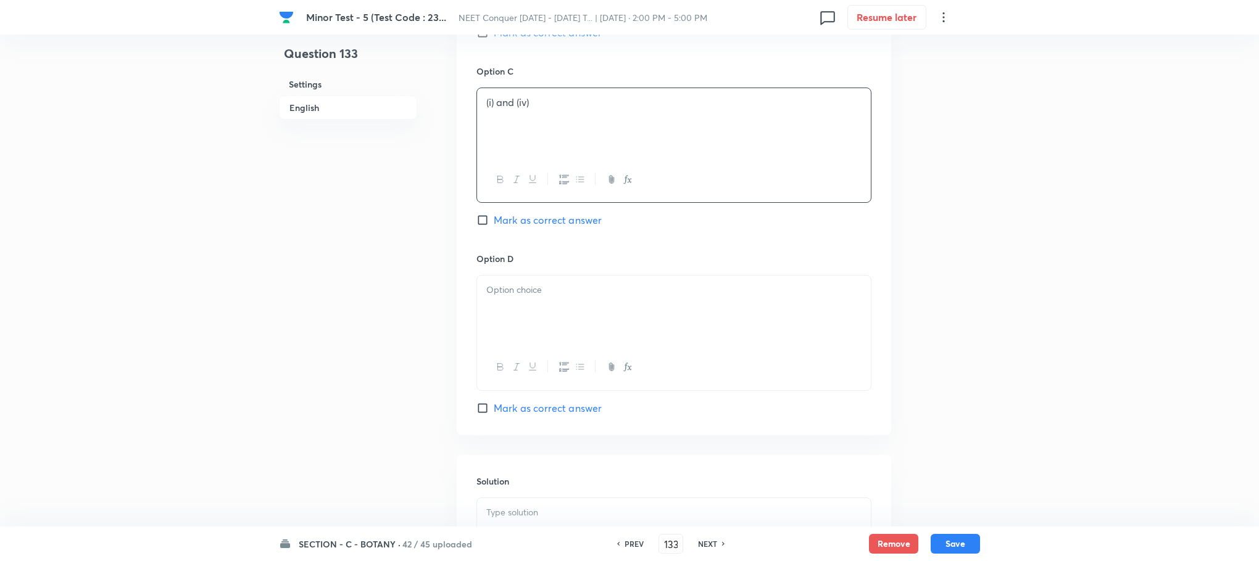
scroll to position [1018, 0]
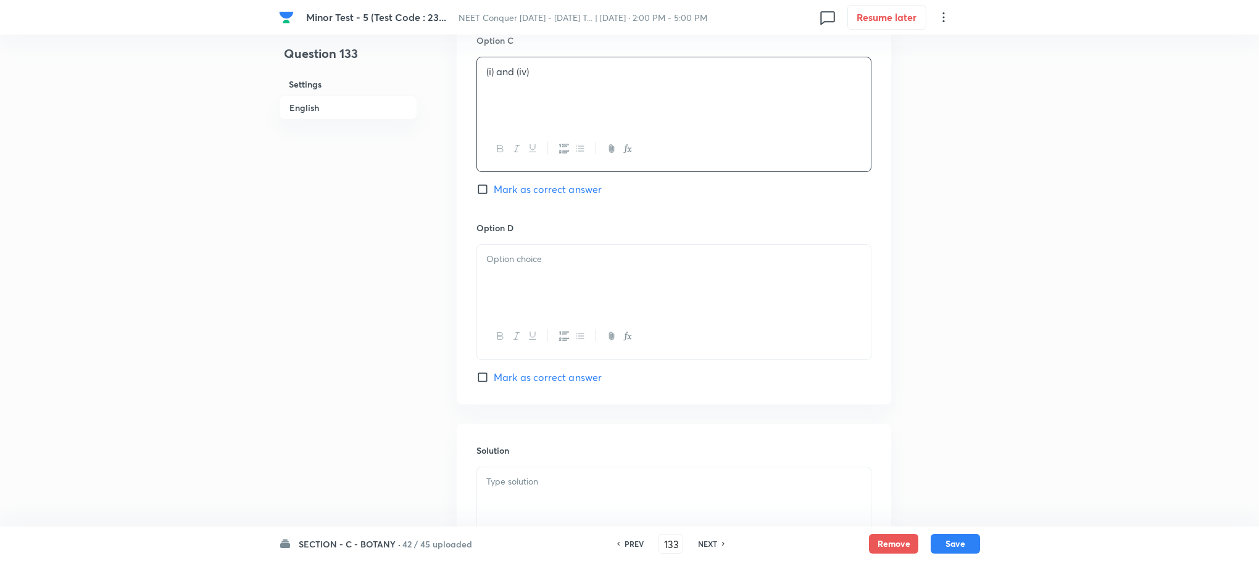
click at [535, 260] on p at bounding box center [673, 259] width 375 height 14
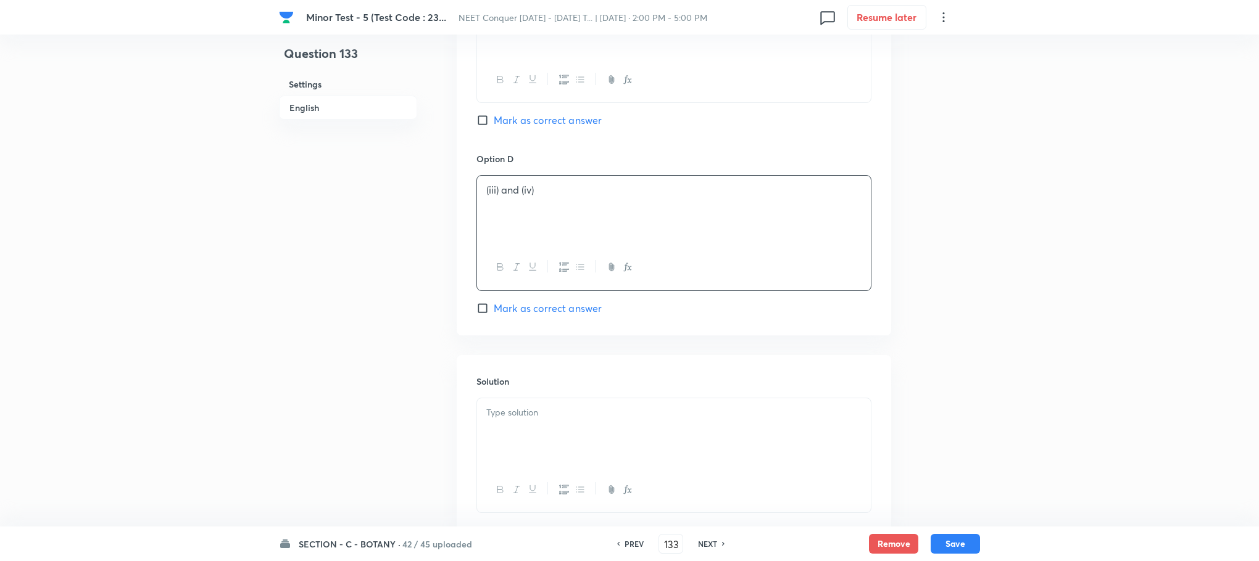
scroll to position [1170, 0]
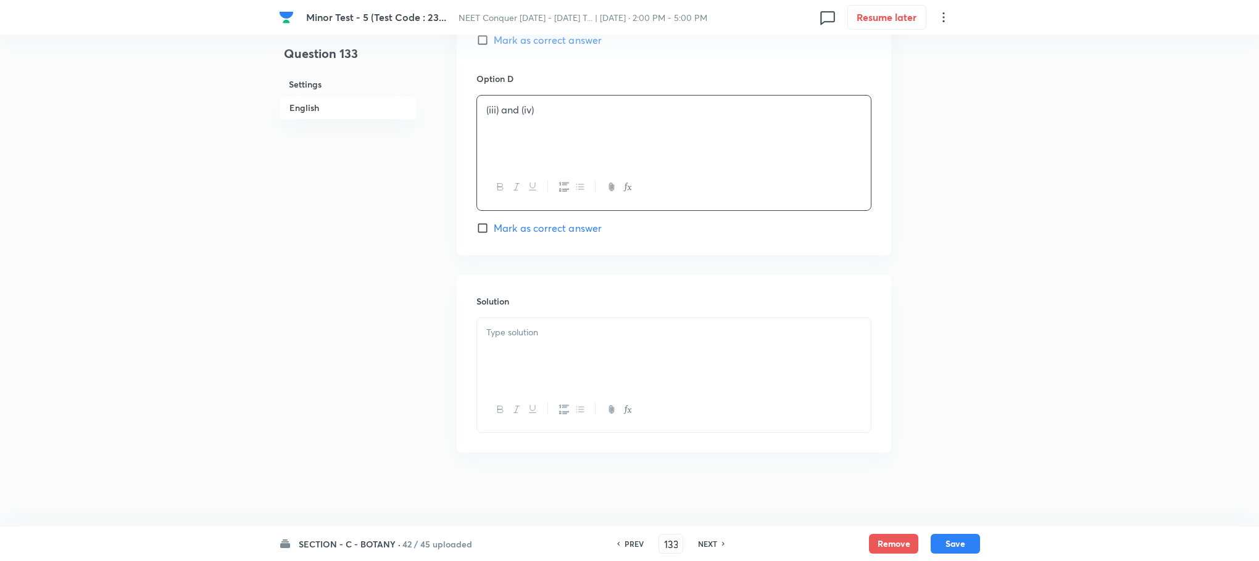
click at [539, 326] on p at bounding box center [673, 333] width 375 height 14
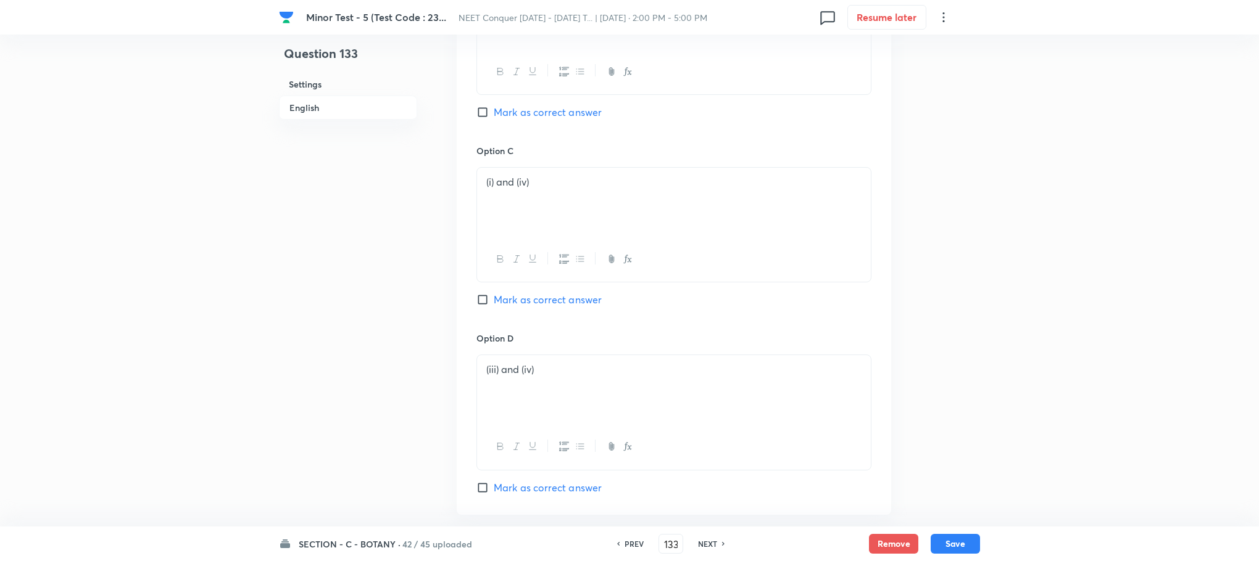
scroll to position [800, 0]
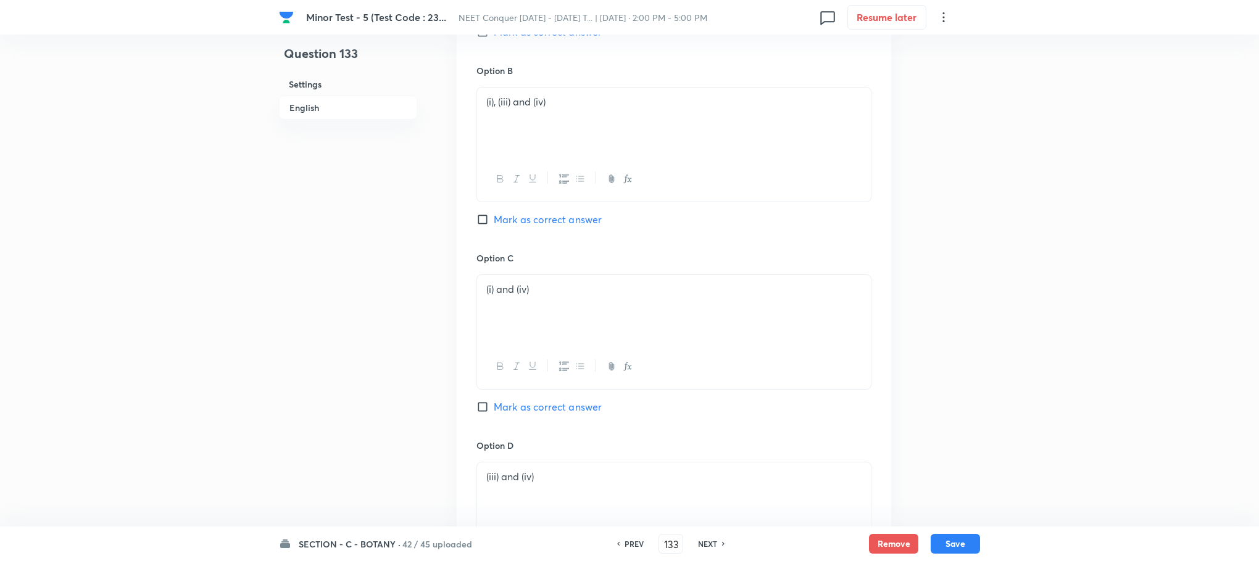
drag, startPoint x: 478, startPoint y: 412, endPoint x: 495, endPoint y: 412, distance: 17.3
click at [478, 412] on input "Mark as correct answer" at bounding box center [484, 407] width 17 height 12
checkbox input "true"
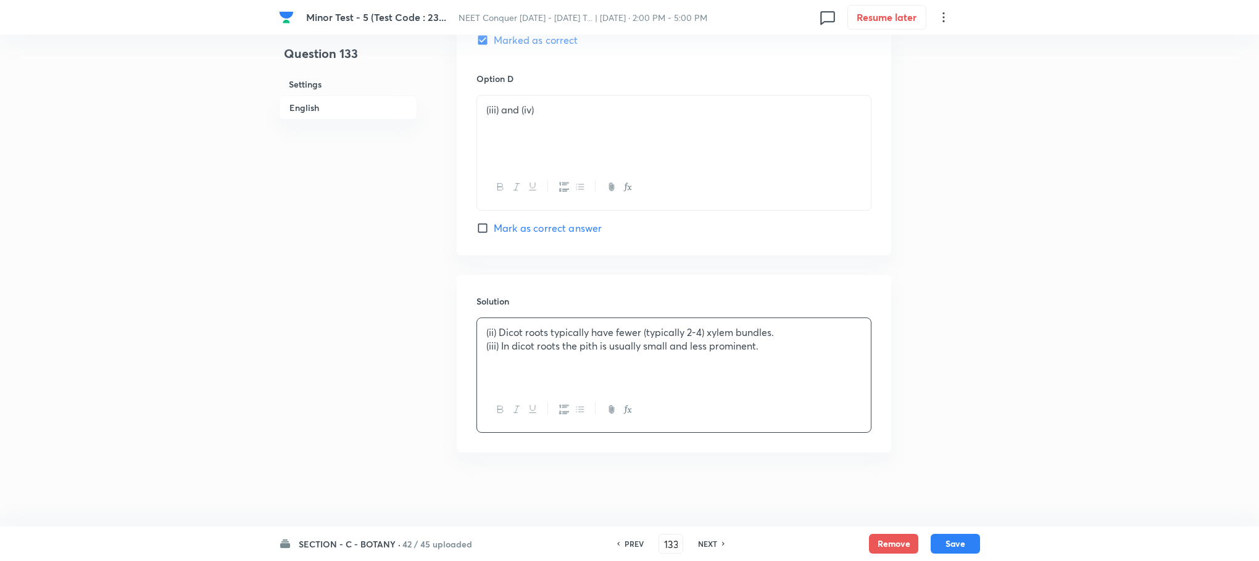
drag, startPoint x: 948, startPoint y: 540, endPoint x: 646, endPoint y: 360, distance: 352.2
click at [948, 537] on button "Save" at bounding box center [954, 544] width 49 height 20
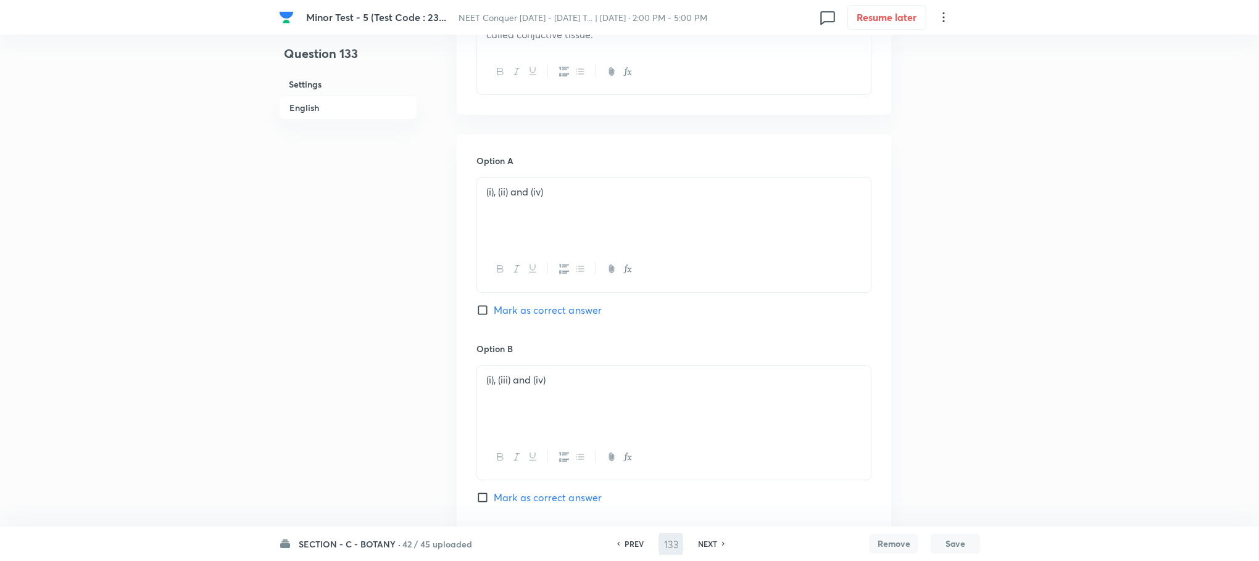
scroll to position [320, 0]
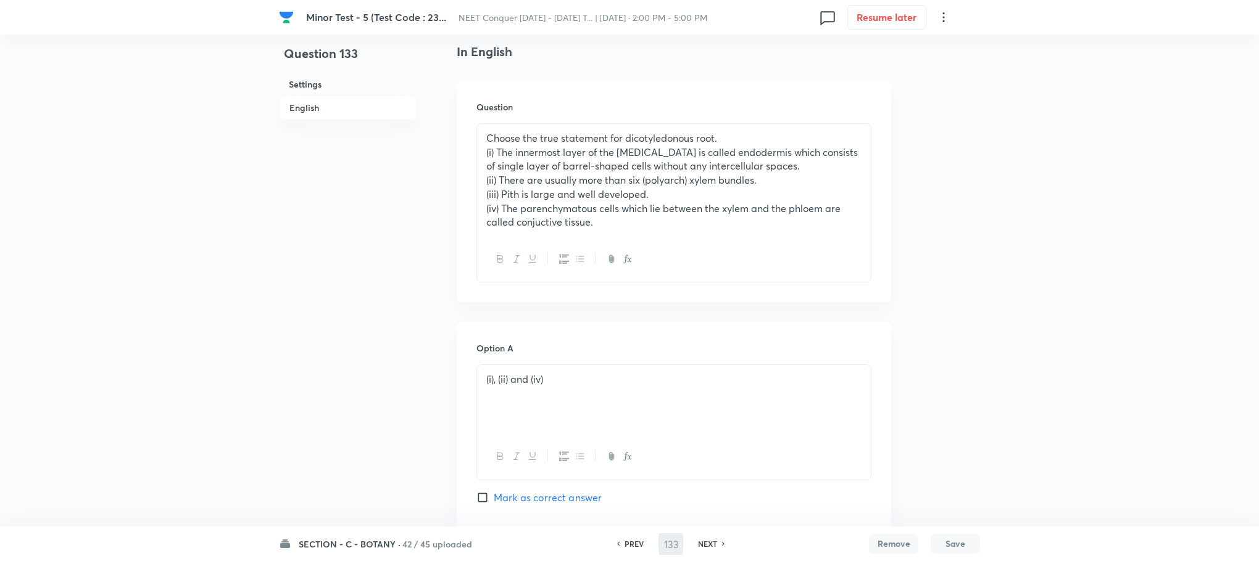
type input "134"
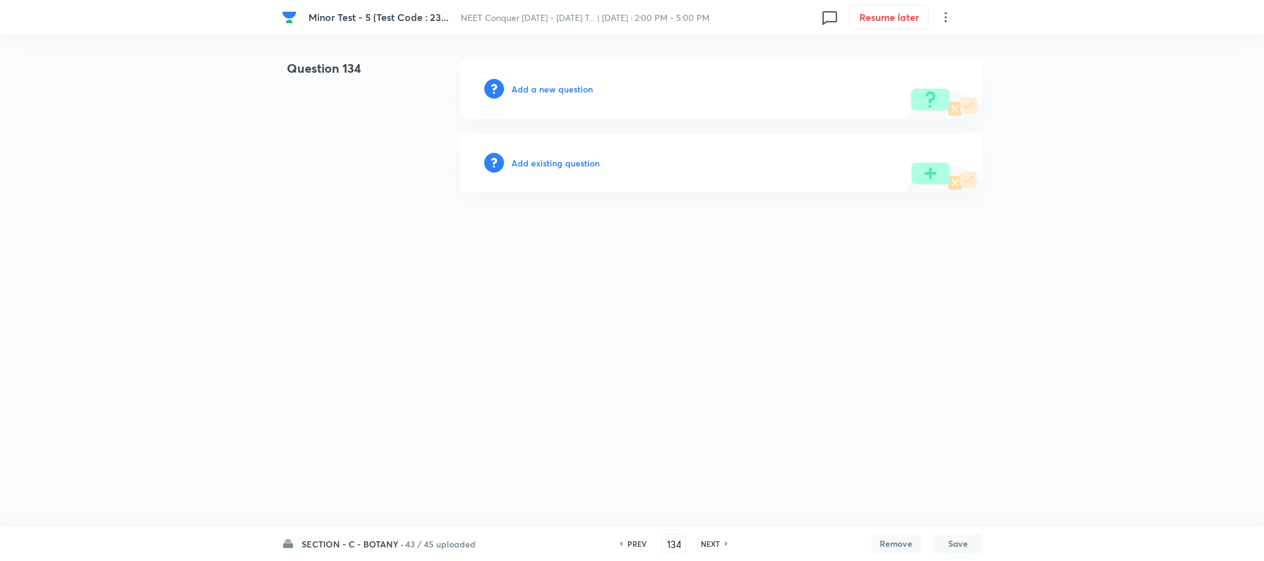
click at [550, 86] on h6 "Add a new question" at bounding box center [551, 89] width 81 height 13
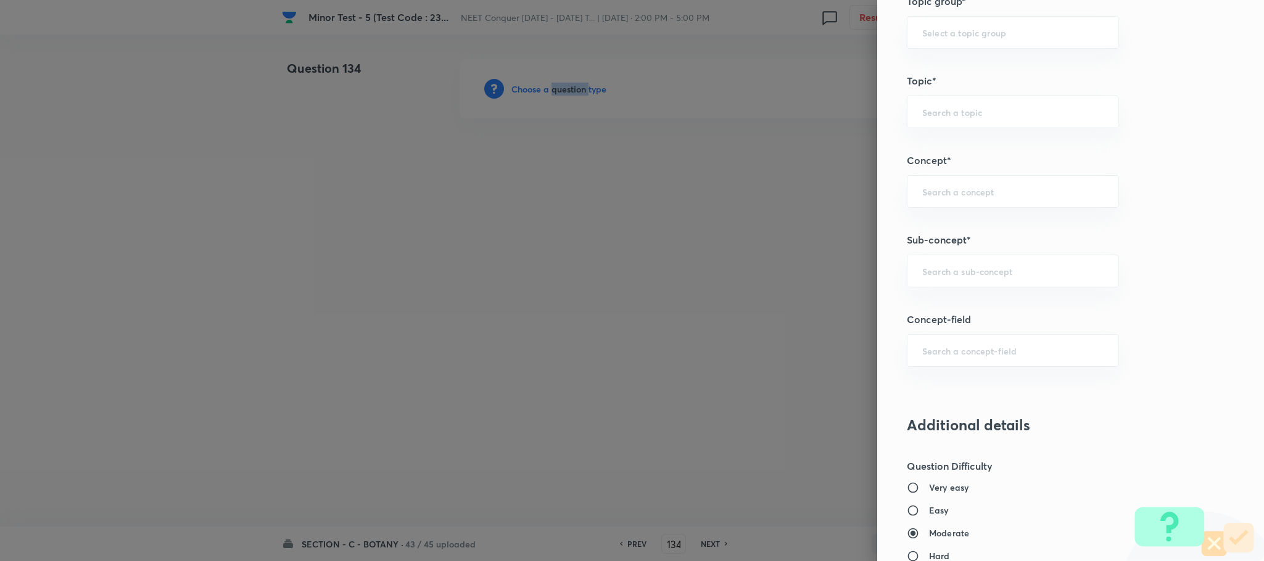
scroll to position [648, 0]
click at [926, 260] on div "​" at bounding box center [1013, 270] width 212 height 33
click at [927, 276] on input "text" at bounding box center [1012, 270] width 181 height 12
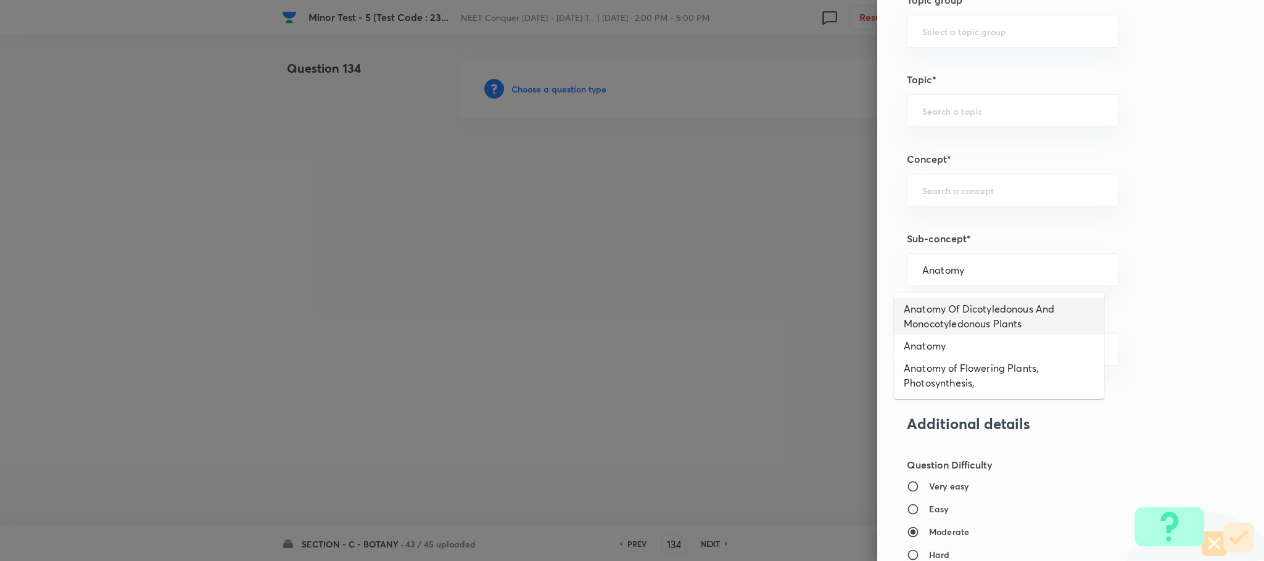
click at [948, 307] on li "Anatomy Of Dicotyledonous And Monocotyledonous Plants" at bounding box center [999, 316] width 210 height 37
type input "Anatomy Of Dicotyledonous And Monocotyledonous Plants"
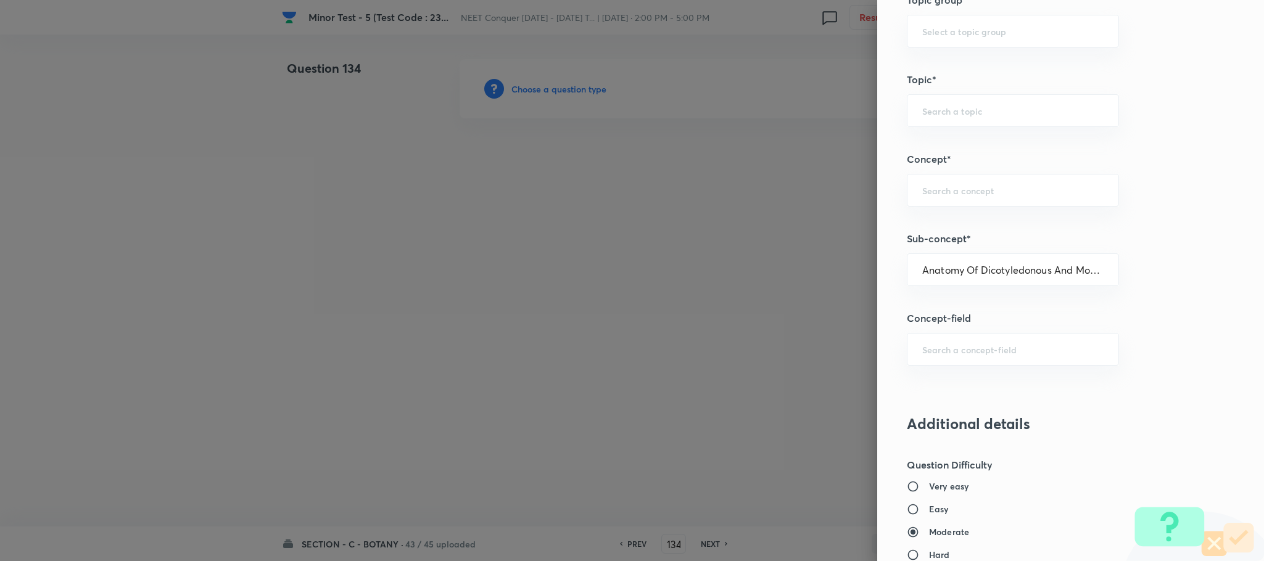
type input "Biology"
type input "Structural Organisation"
type input "Anatomy - Flowering Plants"
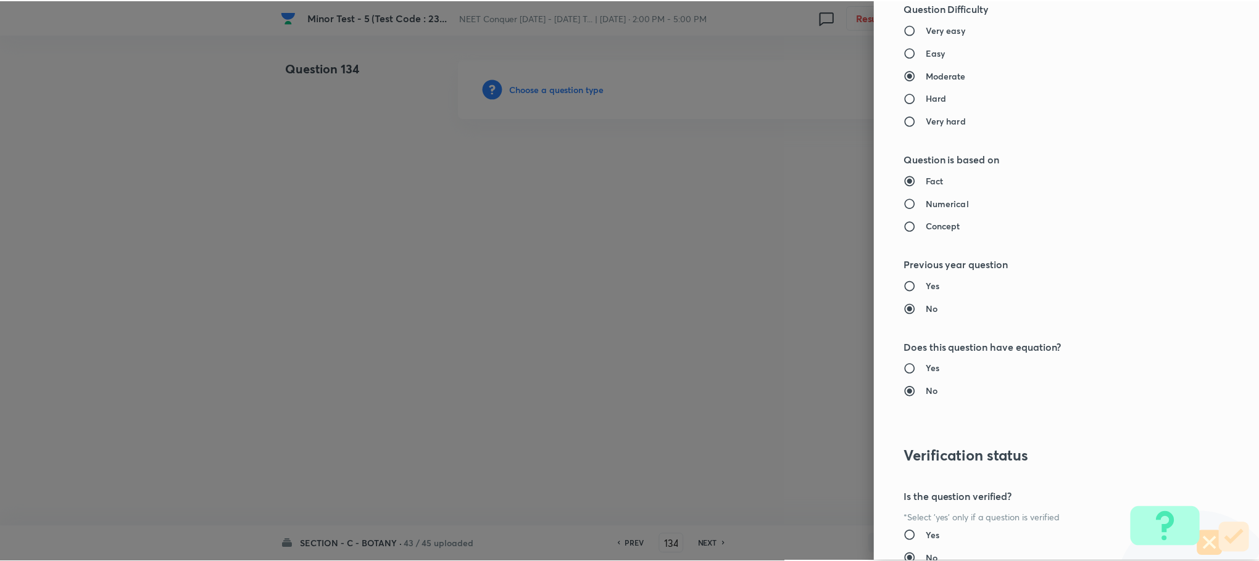
scroll to position [1207, 0]
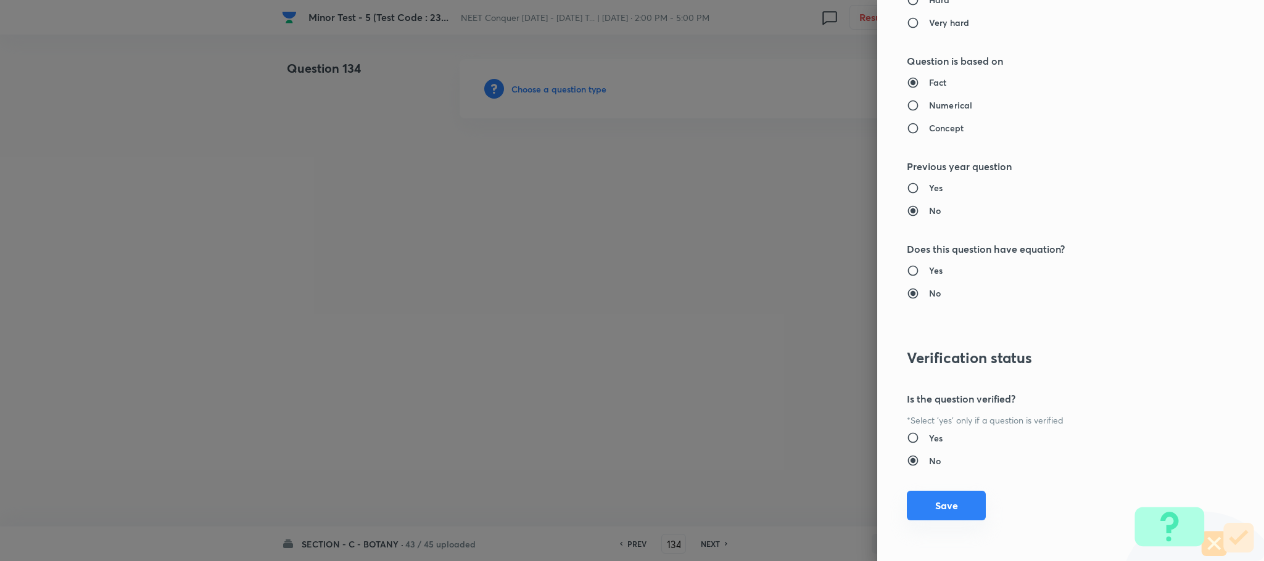
click at [931, 502] on button "Save" at bounding box center [946, 506] width 79 height 30
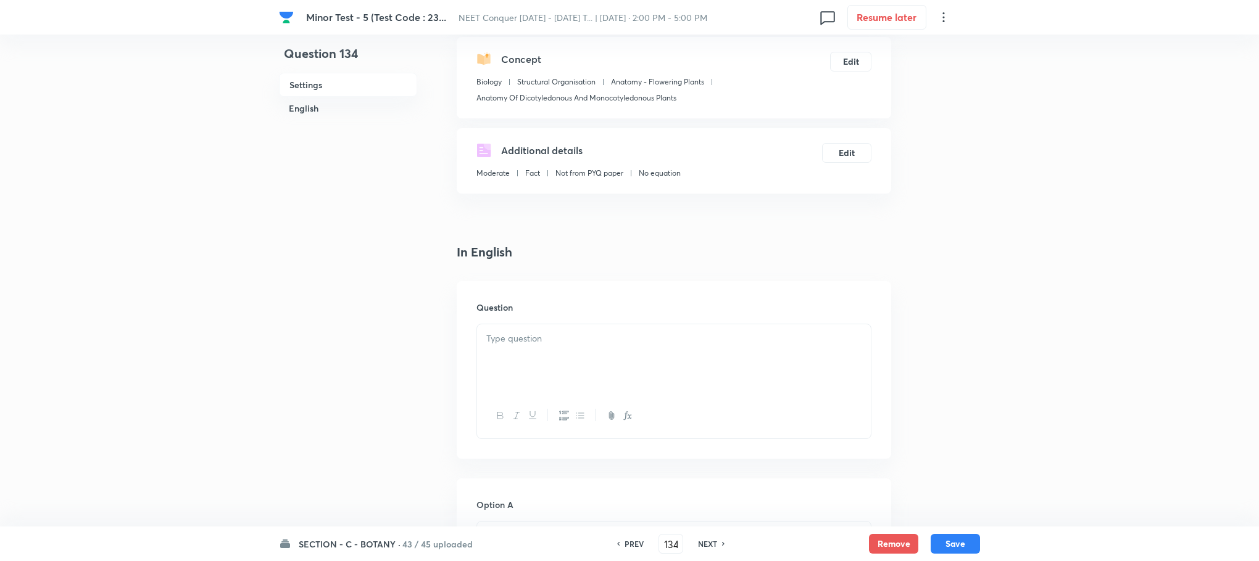
scroll to position [278, 0]
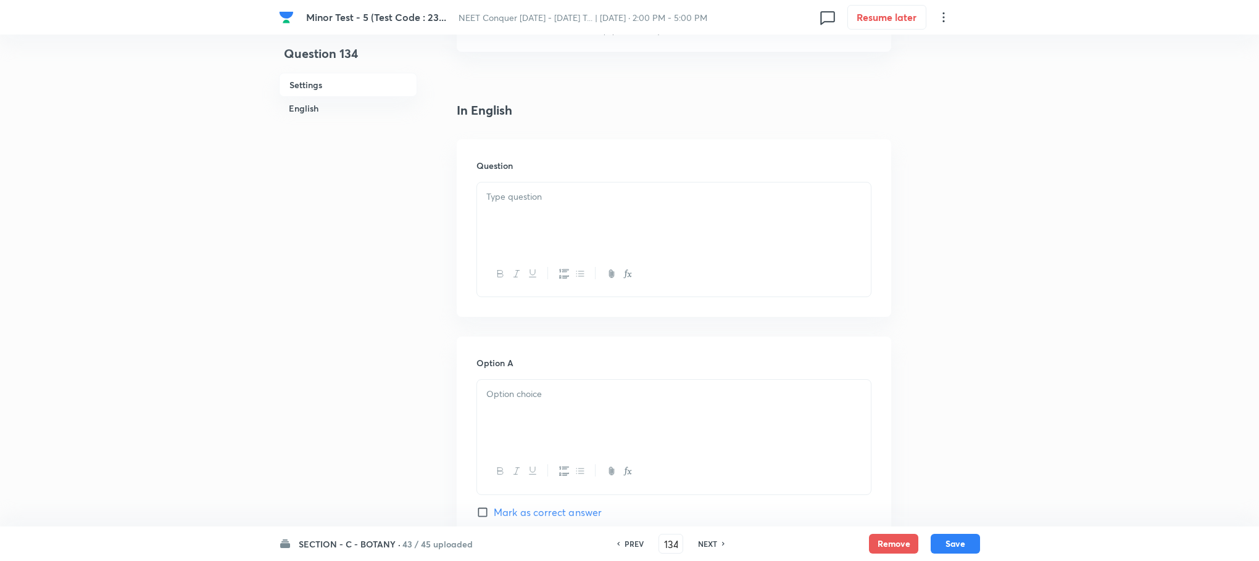
click at [565, 217] on div at bounding box center [674, 217] width 394 height 69
click at [511, 228] on div at bounding box center [674, 229] width 394 height 69
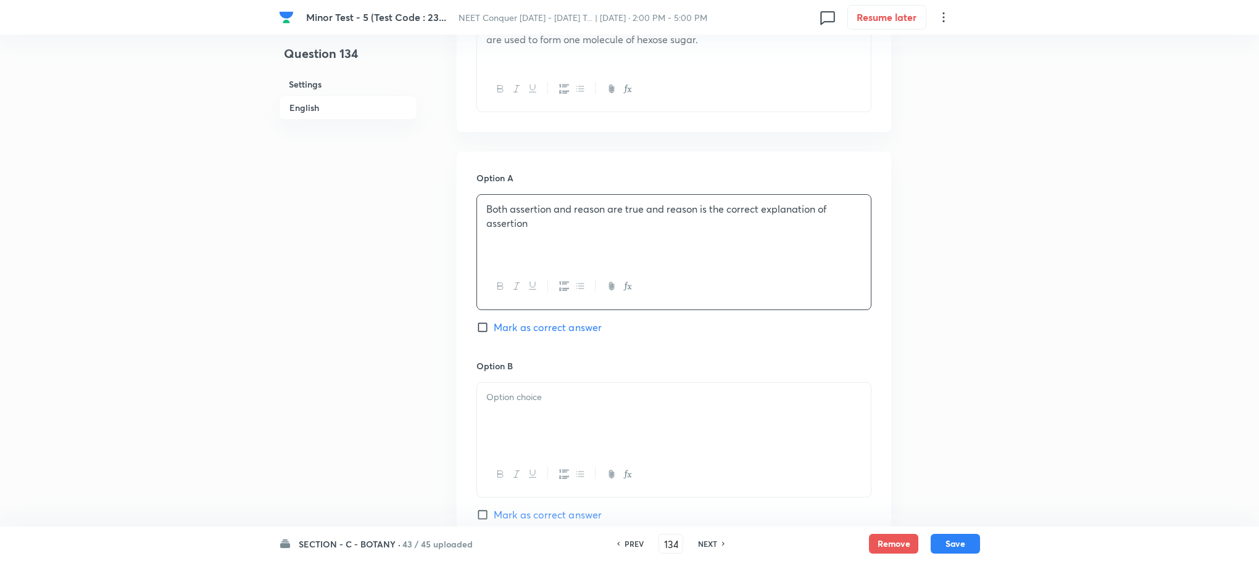
scroll to position [555, 0]
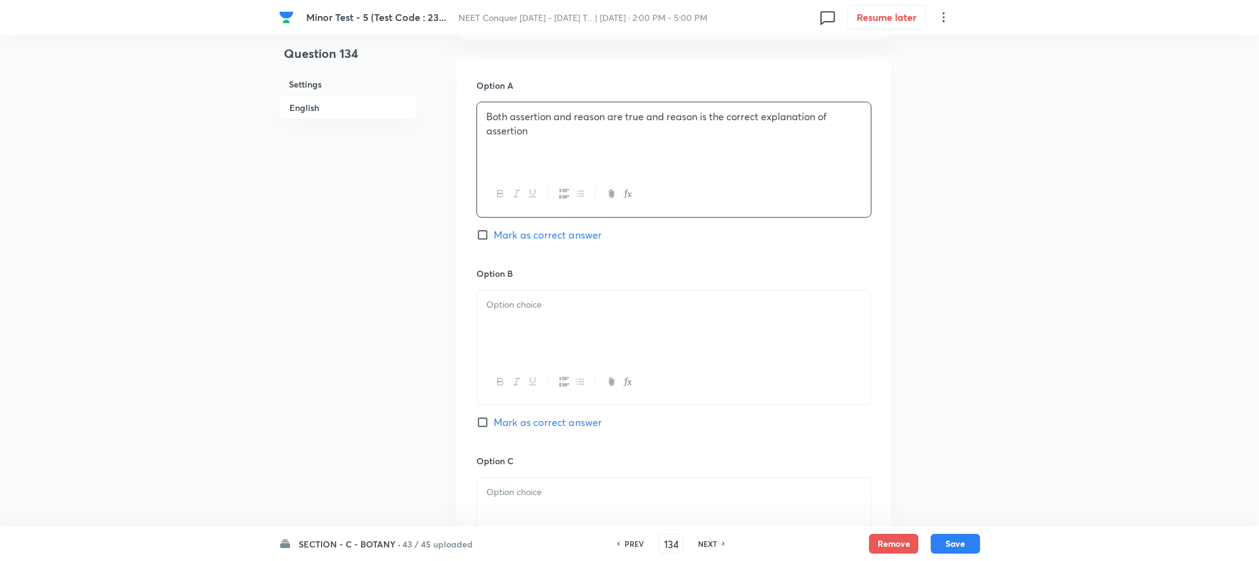
click at [516, 317] on div at bounding box center [674, 325] width 394 height 69
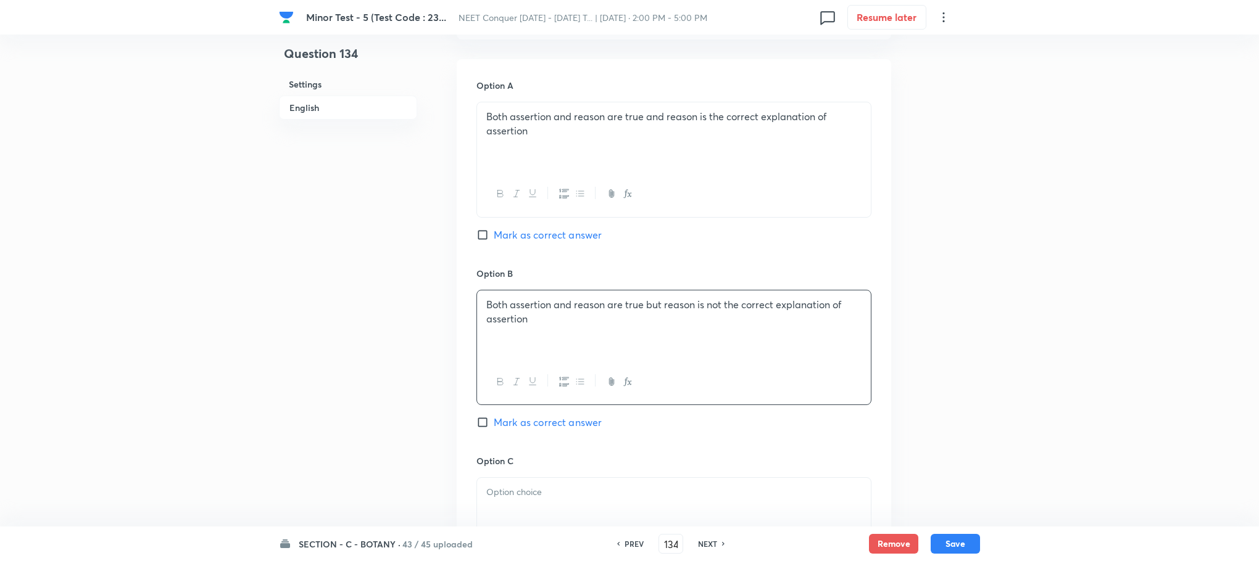
scroll to position [740, 0]
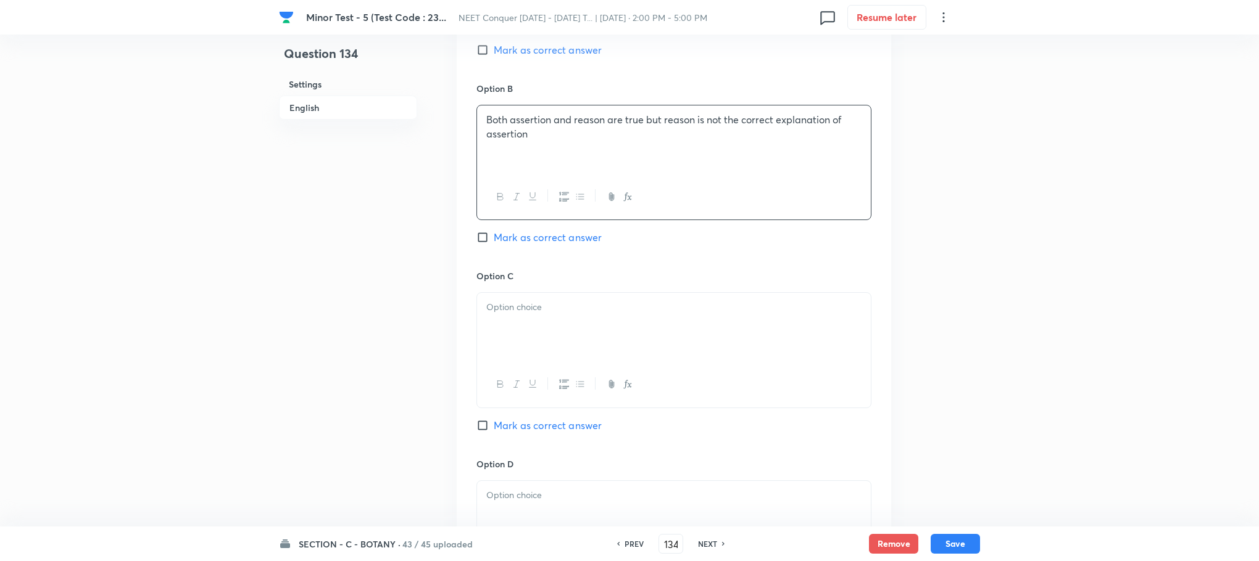
click at [533, 346] on div at bounding box center [674, 327] width 394 height 69
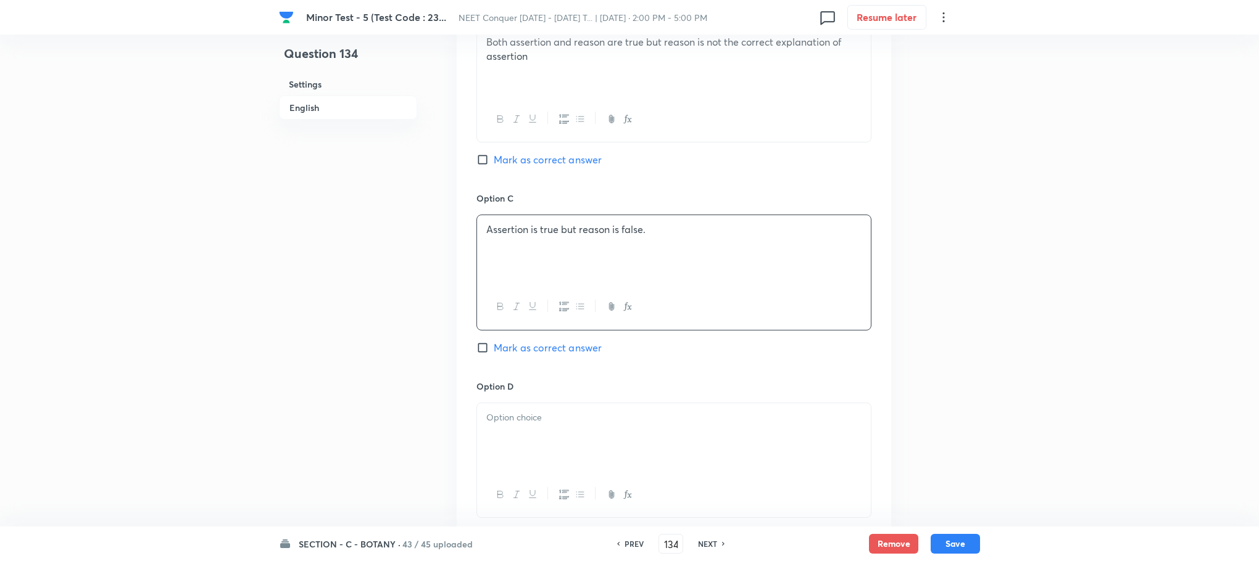
scroll to position [925, 0]
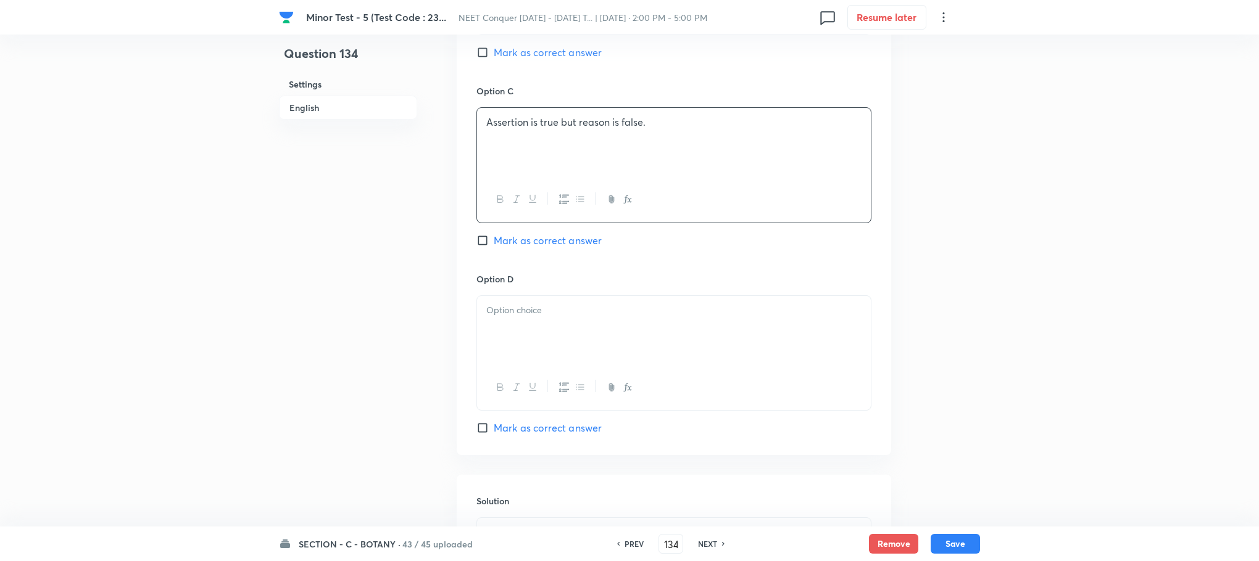
drag, startPoint x: 550, startPoint y: 346, endPoint x: 542, endPoint y: 343, distance: 8.0
click at [548, 346] on div at bounding box center [674, 330] width 394 height 69
click at [495, 354] on p at bounding box center [673, 348] width 375 height 14
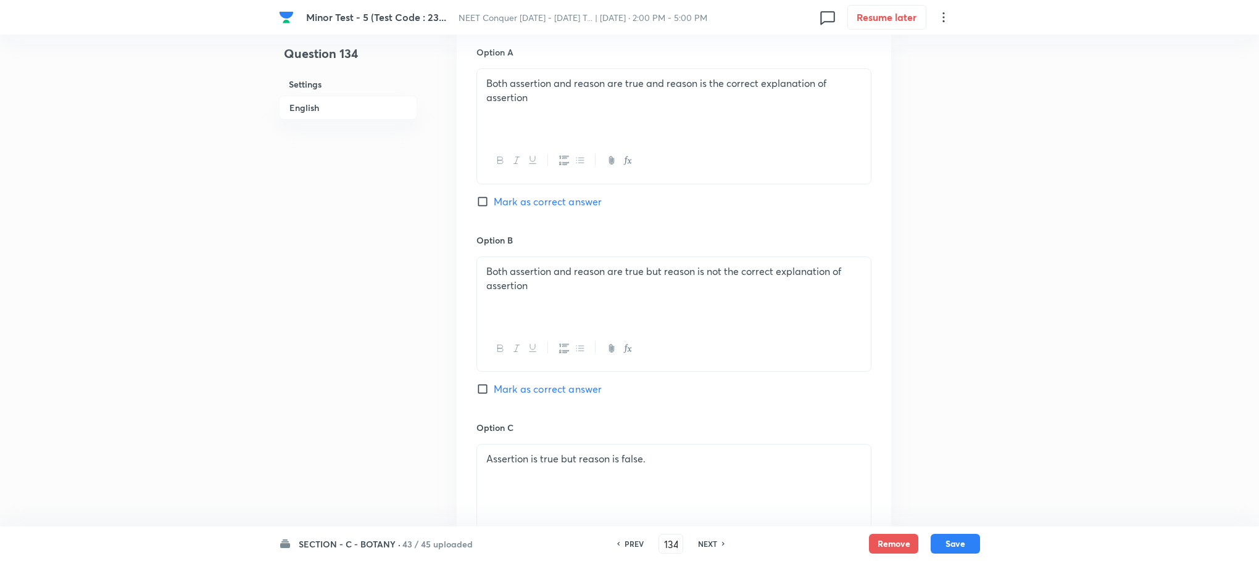
scroll to position [555, 0]
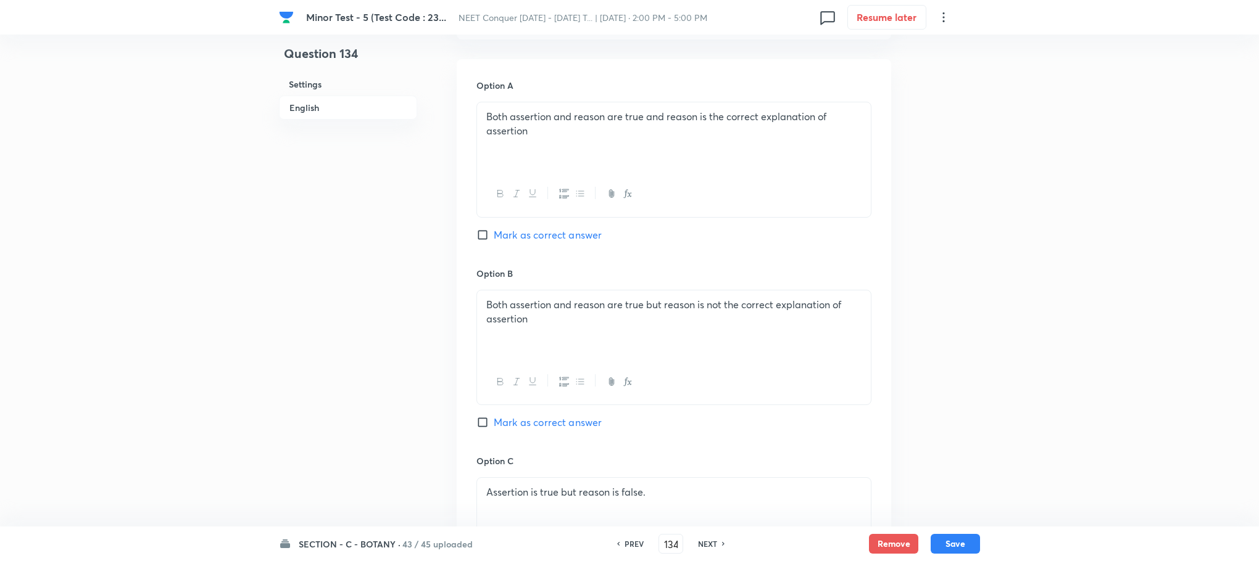
click at [481, 424] on input "Mark as correct answer" at bounding box center [484, 422] width 17 height 12
checkbox input "true"
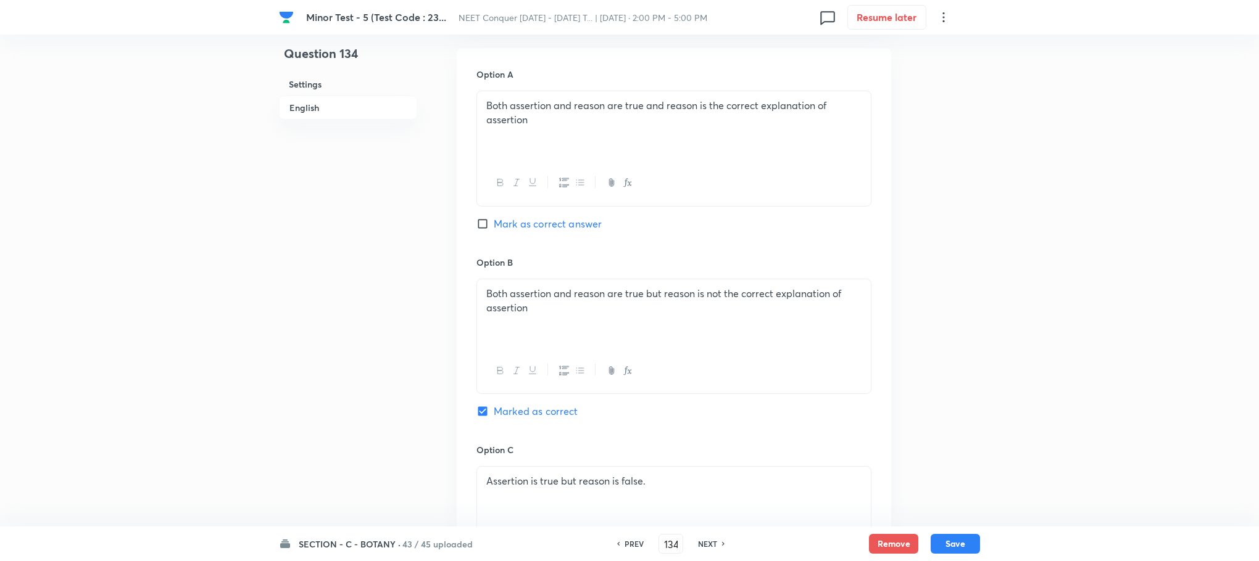
scroll to position [404, 0]
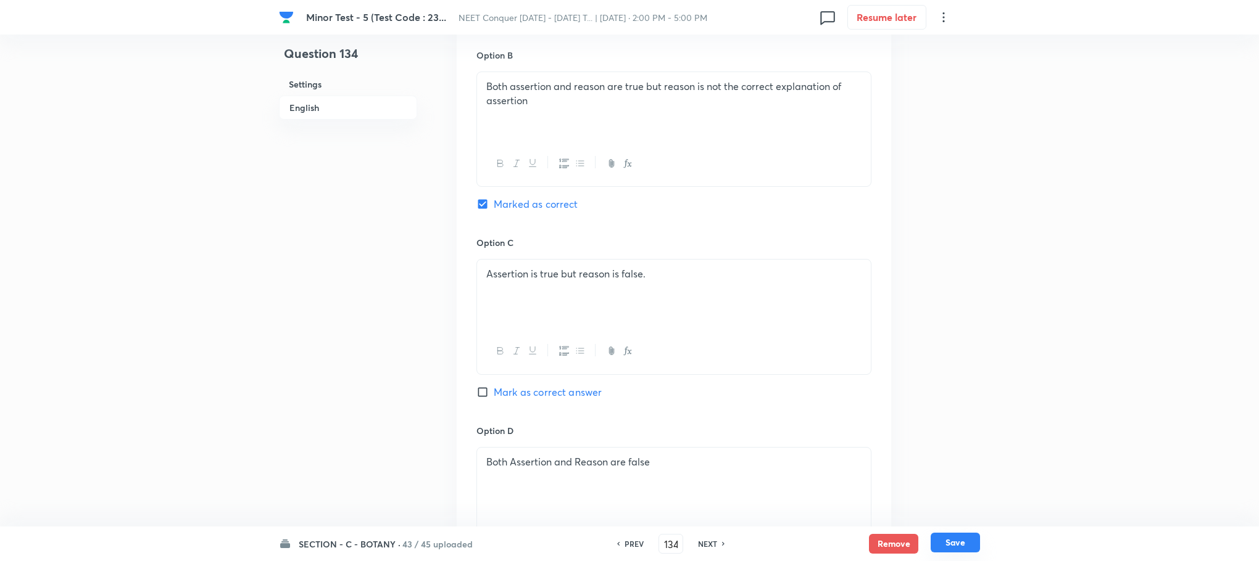
click at [946, 542] on button "Save" at bounding box center [954, 543] width 49 height 20
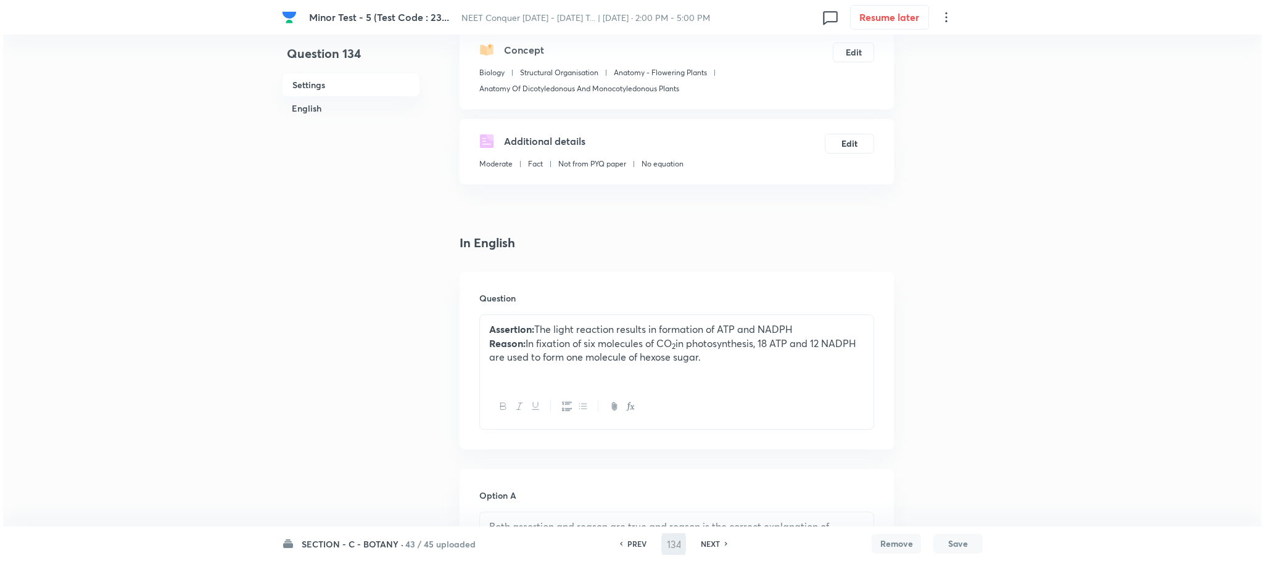
scroll to position [0, 0]
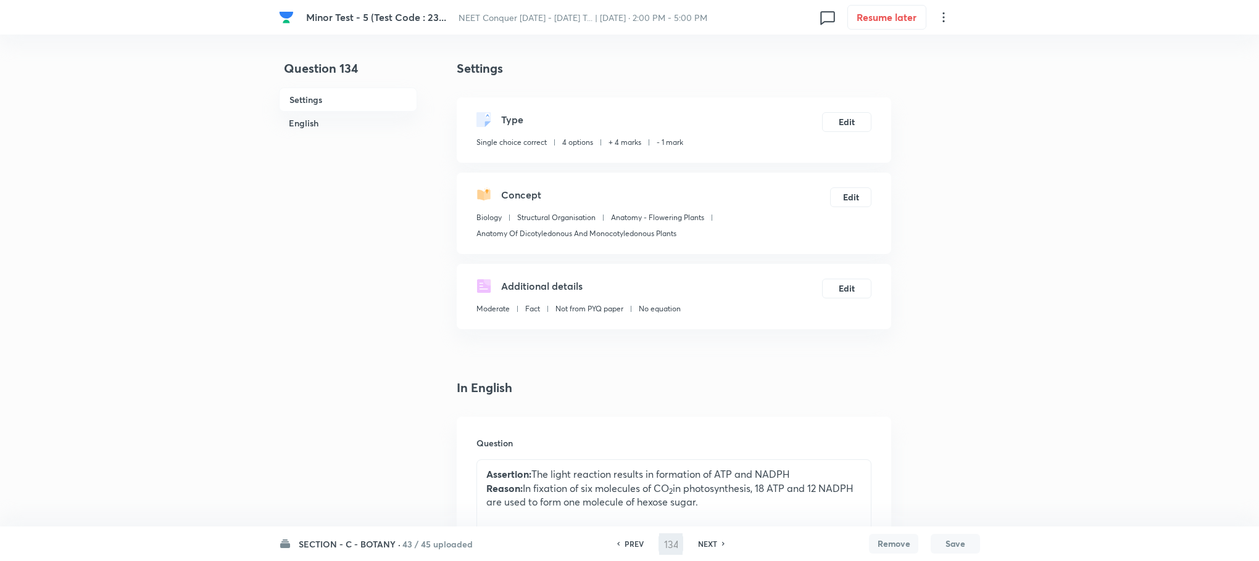
type input "135"
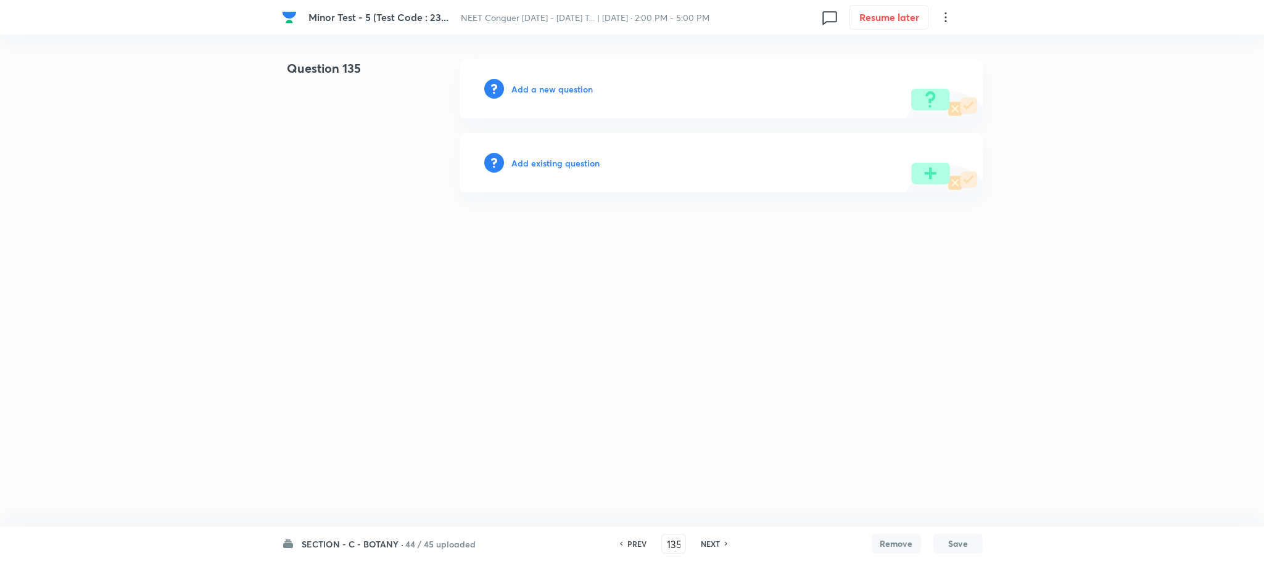
click at [530, 87] on h6 "Add a new question" at bounding box center [551, 89] width 81 height 13
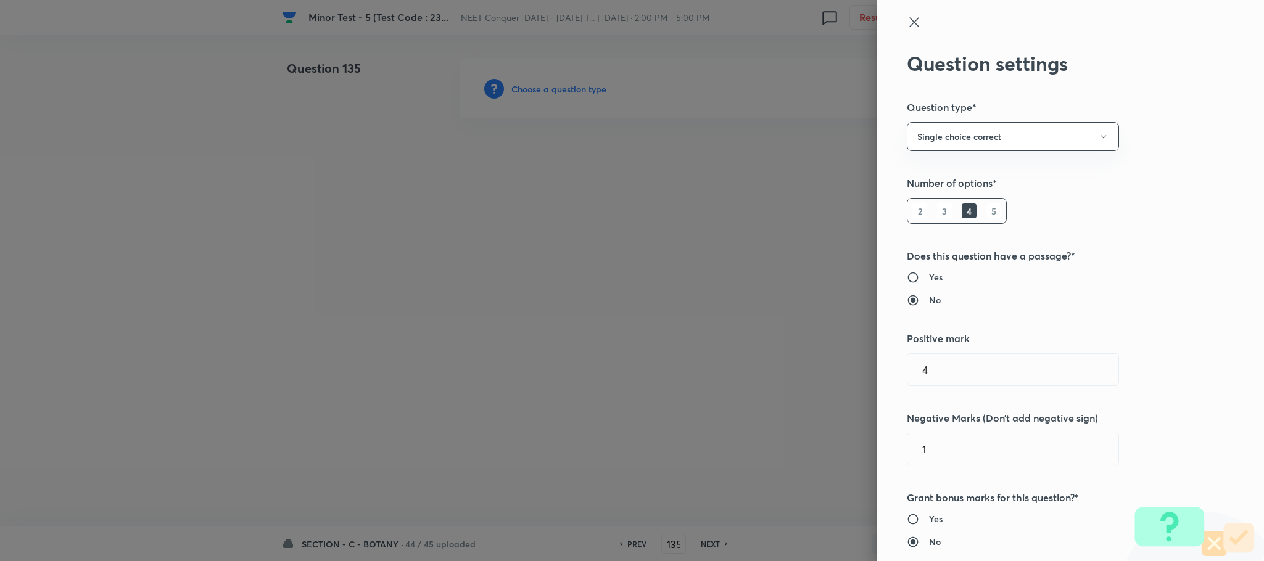
type input "Biology"
type input "Structural Organisation"
type input "Anatomy - Flowering Plants"
type input "Anatomy Of Dicotyledonous And Monocotyledonous Plants"
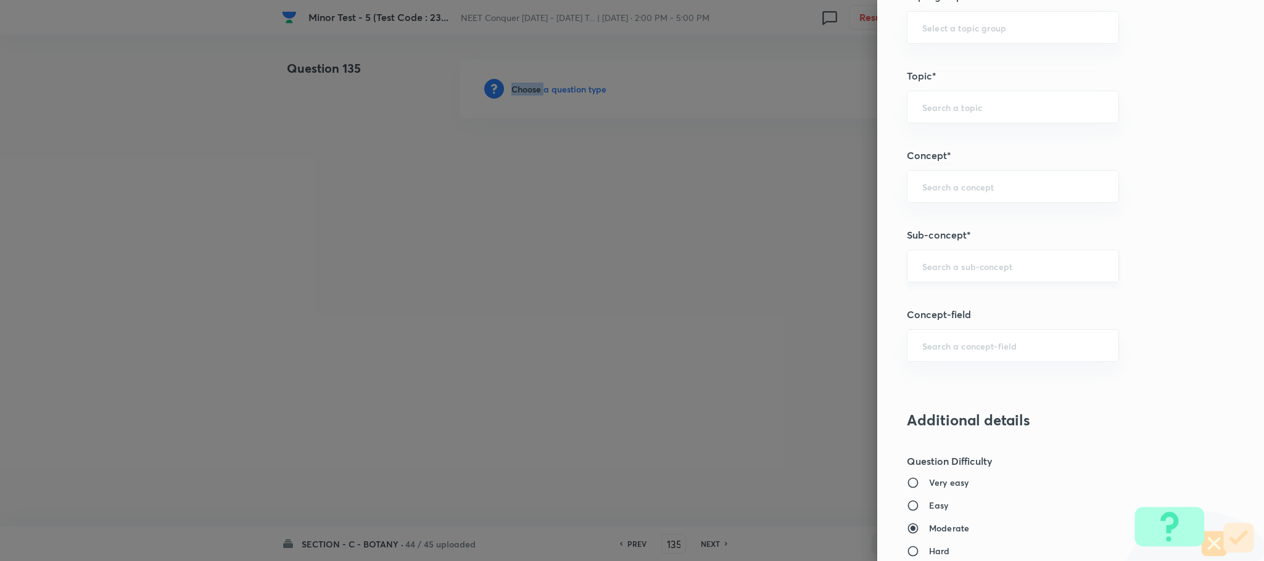
scroll to position [648, 0]
click at [932, 276] on input "text" at bounding box center [1012, 270] width 181 height 12
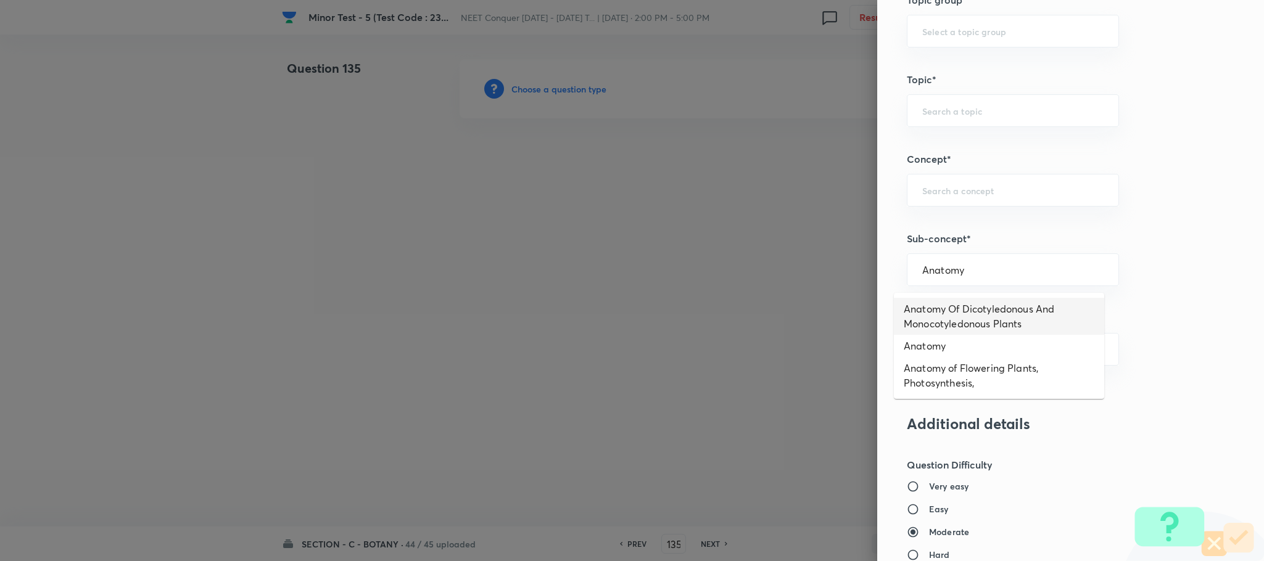
click at [961, 312] on li "Anatomy Of Dicotyledonous And Monocotyledonous Plants" at bounding box center [999, 316] width 210 height 37
type input "Anatomy Of Dicotyledonous And Monocotyledonous Plants"
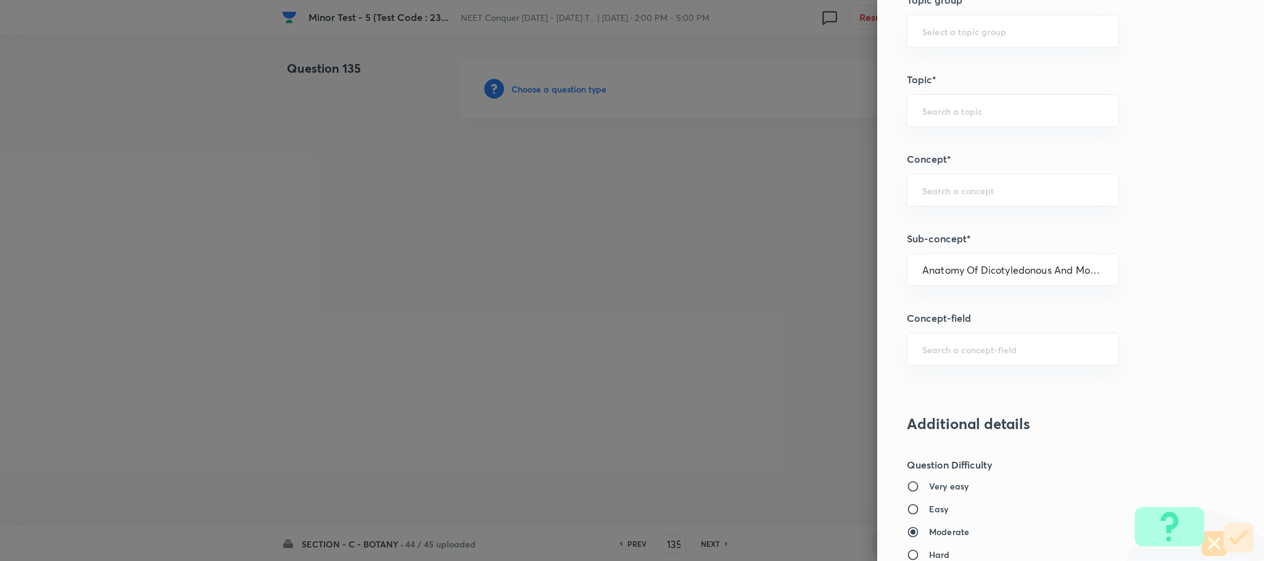
type input "Biology"
type input "Structural Organisation"
type input "Anatomy - Flowering Plants"
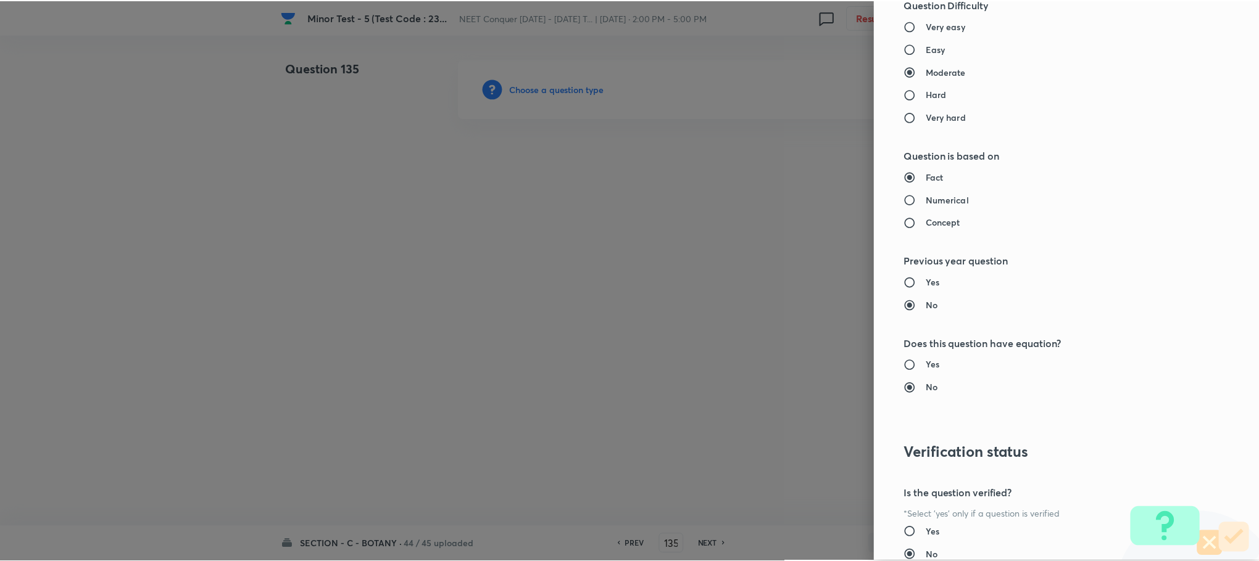
scroll to position [1207, 0]
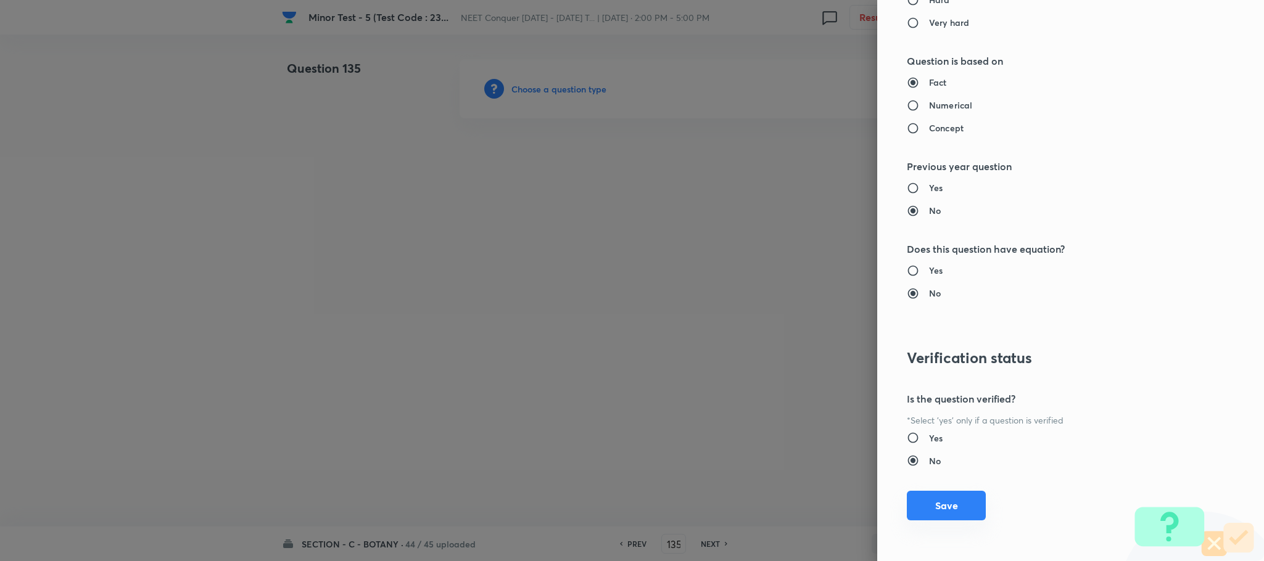
drag, startPoint x: 935, startPoint y: 502, endPoint x: 922, endPoint y: 493, distance: 15.1
click at [935, 502] on button "Save" at bounding box center [946, 506] width 79 height 30
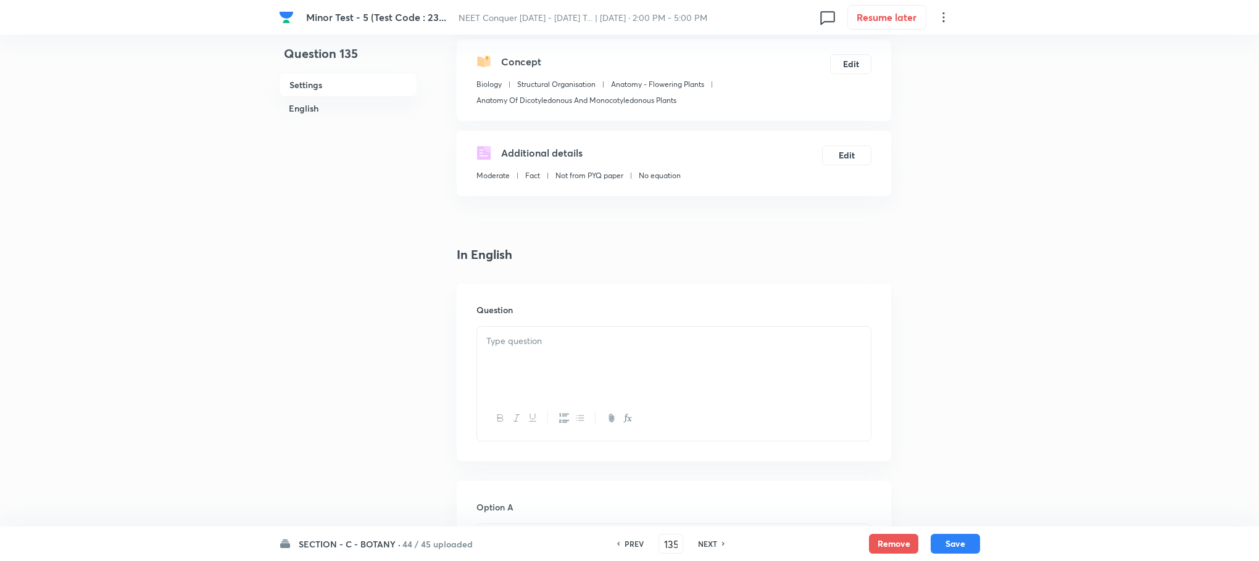
scroll to position [278, 0]
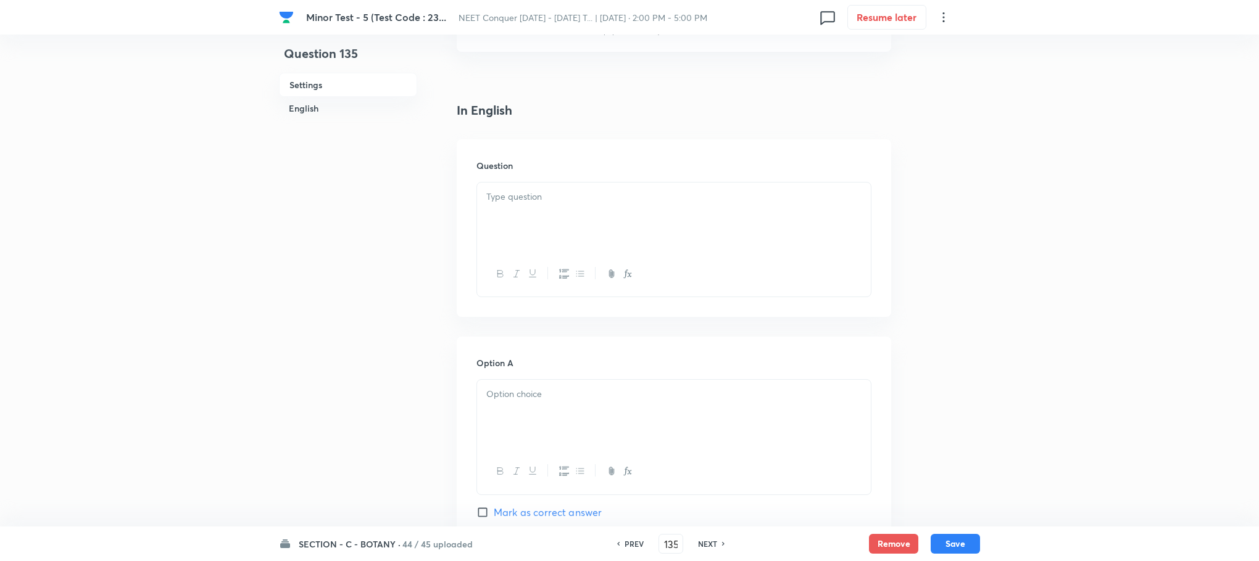
click at [498, 202] on p at bounding box center [673, 197] width 375 height 14
click at [503, 205] on div at bounding box center [674, 217] width 394 height 69
click at [502, 208] on div at bounding box center [674, 217] width 394 height 69
click at [485, 205] on div at bounding box center [674, 217] width 394 height 69
click at [498, 209] on div at bounding box center [674, 217] width 394 height 69
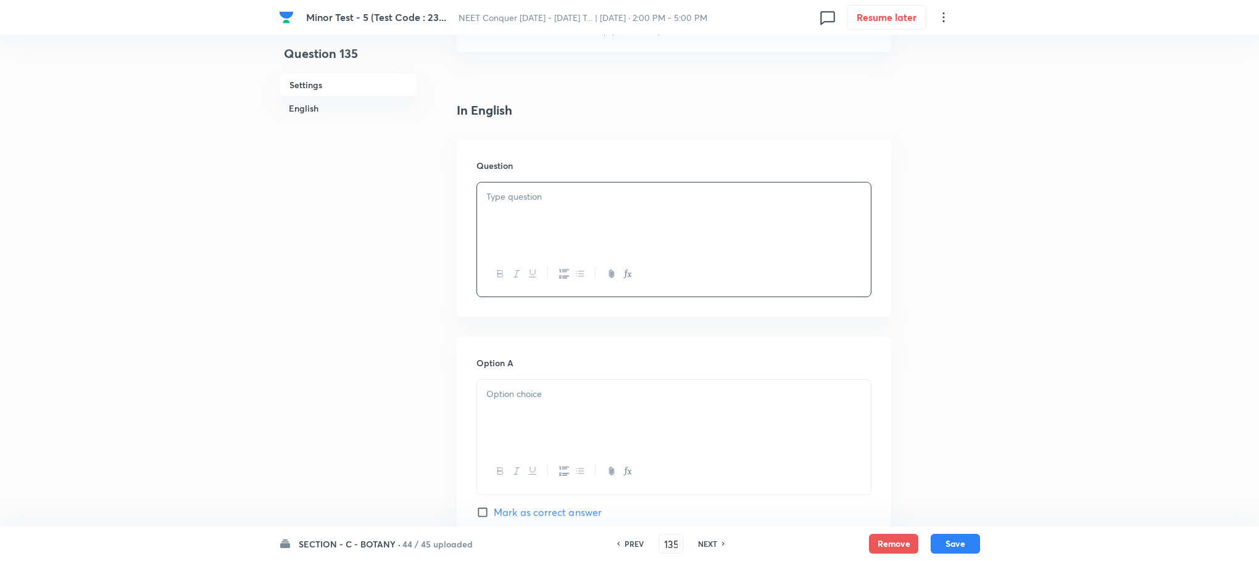
click at [504, 211] on div at bounding box center [674, 217] width 394 height 69
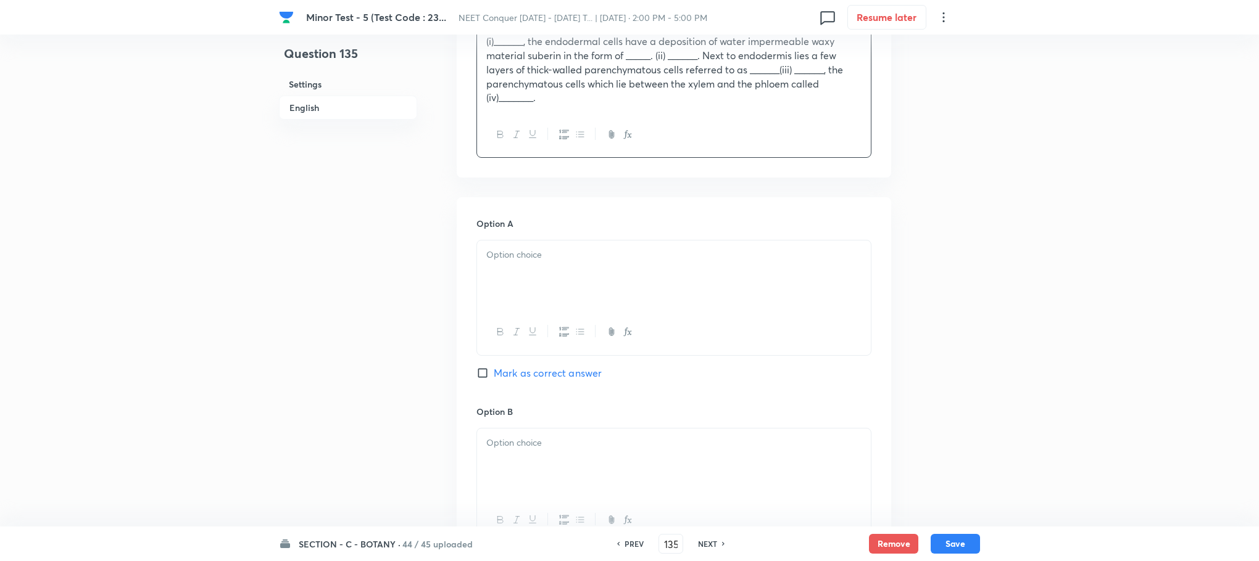
scroll to position [463, 0]
drag, startPoint x: 528, startPoint y: 286, endPoint x: 511, endPoint y: 304, distance: 24.9
click at [528, 286] on div at bounding box center [674, 273] width 394 height 69
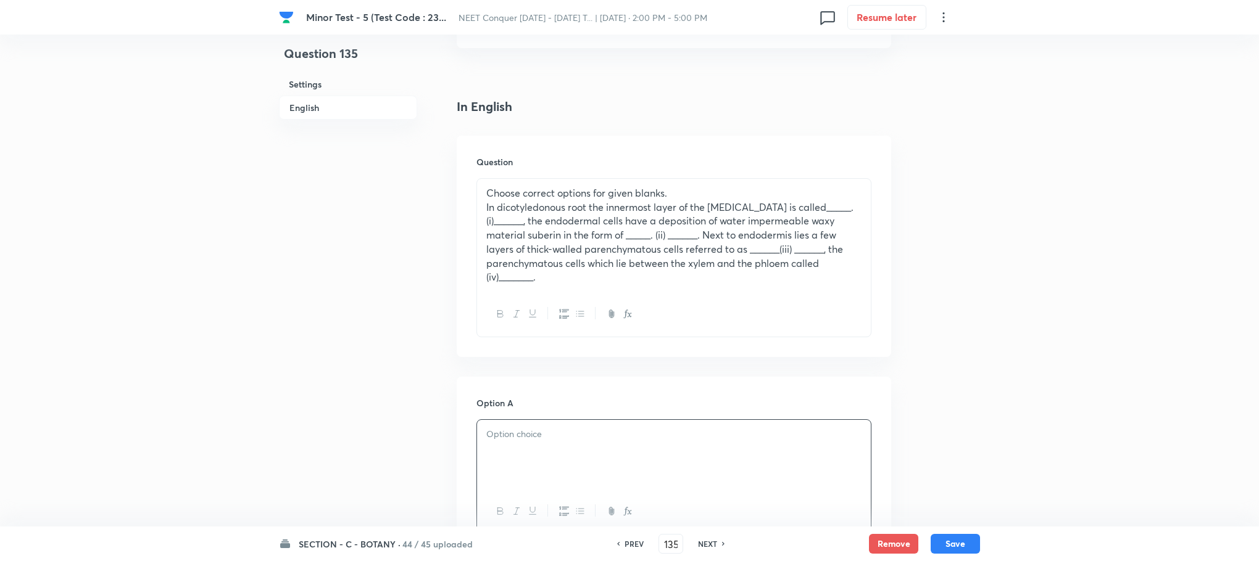
scroll to position [278, 0]
click at [481, 213] on div "Choose correct options for given blanks. In dicotyledonous root the innermost l…" at bounding box center [674, 239] width 394 height 113
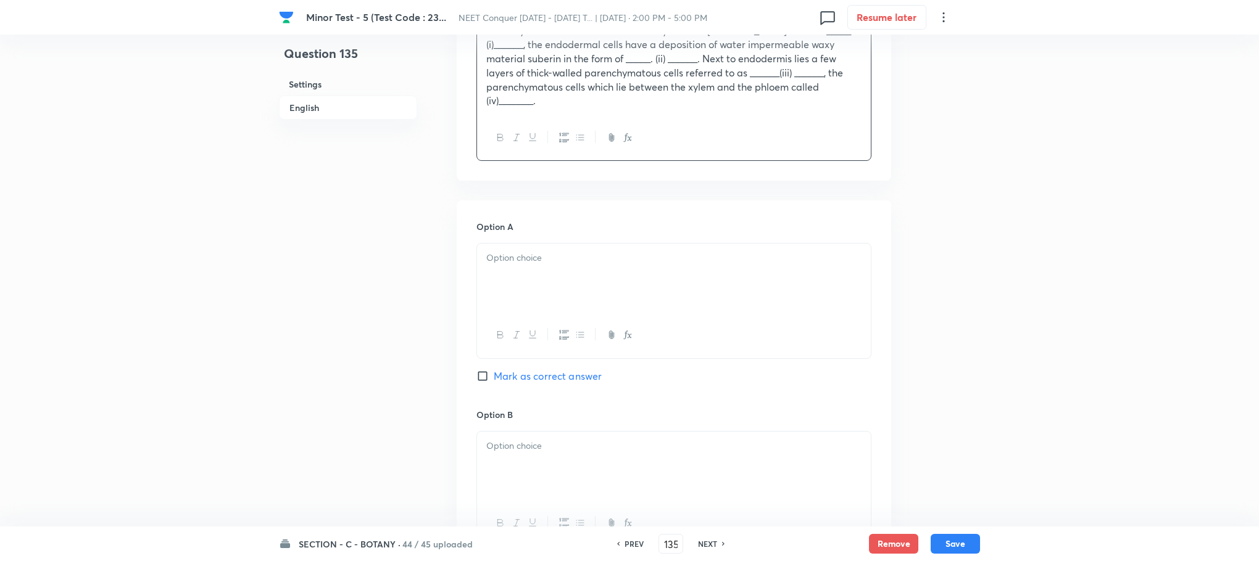
scroll to position [463, 0]
click at [515, 276] on div at bounding box center [674, 273] width 394 height 69
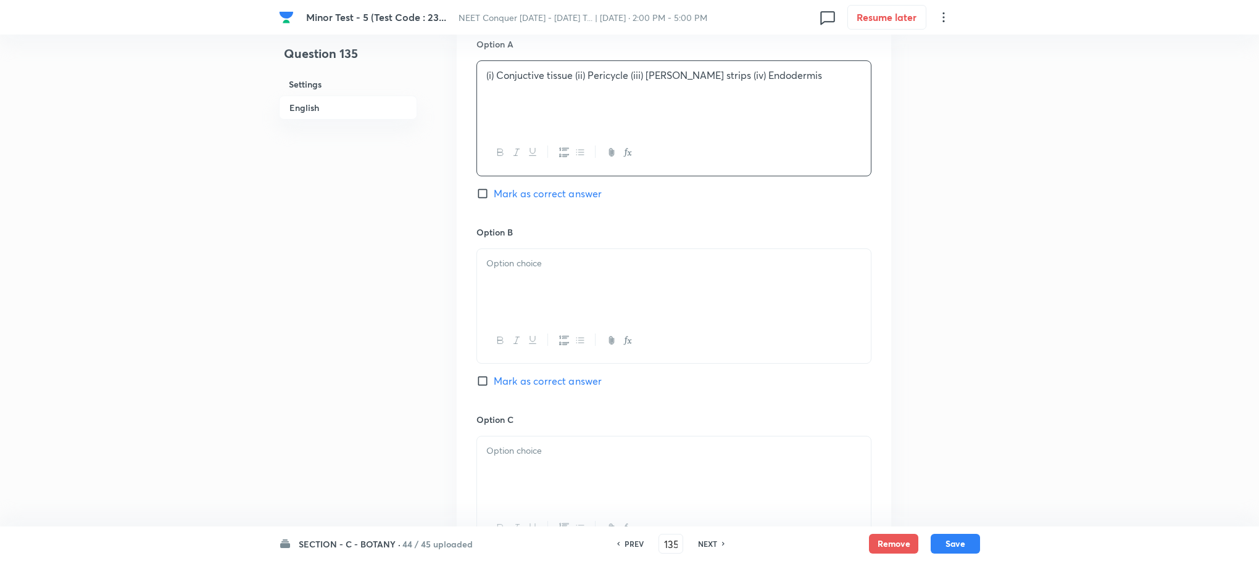
scroll to position [648, 0]
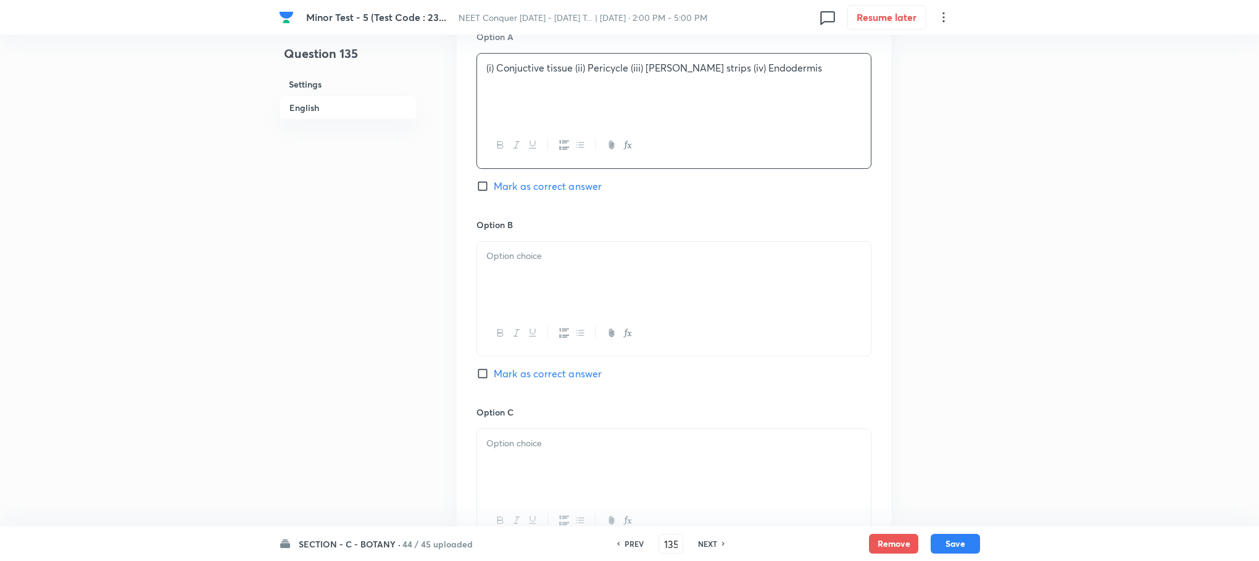
click at [528, 287] on div at bounding box center [674, 276] width 394 height 69
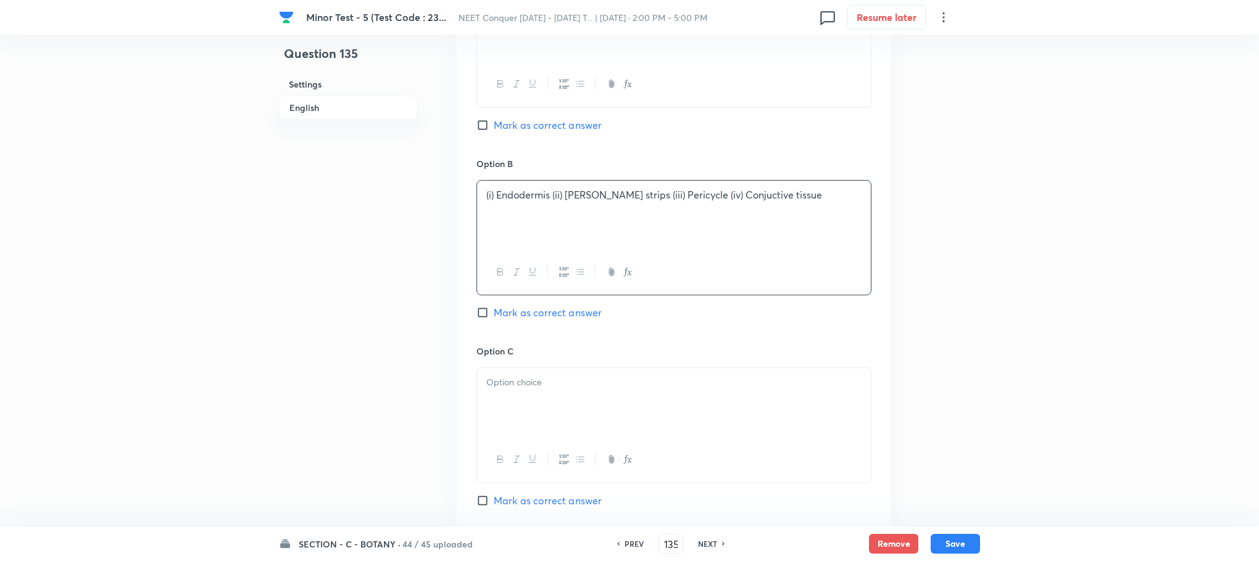
scroll to position [833, 0]
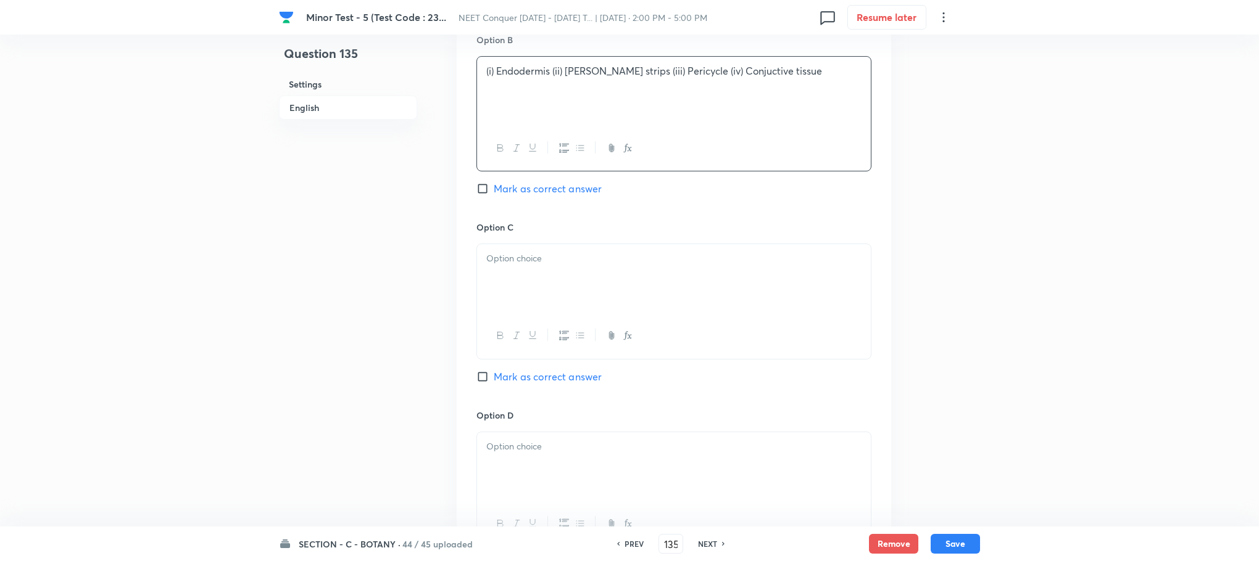
click at [528, 292] on div at bounding box center [674, 278] width 394 height 69
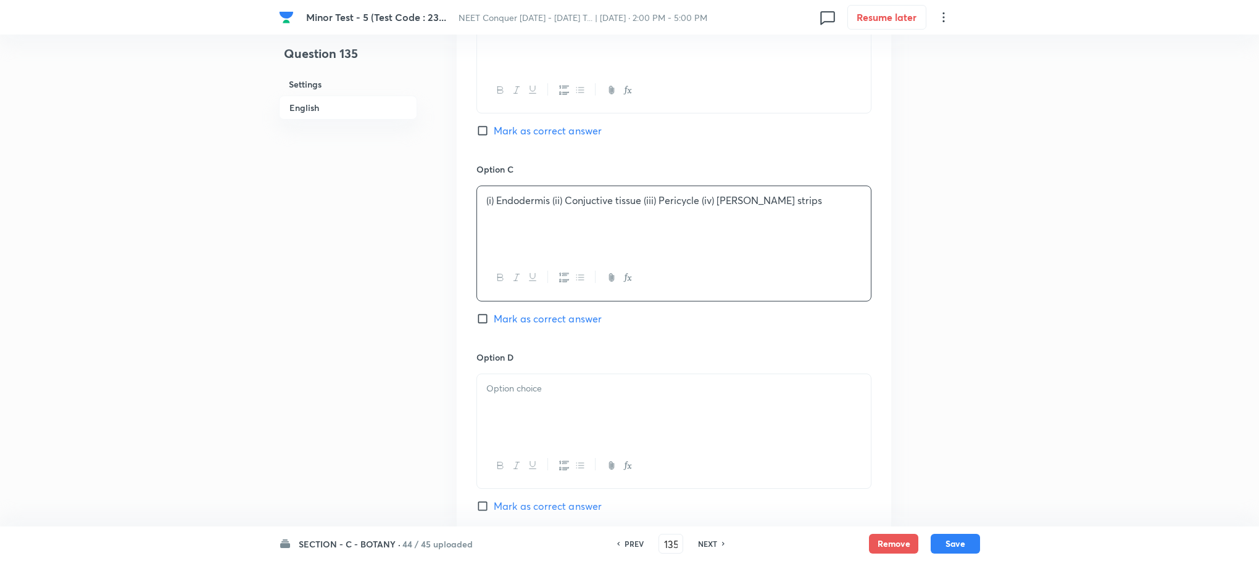
scroll to position [1018, 0]
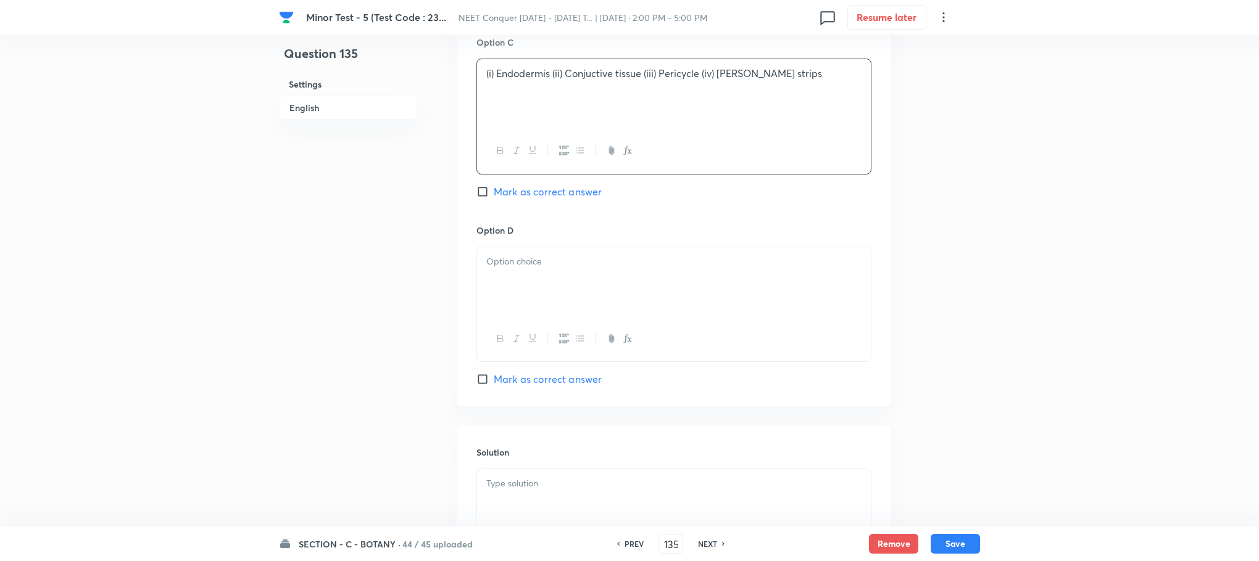
click at [520, 315] on div at bounding box center [674, 281] width 394 height 69
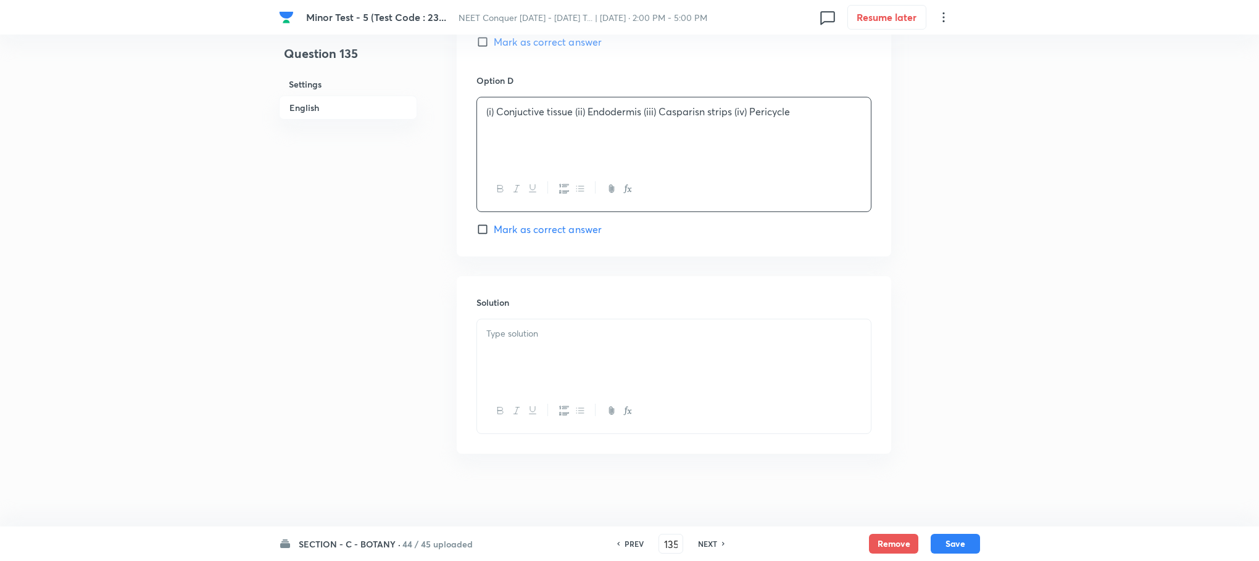
scroll to position [1172, 0]
click at [502, 363] on div at bounding box center [674, 352] width 394 height 69
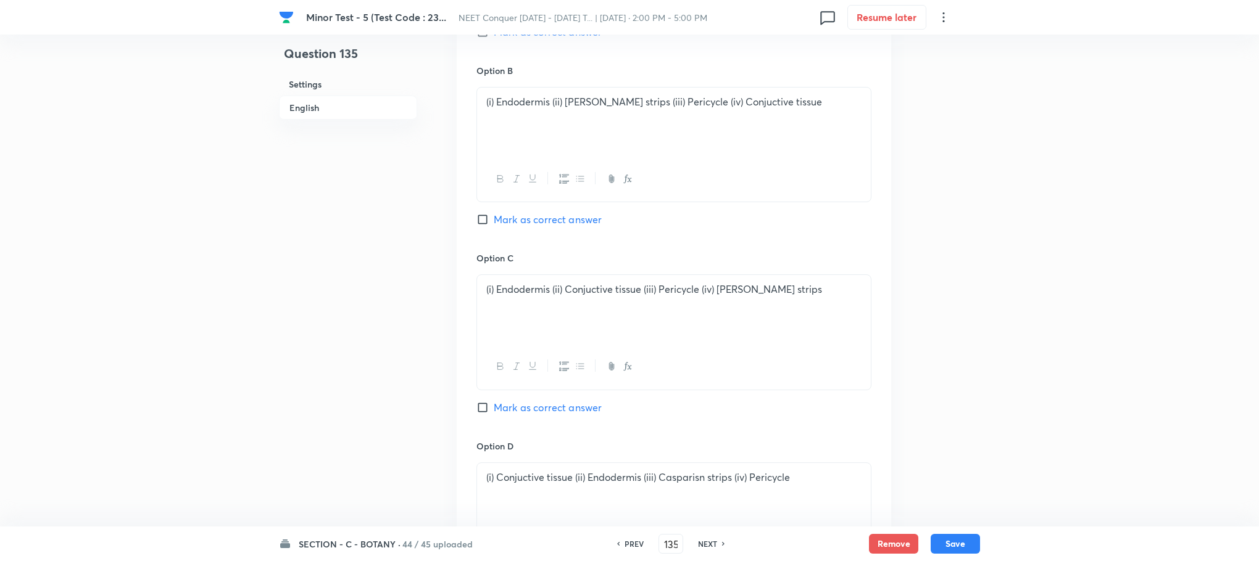
scroll to position [710, 0]
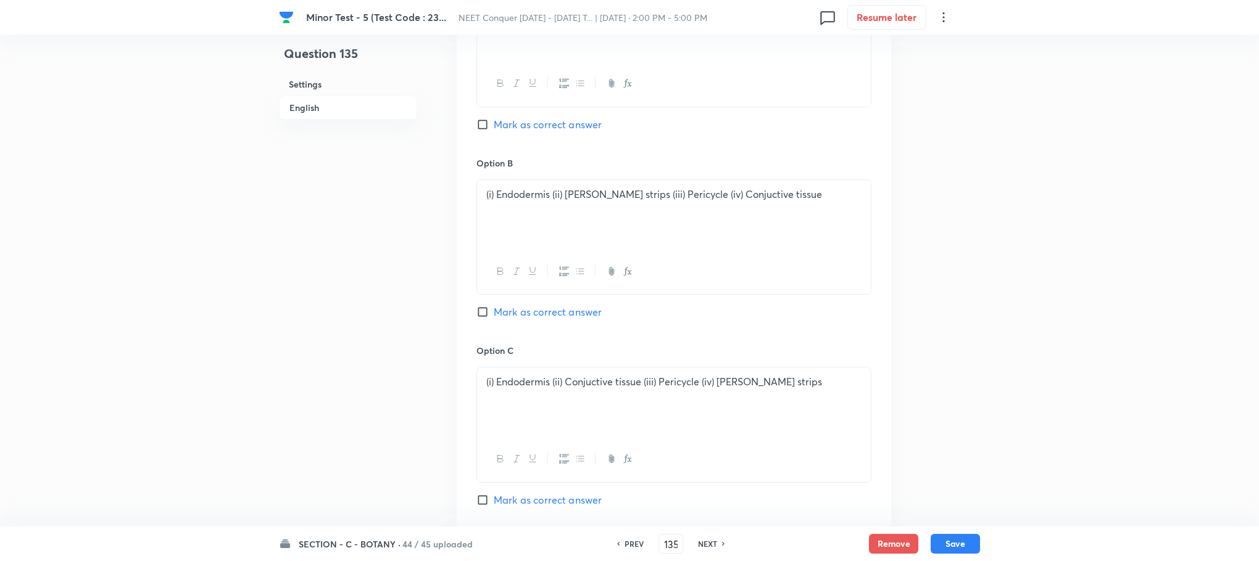
click at [484, 312] on input "Mark as correct answer" at bounding box center [484, 312] width 17 height 12
checkbox input "true"
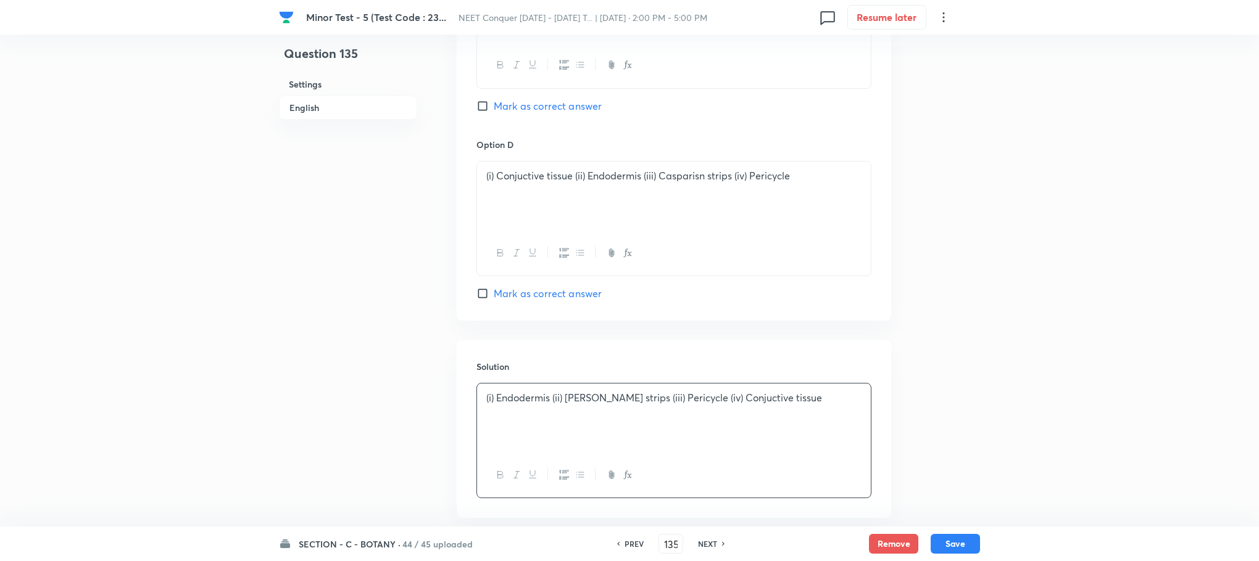
scroll to position [1172, 0]
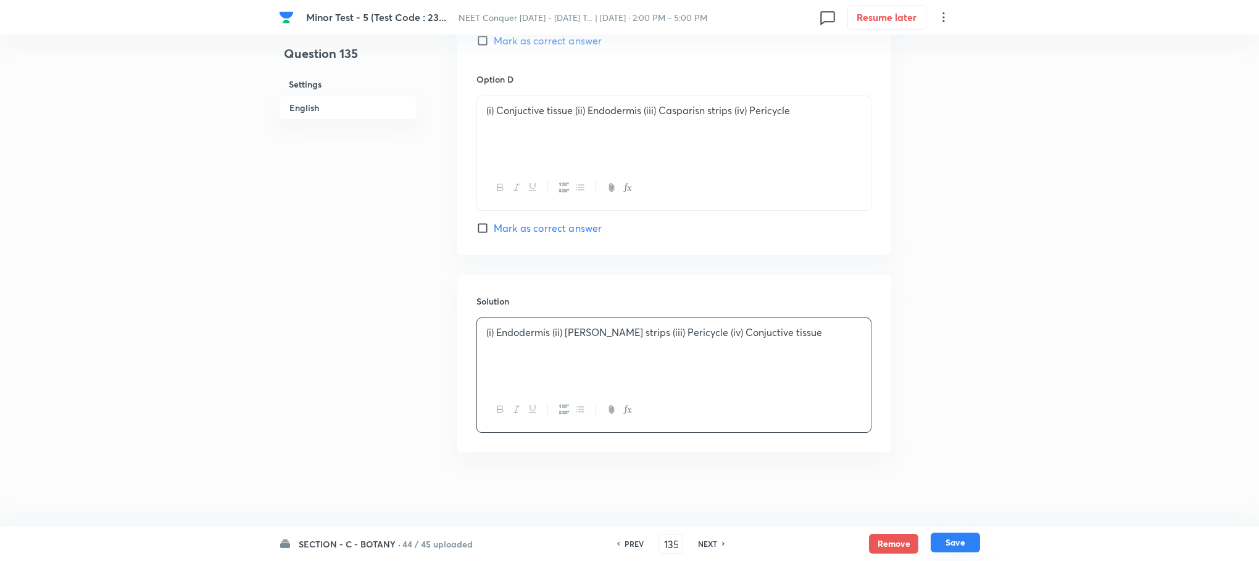
drag, startPoint x: 957, startPoint y: 537, endPoint x: 556, endPoint y: 343, distance: 445.7
click at [955, 537] on button "Save" at bounding box center [954, 544] width 49 height 20
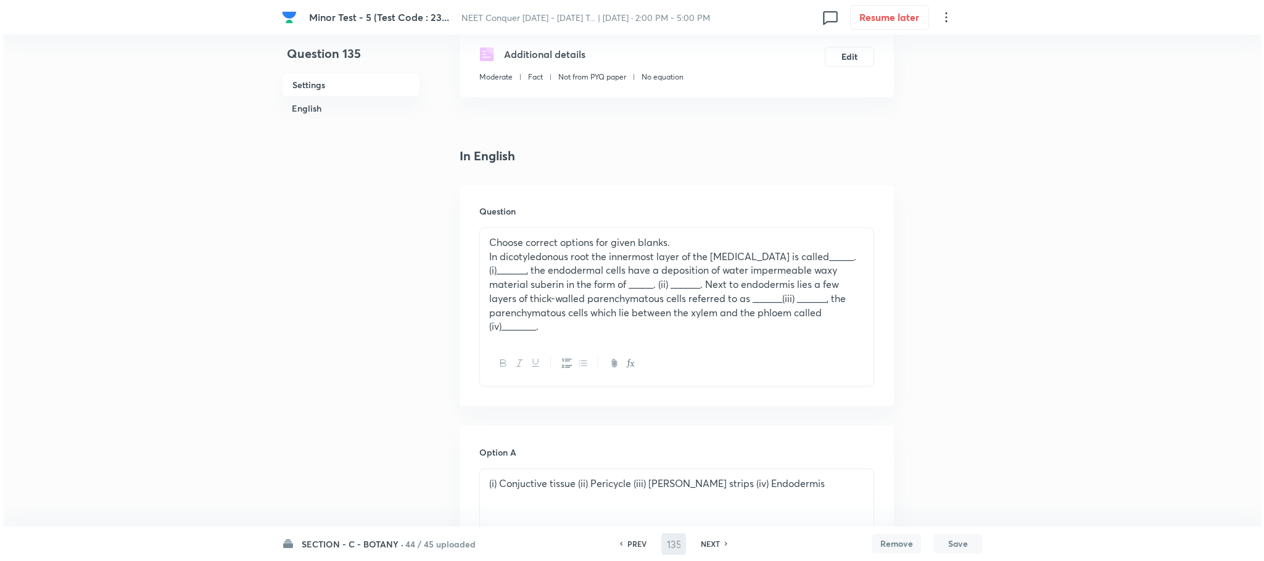
scroll to position [0, 0]
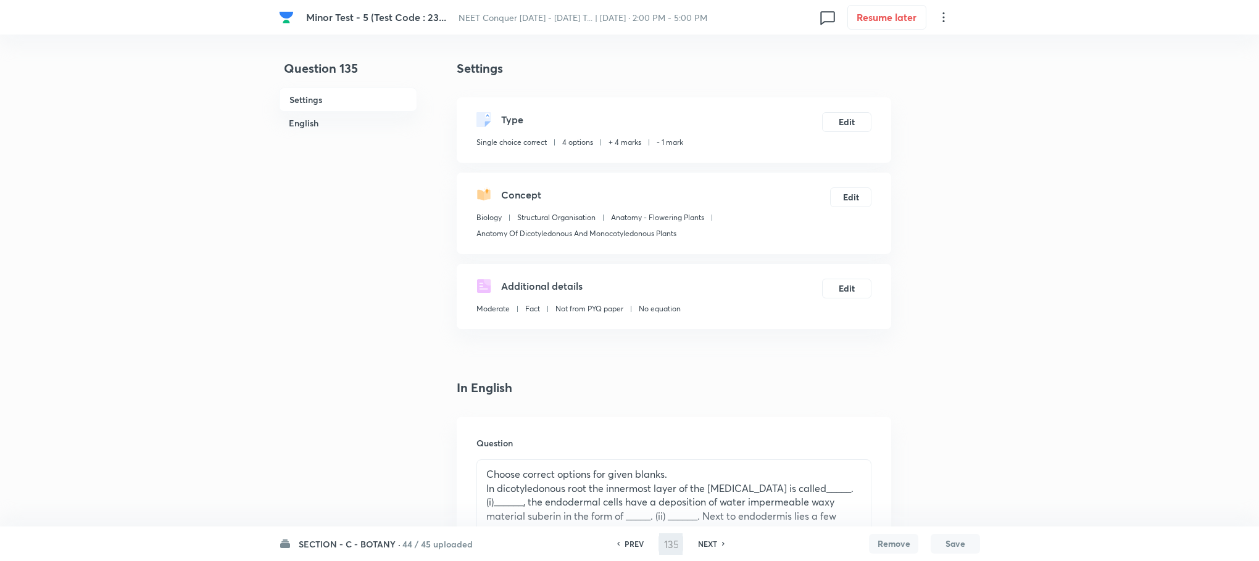
type input "136"
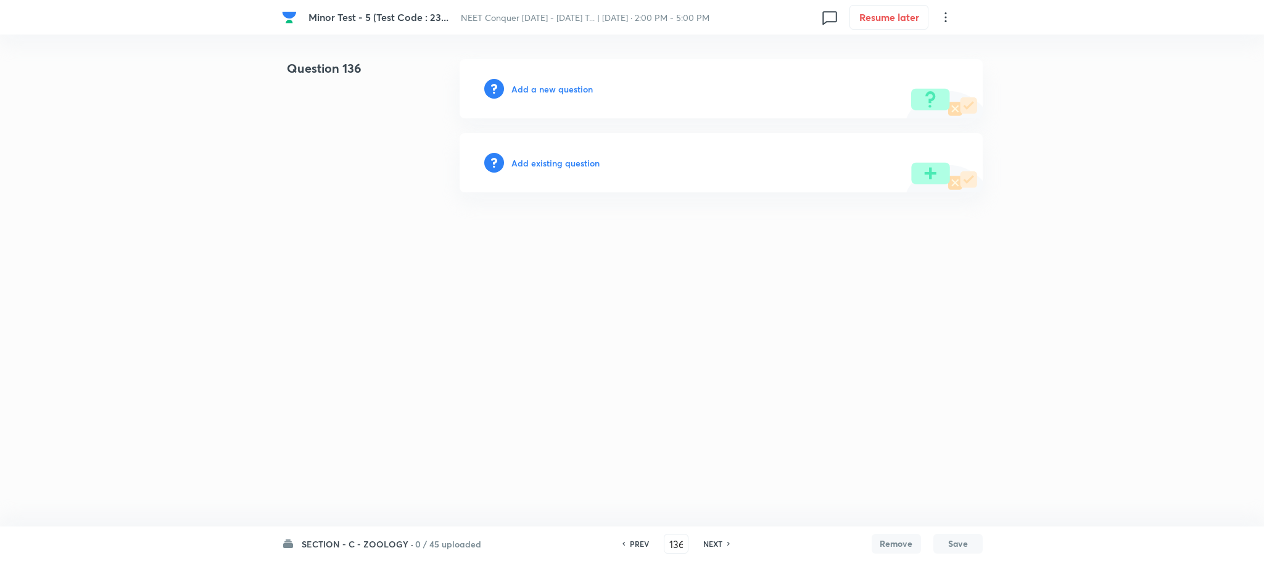
click at [559, 83] on h6 "Add a new question" at bounding box center [551, 89] width 81 height 13
click at [559, 83] on h6 "Choose a question type" at bounding box center [558, 89] width 95 height 13
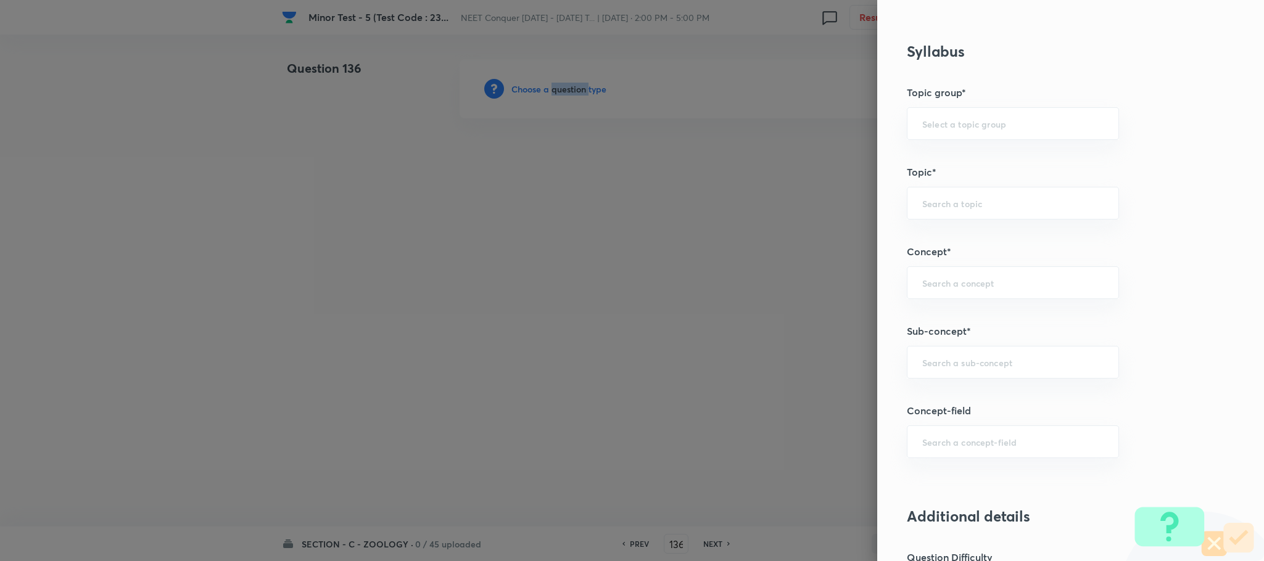
scroll to position [740, 0]
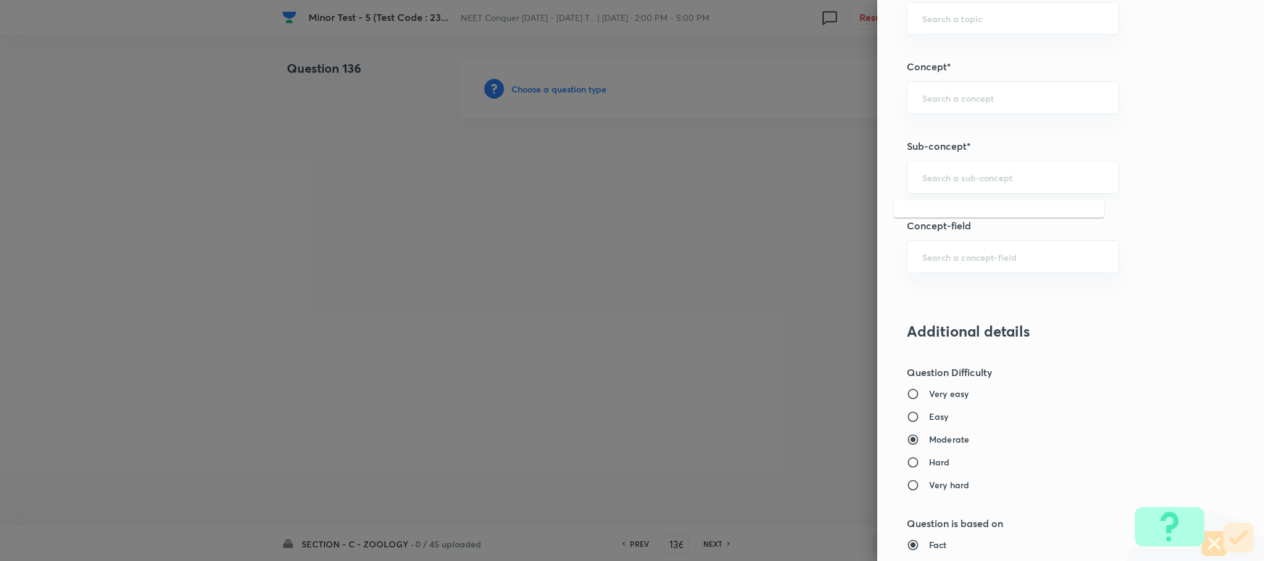
click at [922, 183] on input "text" at bounding box center [1012, 178] width 181 height 12
click at [953, 223] on li "Anatomy Of Dicotyledonous And Monocotyledonous Plants" at bounding box center [999, 223] width 210 height 37
type input "Anatomy Of Dicotyledonous And Monocotyledonous Plants"
type input "Biology"
type input "Structural Organisation"
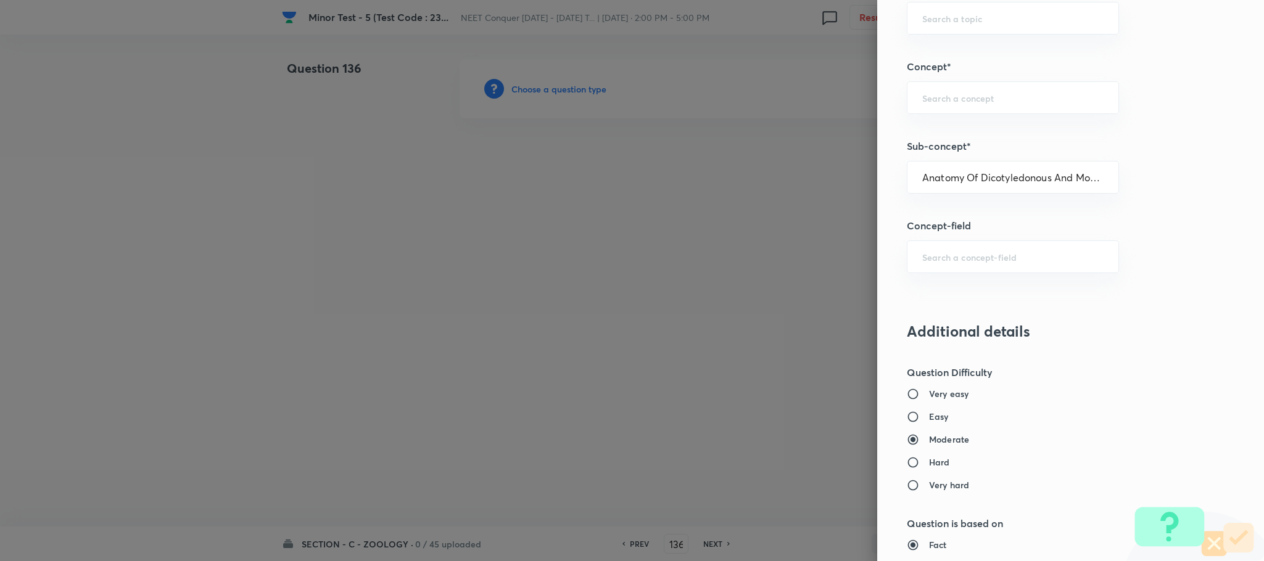
type input "Anatomy - Flowering Plants"
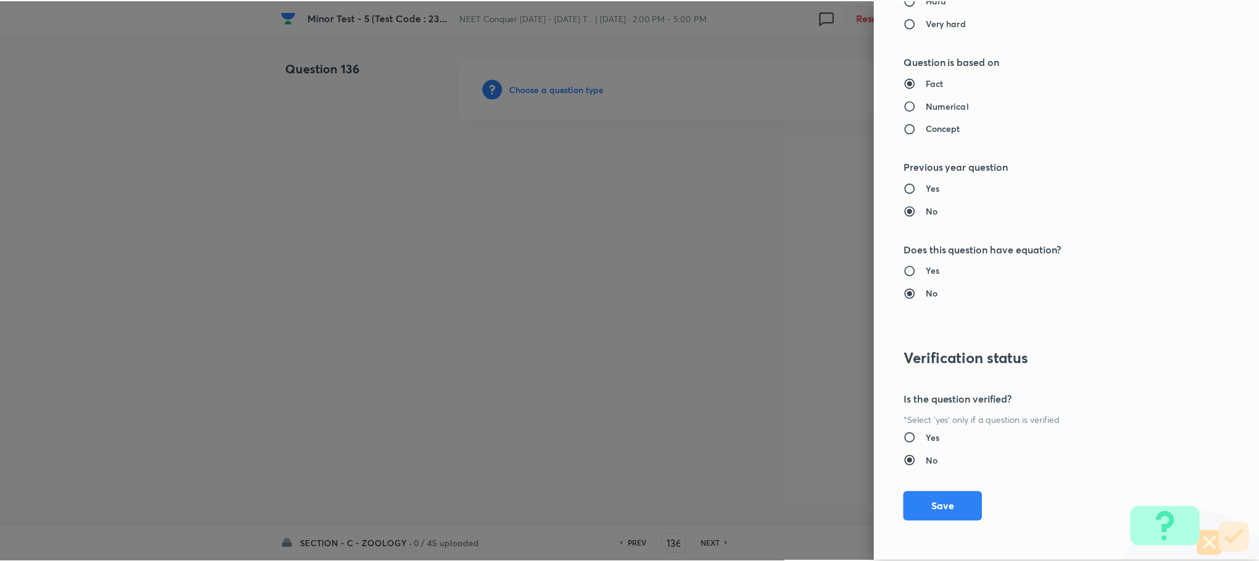
scroll to position [1207, 0]
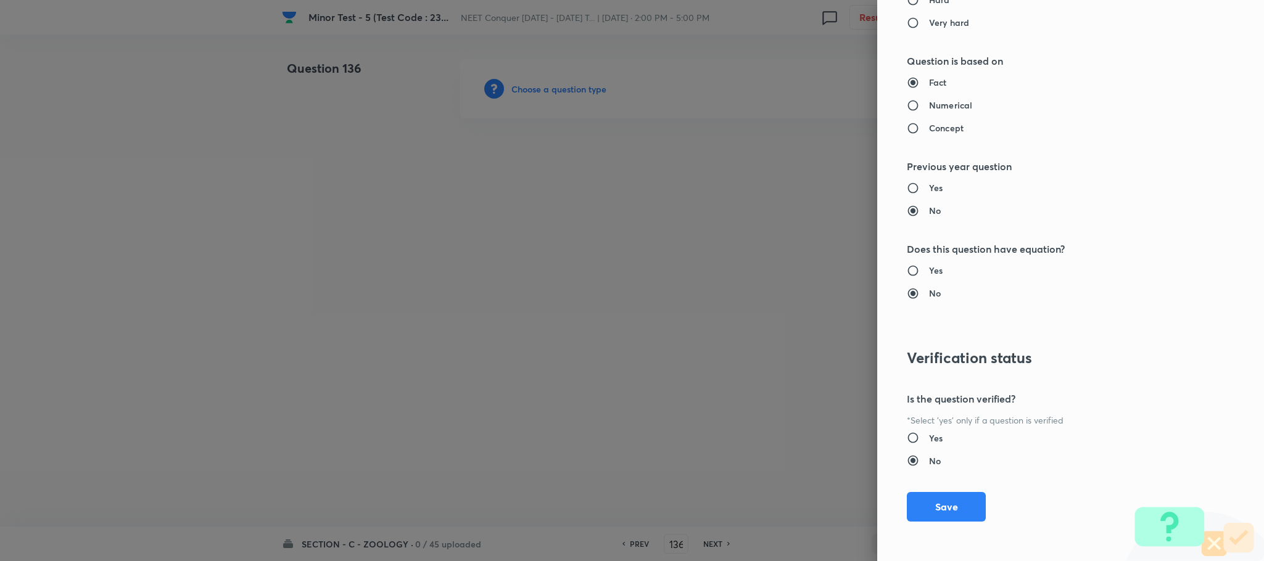
drag, startPoint x: 922, startPoint y: 505, endPoint x: 621, endPoint y: 398, distance: 320.2
click at [922, 504] on button "Save" at bounding box center [946, 507] width 79 height 30
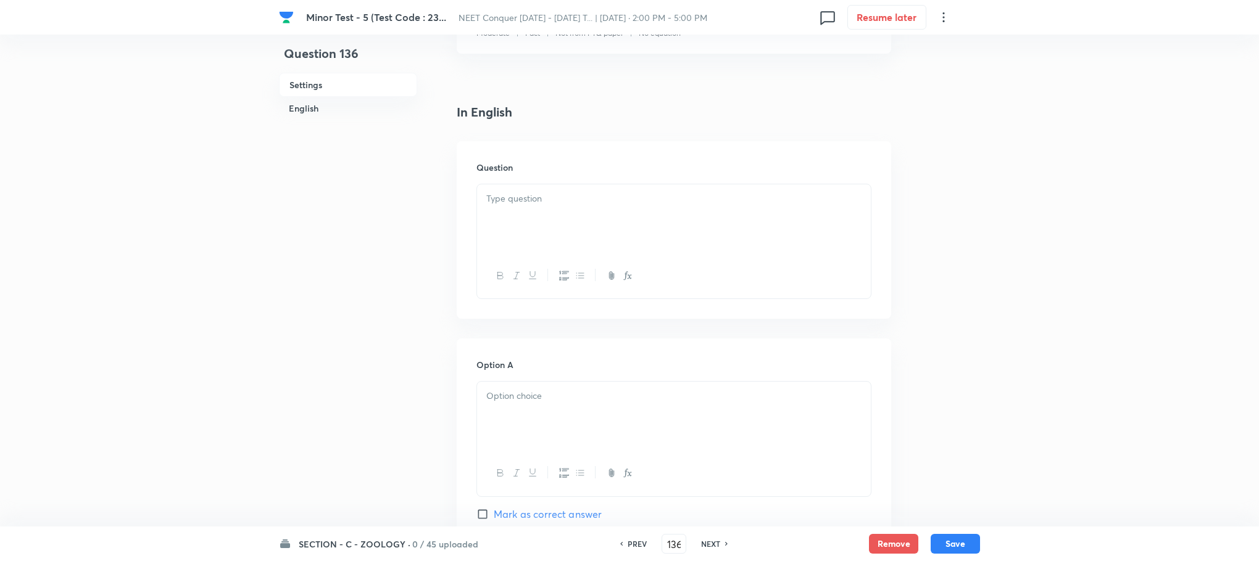
scroll to position [278, 0]
click at [513, 232] on div at bounding box center [674, 217] width 394 height 69
click at [510, 215] on div at bounding box center [674, 217] width 394 height 69
click at [513, 239] on div at bounding box center [674, 229] width 394 height 69
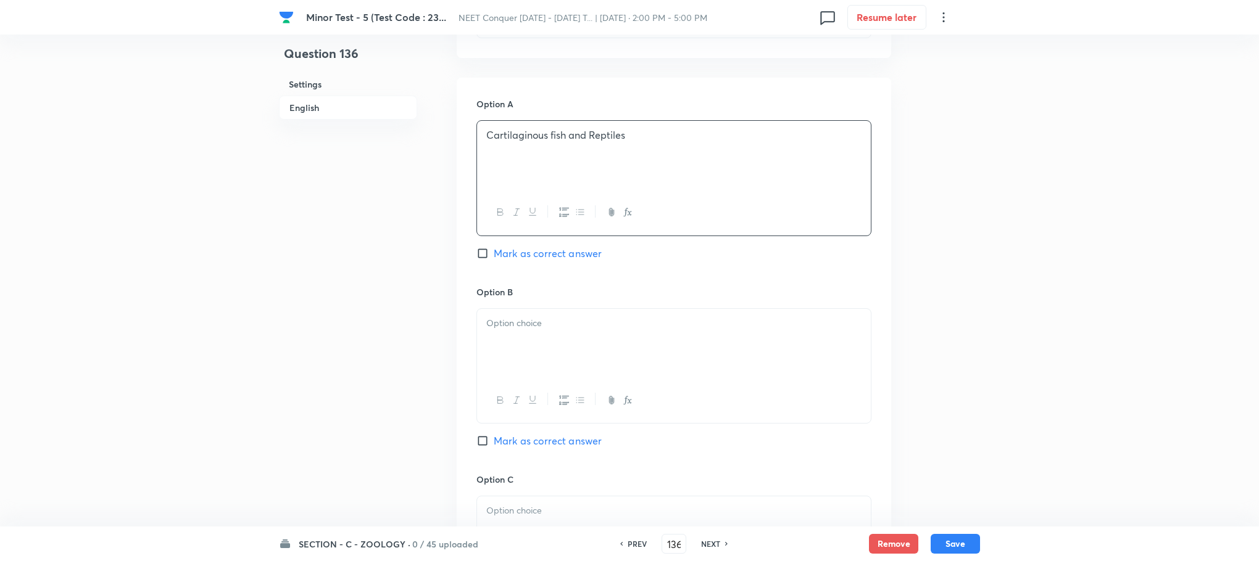
scroll to position [648, 0]
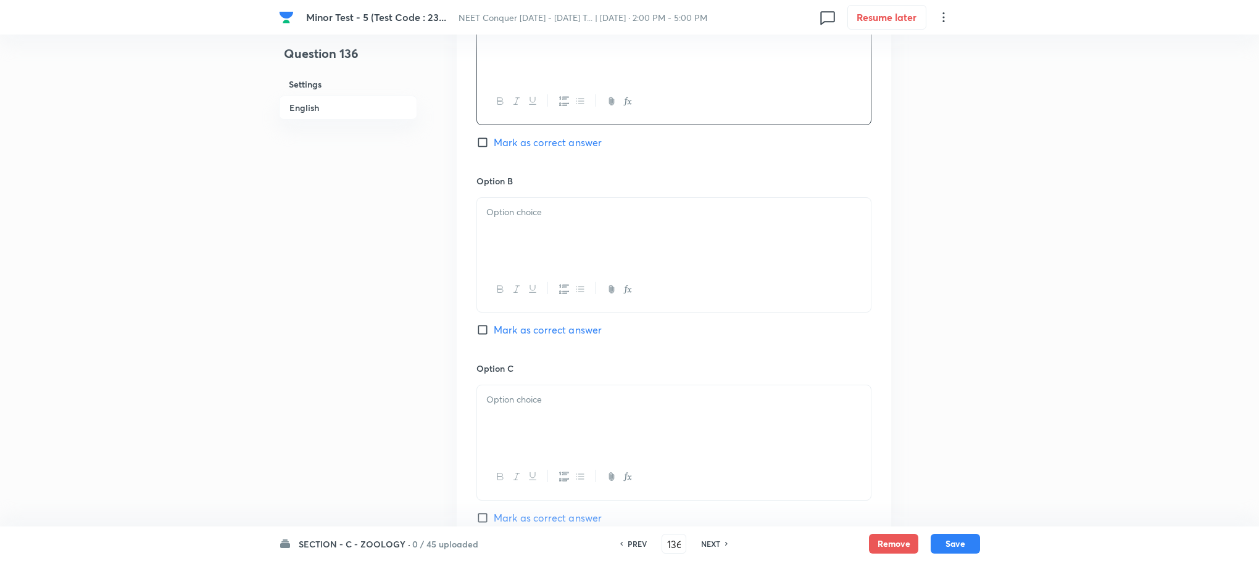
click at [528, 232] on div at bounding box center [674, 232] width 394 height 69
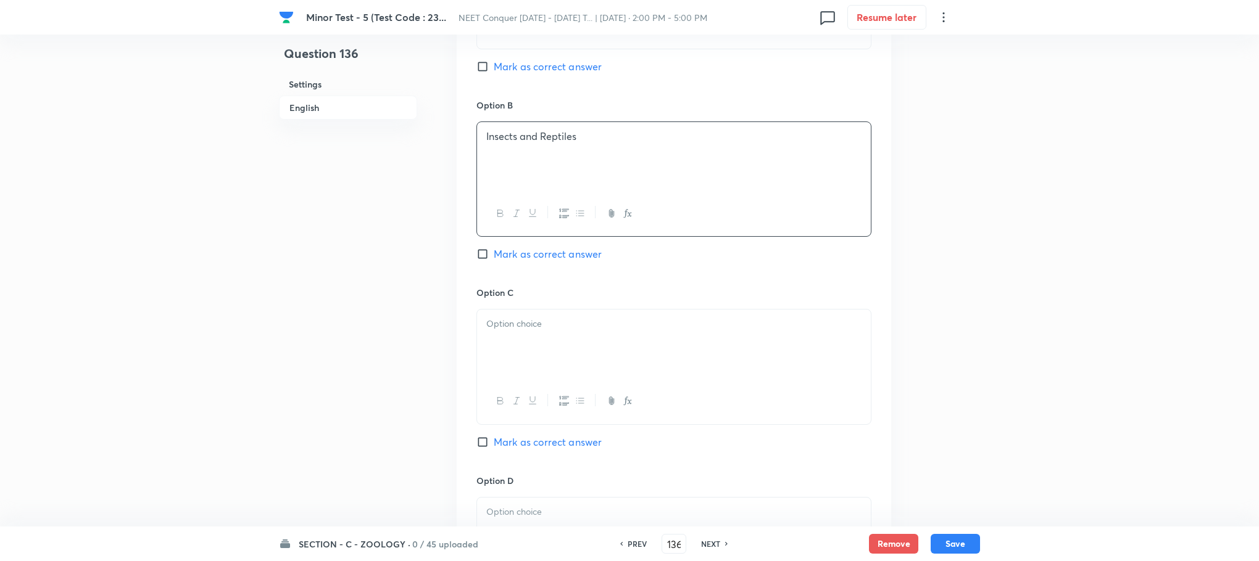
scroll to position [833, 0]
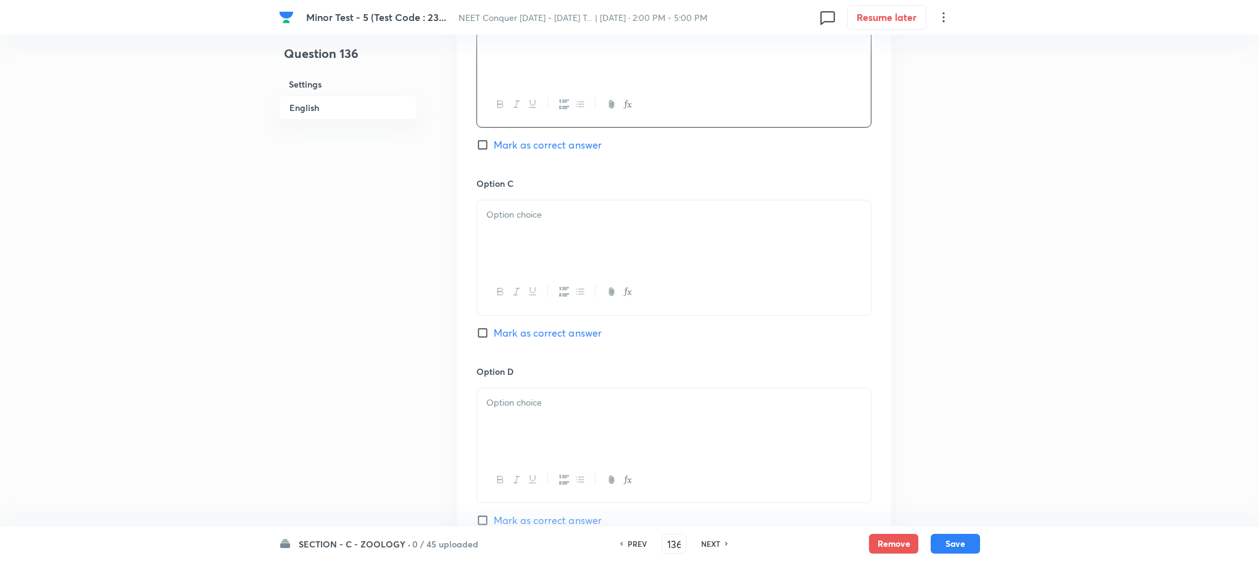
click at [521, 208] on div at bounding box center [674, 235] width 394 height 69
drag, startPoint x: 520, startPoint y: 219, endPoint x: 534, endPoint y: 222, distance: 13.9
click at [521, 219] on p at bounding box center [673, 215] width 375 height 14
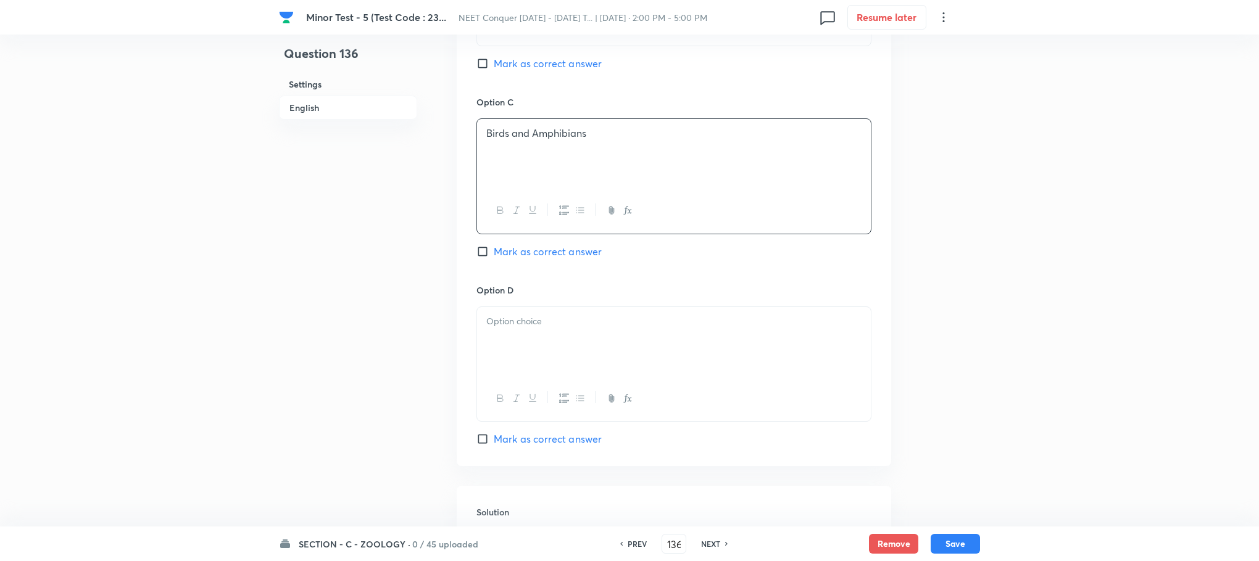
scroll to position [1018, 0]
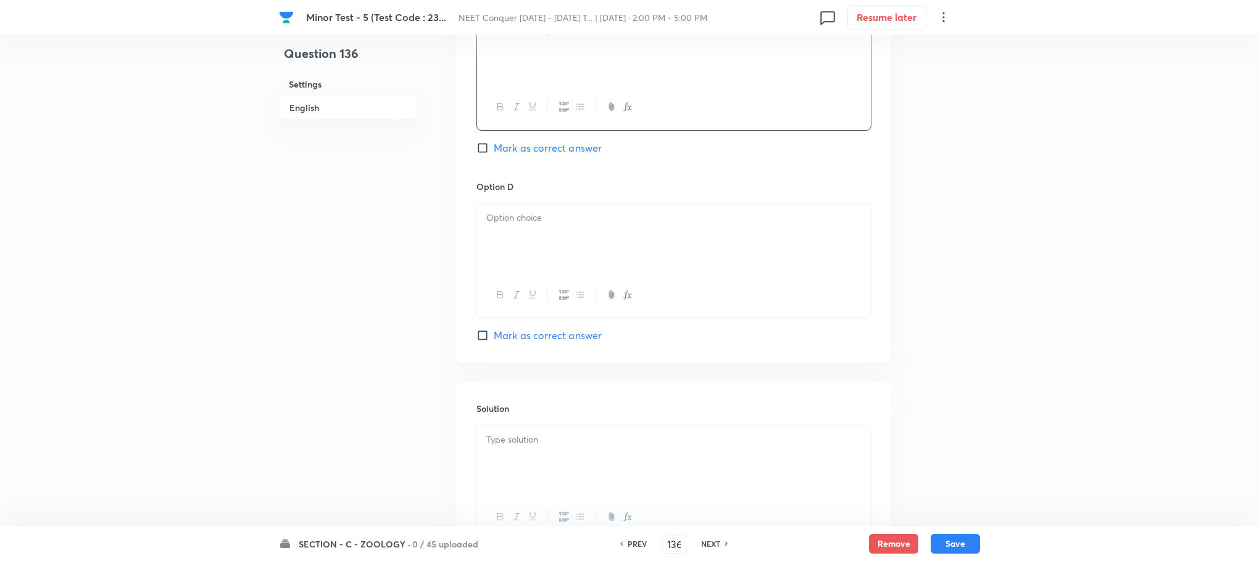
click at [522, 238] on div at bounding box center [674, 238] width 394 height 69
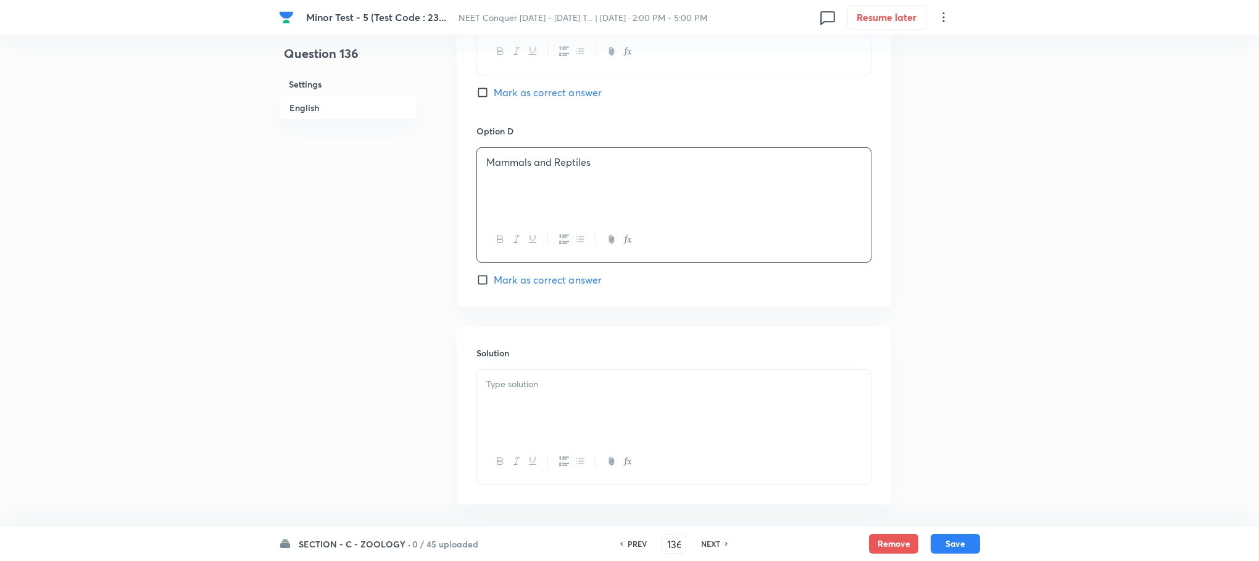
scroll to position [1128, 0]
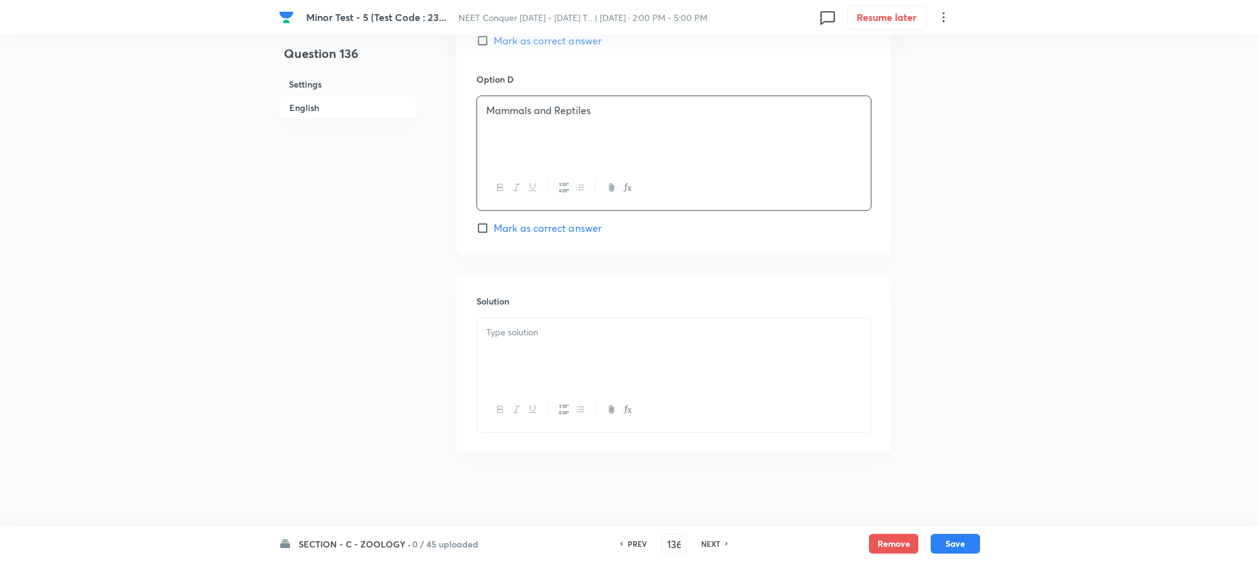
click at [522, 352] on div at bounding box center [674, 352] width 394 height 69
paste div
click at [483, 339] on div "(2) Insects and Reptiles are uricotelic" at bounding box center [674, 352] width 394 height 69
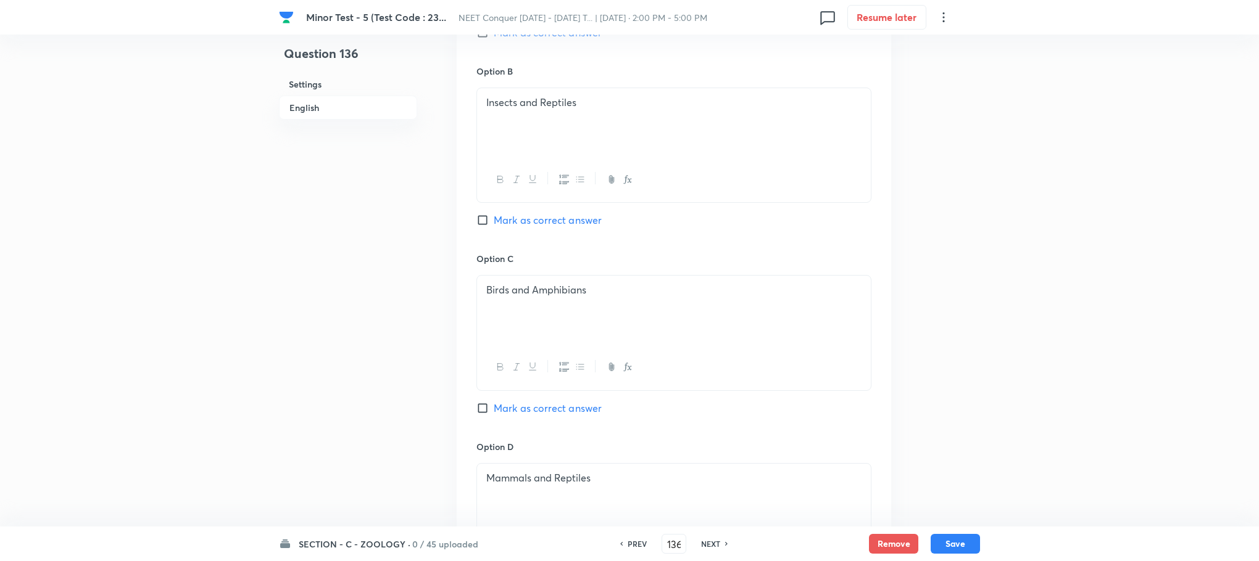
scroll to position [665, 0]
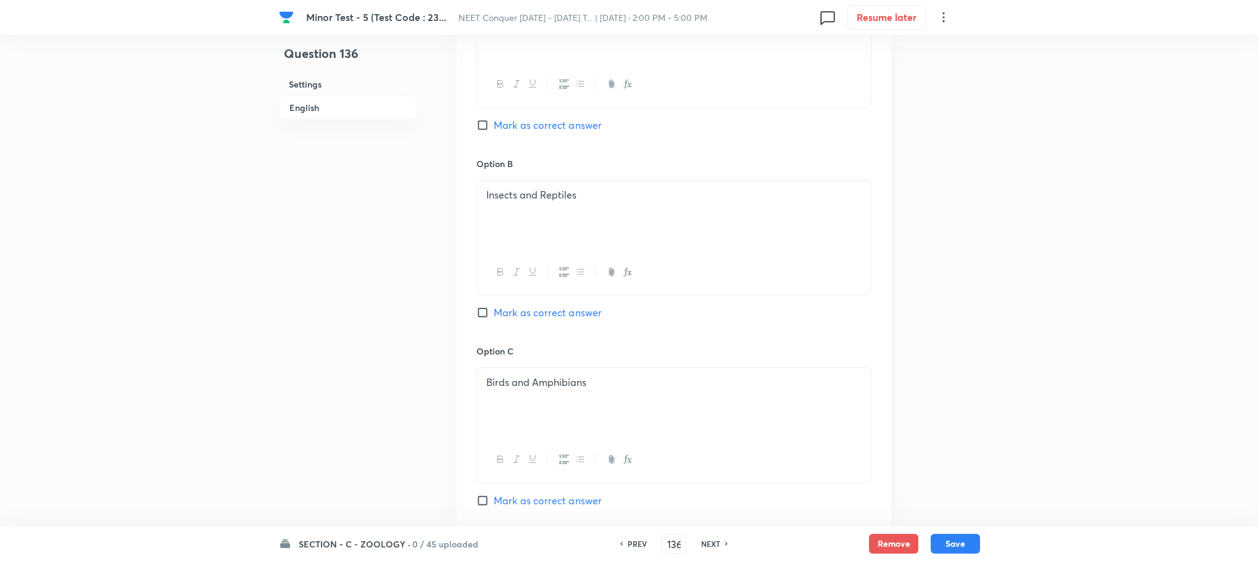
click at [472, 318] on div "Option A Cartilaginous fish and Reptiles Mark as correct answer Option B Insect…" at bounding box center [674, 332] width 434 height 766
click at [484, 315] on input "Mark as correct answer" at bounding box center [484, 313] width 17 height 12
checkbox input "true"
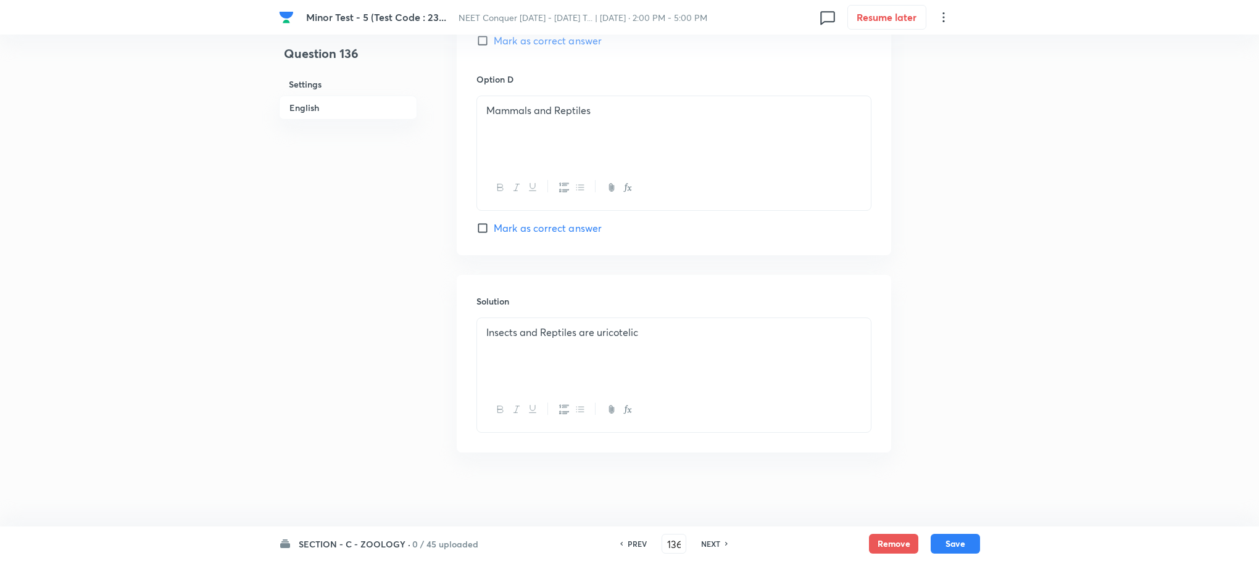
click at [950, 540] on button "Save" at bounding box center [954, 544] width 49 height 20
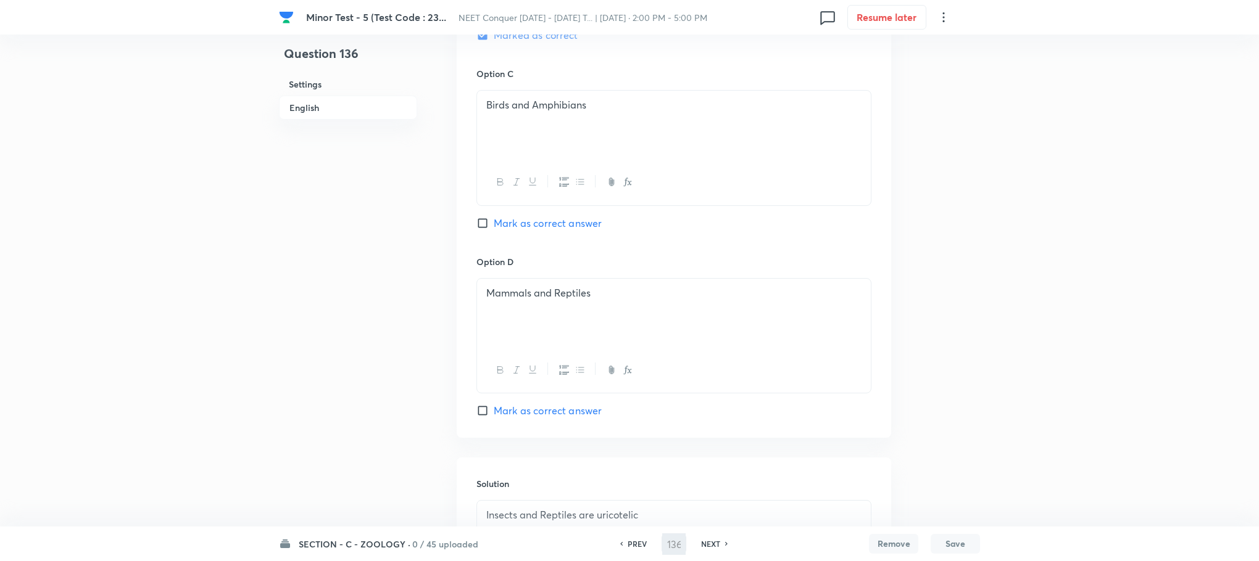
scroll to position [850, 0]
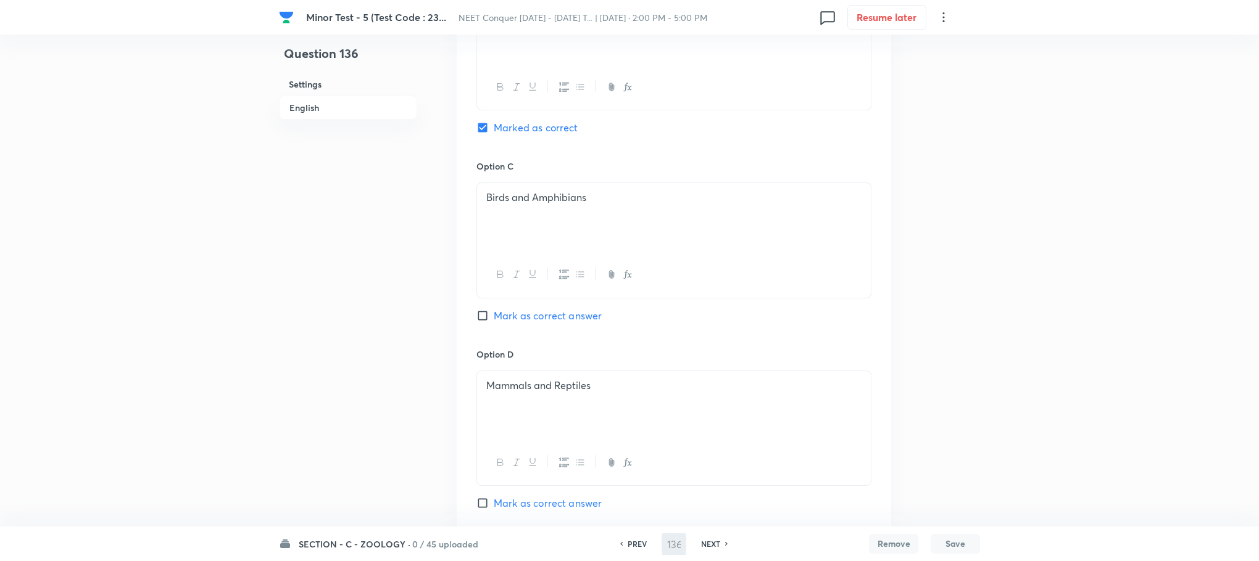
type input "137"
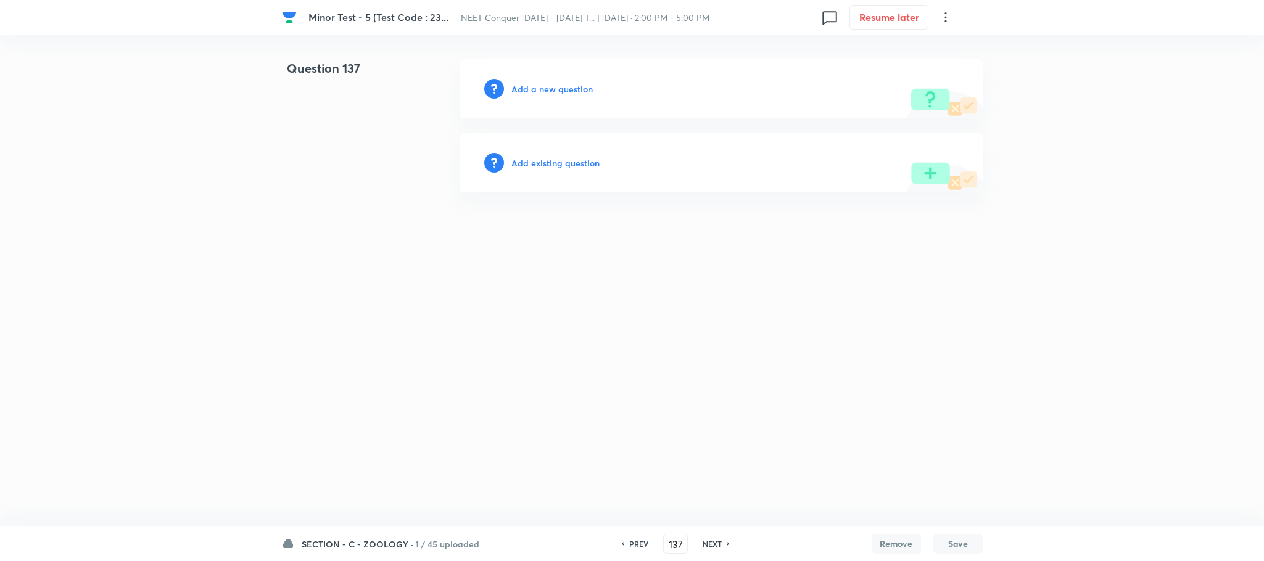
click at [563, 86] on h6 "Add a new question" at bounding box center [551, 89] width 81 height 13
click at [563, 86] on h6 "Choose a question type" at bounding box center [558, 89] width 95 height 13
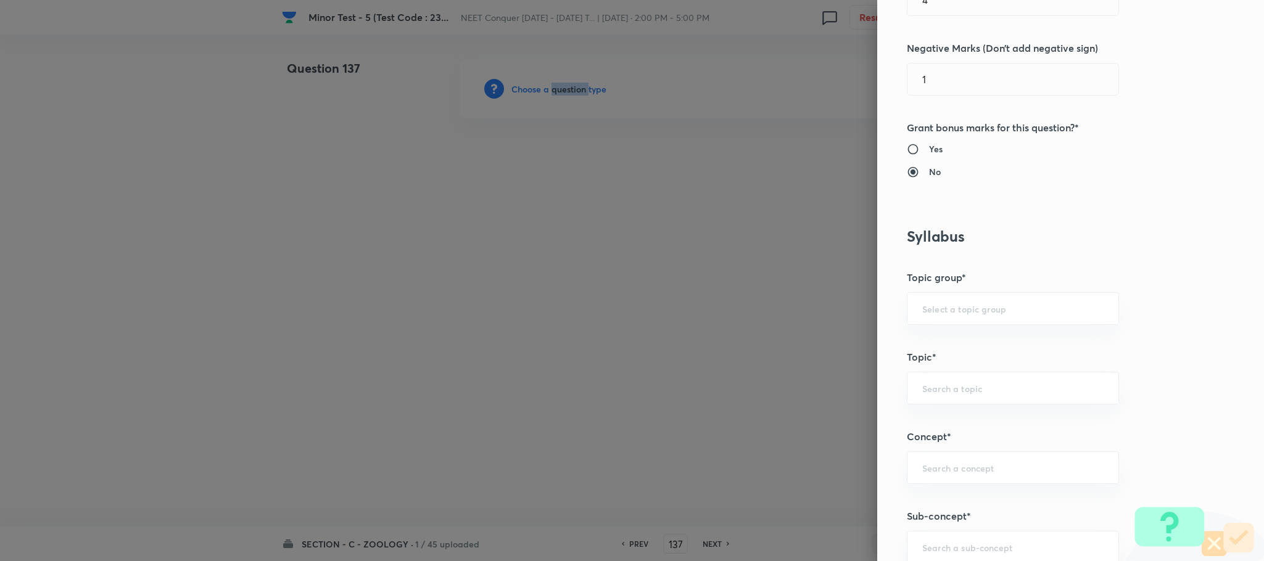
scroll to position [648, 0]
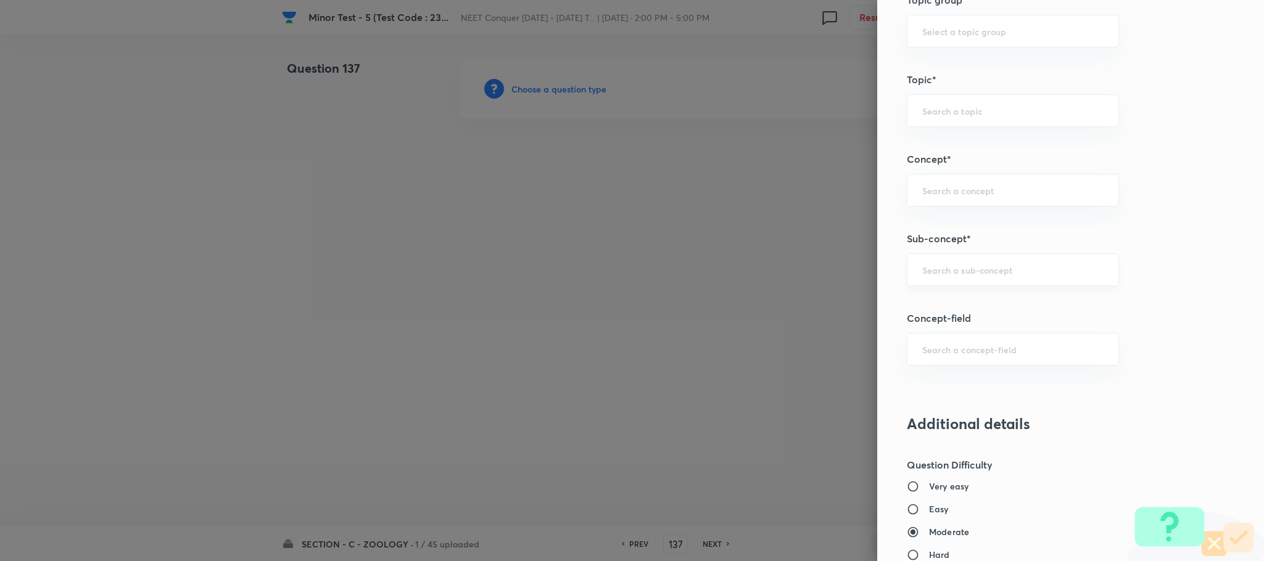
click at [937, 274] on input "text" at bounding box center [1012, 270] width 181 height 12
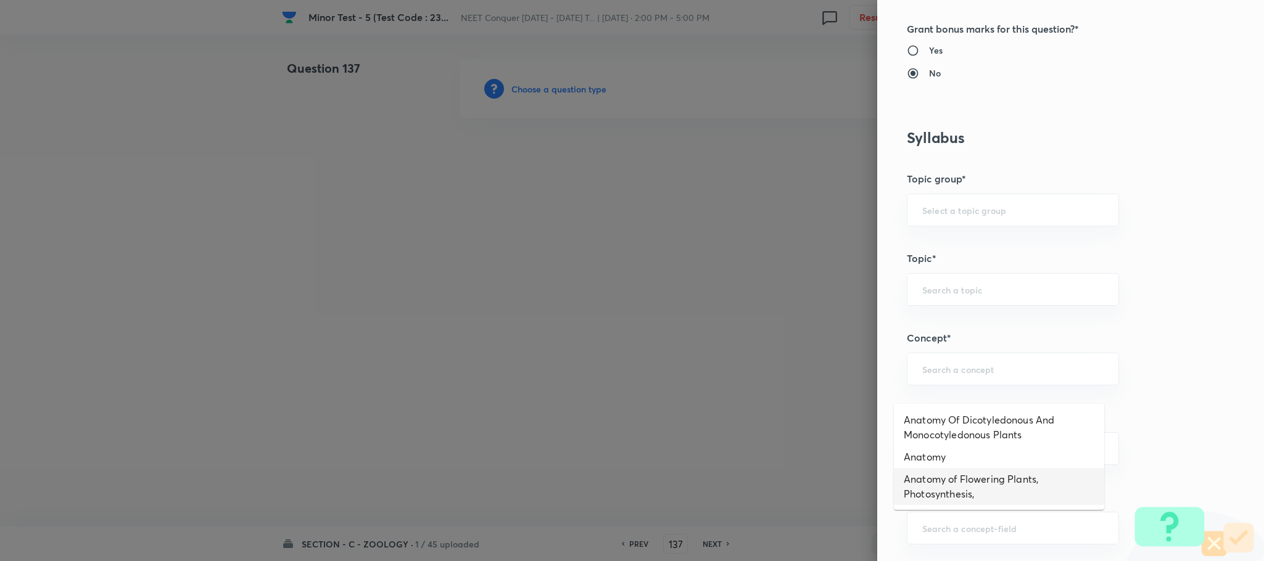
scroll to position [555, 0]
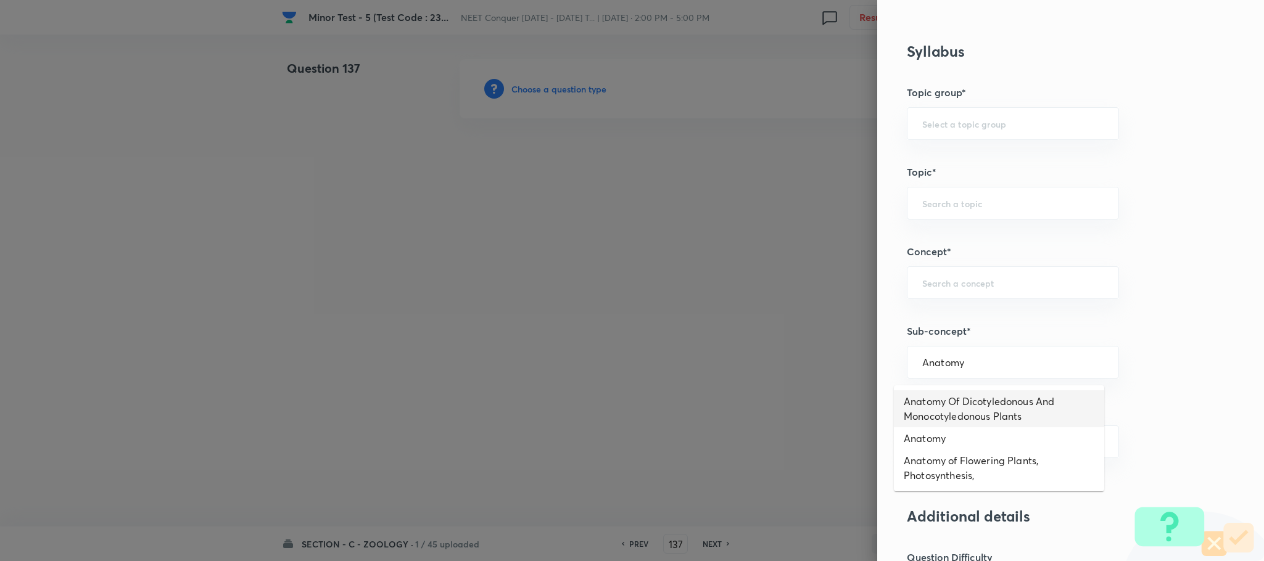
click at [955, 404] on li "Anatomy Of Dicotyledonous And Monocotyledonous Plants" at bounding box center [999, 409] width 210 height 37
type input "Anatomy Of Dicotyledonous And Monocotyledonous Plants"
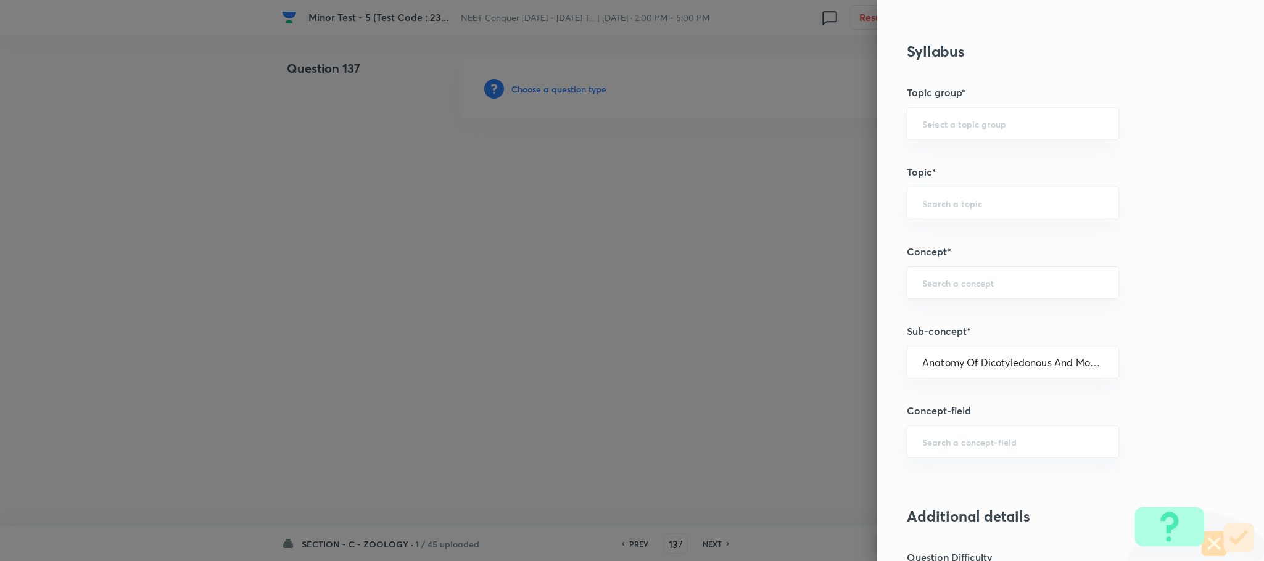
type input "Biology"
type input "Structural Organisation"
type input "Anatomy - Flowering Plants"
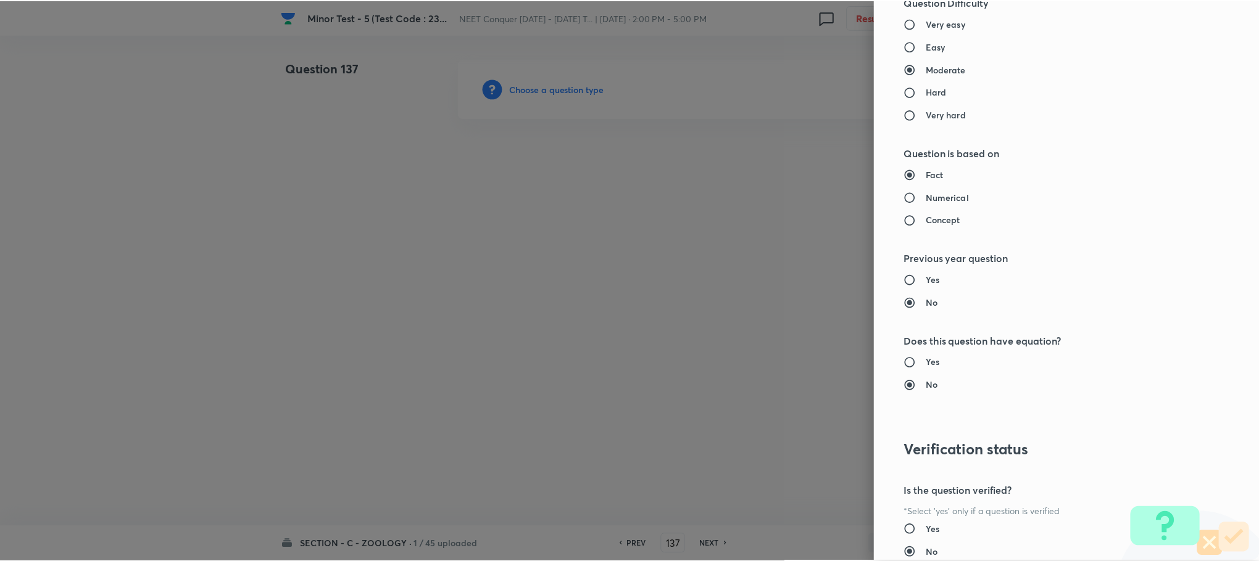
scroll to position [1207, 0]
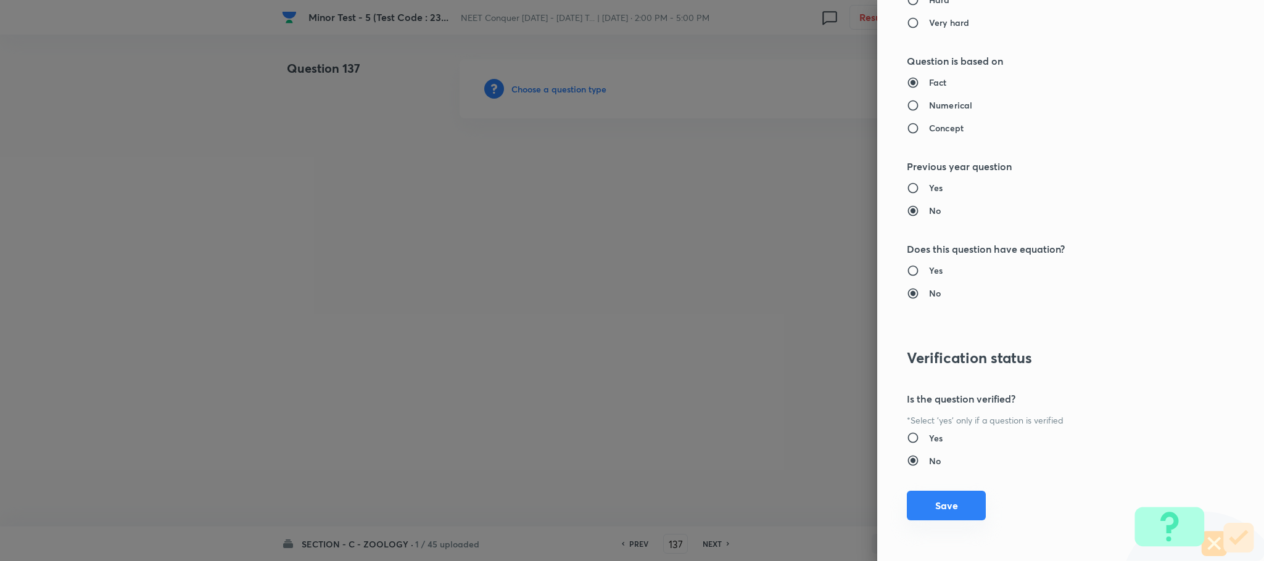
click at [937, 498] on button "Save" at bounding box center [946, 506] width 79 height 30
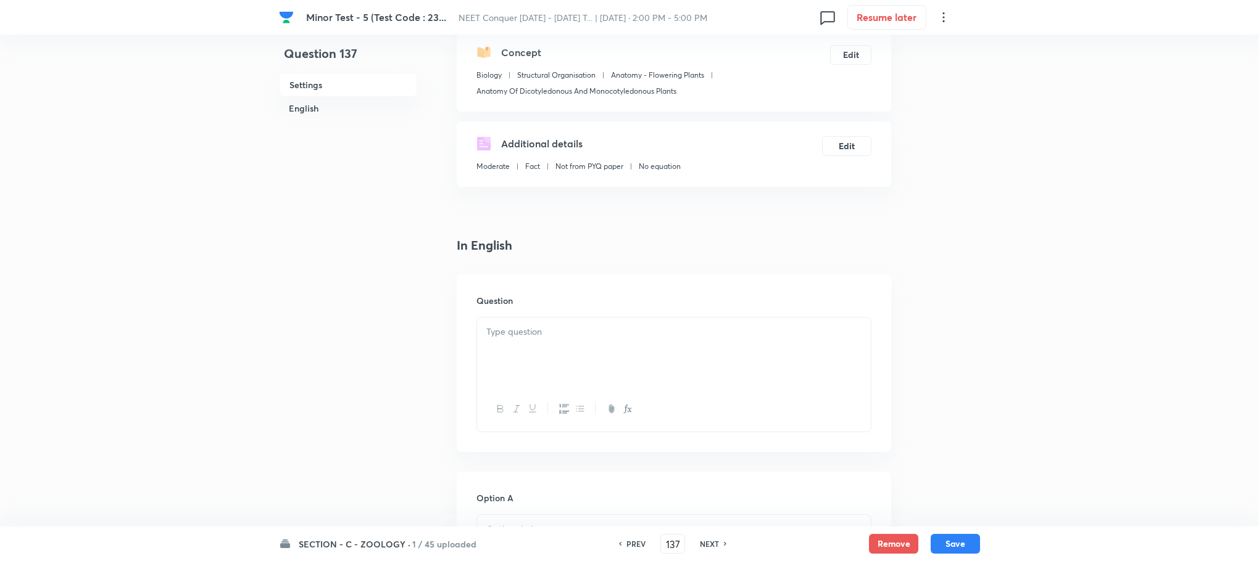
scroll to position [278, 0]
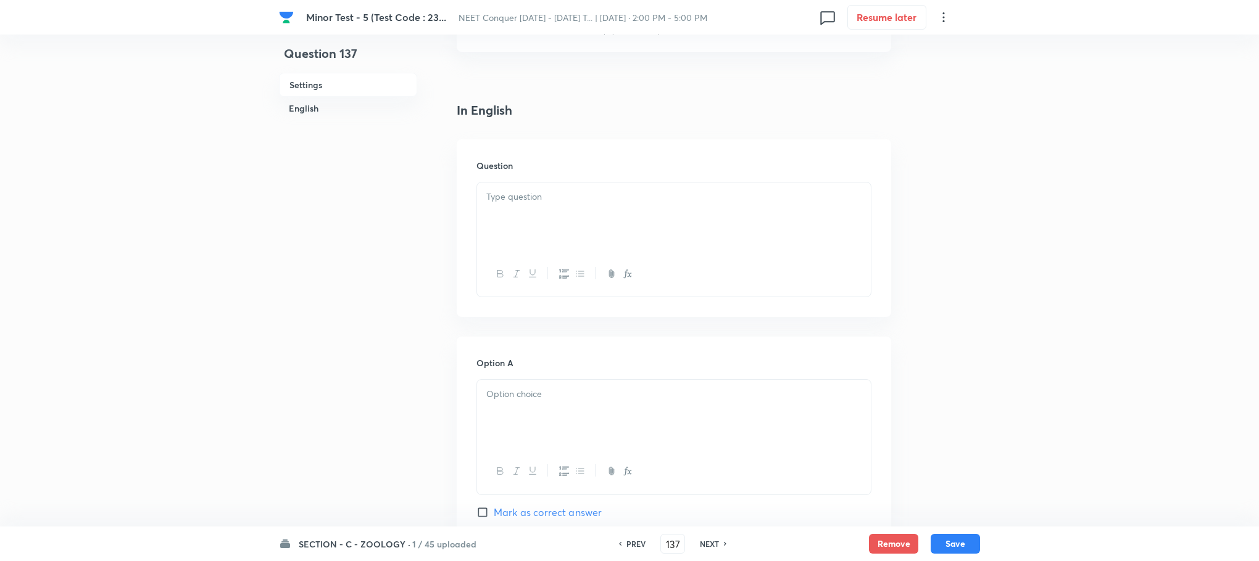
click at [548, 212] on div at bounding box center [674, 217] width 394 height 69
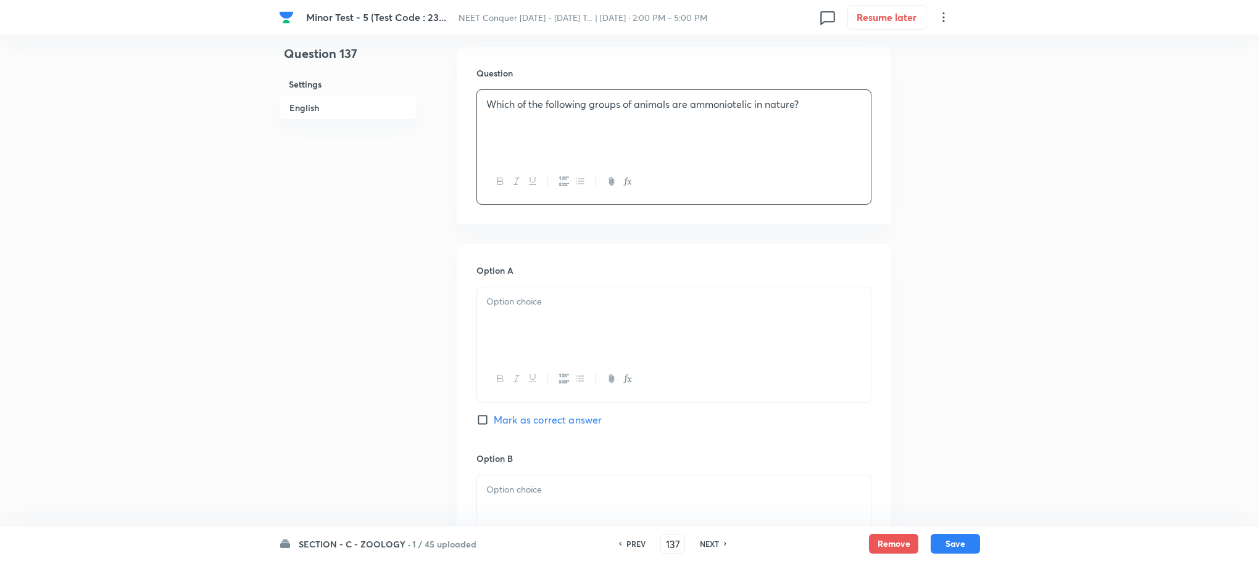
click at [489, 318] on div at bounding box center [674, 322] width 394 height 69
click at [535, 339] on div at bounding box center [674, 325] width 394 height 69
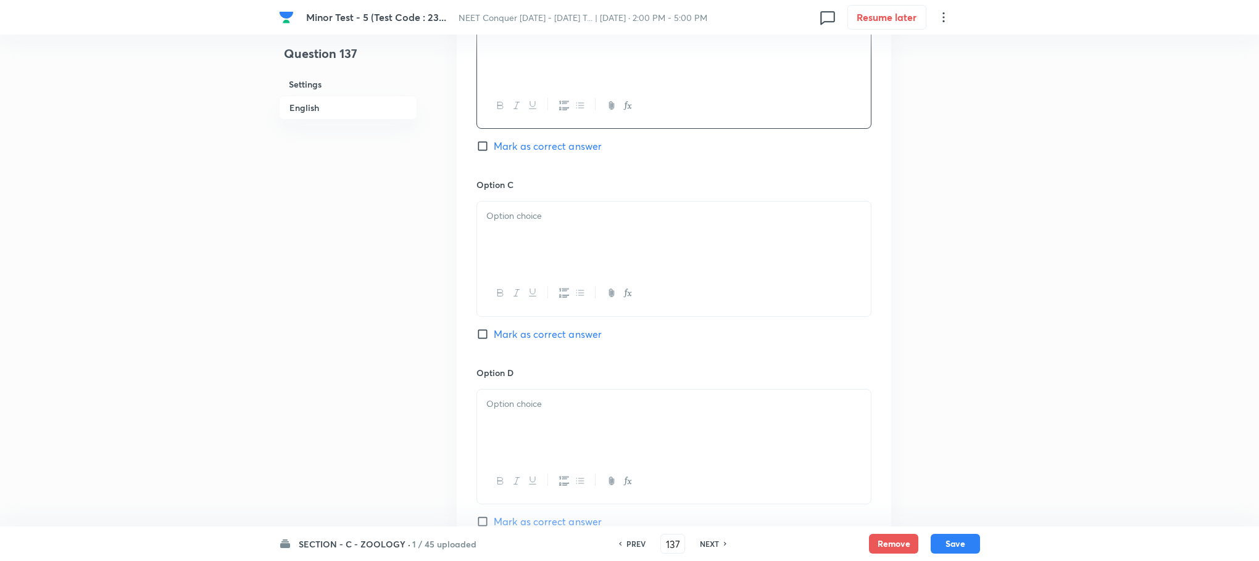
scroll to position [833, 0]
click at [589, 261] on div at bounding box center [674, 235] width 394 height 69
click at [529, 429] on div at bounding box center [674, 423] width 394 height 69
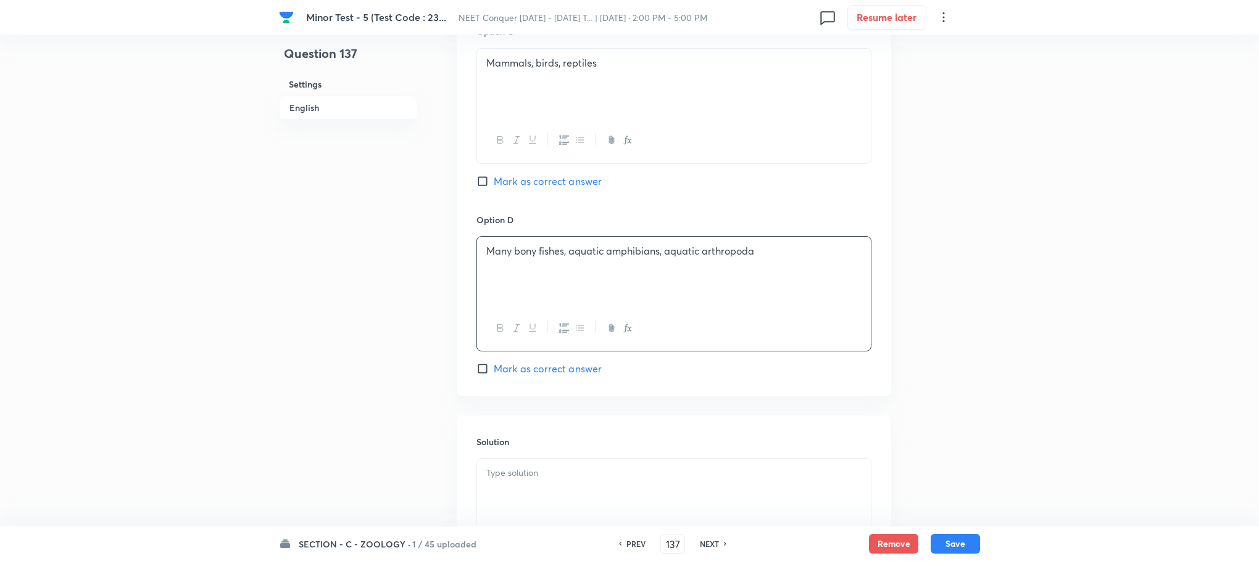
scroll to position [1111, 0]
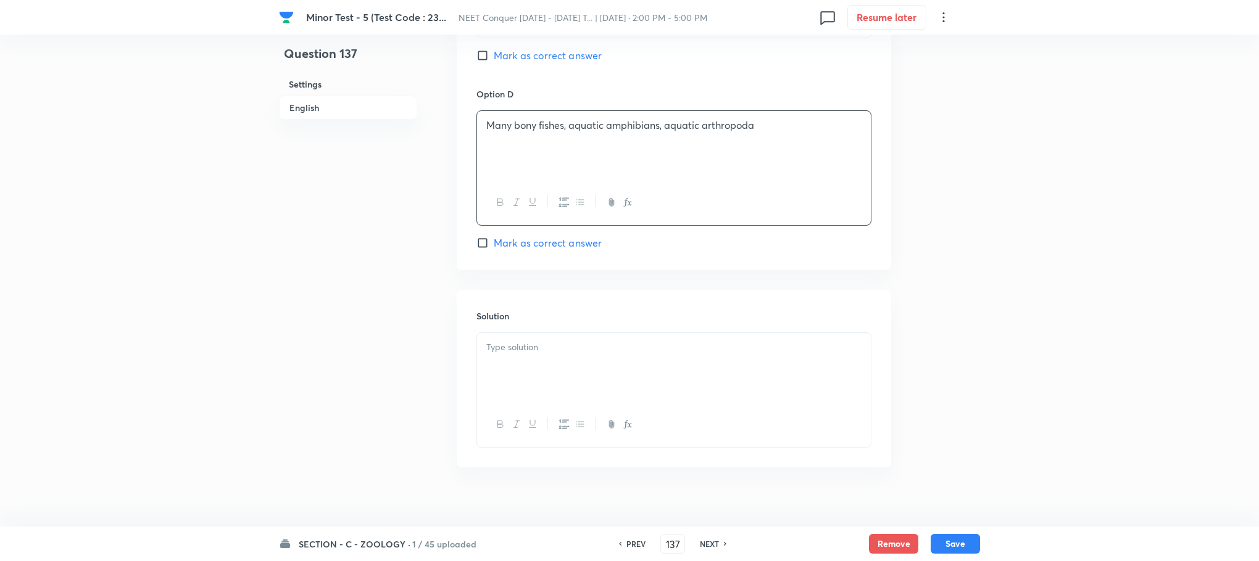
click at [502, 376] on div at bounding box center [674, 367] width 394 height 69
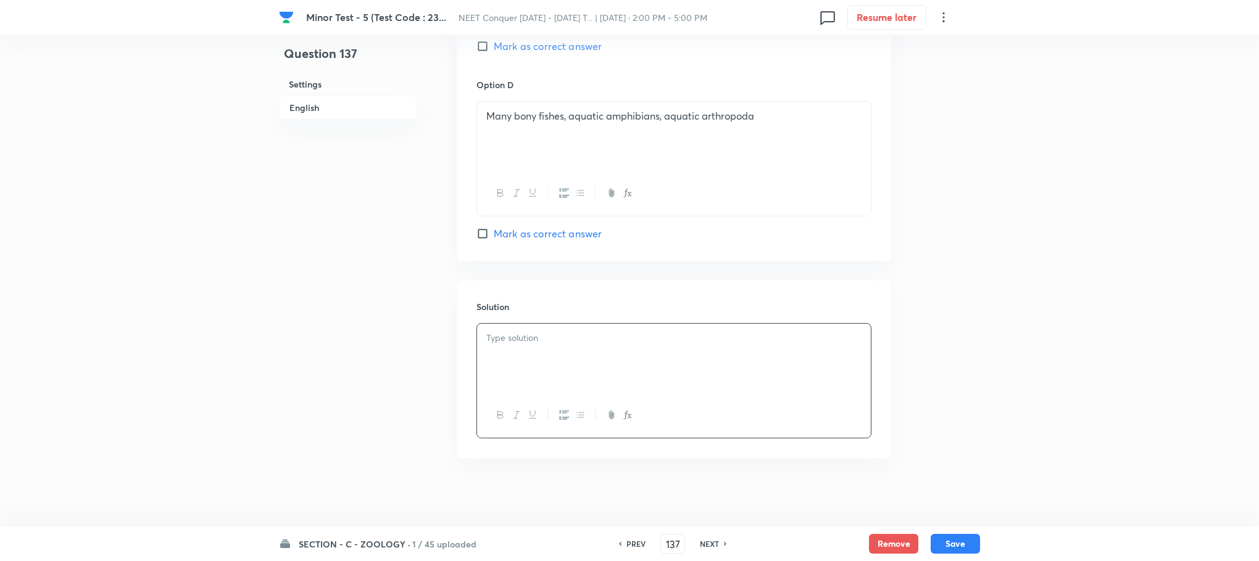
scroll to position [1128, 0]
click at [487, 232] on input "Mark as correct answer" at bounding box center [484, 228] width 17 height 12
checkbox input "true"
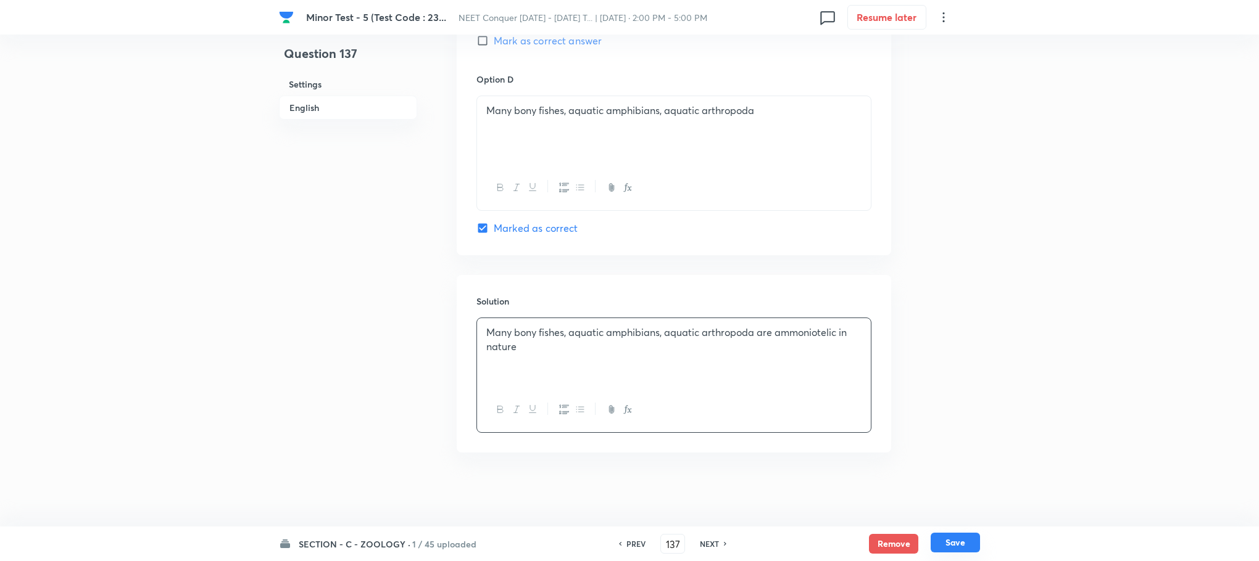
click at [952, 540] on button "Save" at bounding box center [954, 543] width 49 height 20
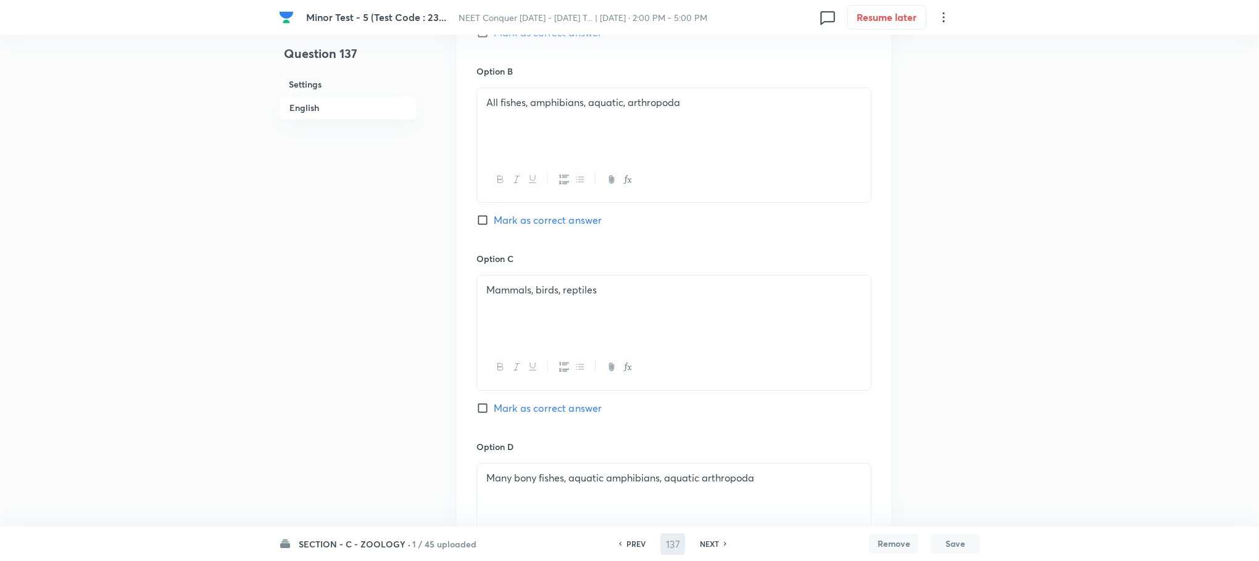
scroll to position [524, 0]
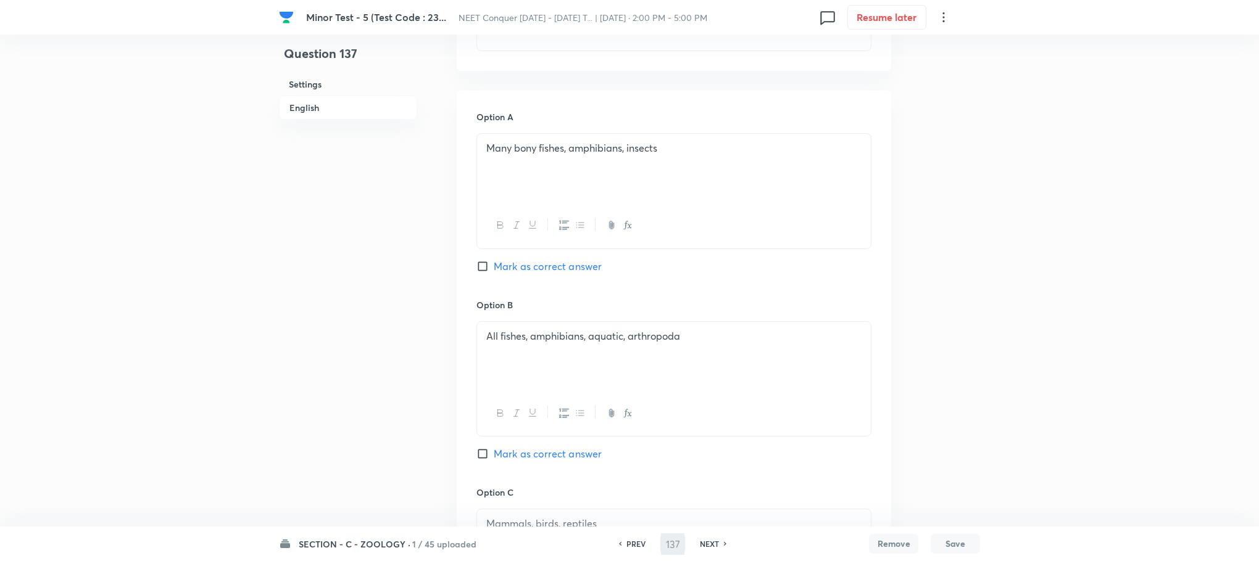
type input "138"
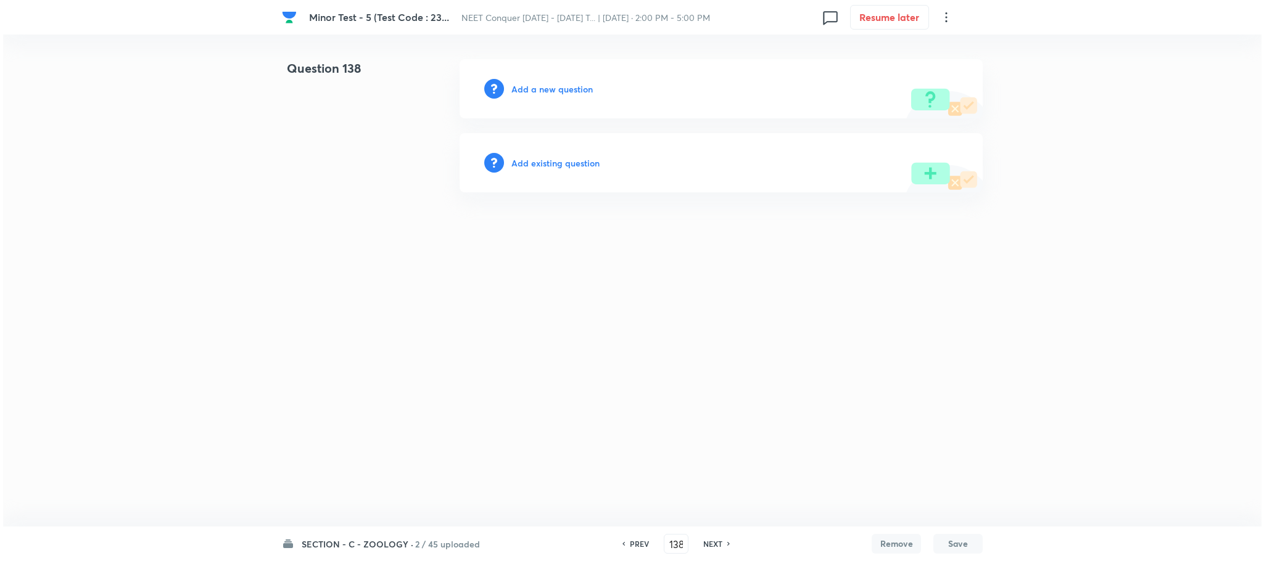
scroll to position [0, 0]
click at [529, 93] on h6 "Add a new question" at bounding box center [551, 89] width 81 height 13
click at [529, 91] on h6 "Choose a question type" at bounding box center [558, 89] width 95 height 13
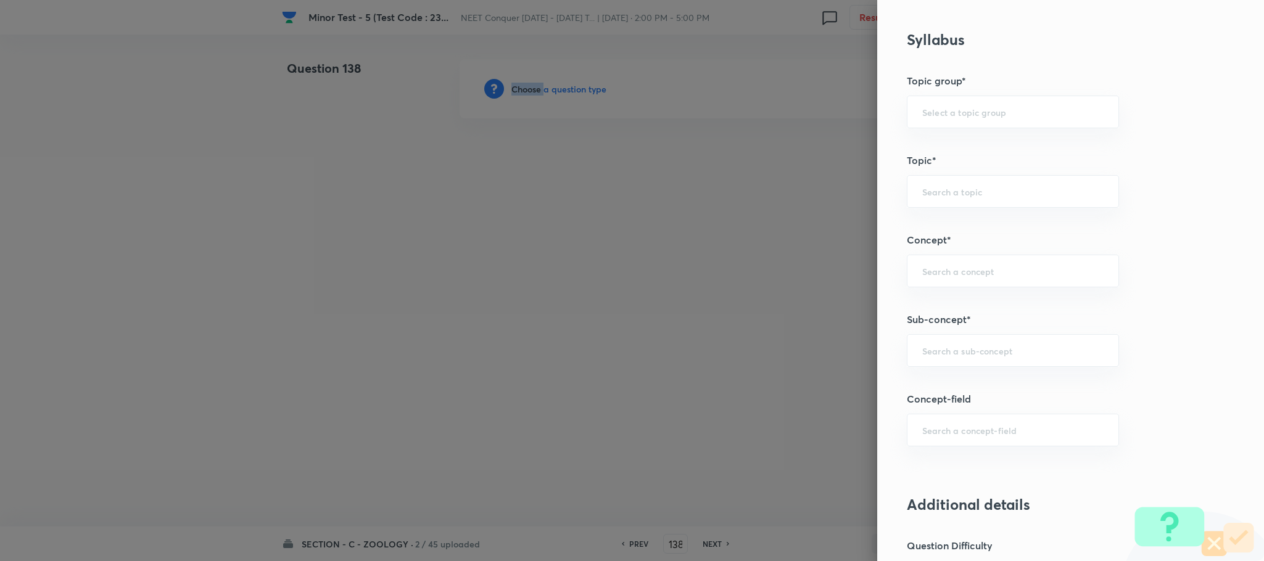
scroll to position [648, 0]
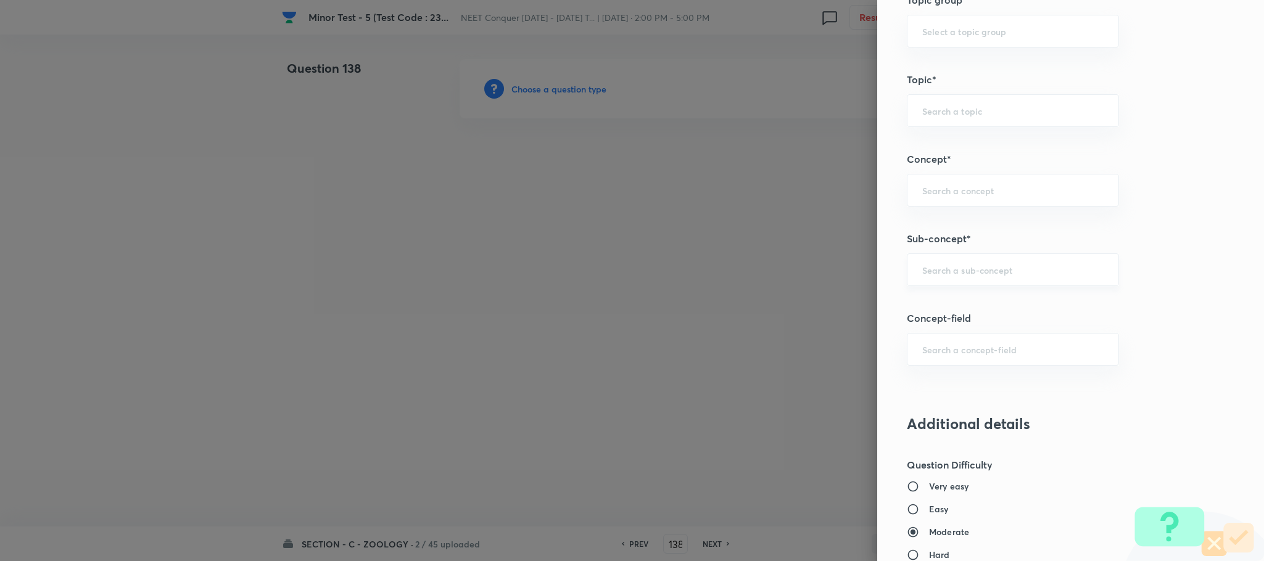
click at [937, 276] on input "text" at bounding box center [1012, 270] width 181 height 12
type input "Anatomy Of Dicotyledonous And Monocotyledonous Plants"
type input "Biology"
type input "Structural Organisation"
type input "Anatomy - Flowering Plants"
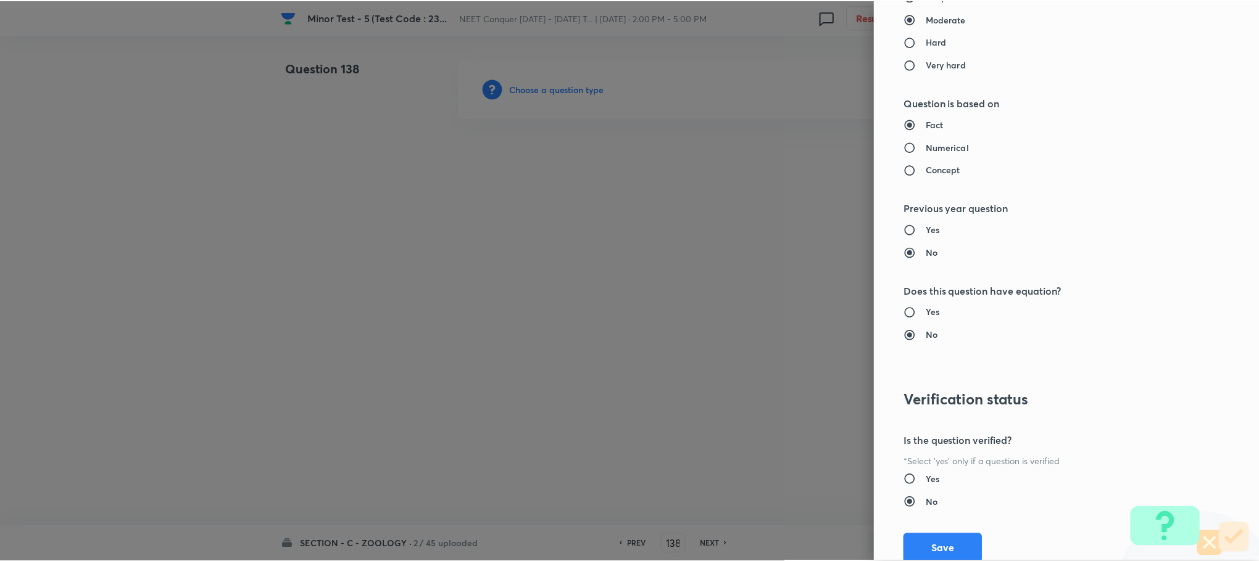
scroll to position [1207, 0]
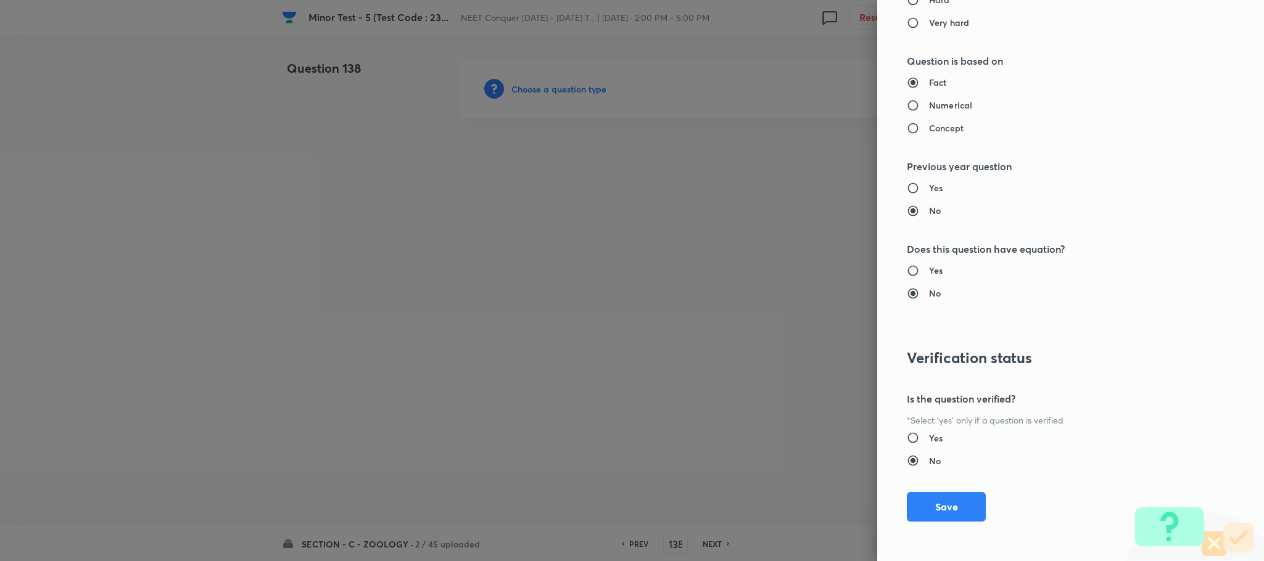
click at [944, 498] on button "Save" at bounding box center [946, 507] width 79 height 30
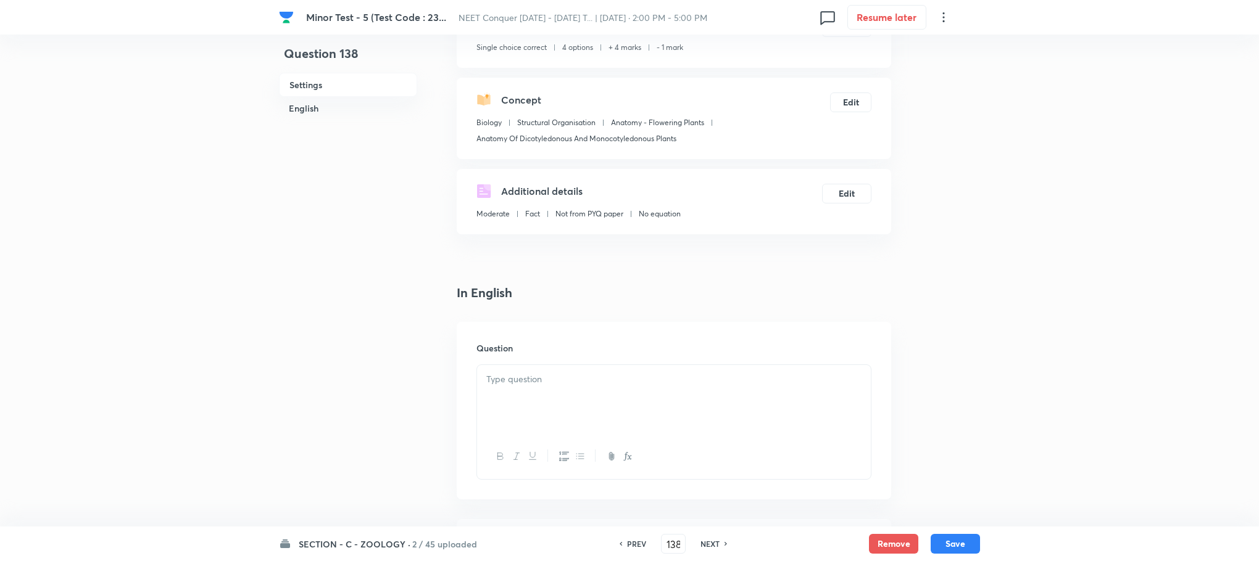
scroll to position [185, 0]
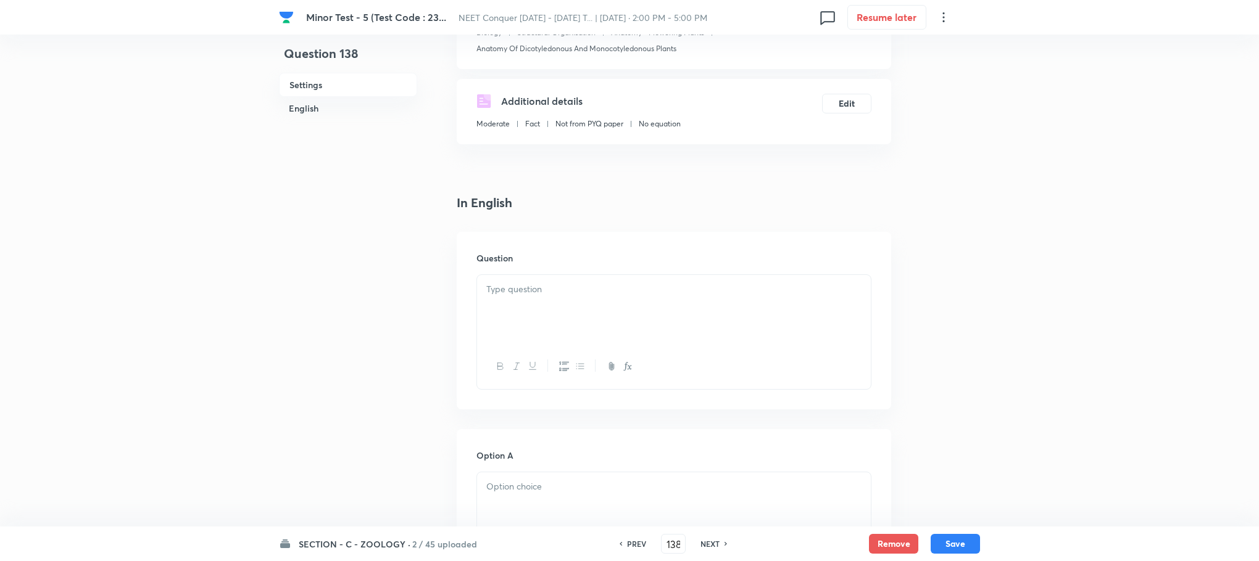
click at [524, 308] on div at bounding box center [674, 309] width 394 height 69
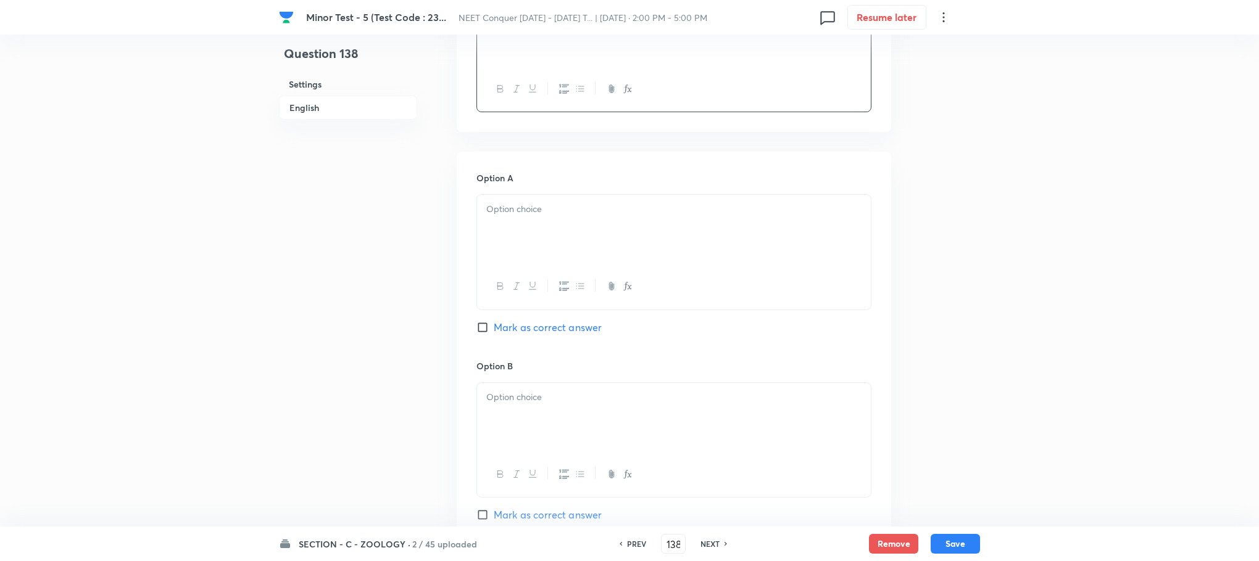
click at [479, 228] on div at bounding box center [674, 229] width 394 height 69
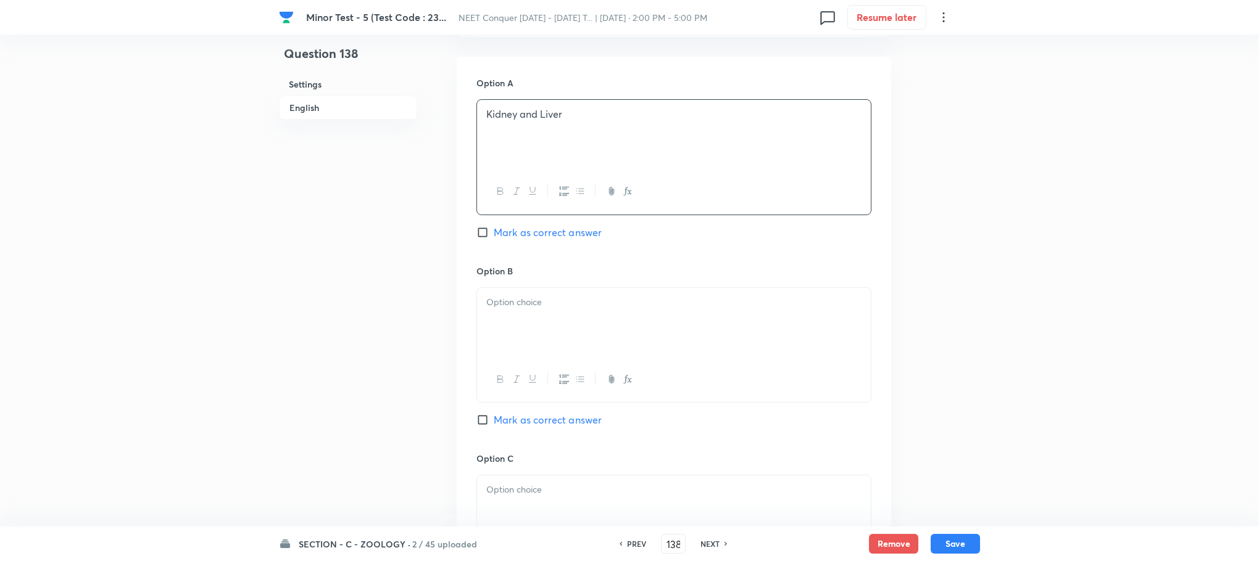
scroll to position [648, 0]
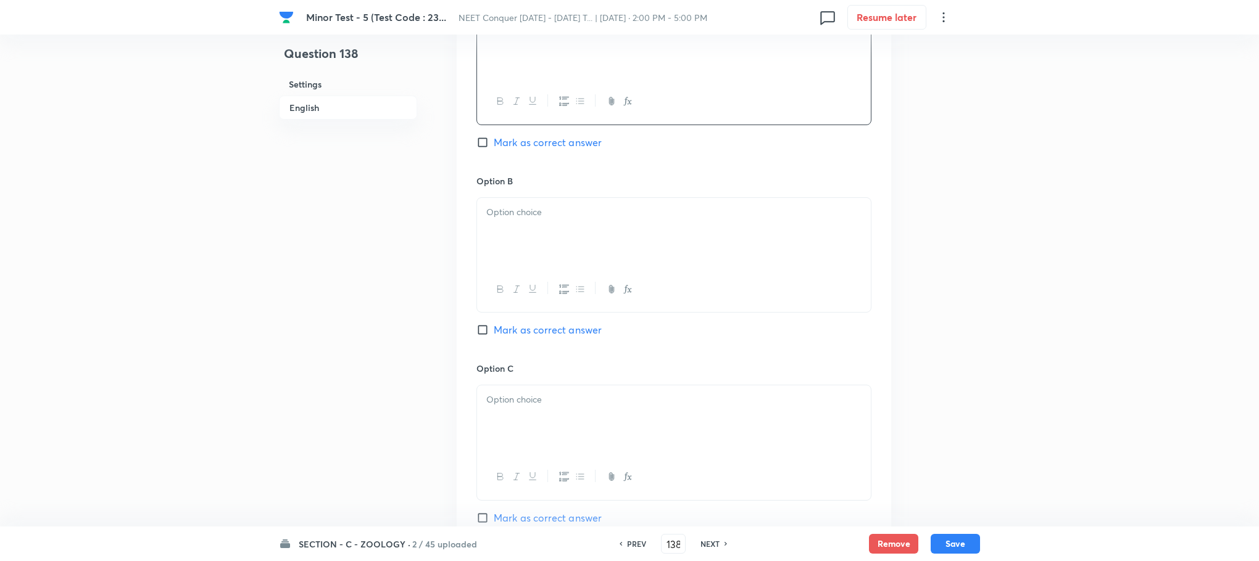
click at [500, 230] on div at bounding box center [674, 232] width 394 height 69
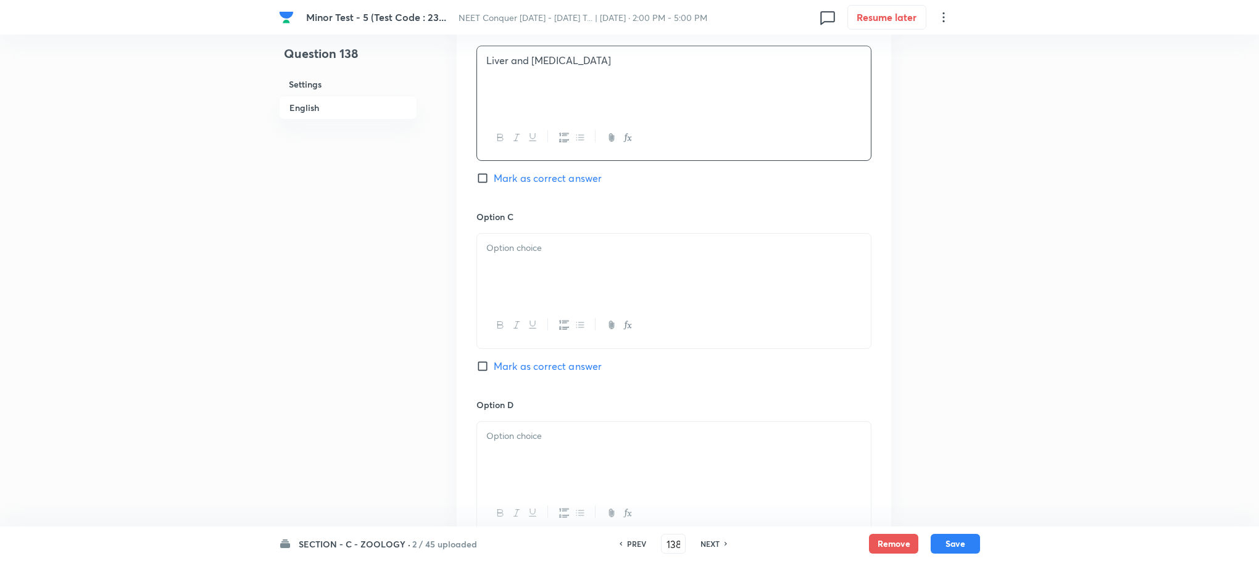
scroll to position [833, 0]
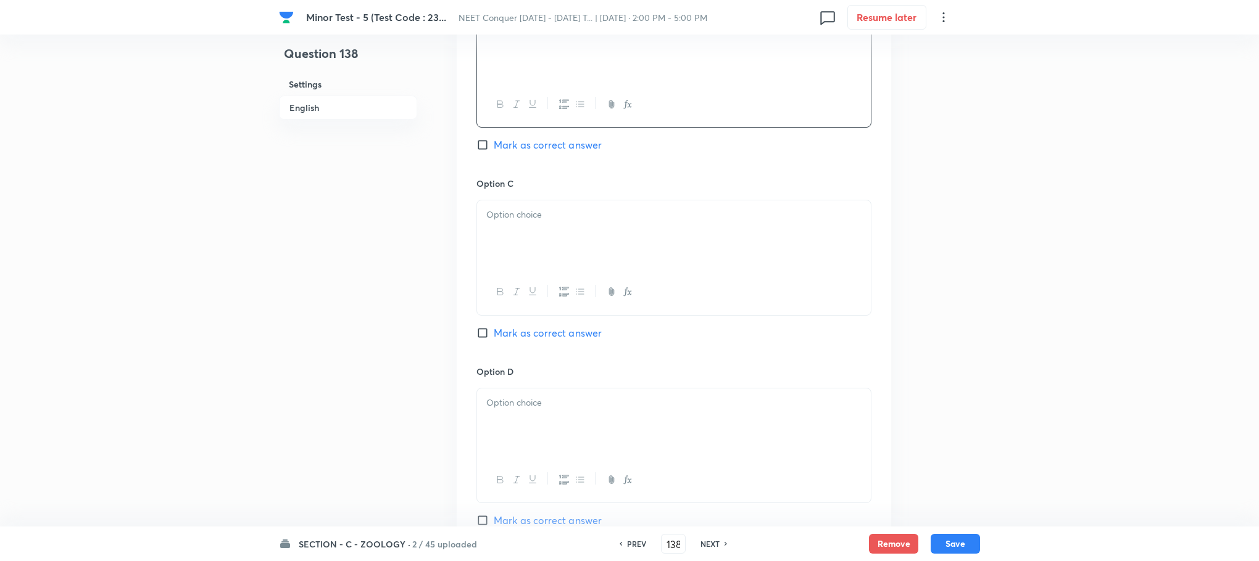
click at [543, 278] on div at bounding box center [674, 292] width 394 height 45
click at [495, 230] on div at bounding box center [674, 235] width 394 height 69
click at [474, 221] on div "Option A Kidney and Liver Mark as correct answer Option B Liver and intestine M…" at bounding box center [674, 165] width 434 height 766
click at [474, 230] on div "Option A Kidney and Liver Mark as correct answer Option B Liver and intestine M…" at bounding box center [674, 165] width 434 height 766
drag, startPoint x: 492, startPoint y: 217, endPoint x: 537, endPoint y: 241, distance: 50.2
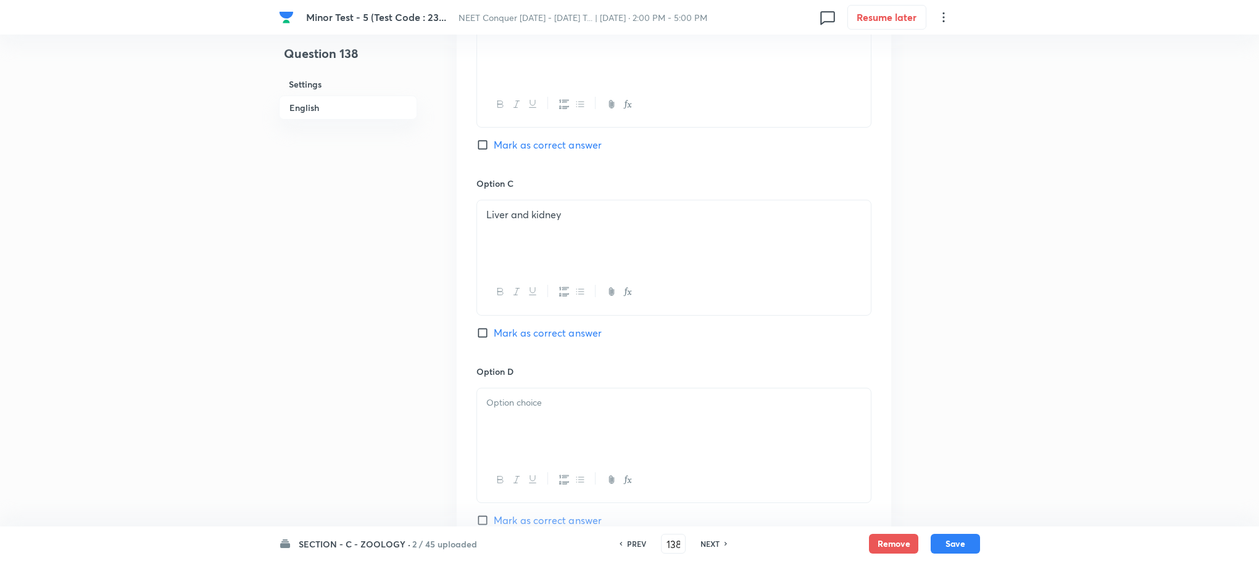
click at [492, 217] on p "Liver and kidney" at bounding box center [673, 215] width 375 height 14
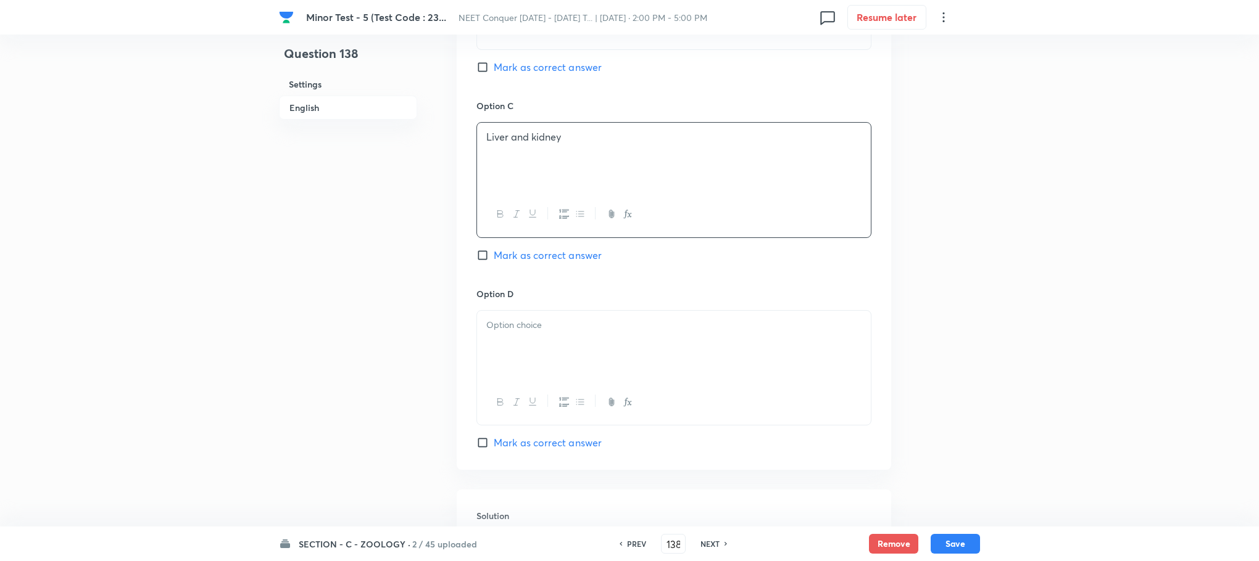
scroll to position [1018, 0]
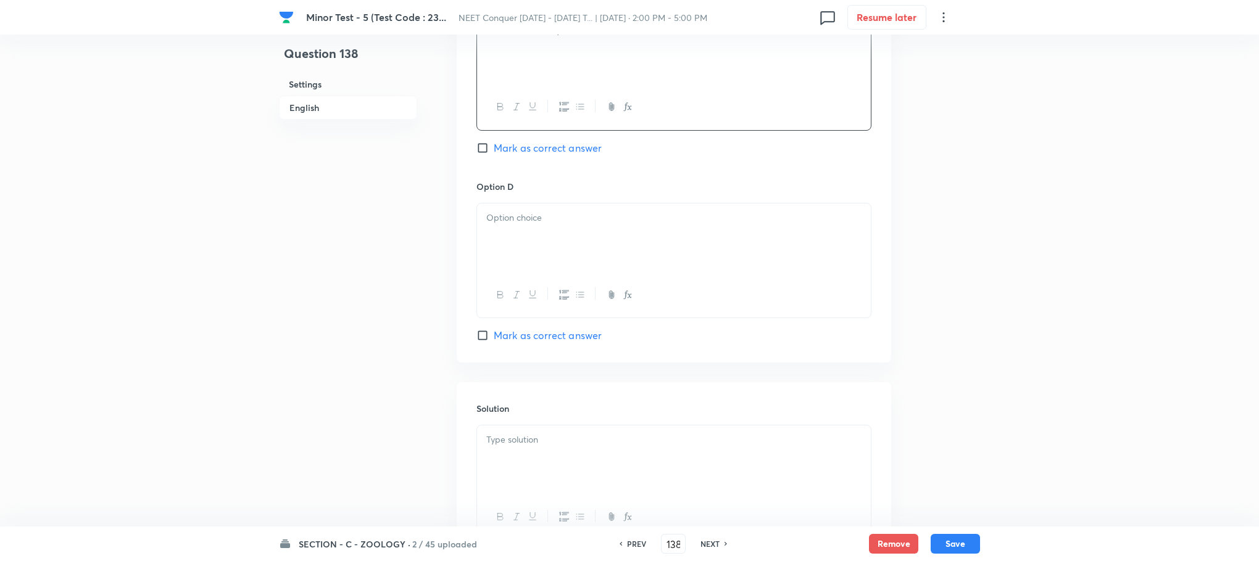
click at [489, 259] on div at bounding box center [674, 238] width 394 height 69
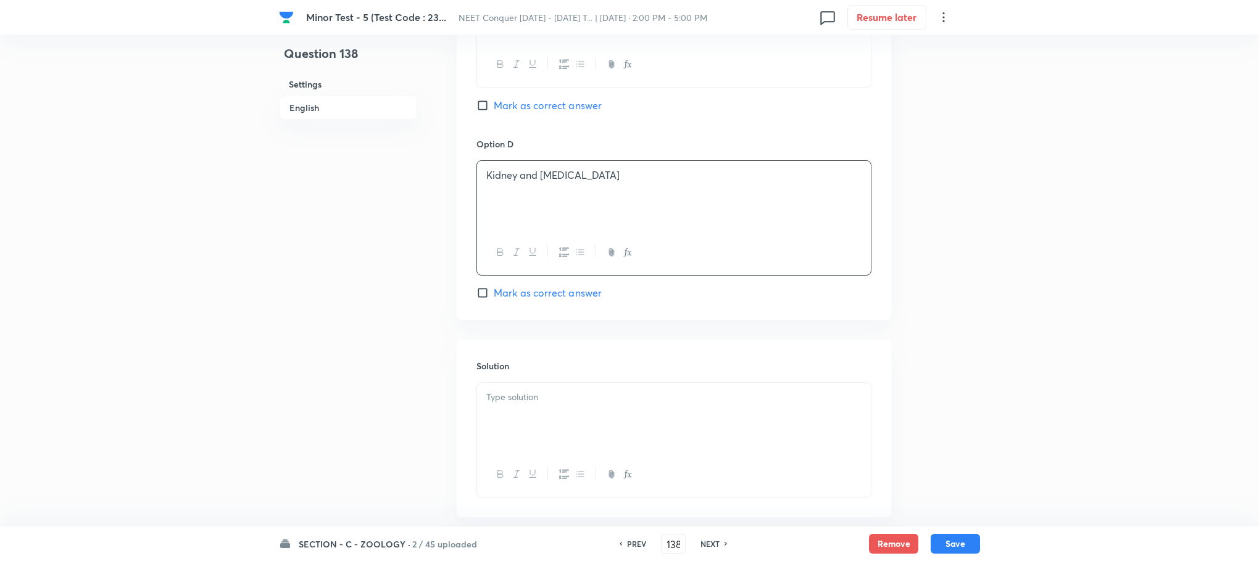
scroll to position [1128, 0]
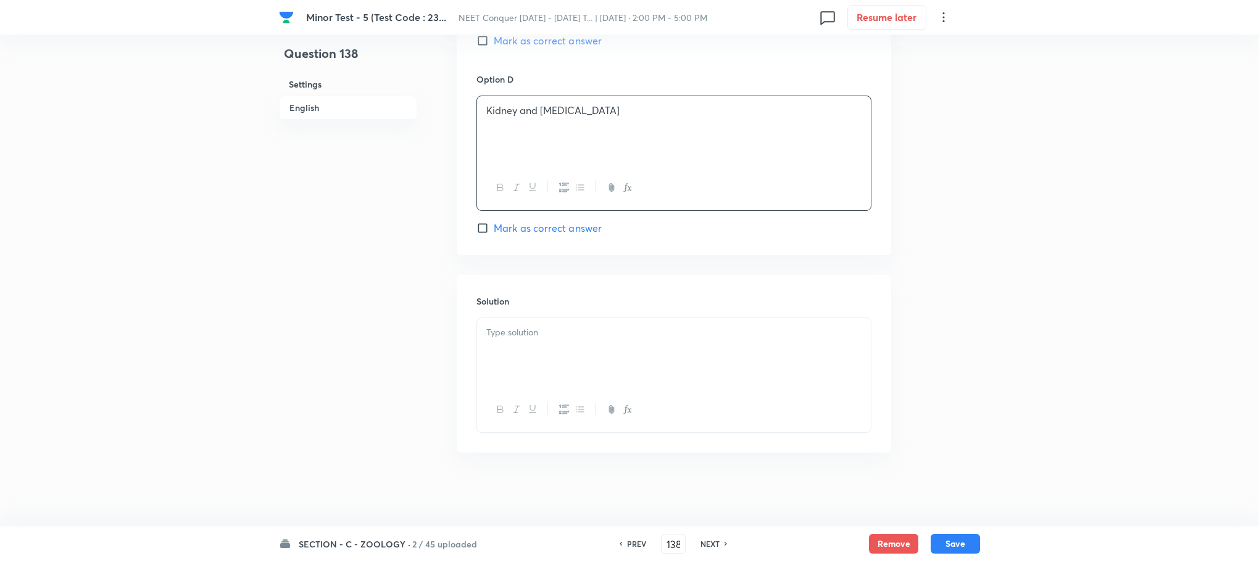
click at [526, 350] on div at bounding box center [674, 352] width 394 height 69
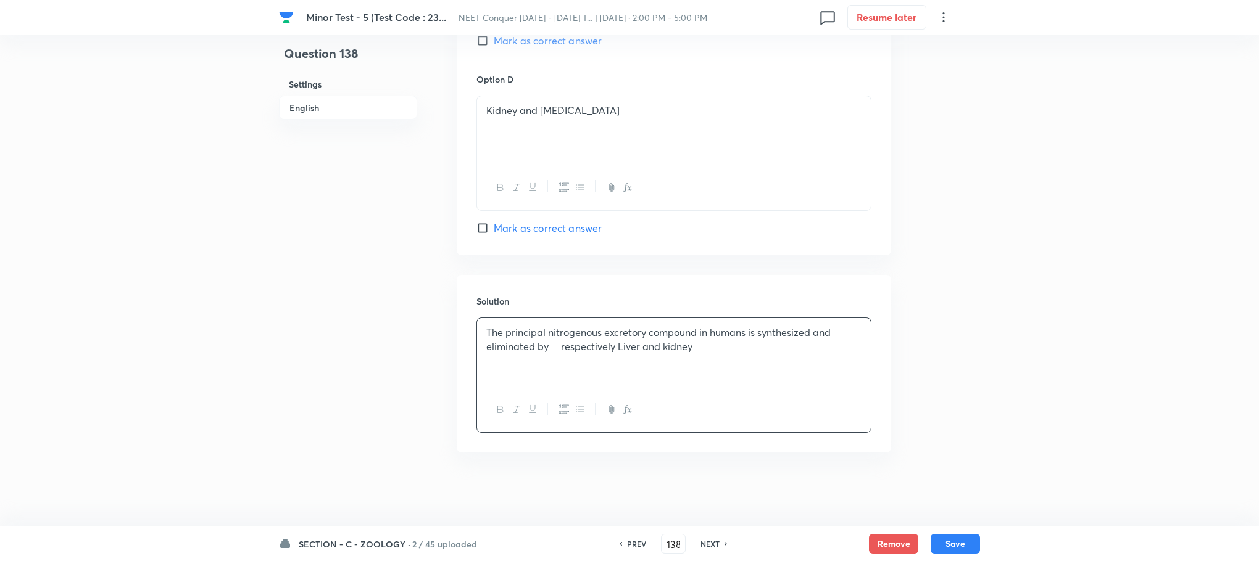
drag, startPoint x: 548, startPoint y: 350, endPoint x: 608, endPoint y: 375, distance: 64.2
click at [550, 350] on p "The principal nitrogenous excretory compound in humans is synthesized and elimi…" at bounding box center [673, 340] width 375 height 28
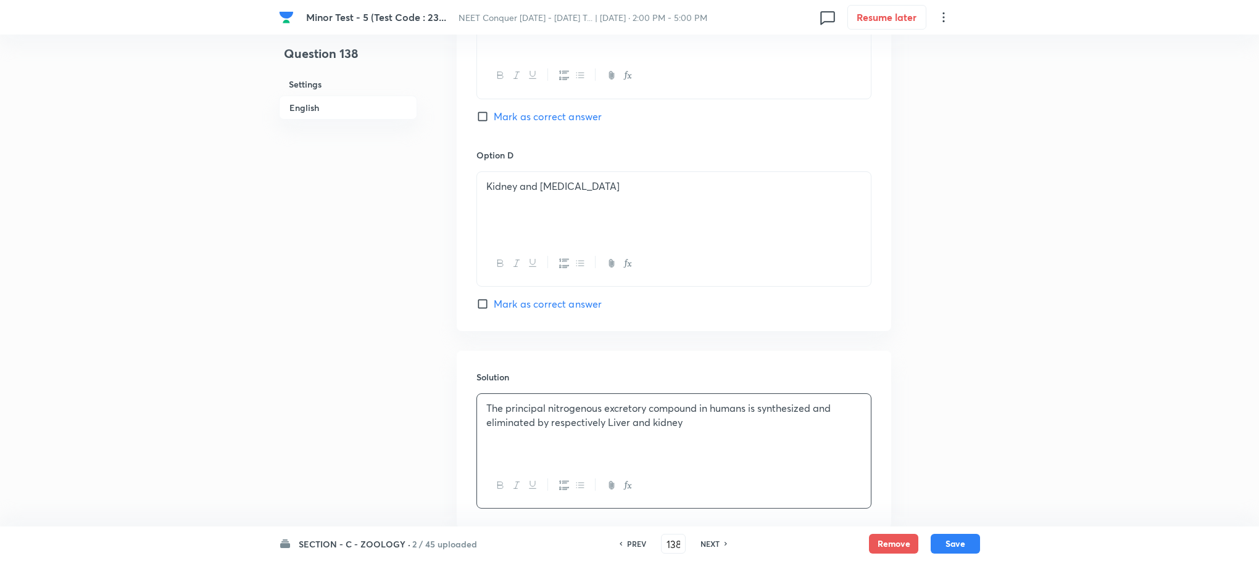
scroll to position [943, 0]
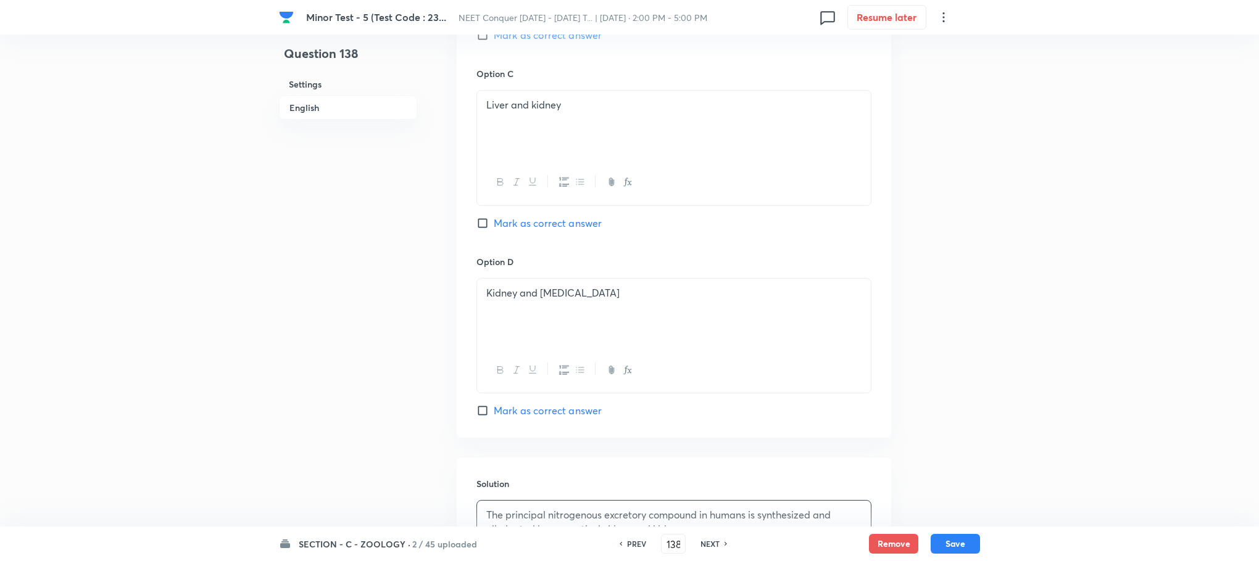
click at [484, 218] on input "Mark as correct answer" at bounding box center [484, 223] width 17 height 12
checkbox input "true"
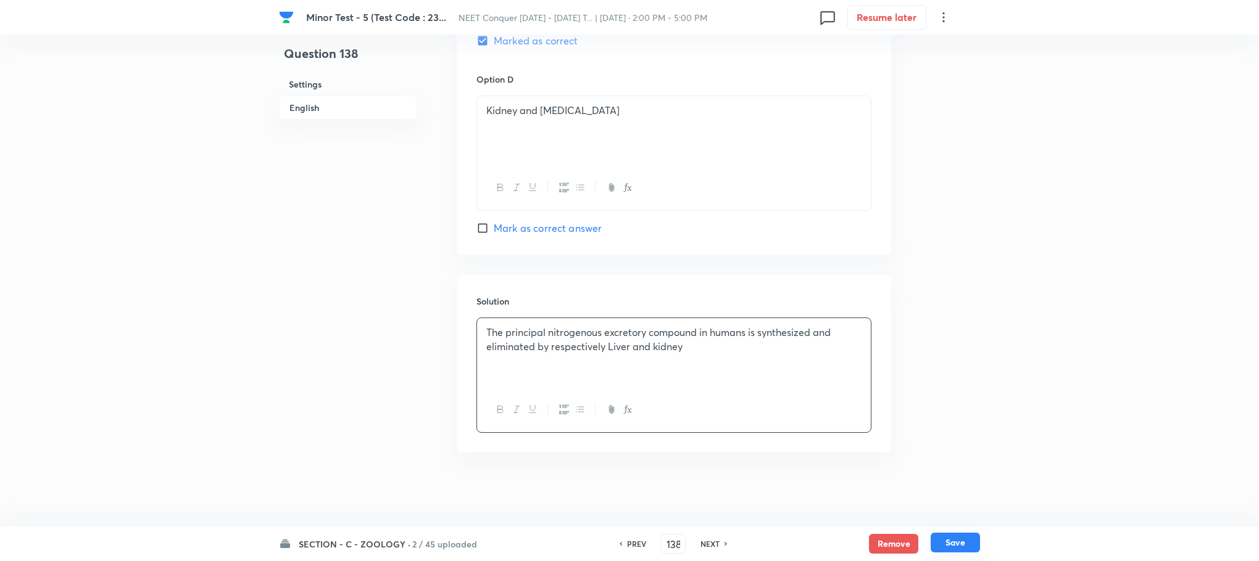
click at [953, 535] on button "Save" at bounding box center [954, 543] width 49 height 20
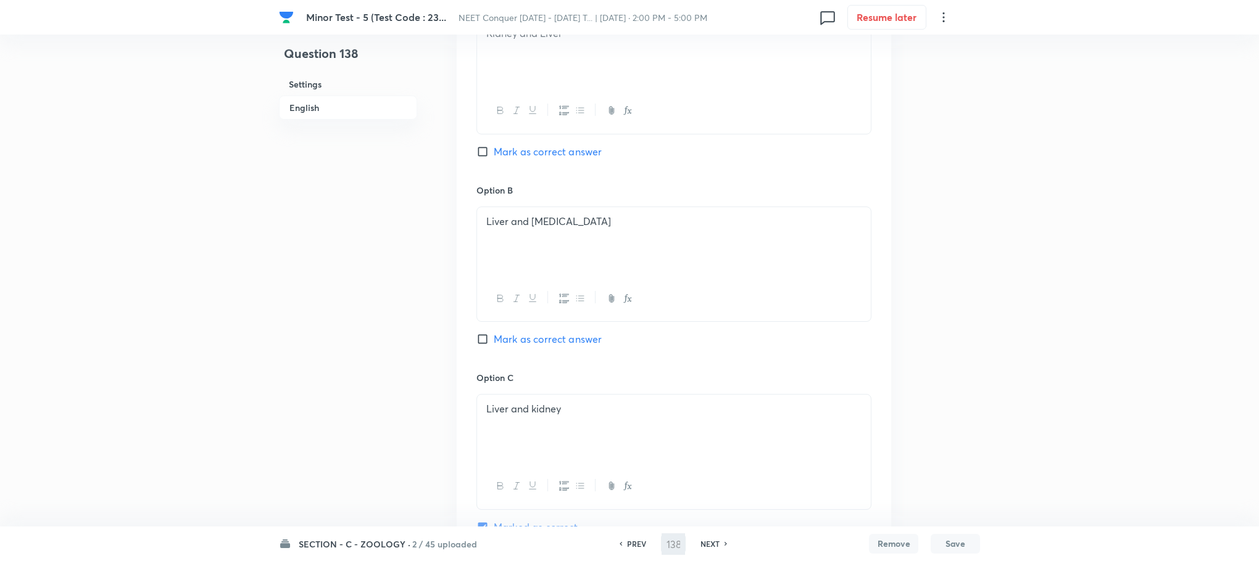
scroll to position [481, 0]
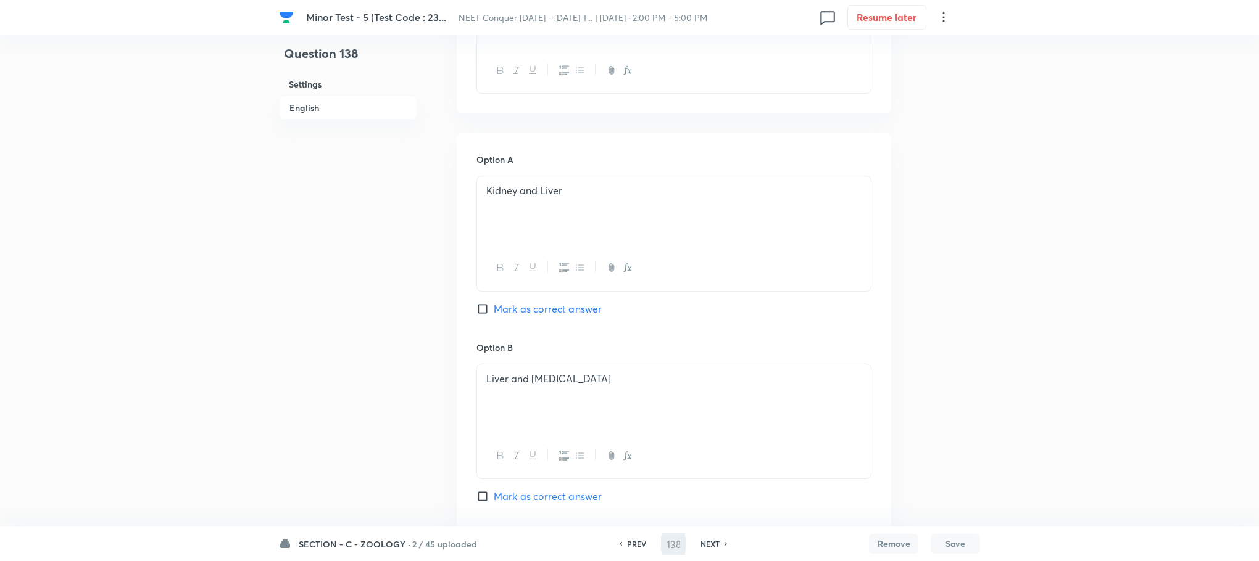
type input "139"
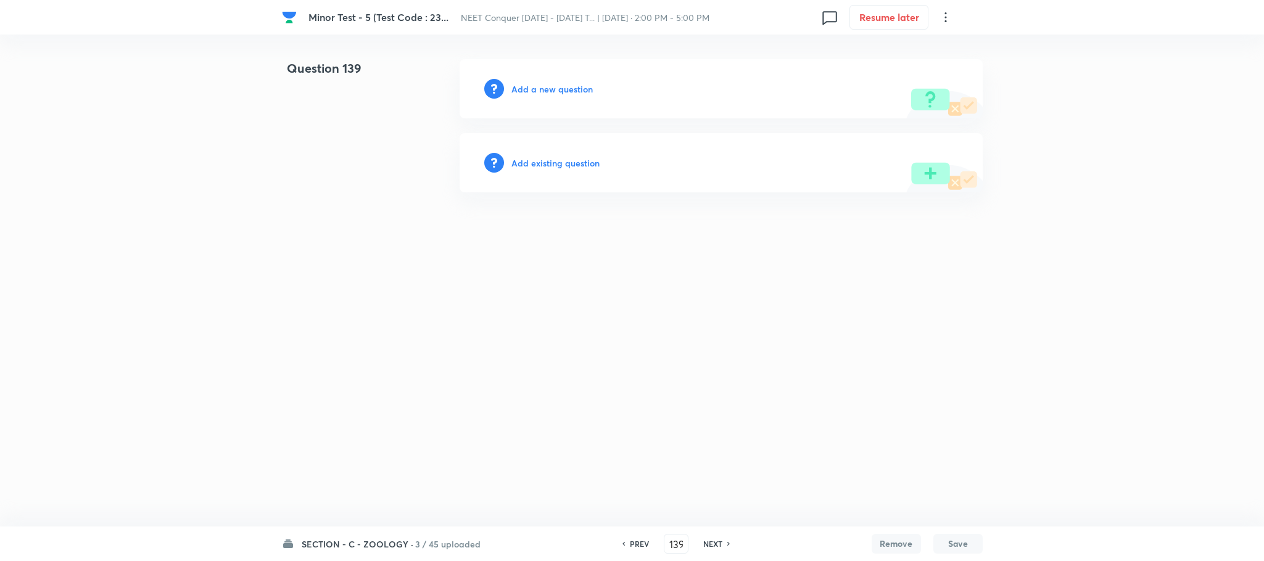
click at [537, 91] on h6 "Add a new question" at bounding box center [551, 89] width 81 height 13
click at [537, 91] on h6 "Choose a question type" at bounding box center [558, 89] width 95 height 13
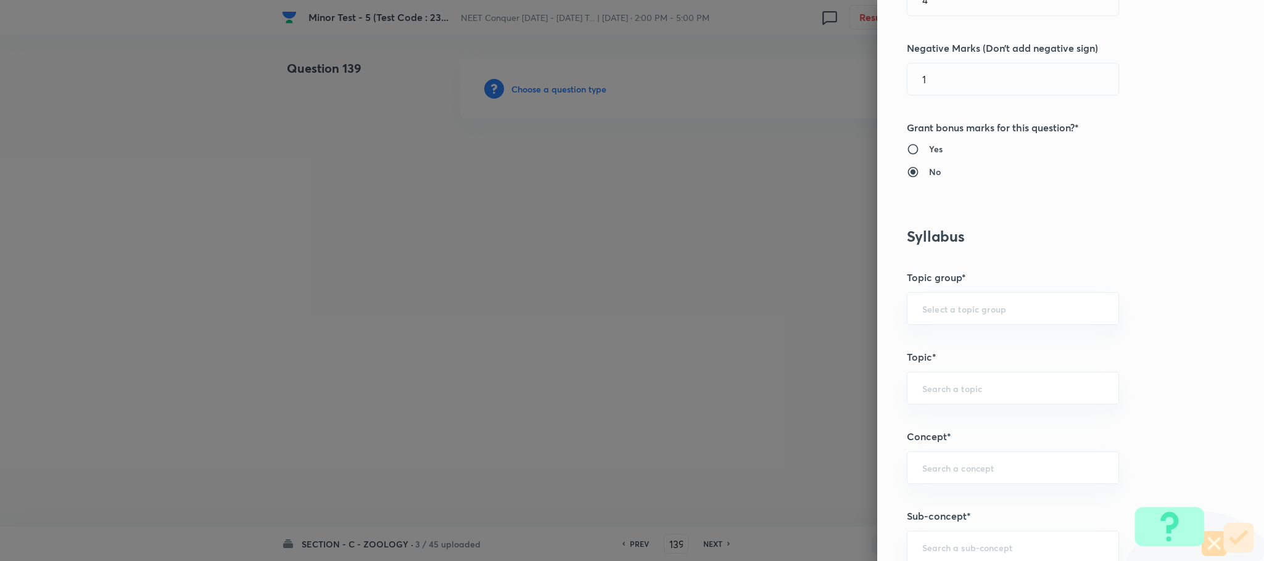
scroll to position [555, 0]
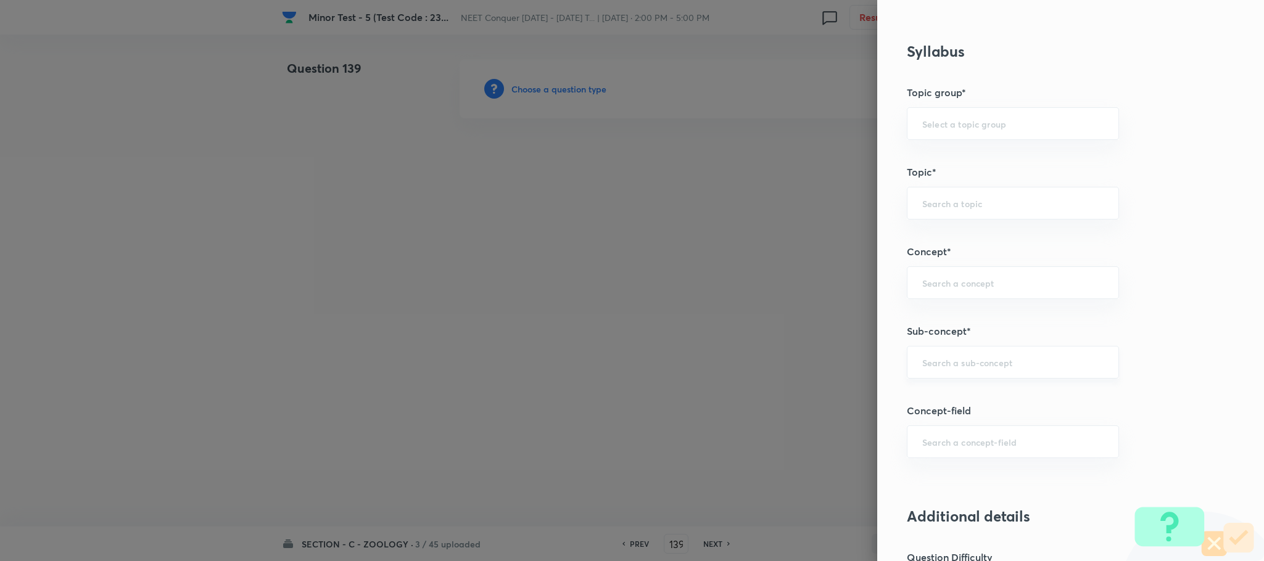
click at [933, 356] on div "​" at bounding box center [1013, 362] width 212 height 33
click at [935, 363] on input "text" at bounding box center [1012, 363] width 181 height 12
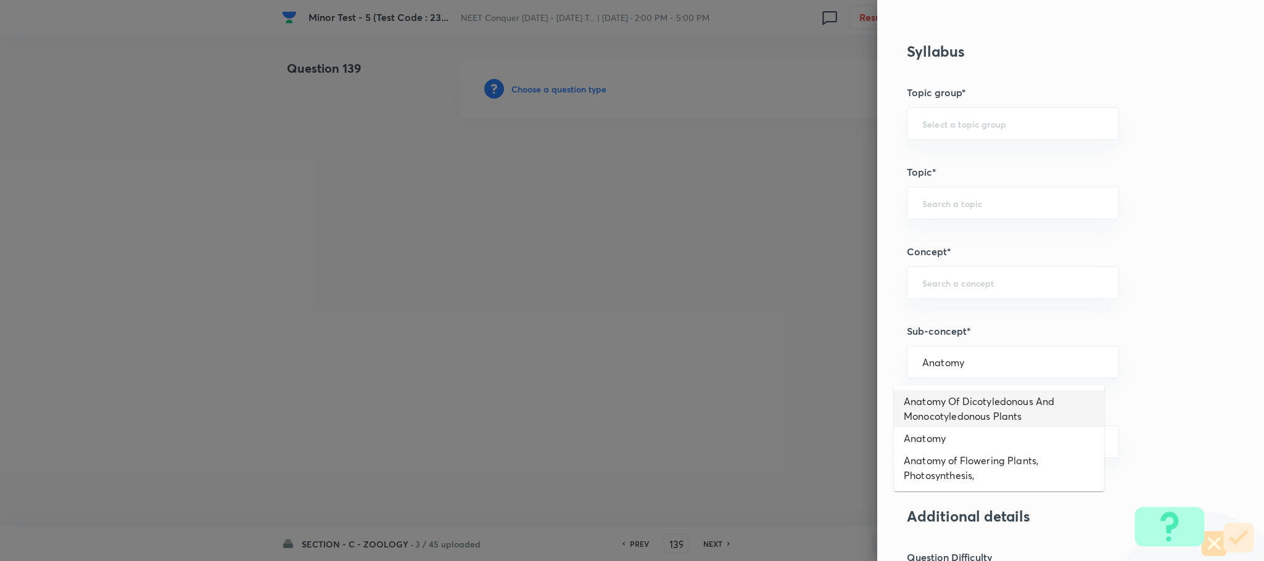
click at [964, 407] on li "Anatomy Of Dicotyledonous And Monocotyledonous Plants" at bounding box center [999, 409] width 210 height 37
type input "Anatomy Of Dicotyledonous And Monocotyledonous Plants"
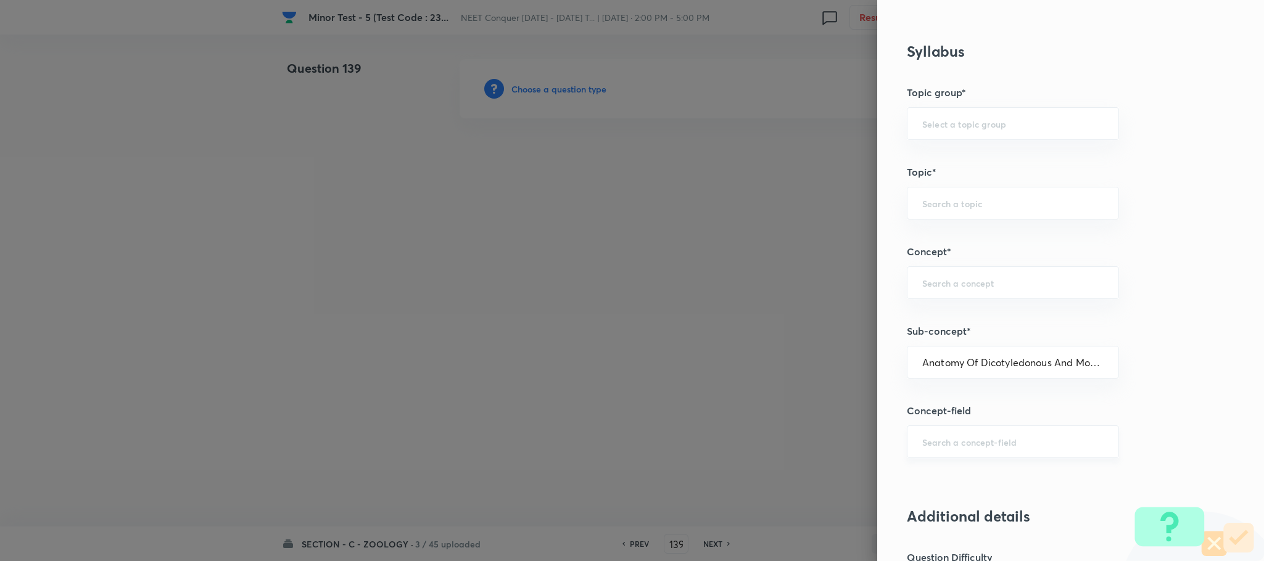
type input "Biology"
type input "Structural Organisation"
type input "Anatomy - Flowering Plants"
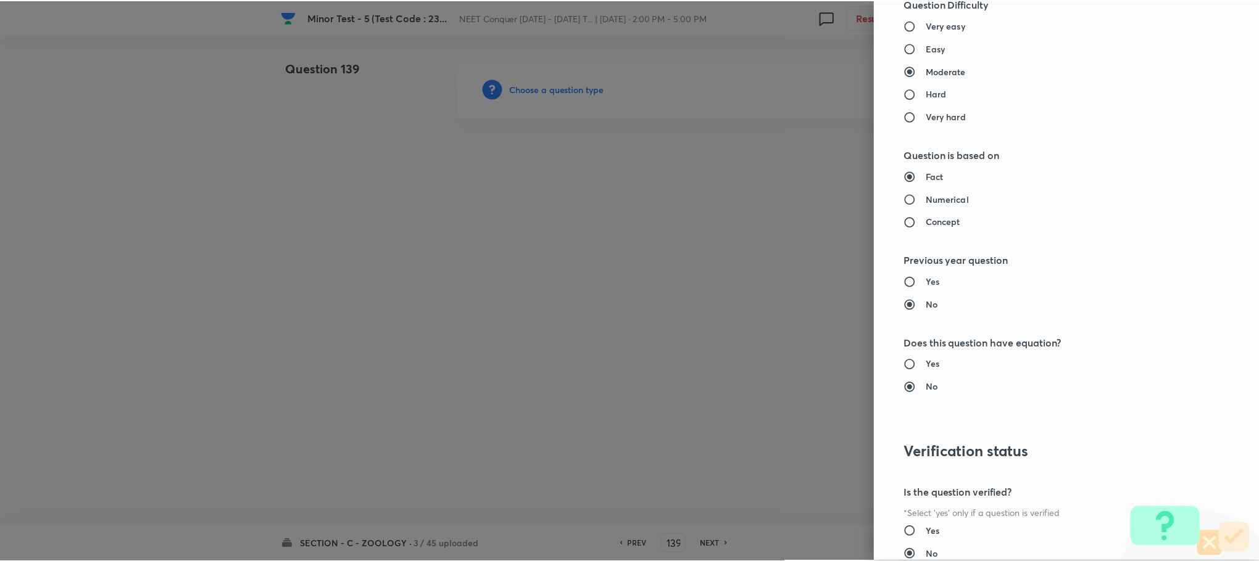
scroll to position [1207, 0]
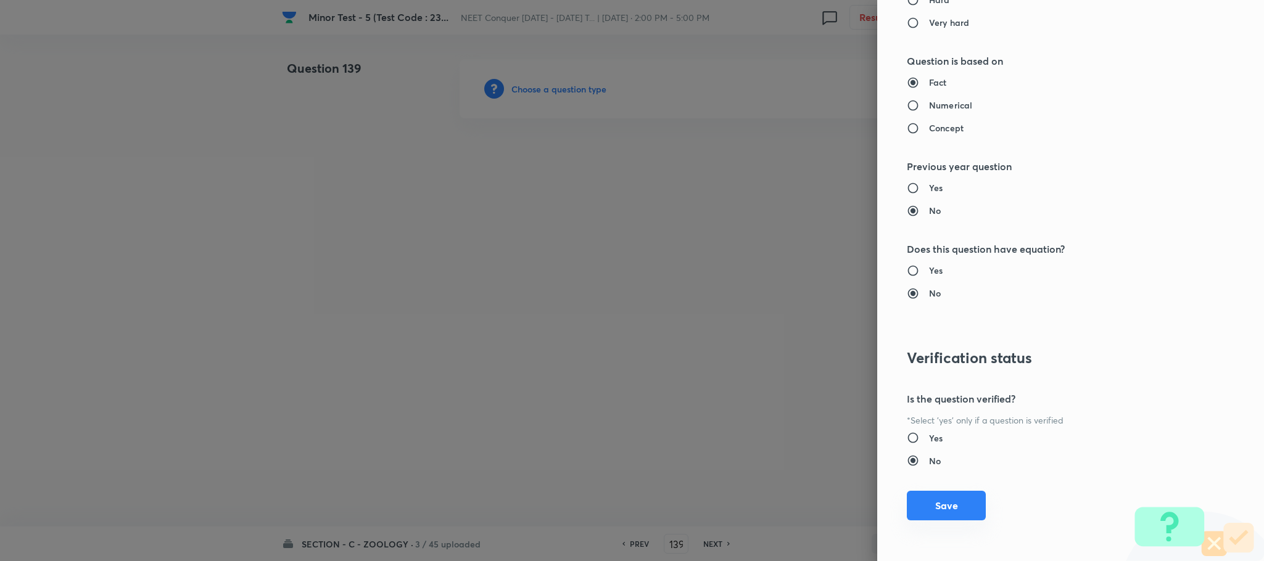
click at [928, 509] on button "Save" at bounding box center [946, 506] width 79 height 30
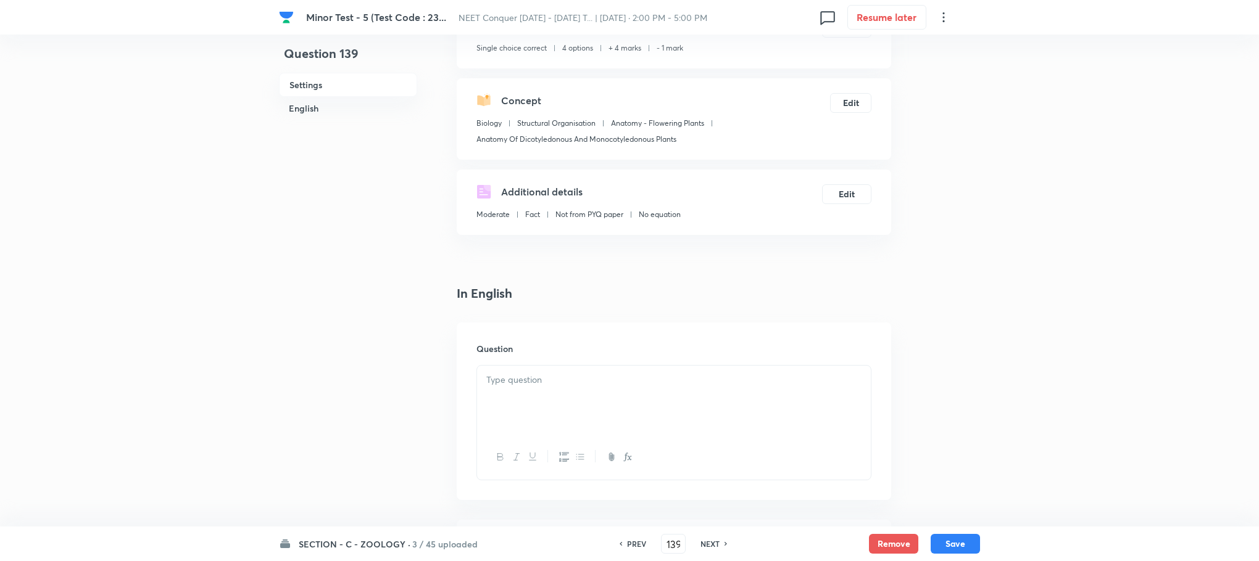
scroll to position [185, 0]
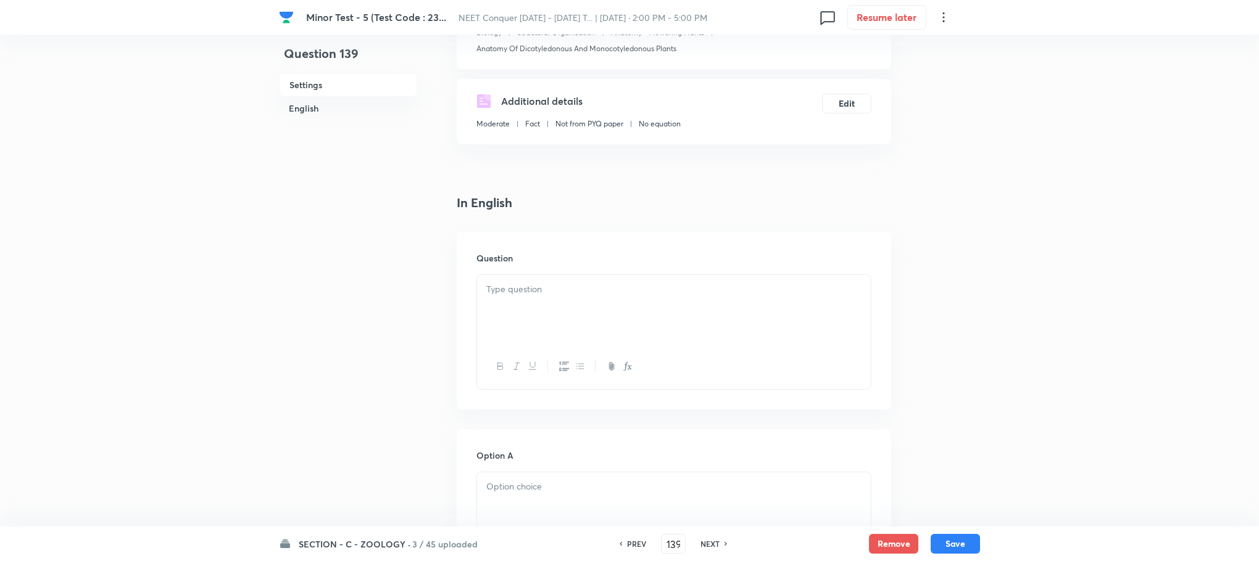
click at [511, 332] on div at bounding box center [674, 309] width 394 height 69
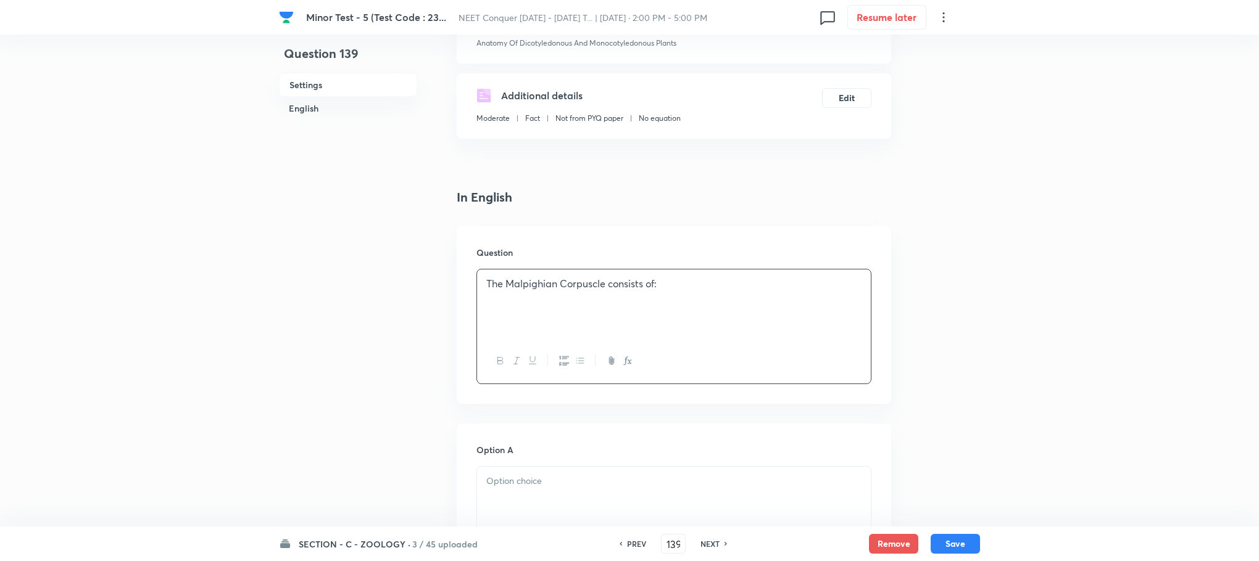
scroll to position [370, 0]
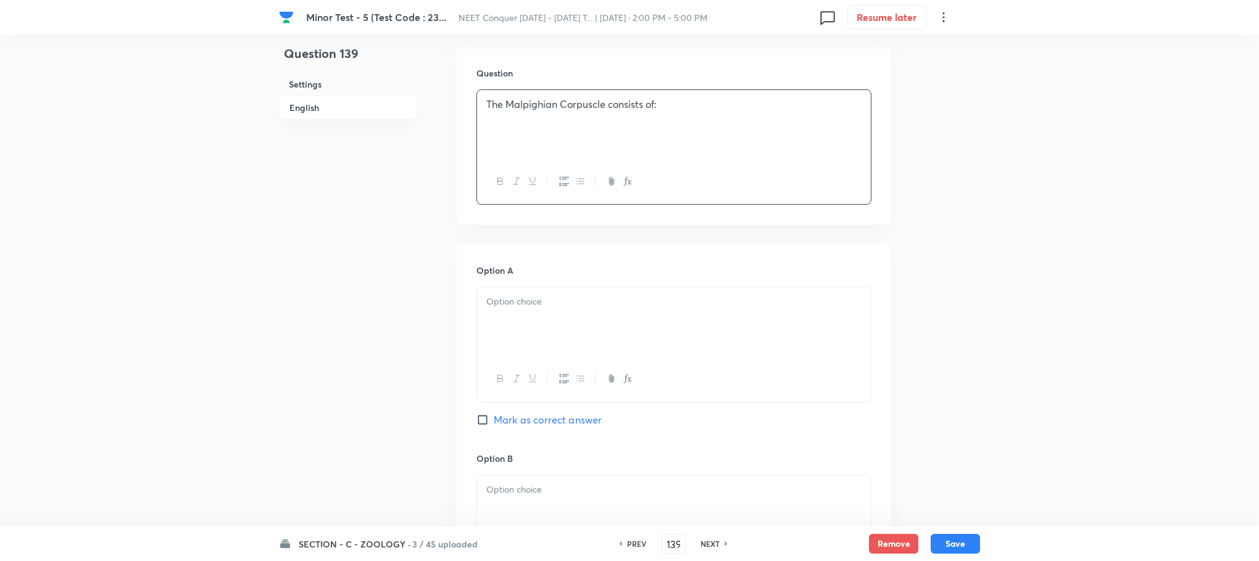
click at [526, 334] on div at bounding box center [674, 322] width 394 height 69
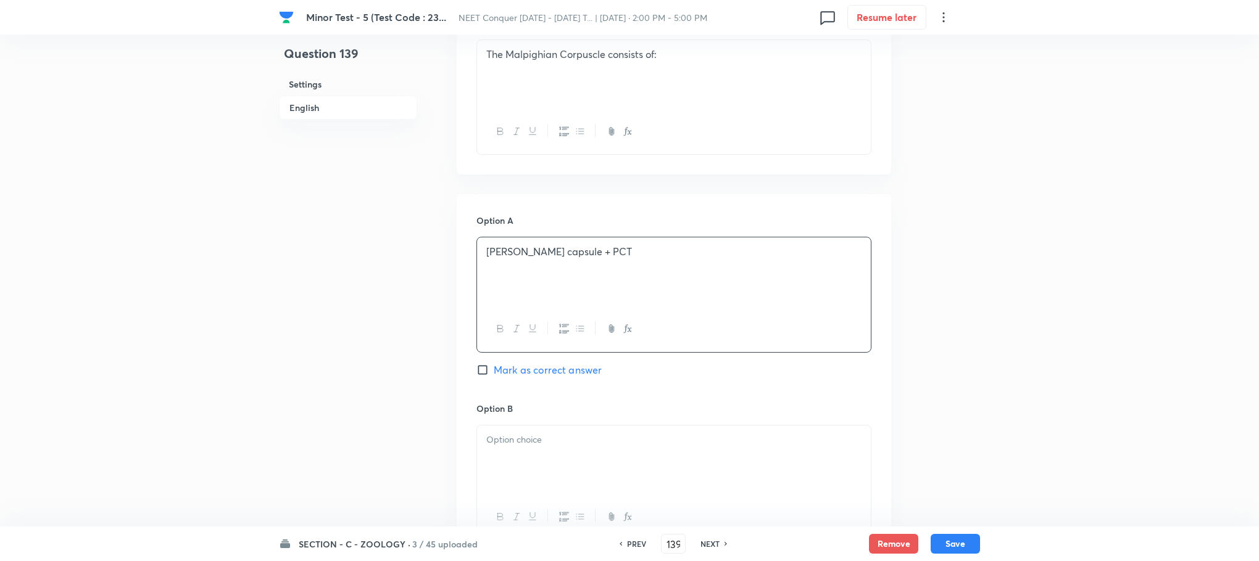
scroll to position [555, 0]
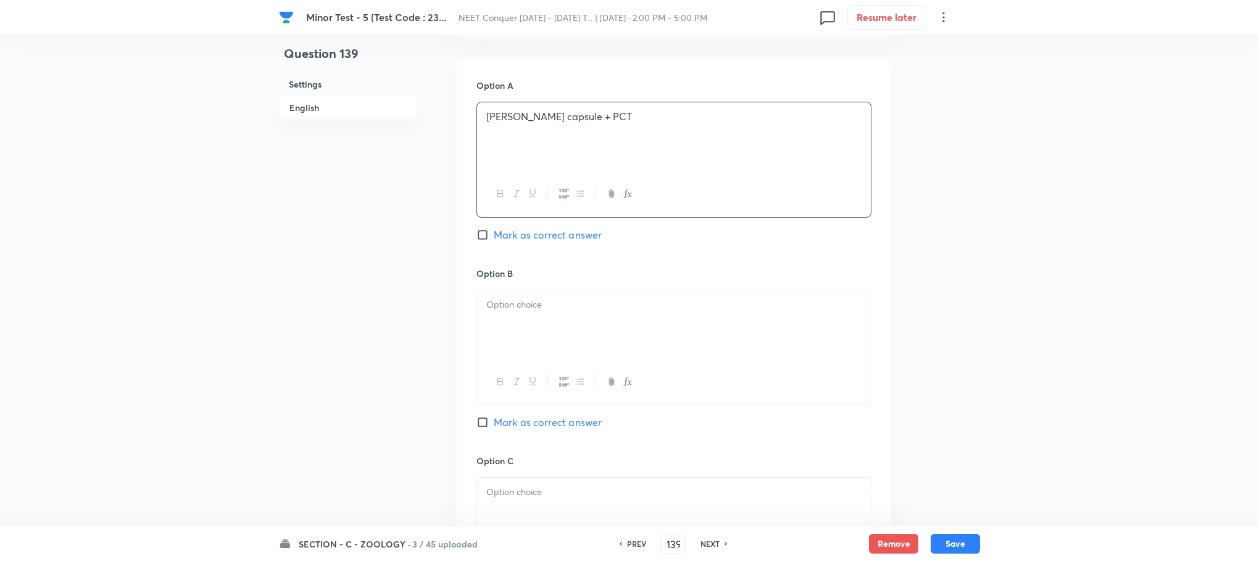
click at [535, 328] on div at bounding box center [674, 325] width 394 height 69
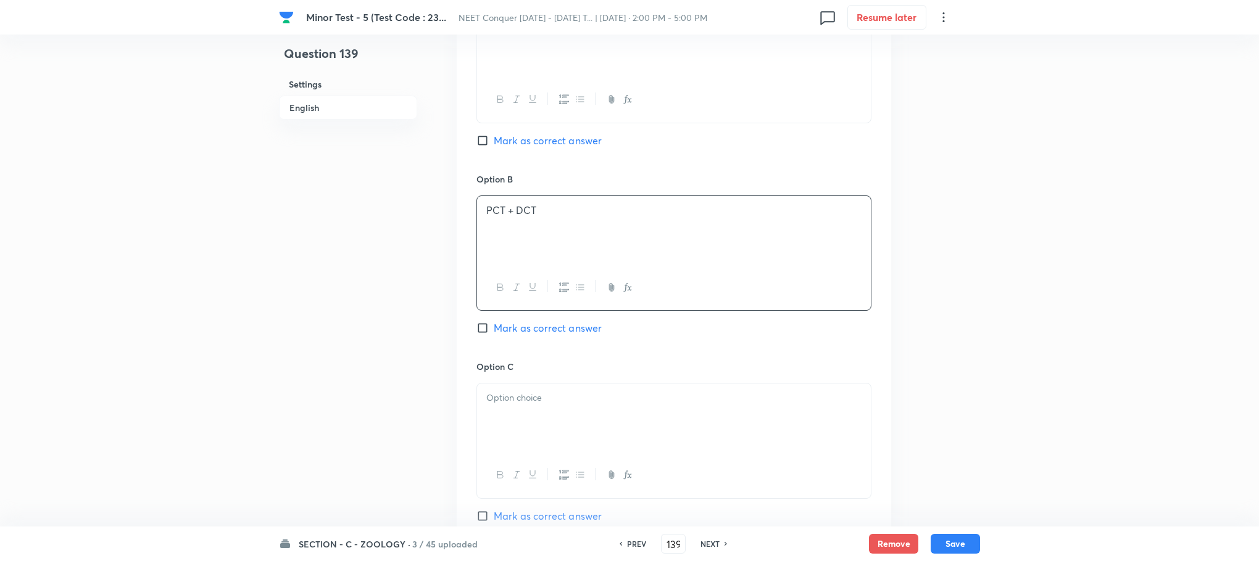
scroll to position [740, 0]
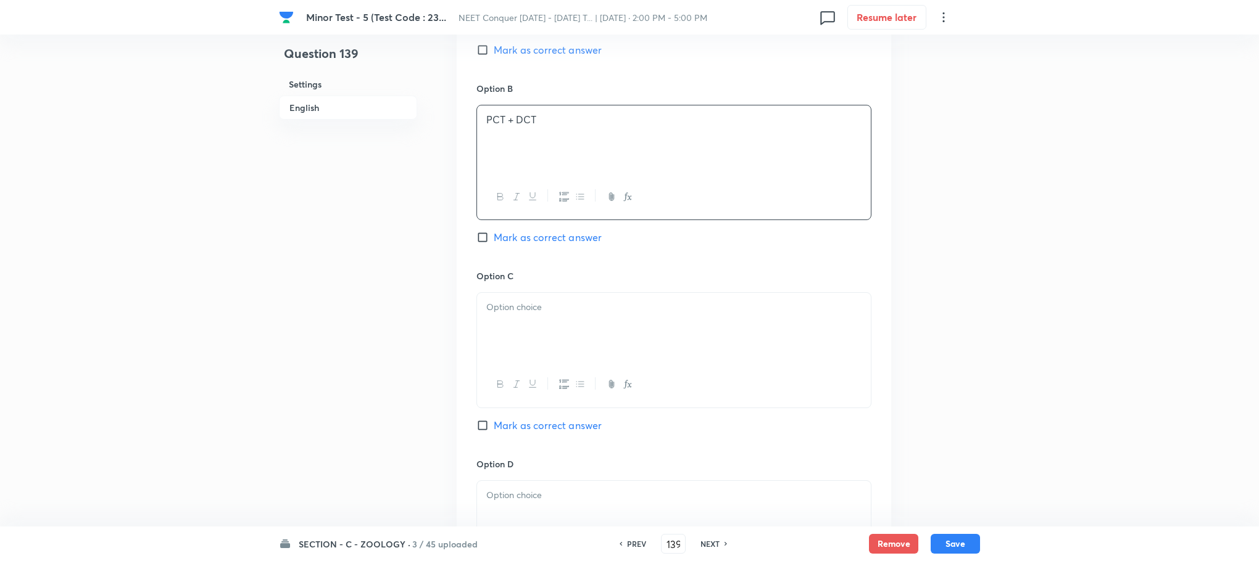
click at [541, 354] on div at bounding box center [674, 327] width 394 height 69
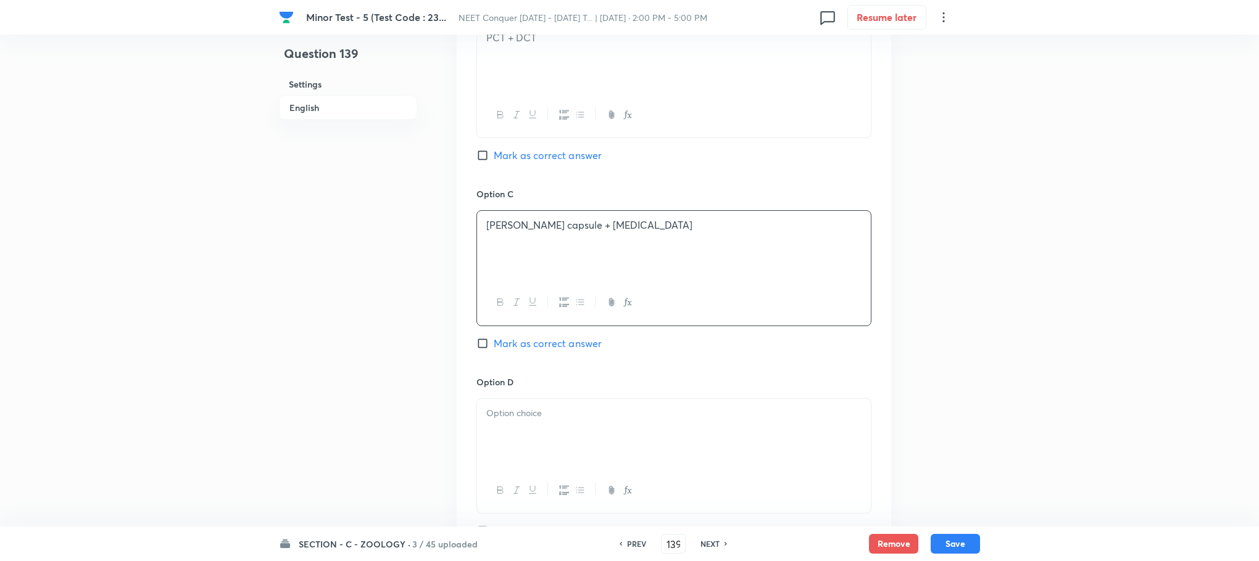
scroll to position [925, 0]
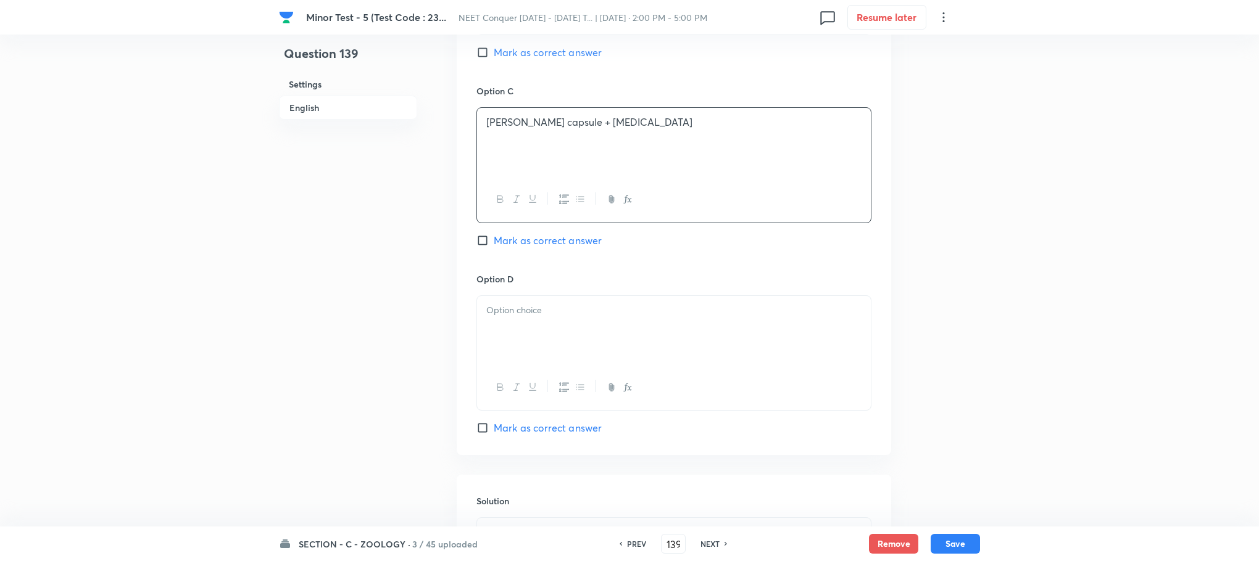
click at [511, 331] on div at bounding box center [674, 330] width 394 height 69
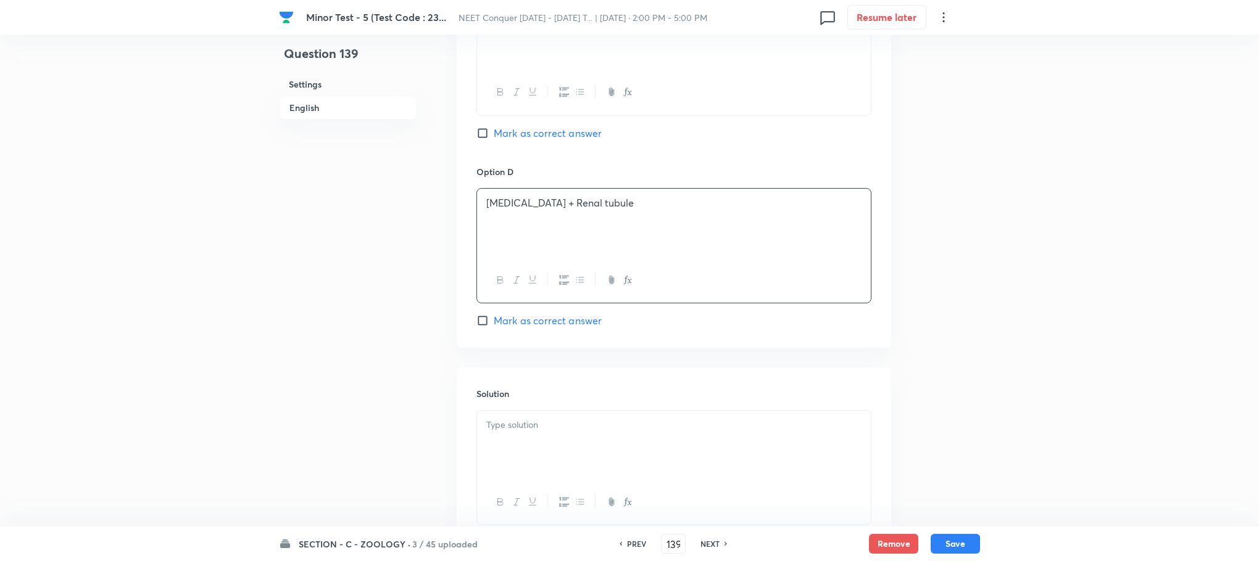
scroll to position [1111, 0]
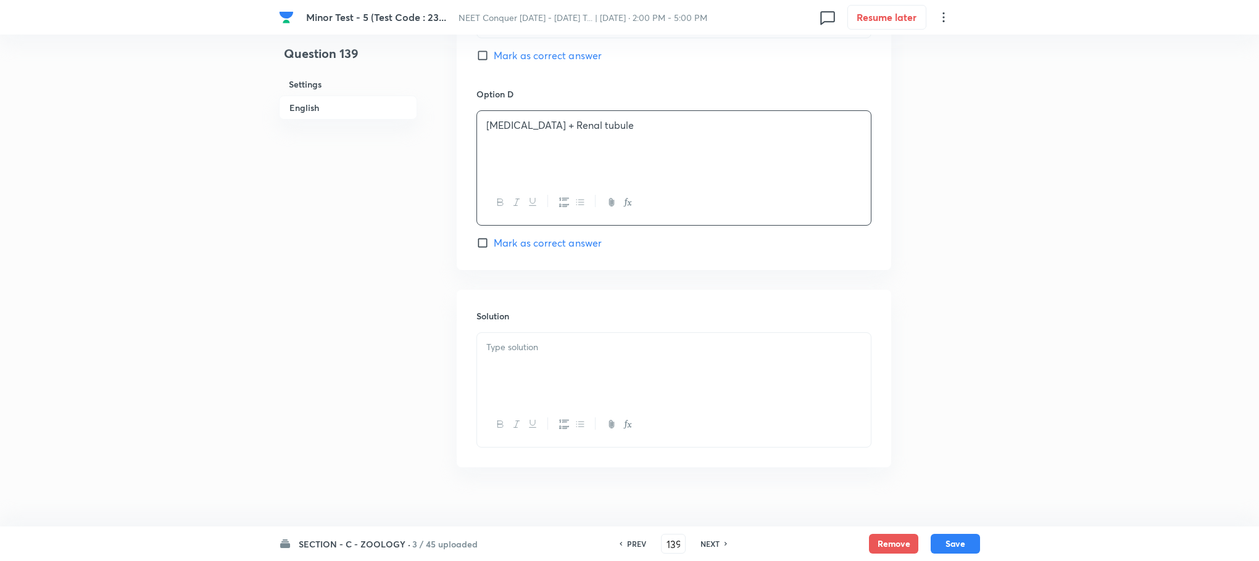
click at [519, 376] on div at bounding box center [674, 367] width 394 height 69
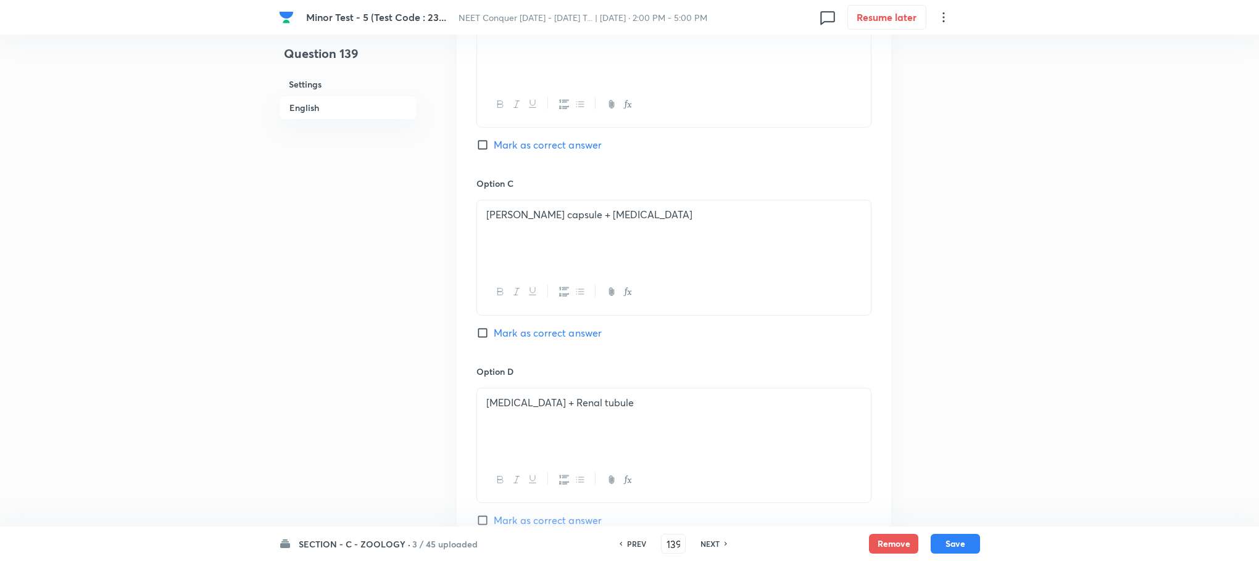
drag, startPoint x: 478, startPoint y: 337, endPoint x: 489, endPoint y: 337, distance: 10.5
click at [482, 337] on input "Mark as correct answer" at bounding box center [484, 333] width 17 height 12
checkbox input "true"
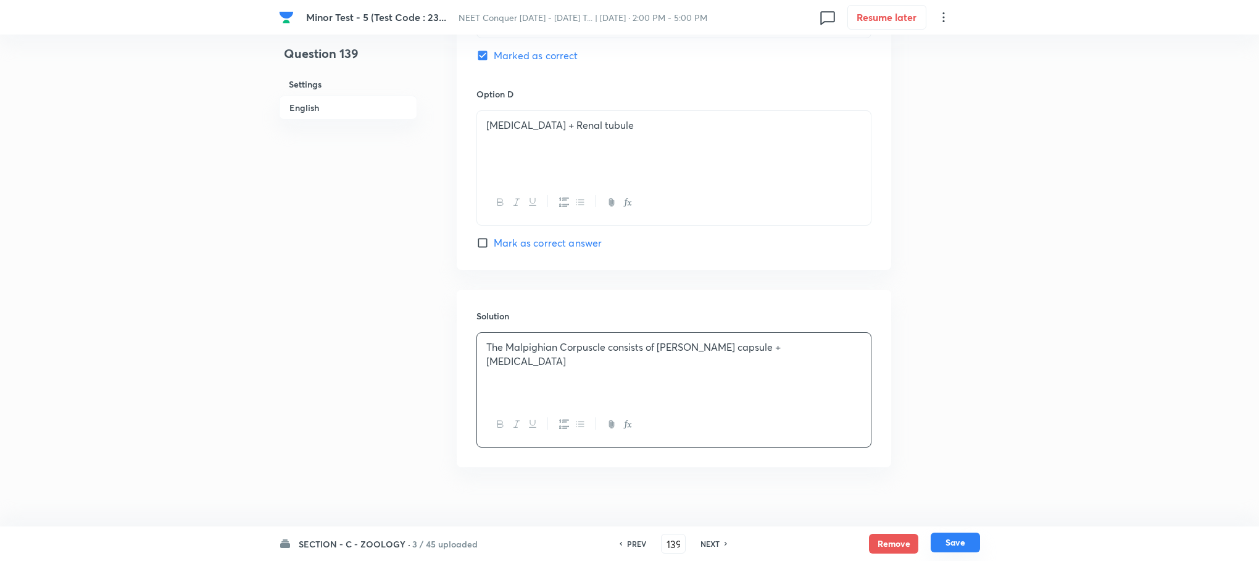
drag, startPoint x: 961, startPoint y: 546, endPoint x: 421, endPoint y: 261, distance: 610.5
click at [959, 542] on button "Save" at bounding box center [954, 544] width 49 height 20
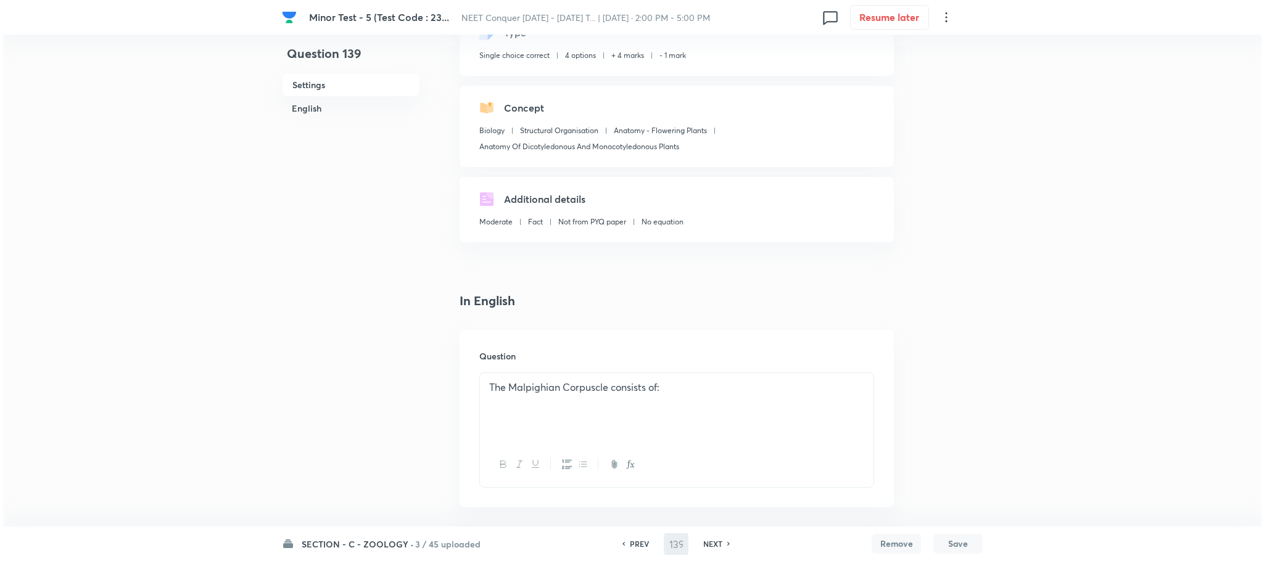
scroll to position [0, 0]
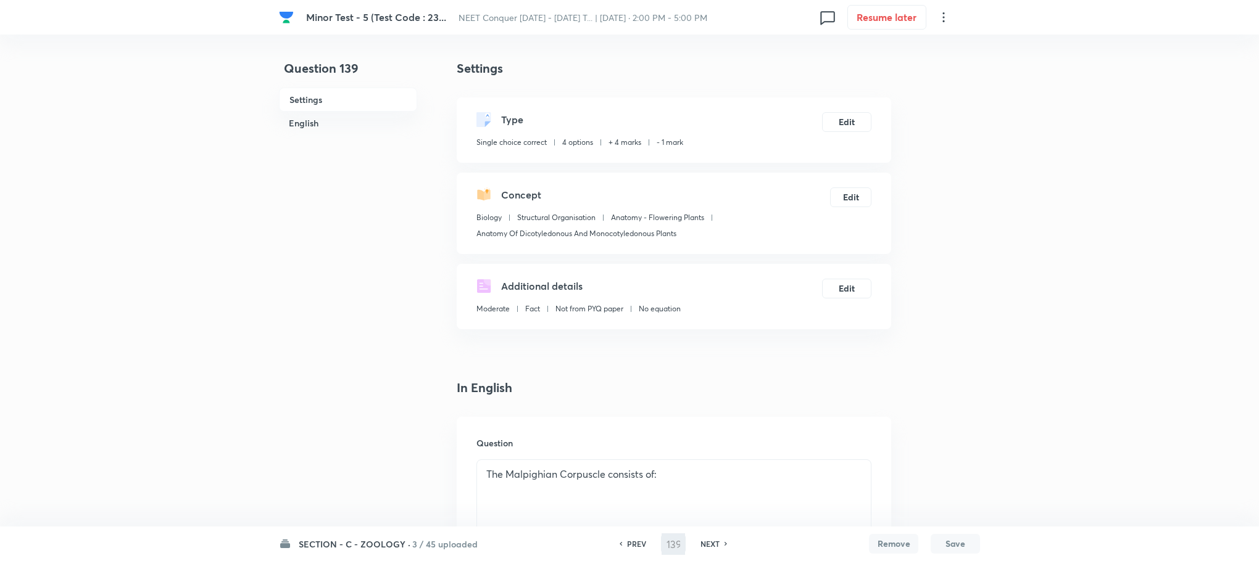
type input "140"
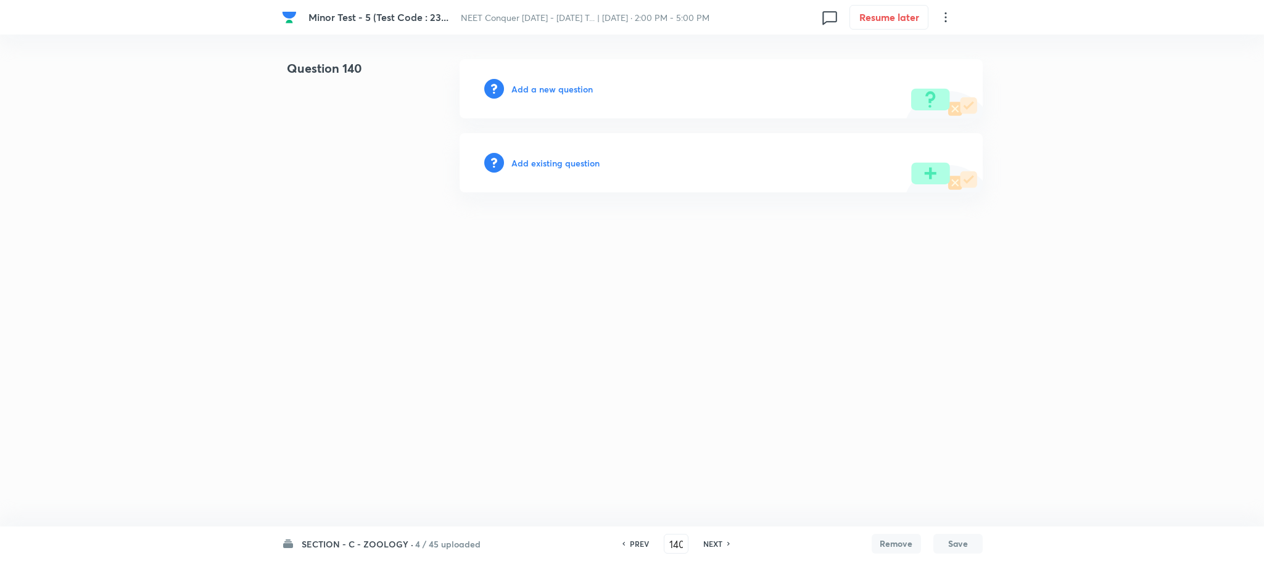
click at [537, 93] on h6 "Add a new question" at bounding box center [551, 89] width 81 height 13
click at [537, 93] on h6 "Choose a question type" at bounding box center [558, 89] width 95 height 13
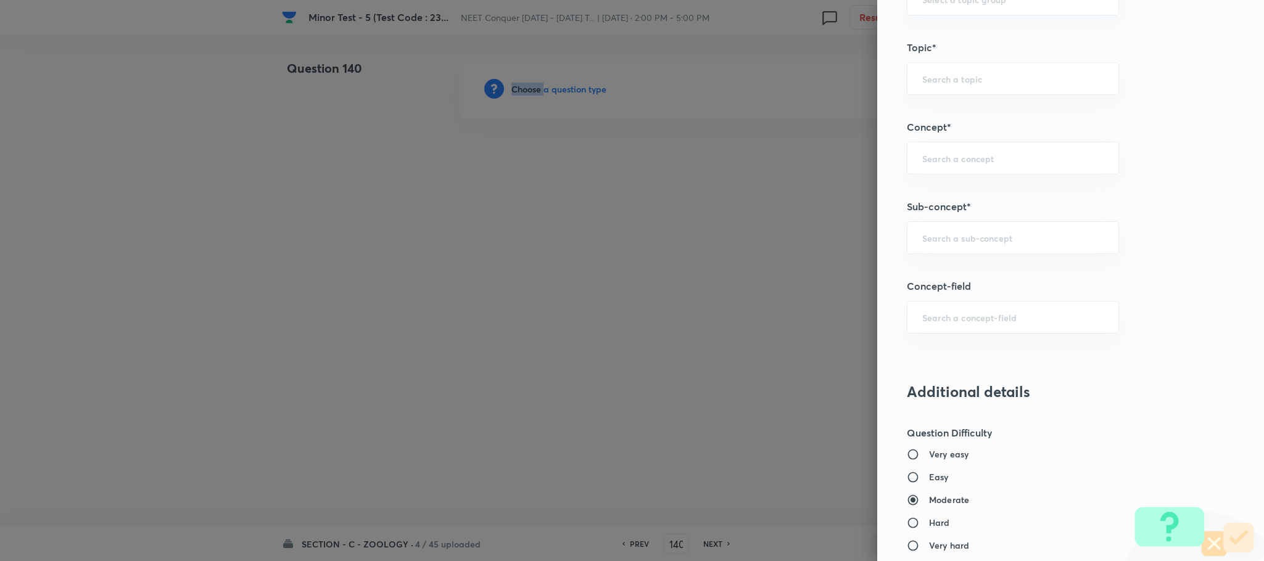
scroll to position [740, 0]
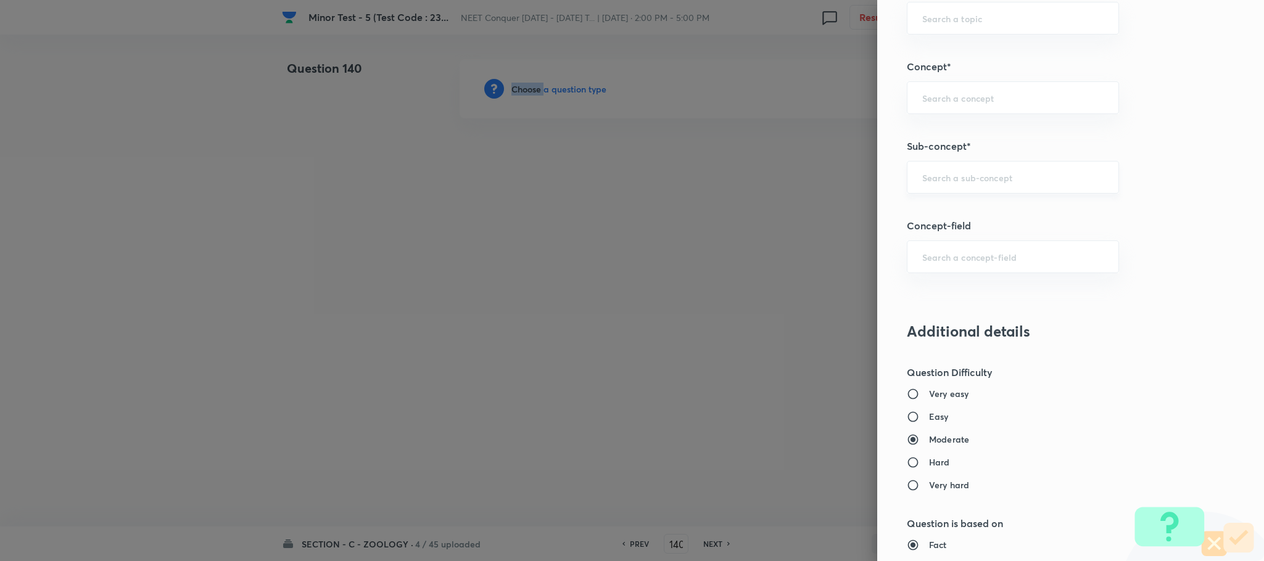
click at [946, 174] on div "​" at bounding box center [1013, 177] width 212 height 33
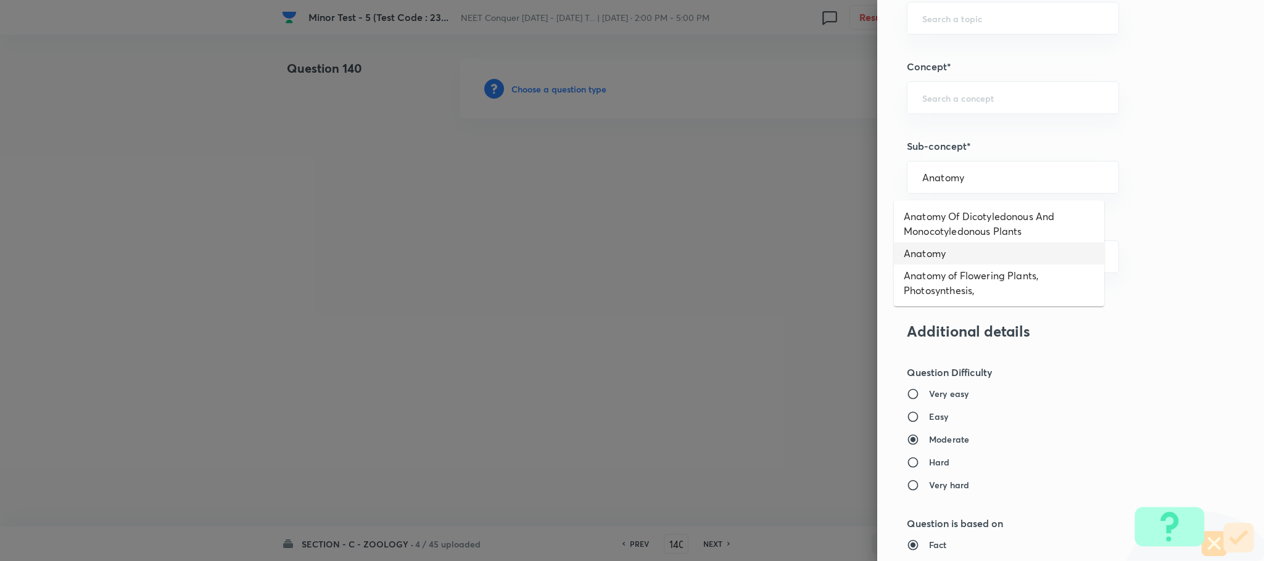
click at [1027, 242] on li "Anatomy" at bounding box center [999, 253] width 210 height 22
type input "Anatomy"
type input "Biology"
type input "Frog"
type input "Anatomy"
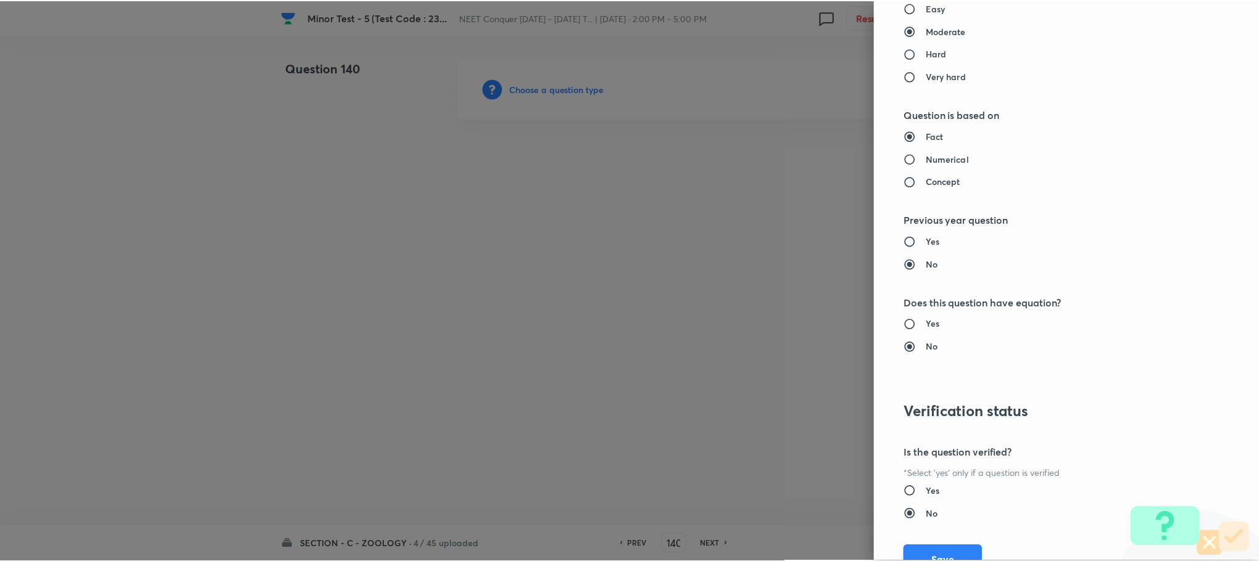
scroll to position [1207, 0]
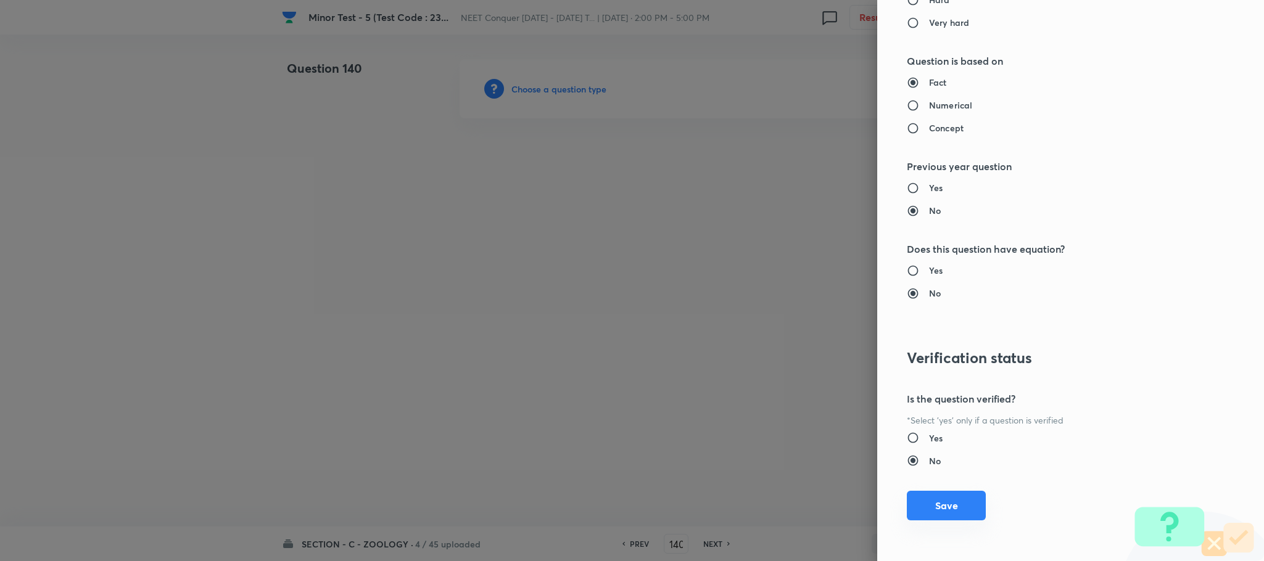
click at [942, 516] on button "Save" at bounding box center [946, 506] width 79 height 30
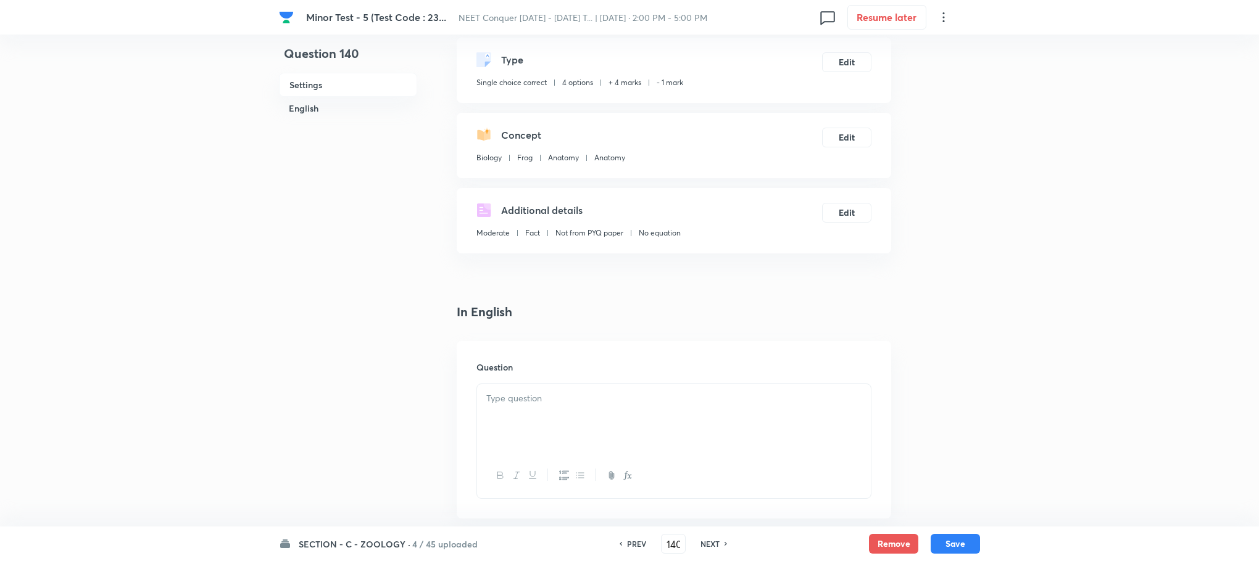
scroll to position [93, 0]
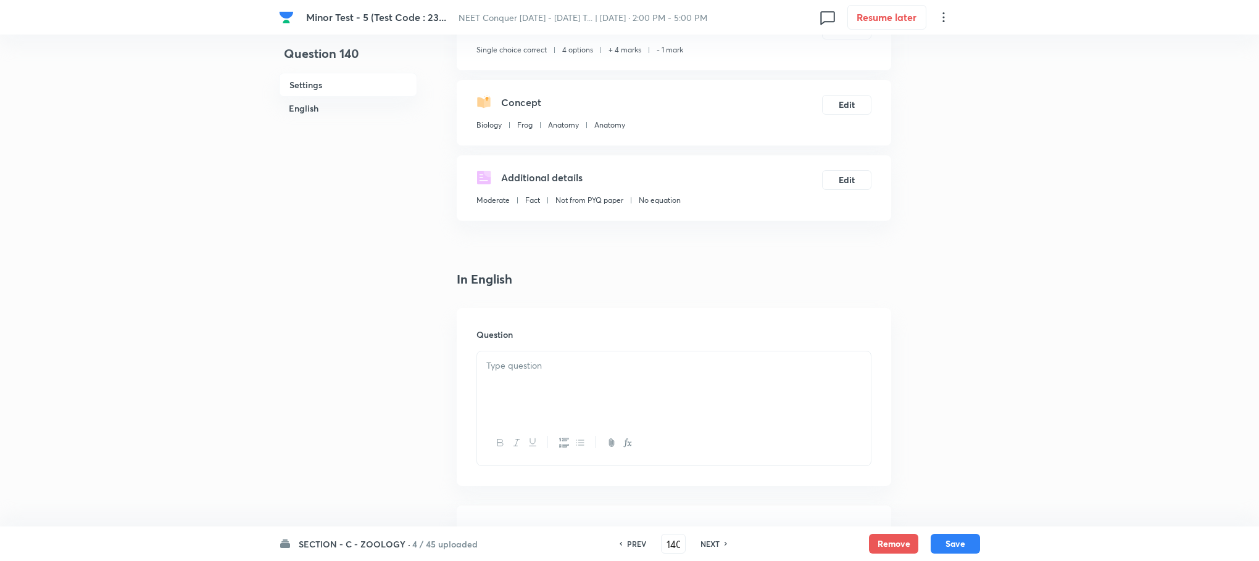
click at [607, 404] on div at bounding box center [674, 386] width 394 height 69
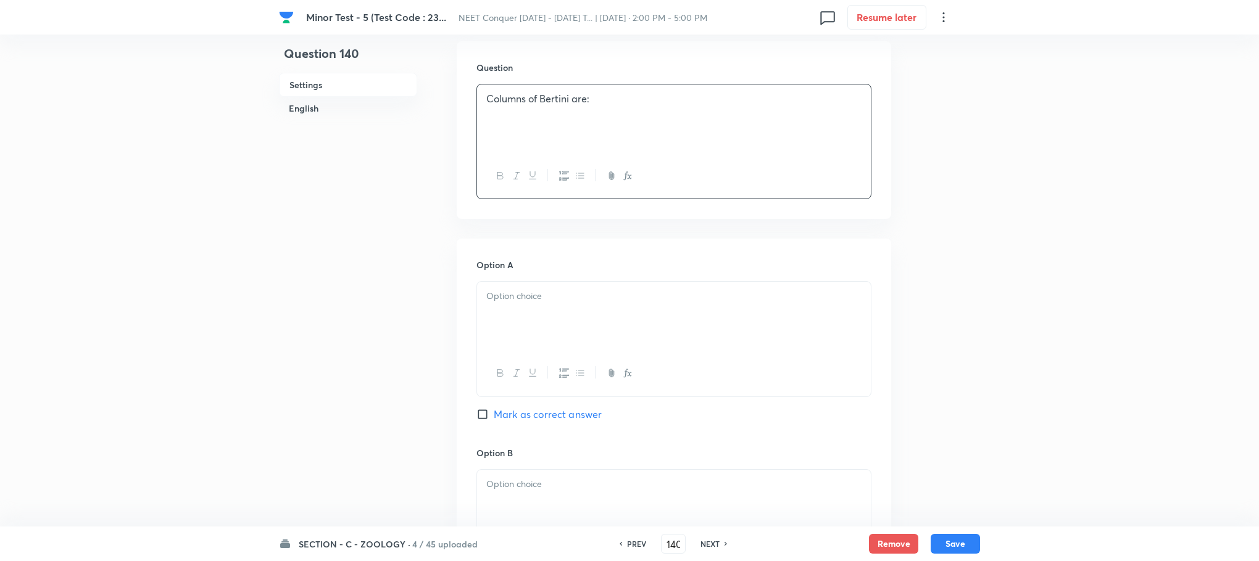
scroll to position [370, 0]
drag, startPoint x: 560, startPoint y: 319, endPoint x: 369, endPoint y: 282, distance: 194.2
click at [528, 315] on div at bounding box center [674, 305] width 394 height 69
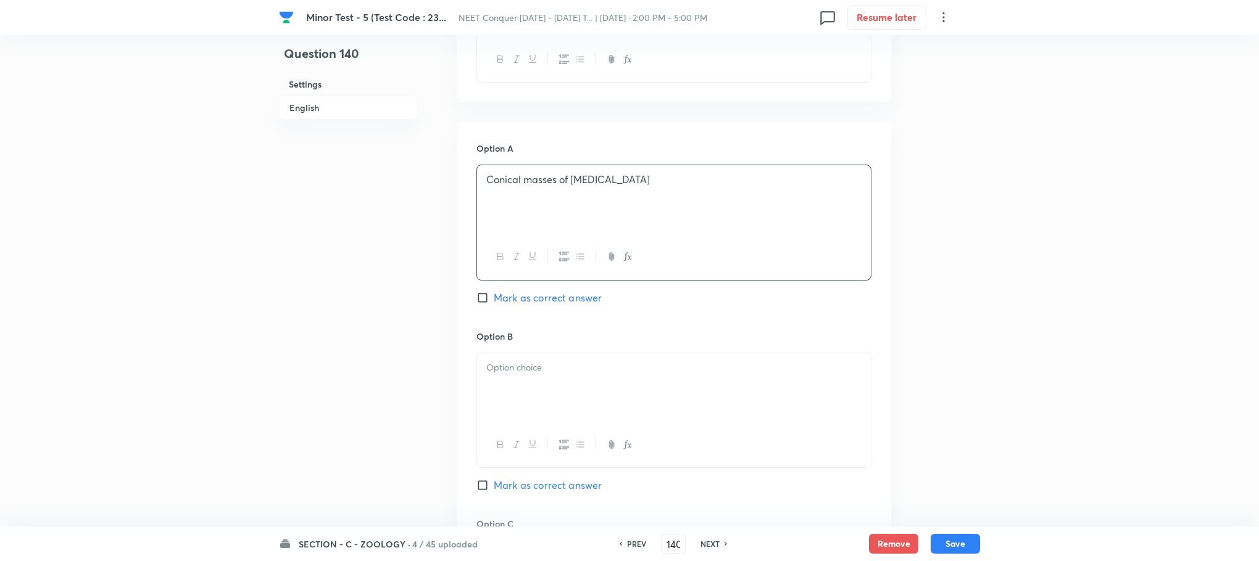
scroll to position [555, 0]
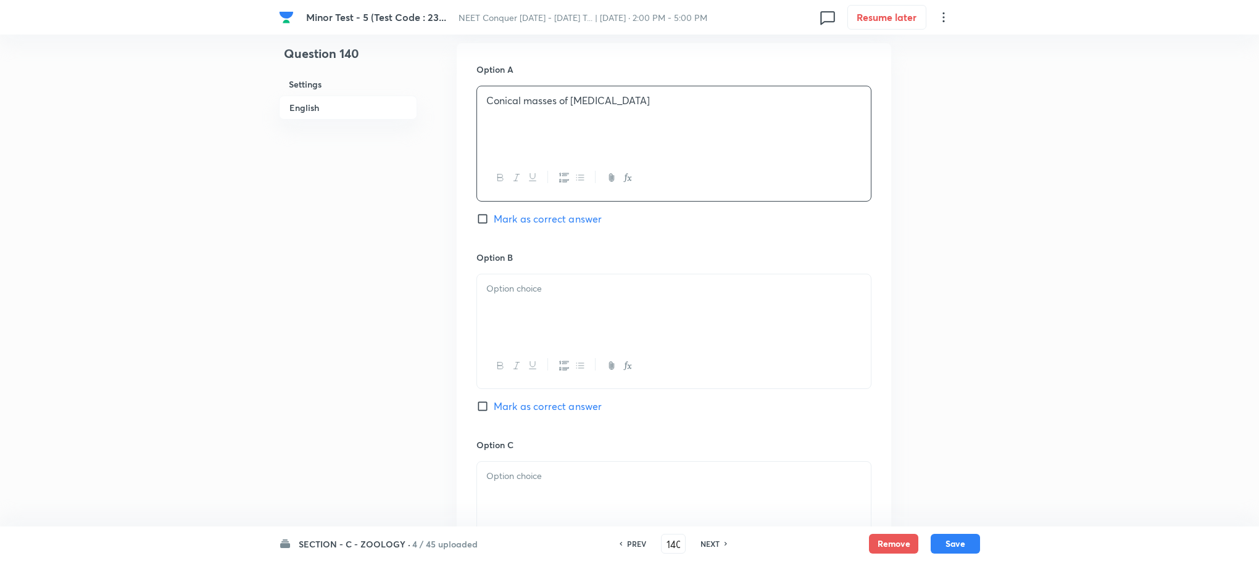
drag, startPoint x: 552, startPoint y: 318, endPoint x: 587, endPoint y: 278, distance: 53.3
click at [552, 318] on div at bounding box center [674, 309] width 394 height 69
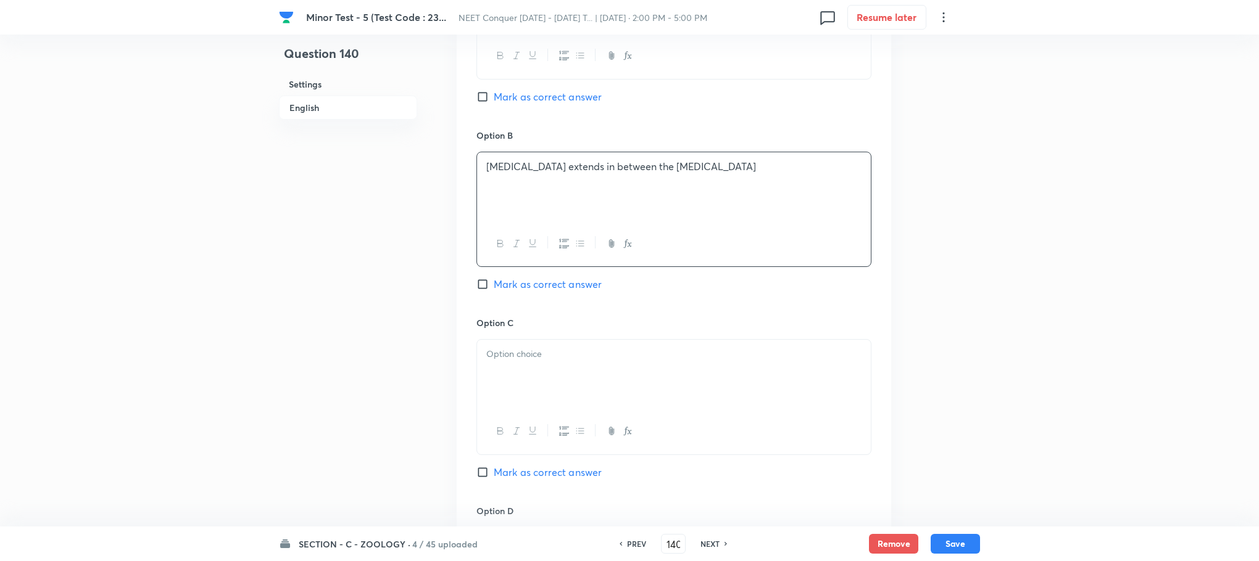
scroll to position [833, 0]
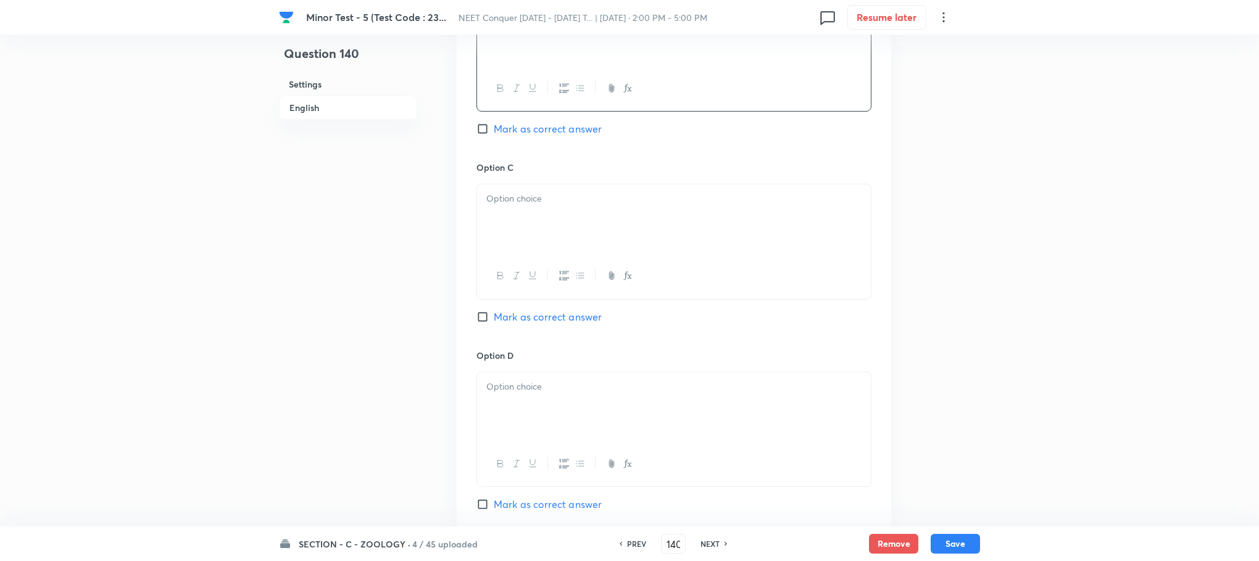
click at [534, 221] on div at bounding box center [674, 218] width 394 height 69
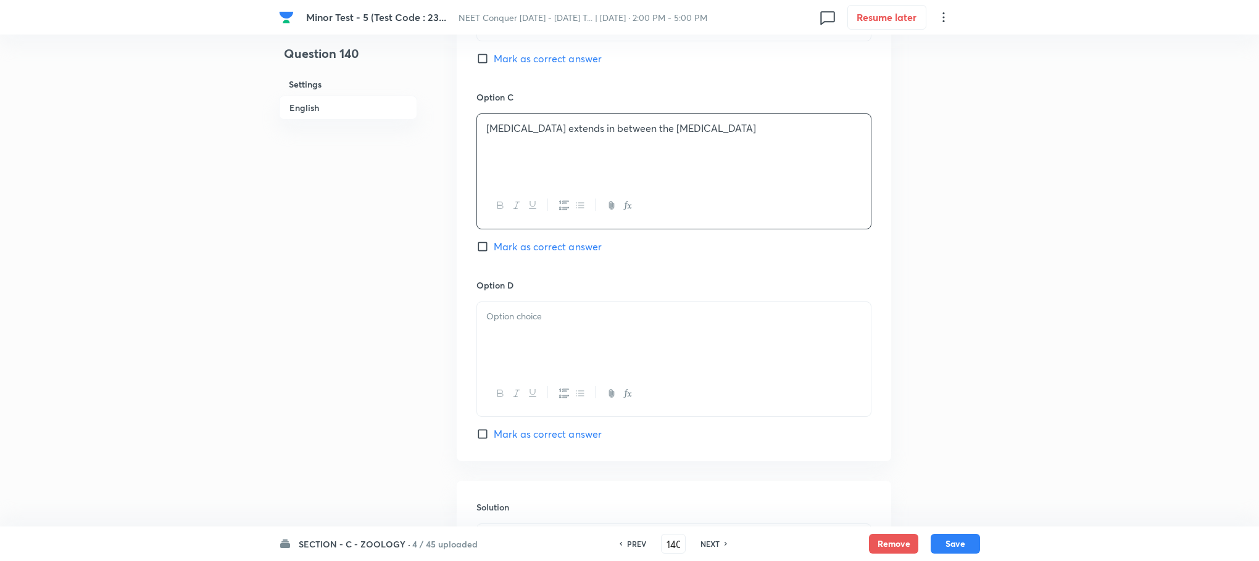
scroll to position [1018, 0]
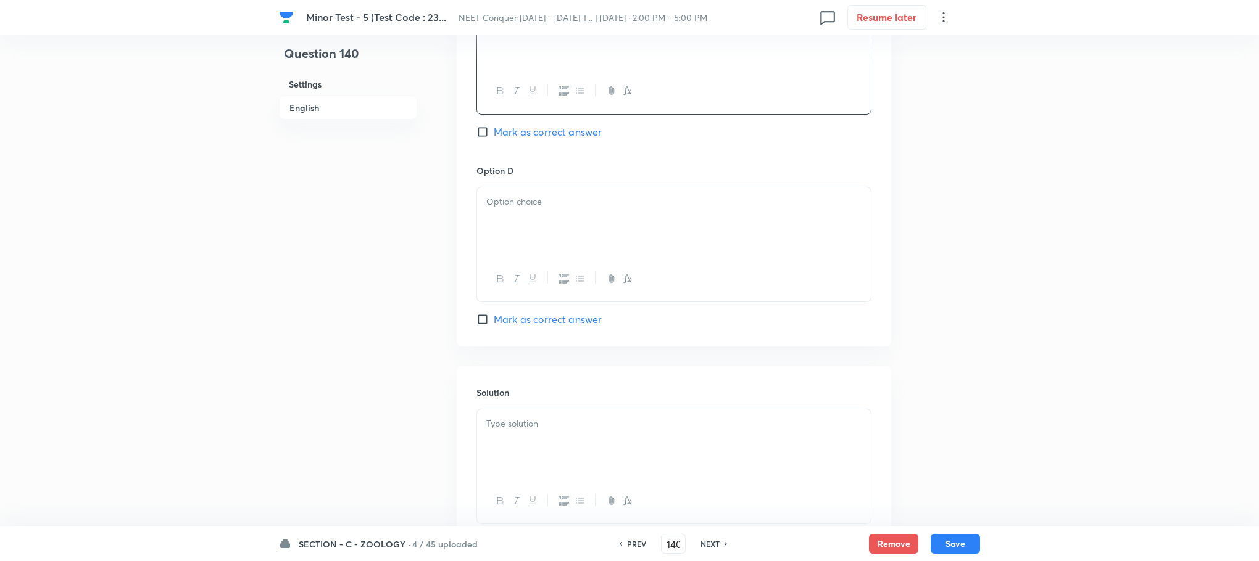
click at [516, 248] on div at bounding box center [674, 222] width 394 height 69
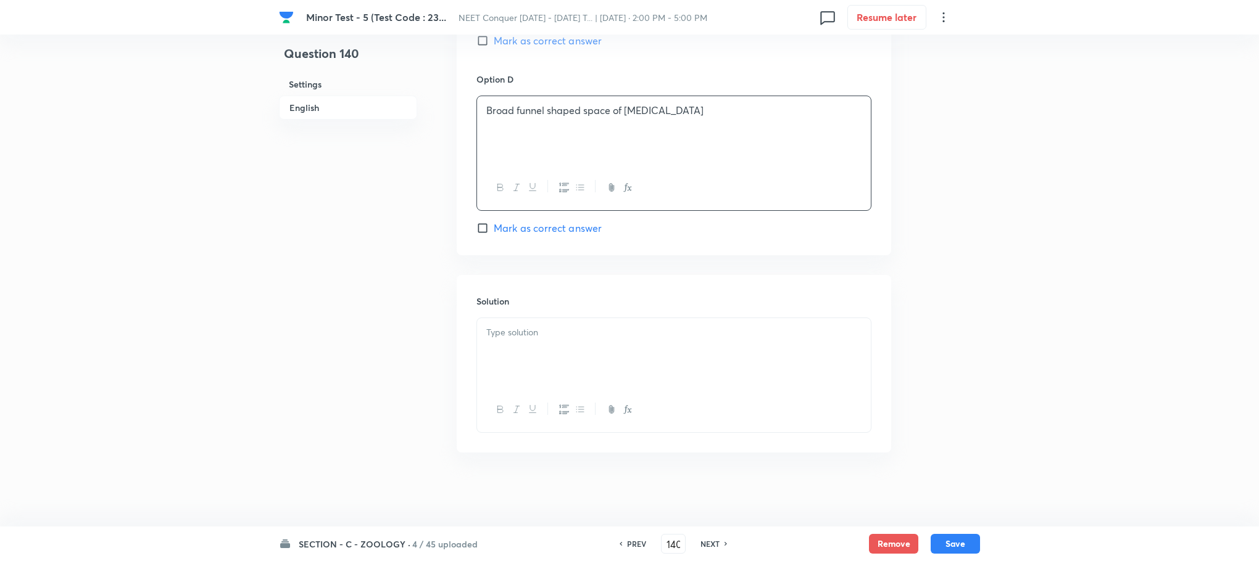
scroll to position [1112, 0]
click at [502, 335] on p at bounding box center [673, 333] width 375 height 14
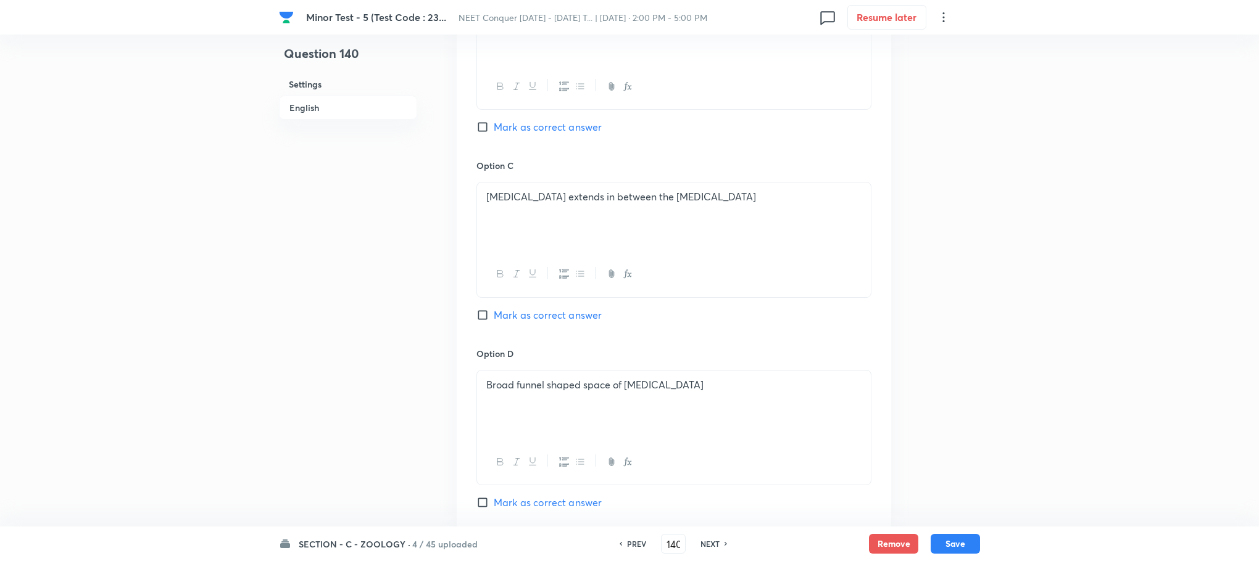
click at [486, 318] on input "Mark as correct answer" at bounding box center [484, 315] width 17 height 12
checkbox input "true"
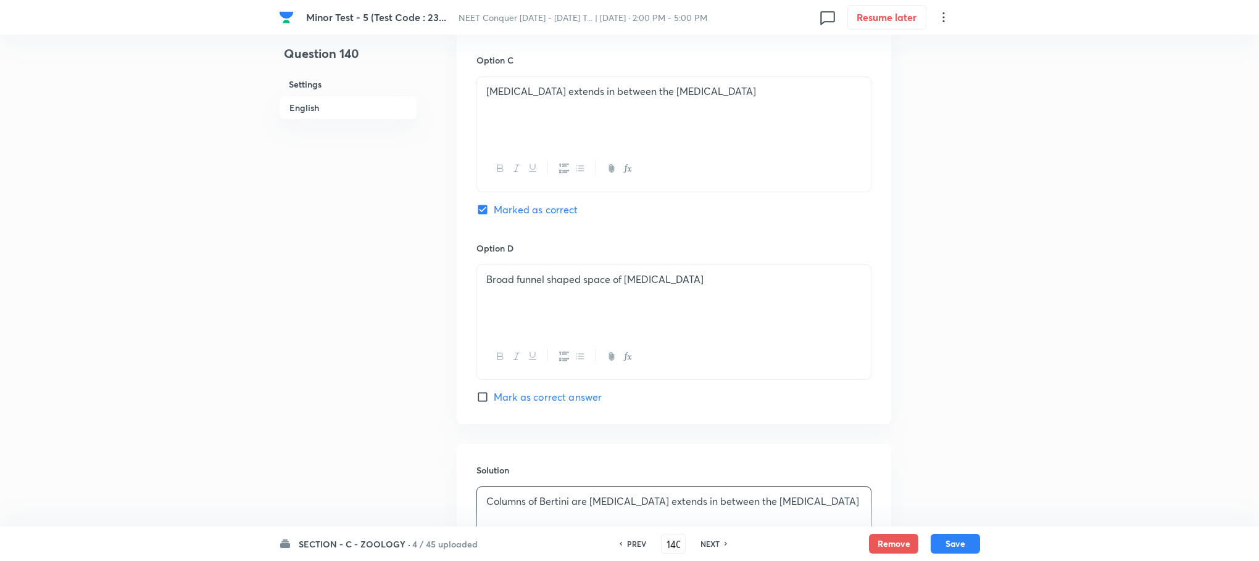
scroll to position [1112, 0]
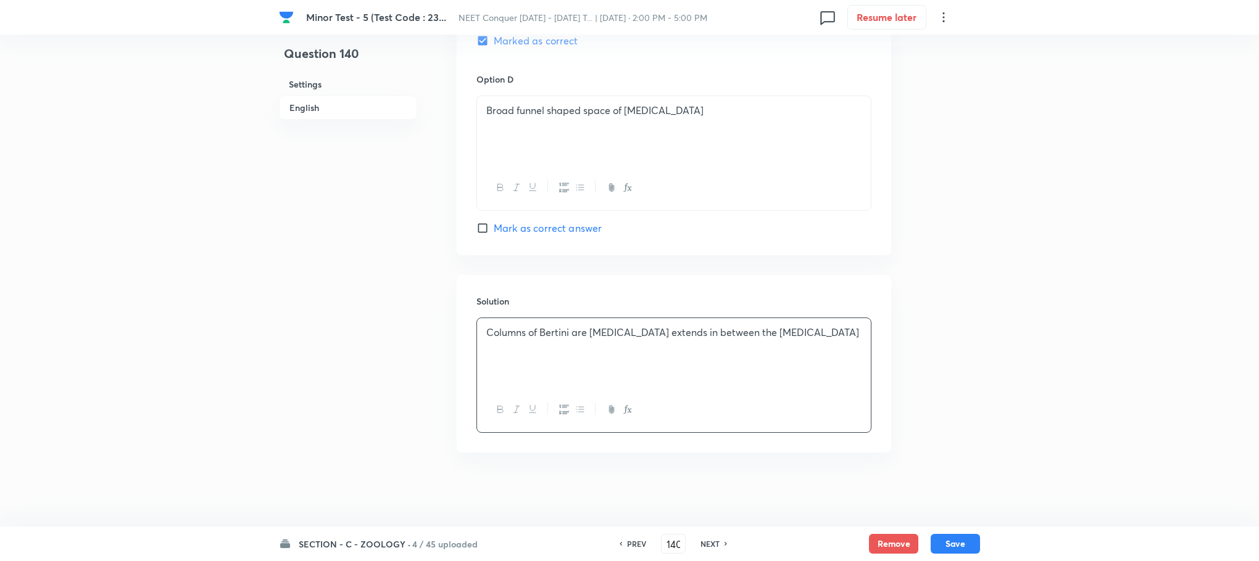
drag, startPoint x: 948, startPoint y: 539, endPoint x: 433, endPoint y: 234, distance: 598.9
click at [945, 534] on button "Save" at bounding box center [954, 544] width 49 height 20
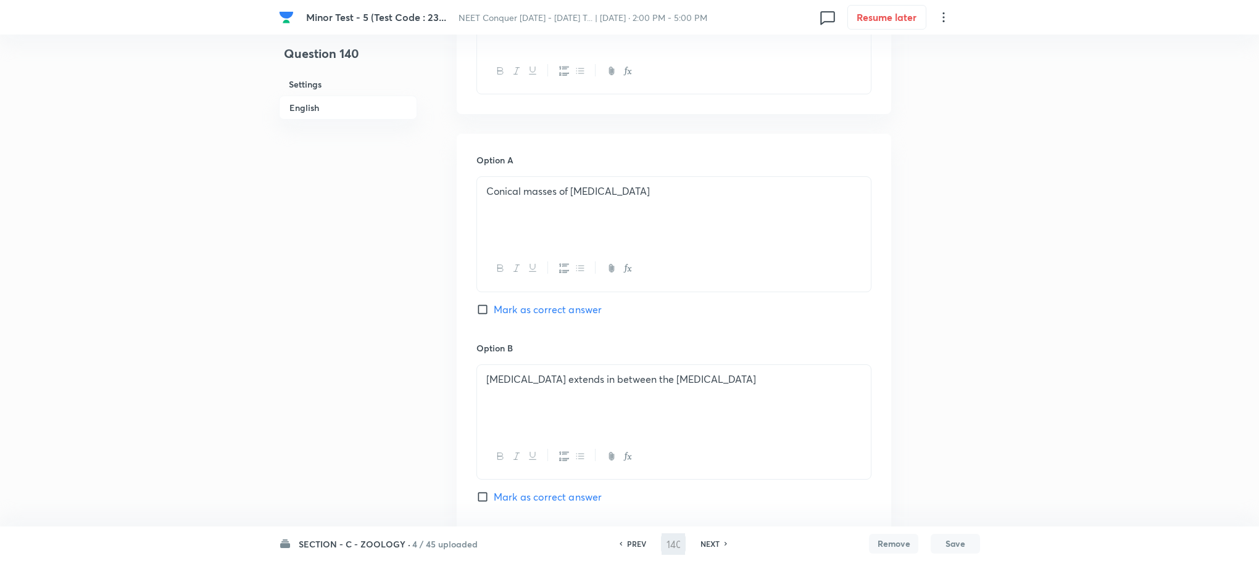
scroll to position [231, 0]
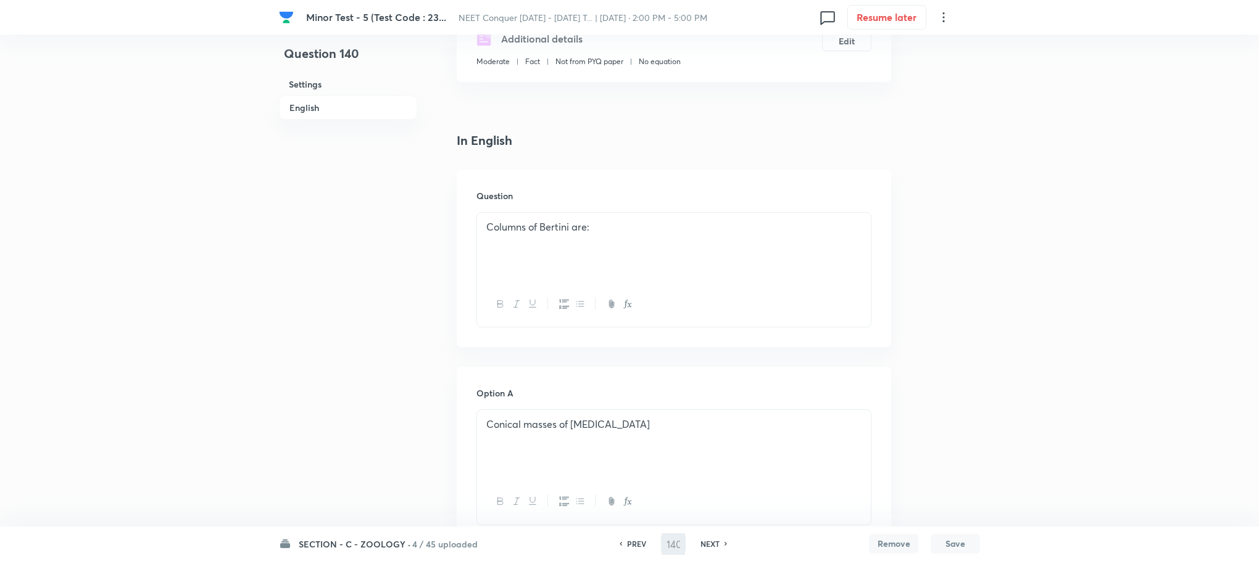
type input "141"
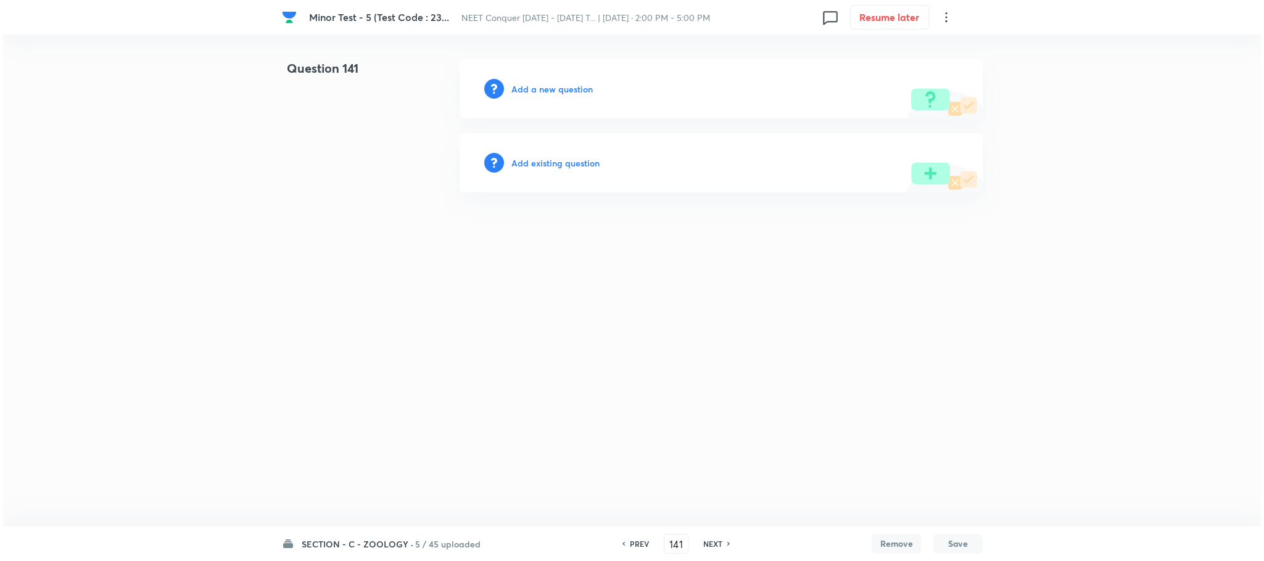
scroll to position [0, 0]
click at [548, 91] on h6 "Add a new question" at bounding box center [551, 89] width 81 height 13
click at [548, 91] on h6 "Choose a question type" at bounding box center [558, 89] width 95 height 13
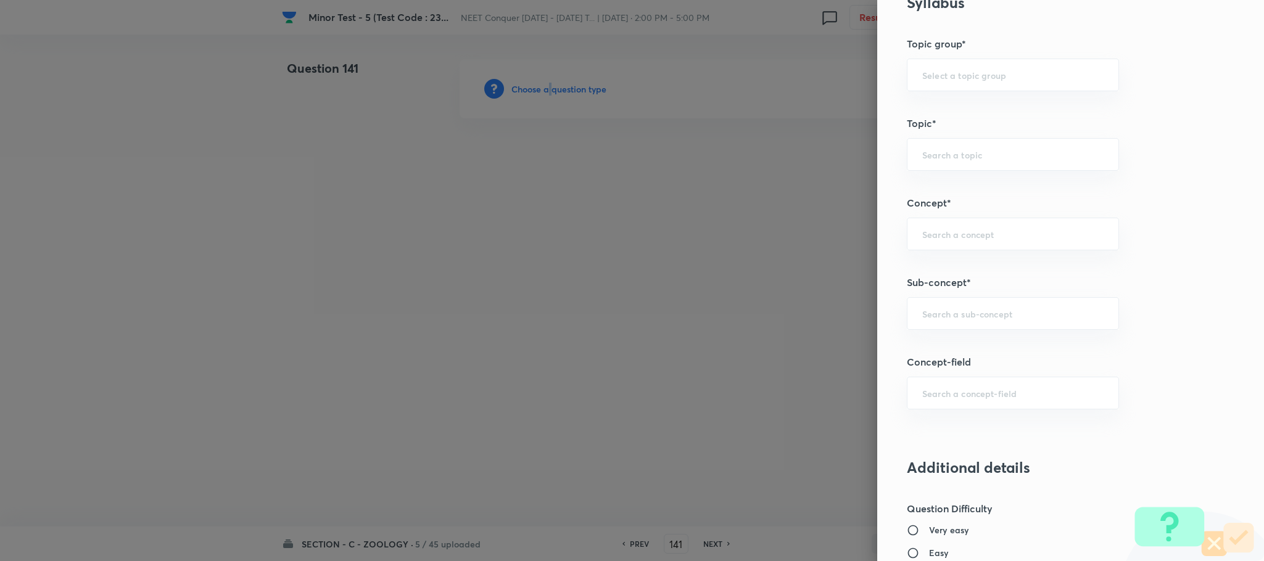
scroll to position [648, 0]
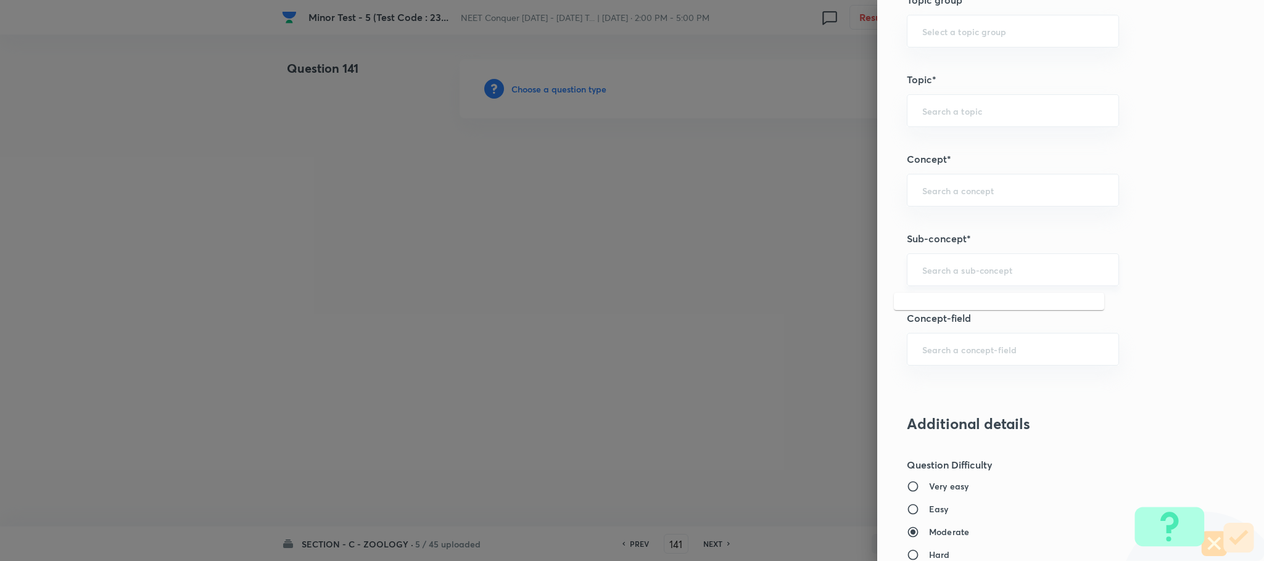
drag, startPoint x: 916, startPoint y: 279, endPoint x: 922, endPoint y: 282, distance: 6.6
click at [916, 281] on div "​" at bounding box center [1013, 270] width 212 height 33
click at [1016, 319] on li "Anatomy Of Dicotyledonous And Monocotyledonous Plants" at bounding box center [999, 316] width 210 height 37
type input "Anatomy Of Dicotyledonous And Monocotyledonous Plants"
type input "Biology"
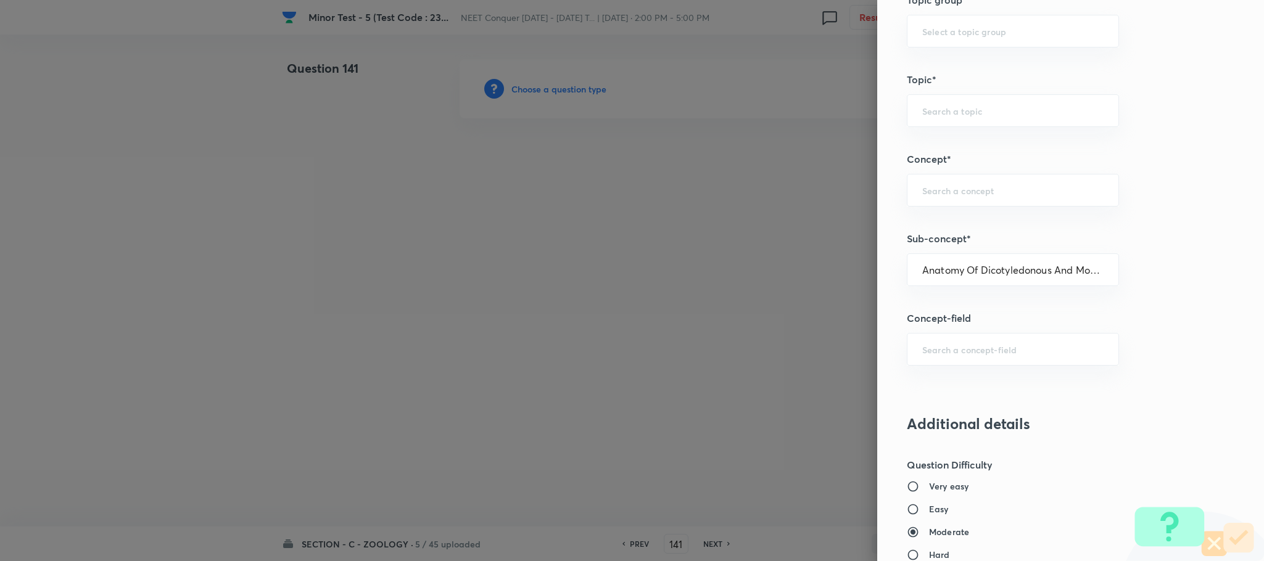
type input "Structural Organisation"
type input "Anatomy - Flowering Plants"
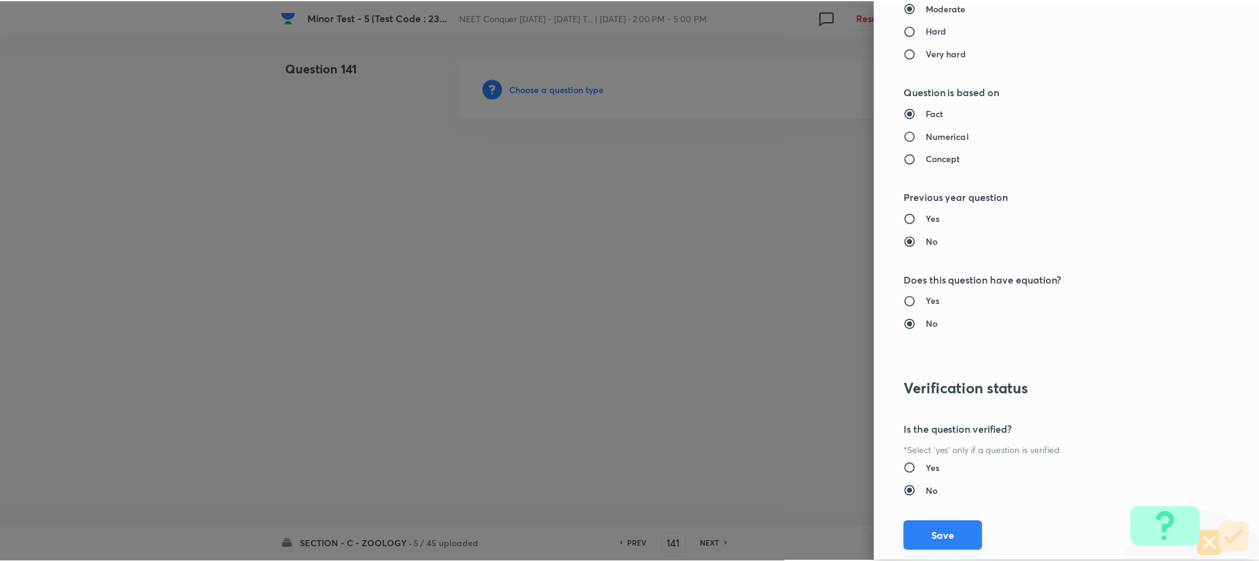
scroll to position [1207, 0]
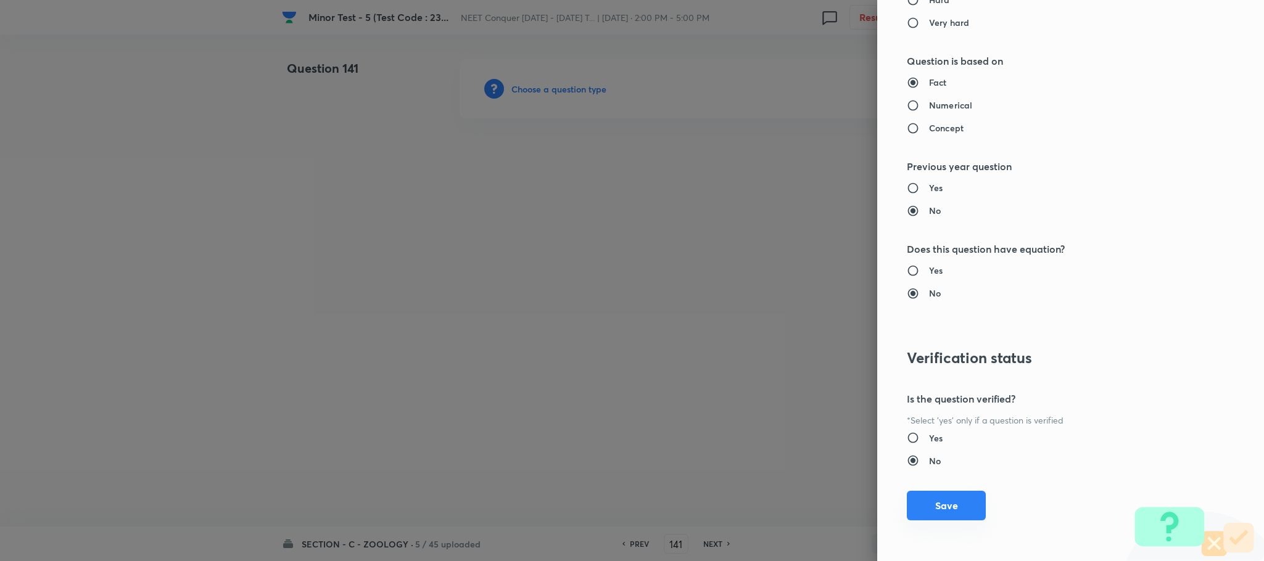
drag, startPoint x: 942, startPoint y: 500, endPoint x: 719, endPoint y: 439, distance: 231.6
click at [941, 500] on button "Save" at bounding box center [946, 506] width 79 height 30
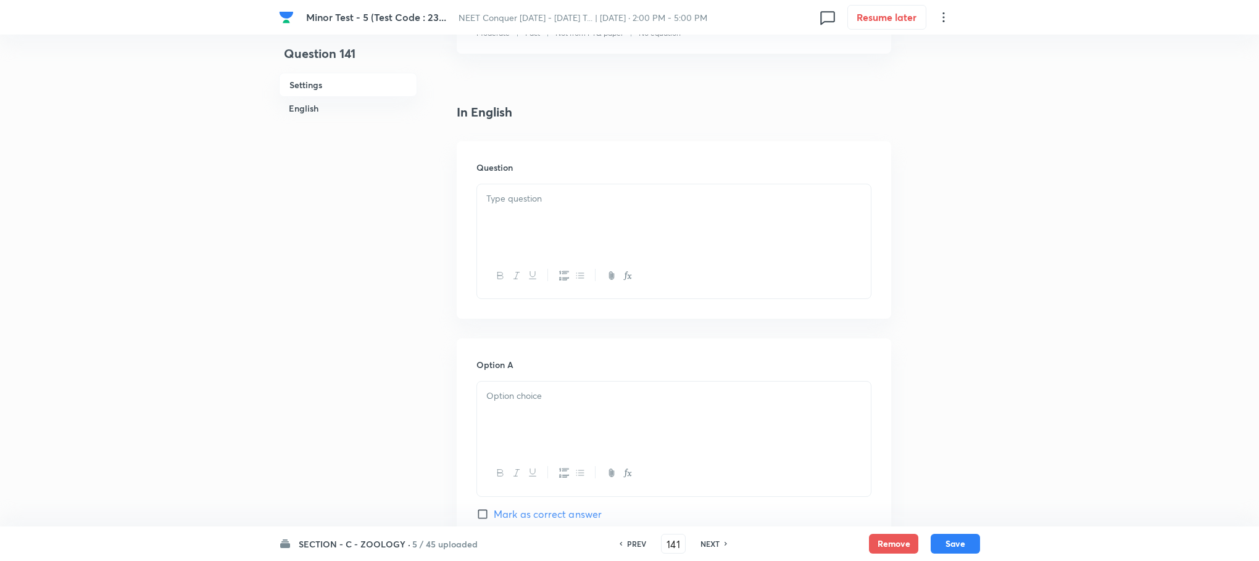
scroll to position [278, 0]
click at [547, 206] on div at bounding box center [674, 217] width 394 height 69
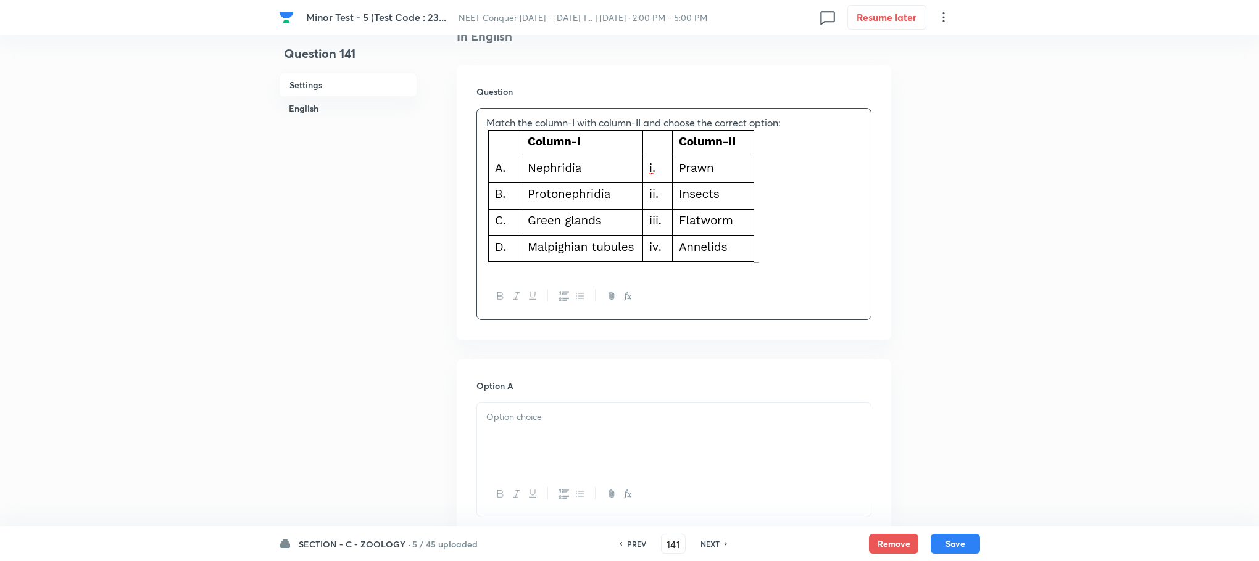
scroll to position [463, 0]
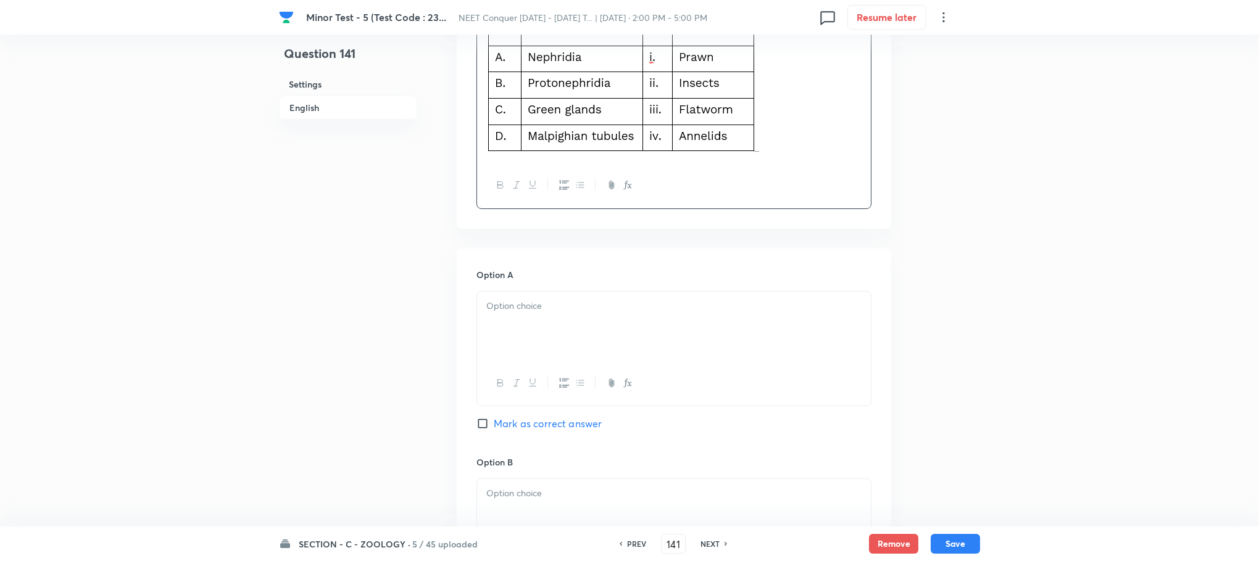
click at [524, 248] on div "In English Question Match the column-I with column-II and choose the correct op…" at bounding box center [674, 564] width 434 height 1296
click at [532, 315] on div at bounding box center [674, 326] width 394 height 69
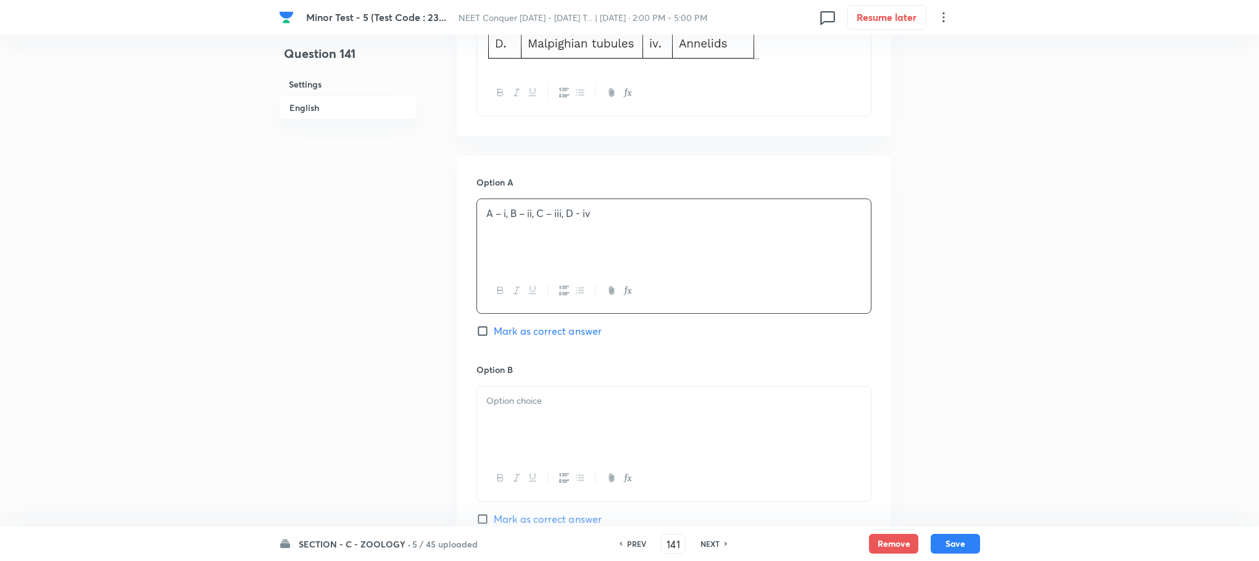
scroll to position [740, 0]
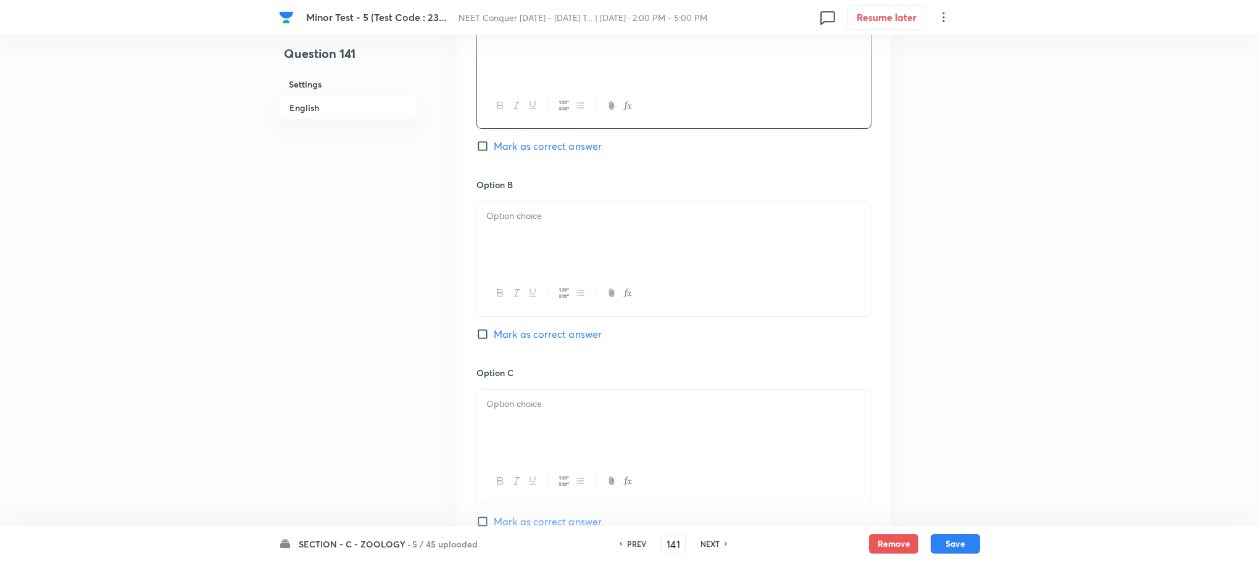
click at [509, 250] on div at bounding box center [674, 236] width 394 height 69
click at [523, 249] on div at bounding box center [674, 239] width 394 height 69
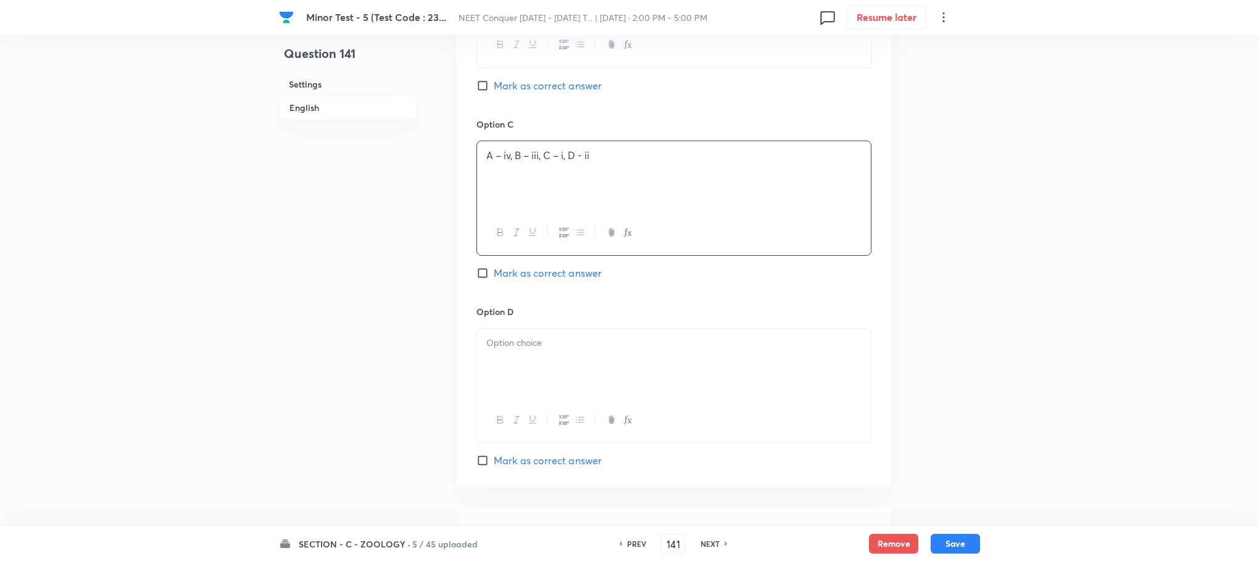
scroll to position [1018, 0]
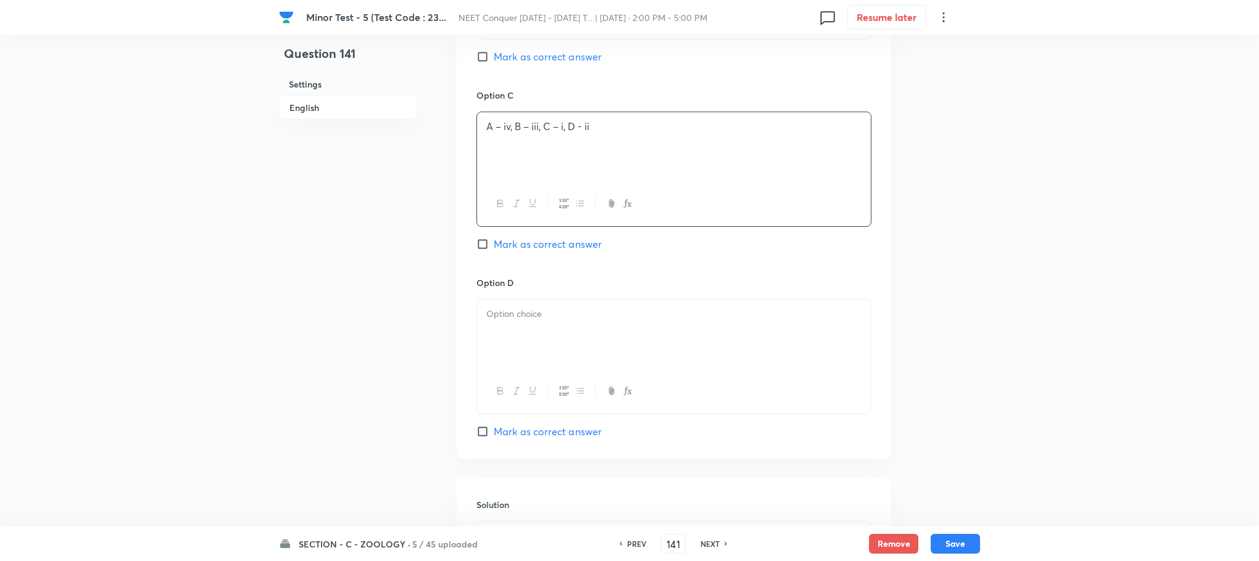
click at [552, 309] on p at bounding box center [673, 314] width 375 height 14
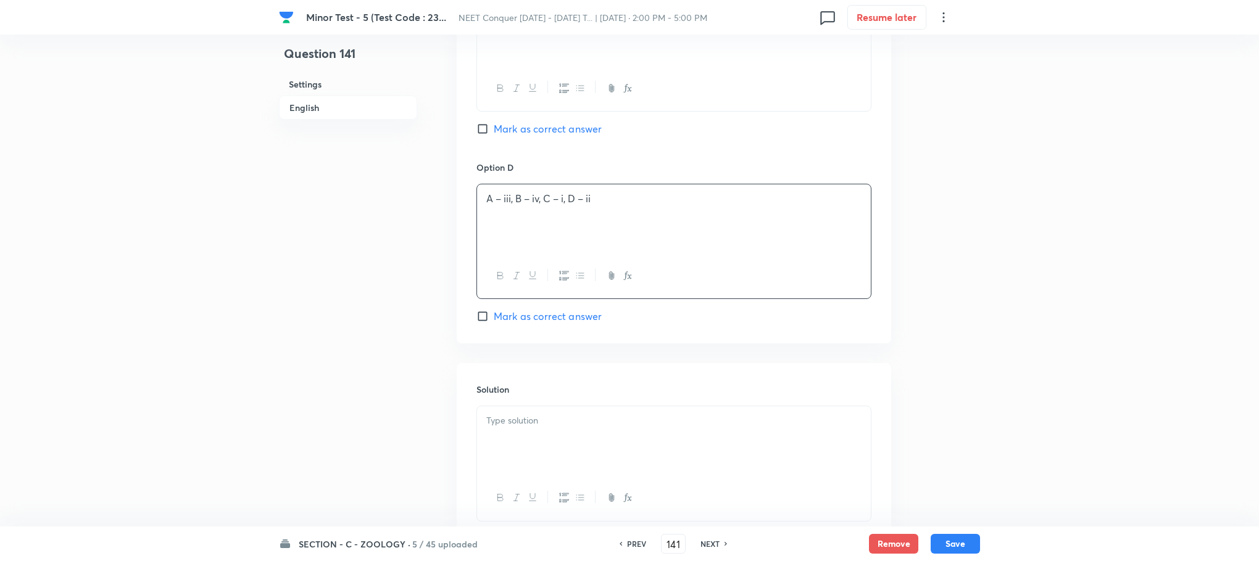
scroll to position [1225, 0]
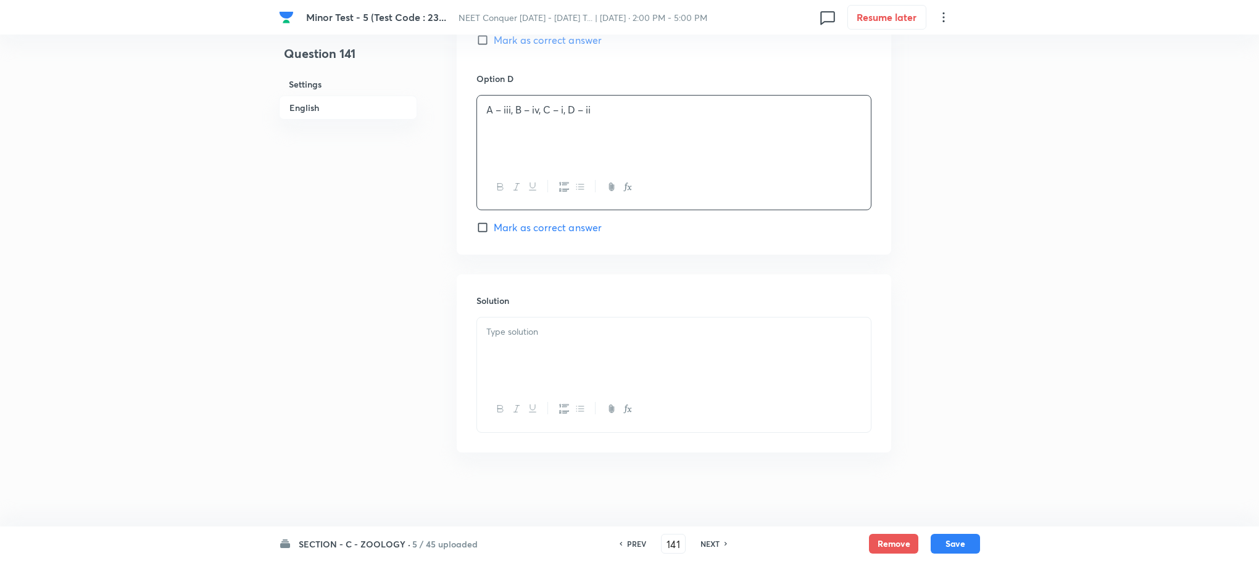
click at [497, 365] on div at bounding box center [674, 352] width 394 height 69
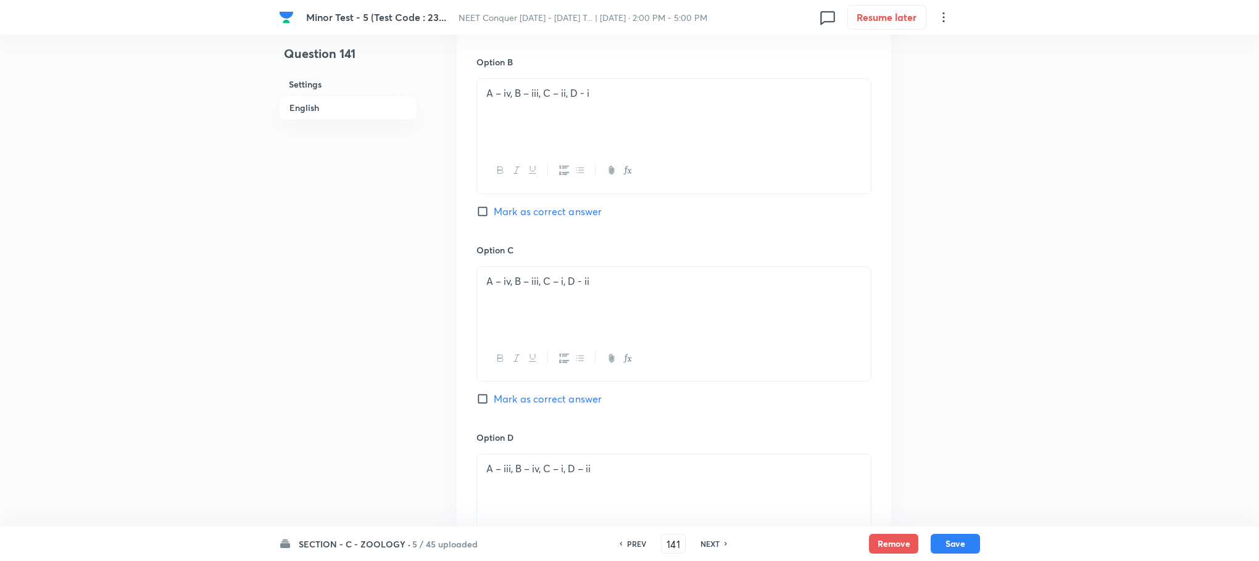
scroll to position [948, 0]
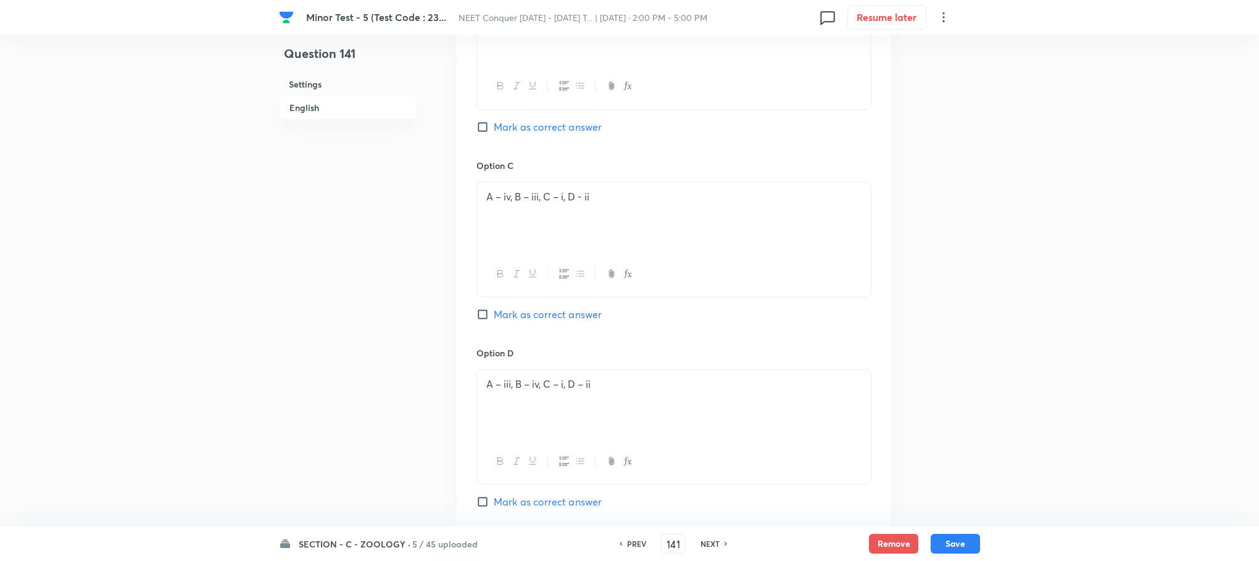
click at [487, 317] on input "Mark as correct answer" at bounding box center [484, 314] width 17 height 12
checkbox input "true"
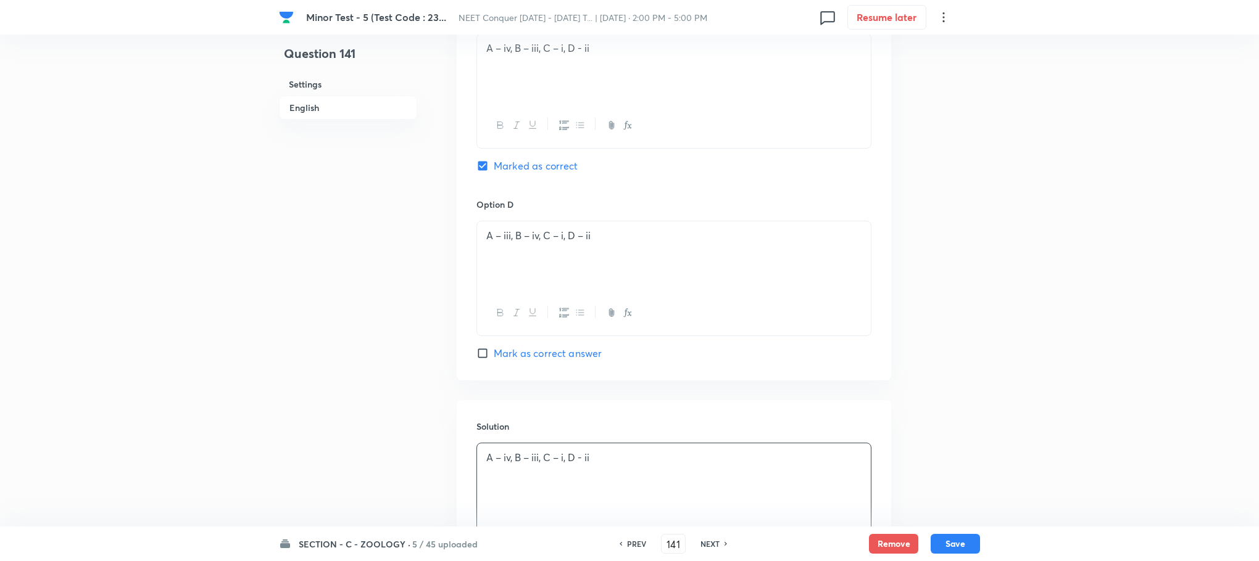
scroll to position [1225, 0]
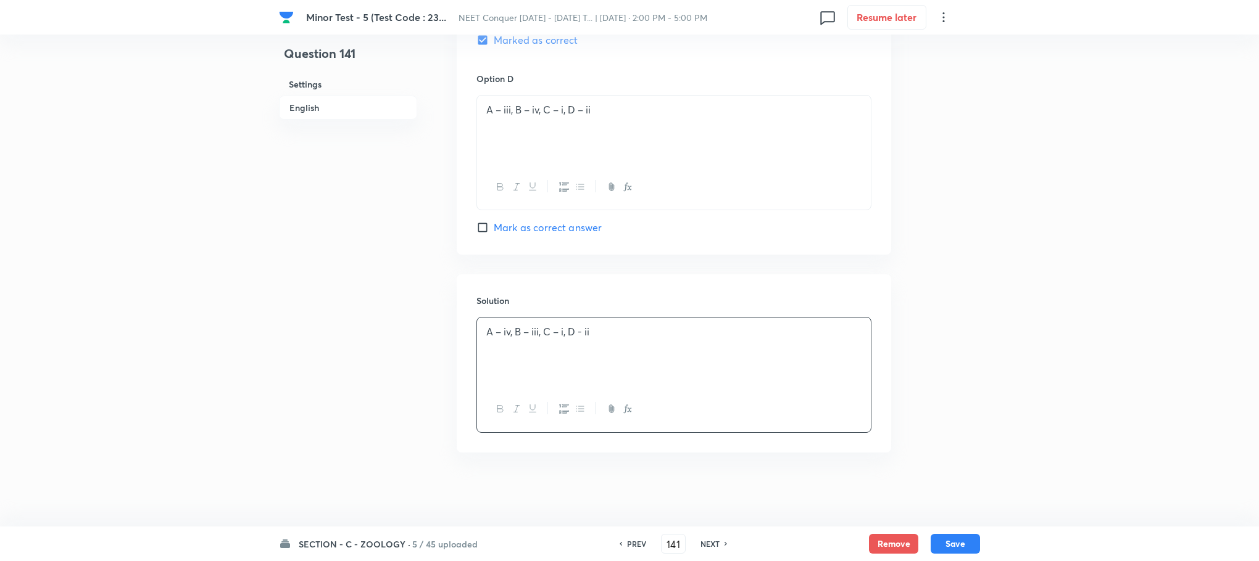
drag, startPoint x: 952, startPoint y: 540, endPoint x: 661, endPoint y: 357, distance: 344.1
click at [950, 540] on button "Save" at bounding box center [954, 544] width 49 height 20
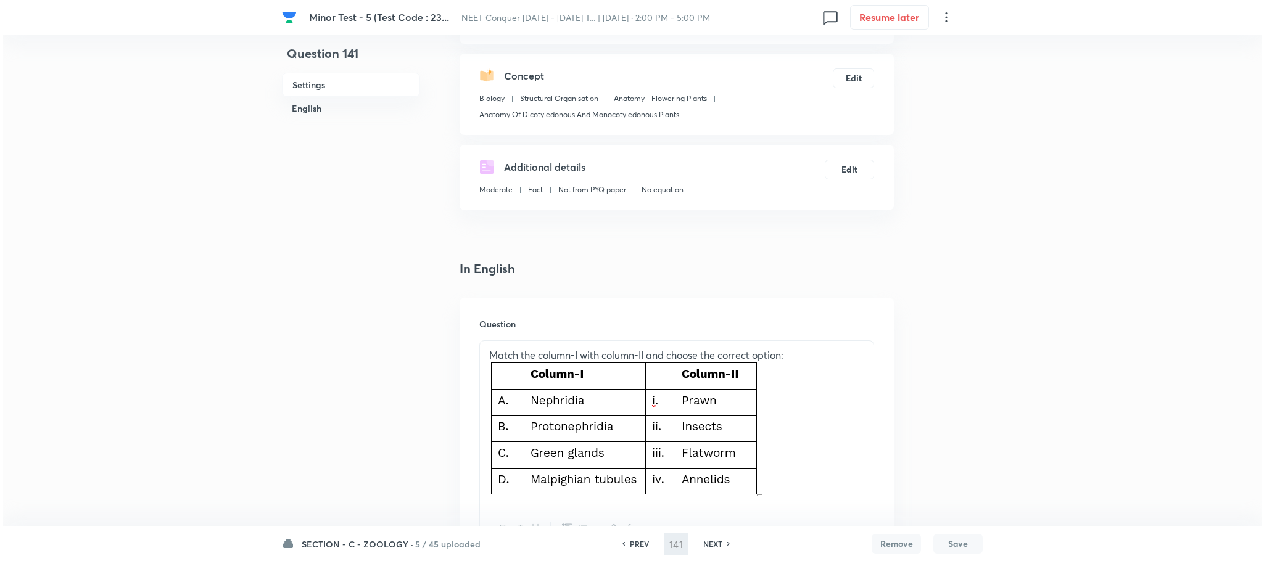
scroll to position [0, 0]
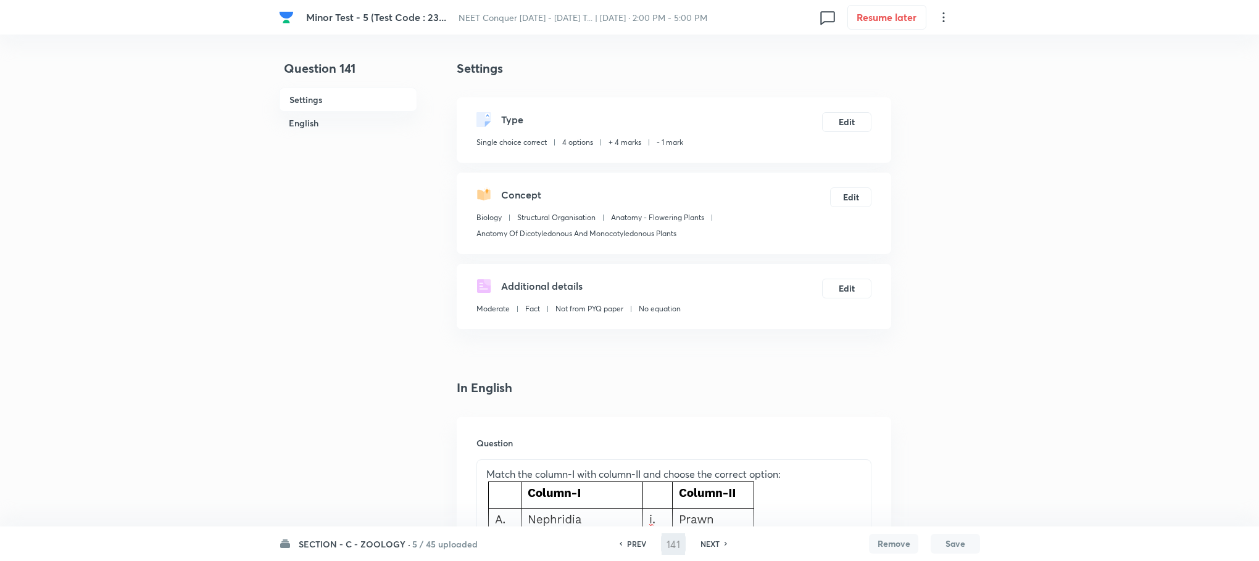
type input "142"
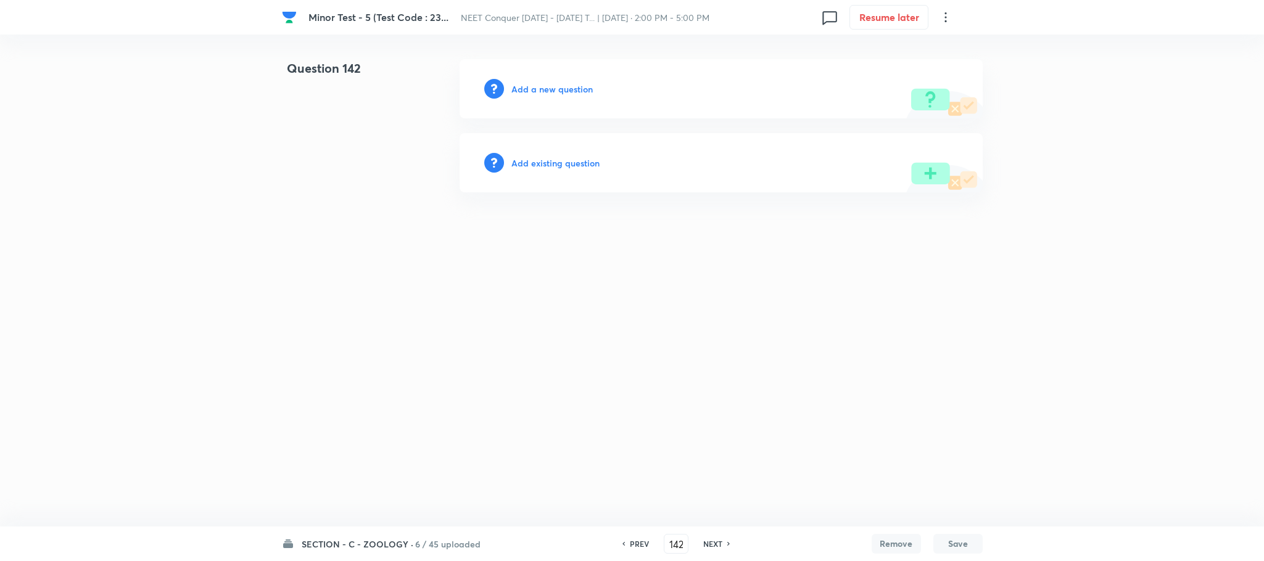
click at [543, 89] on h6 "Add a new question" at bounding box center [551, 89] width 81 height 13
click at [543, 89] on h6 "Choose a question type" at bounding box center [558, 89] width 95 height 13
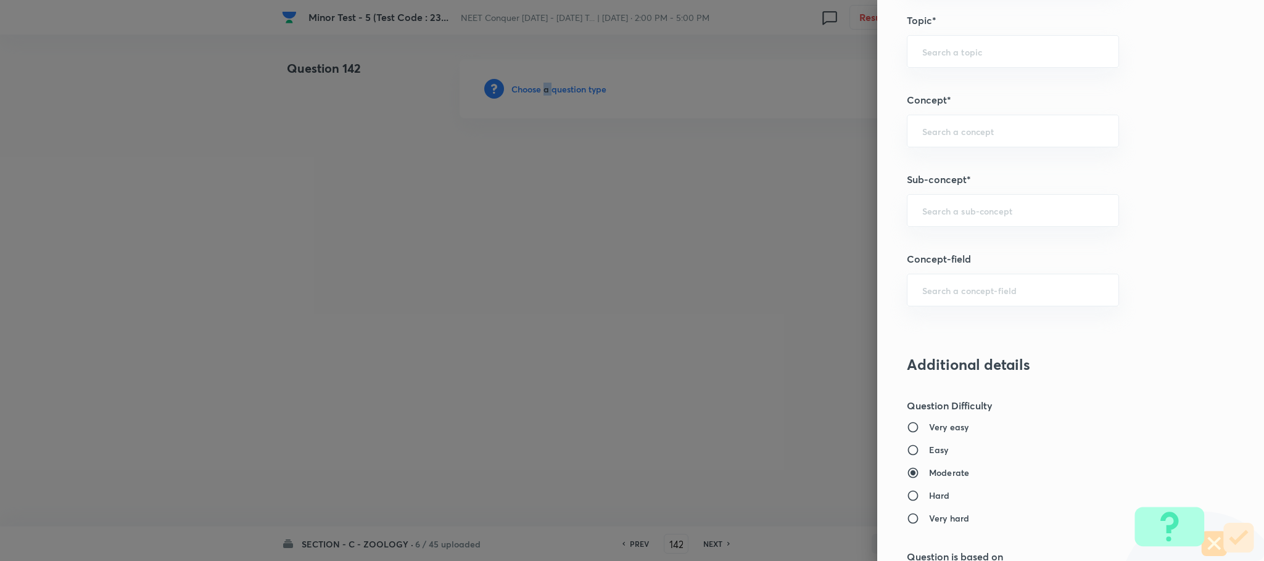
scroll to position [740, 0]
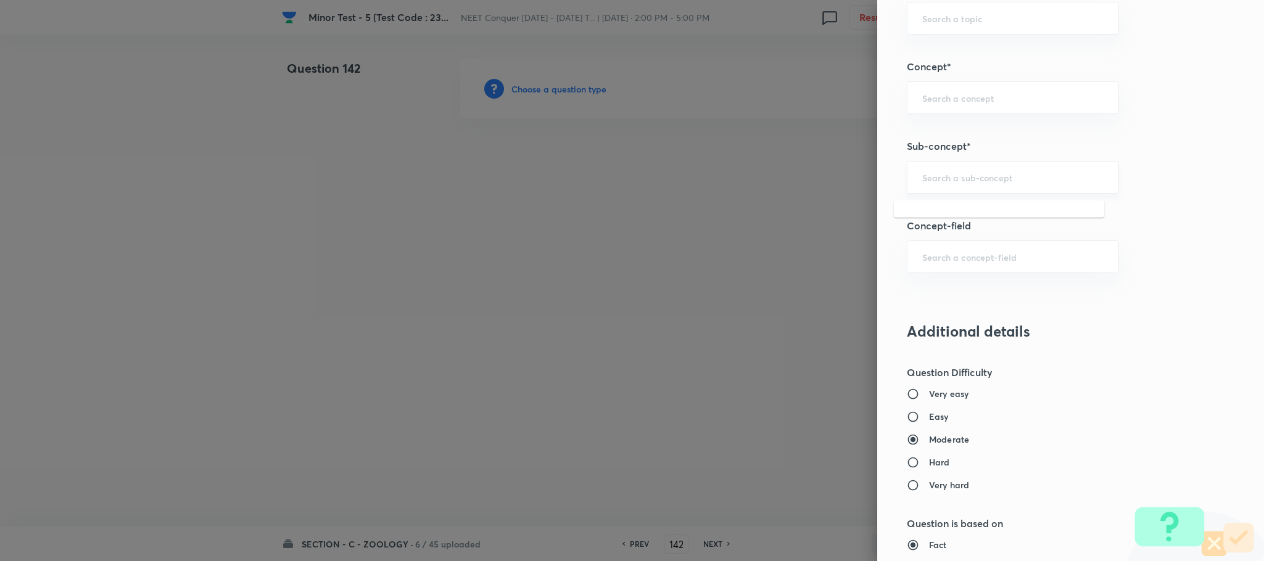
click at [956, 183] on input "text" at bounding box center [1012, 178] width 181 height 12
click at [948, 181] on input "text" at bounding box center [1012, 178] width 181 height 12
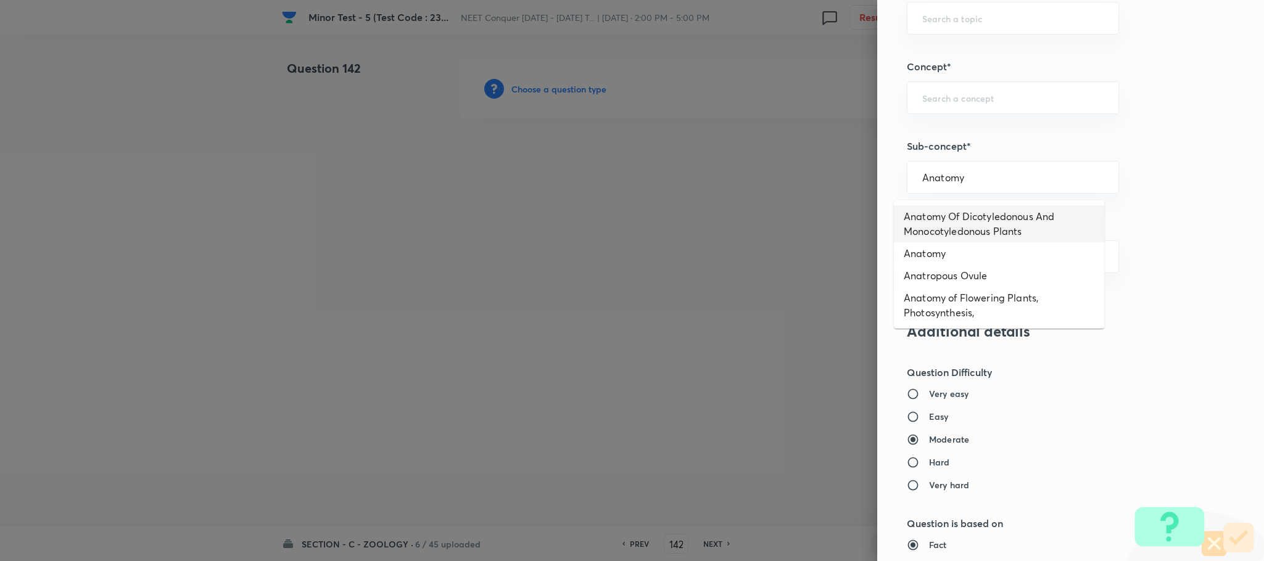
click at [979, 215] on li "Anatomy Of Dicotyledonous And Monocotyledonous Plants" at bounding box center [999, 223] width 210 height 37
type input "Anatomy Of Dicotyledonous And Monocotyledonous Plants"
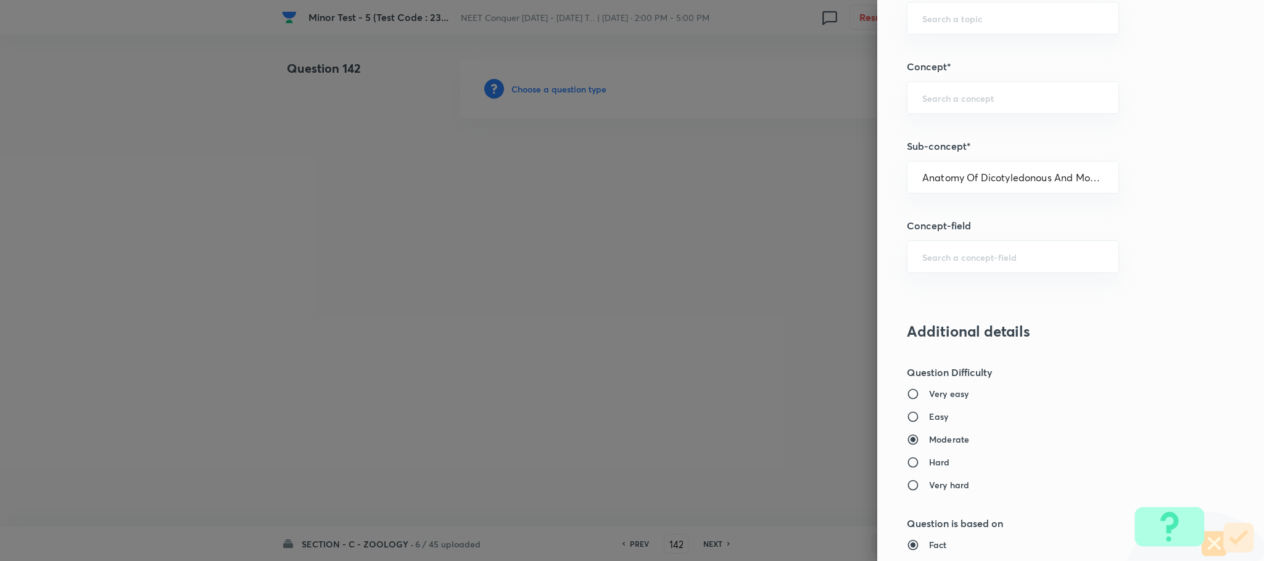
type input "Biology"
type input "Structural Organisation"
type input "Anatomy - Flowering Plants"
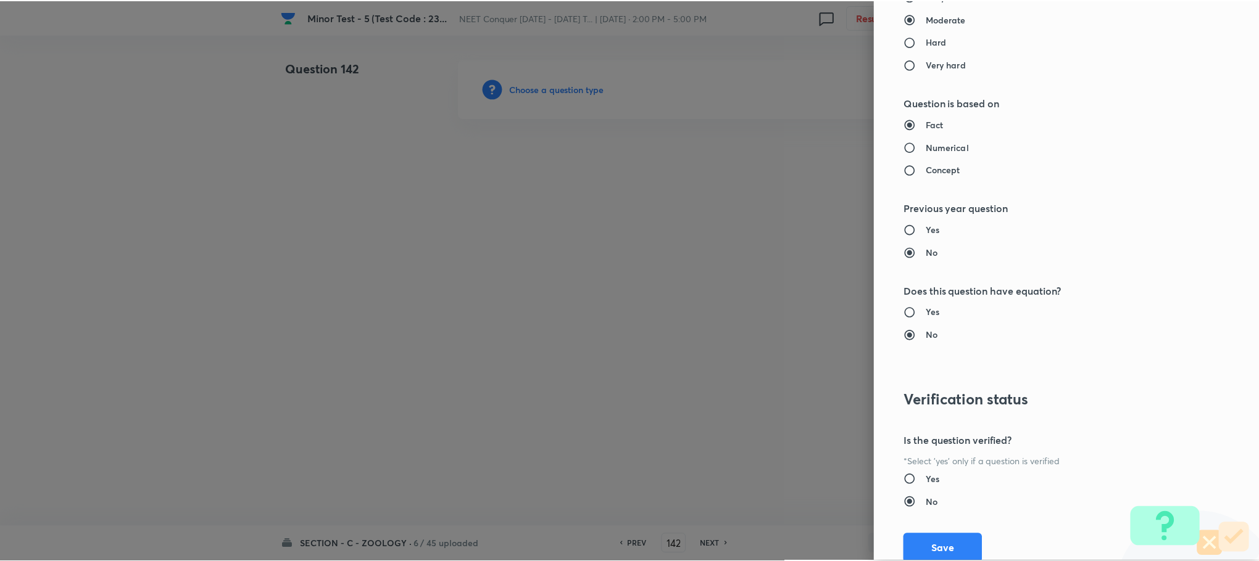
scroll to position [1207, 0]
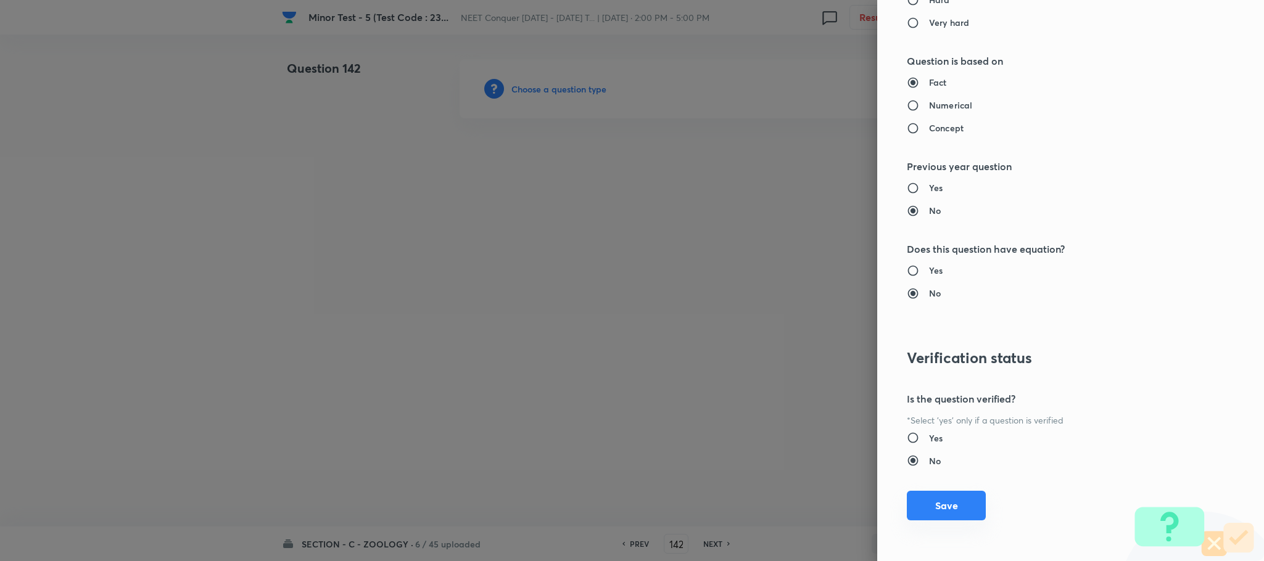
drag, startPoint x: 927, startPoint y: 508, endPoint x: 920, endPoint y: 497, distance: 13.3
click at [926, 503] on button "Save" at bounding box center [946, 506] width 79 height 30
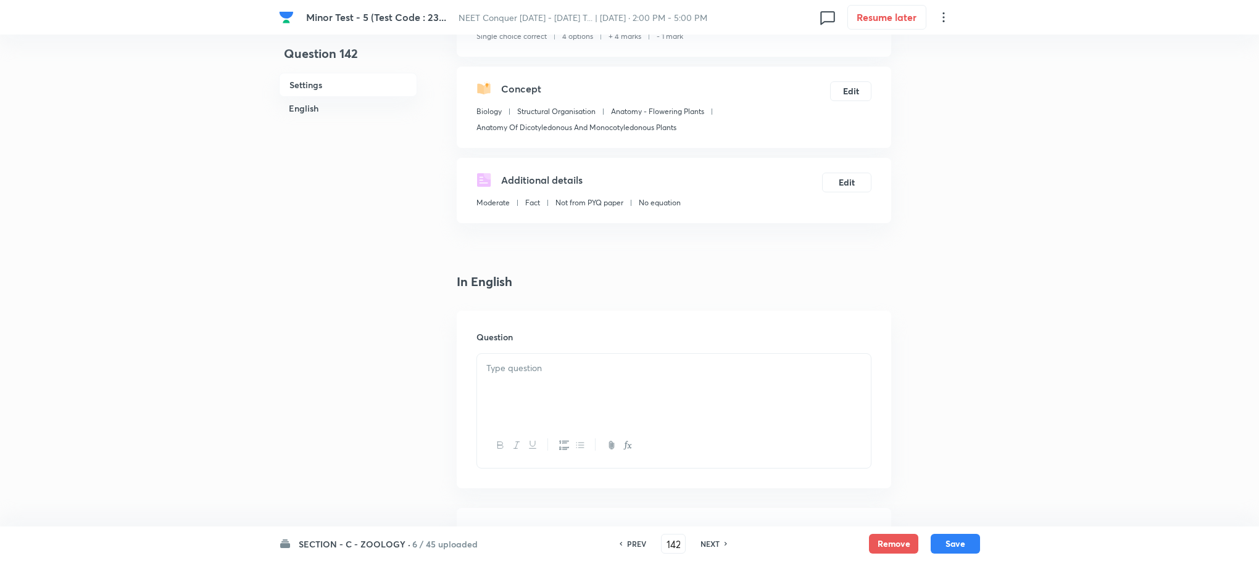
scroll to position [278, 0]
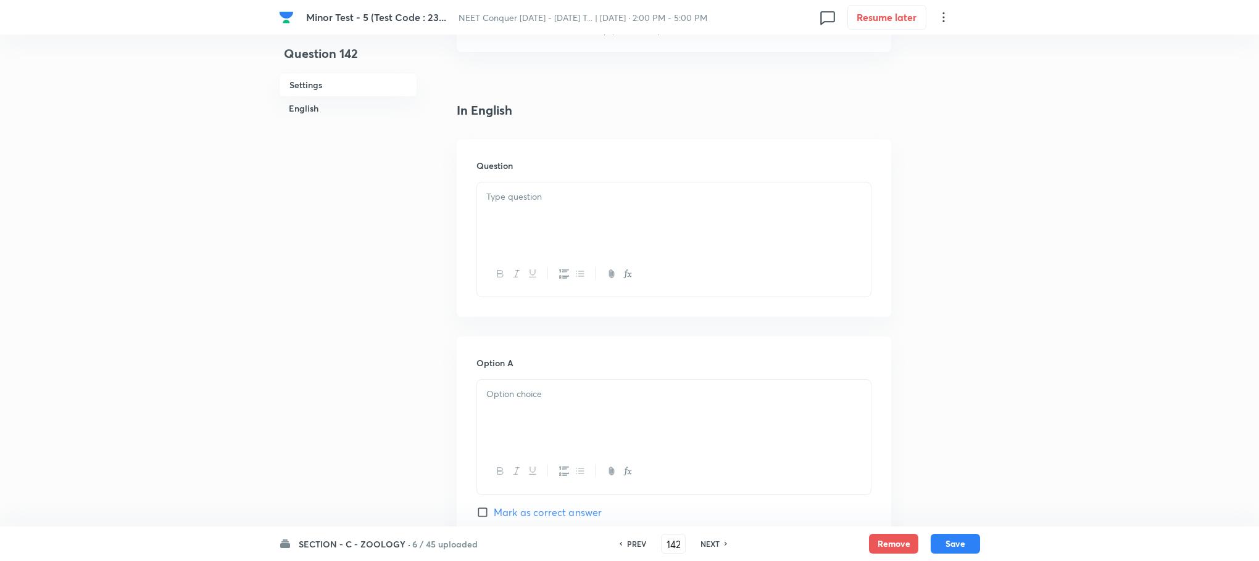
click at [534, 223] on div at bounding box center [674, 217] width 394 height 69
paste div
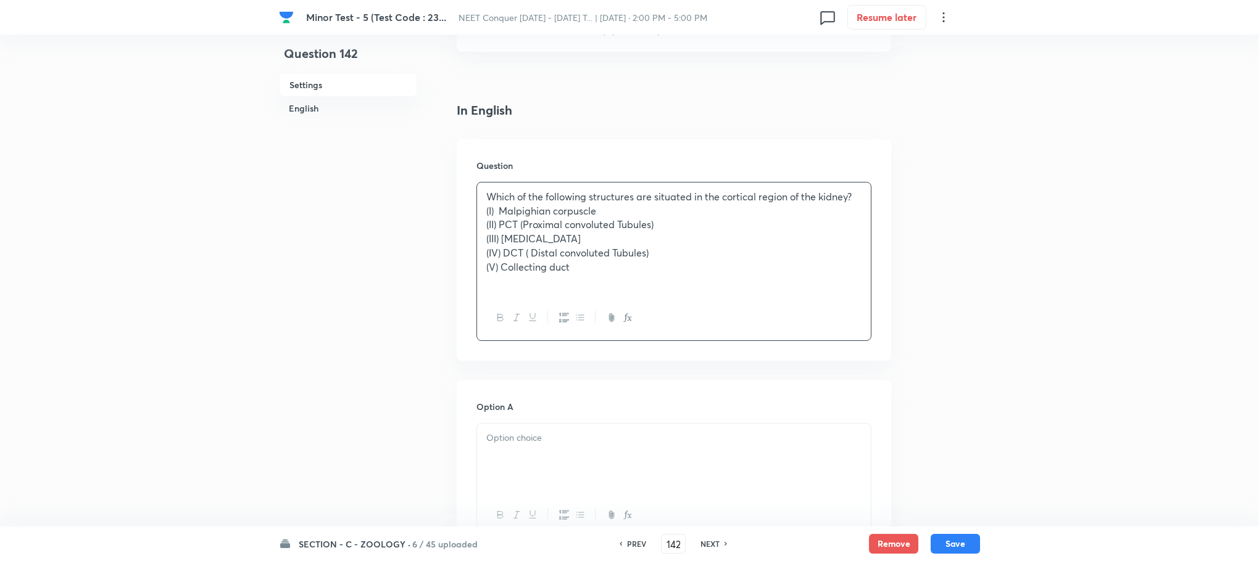
click at [480, 213] on div "Which of the following structures are situated in the cortical region of the ki…" at bounding box center [674, 239] width 394 height 113
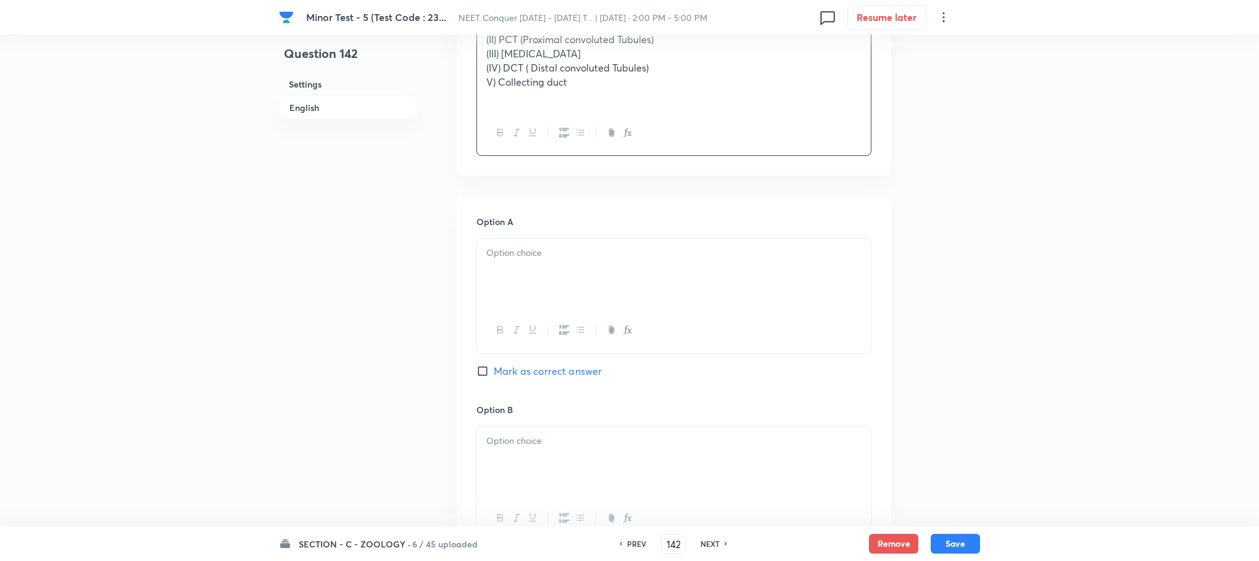
click at [520, 288] on div at bounding box center [674, 273] width 394 height 69
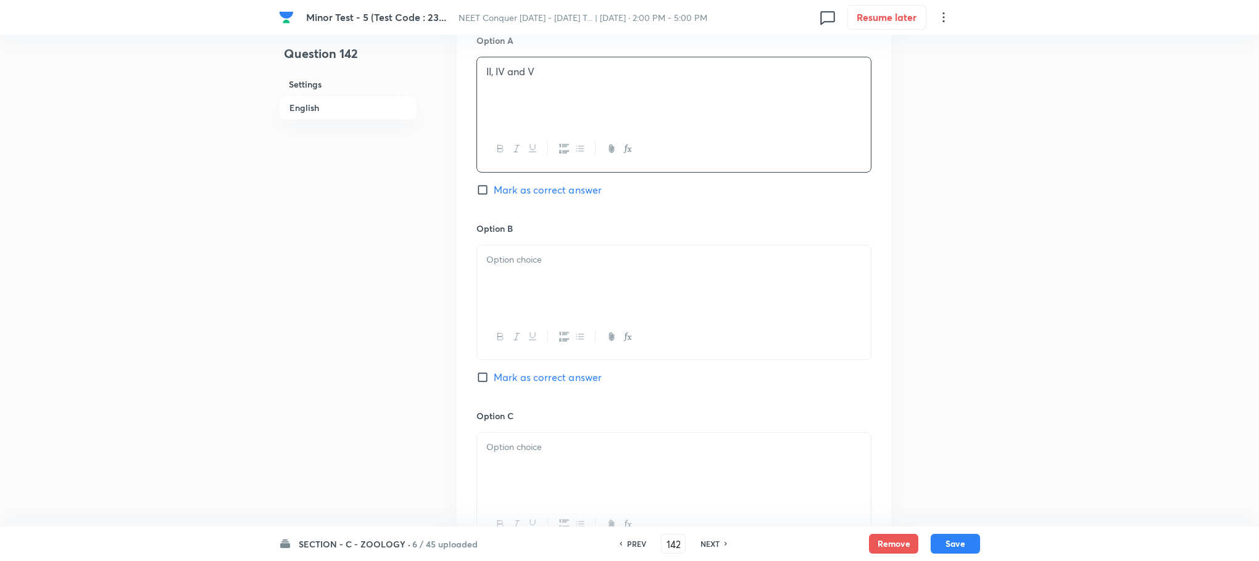
scroll to position [648, 0]
click at [543, 284] on div at bounding box center [674, 276] width 394 height 69
click at [529, 296] on div at bounding box center [674, 278] width 394 height 69
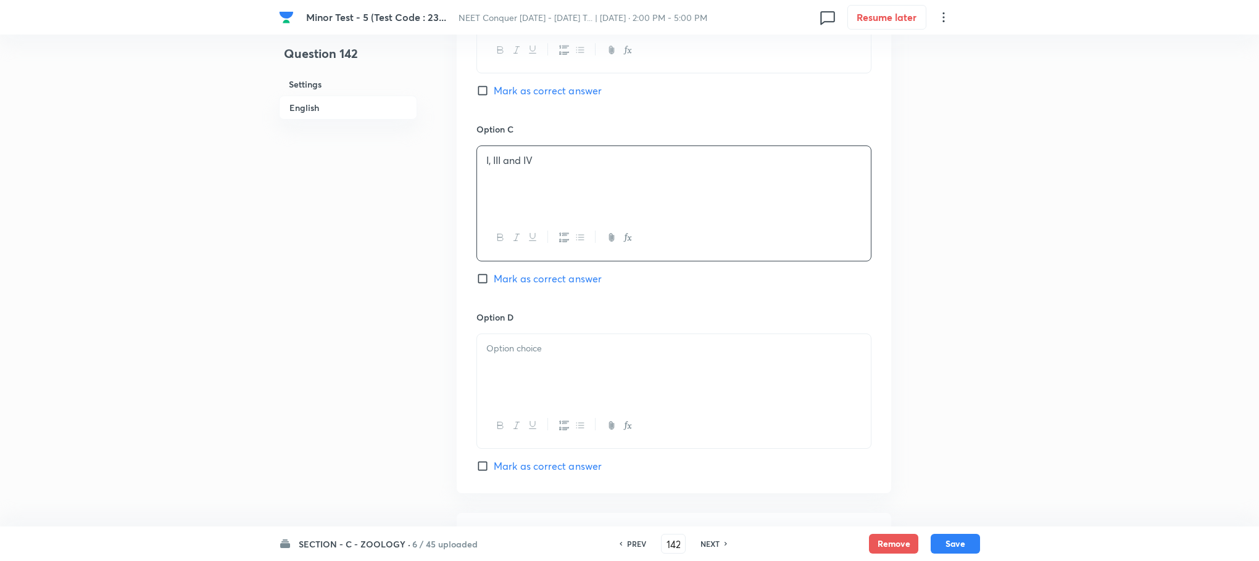
scroll to position [1018, 0]
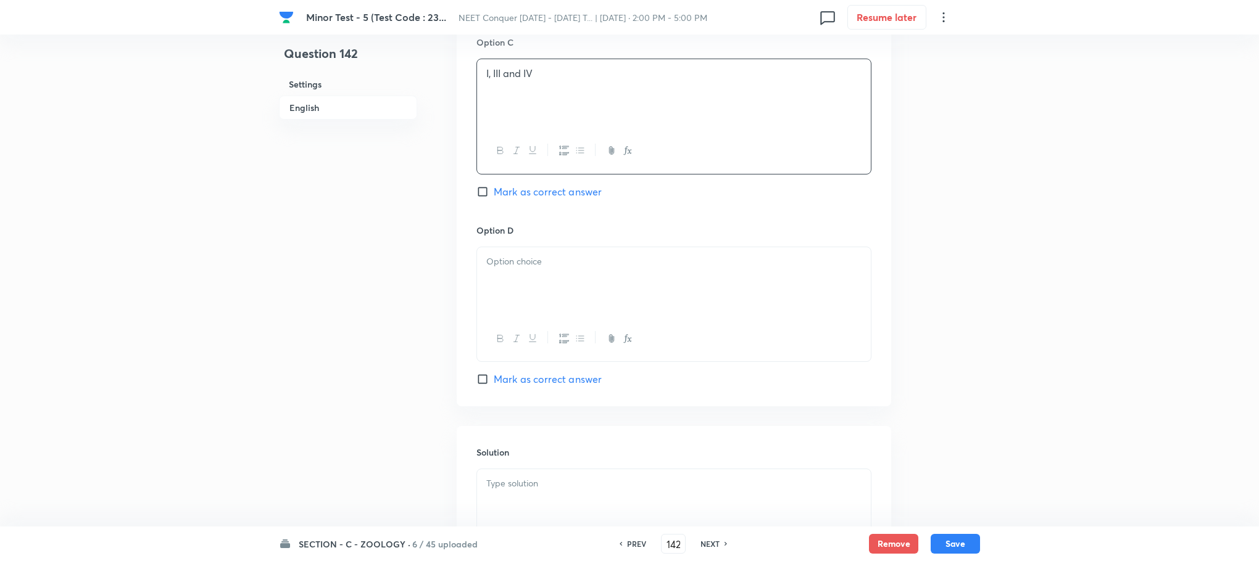
click at [521, 313] on div at bounding box center [674, 281] width 394 height 69
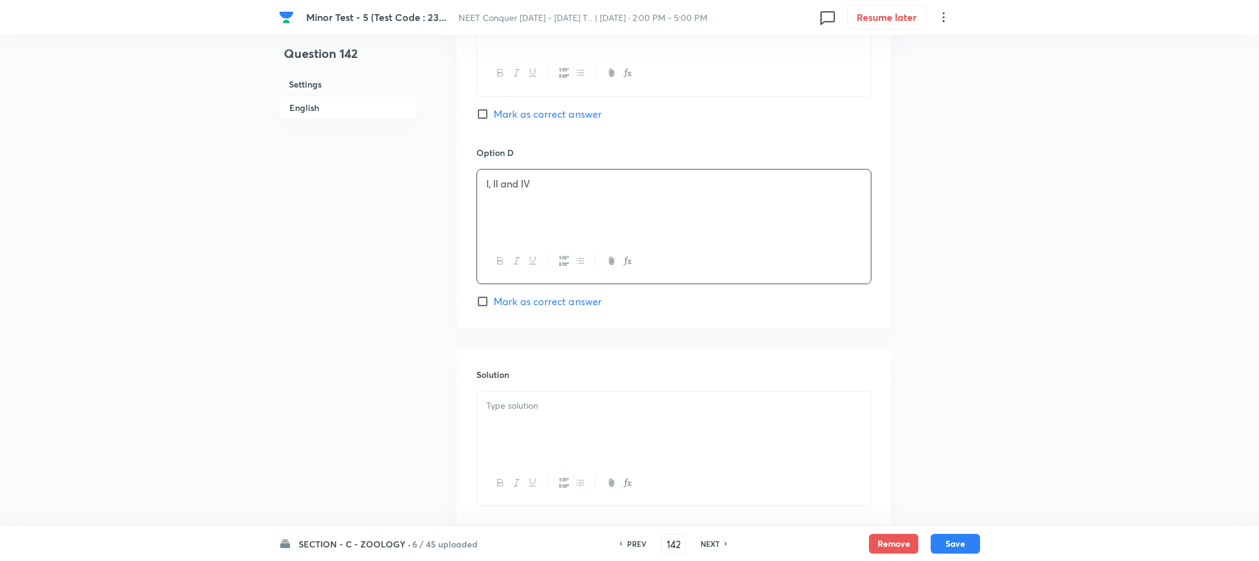
scroll to position [1172, 0]
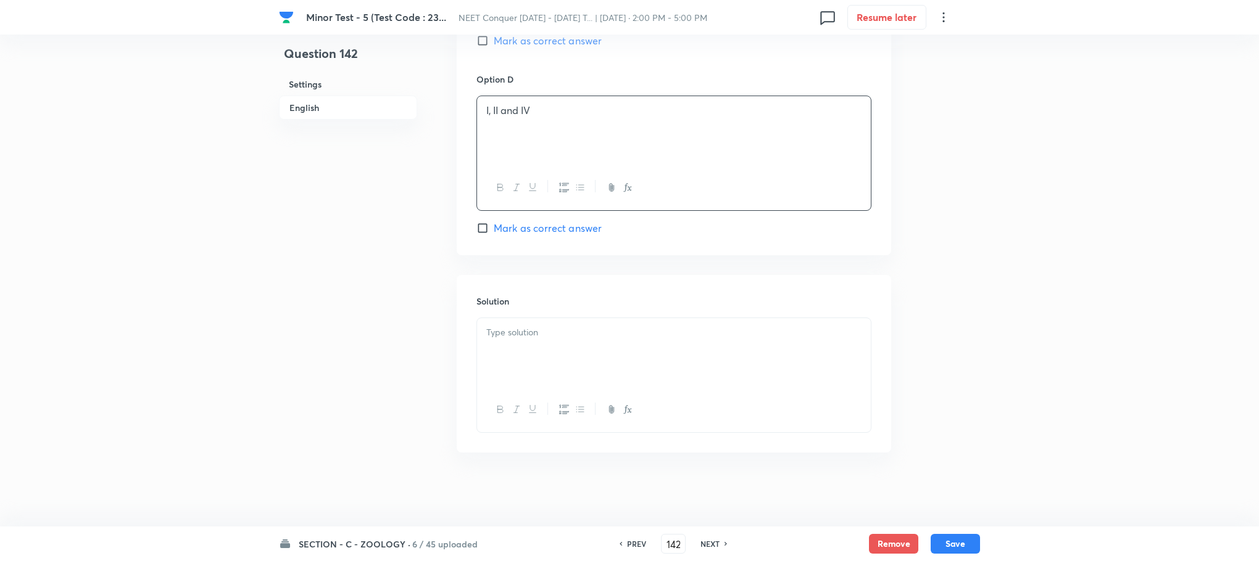
drag, startPoint x: 521, startPoint y: 341, endPoint x: 515, endPoint y: 337, distance: 6.7
click at [517, 339] on div at bounding box center [674, 352] width 394 height 69
click at [524, 345] on div at bounding box center [674, 352] width 394 height 69
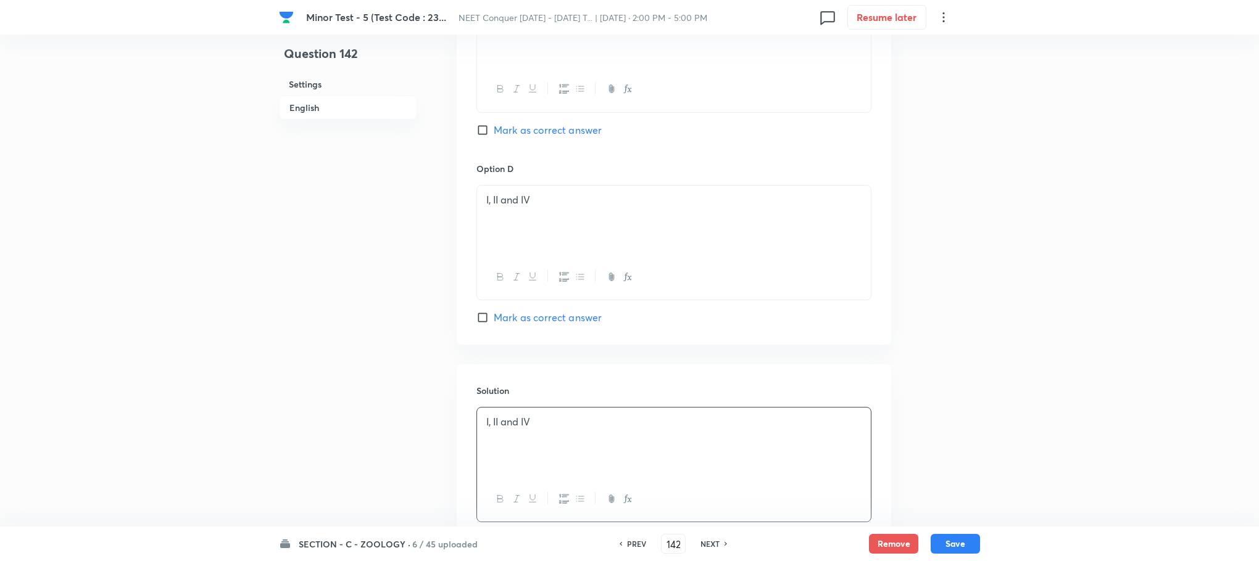
click at [486, 324] on input "Mark as correct answer" at bounding box center [484, 318] width 17 height 12
checkbox input "true"
click at [968, 542] on button "Save" at bounding box center [954, 543] width 49 height 20
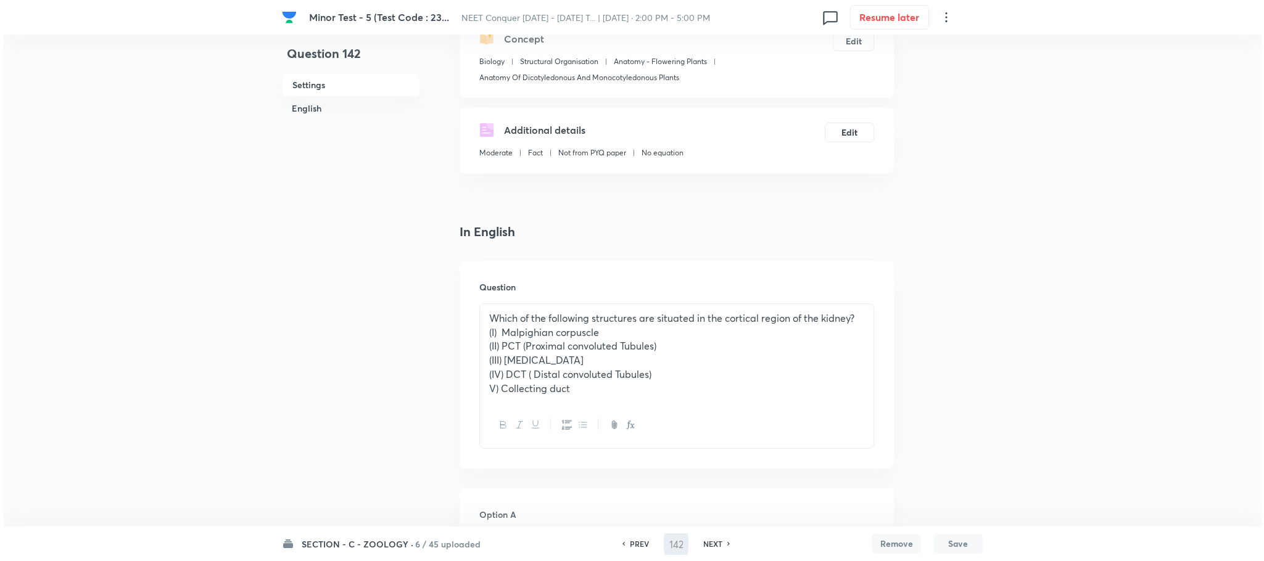
scroll to position [0, 0]
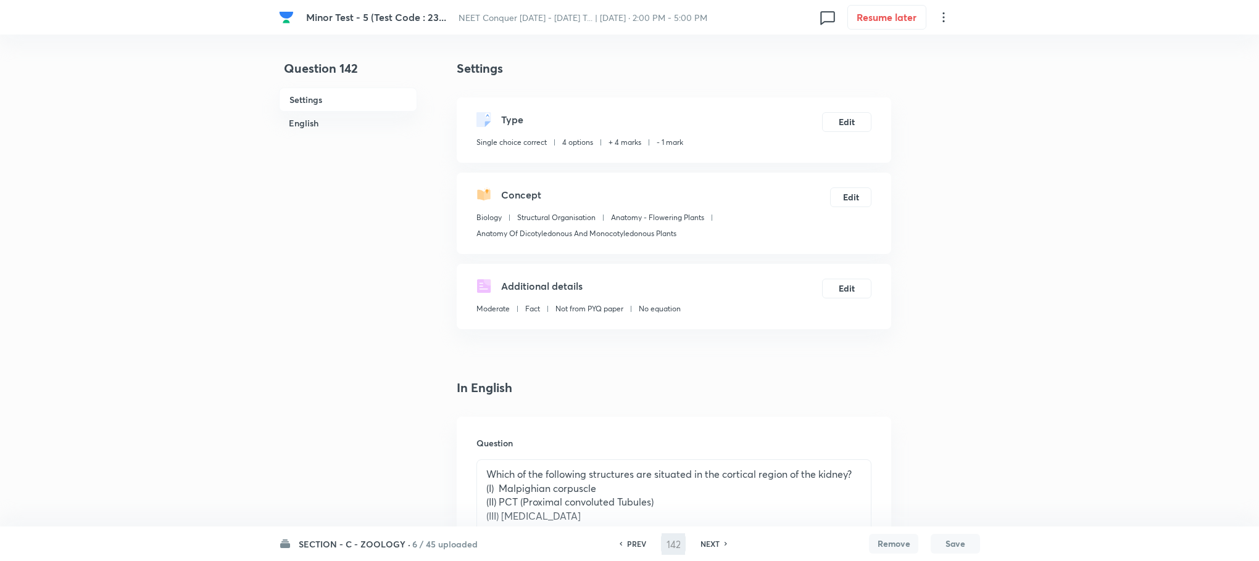
type input "143"
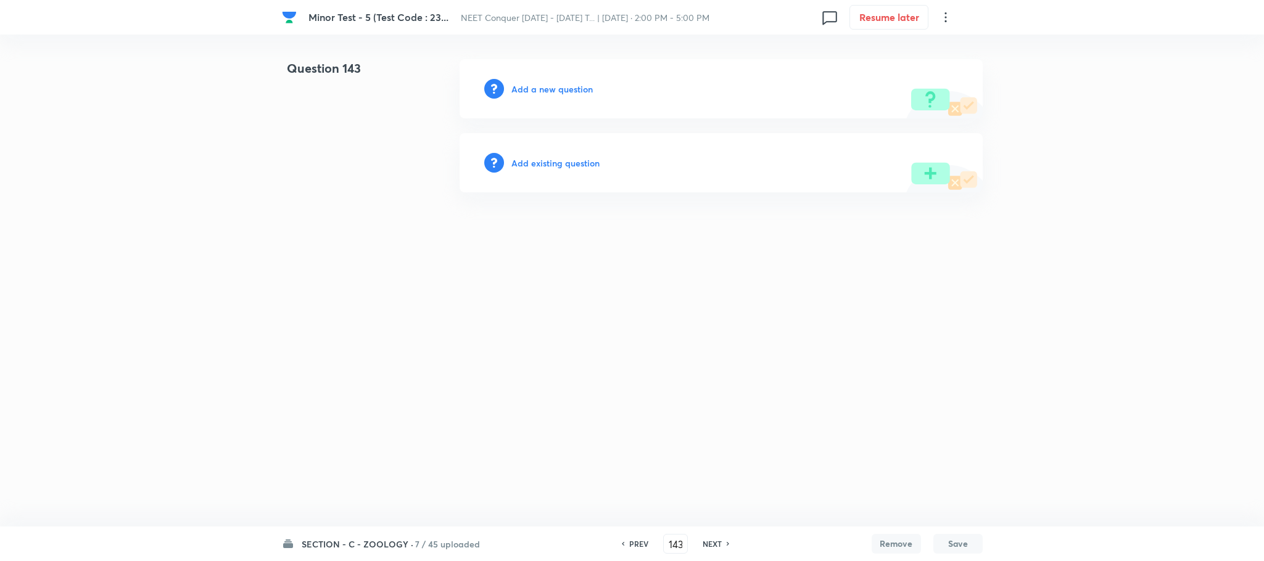
click at [545, 91] on h6 "Add a new question" at bounding box center [551, 89] width 81 height 13
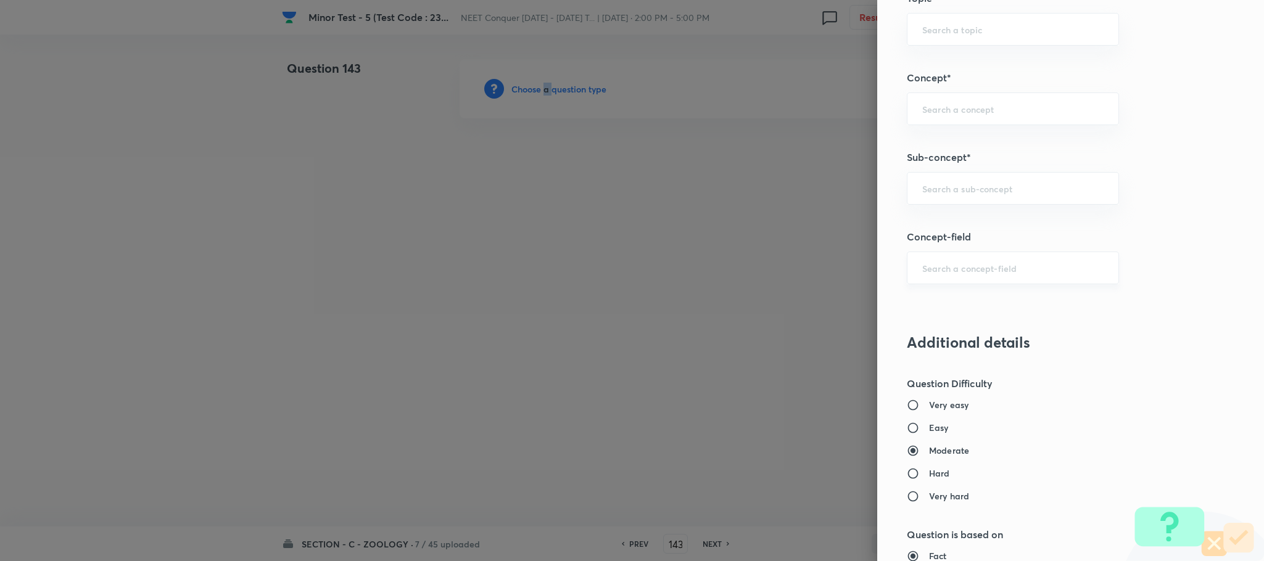
scroll to position [740, 0]
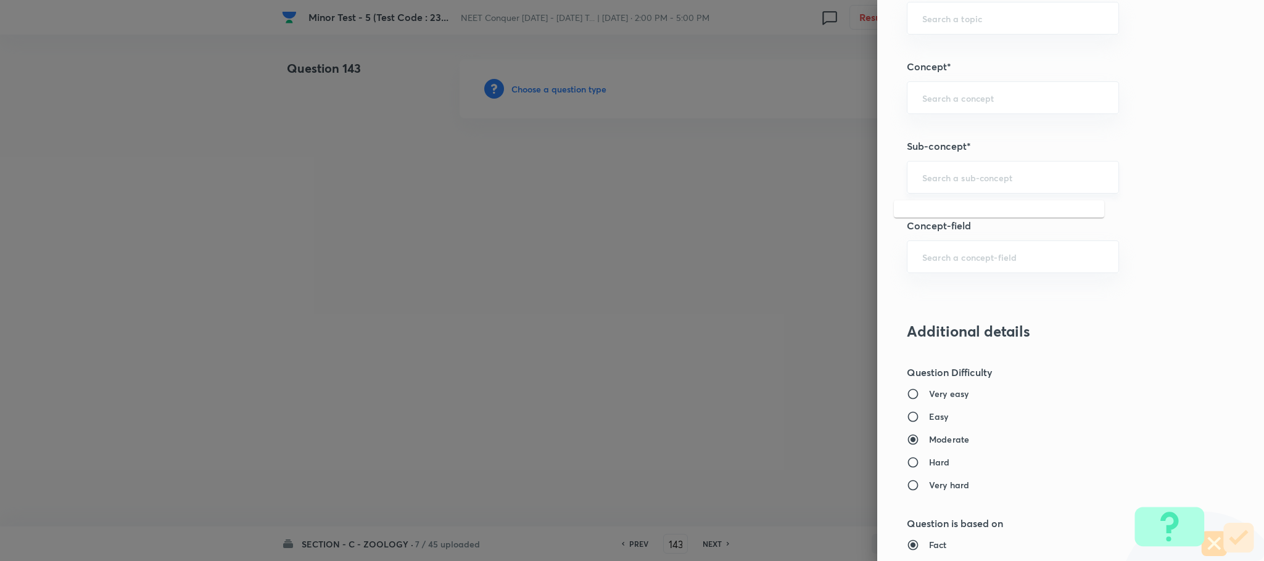
click at [939, 181] on input "text" at bounding box center [1012, 178] width 181 height 12
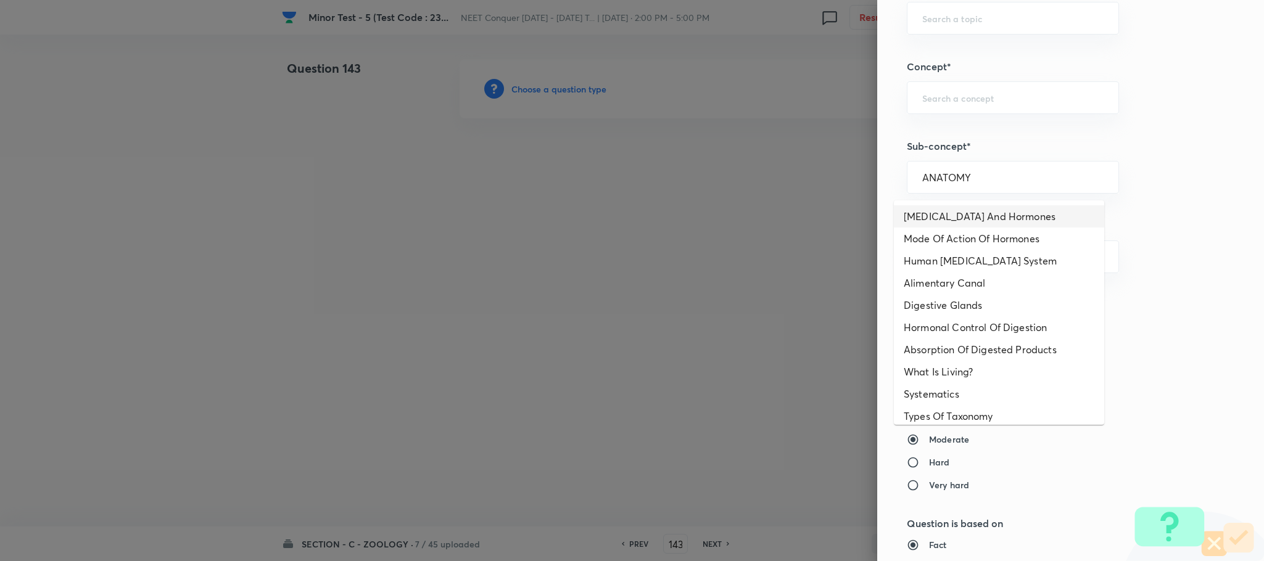
click at [959, 210] on li "[MEDICAL_DATA] And Hormones" at bounding box center [999, 216] width 210 height 22
type input "[MEDICAL_DATA] And Hormones"
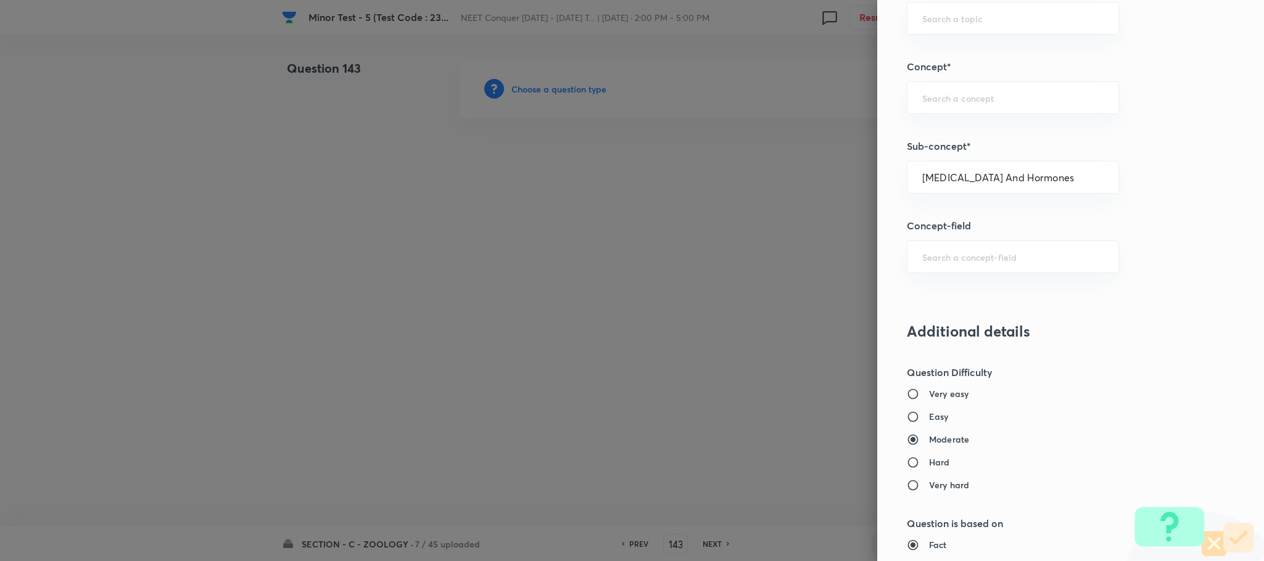
click at [959, 210] on div "Question settings Question type* Single choice correct Number of options* 2 3 4…" at bounding box center [1070, 280] width 387 height 561
type input "Biology"
type input "Human Physiology"
type input "Chemical Coordinate & Integration"
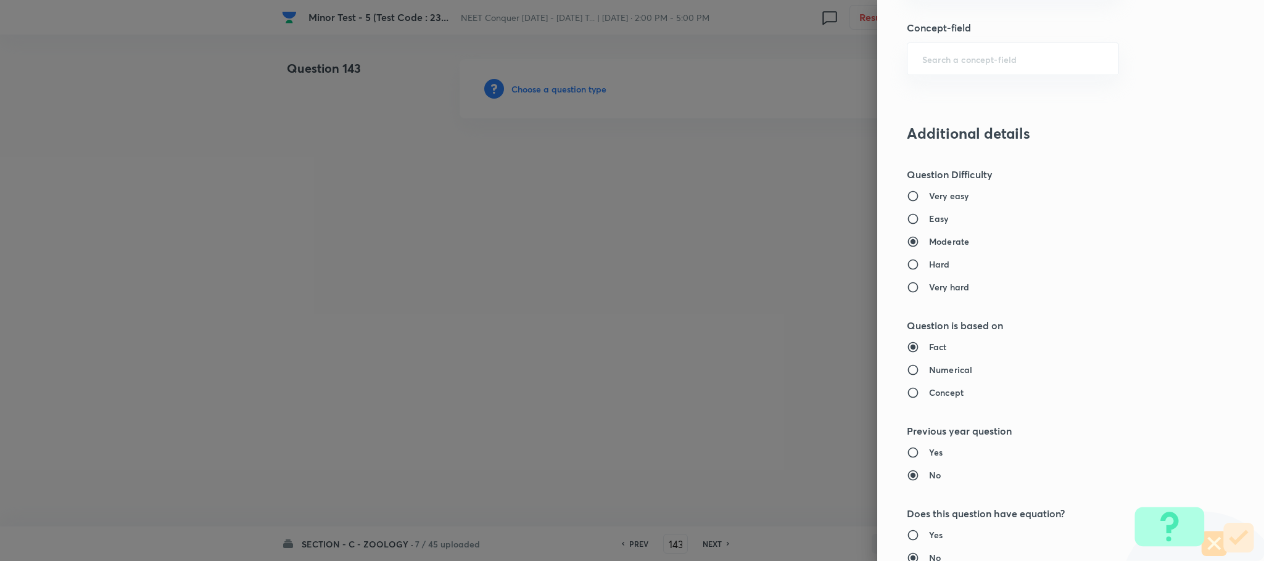
scroll to position [929, 0]
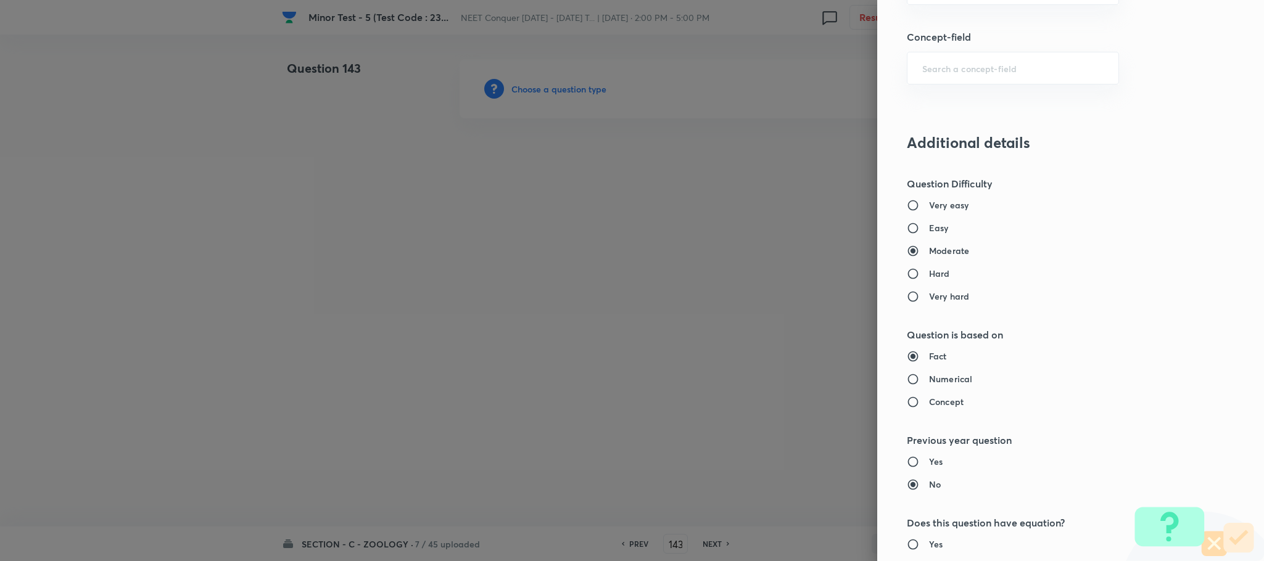
click at [929, 204] on h6 "Very easy" at bounding box center [948, 205] width 39 height 13
click at [929, 204] on input "Very easy" at bounding box center [918, 205] width 22 height 12
radio input "true"
radio input "false"
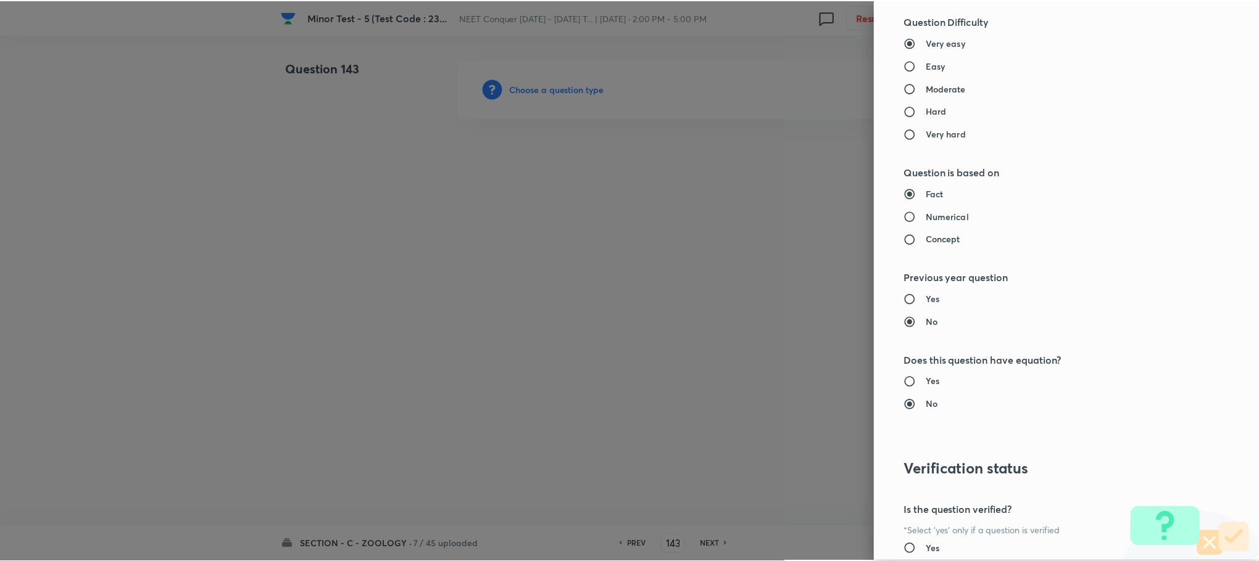
scroll to position [1207, 0]
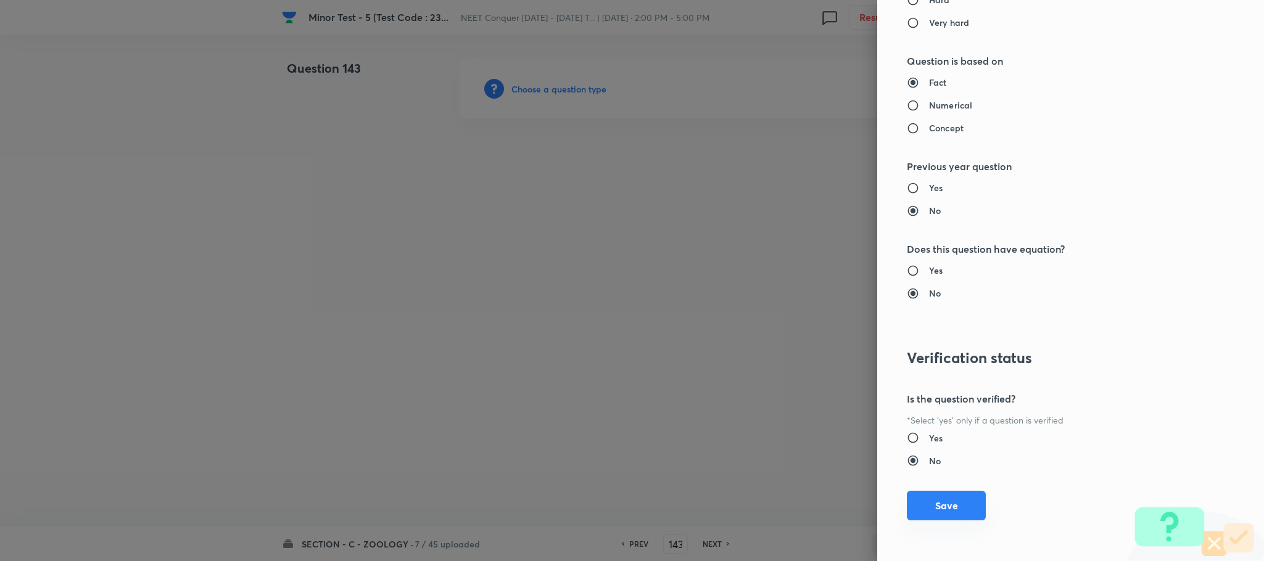
drag, startPoint x: 918, startPoint y: 502, endPoint x: 882, endPoint y: 489, distance: 38.6
click at [918, 500] on button "Save" at bounding box center [946, 506] width 79 height 30
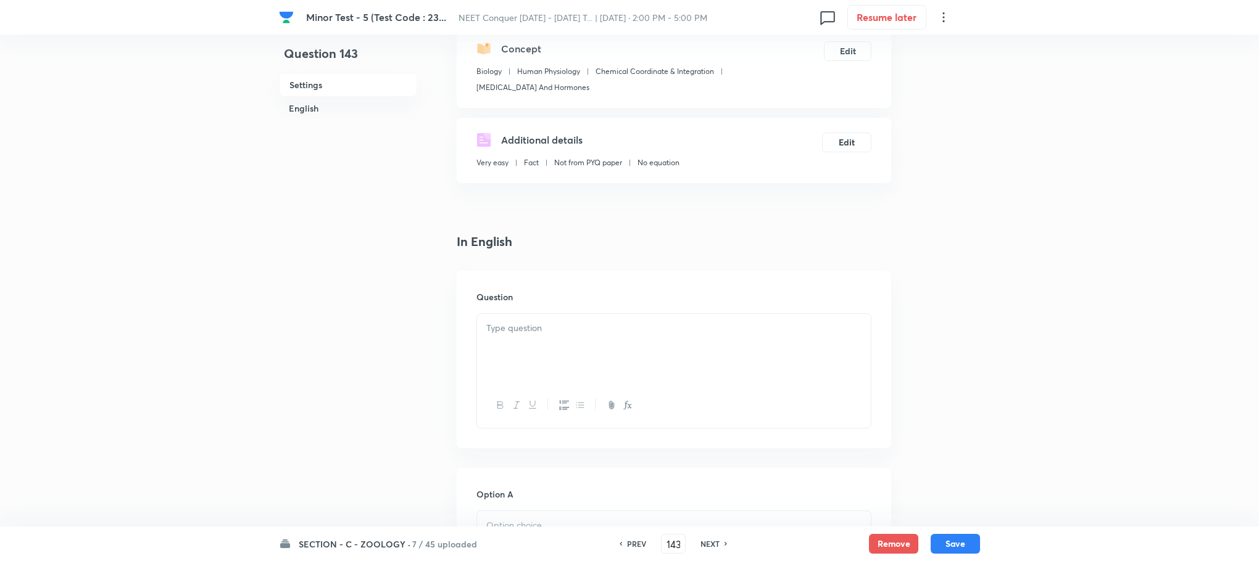
scroll to position [278, 0]
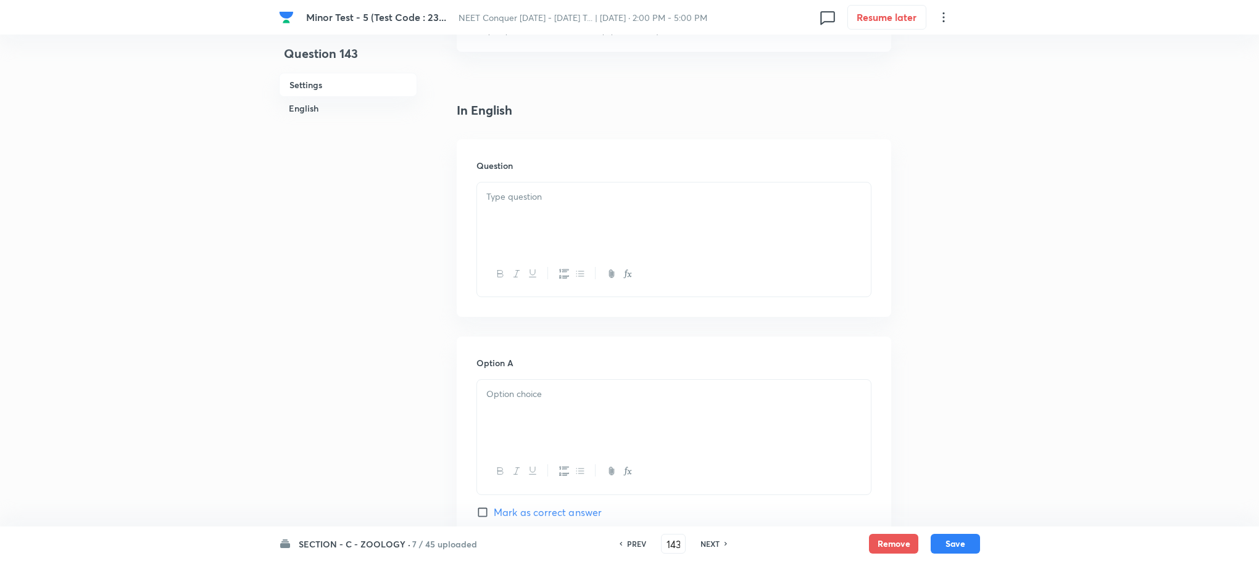
click at [521, 186] on div at bounding box center [674, 217] width 394 height 69
paste div
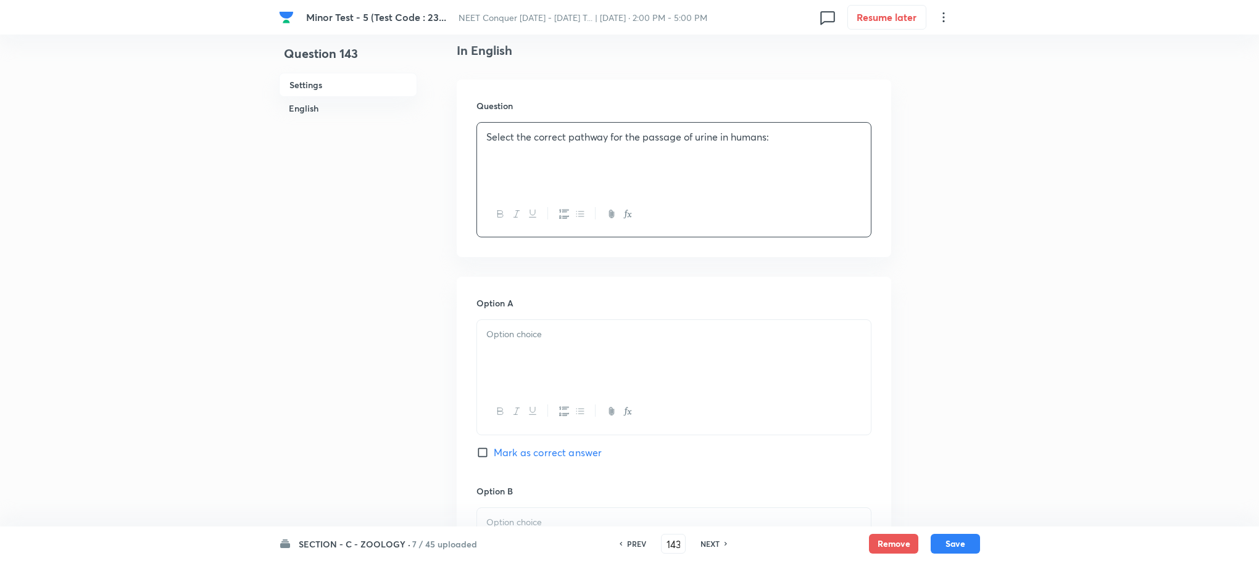
scroll to position [370, 0]
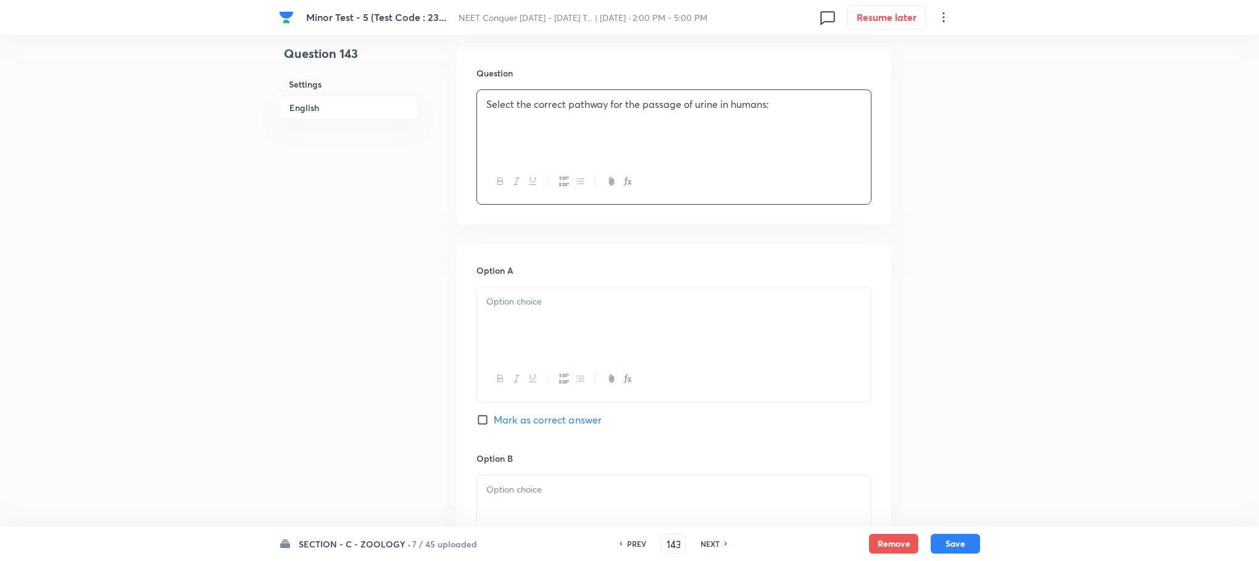
click at [510, 341] on div at bounding box center [674, 322] width 394 height 69
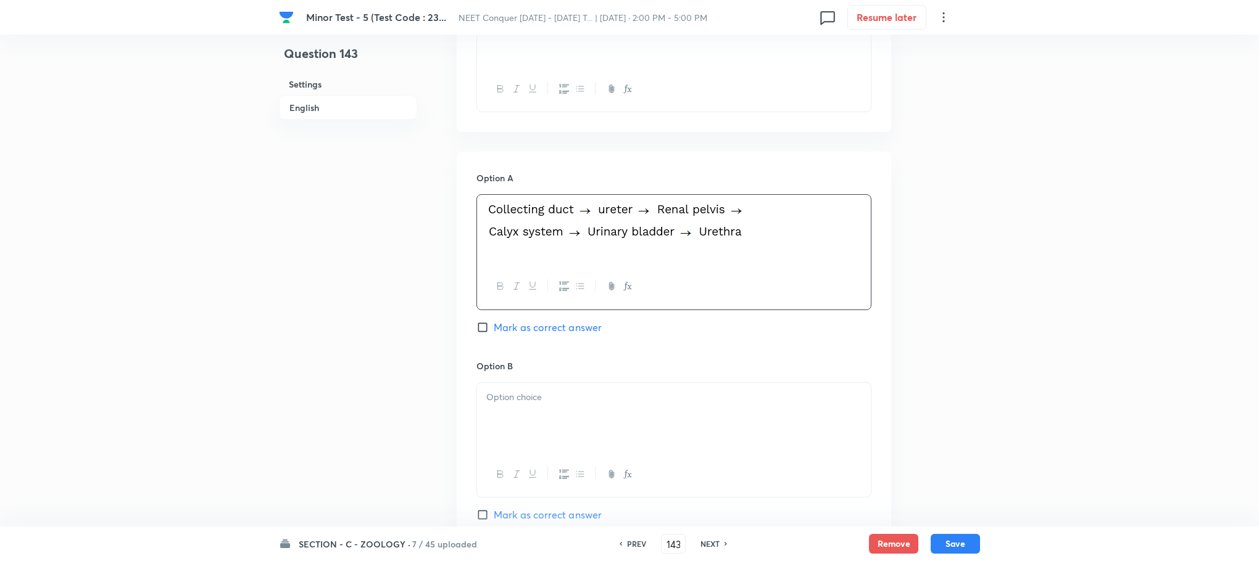
scroll to position [555, 0]
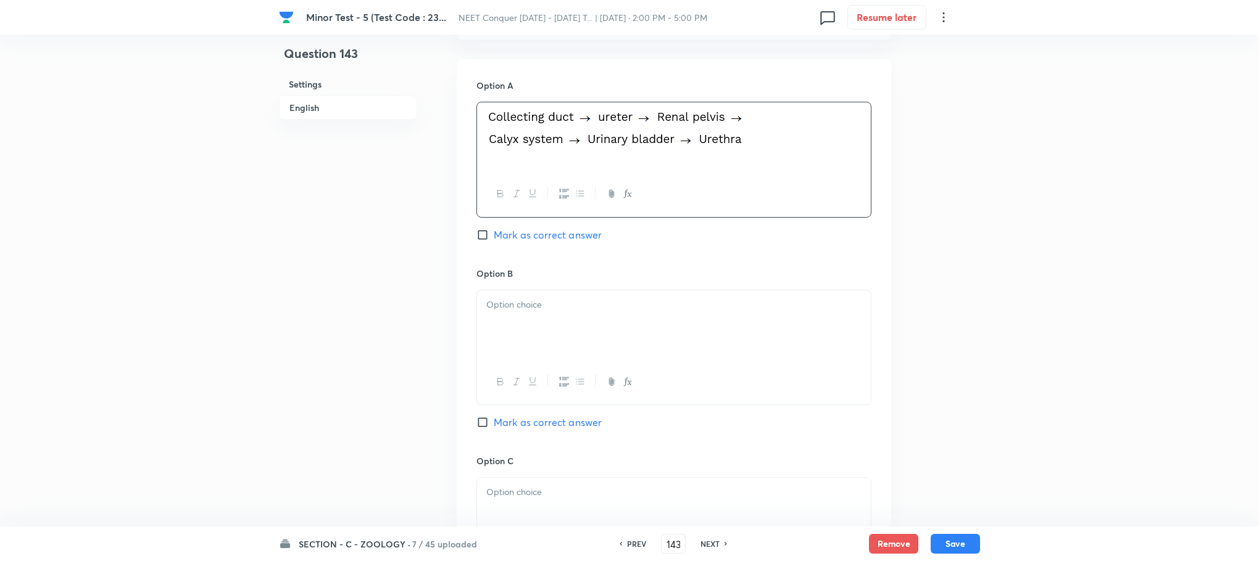
click at [543, 333] on div at bounding box center [674, 325] width 394 height 69
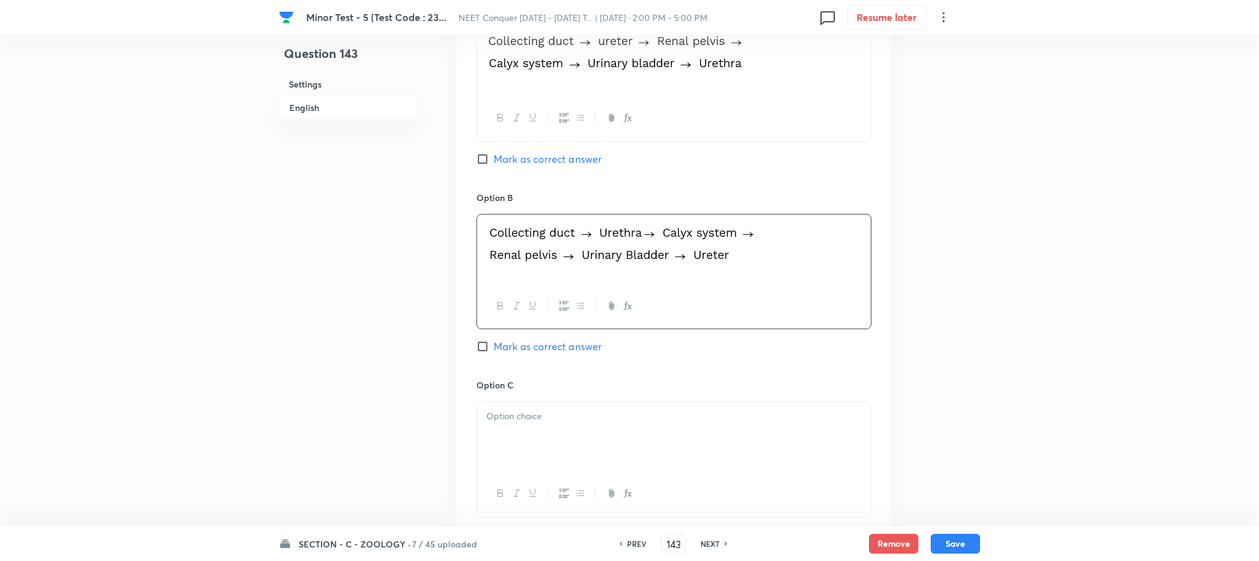
scroll to position [740, 0]
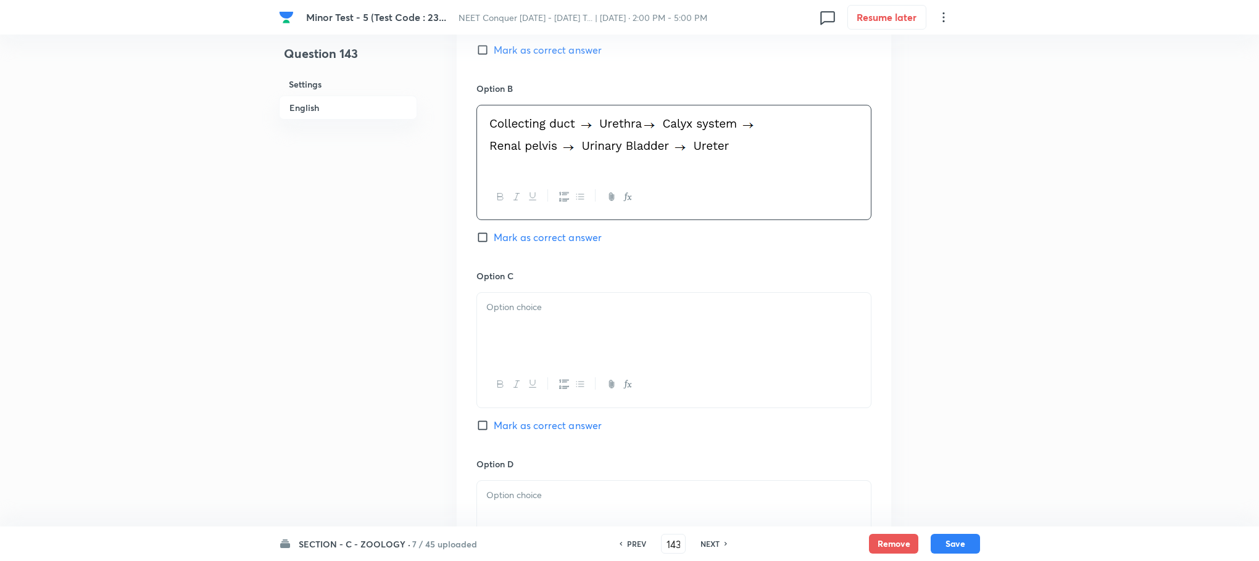
click at [560, 343] on div at bounding box center [674, 327] width 394 height 69
click at [513, 352] on div at bounding box center [674, 330] width 394 height 69
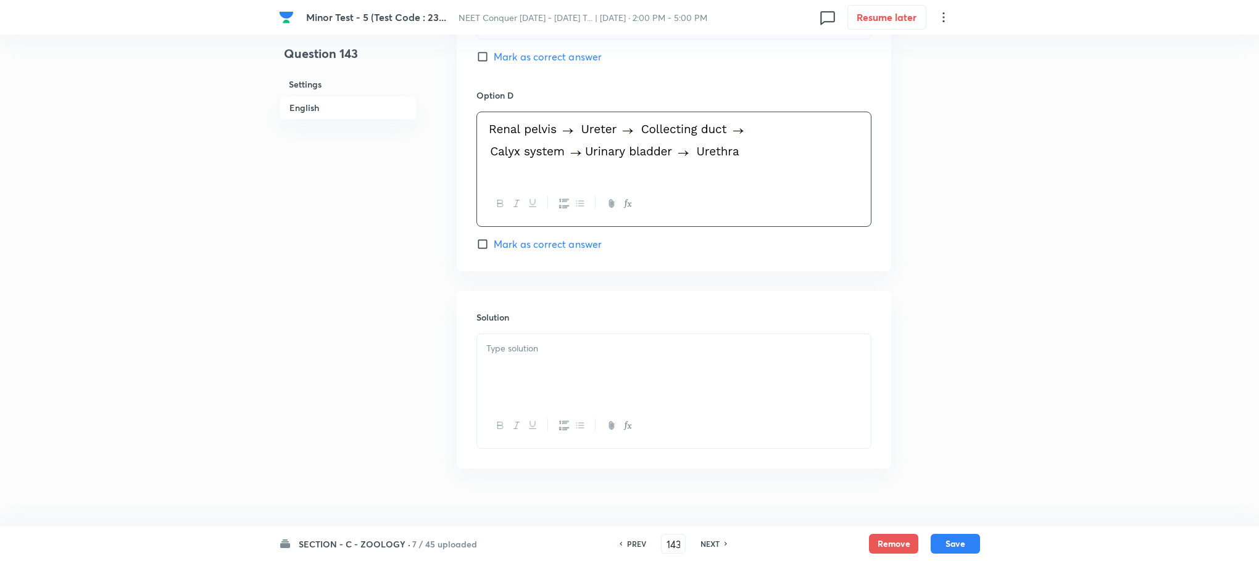
scroll to position [1111, 0]
click at [533, 380] on div at bounding box center [674, 367] width 394 height 69
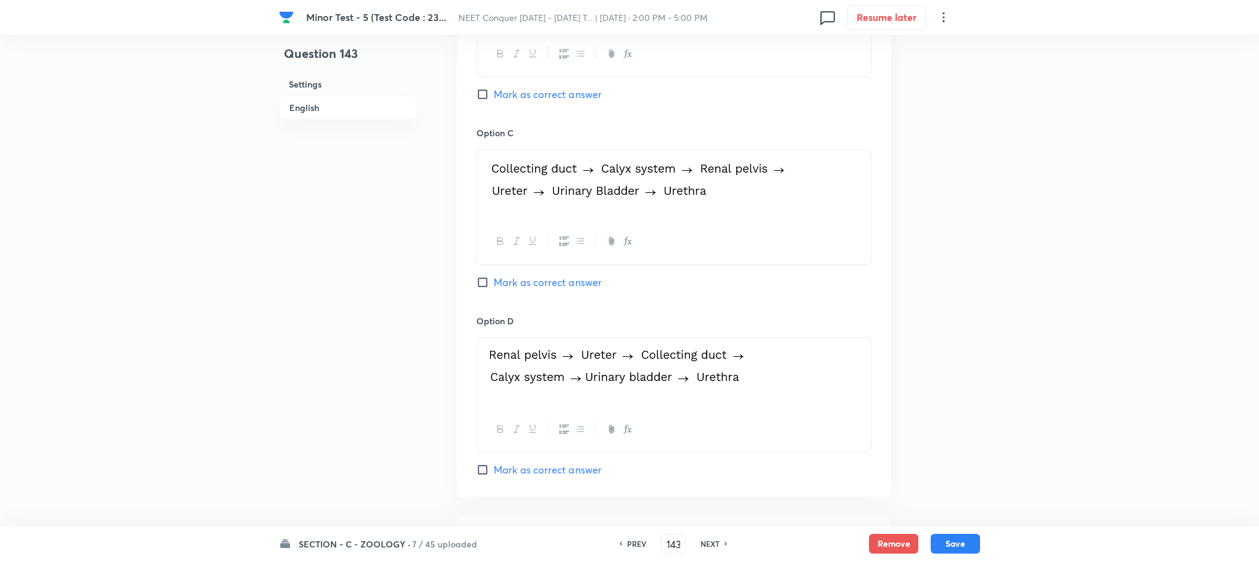
scroll to position [850, 0]
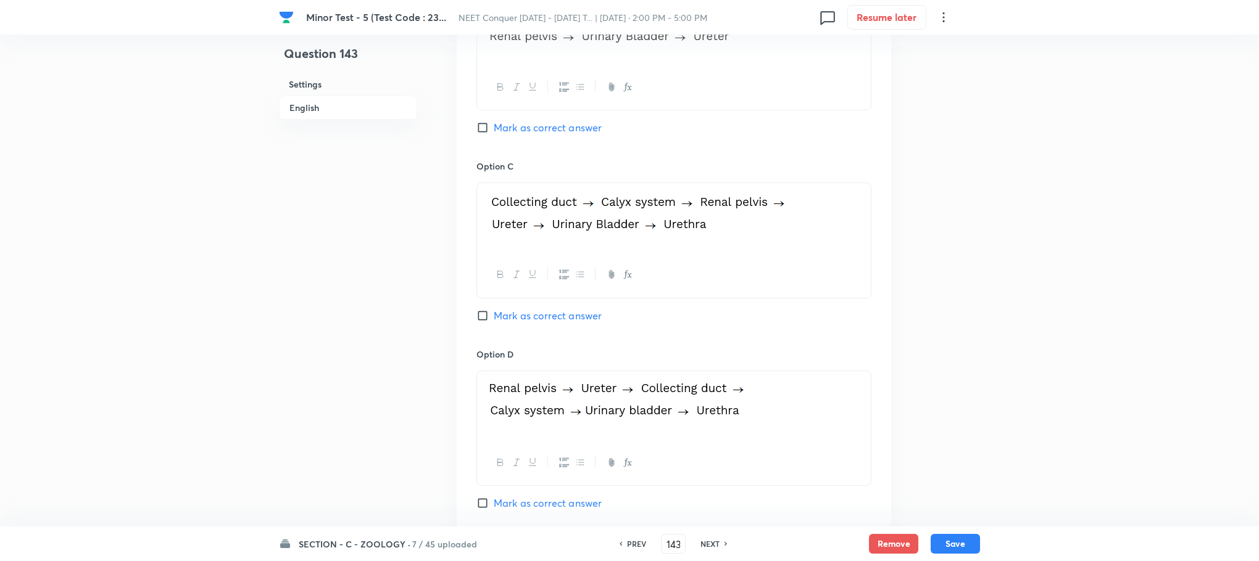
drag, startPoint x: 483, startPoint y: 318, endPoint x: 528, endPoint y: 335, distance: 47.4
click at [482, 318] on input "Mark as correct answer" at bounding box center [484, 316] width 17 height 12
checkbox input "true"
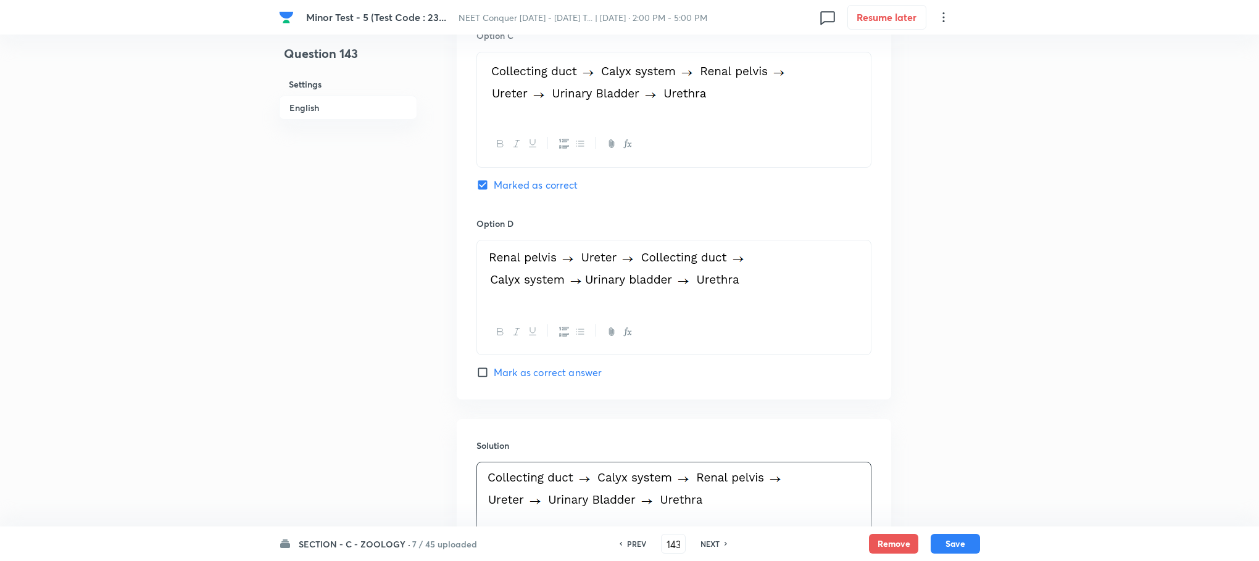
scroll to position [1128, 0]
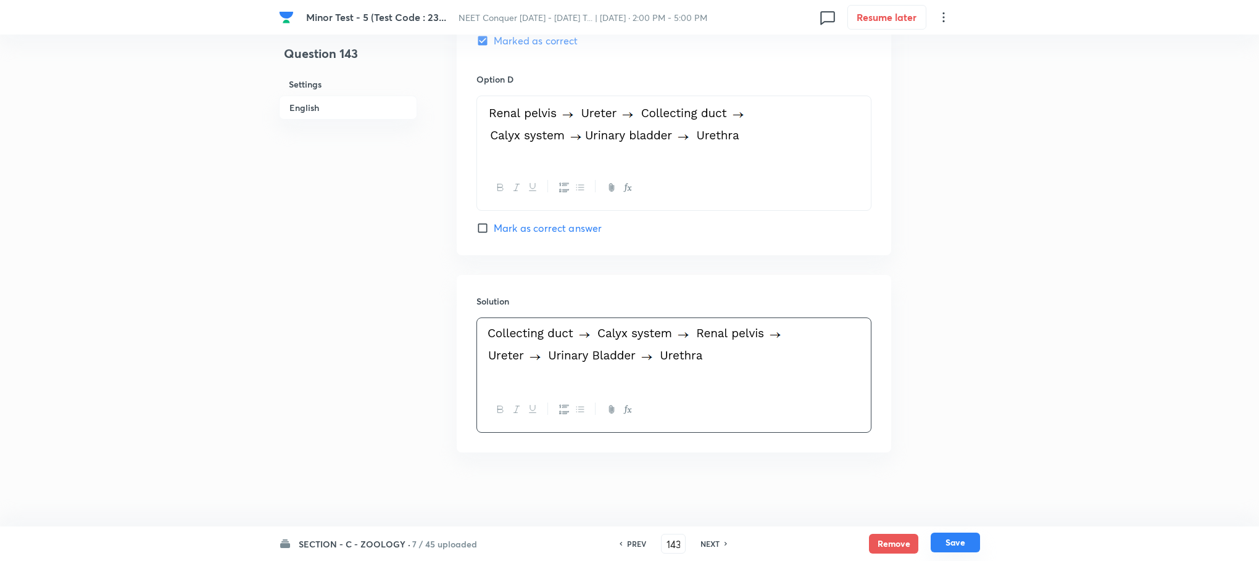
click at [951, 548] on button "Save" at bounding box center [954, 543] width 49 height 20
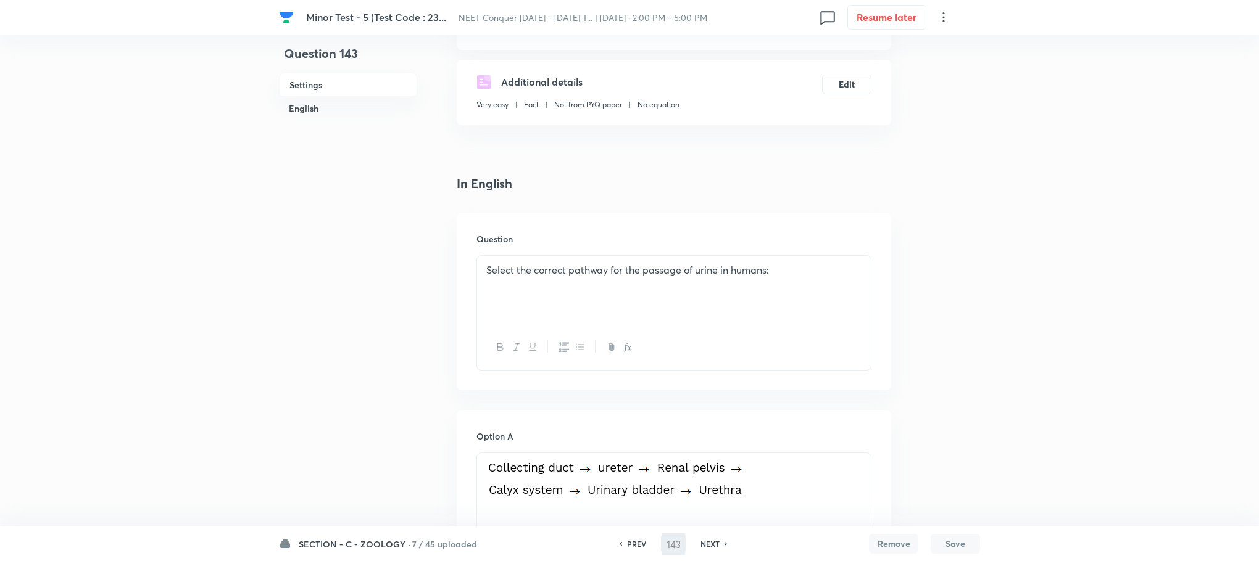
scroll to position [94, 0]
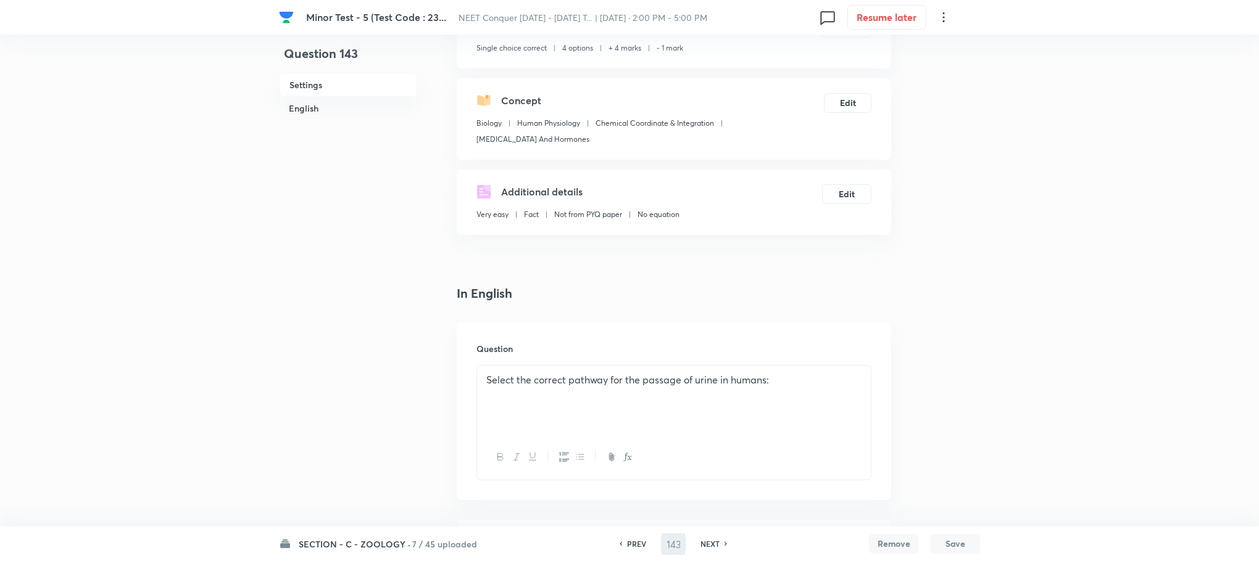
type input "144"
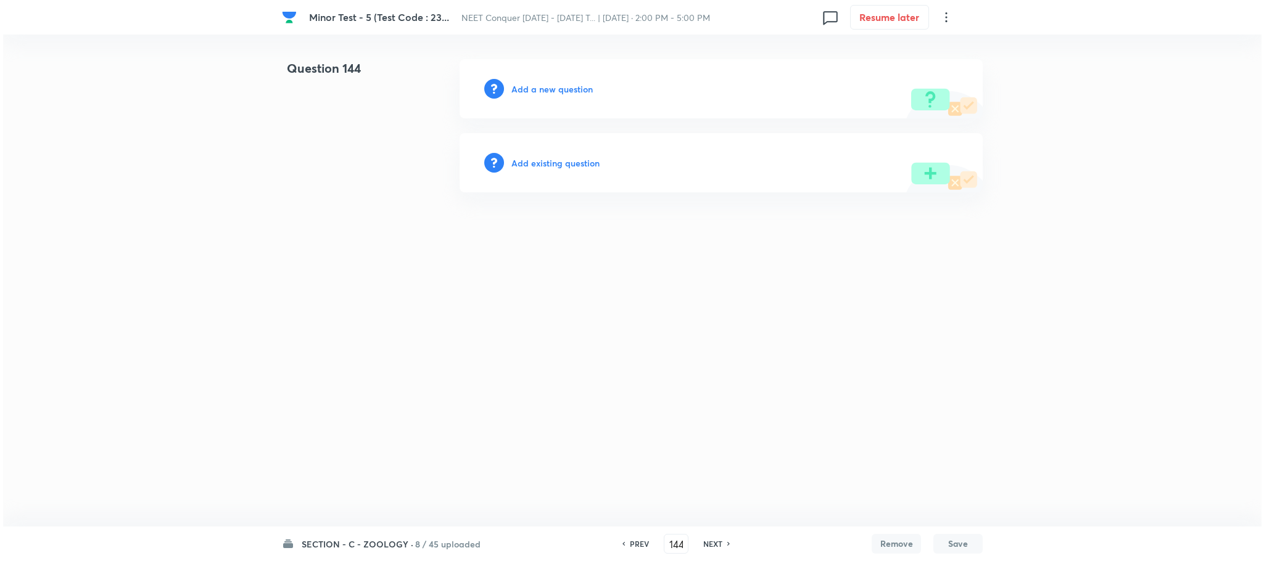
scroll to position [0, 0]
click at [561, 83] on h6 "Add a new question" at bounding box center [551, 89] width 81 height 13
click at [561, 83] on h6 "Choose a question type" at bounding box center [558, 89] width 95 height 13
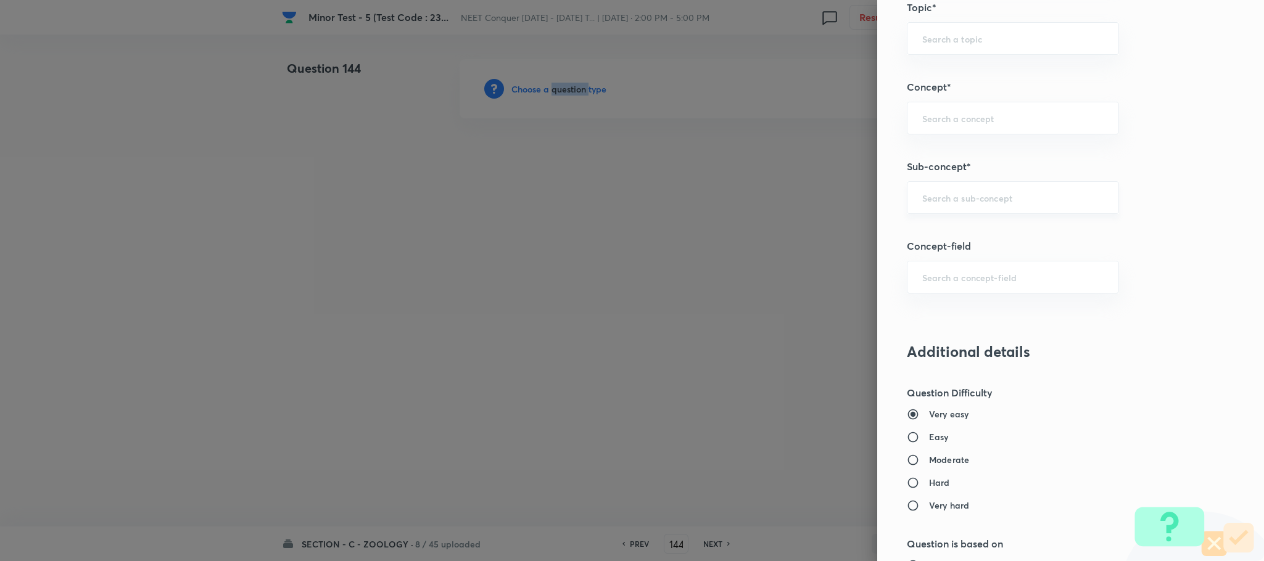
scroll to position [740, 0]
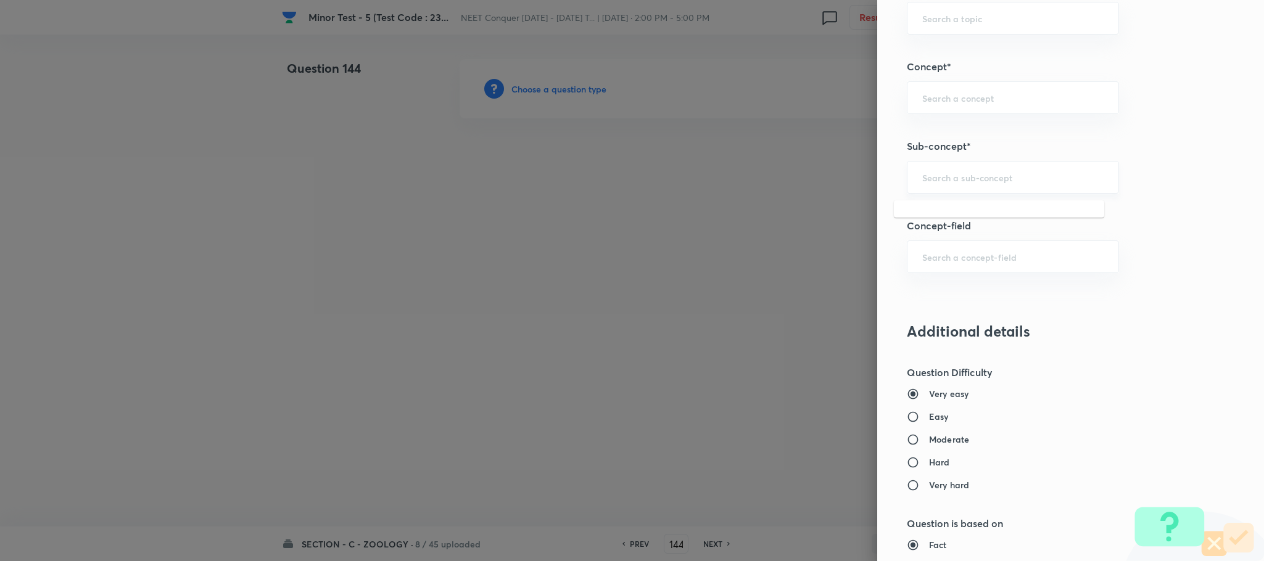
click at [950, 183] on input "text" at bounding box center [1012, 178] width 181 height 12
click at [939, 209] on li "Anatomy Of Dicotyledonous And Monocotyledonous Plants" at bounding box center [999, 223] width 210 height 37
type input "Anatomy Of Dicotyledonous And Monocotyledonous Plants"
type input "Biology"
type input "Structural Organisation"
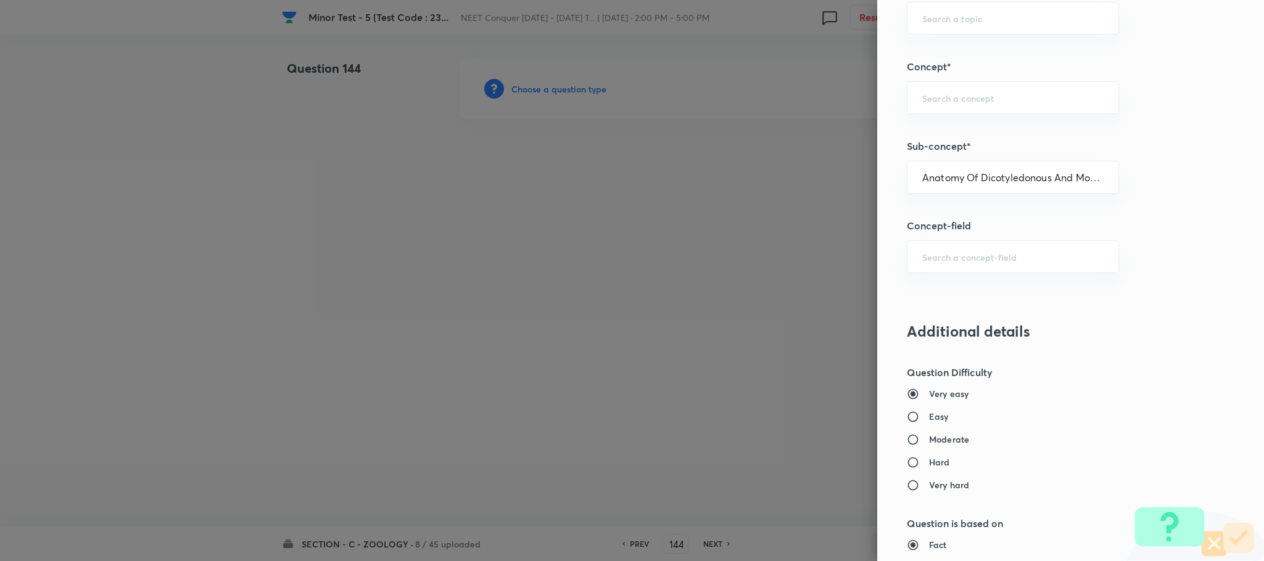
type input "Anatomy - Flowering Plants"
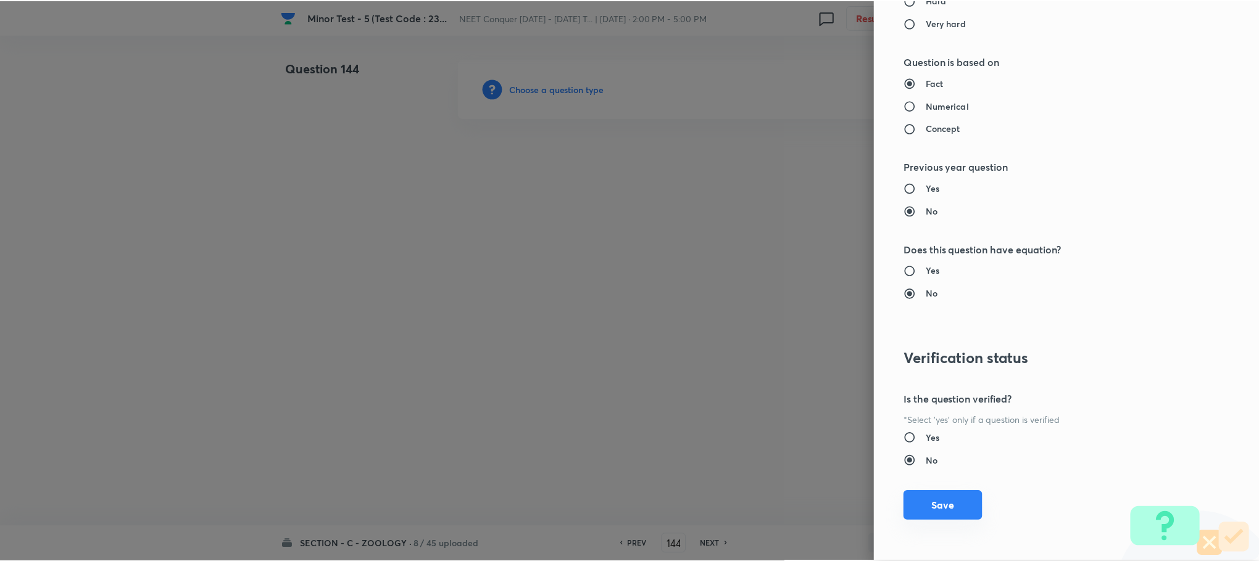
scroll to position [1207, 0]
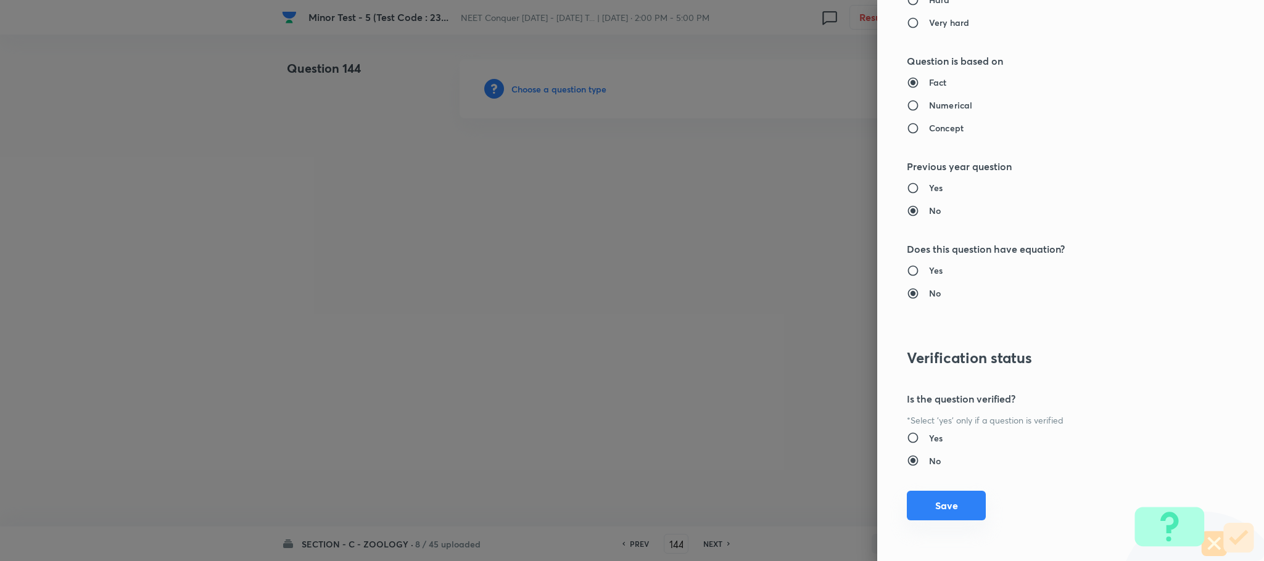
click at [918, 517] on button "Save" at bounding box center [946, 506] width 79 height 30
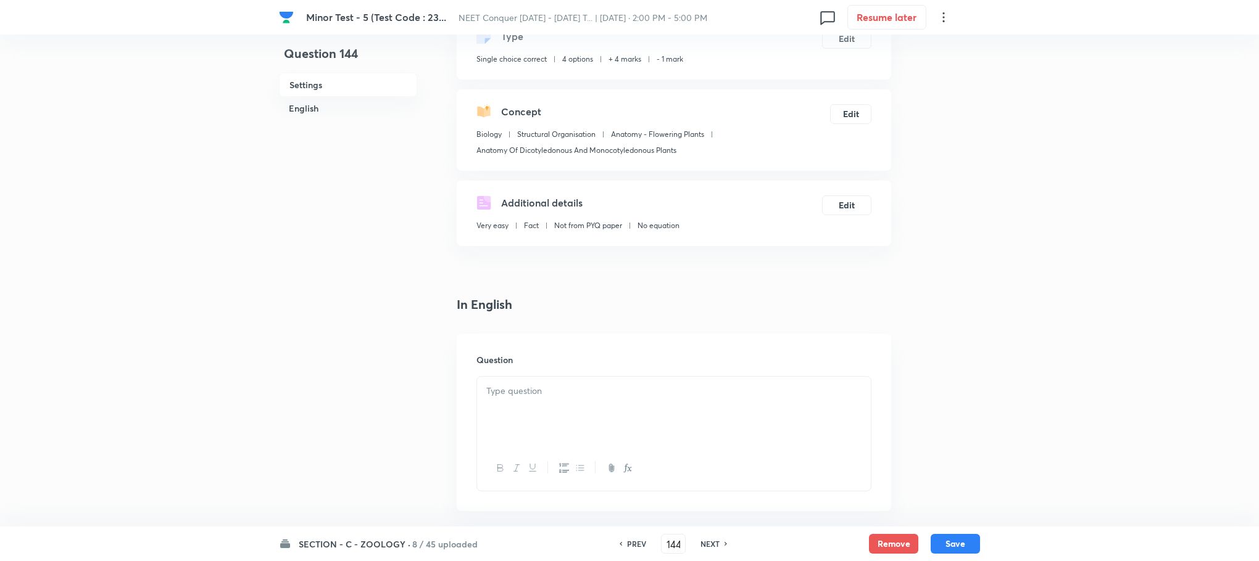
scroll to position [185, 0]
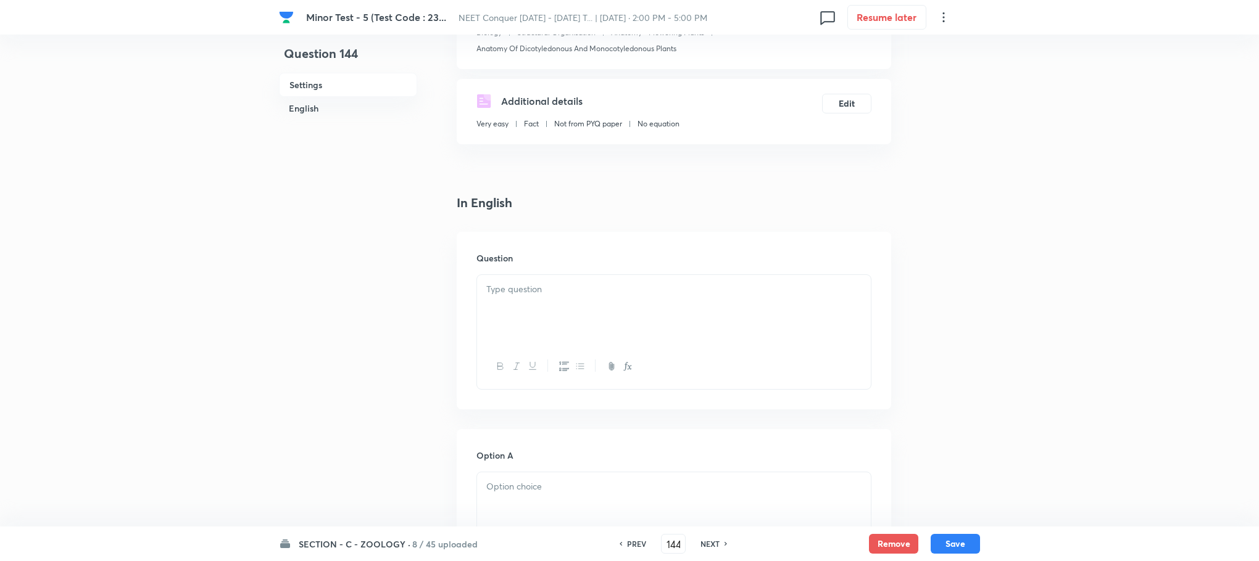
click at [515, 319] on div at bounding box center [674, 309] width 394 height 69
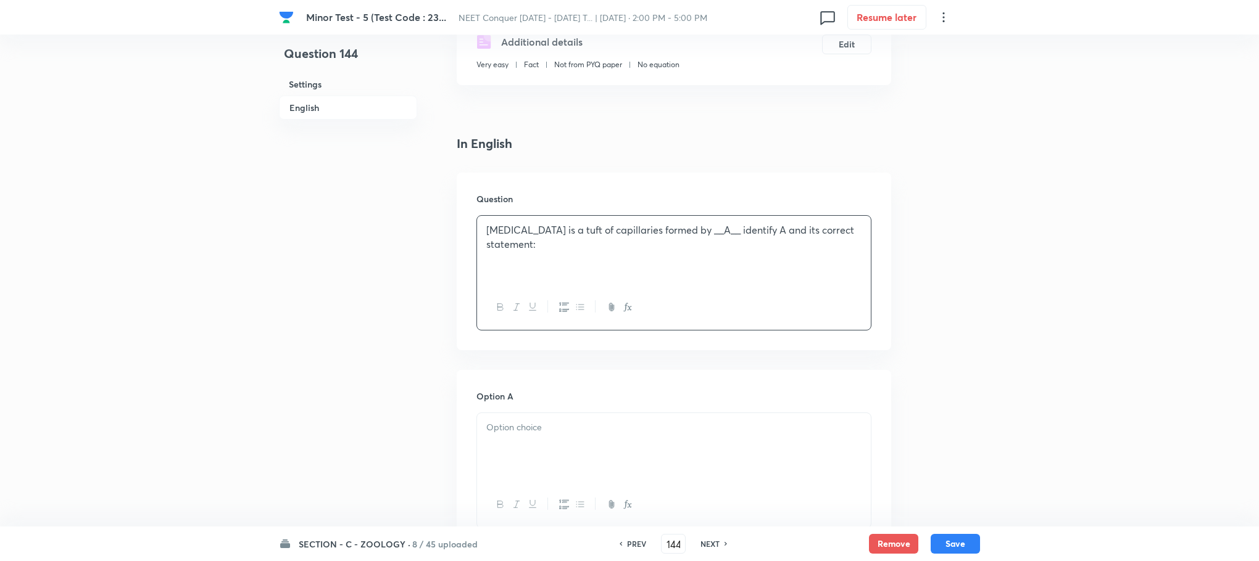
scroll to position [370, 0]
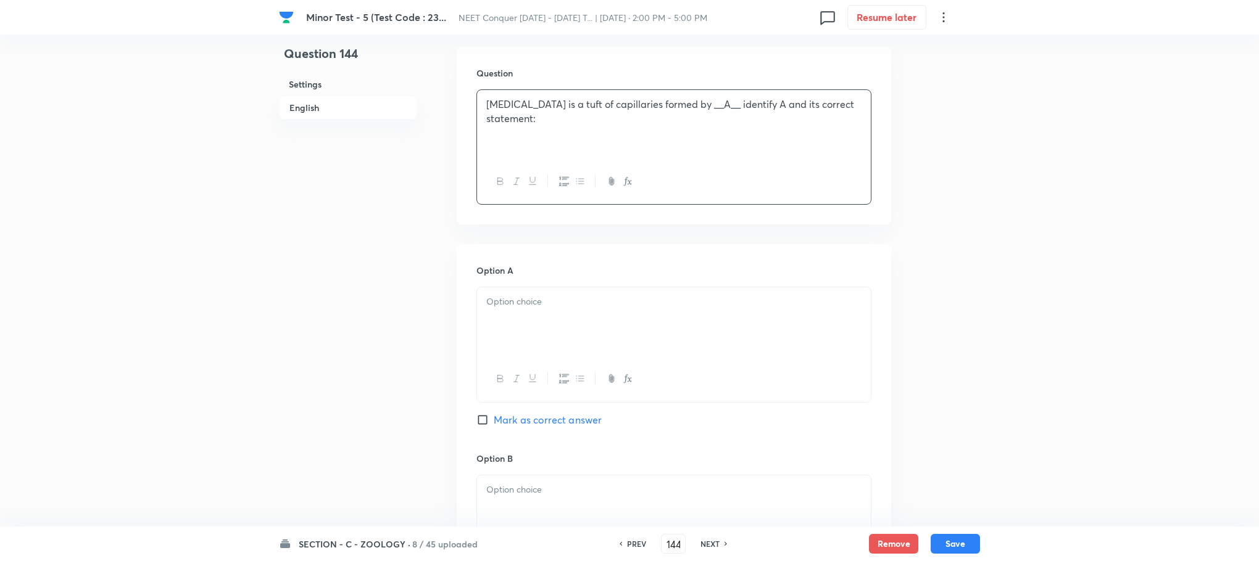
click at [522, 317] on div at bounding box center [674, 322] width 394 height 69
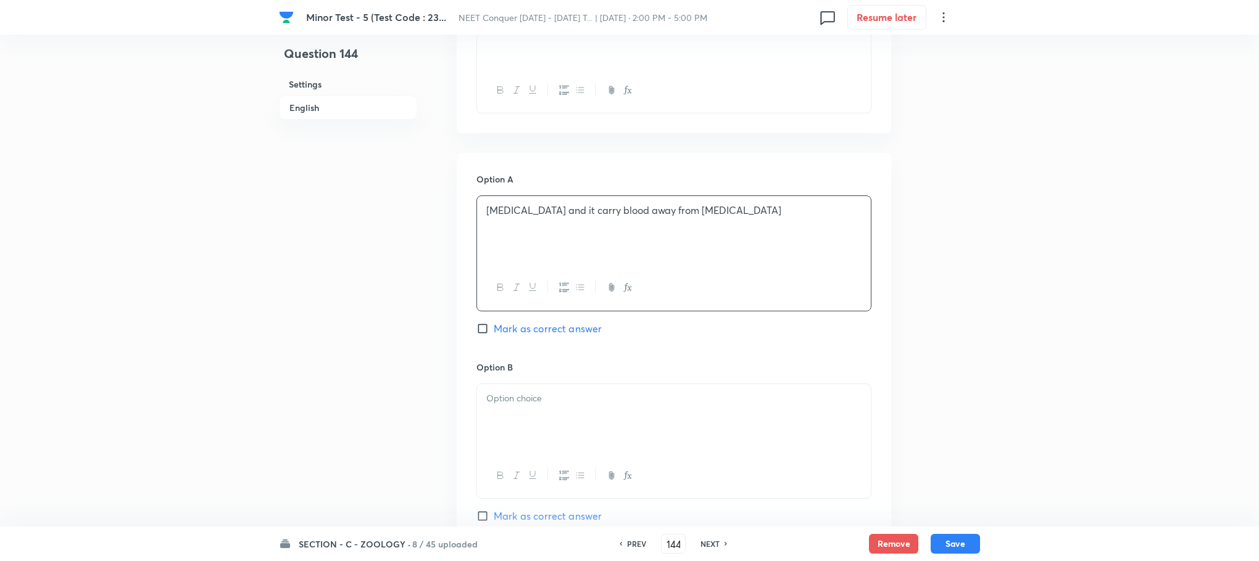
scroll to position [463, 0]
click at [494, 437] on div at bounding box center [674, 417] width 394 height 69
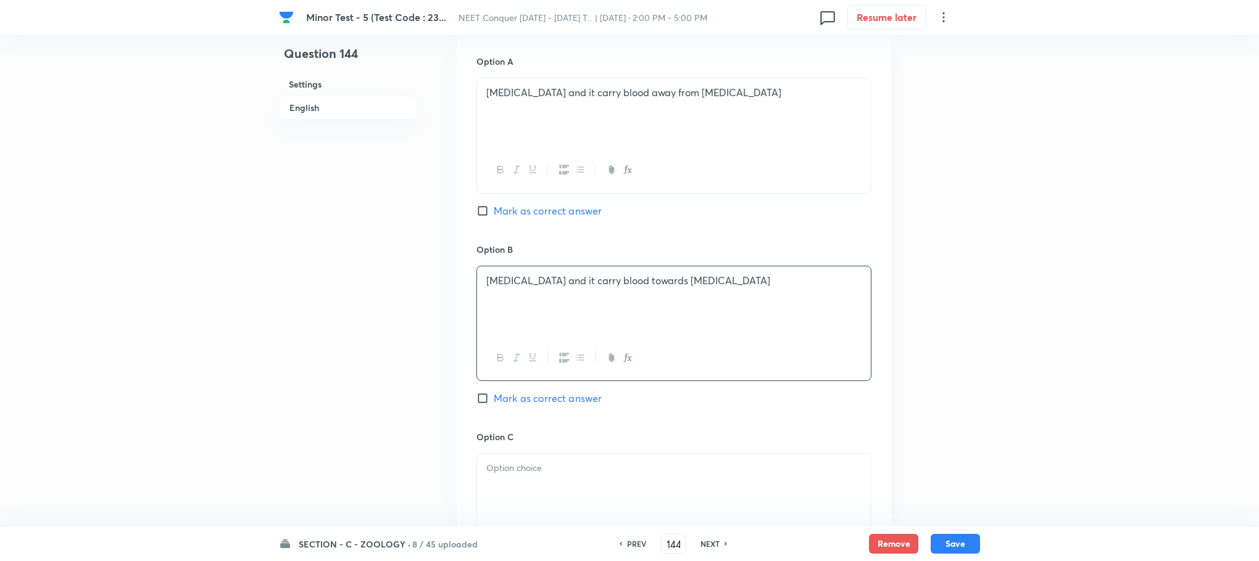
scroll to position [740, 0]
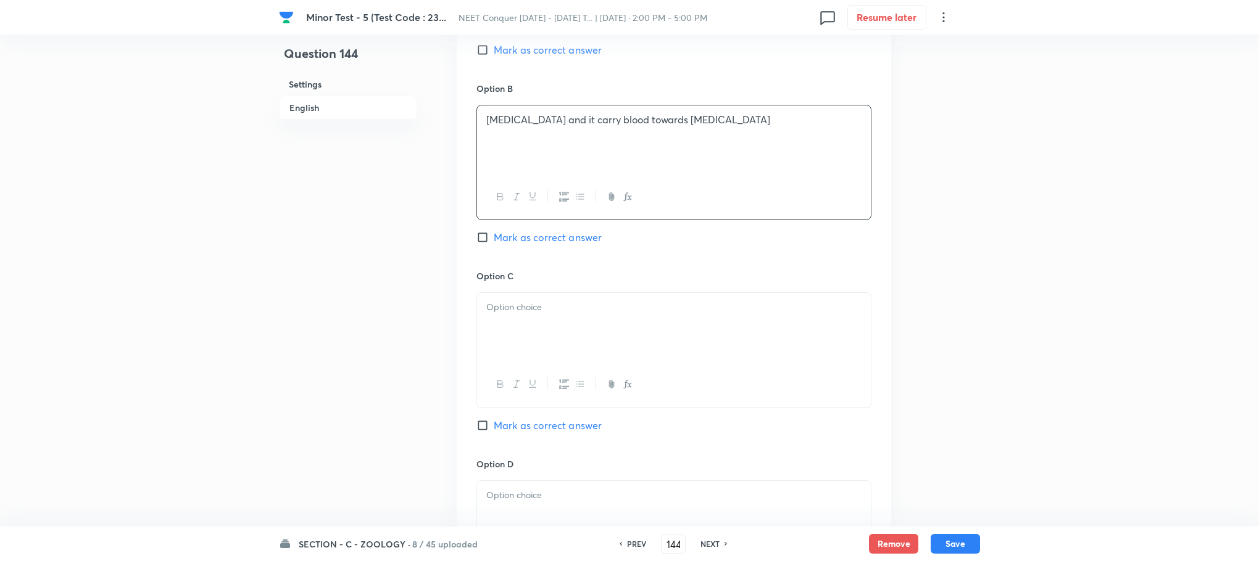
click at [532, 337] on div at bounding box center [674, 327] width 394 height 69
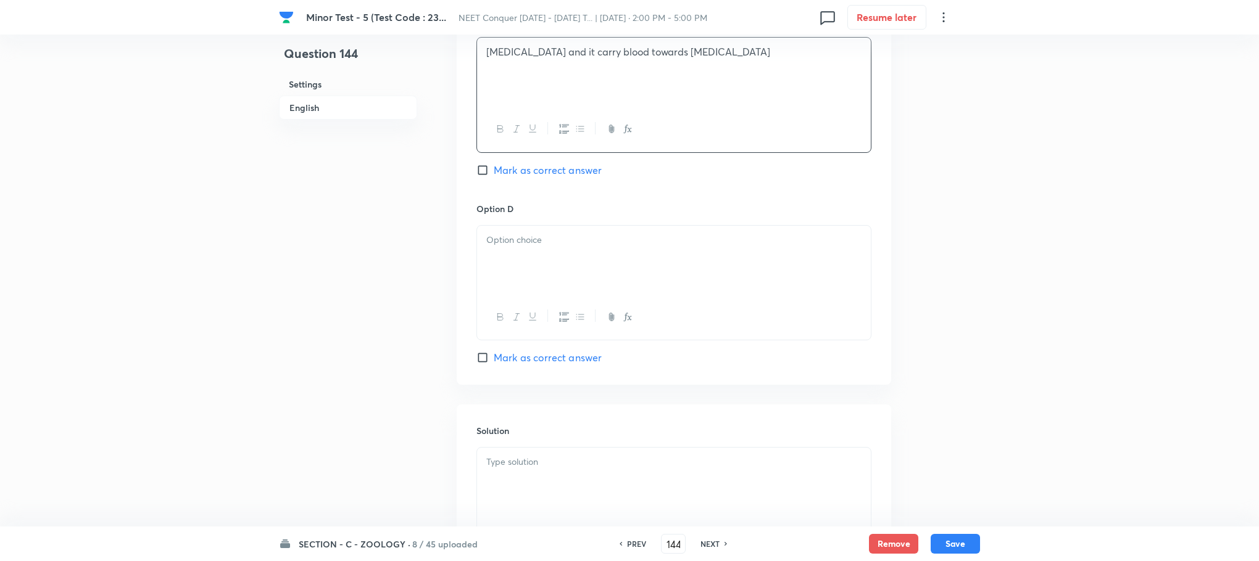
scroll to position [1018, 0]
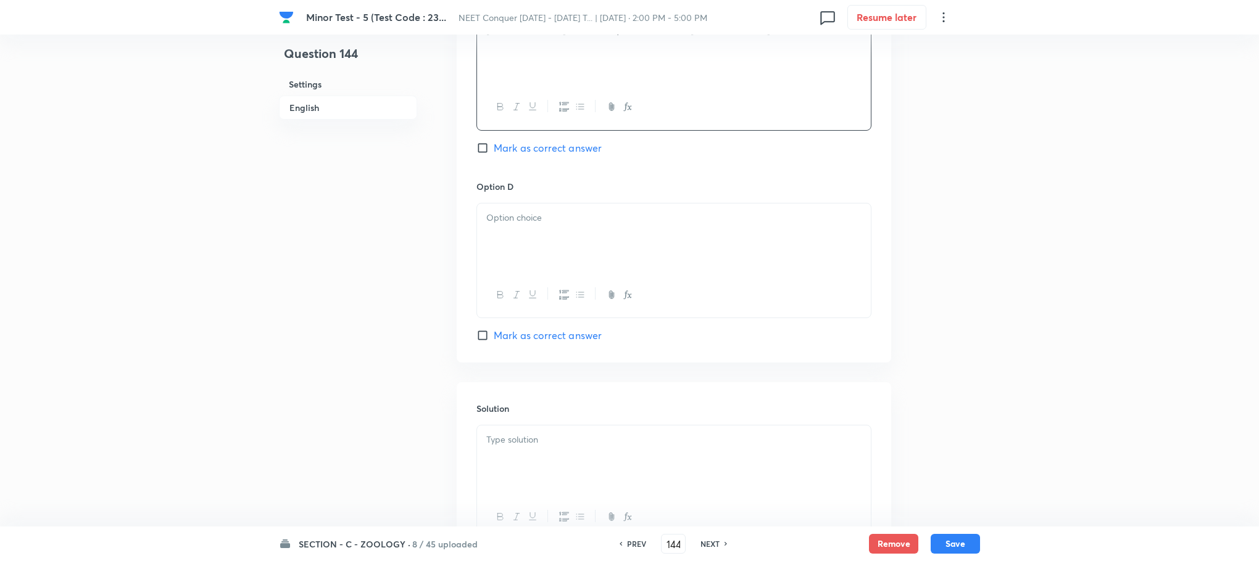
drag, startPoint x: 502, startPoint y: 236, endPoint x: 313, endPoint y: 248, distance: 188.6
click at [500, 236] on div at bounding box center [674, 238] width 394 height 69
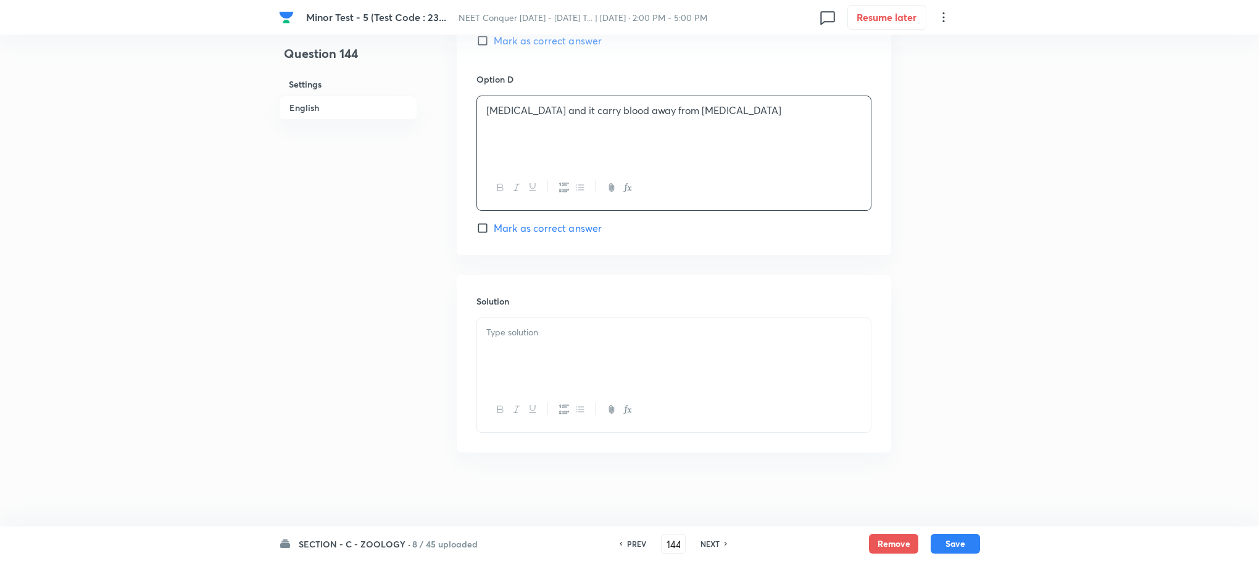
scroll to position [1128, 0]
click at [507, 329] on p at bounding box center [673, 333] width 375 height 14
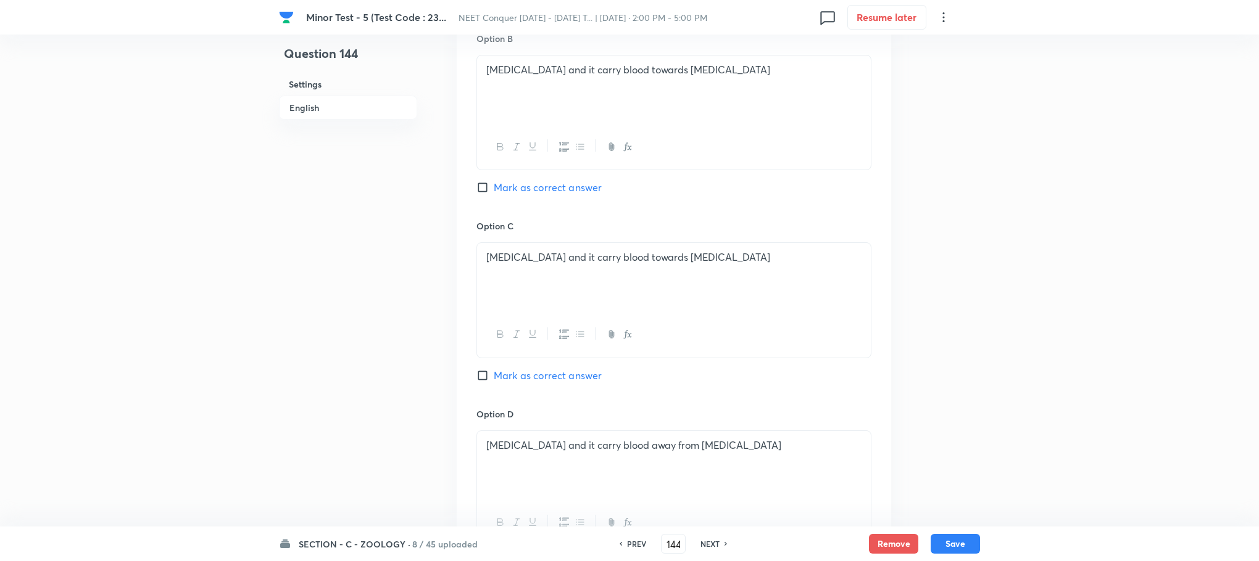
scroll to position [758, 0]
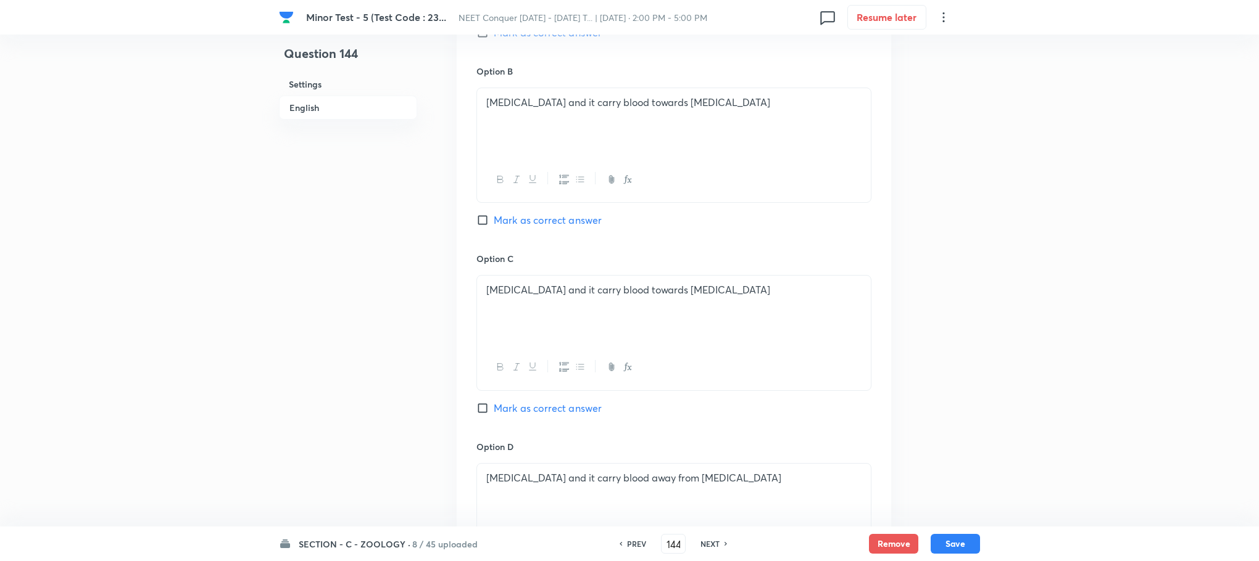
click at [479, 223] on input "Mark as correct answer" at bounding box center [484, 220] width 17 height 12
checkbox input "true"
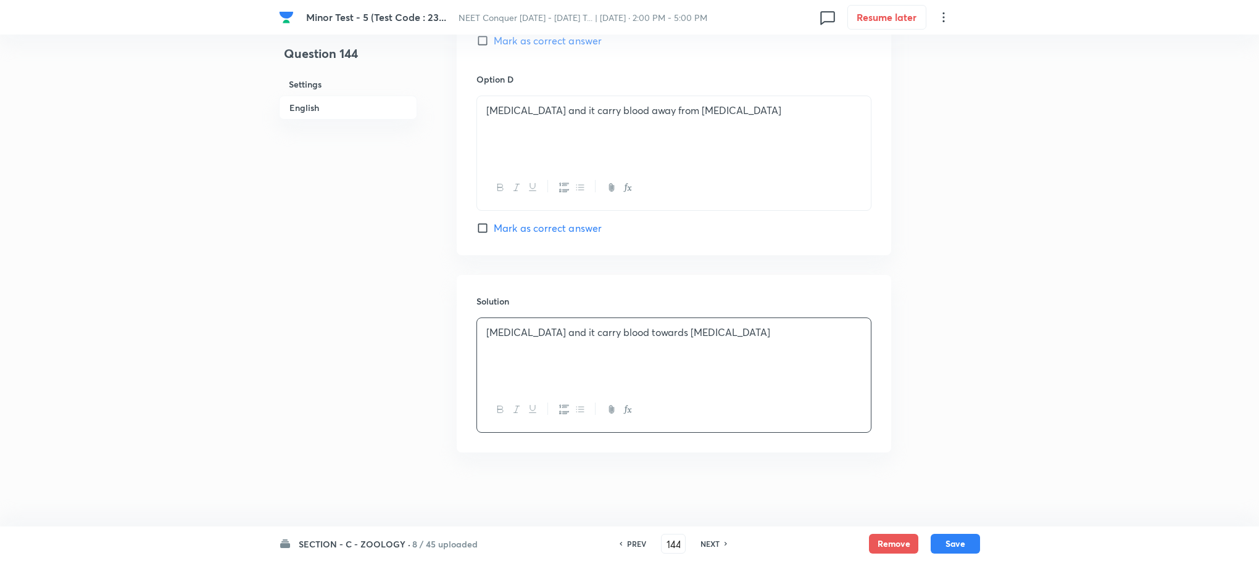
scroll to position [1128, 0]
drag, startPoint x: 958, startPoint y: 559, endPoint x: 952, endPoint y: 552, distance: 8.8
click at [954, 559] on div "SECTION - C - ZOOLOGY · 8 / 45 uploaded PREV 144 ​ NEXT Remove Save" at bounding box center [629, 544] width 701 height 35
click at [953, 546] on button "Save" at bounding box center [954, 543] width 49 height 20
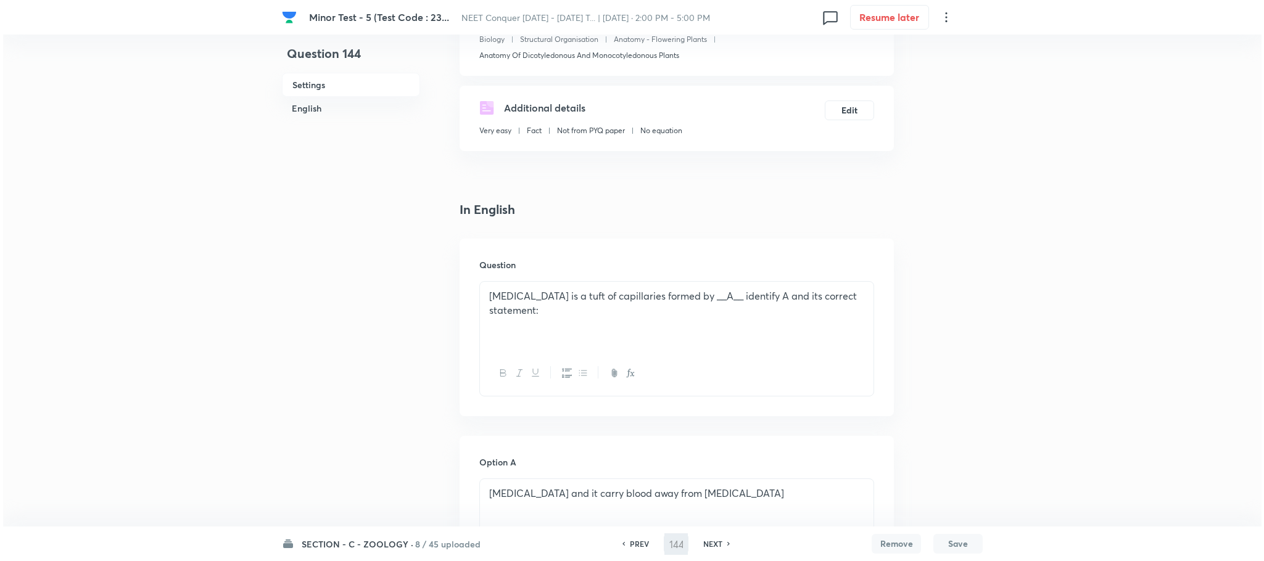
scroll to position [0, 0]
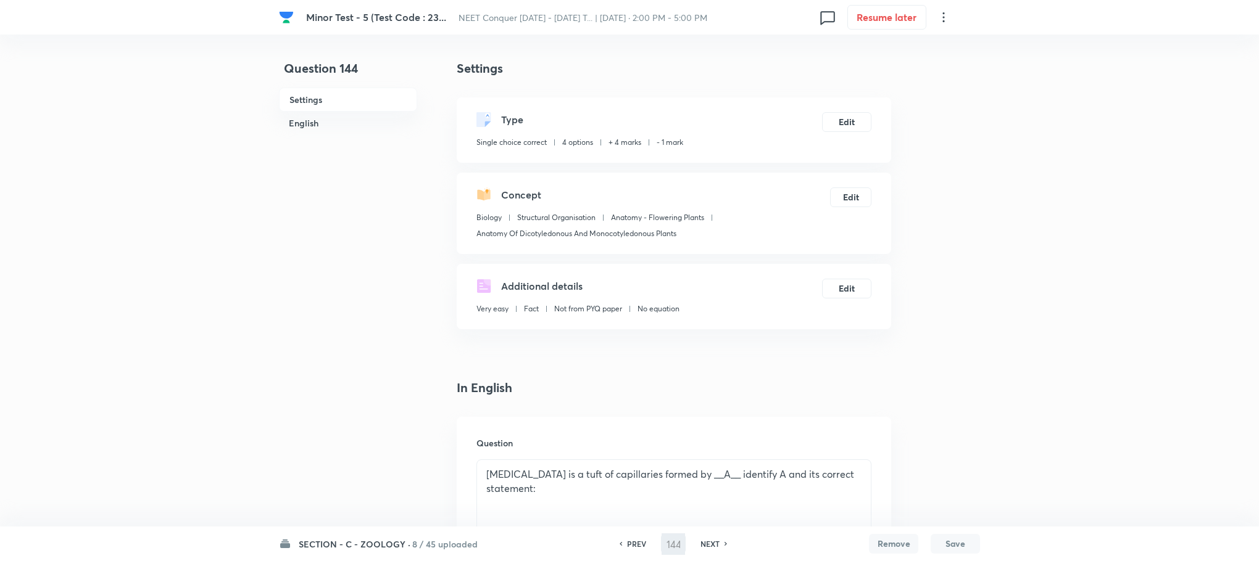
type input "145"
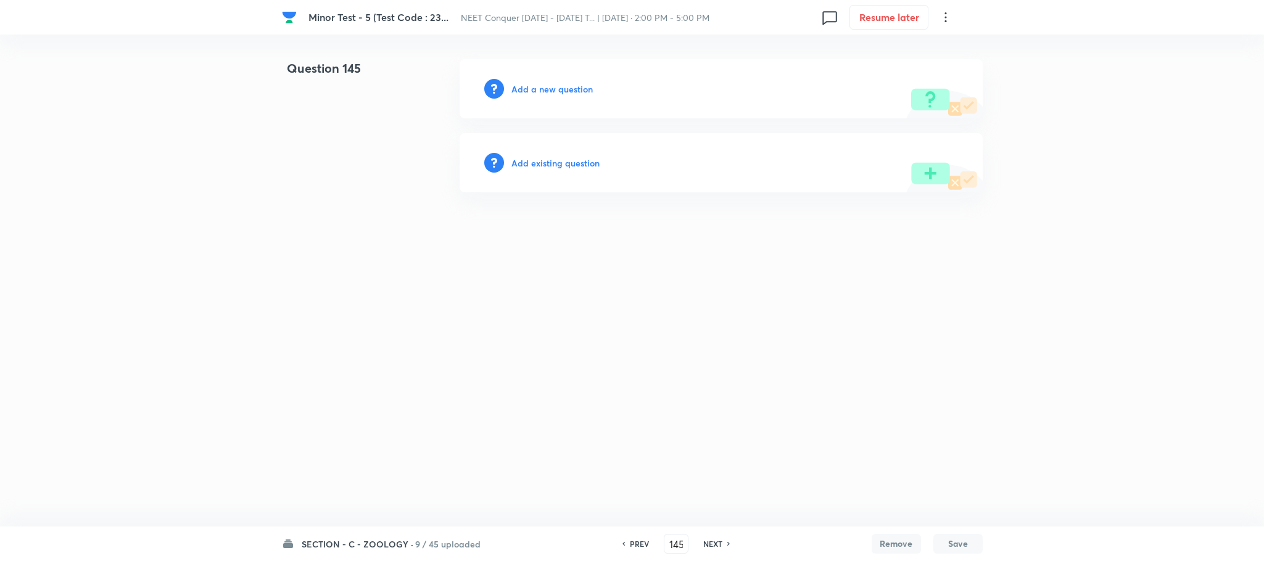
click at [550, 89] on h6 "Add a new question" at bounding box center [551, 89] width 81 height 13
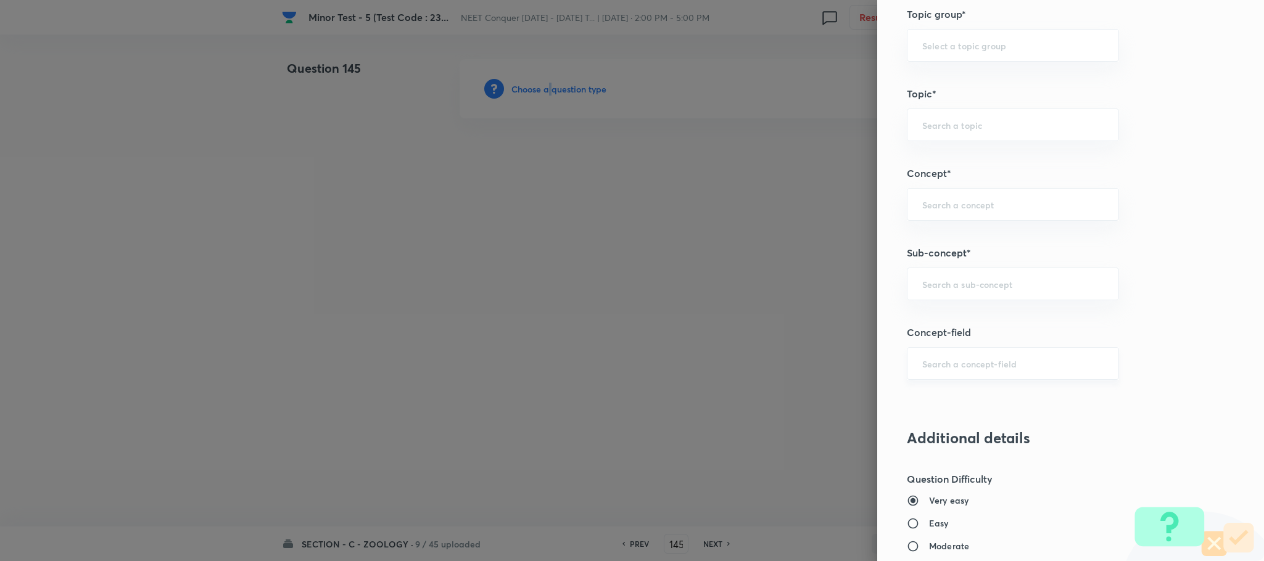
scroll to position [740, 0]
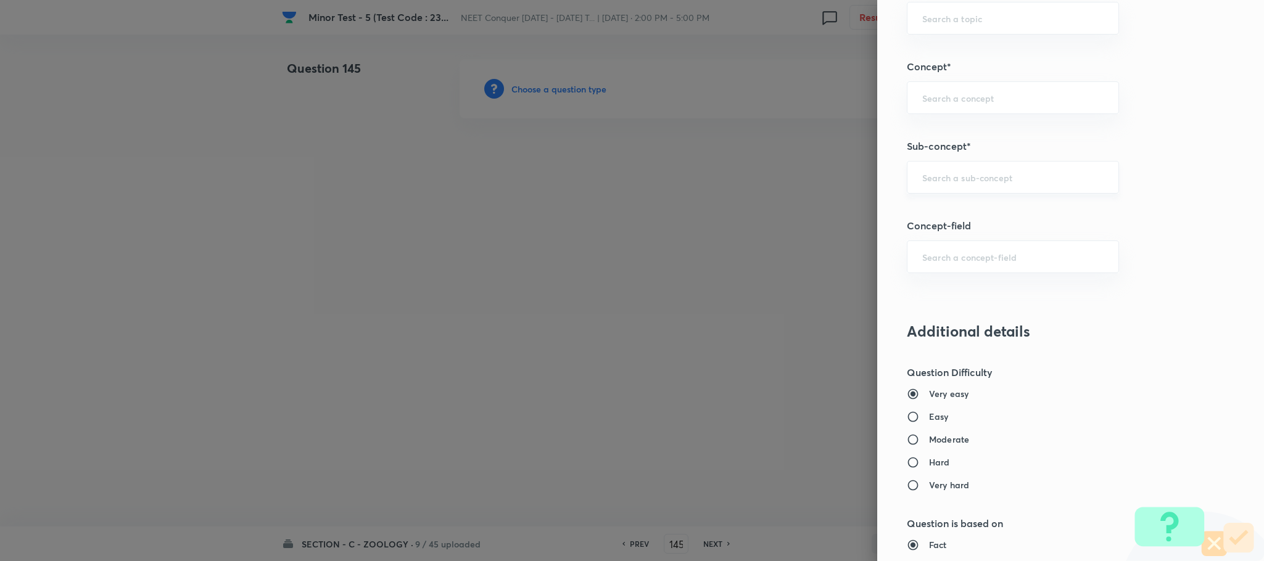
click at [951, 180] on input "text" at bounding box center [1012, 178] width 181 height 12
click at [935, 230] on li "Anatomy Of Dicotyledonous And Monocotyledonous Plants" at bounding box center [999, 223] width 210 height 37
type input "Anatomy Of Dicotyledonous And Monocotyledonous Plants"
type input "Biology"
type input "Structural Organisation"
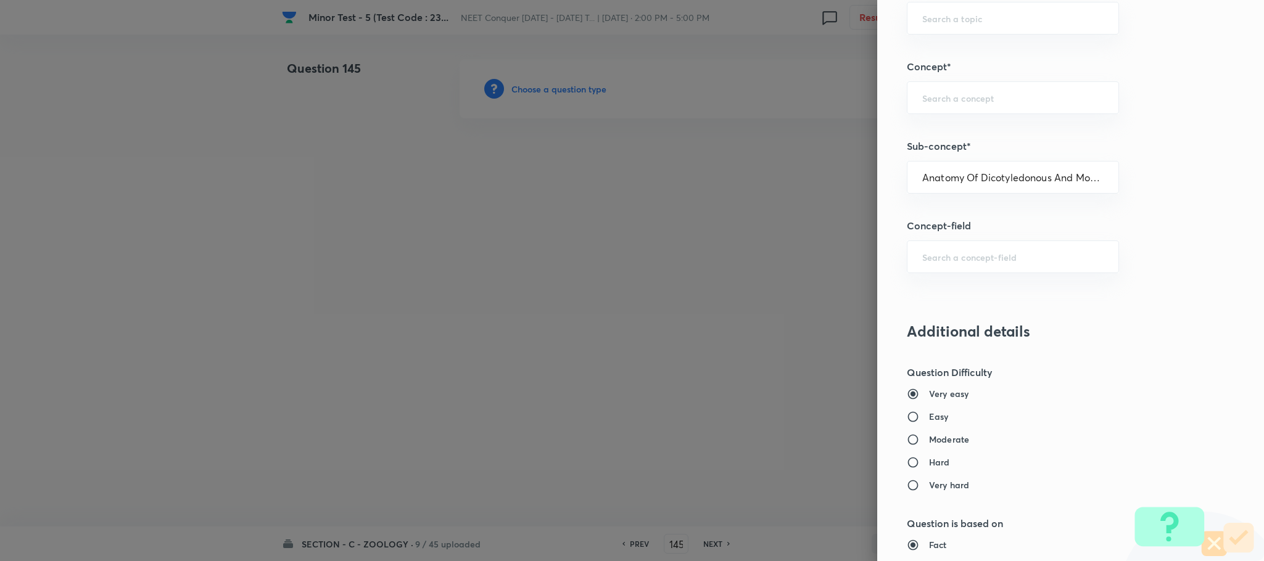
type input "Anatomy - Flowering Plants"
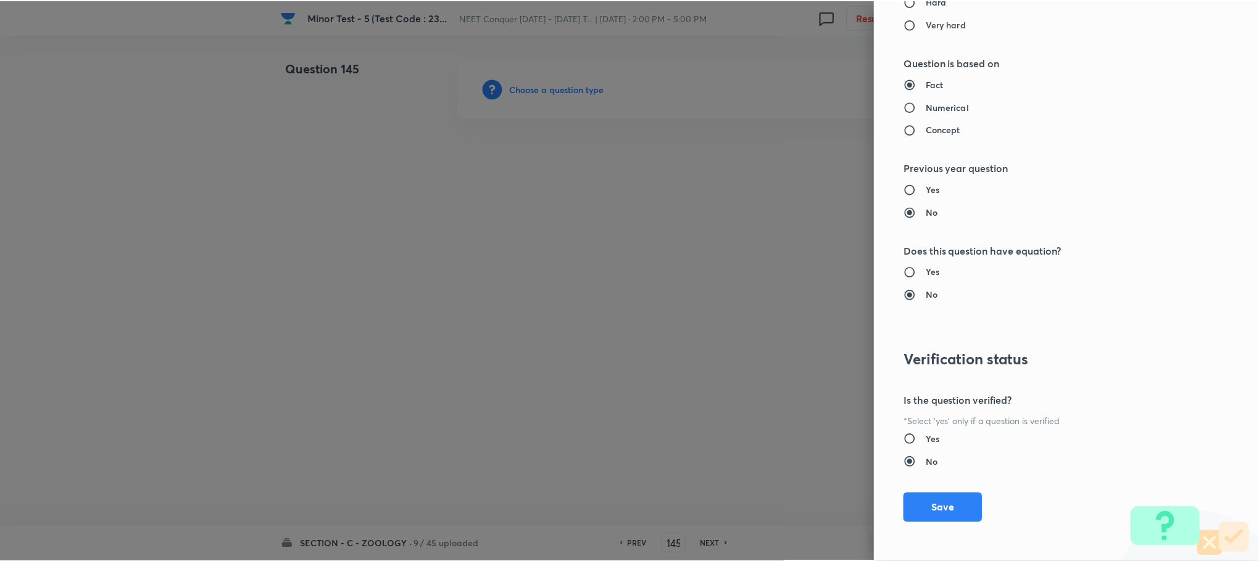
scroll to position [1207, 0]
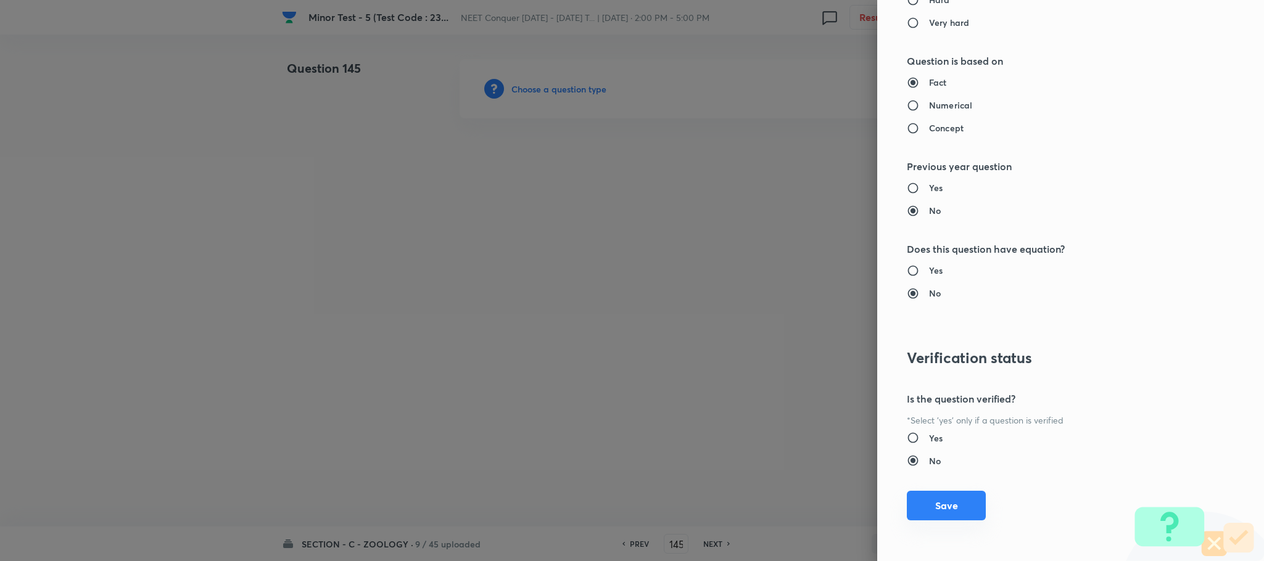
click at [928, 513] on button "Save" at bounding box center [946, 506] width 79 height 30
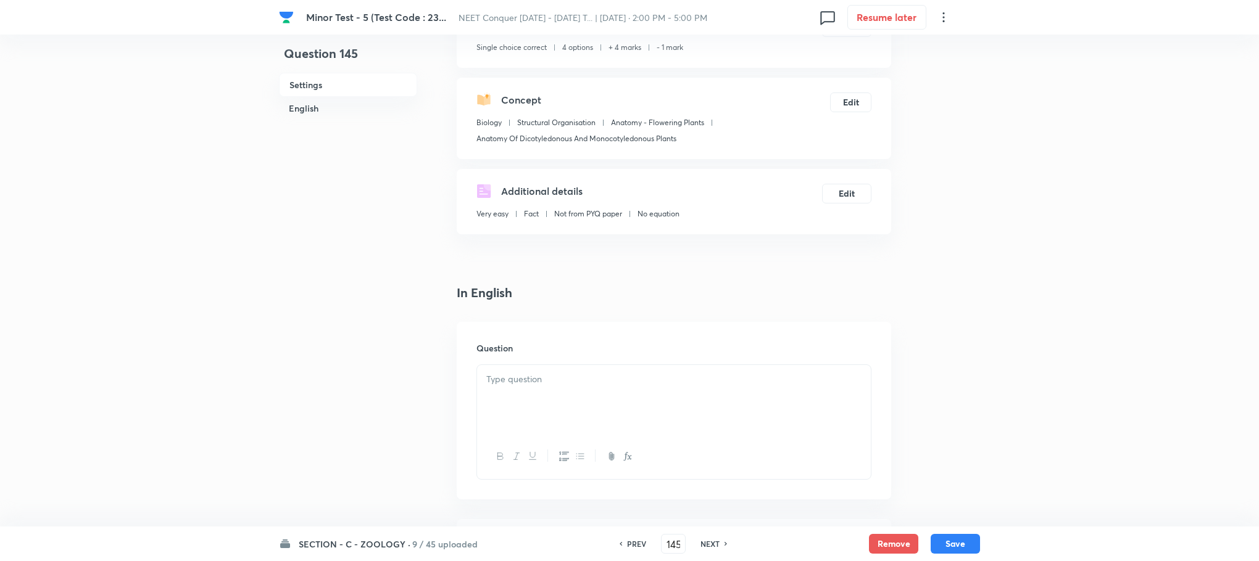
scroll to position [185, 0]
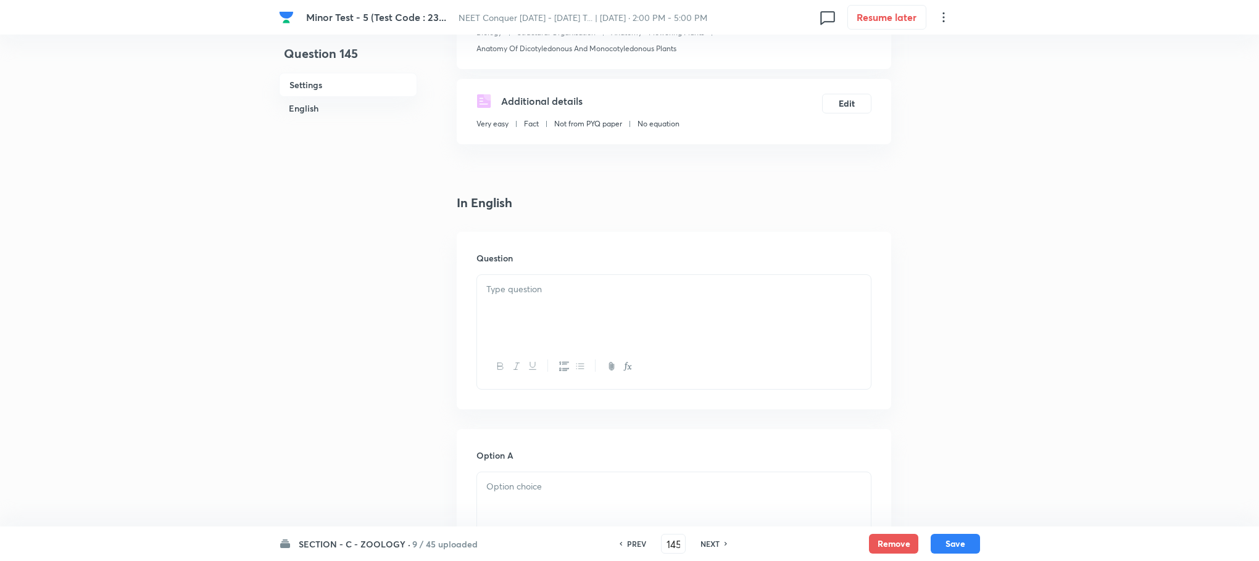
drag, startPoint x: 515, startPoint y: 312, endPoint x: 453, endPoint y: 307, distance: 61.8
click at [515, 309] on div at bounding box center [674, 309] width 394 height 69
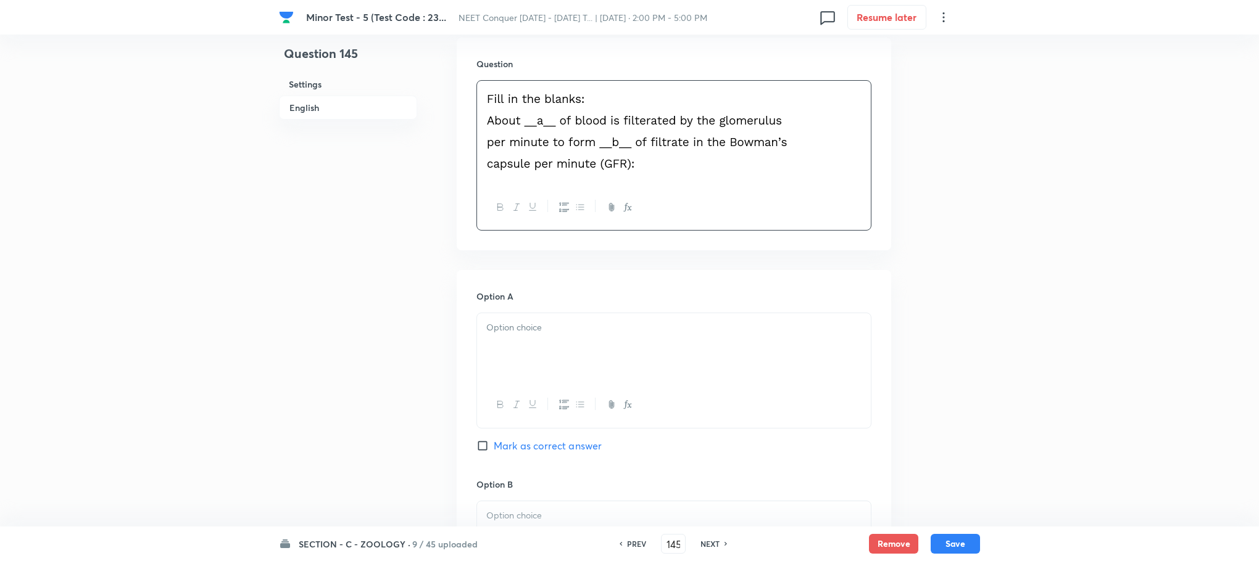
scroll to position [463, 0]
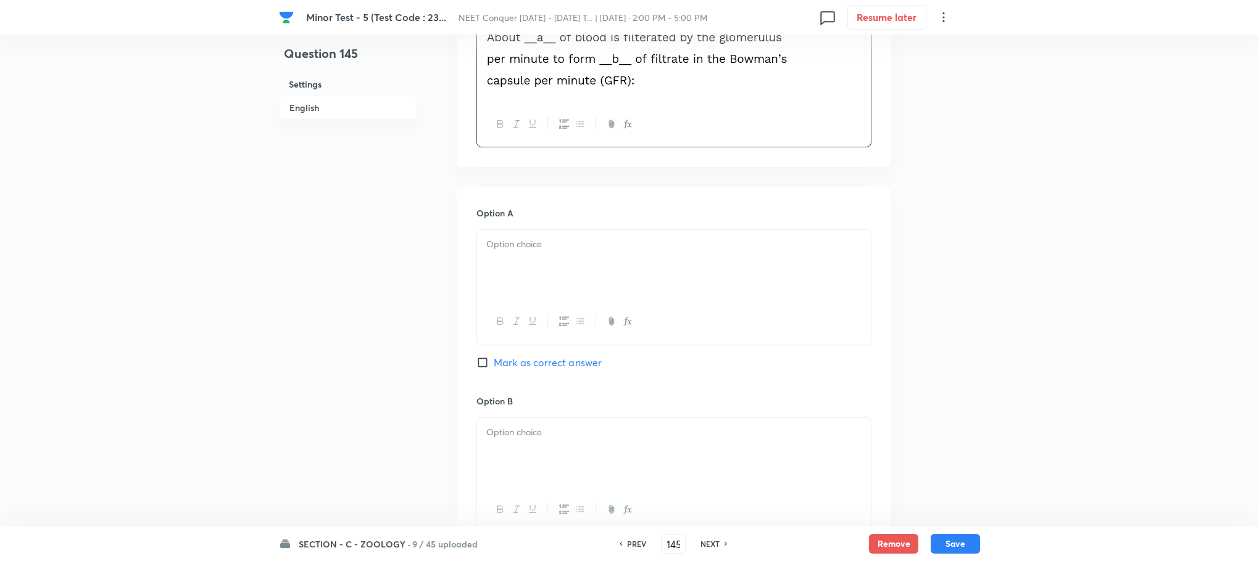
click at [530, 278] on div at bounding box center [674, 264] width 394 height 69
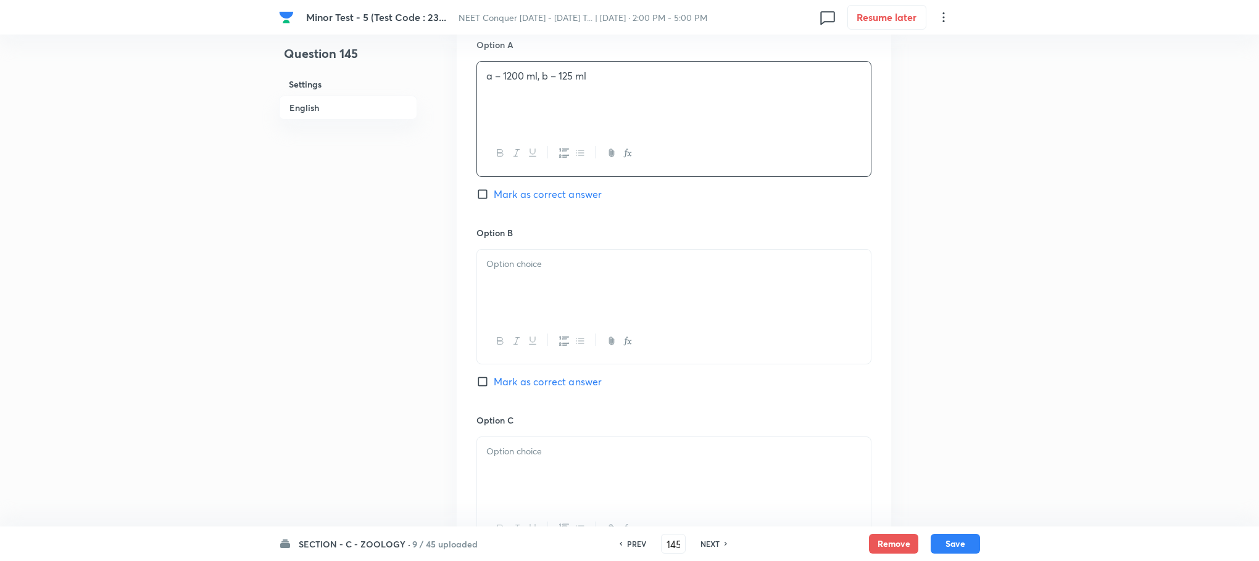
scroll to position [648, 0]
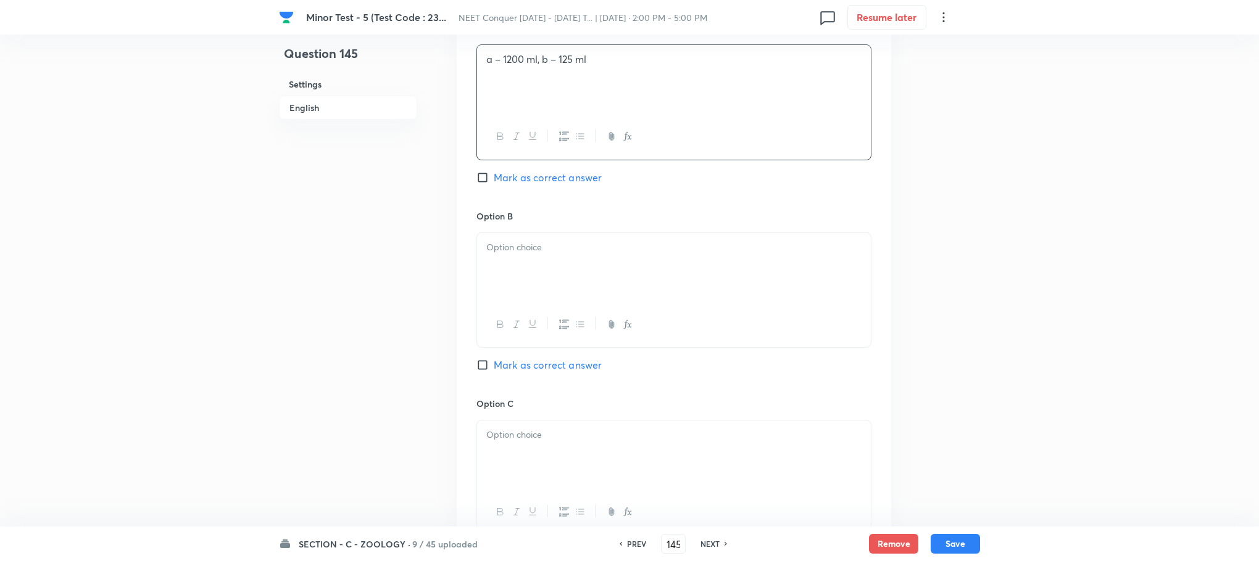
click at [535, 276] on div at bounding box center [674, 267] width 394 height 69
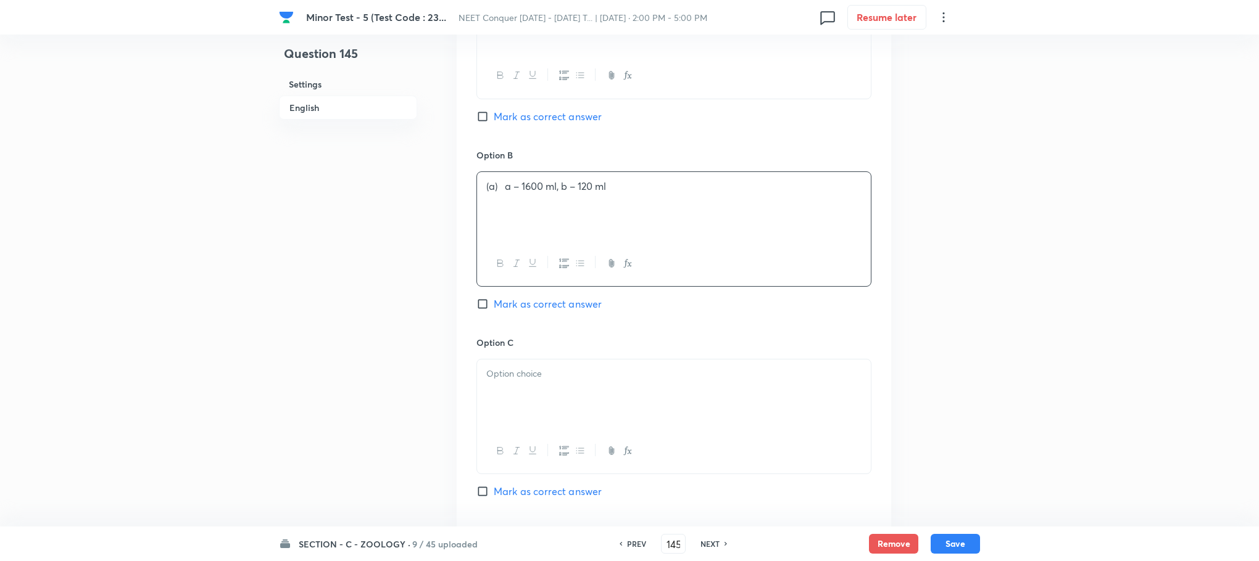
scroll to position [740, 0]
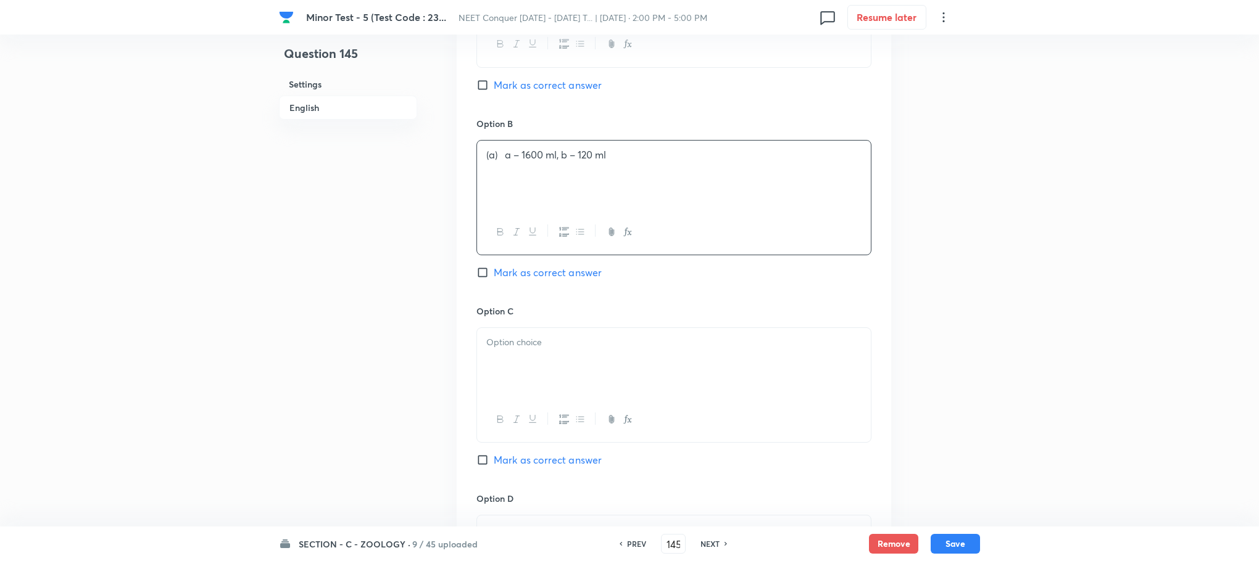
click at [505, 344] on p at bounding box center [673, 343] width 375 height 14
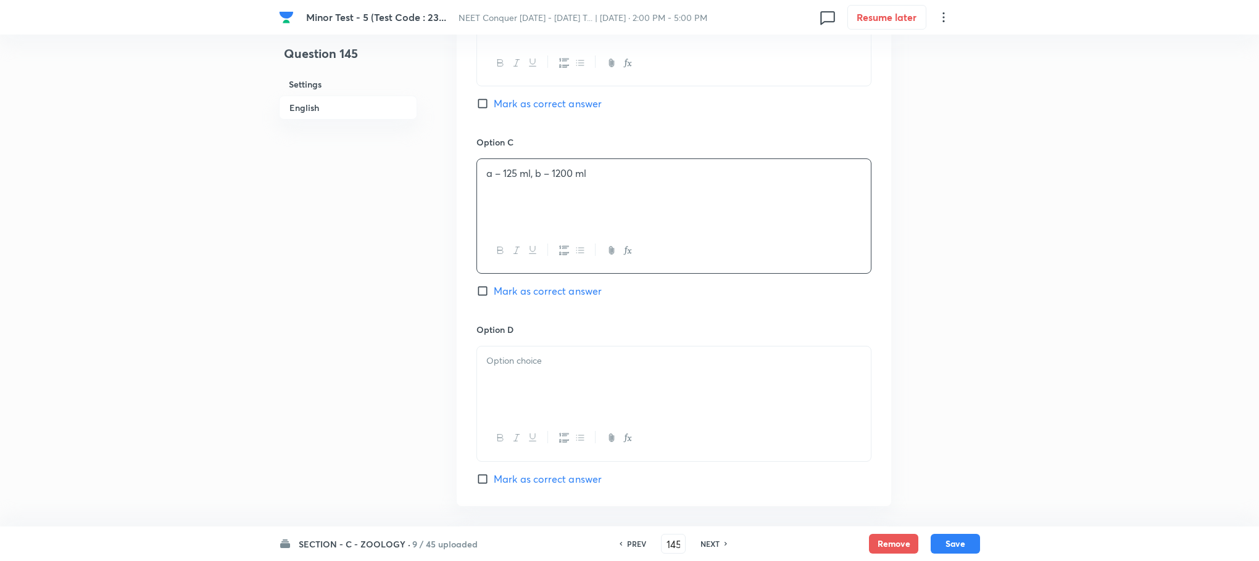
scroll to position [925, 0]
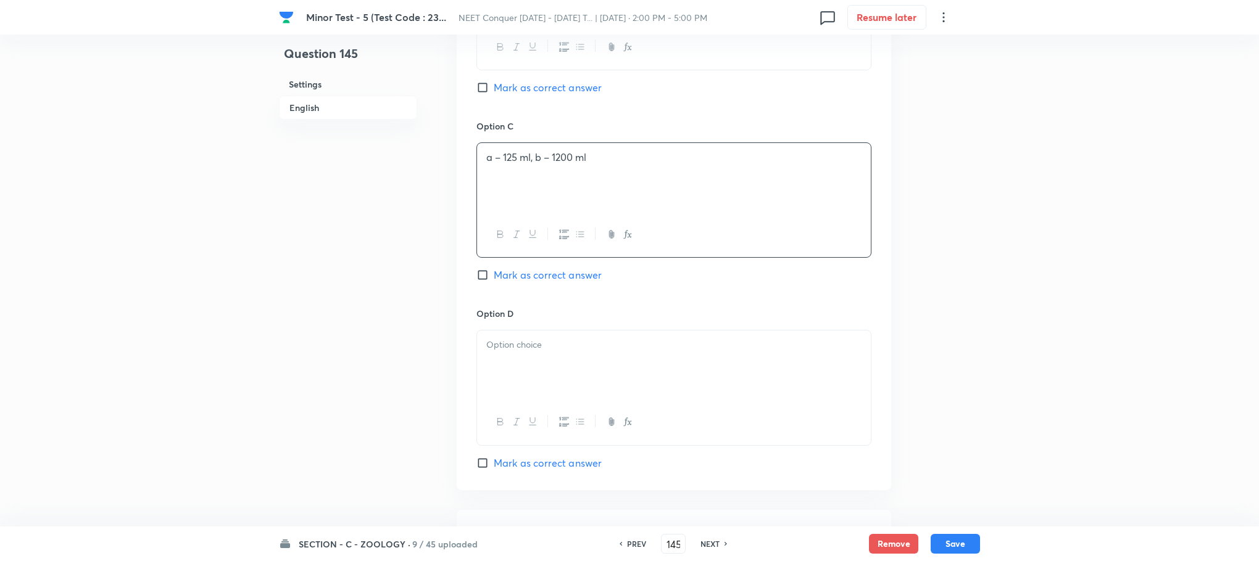
click at [515, 375] on div at bounding box center [674, 365] width 394 height 69
click at [500, 404] on div at bounding box center [674, 402] width 394 height 69
click at [487, 276] on input "Mark as correct answer" at bounding box center [484, 270] width 17 height 12
checkbox input "true"
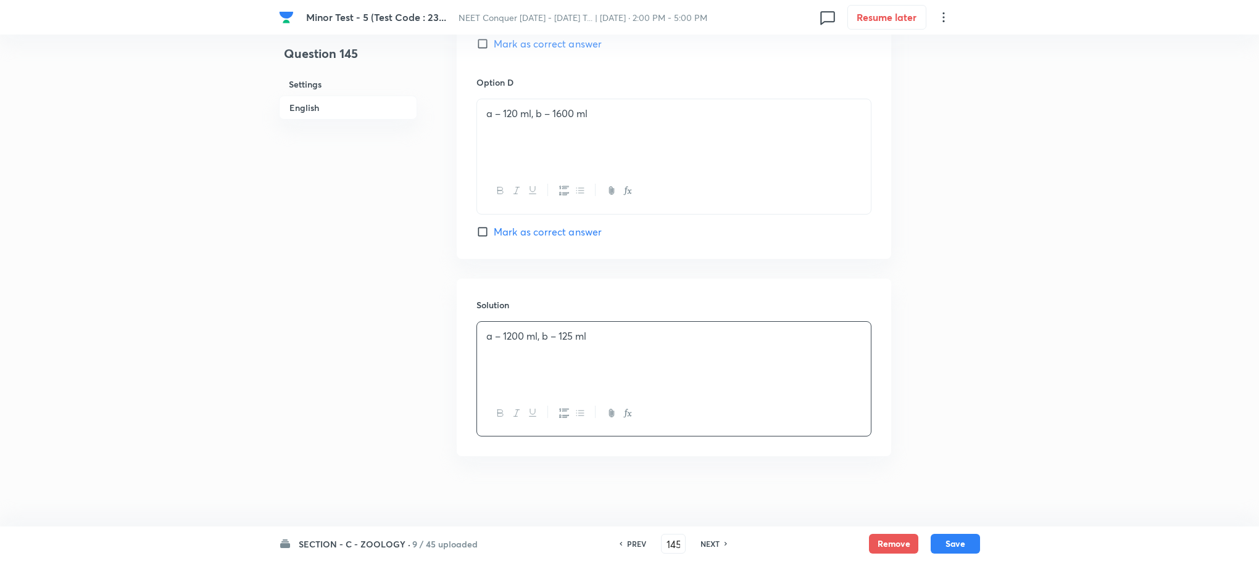
scroll to position [1164, 0]
click at [958, 539] on button "Save" at bounding box center [954, 543] width 49 height 20
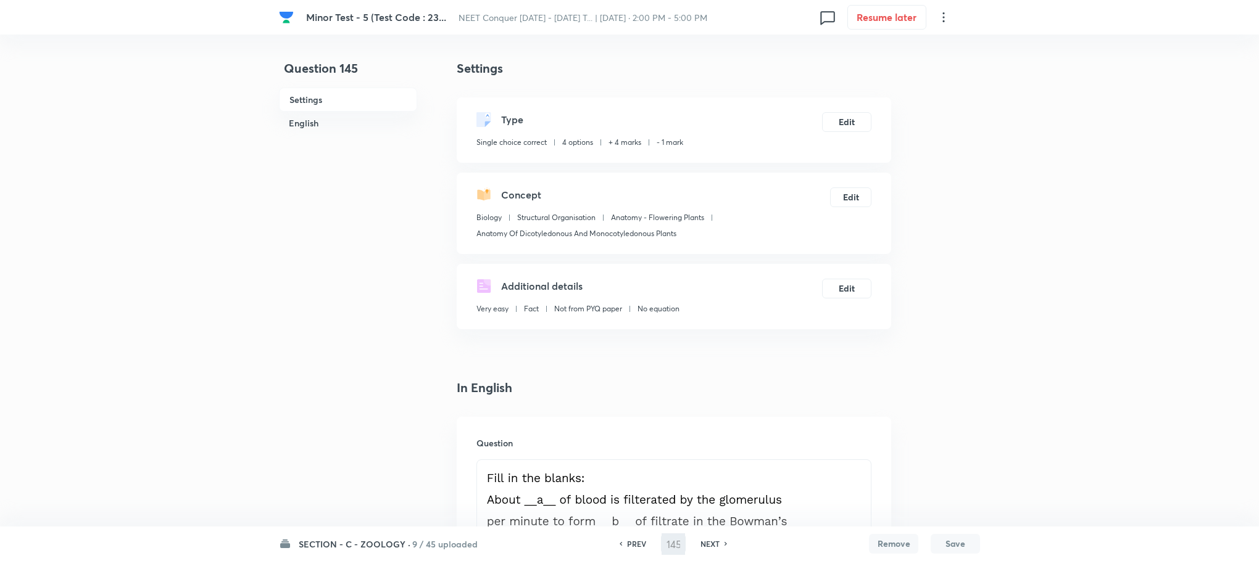
scroll to position [1, 0]
type input "146"
